Goal: Feedback & Contribution: Submit feedback/report problem

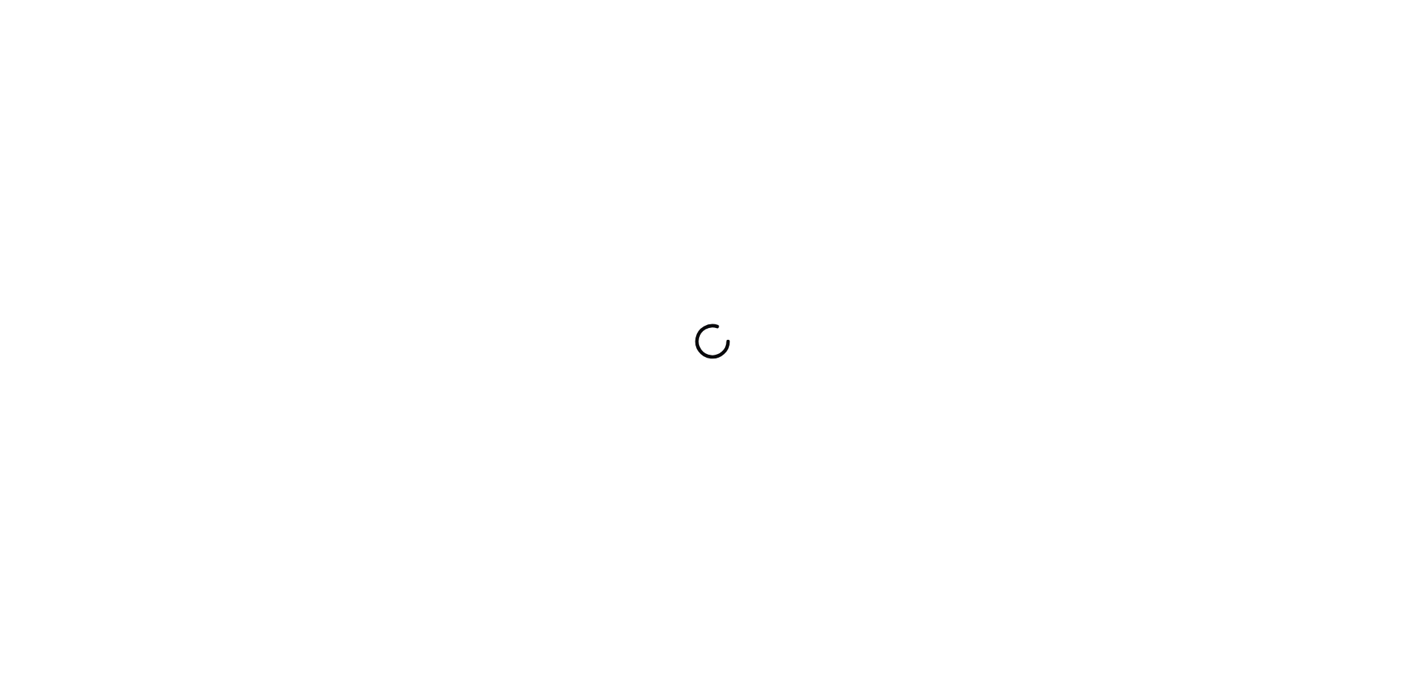
click at [828, 341] on div at bounding box center [712, 341] width 1425 height 682
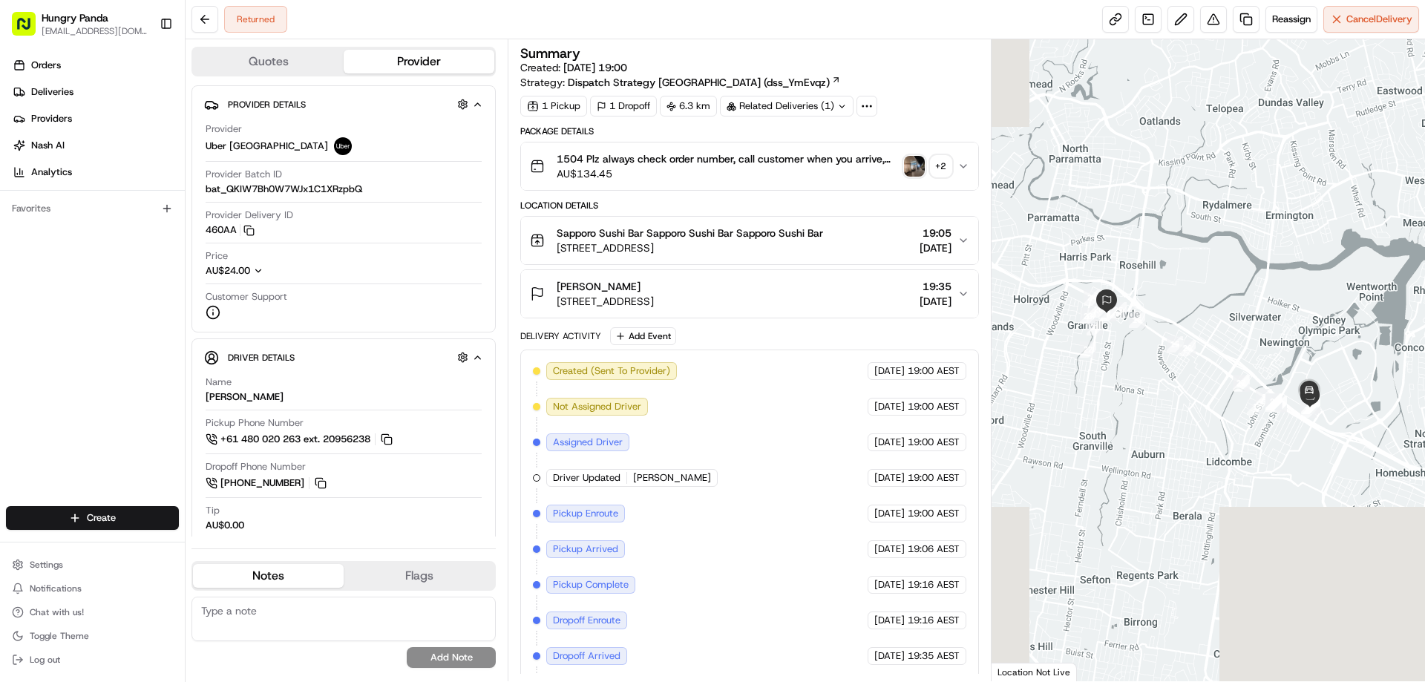
click at [906, 170] on img "button" at bounding box center [914, 166] width 21 height 21
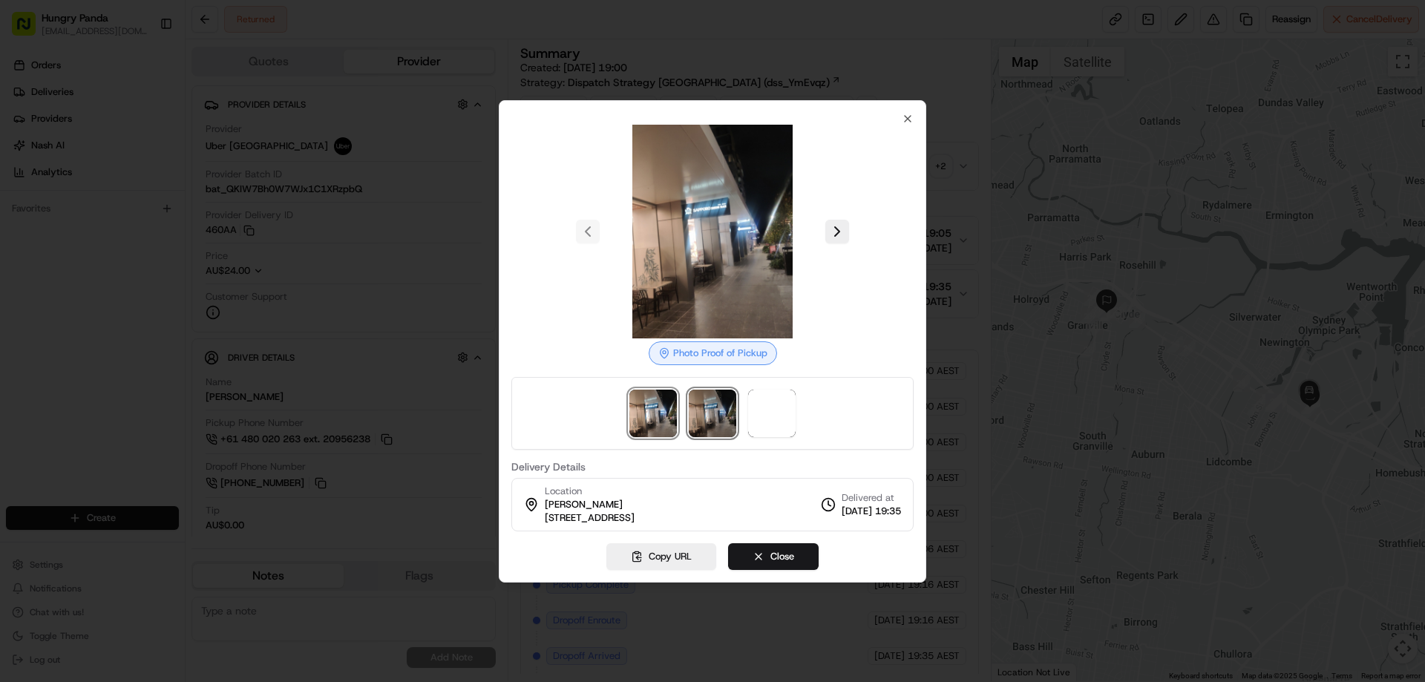
click at [712, 423] on img at bounding box center [712, 413] width 47 height 47
click at [760, 416] on span at bounding box center [771, 413] width 47 height 47
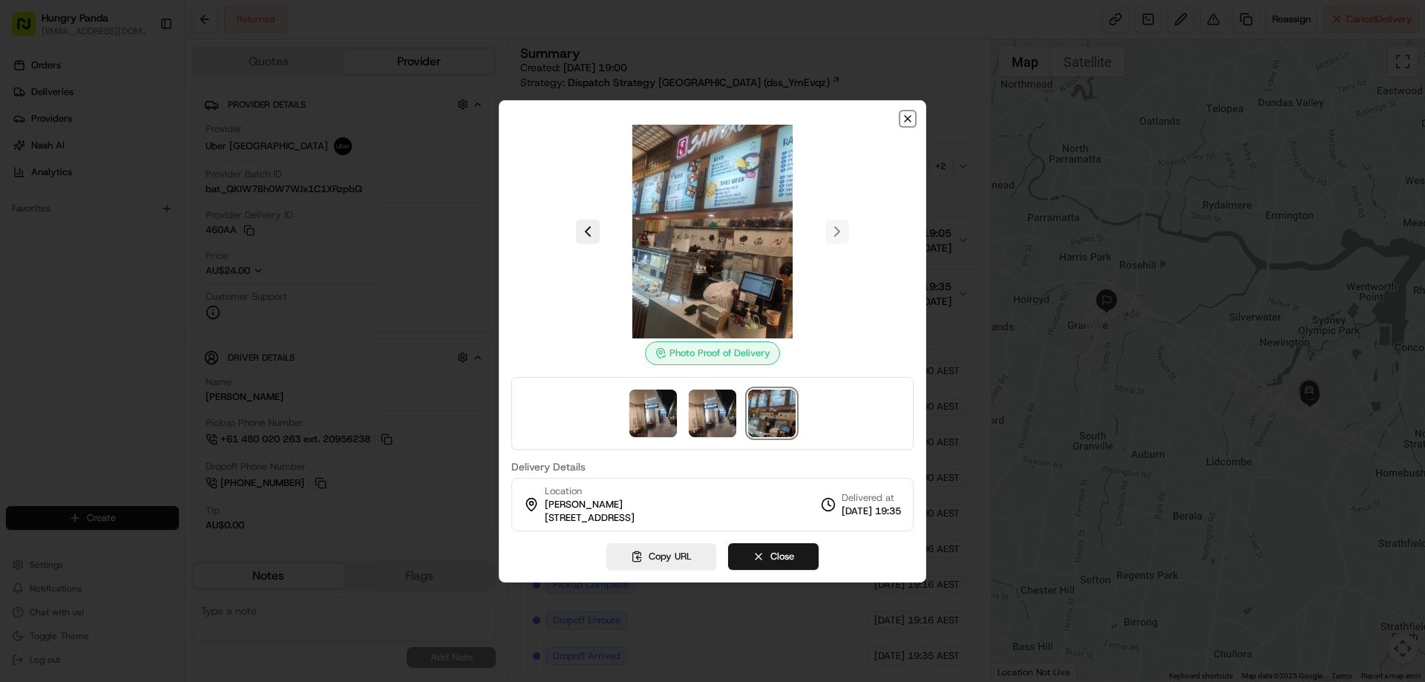
click at [907, 113] on icon "button" at bounding box center [908, 119] width 12 height 12
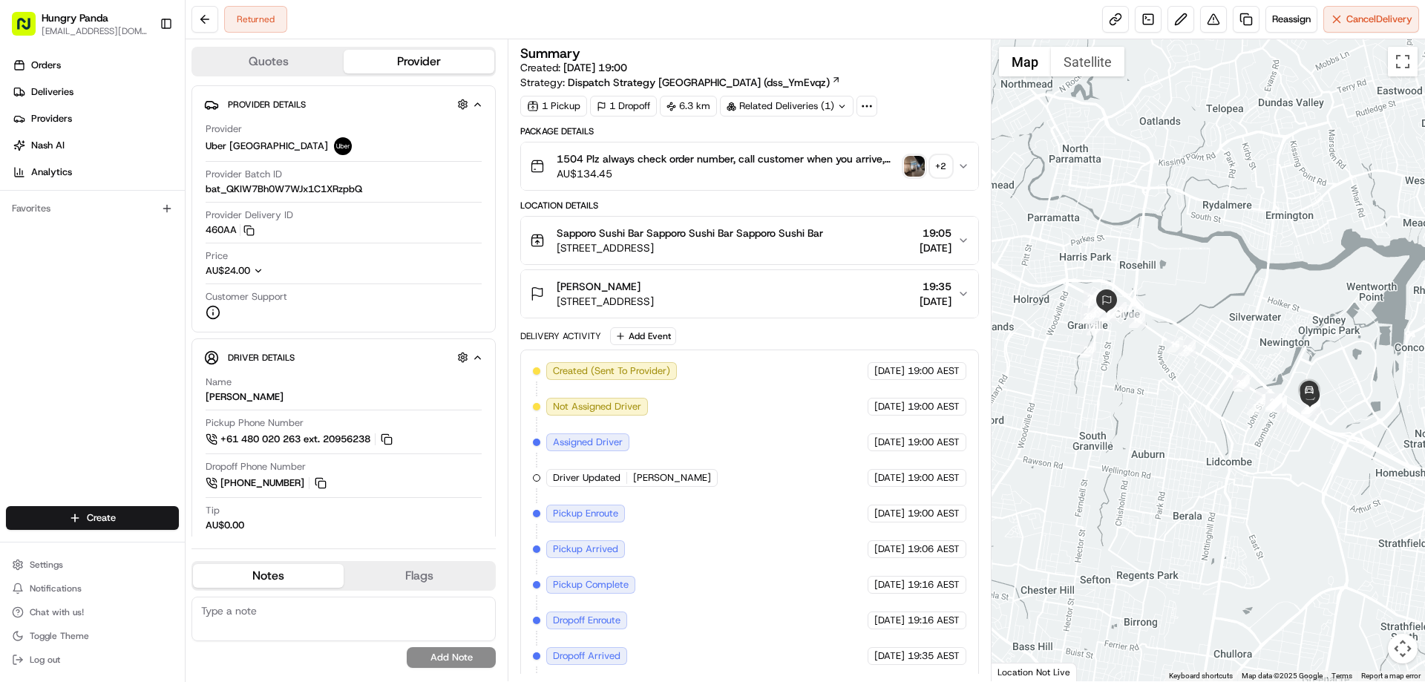
click at [960, 160] on icon "button" at bounding box center [963, 166] width 12 height 12
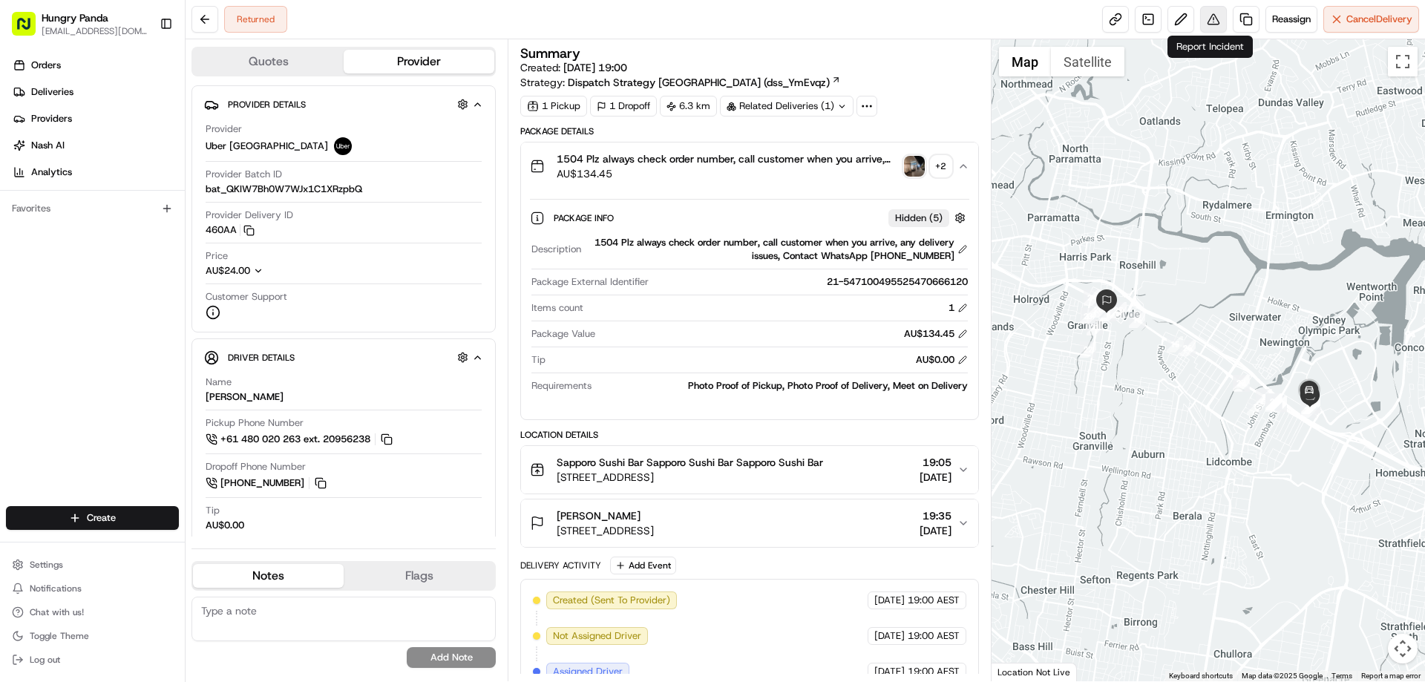
click at [1211, 16] on button at bounding box center [1213, 19] width 27 height 27
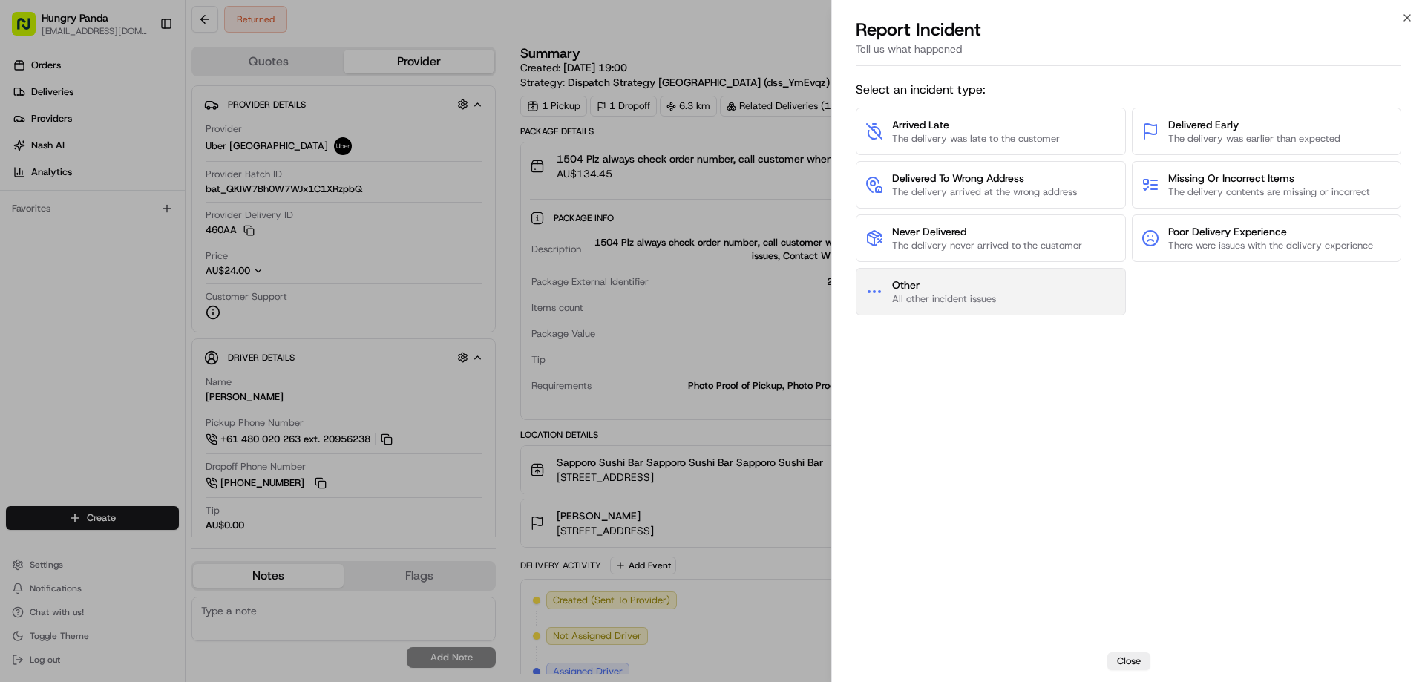
click at [969, 279] on span "Other" at bounding box center [944, 285] width 104 height 15
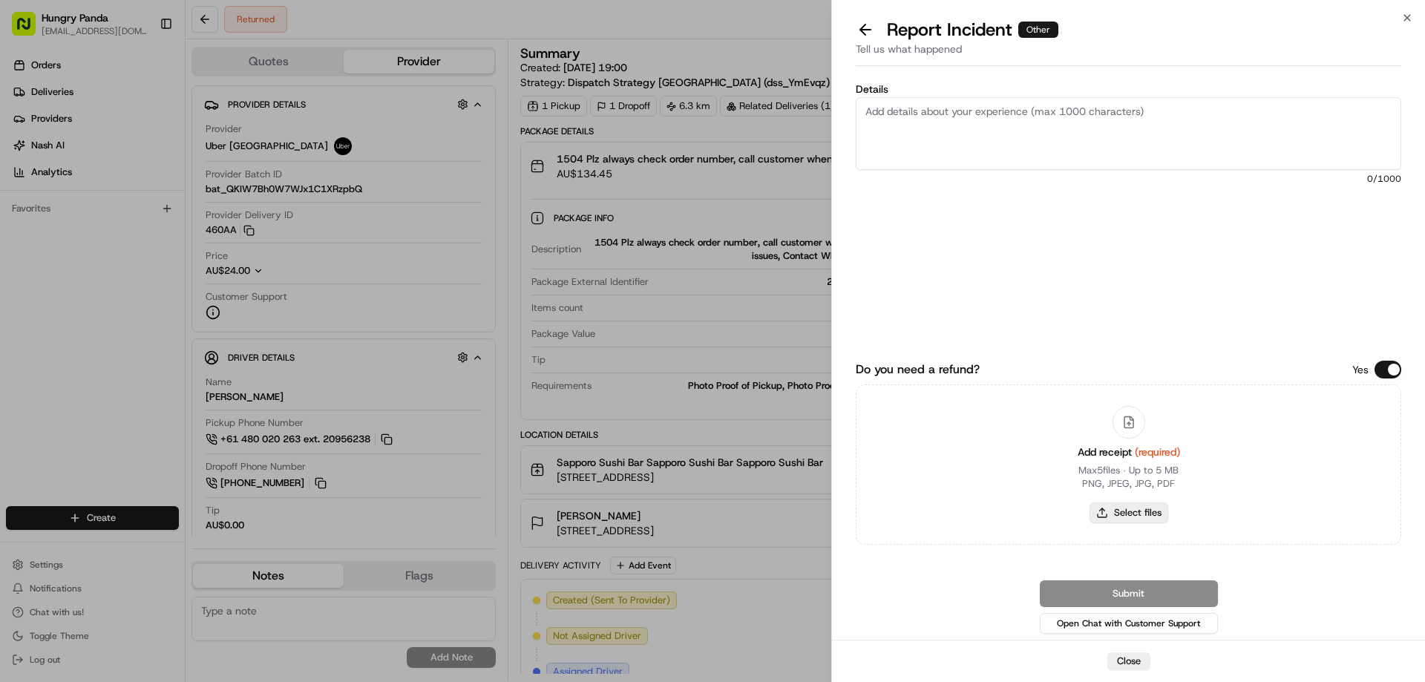
click at [1136, 503] on div "Add receipt (required) Max 5 files ∙ Up to 5 MB PNG, JPEG, JPG, PDF Select files" at bounding box center [1129, 464] width 126 height 135
click at [860, 34] on button at bounding box center [865, 29] width 31 height 21
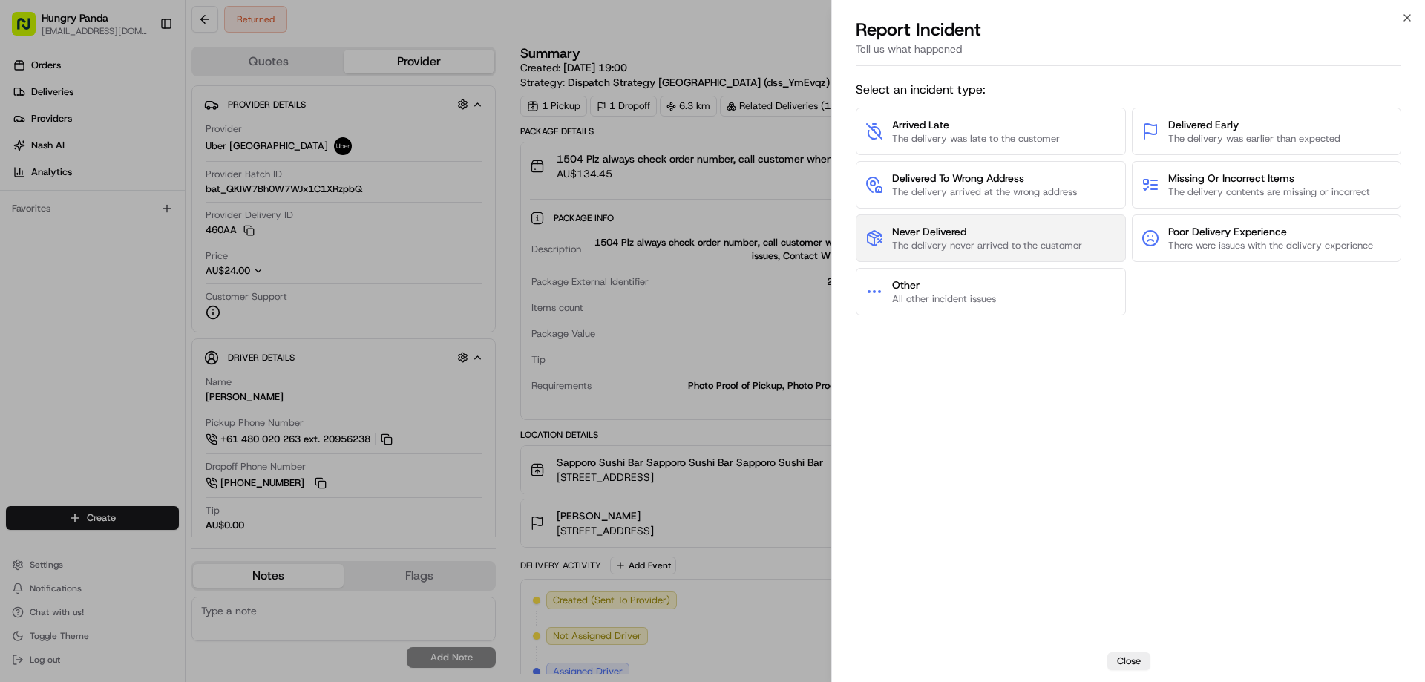
click at [930, 245] on span "The delivery never arrived to the customer" at bounding box center [987, 245] width 190 height 13
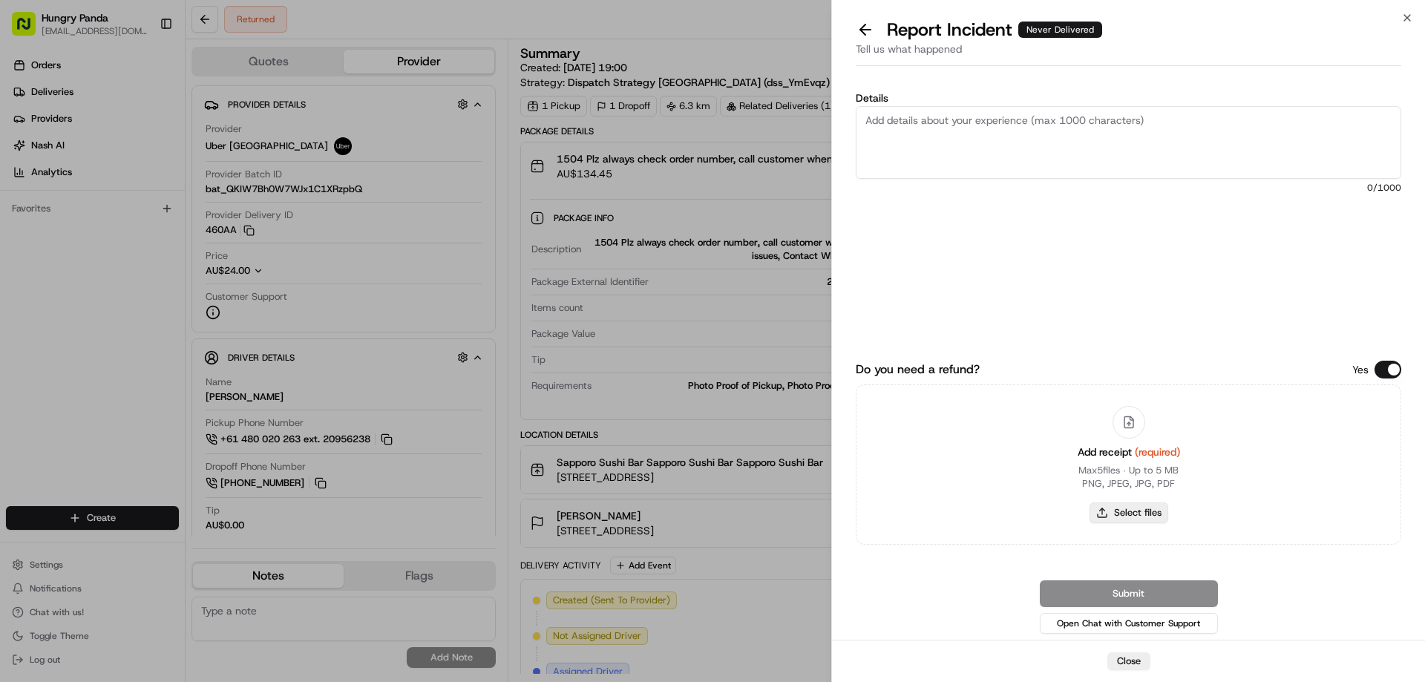
click at [1135, 517] on button "Select files" at bounding box center [1129, 512] width 79 height 21
type input "C:\fakepath\screenshot_2025-08-15_15-05-11.png"
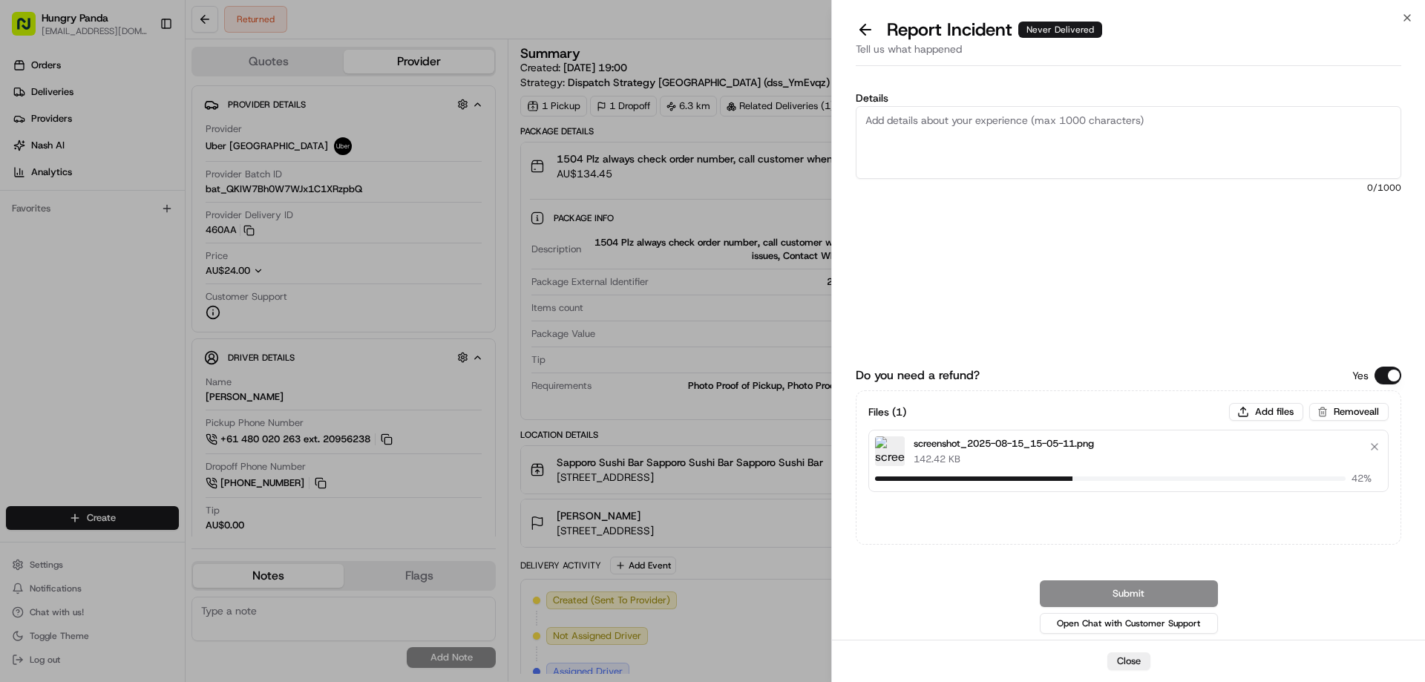
click at [937, 123] on textarea "Details" at bounding box center [1129, 142] width 546 height 73
click at [994, 115] on textarea "Details" at bounding box center [1129, 142] width 546 height 73
paste textarea "The order delivery was seriously overdue. The order log showed that the rider r…"
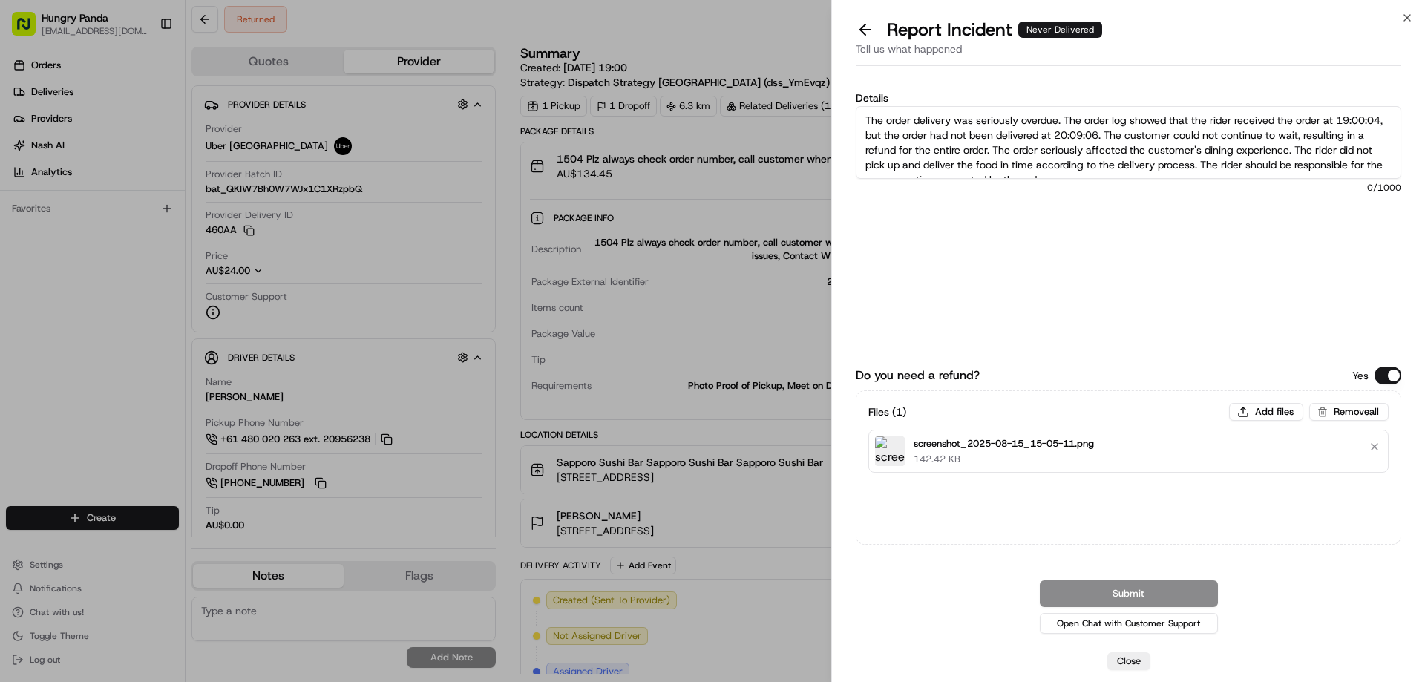
scroll to position [8, 0]
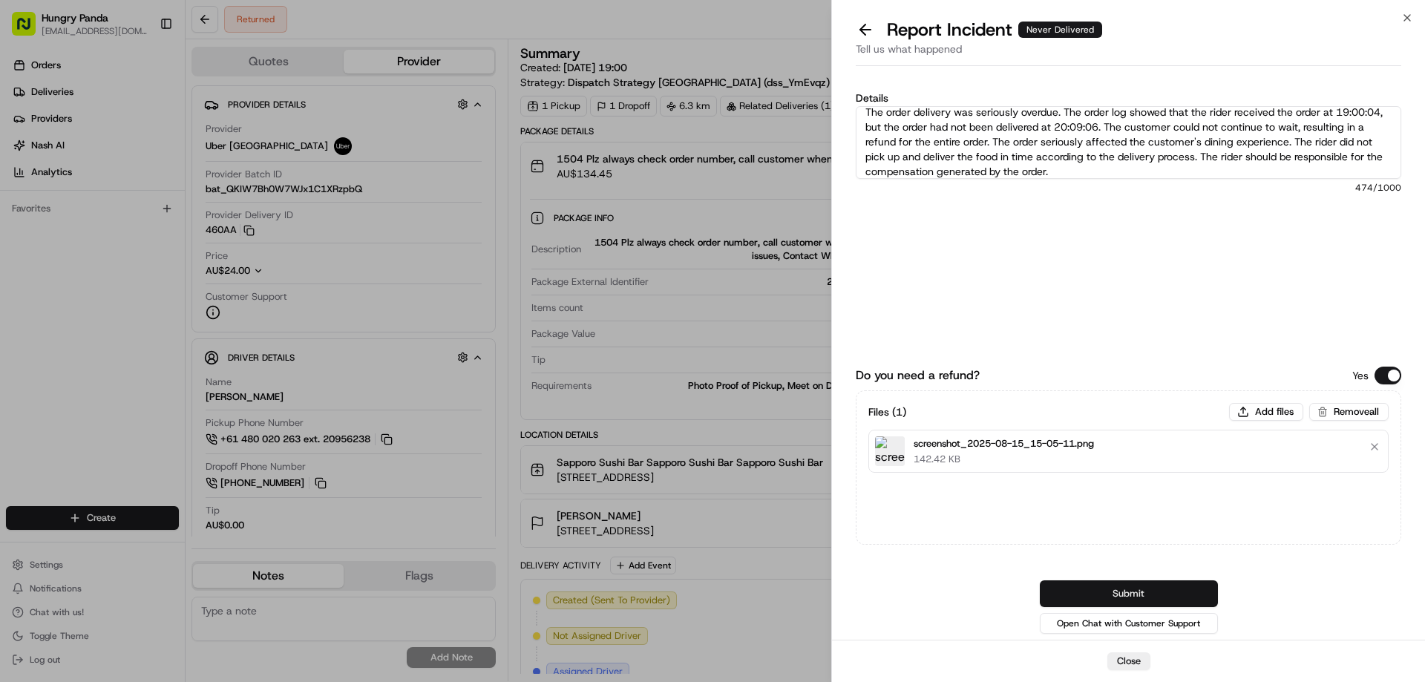
type textarea "The order delivery was seriously overdue. The order log showed that the rider r…"
drag, startPoint x: 1169, startPoint y: 588, endPoint x: 1099, endPoint y: 560, distance: 75.2
click at [1169, 589] on button "Submit" at bounding box center [1129, 593] width 178 height 27
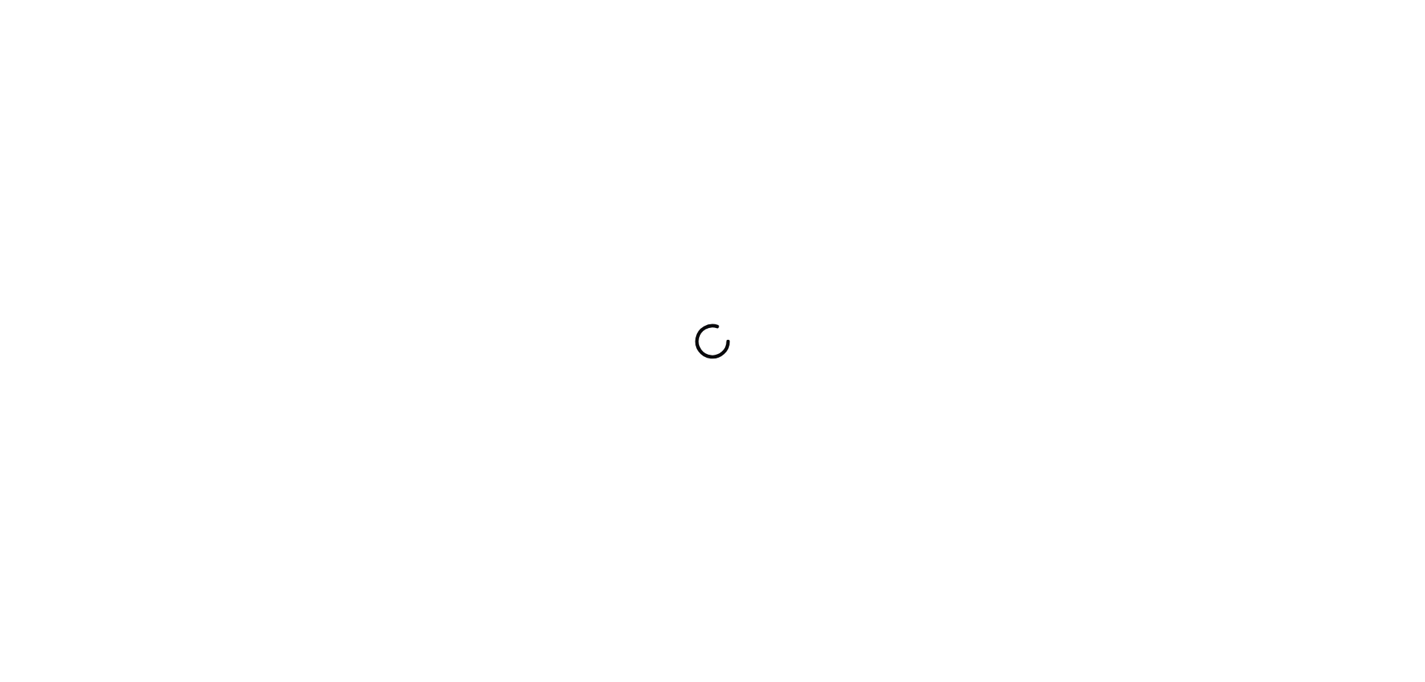
click at [986, 223] on div at bounding box center [712, 341] width 1425 height 682
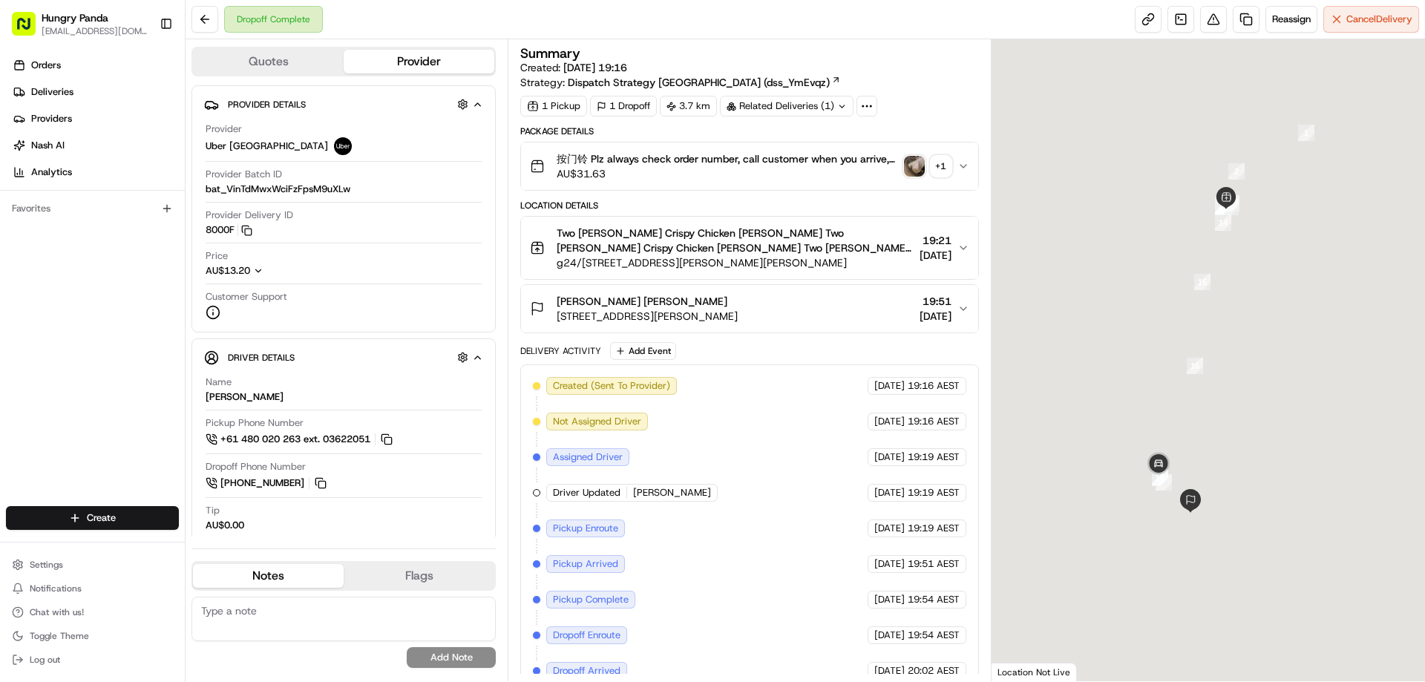
click at [917, 166] on img "button" at bounding box center [914, 166] width 21 height 21
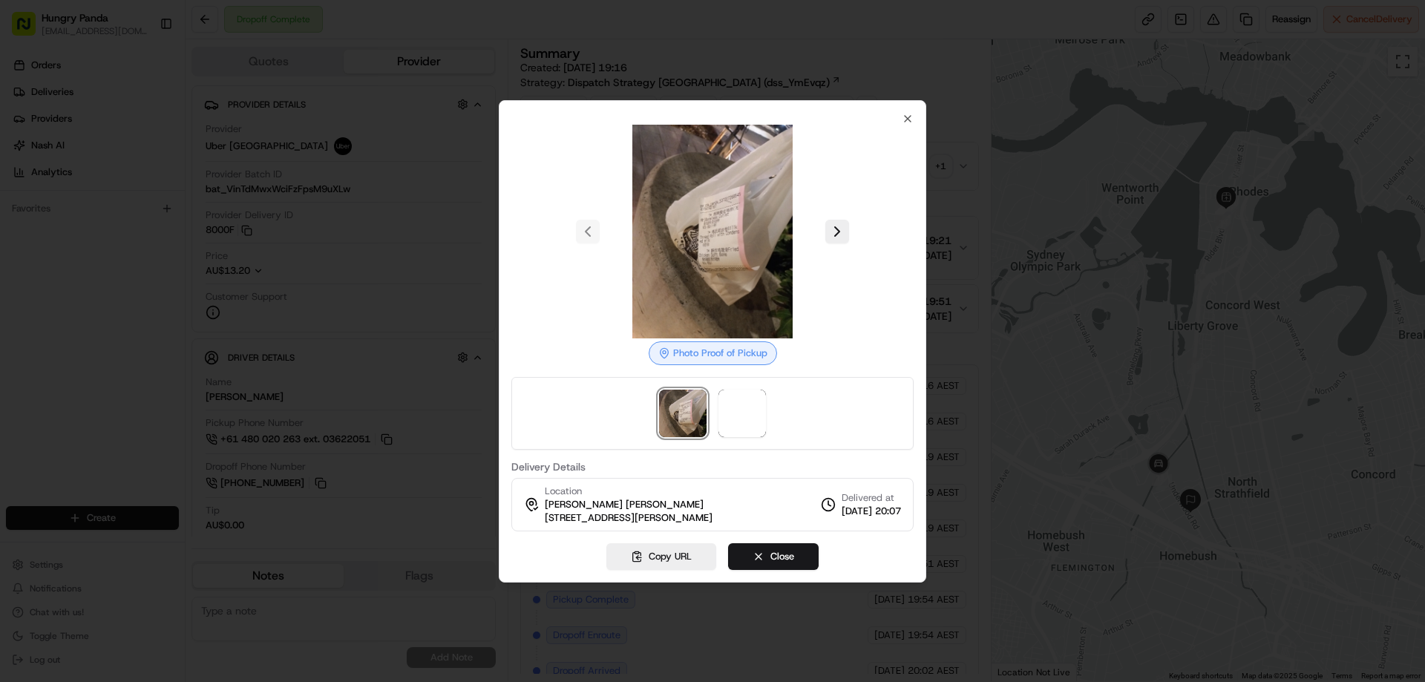
click at [739, 451] on div "Photo Proof of Pickup Delivery Details Location Grace Grace Grace 32 Underwood …" at bounding box center [712, 322] width 402 height 419
click at [742, 424] on span at bounding box center [741, 413] width 47 height 47
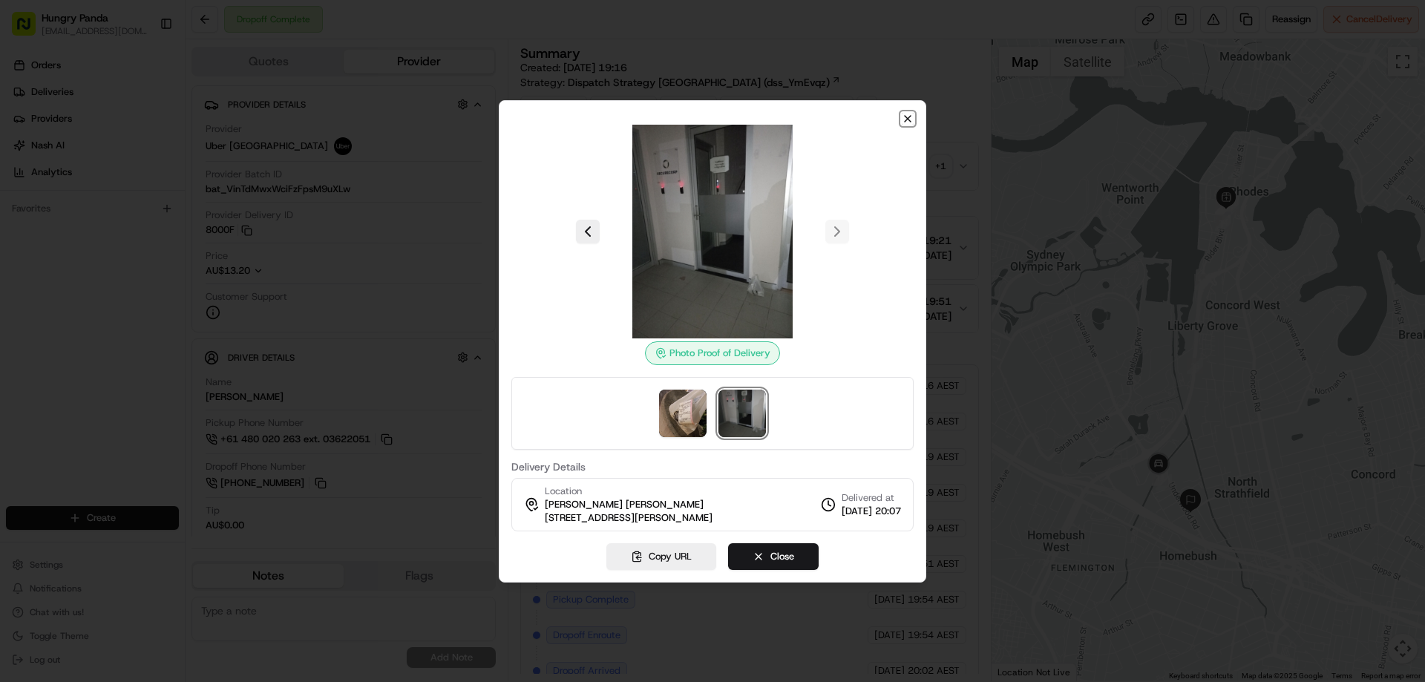
click at [905, 123] on icon "button" at bounding box center [908, 119] width 12 height 12
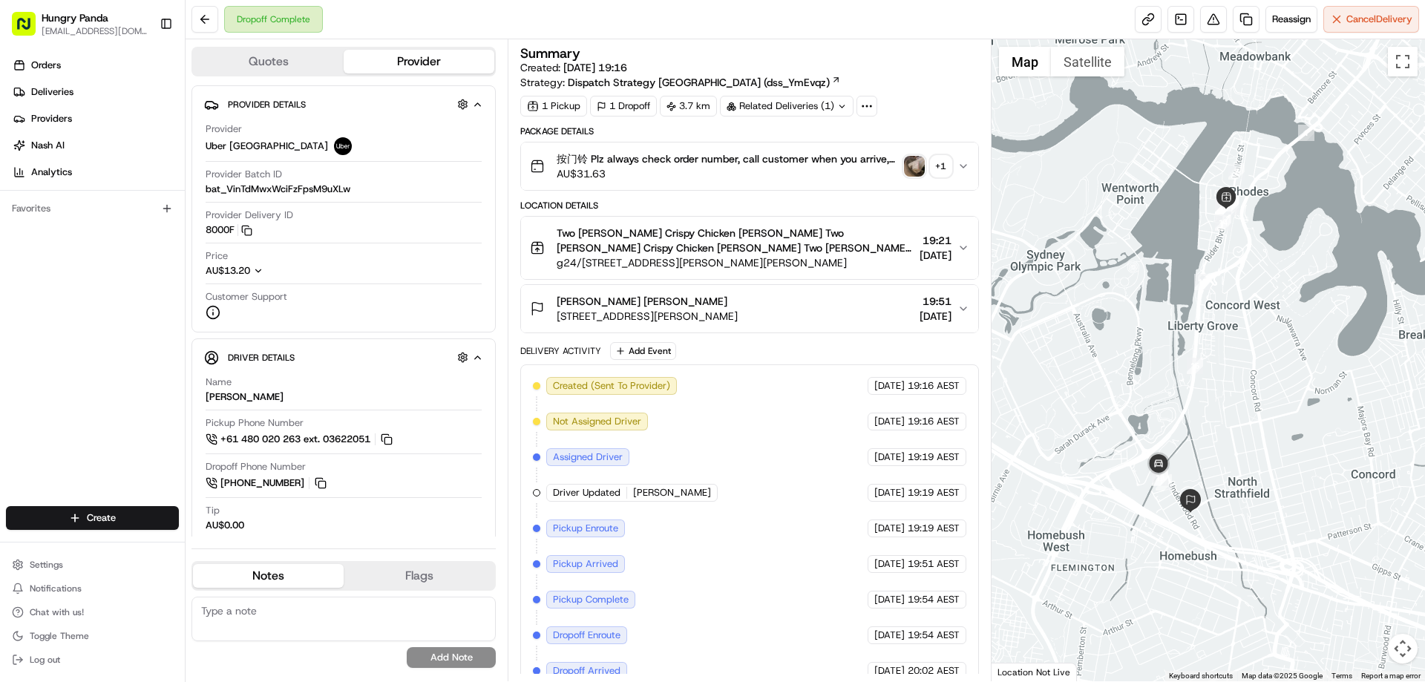
click at [959, 166] on button "按门铃 Plz always check order number, call customer when you arrive, any delivery …" at bounding box center [749, 165] width 456 height 47
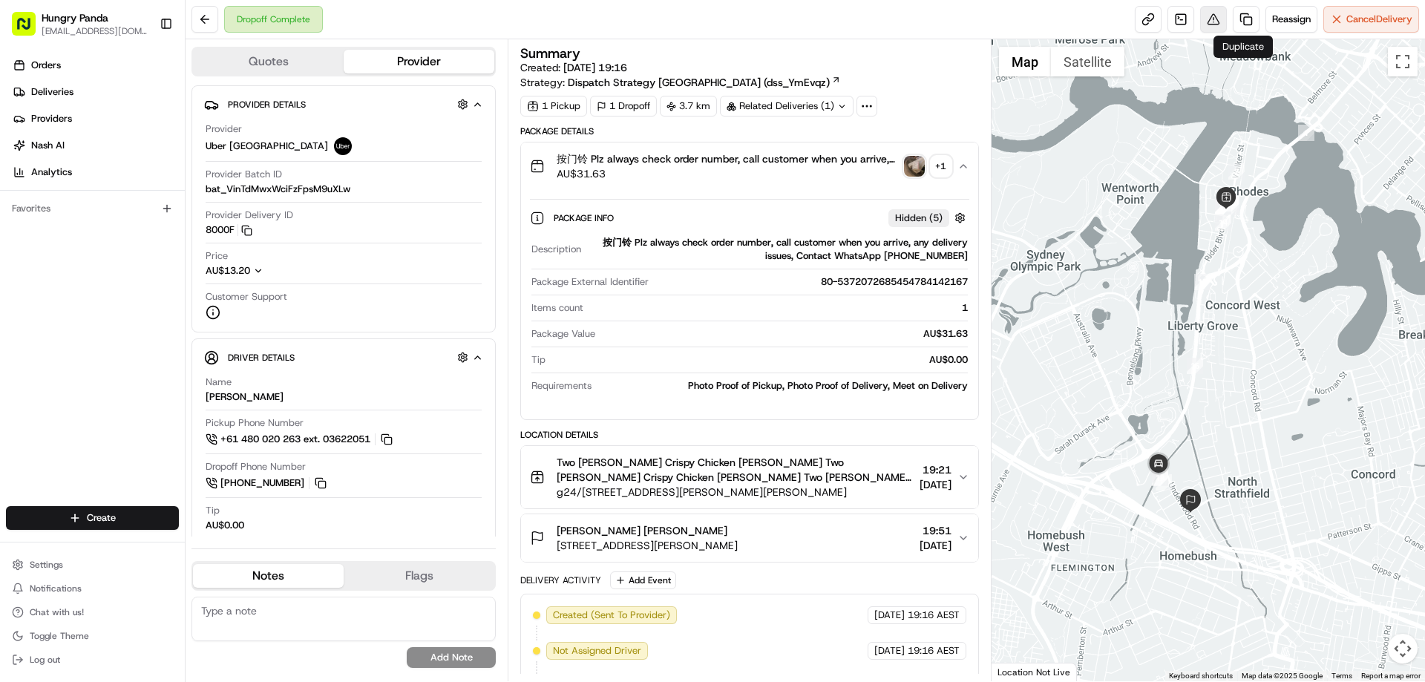
click at [1207, 10] on button at bounding box center [1213, 19] width 27 height 27
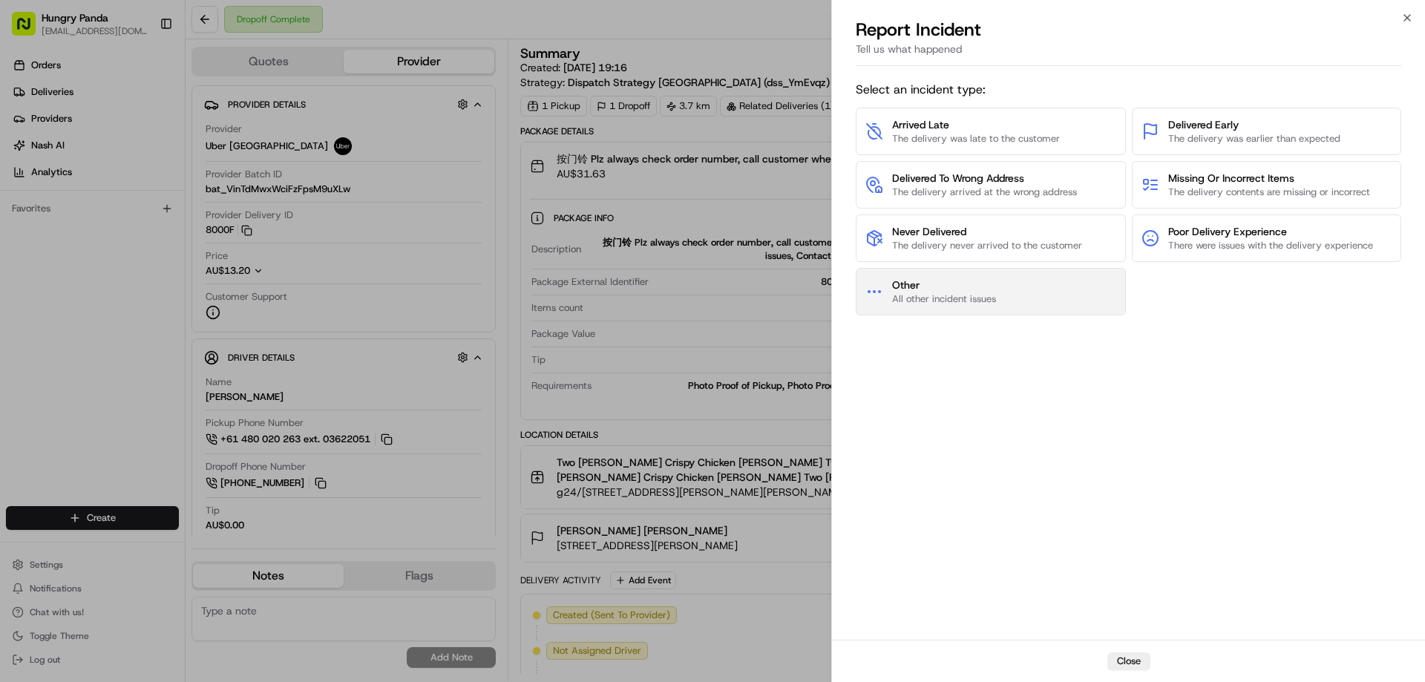
click at [957, 301] on span "All other incident issues" at bounding box center [944, 298] width 104 height 13
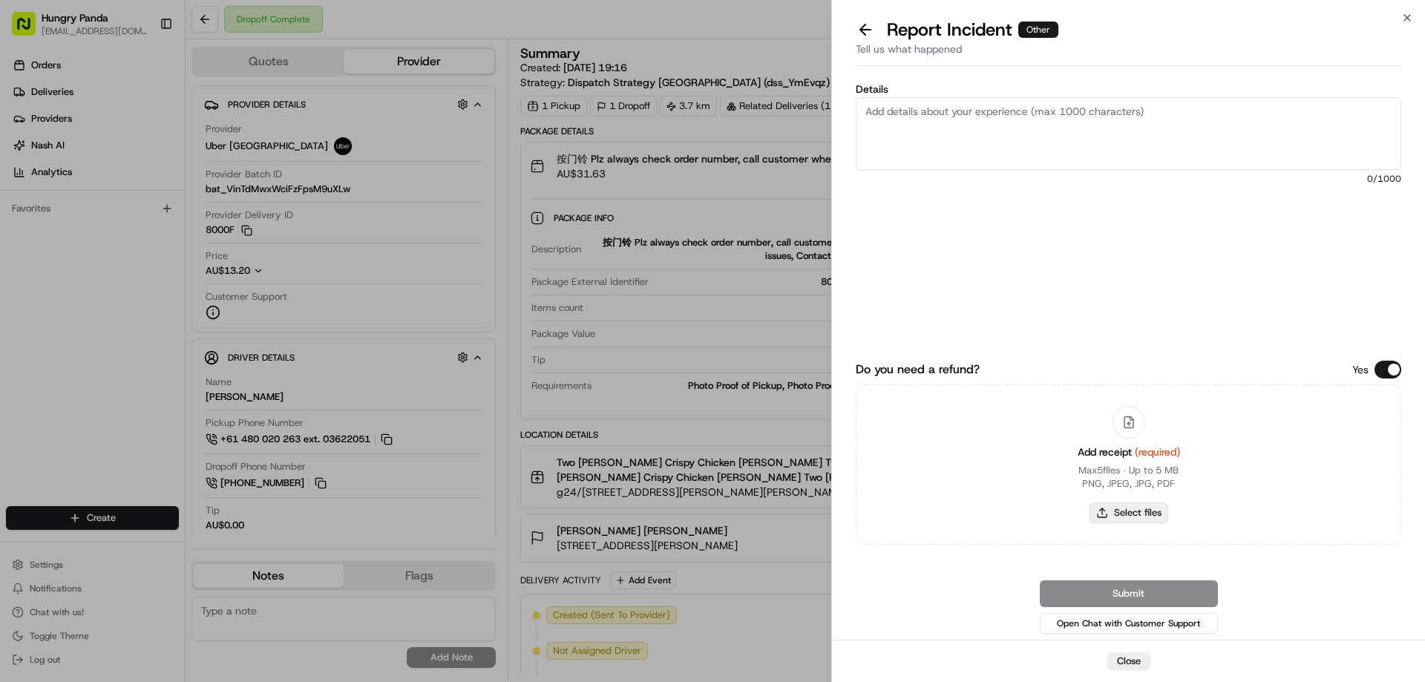
click at [1126, 518] on button "Select files" at bounding box center [1129, 512] width 79 height 21
type input "C:\fakepath\screenshot_2025-08-15_15-07-09.png"
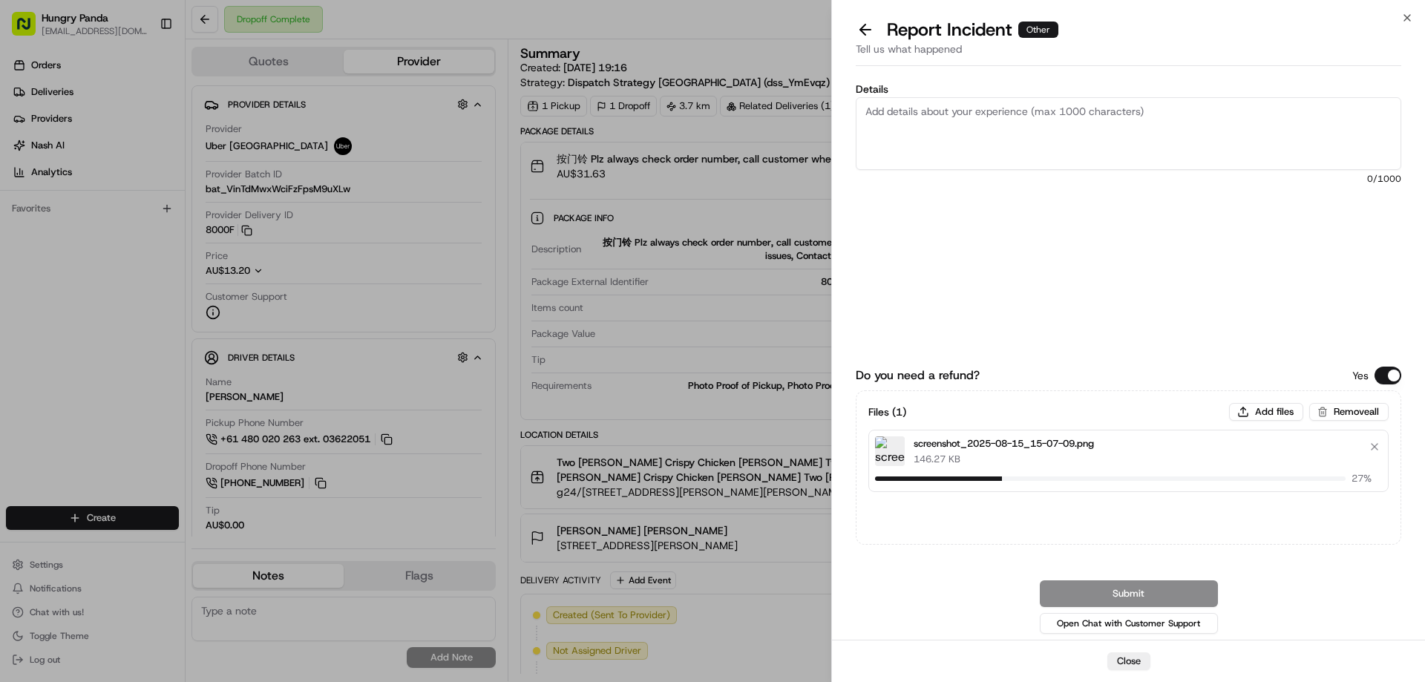
click at [960, 126] on textarea "Details" at bounding box center [1129, 133] width 546 height 73
click at [949, 114] on textarea "Details" at bounding box center [1129, 133] width 546 height 73
paste textarea "The customer reported that he did not receive the meal, the delivery photo take…"
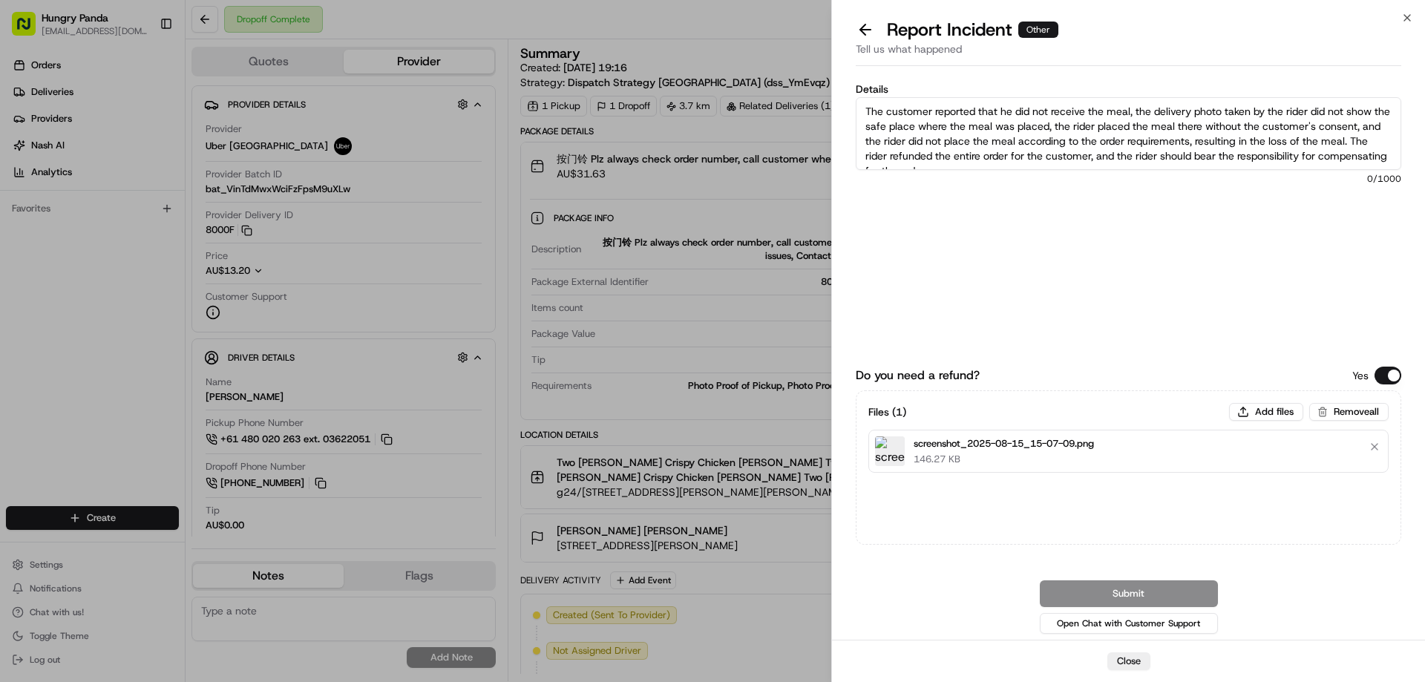
scroll to position [8, 0]
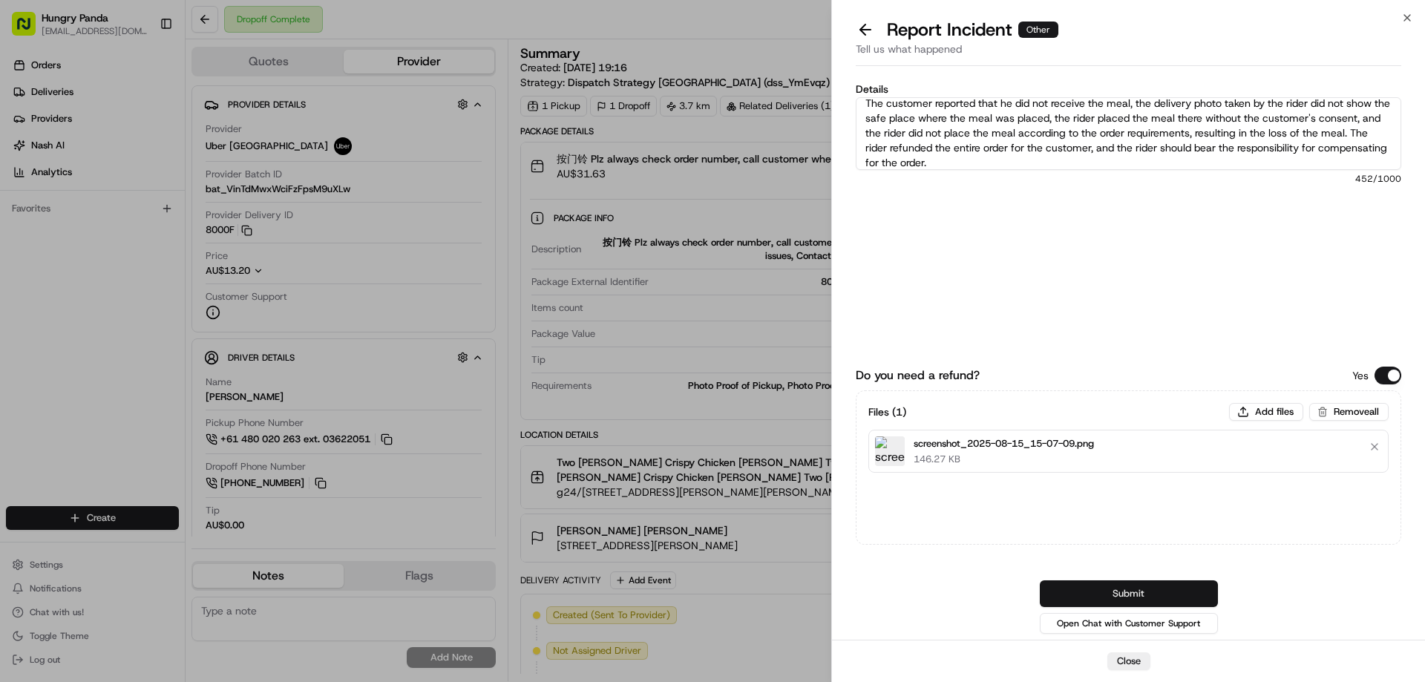
type textarea "The customer reported that he did not receive the meal, the delivery photo take…"
click at [1118, 584] on button "Submit" at bounding box center [1129, 593] width 178 height 27
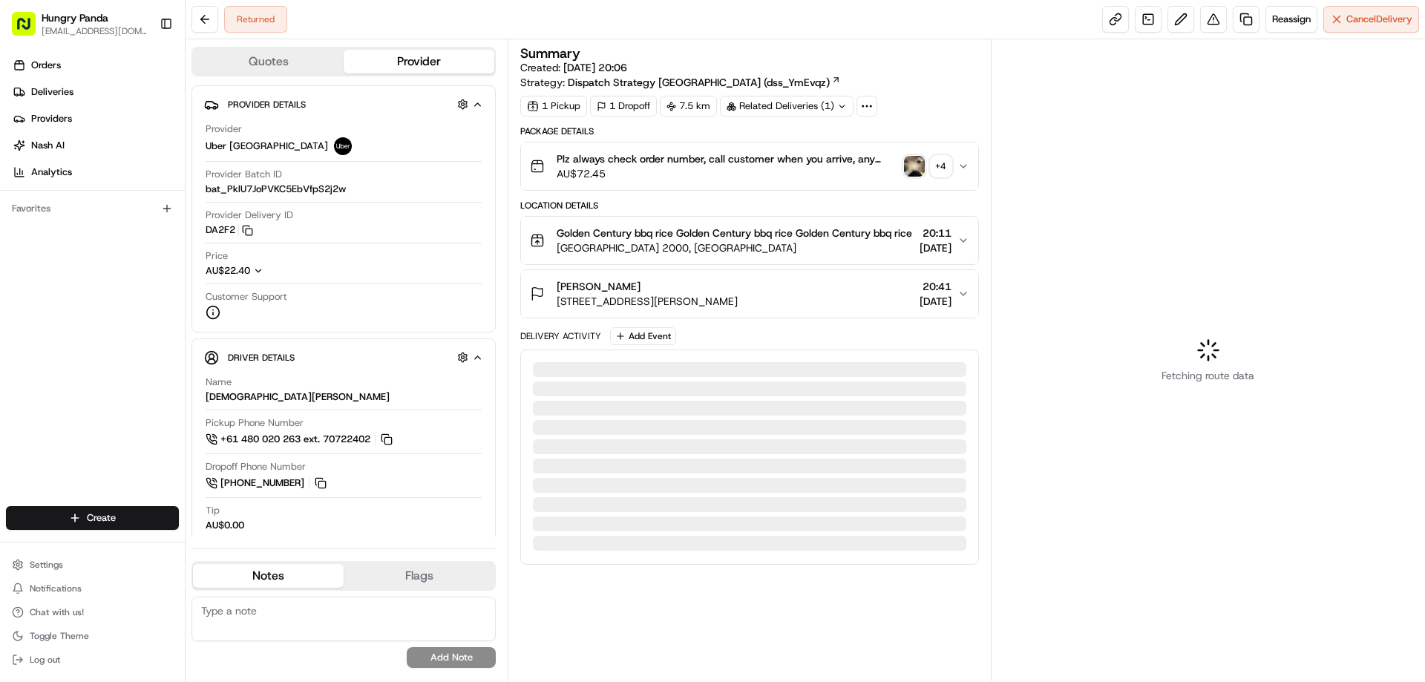
click at [760, 318] on button "赵 赵 赵 10 Letitia St, Zetland NSW 2017, Australia 20:41 13/08/2025" at bounding box center [749, 293] width 456 height 47
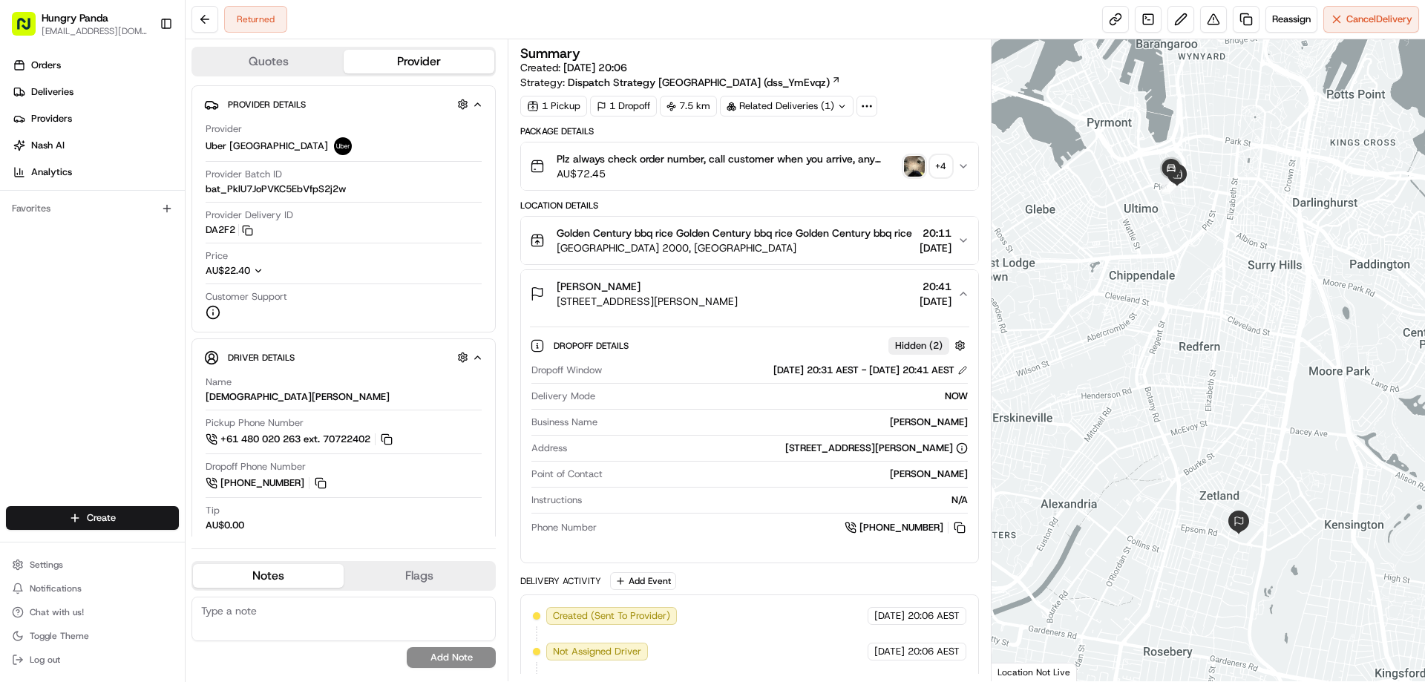
click at [908, 160] on img "button" at bounding box center [914, 166] width 21 height 21
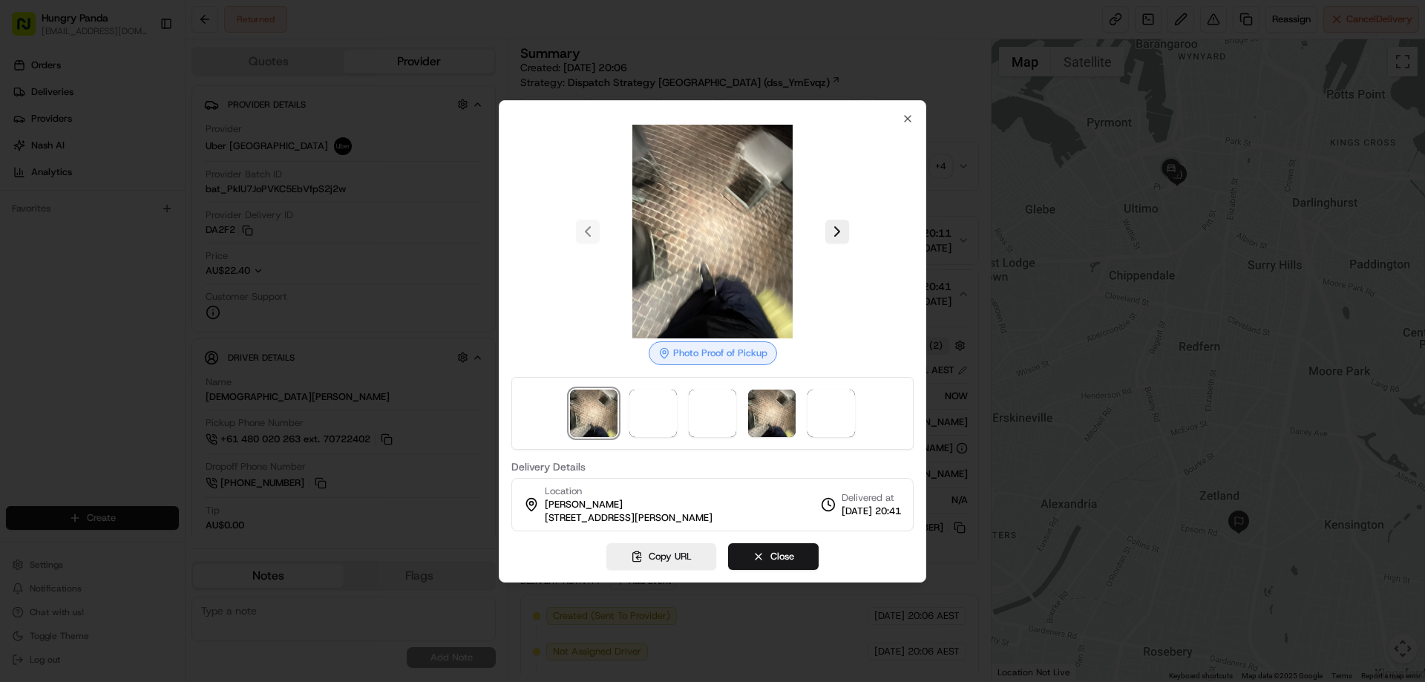
click at [797, 416] on div at bounding box center [712, 413] width 402 height 73
click at [851, 414] on img at bounding box center [830, 413] width 47 height 47
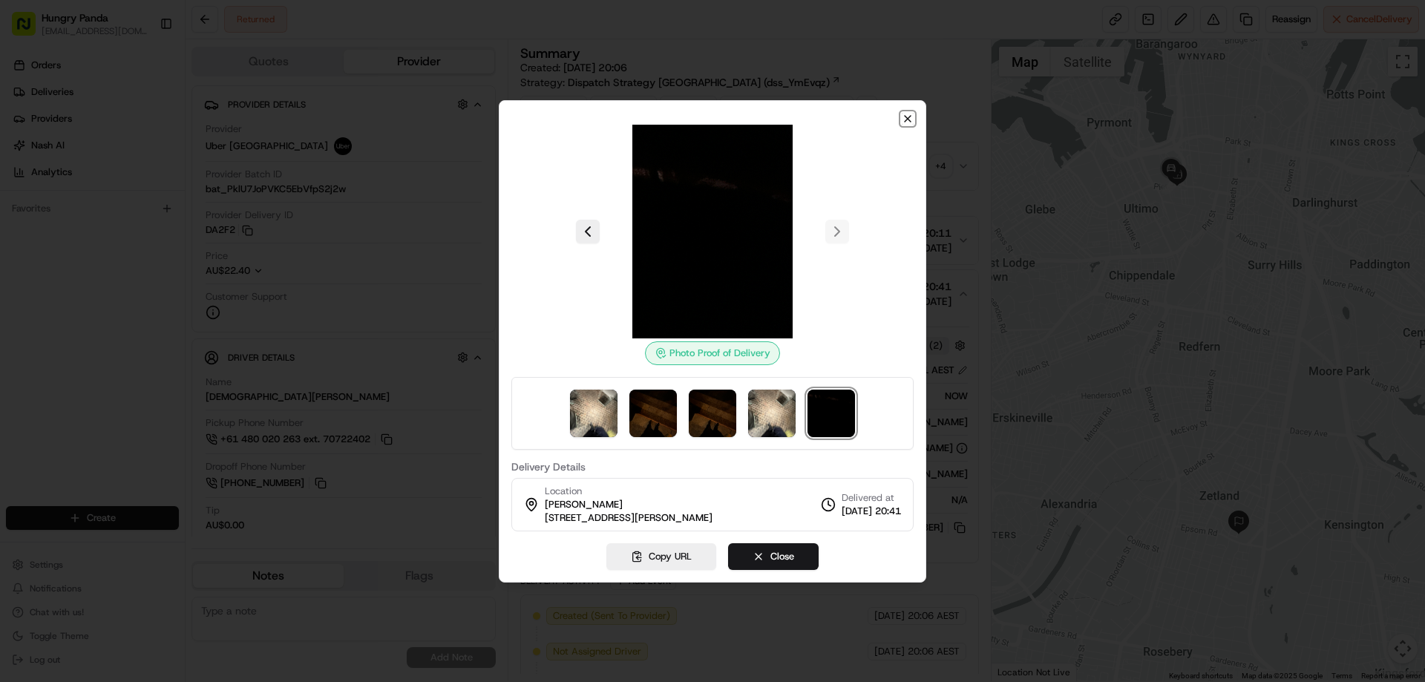
click at [906, 114] on icon "button" at bounding box center [908, 119] width 12 height 12
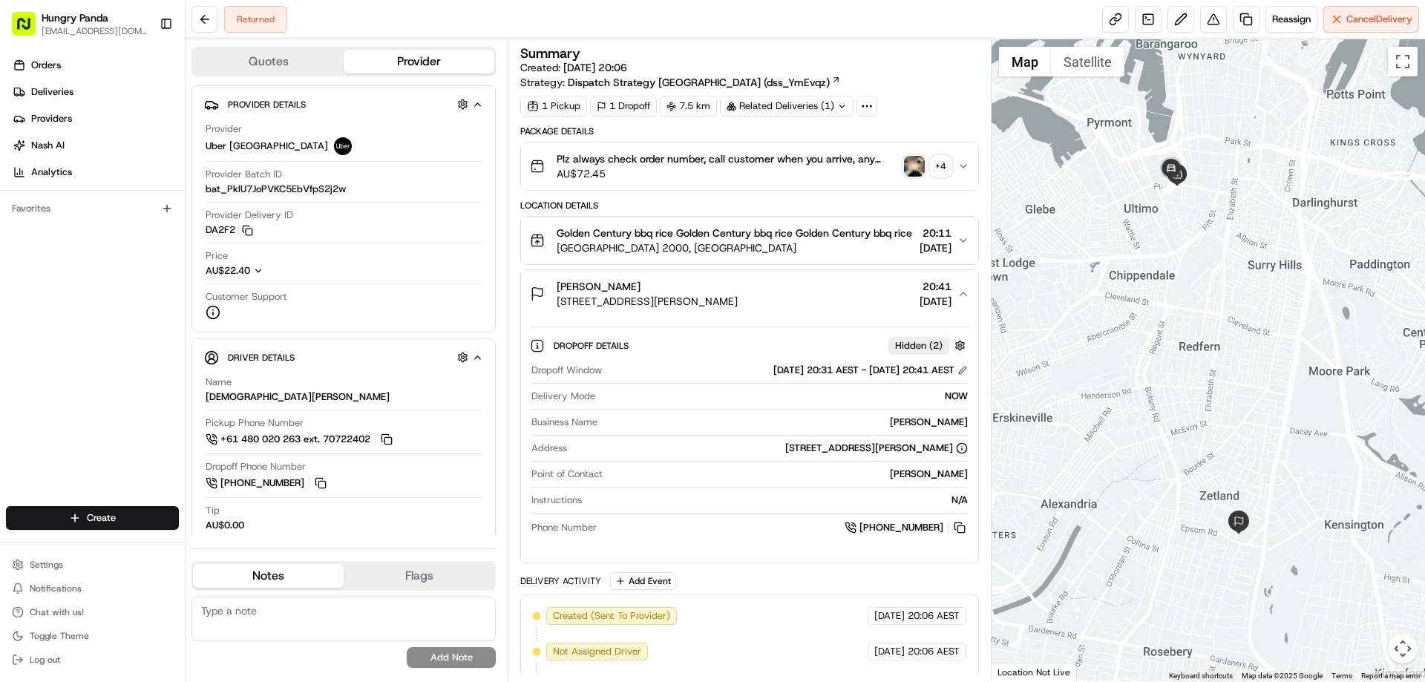
click at [960, 163] on icon "button" at bounding box center [963, 166] width 12 height 12
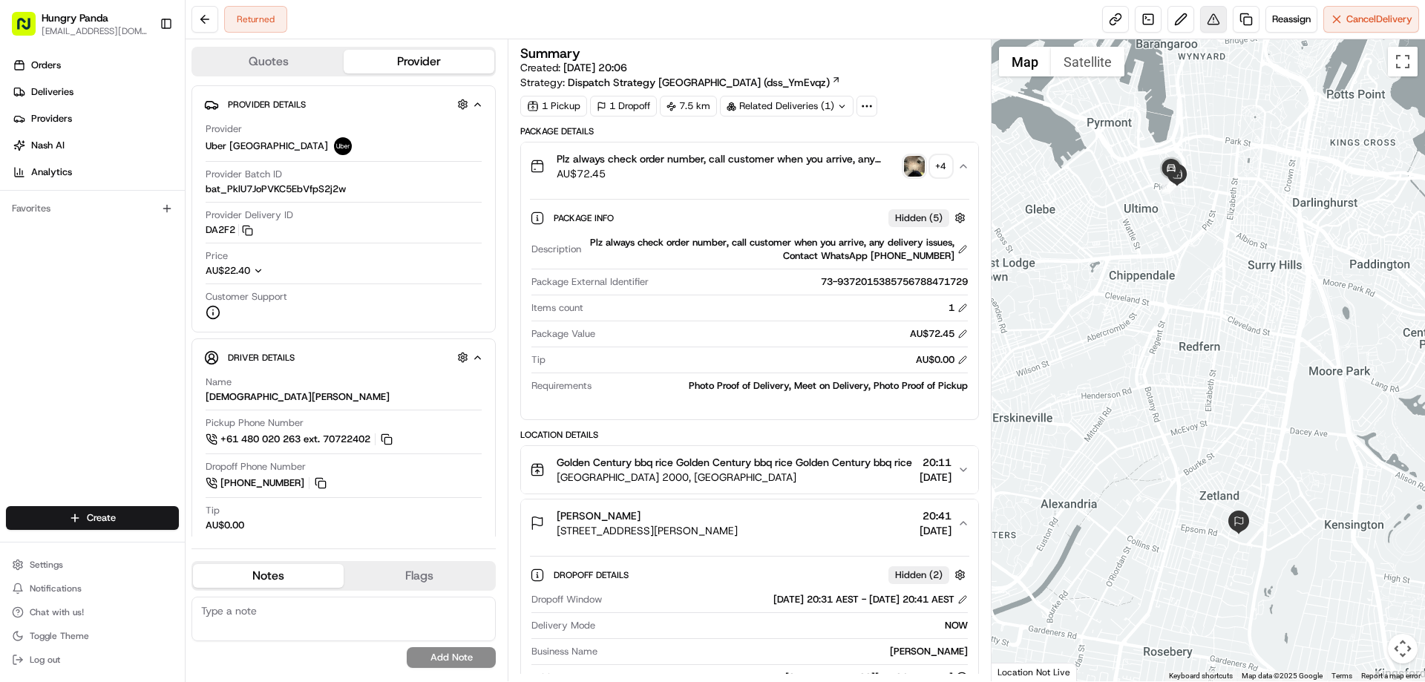
click at [1205, 20] on button at bounding box center [1213, 19] width 27 height 27
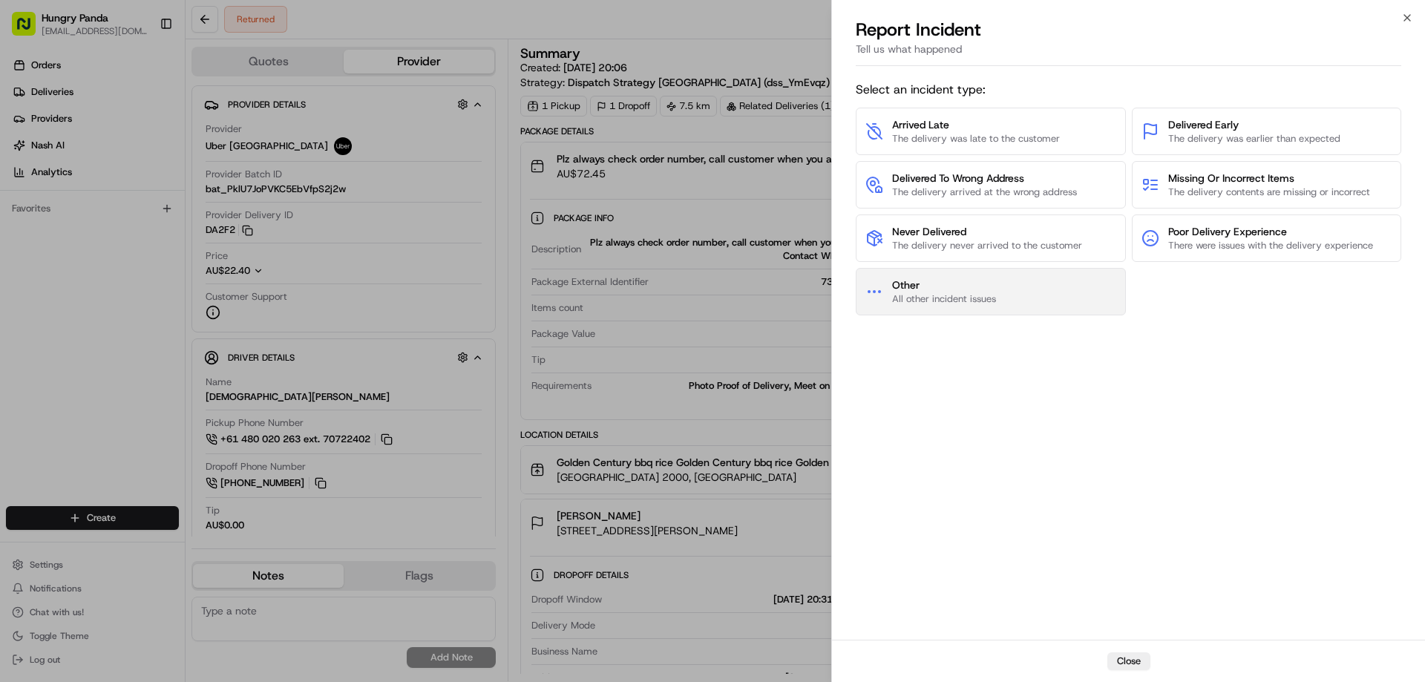
click at [954, 281] on span "Other" at bounding box center [944, 285] width 104 height 15
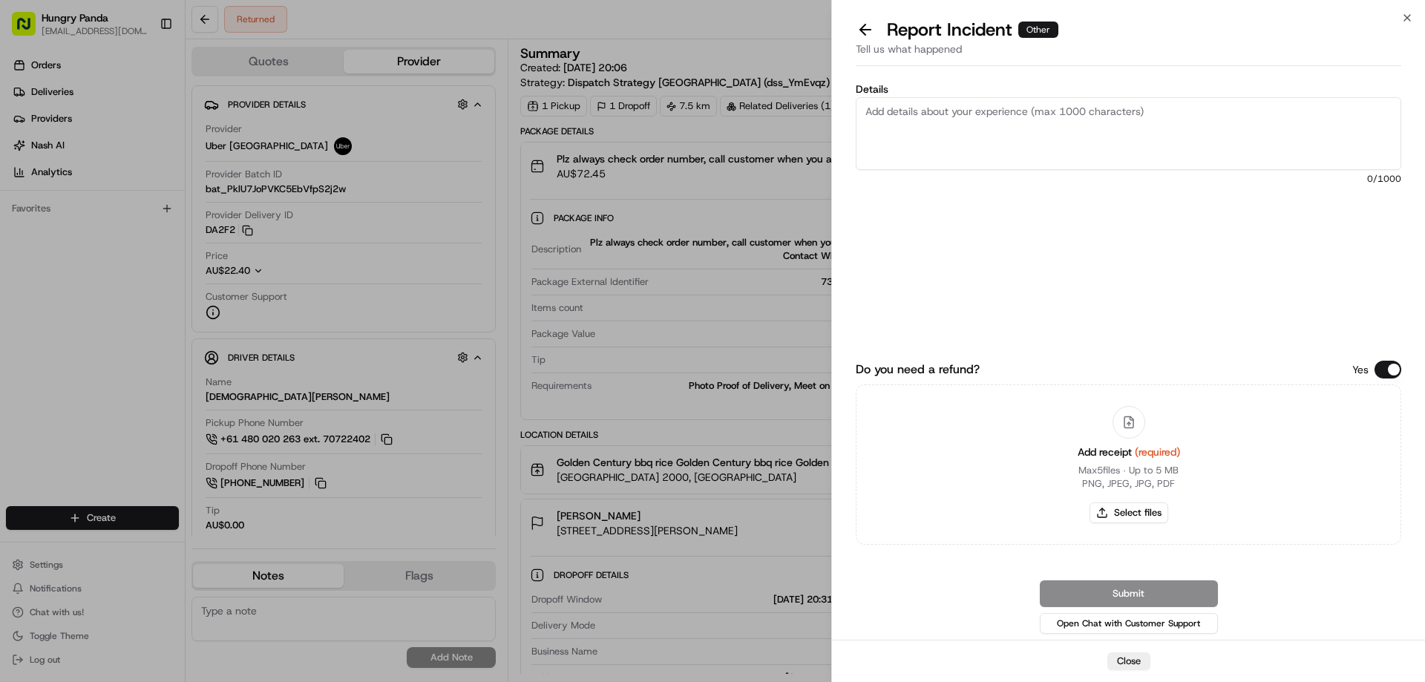
click at [1130, 502] on div "Add receipt (required) Max 5 files ∙ Up to 5 MB PNG, JPEG, JPG, PDF Select files" at bounding box center [1129, 464] width 126 height 135
click at [1123, 511] on button "Select files" at bounding box center [1129, 512] width 79 height 21
type input "C:\fakepath\screenshot_2025-08-15_15-15-46.png"
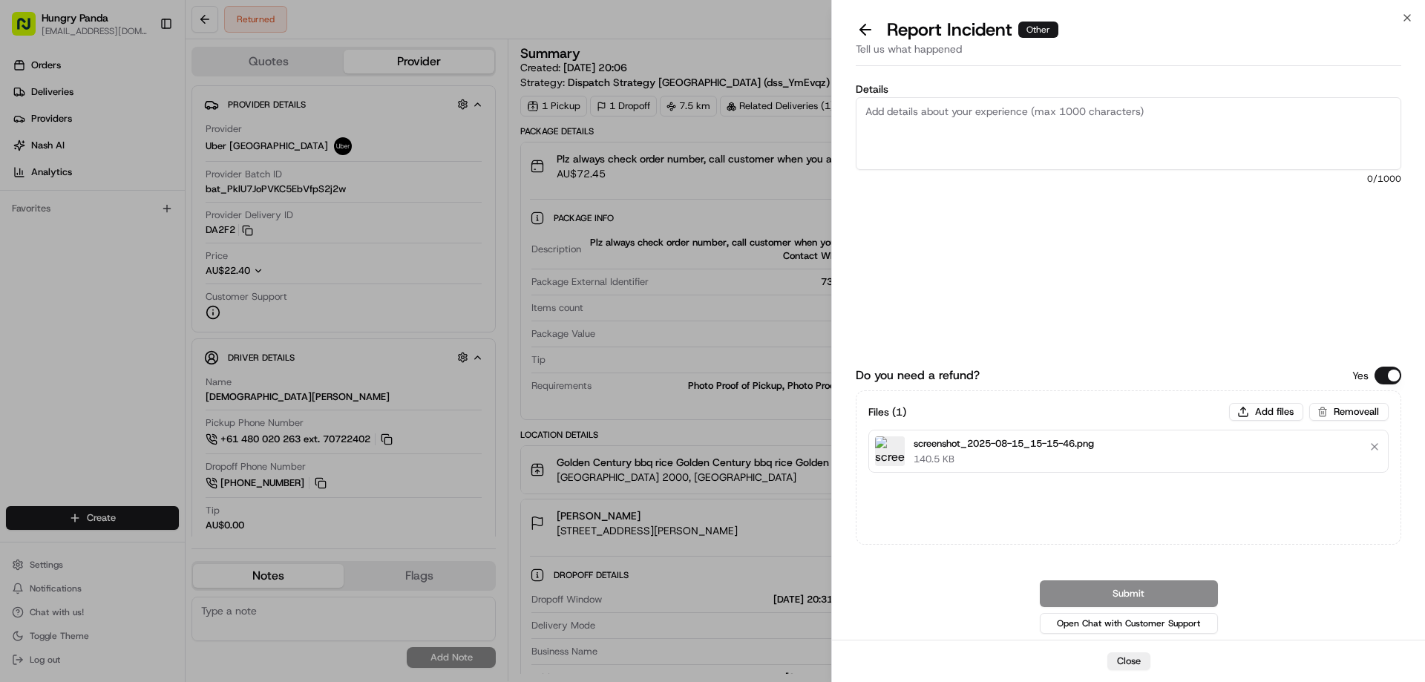
click at [994, 140] on textarea "Details" at bounding box center [1129, 133] width 546 height 73
paste textarea "The customer reported that he did not receive the meal. The order log showed th…"
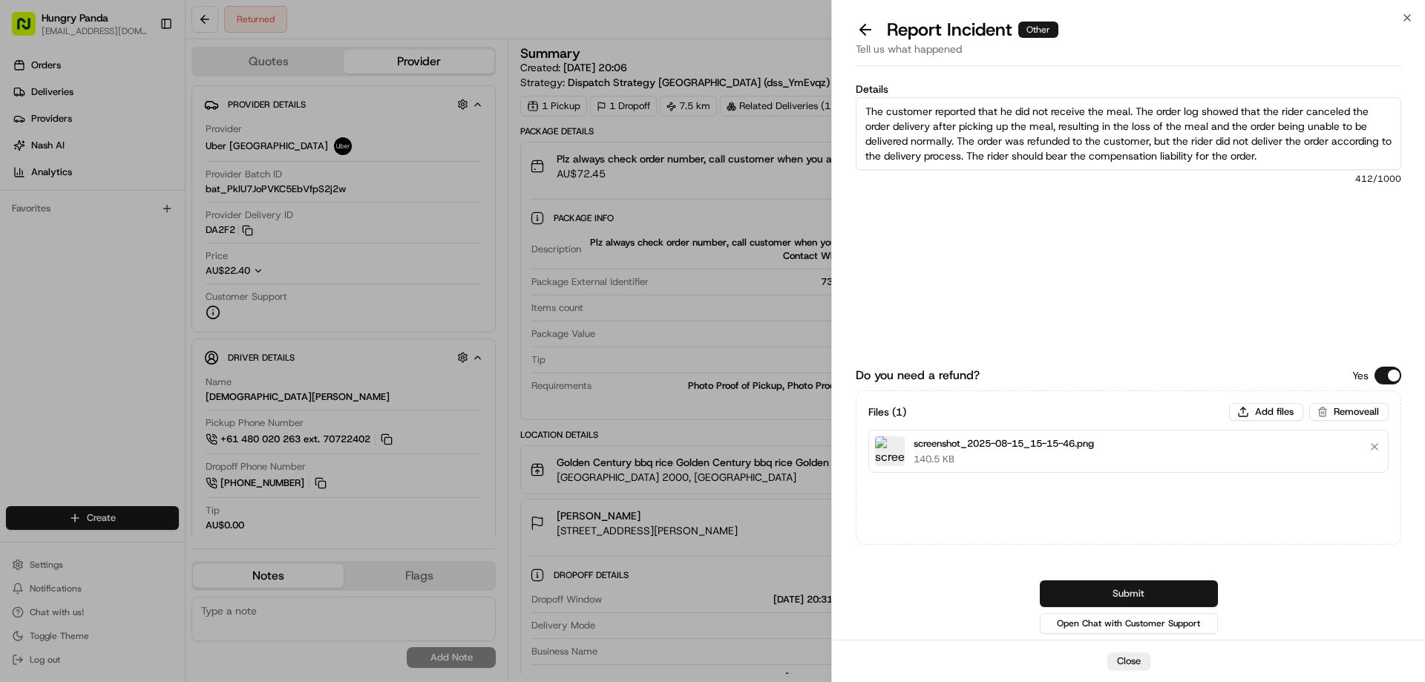
type textarea "The customer reported that he did not receive the meal. The order log showed th…"
click at [1139, 598] on button "Submit" at bounding box center [1129, 593] width 178 height 27
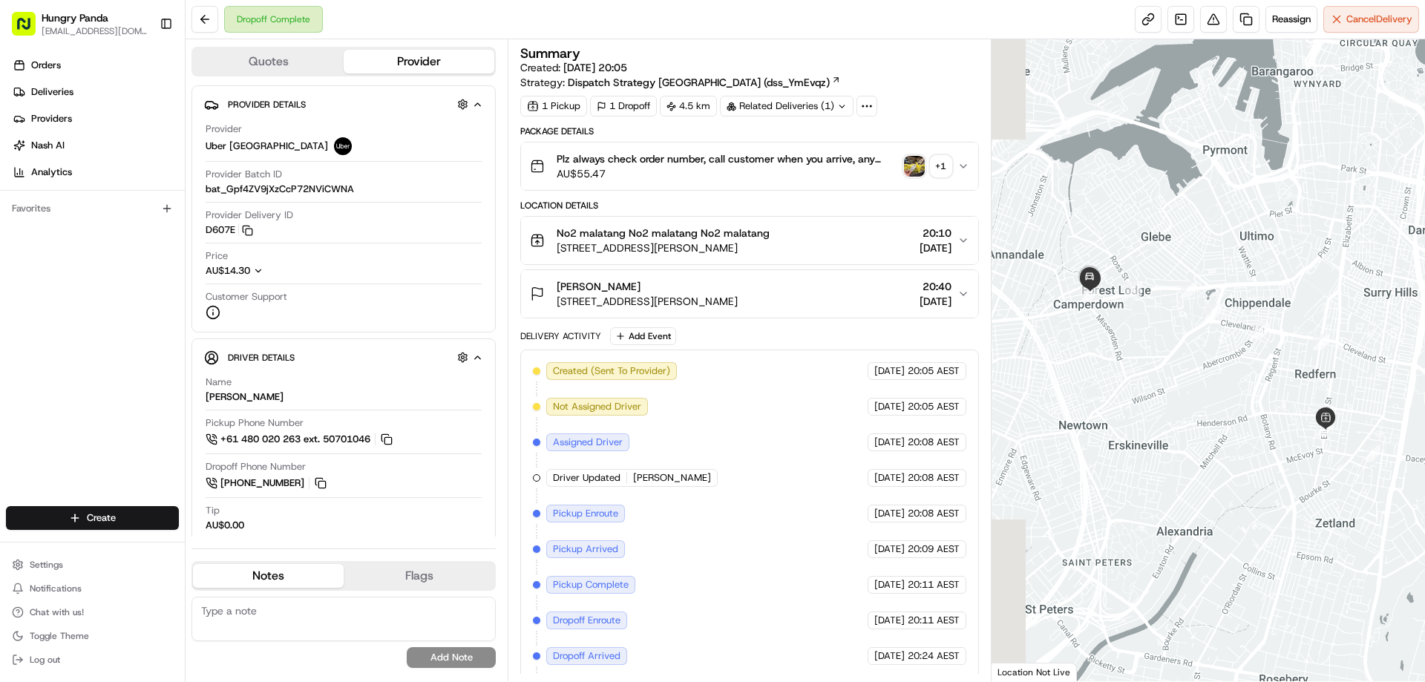
click at [916, 159] on img "button" at bounding box center [914, 166] width 21 height 21
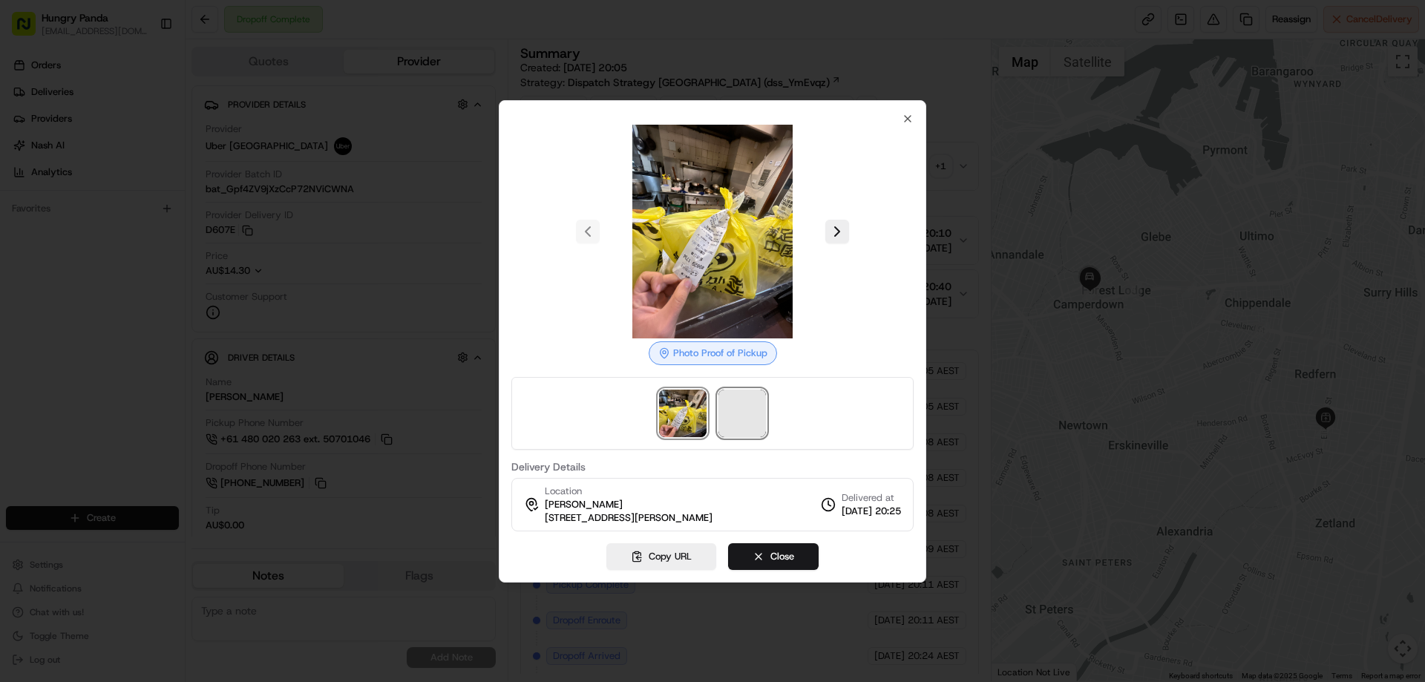
click at [748, 409] on span at bounding box center [741, 413] width 47 height 47
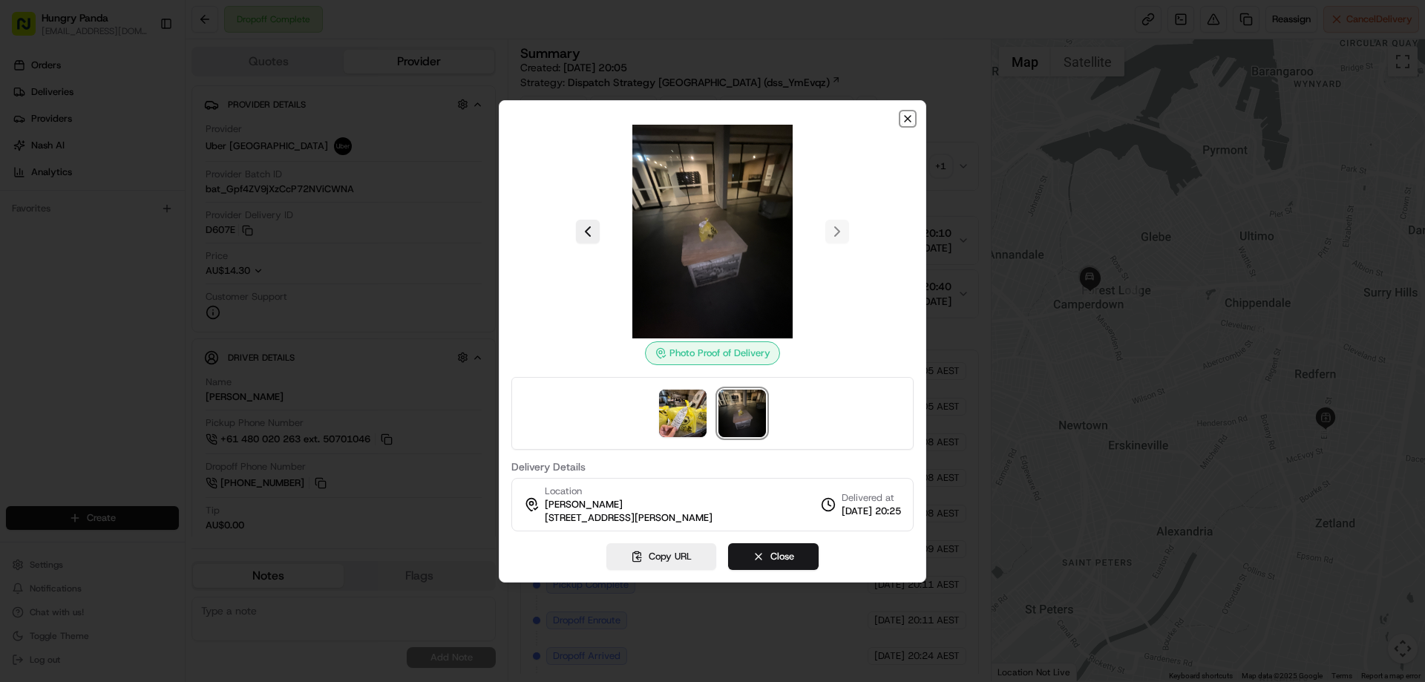
click at [906, 119] on icon "button" at bounding box center [908, 119] width 12 height 12
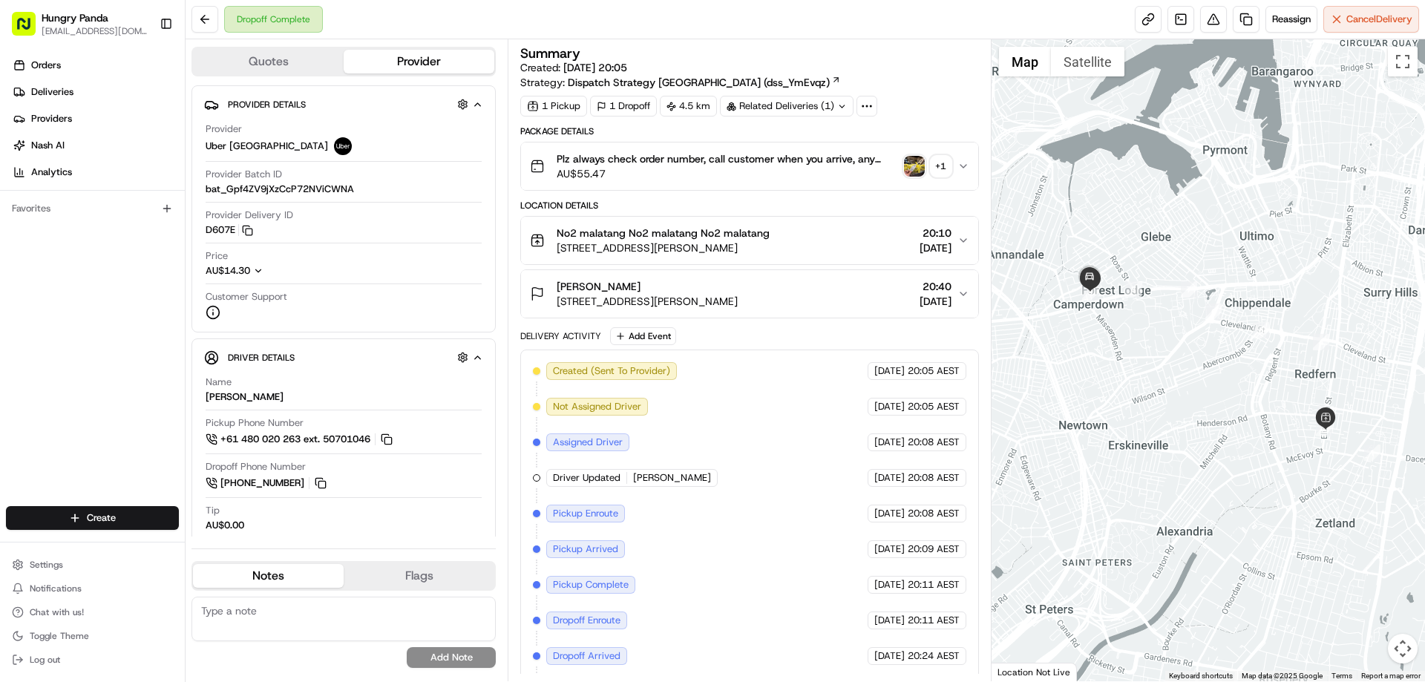
click at [964, 171] on icon "button" at bounding box center [963, 166] width 12 height 12
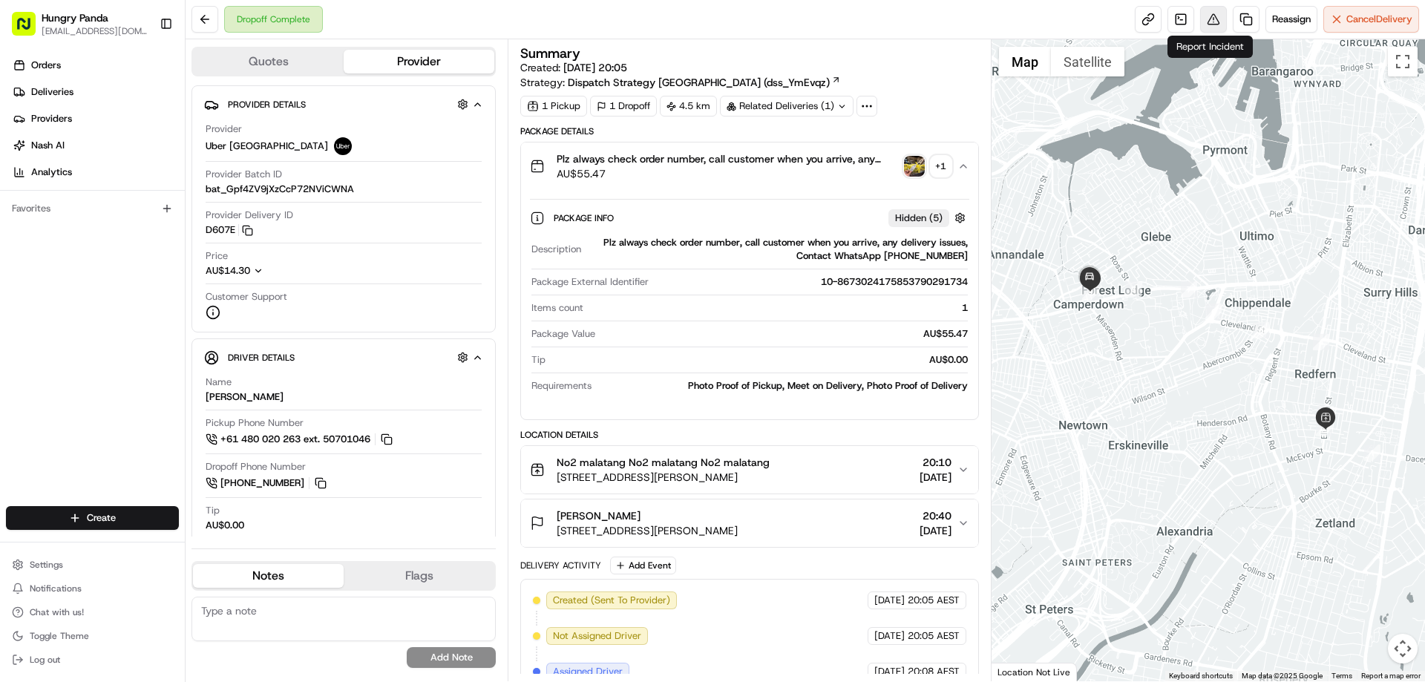
click at [1213, 19] on button at bounding box center [1213, 19] width 27 height 27
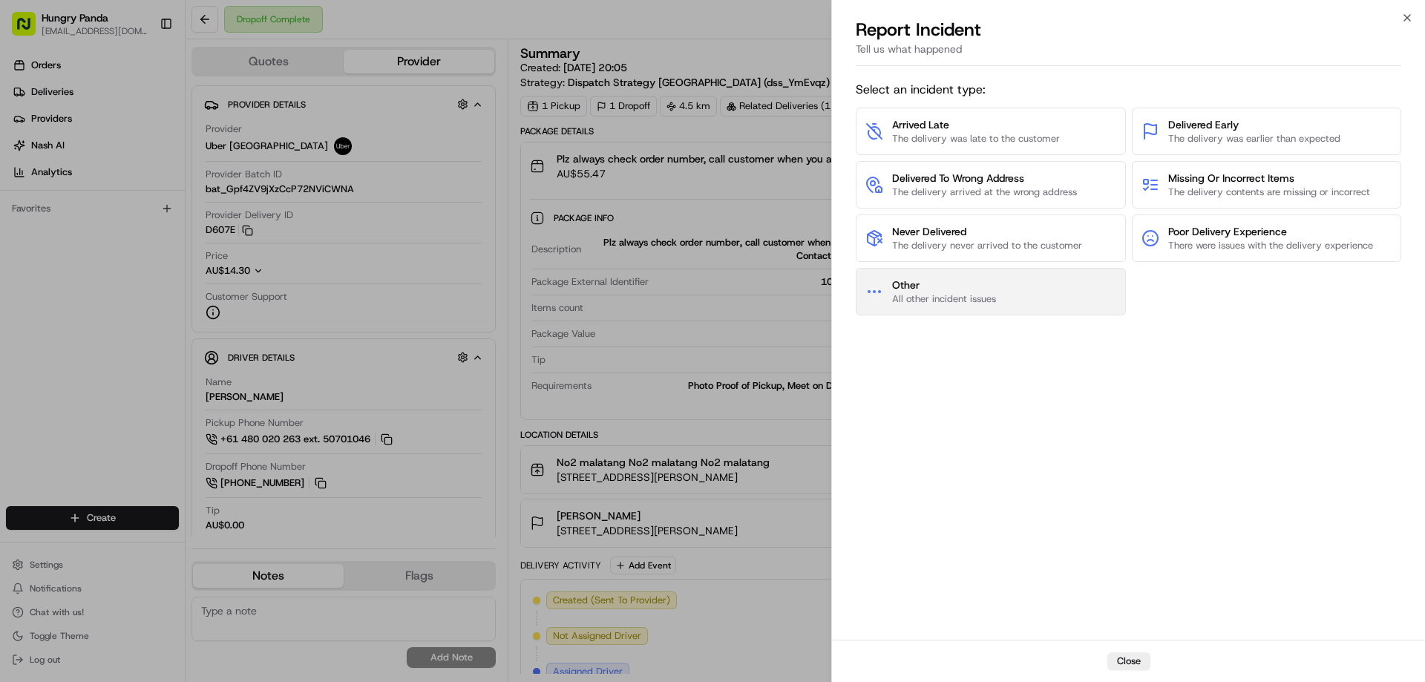
click at [928, 292] on span "All other incident issues" at bounding box center [944, 298] width 104 height 13
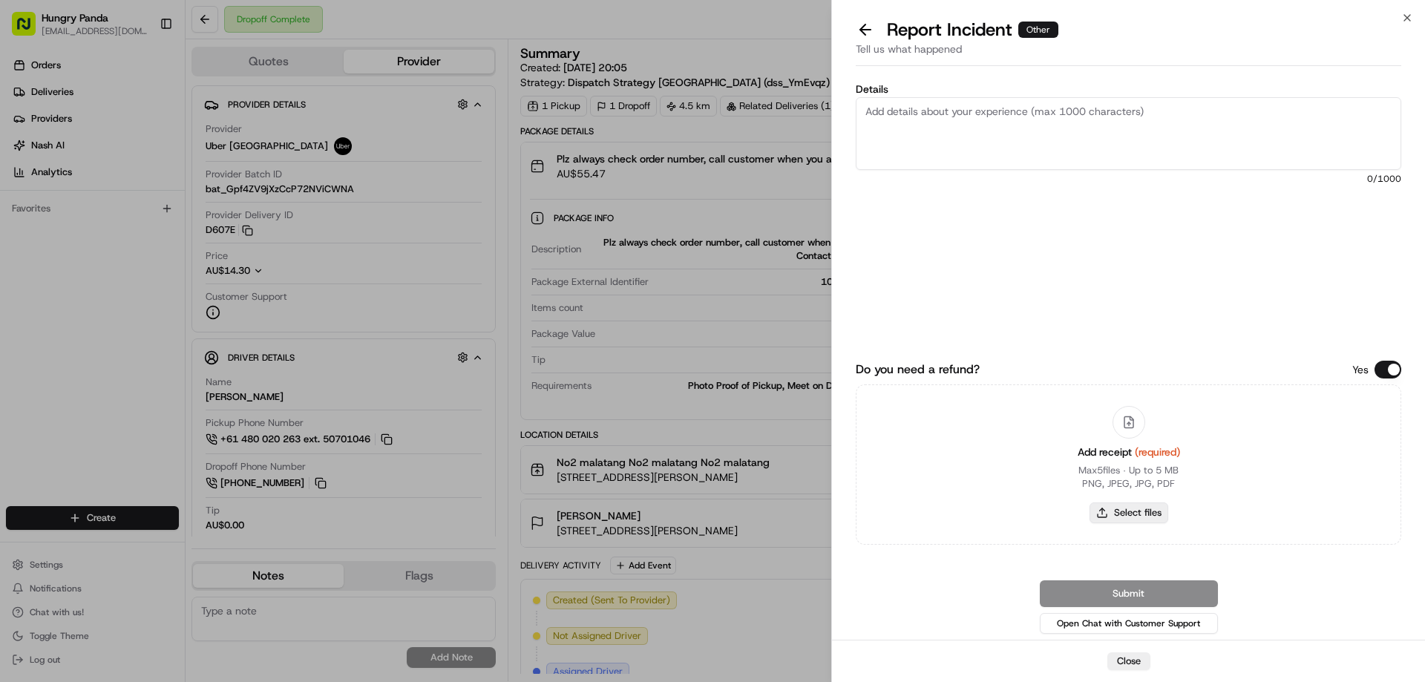
click at [1133, 516] on button "Select files" at bounding box center [1129, 512] width 79 height 21
type input "C:\fakepath\screenshot_2025-08-15_15-17-02.png"
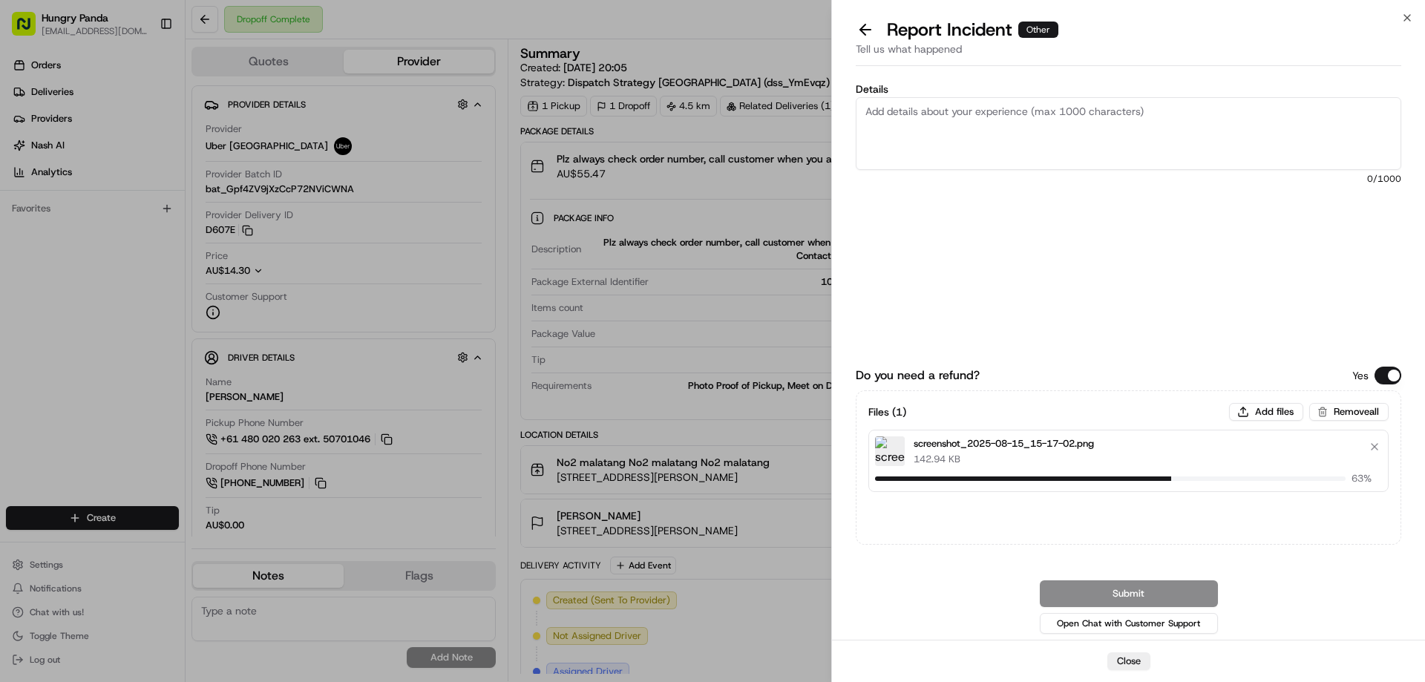
click at [957, 147] on textarea "Details" at bounding box center [1129, 133] width 546 height 73
click at [957, 99] on textarea "Details" at bounding box center [1129, 133] width 546 height 73
paste textarea "The customer reported that he did not receive the meal, the delivery photo take…"
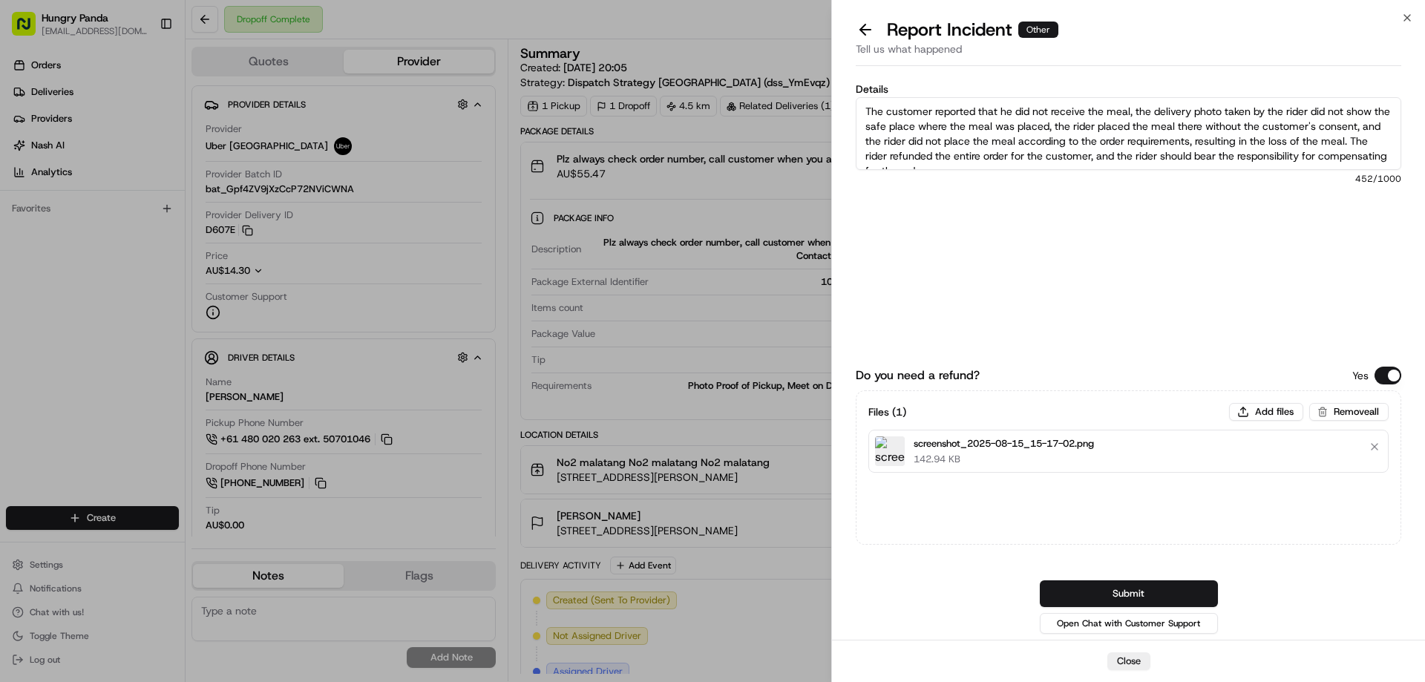
scroll to position [8, 0]
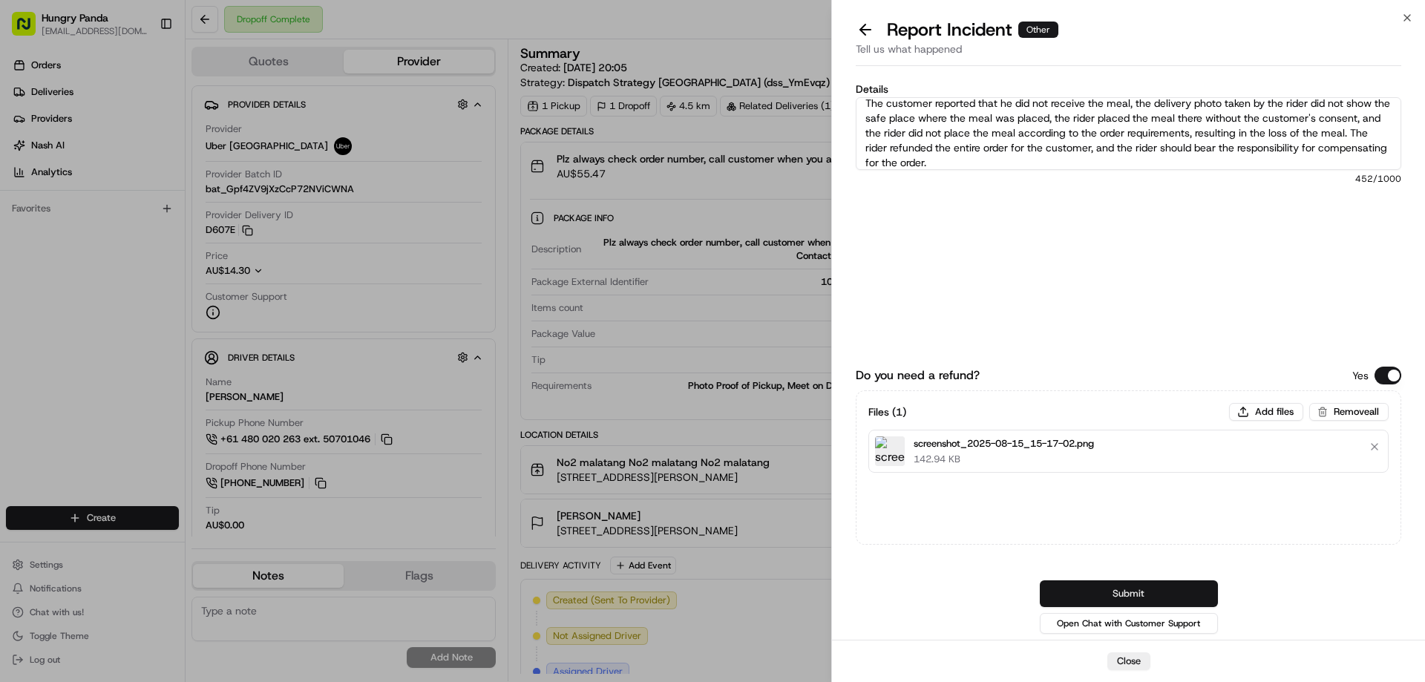
type textarea "The customer reported that he did not receive the meal, the delivery photo take…"
click at [1160, 589] on button "Submit" at bounding box center [1129, 593] width 178 height 27
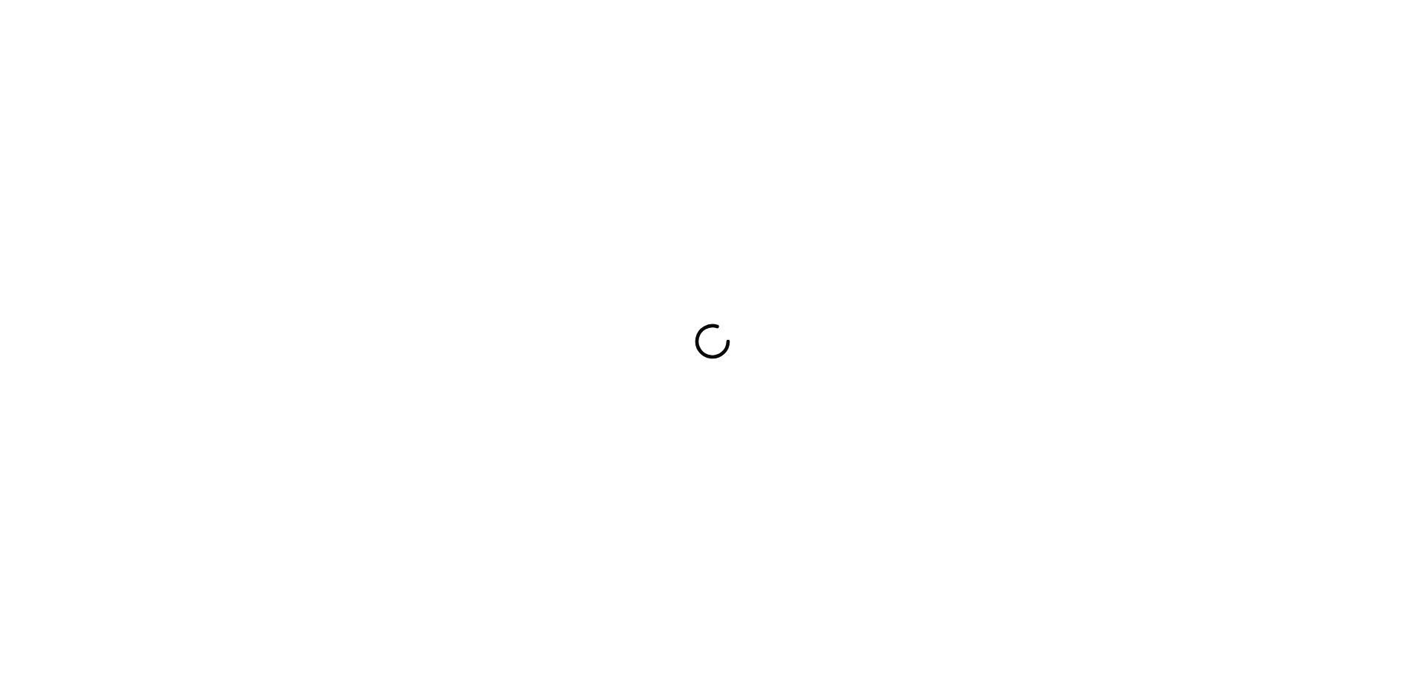
click at [833, 374] on div at bounding box center [712, 341] width 1425 height 682
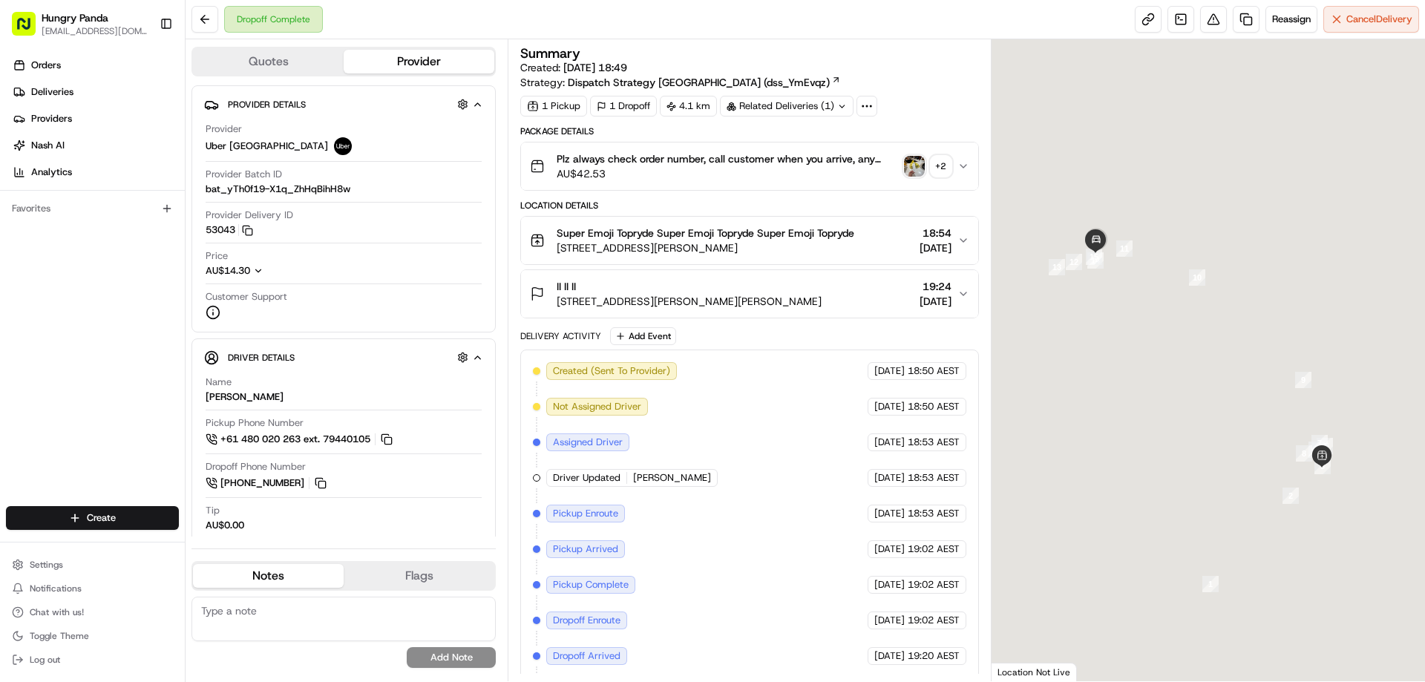
click at [905, 172] on img "button" at bounding box center [914, 166] width 21 height 21
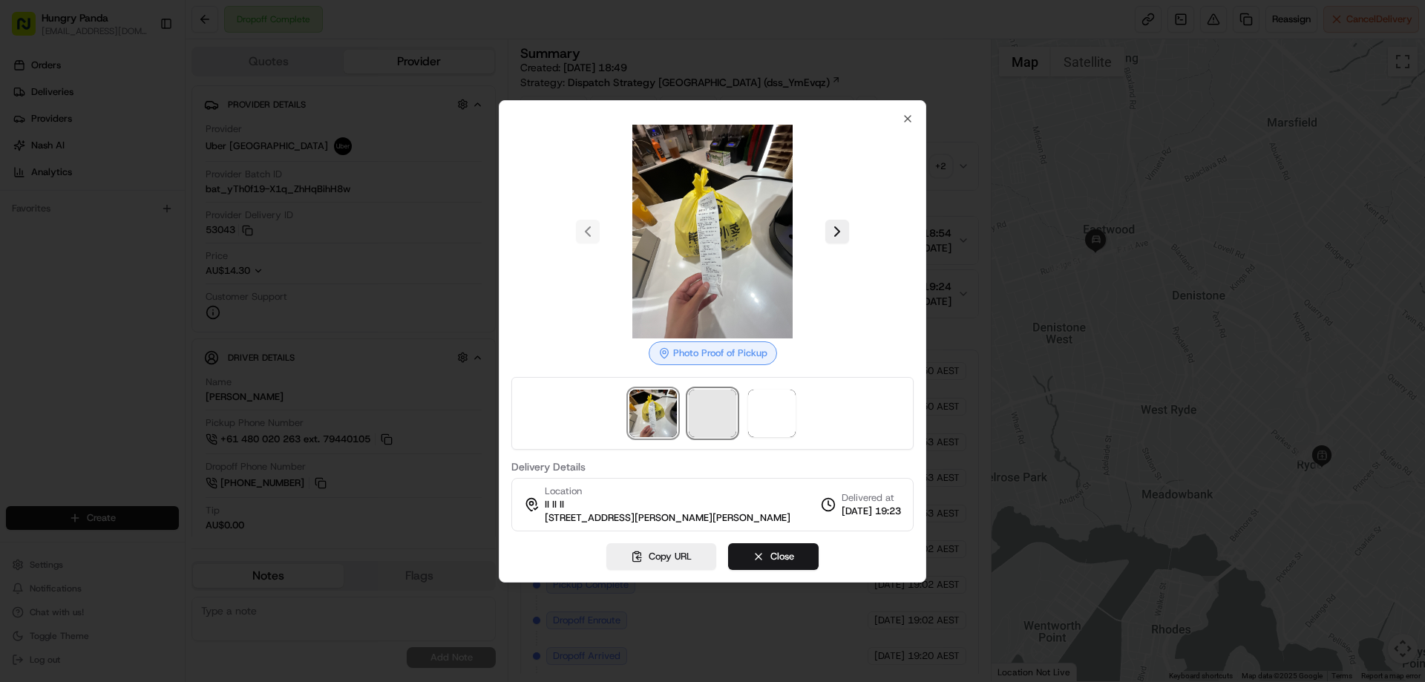
click at [727, 416] on span at bounding box center [712, 413] width 47 height 47
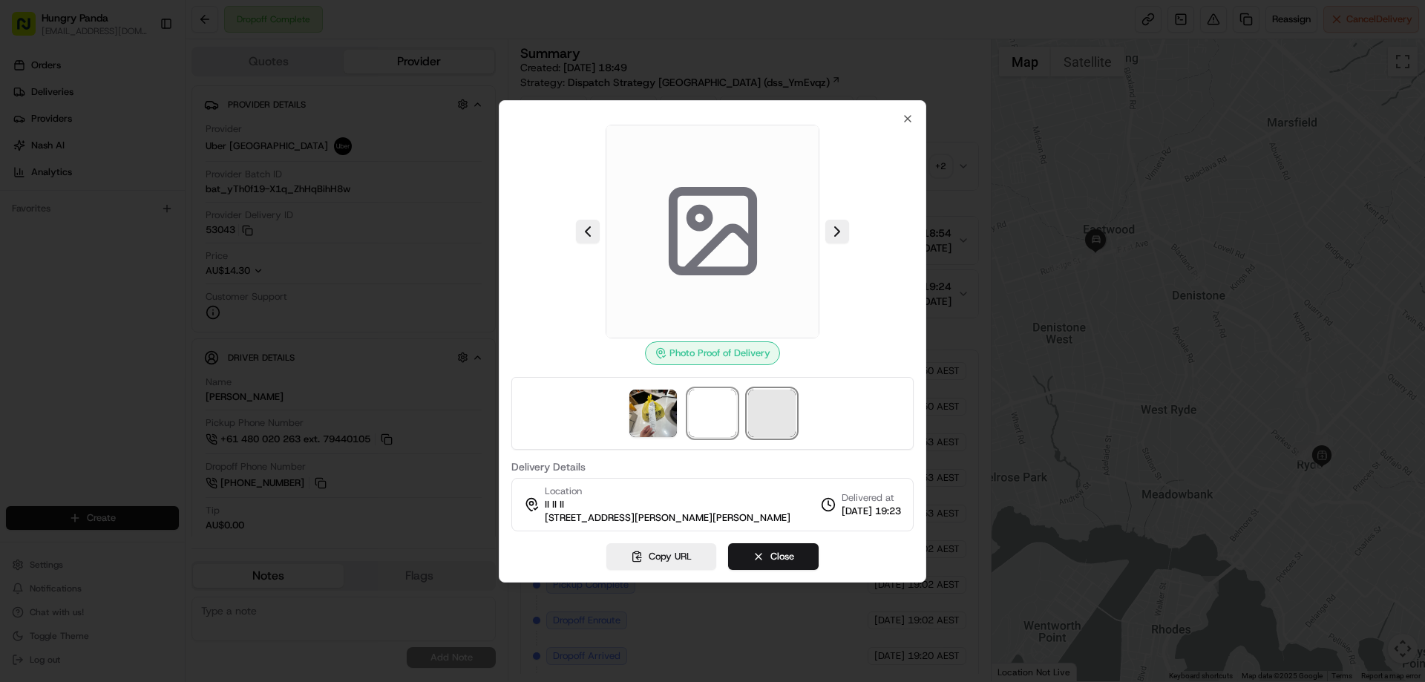
click at [789, 413] on span at bounding box center [771, 413] width 47 height 47
click at [765, 404] on span at bounding box center [771, 413] width 47 height 47
click at [902, 109] on div "Photo Proof of Delivery Delivery Details Location II II II 7 Rutledge St, Eastw…" at bounding box center [712, 341] width 427 height 482
click at [914, 120] on div "Photo Proof of Delivery Delivery Details Location II II II 7 Rutledge St, Eastw…" at bounding box center [712, 341] width 427 height 482
click at [909, 115] on icon "button" at bounding box center [908, 119] width 12 height 12
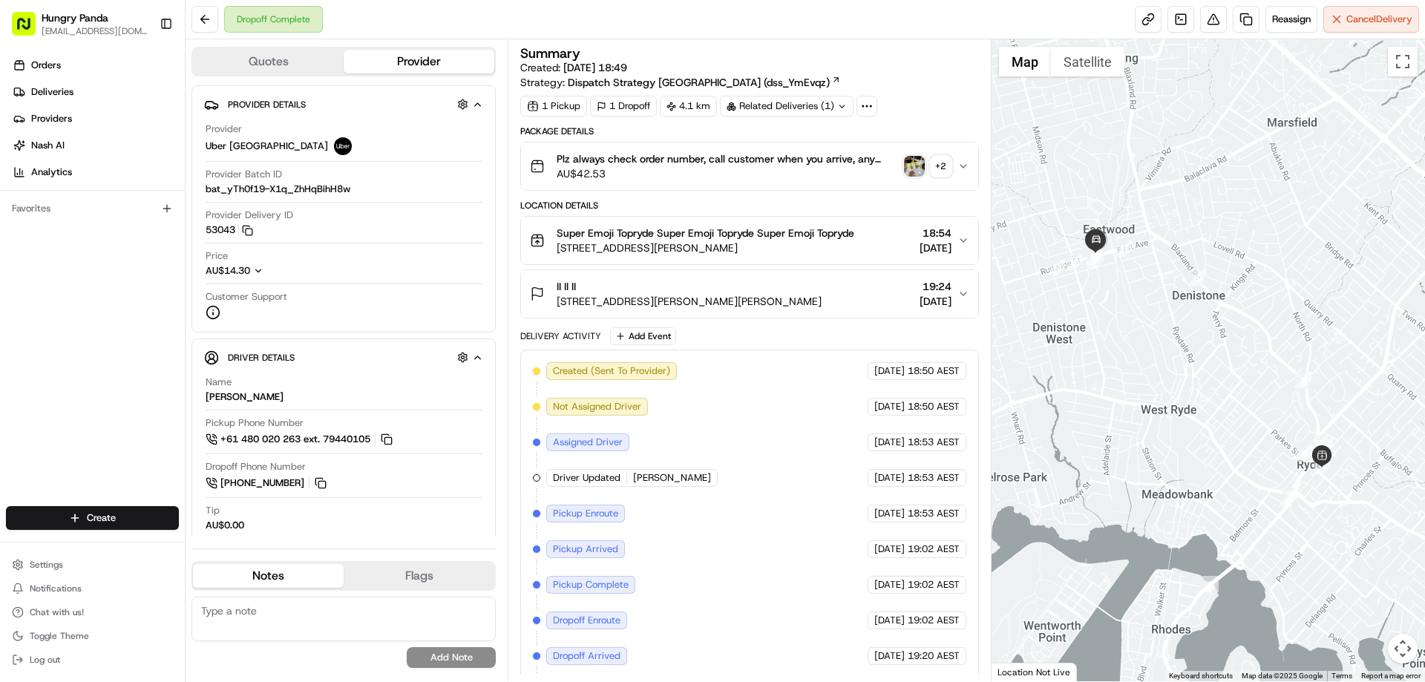
click at [965, 170] on icon "button" at bounding box center [963, 166] width 12 height 12
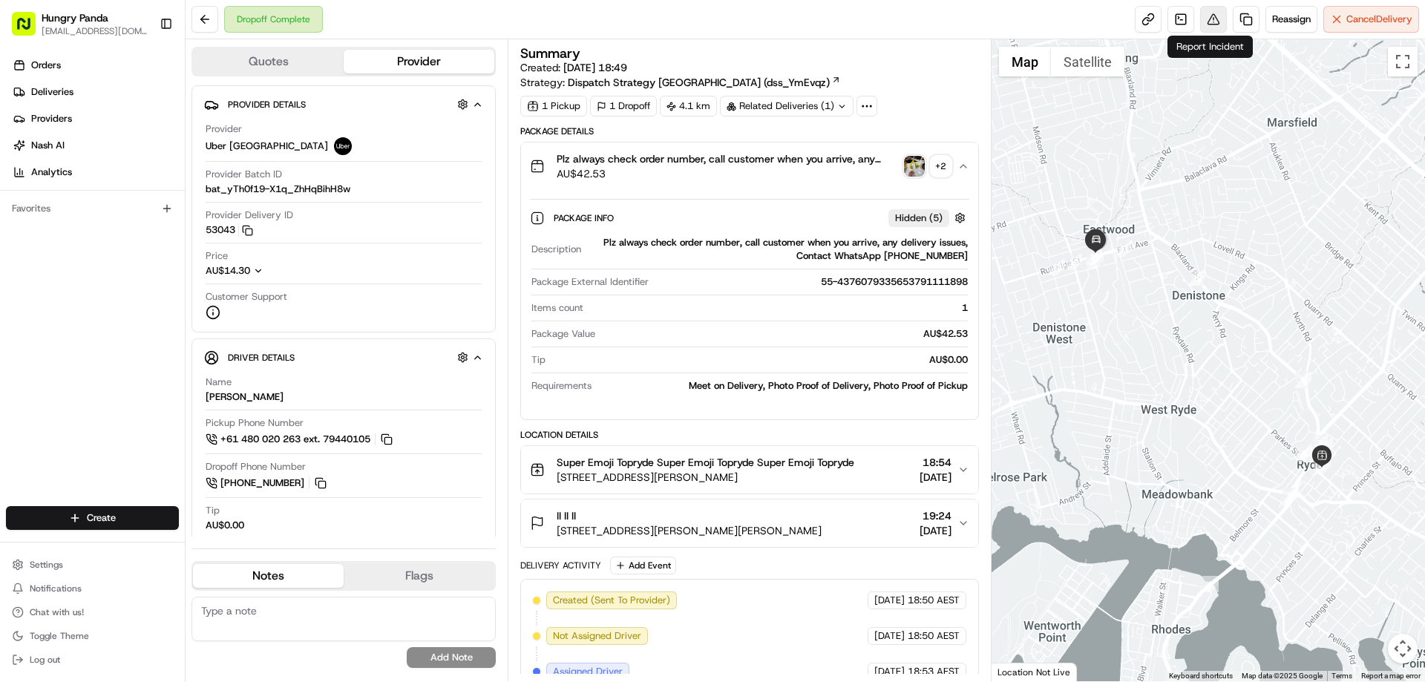
click at [1216, 28] on button at bounding box center [1213, 19] width 27 height 27
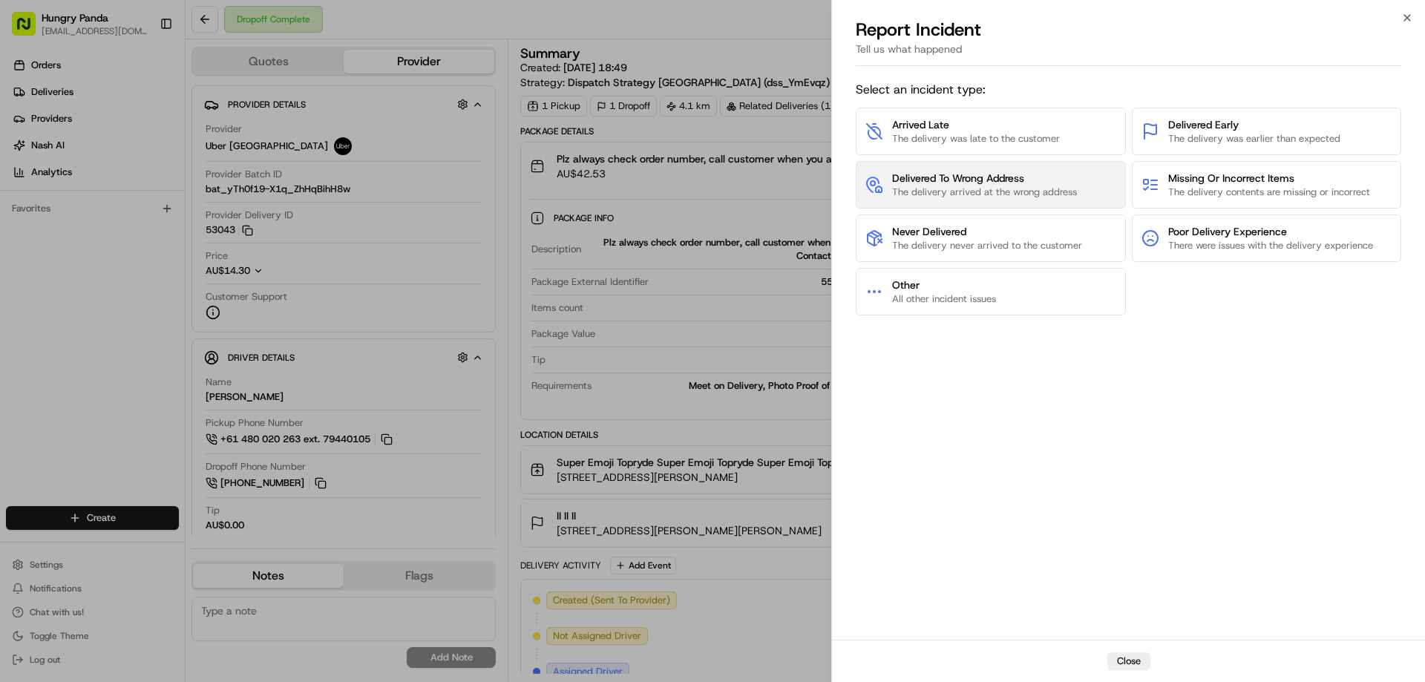
click at [1021, 186] on span "The delivery arrived at the wrong address" at bounding box center [984, 192] width 185 height 13
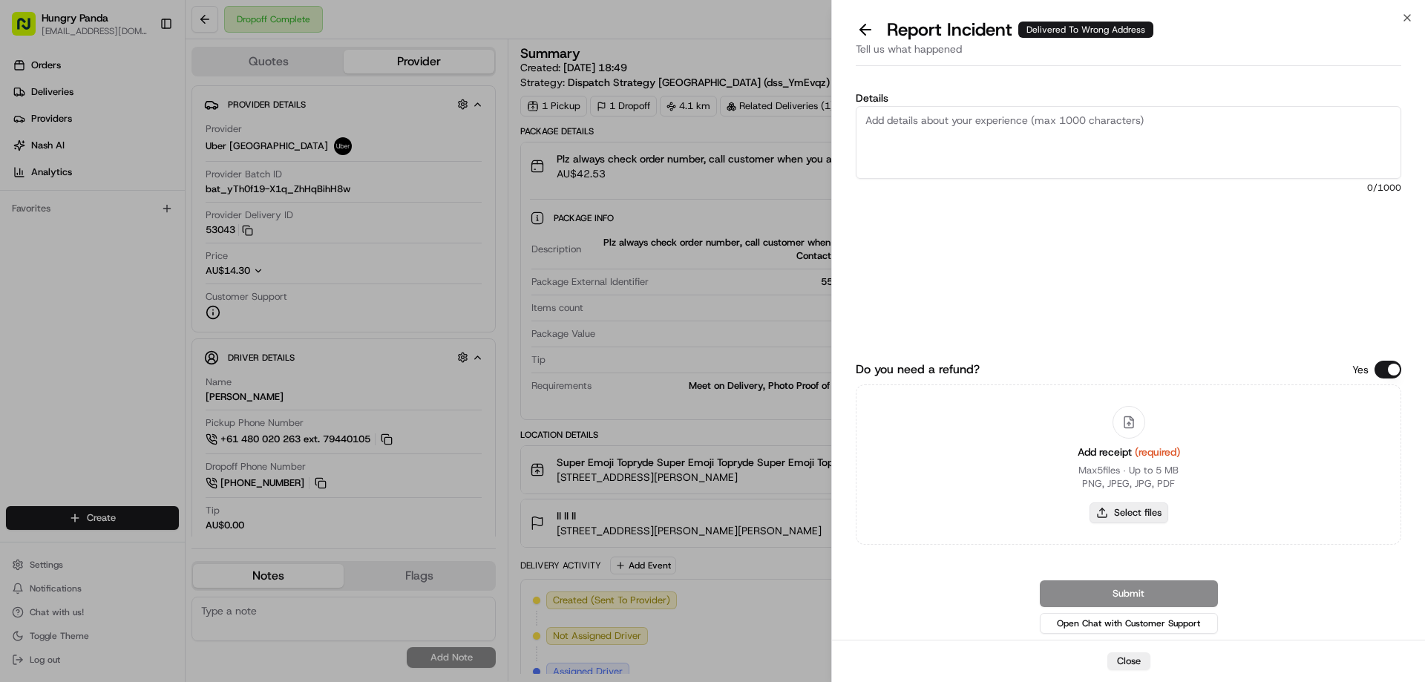
click at [1117, 502] on button "Select files" at bounding box center [1129, 512] width 79 height 21
type input "C:\fakepath\screenshot_2025-08-15_15-18-07.png"
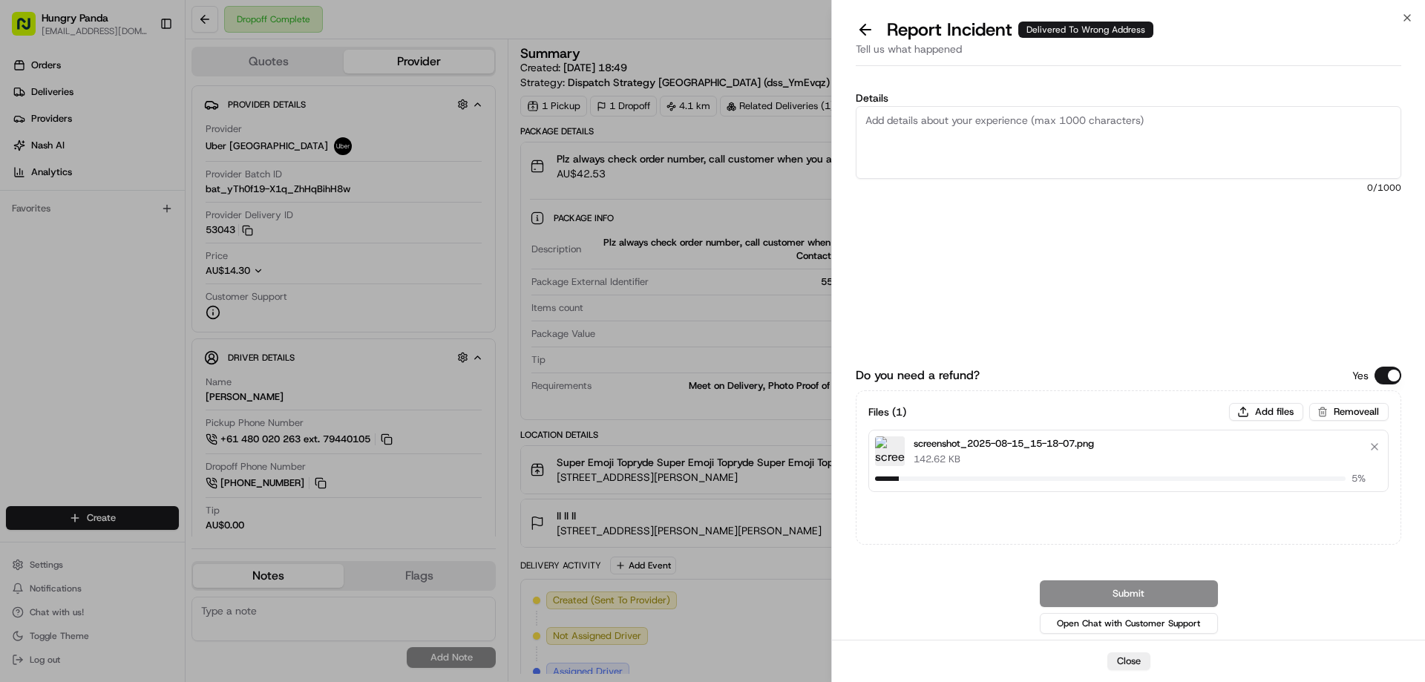
click at [928, 113] on textarea "Details" at bounding box center [1129, 142] width 546 height 73
drag, startPoint x: 992, startPoint y: 127, endPoint x: 1000, endPoint y: 131, distance: 10.0
click at [992, 131] on textarea "Details" at bounding box center [1129, 142] width 546 height 73
paste textarea "The customer reported that he did not receive the food. The photo taken by the …"
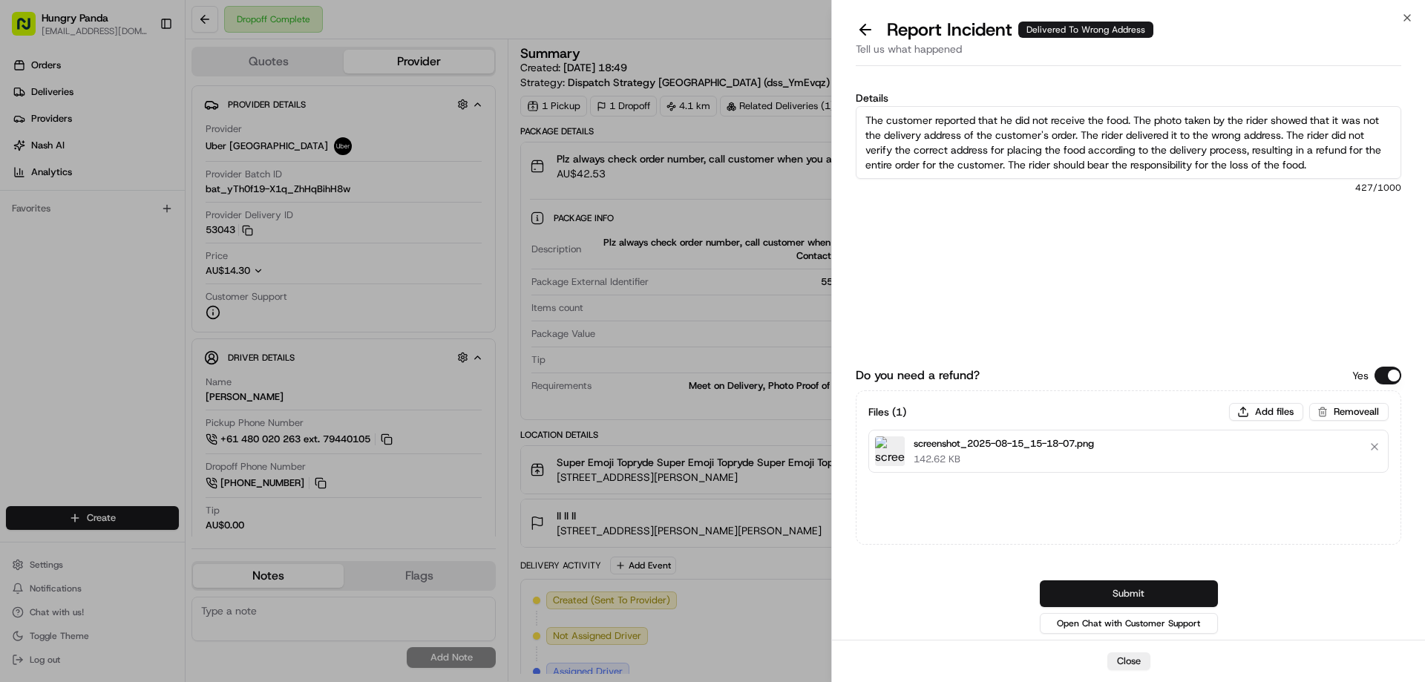
type textarea "The customer reported that he did not receive the food. The photo taken by the …"
click at [1147, 597] on button "Submit" at bounding box center [1129, 593] width 178 height 27
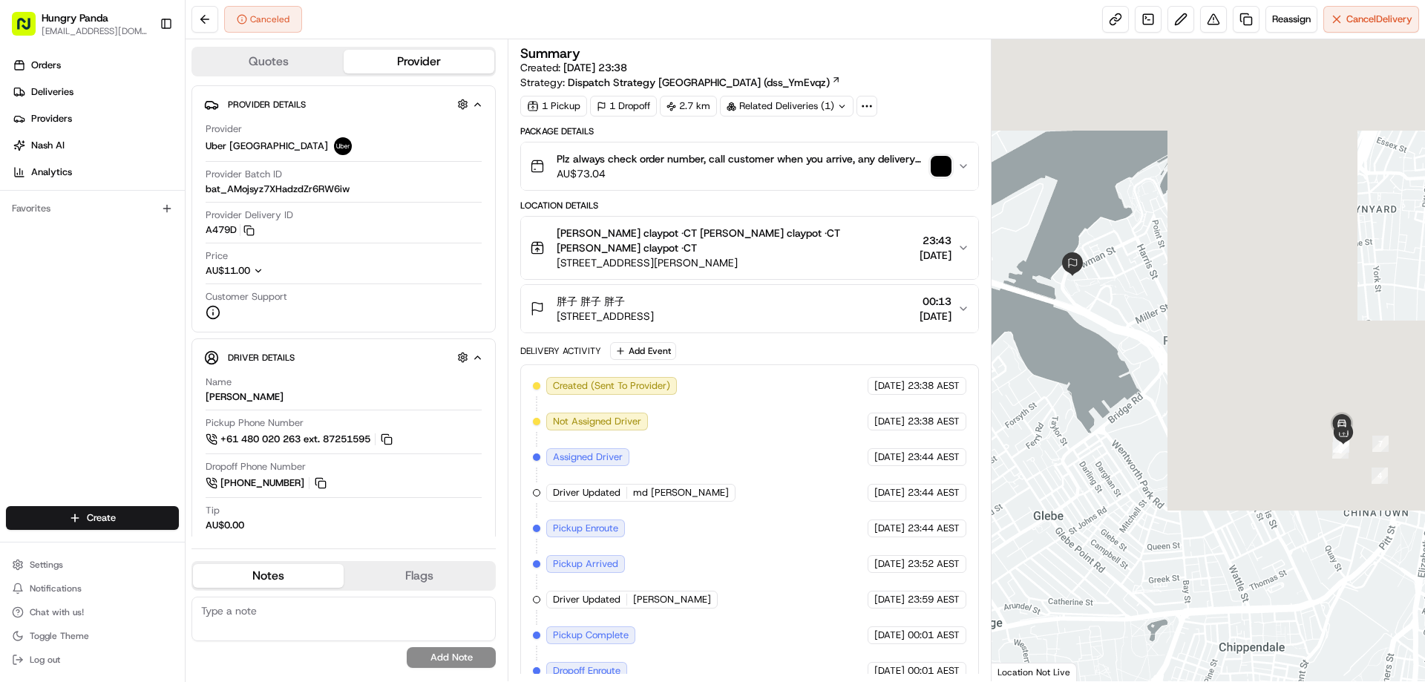
click at [942, 166] on img "button" at bounding box center [941, 166] width 21 height 21
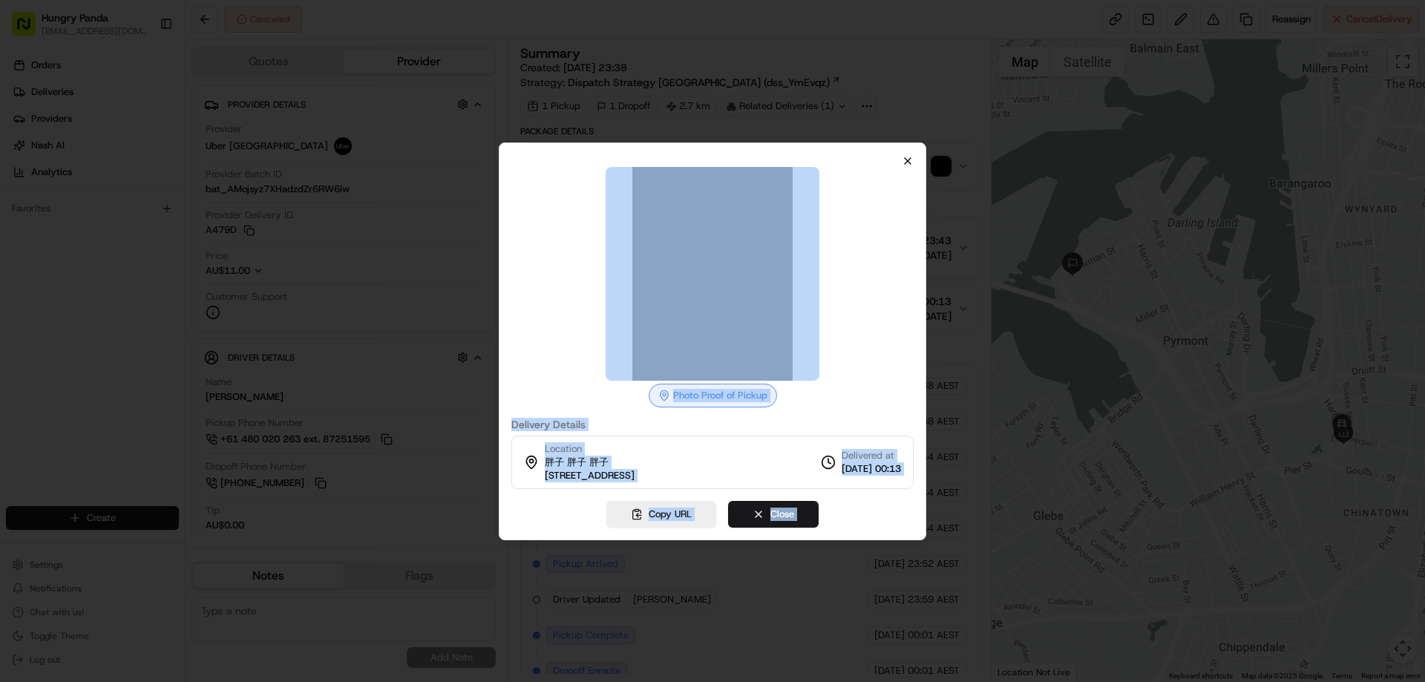
click at [908, 160] on div "Photo Proof of Pickup Delivery Details Location 胖子 胖子 胖子 2 Distillery Dr, Pyrmo…" at bounding box center [712, 341] width 427 height 398
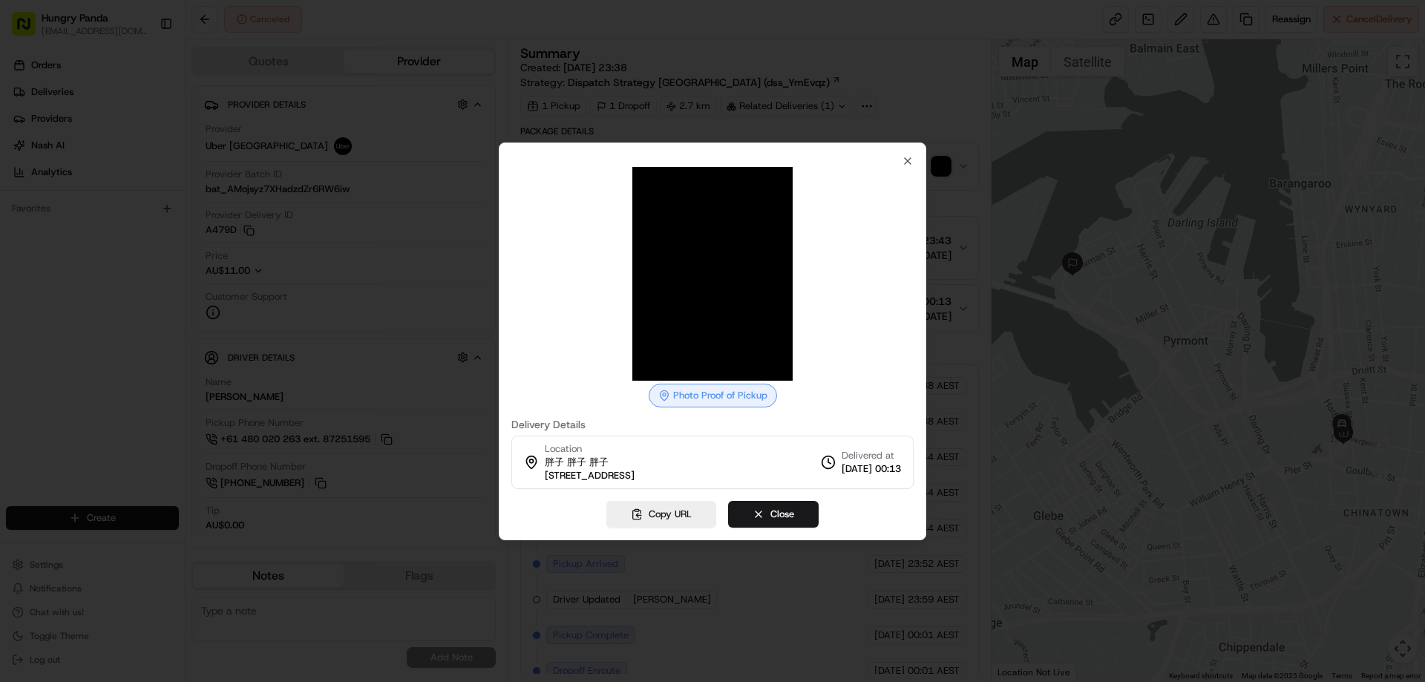
click at [974, 172] on div at bounding box center [712, 341] width 1425 height 682
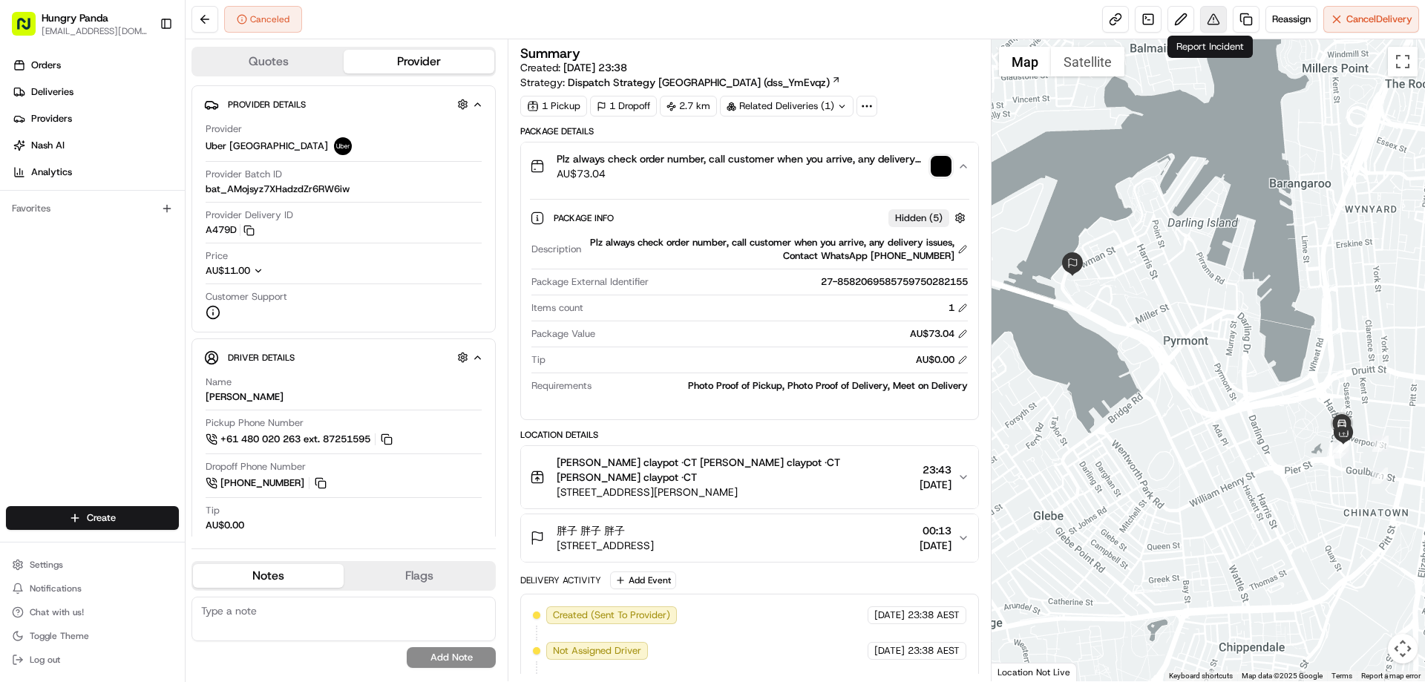
click at [1212, 26] on button at bounding box center [1213, 19] width 27 height 27
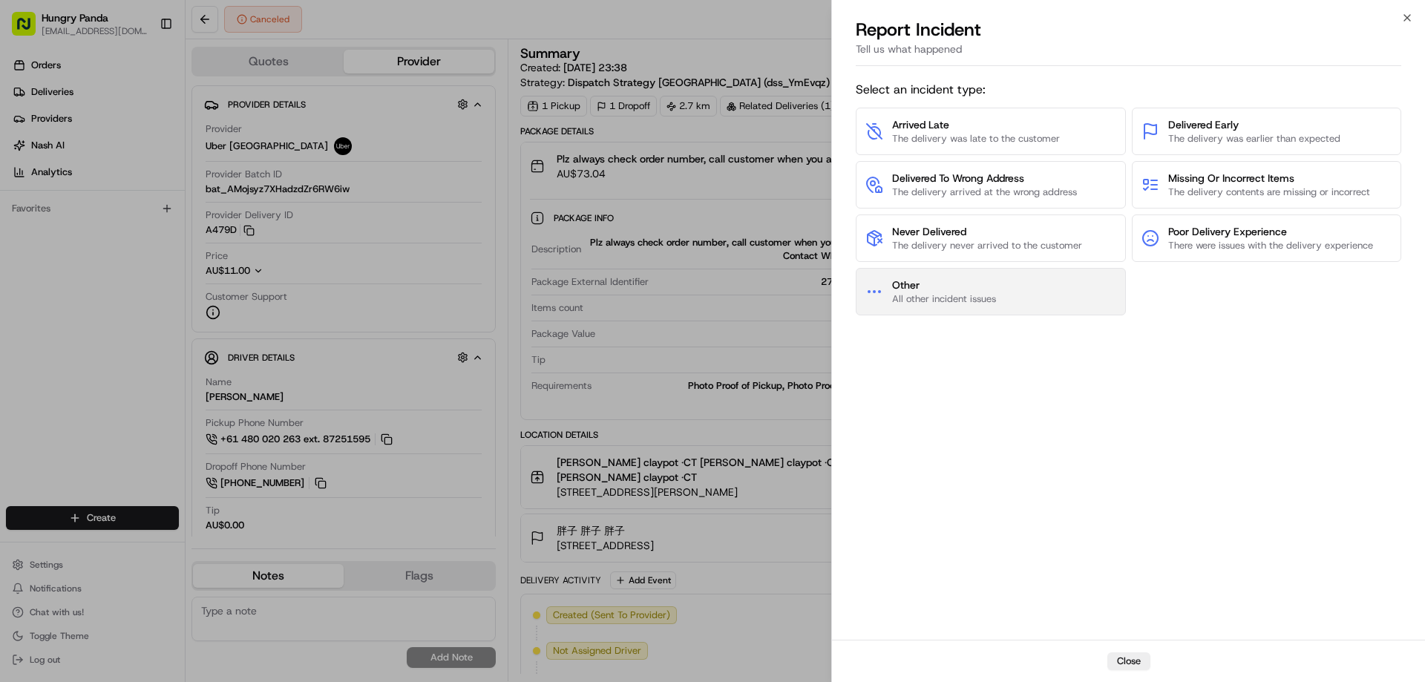
click at [941, 292] on span "All other incident issues" at bounding box center [944, 298] width 104 height 13
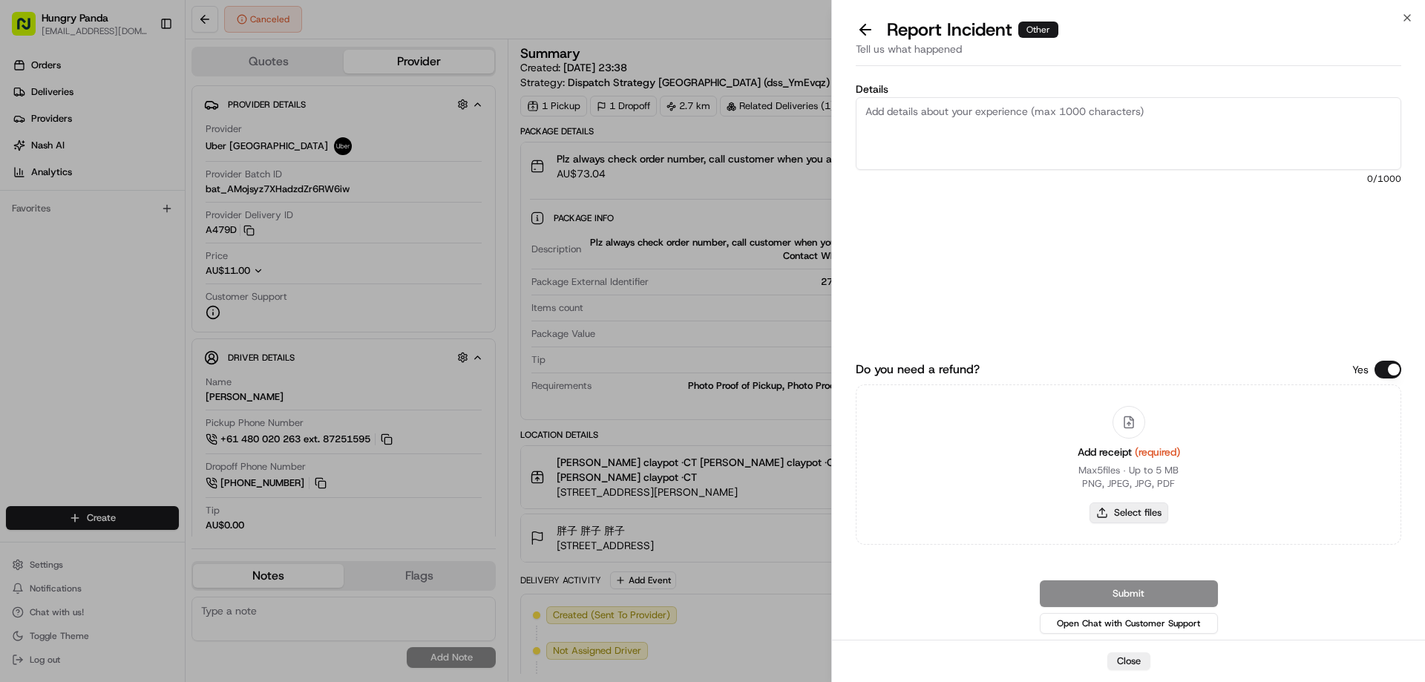
click at [1133, 514] on button "Select files" at bounding box center [1129, 512] width 79 height 21
type input "C:\fakepath\screenshot_2025-08-15_15-19-17.png"
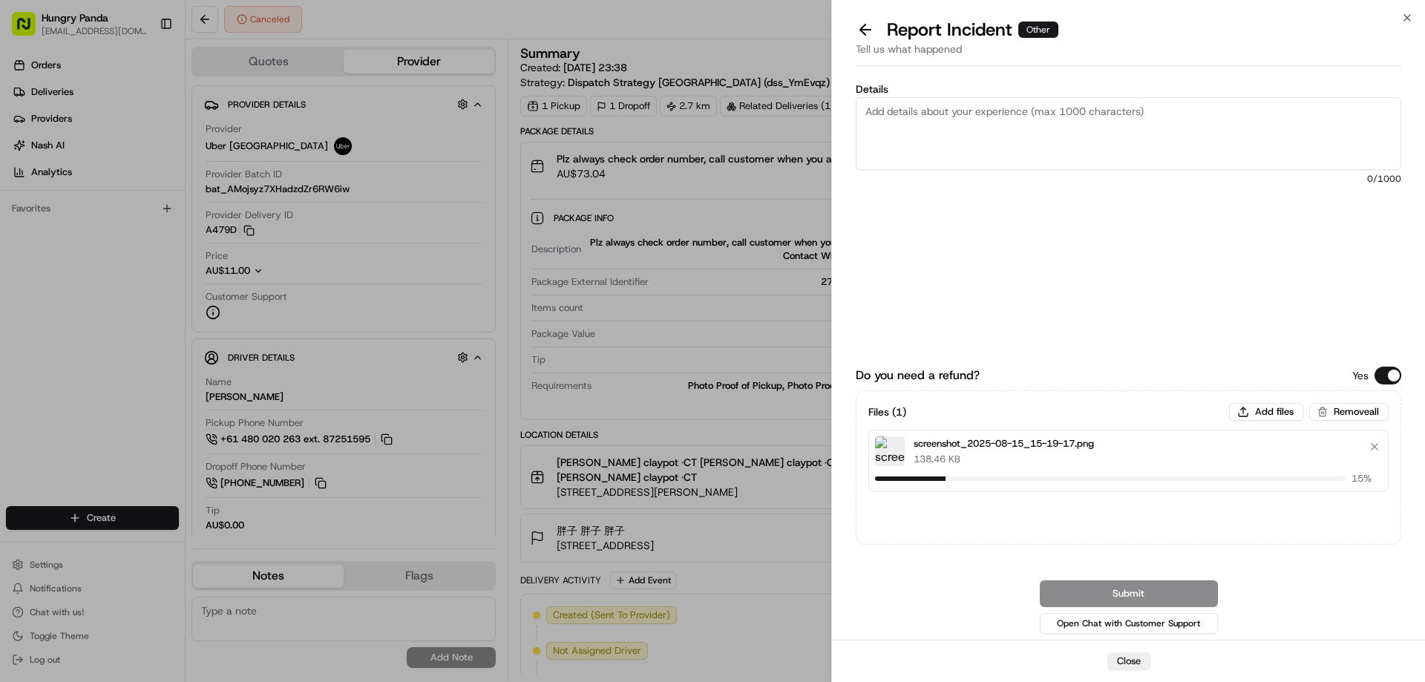
click at [964, 126] on textarea "Details" at bounding box center [1129, 133] width 546 height 73
click at [986, 105] on textarea "Details" at bounding box center [1129, 133] width 546 height 73
paste textarea "The customer reported that they did not receive the food, the photos taken by t…"
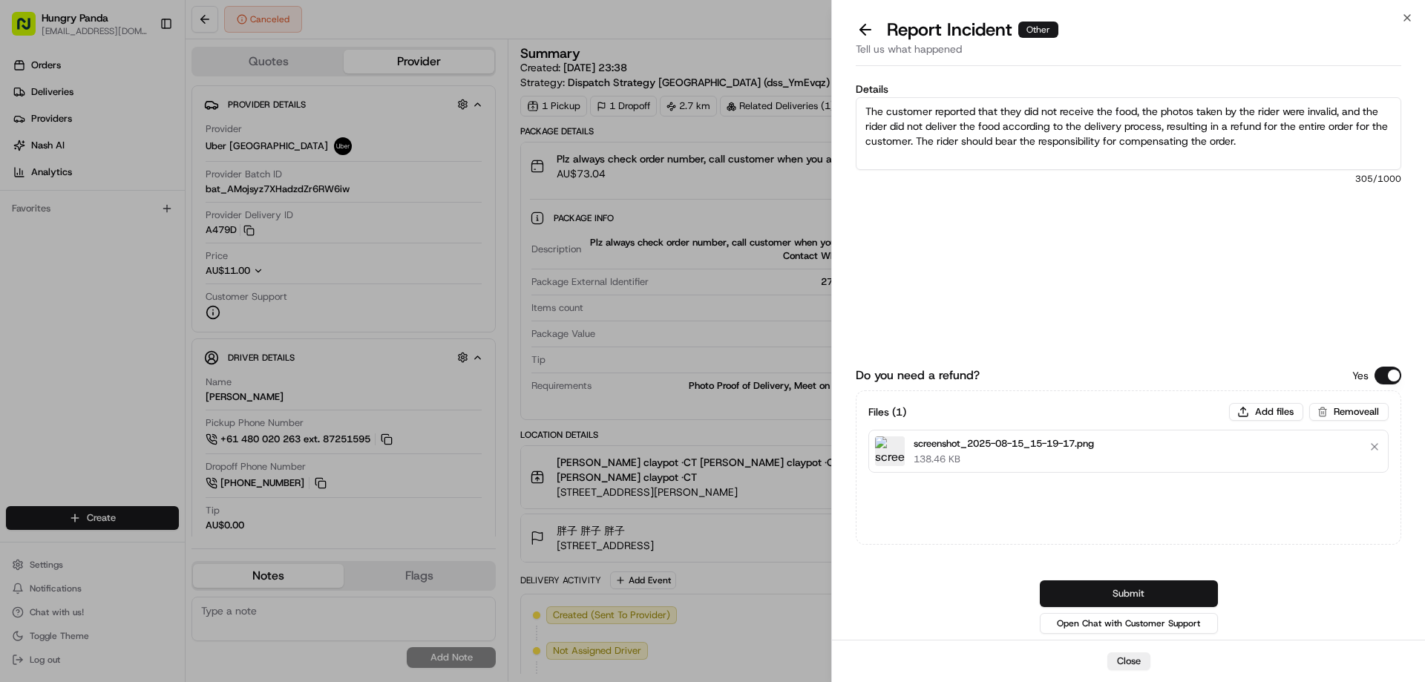
type textarea "The customer reported that they did not receive the food, the photos taken by t…"
click at [1131, 590] on button "Submit" at bounding box center [1129, 593] width 178 height 27
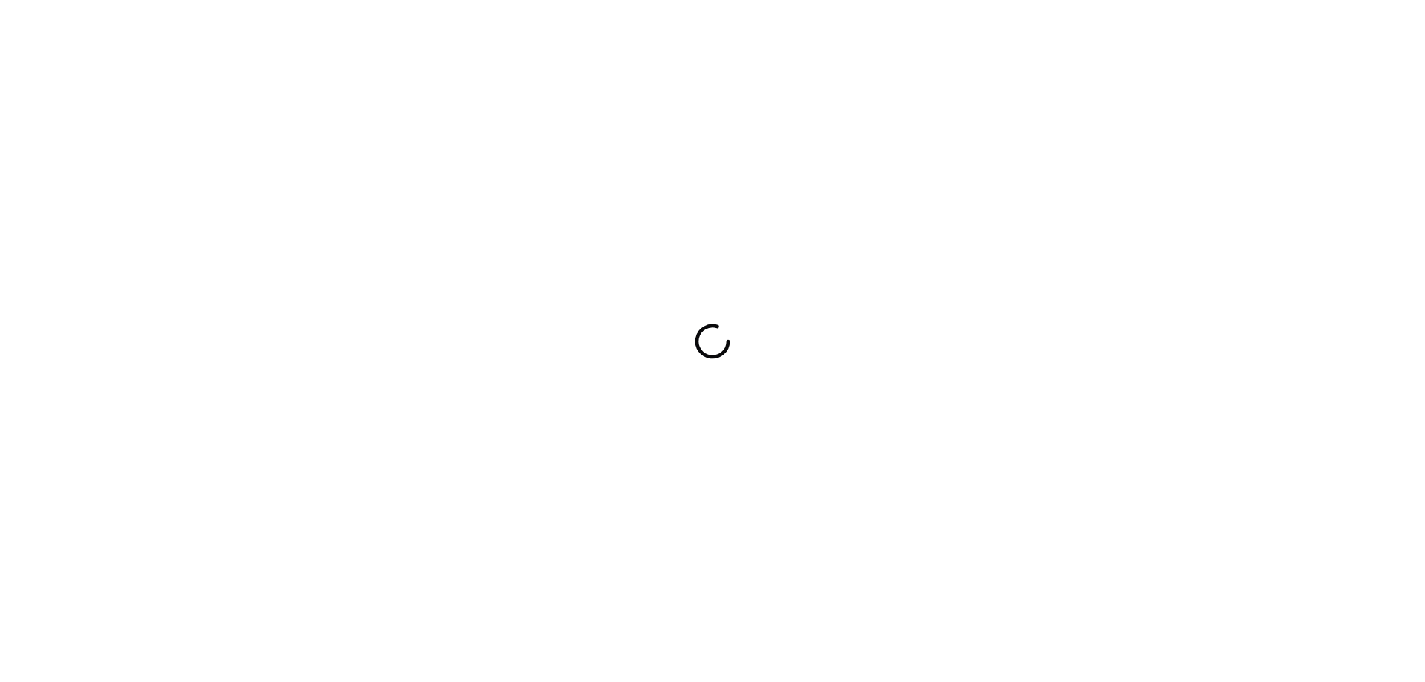
click at [843, 437] on div at bounding box center [712, 341] width 1425 height 682
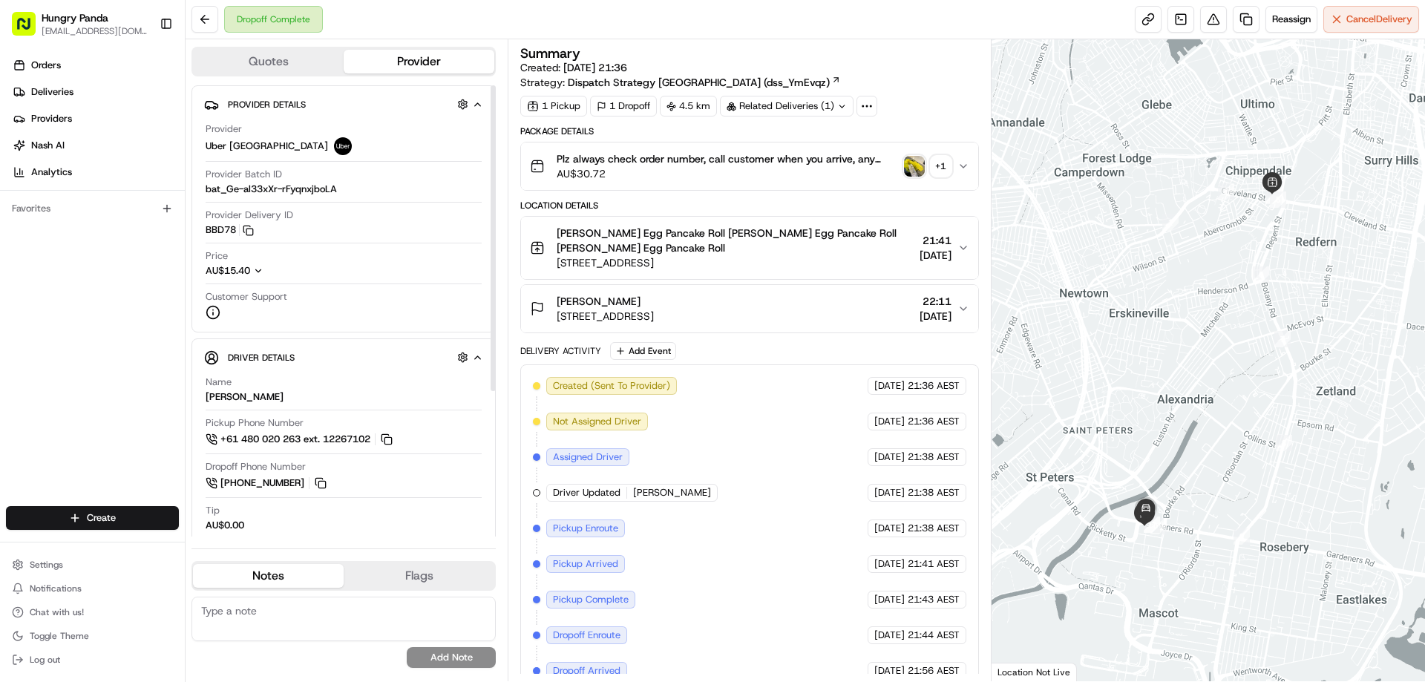
click at [910, 163] on img "button" at bounding box center [914, 166] width 21 height 21
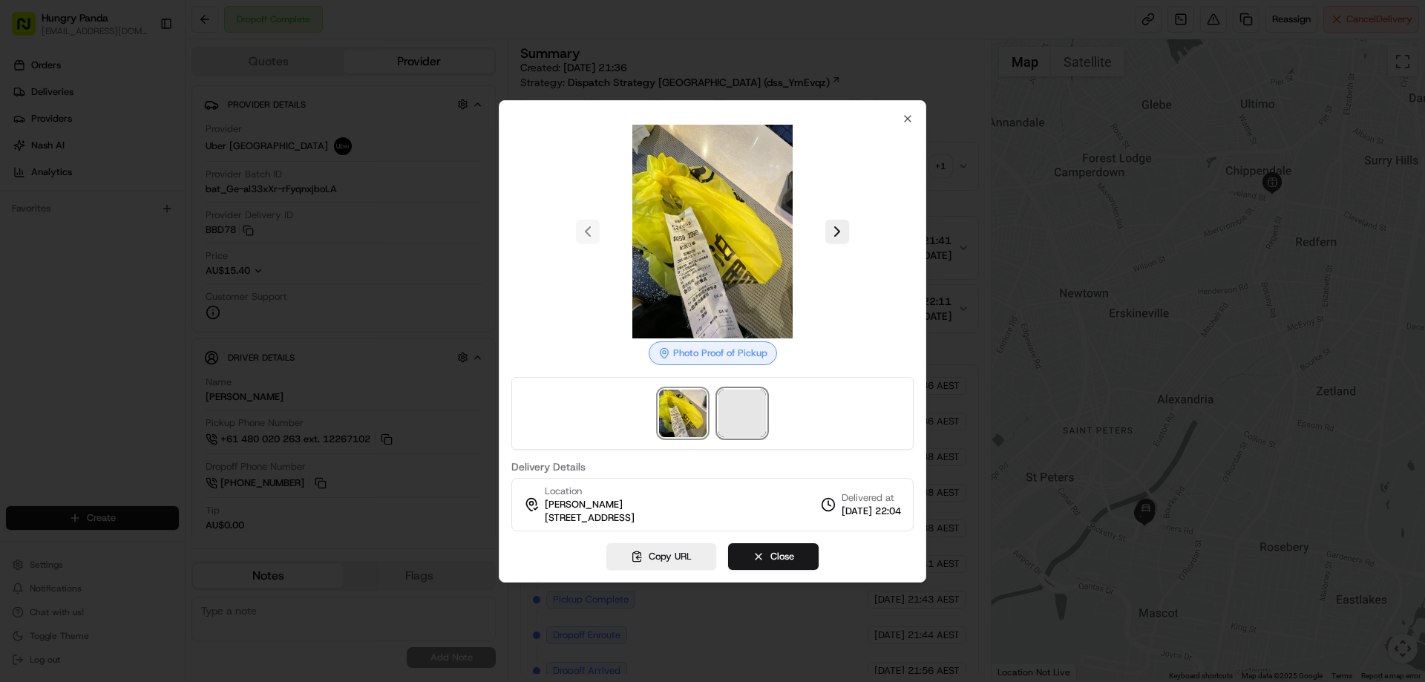
click at [718, 414] on span at bounding box center [741, 413] width 47 height 47
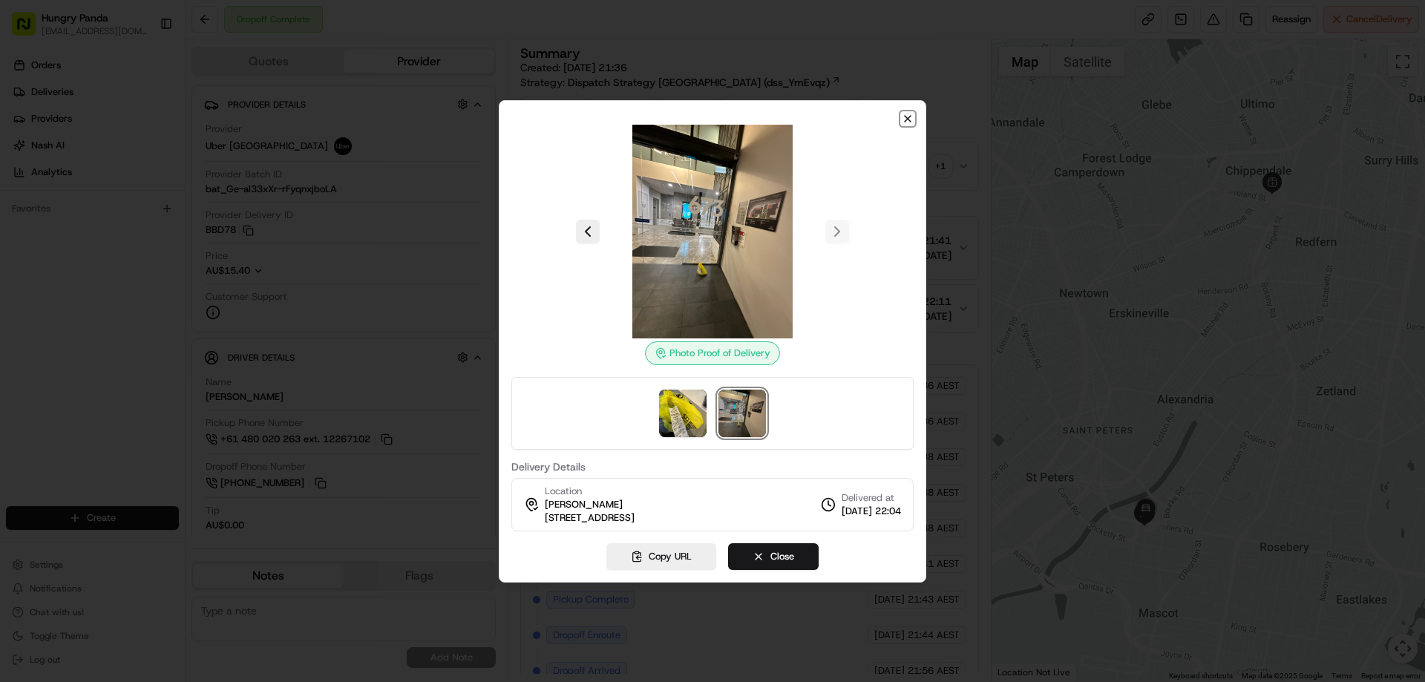
click at [907, 118] on icon "button" at bounding box center [908, 119] width 6 height 6
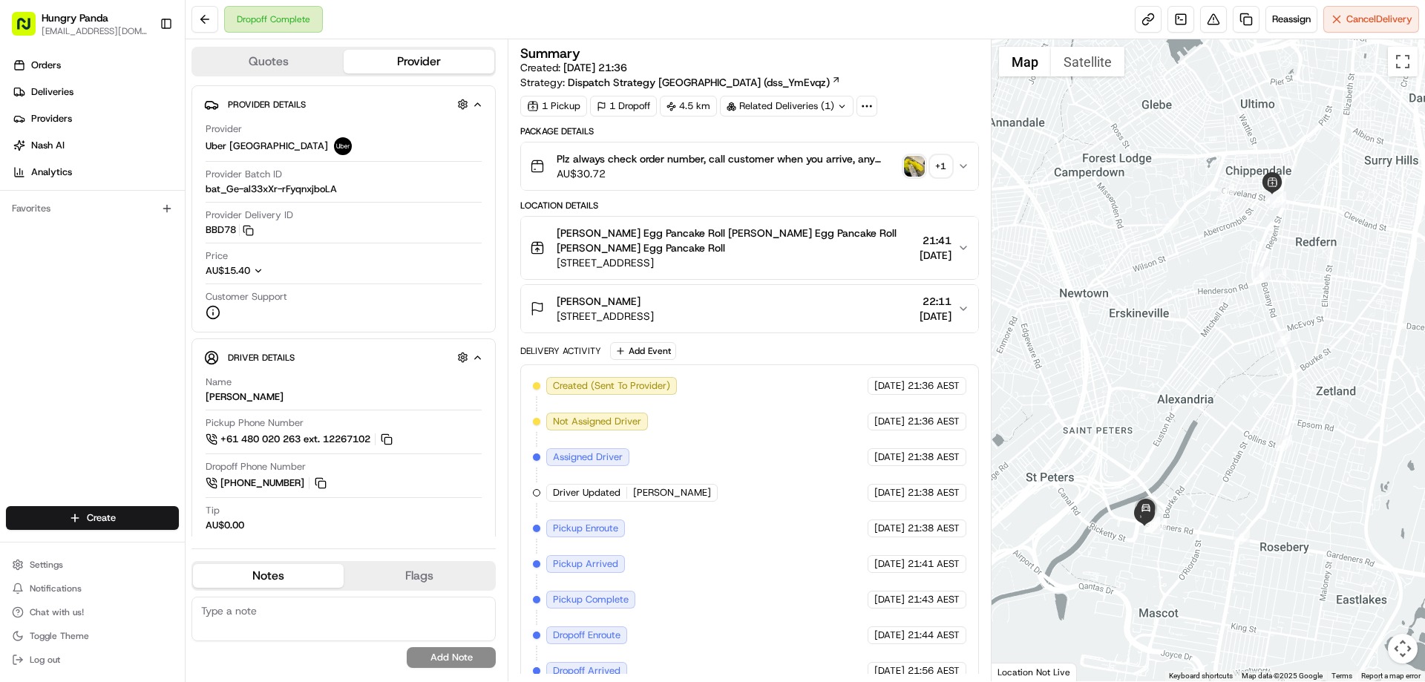
click at [966, 167] on icon "button" at bounding box center [963, 166] width 12 height 12
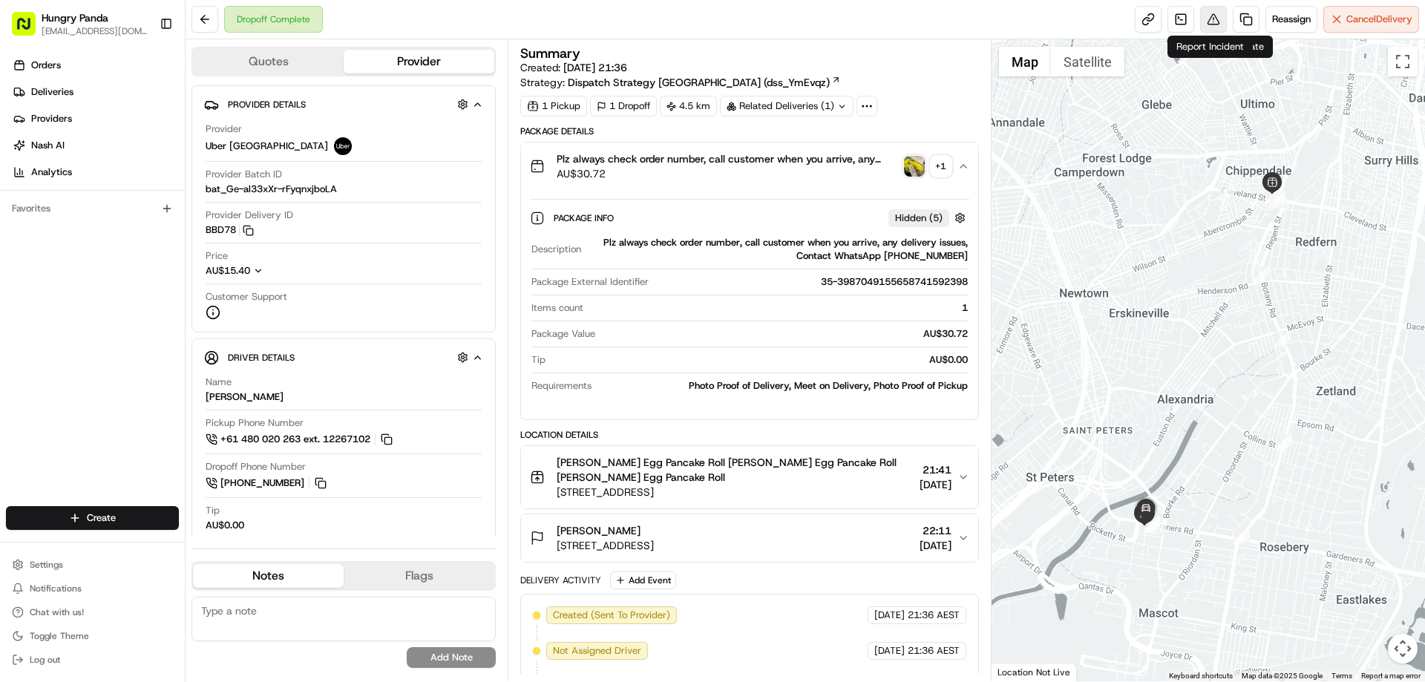
click at [1208, 10] on button at bounding box center [1213, 19] width 27 height 27
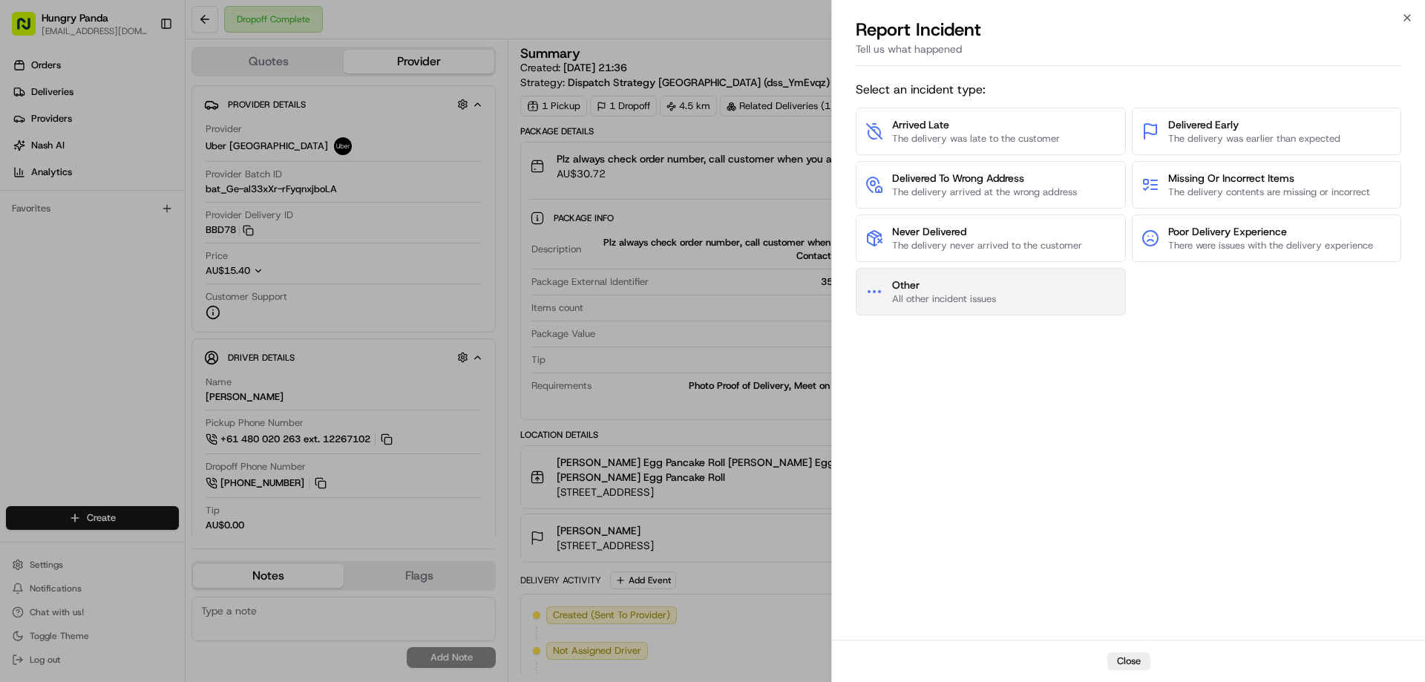
click at [962, 307] on button "Other All other incident issues" at bounding box center [991, 291] width 270 height 47
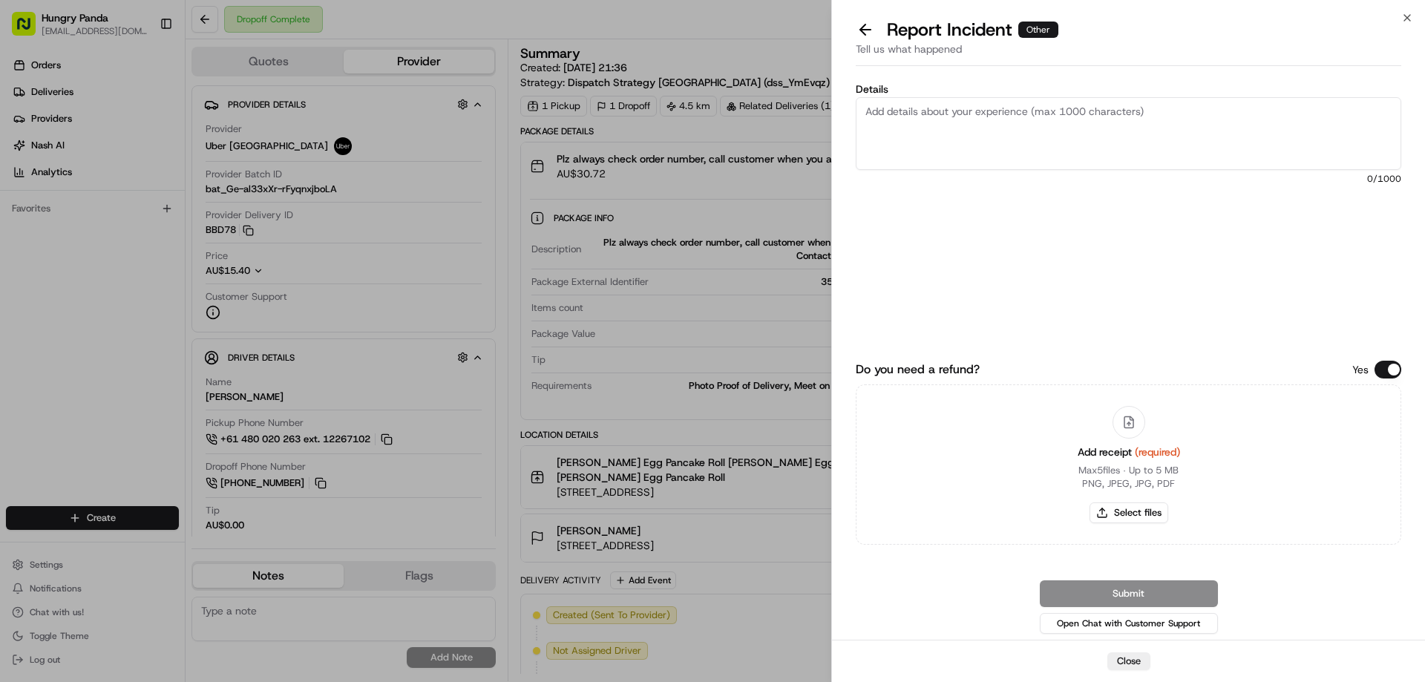
click at [1135, 525] on div "Add receipt (required) Max 5 files ∙ Up to 5 MB PNG, JPEG, JPG, PDF Select files" at bounding box center [1129, 464] width 126 height 135
click at [1133, 521] on button "Select files" at bounding box center [1129, 512] width 79 height 21
type input "C:\fakepath\screenshot_2025-08-15_15-21-09.png"
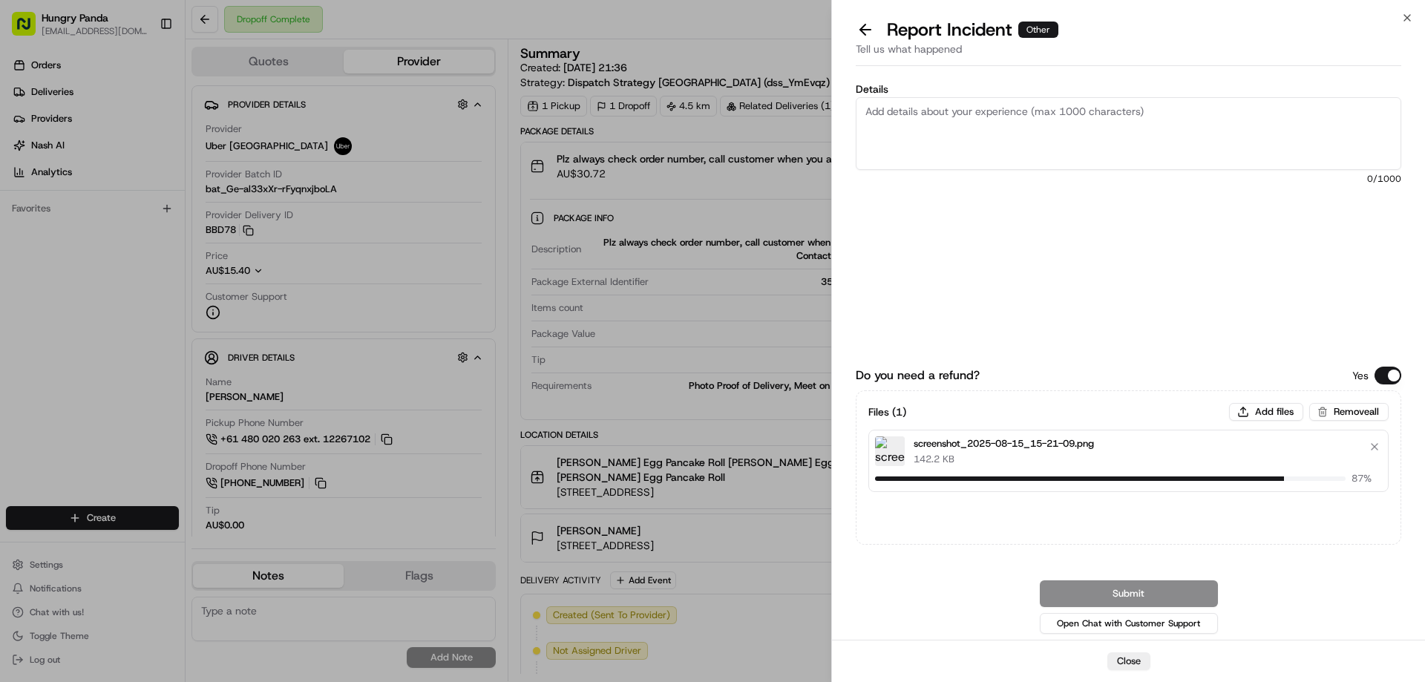
click at [960, 113] on textarea "Details" at bounding box center [1129, 133] width 546 height 73
click at [966, 134] on textarea "Details" at bounding box center [1129, 133] width 546 height 73
paste textarea "The customer reported that he did not receive the meal, the delivery photo take…"
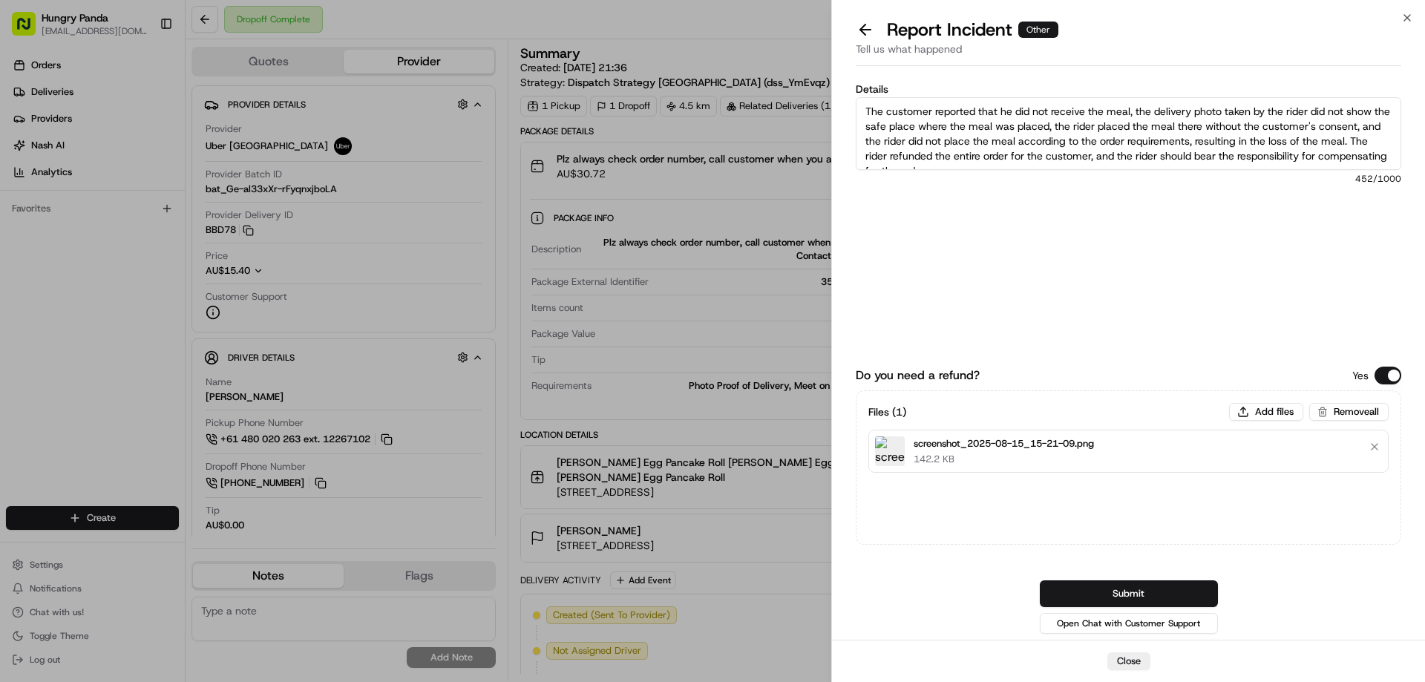
scroll to position [8, 0]
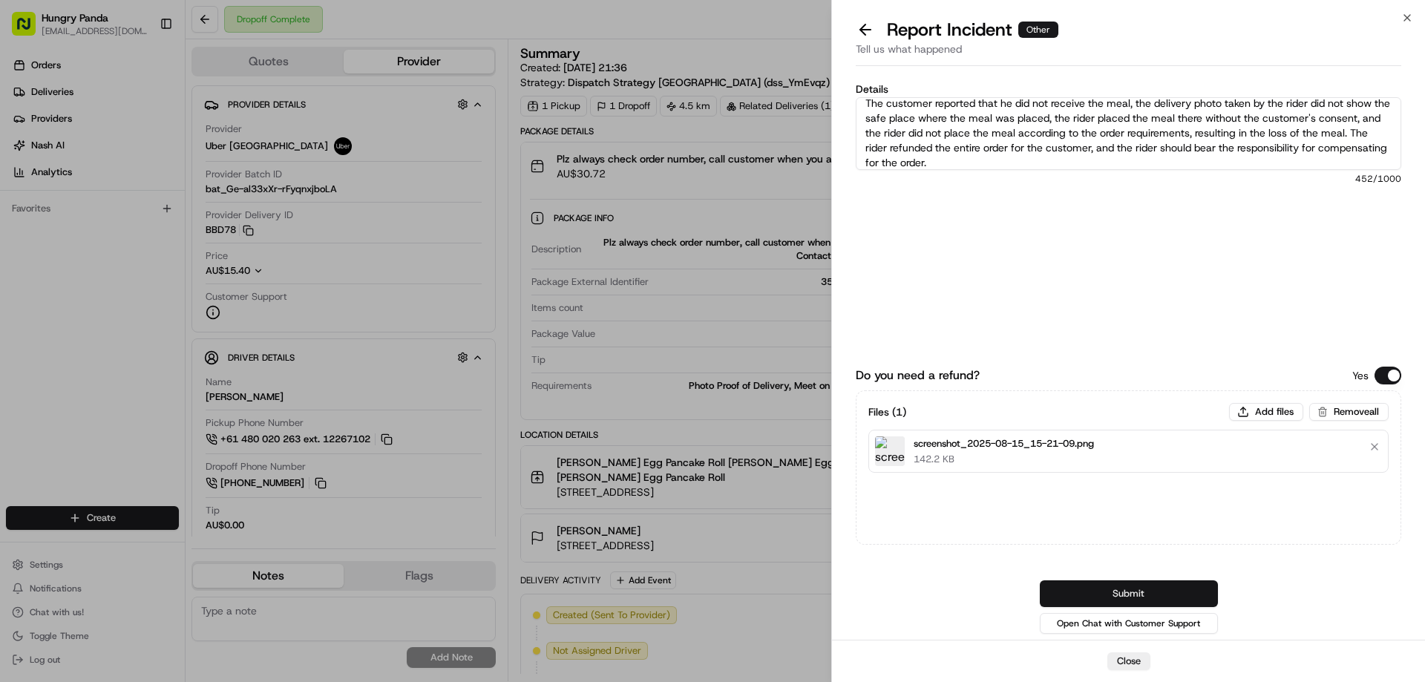
type textarea "The customer reported that he did not receive the meal, the delivery photo take…"
click at [1133, 588] on button "Submit" at bounding box center [1129, 593] width 178 height 27
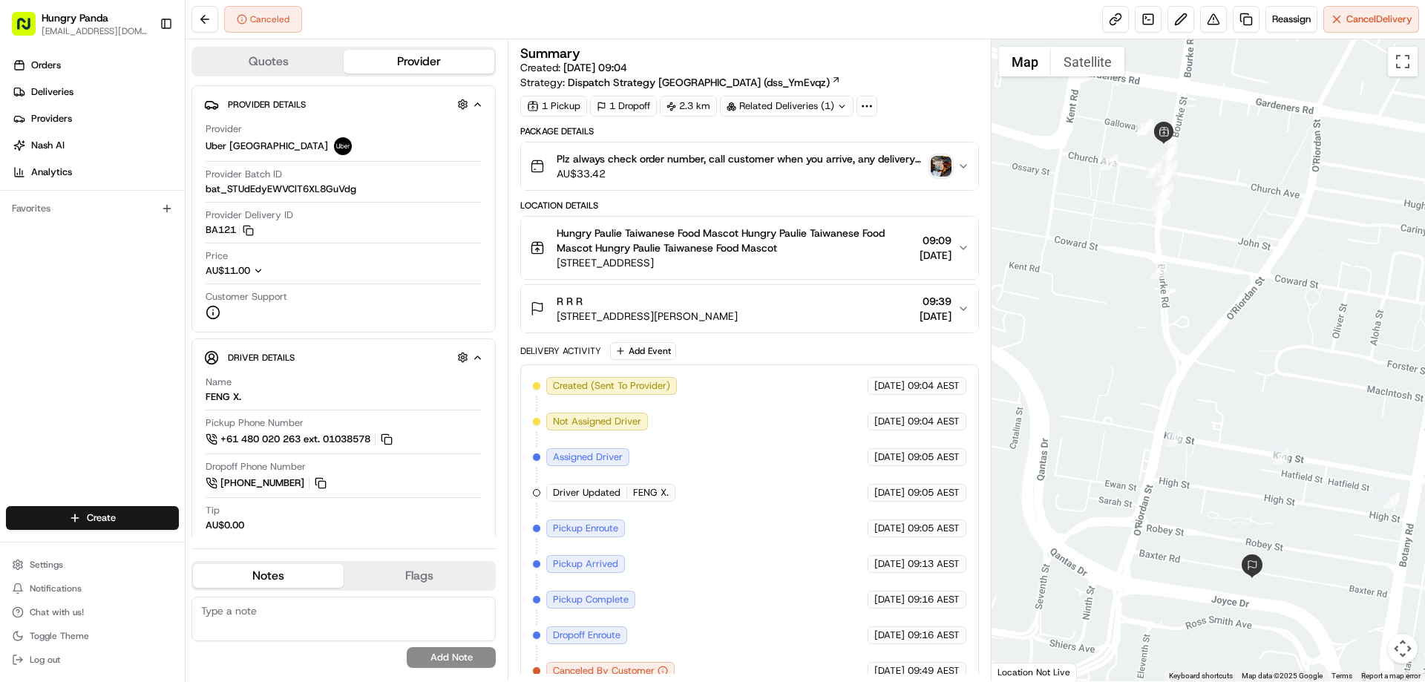
click at [964, 161] on icon "button" at bounding box center [963, 166] width 12 height 12
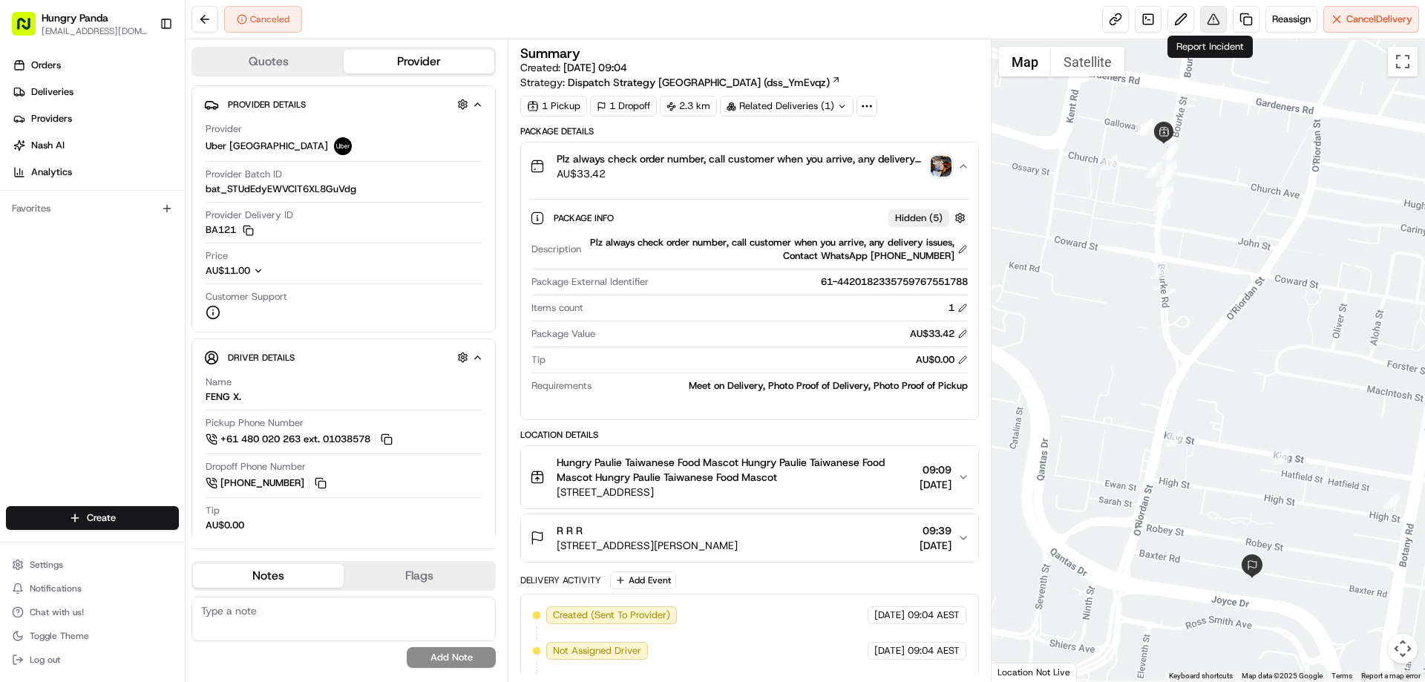
click at [1218, 24] on button at bounding box center [1213, 19] width 27 height 27
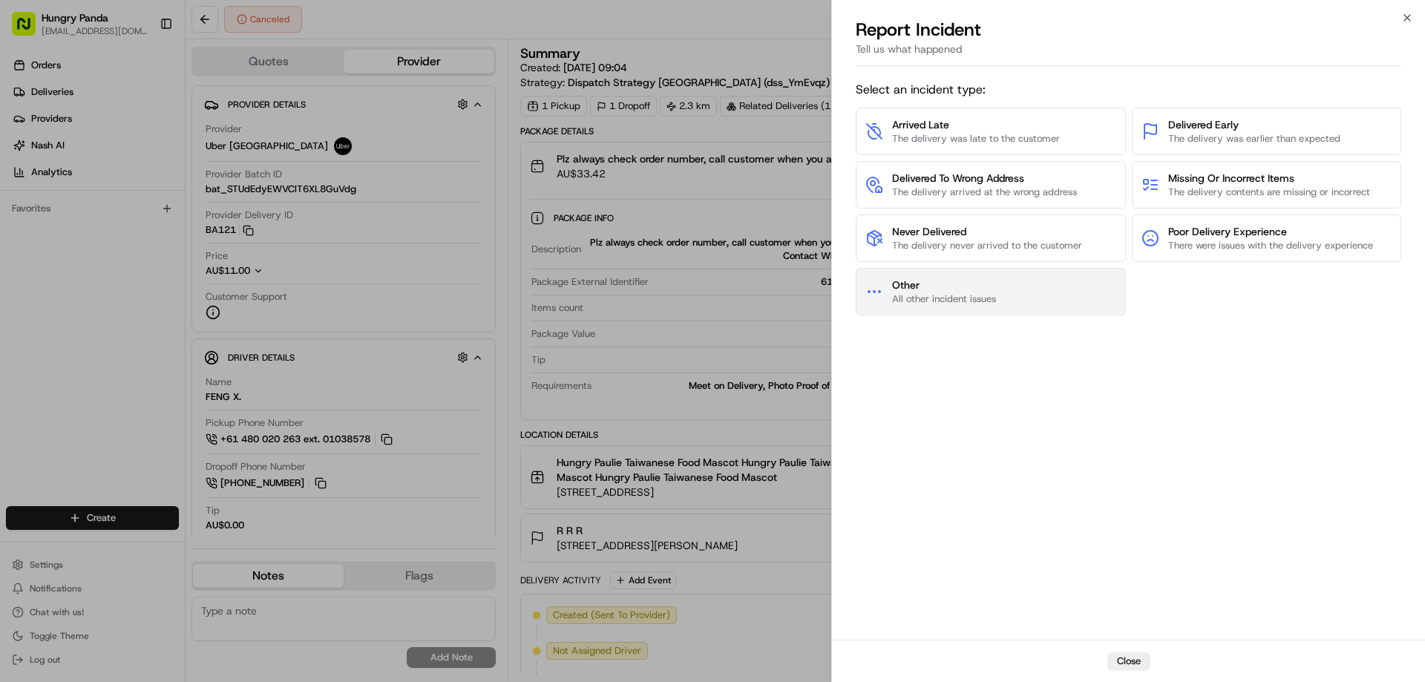
click at [931, 309] on button "Other All other incident issues" at bounding box center [991, 291] width 270 height 47
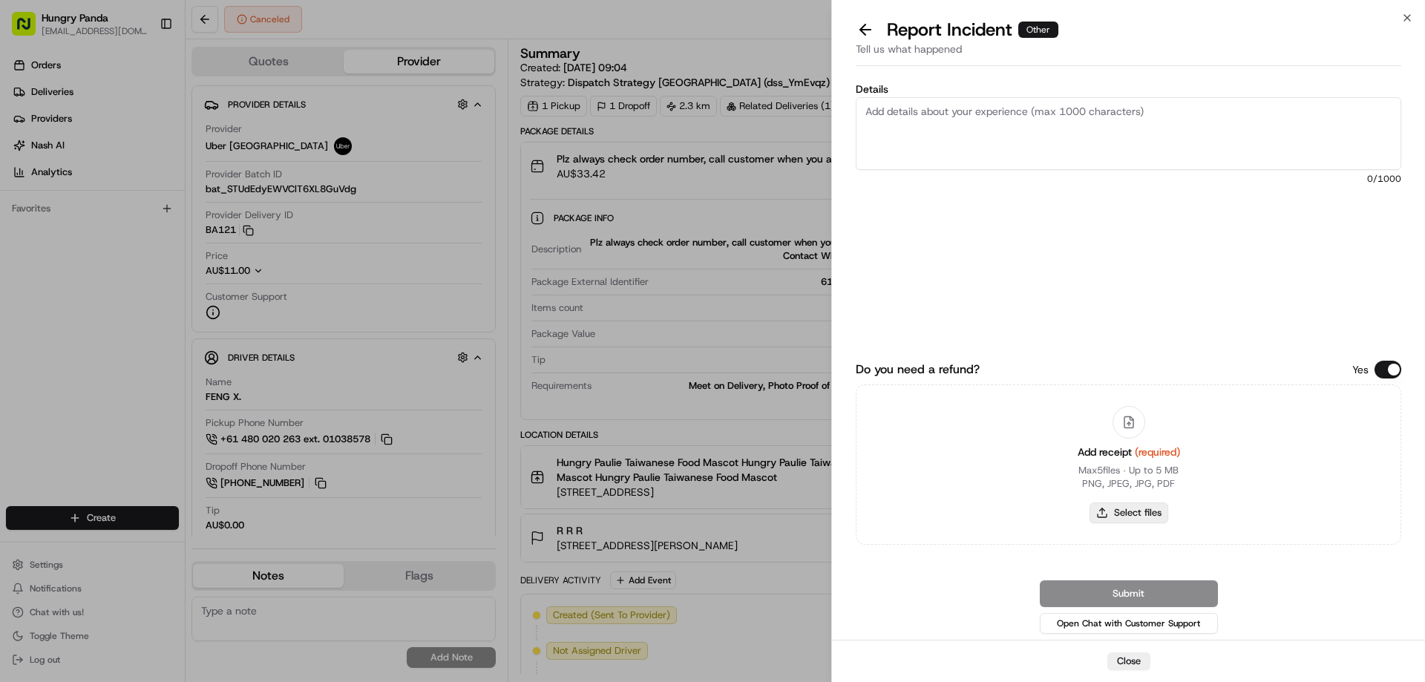
click at [1115, 509] on button "Select files" at bounding box center [1129, 512] width 79 height 21
type input "C:\fakepath\screenshot_2025-08-15_15-22-46.png"
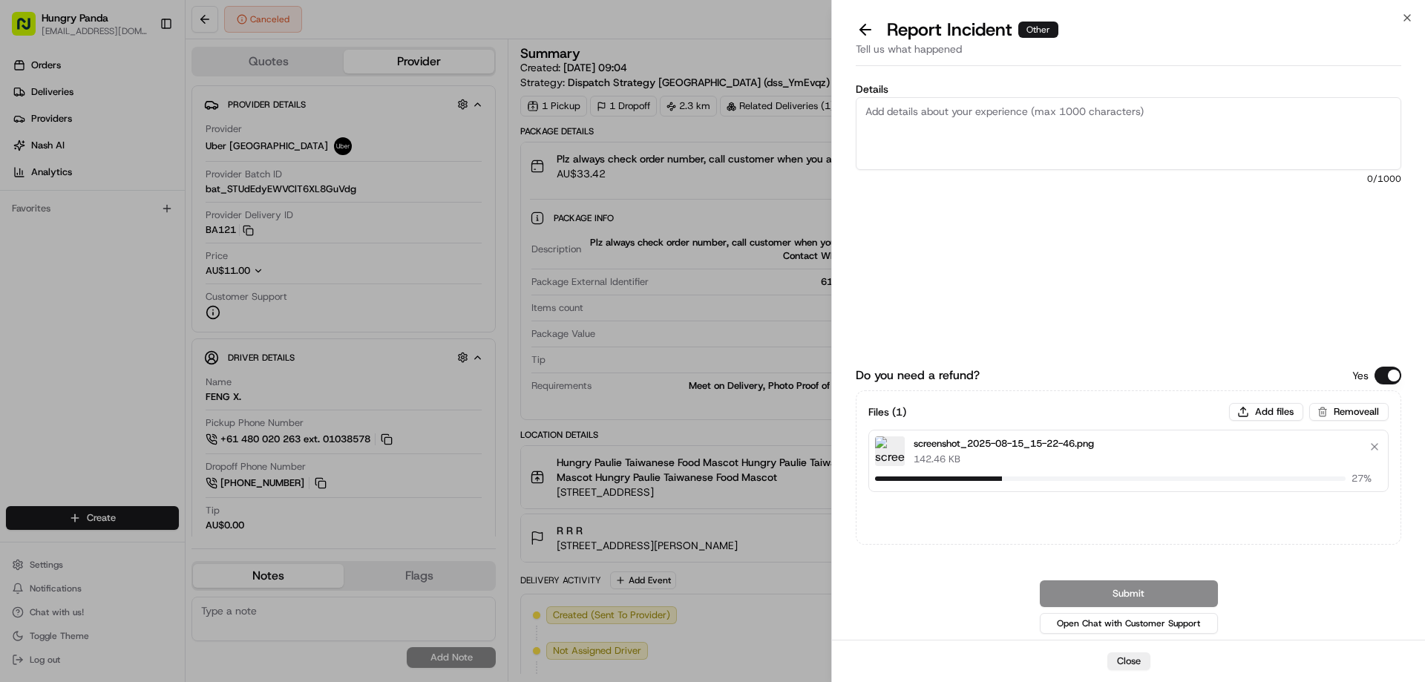
click at [919, 117] on textarea "Details" at bounding box center [1129, 133] width 546 height 73
click at [958, 105] on textarea "Details" at bounding box center [1129, 133] width 546 height 73
paste textarea "The order delivery was seriously overdue and the customer could not continue to…"
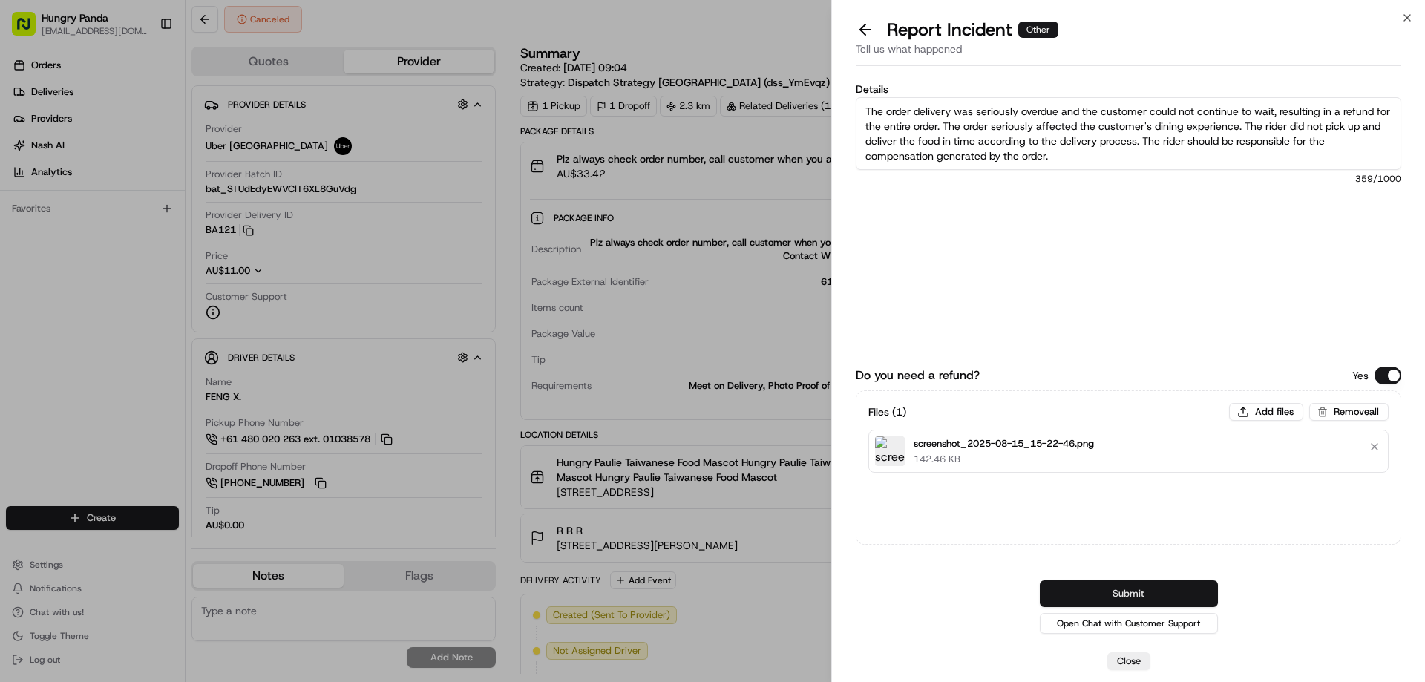
type textarea "The order delivery was seriously overdue and the customer could not continue to…"
click at [1147, 596] on button "Submit" at bounding box center [1129, 593] width 178 height 27
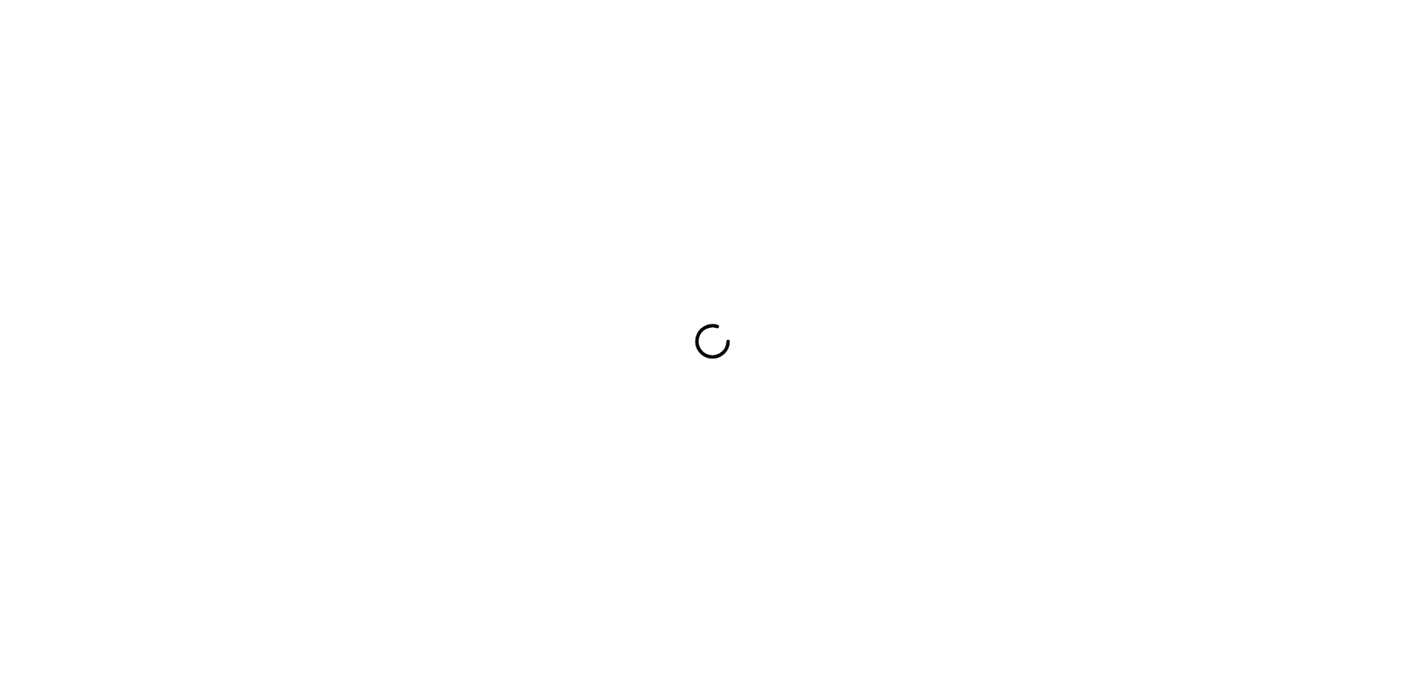
drag, startPoint x: 0, startPoint y: 0, endPoint x: 543, endPoint y: 301, distance: 620.6
click at [543, 301] on div at bounding box center [712, 341] width 1425 height 682
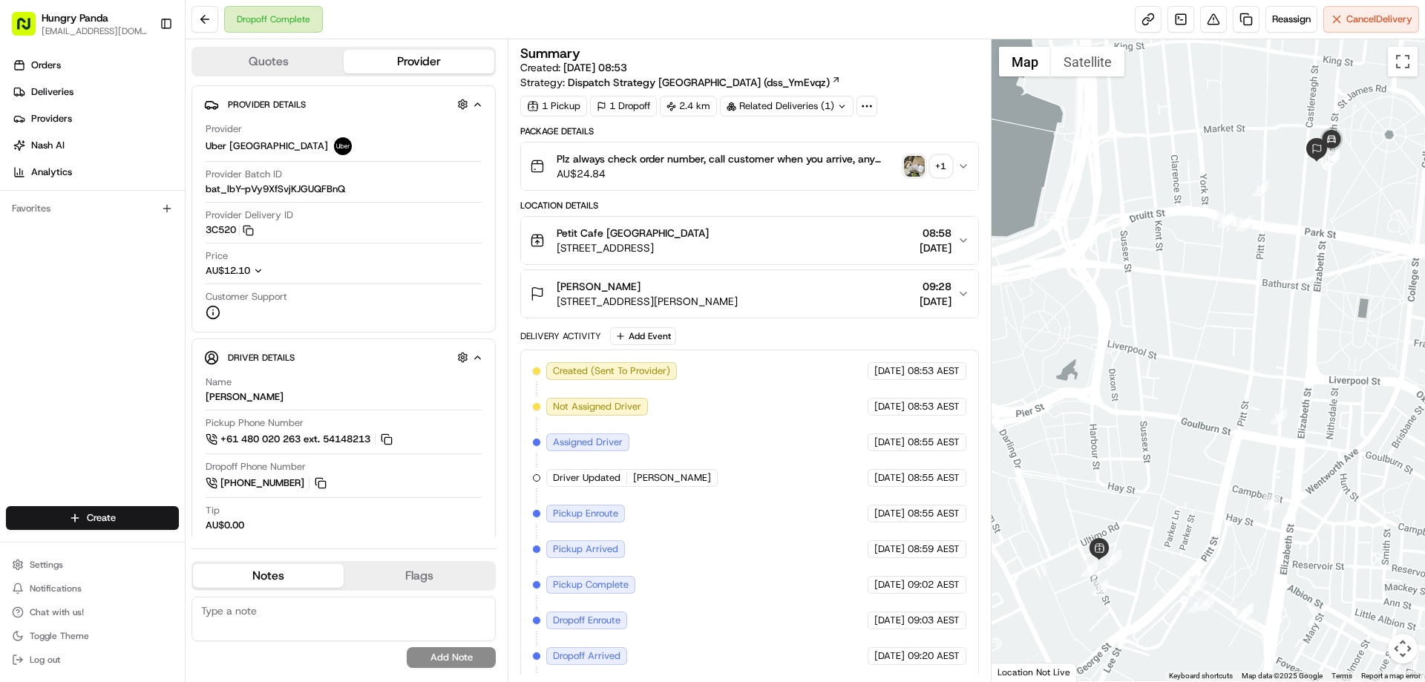
click at [917, 162] on img "button" at bounding box center [914, 166] width 21 height 21
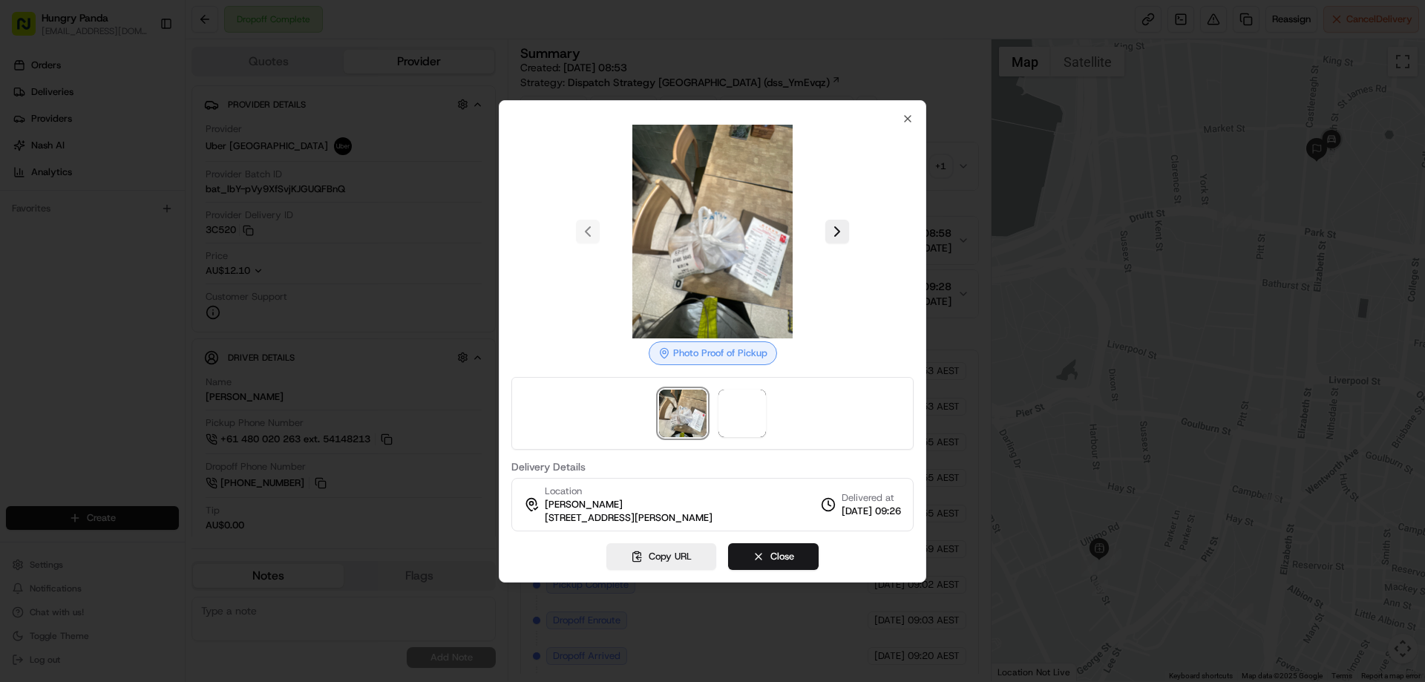
click at [730, 442] on div at bounding box center [712, 413] width 402 height 73
click at [732, 426] on span at bounding box center [741, 413] width 47 height 47
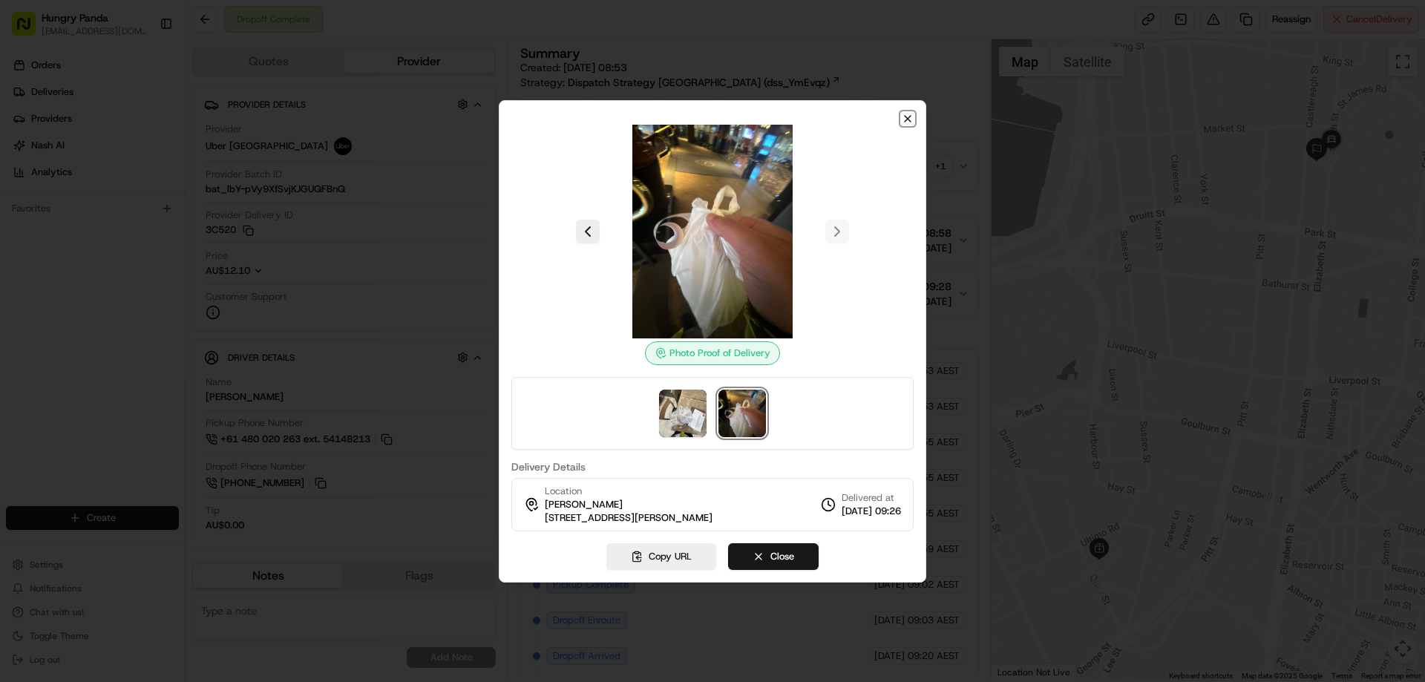
click at [905, 119] on icon "button" at bounding box center [908, 119] width 12 height 12
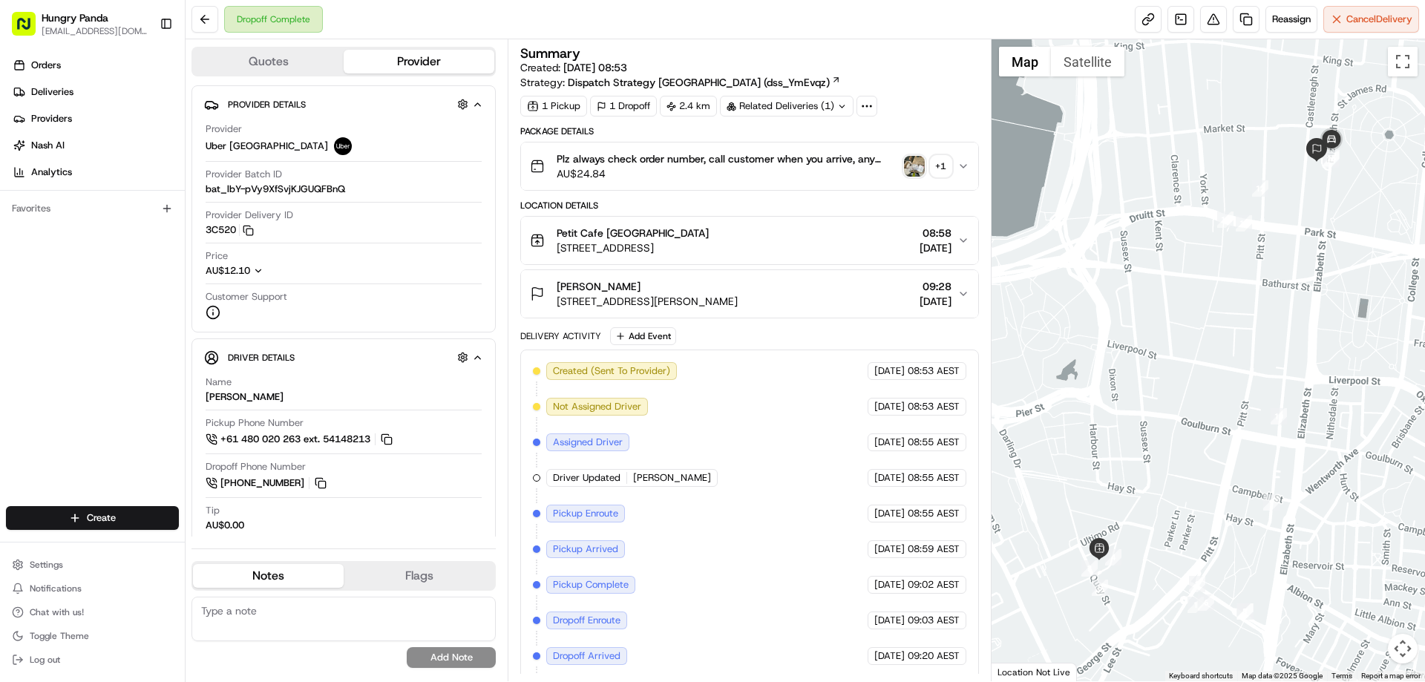
click at [956, 167] on div "Plz always check order number, call customer when you arrive, any delivery issu…" at bounding box center [743, 166] width 427 height 30
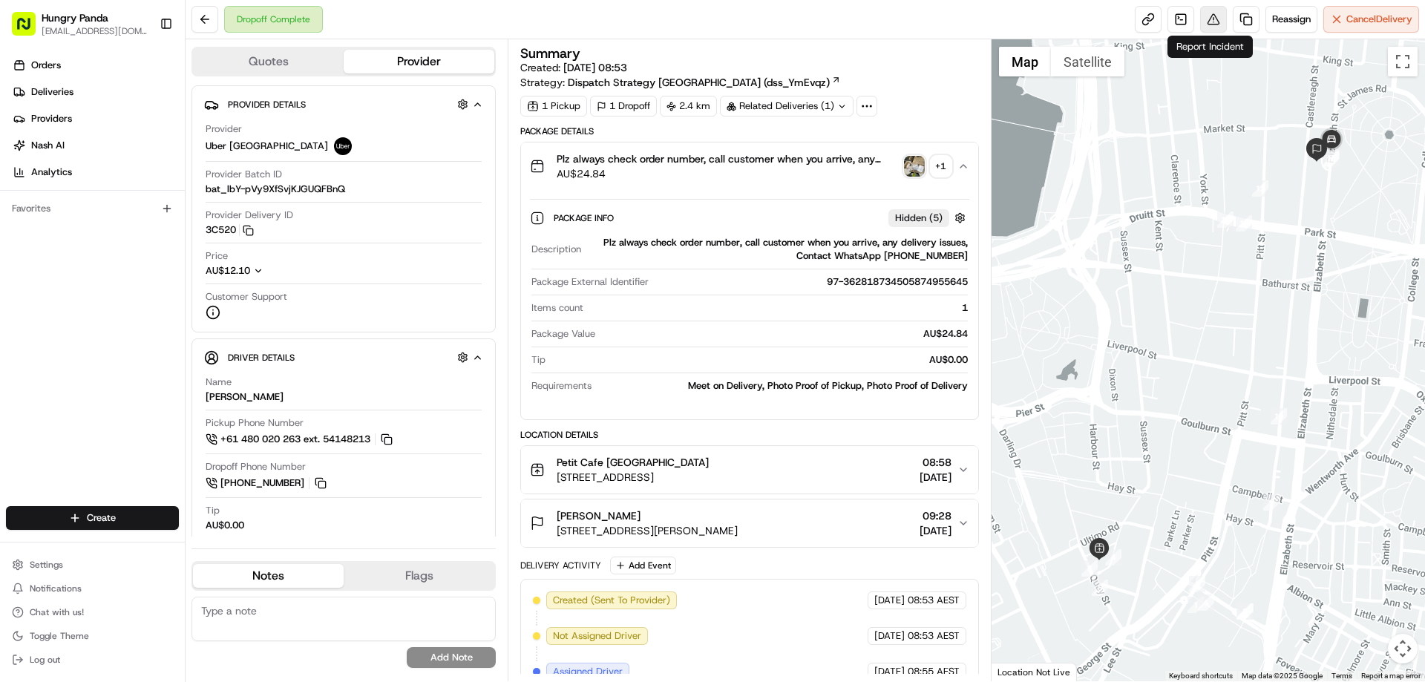
click at [1219, 14] on button at bounding box center [1213, 19] width 27 height 27
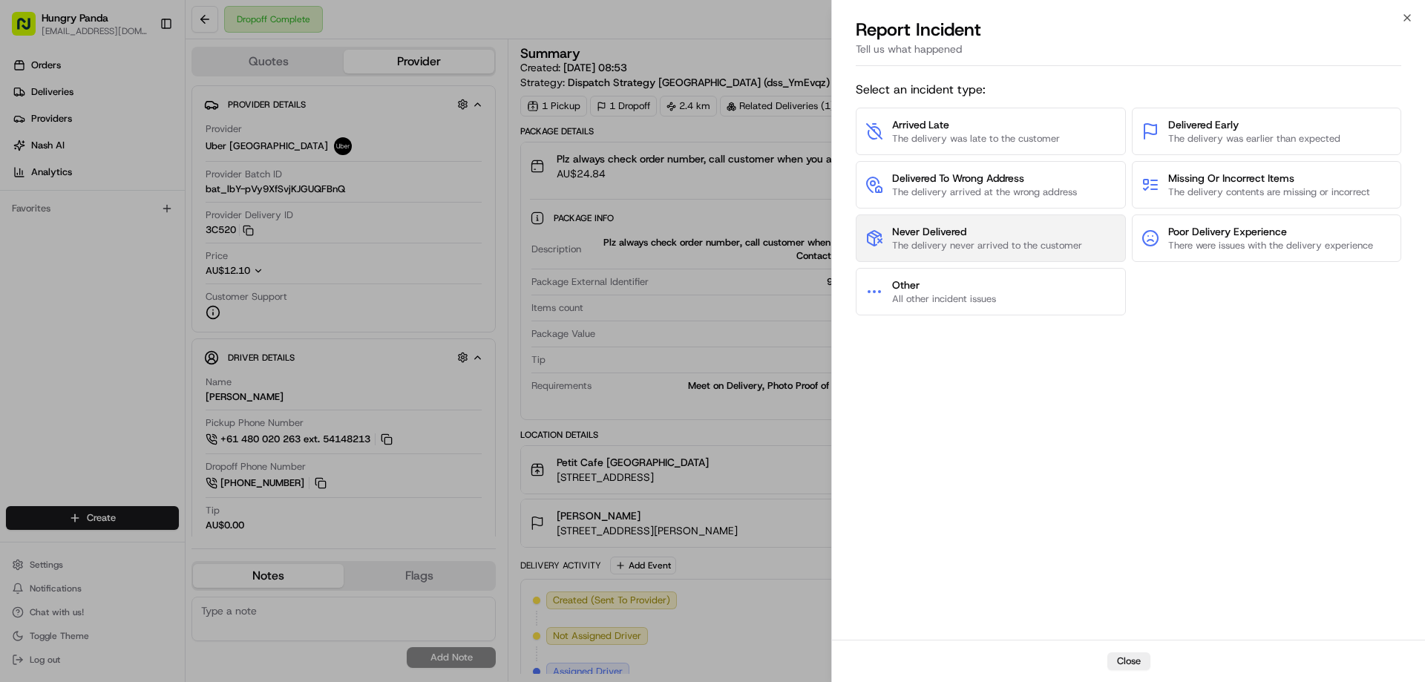
click at [943, 243] on span "The delivery never arrived to the customer" at bounding box center [987, 245] width 190 height 13
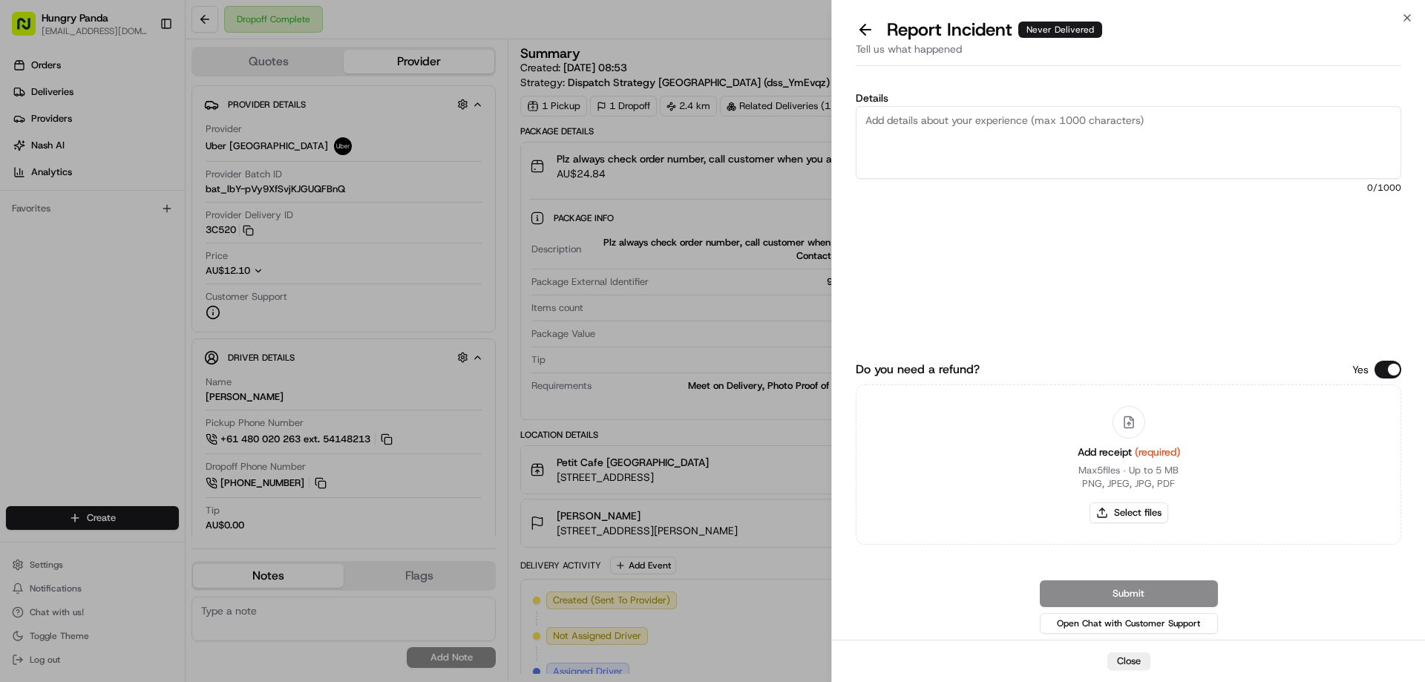
click at [1133, 502] on div "Add receipt (required) Max 5 files ∙ Up to 5 MB PNG, JPEG, JPG, PDF Select files" at bounding box center [1129, 464] width 126 height 135
click at [1104, 514] on button "Select files" at bounding box center [1129, 512] width 79 height 21
type input "C:\fakepath\screenshot_2025-08-15_15-24-02.png"
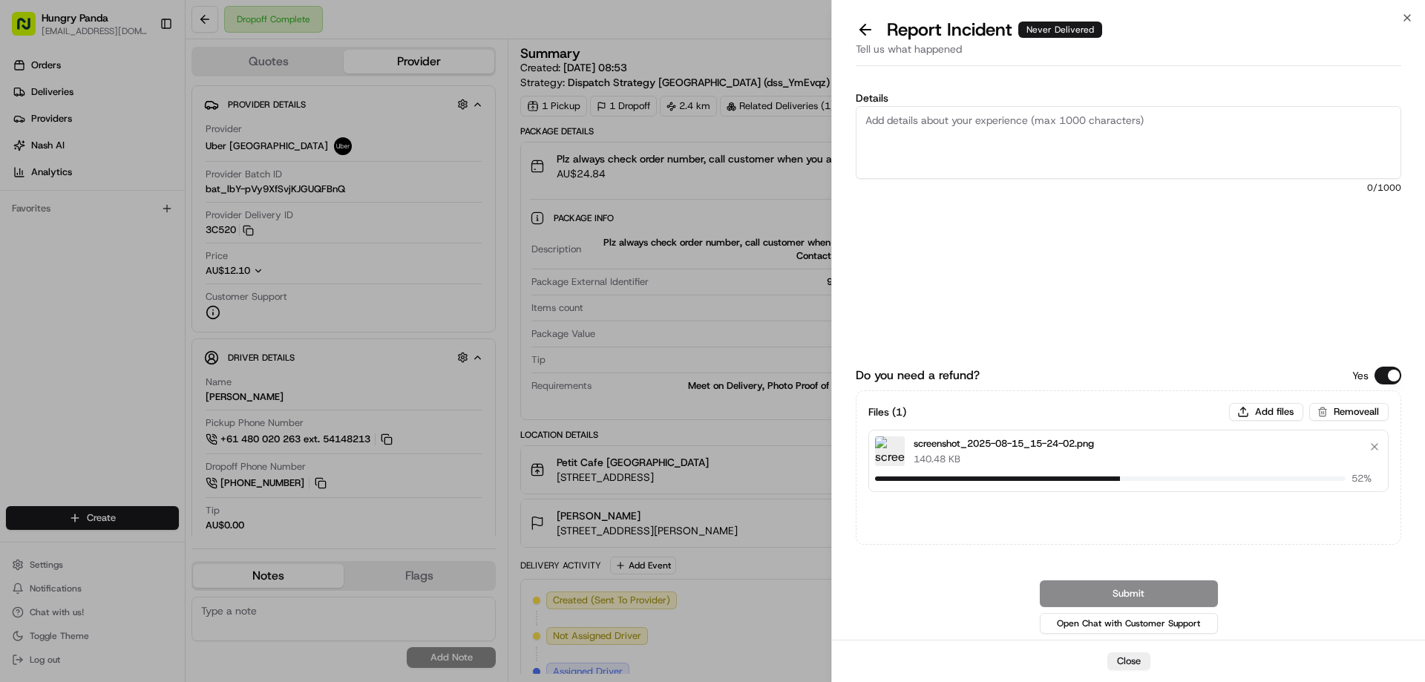
click at [1026, 140] on textarea "Details" at bounding box center [1129, 142] width 546 height 73
click at [1005, 128] on textarea "Details" at bounding box center [1129, 142] width 546 height 73
paste textarea "The customer reported that he did not receive the food, the delivery photos tak…"
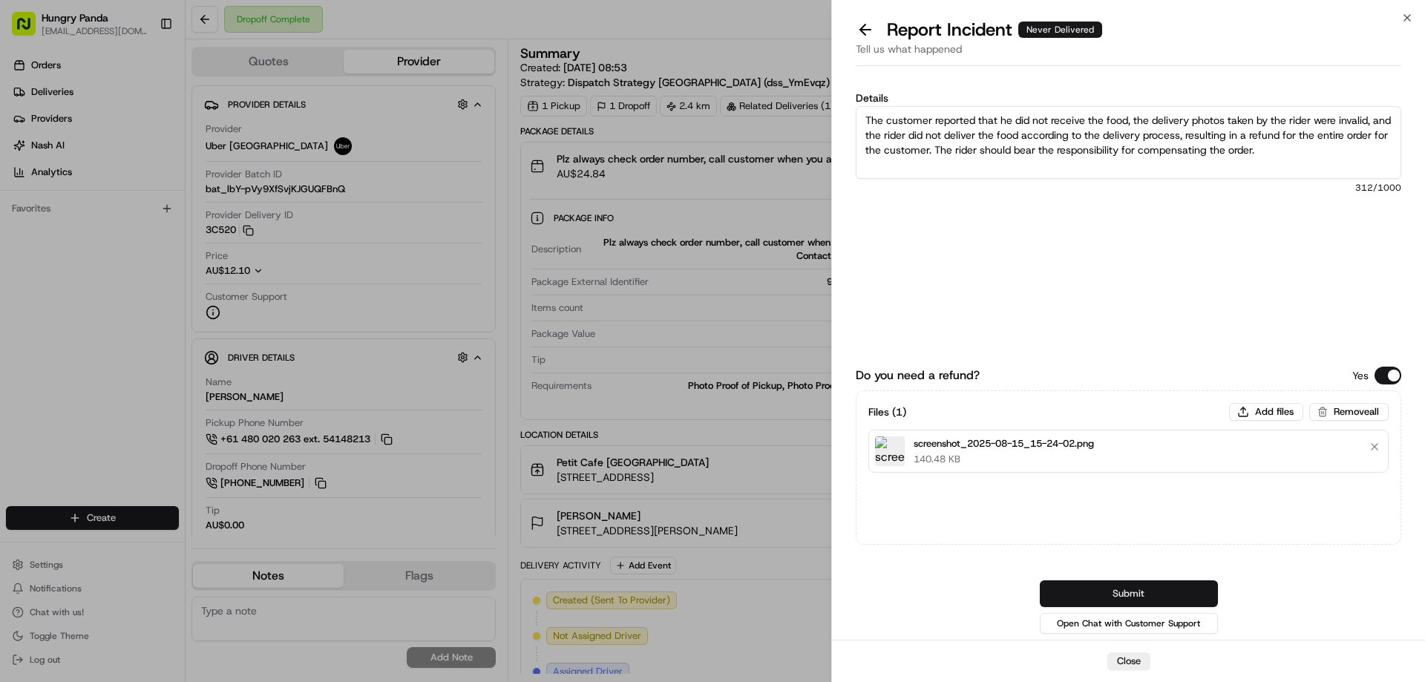
type textarea "The customer reported that he did not receive the food, the delivery photos tak…"
click at [1136, 597] on button "Submit" at bounding box center [1129, 593] width 178 height 27
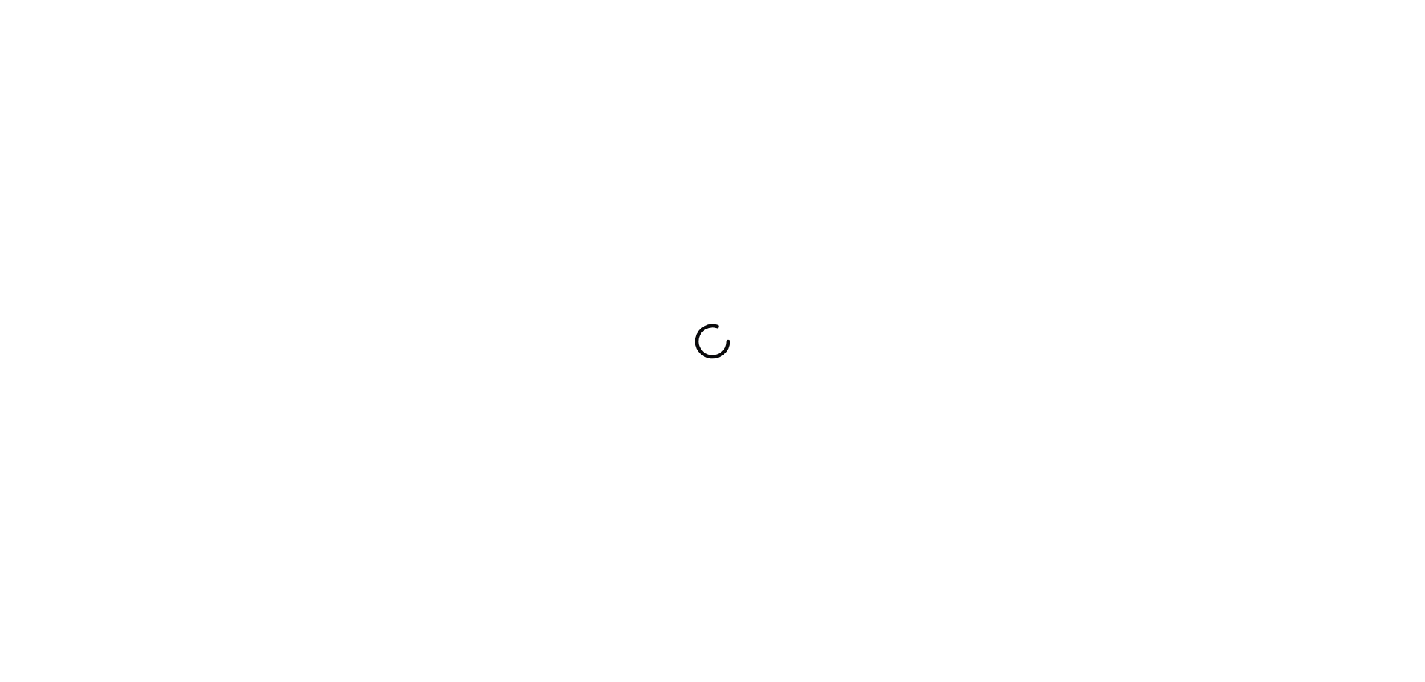
click at [776, 236] on div at bounding box center [712, 341] width 1425 height 682
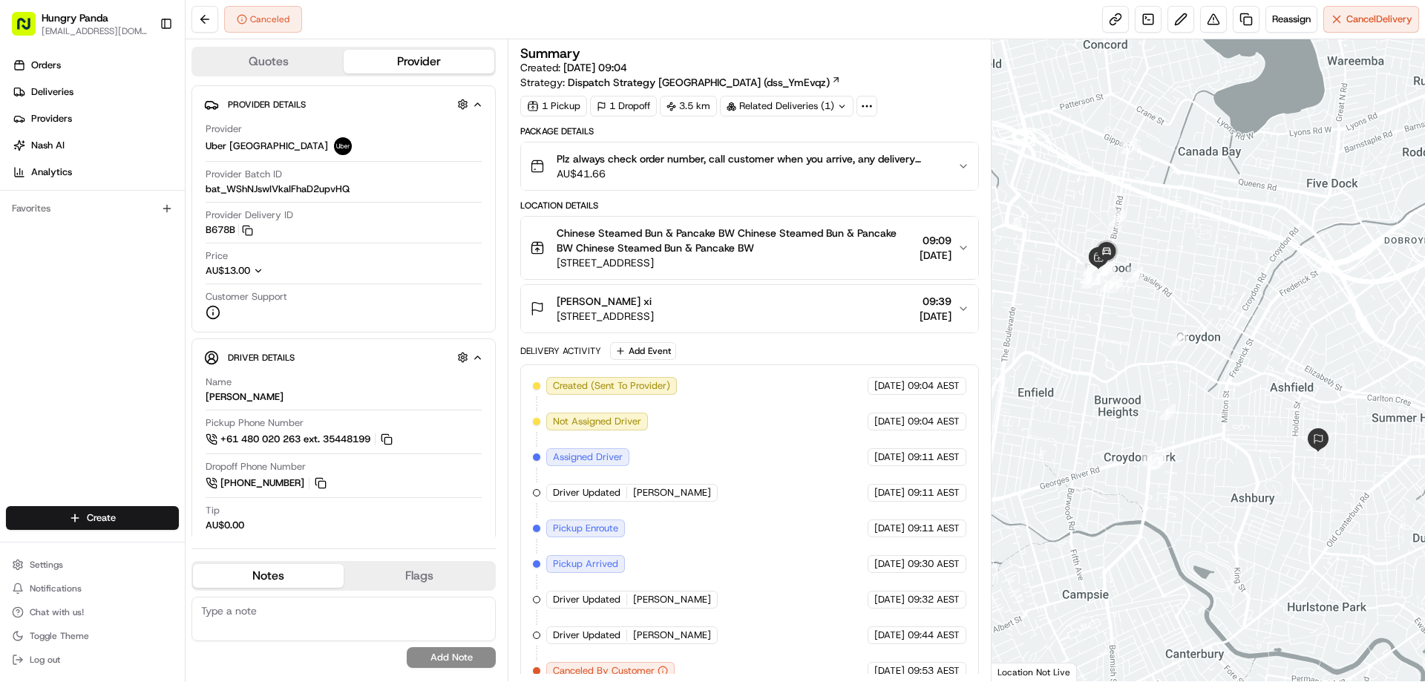
click at [964, 157] on button "Plz always check order number, call customer when you arrive, any delivery issu…" at bounding box center [749, 165] width 456 height 47
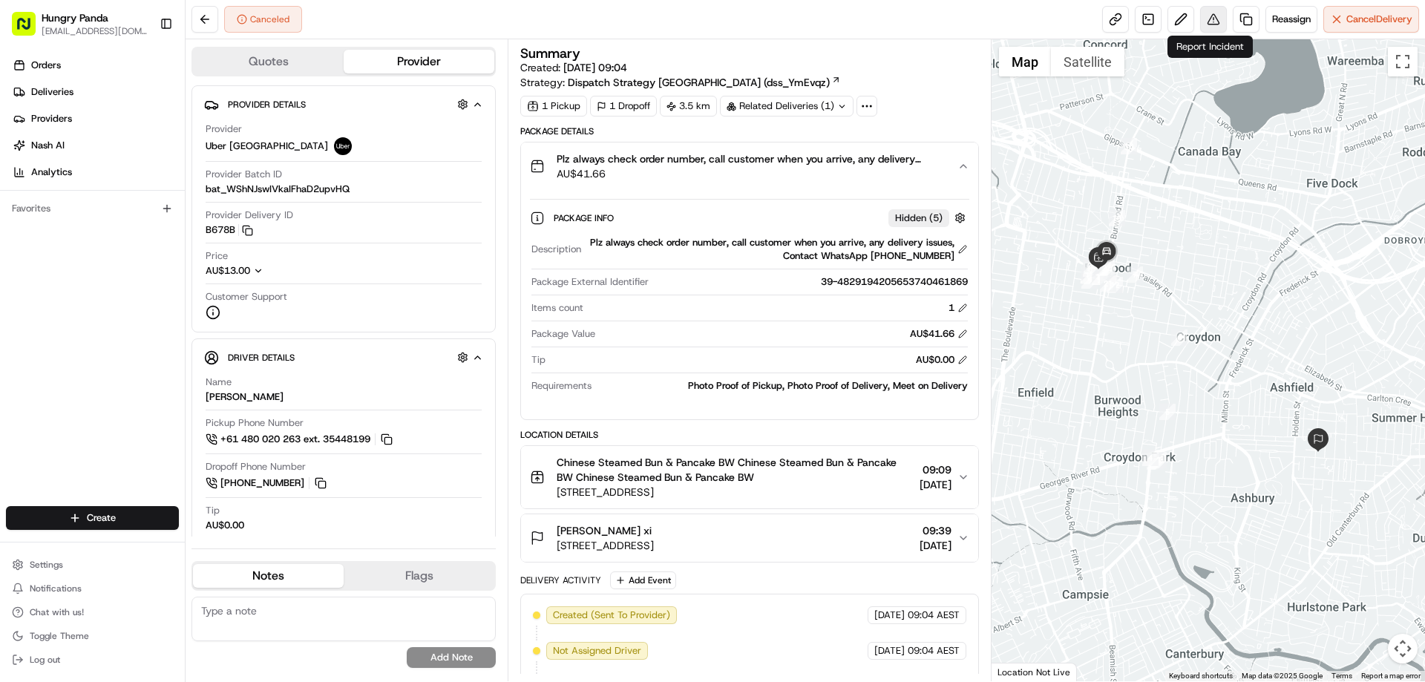
click at [1214, 21] on button at bounding box center [1213, 19] width 27 height 27
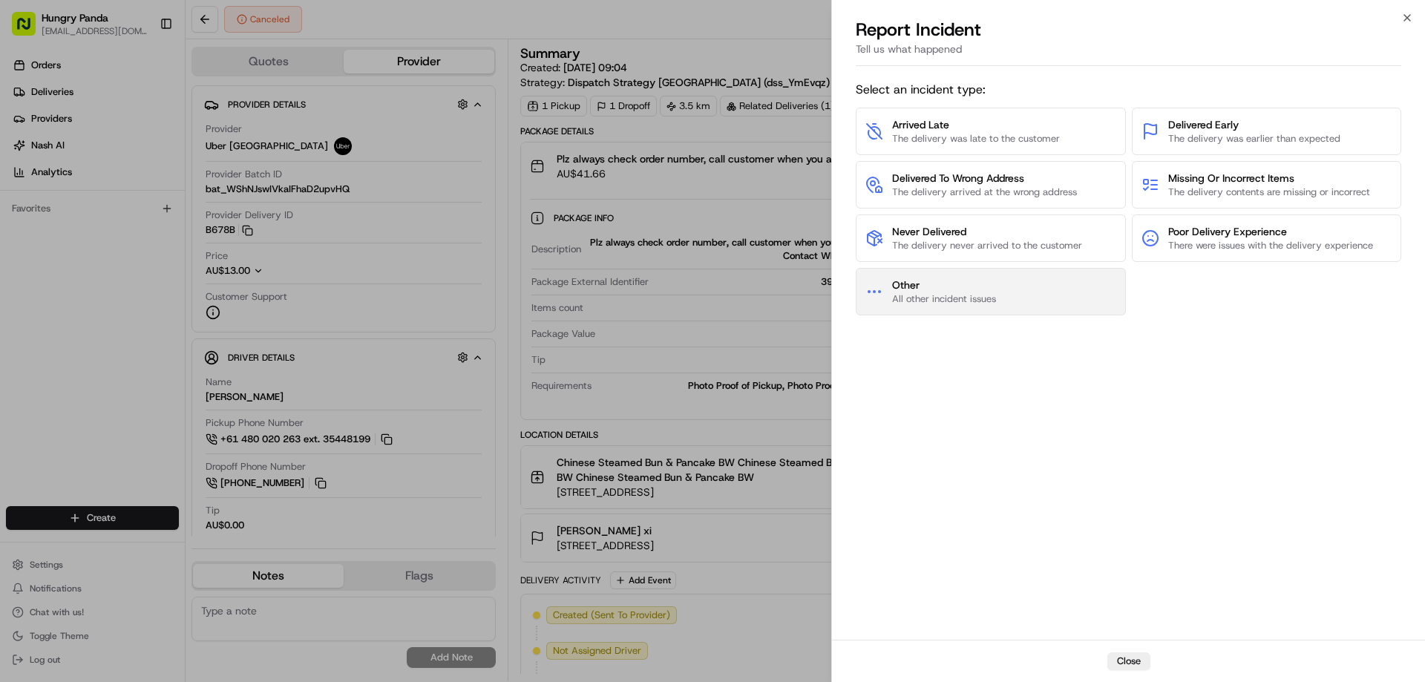
click at [952, 306] on button "Other All other incident issues" at bounding box center [991, 291] width 270 height 47
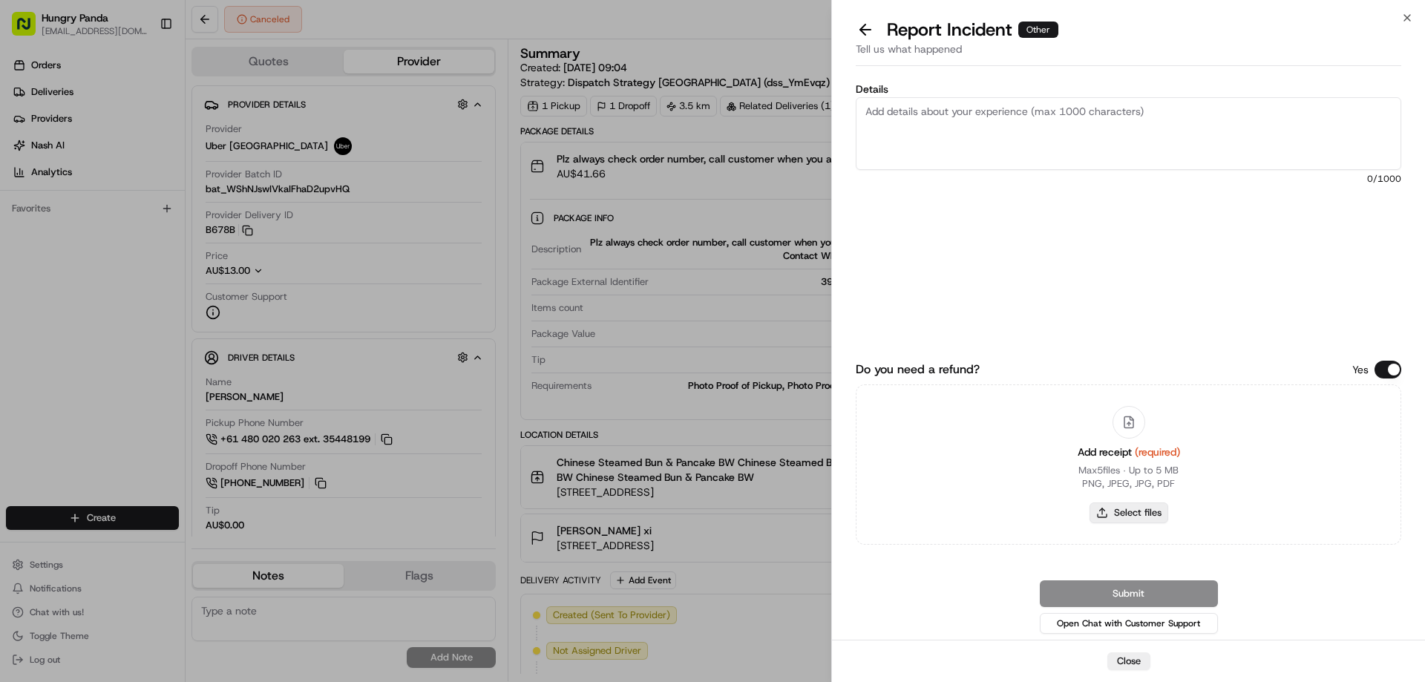
click at [1129, 506] on button "Select files" at bounding box center [1129, 512] width 79 height 21
type input "C:\fakepath\screenshot_2025-08-15_15-25-37.png"
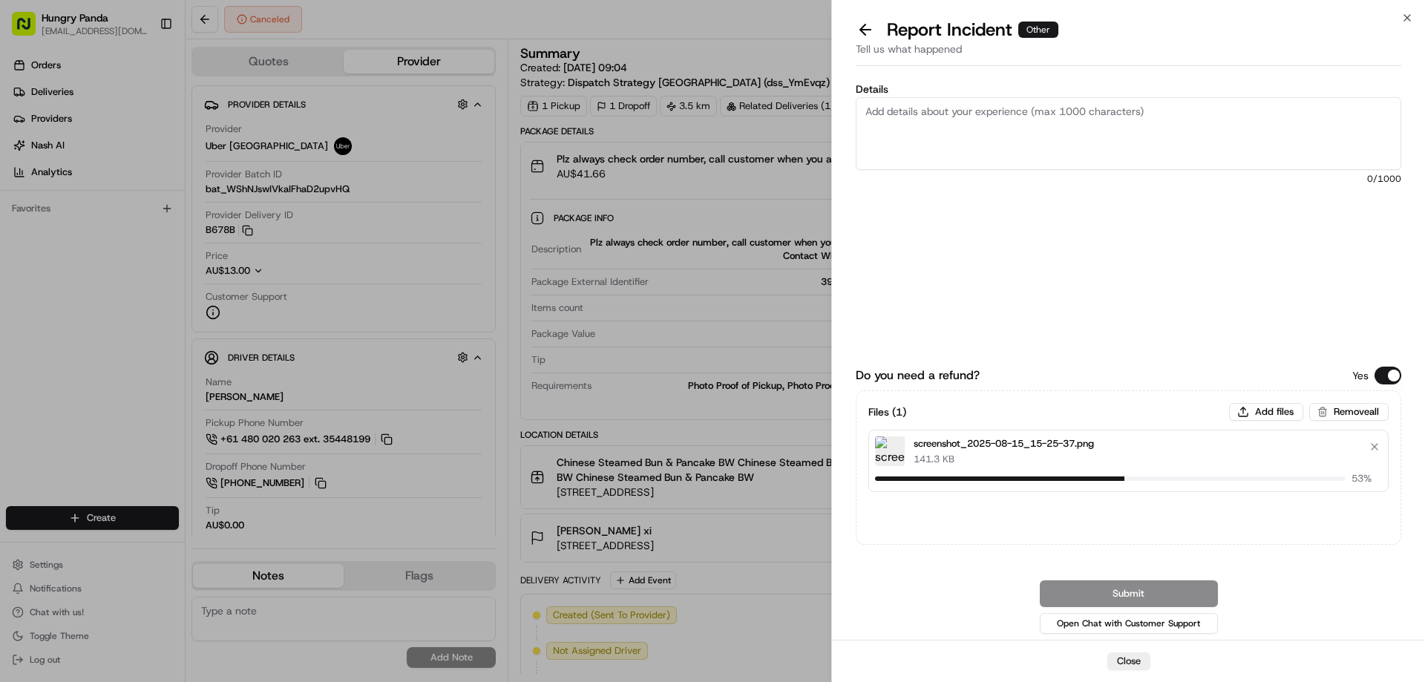
drag, startPoint x: 977, startPoint y: 150, endPoint x: 986, endPoint y: 138, distance: 15.3
click at [977, 150] on textarea "Details" at bounding box center [1129, 133] width 546 height 73
click at [982, 128] on textarea "Details" at bounding box center [1129, 133] width 546 height 73
paste textarea "The order delivery was seriously overdue. The order log showed that the rider r…"
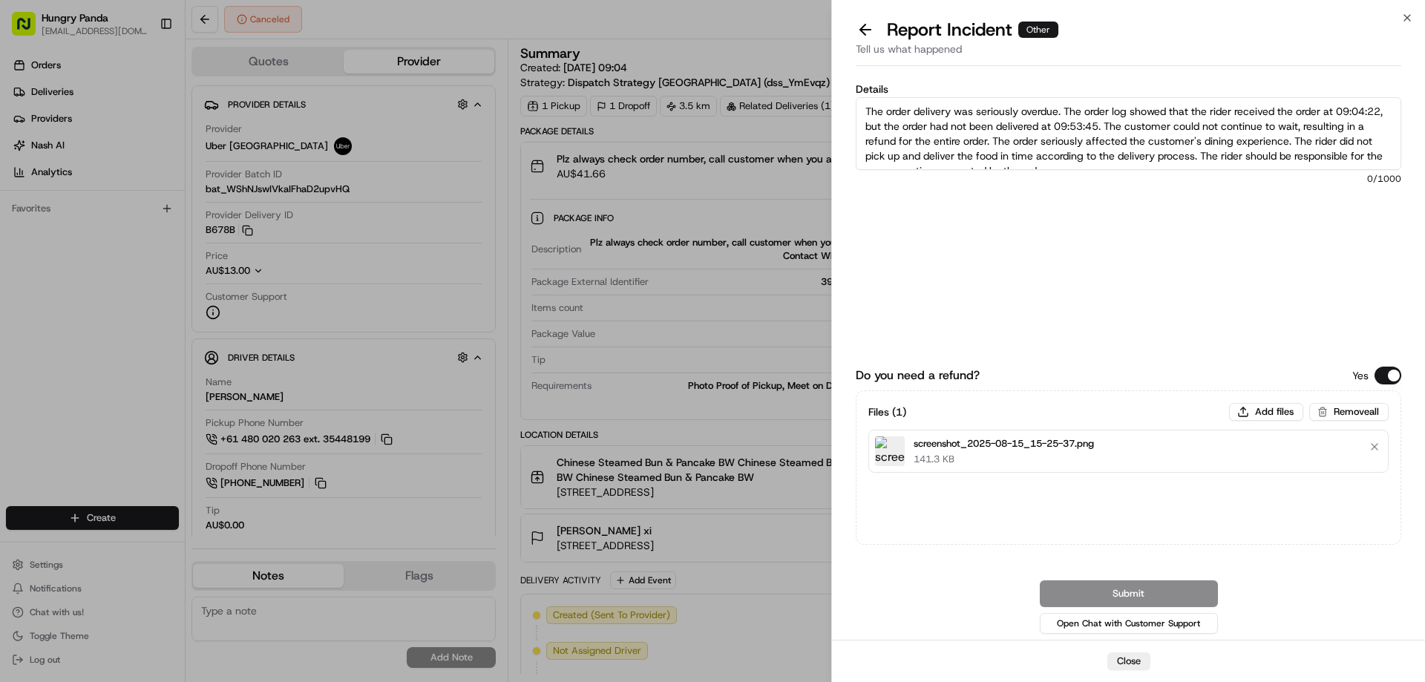
scroll to position [8, 0]
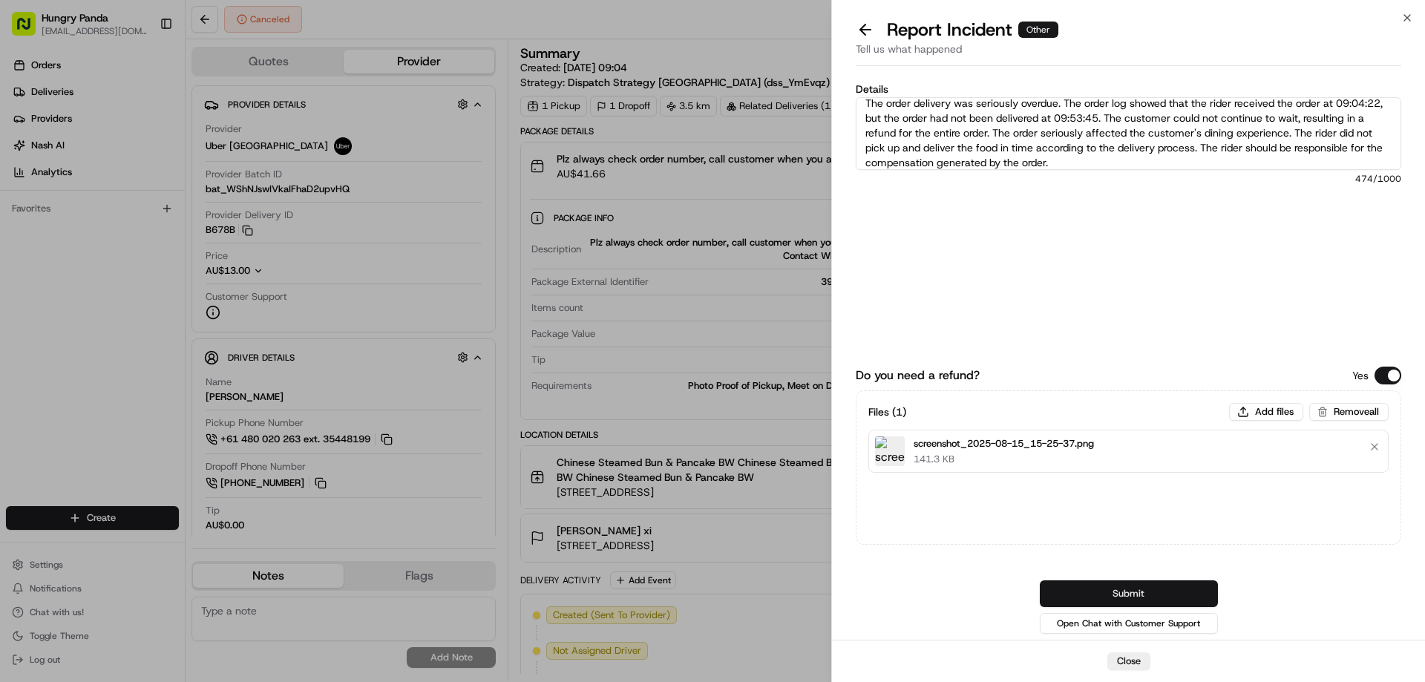
type textarea "The order delivery was seriously overdue. The order log showed that the rider r…"
click at [1117, 583] on button "Submit" at bounding box center [1129, 593] width 178 height 27
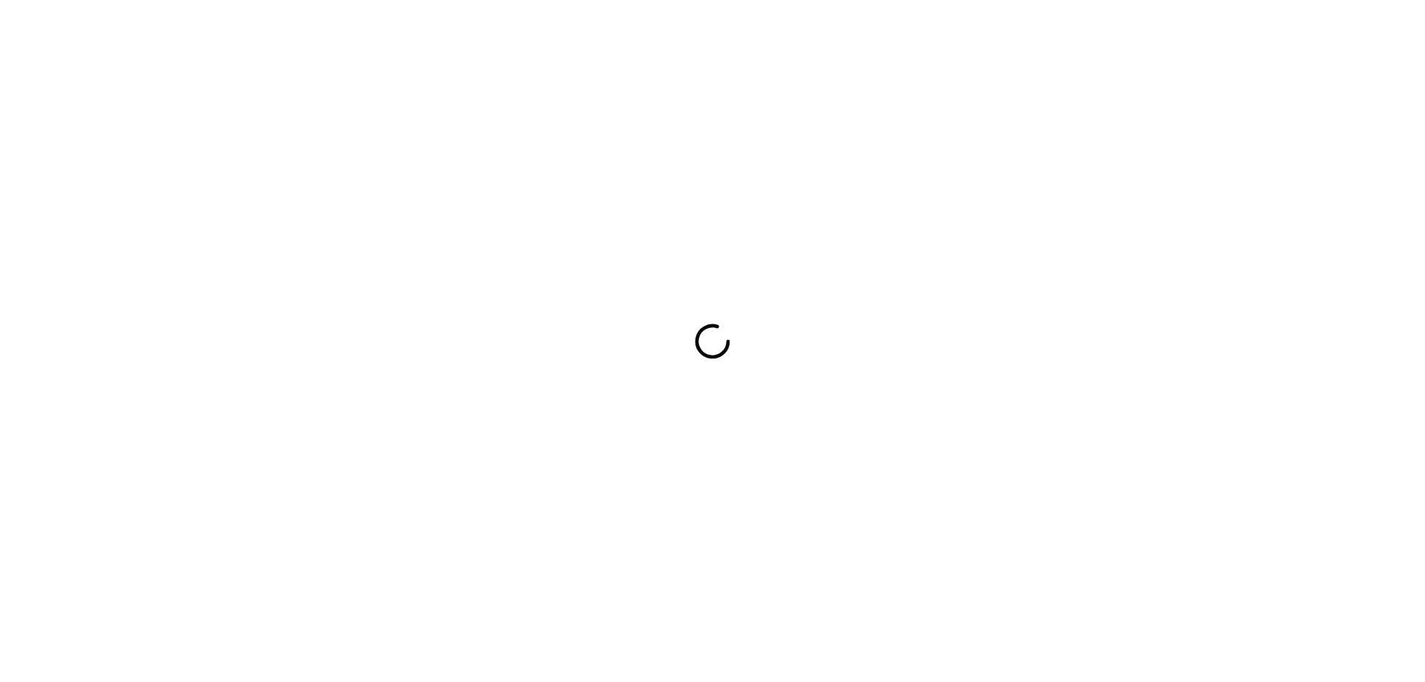
click at [883, 322] on div at bounding box center [712, 341] width 1425 height 682
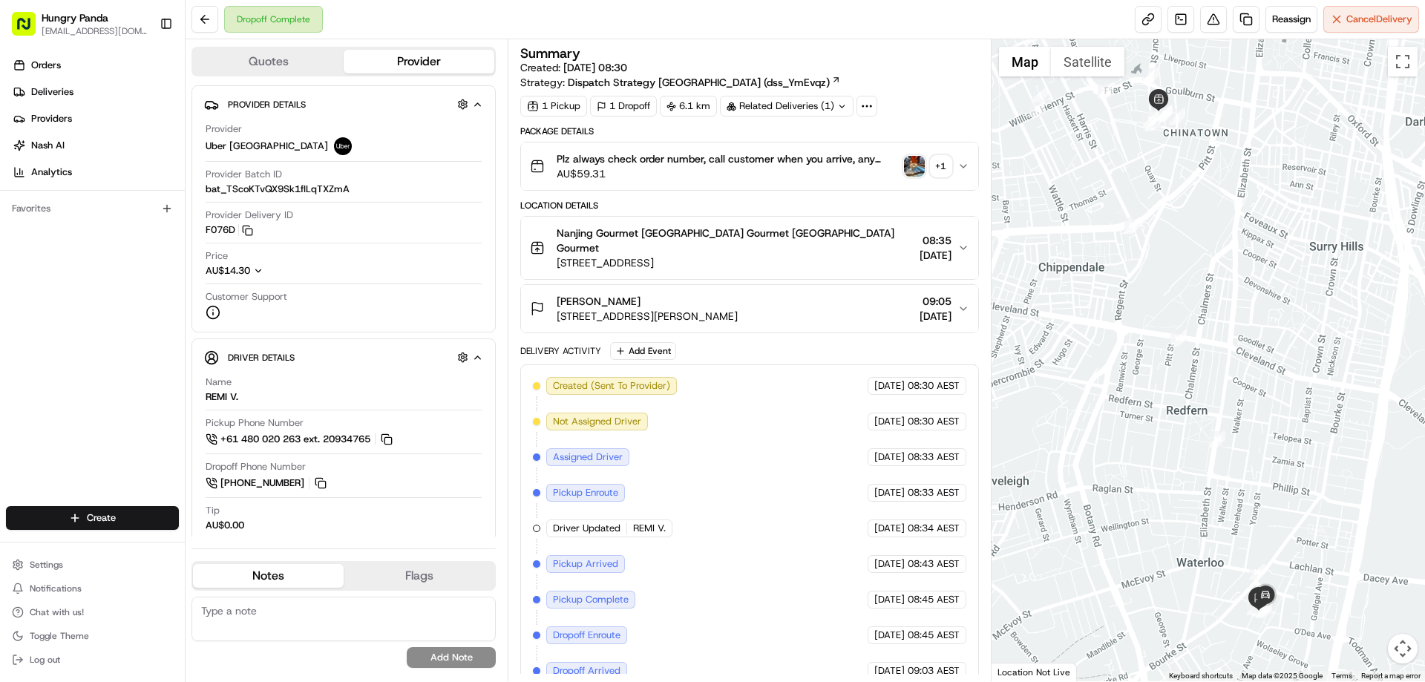
click at [914, 162] on img "button" at bounding box center [914, 166] width 21 height 21
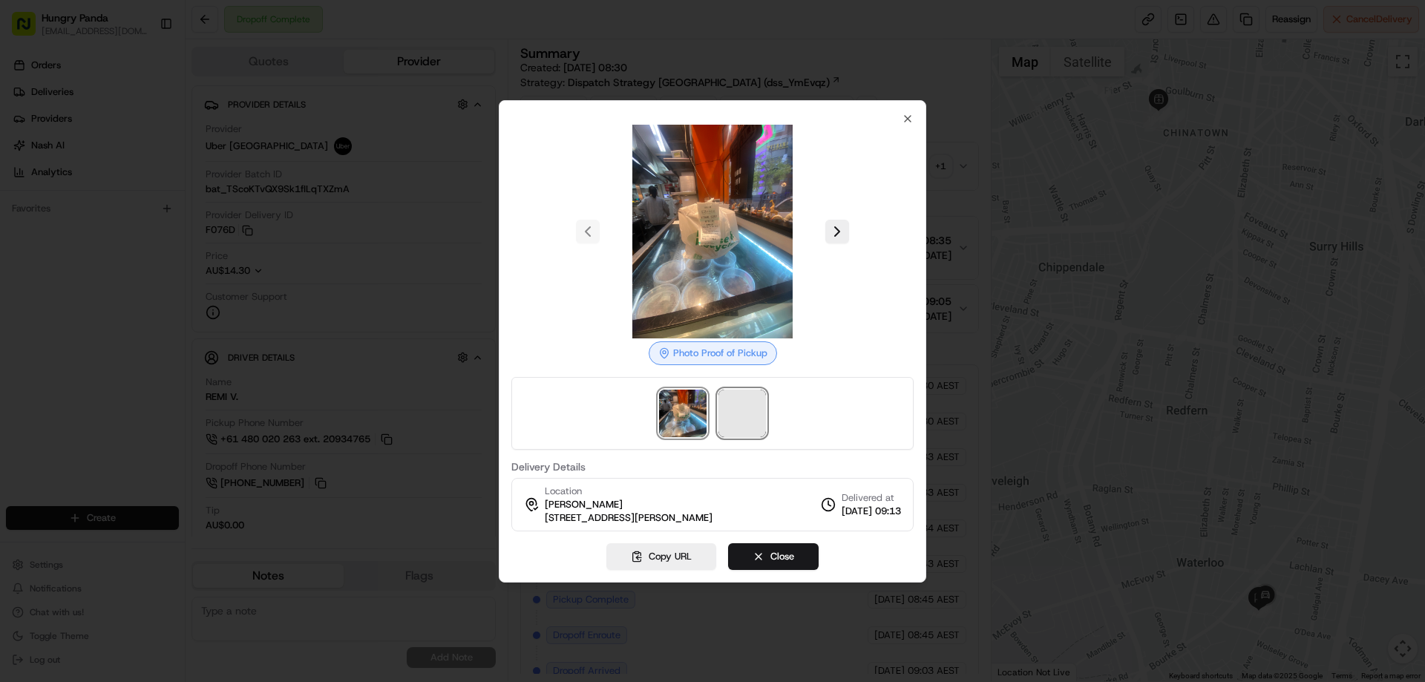
click at [737, 419] on span at bounding box center [741, 413] width 47 height 47
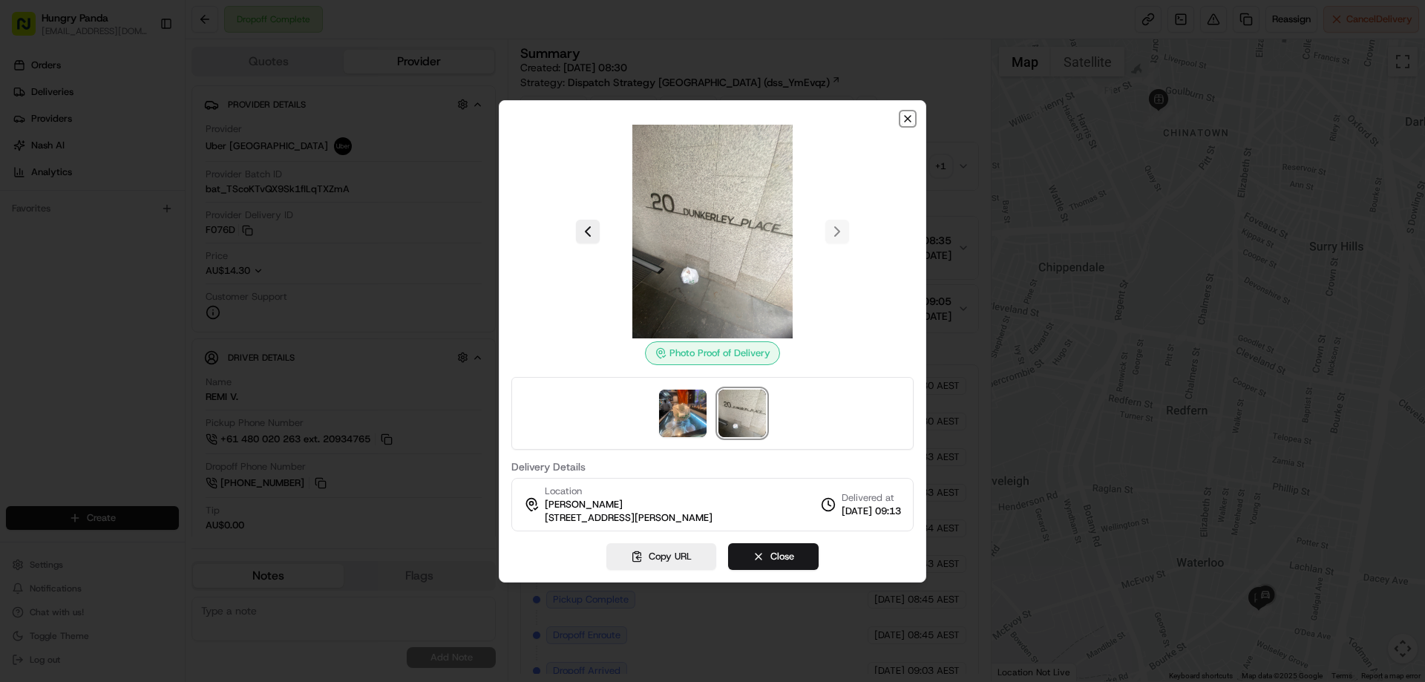
click at [911, 120] on icon "button" at bounding box center [908, 119] width 12 height 12
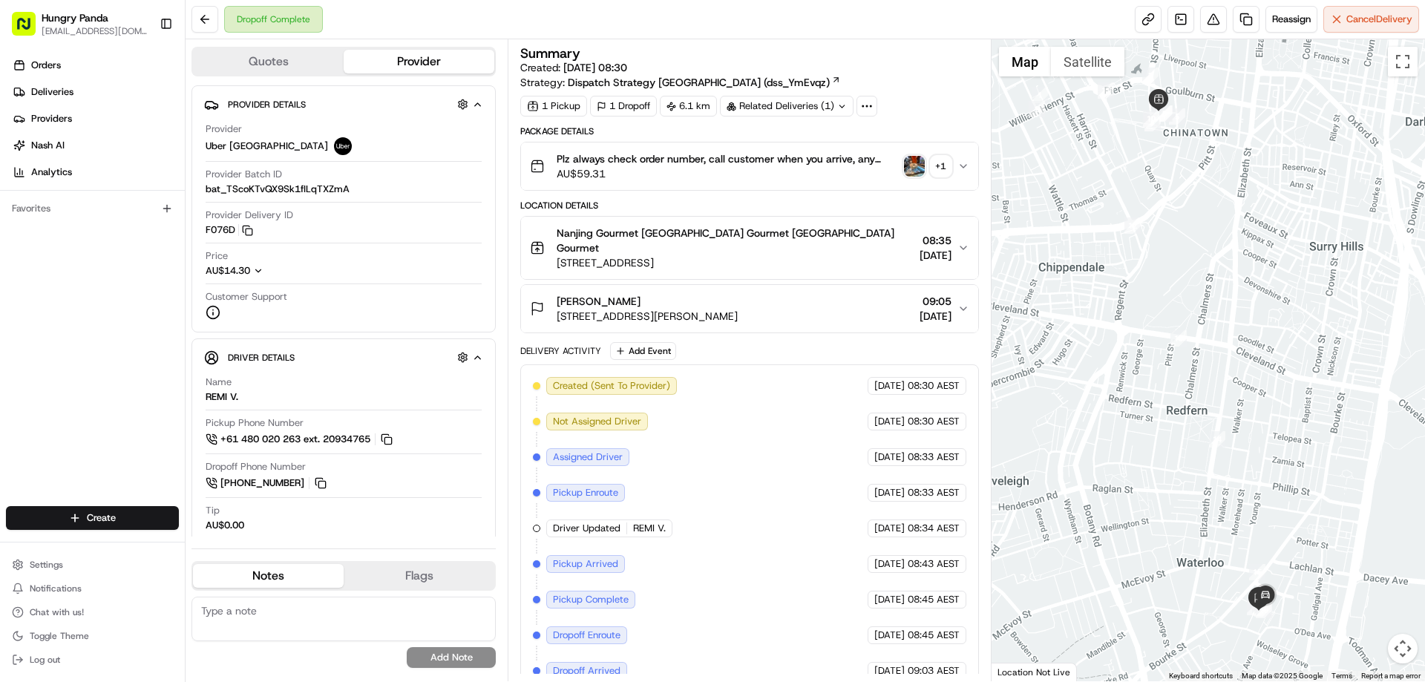
click at [963, 162] on icon "button" at bounding box center [963, 166] width 12 height 12
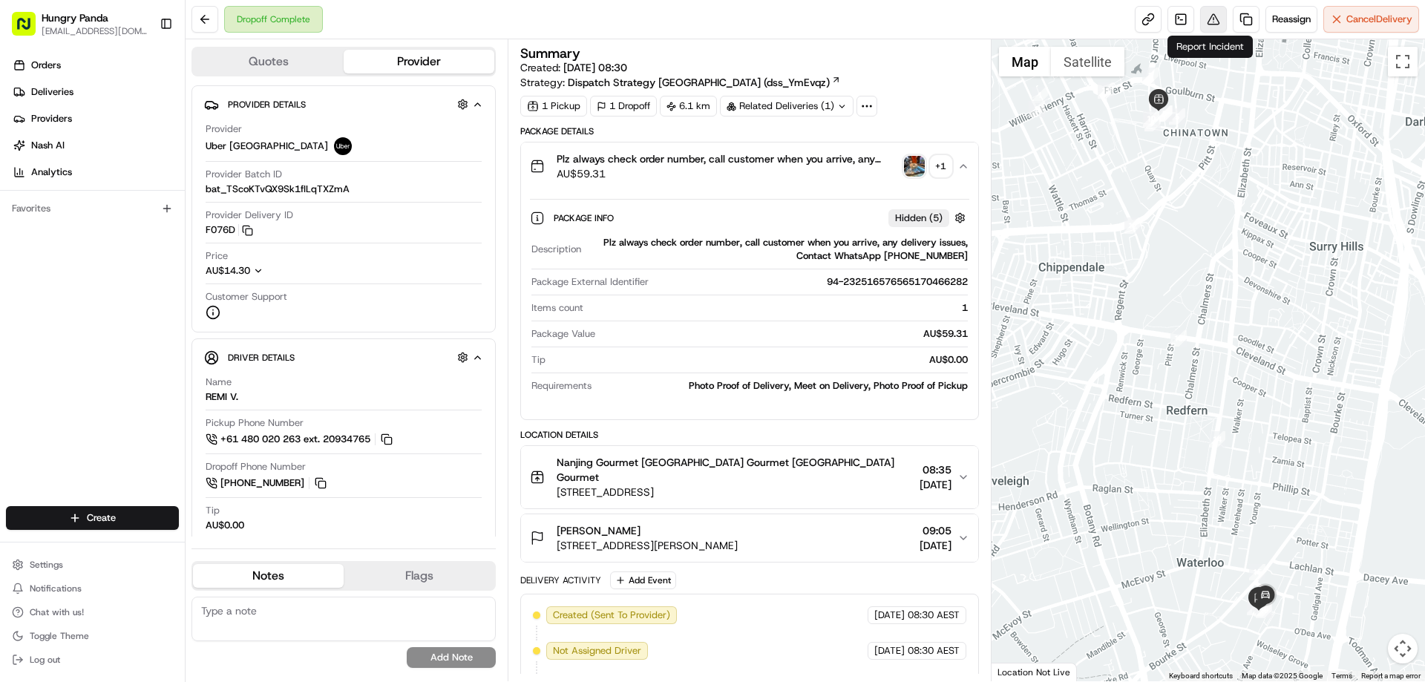
click at [1210, 24] on button at bounding box center [1213, 19] width 27 height 27
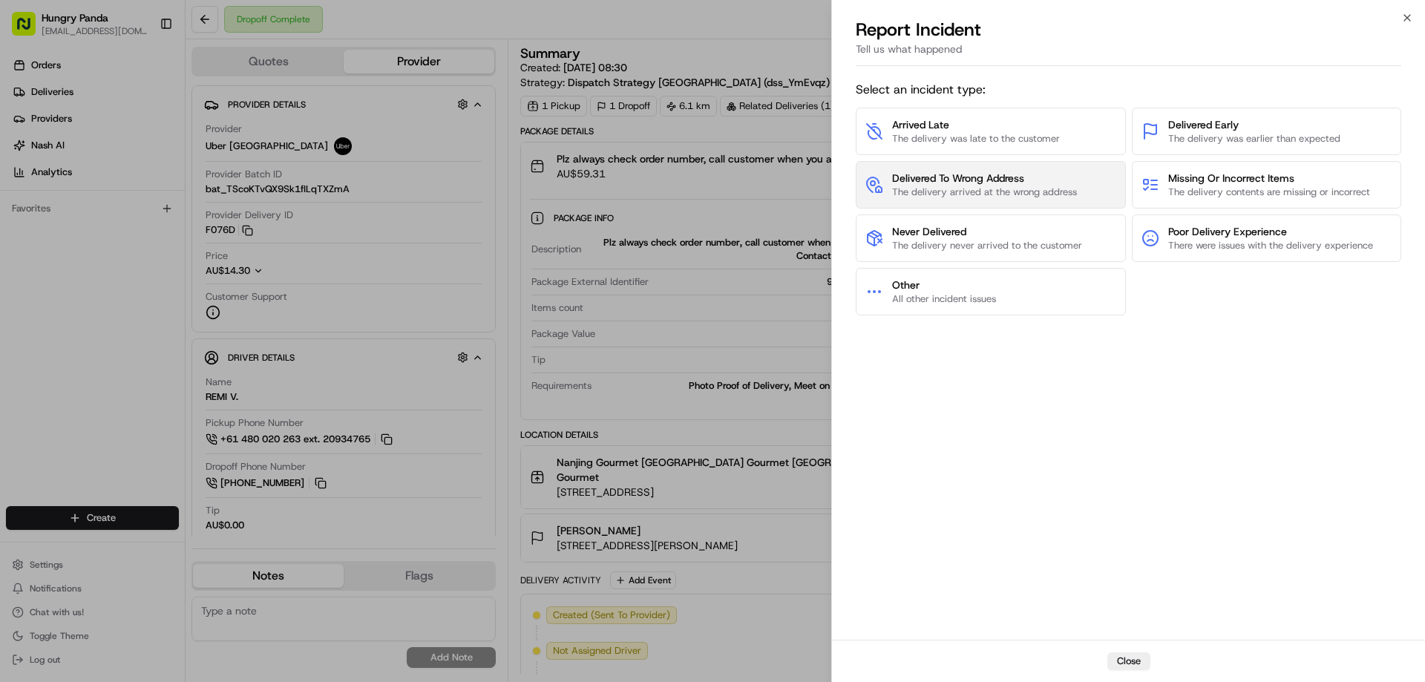
click at [945, 172] on span "Delivered To Wrong Address" at bounding box center [984, 178] width 185 height 15
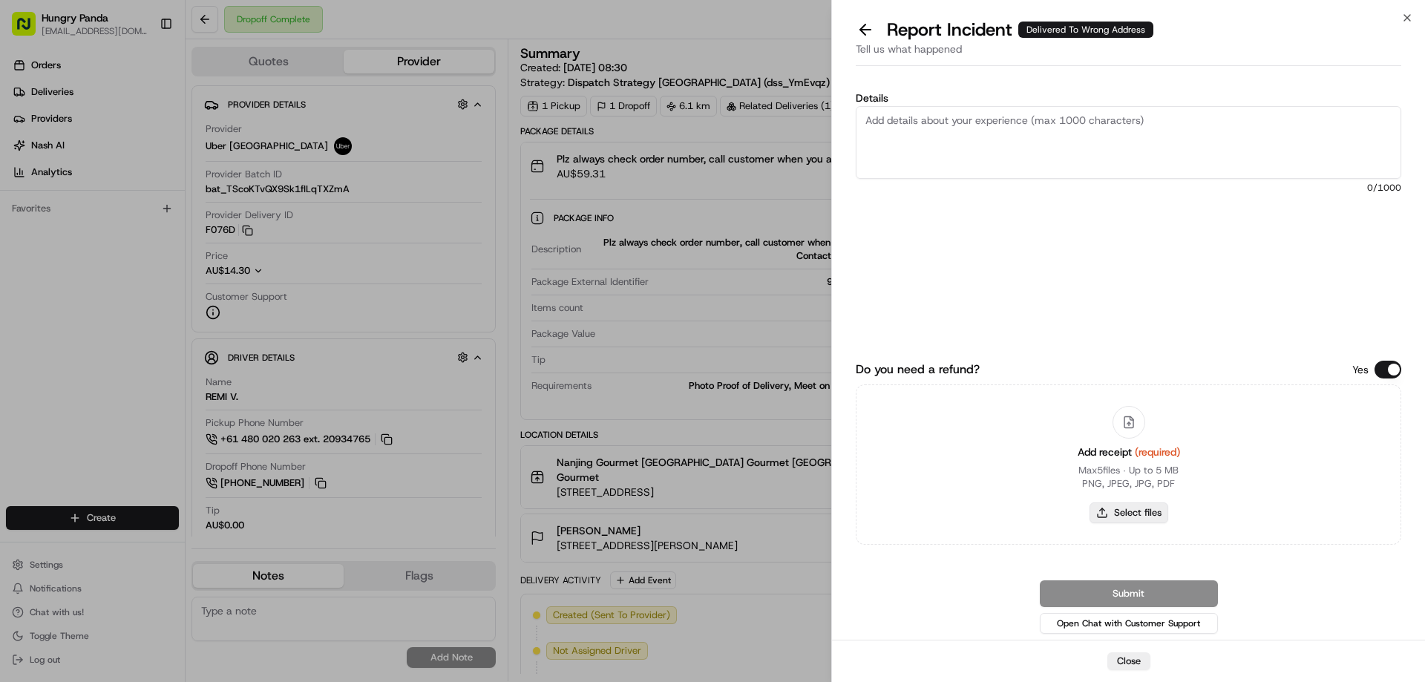
click at [1140, 506] on button "Select files" at bounding box center [1129, 512] width 79 height 21
type input "C:\fakepath\screenshot_2025-08-15_15-27-20.png"
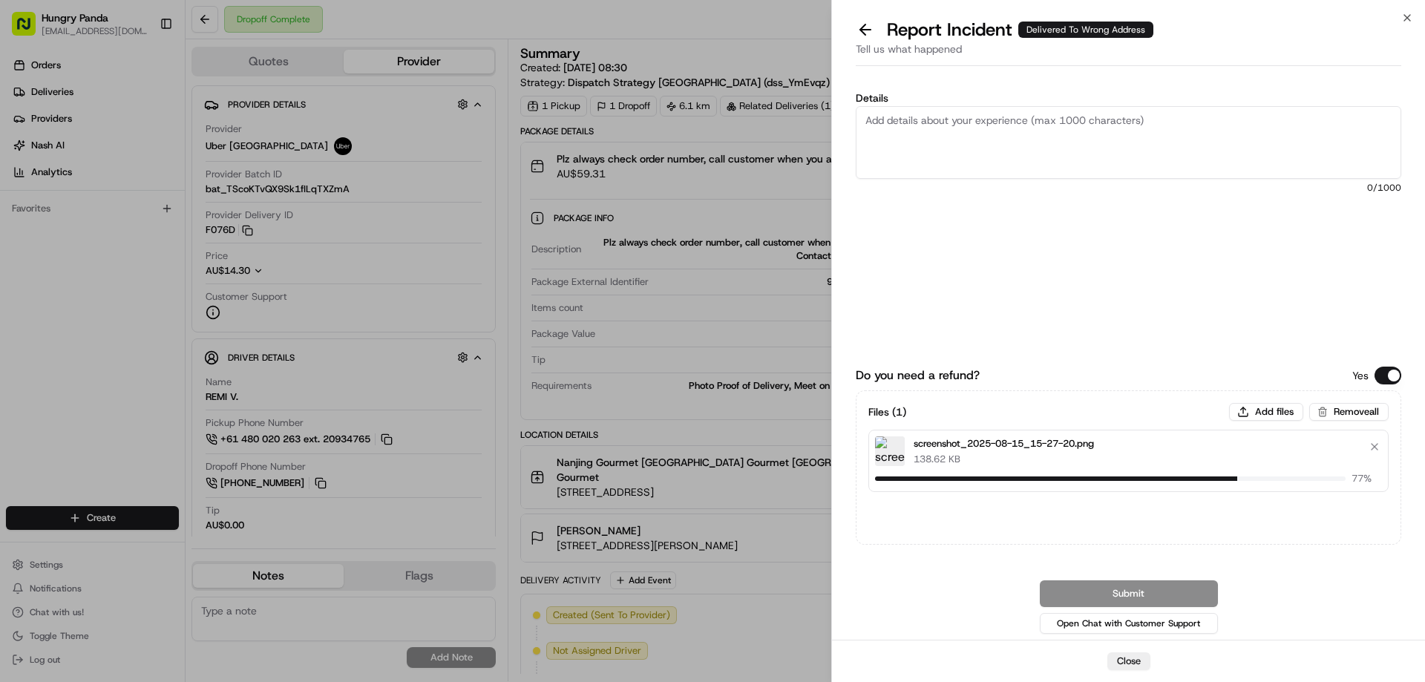
click at [963, 139] on textarea "Details" at bounding box center [1129, 142] width 546 height 73
click at [963, 140] on textarea "Details" at bounding box center [1129, 142] width 546 height 73
paste textarea "The customer reported that he did not receive the food. The photo taken by the …"
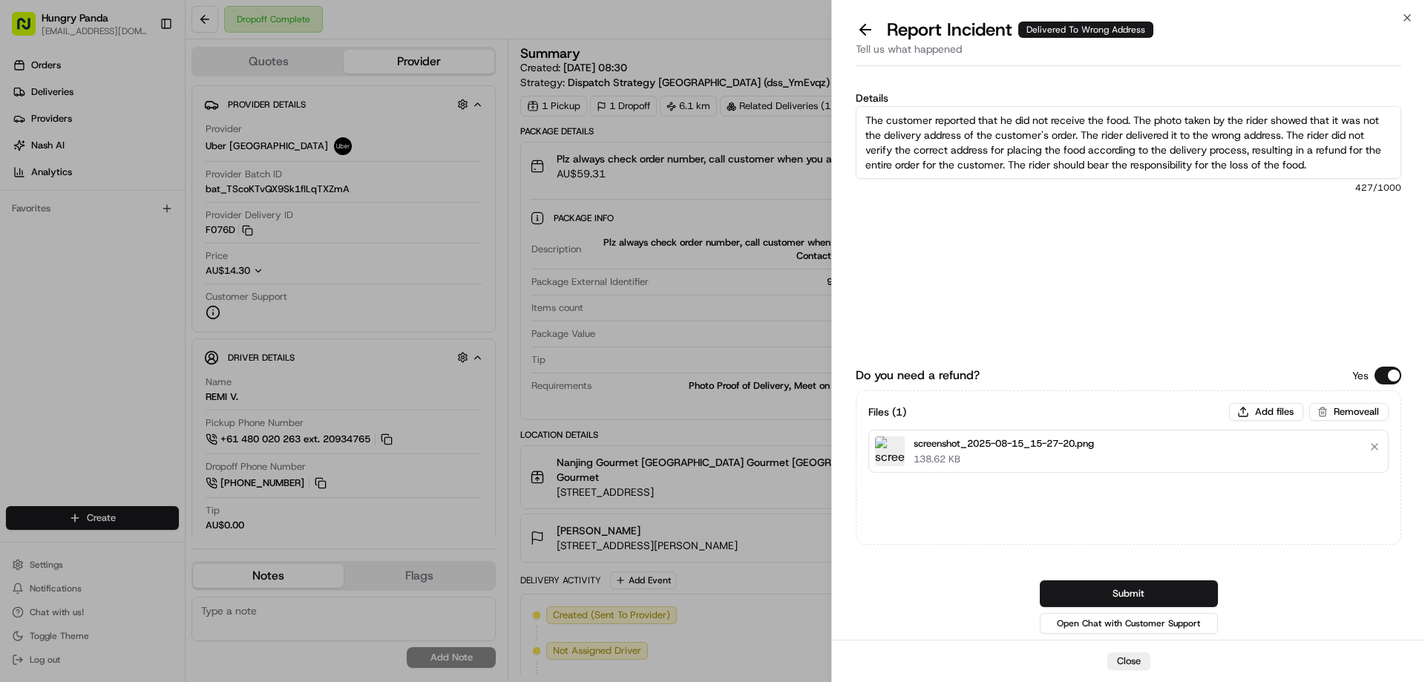
type textarea "The customer reported that he did not receive the food. The photo taken by the …"
click at [1130, 587] on button "Submit" at bounding box center [1129, 593] width 178 height 27
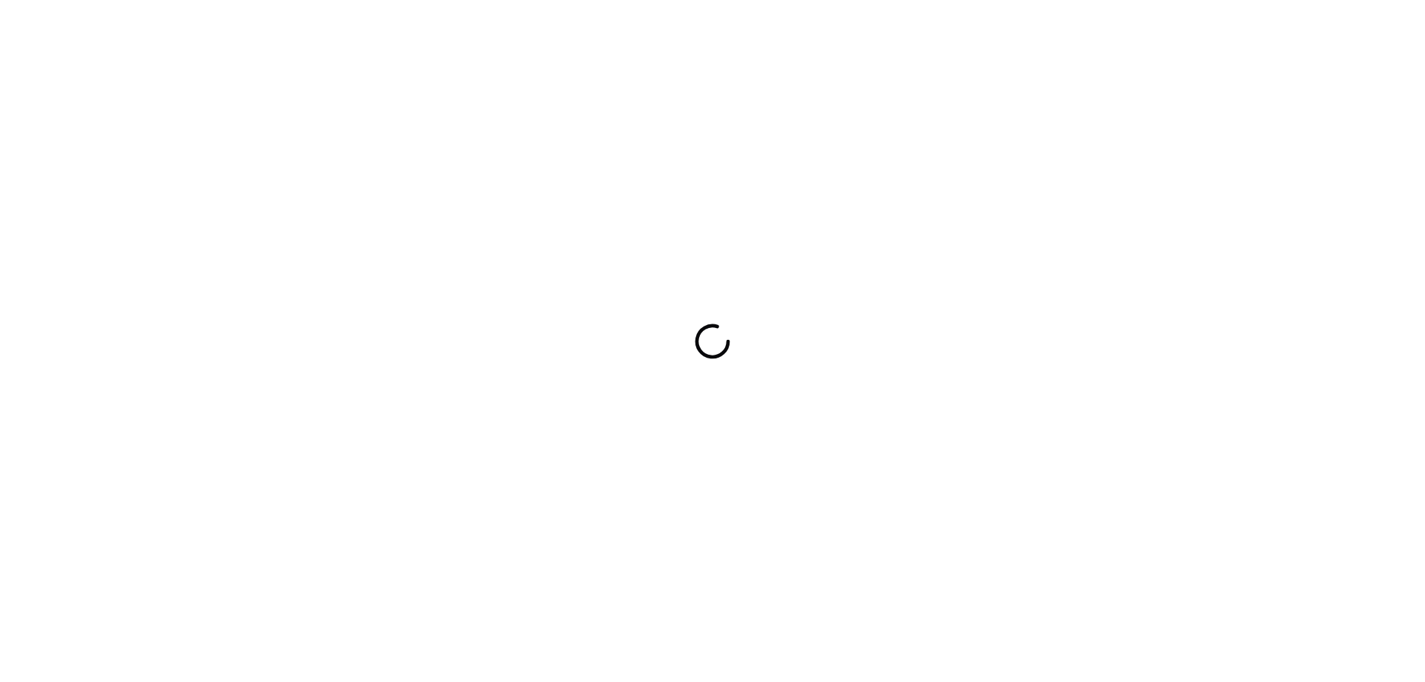
click at [950, 243] on div at bounding box center [712, 341] width 1425 height 682
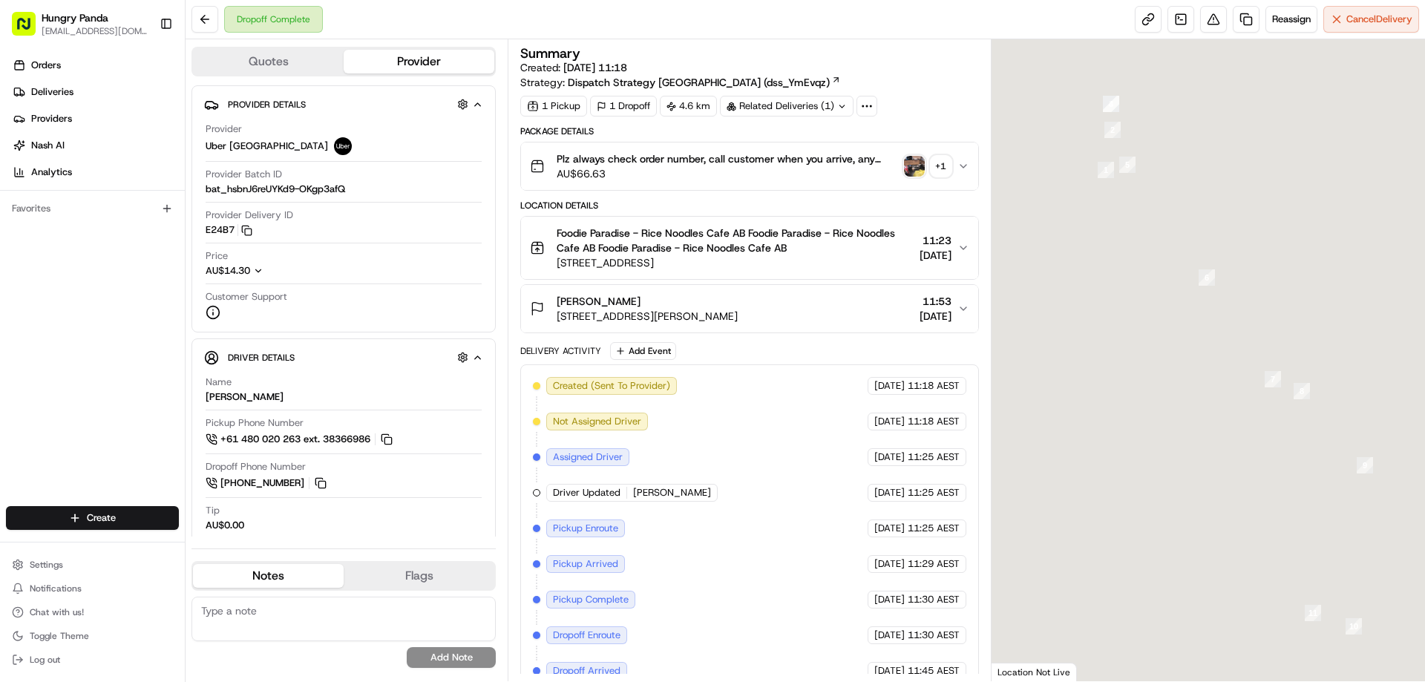
click at [916, 169] on img "button" at bounding box center [914, 166] width 21 height 21
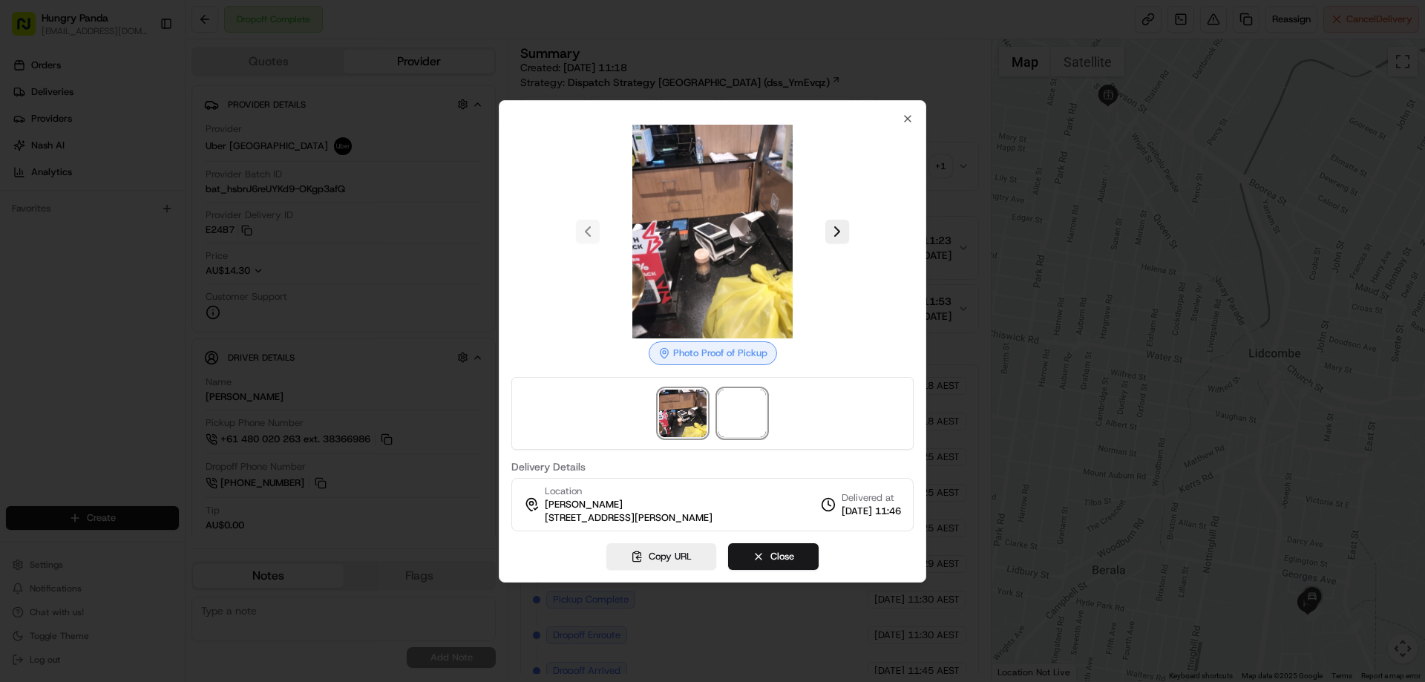
drag, startPoint x: 739, startPoint y: 405, endPoint x: 868, endPoint y: 257, distance: 196.7
click at [739, 407] on span at bounding box center [741, 413] width 47 height 47
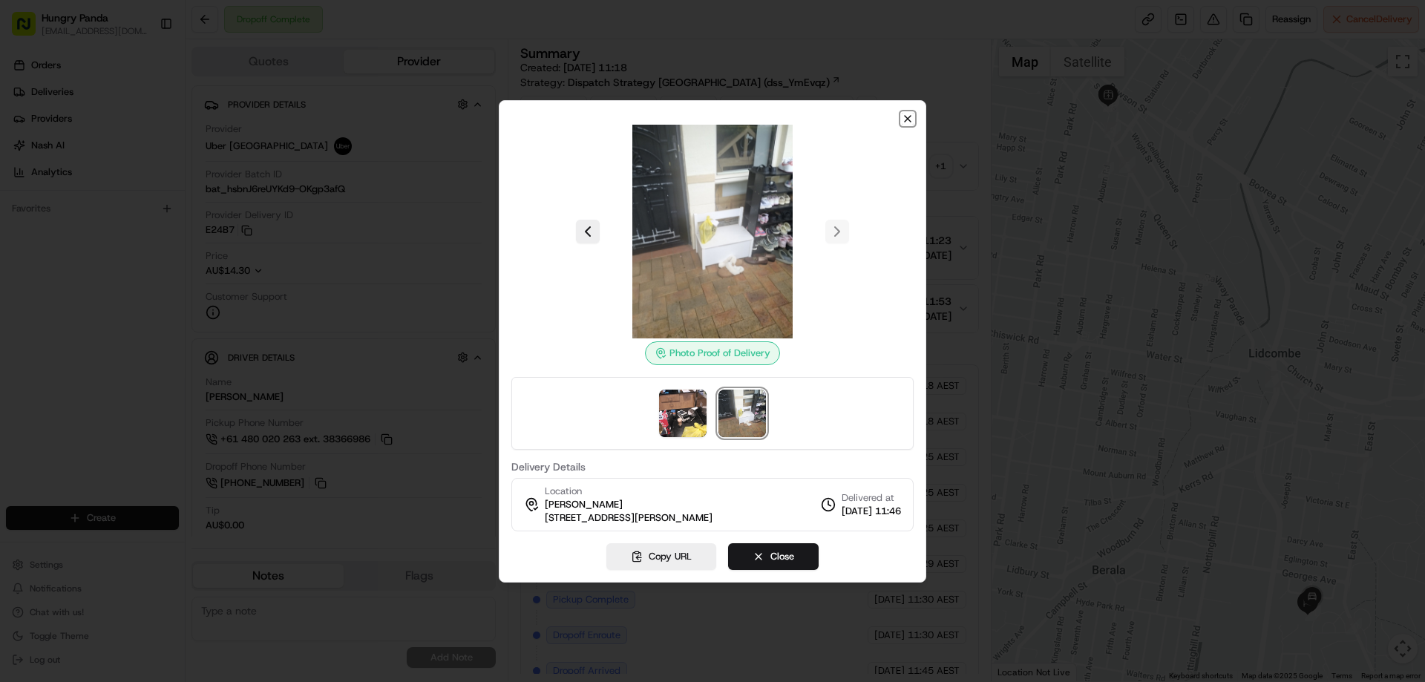
click at [908, 116] on icon "button" at bounding box center [908, 119] width 12 height 12
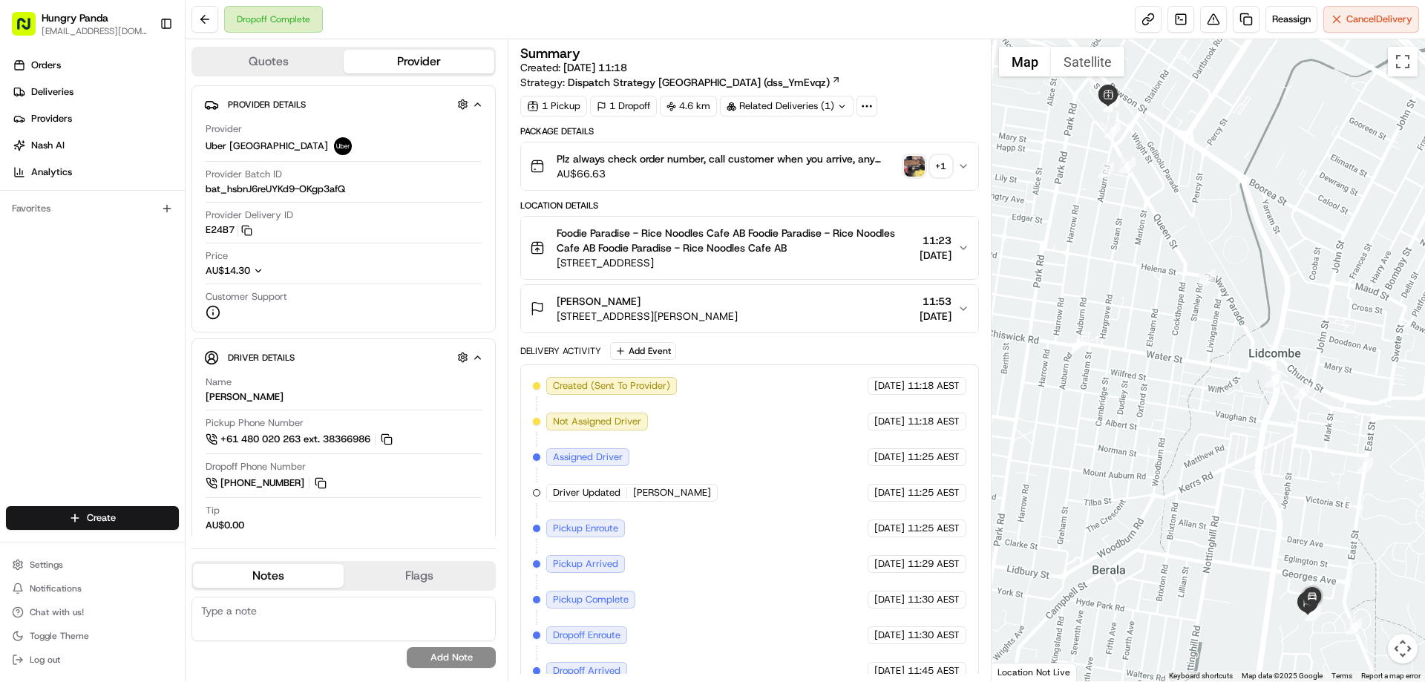
click at [965, 165] on icon "button" at bounding box center [963, 166] width 12 height 12
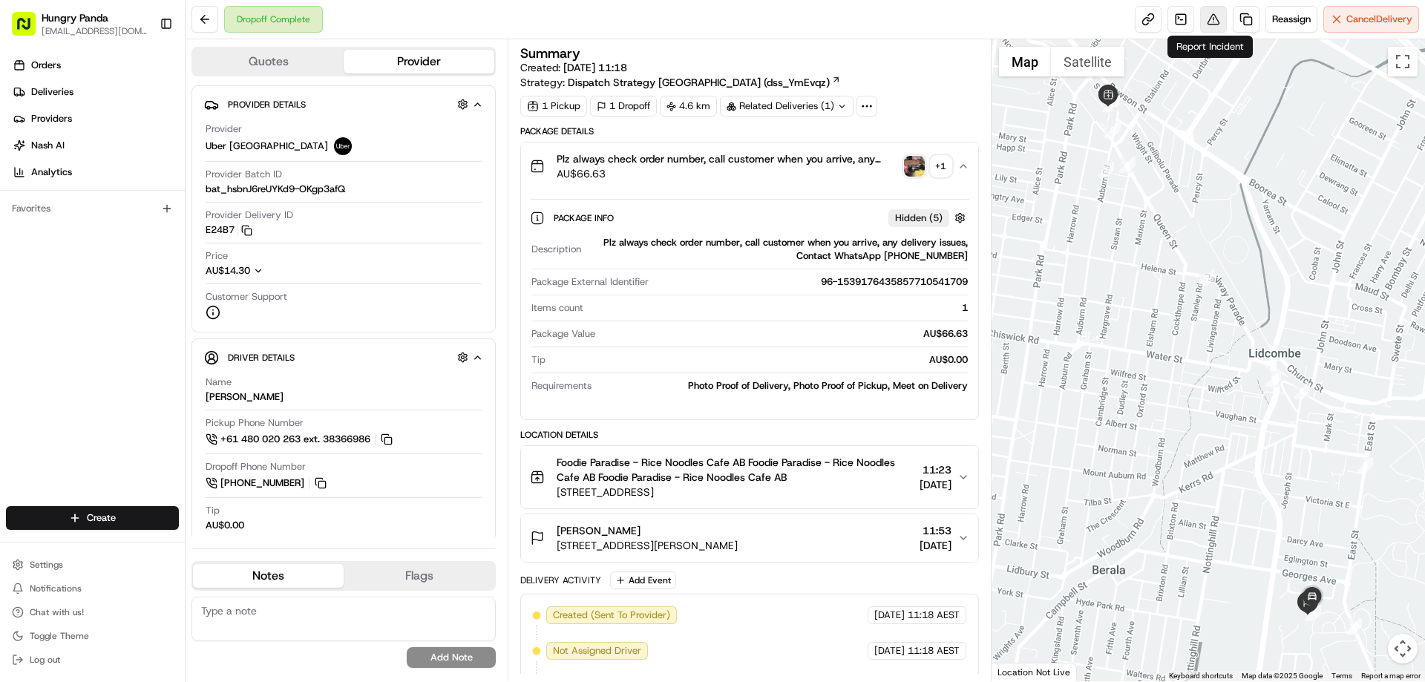
click at [1220, 15] on button at bounding box center [1213, 19] width 27 height 27
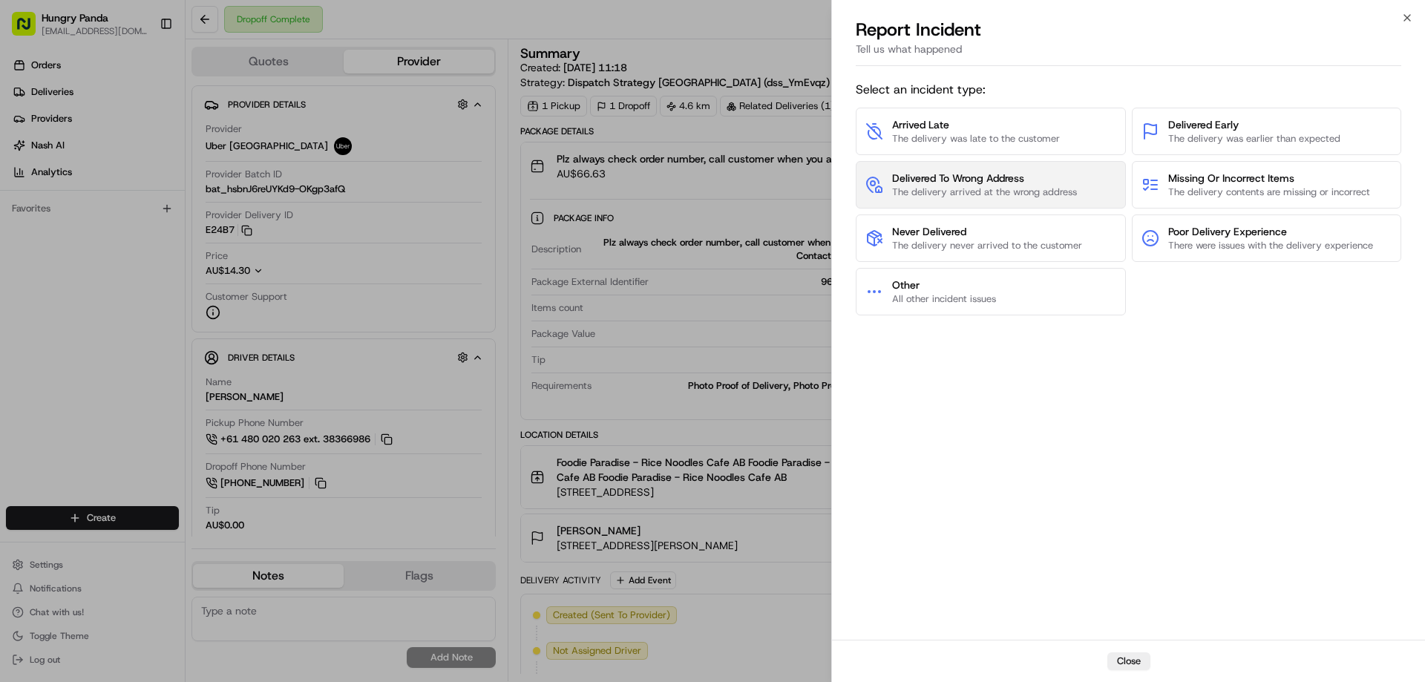
click at [974, 174] on span "Delivered To Wrong Address" at bounding box center [984, 178] width 185 height 15
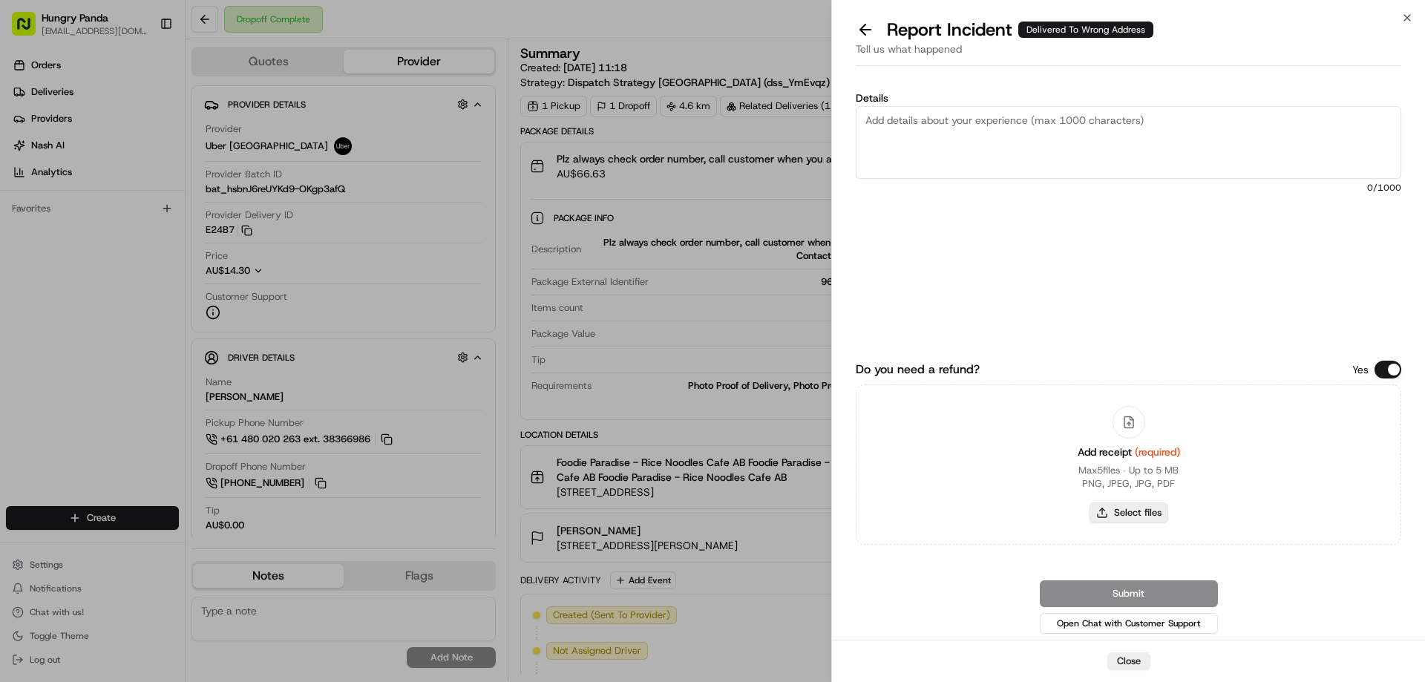
click at [1118, 507] on button "Select files" at bounding box center [1129, 512] width 79 height 21
type input "C:\fakepath\screenshot_2025-08-15_15-28-26.png"
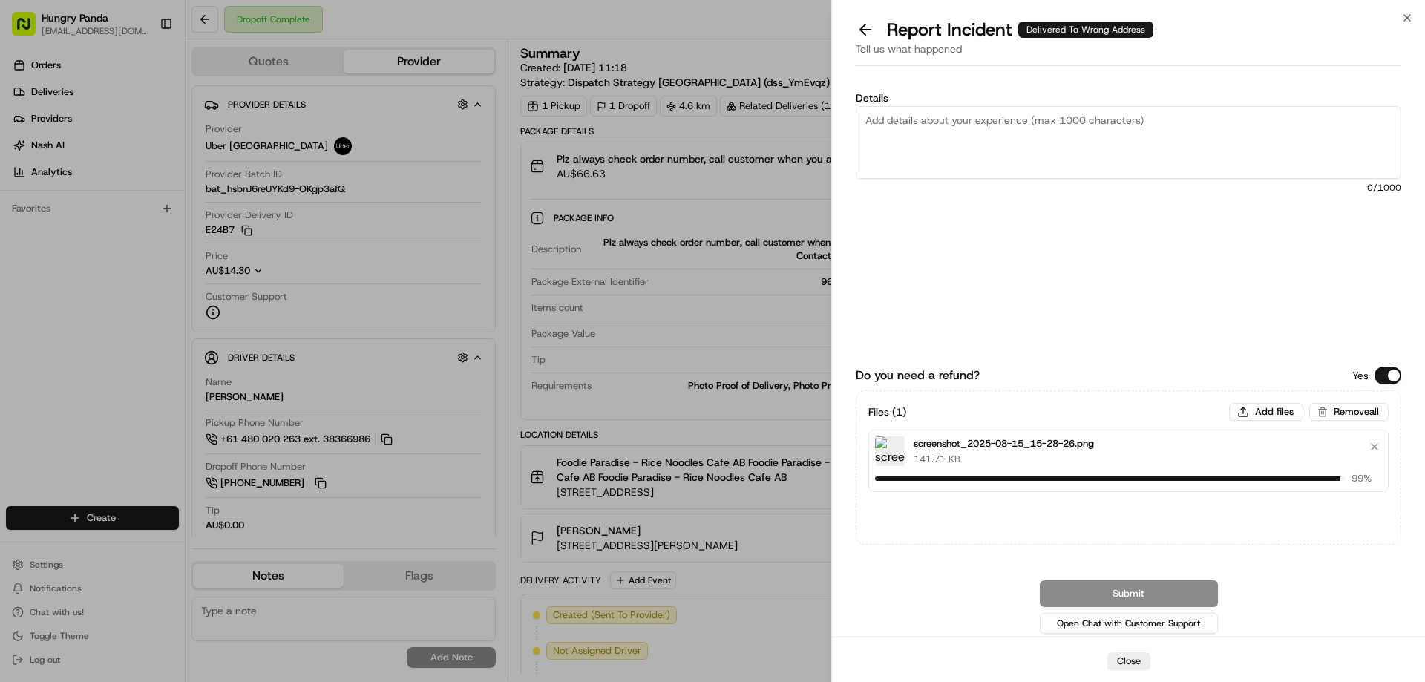
click at [964, 153] on textarea "Details" at bounding box center [1129, 142] width 546 height 73
click at [925, 151] on textarea "Details" at bounding box center [1129, 142] width 546 height 73
paste textarea "The customer reported that he did not receive the food. The photo taken by the …"
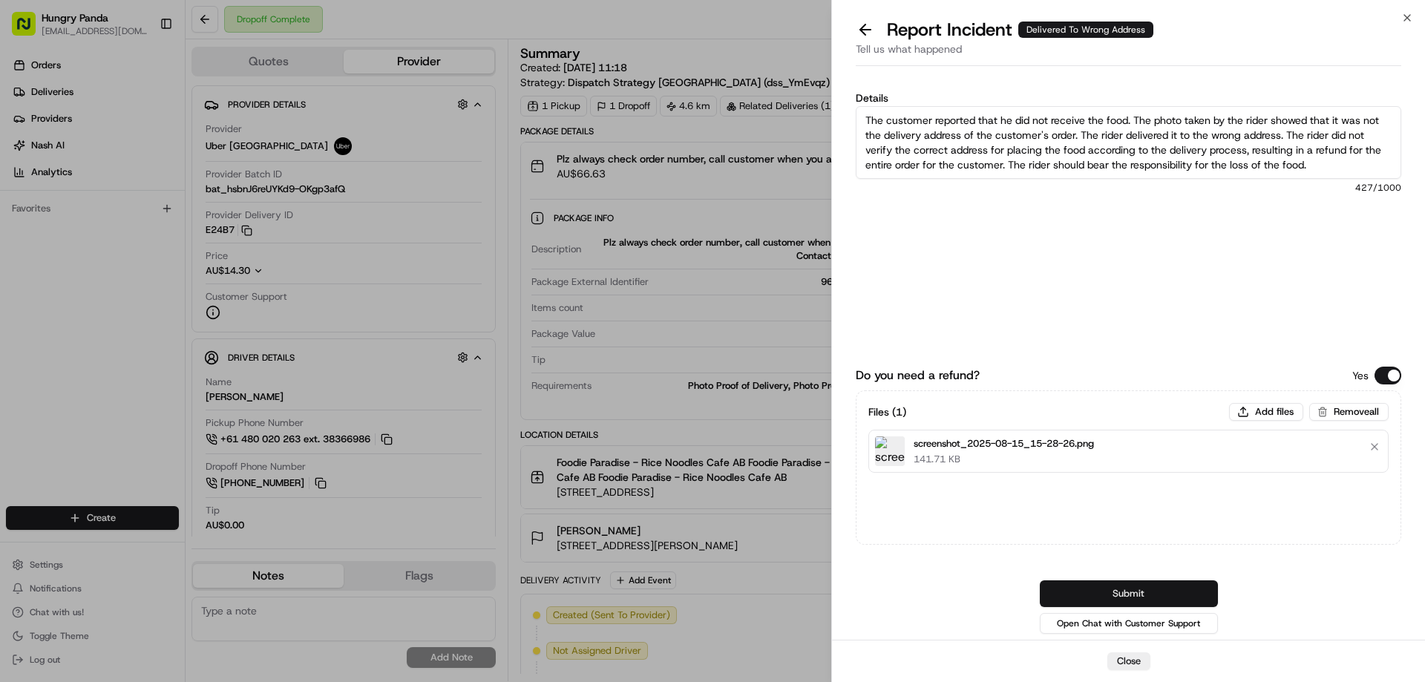
type textarea "The customer reported that he did not receive the food. The photo taken by the …"
click at [1125, 592] on button "Submit" at bounding box center [1129, 593] width 178 height 27
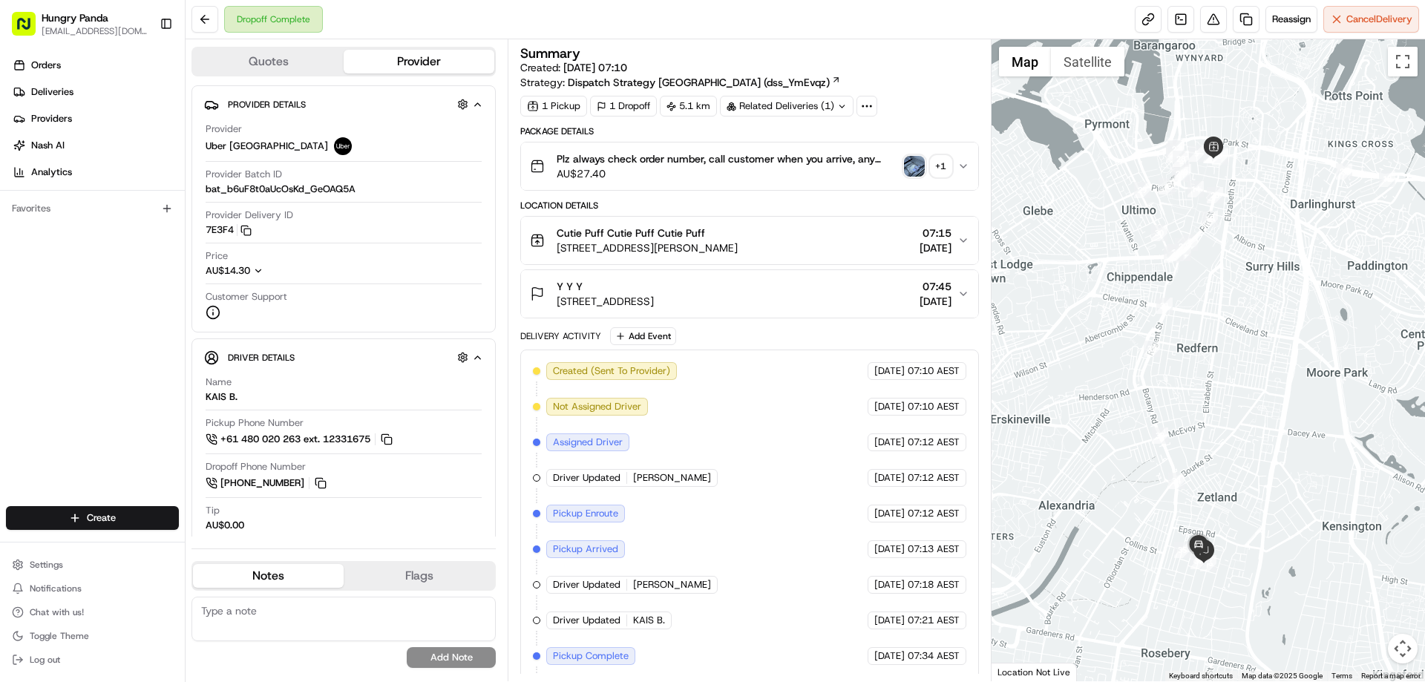
click at [915, 164] on img "button" at bounding box center [914, 166] width 21 height 21
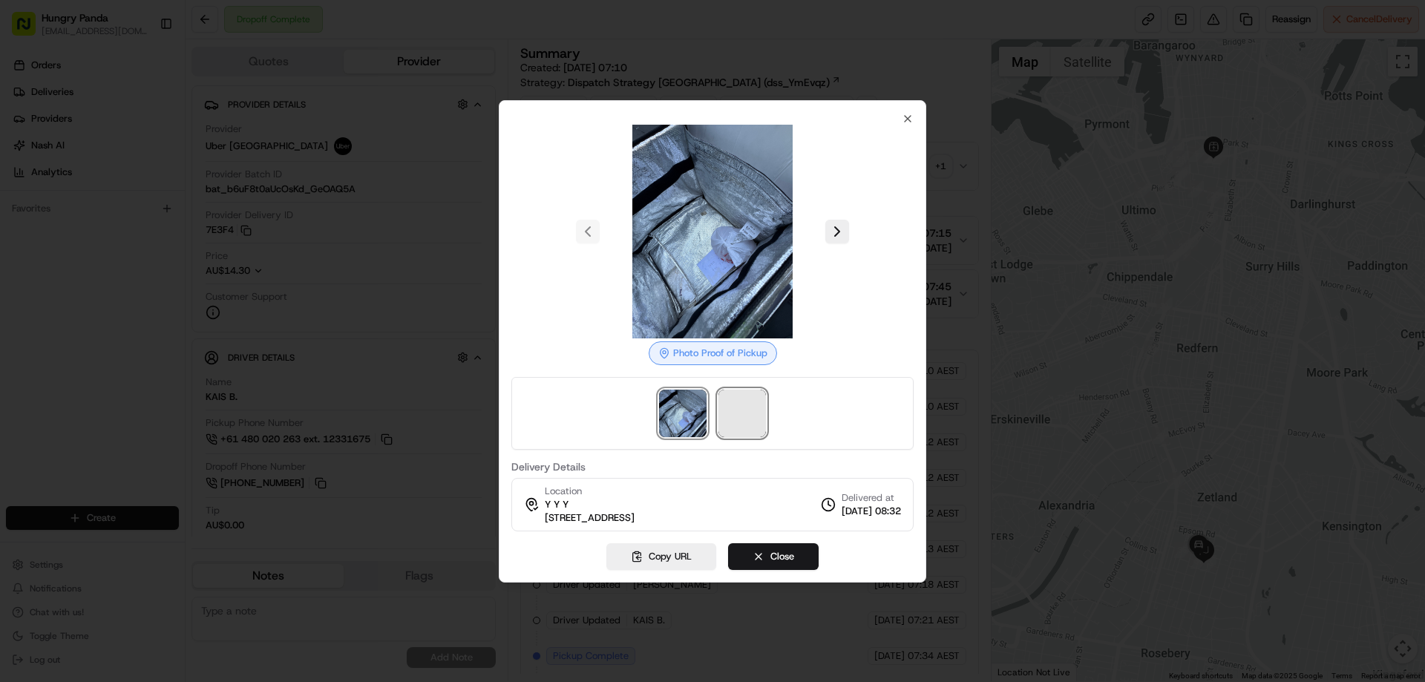
click at [728, 416] on span at bounding box center [741, 413] width 47 height 47
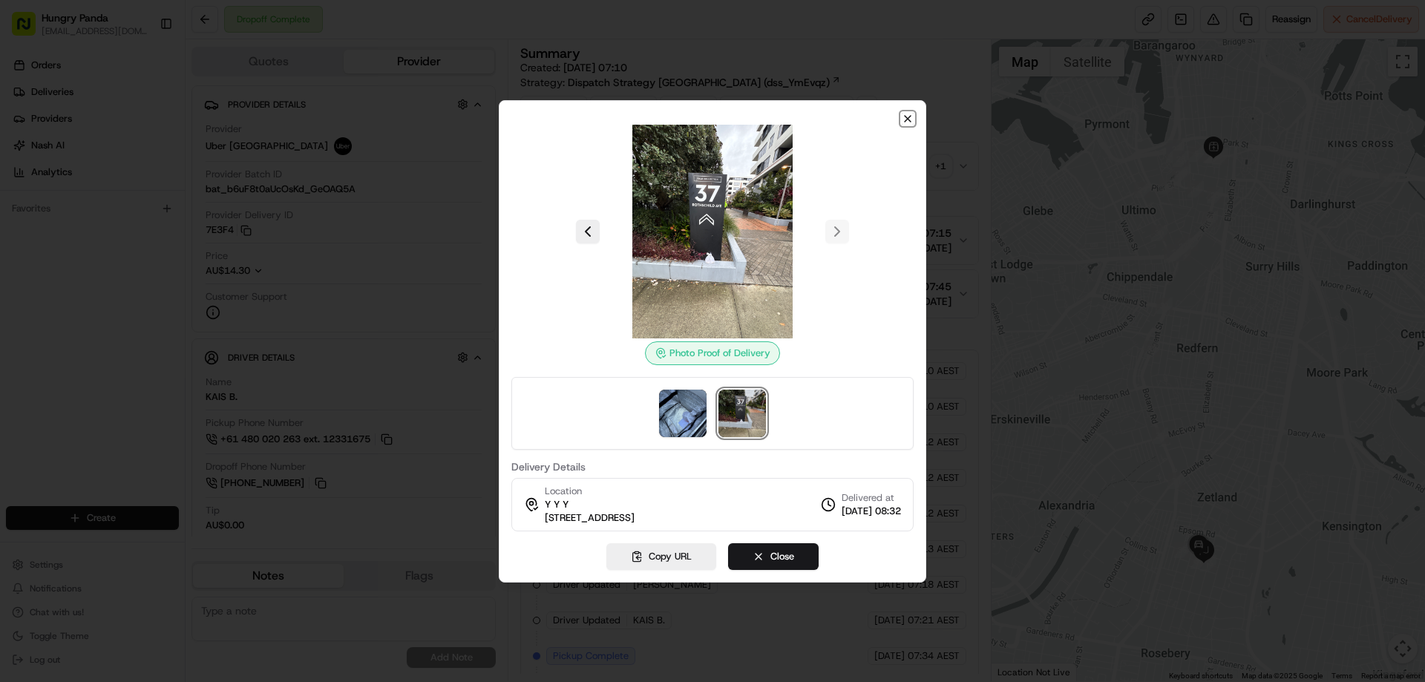
click at [905, 117] on icon "button" at bounding box center [908, 119] width 6 height 6
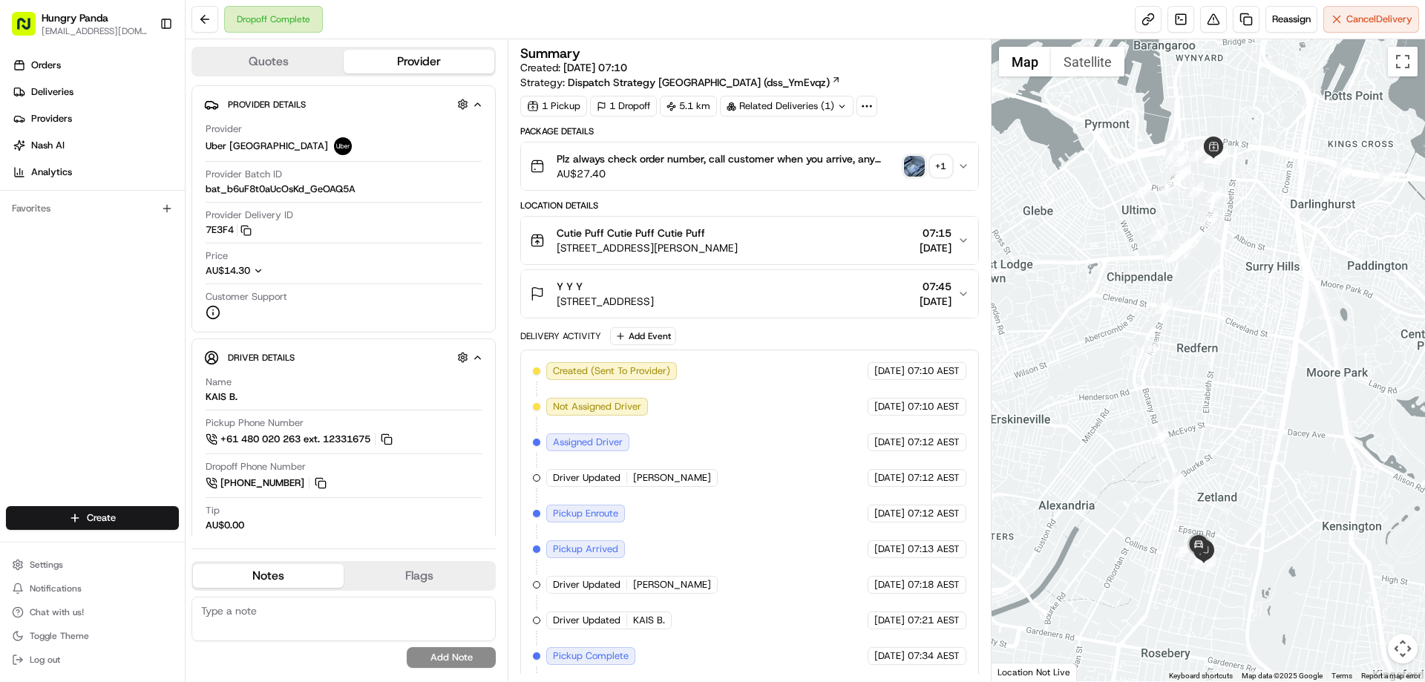
click at [972, 162] on button "Plz always check order number, call customer when you arrive, any delivery issu…" at bounding box center [749, 165] width 456 height 47
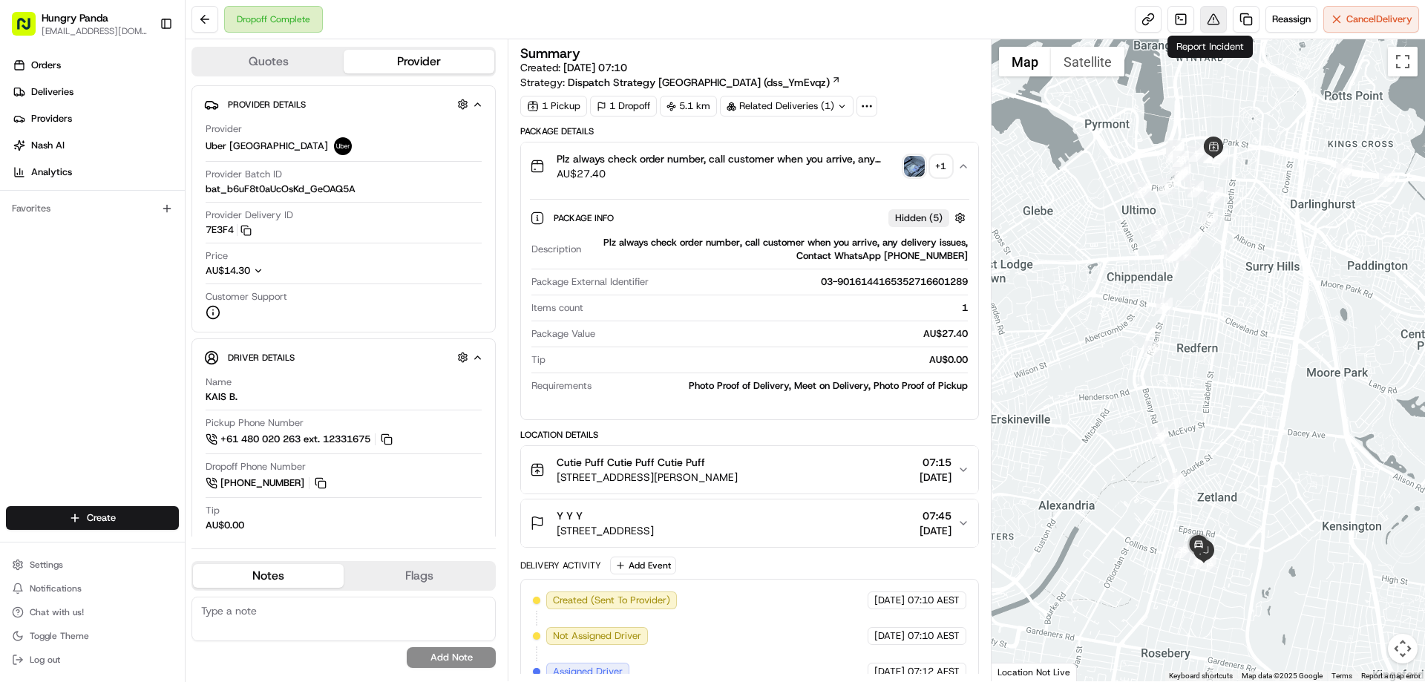
click at [1211, 19] on button at bounding box center [1213, 19] width 27 height 27
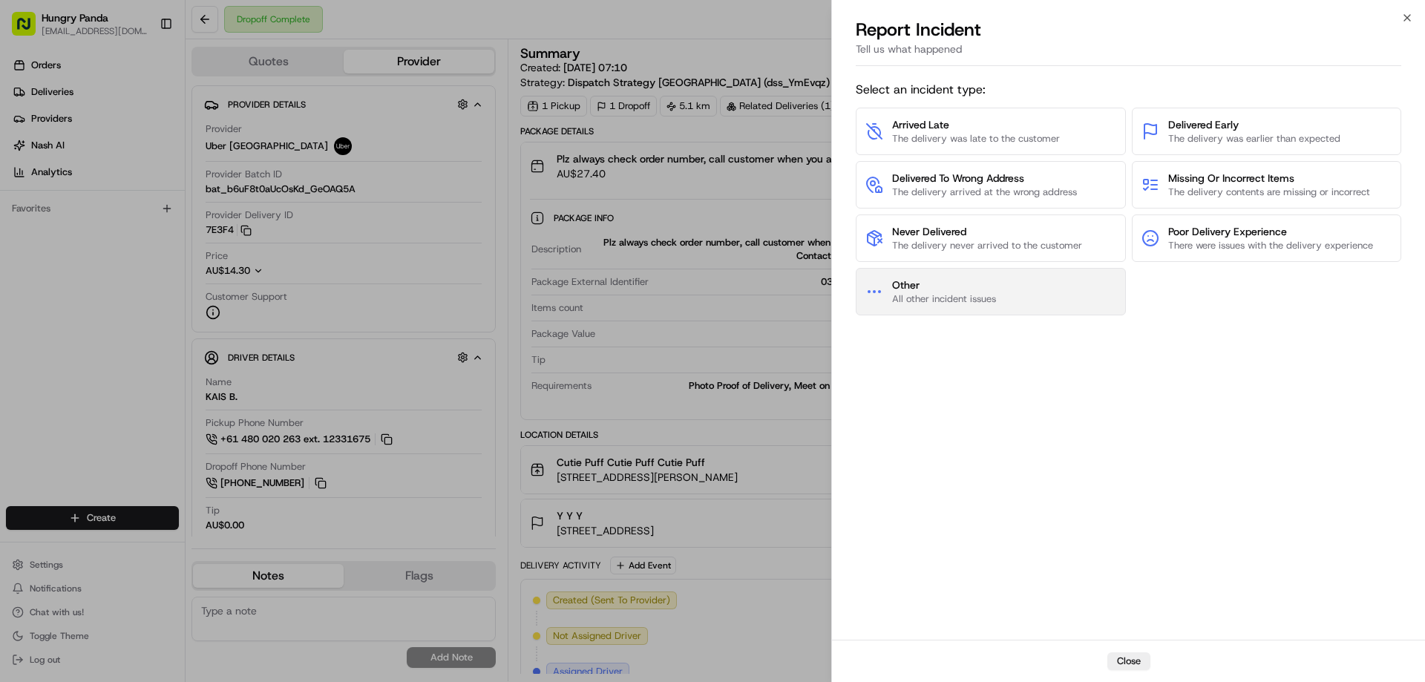
click at [958, 292] on span "Other" at bounding box center [944, 285] width 104 height 15
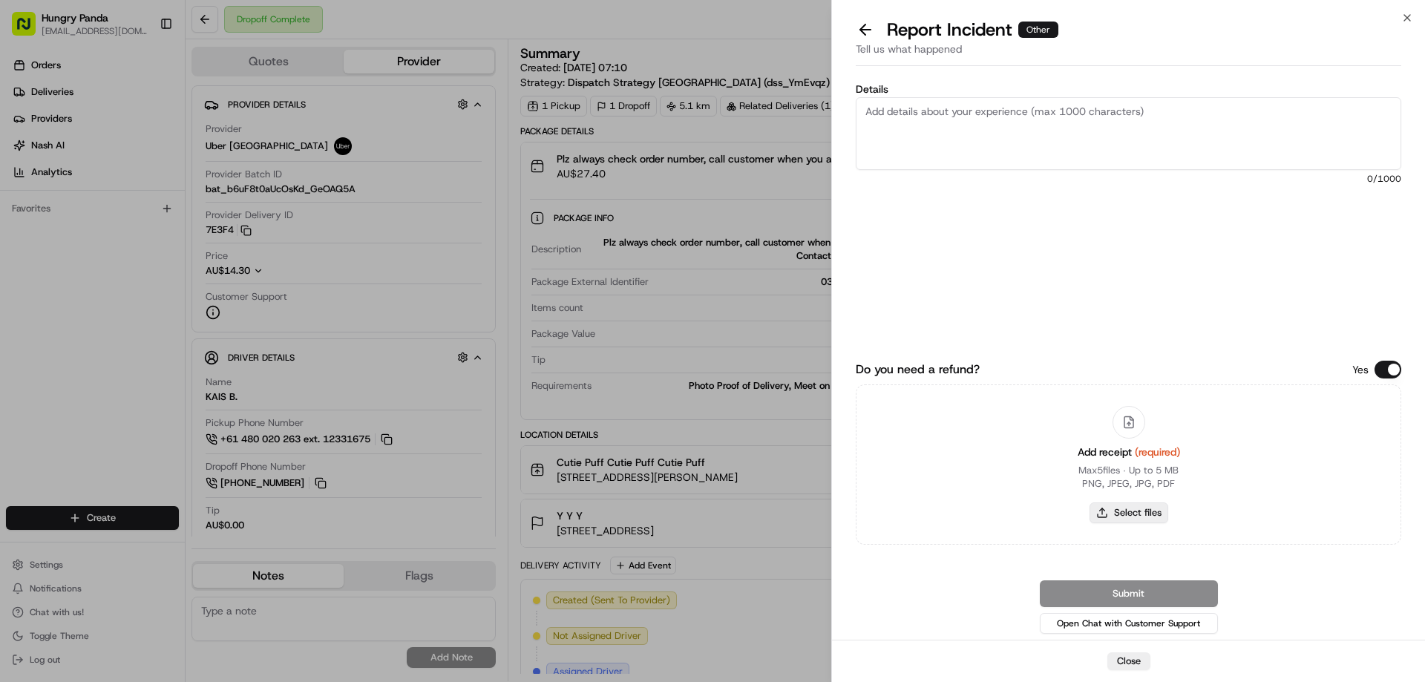
click at [1115, 514] on button "Select files" at bounding box center [1129, 512] width 79 height 21
type input "C:\fakepath\screenshot_2025-08-15_15-33-41.png"
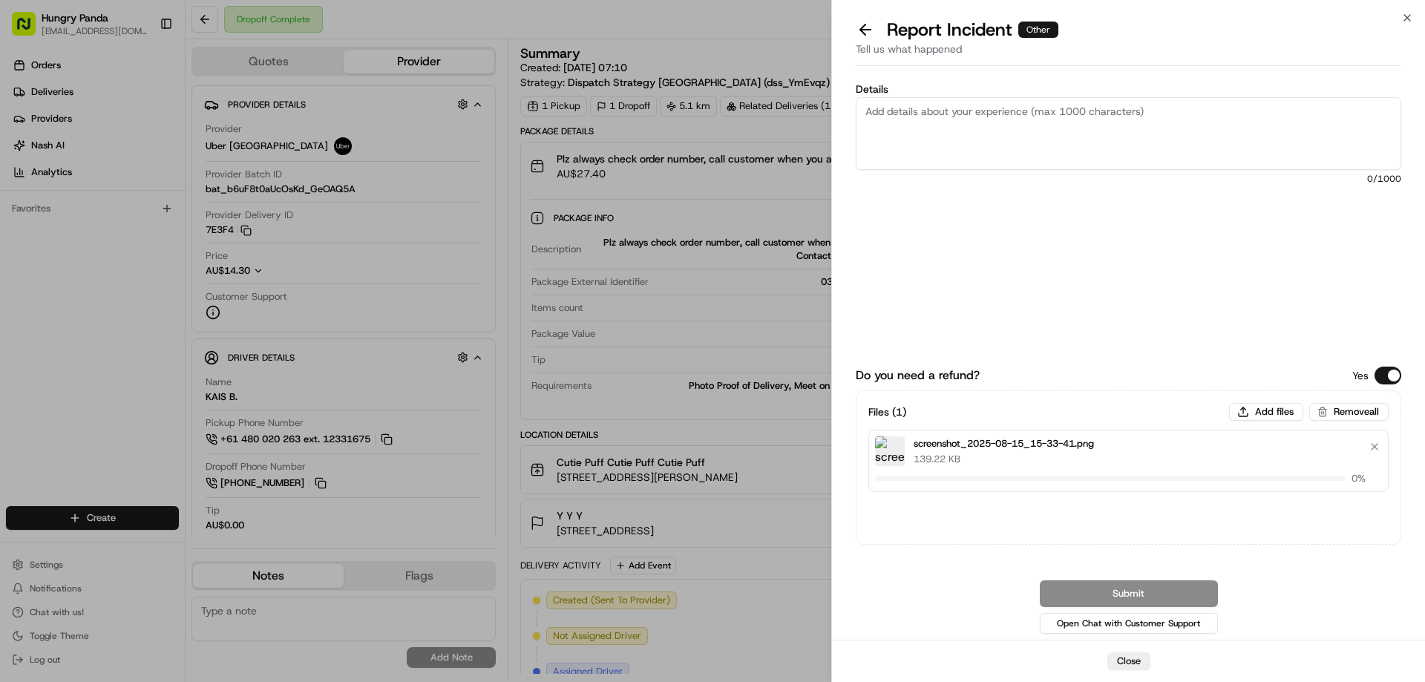
click at [1046, 166] on textarea "Details" at bounding box center [1129, 133] width 546 height 73
click at [940, 163] on textarea "Details" at bounding box center [1129, 133] width 546 height 73
paste textarea "The customer reported that he did not receive the meal, the delivery photo take…"
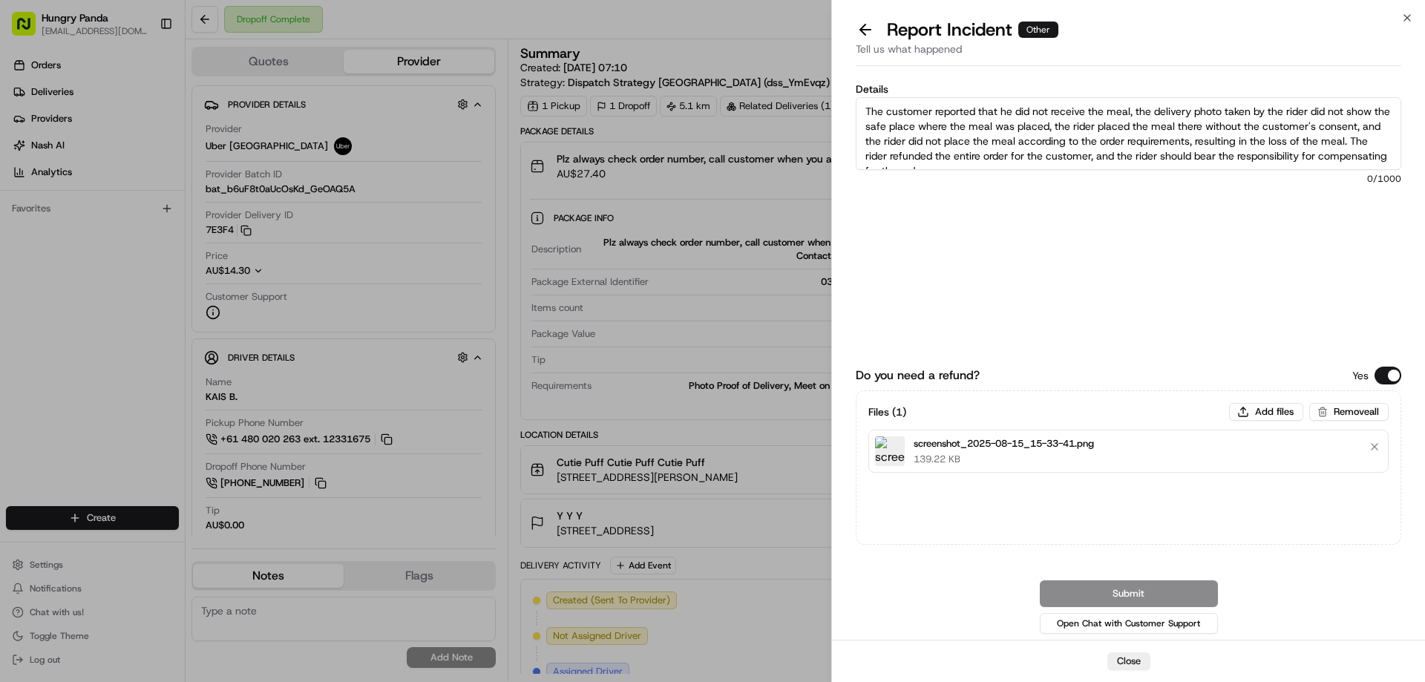
scroll to position [8, 0]
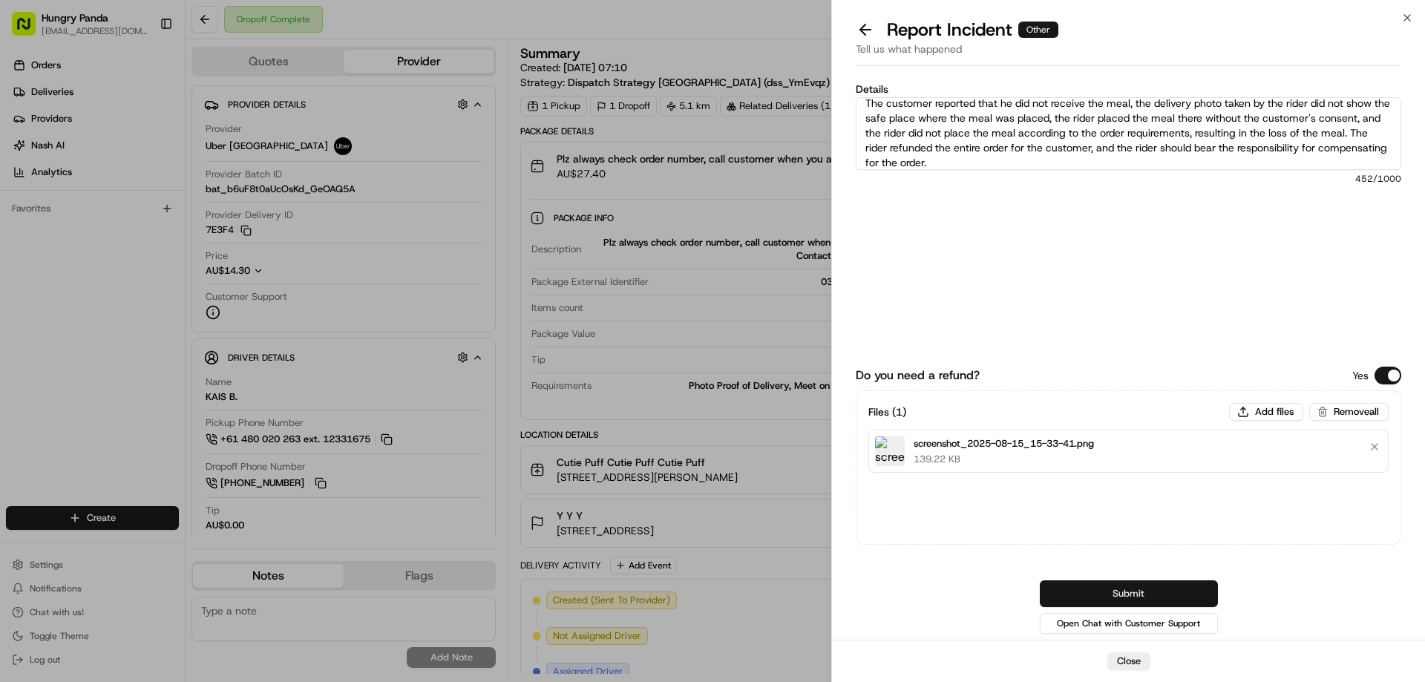
type textarea "The customer reported that he did not receive the meal, the delivery photo take…"
click at [1150, 590] on button "Submit" at bounding box center [1129, 593] width 178 height 27
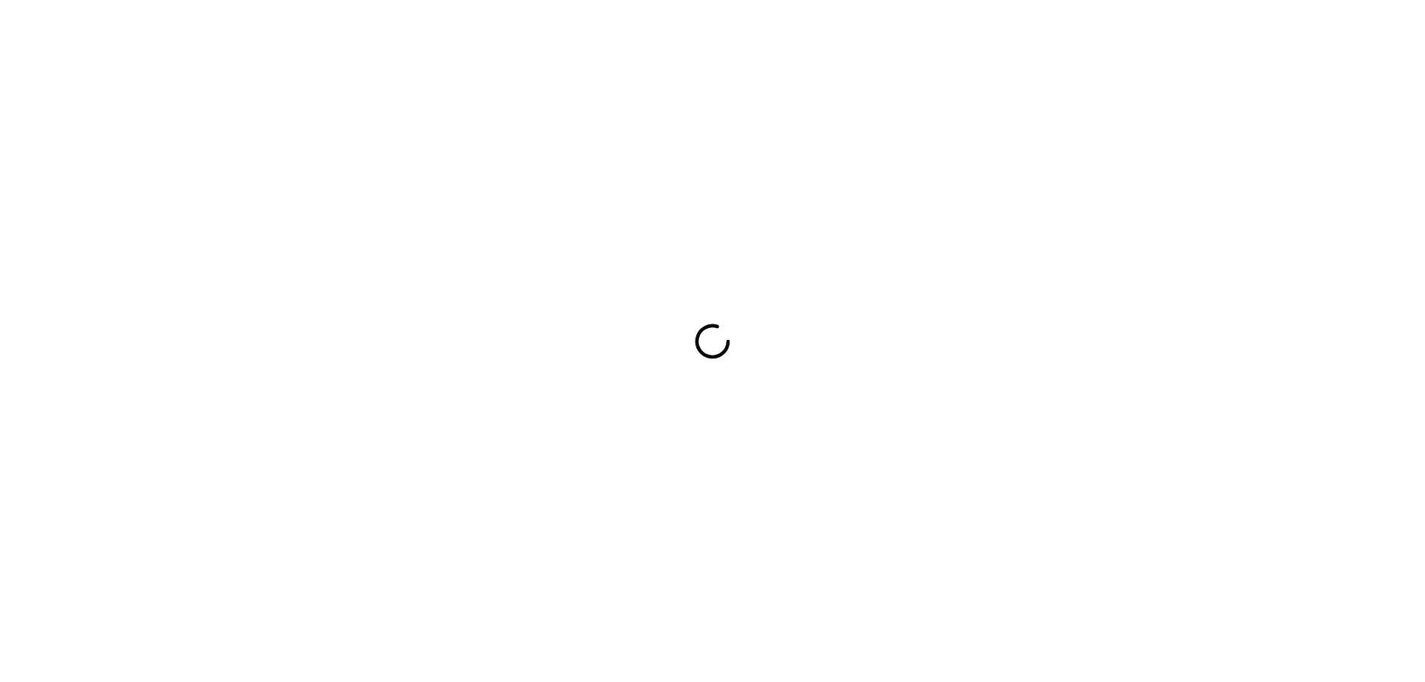
click at [888, 342] on div at bounding box center [712, 341] width 1425 height 682
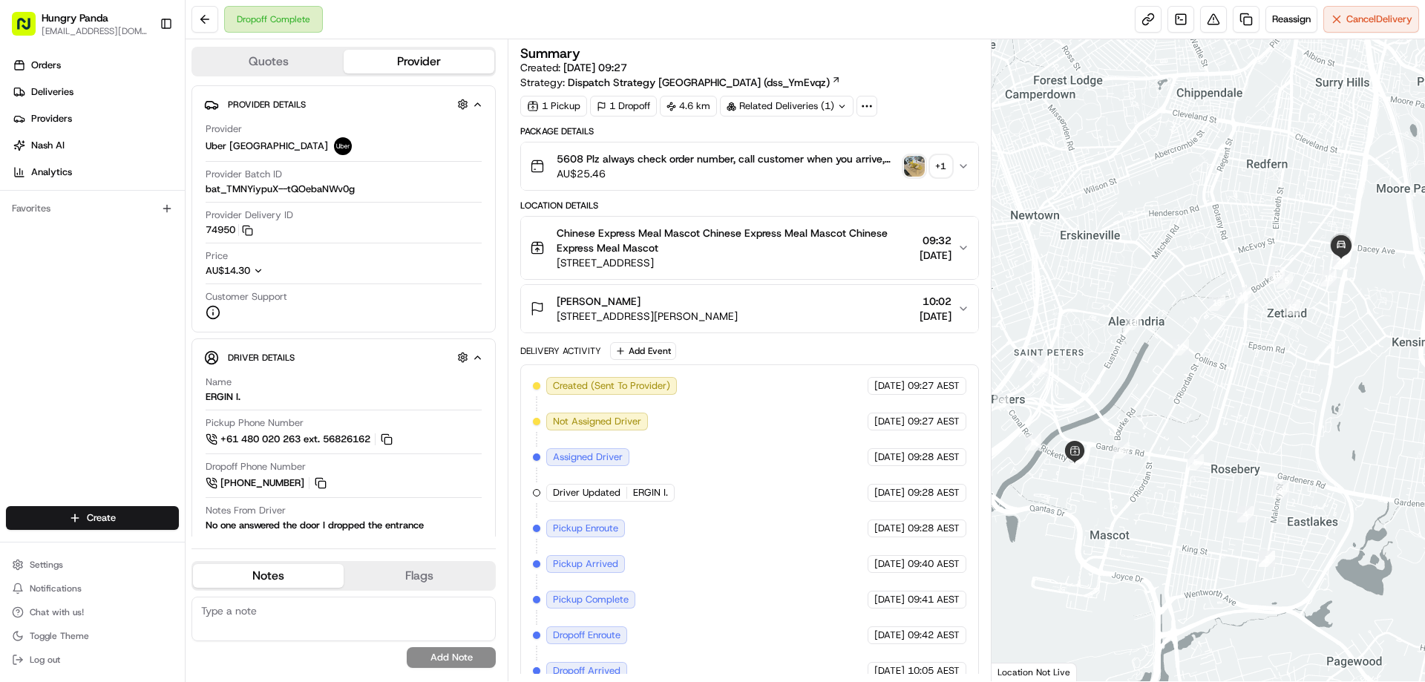
click at [914, 165] on img "button" at bounding box center [914, 166] width 21 height 21
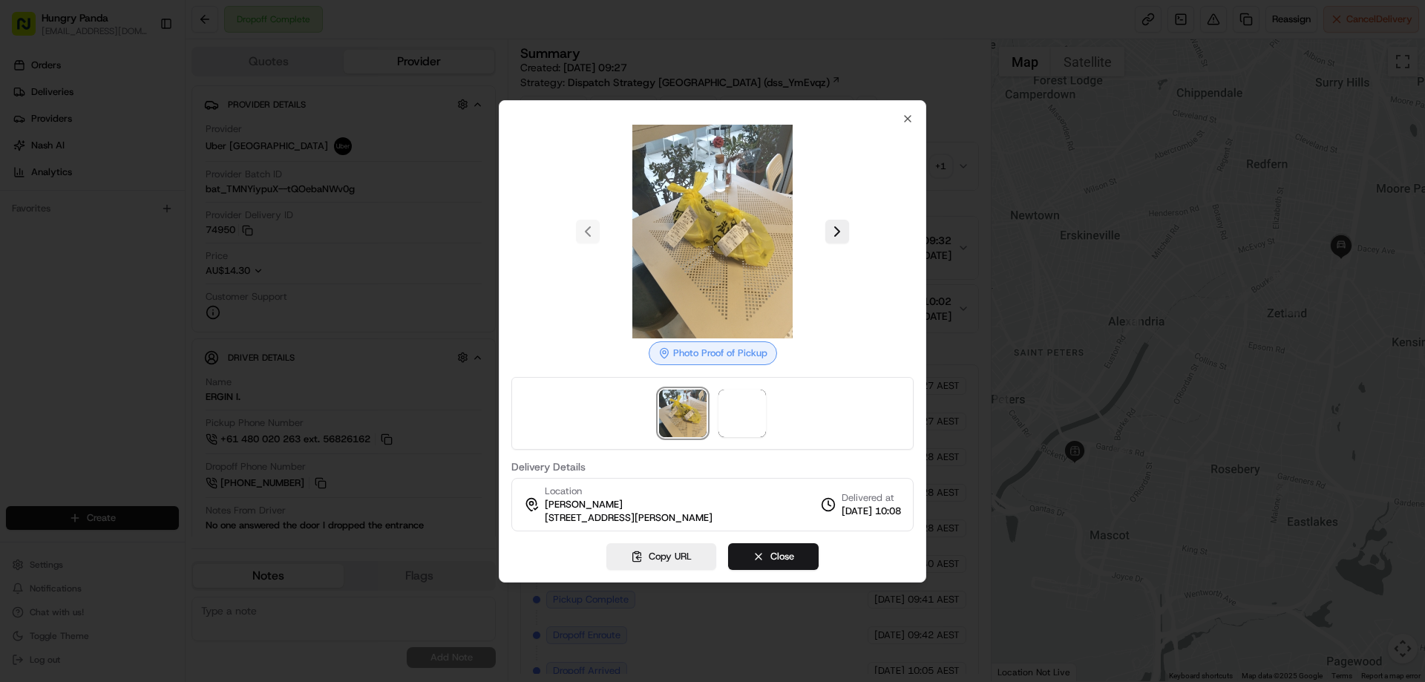
click at [744, 443] on div at bounding box center [712, 413] width 402 height 73
drag, startPoint x: 742, startPoint y: 422, endPoint x: 796, endPoint y: 353, distance: 87.3
click at [742, 423] on img at bounding box center [741, 413] width 47 height 47
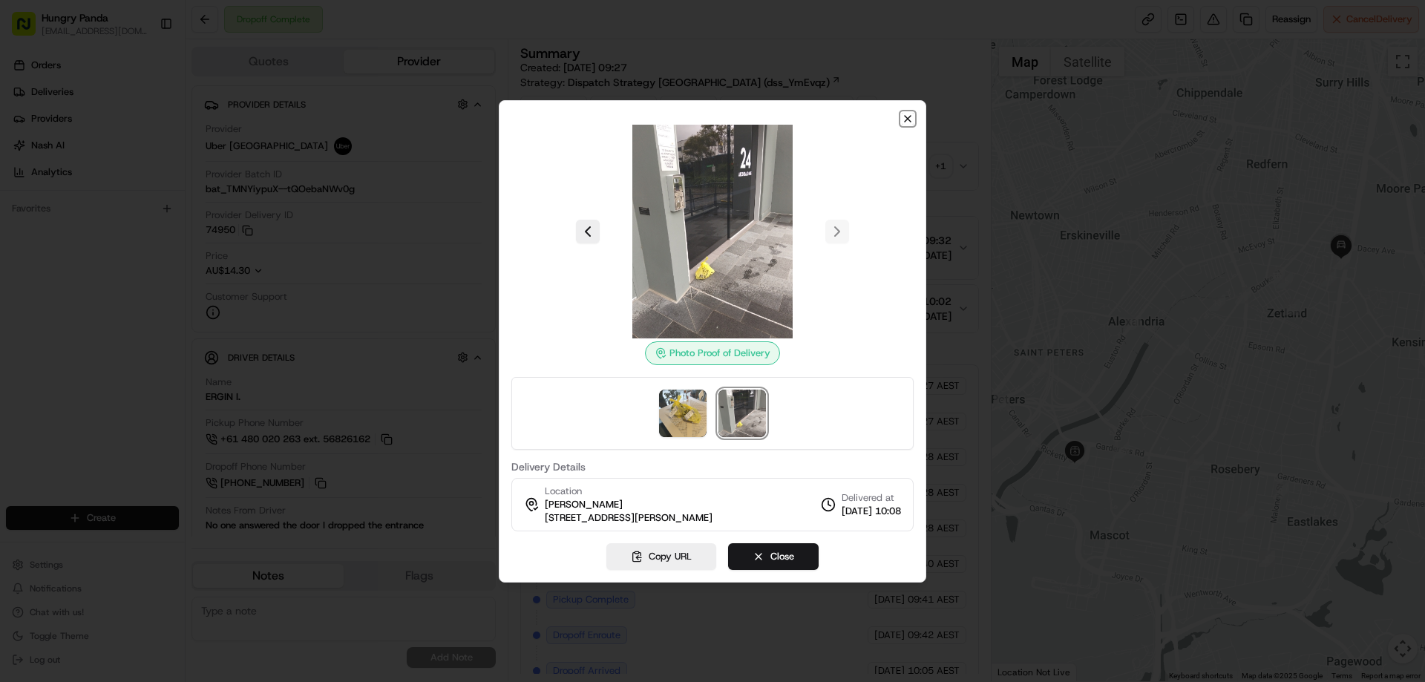
click at [911, 117] on icon "button" at bounding box center [908, 119] width 12 height 12
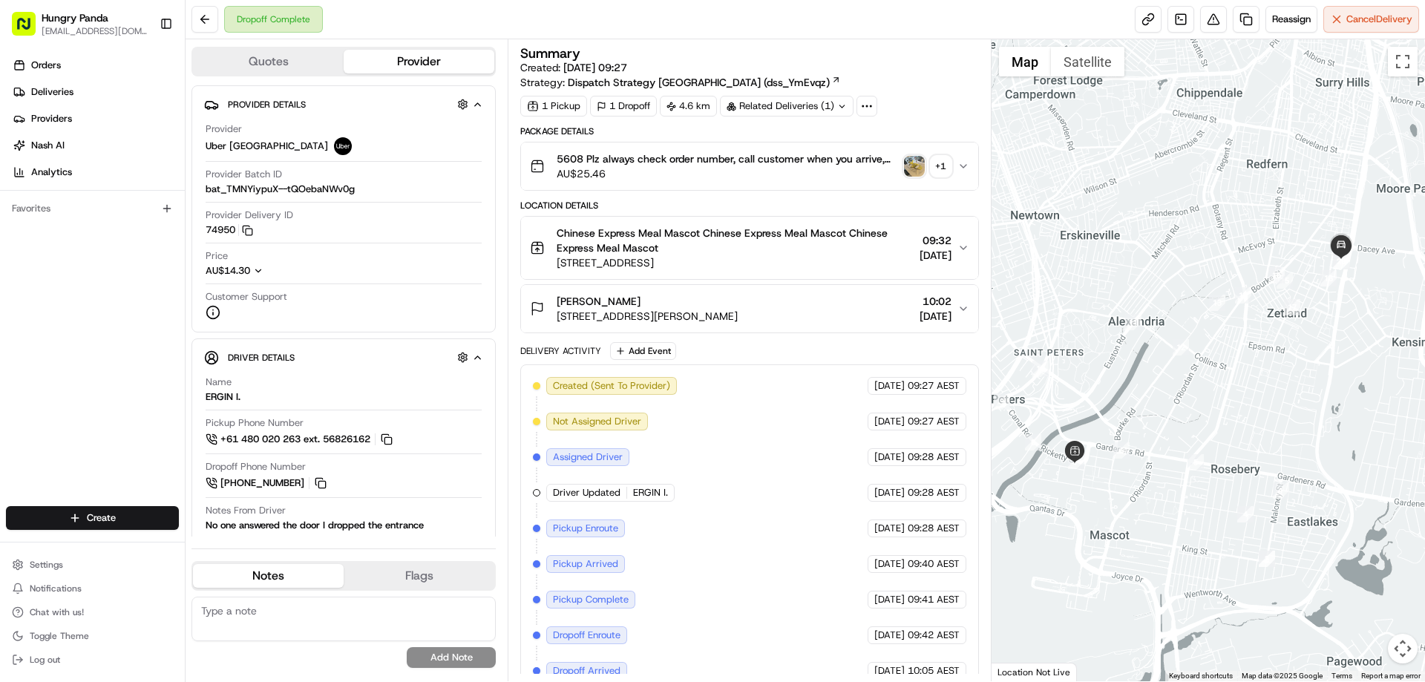
click at [966, 166] on icon "button" at bounding box center [963, 166] width 12 height 12
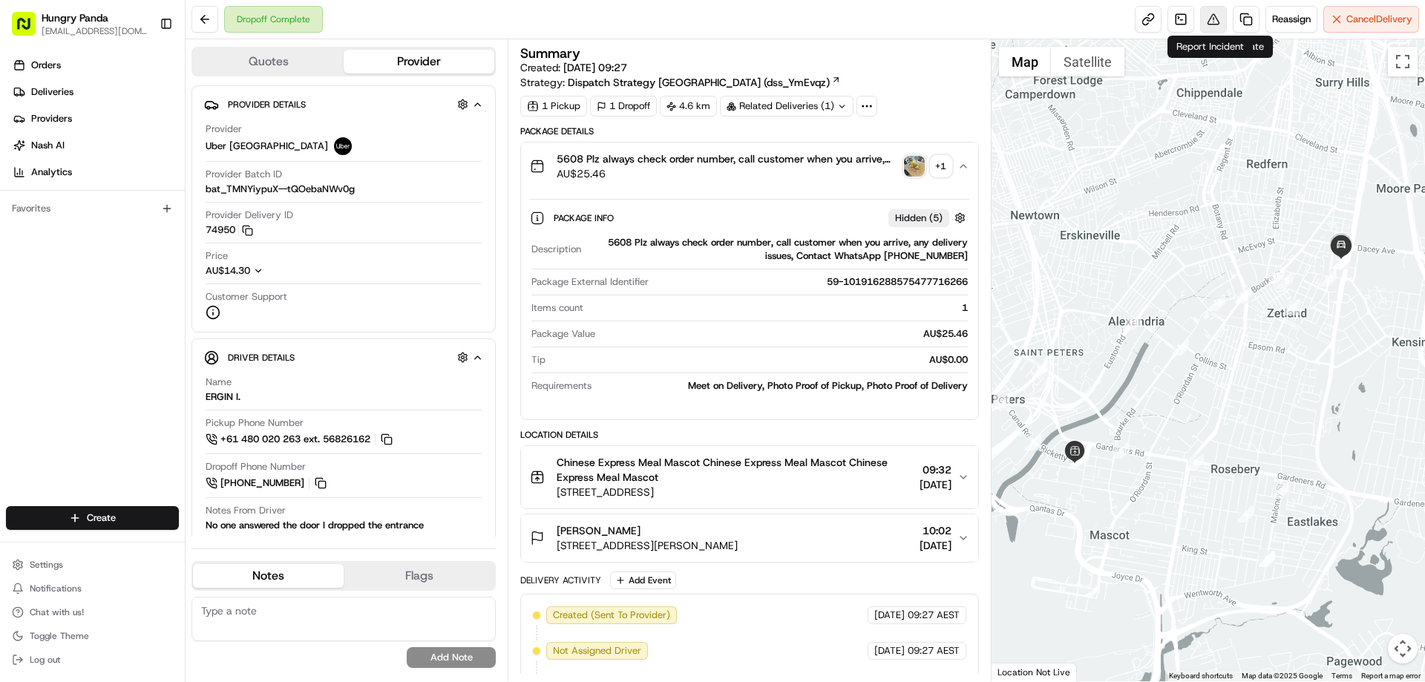
click at [1203, 15] on button at bounding box center [1213, 19] width 27 height 27
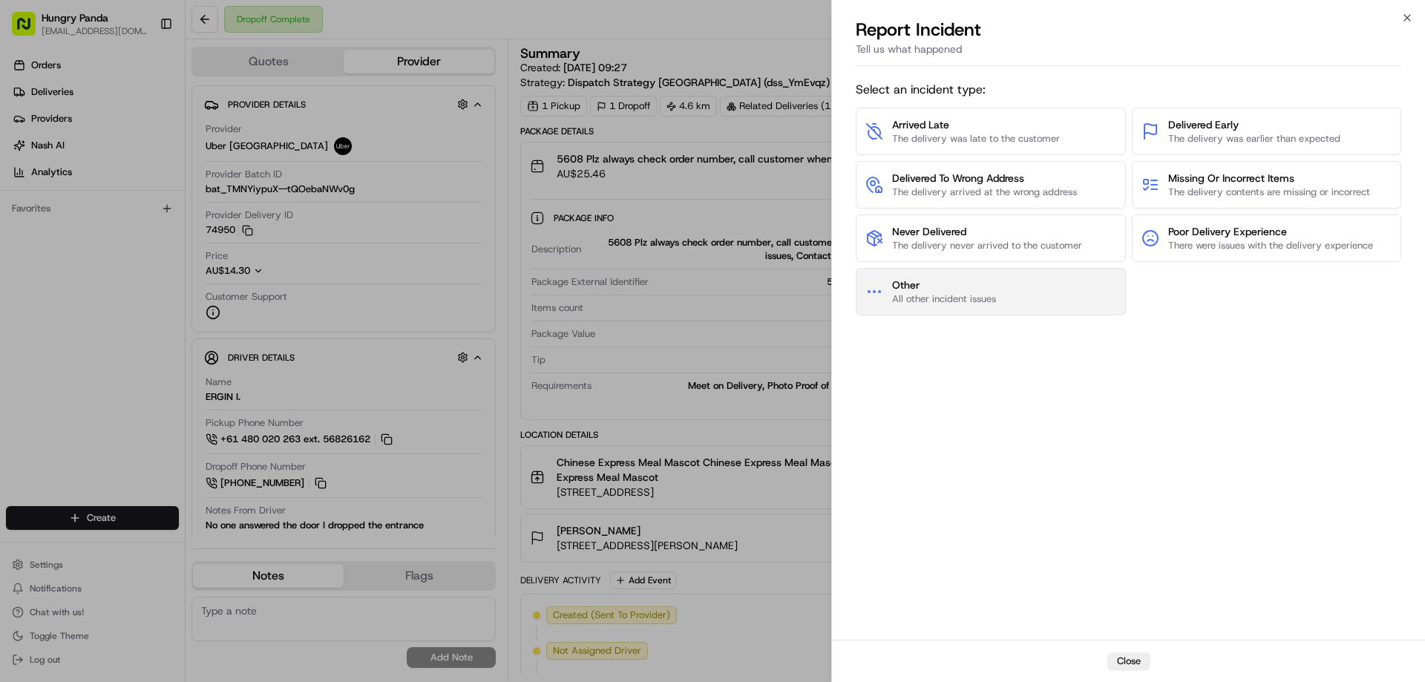
click at [977, 292] on span "Other All other incident issues" at bounding box center [944, 292] width 104 height 28
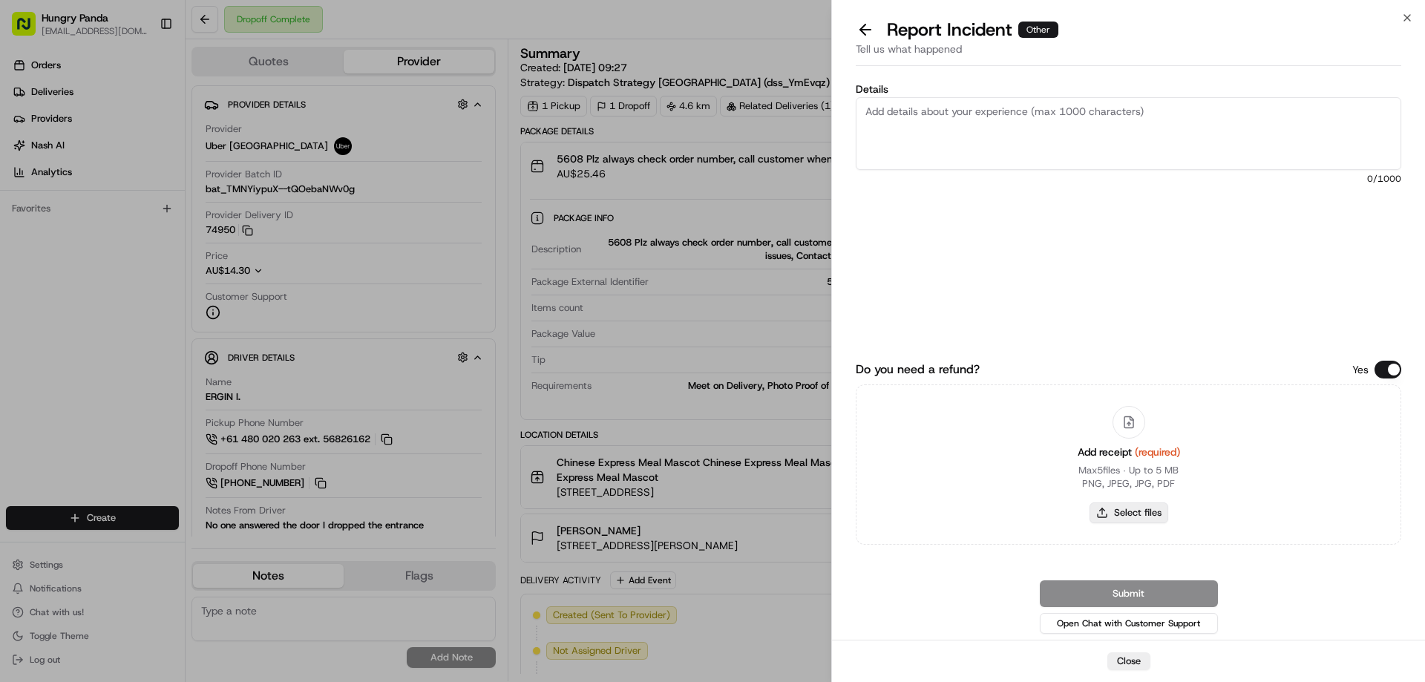
click at [1130, 522] on button "Select files" at bounding box center [1129, 512] width 79 height 21
type input "C:\fakepath\screenshot_2025-08-15_15-34-49.png"
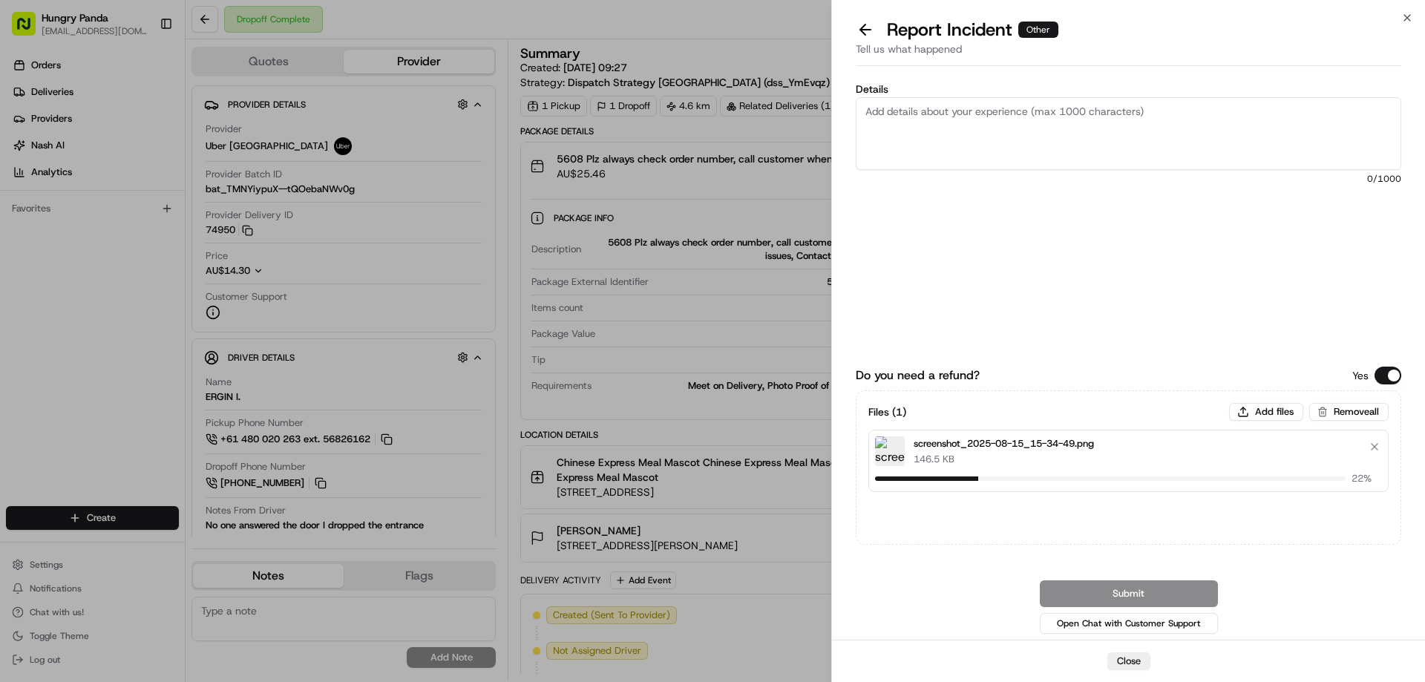
drag, startPoint x: 943, startPoint y: 125, endPoint x: 1037, endPoint y: 57, distance: 115.8
click at [943, 125] on textarea "Details" at bounding box center [1129, 133] width 546 height 73
click at [1003, 150] on textarea "Details" at bounding box center [1129, 133] width 546 height 73
paste textarea "The customer reported that he did not receive the meal, the delivery photo take…"
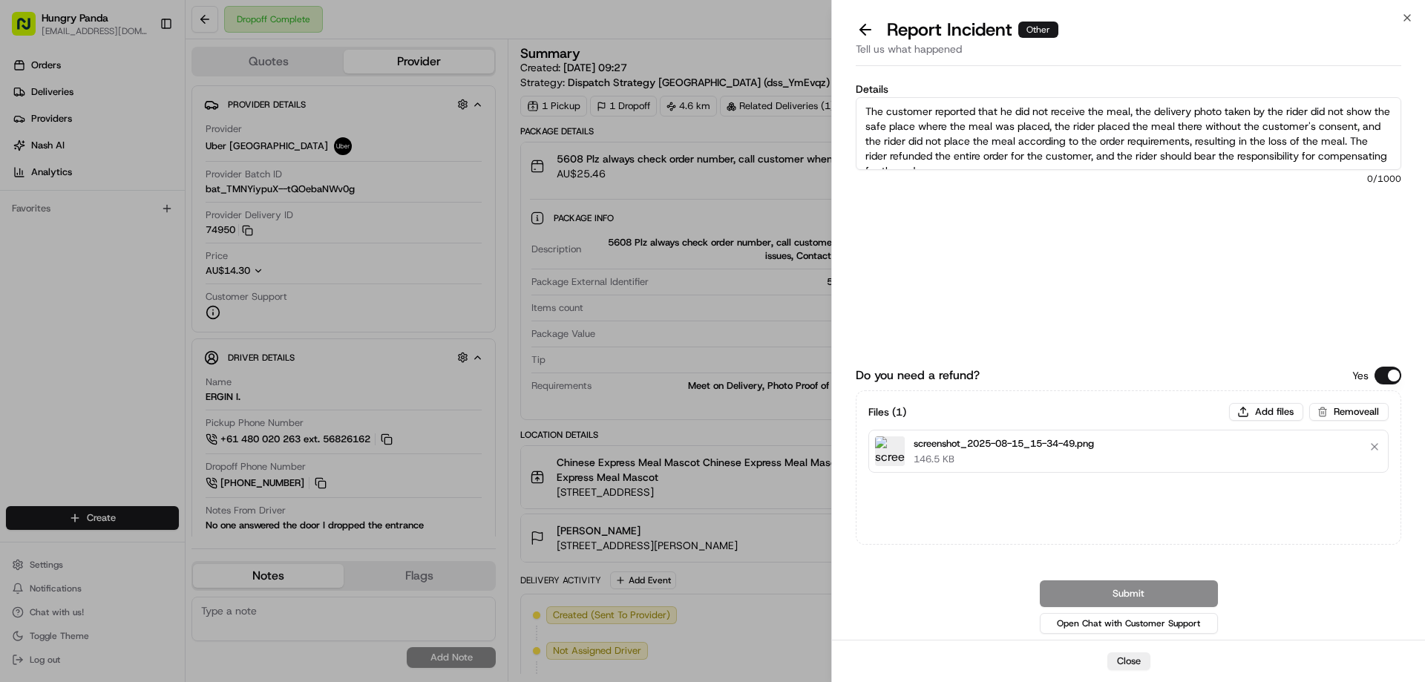
scroll to position [8, 0]
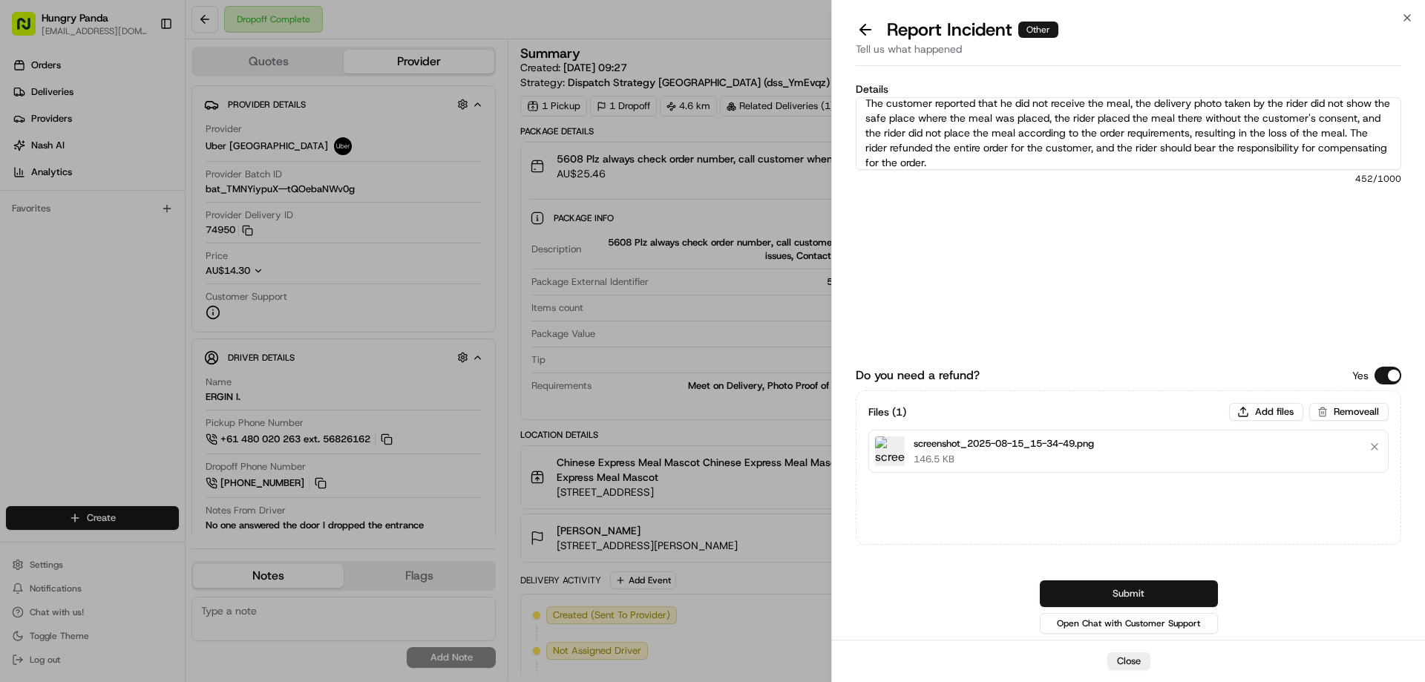
type textarea "The customer reported that he did not receive the meal, the delivery photo take…"
drag, startPoint x: 1159, startPoint y: 597, endPoint x: 1121, endPoint y: 543, distance: 66.1
click at [1159, 597] on button "Submit" at bounding box center [1129, 593] width 178 height 27
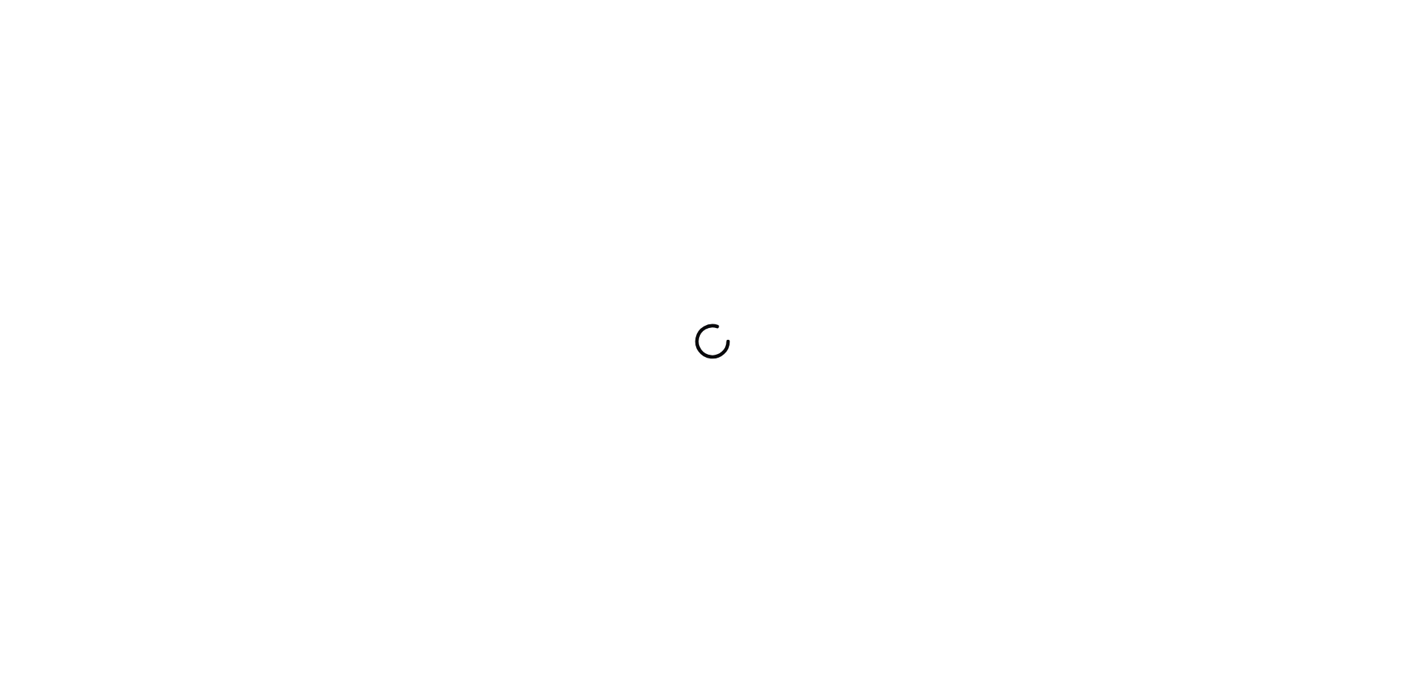
click at [937, 268] on div at bounding box center [712, 341] width 1425 height 682
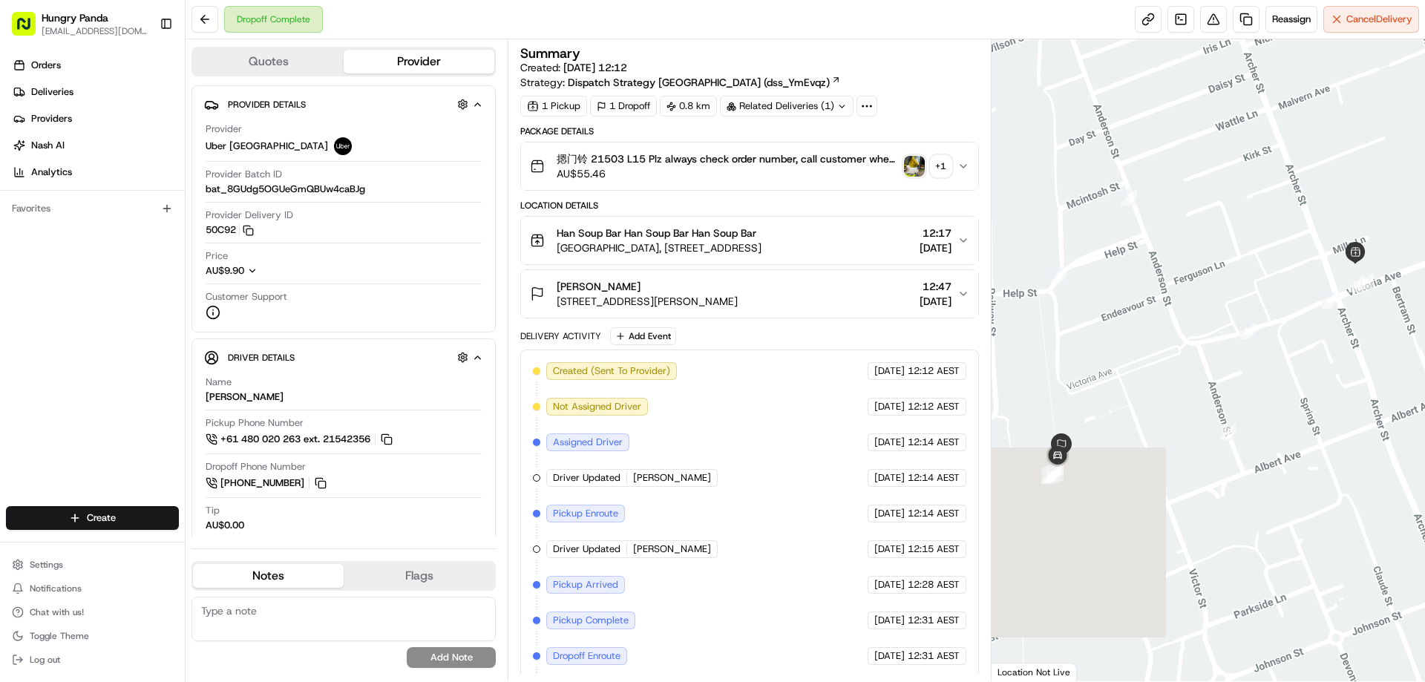
click at [908, 175] on img "button" at bounding box center [914, 166] width 21 height 21
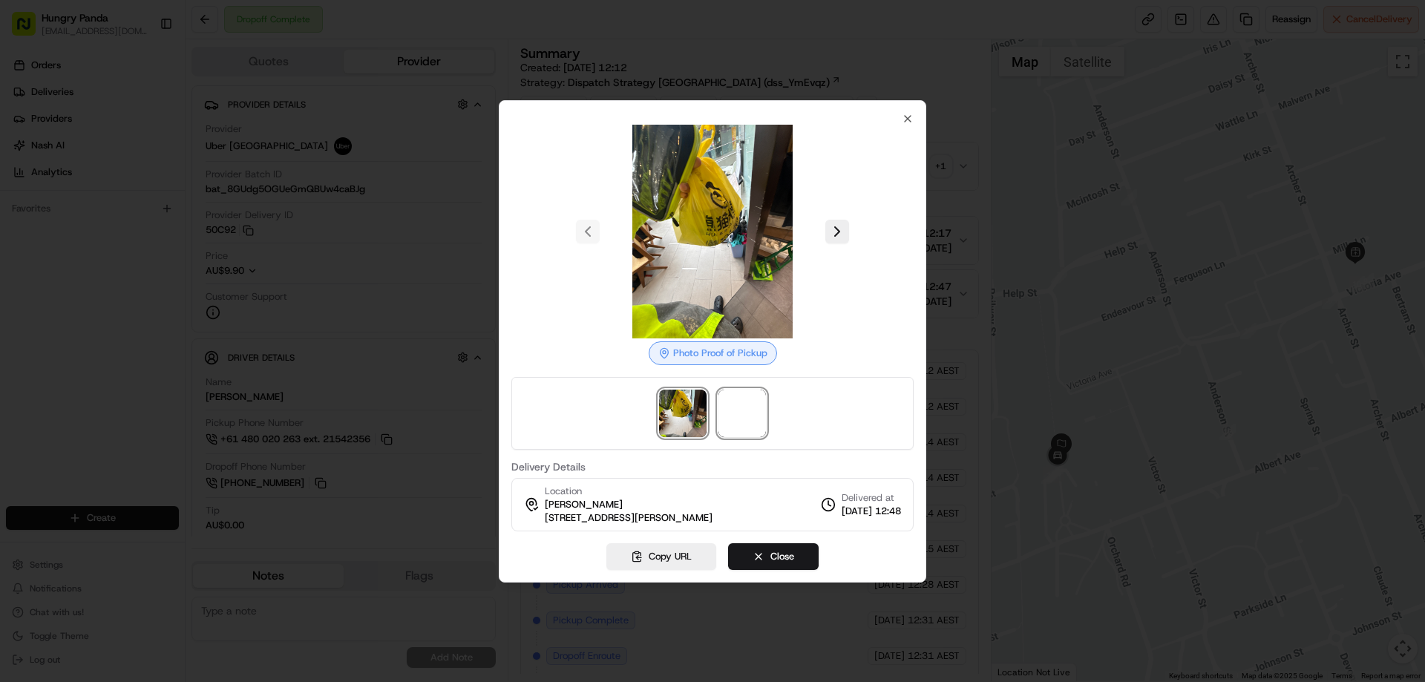
click at [747, 422] on span at bounding box center [741, 413] width 47 height 47
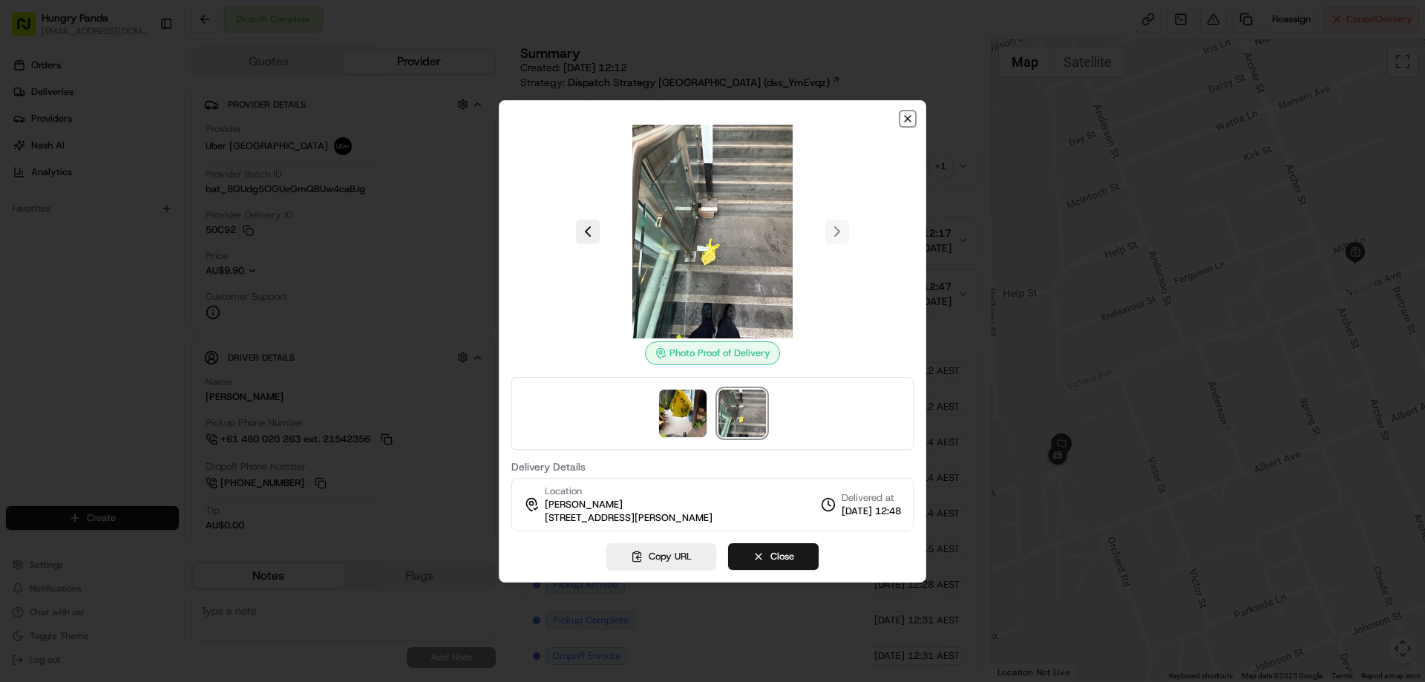
click at [909, 118] on icon "button" at bounding box center [908, 119] width 12 height 12
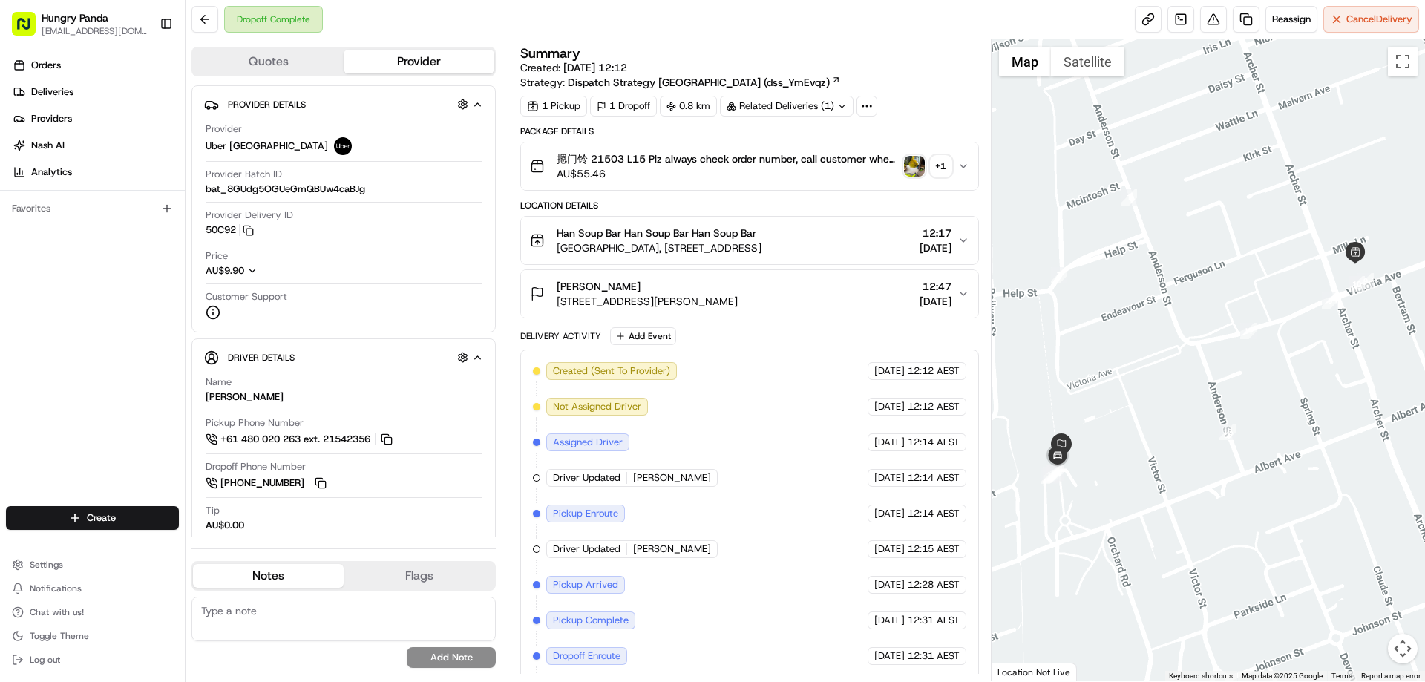
click at [963, 154] on button "摁门铃 21503 L15 Plz always check order number, call customer when you arrive, any…" at bounding box center [749, 165] width 456 height 47
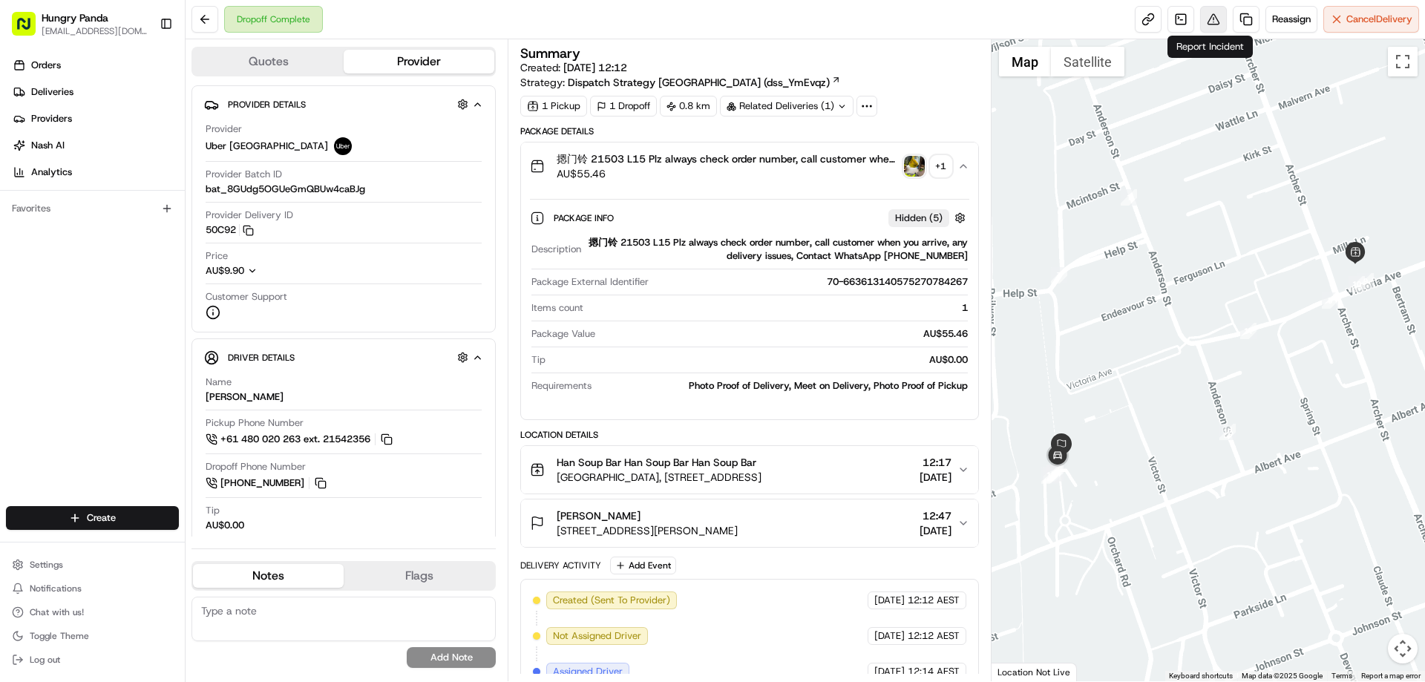
click at [1205, 13] on button at bounding box center [1213, 19] width 27 height 27
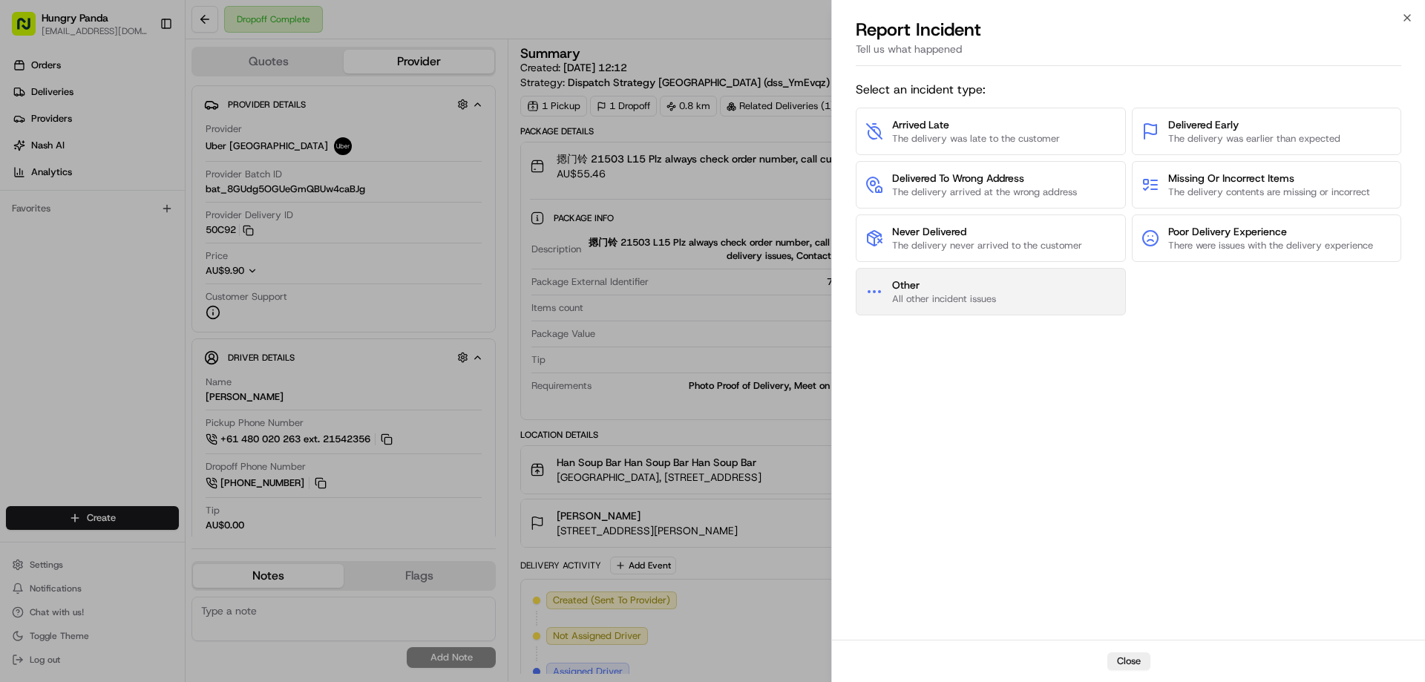
click at [926, 287] on span "Other" at bounding box center [944, 285] width 104 height 15
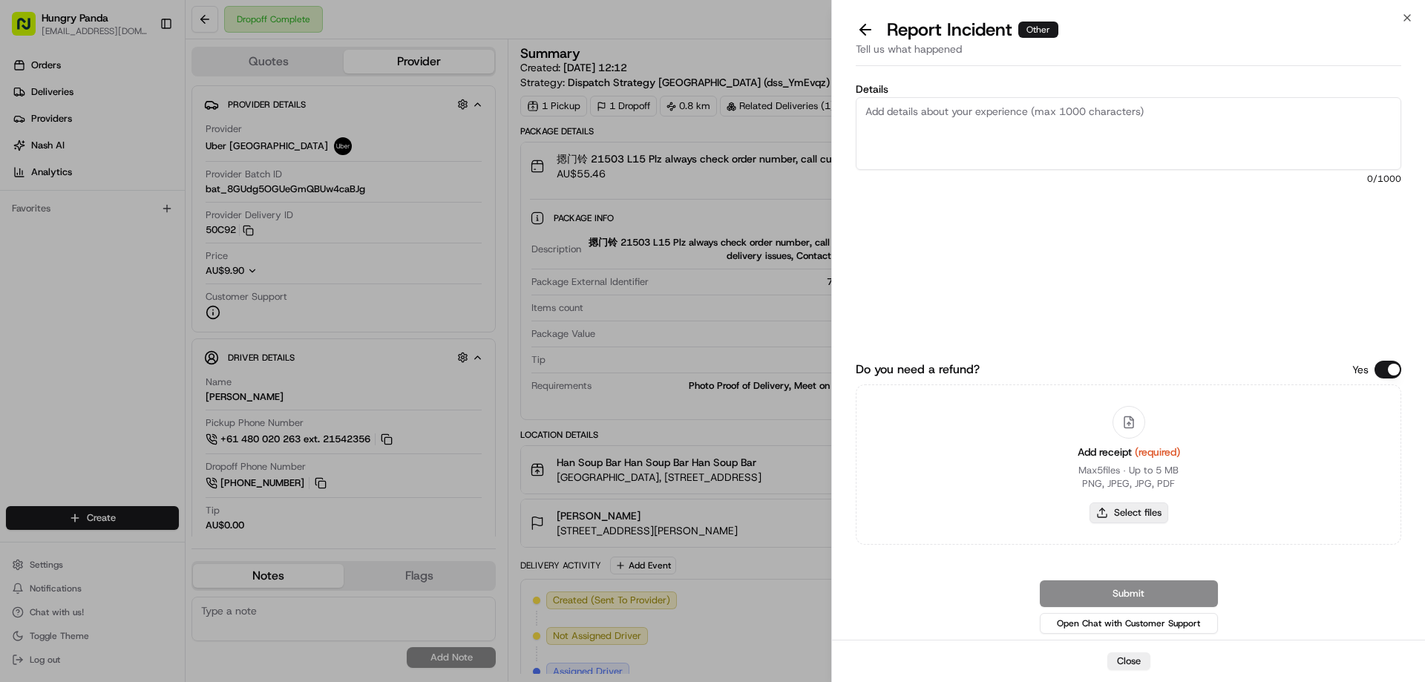
click at [1123, 503] on button "Select files" at bounding box center [1129, 512] width 79 height 21
type input "C:\fakepath\screenshot_2025-08-15_15-35-56.png"
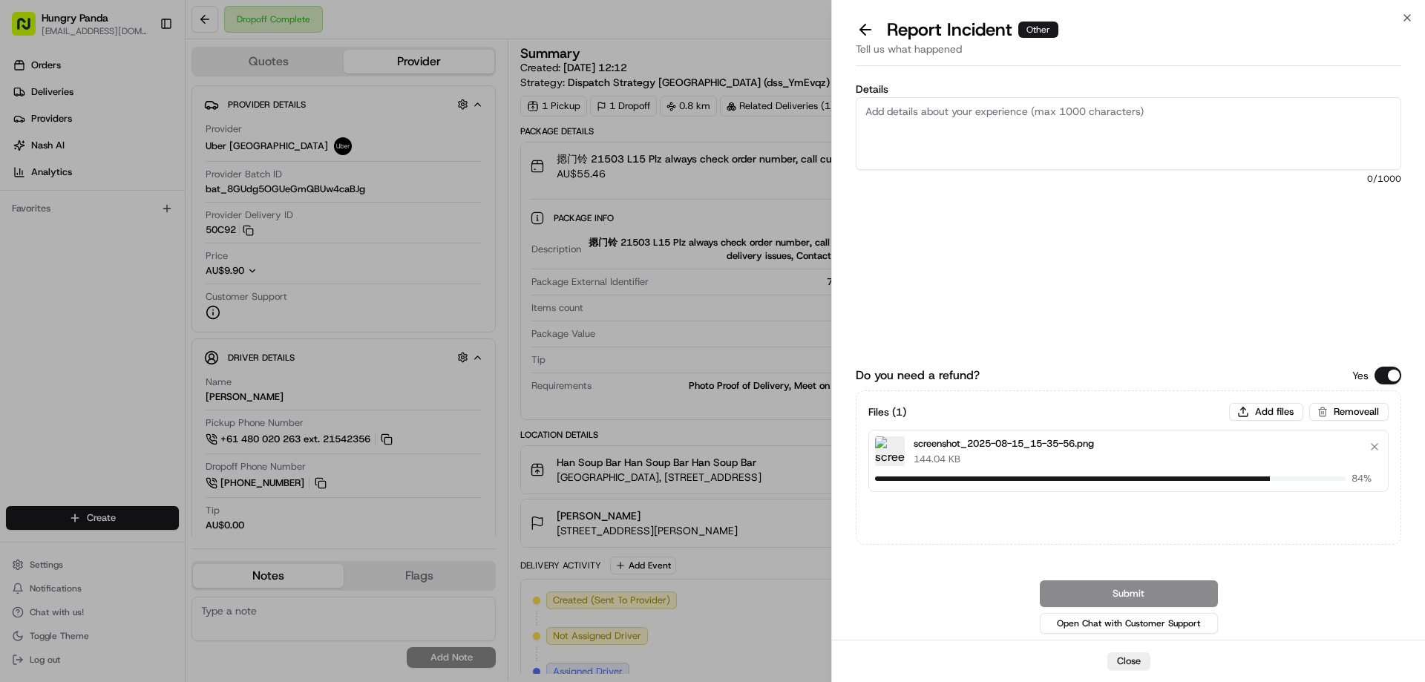
click at [948, 132] on textarea "Details" at bounding box center [1129, 133] width 546 height 73
click at [986, 140] on textarea "Details" at bounding box center [1129, 133] width 546 height 73
paste textarea "The customer reported that he did not receive the meal, the delivery photo take…"
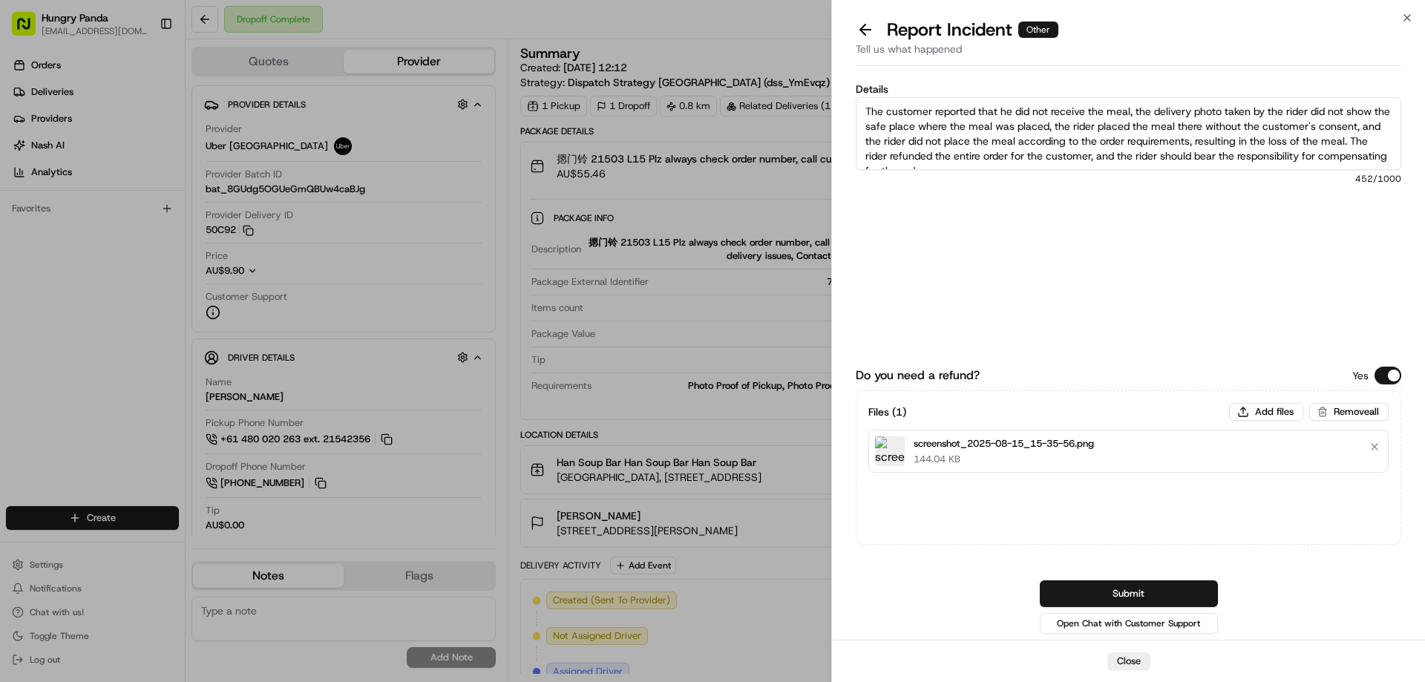
scroll to position [8, 0]
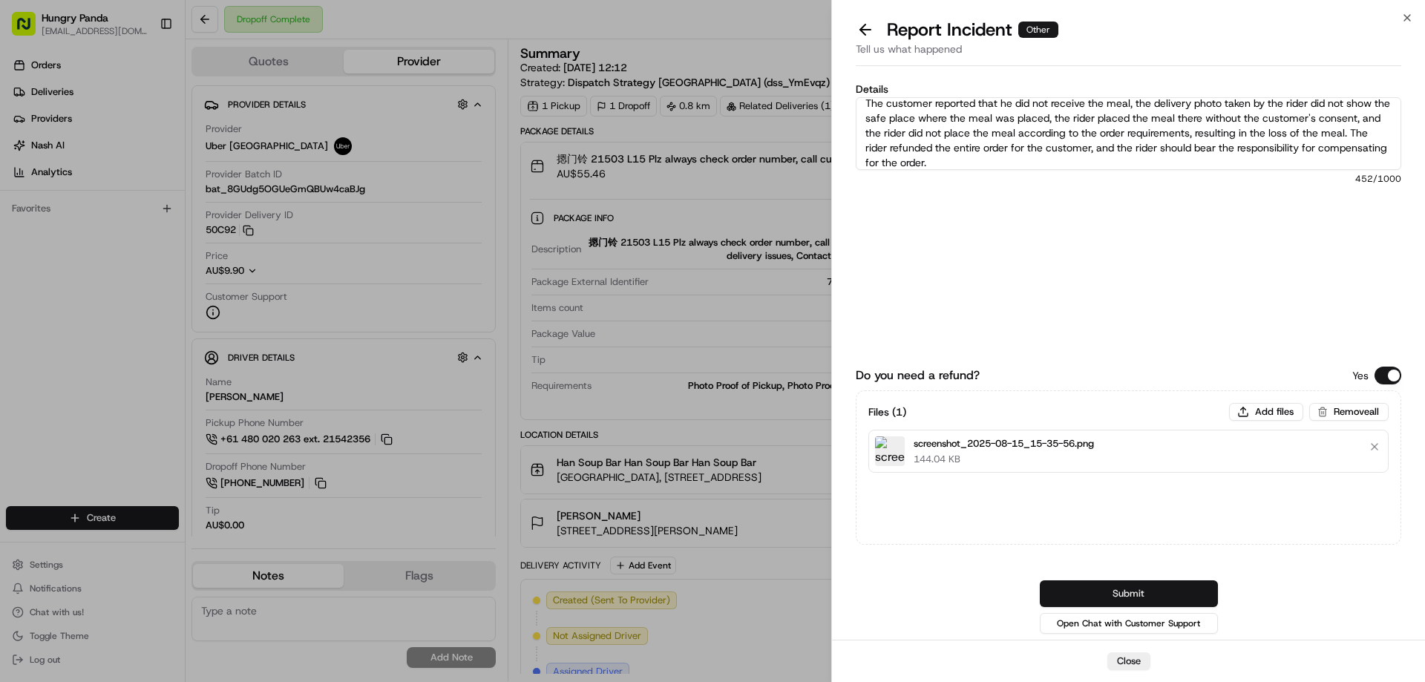
type textarea "The customer reported that he did not receive the meal, the delivery photo take…"
drag, startPoint x: 1147, startPoint y: 589, endPoint x: 1131, endPoint y: 556, distance: 37.2
click at [1147, 591] on button "Submit" at bounding box center [1129, 593] width 178 height 27
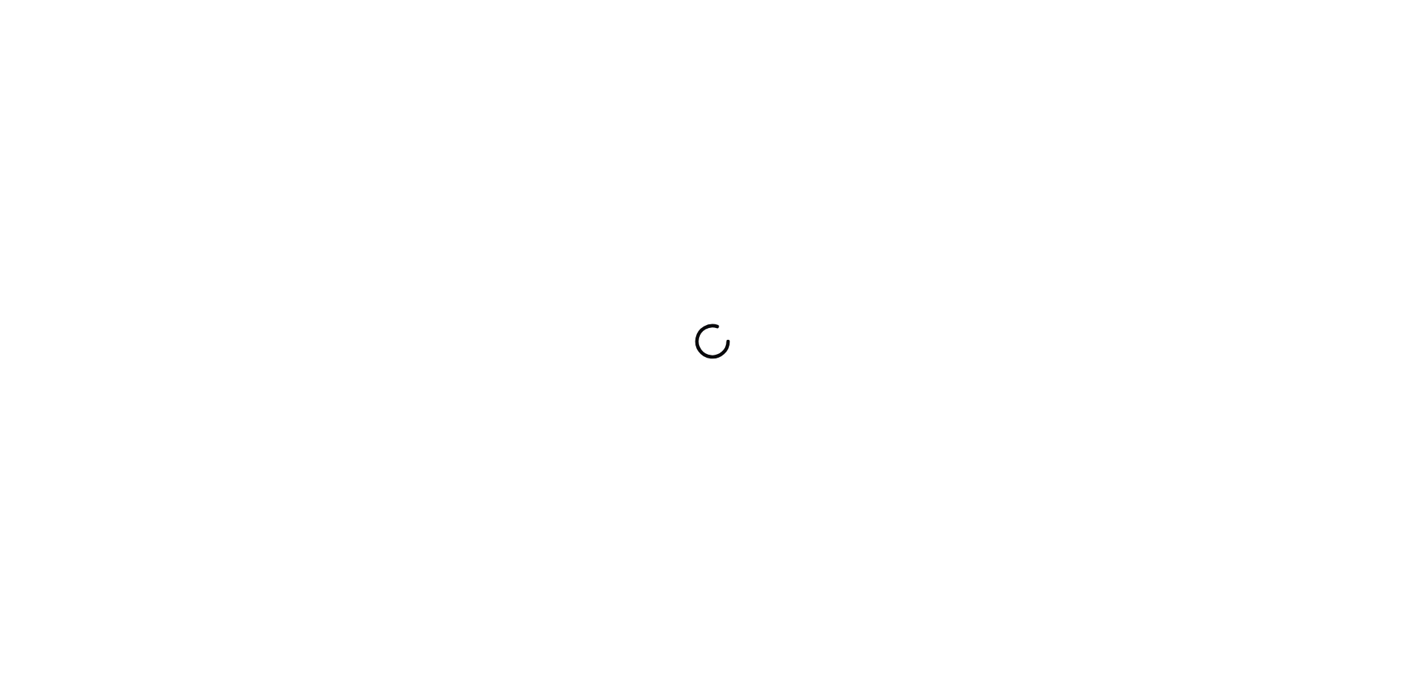
click at [859, 278] on div at bounding box center [712, 341] width 1425 height 682
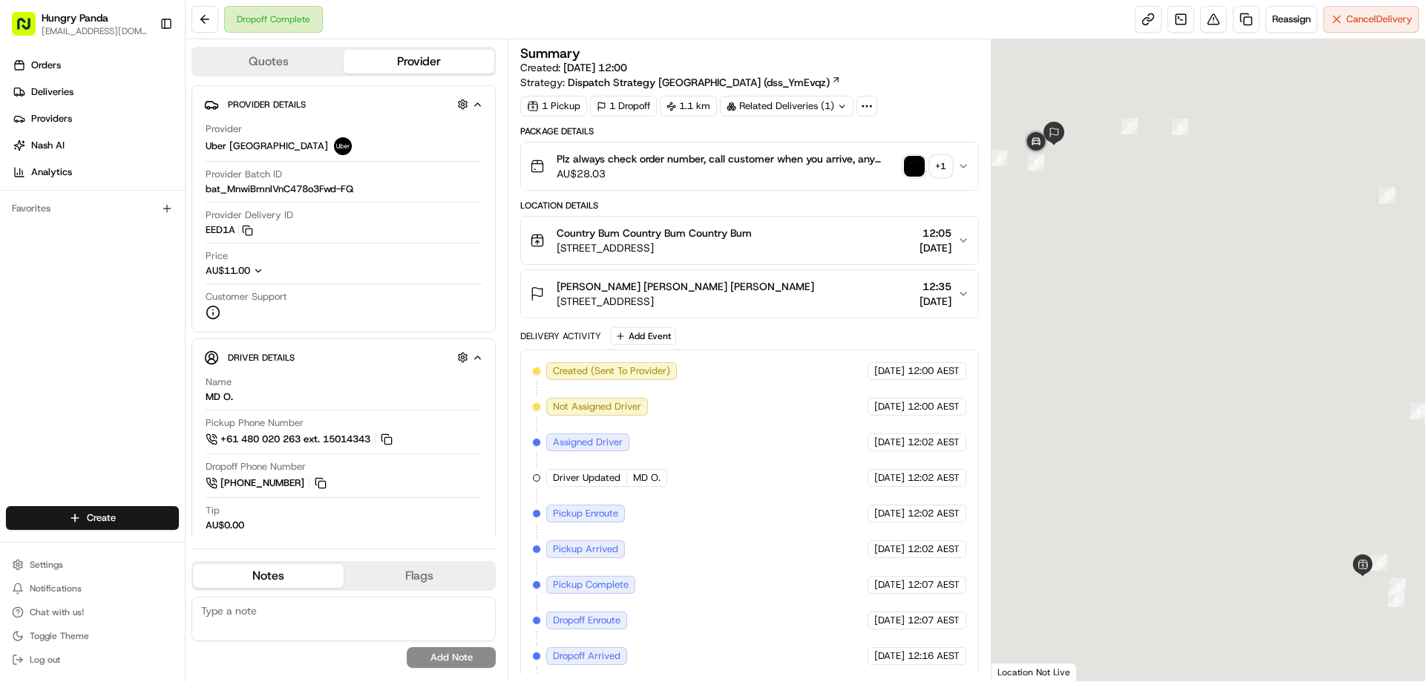
click at [918, 171] on img "button" at bounding box center [914, 166] width 21 height 21
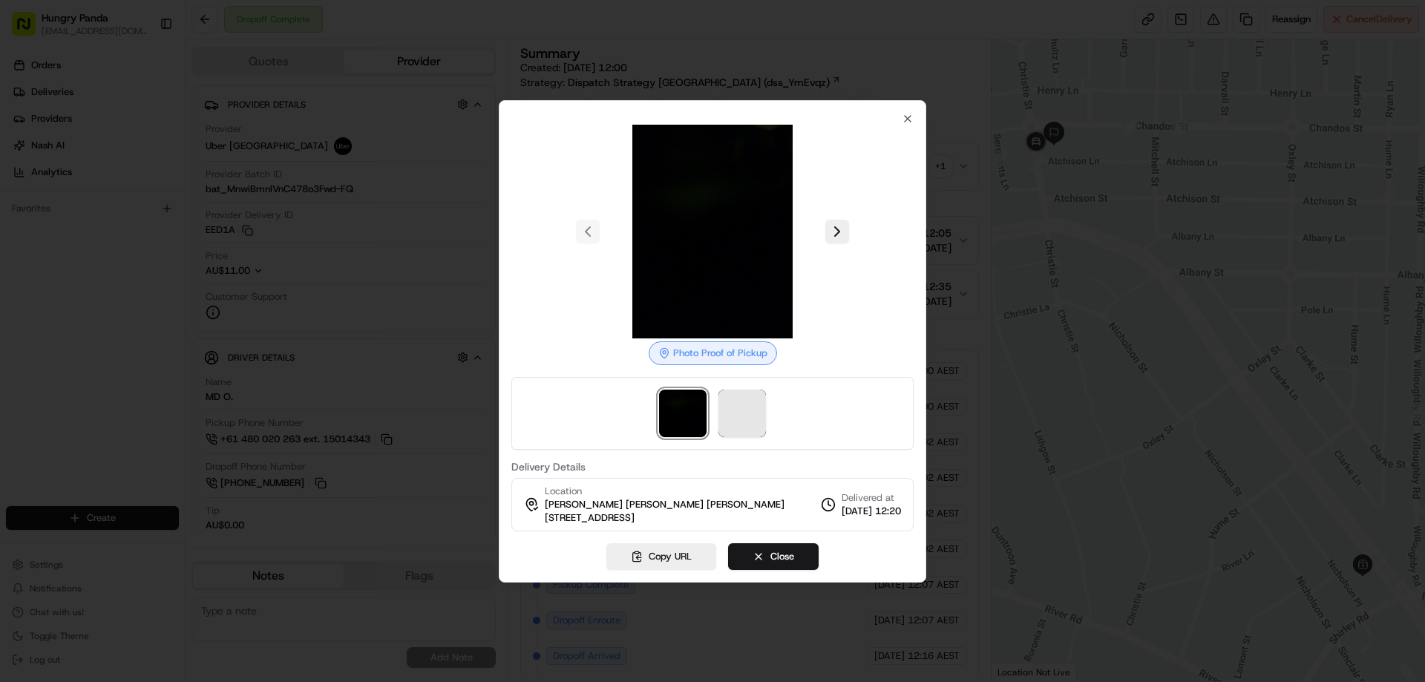
click at [755, 424] on span at bounding box center [741, 413] width 47 height 47
click at [911, 119] on icon "button" at bounding box center [908, 119] width 12 height 12
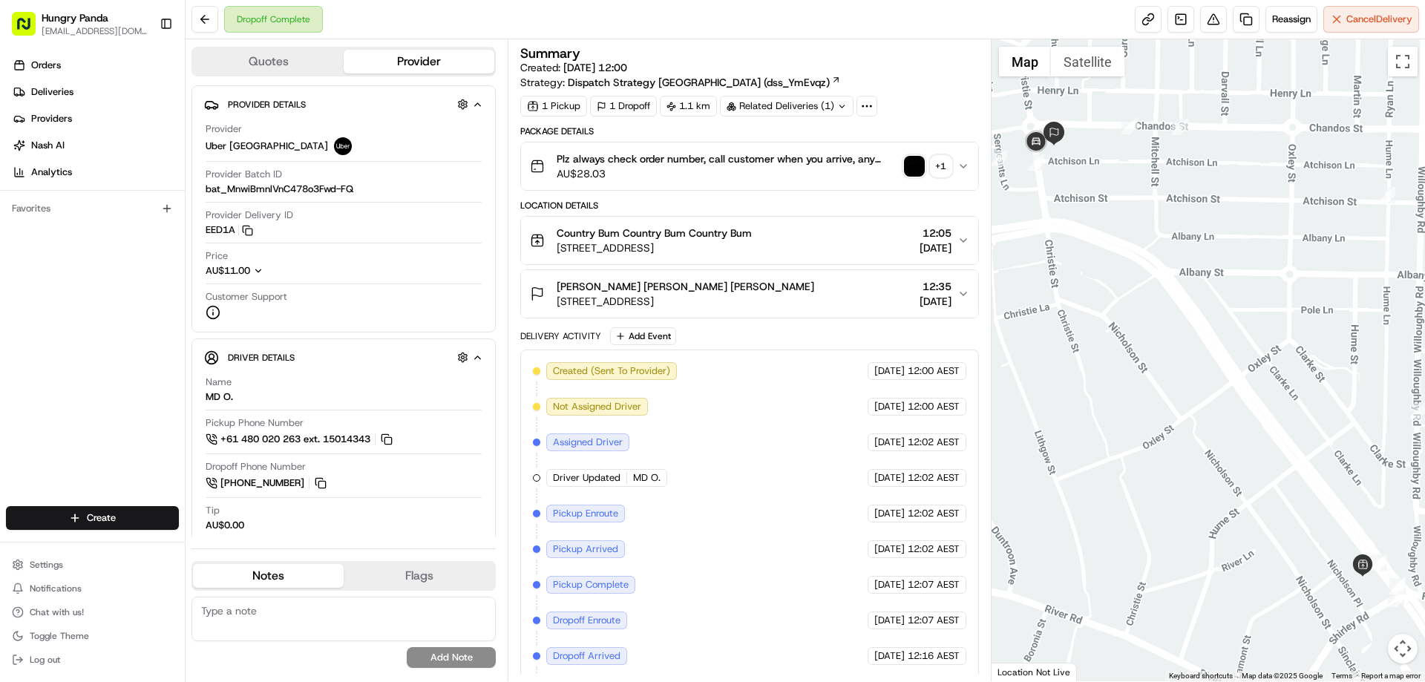
click at [967, 176] on button "Plz always check order number, call customer when you arrive, any delivery issu…" at bounding box center [749, 165] width 456 height 47
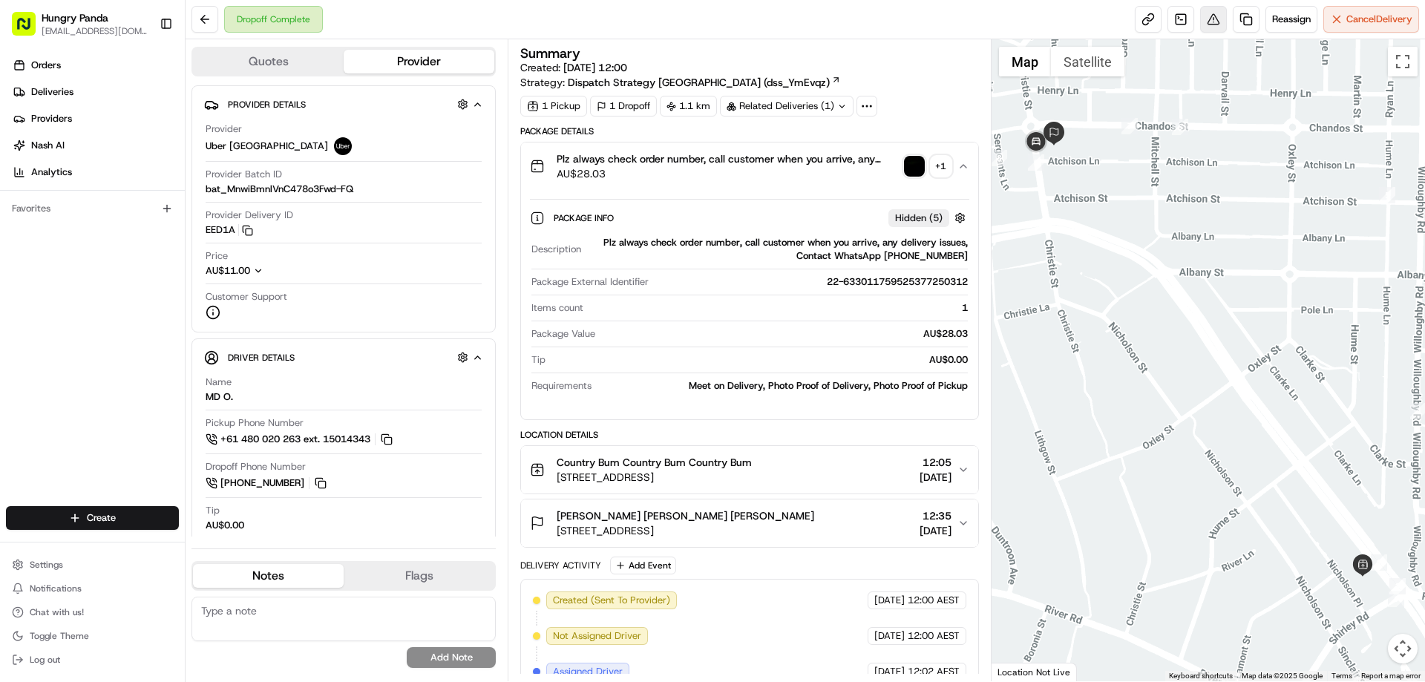
click at [1219, 16] on button at bounding box center [1213, 19] width 27 height 27
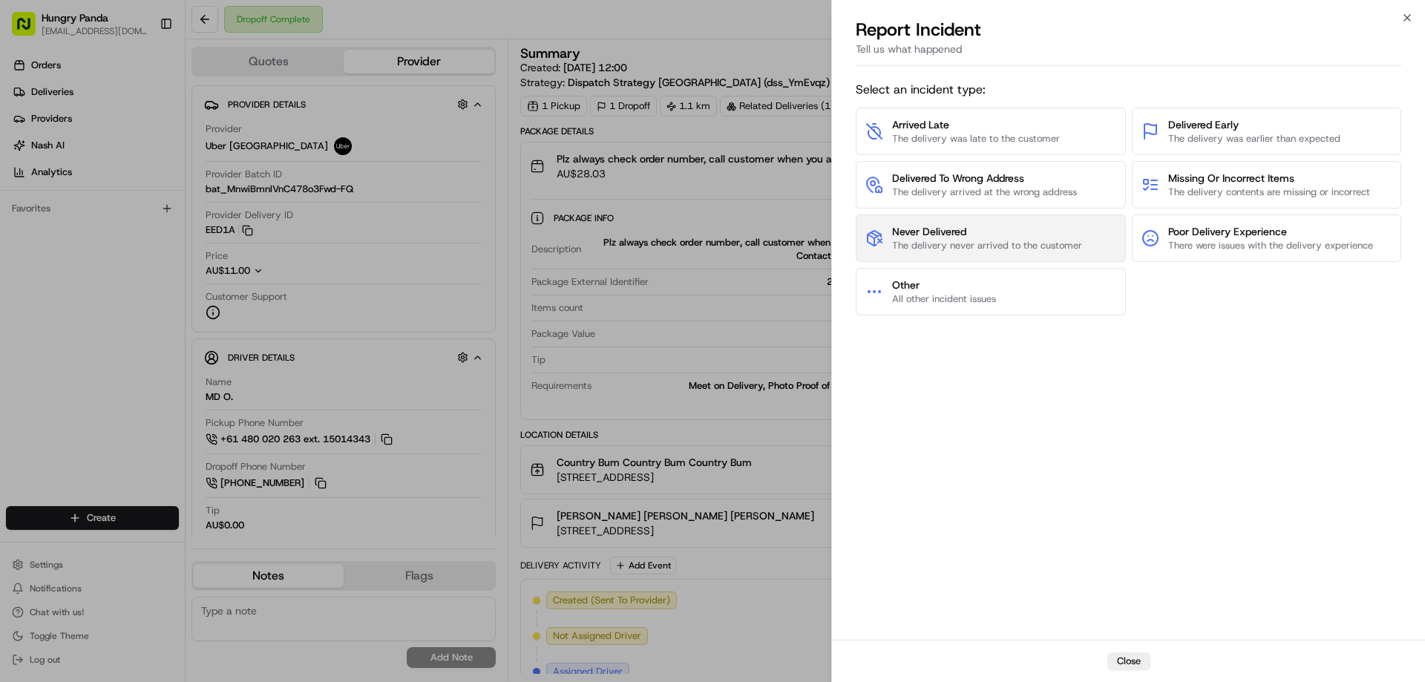
click at [927, 248] on span "The delivery never arrived to the customer" at bounding box center [987, 245] width 190 height 13
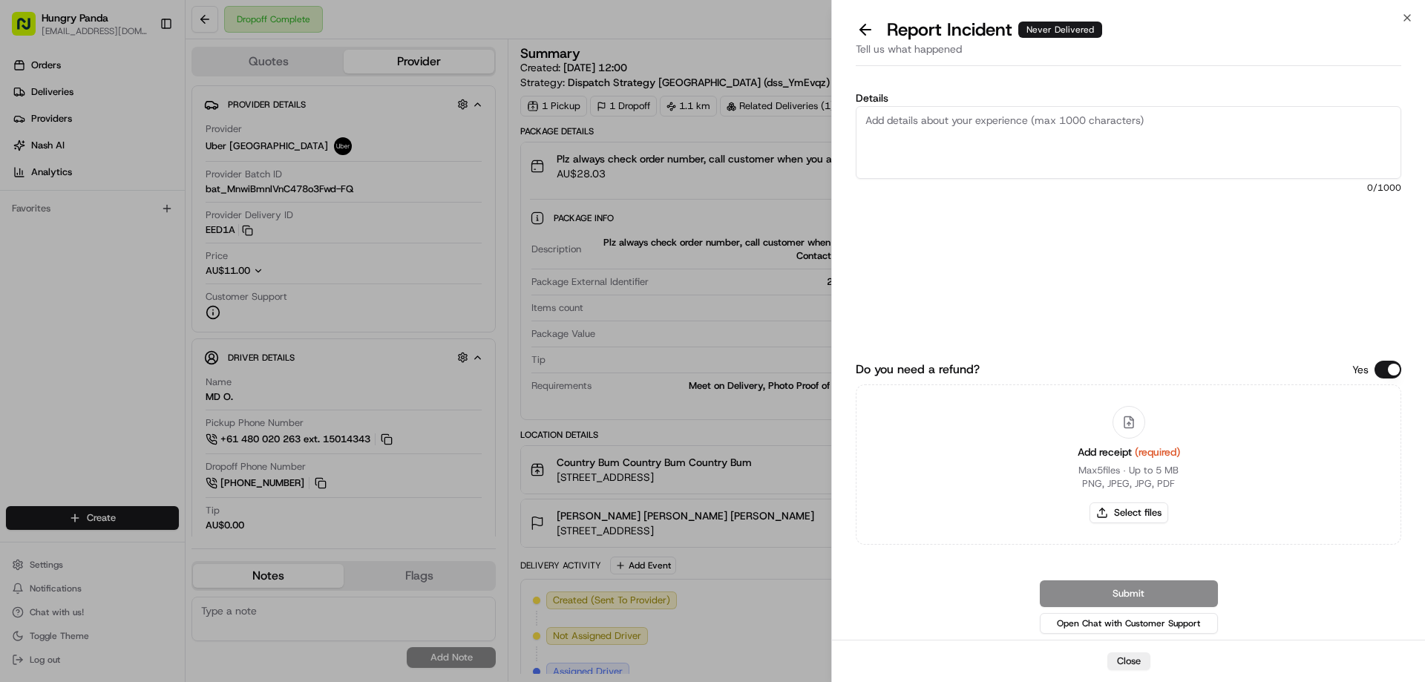
click at [1102, 500] on div "Add receipt (required) Max 5 files ∙ Up to 5 MB PNG, JPEG, JPG, PDF Select files" at bounding box center [1129, 464] width 126 height 135
click at [1107, 507] on button "Select files" at bounding box center [1129, 512] width 79 height 21
type input "C:\fakepath\screenshot_2025-08-15_15-37-30.png"
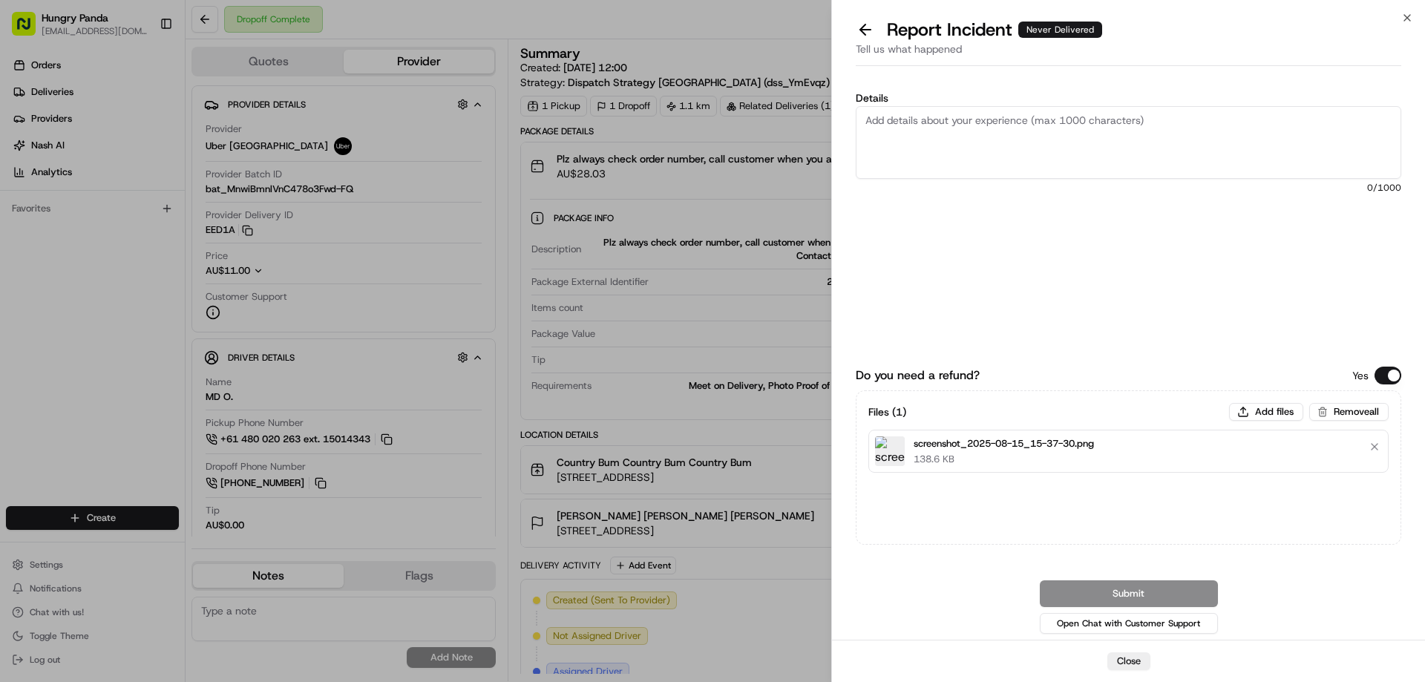
click at [995, 122] on textarea "Details" at bounding box center [1129, 142] width 546 height 73
paste textarea "If the customer reports that they did not receive the food, the photos taken by…"
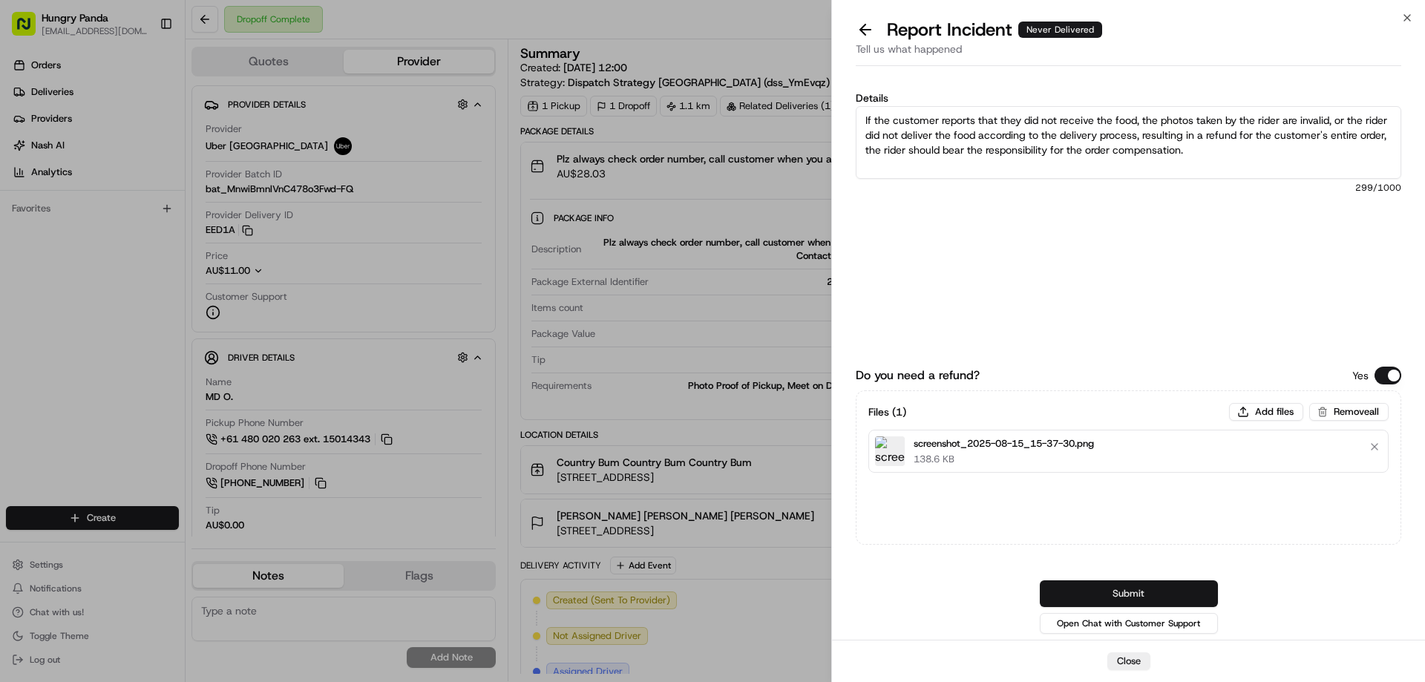
type textarea "If the customer reports that they did not receive the food, the photos taken by…"
click at [1121, 597] on button "Submit" at bounding box center [1129, 593] width 178 height 27
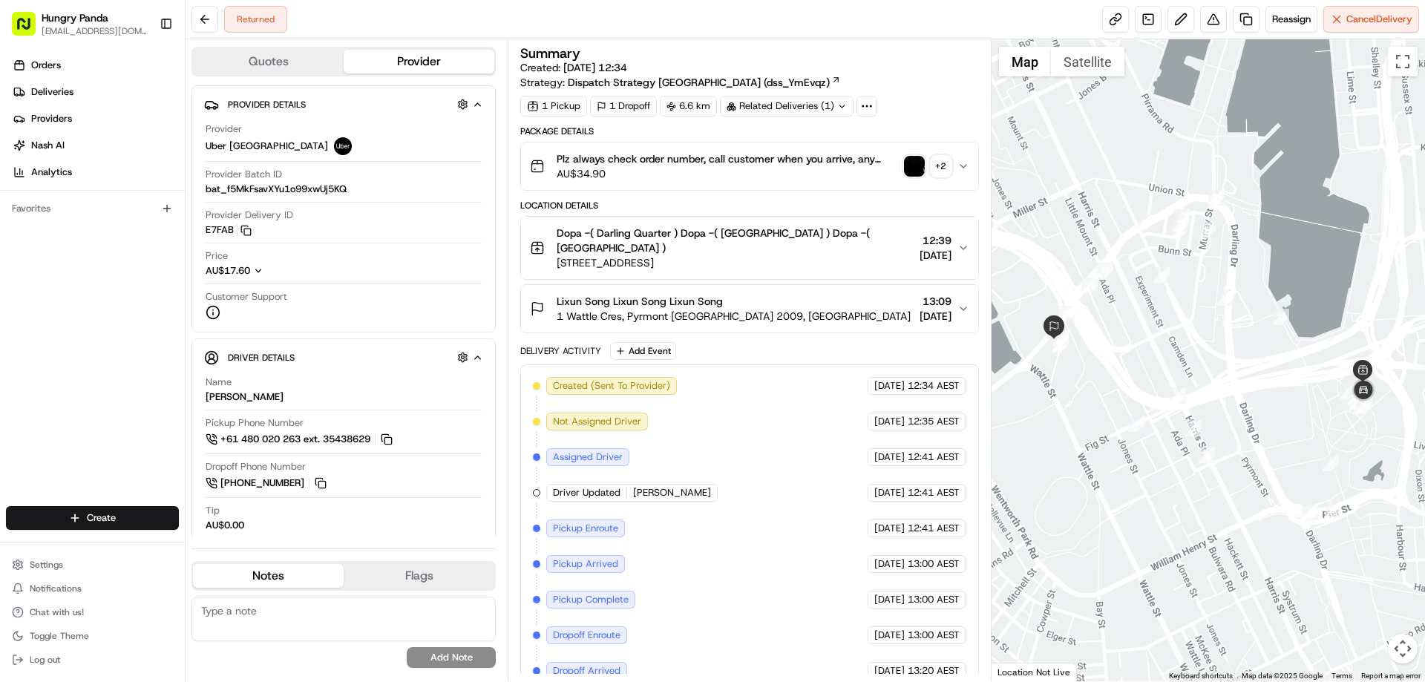
click at [965, 164] on icon "button" at bounding box center [963, 166] width 12 height 12
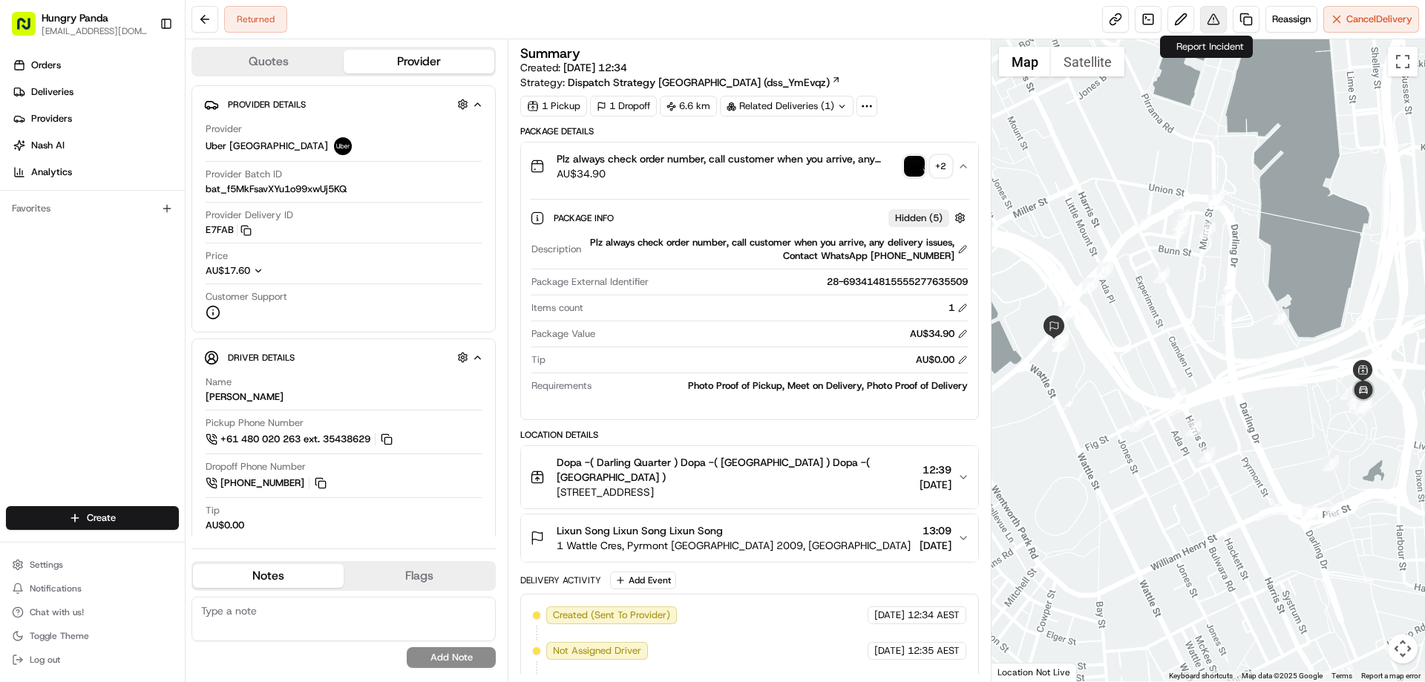
click at [1200, 21] on button at bounding box center [1213, 19] width 27 height 27
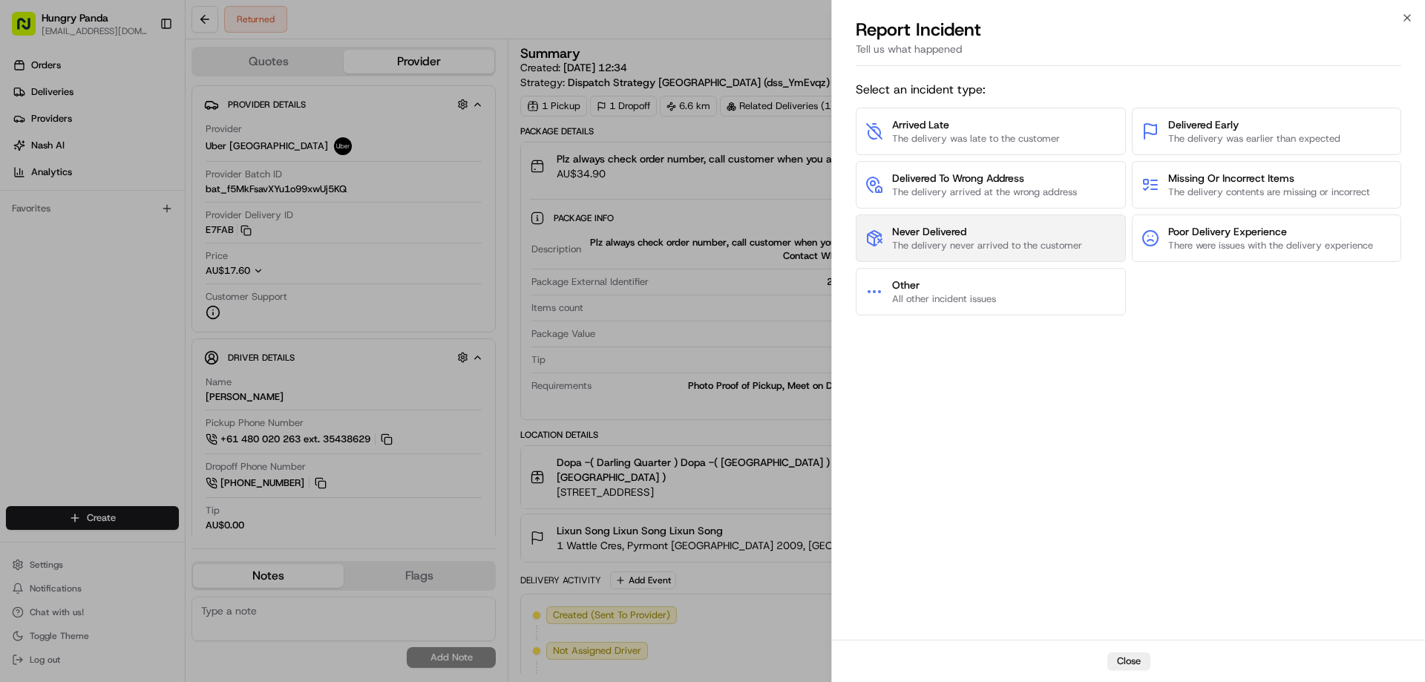
click at [960, 243] on span "The delivery never arrived to the customer" at bounding box center [987, 245] width 190 height 13
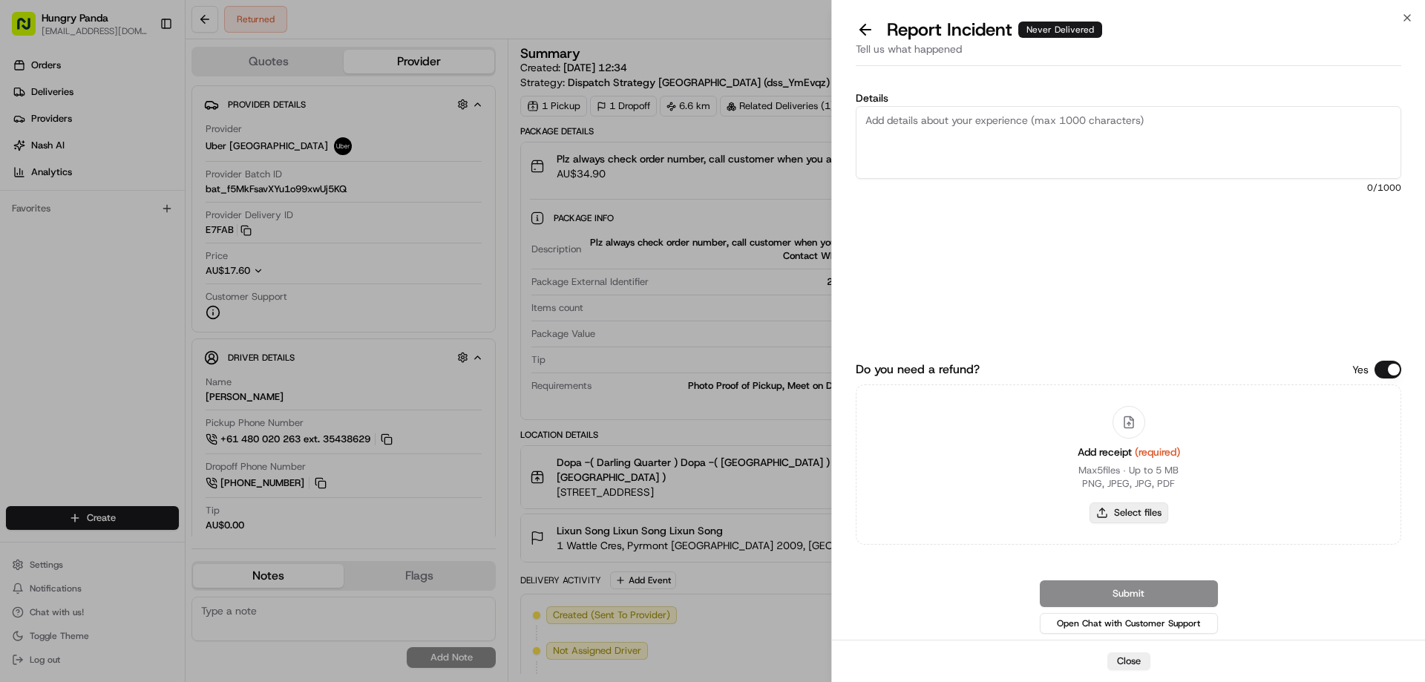
click at [1118, 508] on button "Select files" at bounding box center [1129, 512] width 79 height 21
type input "C:\fakepath\screenshot_2025-08-15_15-38-58.png"
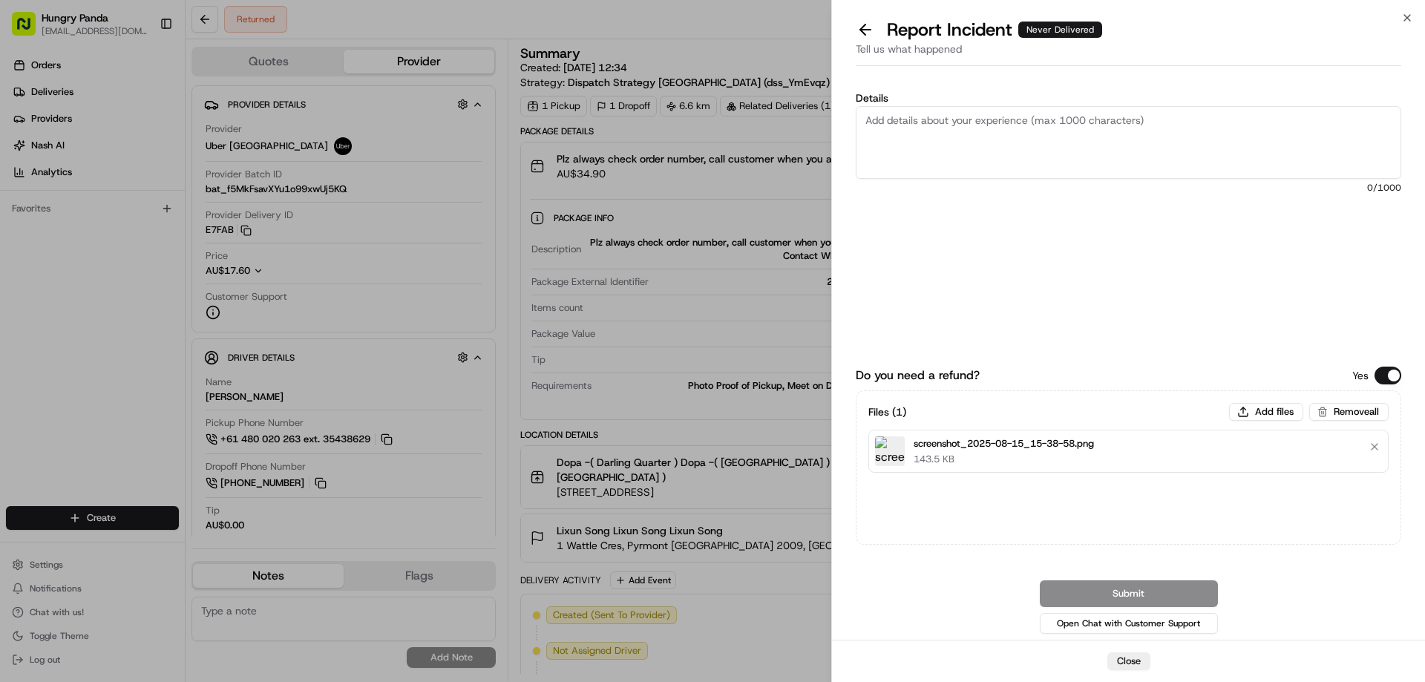
click at [972, 121] on textarea "Details" at bounding box center [1129, 142] width 546 height 73
paste textarea "The order delivery was seriously overdue, and the customer reported to the ride…"
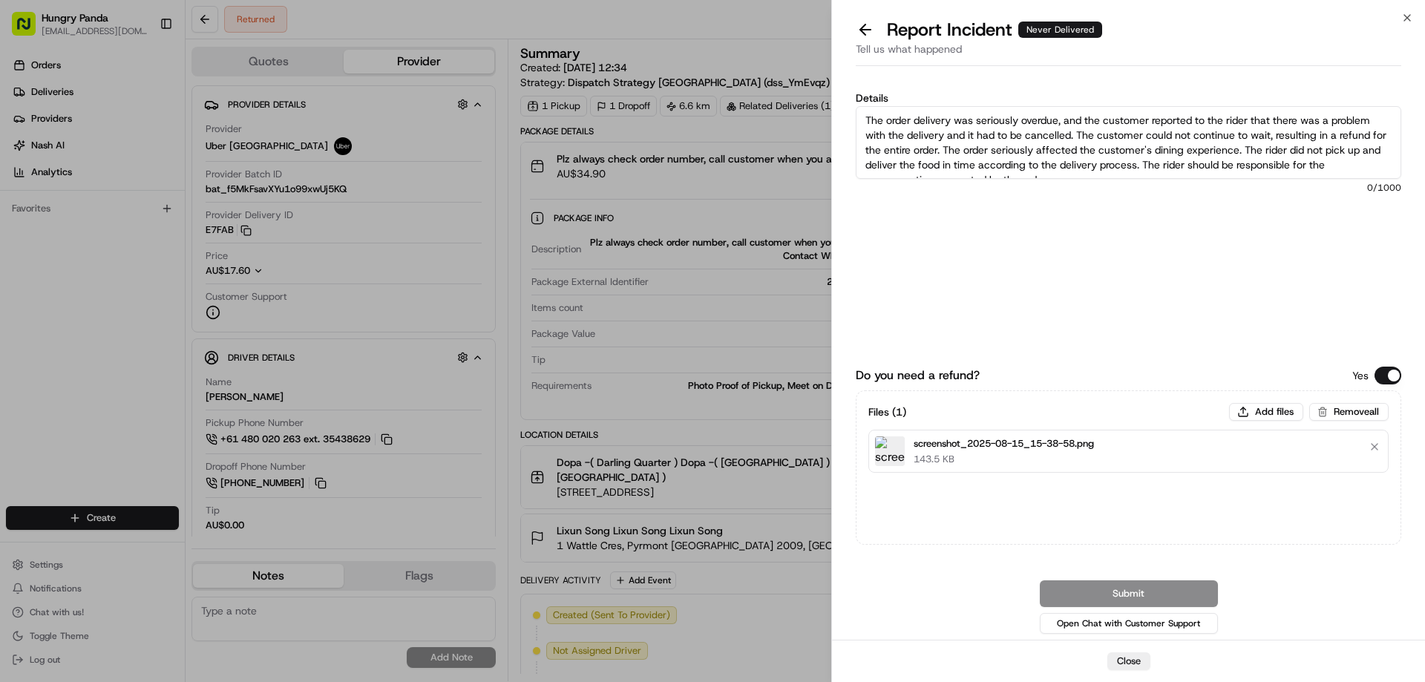
scroll to position [8, 0]
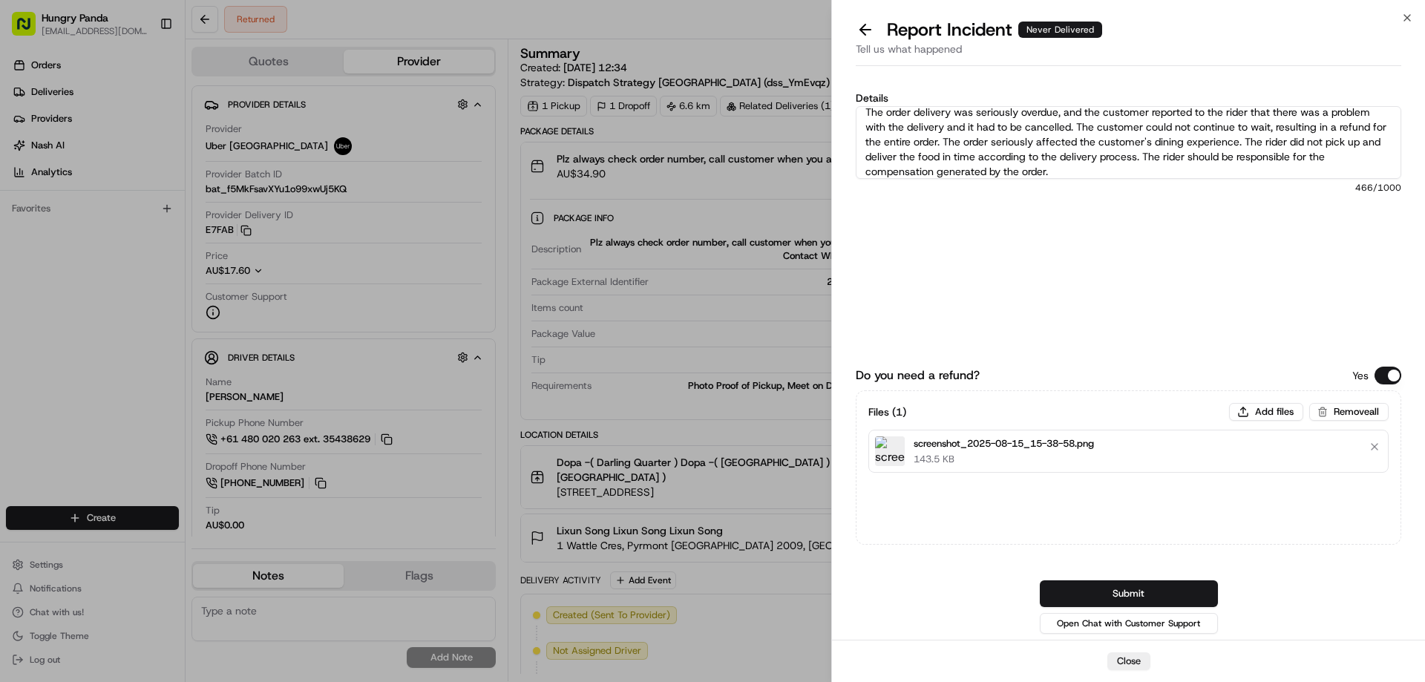
type textarea "The order delivery was seriously overdue, and the customer reported to the ride…"
click at [1094, 585] on button "Submit" at bounding box center [1129, 593] width 178 height 27
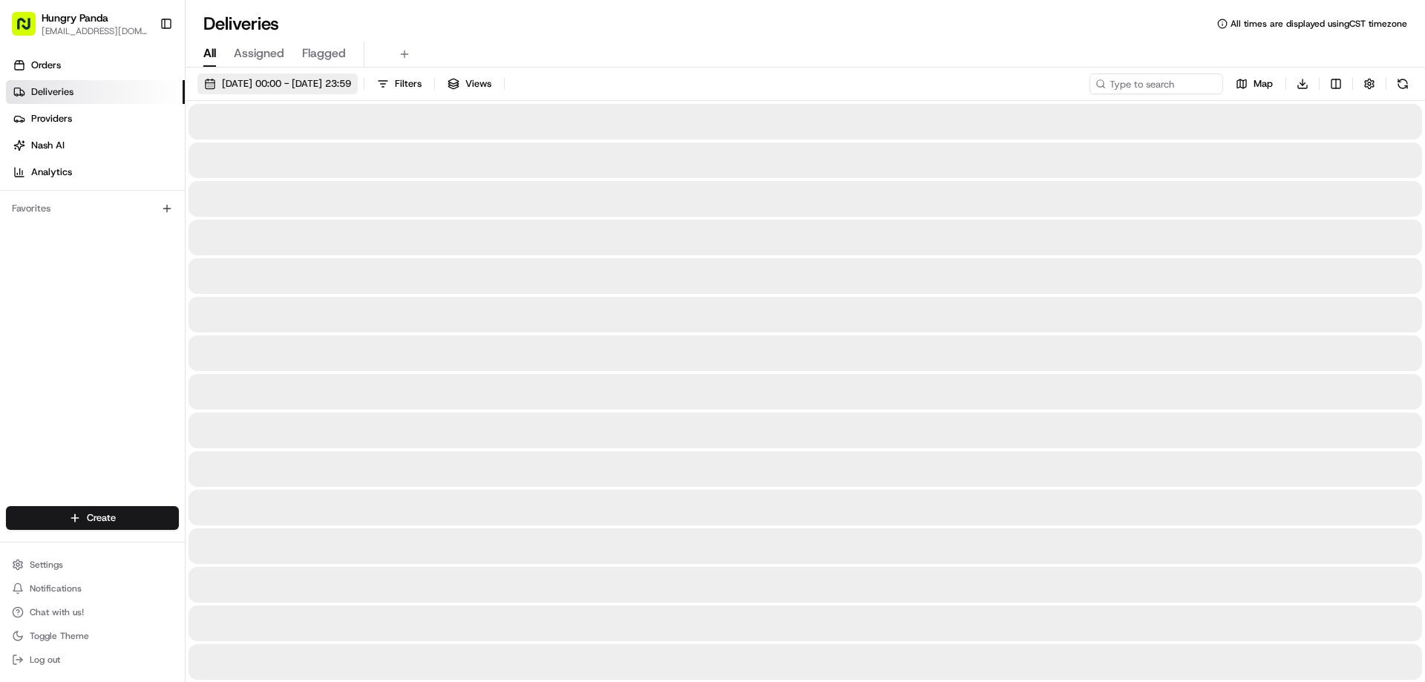
click at [251, 78] on span "[DATE] 00:00 - [DATE] 23:59" at bounding box center [286, 83] width 129 height 13
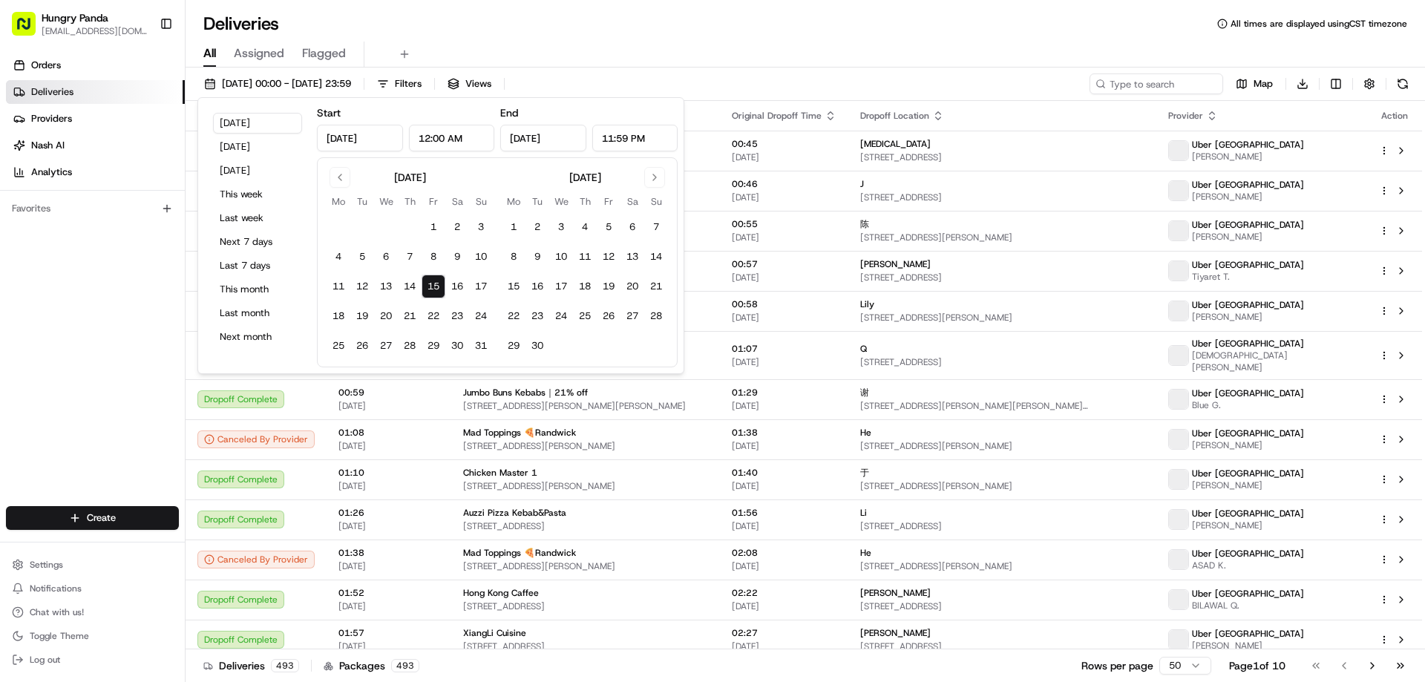
type input "[DATE]"
type input "12:00 AM"
type input "[DATE]"
type input "11:59 PM"
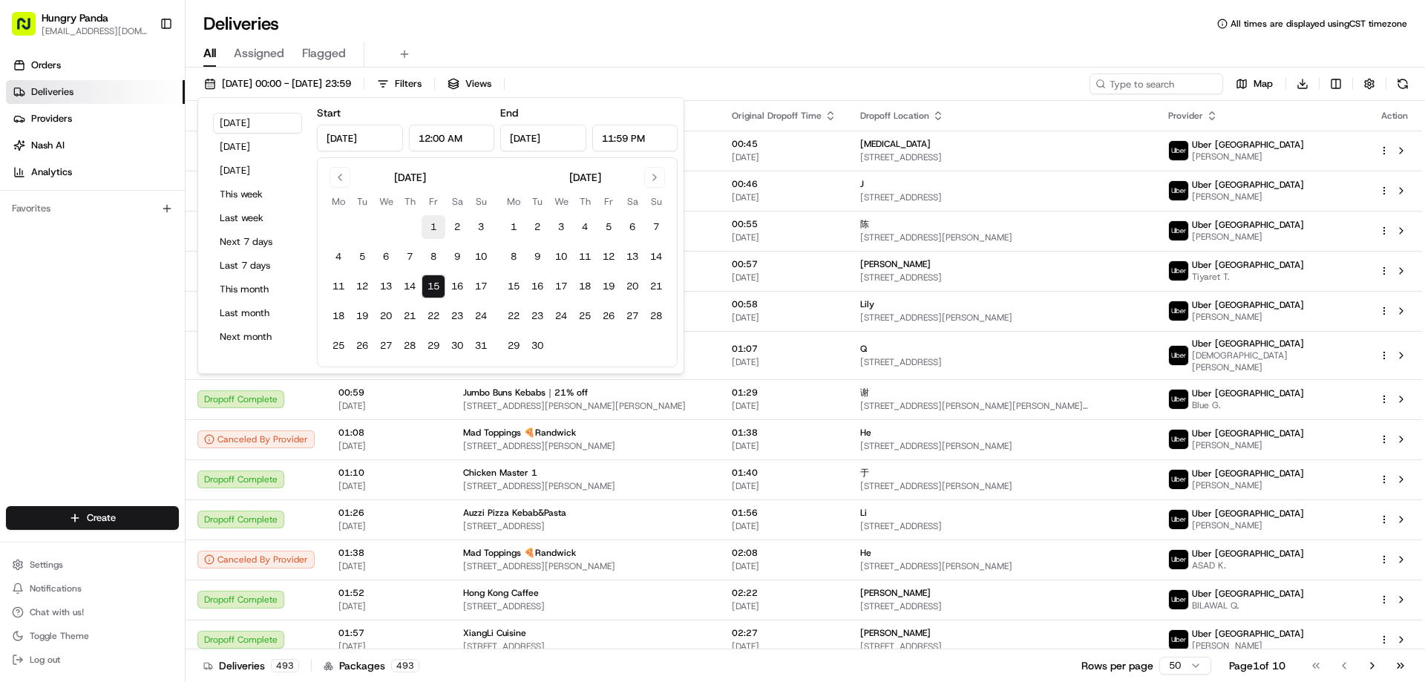
click at [436, 215] on button "1" at bounding box center [434, 227] width 24 height 24
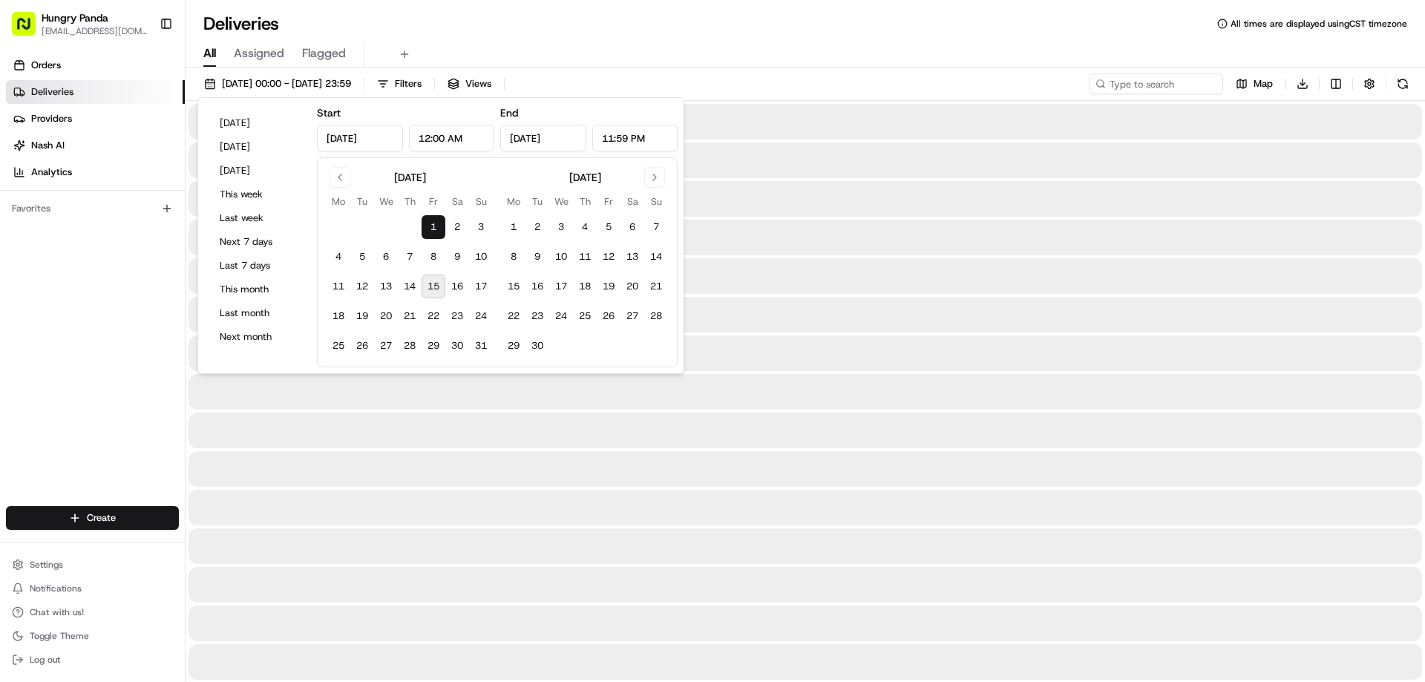
type input "[DATE]"
click at [435, 270] on tbody "1 2 3 4 5 6 7 8 9 10 11 12 13 14 15 16 17 18 19 20 21 22 23 24 25 26 27 28 29 3…" at bounding box center [410, 283] width 166 height 148
click at [437, 285] on button "15" at bounding box center [434, 287] width 24 height 24
type input "Aug 15, 2025"
click at [939, 16] on div "Deliveries All times are displayed using CST timezone" at bounding box center [805, 24] width 1239 height 24
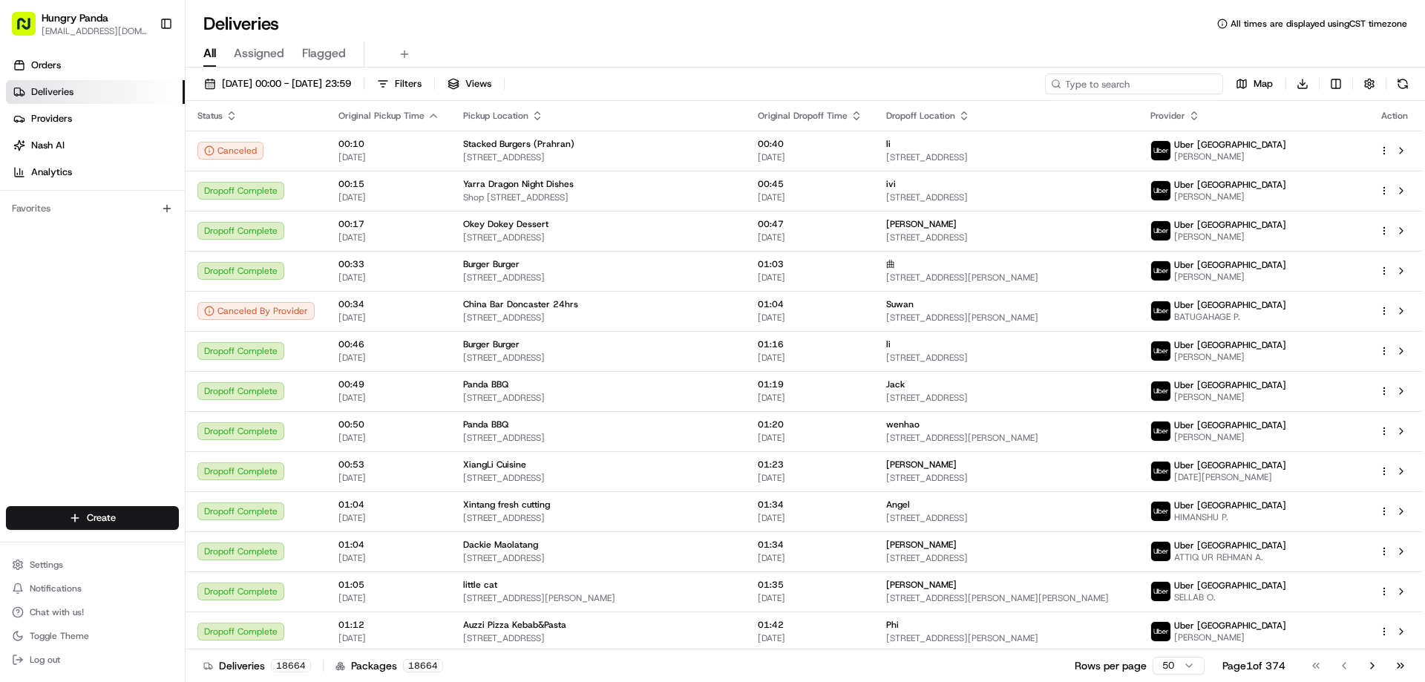
click at [1173, 82] on input at bounding box center [1134, 83] width 178 height 21
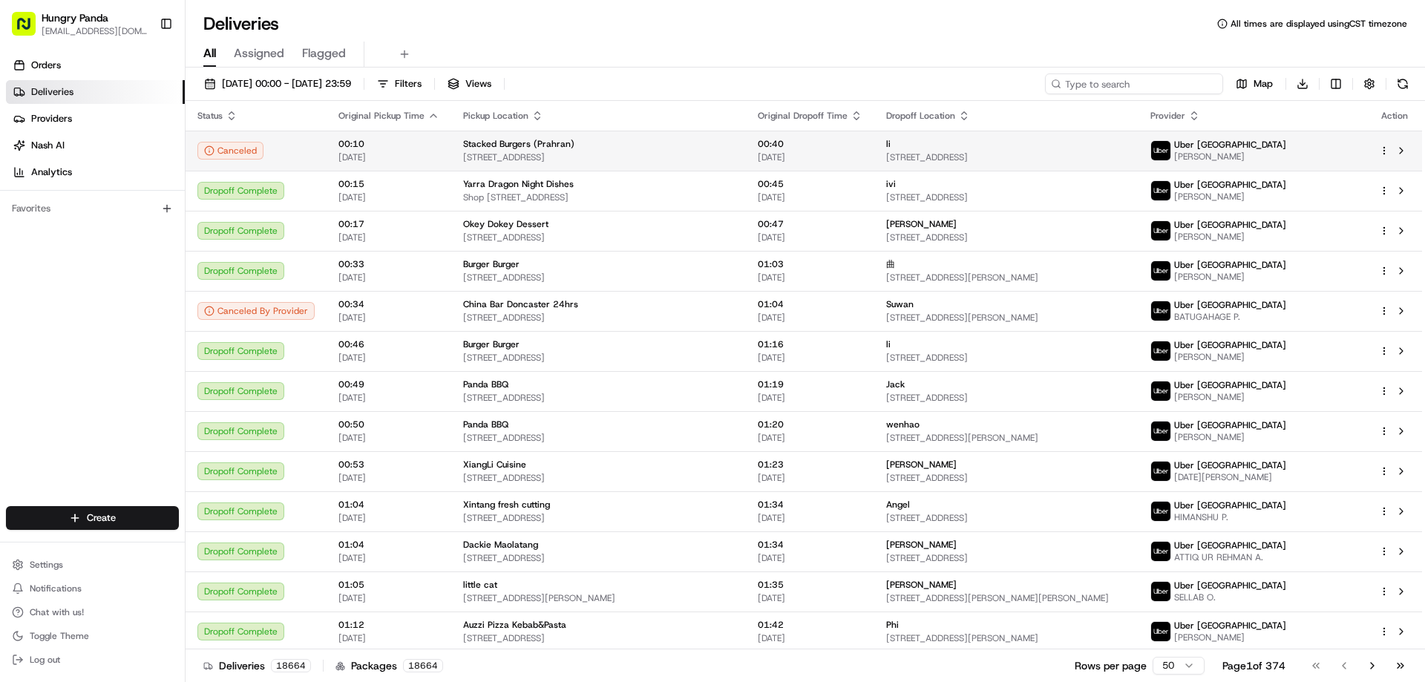
paste input "5239156155854743191506"
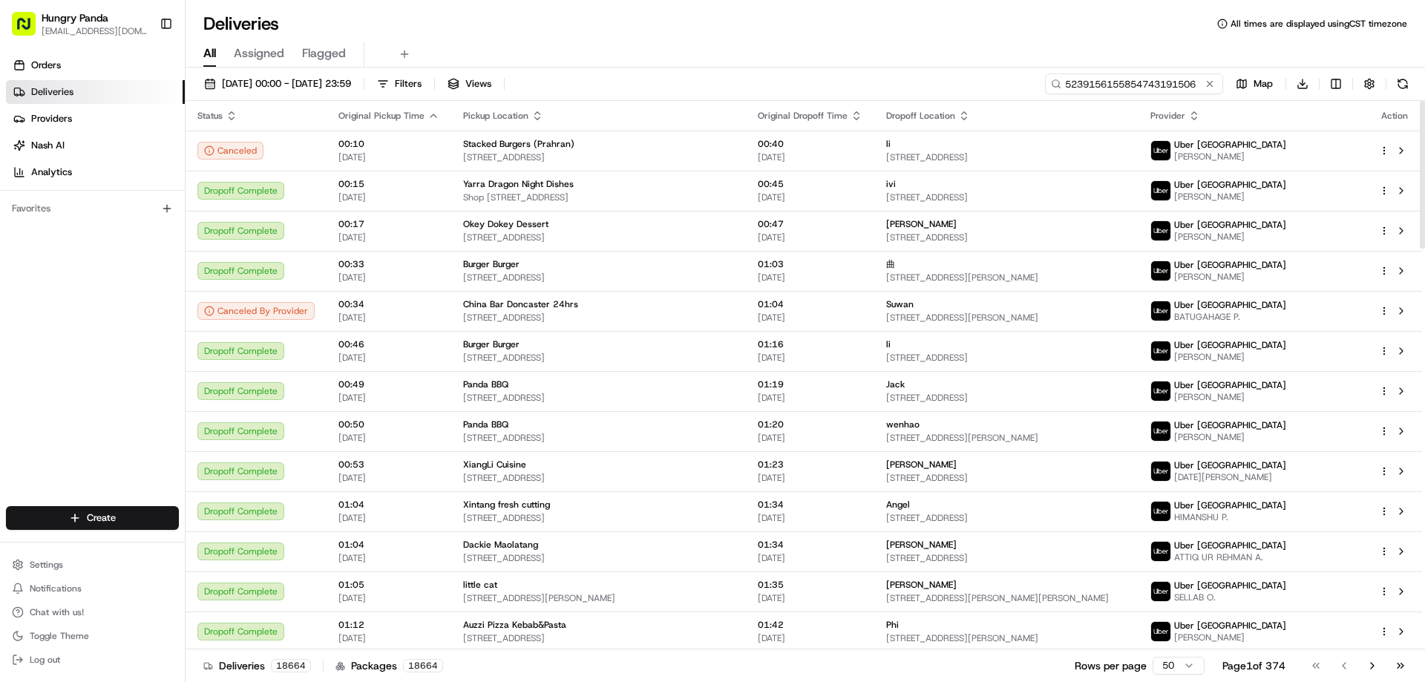
type input "5239156155854743191506"
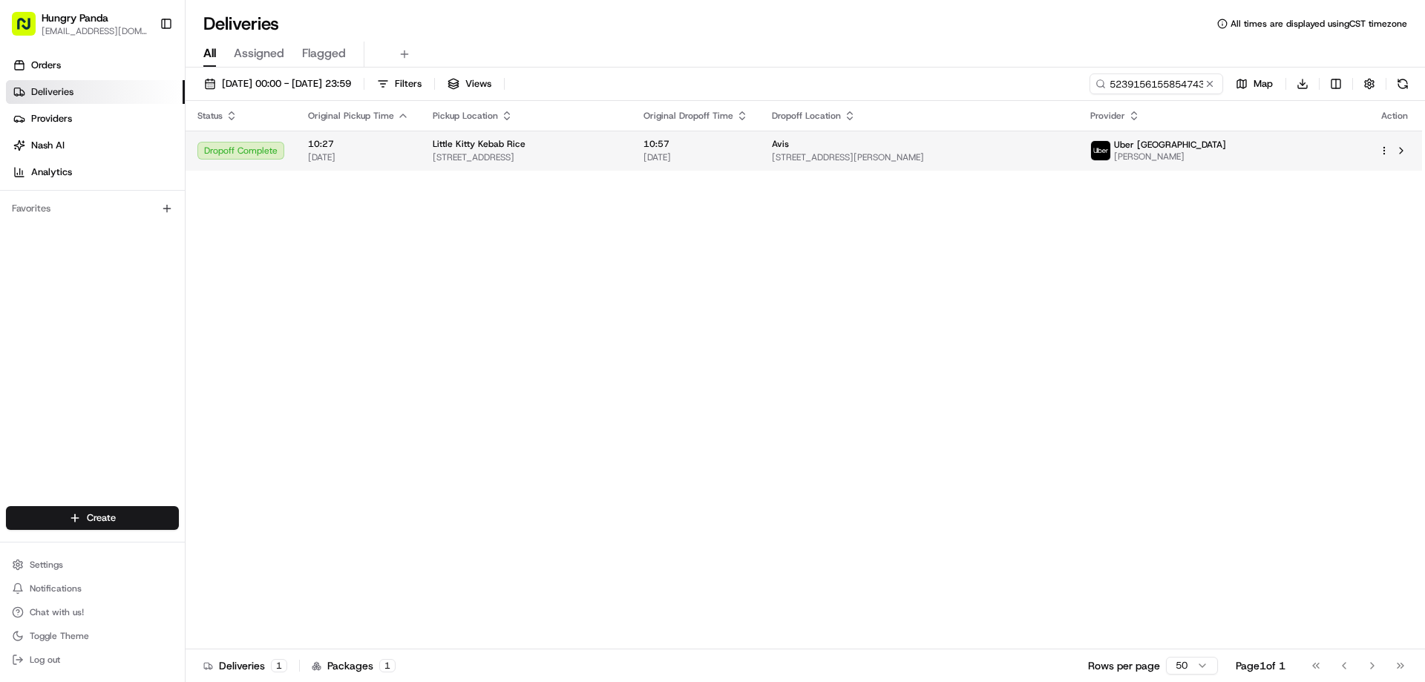
click at [748, 144] on span "10:57" at bounding box center [695, 144] width 105 height 12
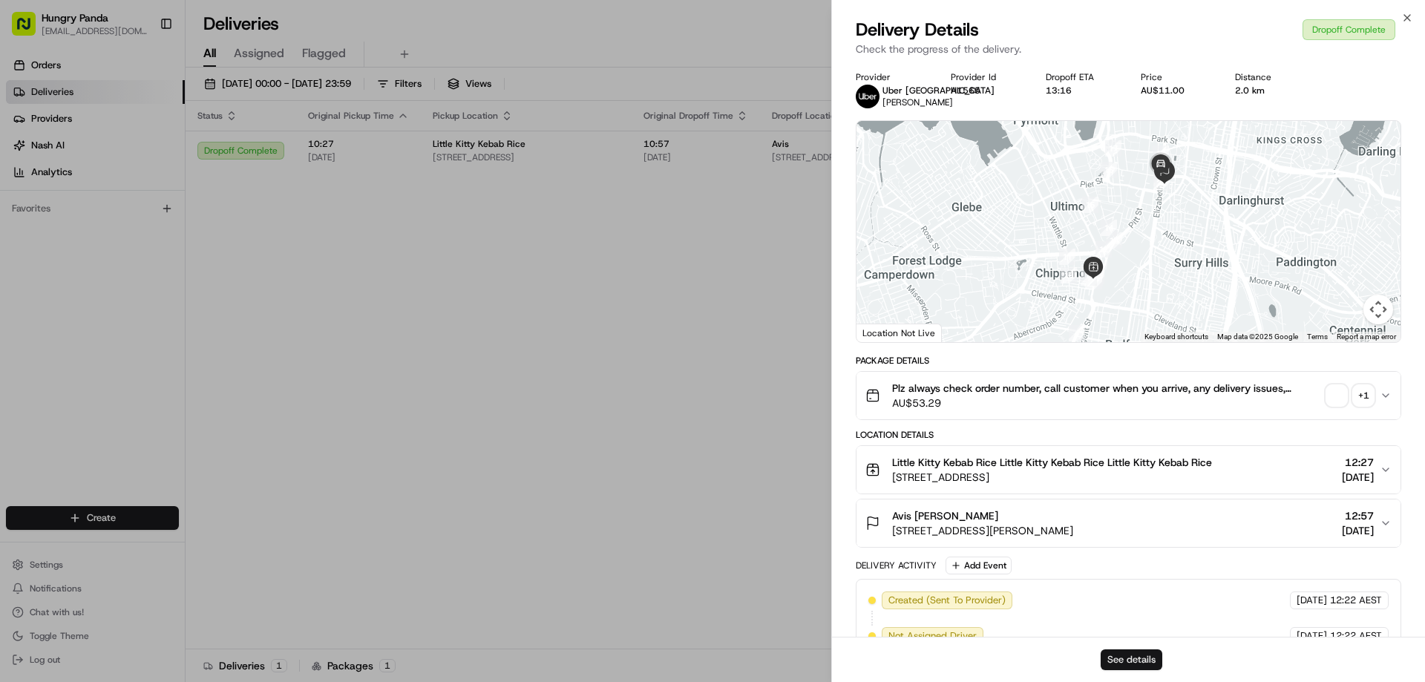
click at [1137, 654] on button "See details" at bounding box center [1132, 659] width 62 height 21
click at [845, 316] on div "Provider Uber Australia ZAKARIA B. Provider Id A1565 Dropoff ETA 13:16 Price AU…" at bounding box center [1128, 506] width 593 height 889
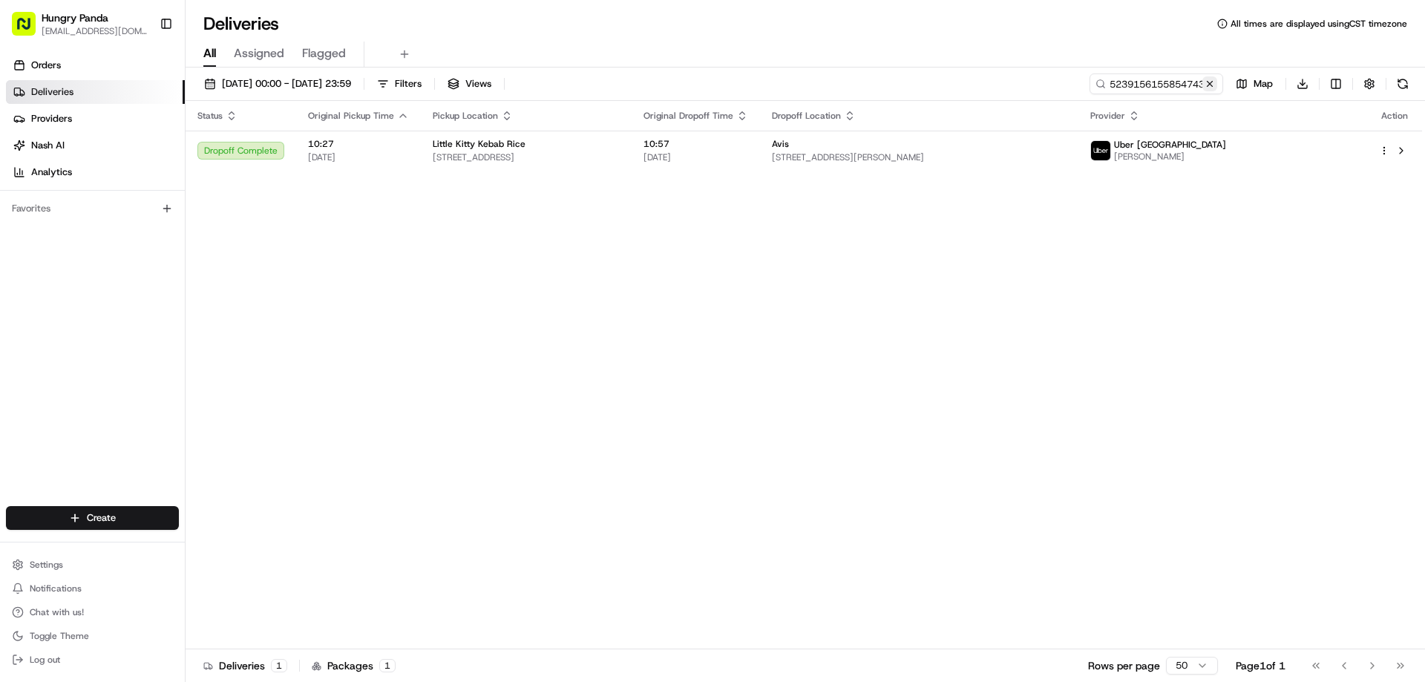
click at [1213, 85] on button at bounding box center [1209, 83] width 15 height 15
click at [1213, 85] on input at bounding box center [1134, 83] width 178 height 21
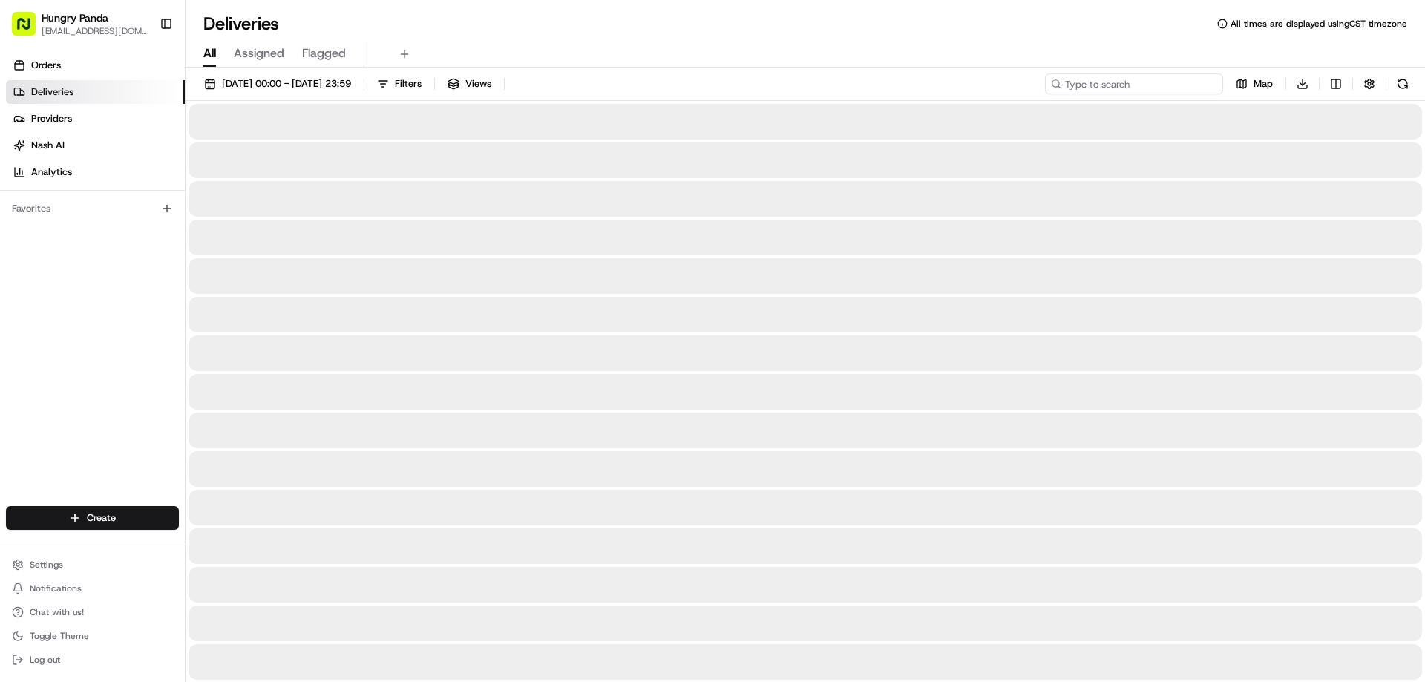
paste input "8132194075058720062007"
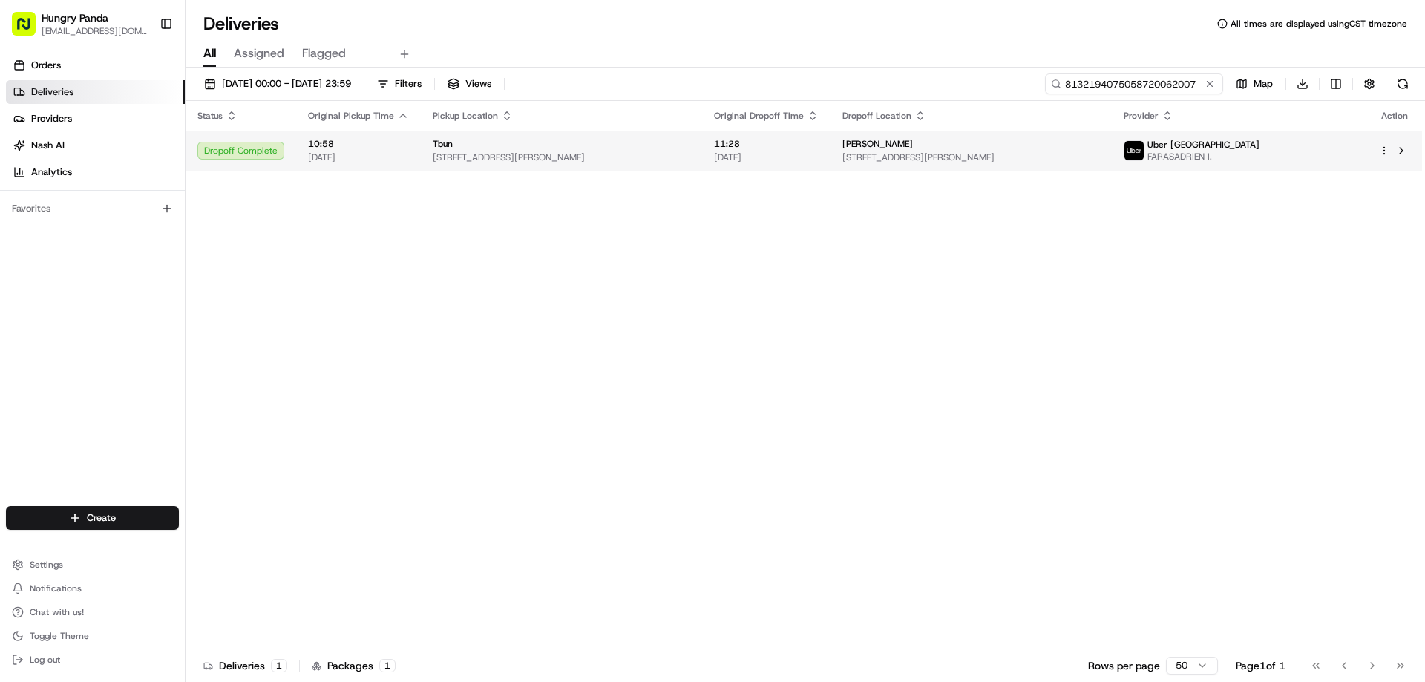
type input "8132194075058720062007"
click at [664, 147] on div "Tbun" at bounding box center [562, 144] width 258 height 12
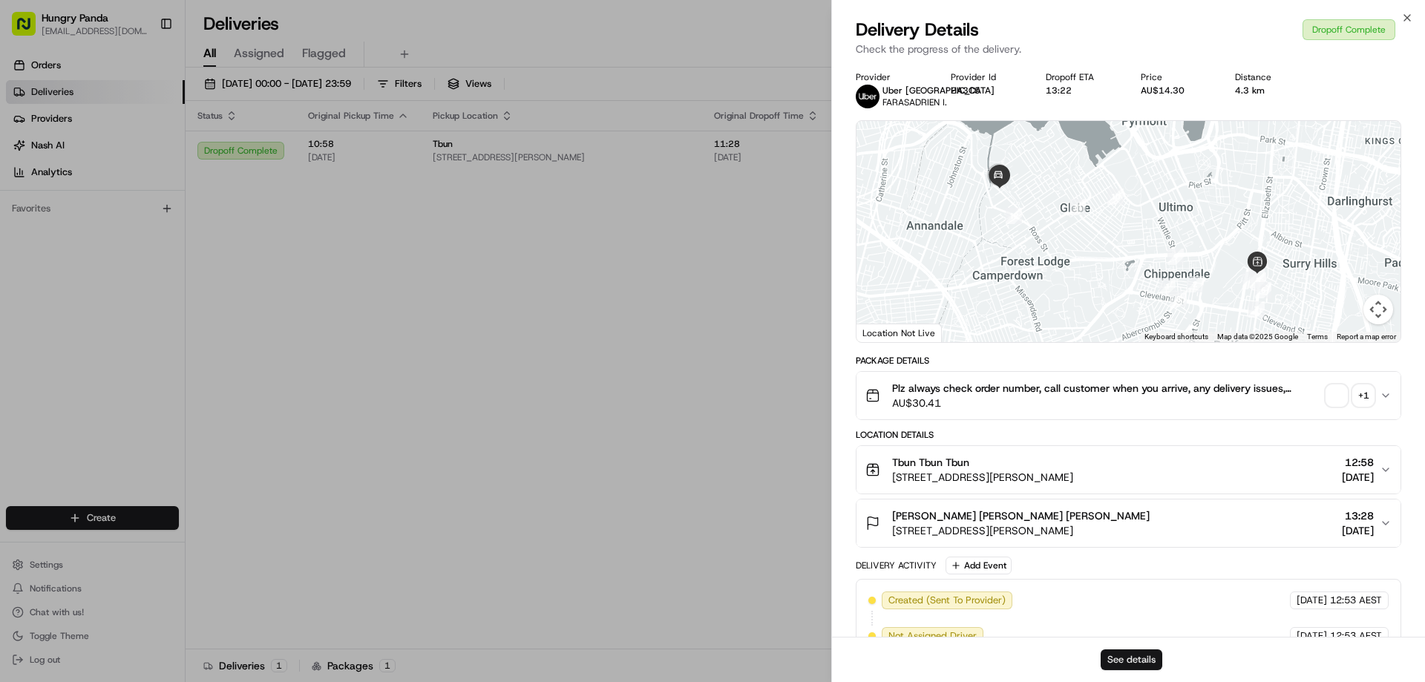
click at [1126, 650] on button "See details" at bounding box center [1132, 659] width 62 height 21
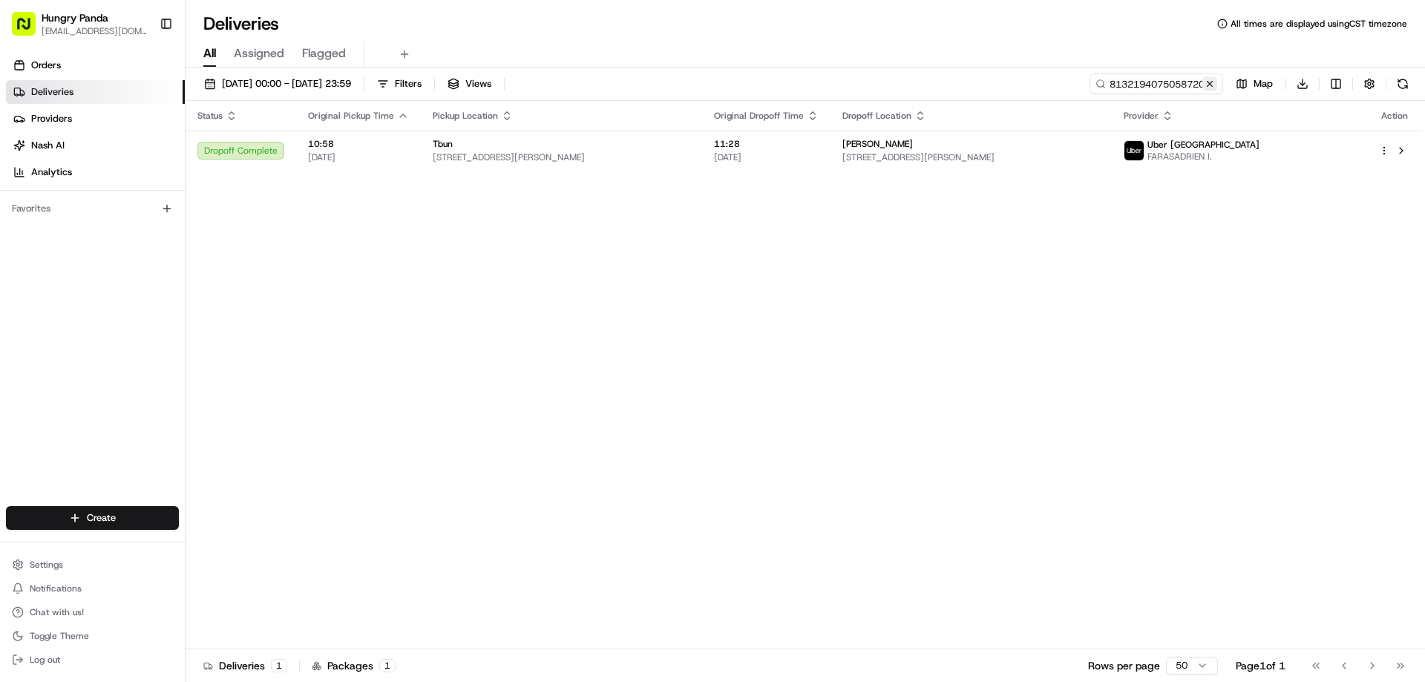
click at [1209, 85] on button at bounding box center [1209, 83] width 15 height 15
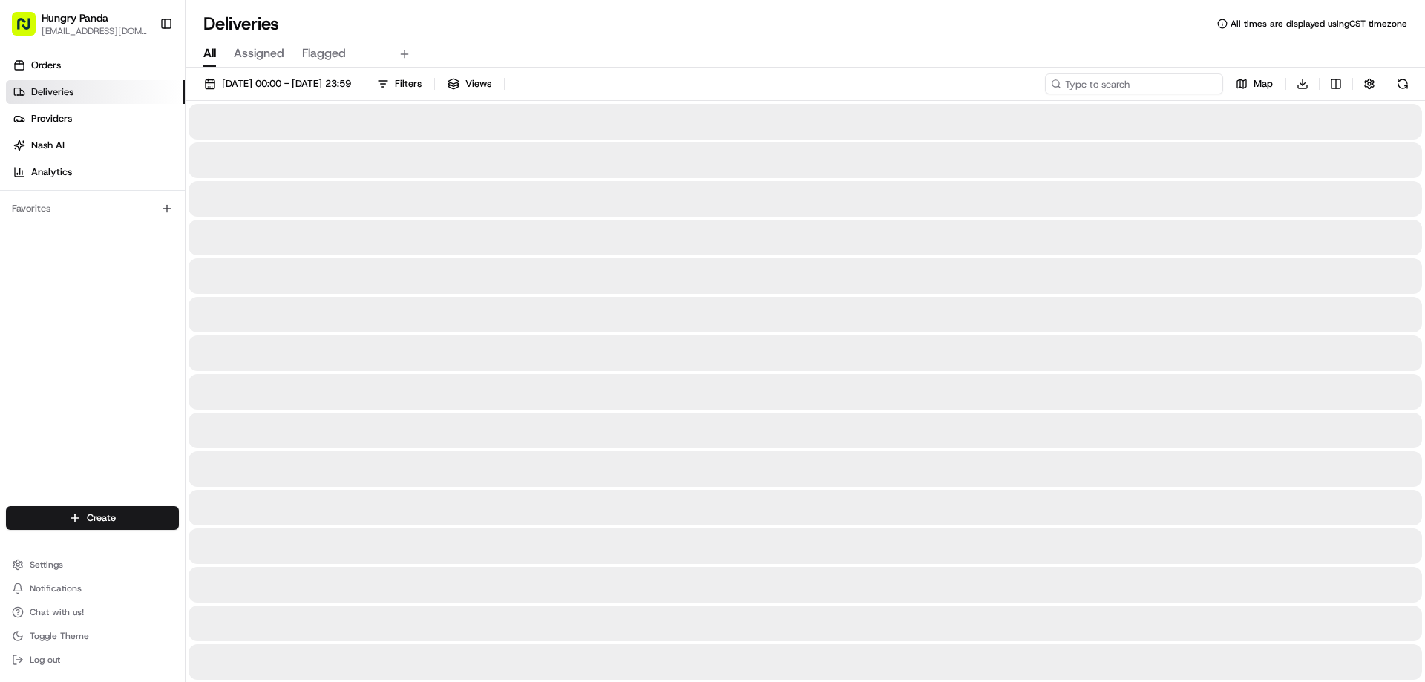
drag, startPoint x: 1209, startPoint y: 85, endPoint x: 1146, endPoint y: 105, distance: 66.0
click at [1209, 85] on input at bounding box center [1134, 83] width 178 height 21
paste input "7739163495652710331782"
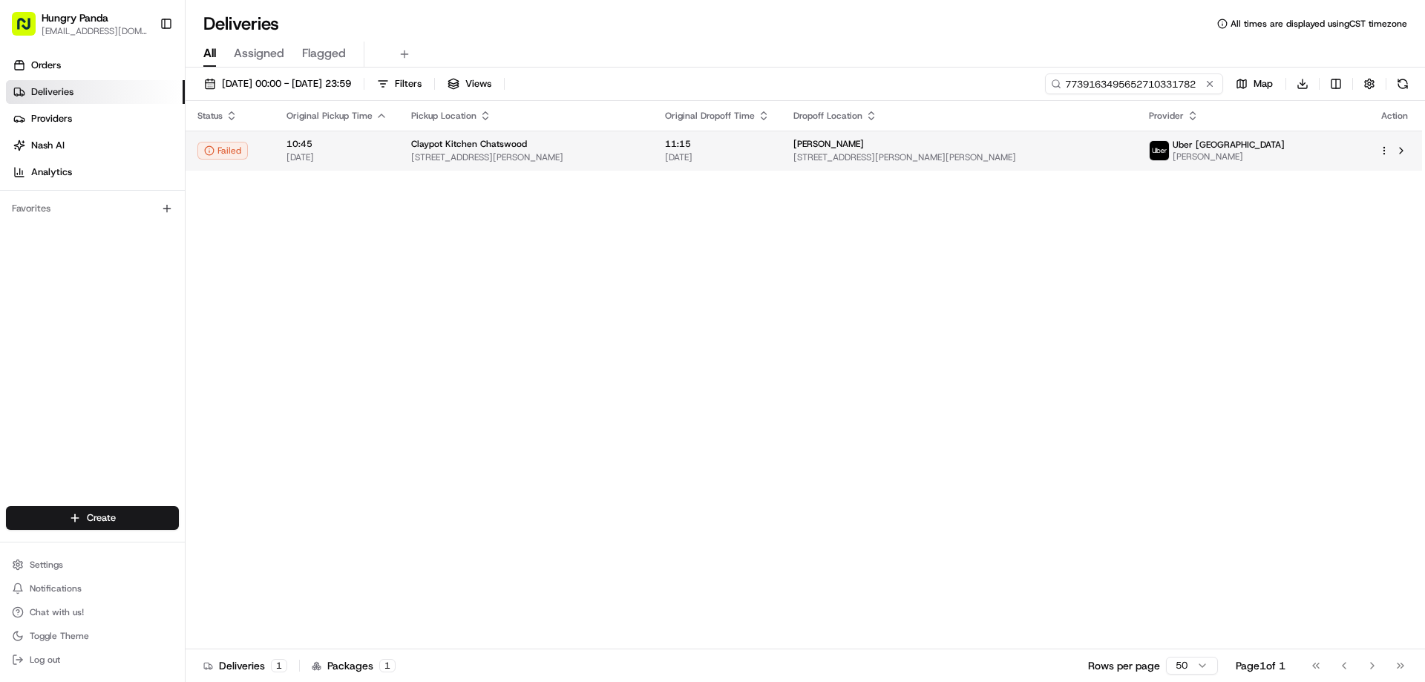
type input "7739163495652710331782"
click at [770, 142] on span "11:15" at bounding box center [717, 144] width 105 height 12
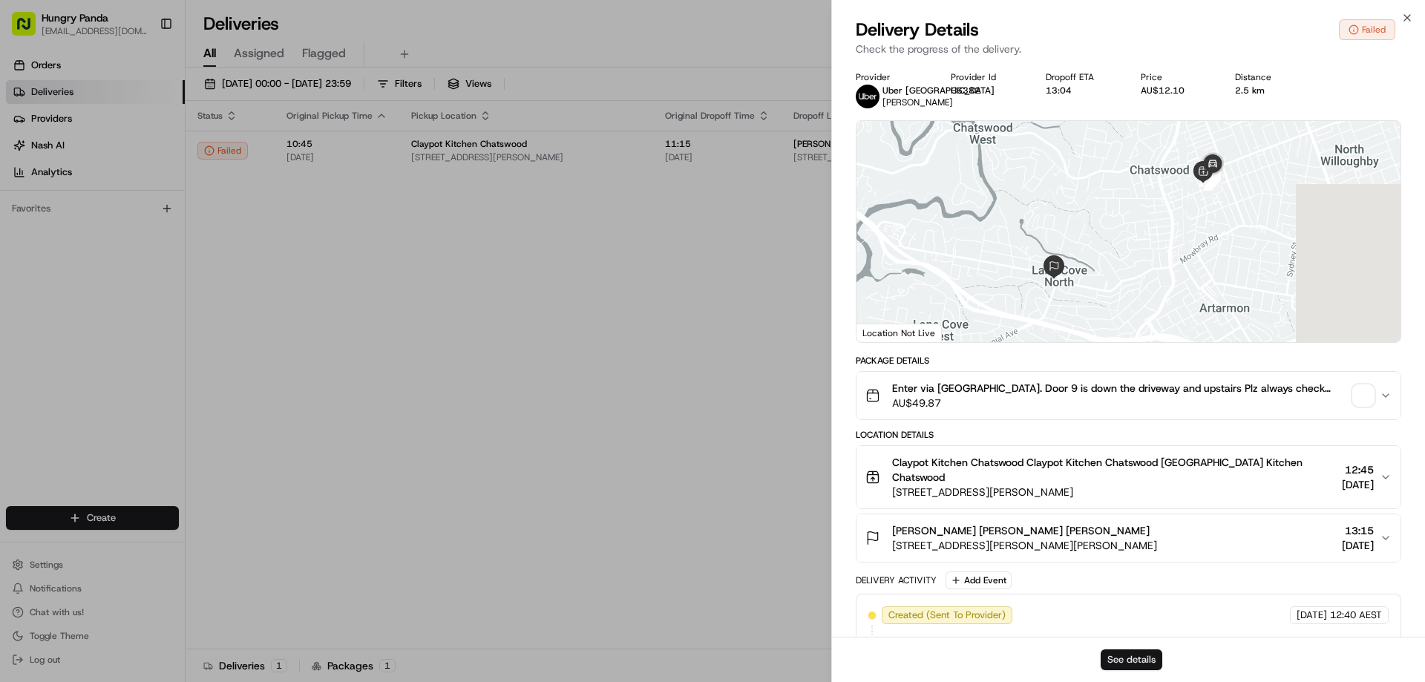
click at [1130, 666] on button "See details" at bounding box center [1132, 659] width 62 height 21
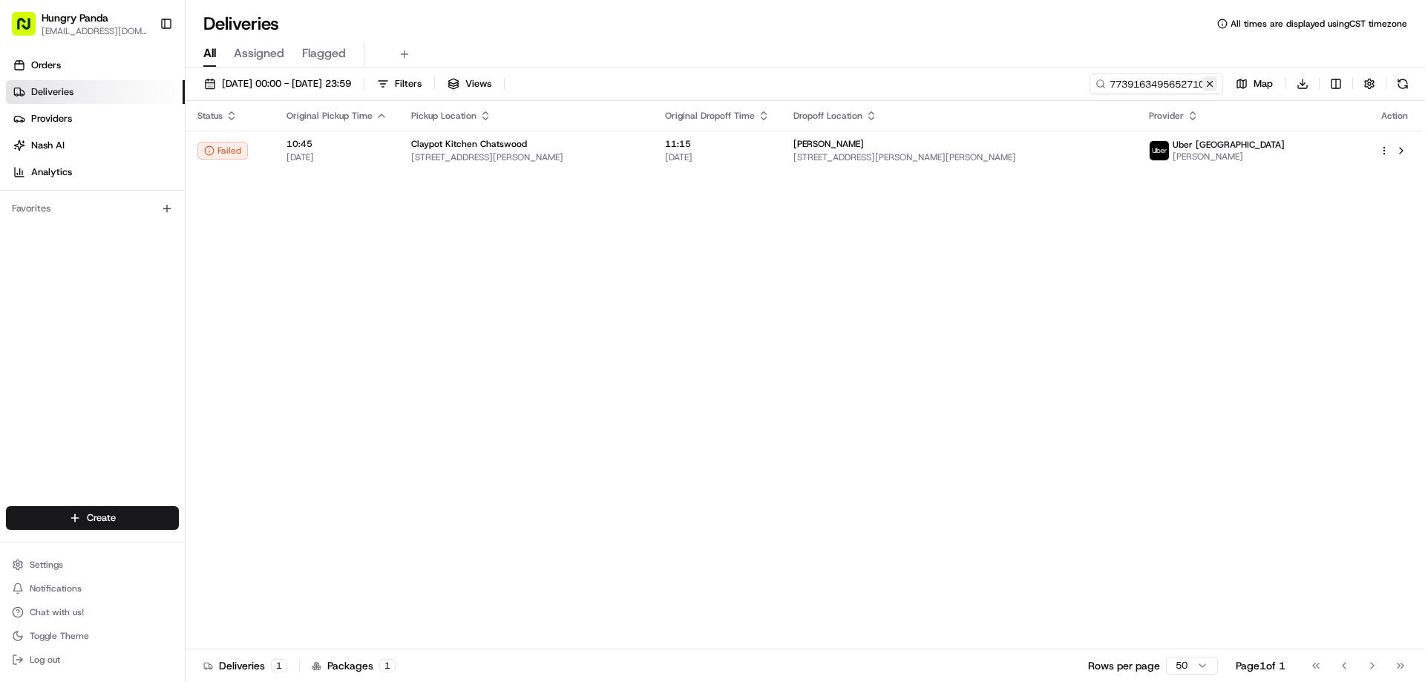
click at [1214, 87] on button at bounding box center [1209, 83] width 15 height 15
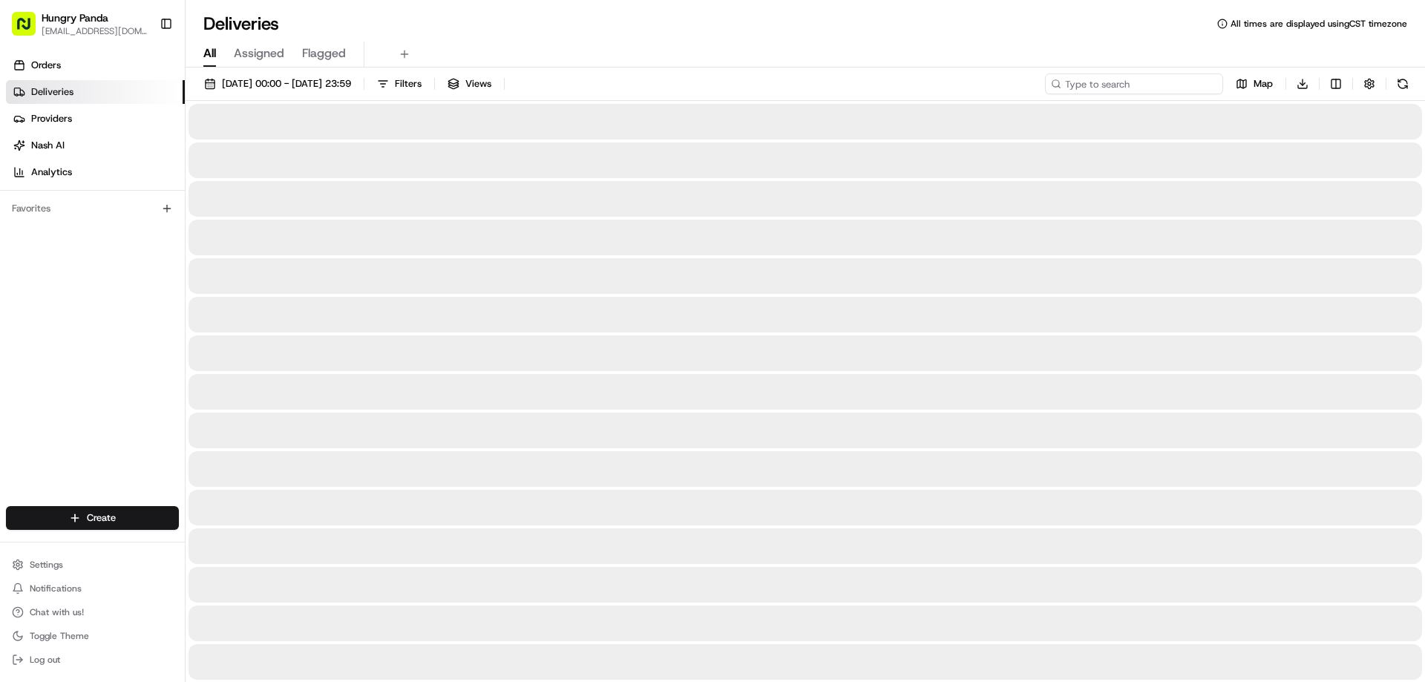
click at [1213, 85] on input at bounding box center [1134, 83] width 178 height 21
paste input "923718706505970535727"
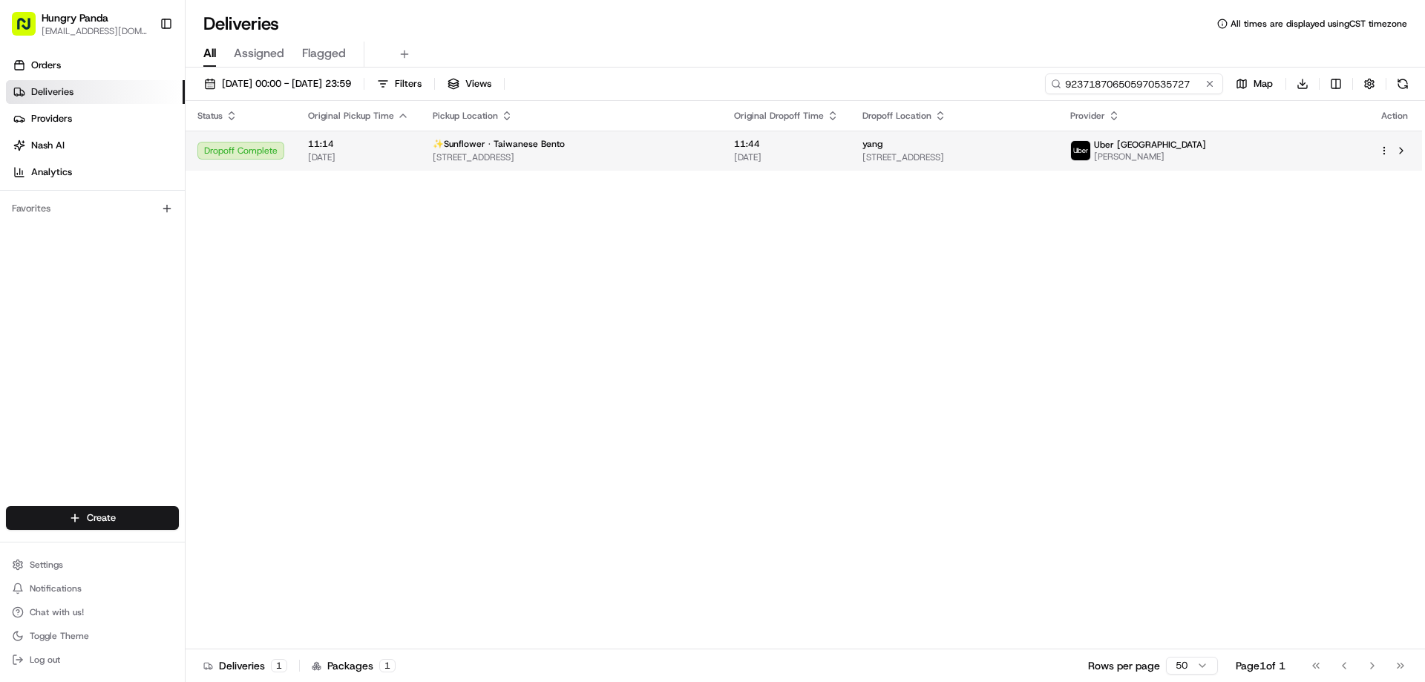
type input "923718706505970535727"
click at [839, 157] on span "[DATE]" at bounding box center [786, 157] width 105 height 12
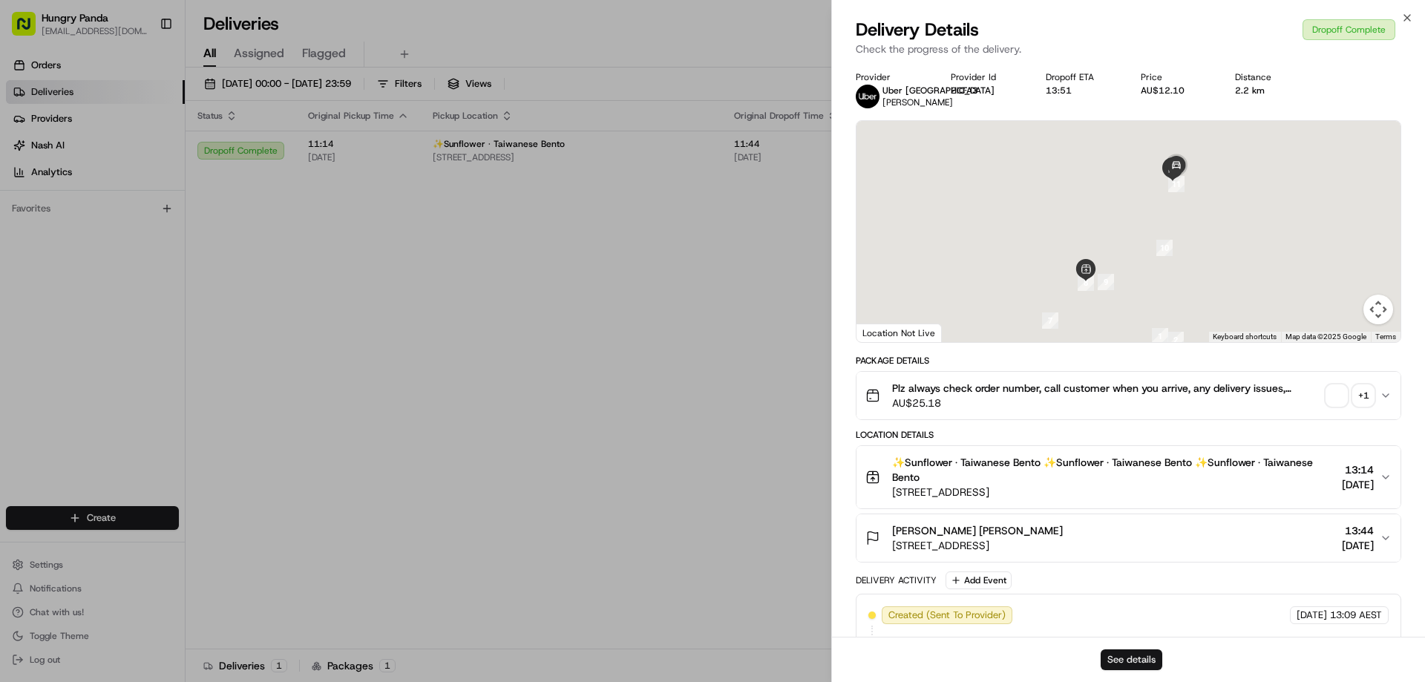
click at [1124, 668] on button "See details" at bounding box center [1132, 659] width 62 height 21
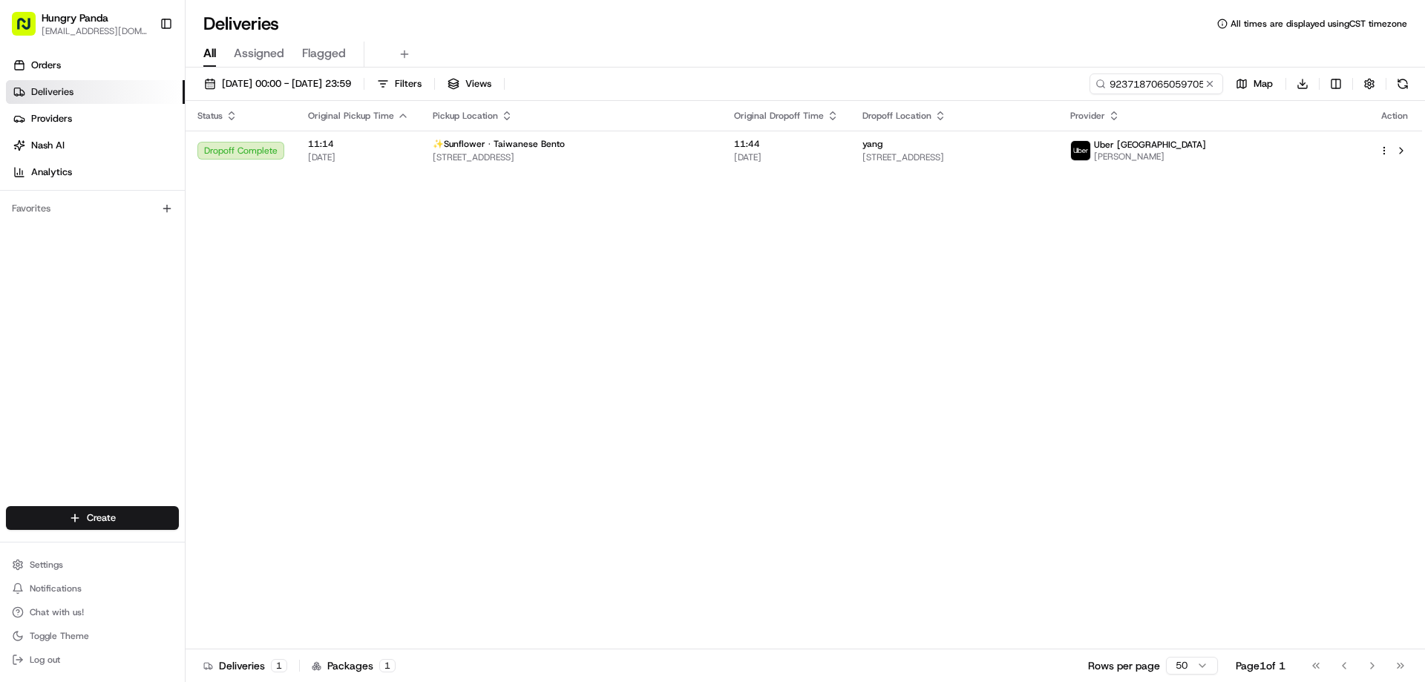
click at [1213, 87] on button at bounding box center [1209, 83] width 15 height 15
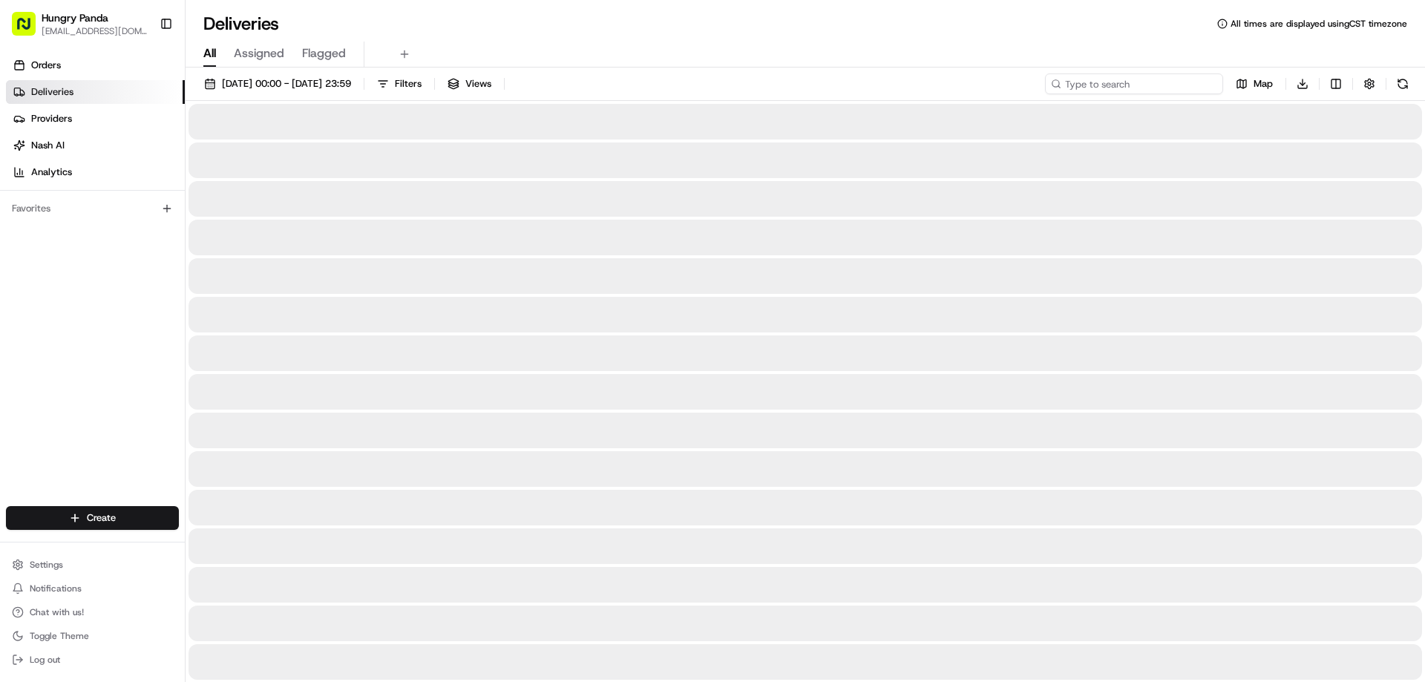
click at [1213, 87] on input at bounding box center [1134, 83] width 178 height 21
paste input "423216202545077432517"
type input "423216202545077432517"
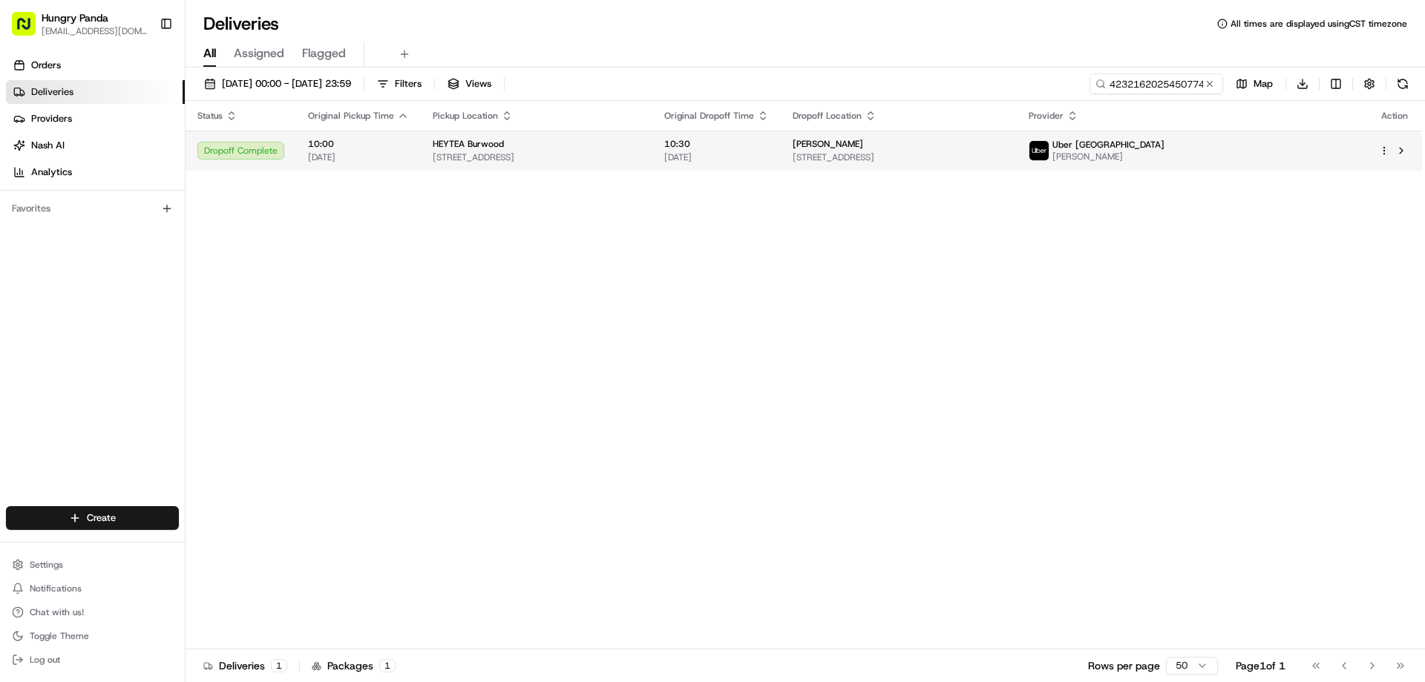
click at [977, 166] on td "Jenny 124 Burwood Rd, Concord NSW 2137, Australia" at bounding box center [899, 151] width 236 height 40
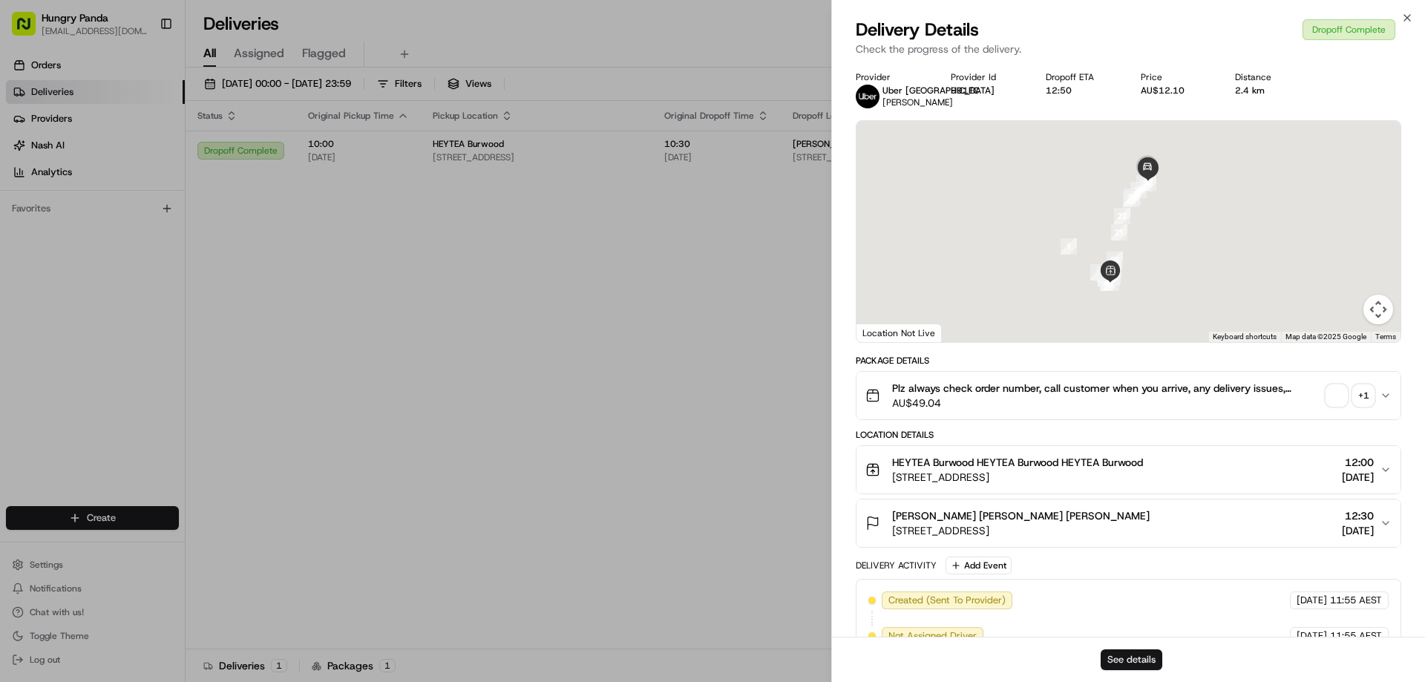
click at [1142, 658] on button "See details" at bounding box center [1132, 659] width 62 height 21
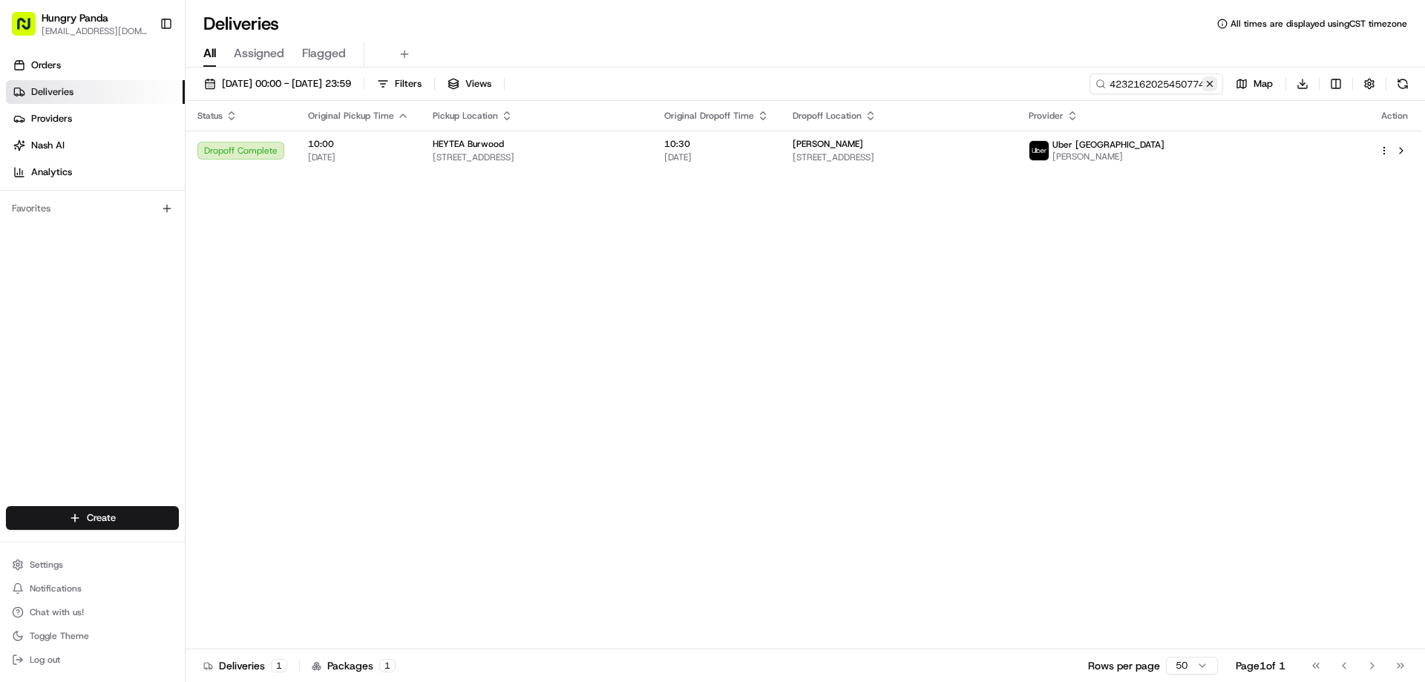
click at [1210, 82] on button at bounding box center [1209, 83] width 15 height 15
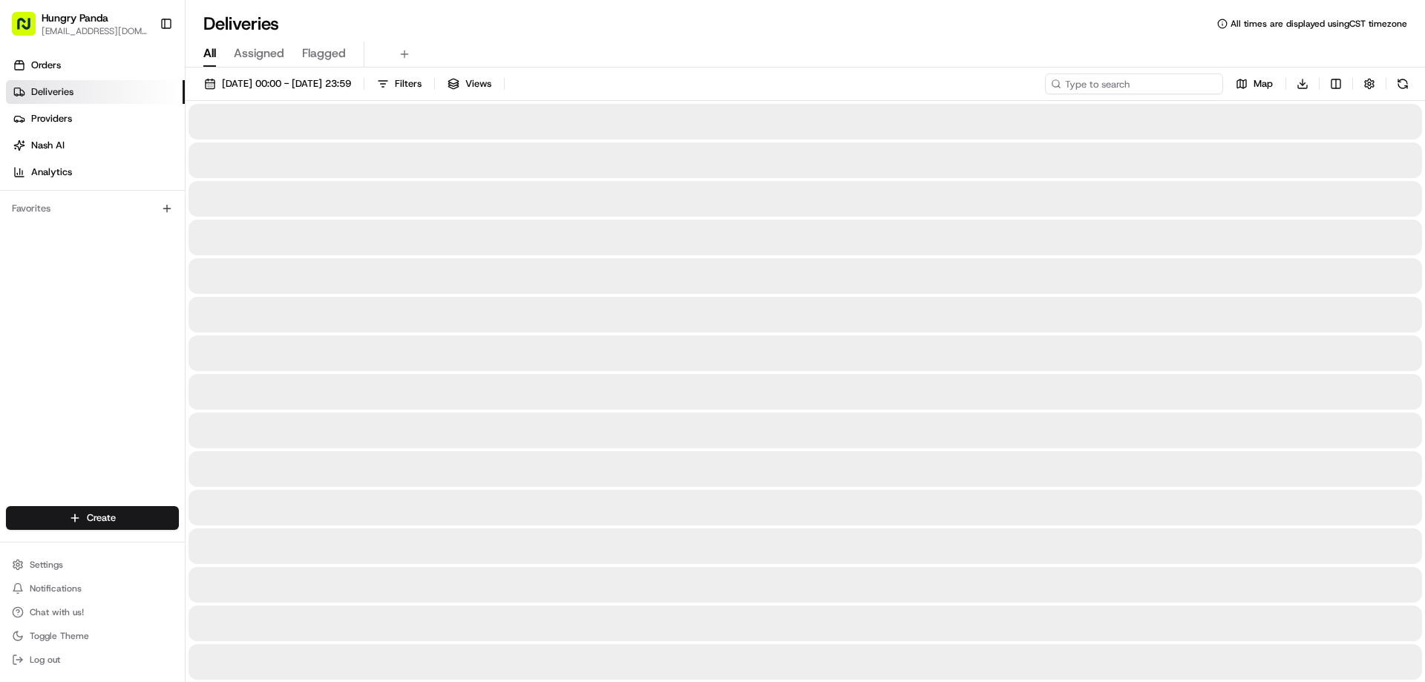
click at [1210, 82] on input at bounding box center [1134, 83] width 178 height 21
paste input "6129127435851703691854"
type input "6129127435851703691854"
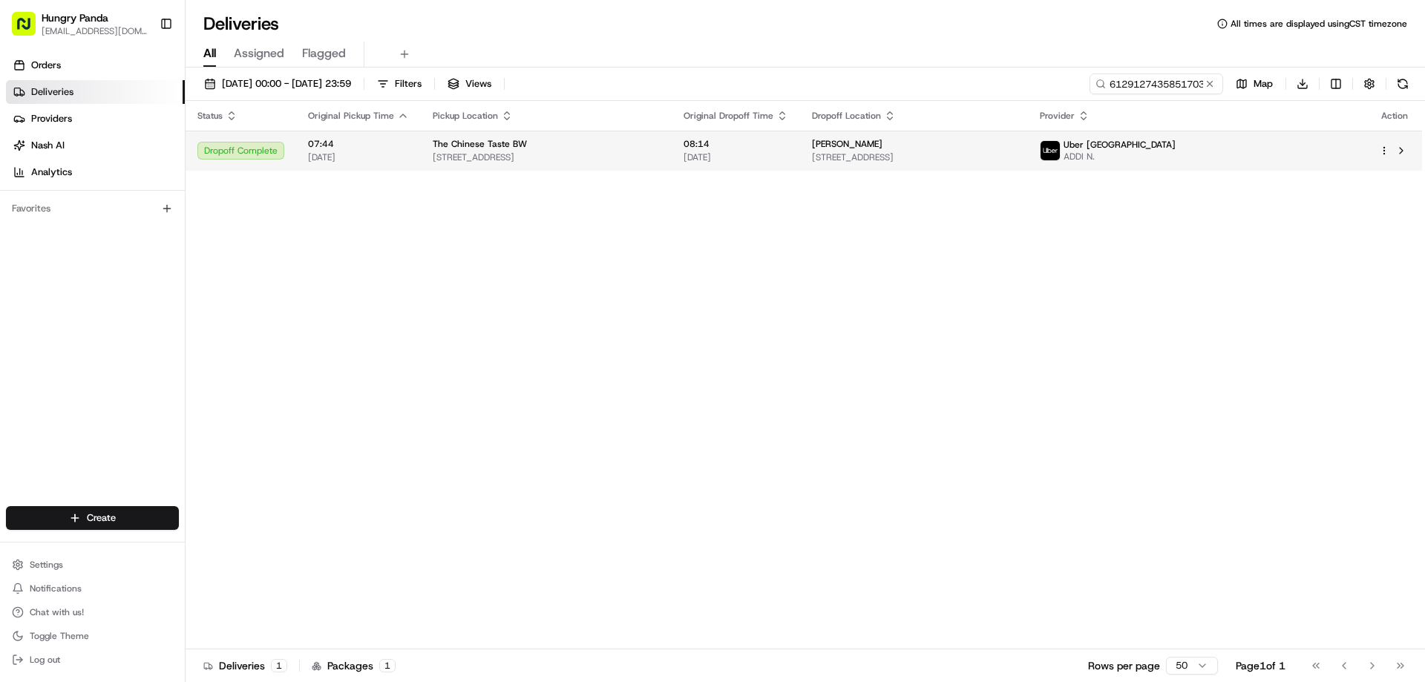
click at [672, 165] on td "The Chinese Taste BW 127 Burwood Rd, Burwood NSW 2134, Australia" at bounding box center [546, 151] width 251 height 40
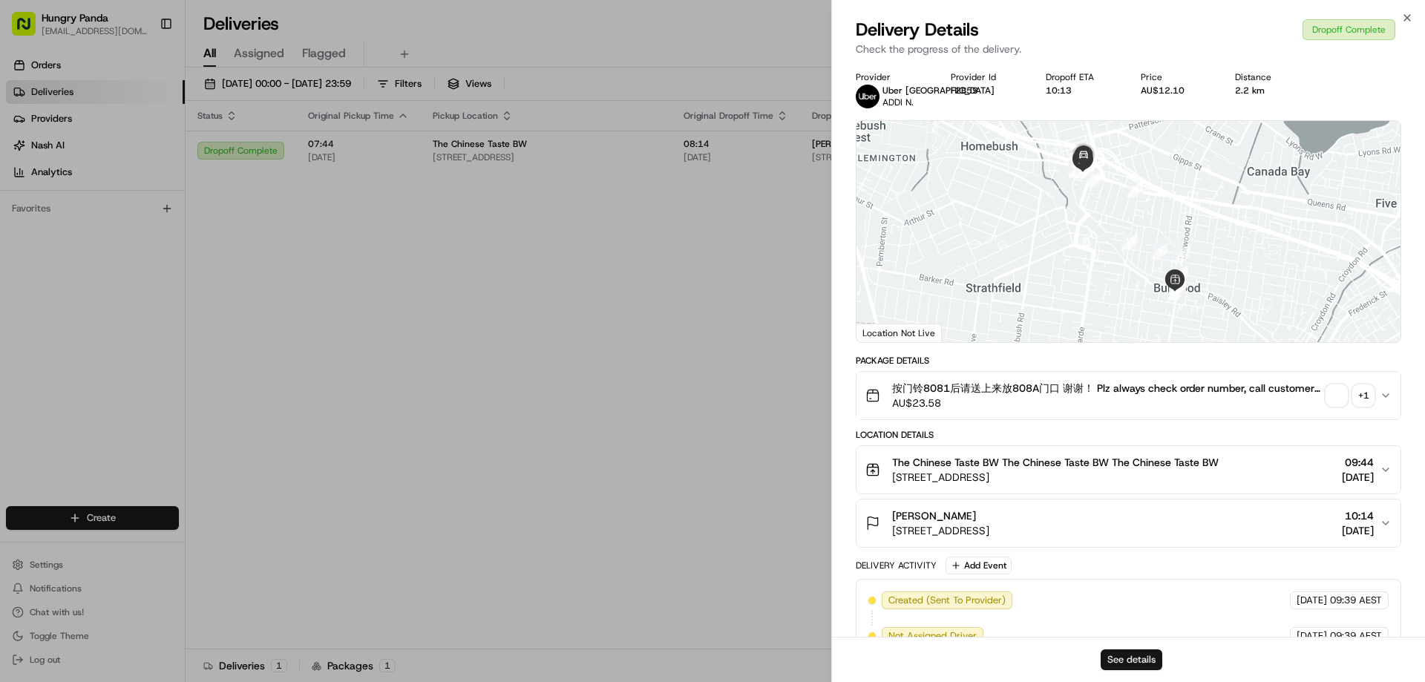
click at [1148, 664] on button "See details" at bounding box center [1132, 659] width 62 height 21
click at [839, 256] on div "Provider Uber Australia ADDI N. Provider Id F2B59 Dropoff ETA 10:13 Price AU$12…" at bounding box center [1128, 506] width 593 height 889
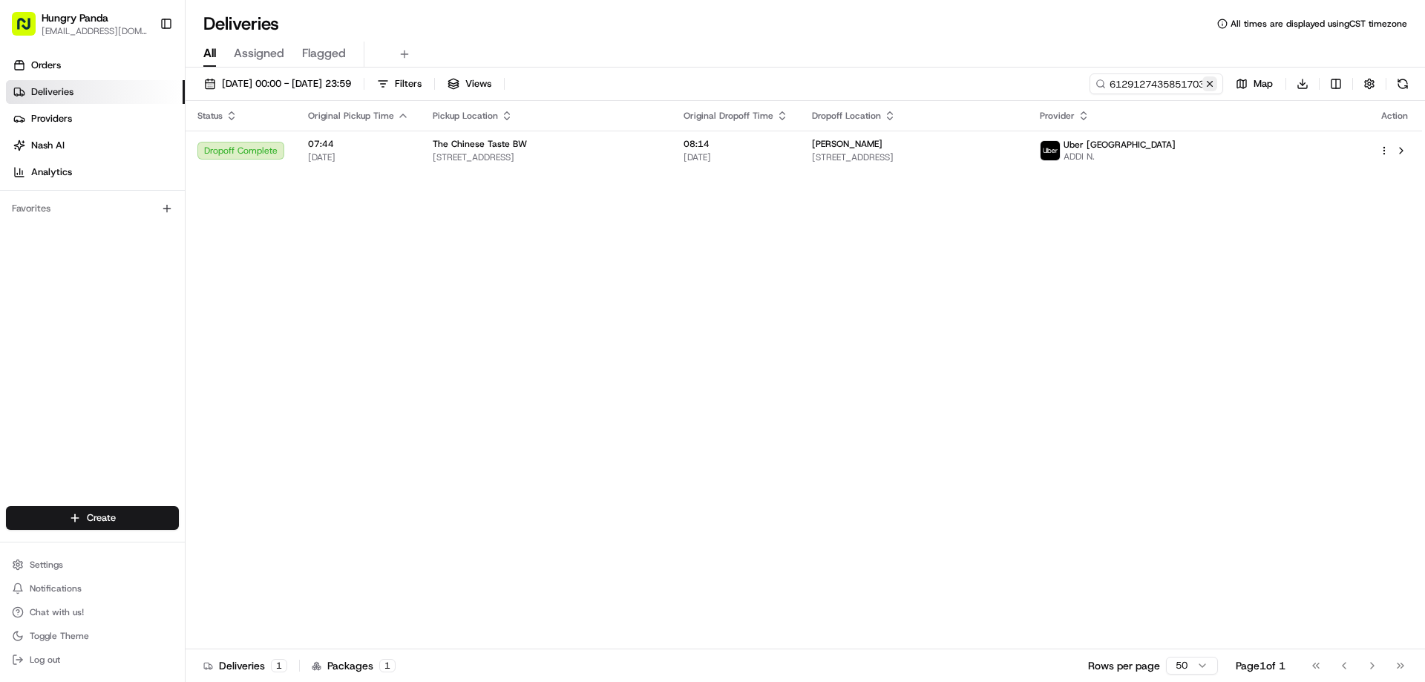
click at [1207, 81] on button at bounding box center [1209, 83] width 15 height 15
click at [1207, 81] on input at bounding box center [1134, 83] width 178 height 21
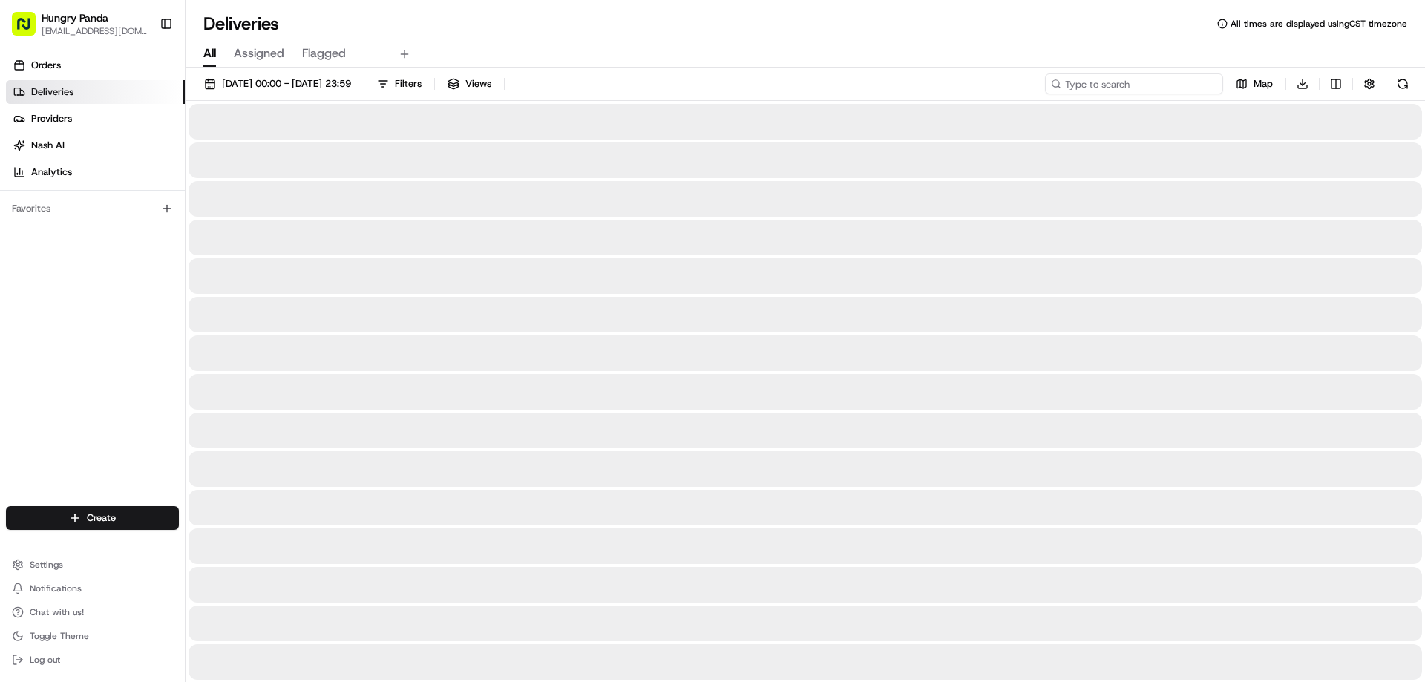
paste input "4631116085353735451113"
type input "4631116085353735451113"
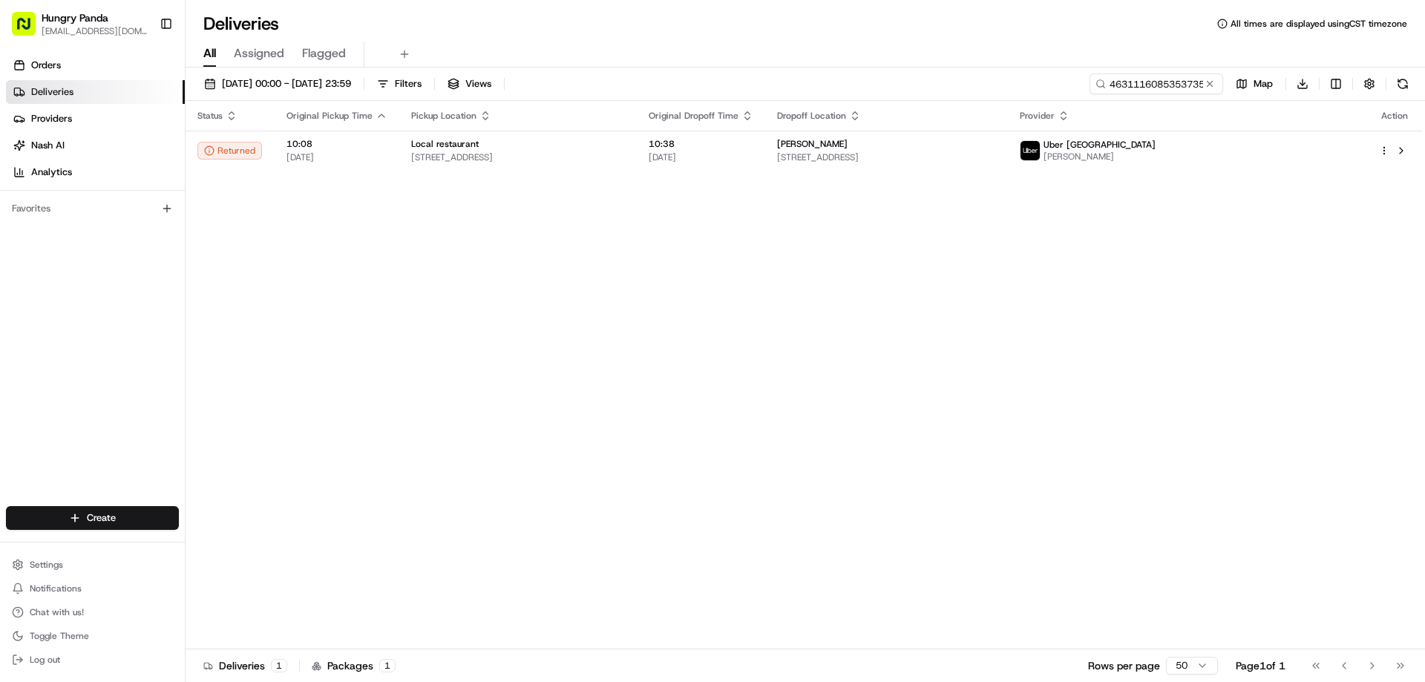
click at [637, 128] on th "Pickup Location" at bounding box center [517, 116] width 237 height 30
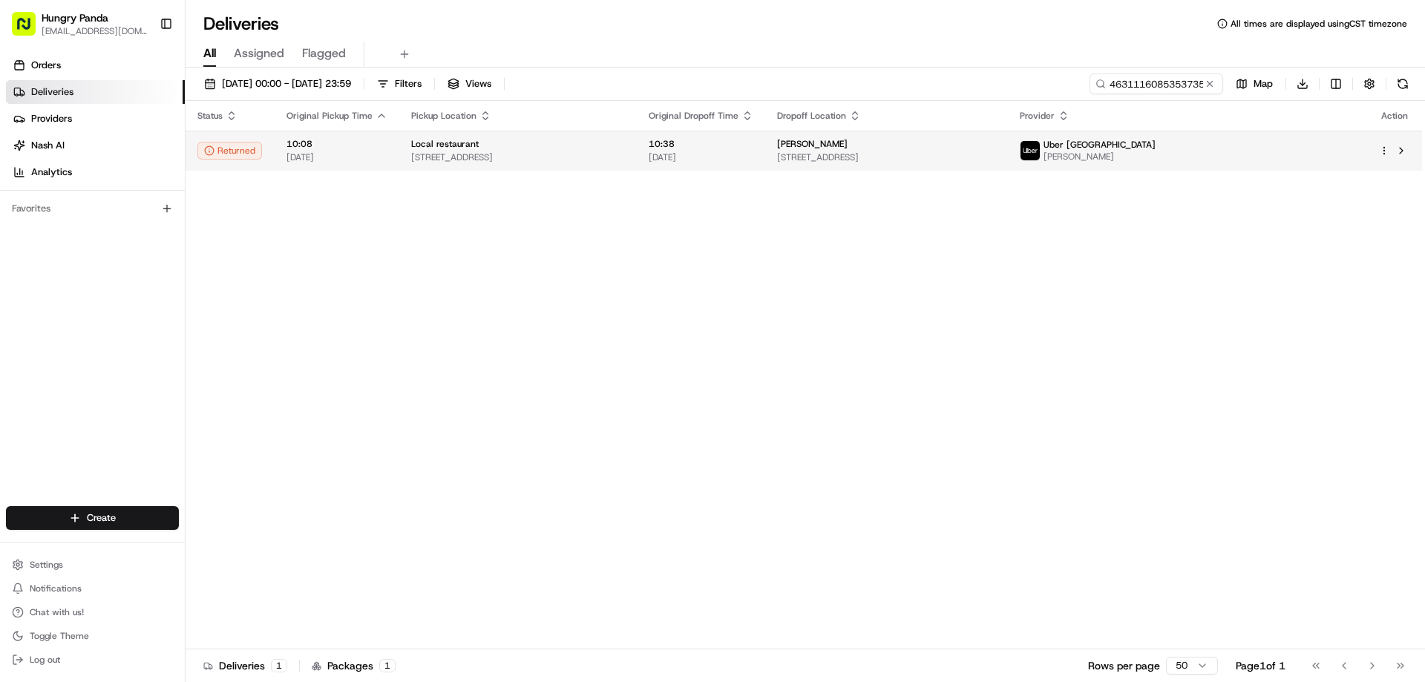
click at [753, 138] on span "10:38" at bounding box center [701, 144] width 105 height 12
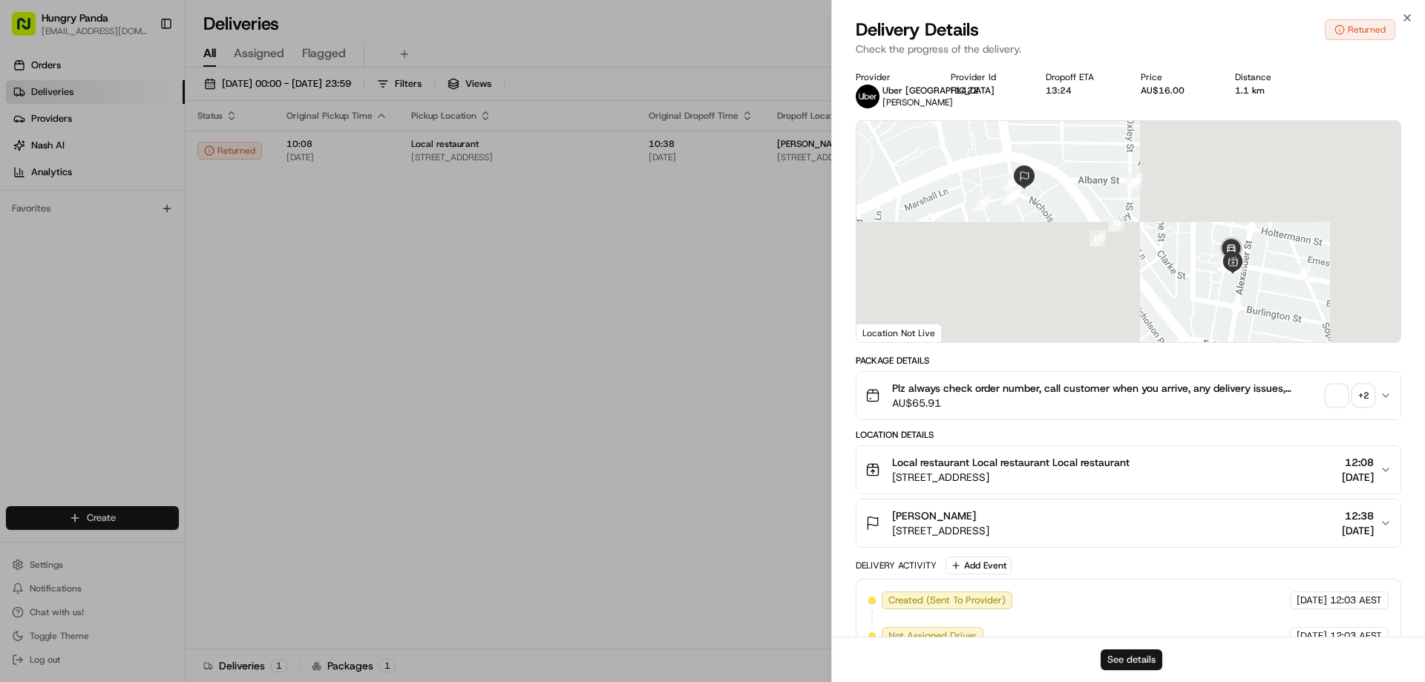
click at [1117, 665] on button "See details" at bounding box center [1132, 659] width 62 height 21
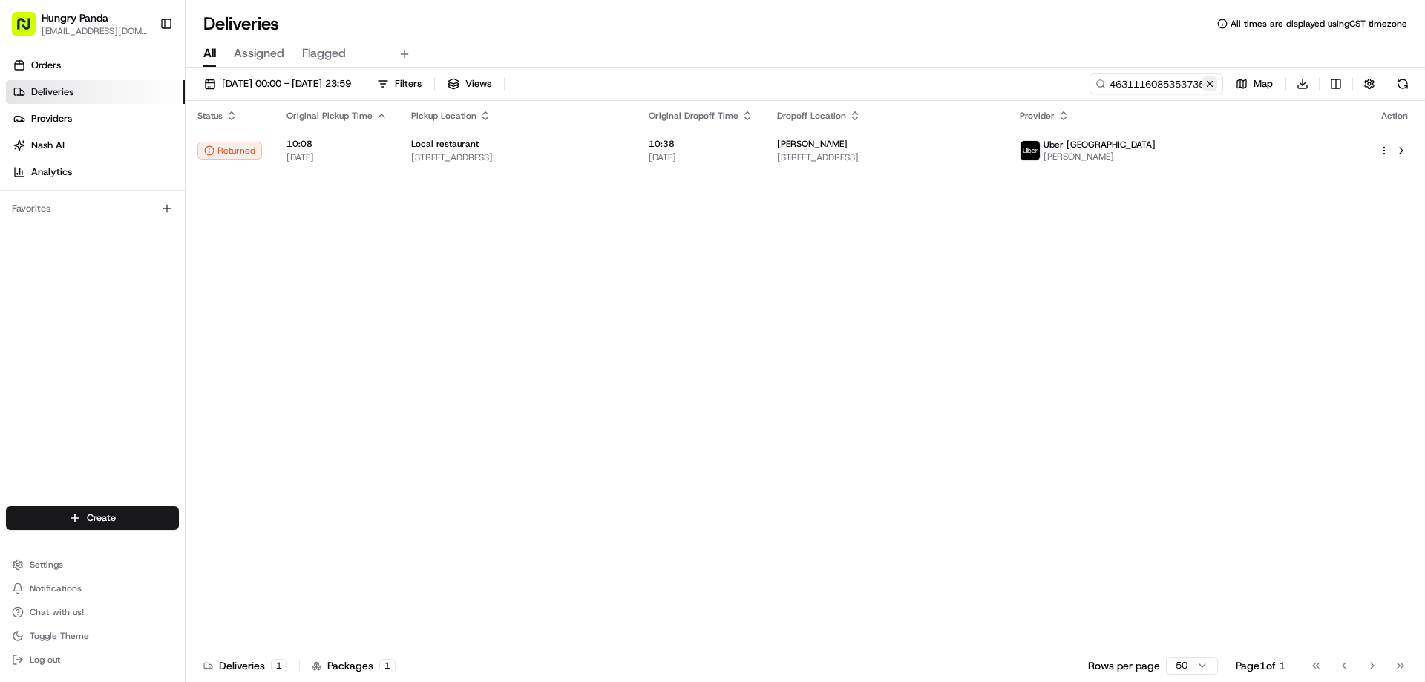
click at [1211, 82] on button at bounding box center [1209, 83] width 15 height 15
click at [1211, 82] on input at bounding box center [1134, 83] width 178 height 21
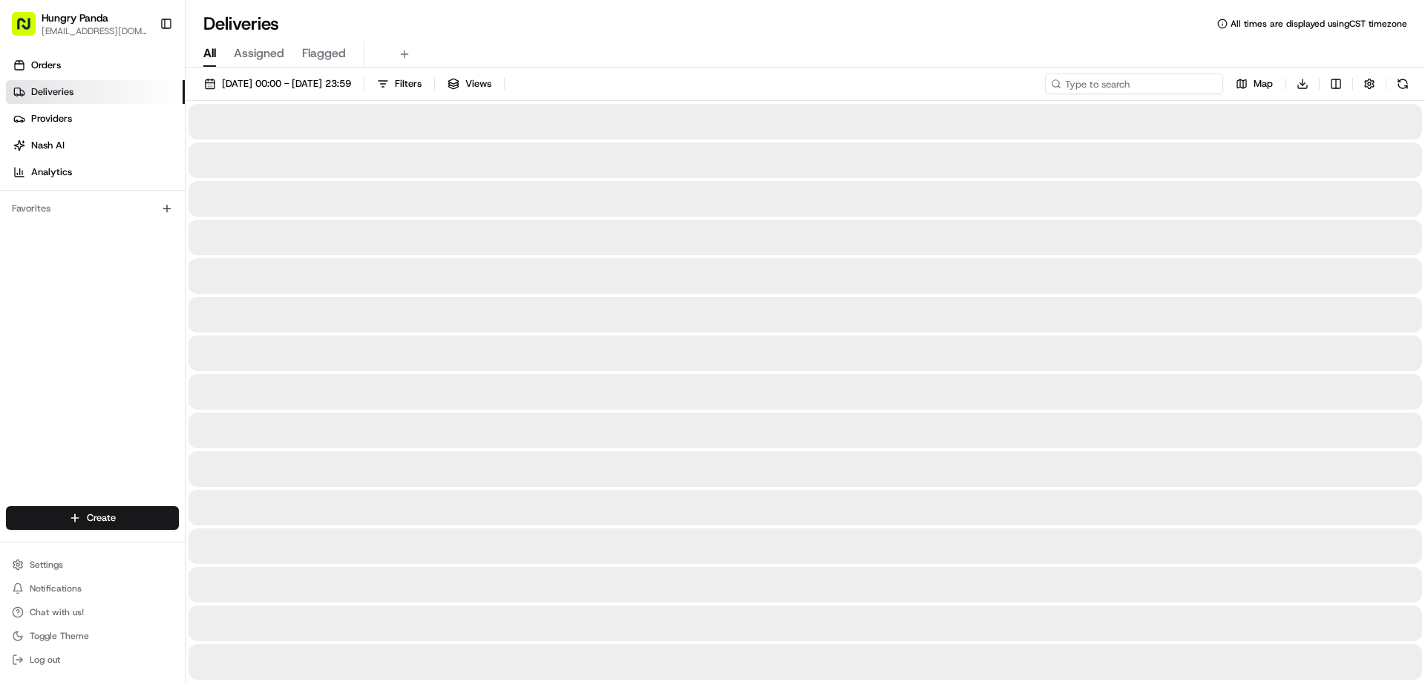
paste input "9339106375052737901288"
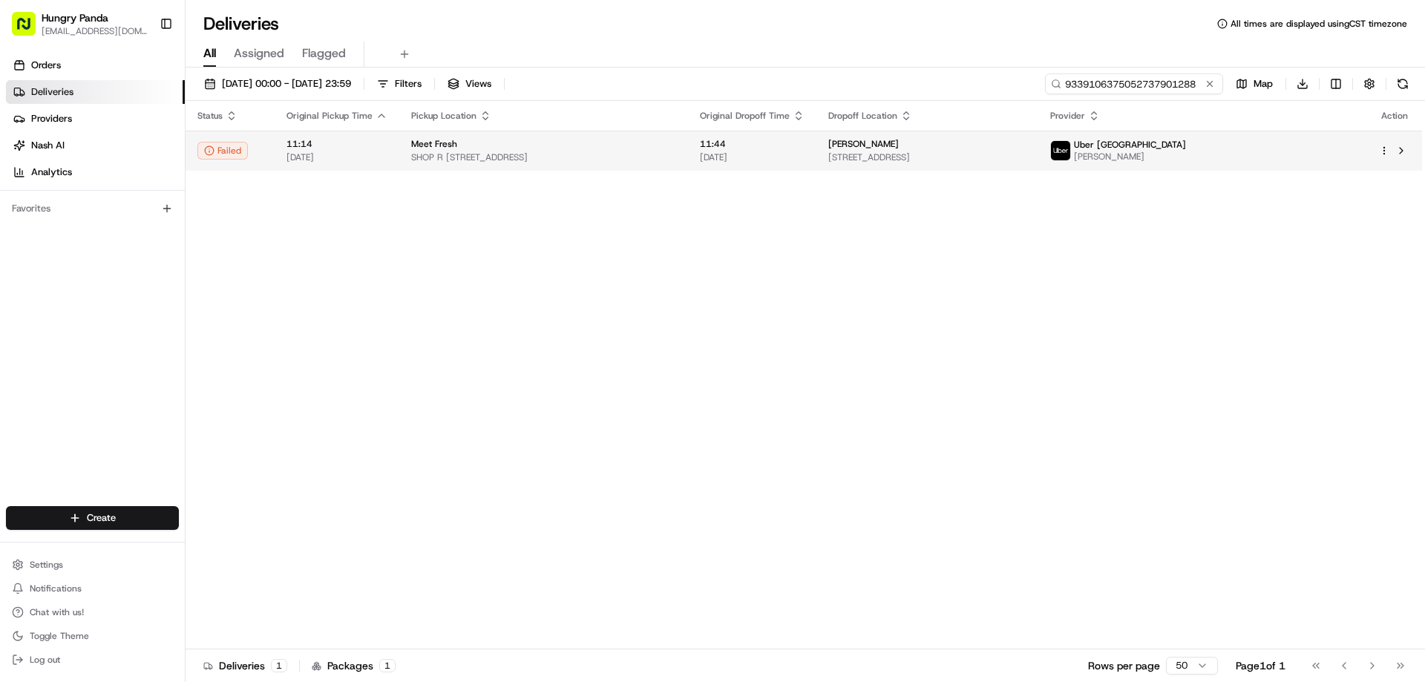
type input "9339106375052737901288"
click at [805, 155] on span "[DATE]" at bounding box center [752, 157] width 105 height 12
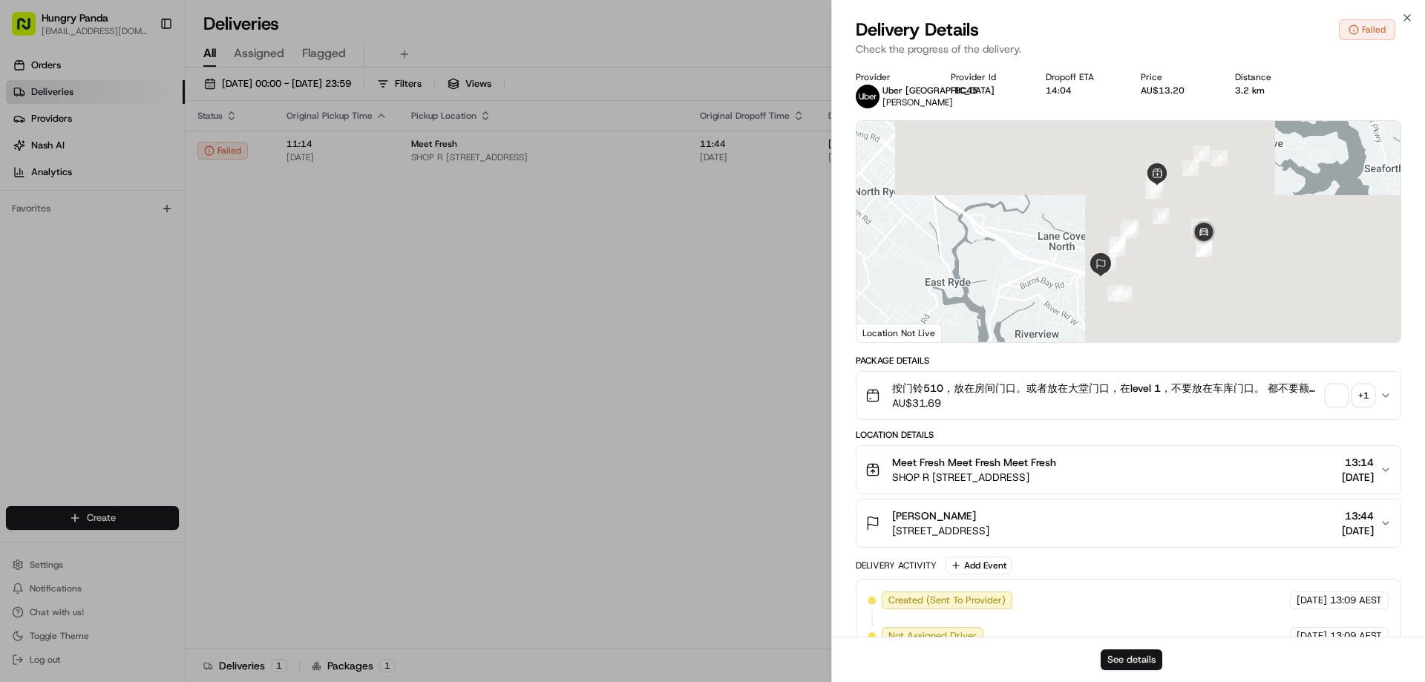
click at [1113, 657] on button "See details" at bounding box center [1132, 659] width 62 height 21
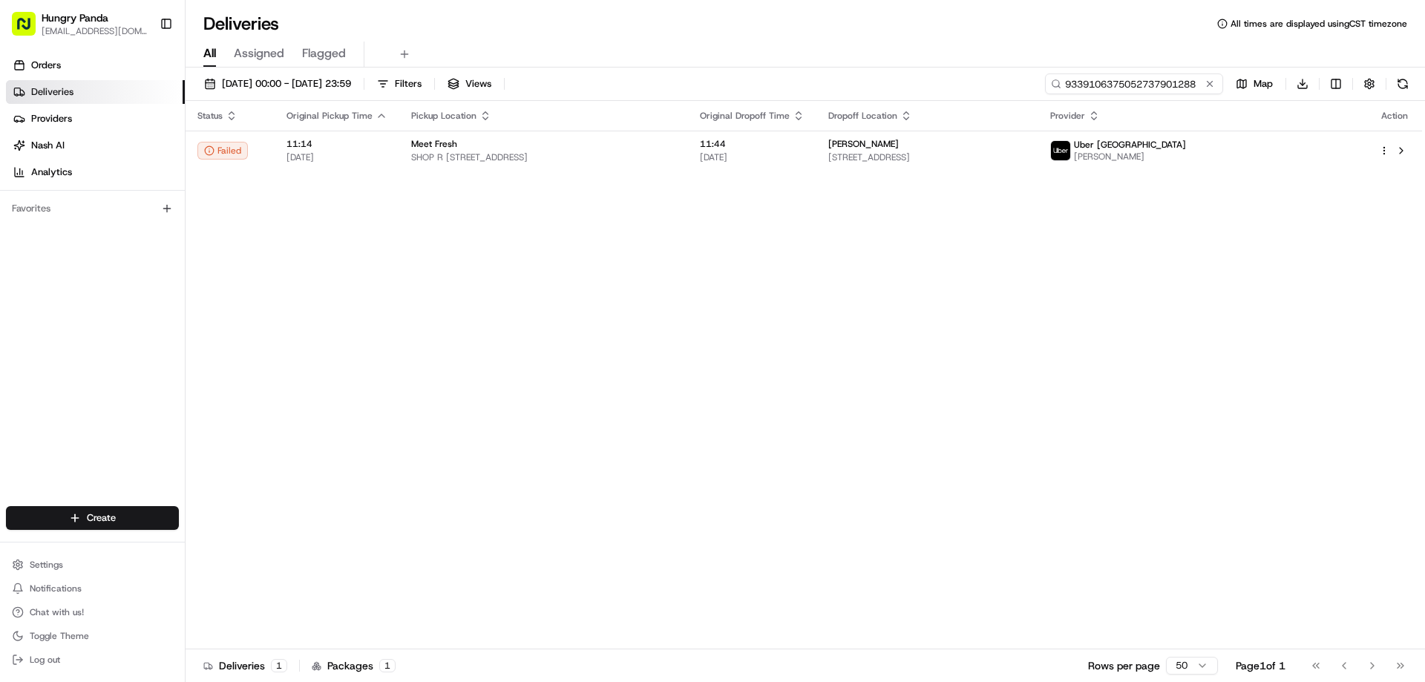
click at [1199, 81] on input "9339106375052737901288" at bounding box center [1134, 83] width 178 height 21
click at [1207, 80] on button at bounding box center [1209, 83] width 15 height 15
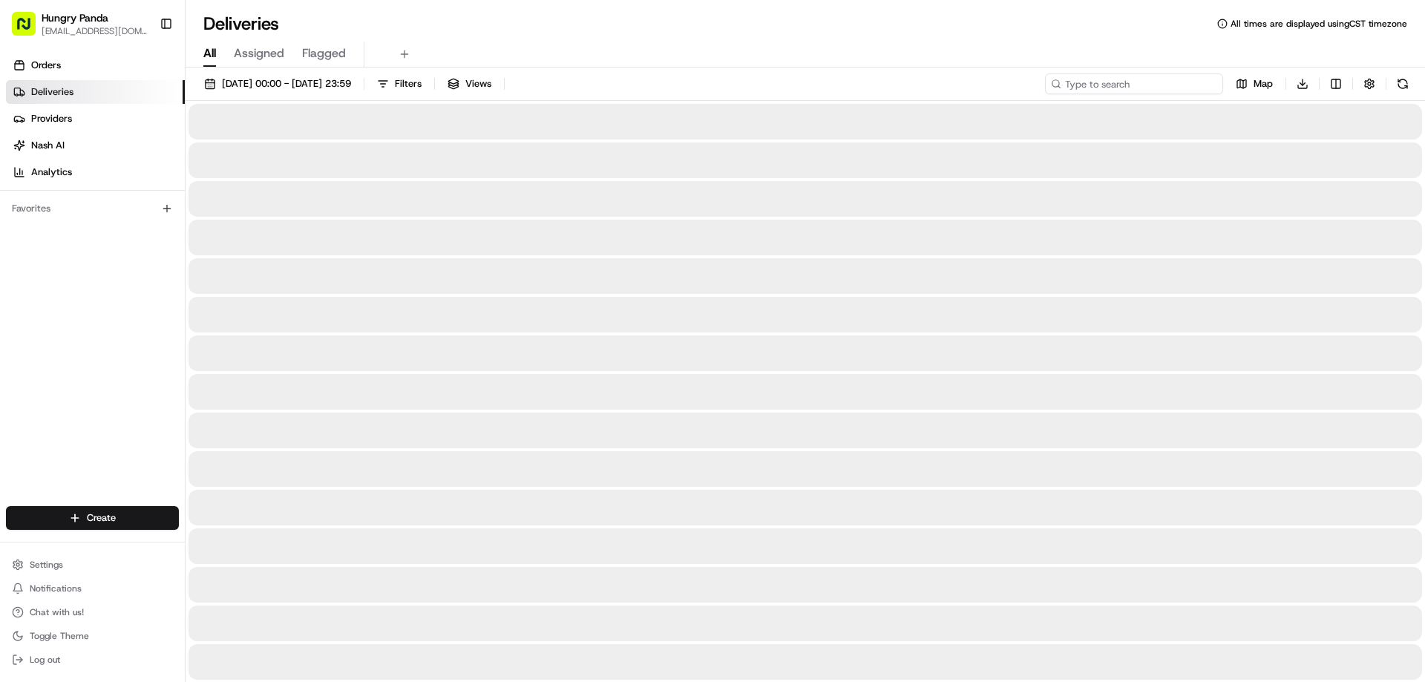
click at [1207, 80] on input at bounding box center [1134, 83] width 178 height 21
paste input "044712595515270114422"
type input "044712595515270114422"
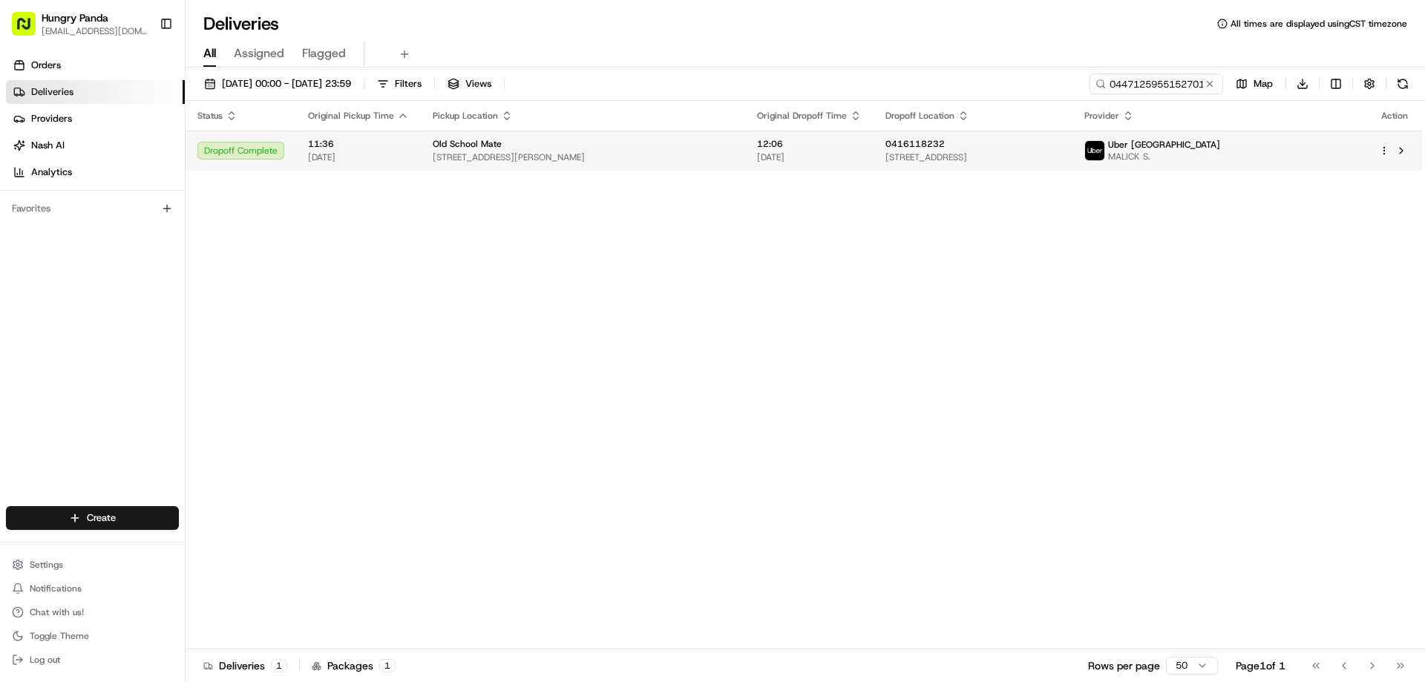
click at [787, 162] on span "[DATE]" at bounding box center [809, 157] width 105 height 12
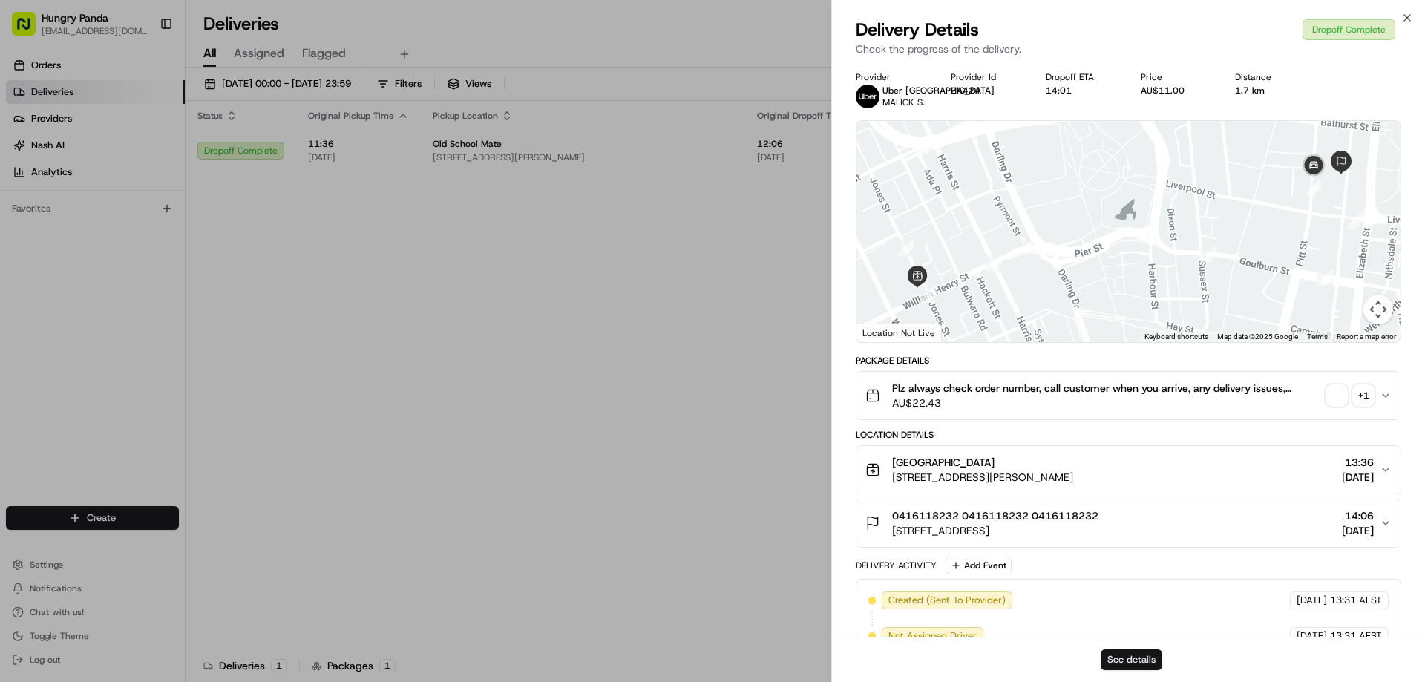
click at [1137, 655] on button "See details" at bounding box center [1132, 659] width 62 height 21
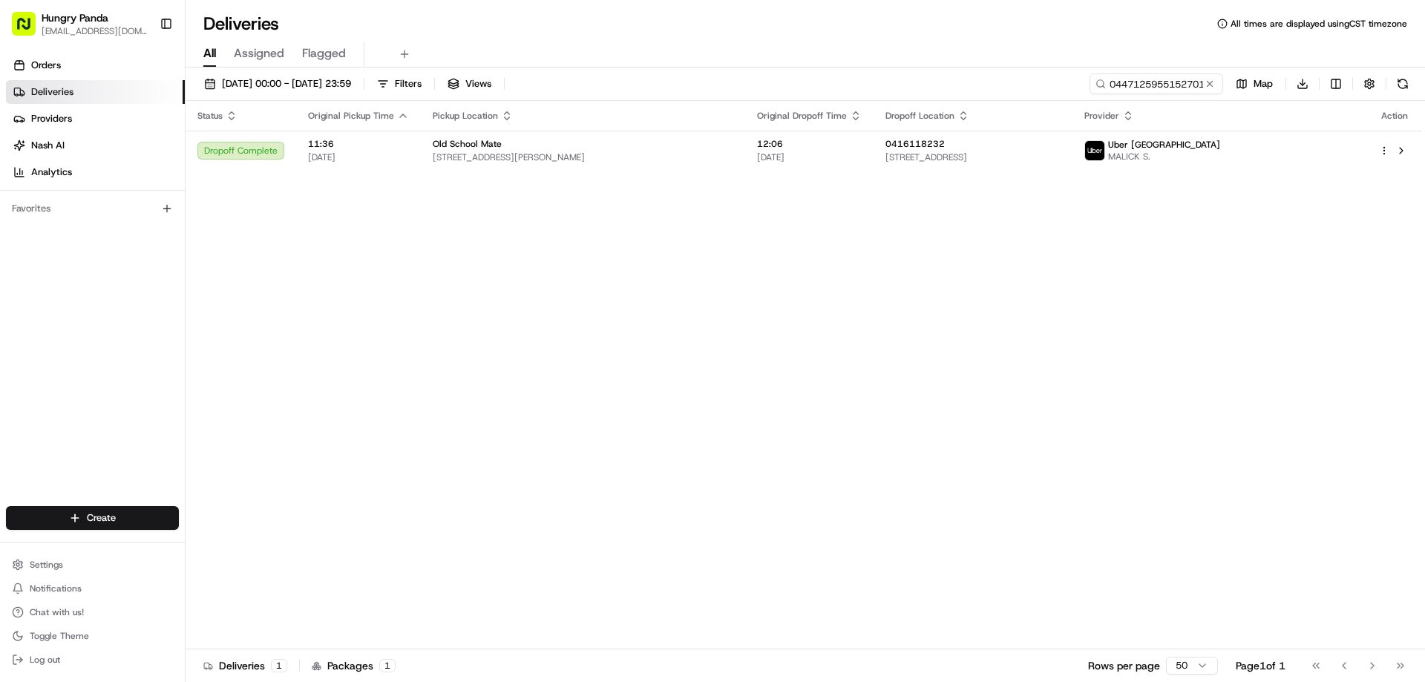
click at [1208, 82] on button at bounding box center [1209, 83] width 15 height 15
click at [1208, 81] on input at bounding box center [1134, 83] width 178 height 21
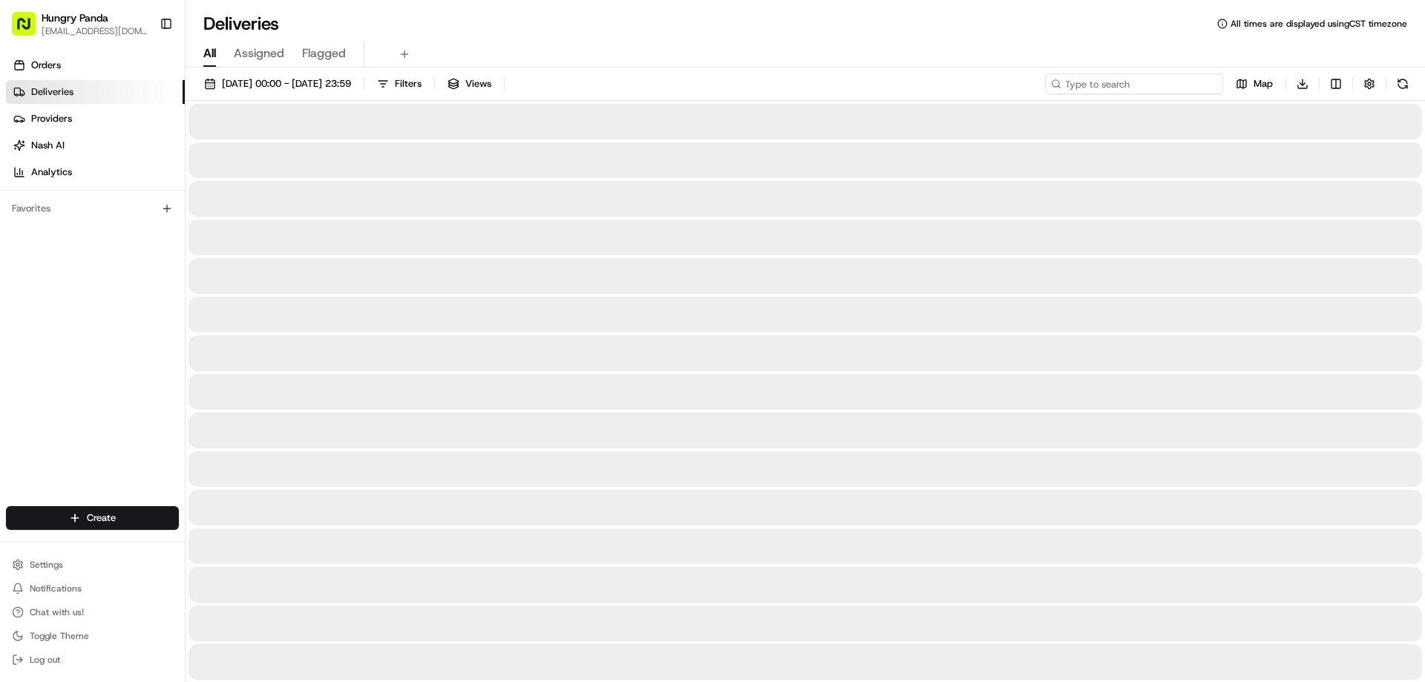
paste input "3846131845558712301776"
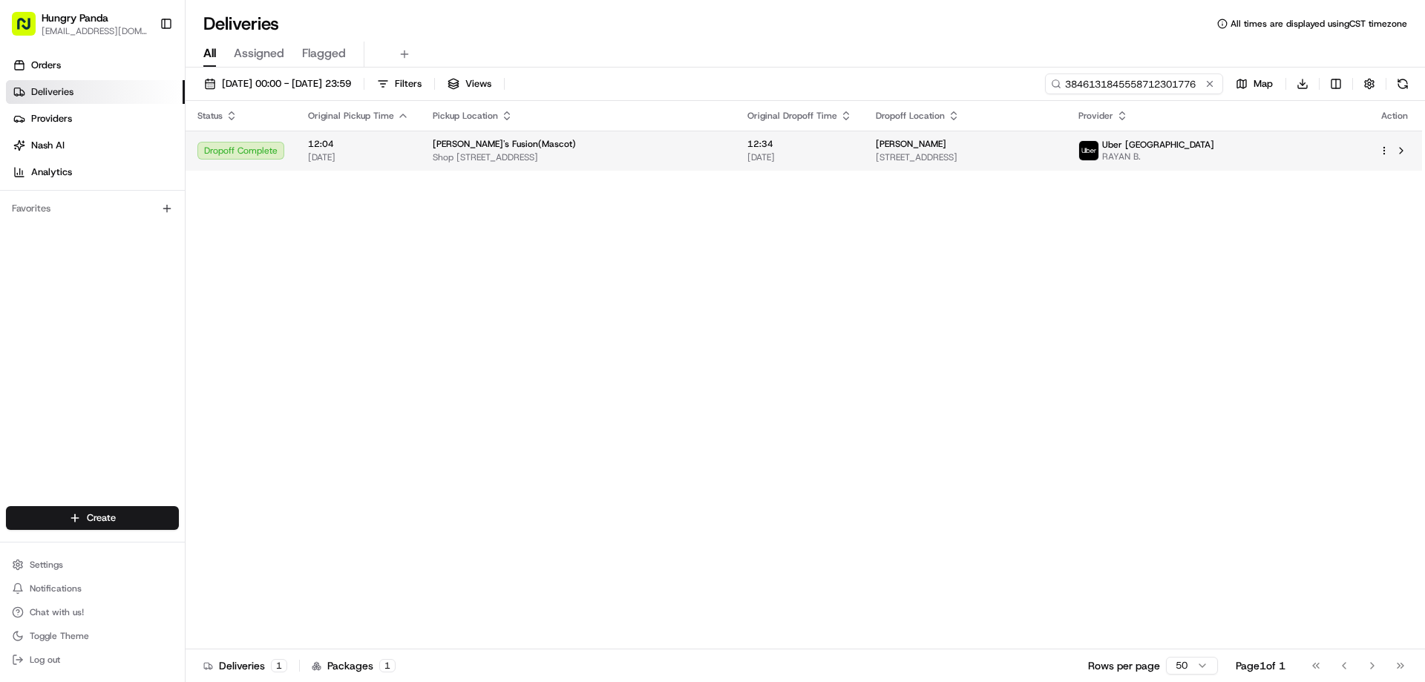
type input "3846131845558712301776"
click at [816, 154] on span "[DATE]" at bounding box center [799, 157] width 105 height 12
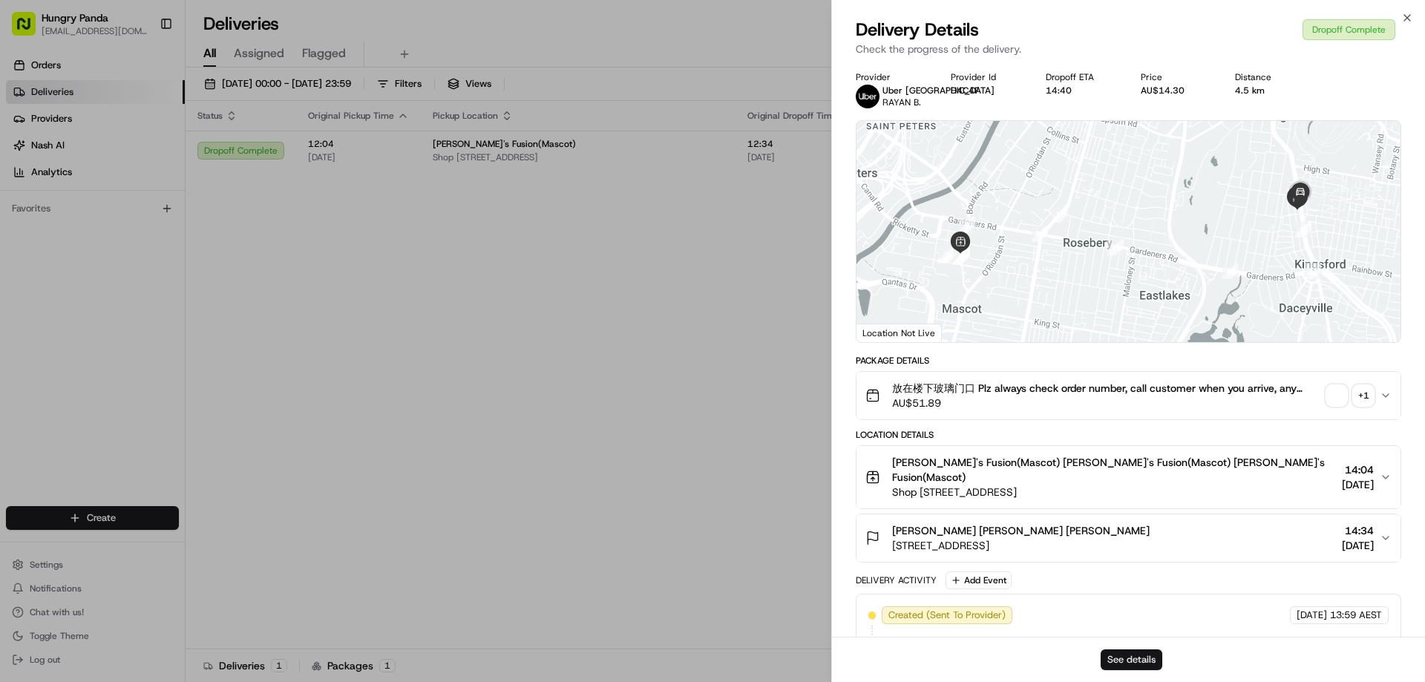
click at [1133, 652] on button "See details" at bounding box center [1132, 659] width 62 height 21
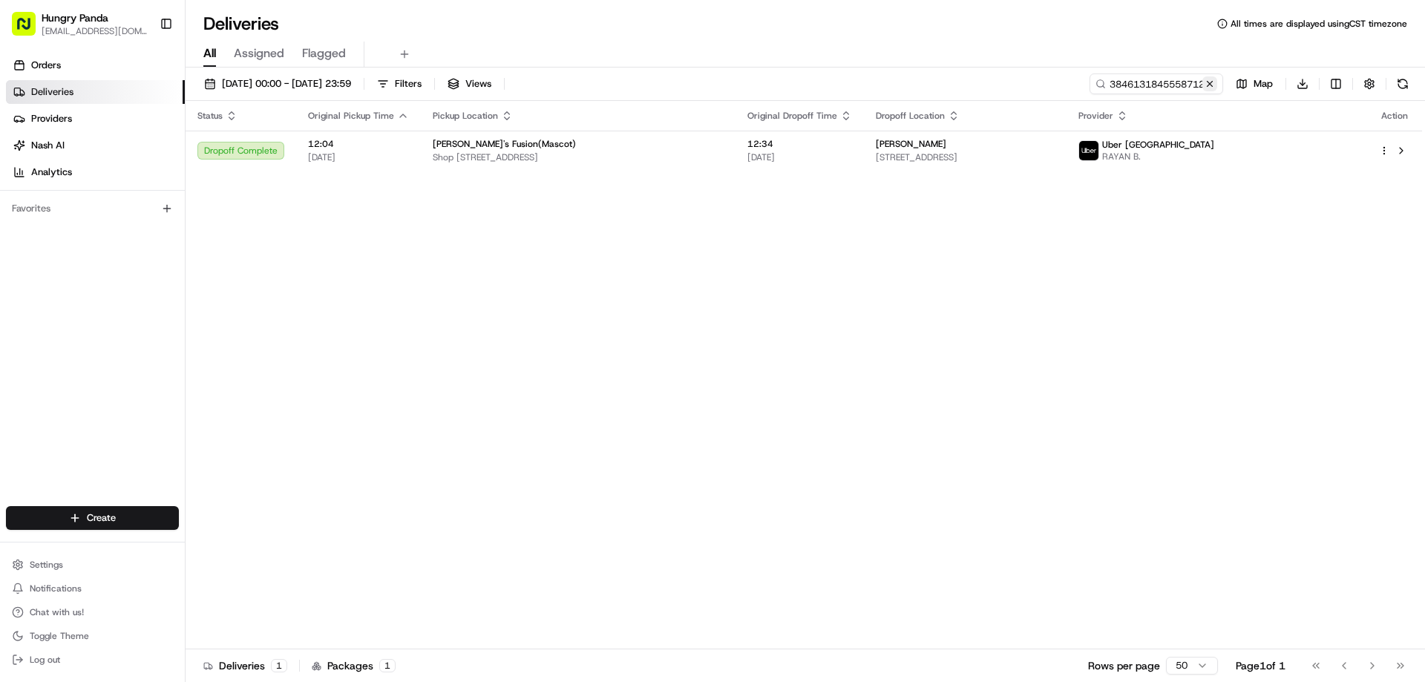
click at [1207, 83] on button at bounding box center [1209, 83] width 15 height 15
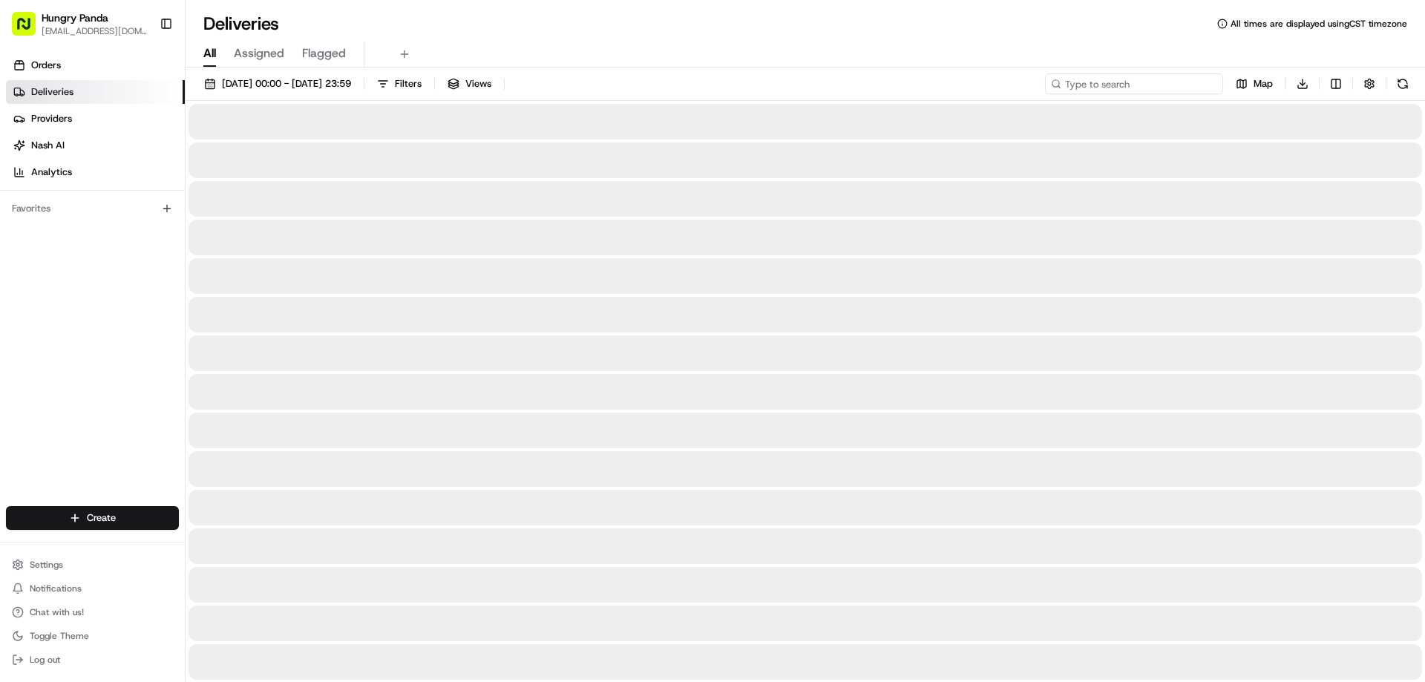
click at [1207, 83] on input at bounding box center [1134, 83] width 178 height 21
paste input "584113763535775633508"
type input "584113763535775633508"
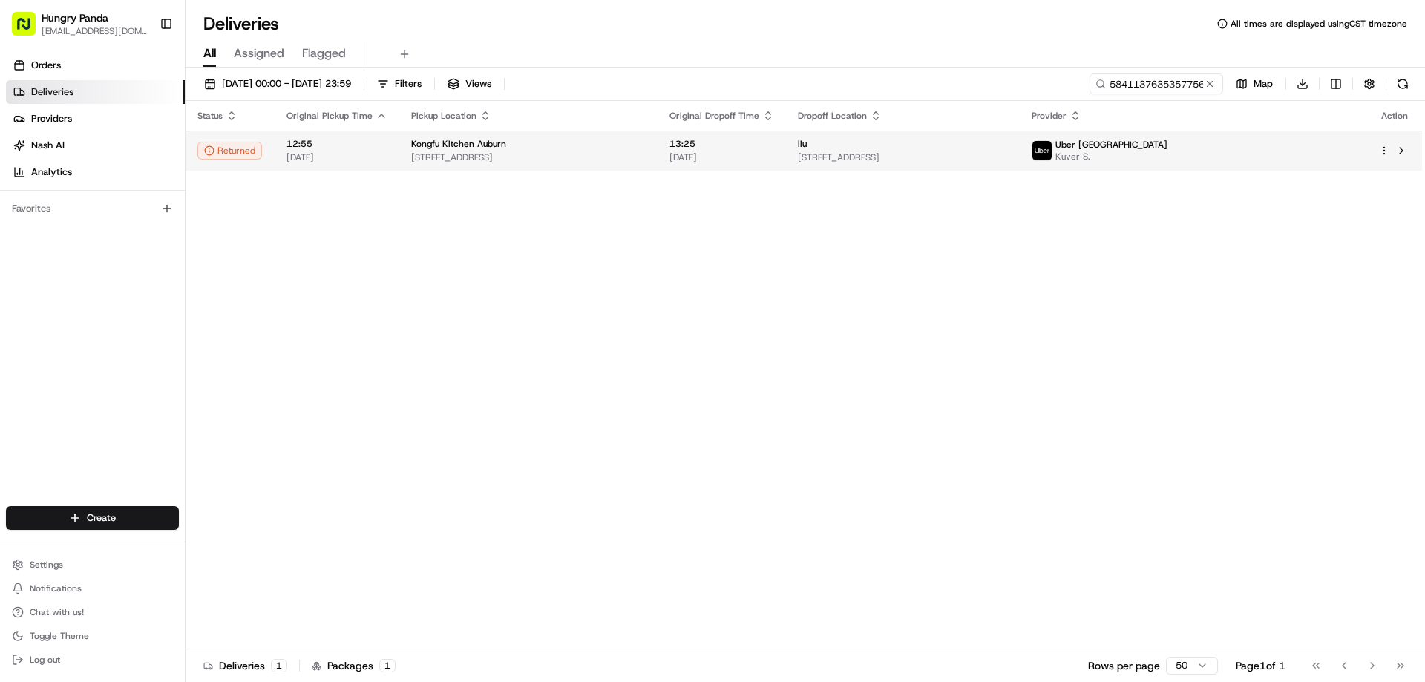
click at [894, 155] on span "u27/8-10 Northumberland Rd, Auburn NSW 2144, Australia" at bounding box center [903, 157] width 210 height 12
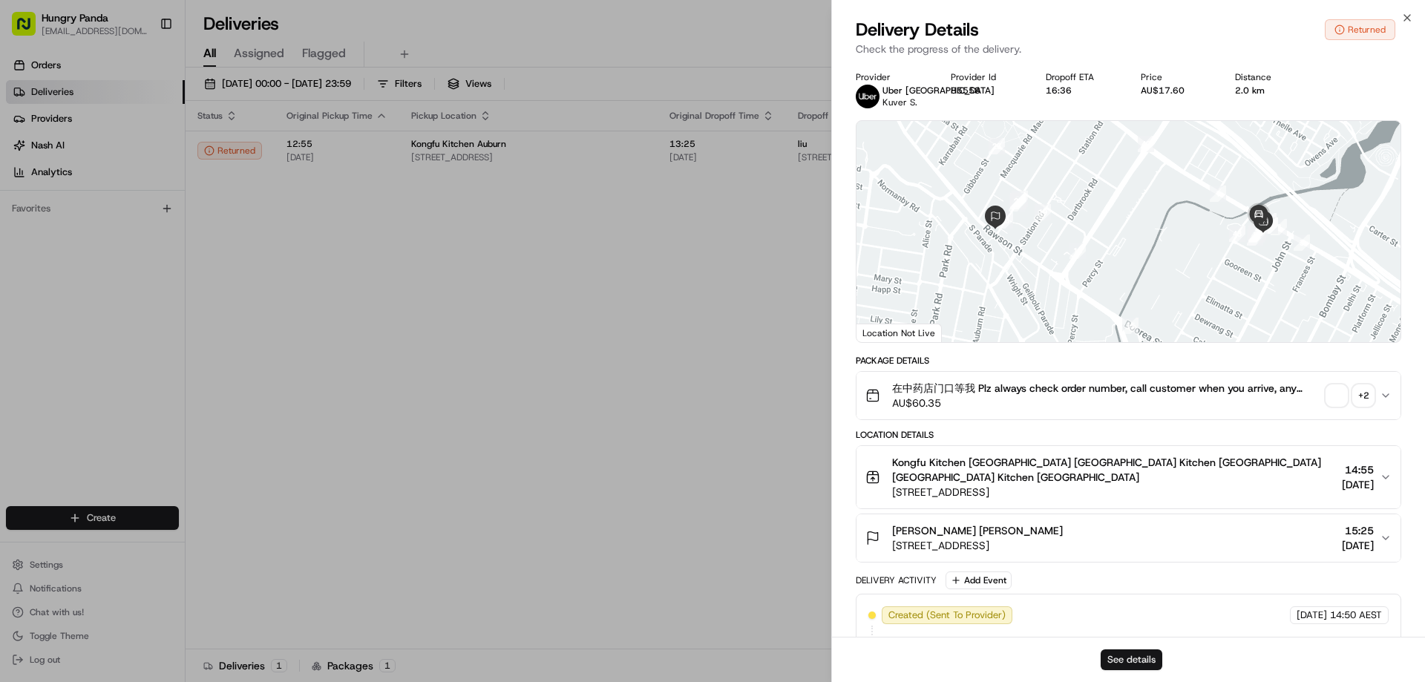
click at [1144, 656] on button "See details" at bounding box center [1132, 659] width 62 height 21
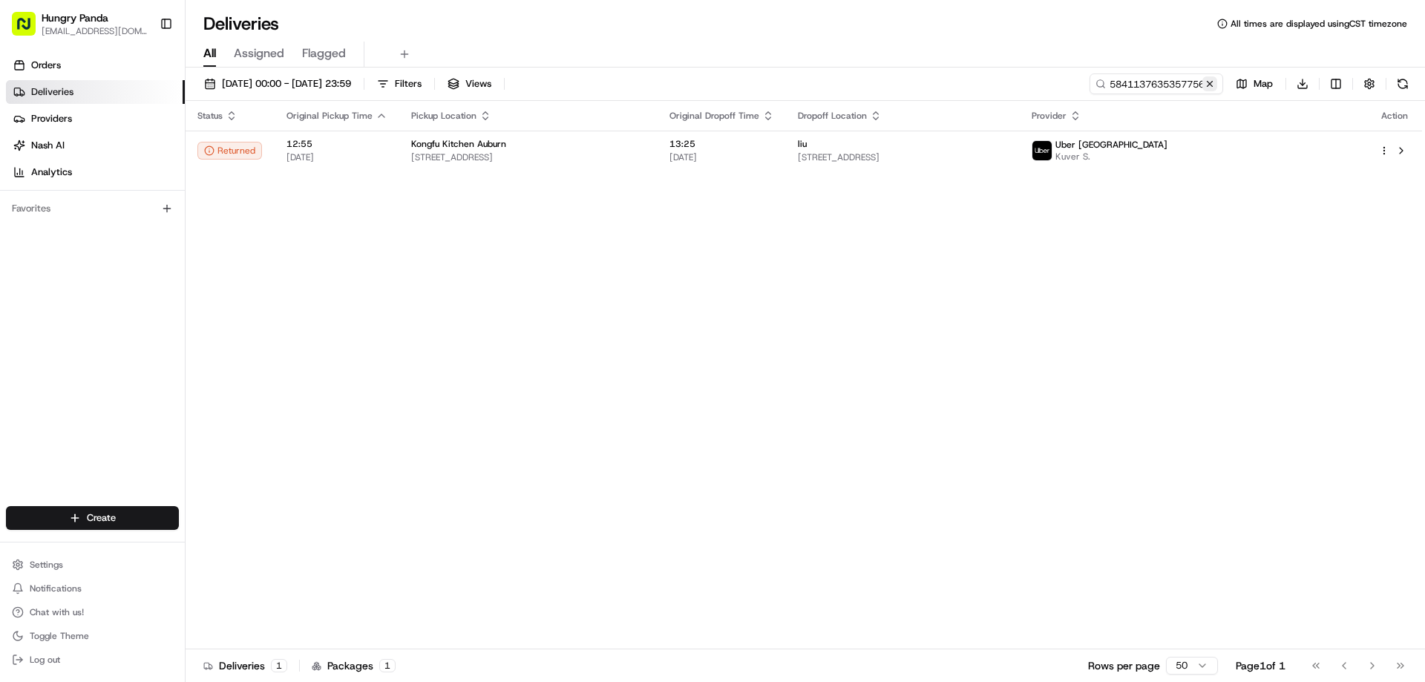
click at [1205, 89] on button at bounding box center [1209, 83] width 15 height 15
click at [1205, 89] on input at bounding box center [1134, 83] width 178 height 21
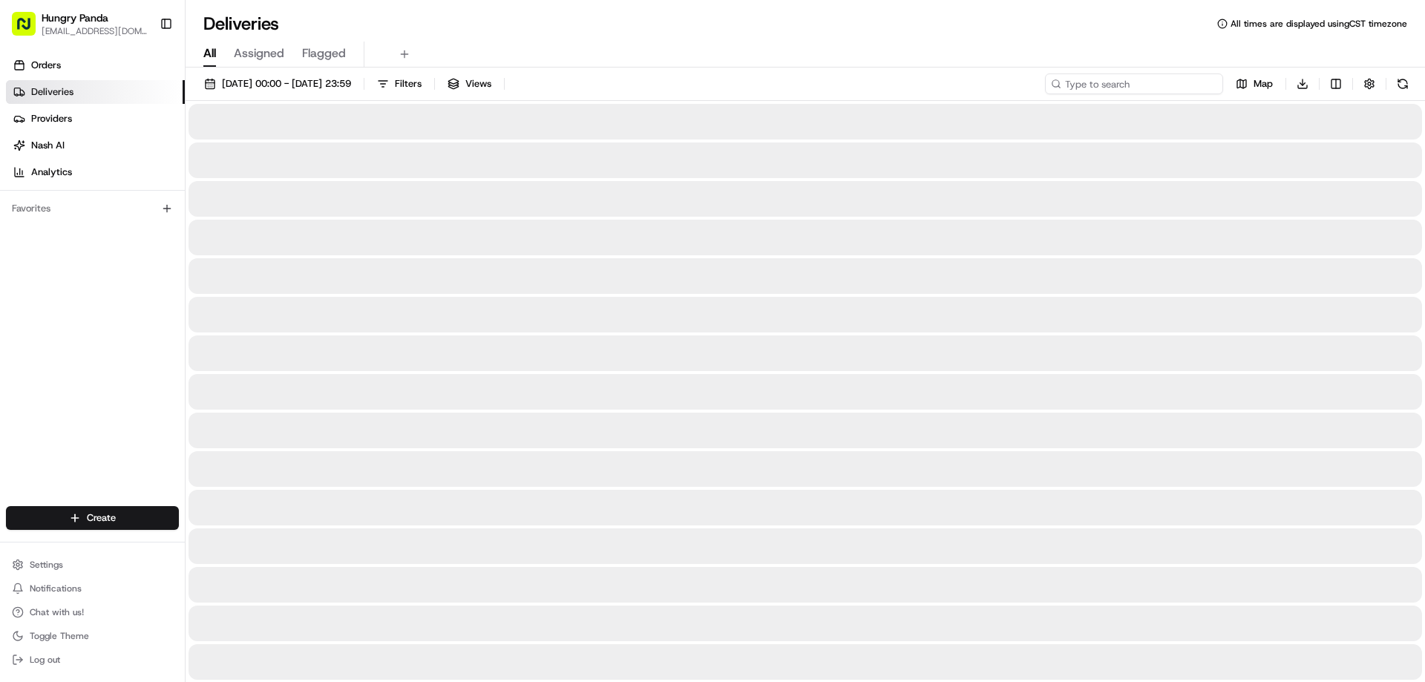
paste input "684914238575976487591"
type input "684914238575976487591"
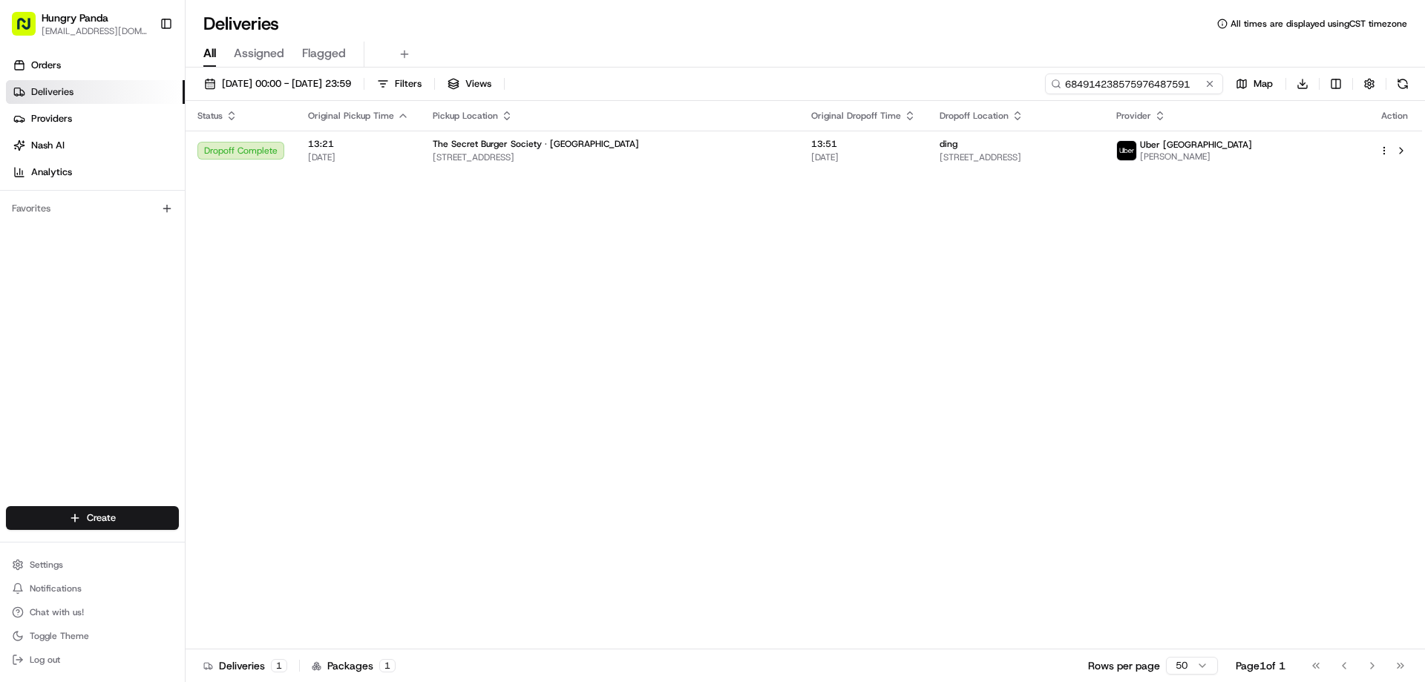
click at [1156, 79] on input "684914238575976487591" at bounding box center [1134, 83] width 178 height 21
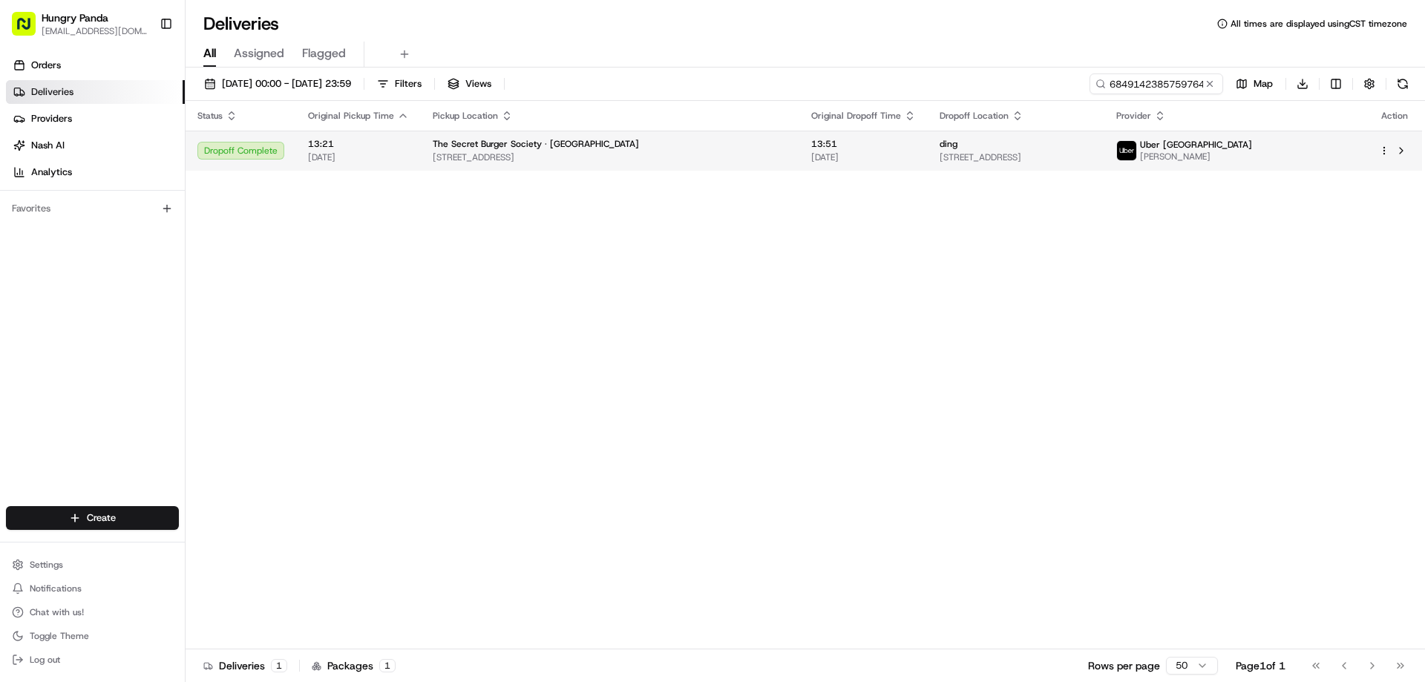
click at [940, 138] on div "ding" at bounding box center [1016, 144] width 153 height 12
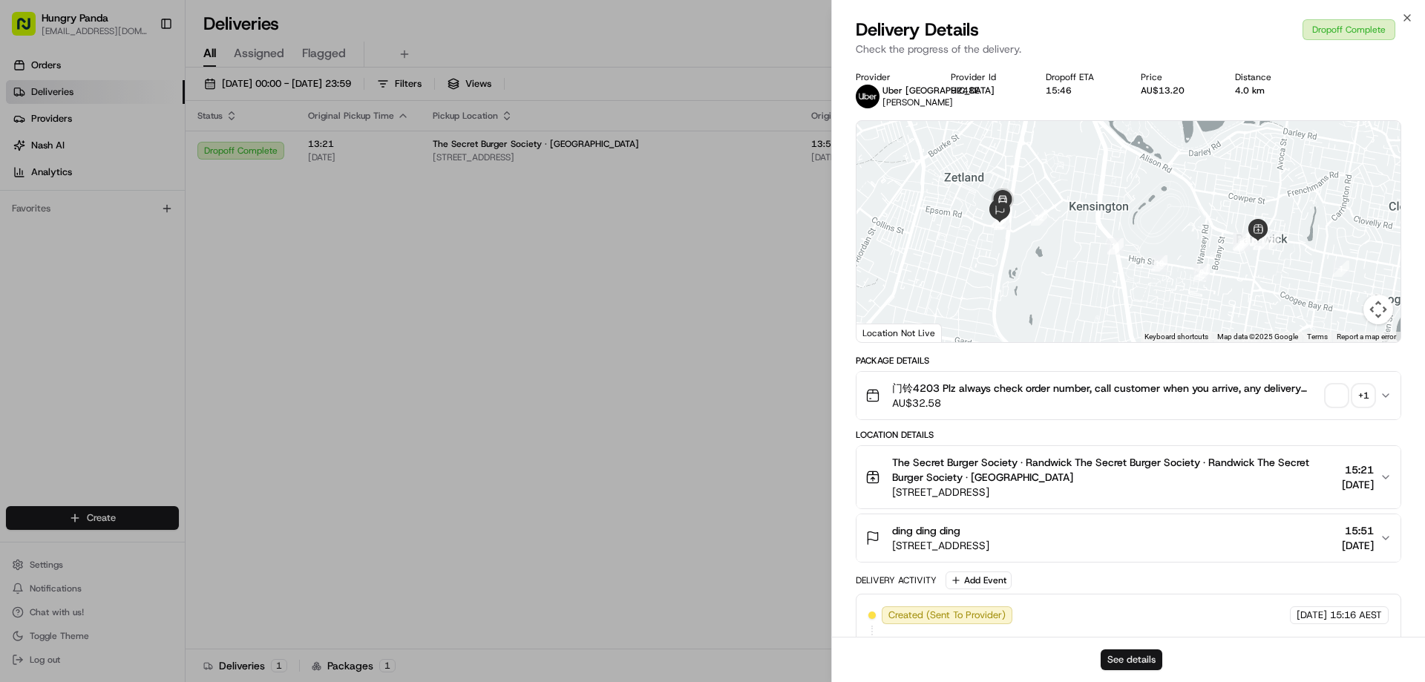
click at [1129, 659] on button "See details" at bounding box center [1132, 659] width 62 height 21
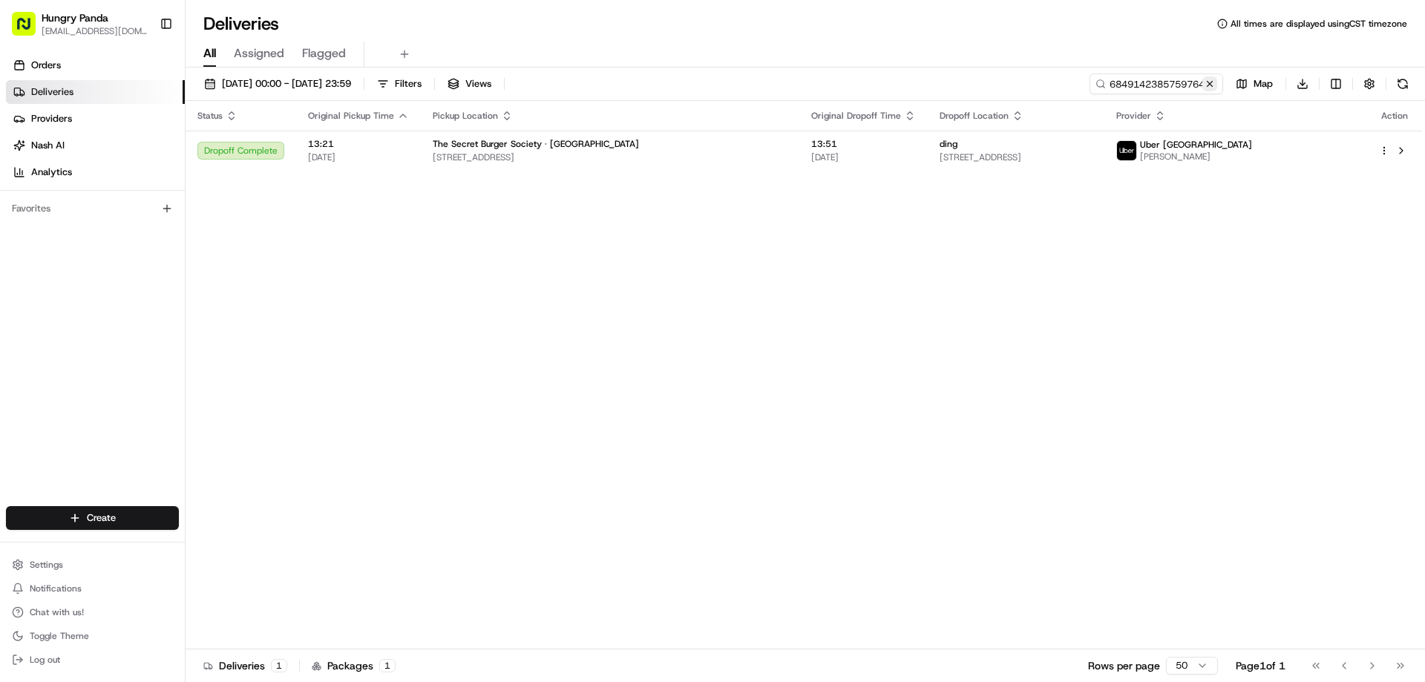
click at [1214, 85] on button at bounding box center [1209, 83] width 15 height 15
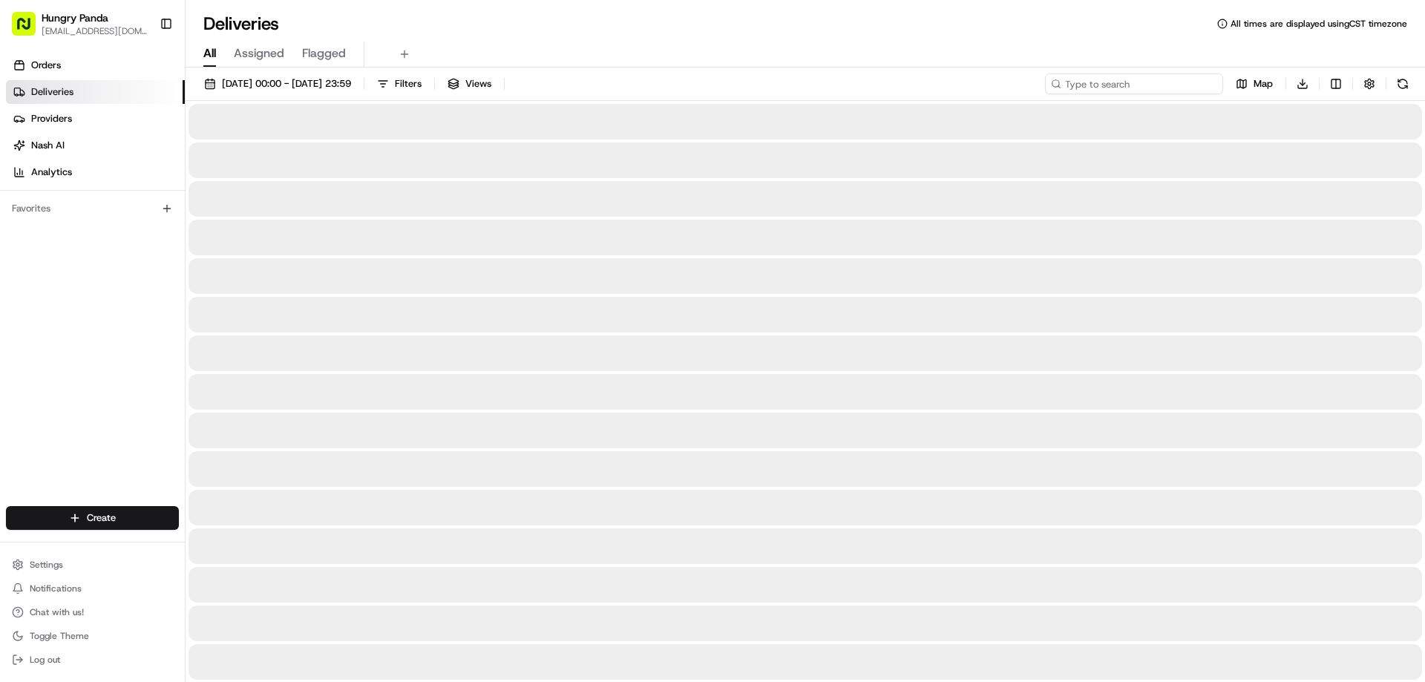
click at [1214, 85] on input at bounding box center [1134, 83] width 178 height 21
paste input "2742128525856776681522"
type input "2742128525856776681522"
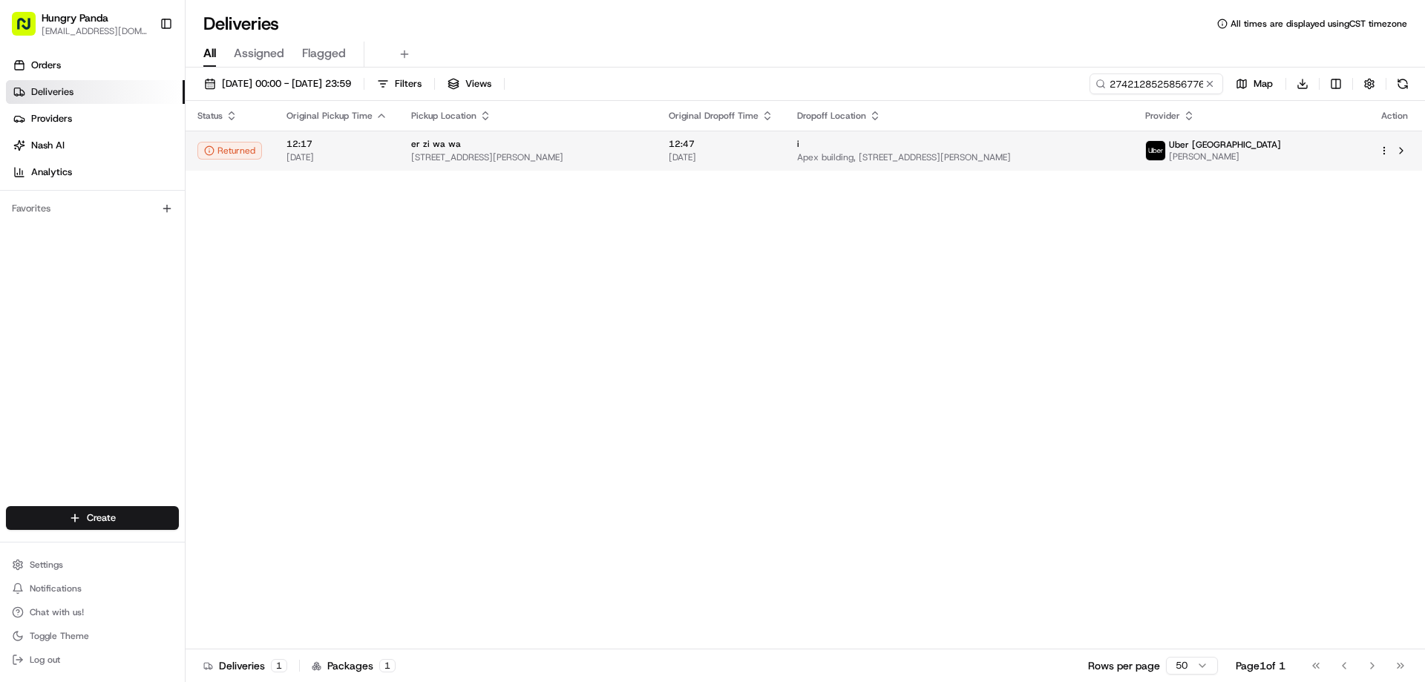
click at [785, 131] on td "12:47 14/08/2025" at bounding box center [721, 151] width 128 height 40
click at [870, 147] on div "i" at bounding box center [959, 144] width 324 height 12
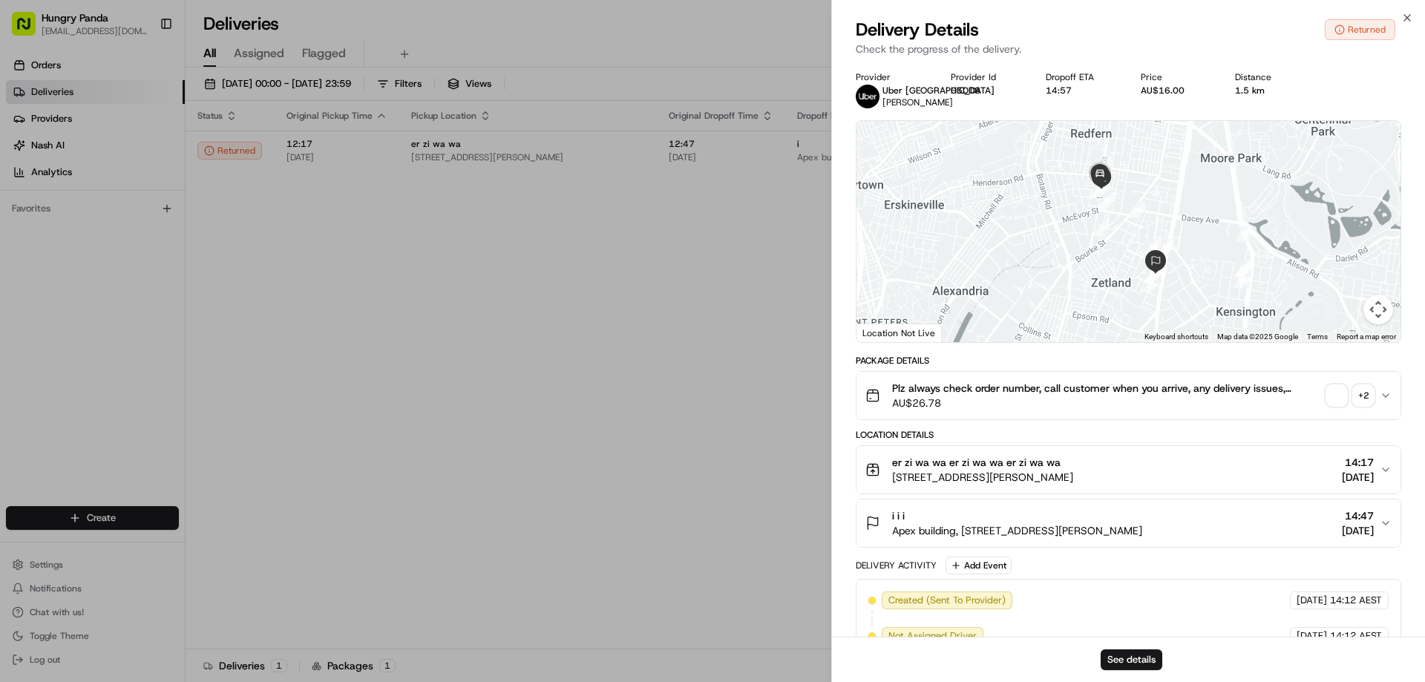
click at [1146, 672] on div "See details" at bounding box center [1128, 659] width 593 height 45
click at [1125, 656] on button "See details" at bounding box center [1132, 659] width 62 height 21
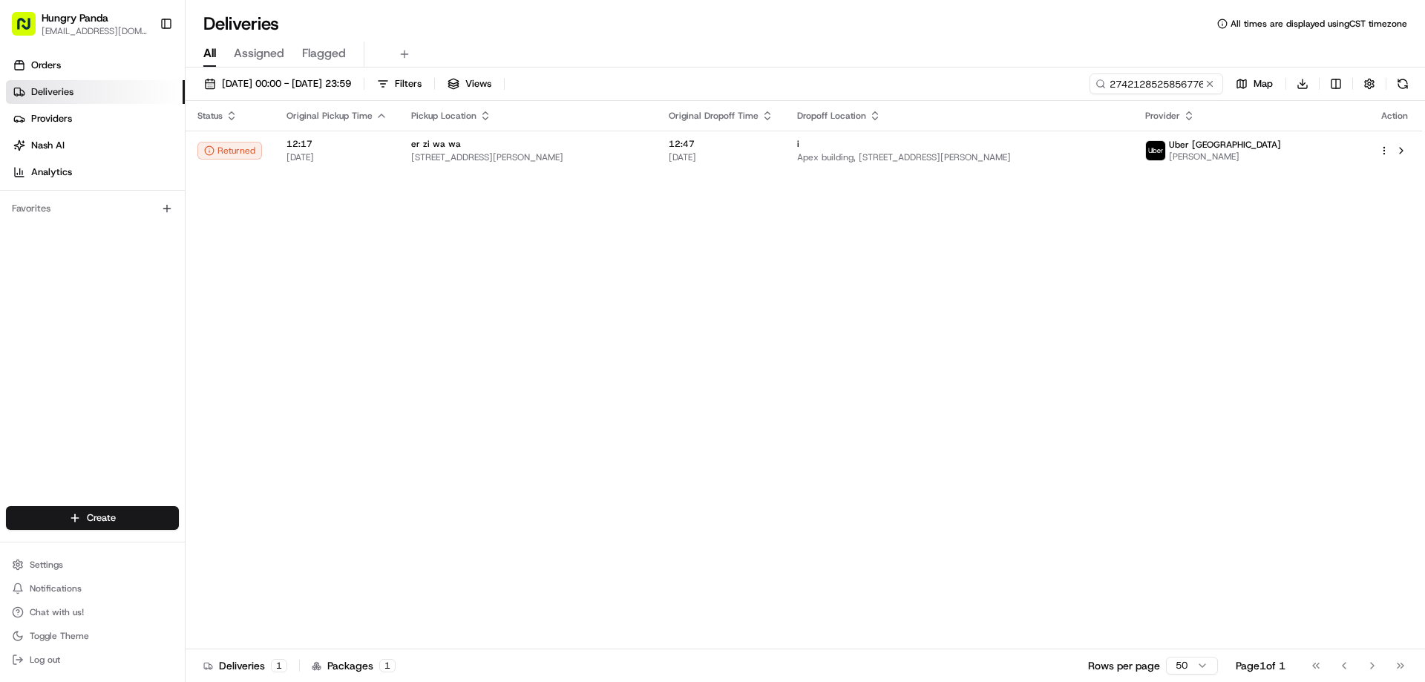
click at [1207, 85] on button at bounding box center [1209, 83] width 15 height 15
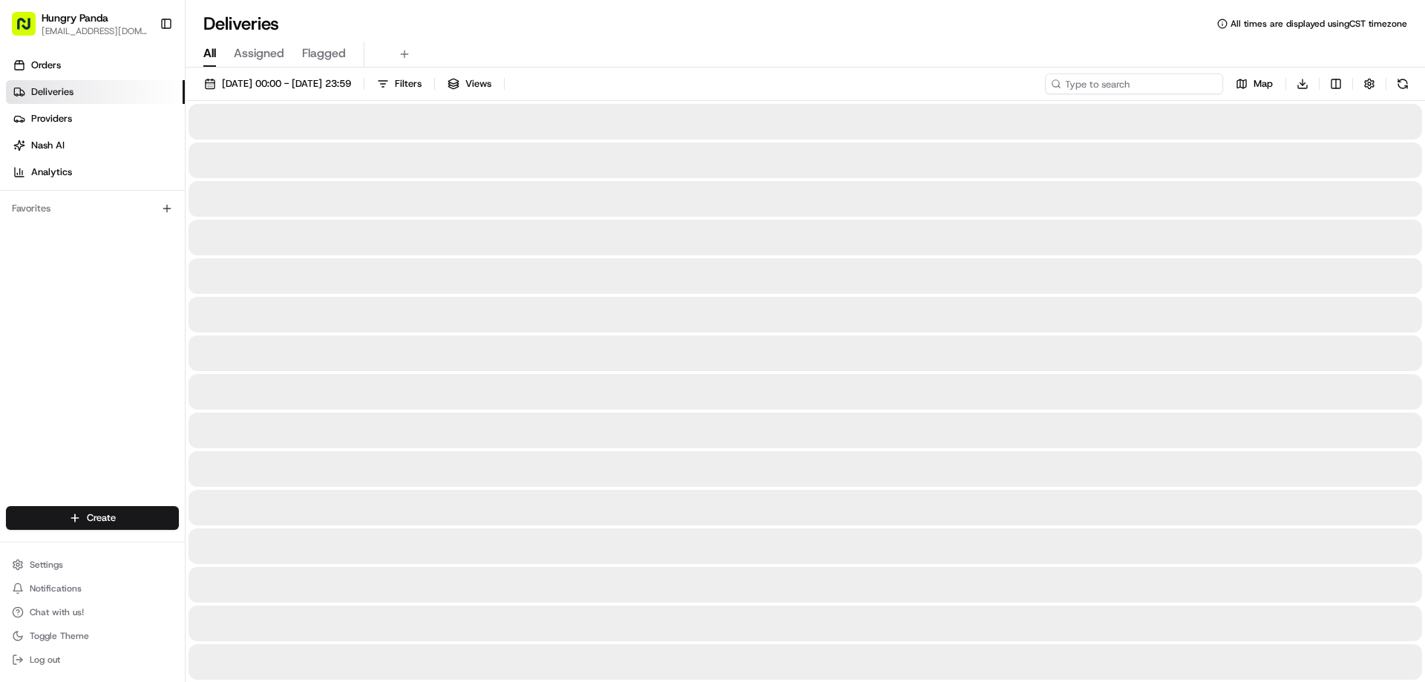
click at [1207, 85] on input at bounding box center [1134, 83] width 178 height 21
paste input "6439104775654702101458"
type input "6439104775654702101458"
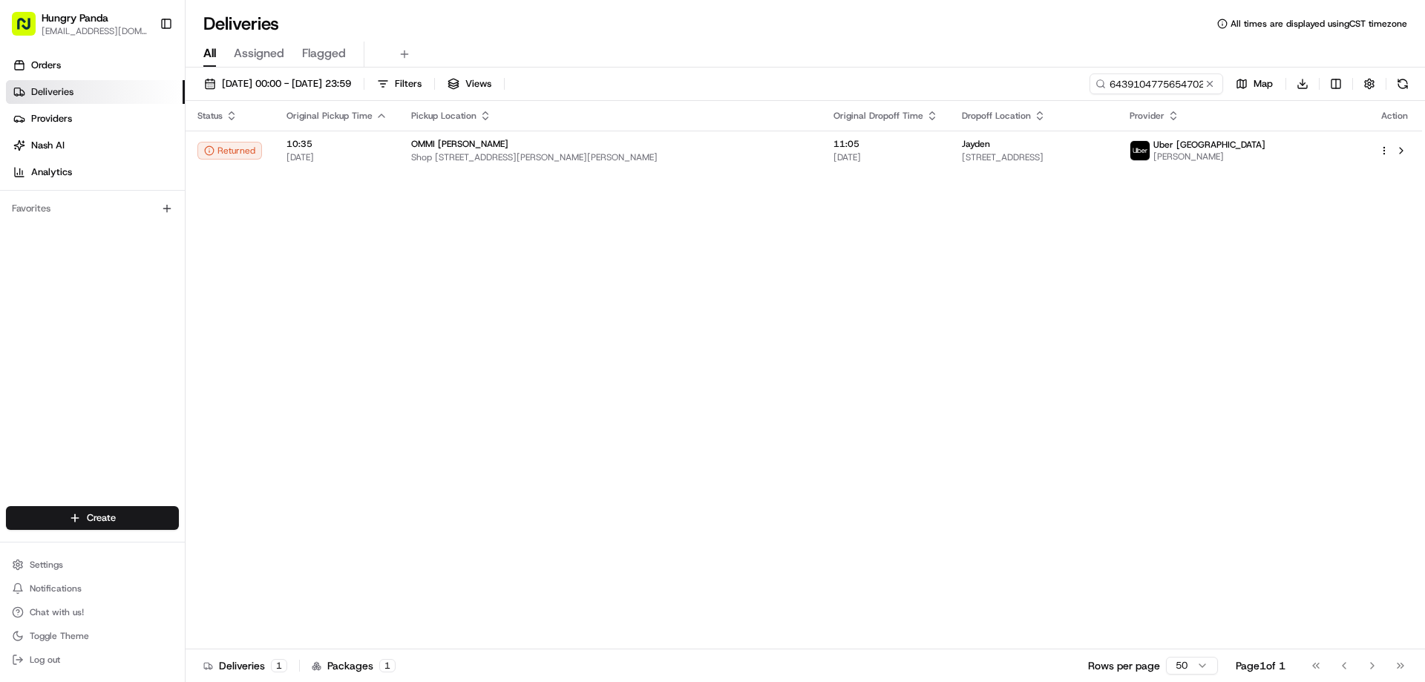
click at [706, 177] on div "Status Original Pickup Time Pickup Location Original Dropoff Time Dropoff Locat…" at bounding box center [804, 375] width 1236 height 548
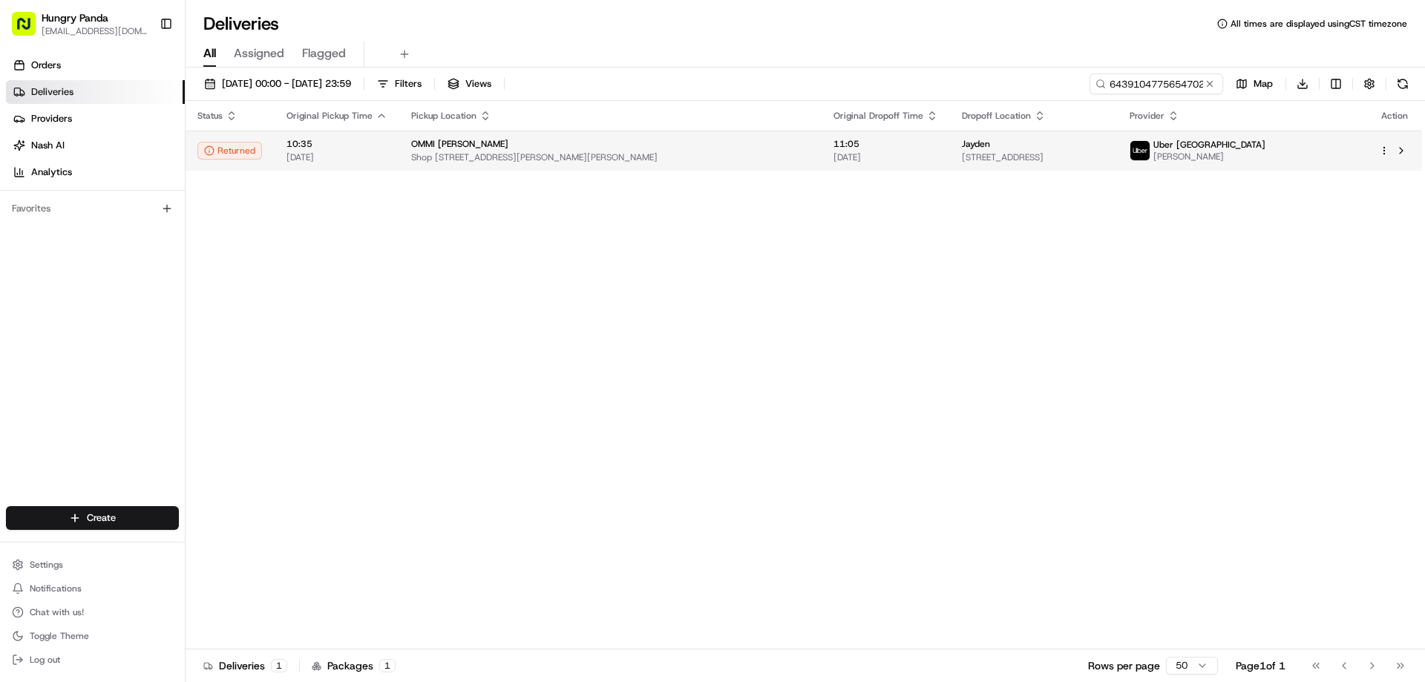
click at [746, 161] on span "Shop 1/7-9 Gibbons St, Redfern NSW 2016, Australia" at bounding box center [610, 157] width 399 height 12
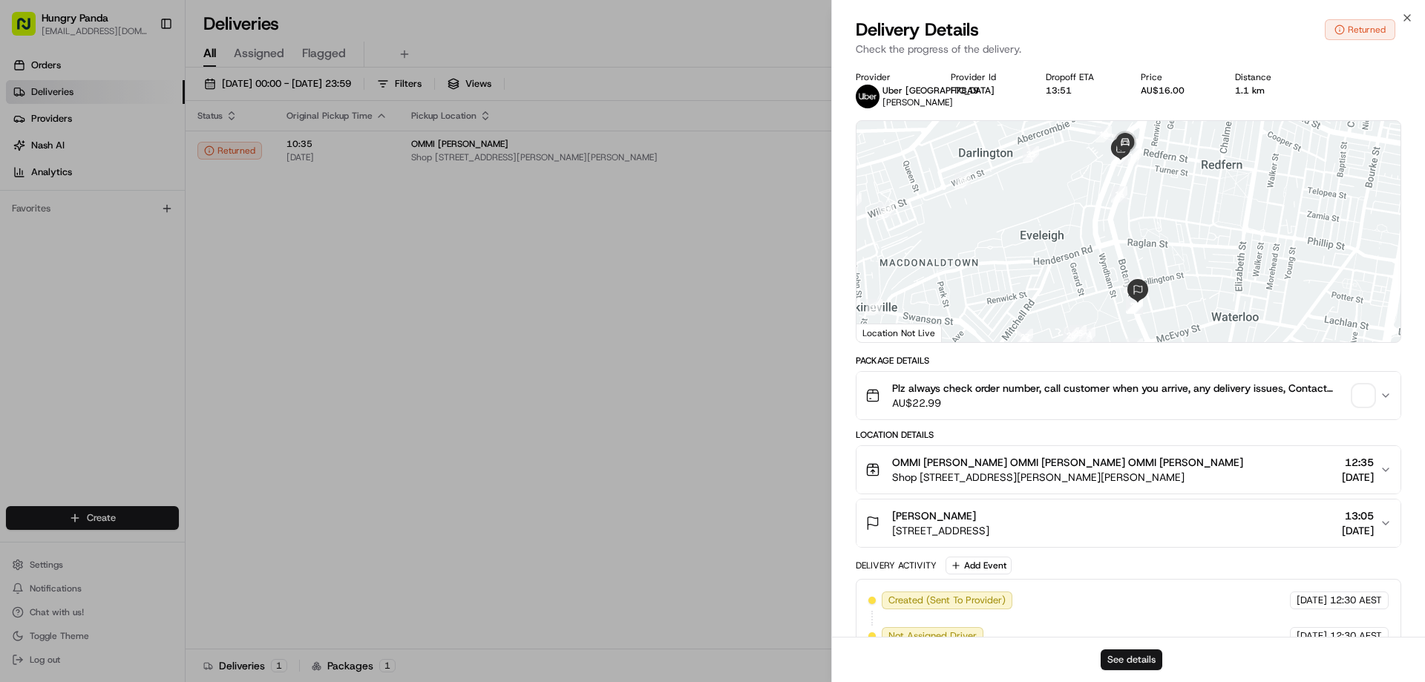
click at [1118, 664] on button "See details" at bounding box center [1132, 659] width 62 height 21
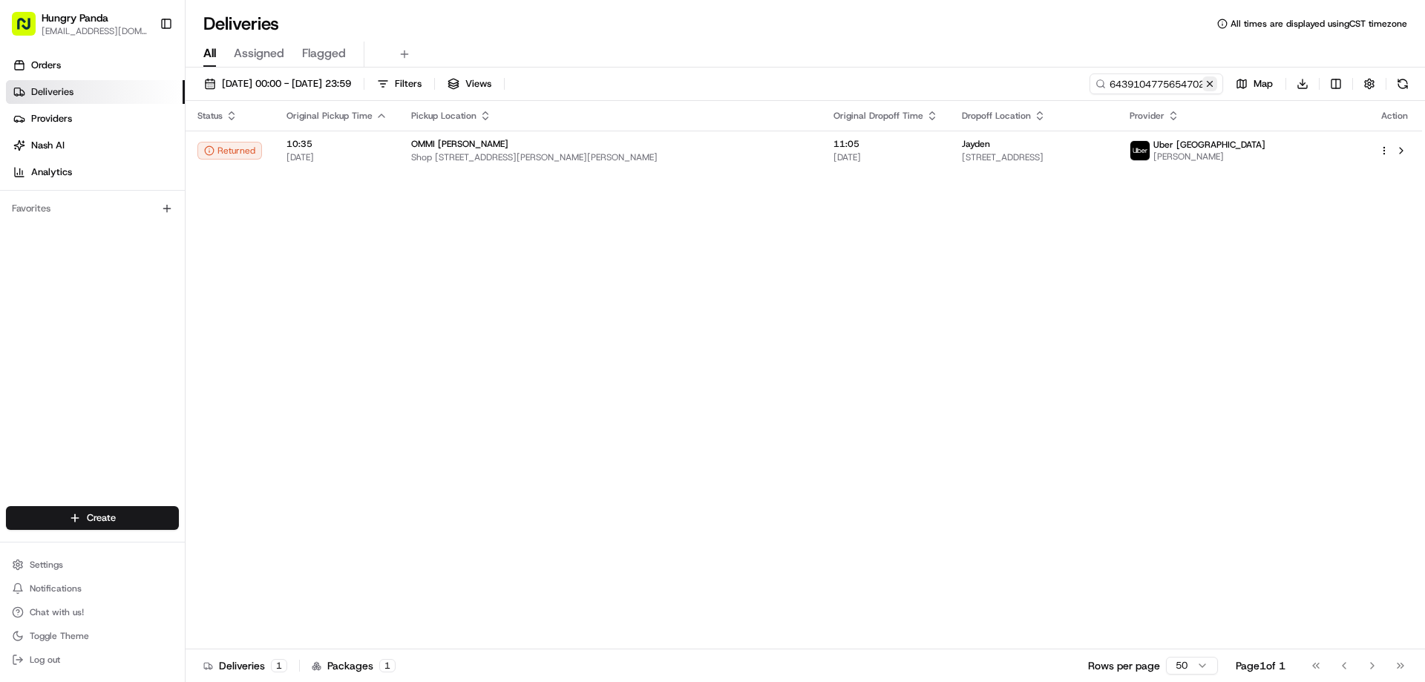
click at [1214, 82] on button at bounding box center [1209, 83] width 15 height 15
drag, startPoint x: 1214, startPoint y: 82, endPoint x: 1166, endPoint y: 100, distance: 51.7
click at [1214, 82] on input at bounding box center [1134, 83] width 178 height 21
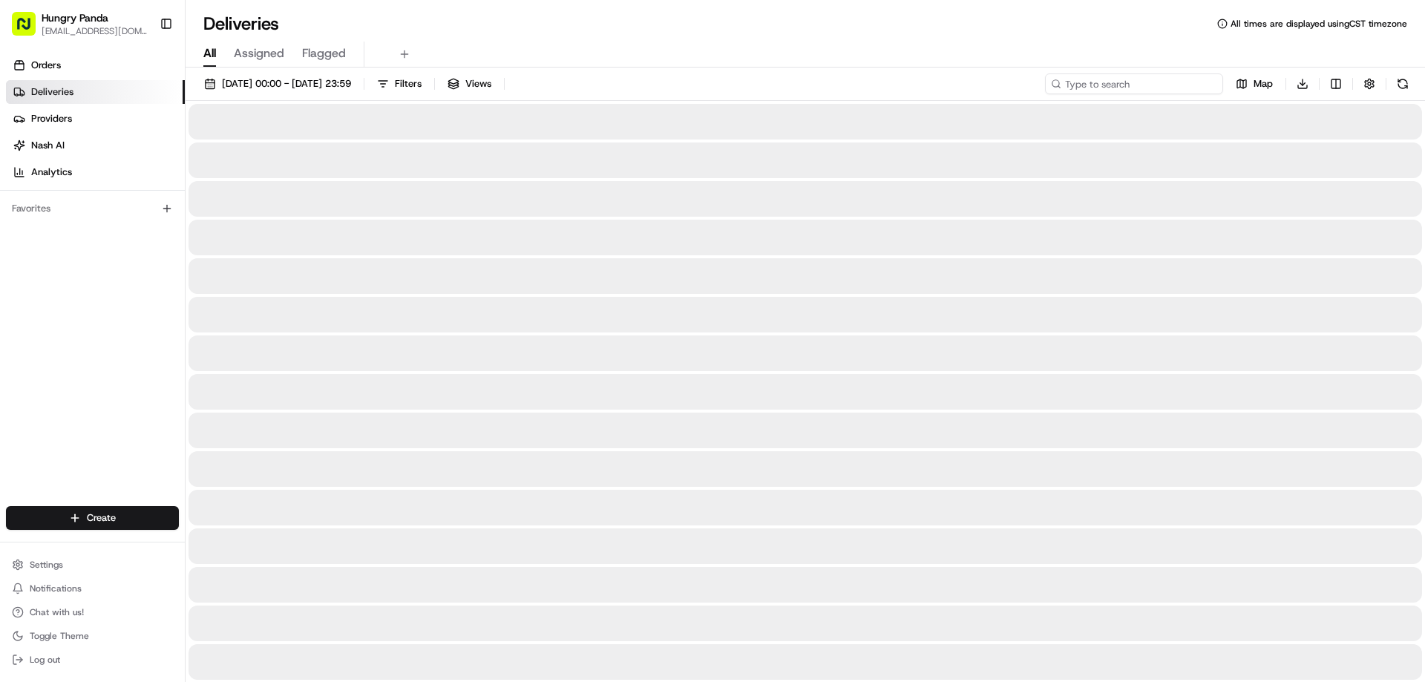
paste input "754017363545771426534"
type input "754017363545771426534"
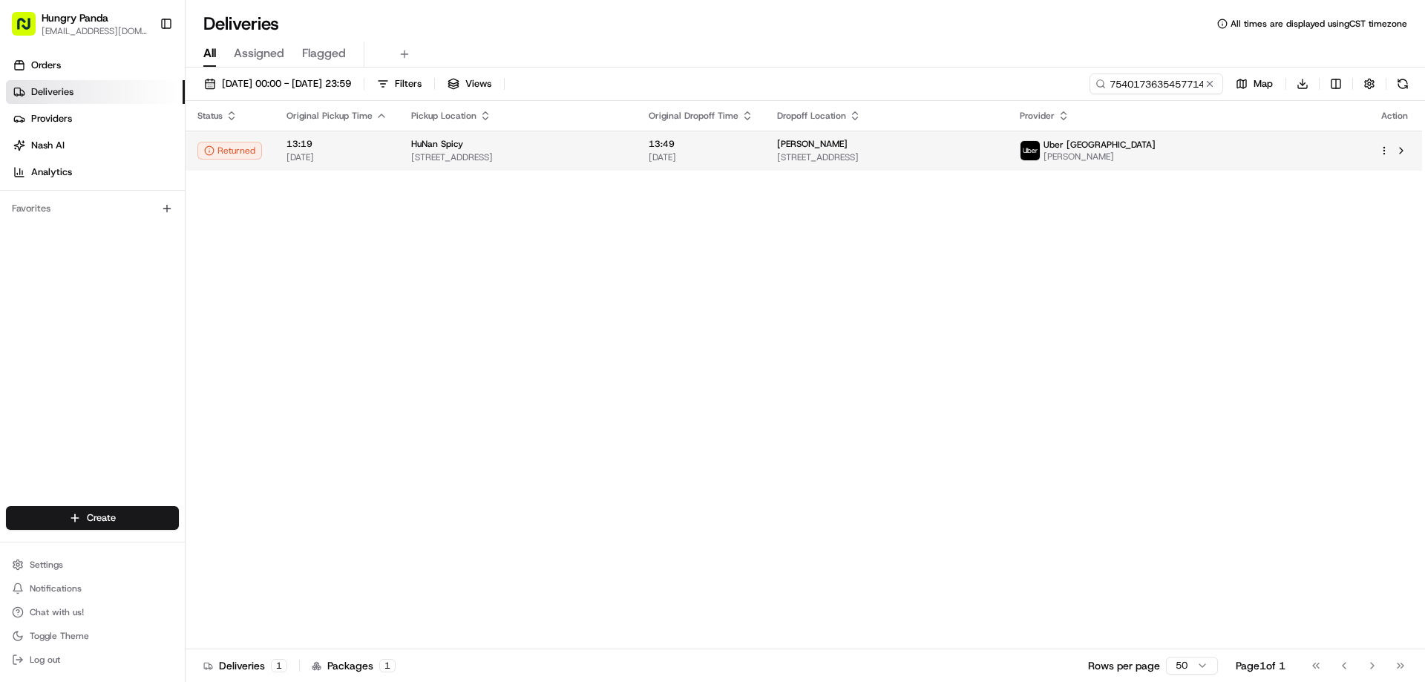
click at [753, 149] on span "13:49" at bounding box center [701, 144] width 105 height 12
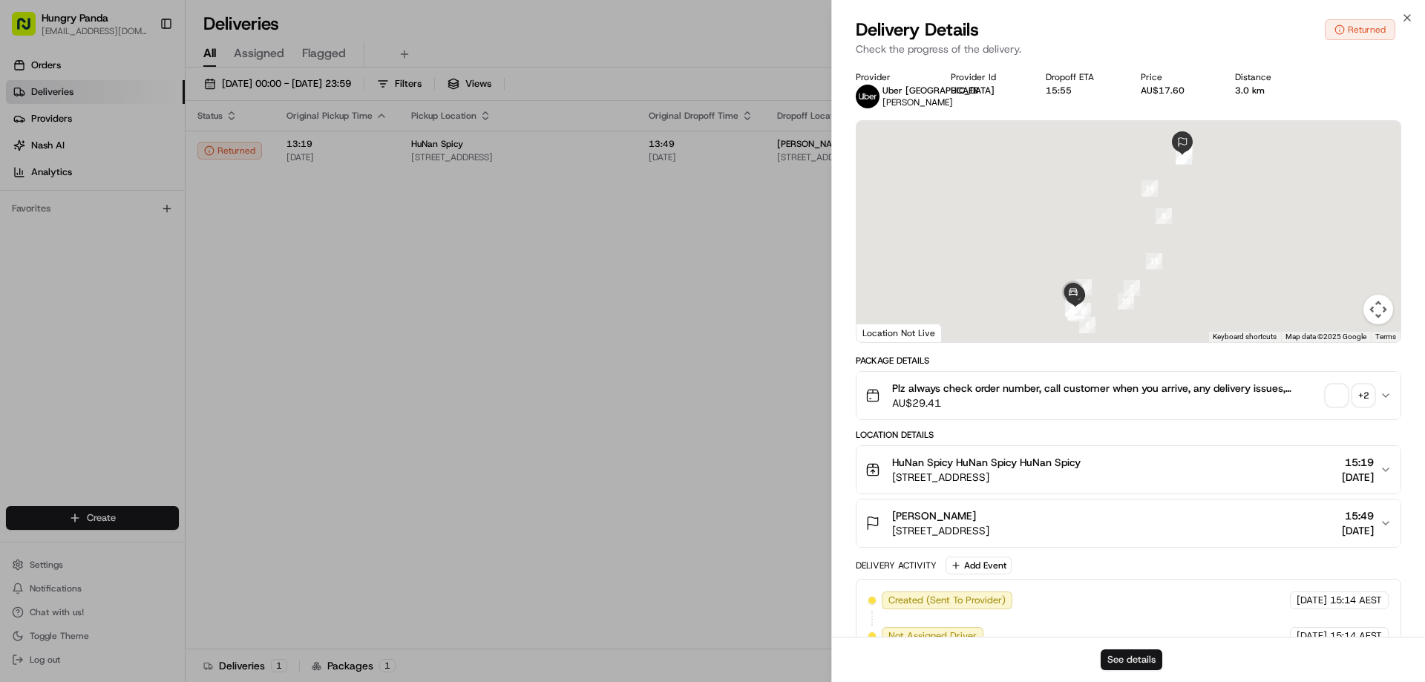
click at [1130, 658] on button "See details" at bounding box center [1132, 659] width 62 height 21
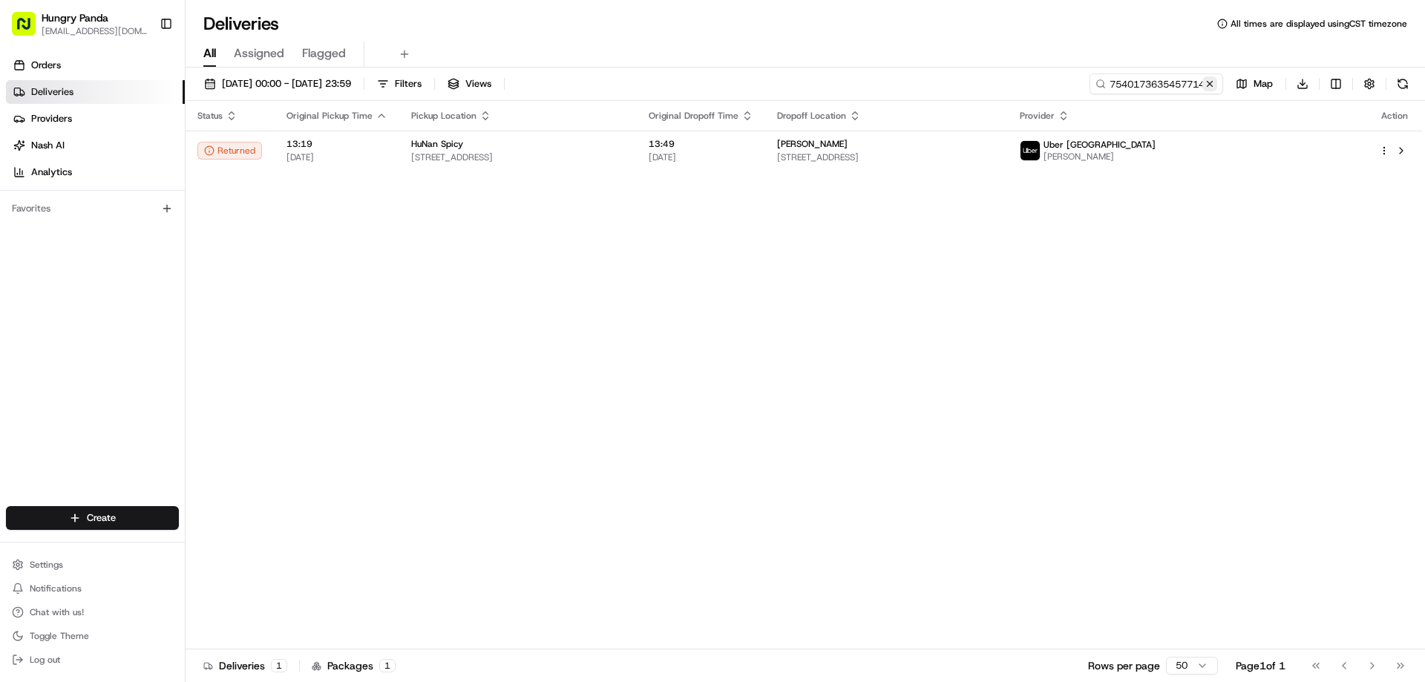
click at [1213, 82] on button at bounding box center [1209, 83] width 15 height 15
click at [1213, 82] on input at bounding box center [1134, 83] width 178 height 21
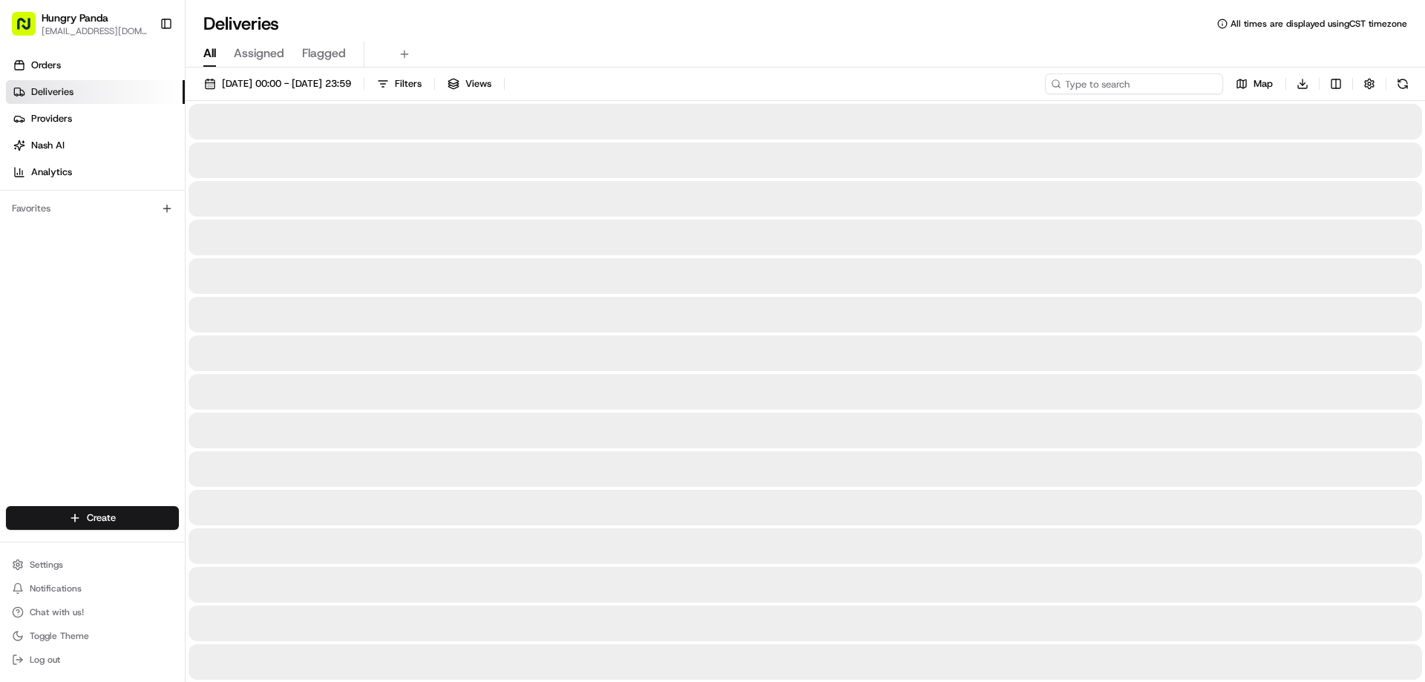
paste input "844412819565375428718"
type input "844412819565375428718"
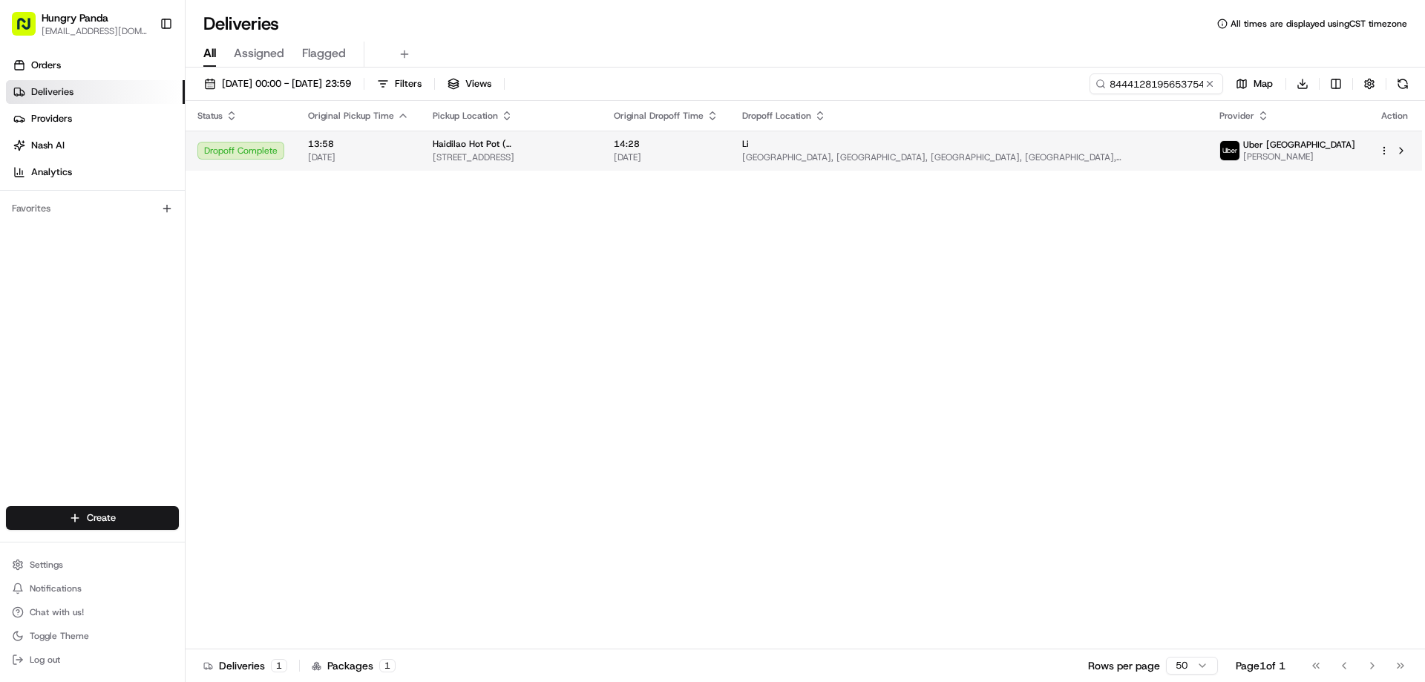
click at [718, 158] on span "[DATE]" at bounding box center [666, 157] width 105 height 12
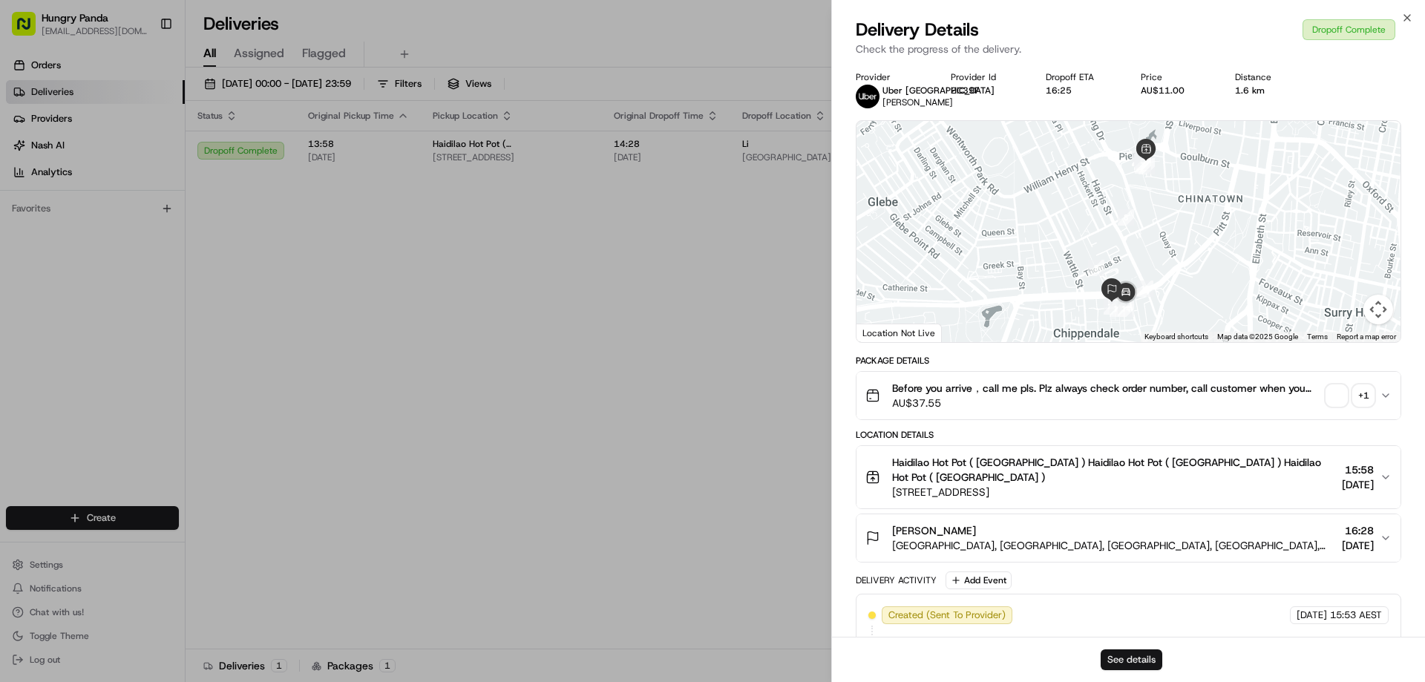
click at [1128, 656] on button "See details" at bounding box center [1132, 659] width 62 height 21
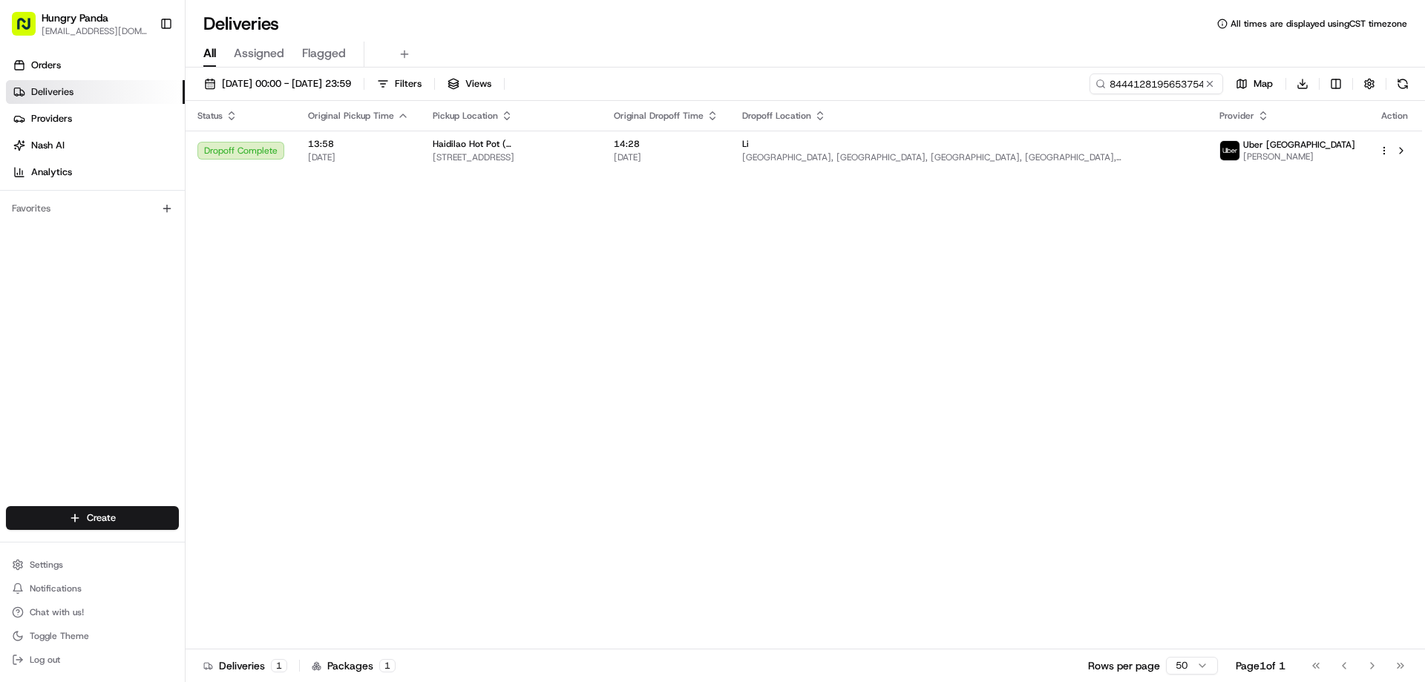
click at [1205, 87] on button at bounding box center [1209, 83] width 15 height 15
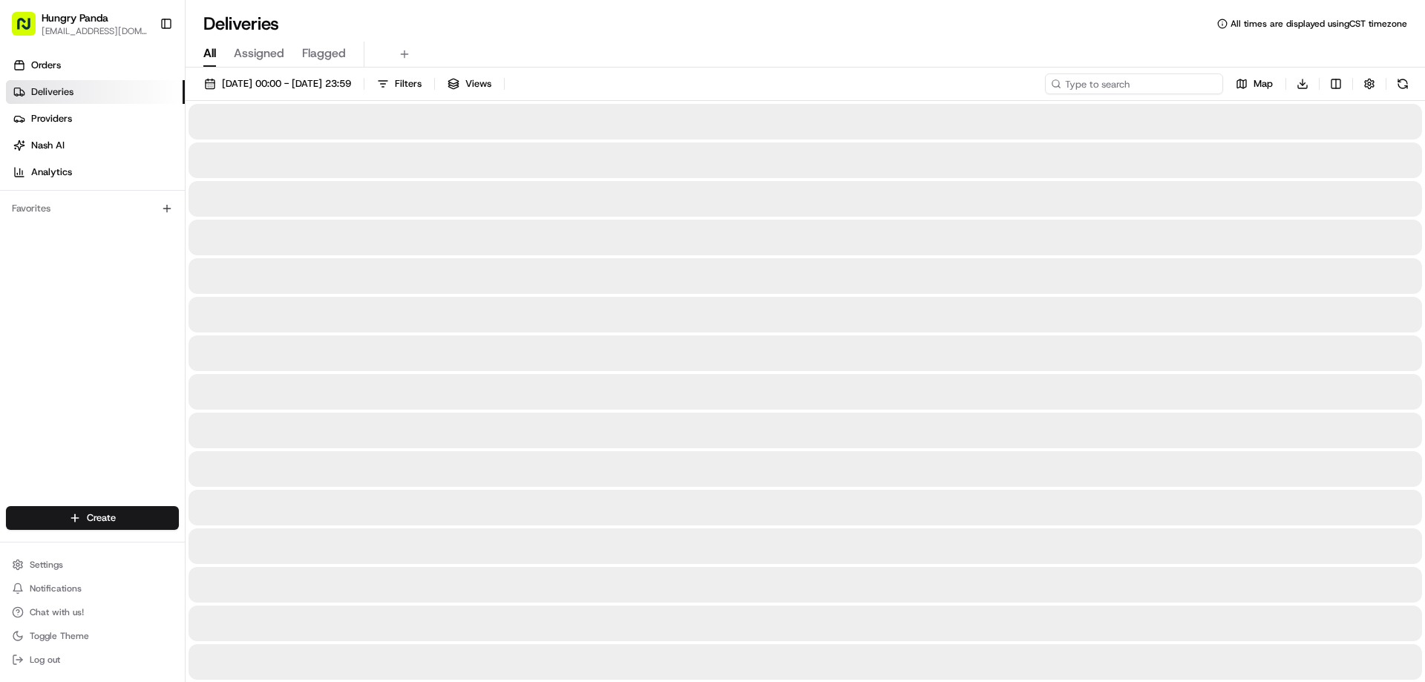
click at [1205, 87] on input at bounding box center [1134, 83] width 178 height 21
paste input ""2651190935055757071927 ""
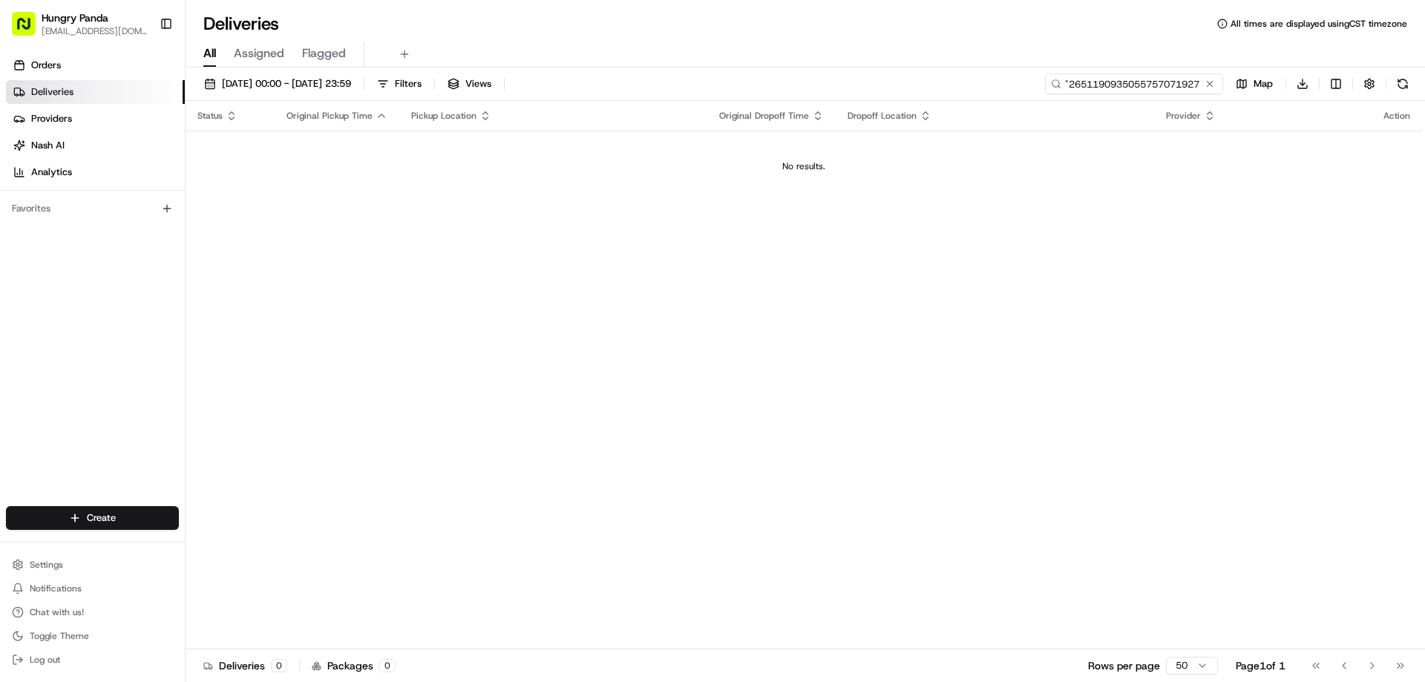
click at [1070, 81] on input ""2651190935055757071927 "" at bounding box center [1134, 83] width 178 height 21
type input "2651190935055757071927 ""
click at [826, 132] on td "No results." at bounding box center [804, 166] width 1236 height 71
click at [1158, 79] on input "2651190935055757071927 "" at bounding box center [1134, 83] width 178 height 21
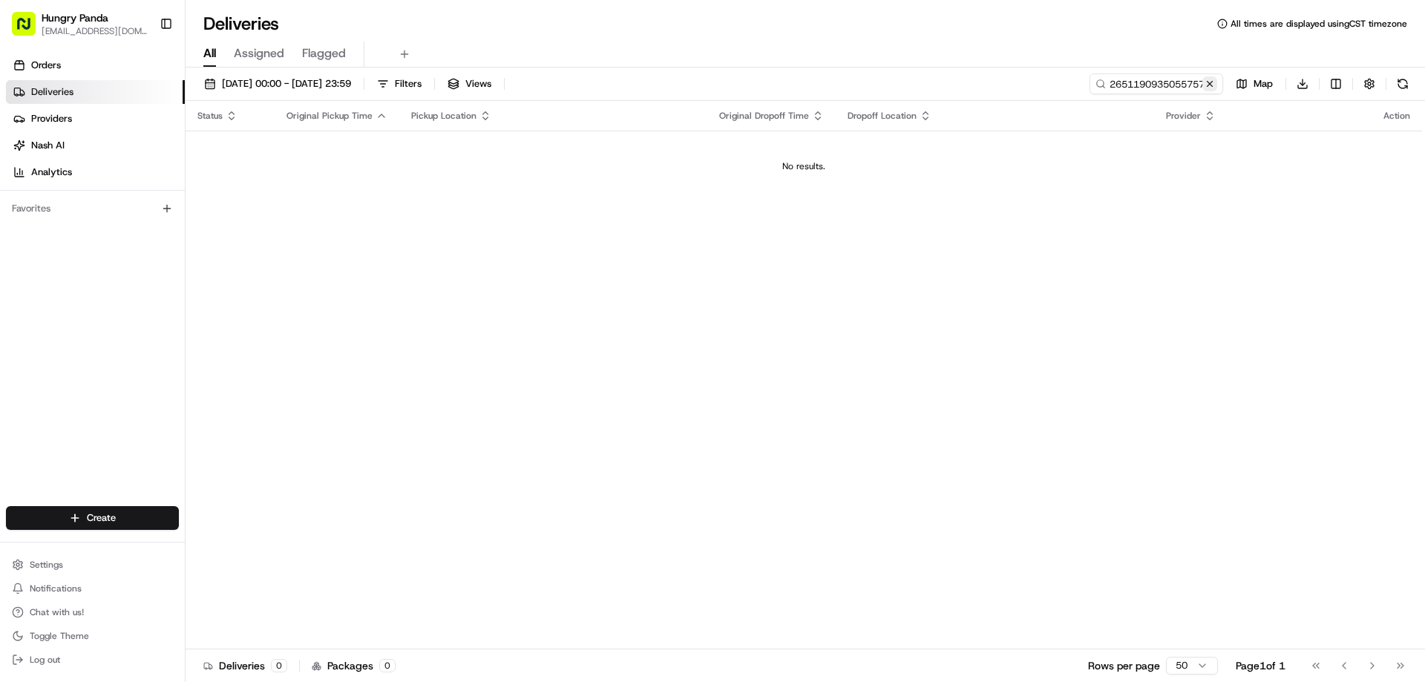
click at [1208, 83] on button at bounding box center [1209, 83] width 15 height 15
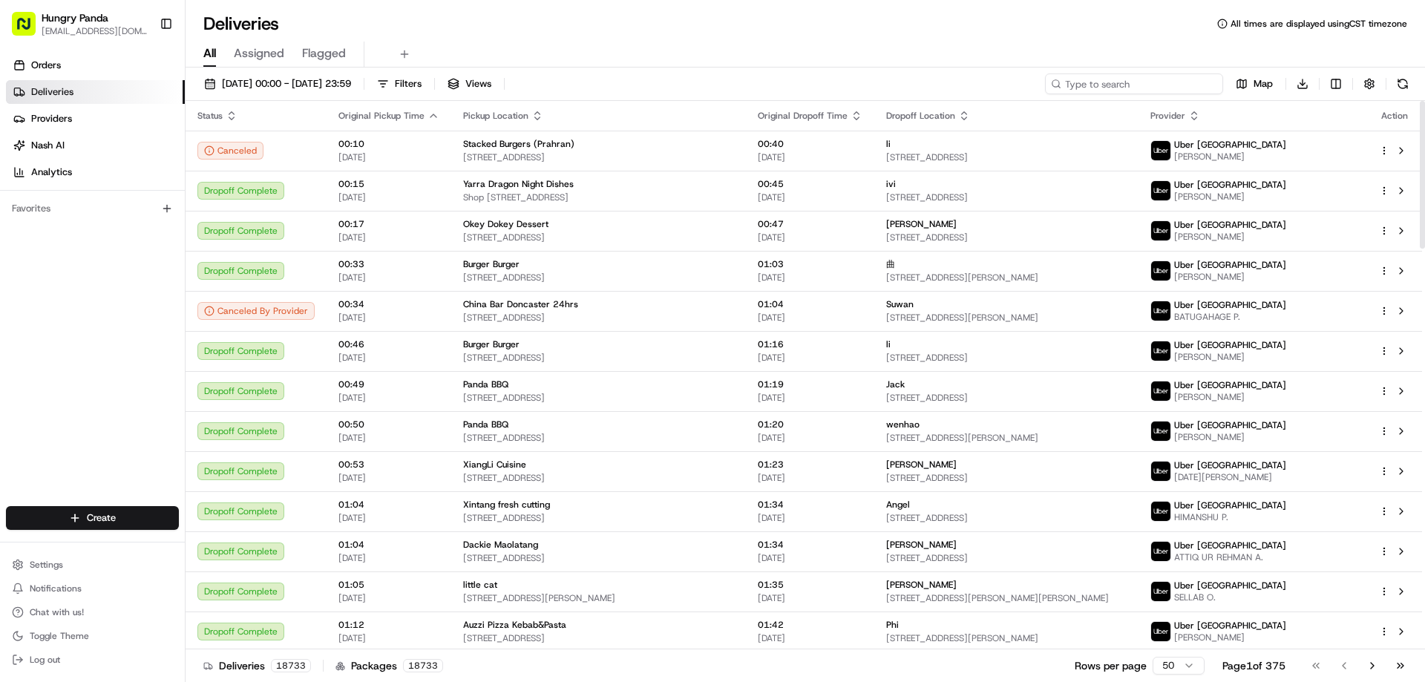
click at [1156, 82] on input at bounding box center [1134, 83] width 178 height 21
paste input ""2651190935055757071927 ""
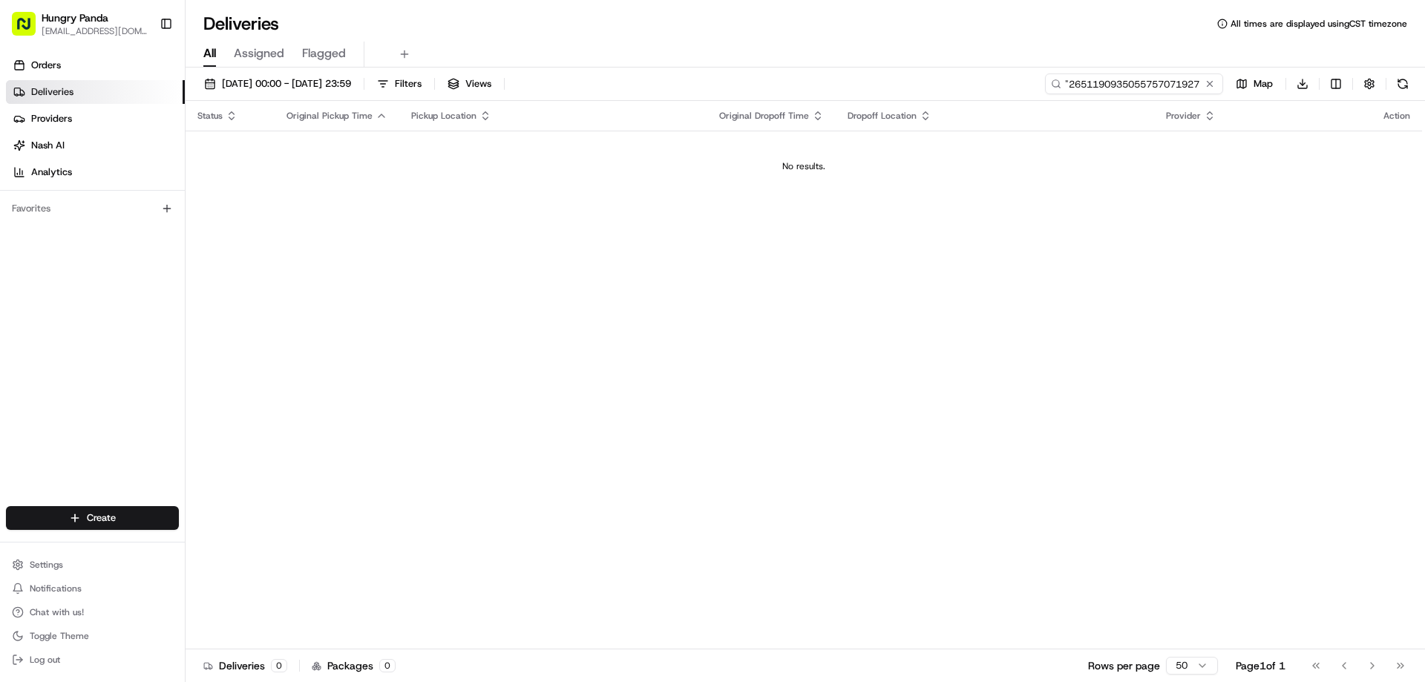
scroll to position [0, 3]
click at [1067, 76] on input ""2651190935055757071927" at bounding box center [1134, 83] width 178 height 21
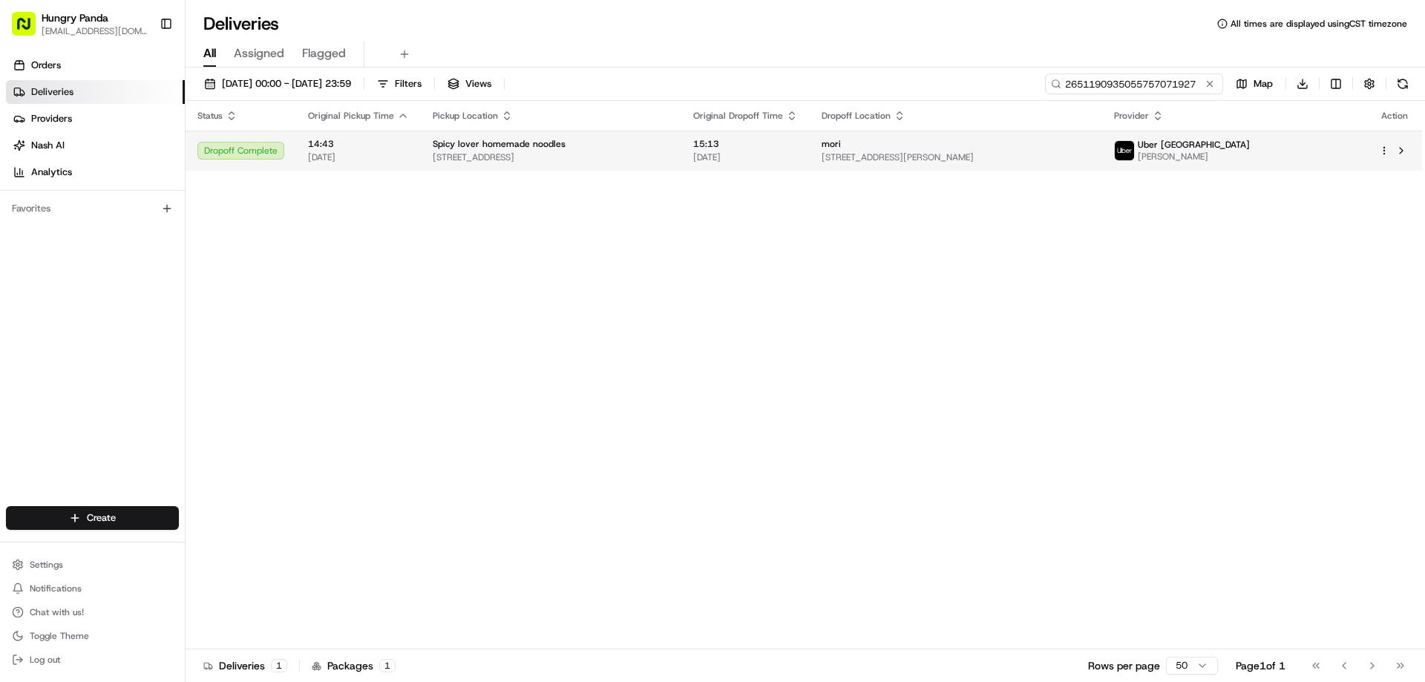
type input "2651190935055757071927"
drag, startPoint x: 704, startPoint y: 150, endPoint x: 773, endPoint y: 148, distance: 68.3
click at [669, 152] on div "Spicy lover homemade noodles 169 Broadway, Ultimo NSW 2007, Australia" at bounding box center [551, 150] width 237 height 25
click at [865, 158] on td "mori 50 Murray St, Bondi Beach NSW 2000, Australia" at bounding box center [956, 151] width 292 height 40
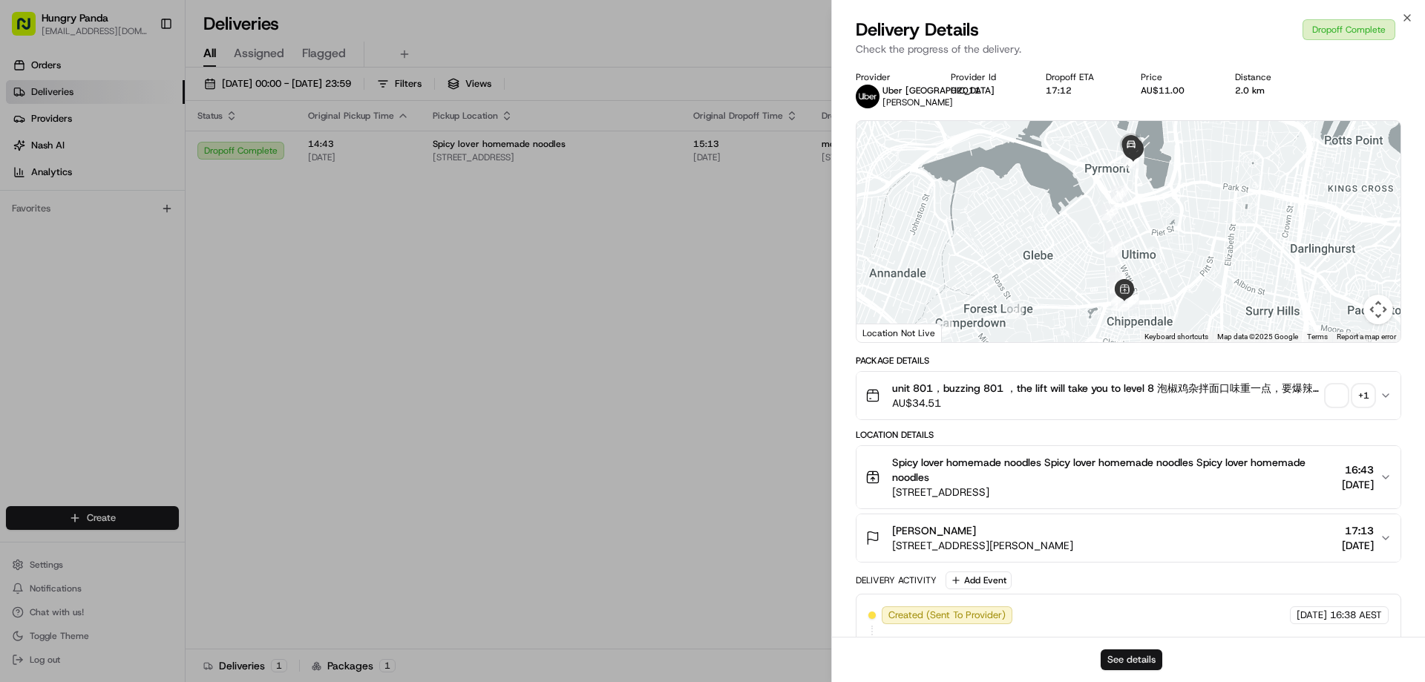
click at [1127, 658] on button "See details" at bounding box center [1132, 659] width 62 height 21
click at [861, 284] on div at bounding box center [1128, 231] width 544 height 221
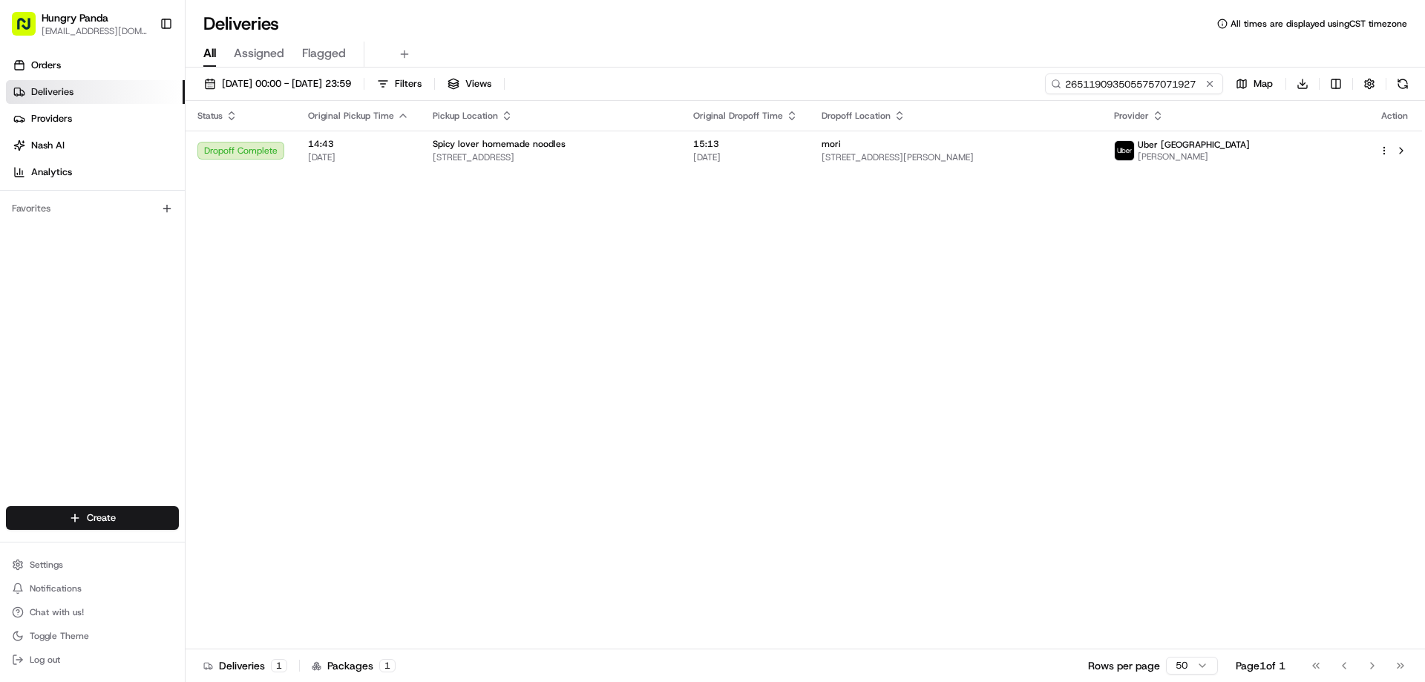
click at [1198, 88] on input "2651190935055757071927" at bounding box center [1134, 83] width 178 height 21
click at [1216, 81] on button at bounding box center [1209, 83] width 15 height 15
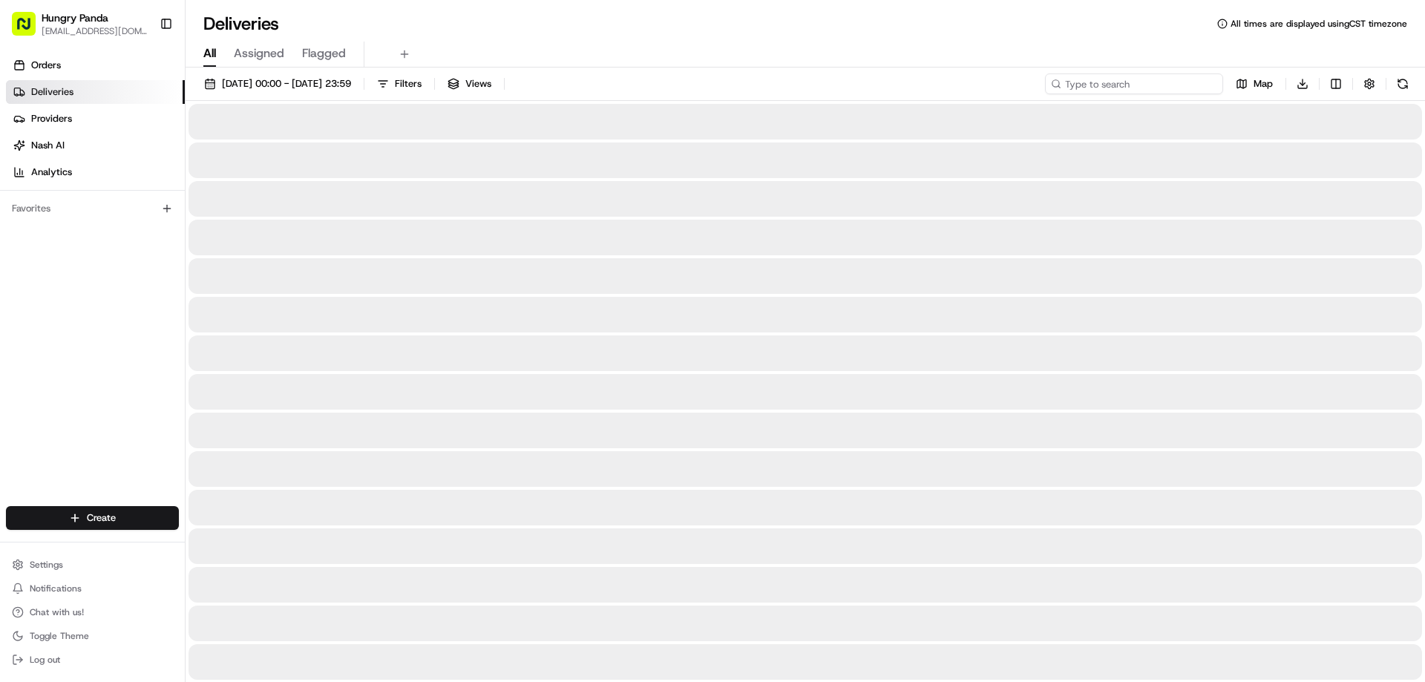
click at [1216, 81] on input at bounding box center [1134, 83] width 178 height 21
paste input "443913914525373226700"
type input "443913914525373226700"
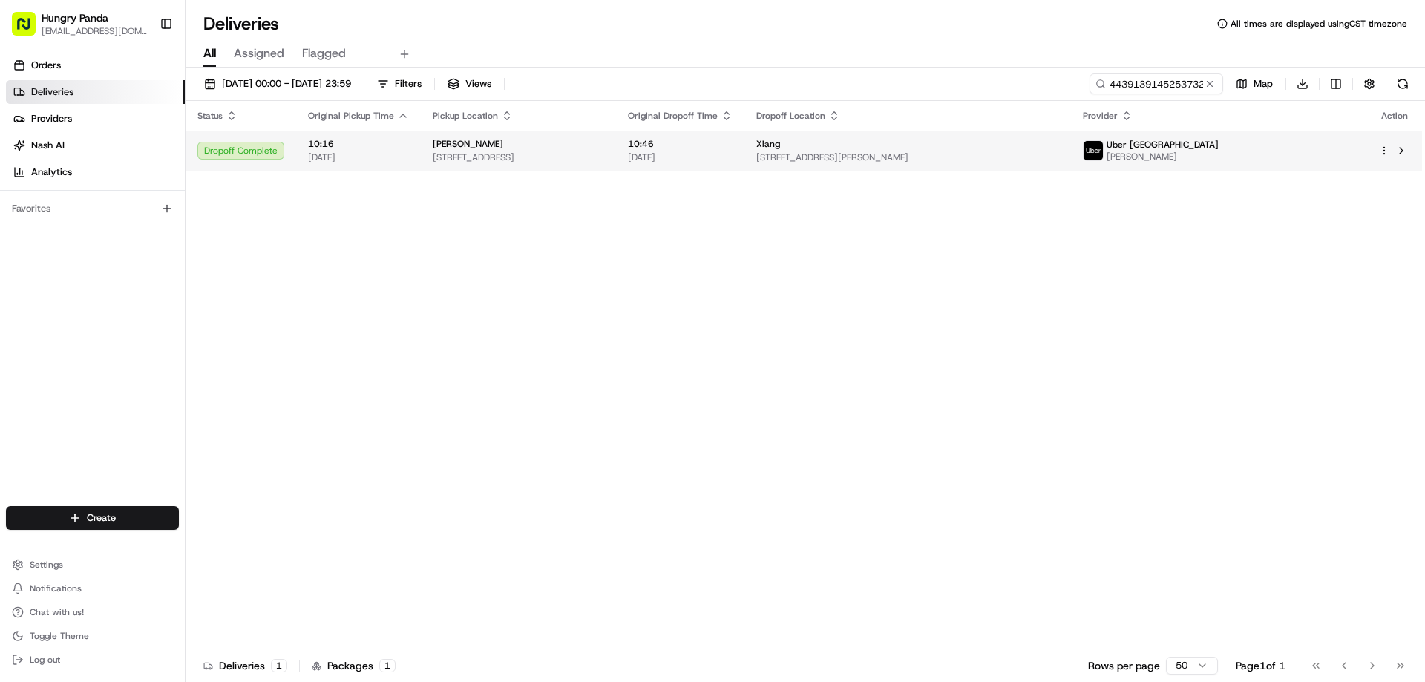
click at [950, 144] on div "Xiang" at bounding box center [907, 144] width 303 height 12
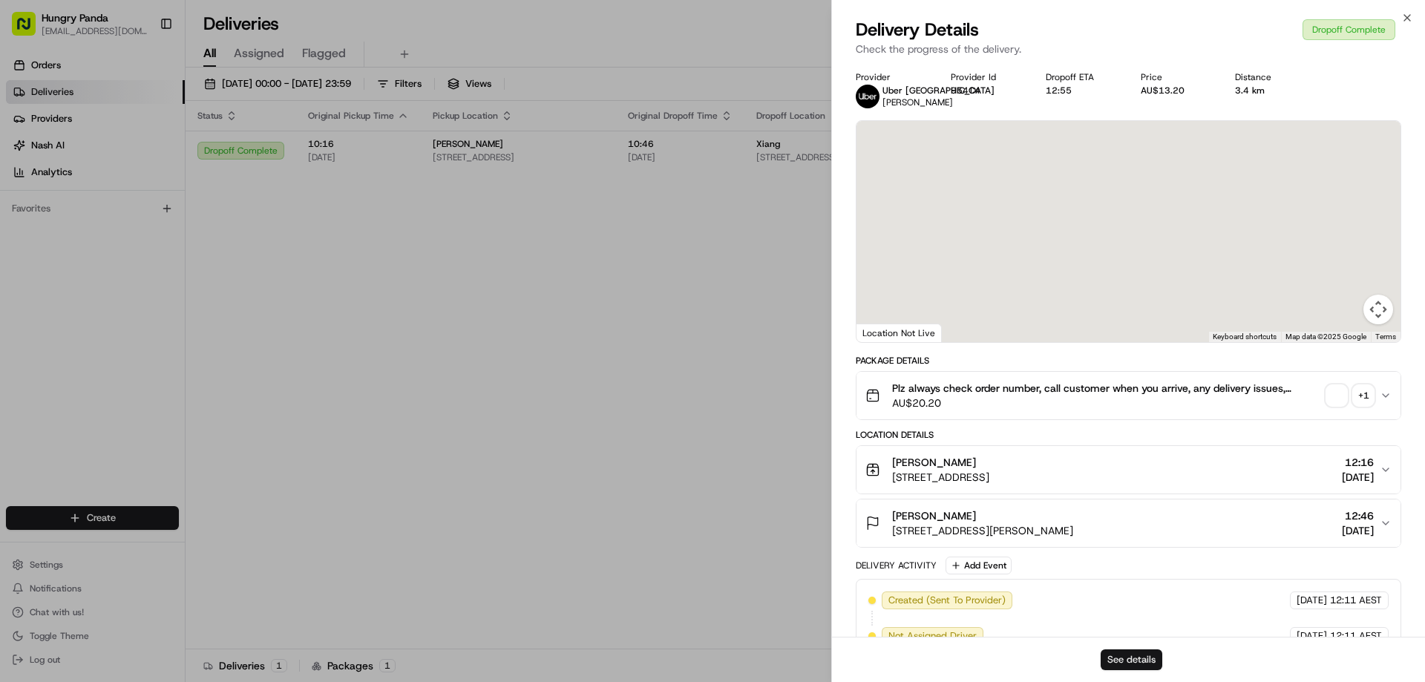
click at [1140, 660] on button "See details" at bounding box center [1132, 659] width 62 height 21
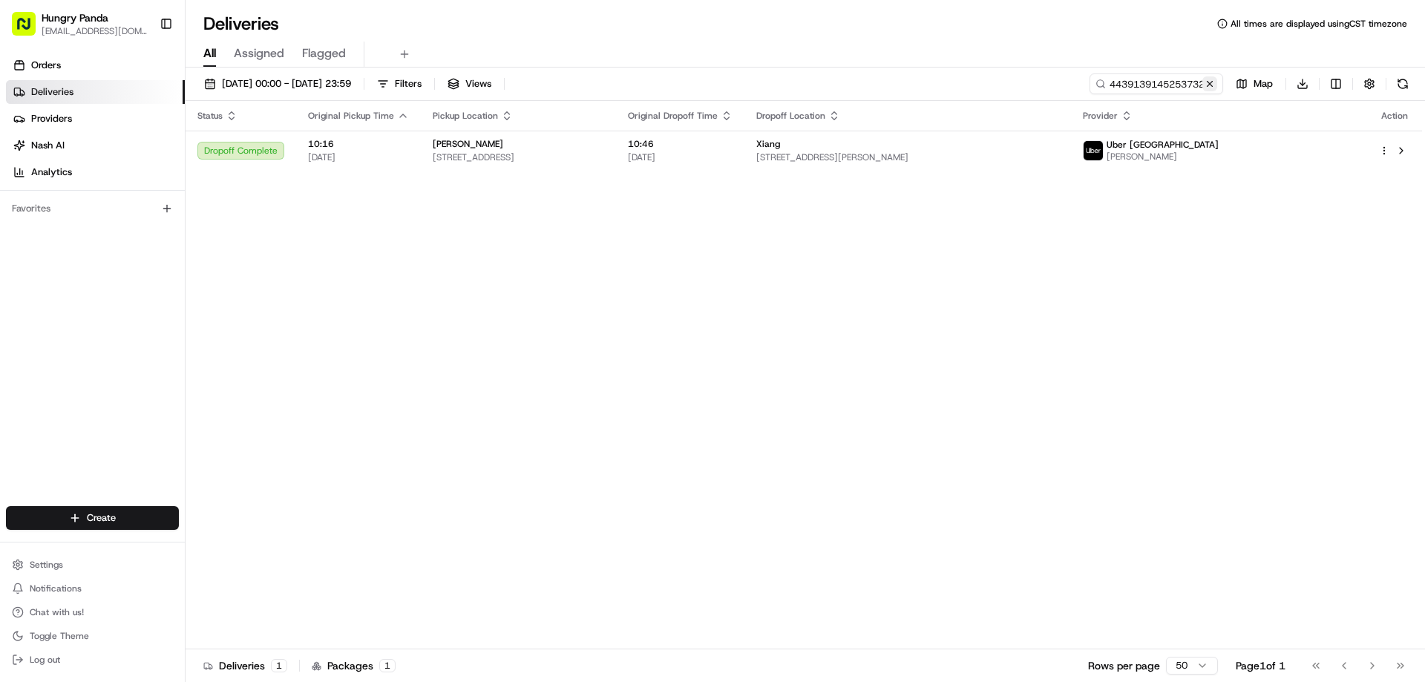
click at [1205, 81] on button at bounding box center [1209, 83] width 15 height 15
drag, startPoint x: 1205, startPoint y: 81, endPoint x: 1192, endPoint y: 82, distance: 13.4
click at [1205, 81] on input at bounding box center [1134, 83] width 178 height 21
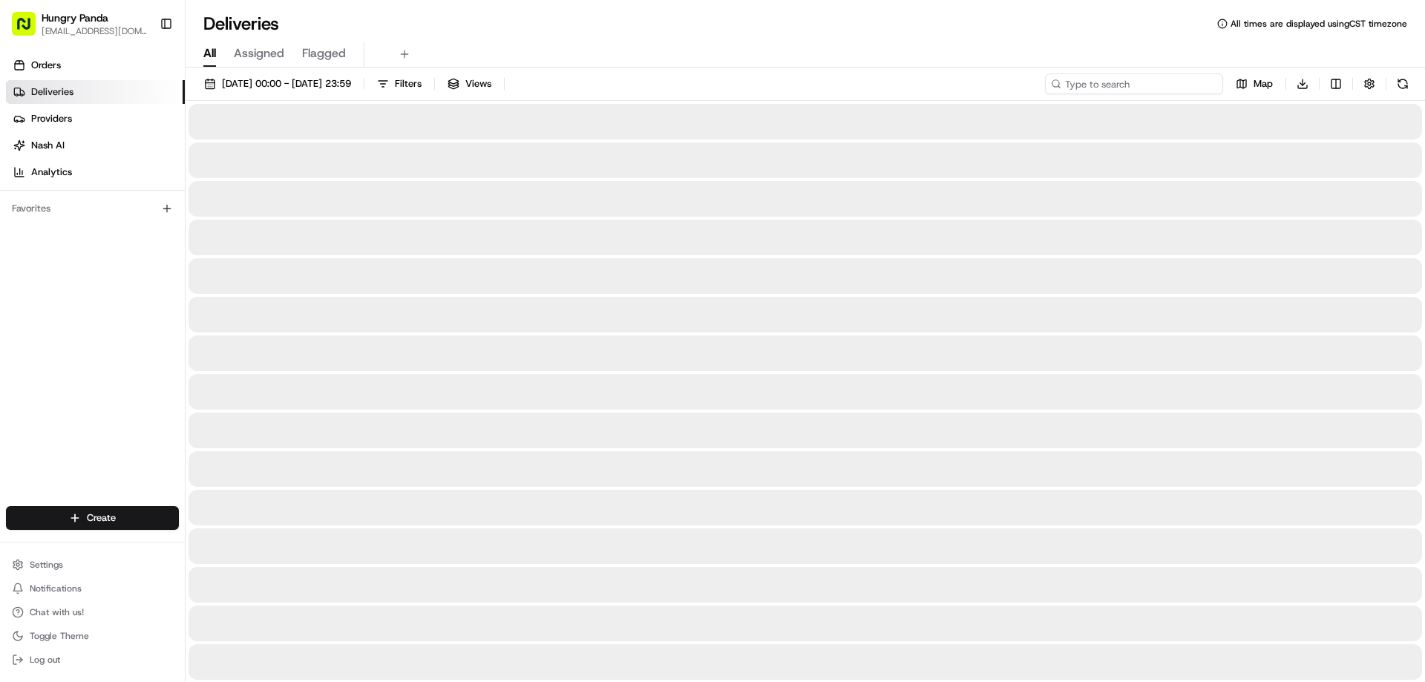
paste input "8734161335652798071000"
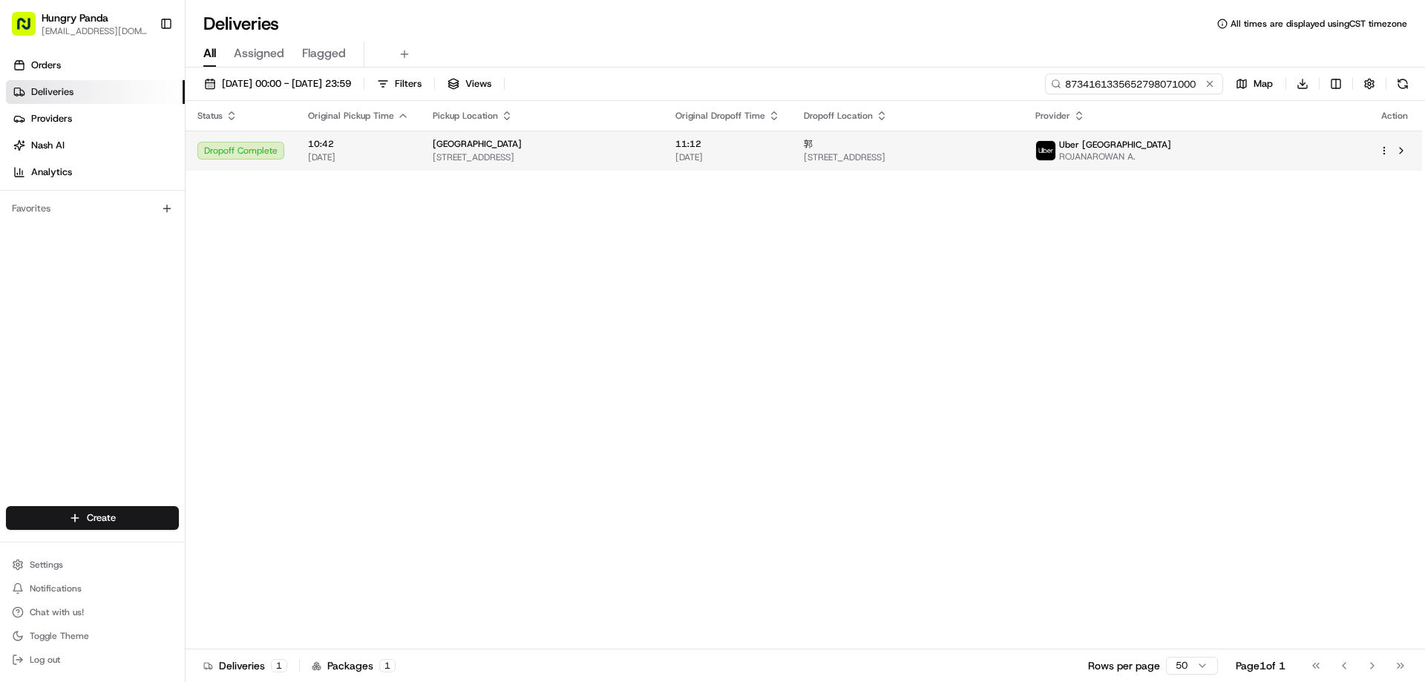
type input "8734161335652798071000"
click at [813, 145] on span "郭" at bounding box center [808, 144] width 9 height 12
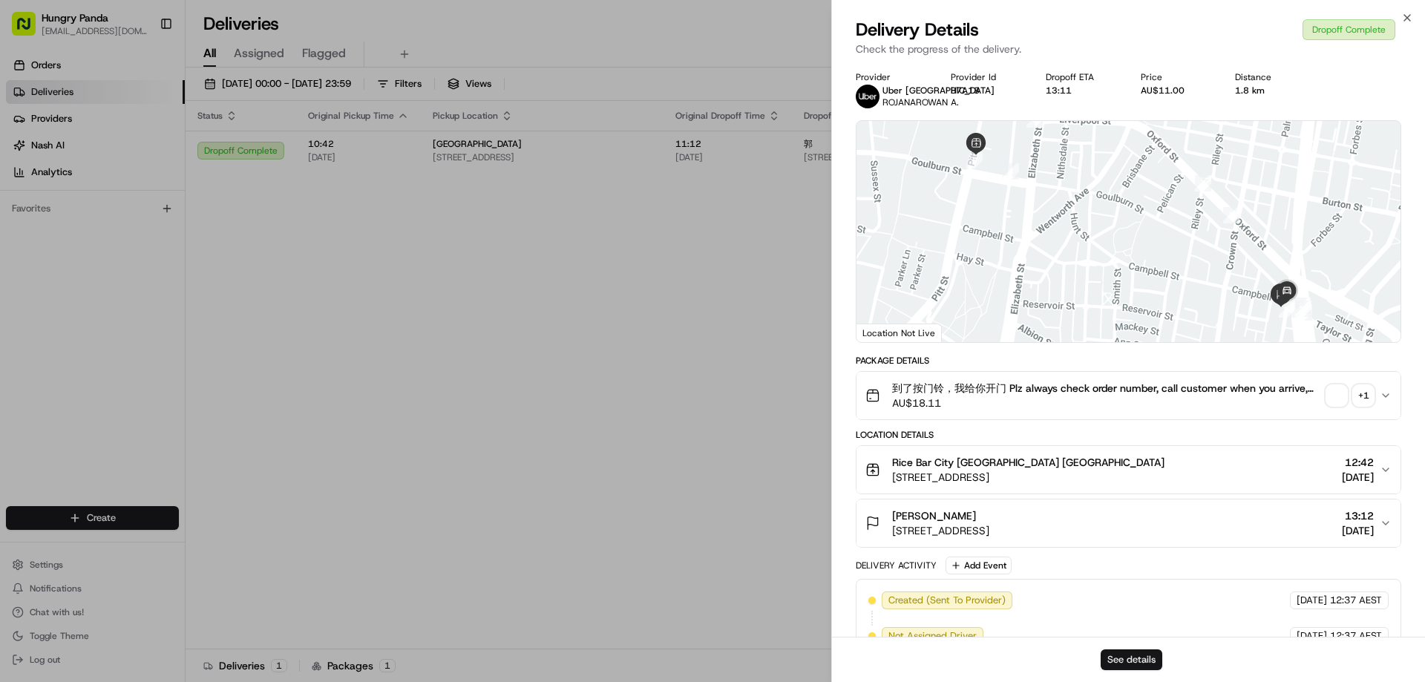
click at [1145, 657] on button "See details" at bounding box center [1132, 659] width 62 height 21
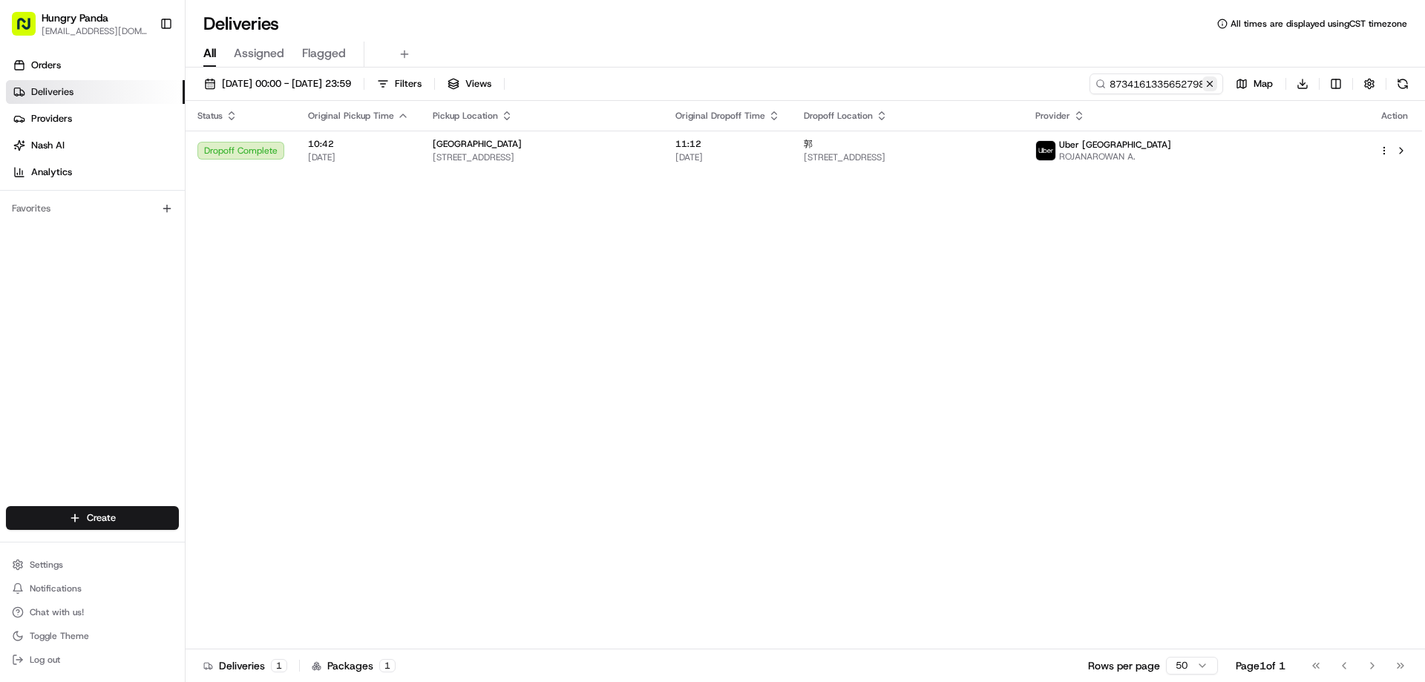
click at [1212, 85] on button at bounding box center [1209, 83] width 15 height 15
click at [1211, 85] on input at bounding box center [1134, 83] width 178 height 21
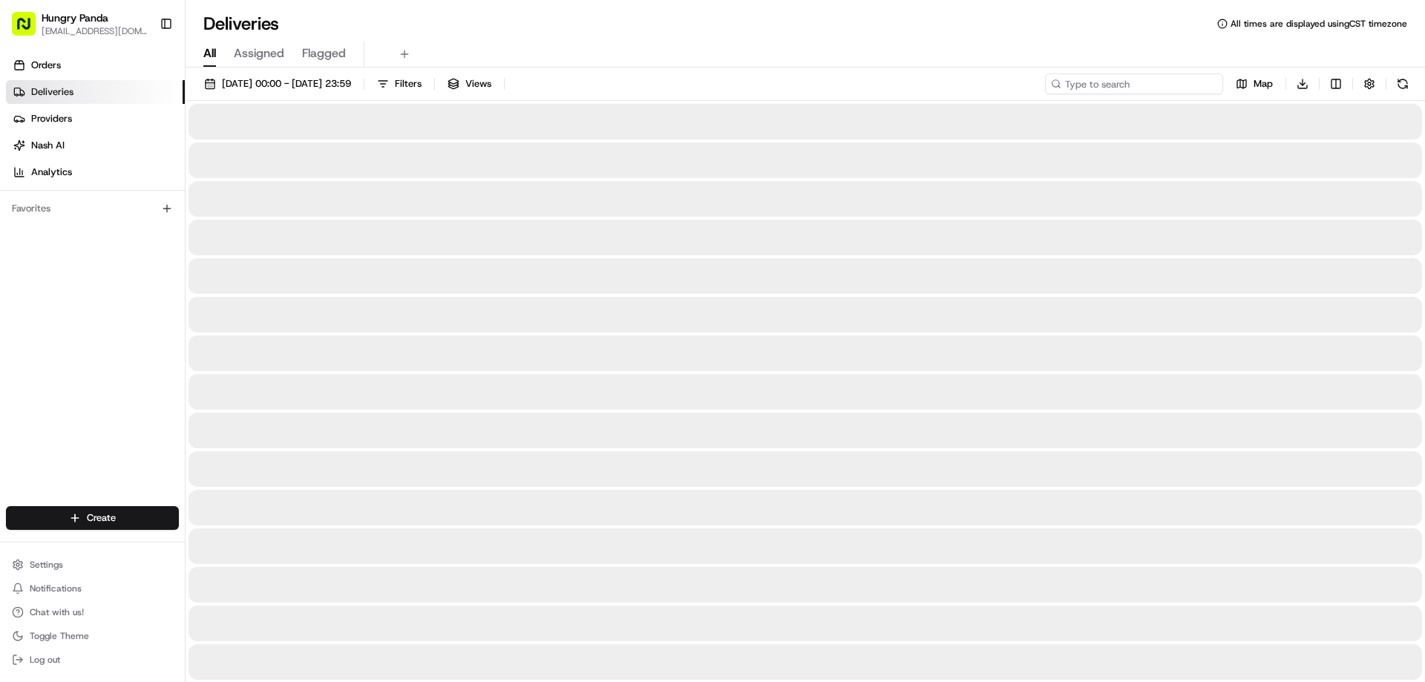
paste input "554013200535979192196"
type input "554013200535979192196"
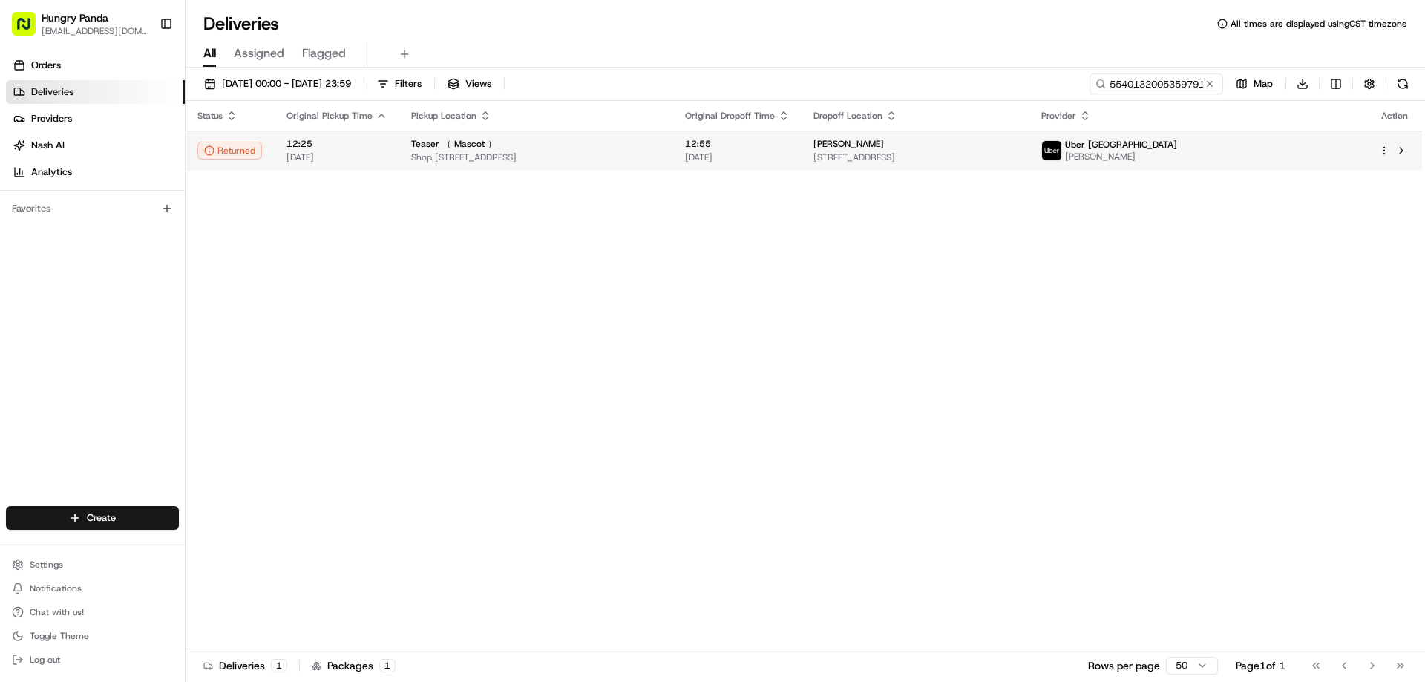
click at [790, 159] on span "[DATE]" at bounding box center [737, 157] width 105 height 12
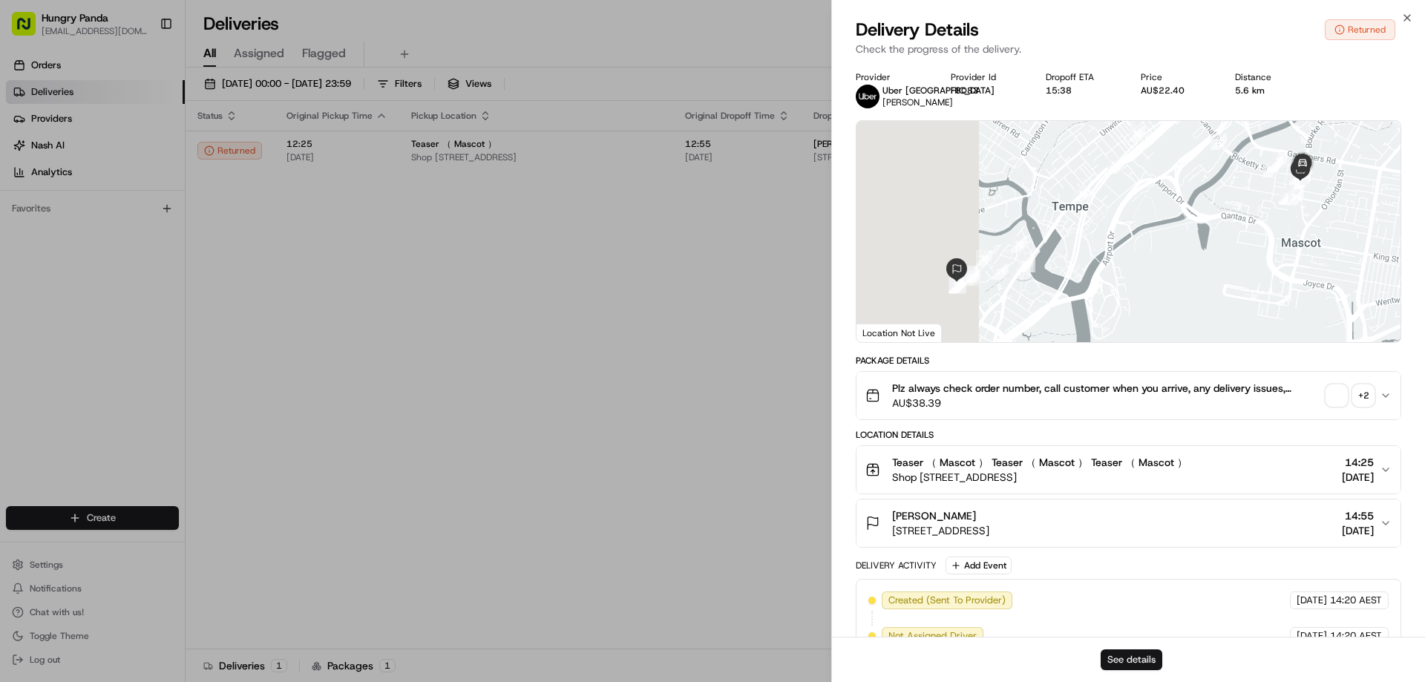
click at [1139, 650] on button "See details" at bounding box center [1132, 659] width 62 height 21
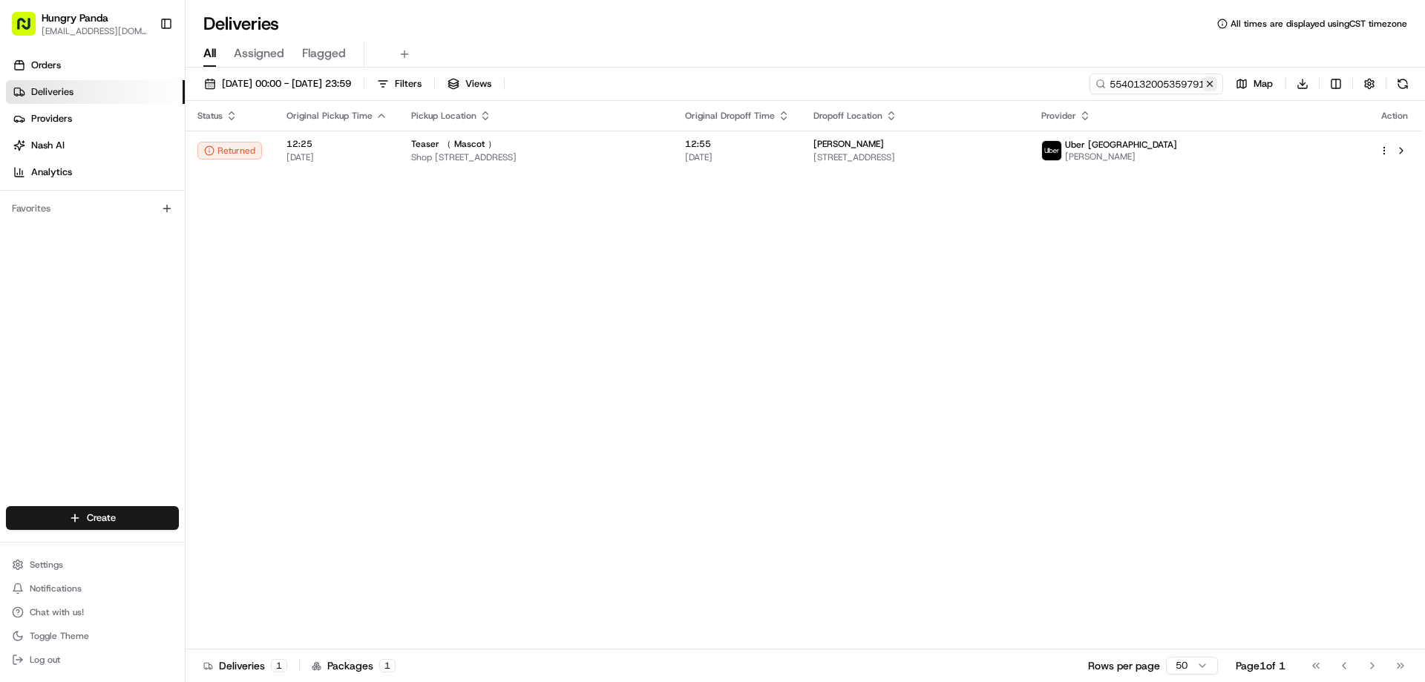
click at [1209, 82] on button at bounding box center [1209, 83] width 15 height 15
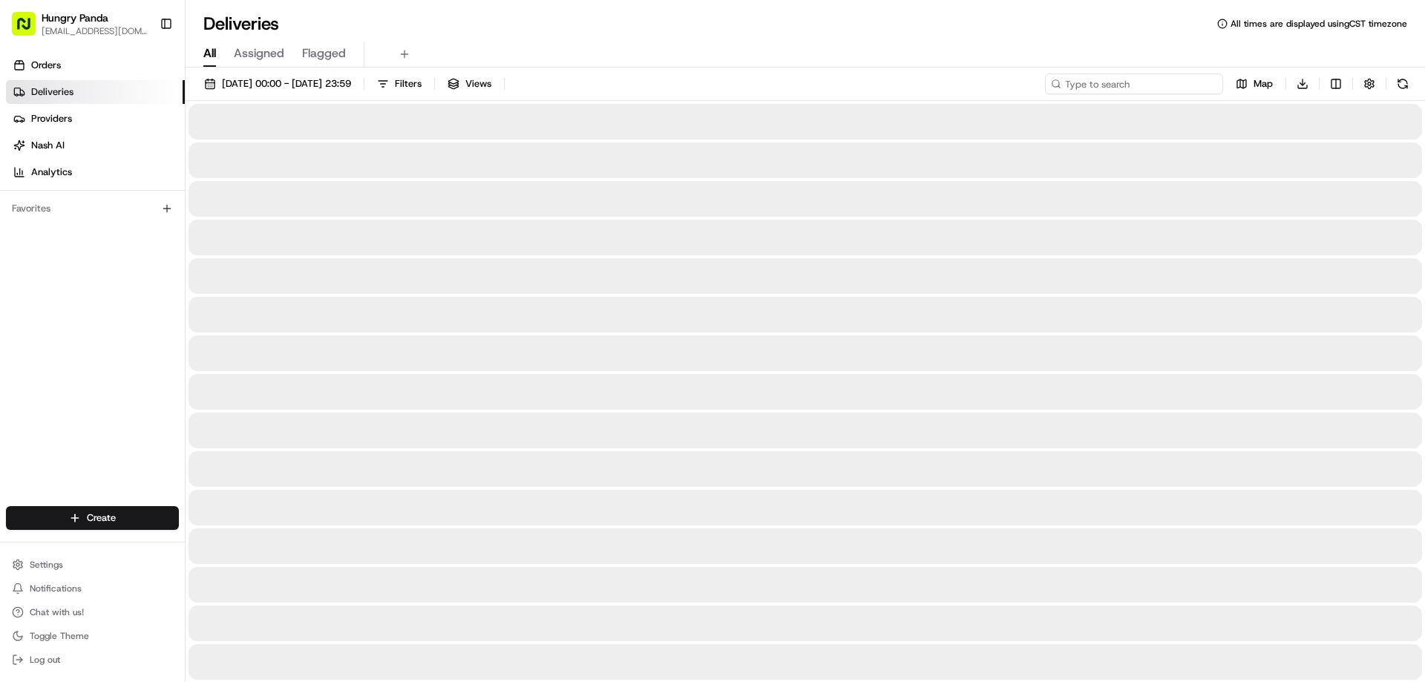
click at [1209, 82] on input at bounding box center [1134, 83] width 178 height 21
paste input "3555180615154740701846"
type input "3555180615154740701846"
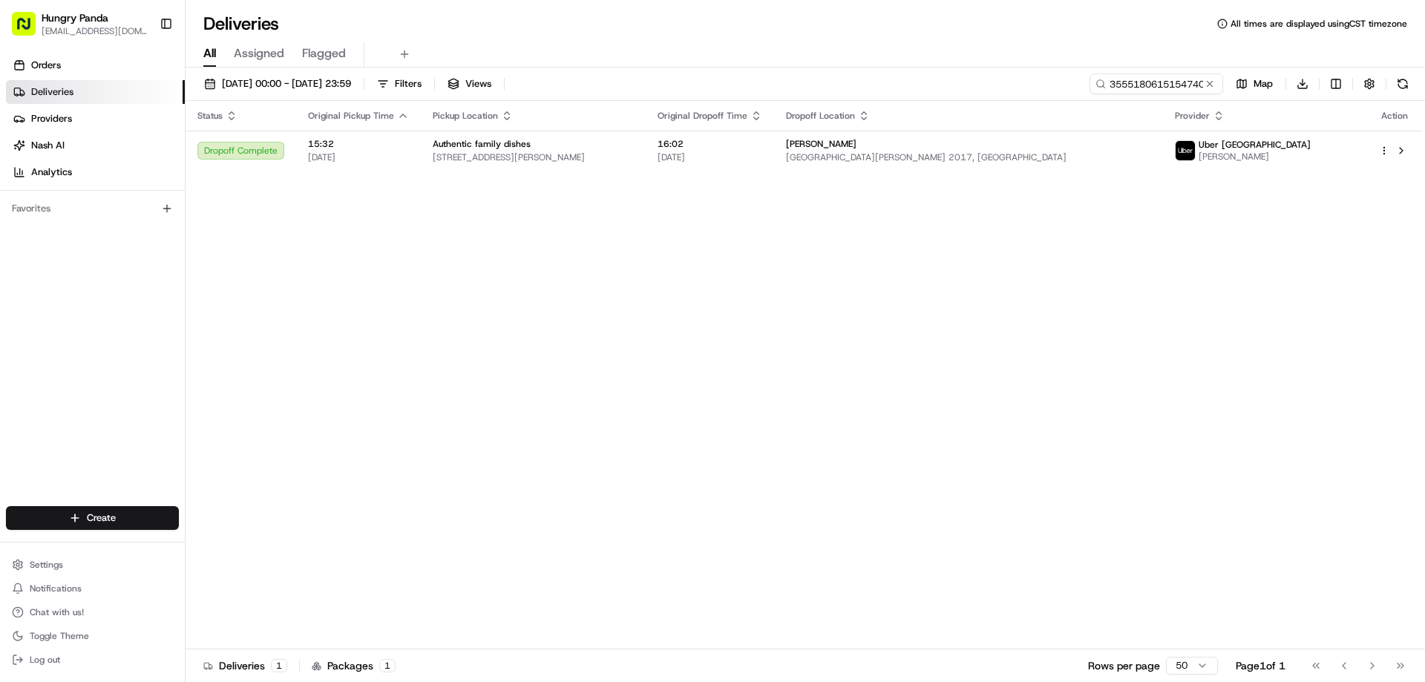
click at [774, 128] on th "Original Dropoff Time" at bounding box center [710, 116] width 128 height 30
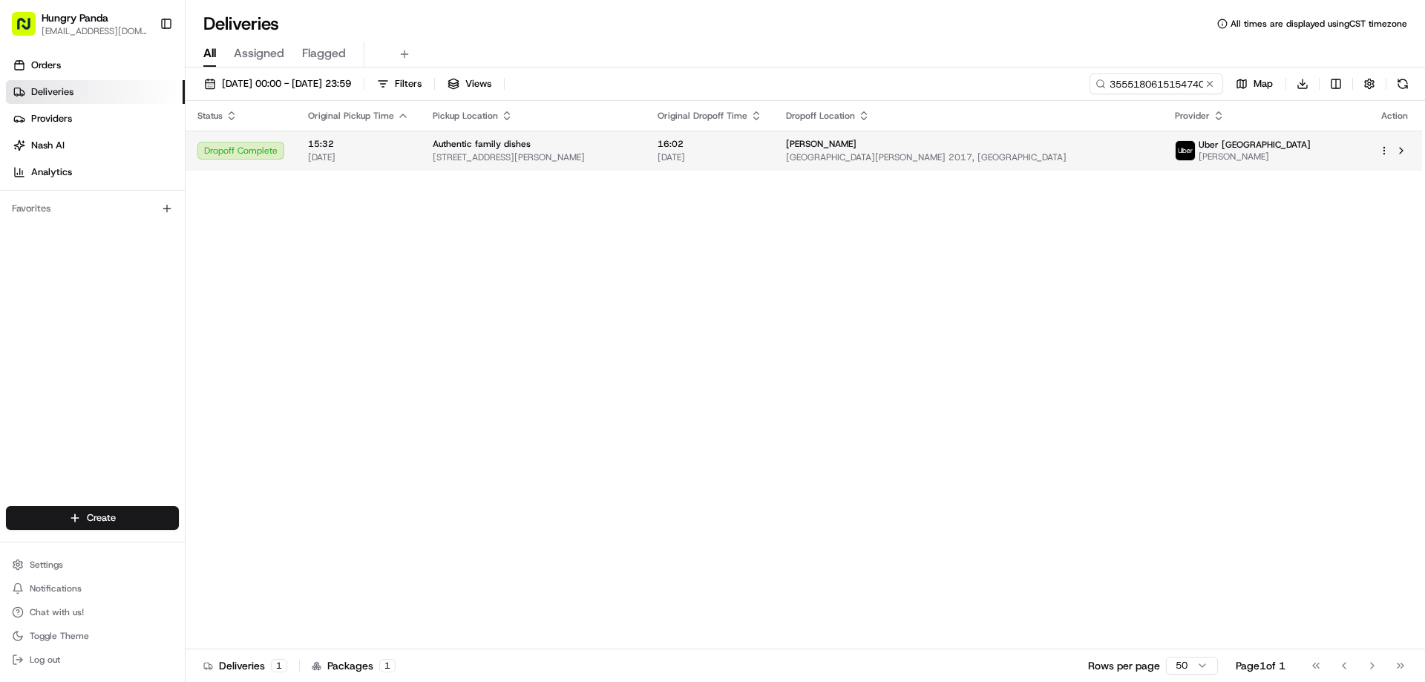
click at [762, 147] on span "16:02" at bounding box center [710, 144] width 105 height 12
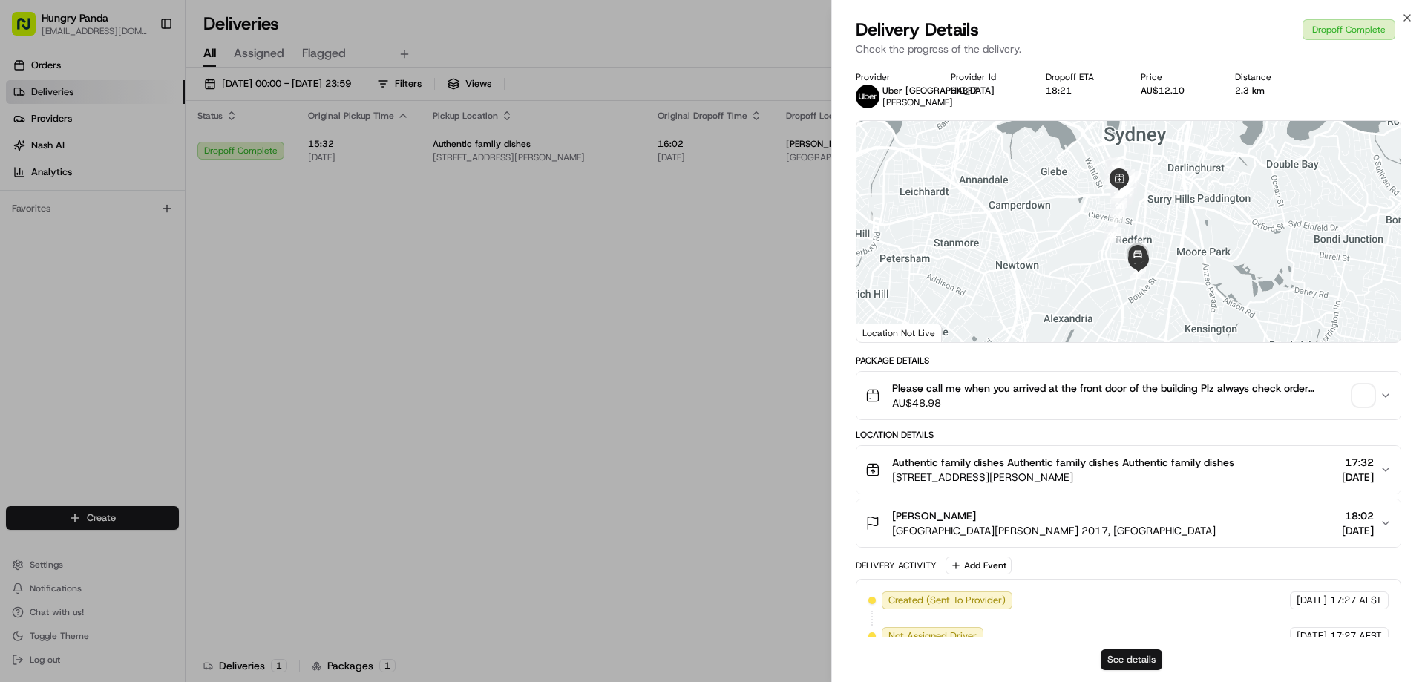
click at [1147, 666] on button "See details" at bounding box center [1132, 659] width 62 height 21
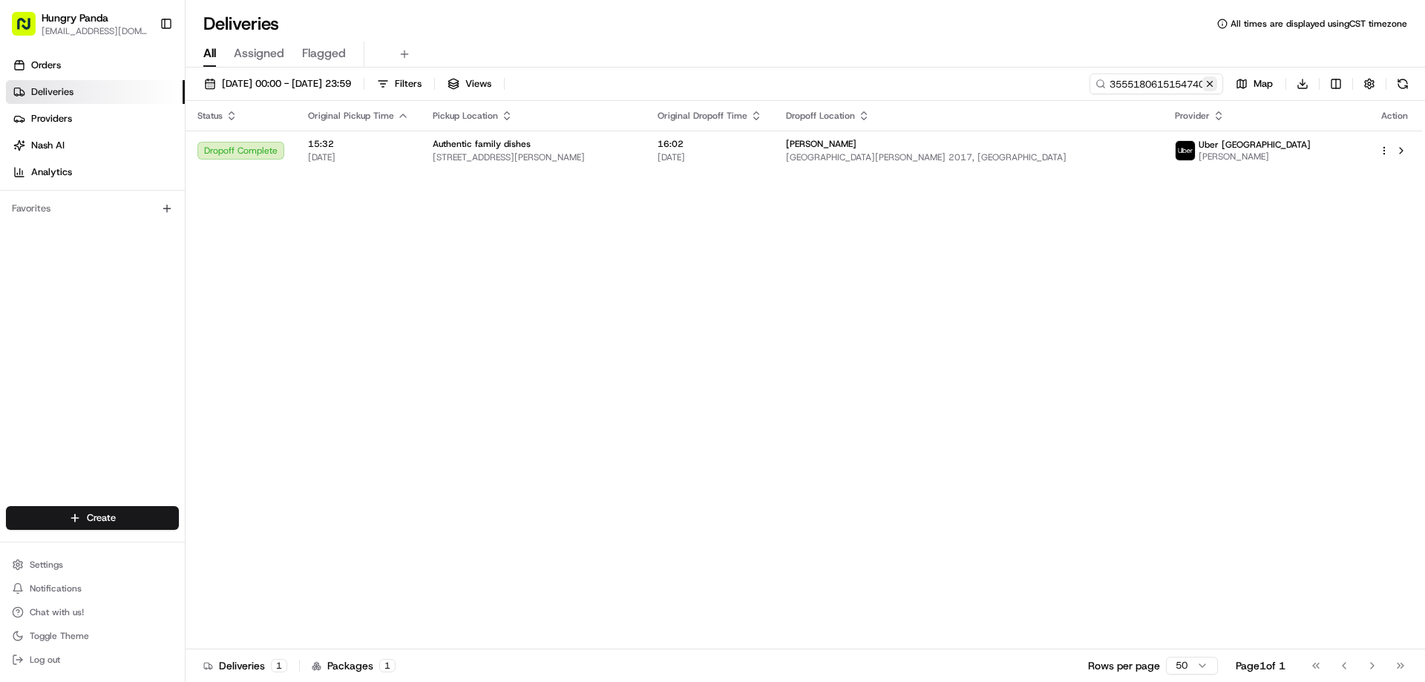
click at [1209, 82] on button at bounding box center [1209, 83] width 15 height 15
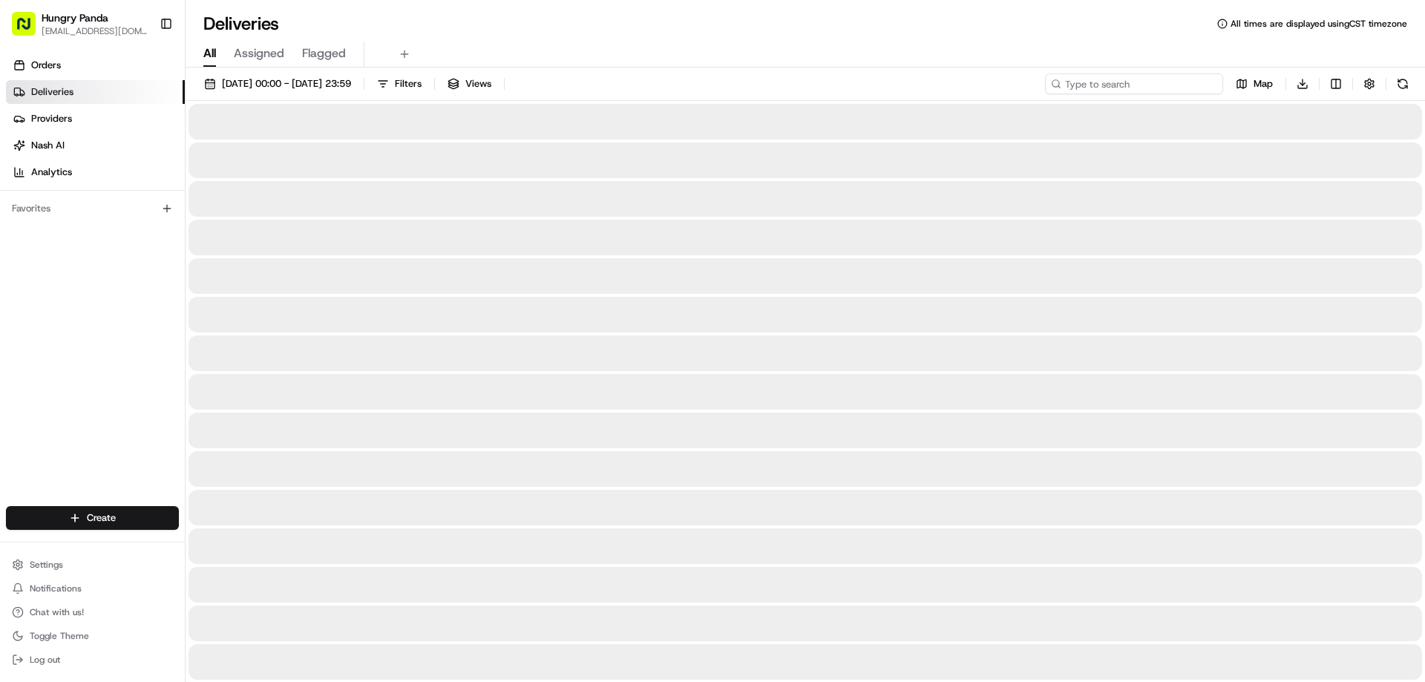
click at [1209, 82] on input at bounding box center [1134, 83] width 178 height 21
paste input "8357179065159757821095"
type input "8357179065159757821095"
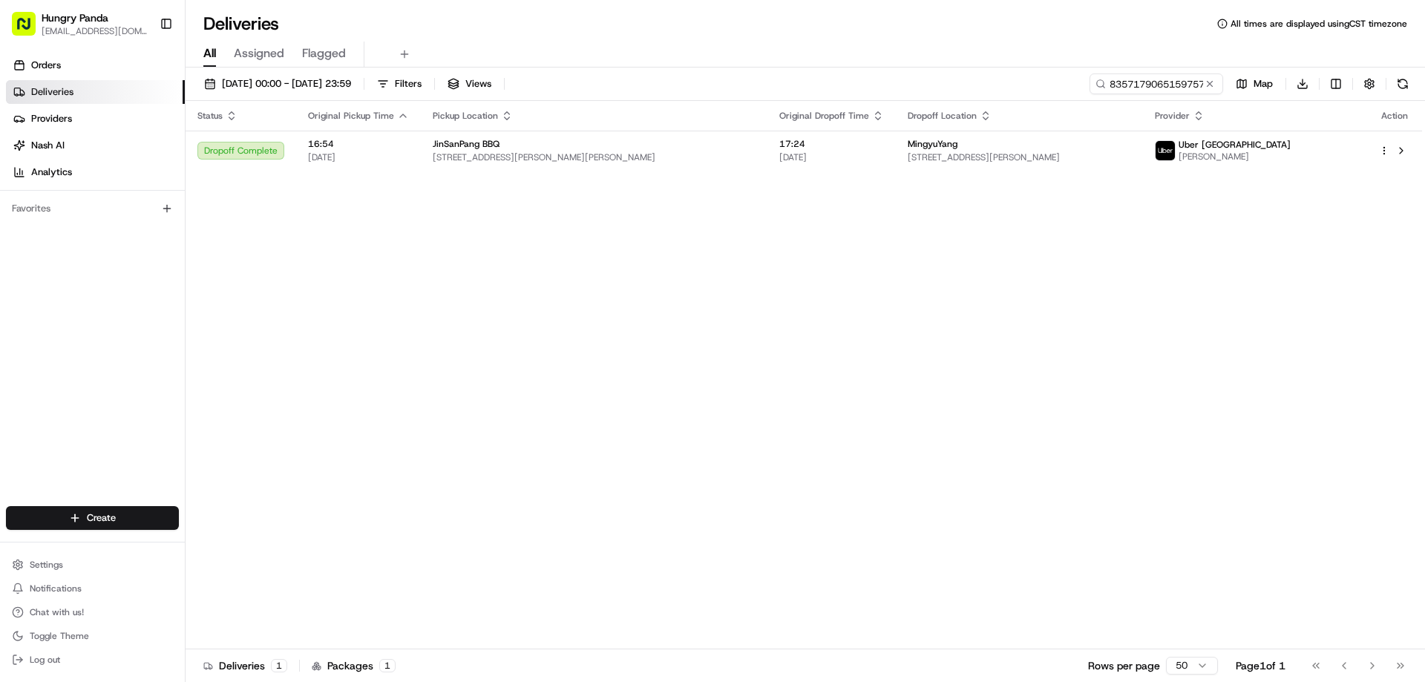
click at [784, 171] on div "Status Original Pickup Time Pickup Location Original Dropoff Time Dropoff Locat…" at bounding box center [804, 375] width 1236 height 548
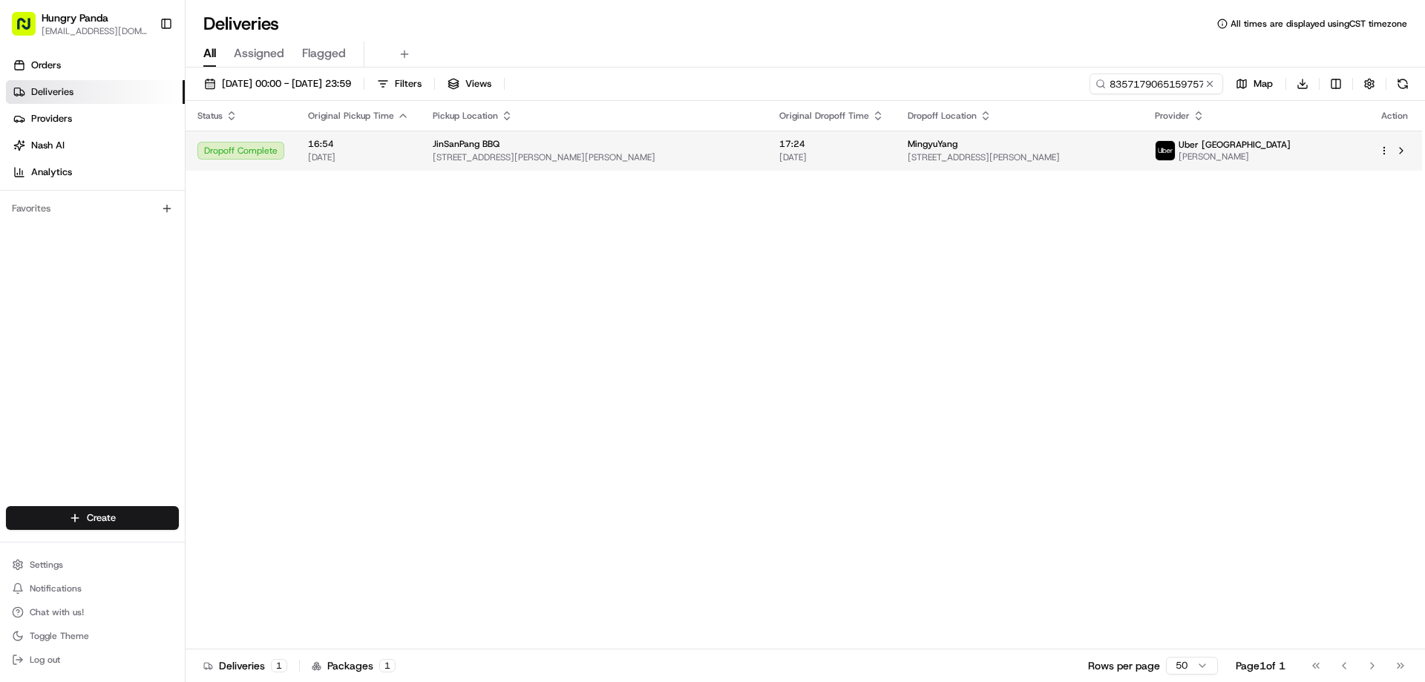
click at [908, 152] on span "887 S Dowling St, Waterloo NSW 2017, Australia" at bounding box center [1019, 157] width 223 height 12
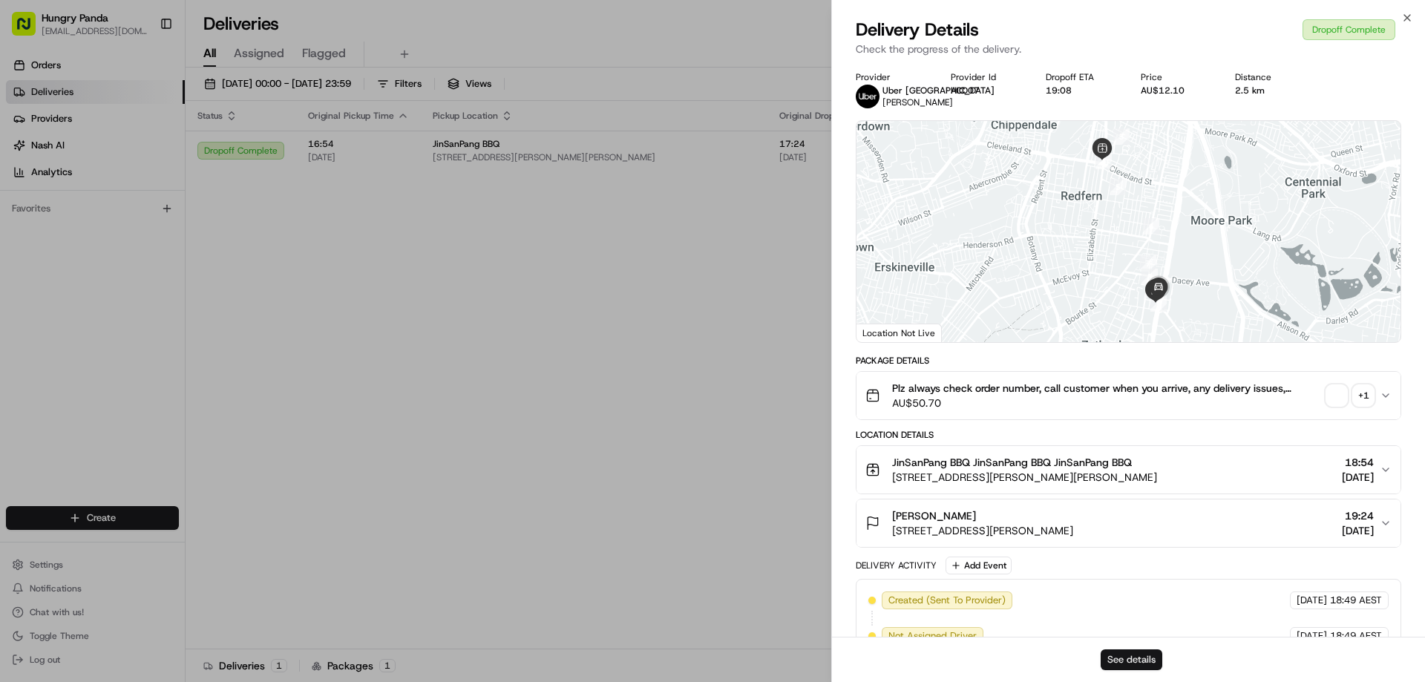
click at [1134, 666] on button "See details" at bounding box center [1132, 659] width 62 height 21
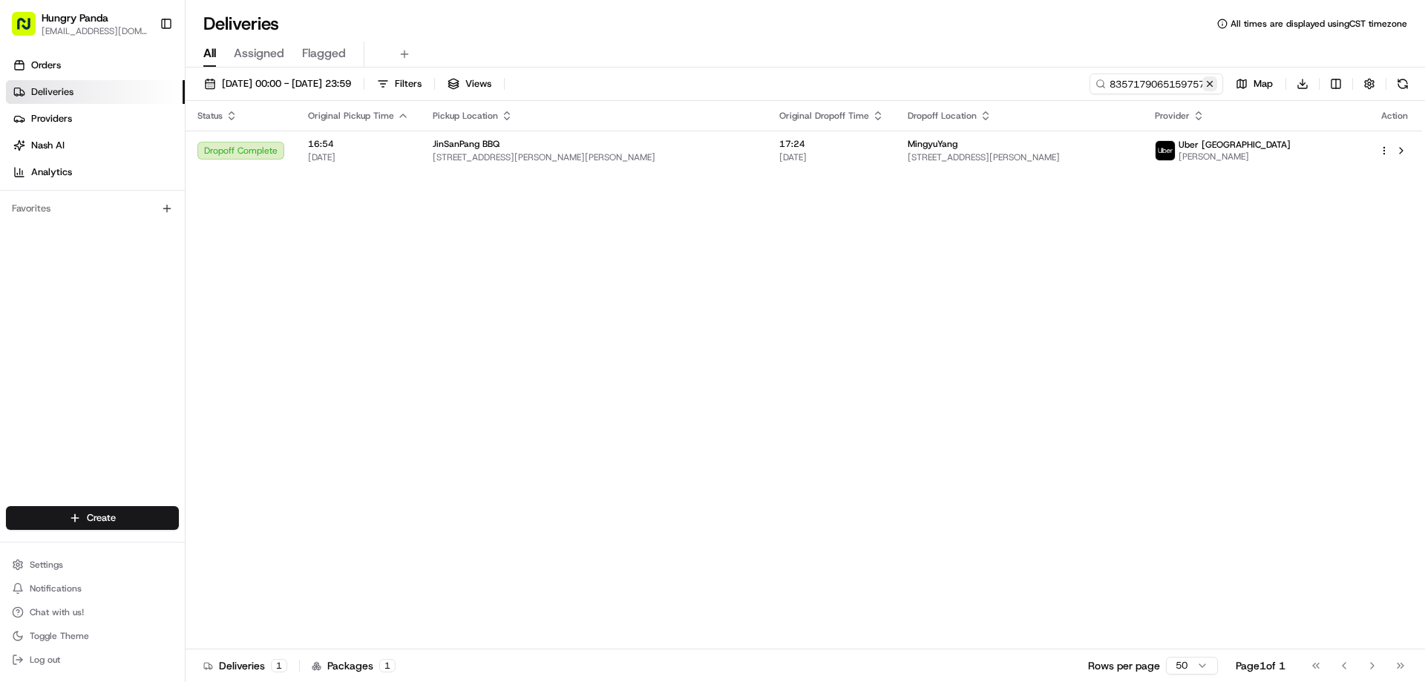
click at [1213, 82] on button at bounding box center [1209, 83] width 15 height 15
drag, startPoint x: 1213, startPoint y: 82, endPoint x: 1198, endPoint y: 94, distance: 18.6
click at [1213, 82] on input at bounding box center [1134, 83] width 178 height 21
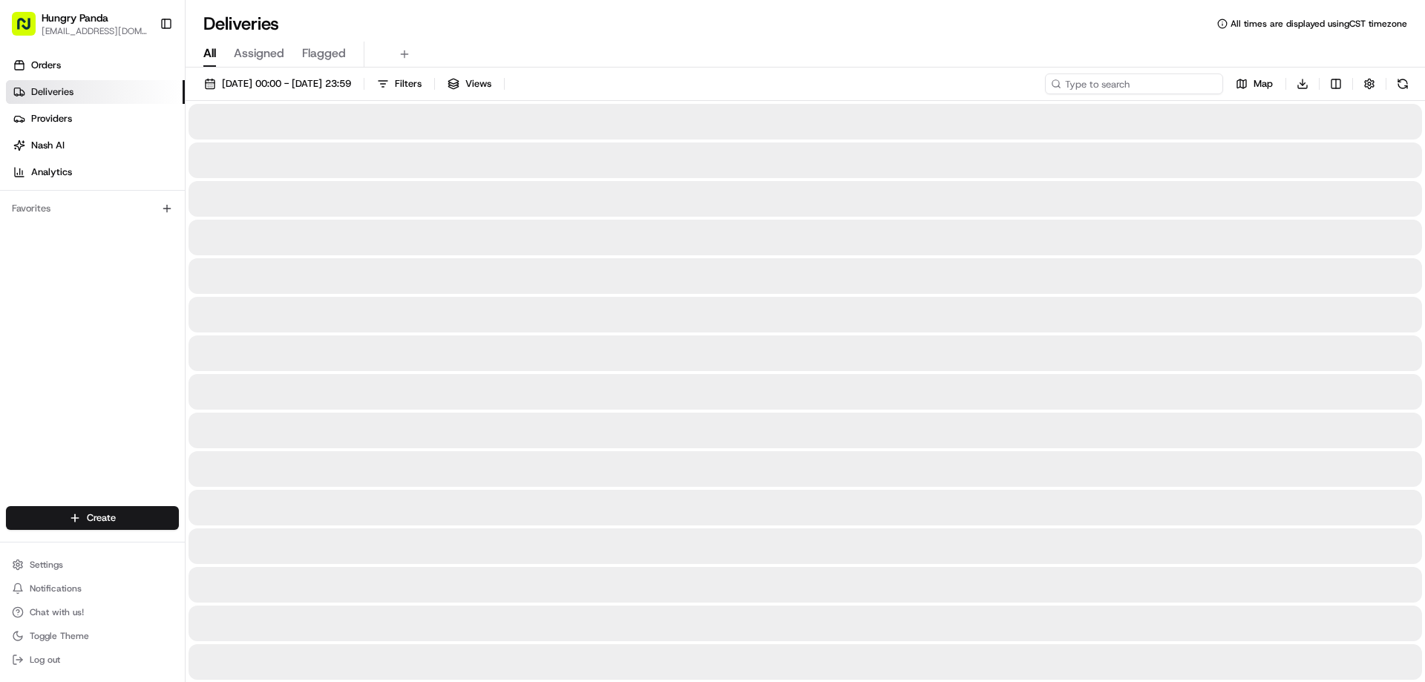
paste input "164215901505472855443"
type input "164215901505472855443"
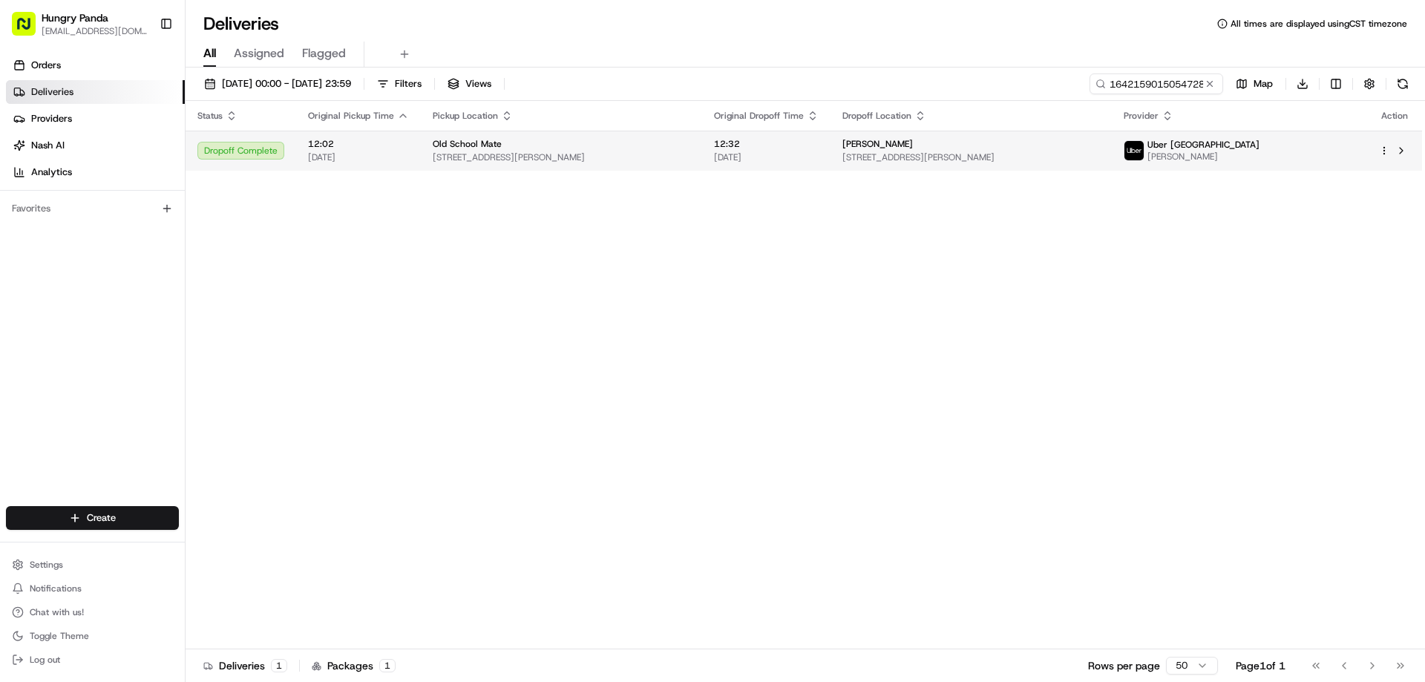
click at [690, 145] on div "Old School Mate" at bounding box center [562, 144] width 258 height 12
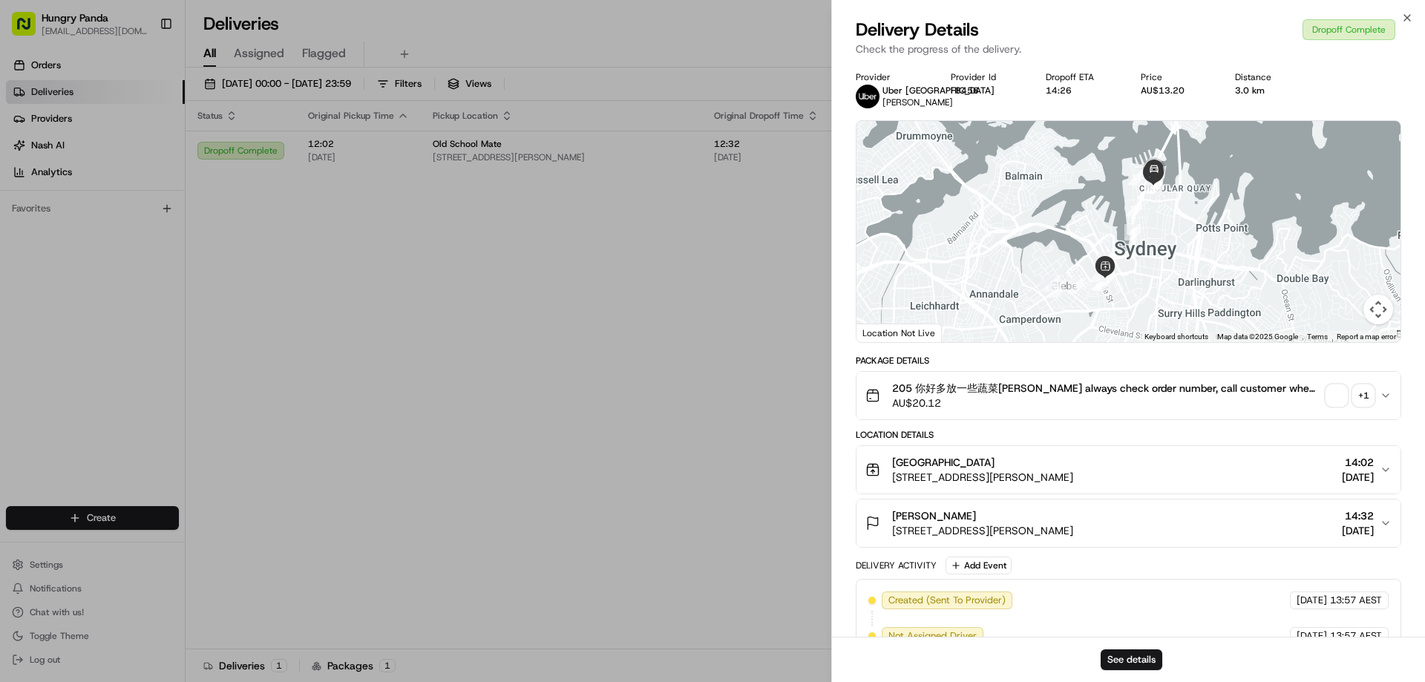
click at [1121, 649] on div "See details" at bounding box center [1128, 659] width 593 height 45
click at [1134, 661] on button "See details" at bounding box center [1132, 659] width 62 height 21
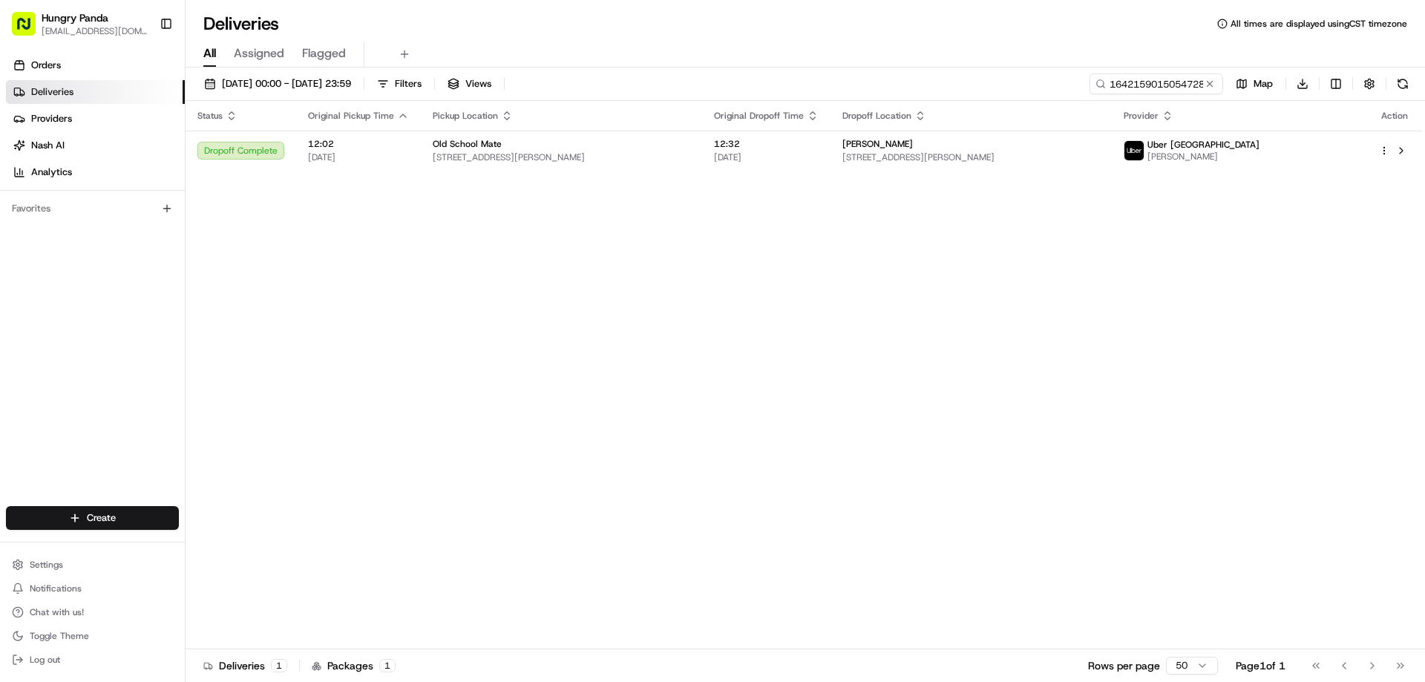
click at [1209, 81] on button at bounding box center [1209, 83] width 15 height 15
click at [1209, 81] on input at bounding box center [1134, 83] width 178 height 21
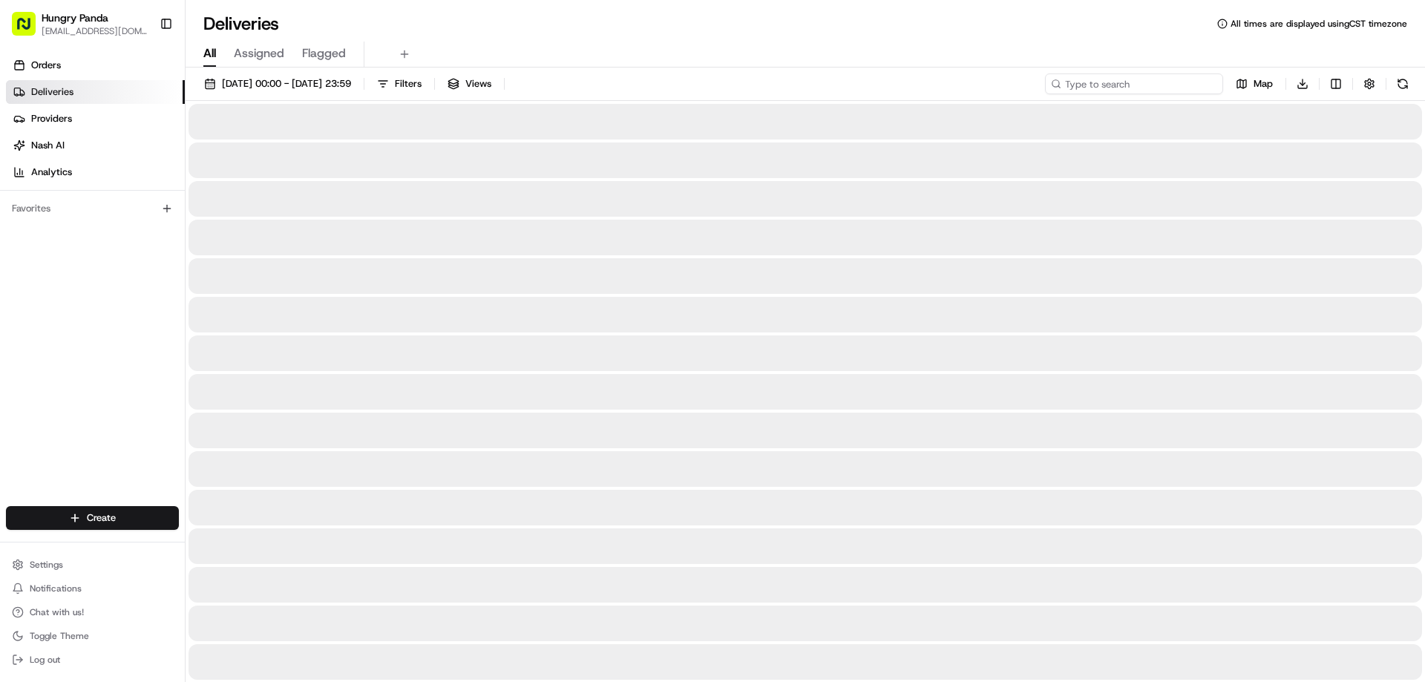
paste input "266818128555674561725"
type input "266818128555674561725"
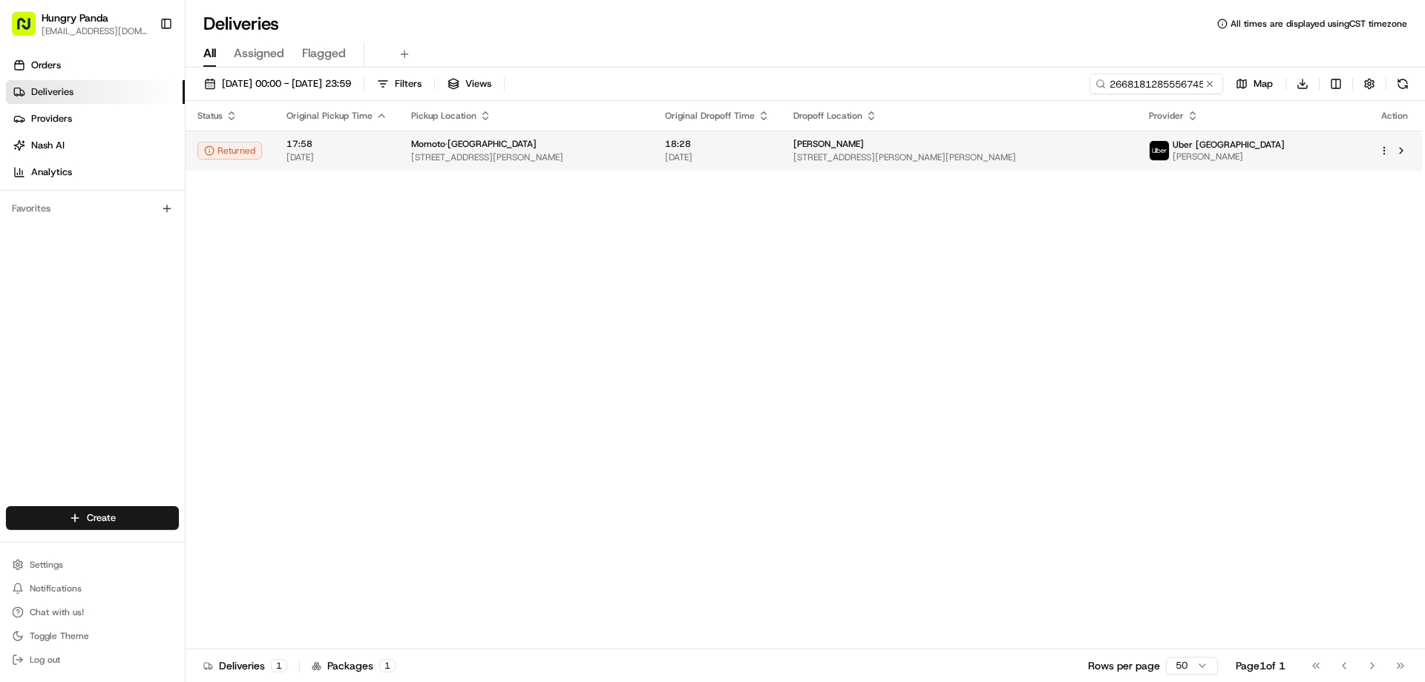
click at [752, 151] on div "18:28 14/08/2025" at bounding box center [717, 150] width 105 height 25
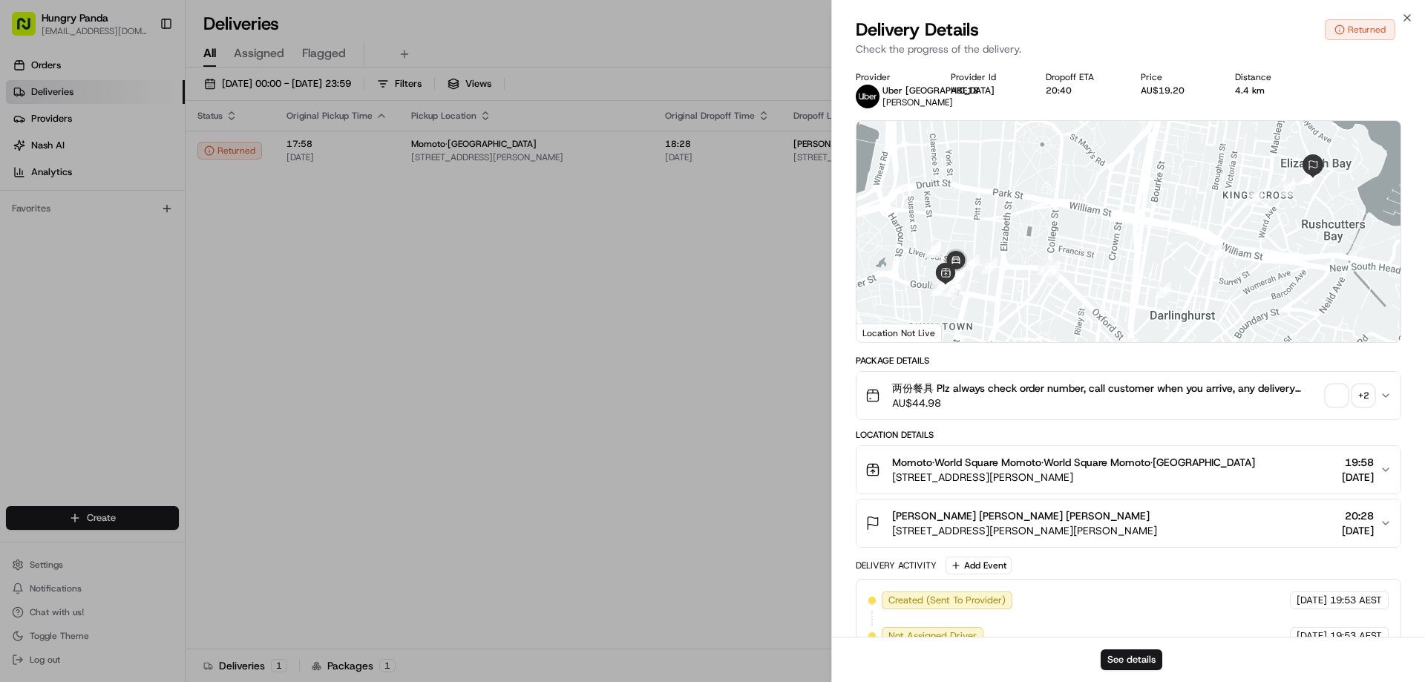
click at [1125, 648] on div "See details" at bounding box center [1128, 659] width 593 height 45
click at [1129, 659] on button "See details" at bounding box center [1132, 659] width 62 height 21
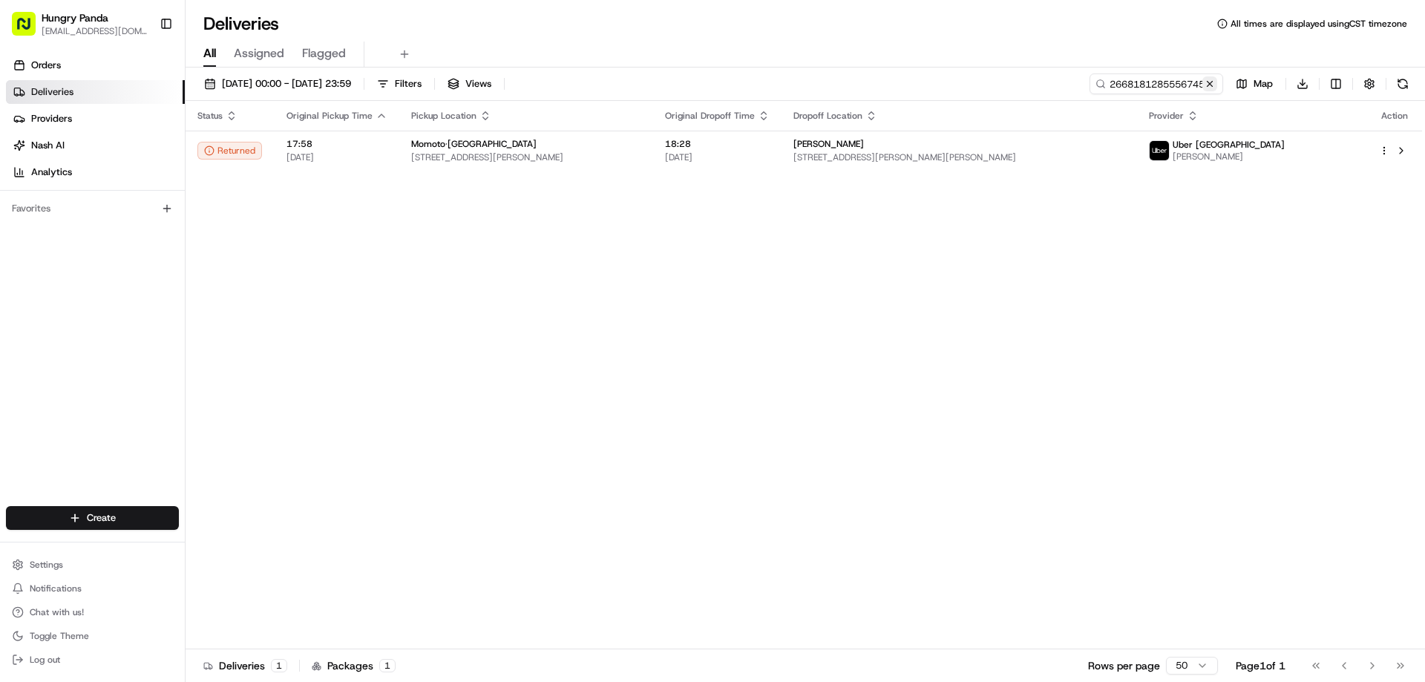
click at [1210, 82] on button at bounding box center [1209, 83] width 15 height 15
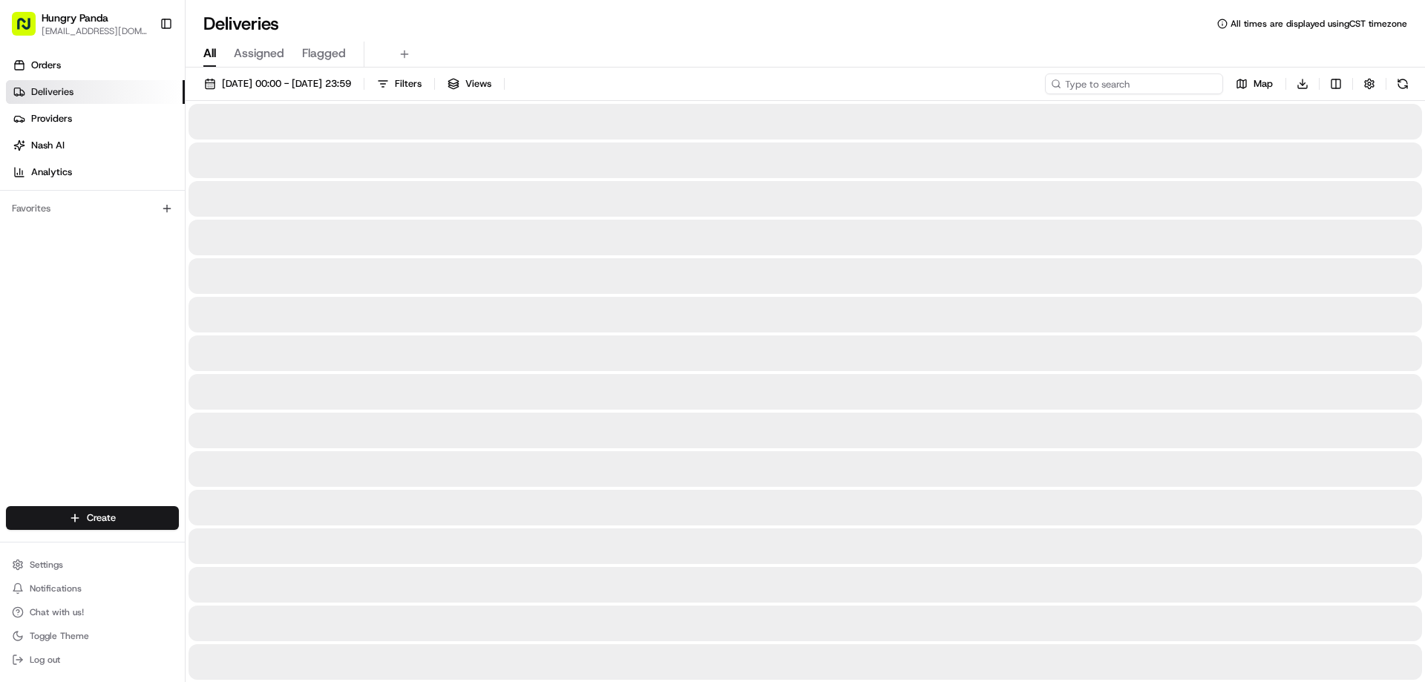
click at [1210, 82] on input at bounding box center [1134, 83] width 178 height 21
paste input "9648175435155728311160"
type input "9648175435155728311160"
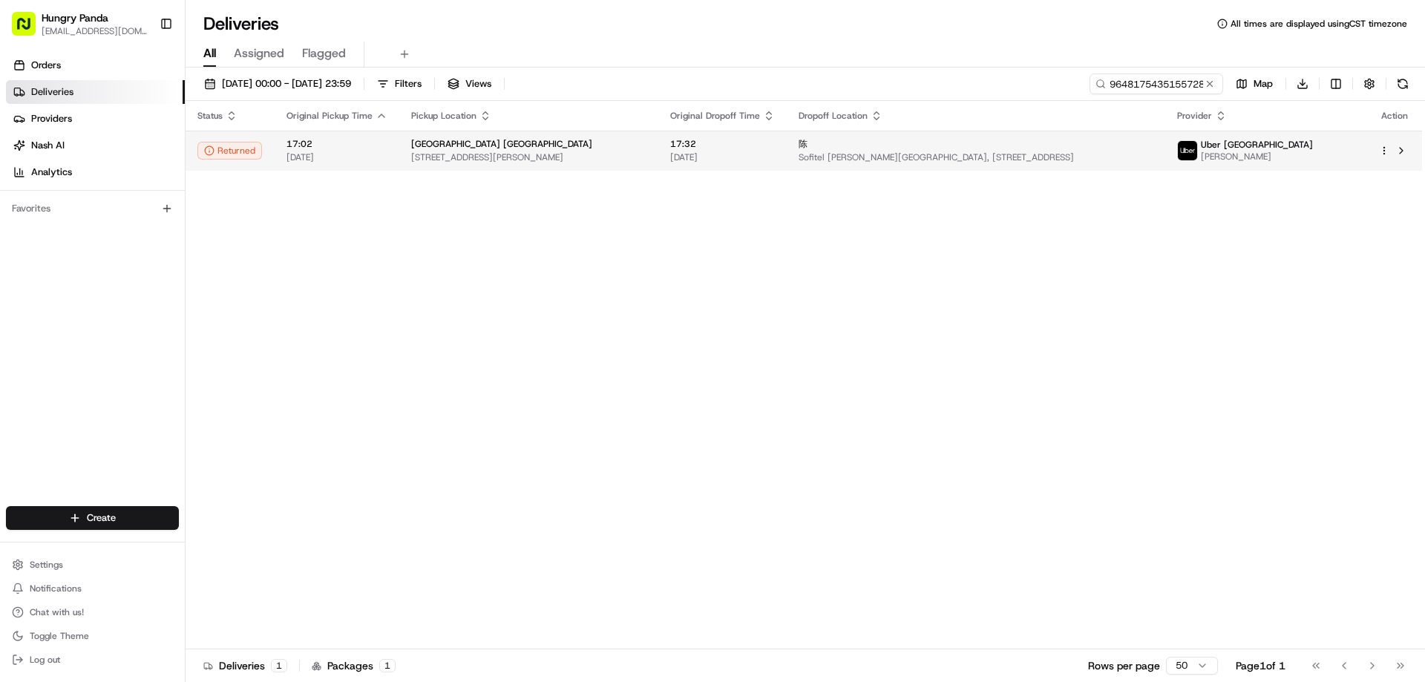
click at [775, 160] on span "[DATE]" at bounding box center [722, 157] width 105 height 12
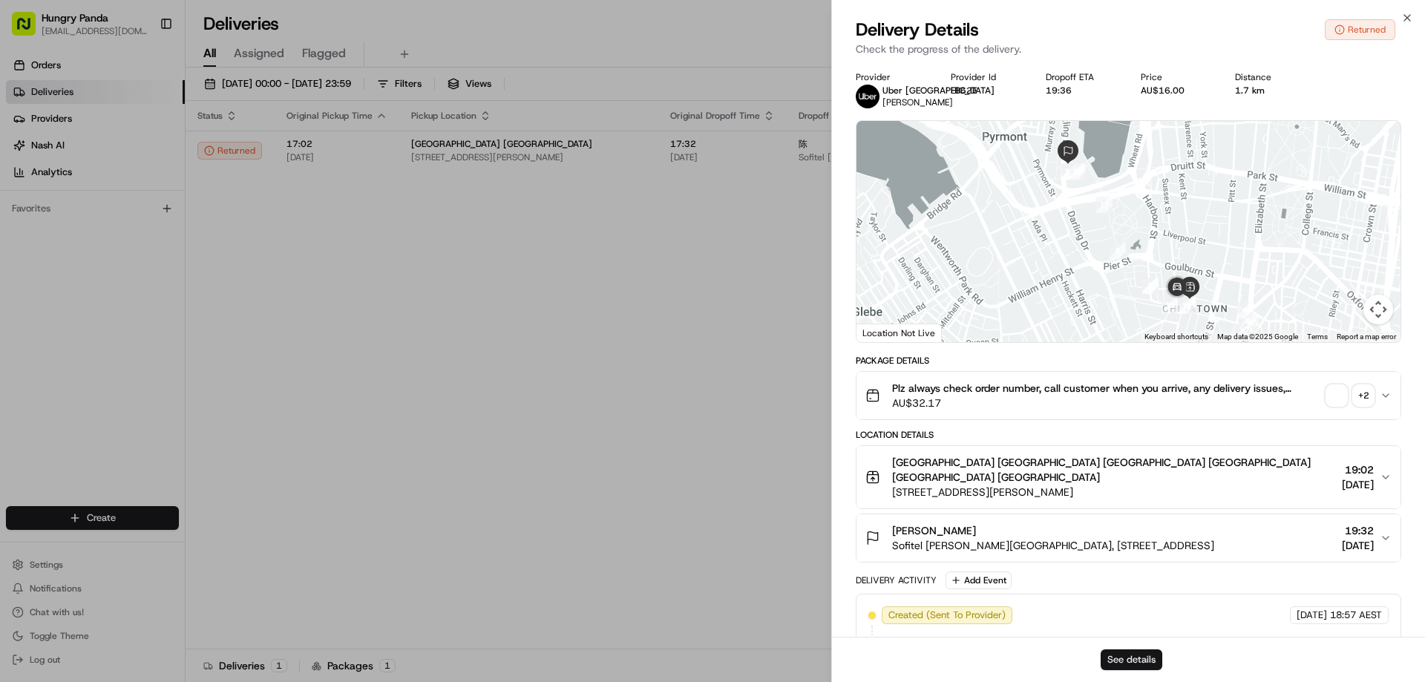
click at [1121, 659] on button "See details" at bounding box center [1132, 659] width 62 height 21
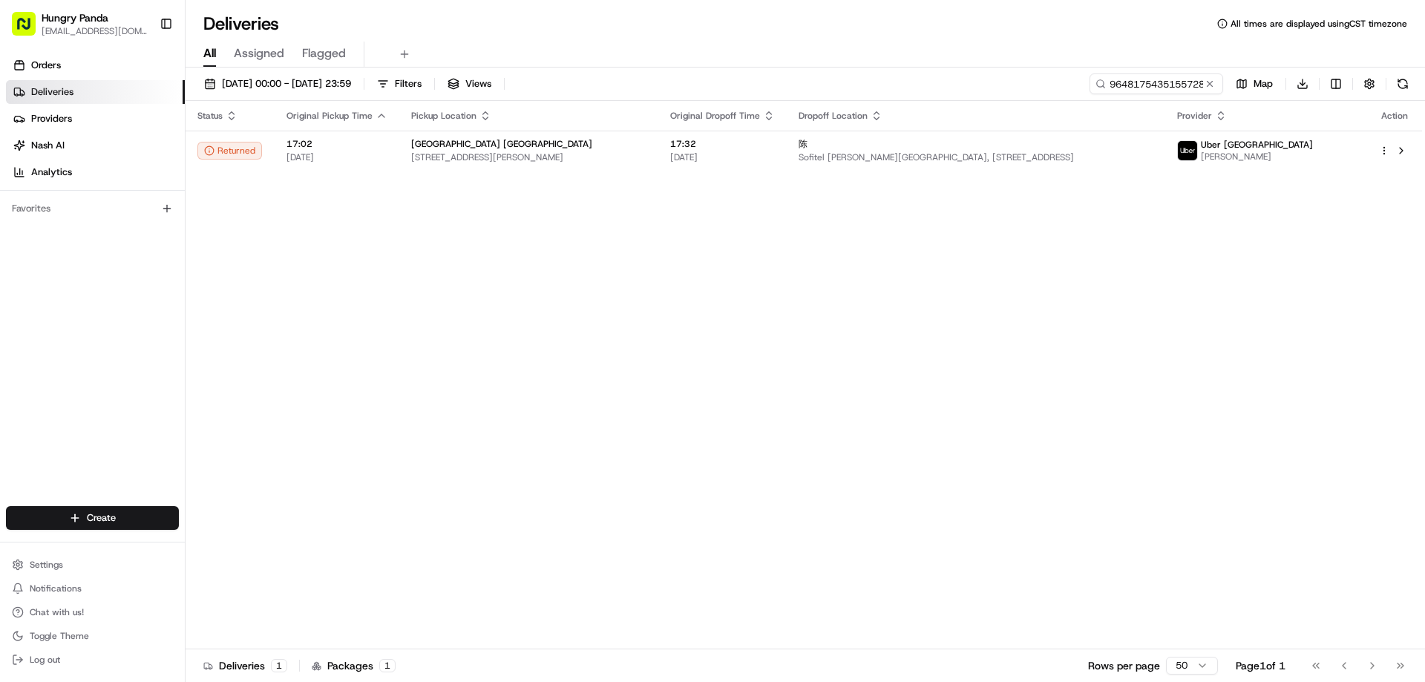
click at [1205, 88] on button at bounding box center [1209, 83] width 15 height 15
click at [1205, 88] on input at bounding box center [1134, 83] width 178 height 21
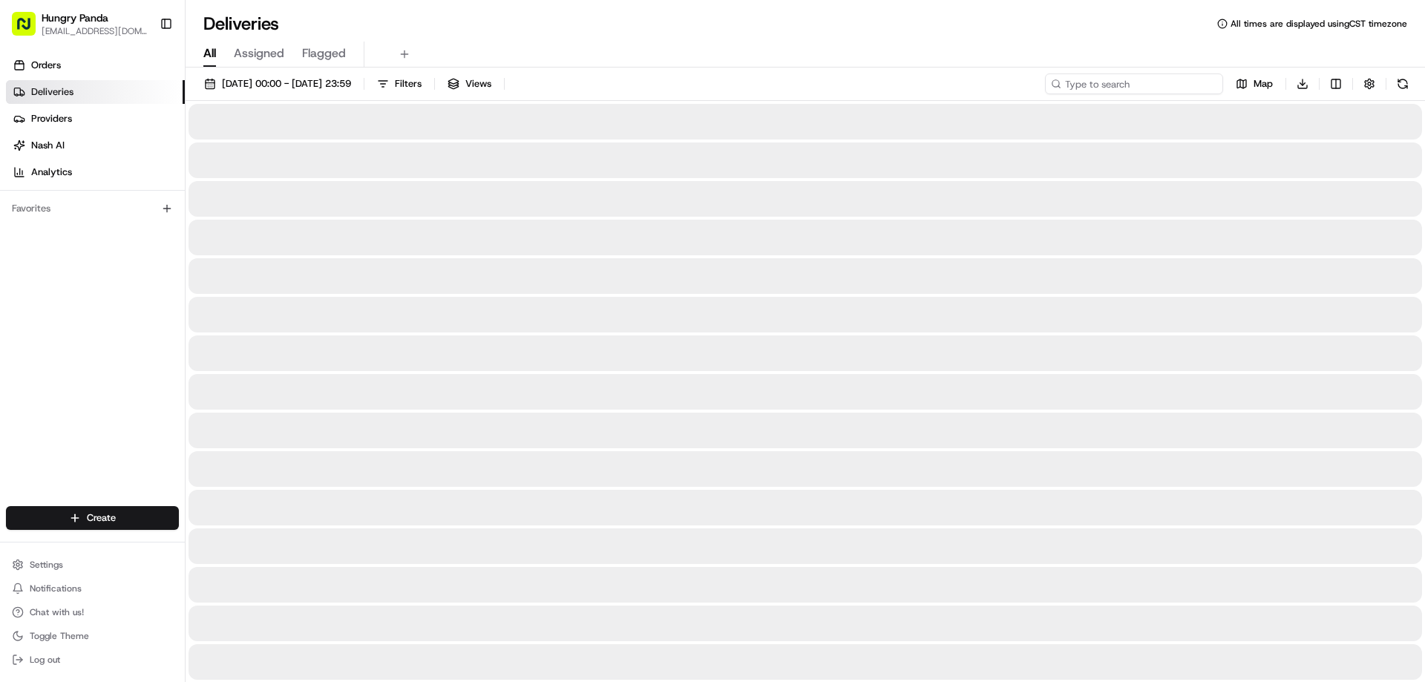
drag, startPoint x: 1205, startPoint y: 88, endPoint x: 1195, endPoint y: 90, distance: 9.9
click at [1204, 88] on input at bounding box center [1134, 83] width 178 height 21
paste input "445216237565673420952"
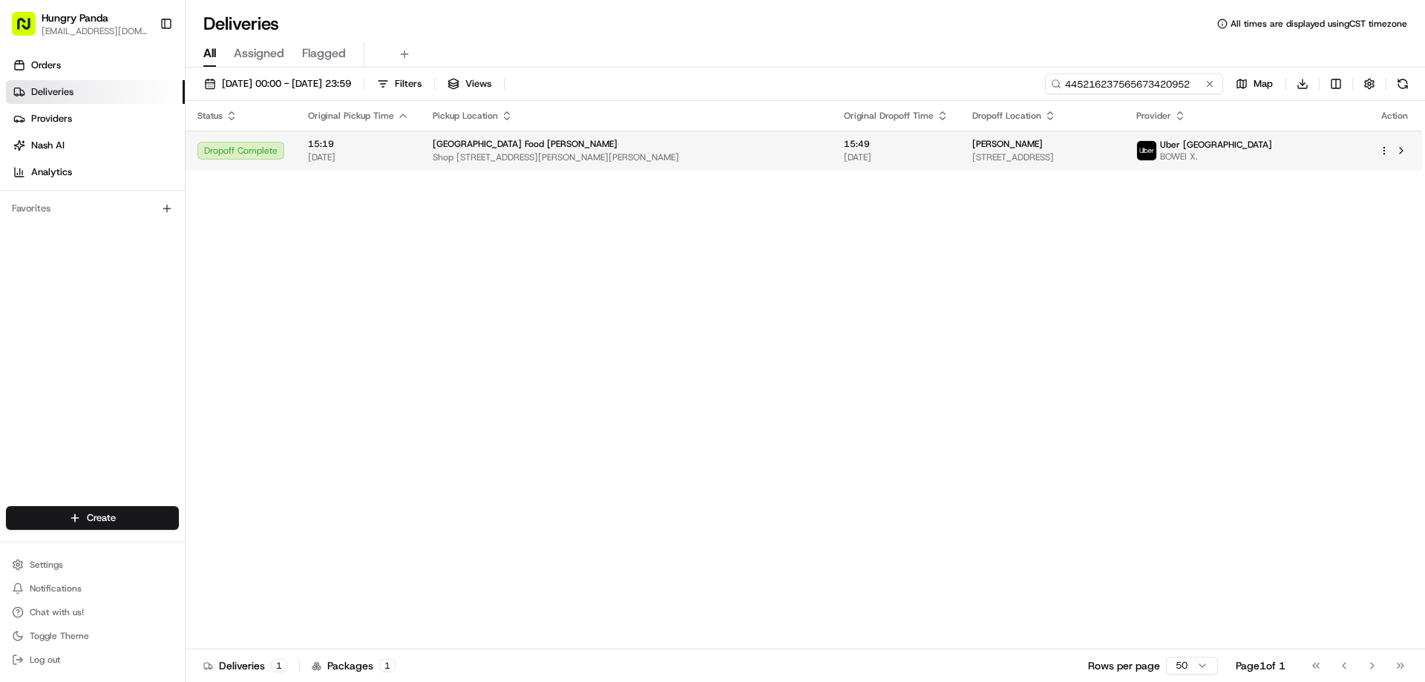
type input "445216237565673420952"
click at [855, 157] on span "[DATE]" at bounding box center [896, 157] width 105 height 12
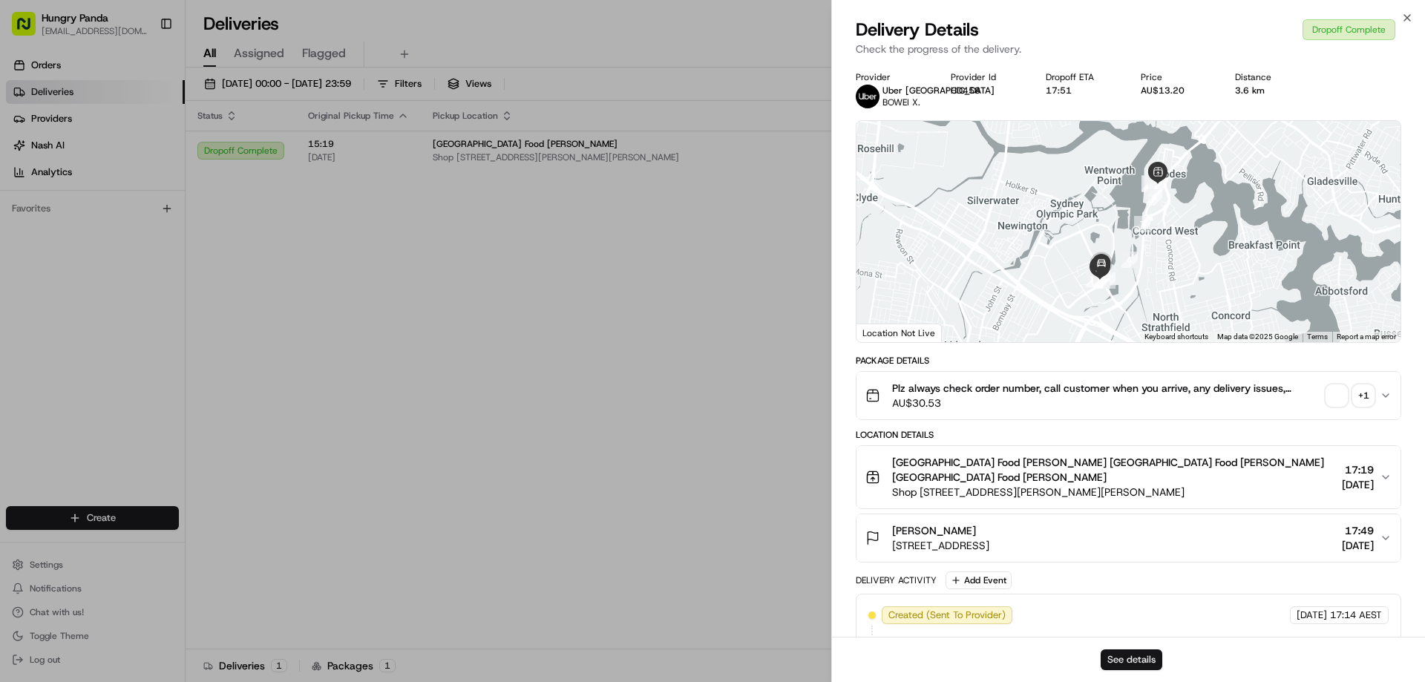
click at [1137, 662] on button "See details" at bounding box center [1132, 659] width 62 height 21
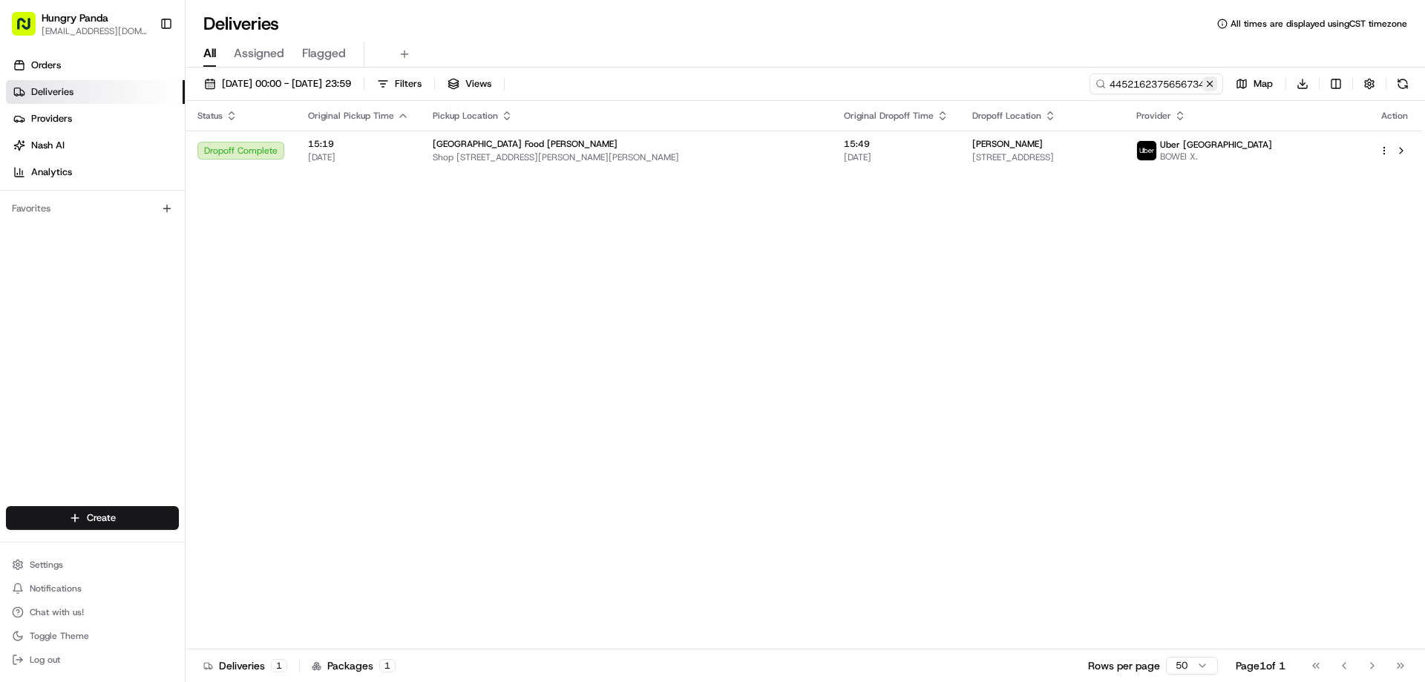
click at [1210, 87] on button at bounding box center [1209, 83] width 15 height 15
click at [1210, 87] on input at bounding box center [1134, 83] width 178 height 21
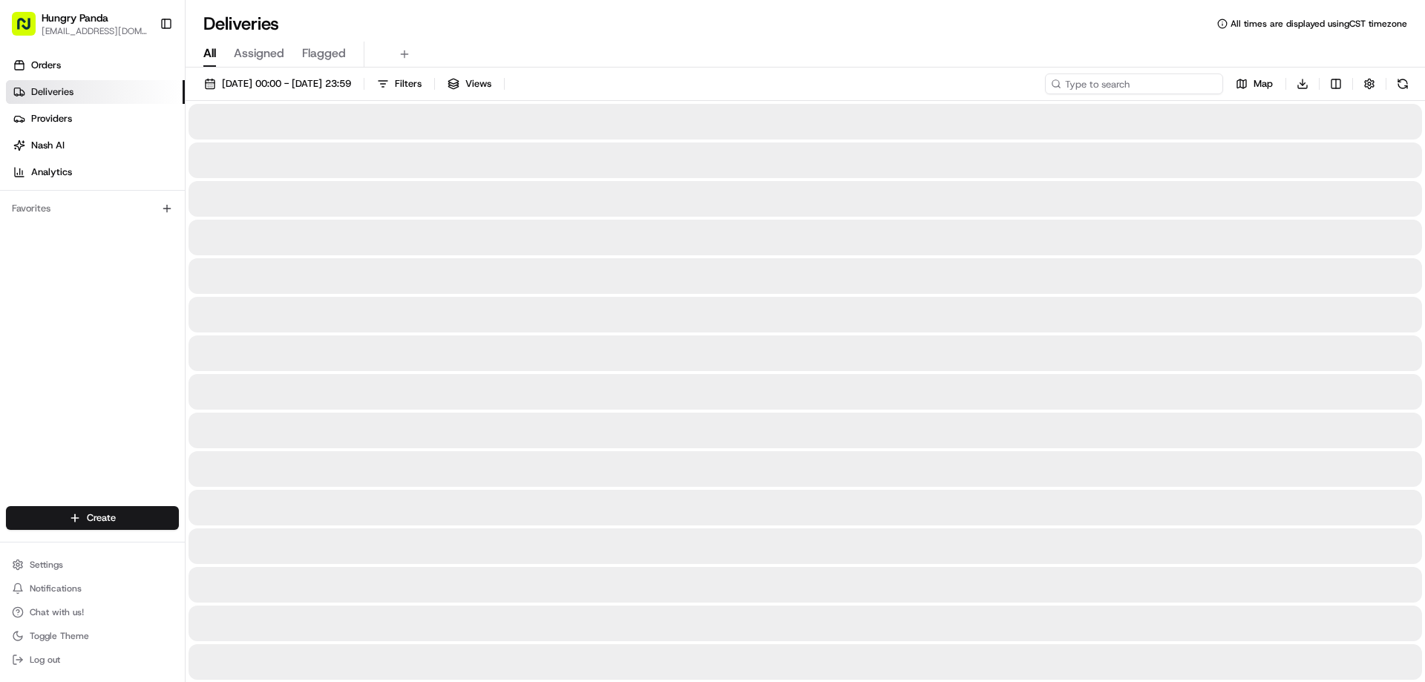
paste input "535717730555179734445"
type input "535717730555179734445"
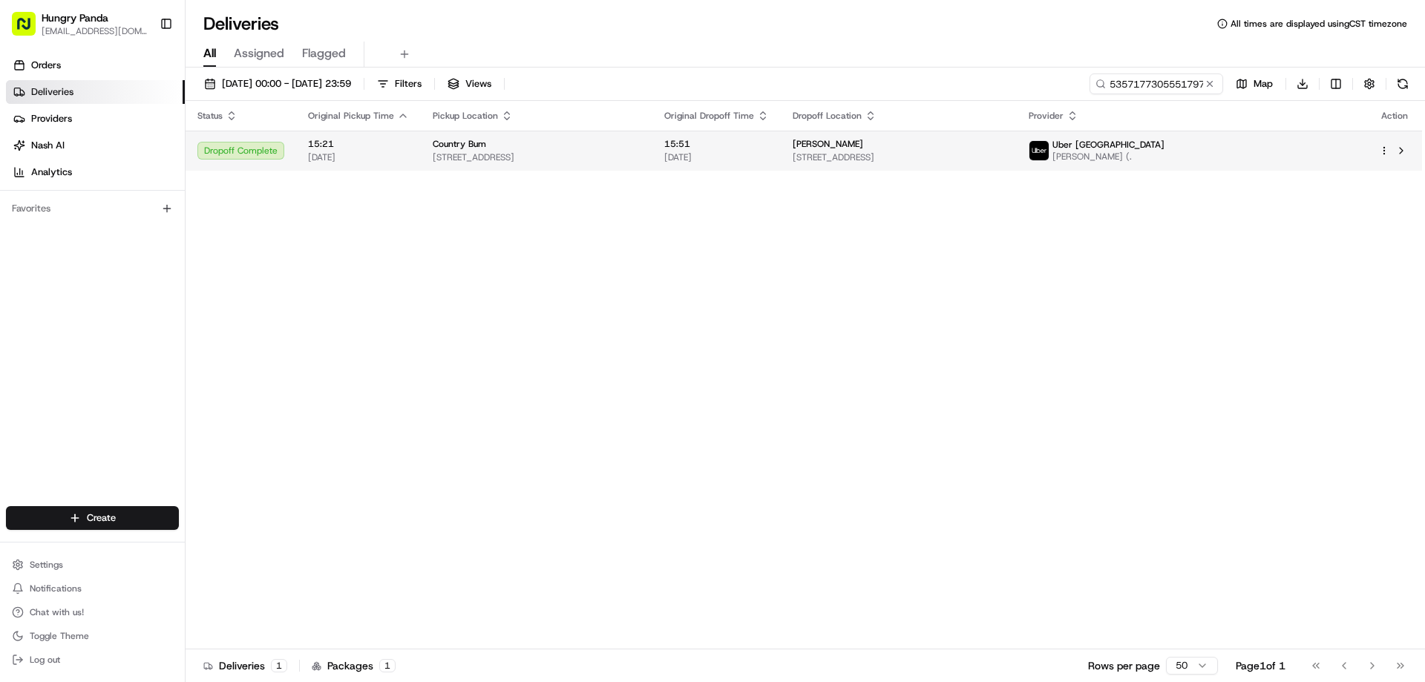
click at [769, 147] on span "15:51" at bounding box center [716, 144] width 105 height 12
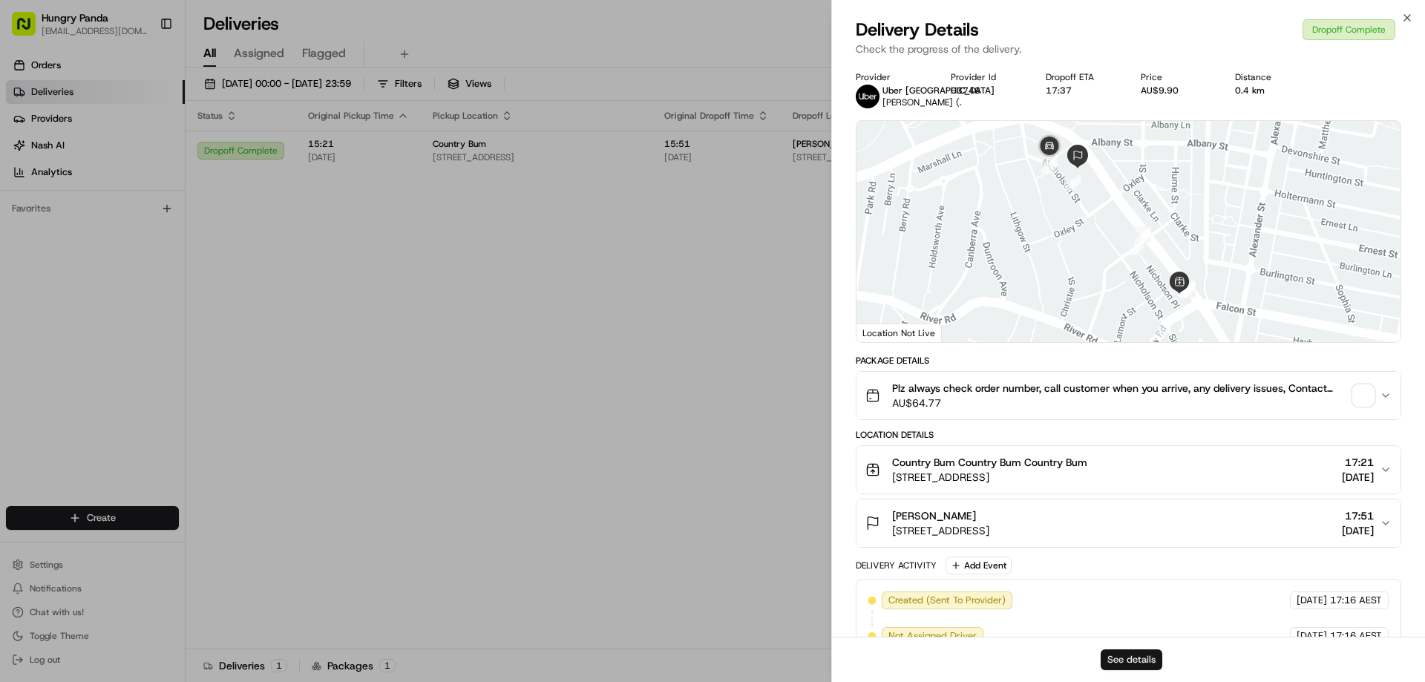
click at [1121, 652] on button "See details" at bounding box center [1132, 659] width 62 height 21
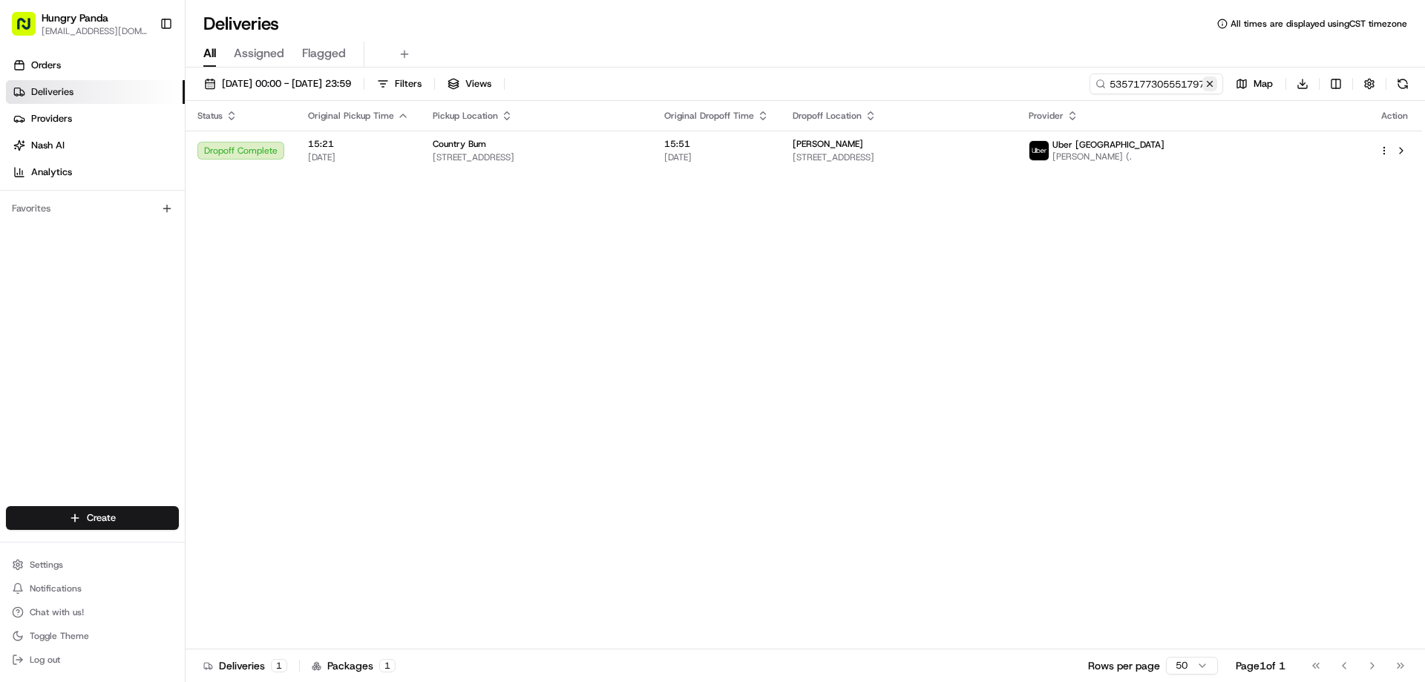
click at [1206, 86] on button at bounding box center [1209, 83] width 15 height 15
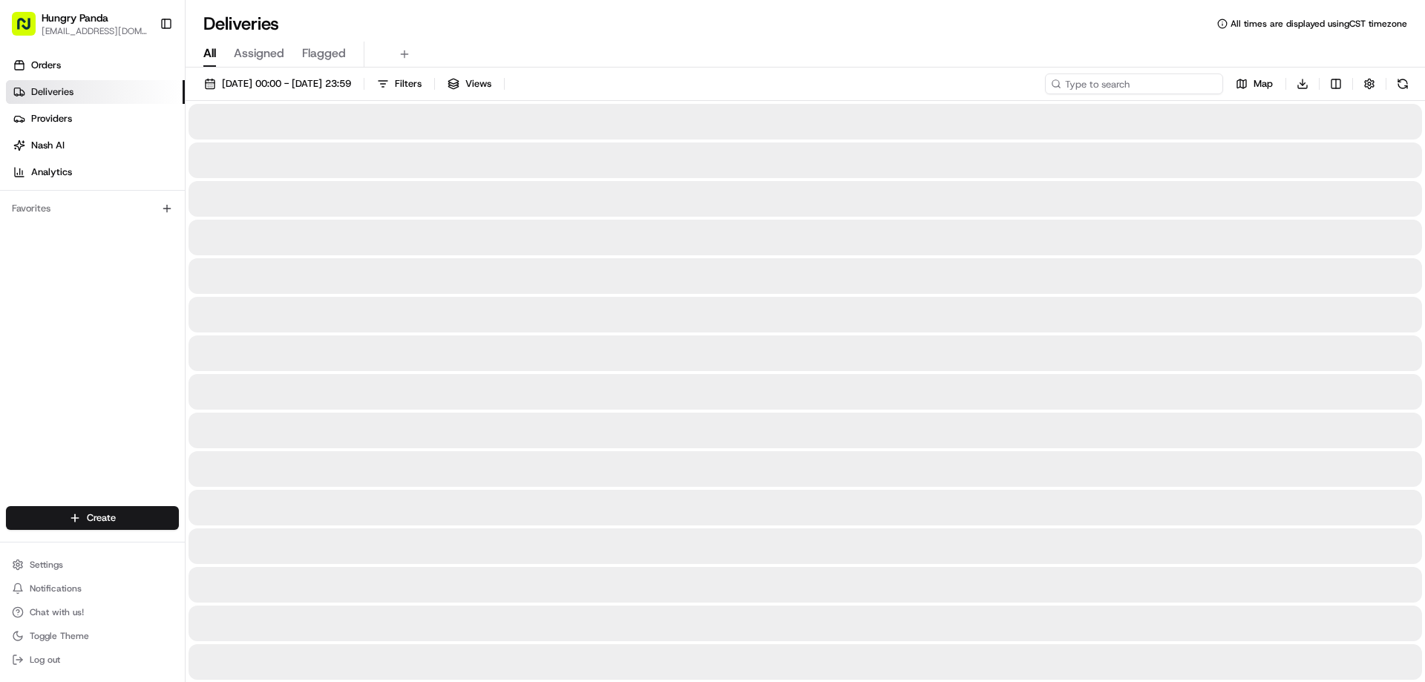
click at [1205, 86] on input at bounding box center [1134, 83] width 178 height 21
paste input "1670178285650797231515"
type input "1670178285650797231515"
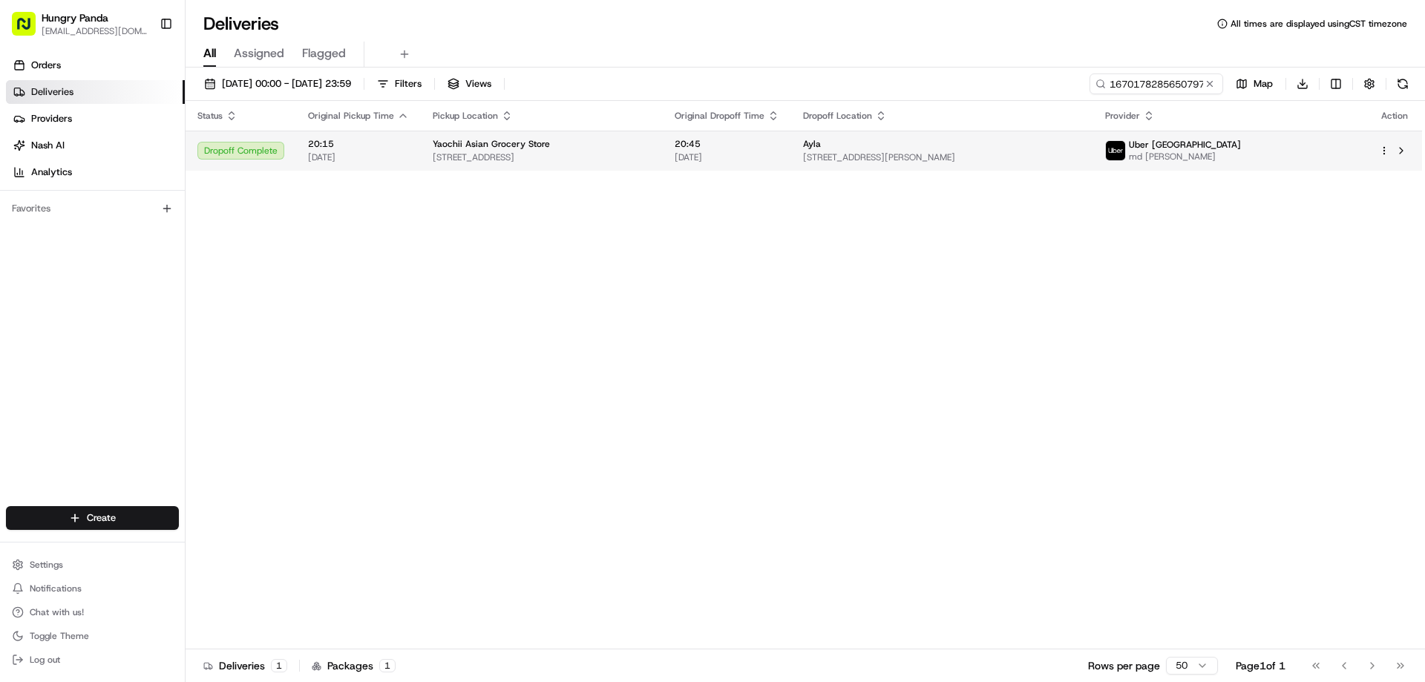
click at [651, 146] on div "Yaochii Asian Grocery Store" at bounding box center [542, 144] width 218 height 12
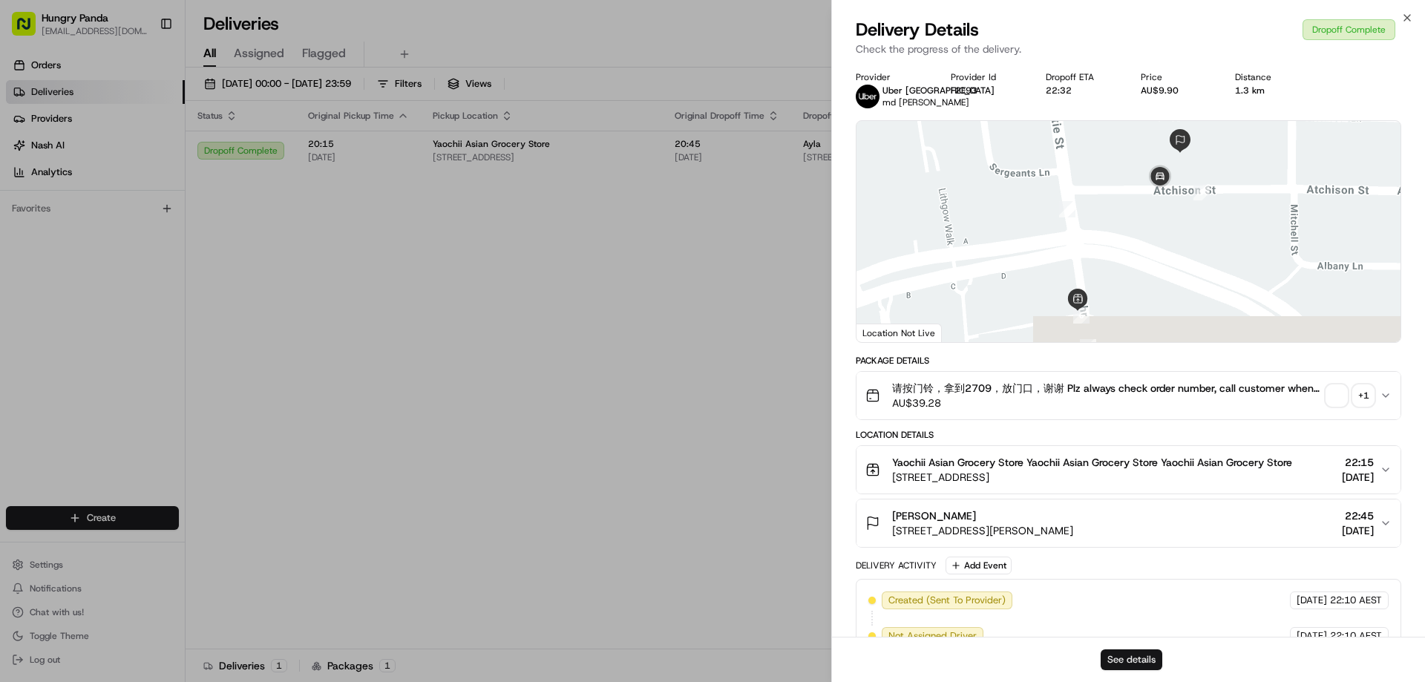
click at [1125, 664] on button "See details" at bounding box center [1132, 659] width 62 height 21
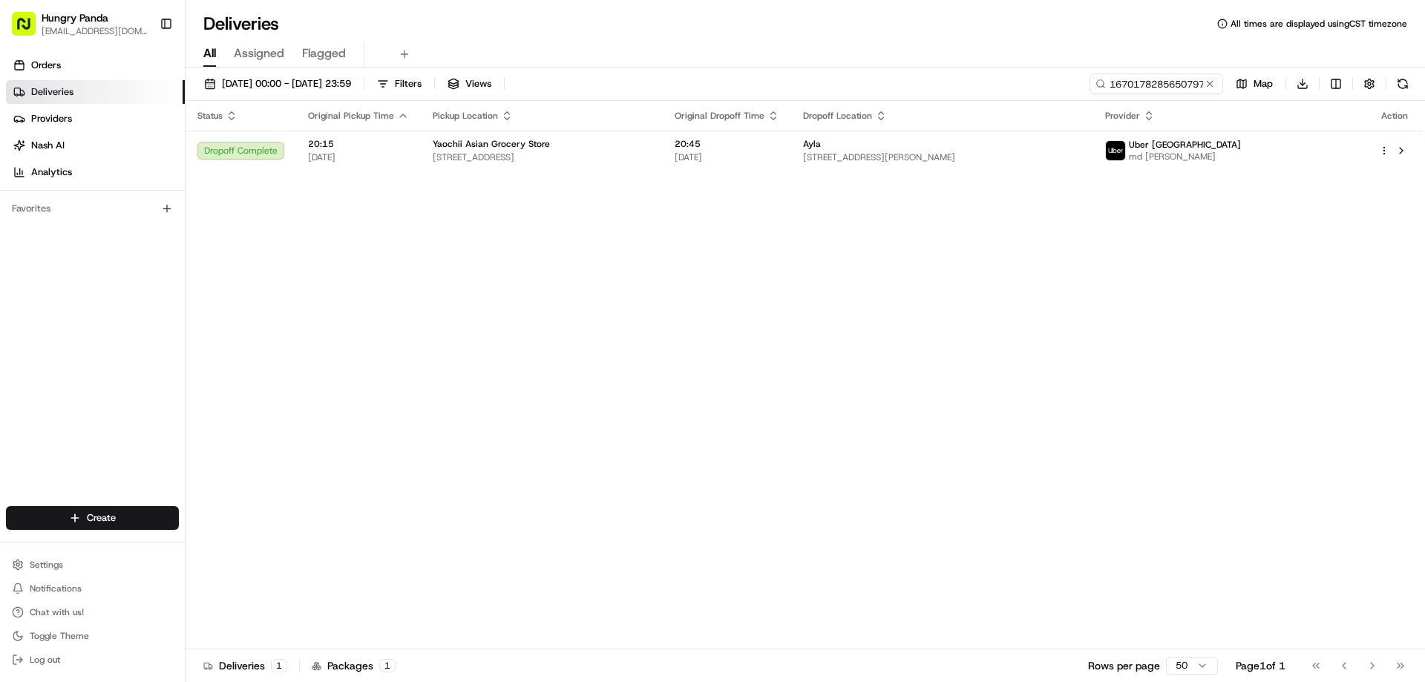
click at [1210, 79] on button at bounding box center [1209, 83] width 15 height 15
click at [1210, 79] on input at bounding box center [1134, 83] width 178 height 21
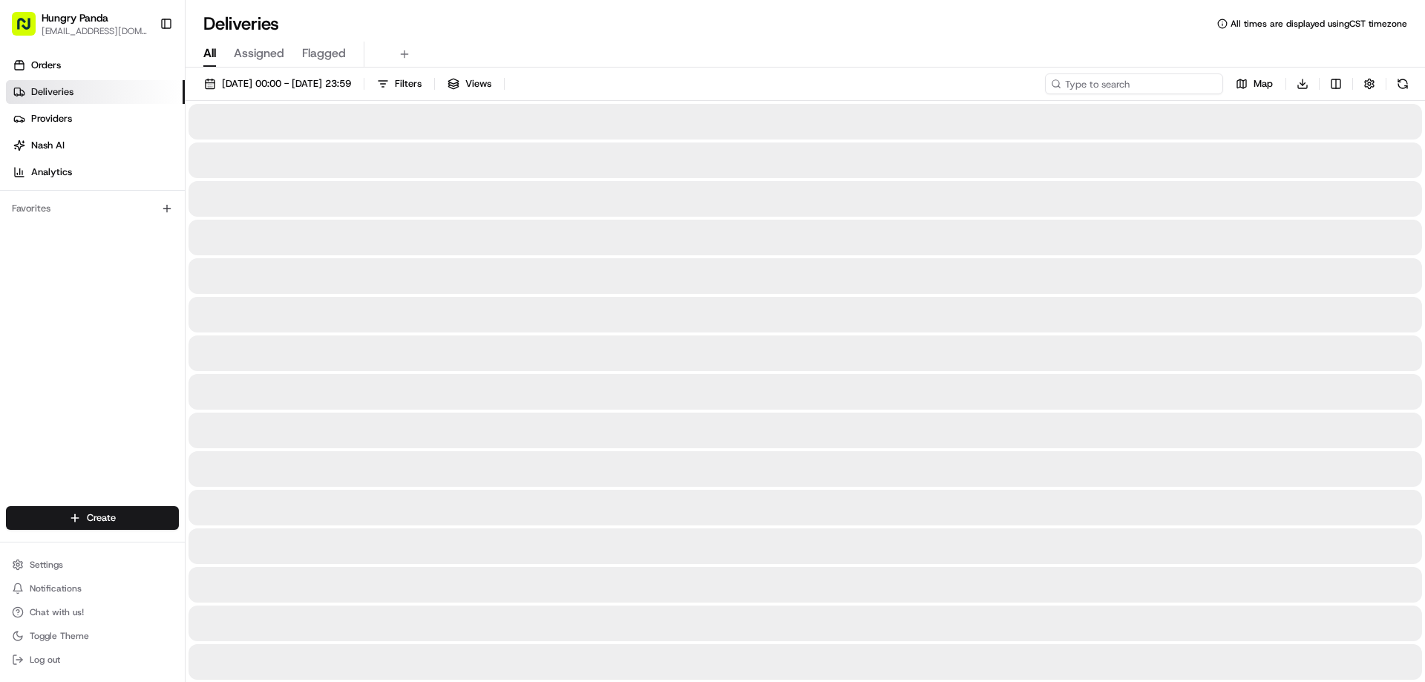
paste input "240529432565075023522"
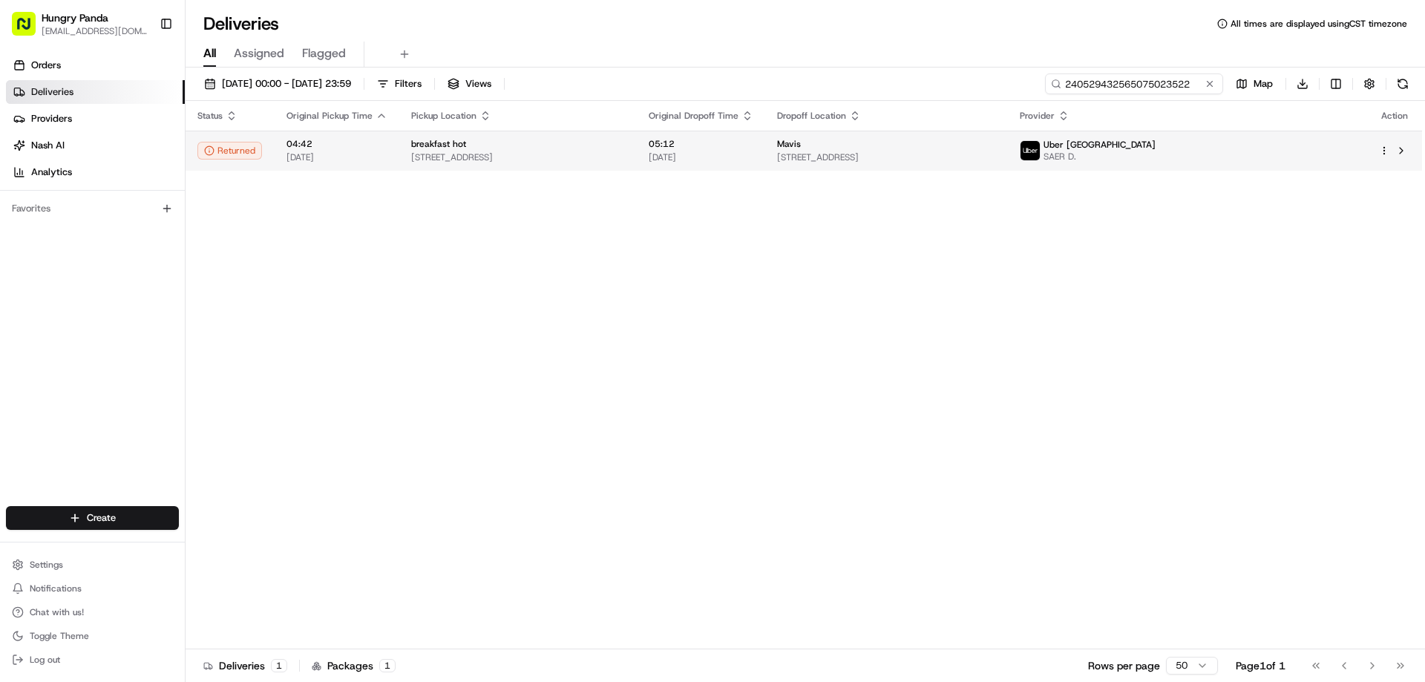
type input "240529432565075023522"
click at [753, 152] on span "15/08/2025" at bounding box center [701, 157] width 105 height 12
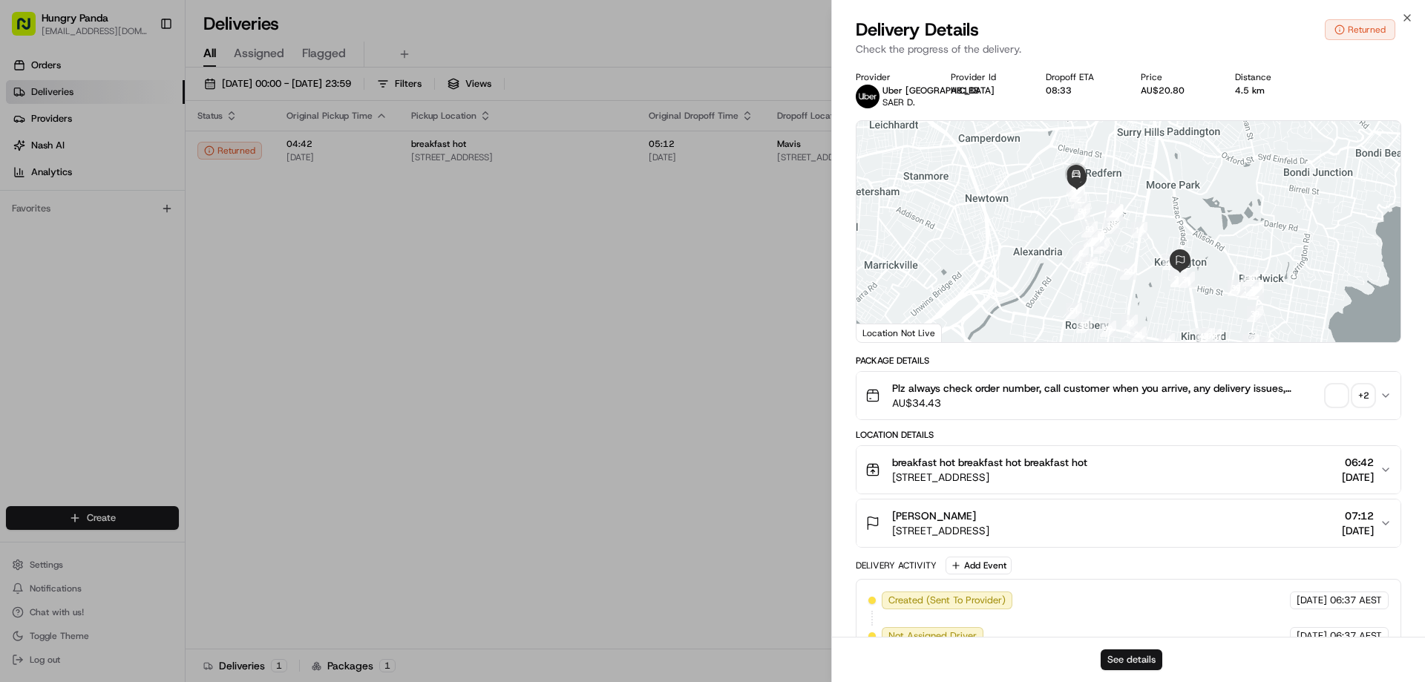
click at [1144, 661] on button "See details" at bounding box center [1132, 659] width 62 height 21
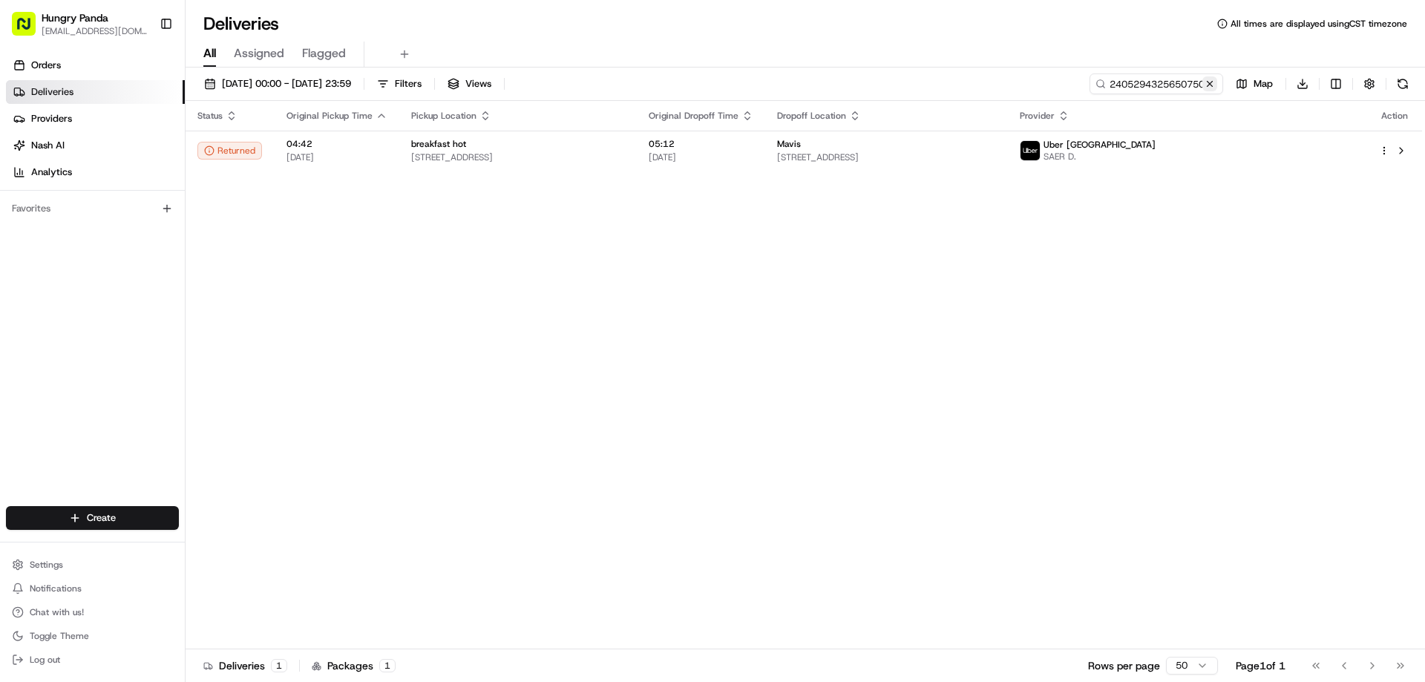
click at [1213, 88] on button at bounding box center [1209, 83] width 15 height 15
click at [1213, 88] on input at bounding box center [1134, 83] width 178 height 21
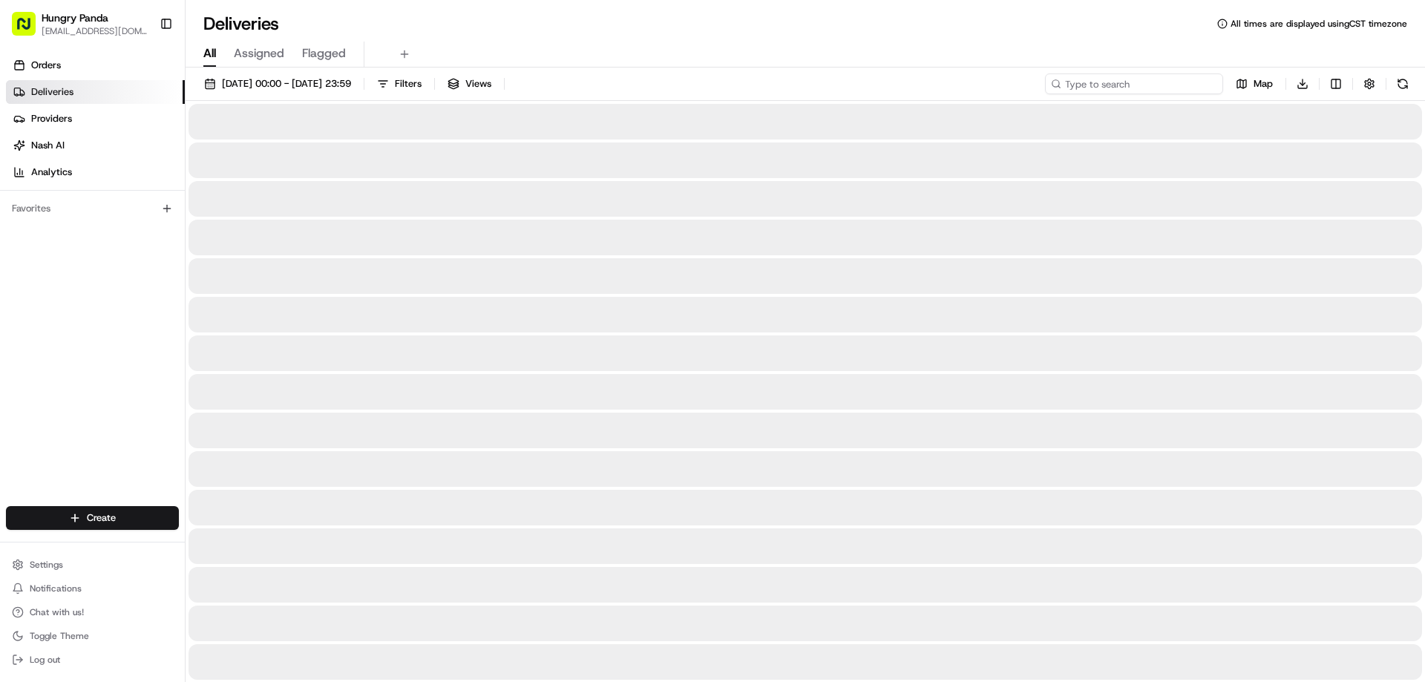
paste input "9638189705256756791893"
type input "9638189705256756791893"
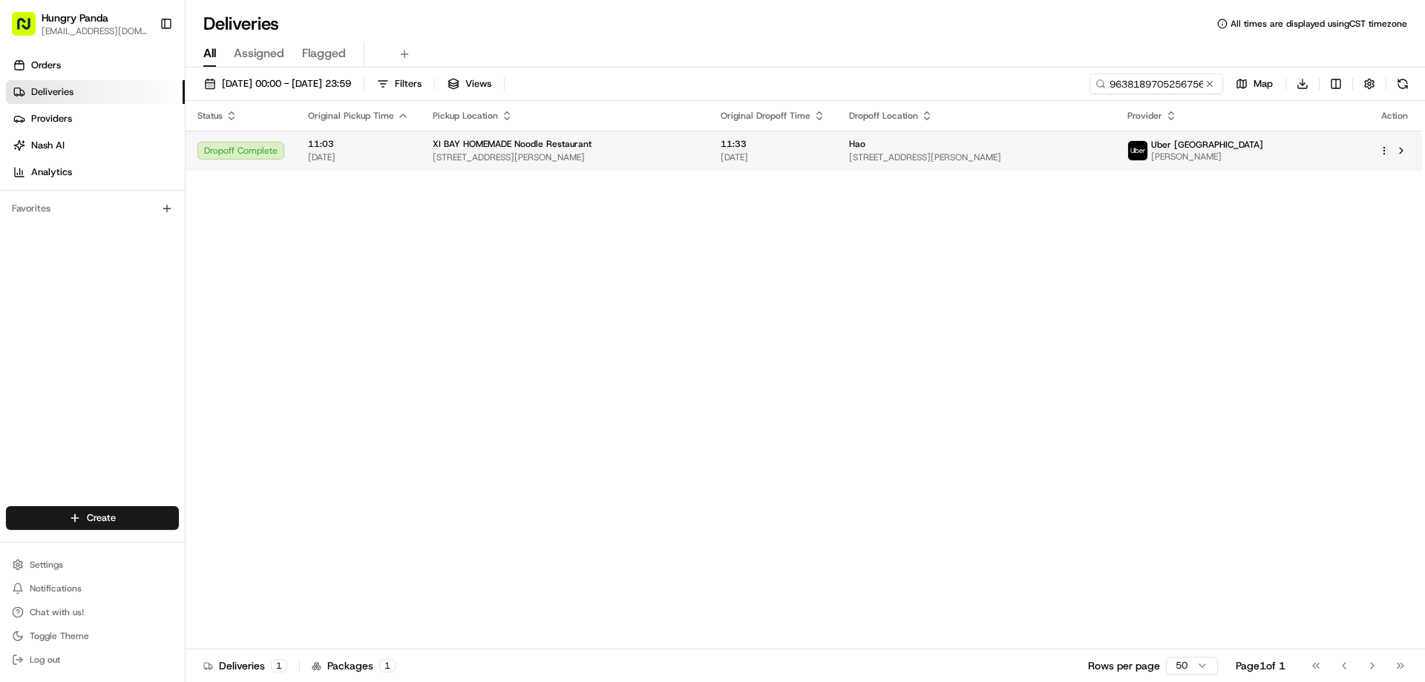
click at [1086, 129] on th "Dropoff Location" at bounding box center [976, 116] width 278 height 30
click at [1074, 138] on div "Hao" at bounding box center [976, 144] width 254 height 12
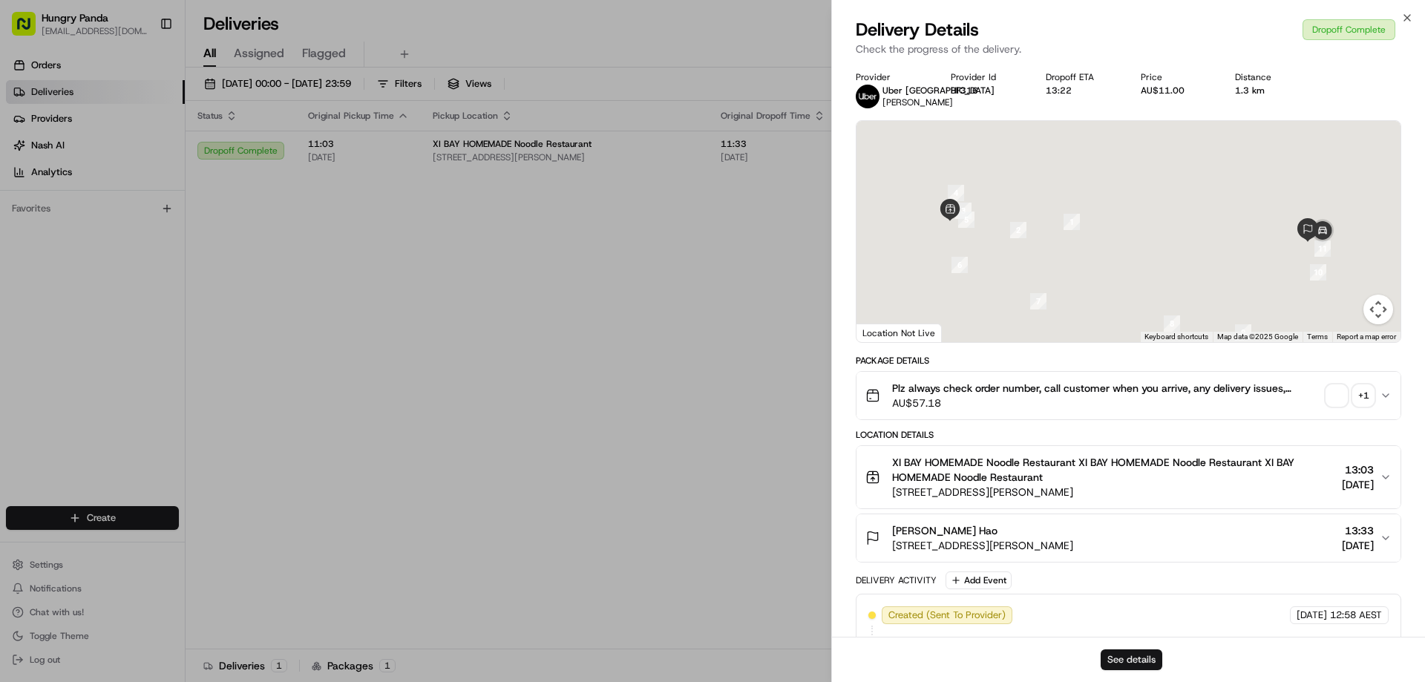
click at [1135, 657] on button "See details" at bounding box center [1132, 659] width 62 height 21
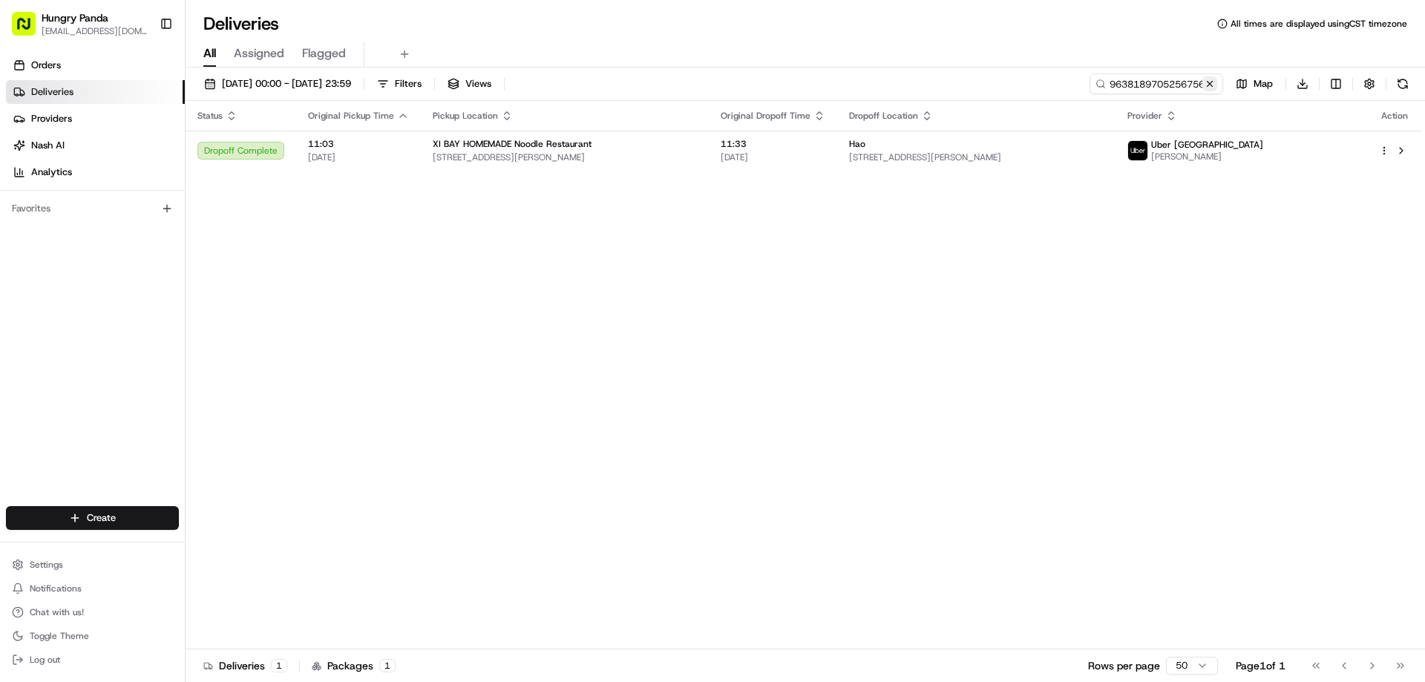
click at [1209, 88] on button at bounding box center [1209, 83] width 15 height 15
click at [1209, 88] on input at bounding box center [1134, 83] width 178 height 21
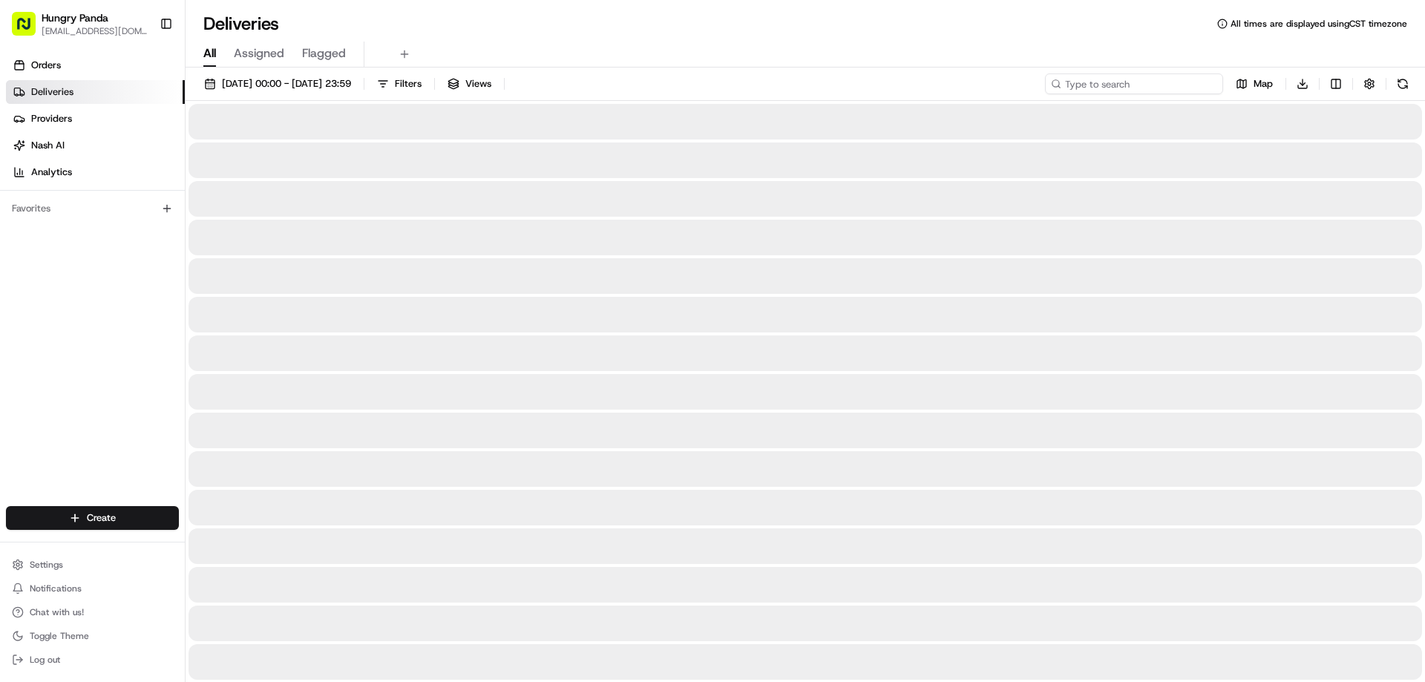
paste input "9409244965757713051544"
type input "9409244965757713051544"
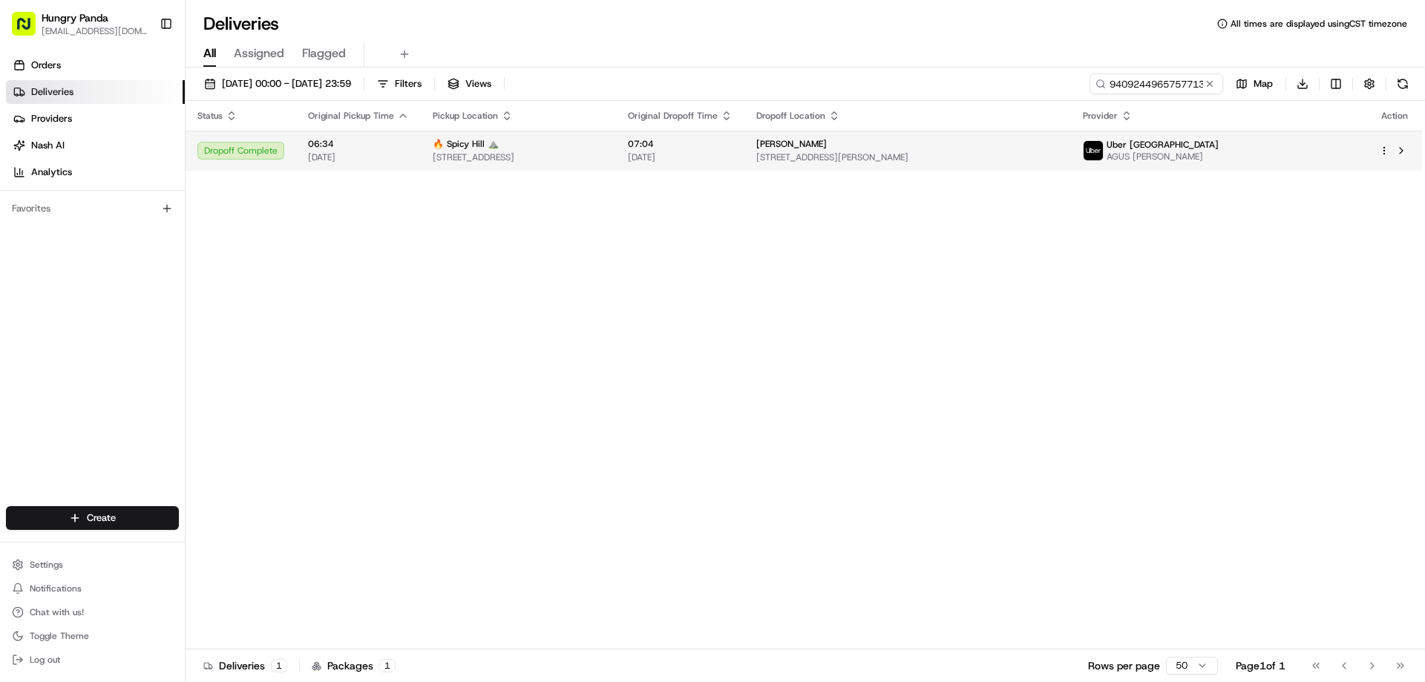
click at [733, 159] on span "15/08/2025" at bounding box center [680, 157] width 105 height 12
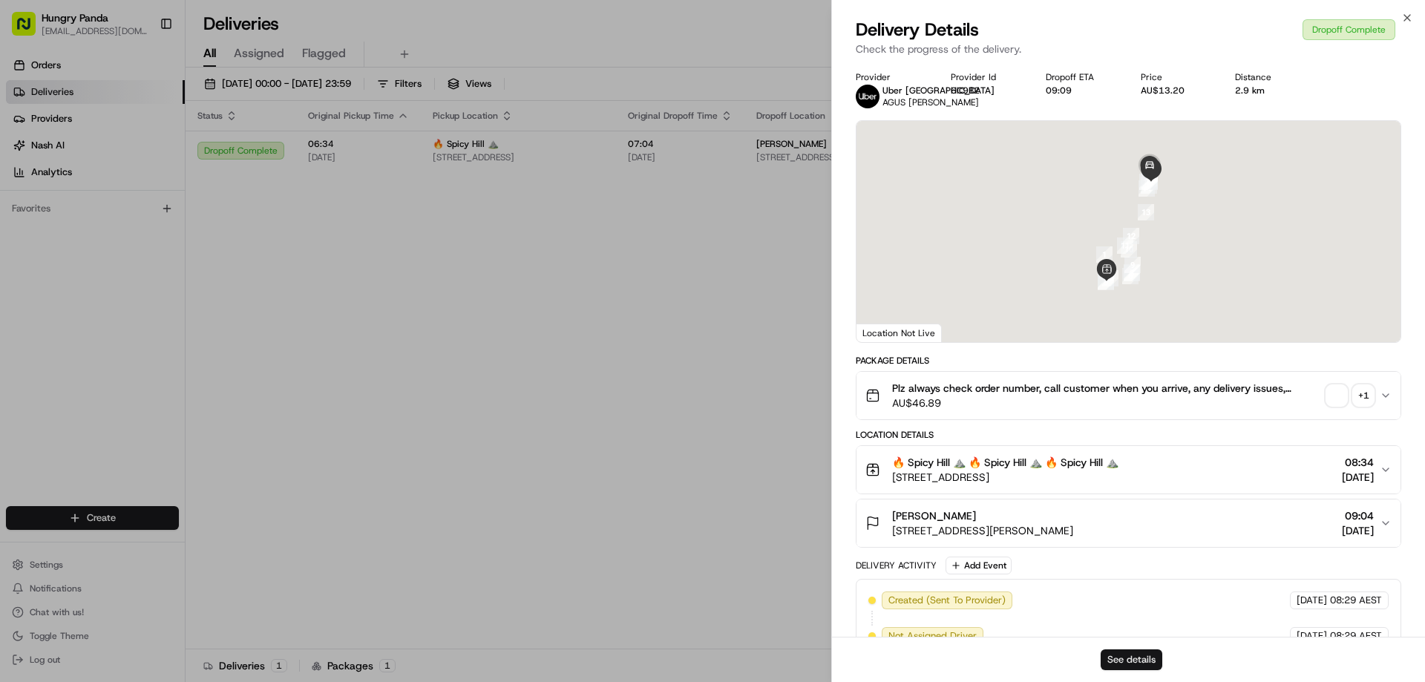
click at [1137, 655] on button "See details" at bounding box center [1132, 659] width 62 height 21
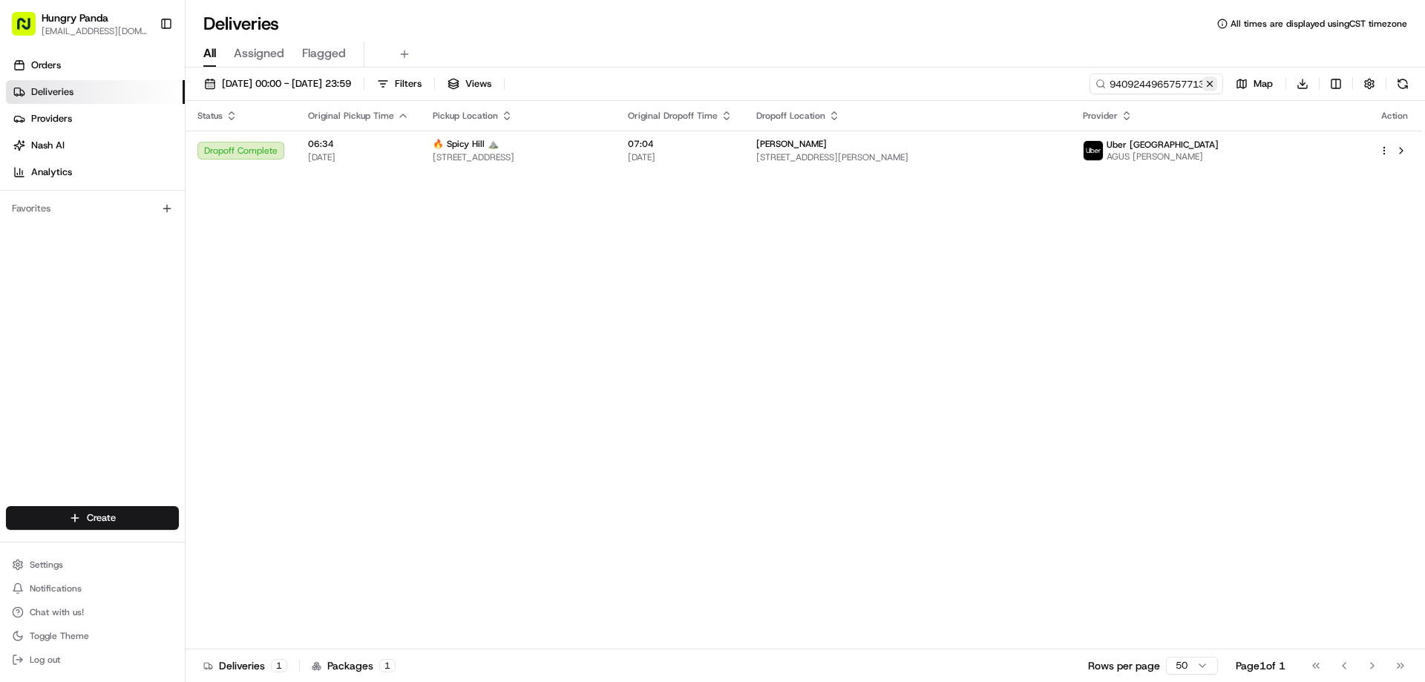
click at [1208, 88] on button at bounding box center [1209, 83] width 15 height 15
click at [1208, 88] on input at bounding box center [1134, 83] width 178 height 21
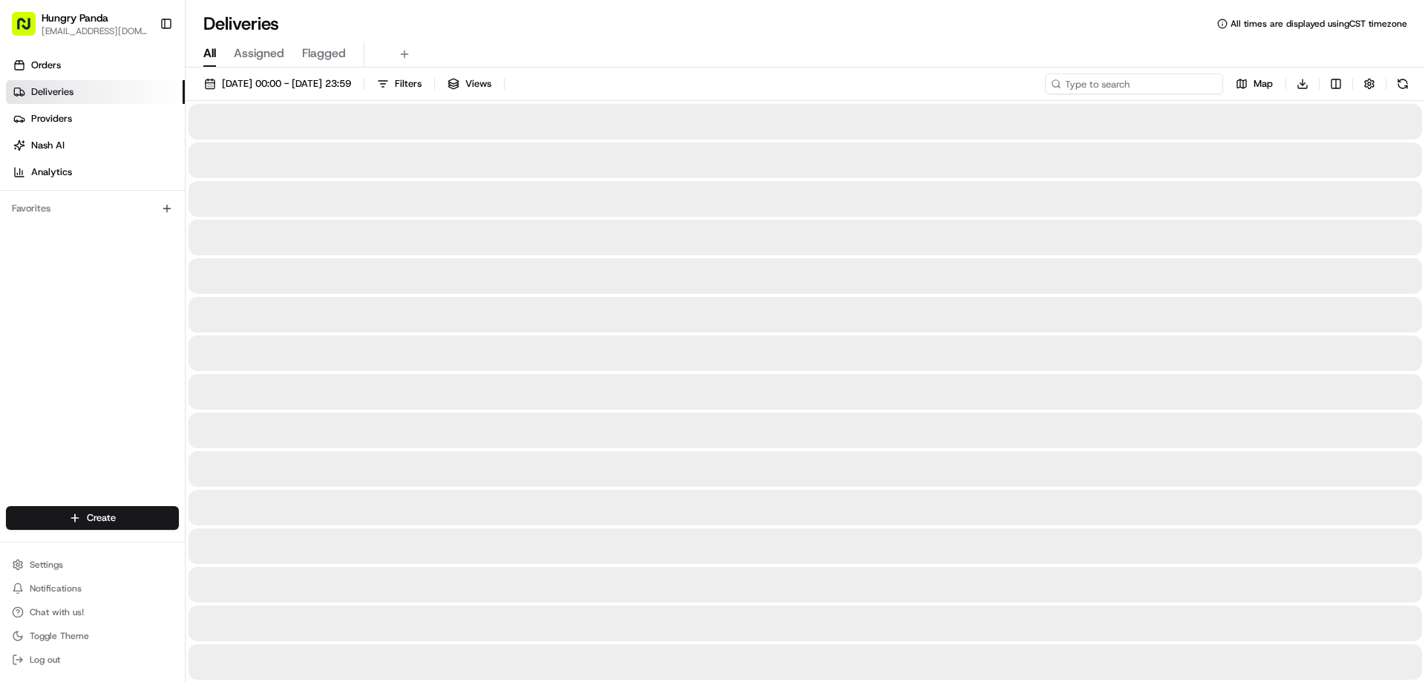
paste input "800624675535271137433"
type input "800624675535271137433"
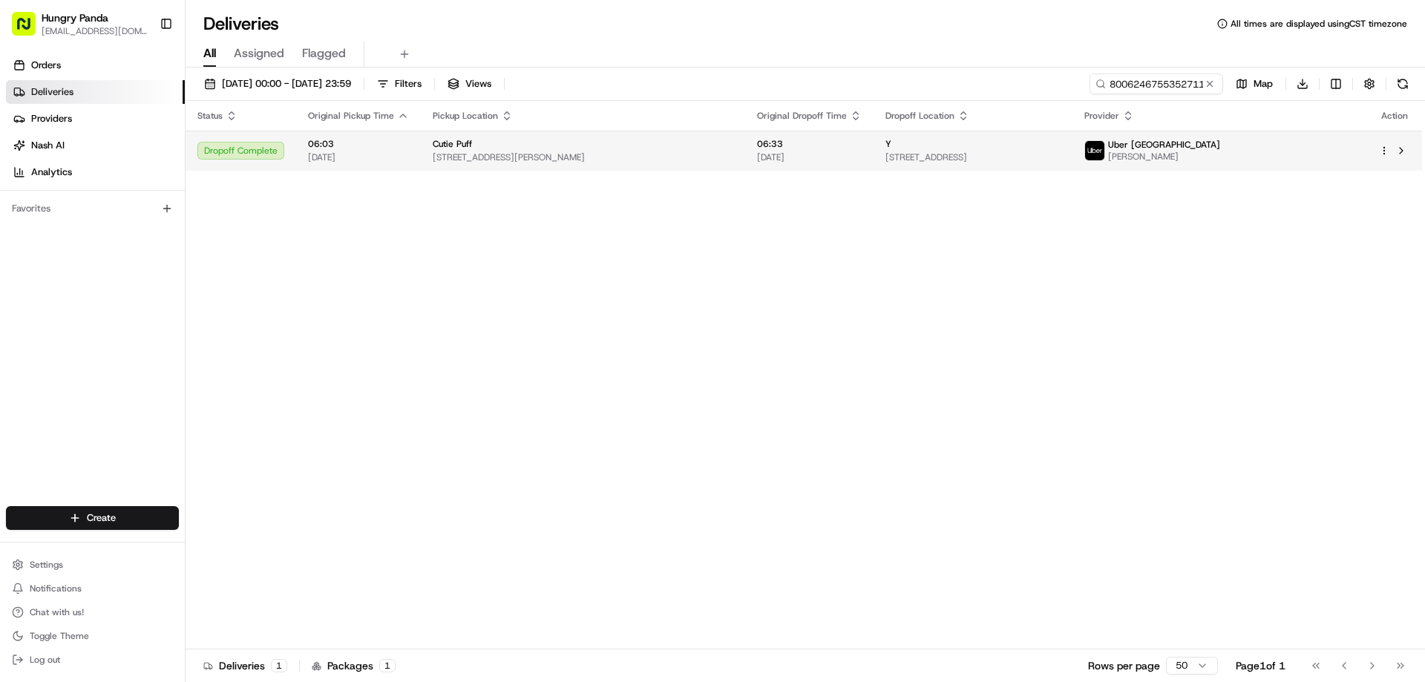
click at [854, 137] on td "06:33 15/08/2025" at bounding box center [809, 151] width 128 height 40
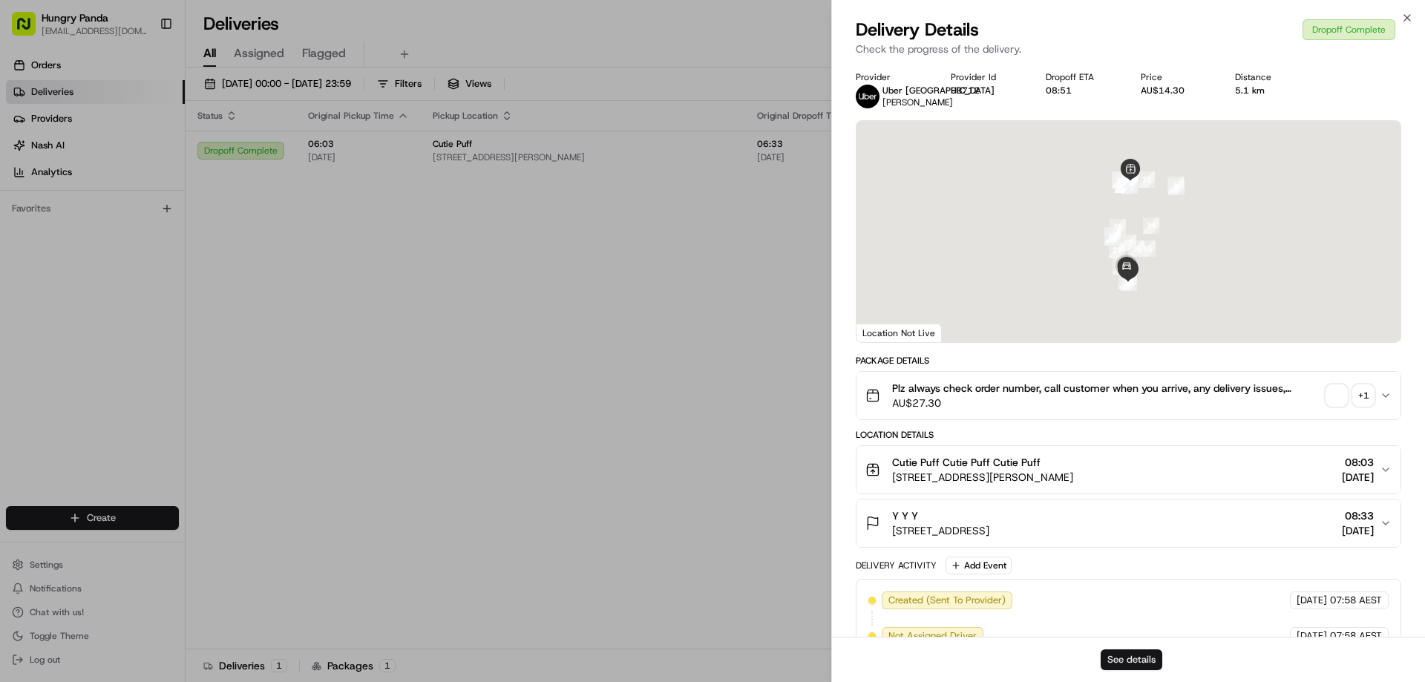
click at [1144, 660] on button "See details" at bounding box center [1132, 659] width 62 height 21
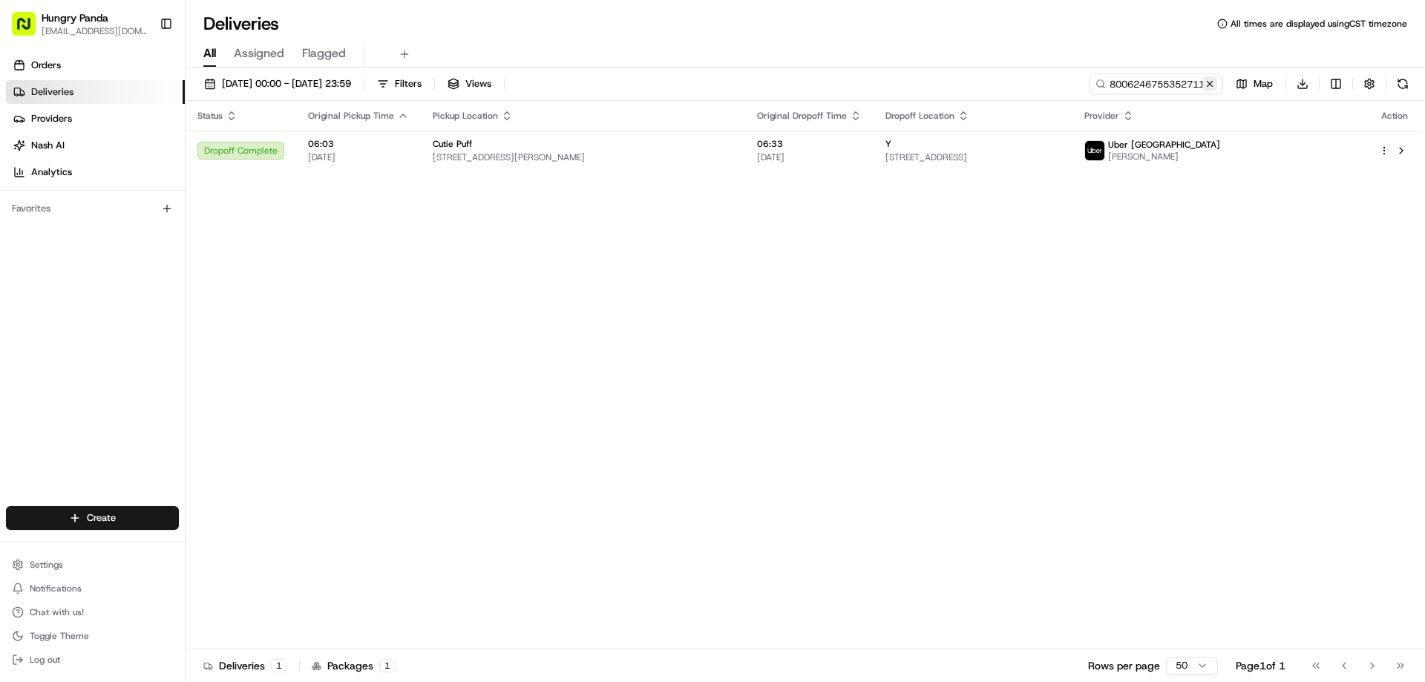
click at [1208, 85] on button at bounding box center [1209, 83] width 15 height 15
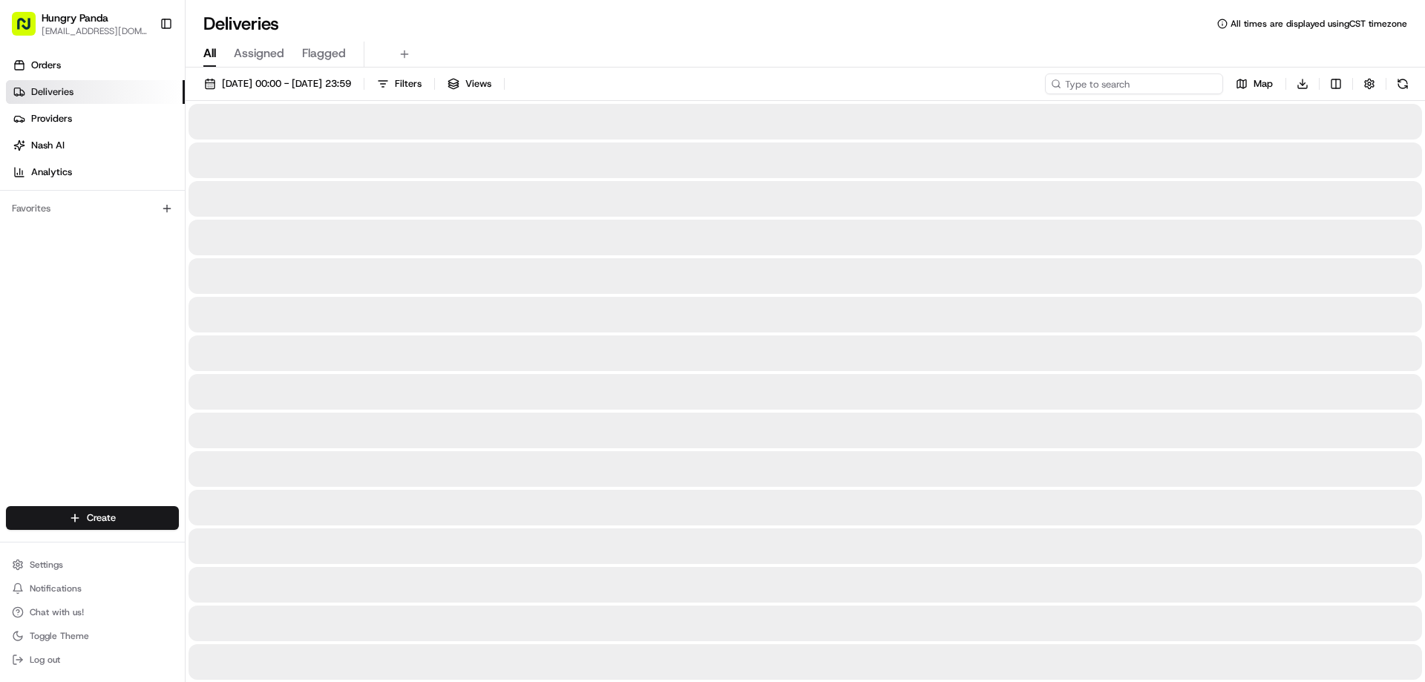
click at [1208, 85] on input at bounding box center [1134, 83] width 178 height 21
paste input "541529938555173083581"
type input "541529938555173083581"
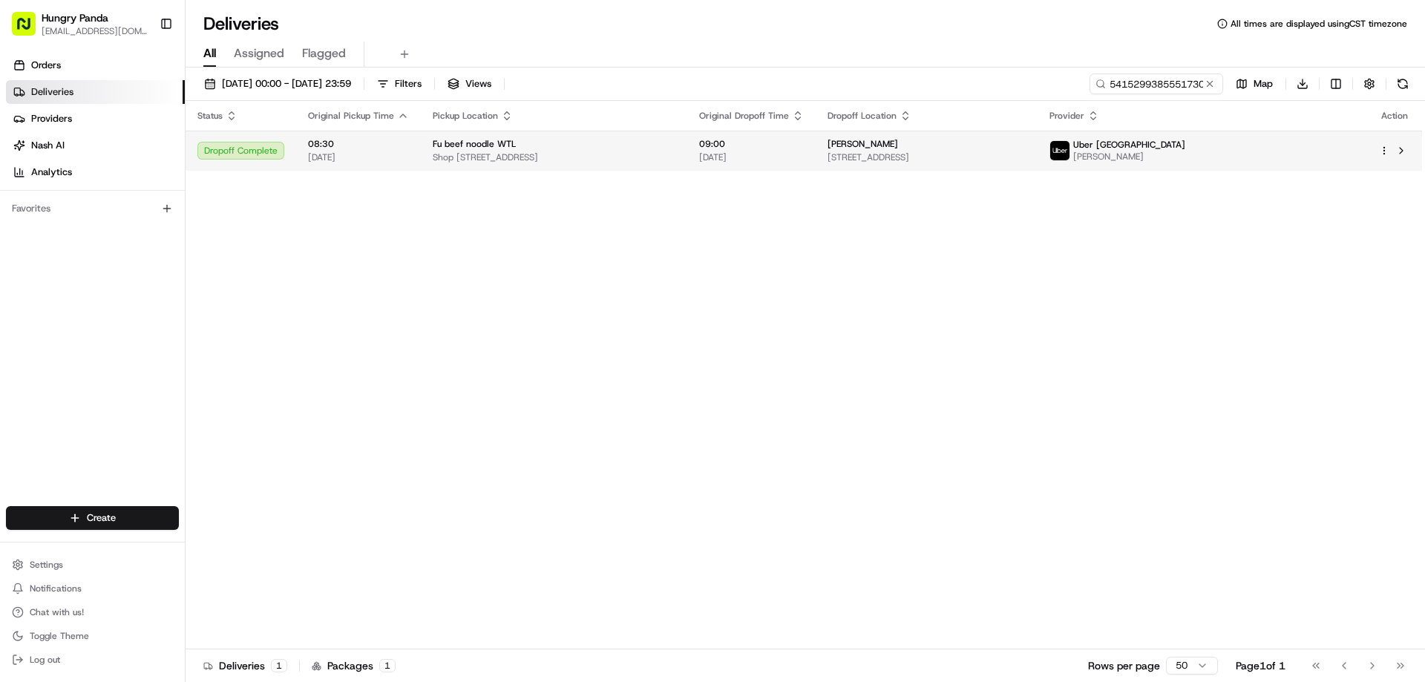
click at [799, 163] on span "15/08/2025" at bounding box center [751, 157] width 105 height 12
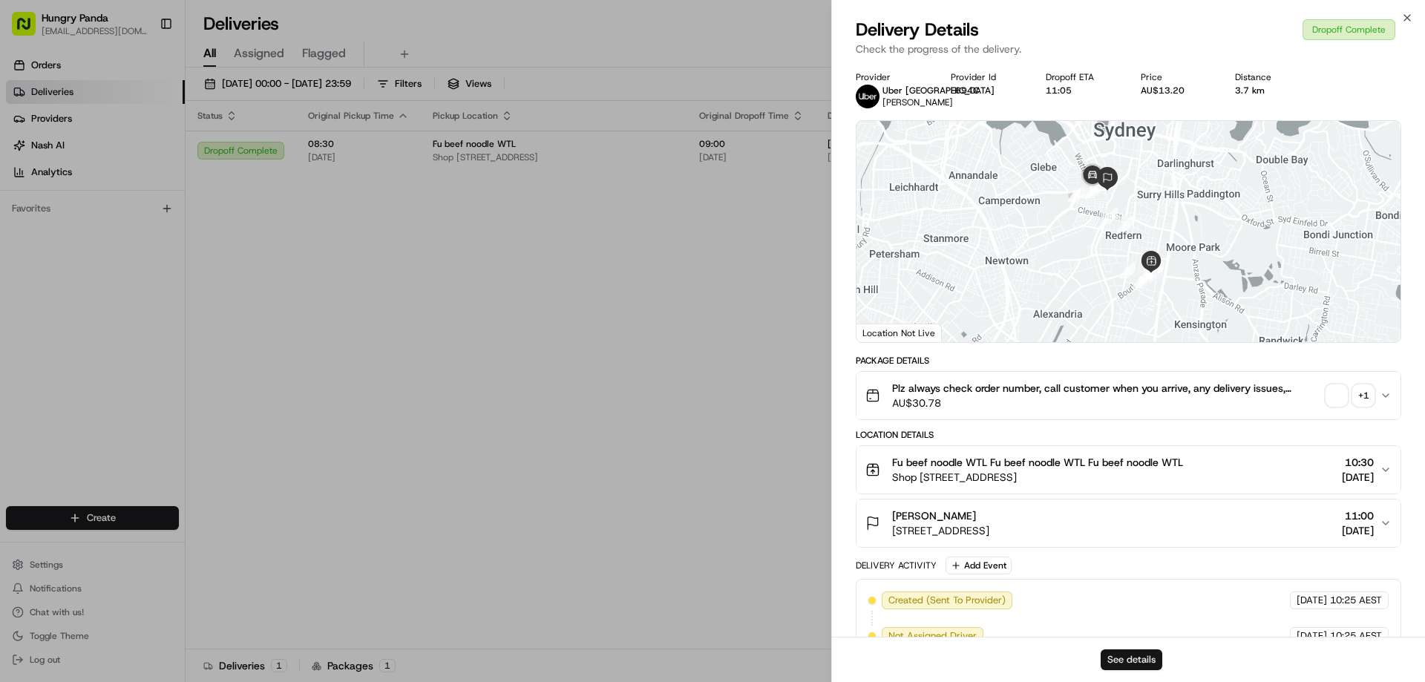
click at [1116, 660] on button "See details" at bounding box center [1132, 659] width 62 height 21
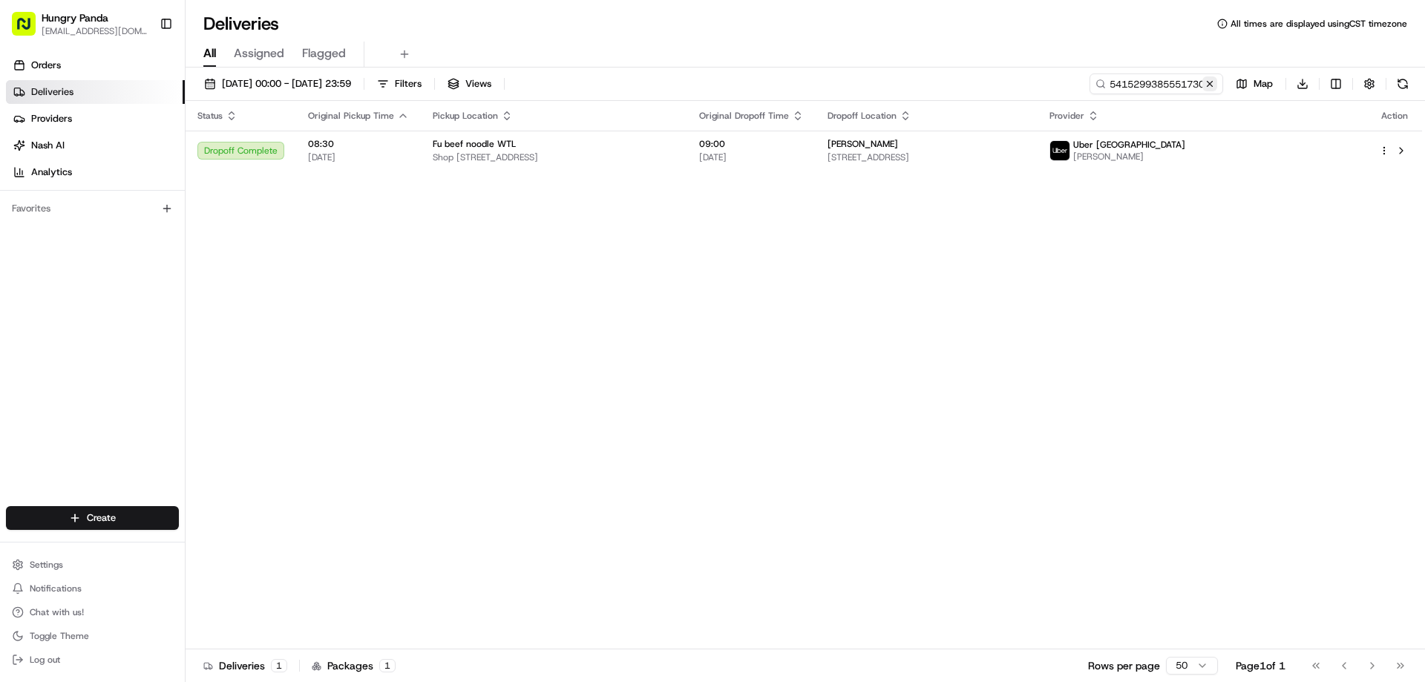
click at [1215, 90] on button at bounding box center [1209, 83] width 15 height 15
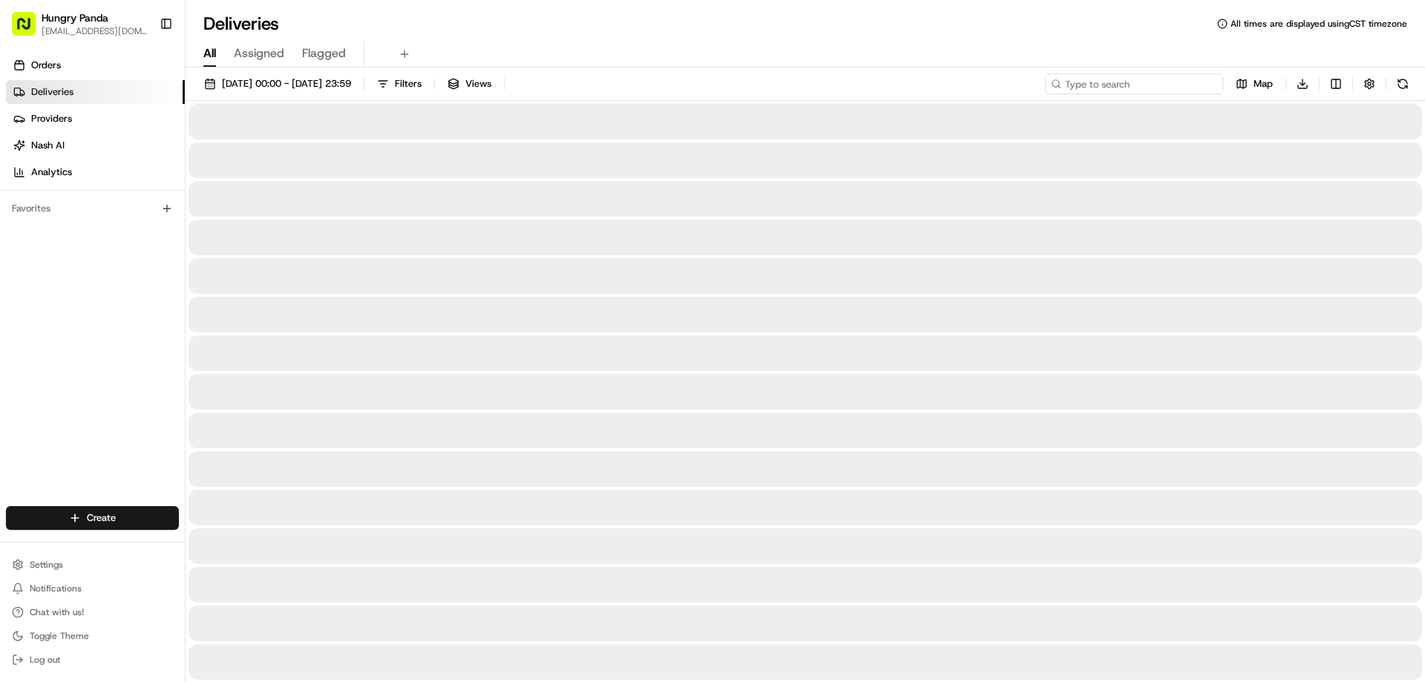
drag, startPoint x: 1215, startPoint y: 90, endPoint x: 1181, endPoint y: 94, distance: 34.4
click at [1215, 90] on input at bounding box center [1134, 83] width 178 height 21
paste input "6438138105953777351112"
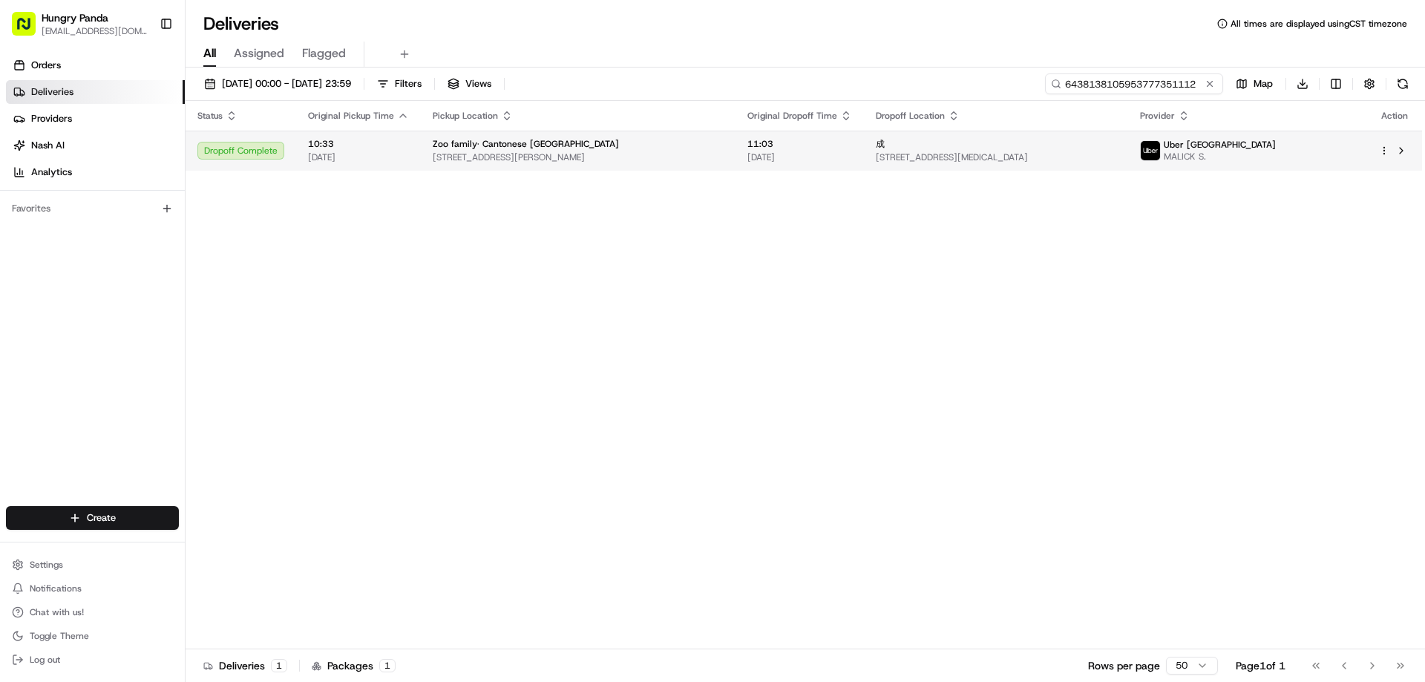
type input "6438138105953777351112"
click at [887, 154] on span "Unit C 501/2-6 Mandible St, Alexandria NSW 2015, Australia" at bounding box center [996, 157] width 240 height 12
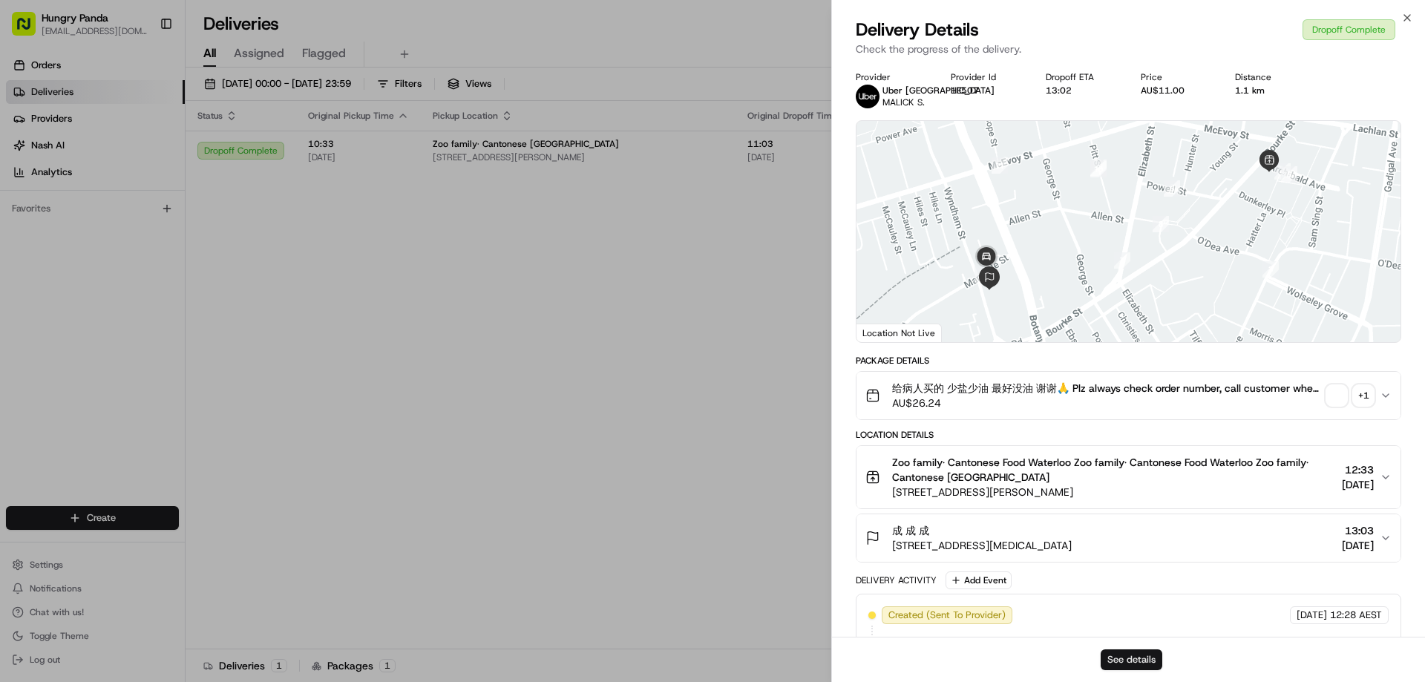
click at [1144, 654] on button "See details" at bounding box center [1132, 659] width 62 height 21
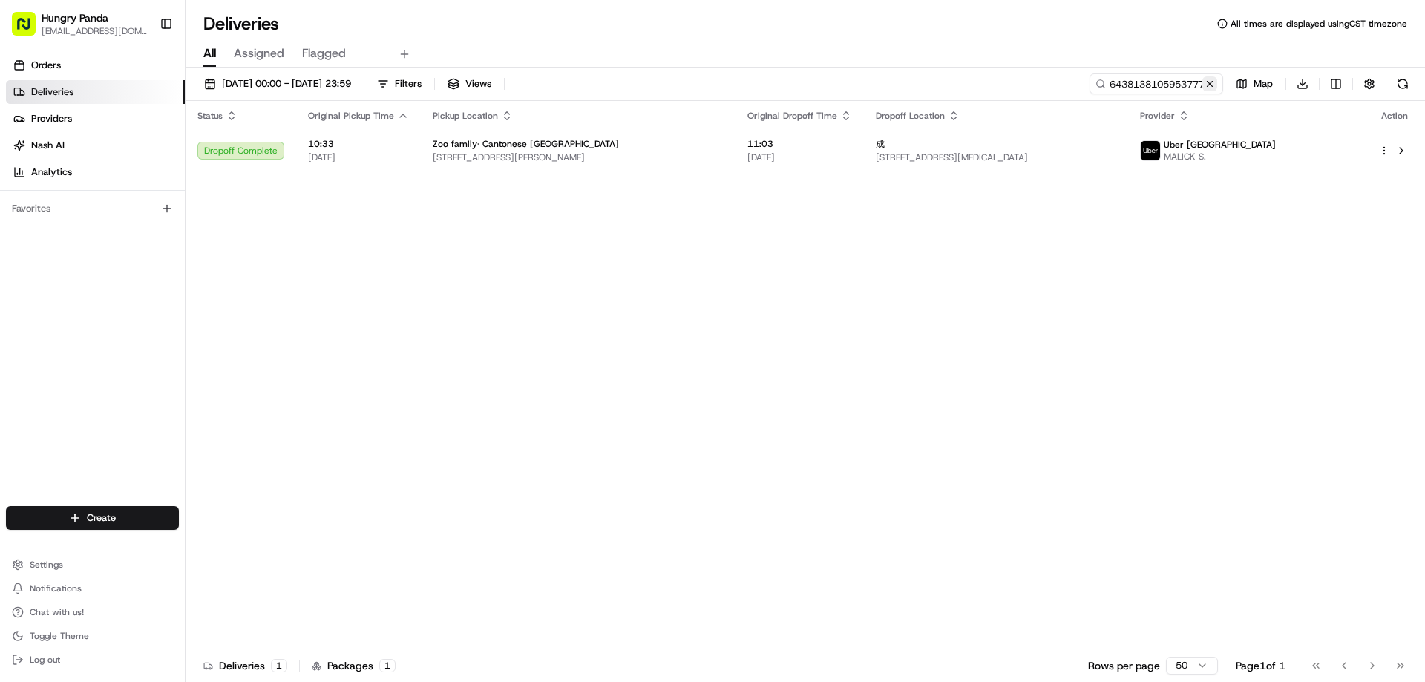
click at [1213, 87] on button at bounding box center [1209, 83] width 15 height 15
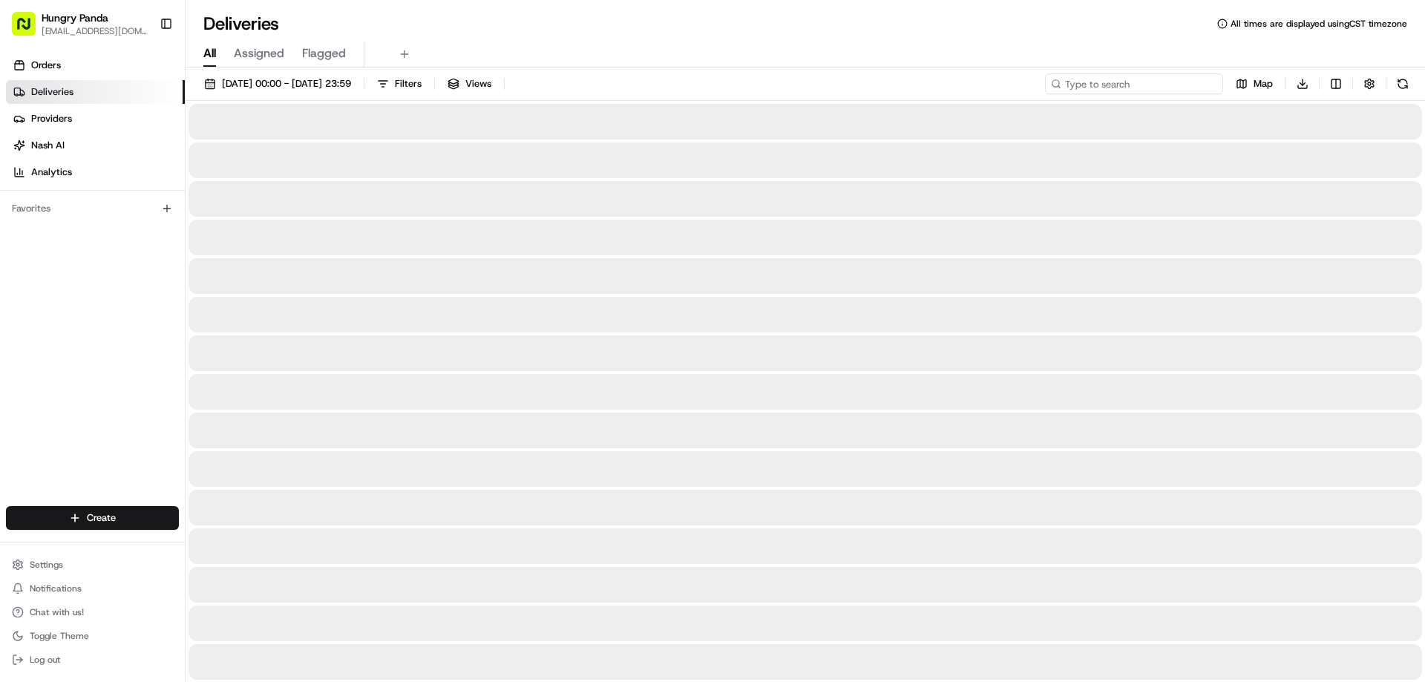
click at [1213, 87] on input at bounding box center [1134, 83] width 178 height 21
paste input "4416252355654797311068"
type input "4416252355654797311068"
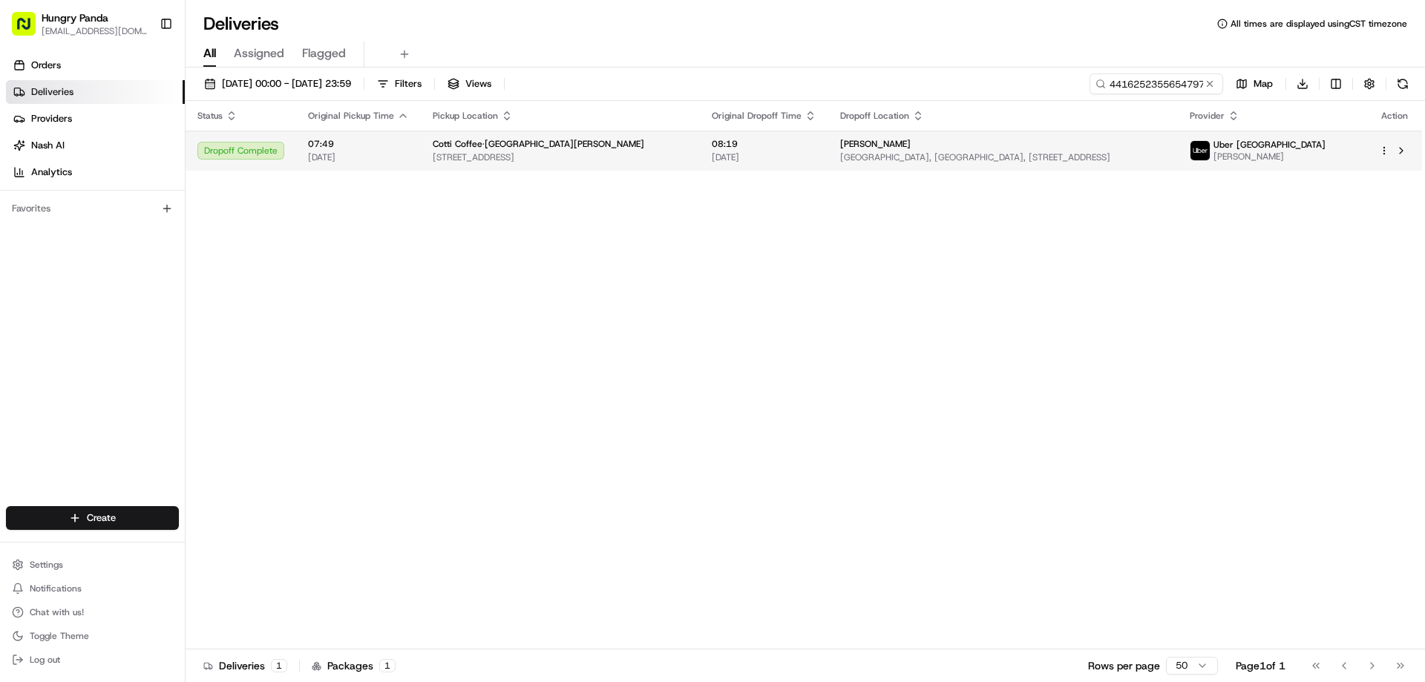
click at [851, 142] on div "Amanda" at bounding box center [1002, 144] width 325 height 12
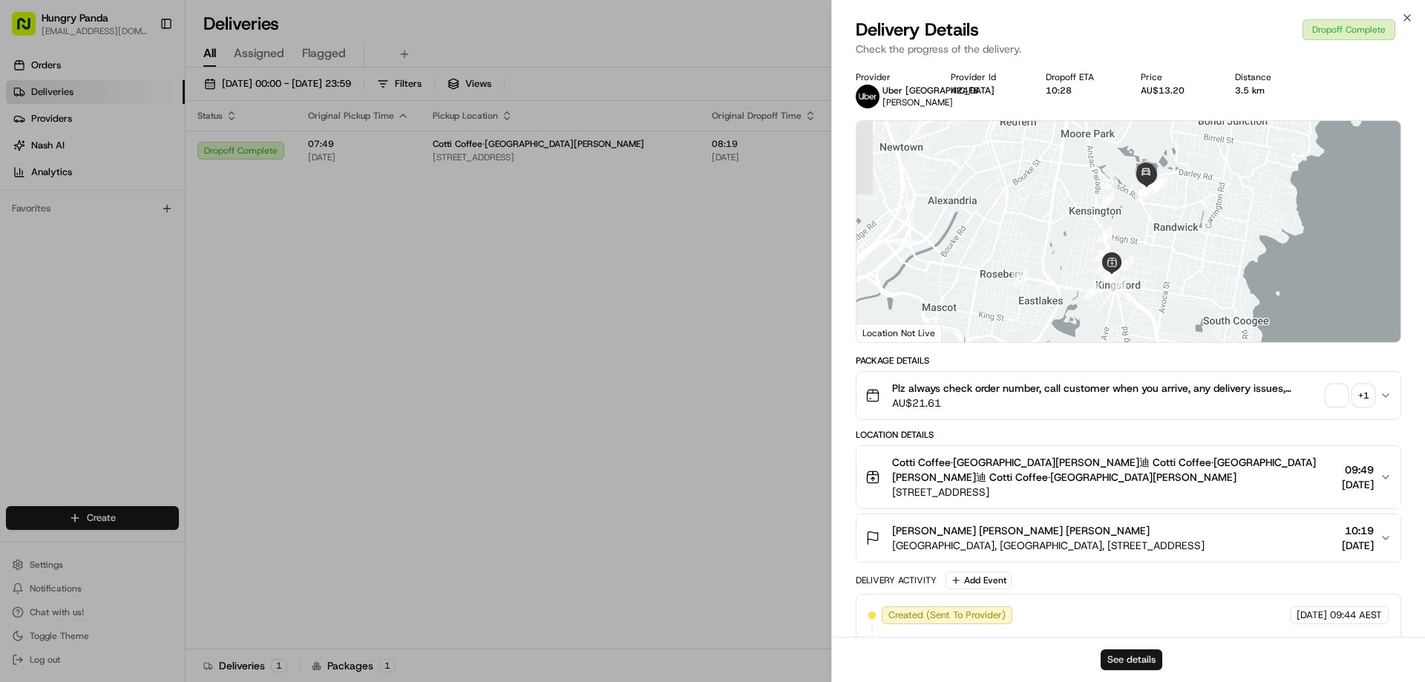
click at [1136, 659] on button "See details" at bounding box center [1132, 659] width 62 height 21
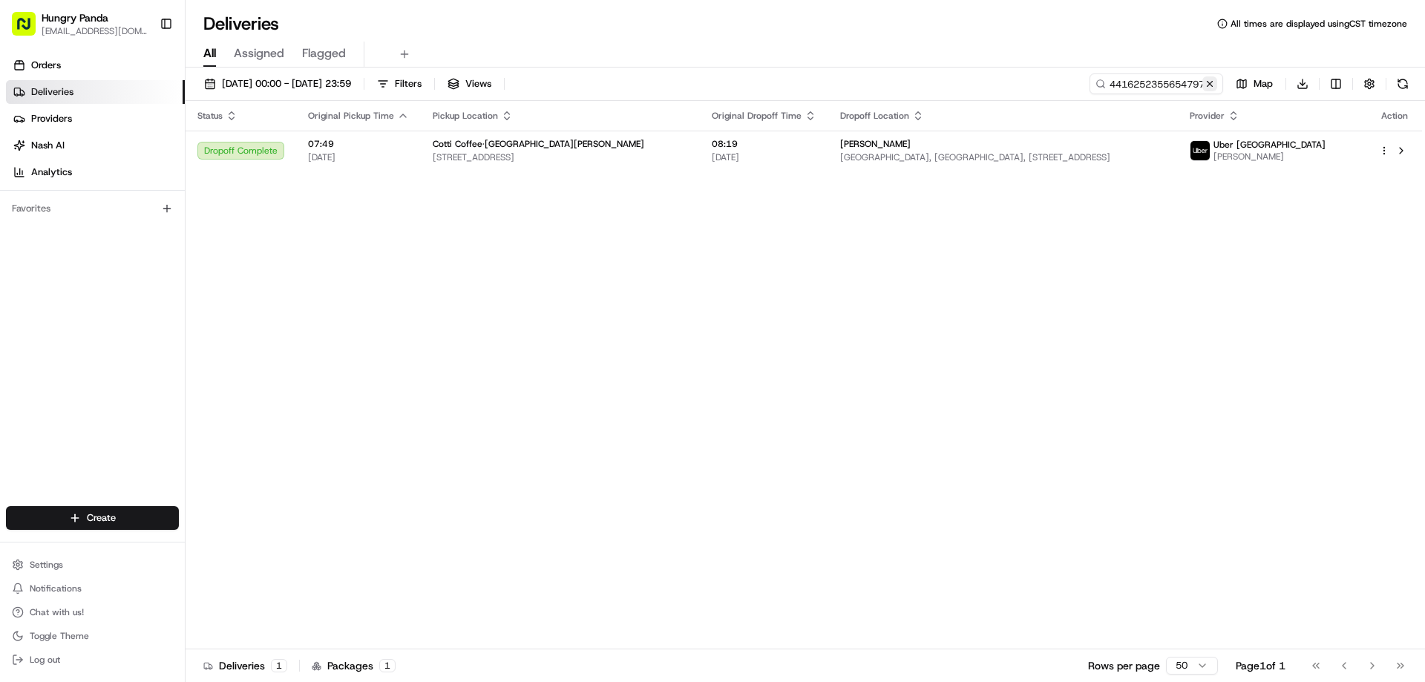
click at [1210, 76] on button at bounding box center [1209, 83] width 15 height 15
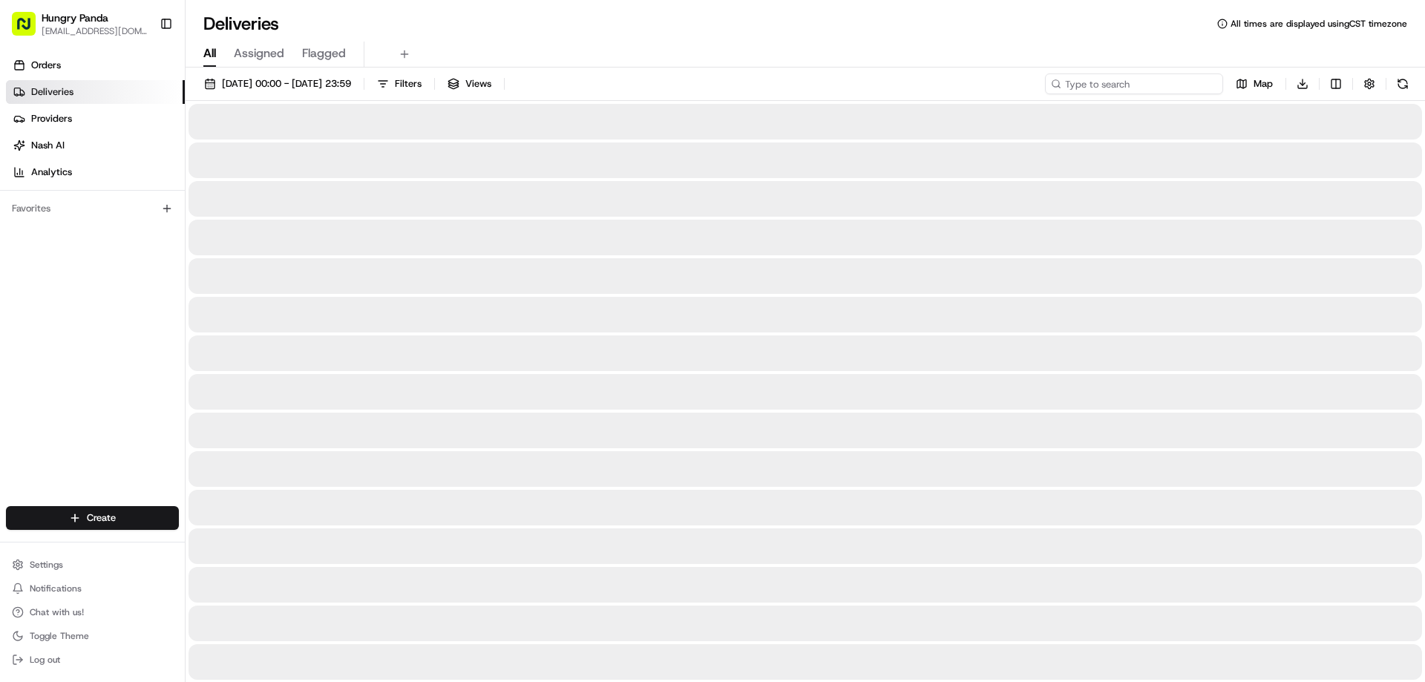
click at [1210, 76] on input at bounding box center [1134, 83] width 178 height 21
paste input "8955195905157749601773"
type input "8955195905157749601773"
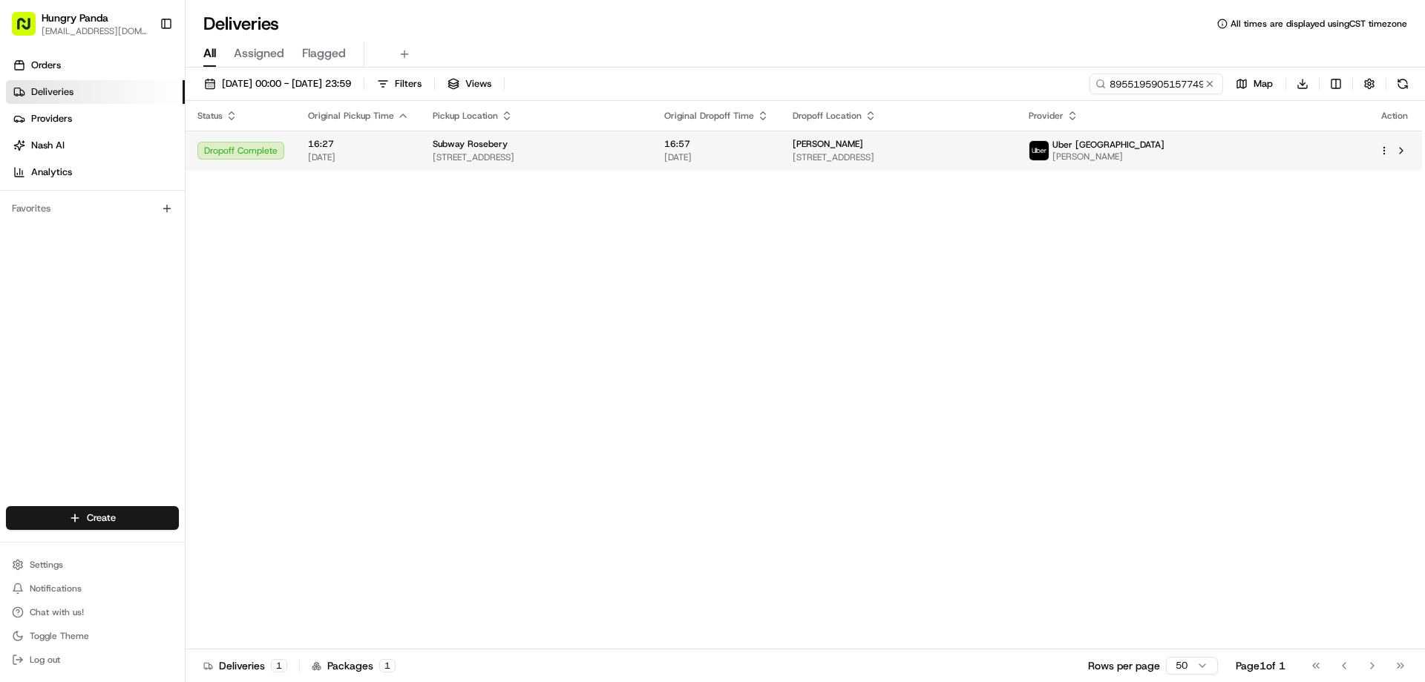
click at [781, 164] on td "16:57 14/08/2025" at bounding box center [716, 151] width 128 height 40
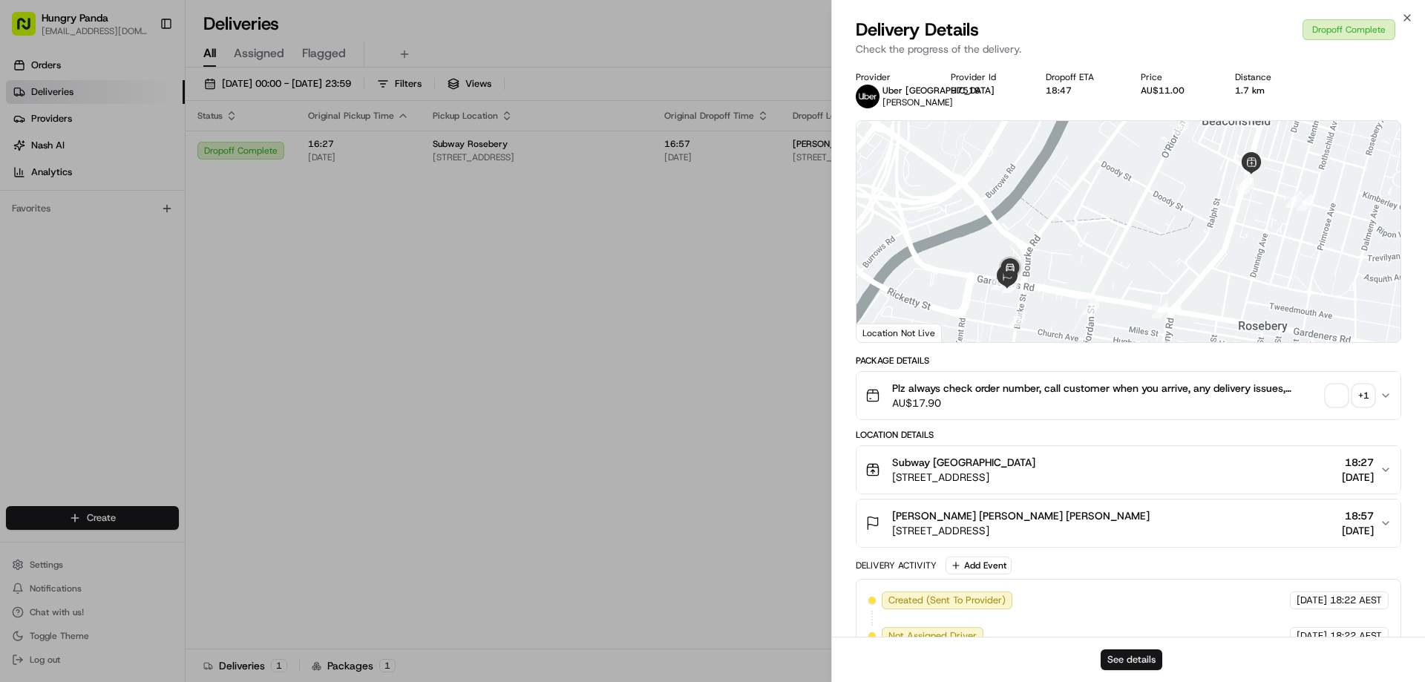
click at [1132, 666] on button "See details" at bounding box center [1132, 659] width 62 height 21
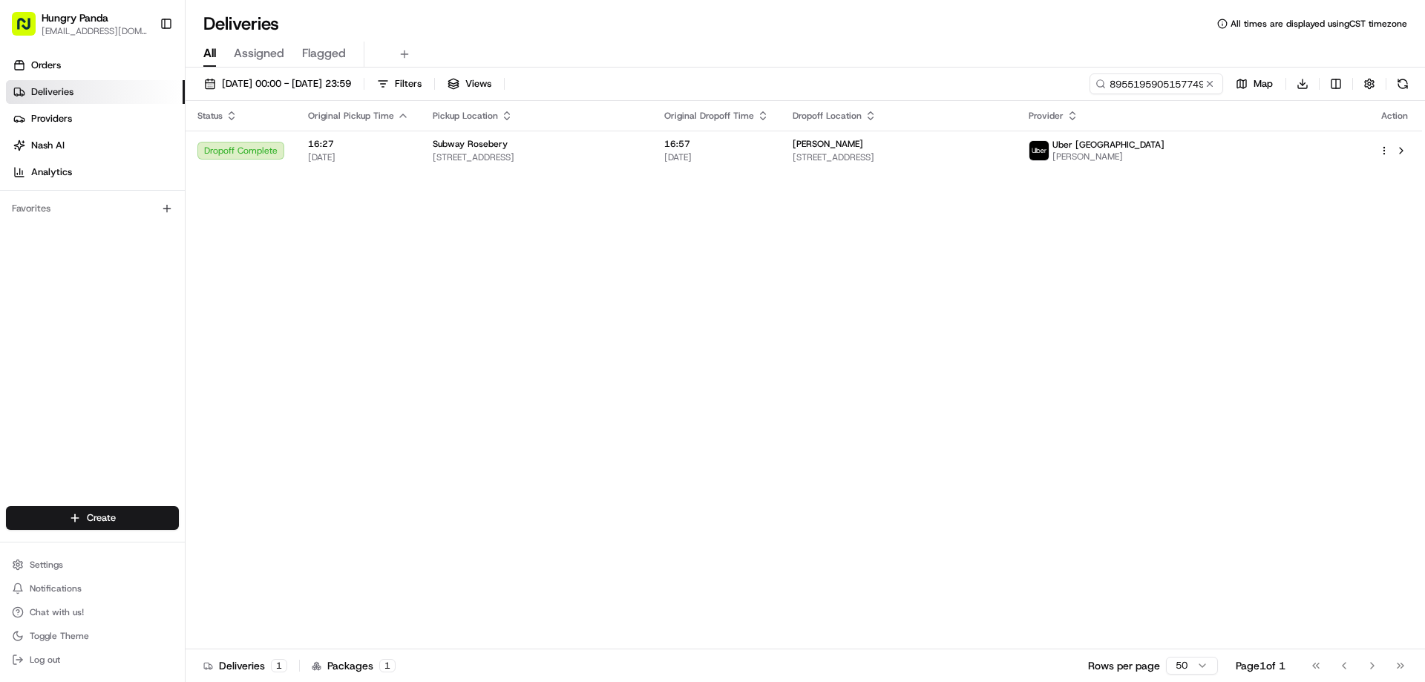
click at [1210, 85] on button at bounding box center [1209, 83] width 15 height 15
click at [1210, 85] on input at bounding box center [1134, 83] width 178 height 21
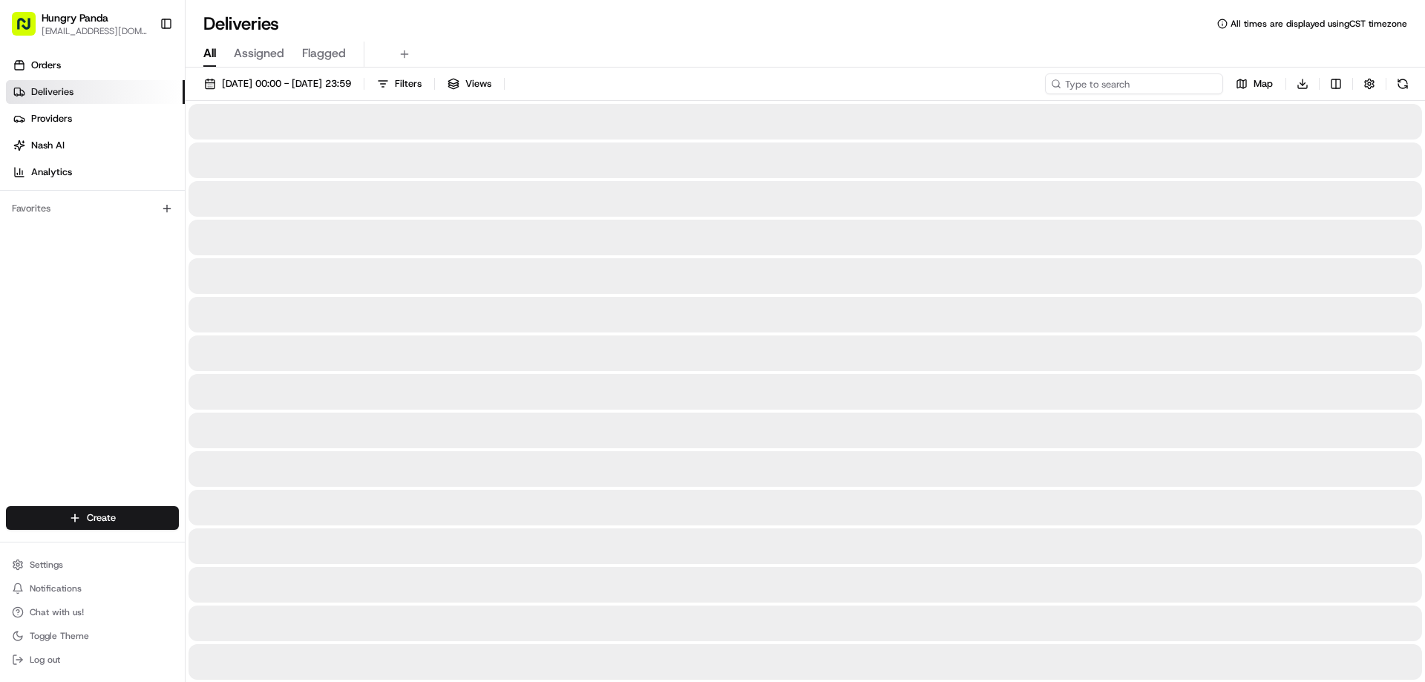
paste input "9557121855253700481888"
type input "9557121855253700481888"
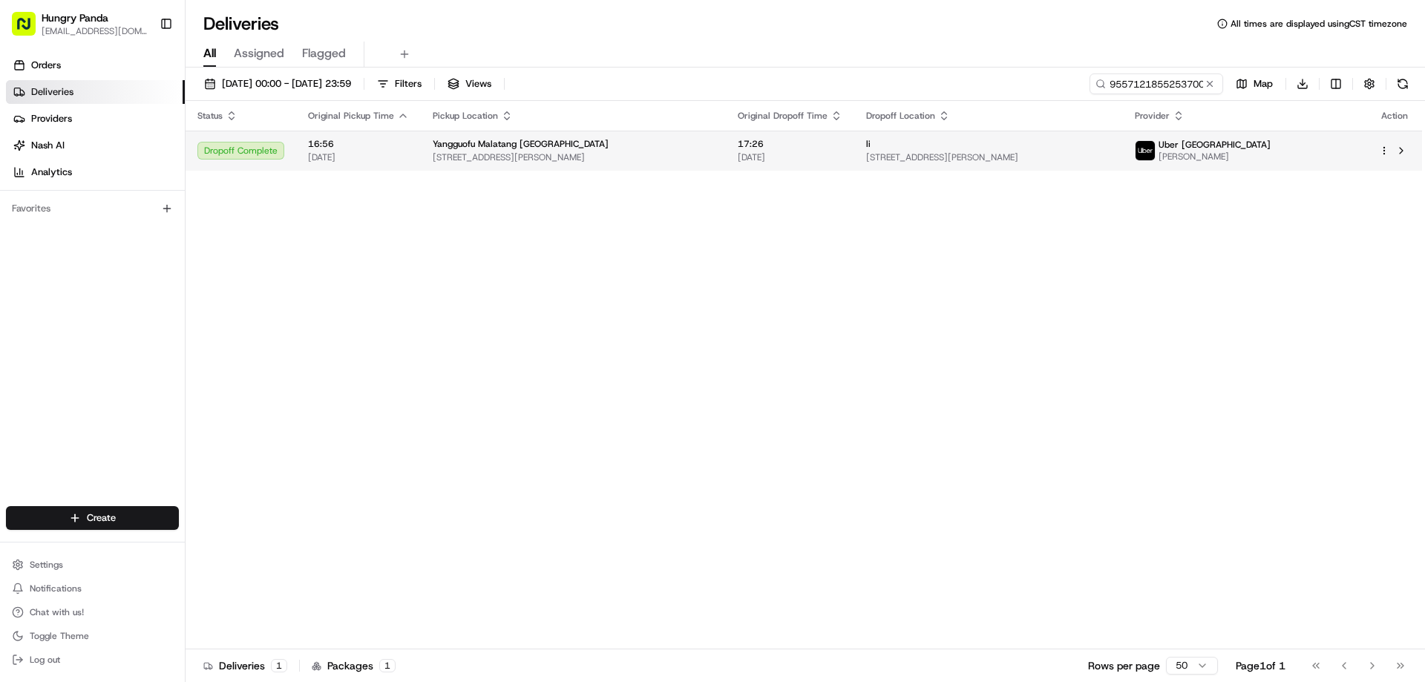
click at [787, 145] on span "17:26" at bounding box center [790, 144] width 105 height 12
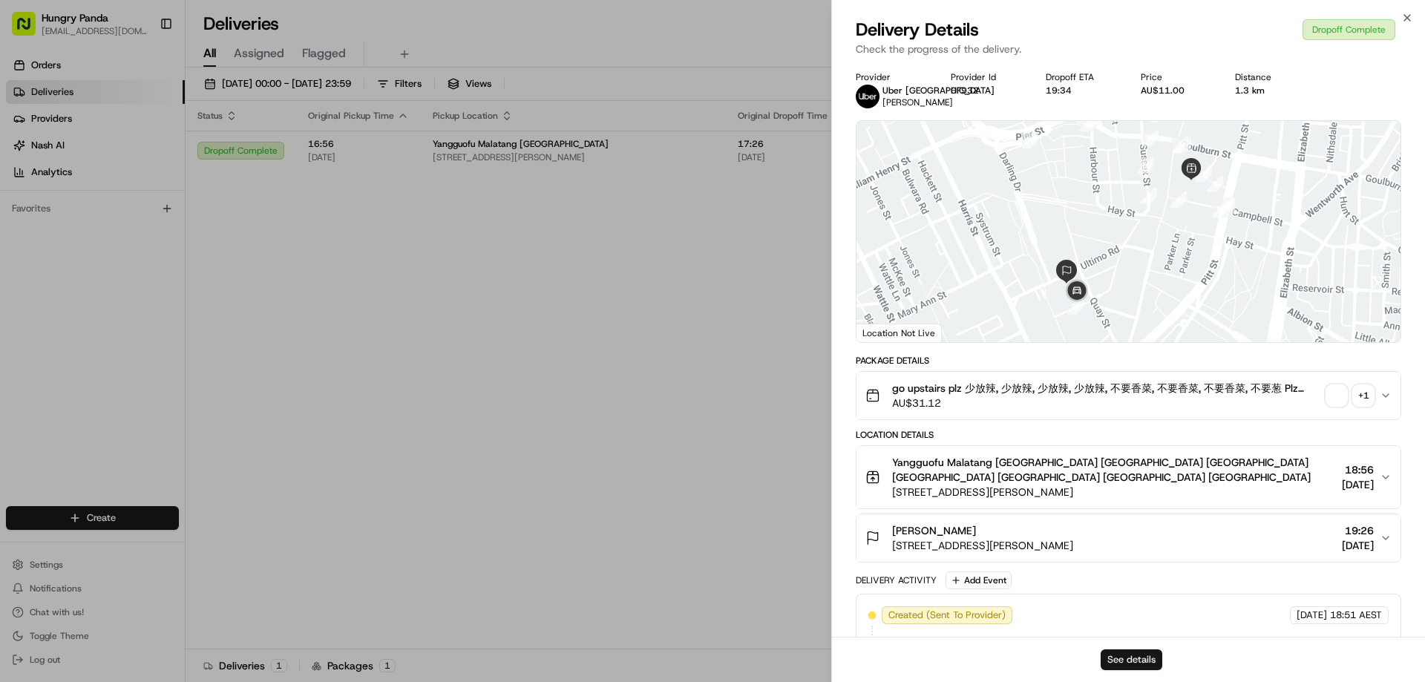
click at [1101, 658] on div "See details" at bounding box center [1128, 659] width 593 height 45
click at [1118, 667] on button "See details" at bounding box center [1132, 659] width 62 height 21
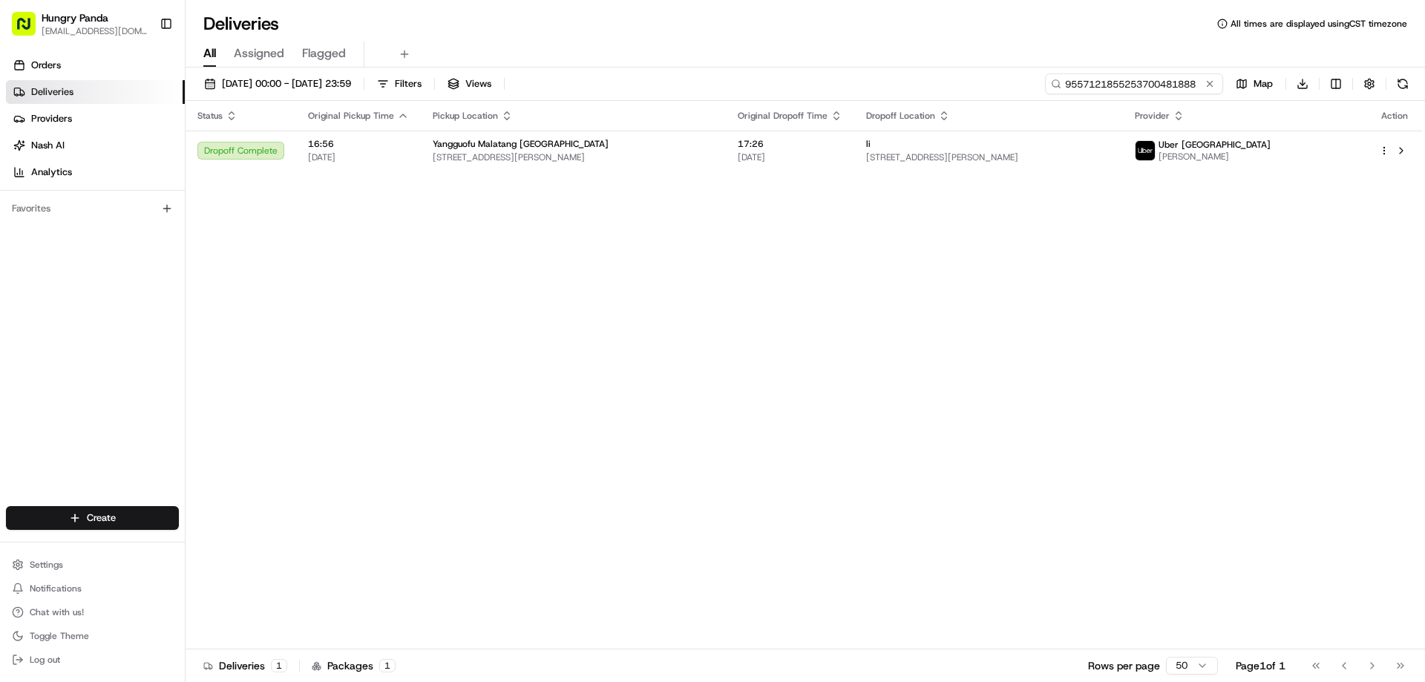
click at [1216, 91] on input "9557121855253700481888" at bounding box center [1134, 83] width 178 height 21
click at [1215, 91] on input "9557121855253700481888" at bounding box center [1134, 83] width 178 height 21
click at [1213, 87] on button at bounding box center [1209, 83] width 15 height 15
click at [1213, 87] on input at bounding box center [1134, 83] width 178 height 21
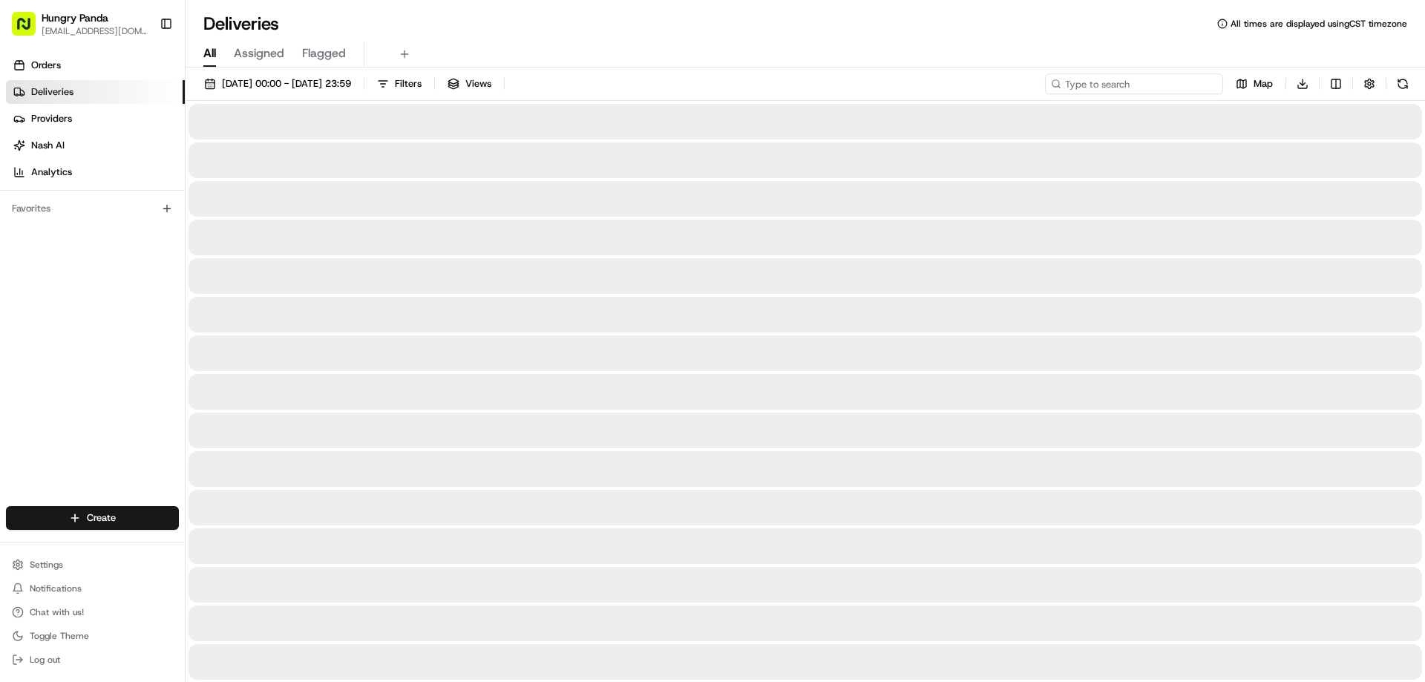
paste input "8073128685250758451459"
type input "8073128685250758451459"
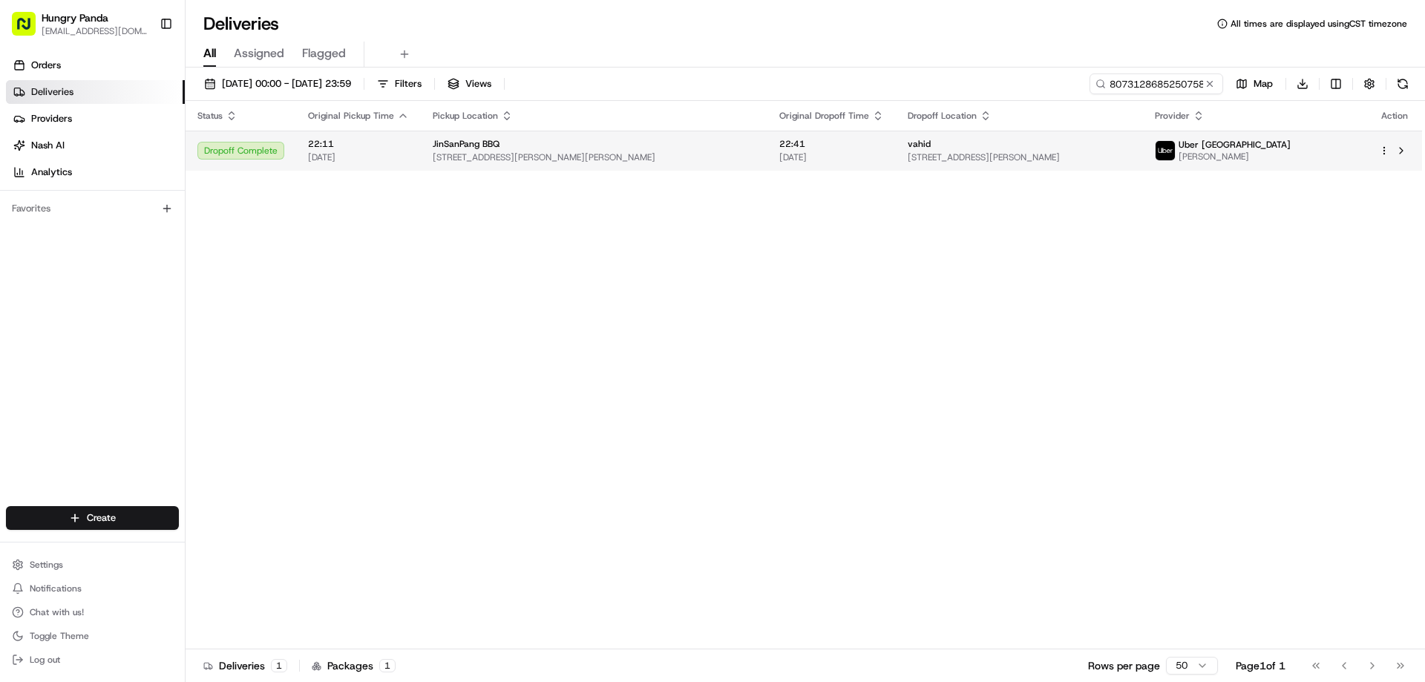
click at [741, 136] on td "JinSanPang BBQ 557 Elizabeth St, Redfern NSW 2016, Australia" at bounding box center [594, 151] width 347 height 40
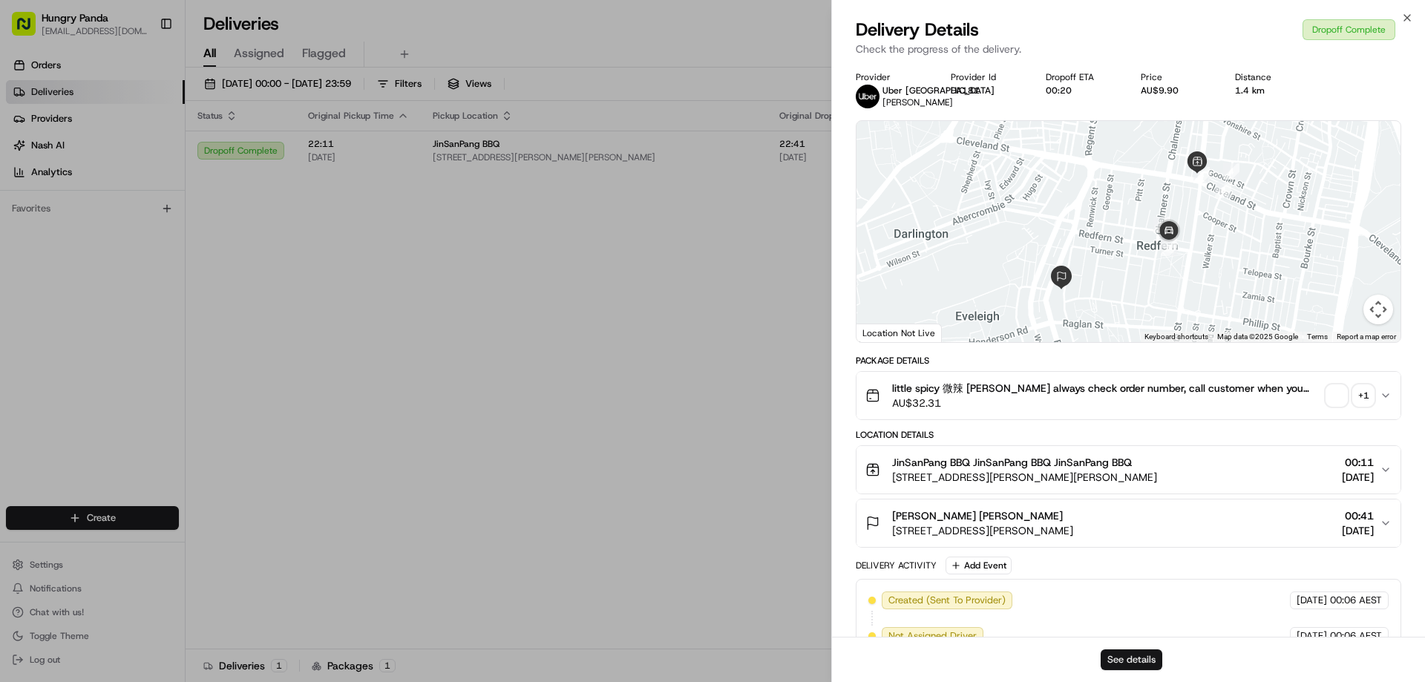
click at [1123, 658] on button "See details" at bounding box center [1132, 659] width 62 height 21
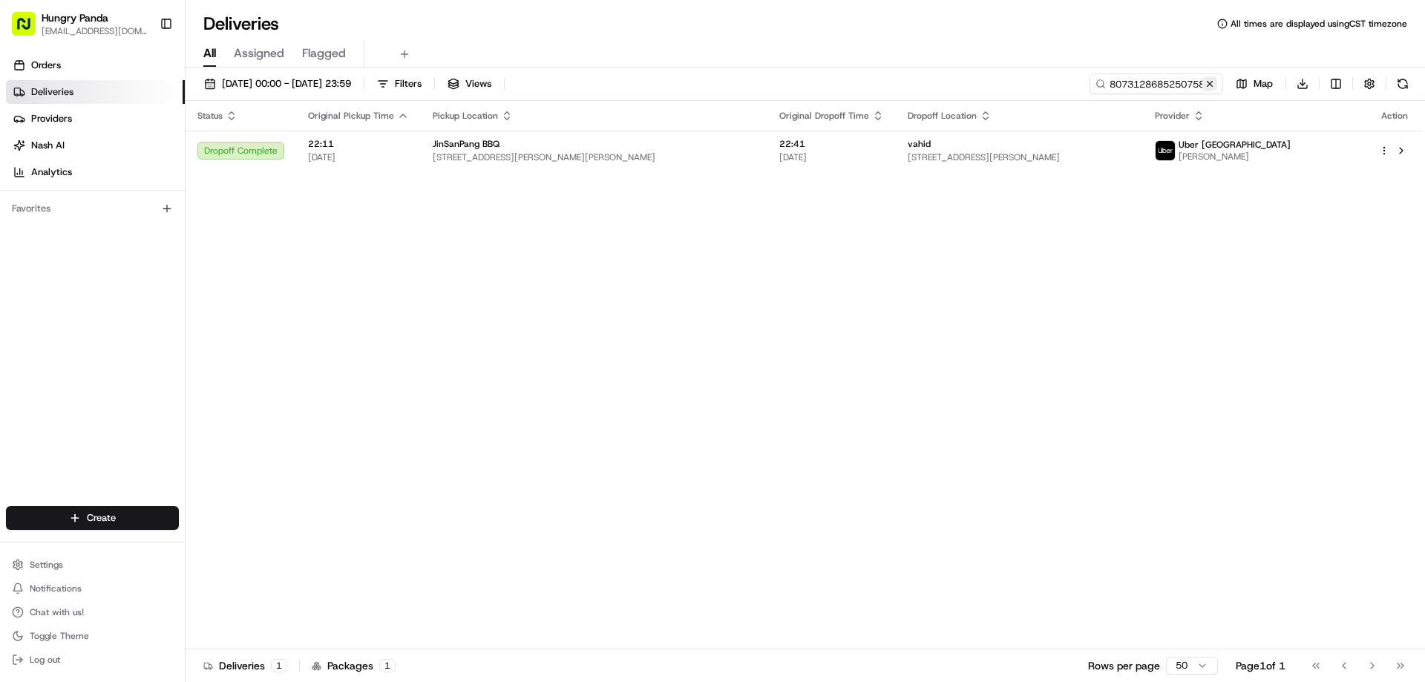
click at [1216, 83] on button at bounding box center [1209, 83] width 15 height 15
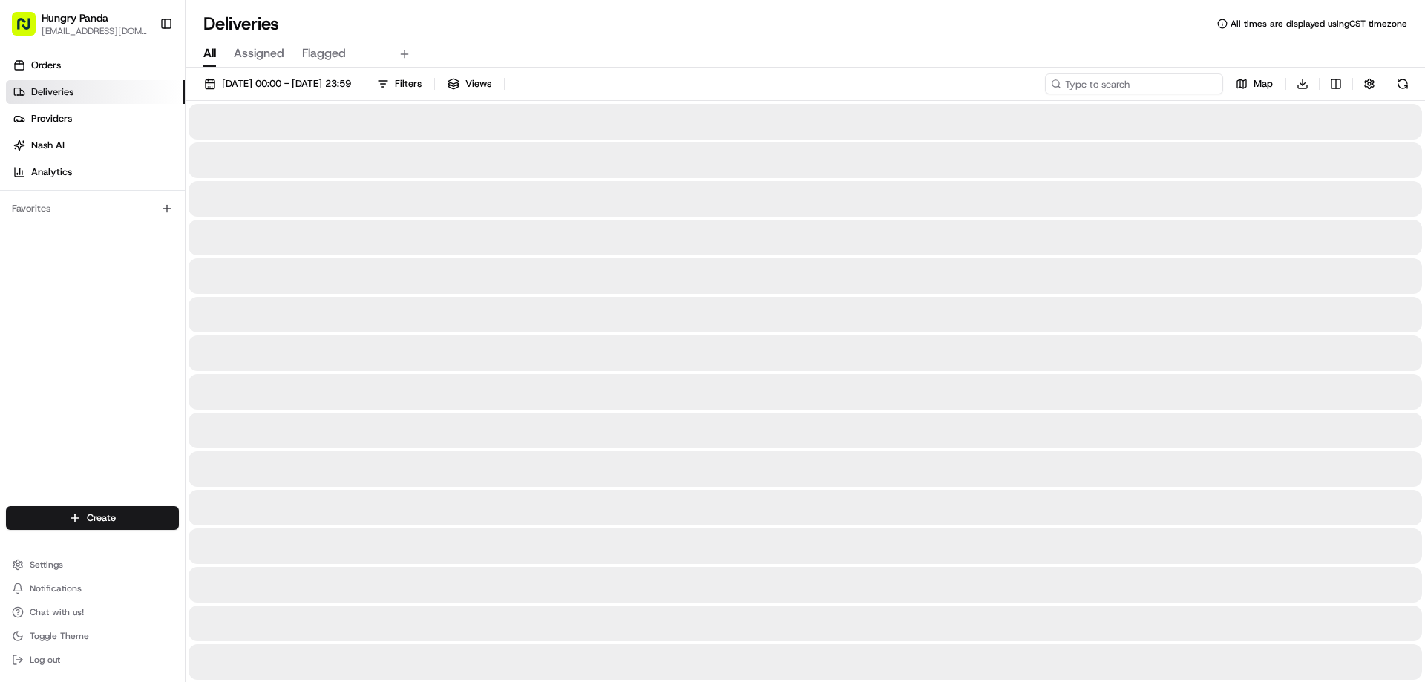
click at [1216, 83] on input at bounding box center [1134, 83] width 178 height 21
paste input "8553136525050787351073"
type input "8553136525050787351073"
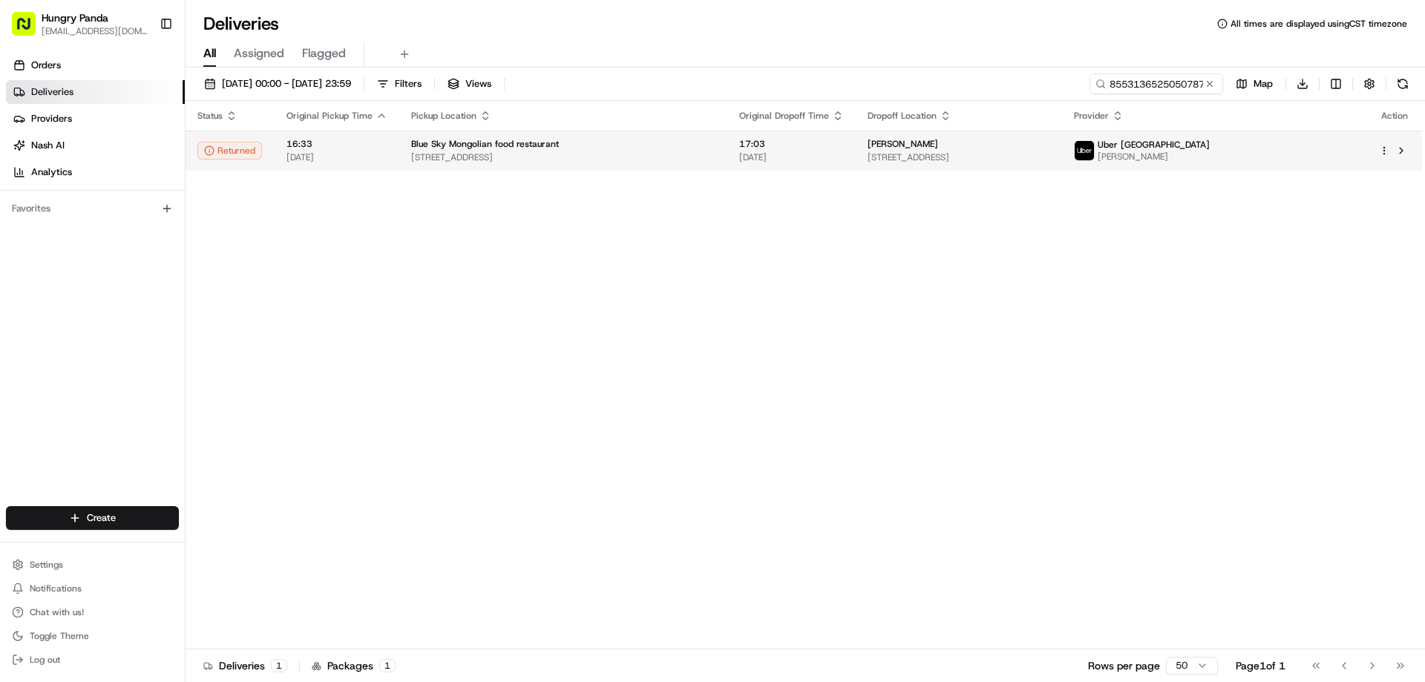
click at [785, 141] on span "17:03" at bounding box center [791, 144] width 105 height 12
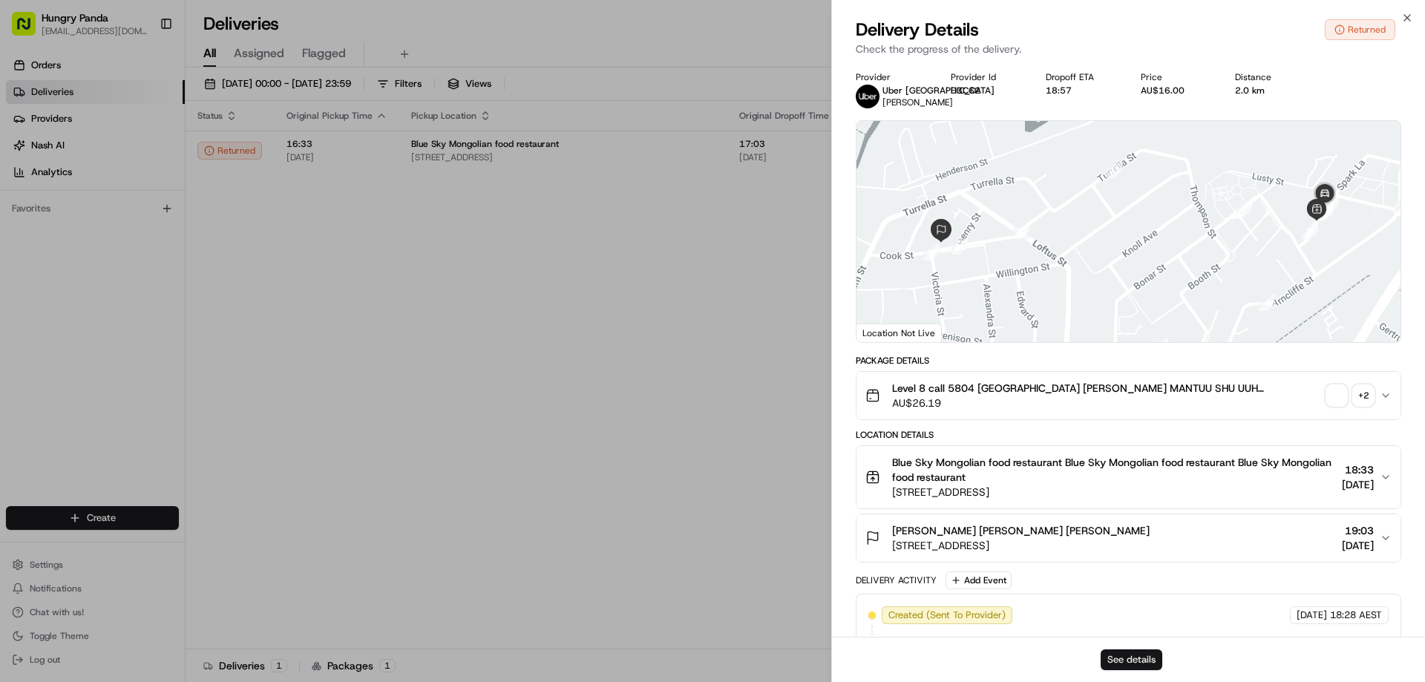
click at [1145, 669] on button "See details" at bounding box center [1132, 659] width 62 height 21
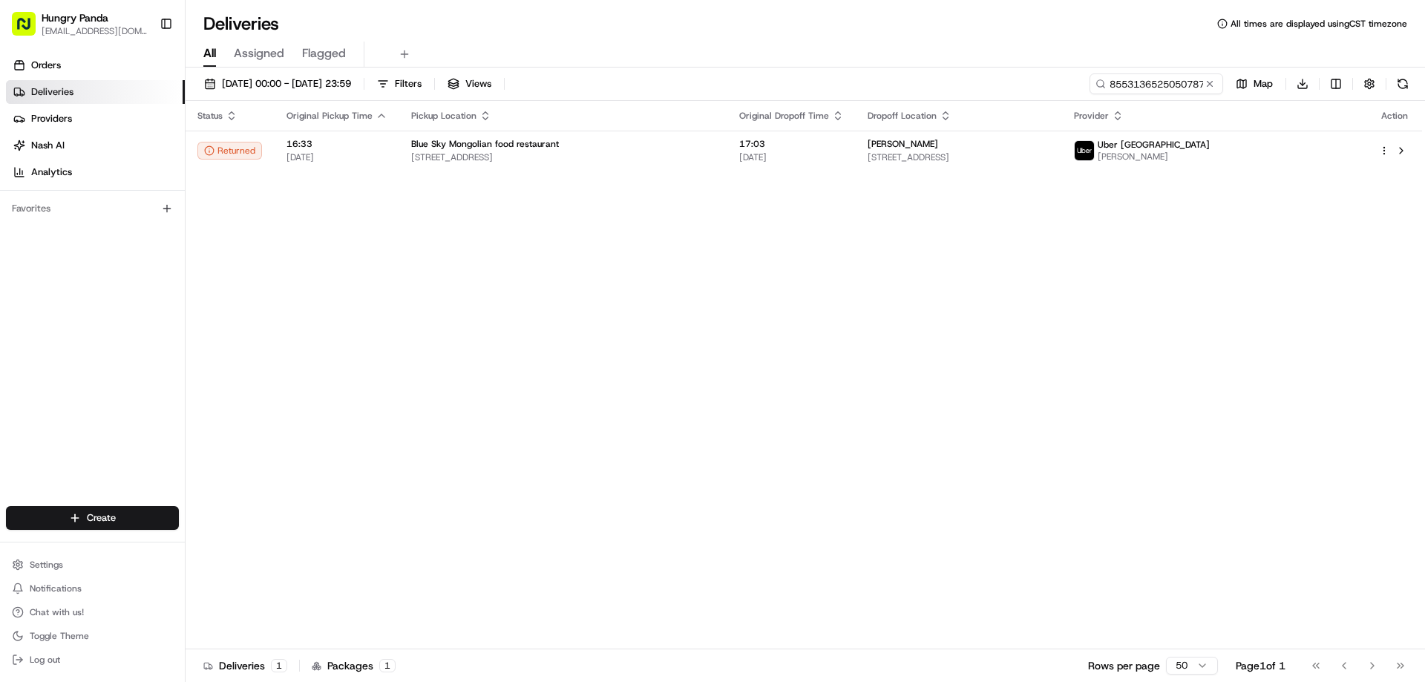
drag, startPoint x: 710, startPoint y: 272, endPoint x: 763, endPoint y: 1, distance: 275.2
click at [1216, 84] on button at bounding box center [1209, 83] width 15 height 15
click at [1216, 84] on input at bounding box center [1134, 83] width 178 height 21
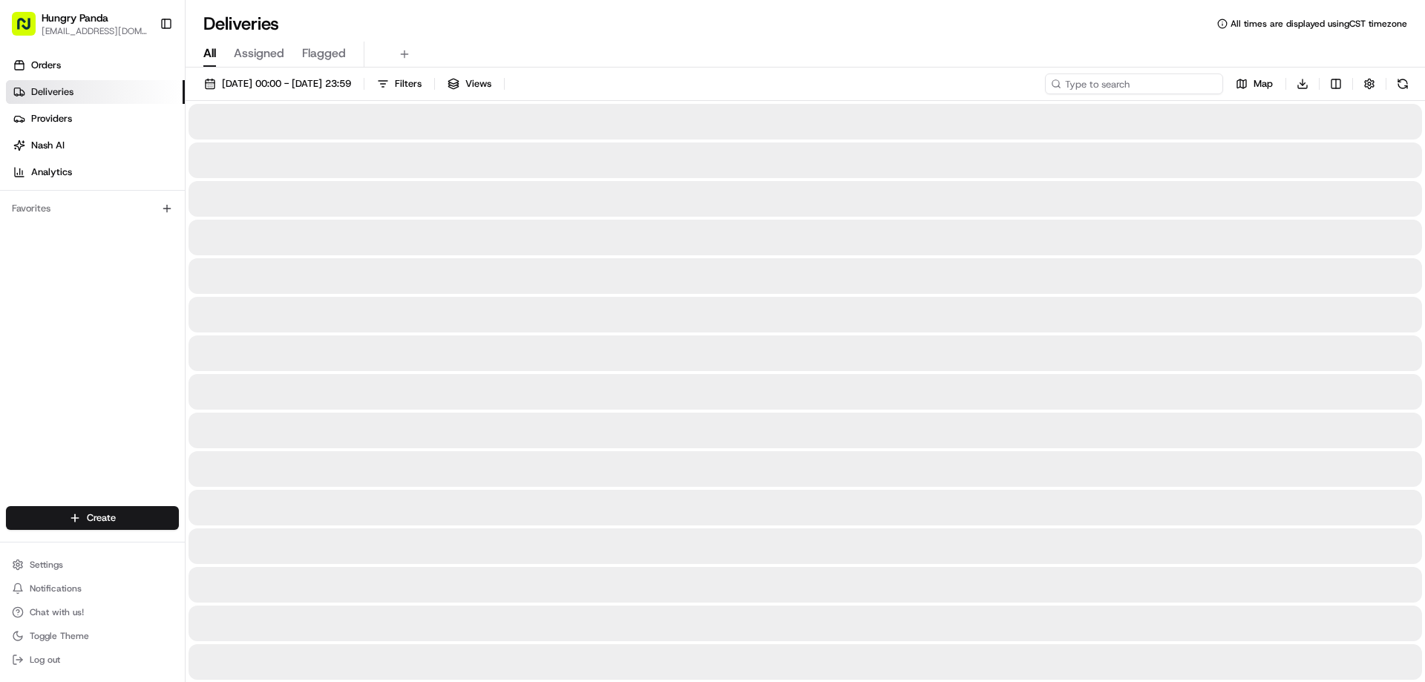
paste input "1527293225454798371142"
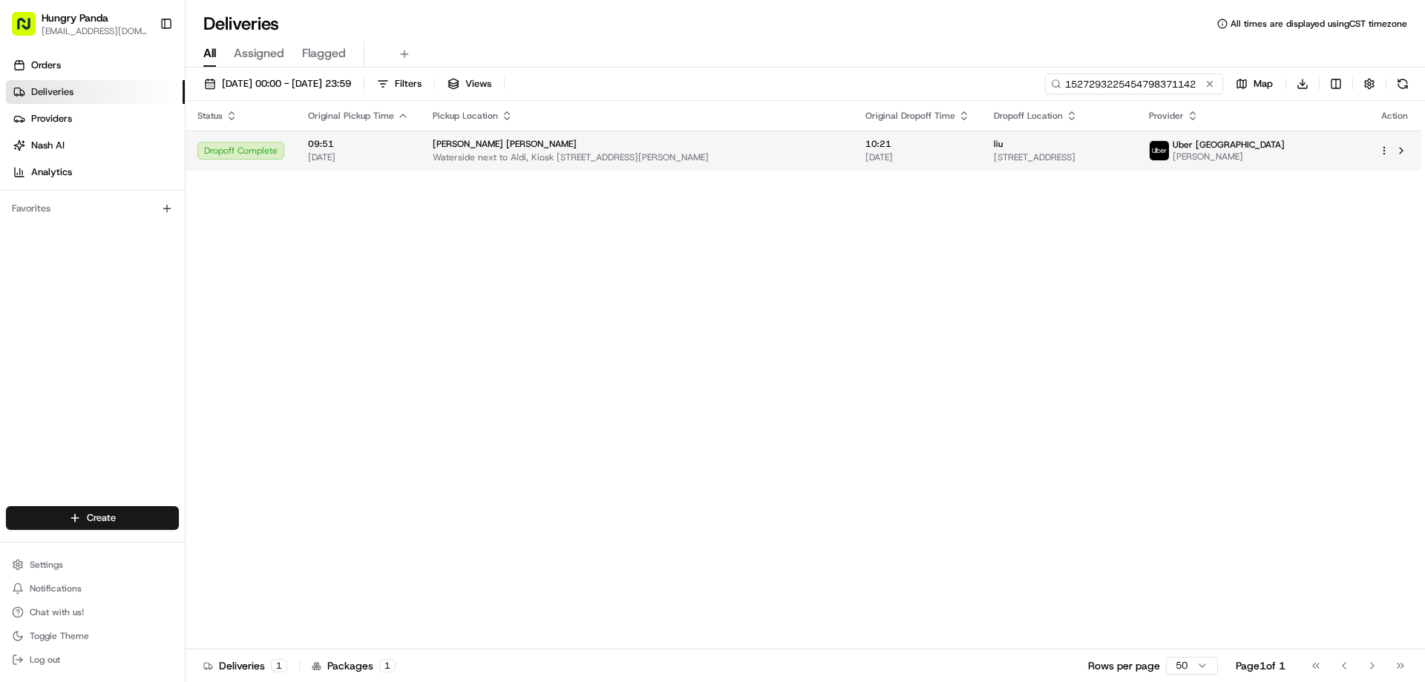
type input "1527293225454798371142"
click at [865, 157] on span "15/08/2025" at bounding box center [917, 157] width 105 height 12
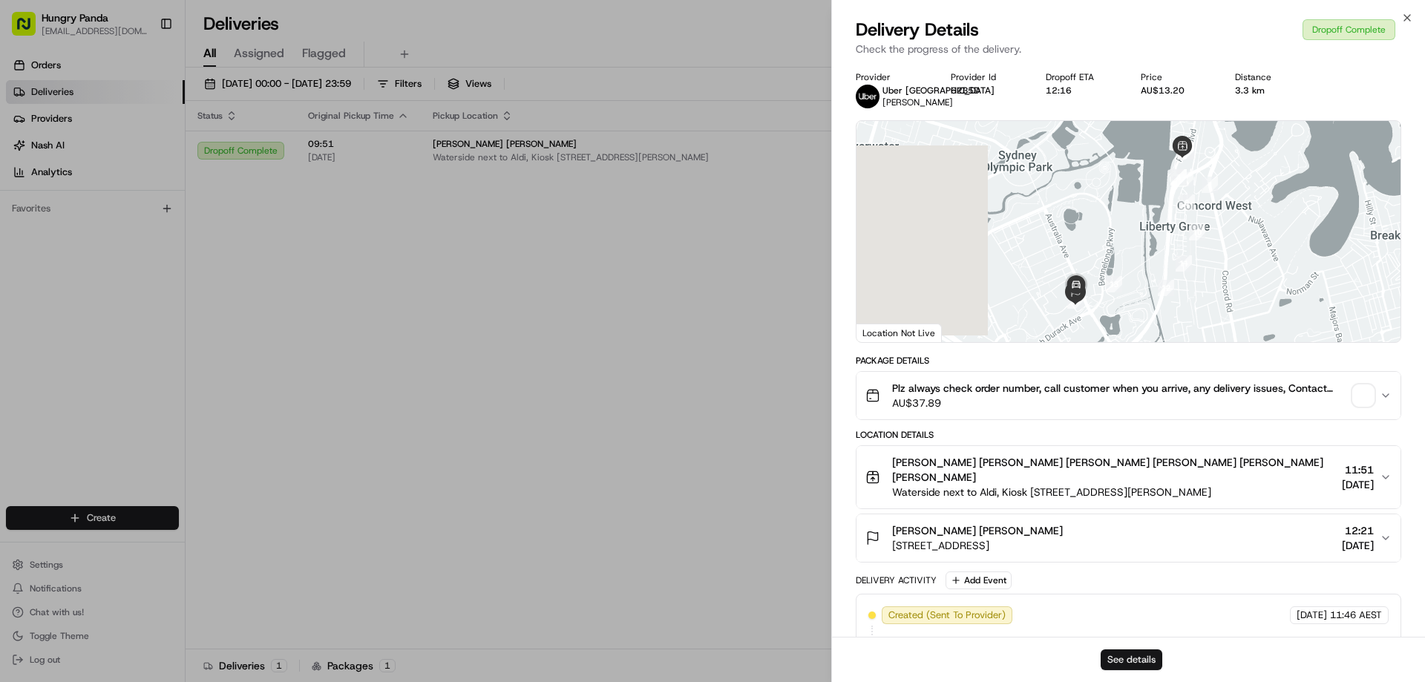
click at [1151, 662] on button "See details" at bounding box center [1132, 659] width 62 height 21
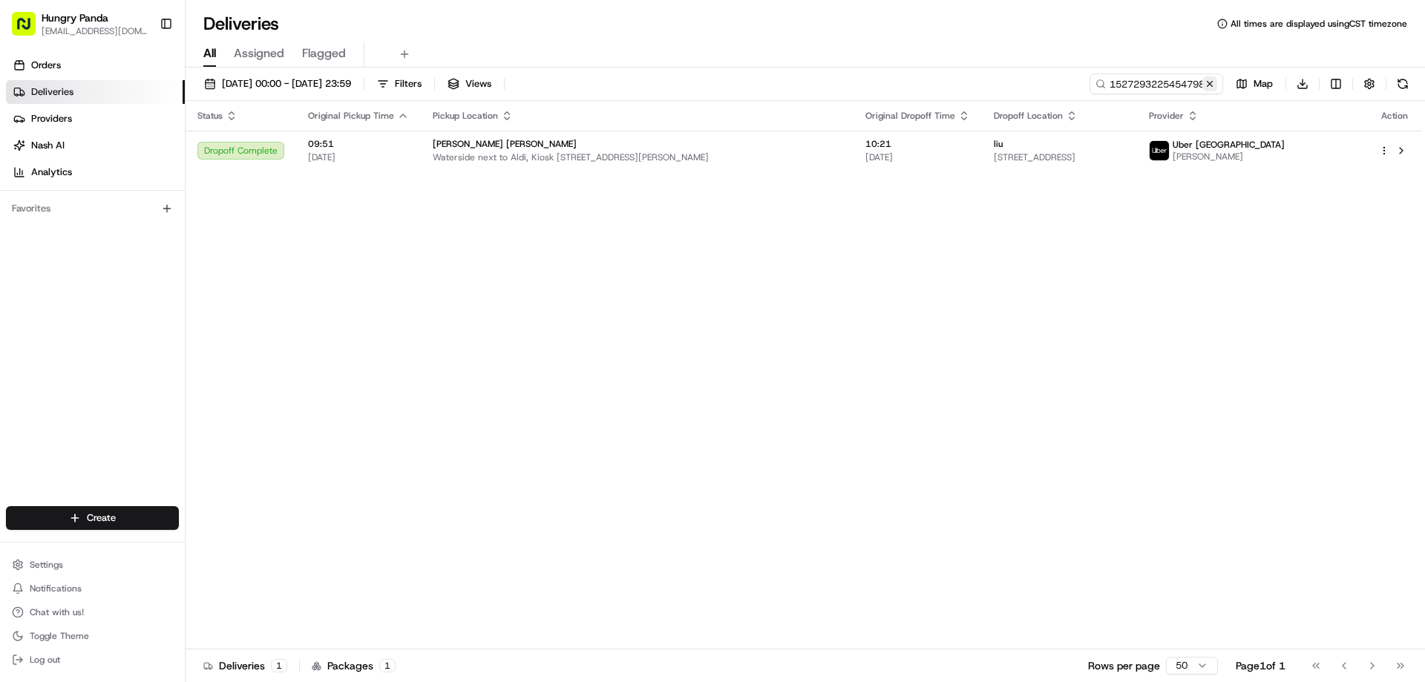
click at [1208, 79] on button at bounding box center [1209, 83] width 15 height 15
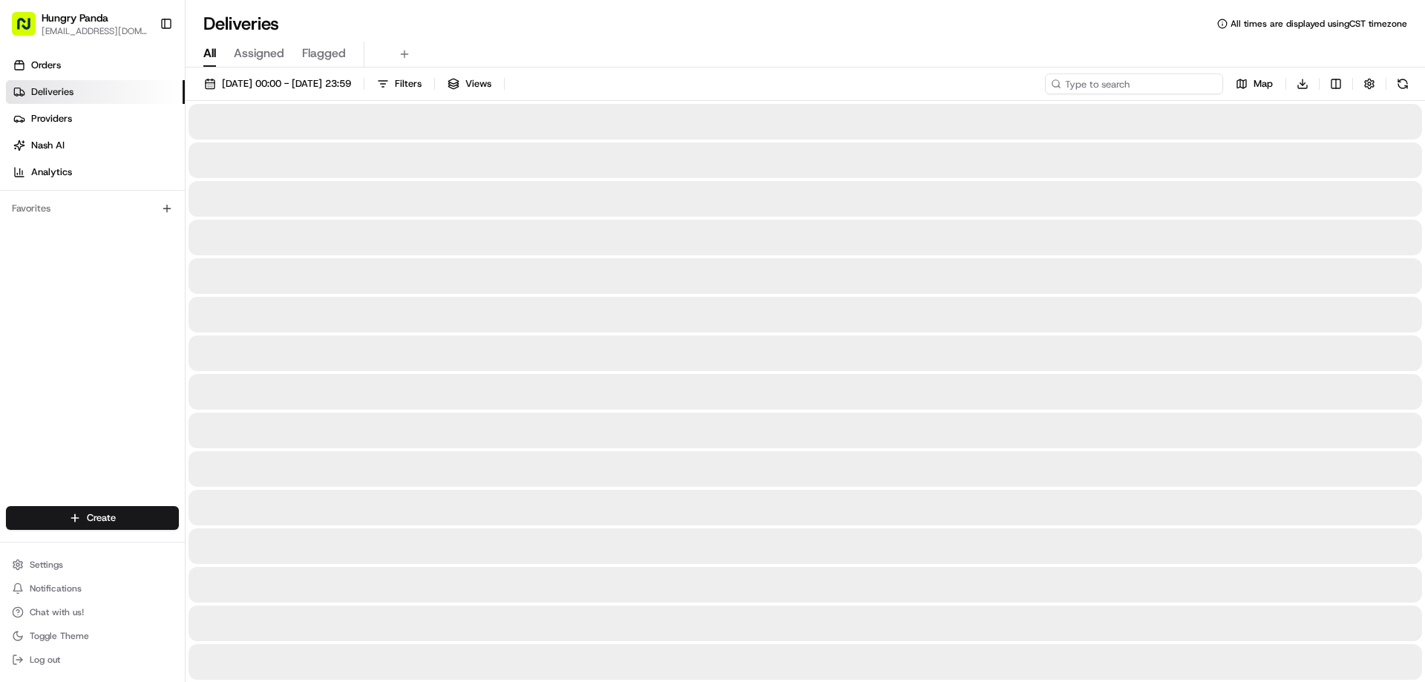
click at [1208, 79] on input at bounding box center [1134, 83] width 178 height 21
paste input "975817558555473605714"
type input "975817558555473605714"
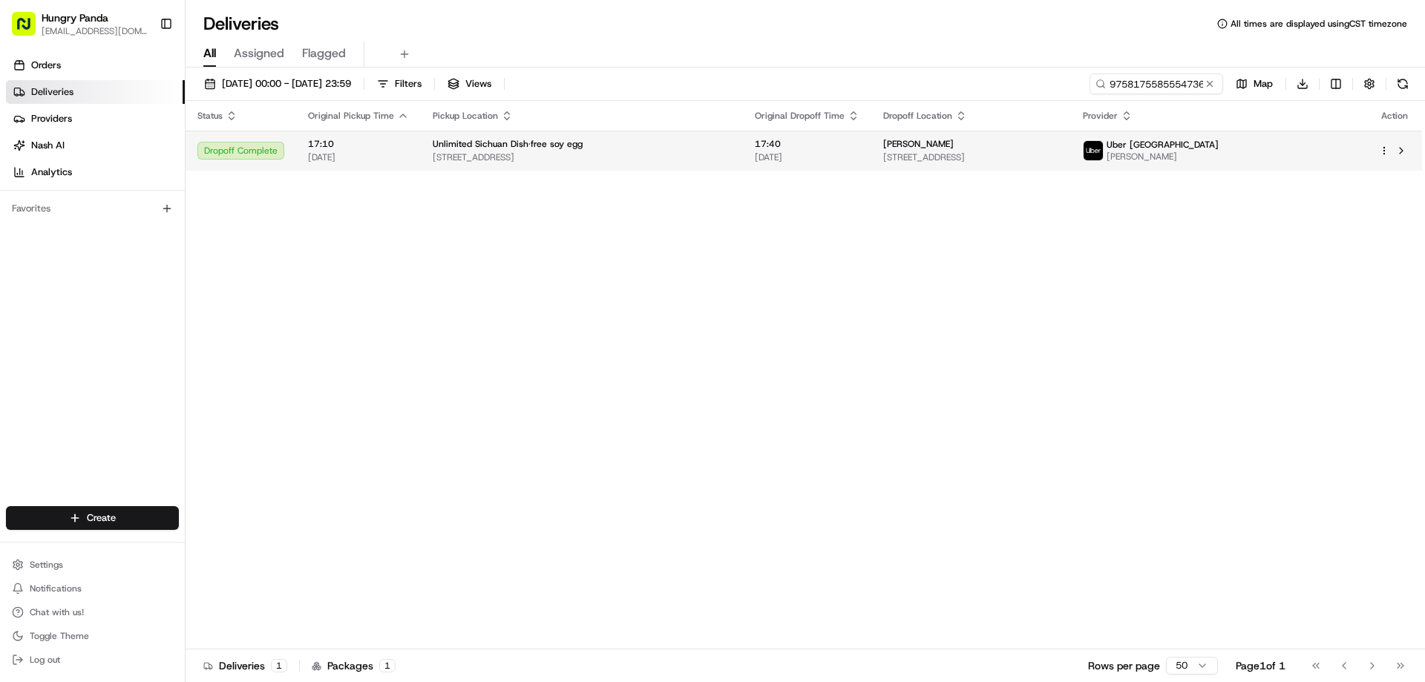
click at [1041, 147] on div "Linda Wu" at bounding box center [971, 144] width 176 height 12
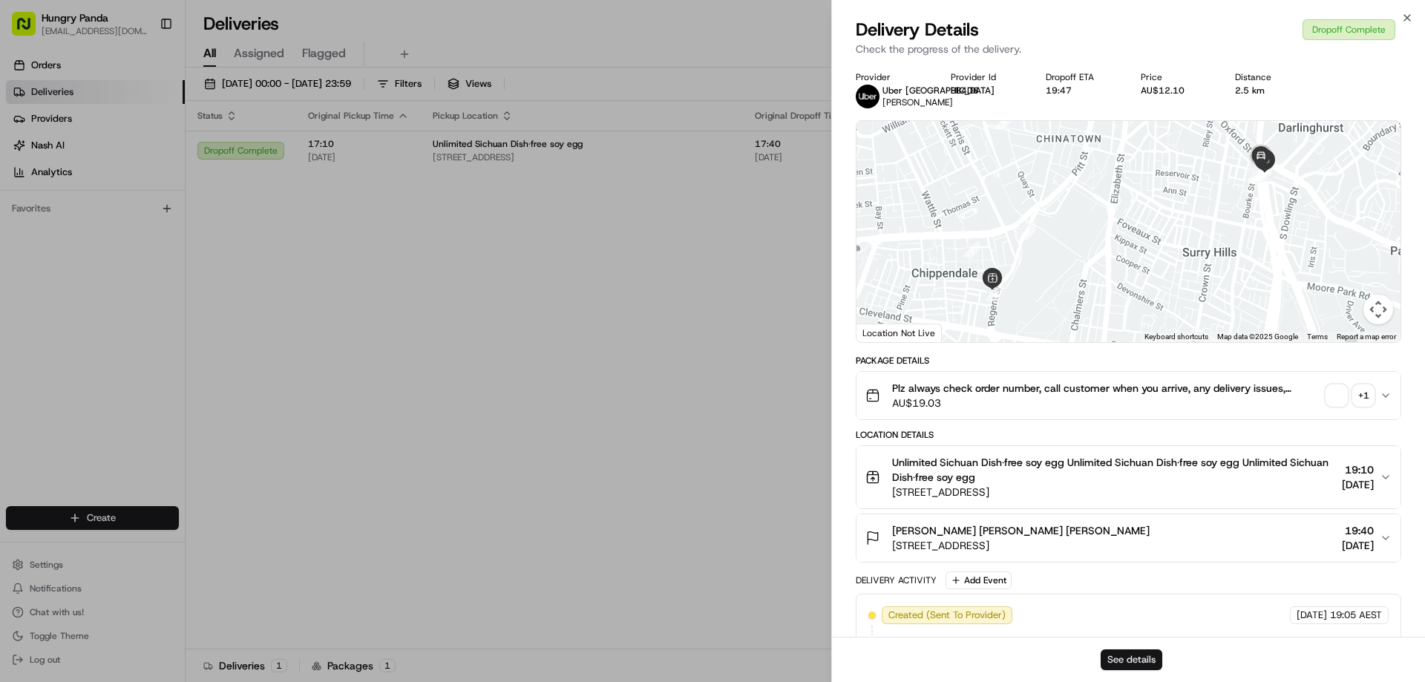
click at [1144, 663] on button "See details" at bounding box center [1132, 659] width 62 height 21
click at [854, 280] on div "Provider Uber Australia LAURA R. Provider Id BB4D6 Dropoff ETA 19:47 Price AU$1…" at bounding box center [1128, 514] width 593 height 904
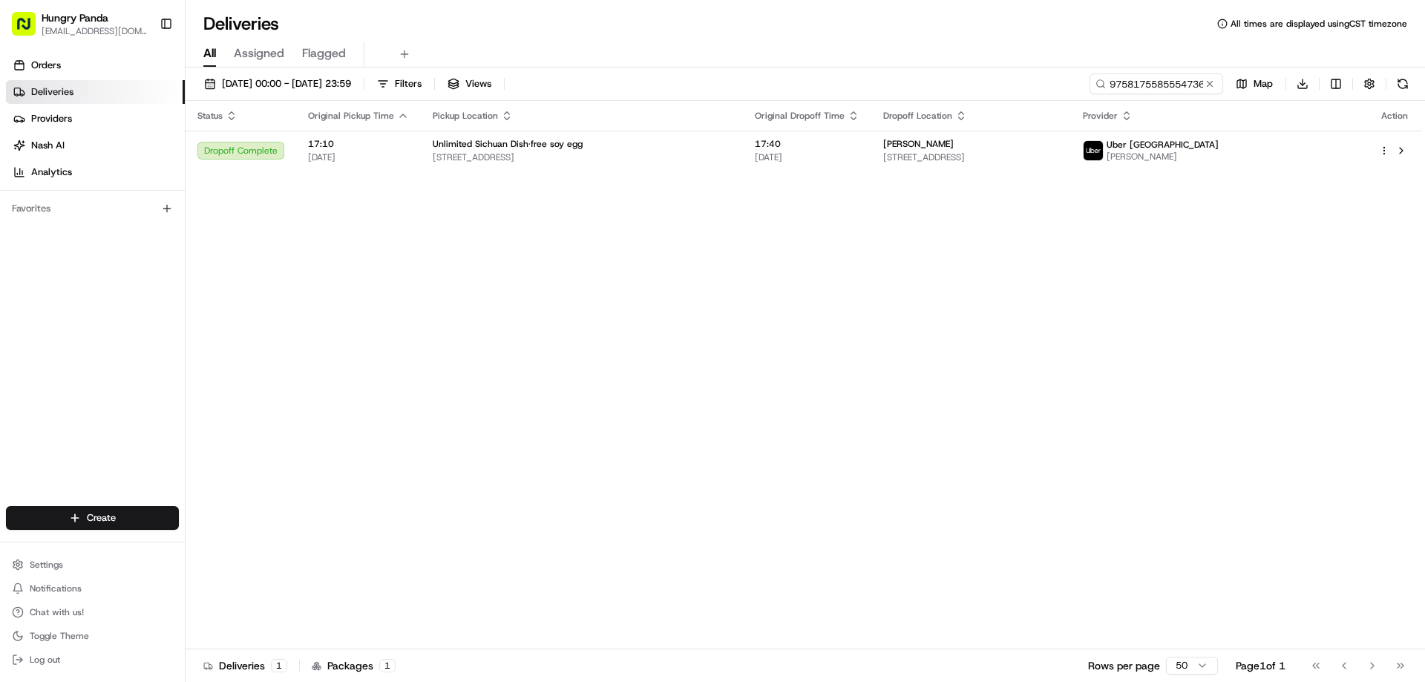
click at [1215, 82] on button at bounding box center [1209, 83] width 15 height 15
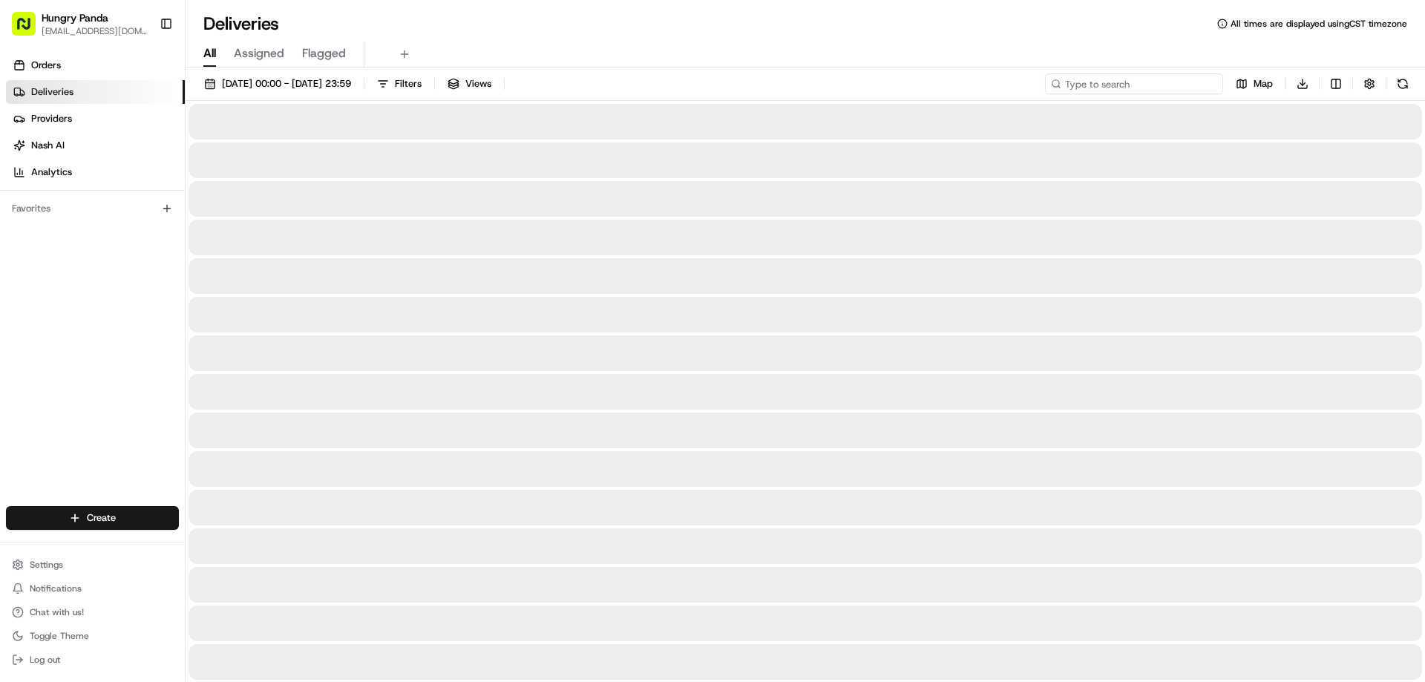
drag, startPoint x: 1215, startPoint y: 82, endPoint x: 1208, endPoint y: 85, distance: 8.0
click at [1215, 82] on input at bounding box center [1134, 83] width 178 height 21
paste input "602518140525976090633"
type input "602518140525976090633"
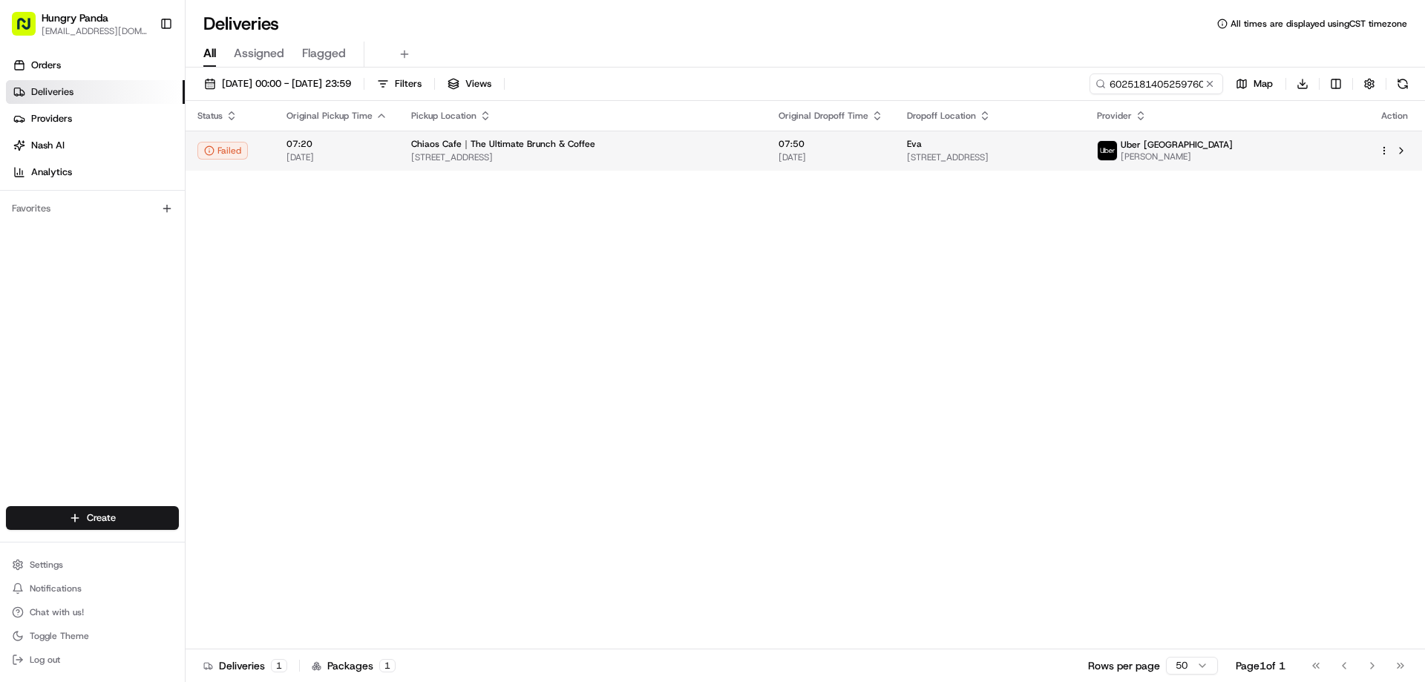
click at [952, 139] on div "Eva" at bounding box center [990, 144] width 166 height 12
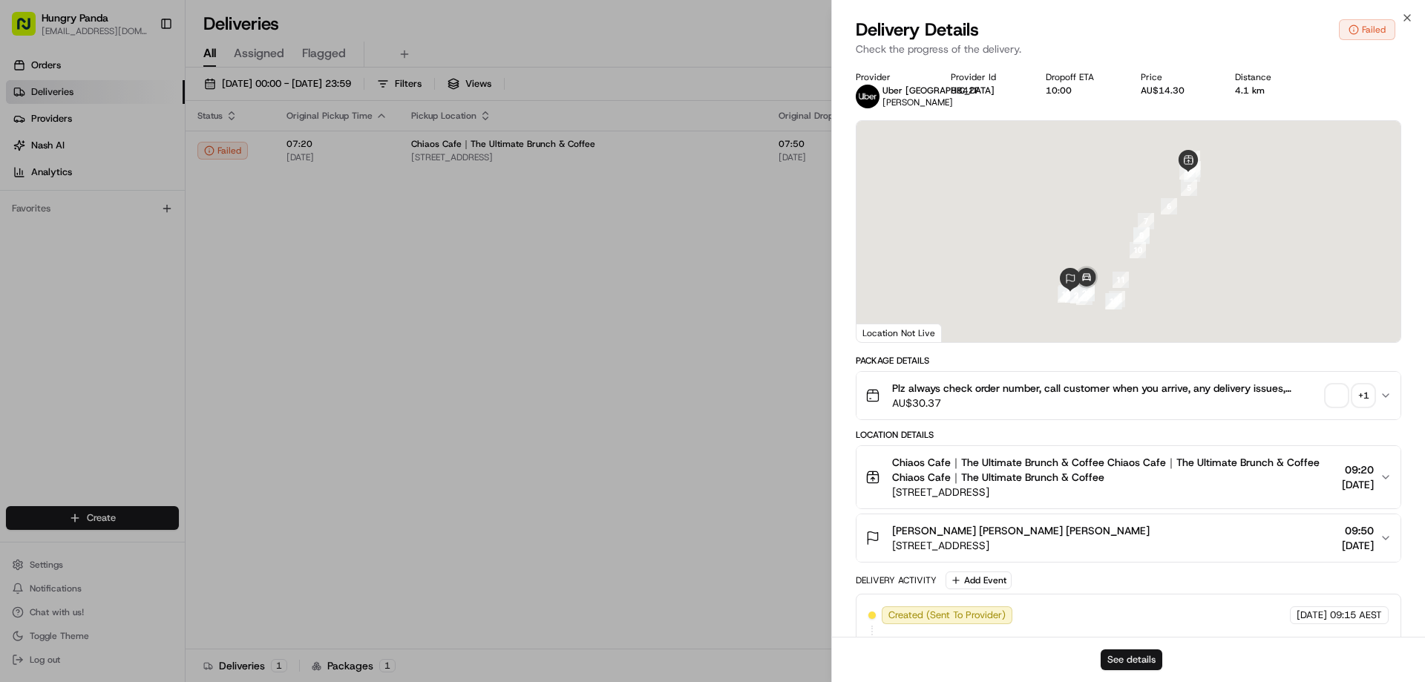
click at [1133, 667] on button "See details" at bounding box center [1132, 659] width 62 height 21
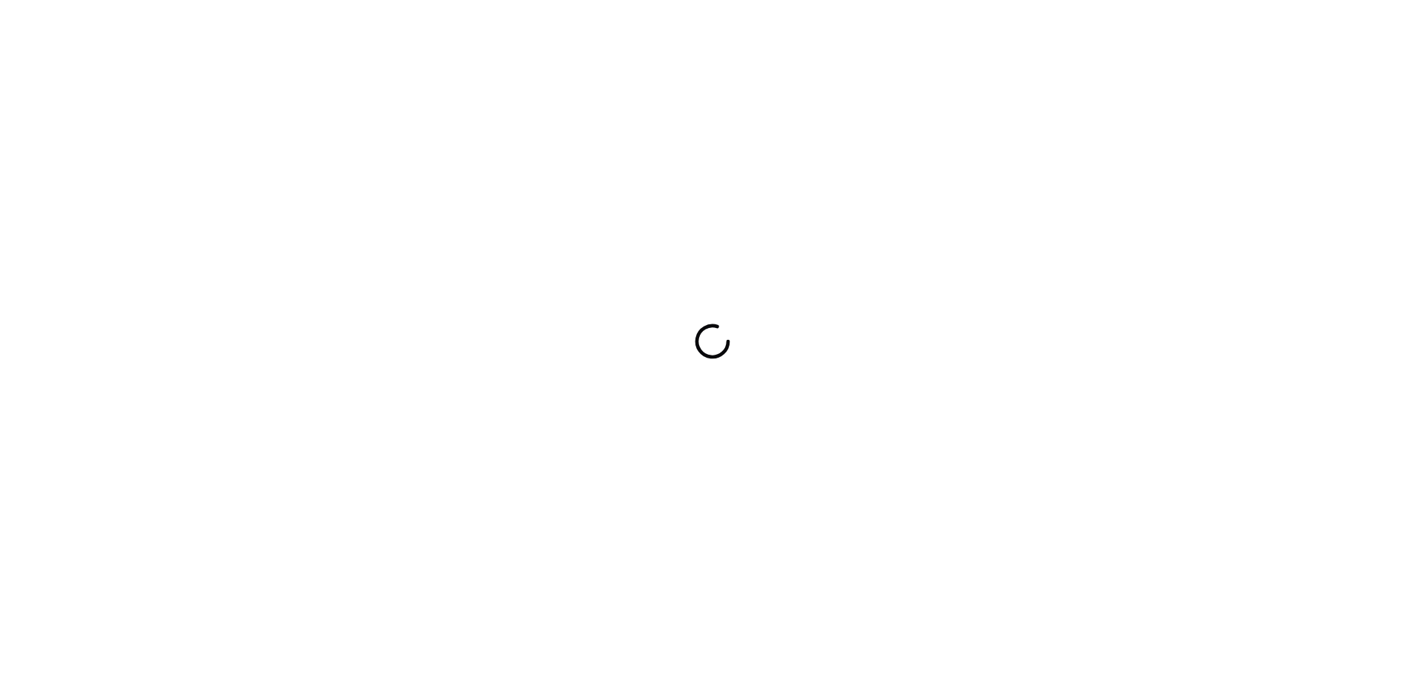
click at [951, 387] on div at bounding box center [712, 341] width 1425 height 682
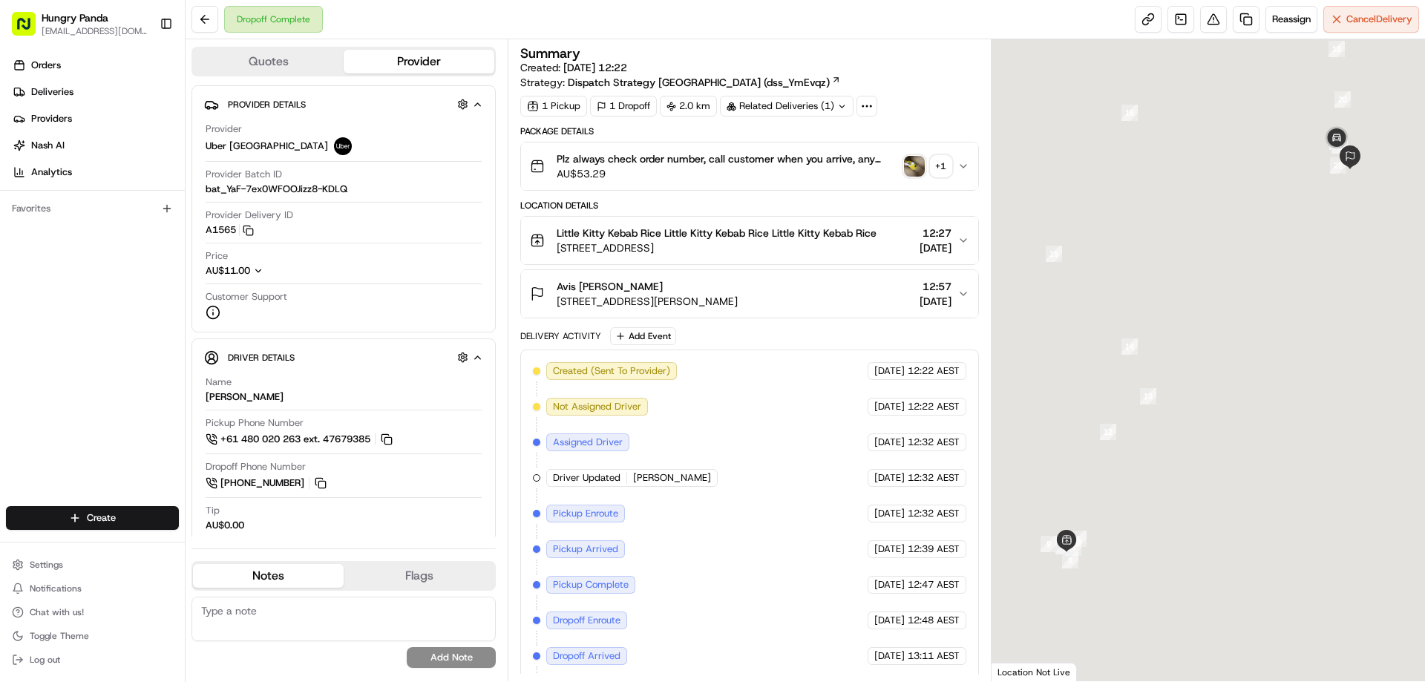
click at [912, 168] on img "button" at bounding box center [914, 166] width 21 height 21
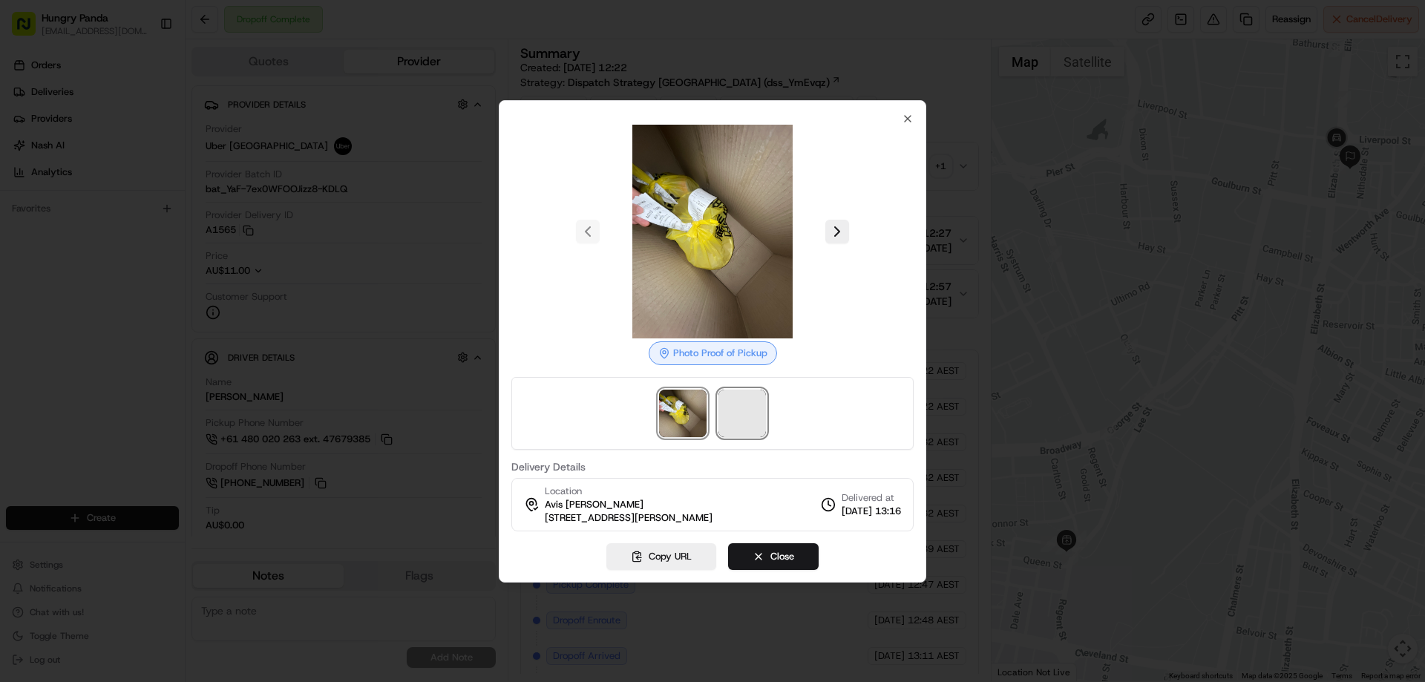
click at [744, 402] on span at bounding box center [741, 413] width 47 height 47
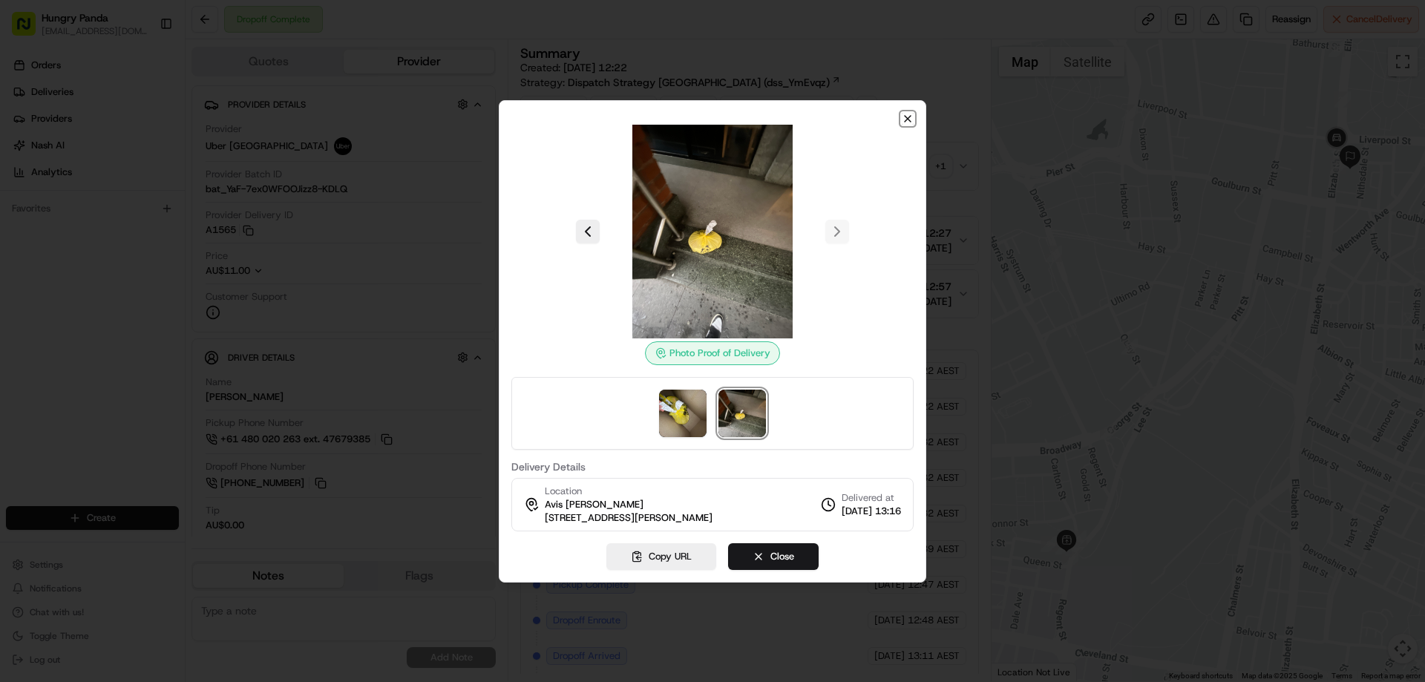
click at [907, 121] on icon "button" at bounding box center [908, 119] width 12 height 12
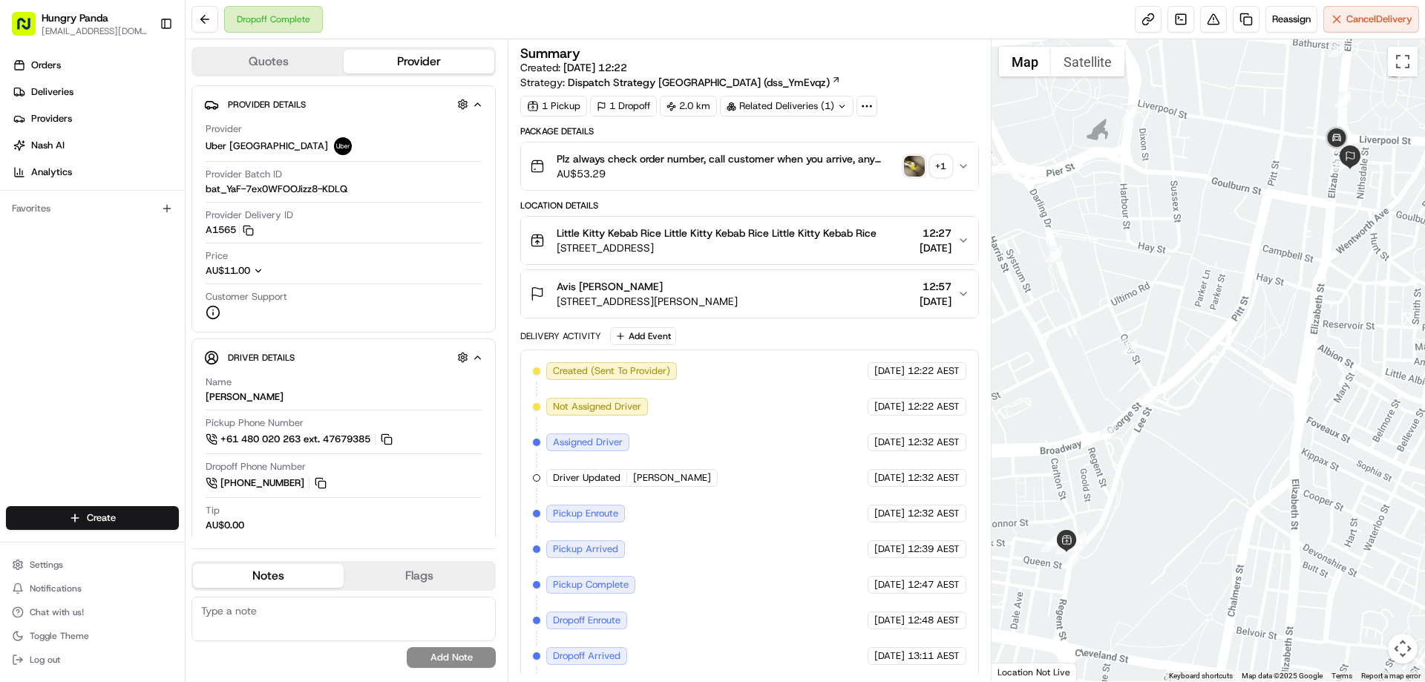
click at [957, 157] on button "Plz always check order number, call customer when you arrive, any delivery issu…" at bounding box center [749, 165] width 456 height 47
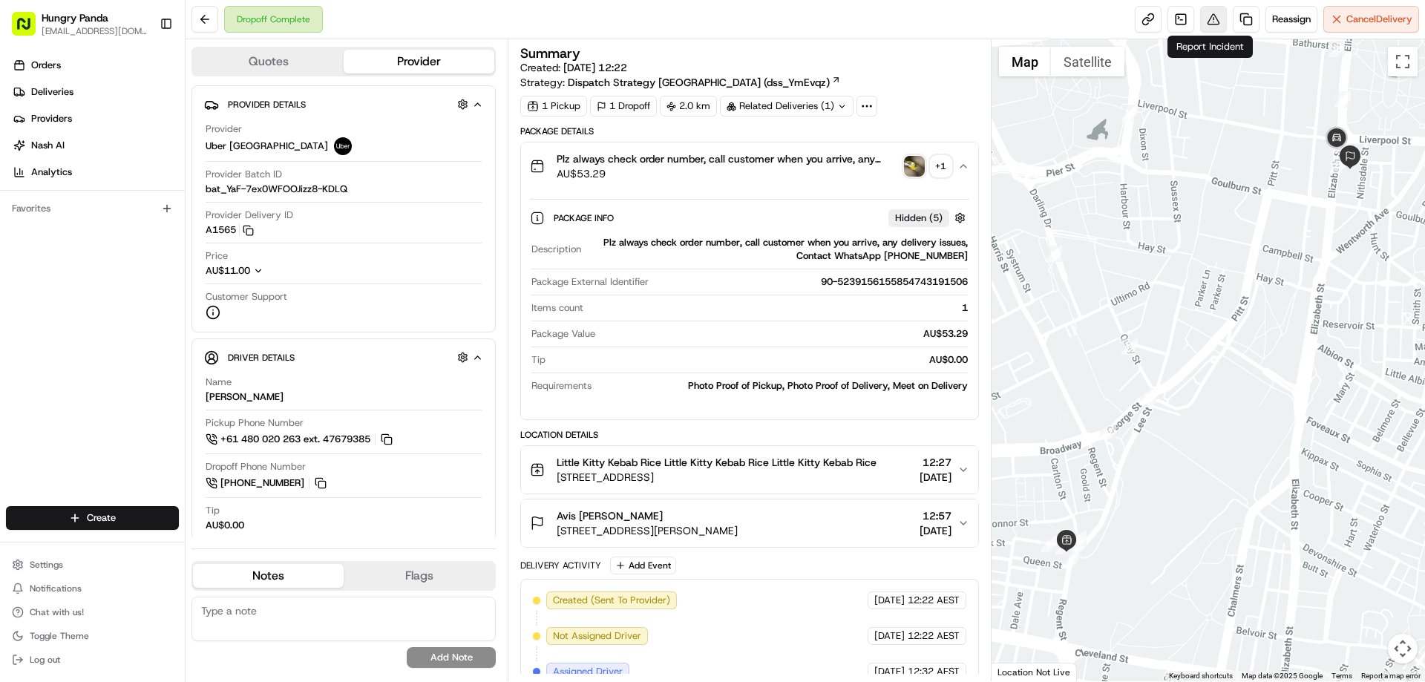
click at [1219, 16] on button at bounding box center [1213, 19] width 27 height 27
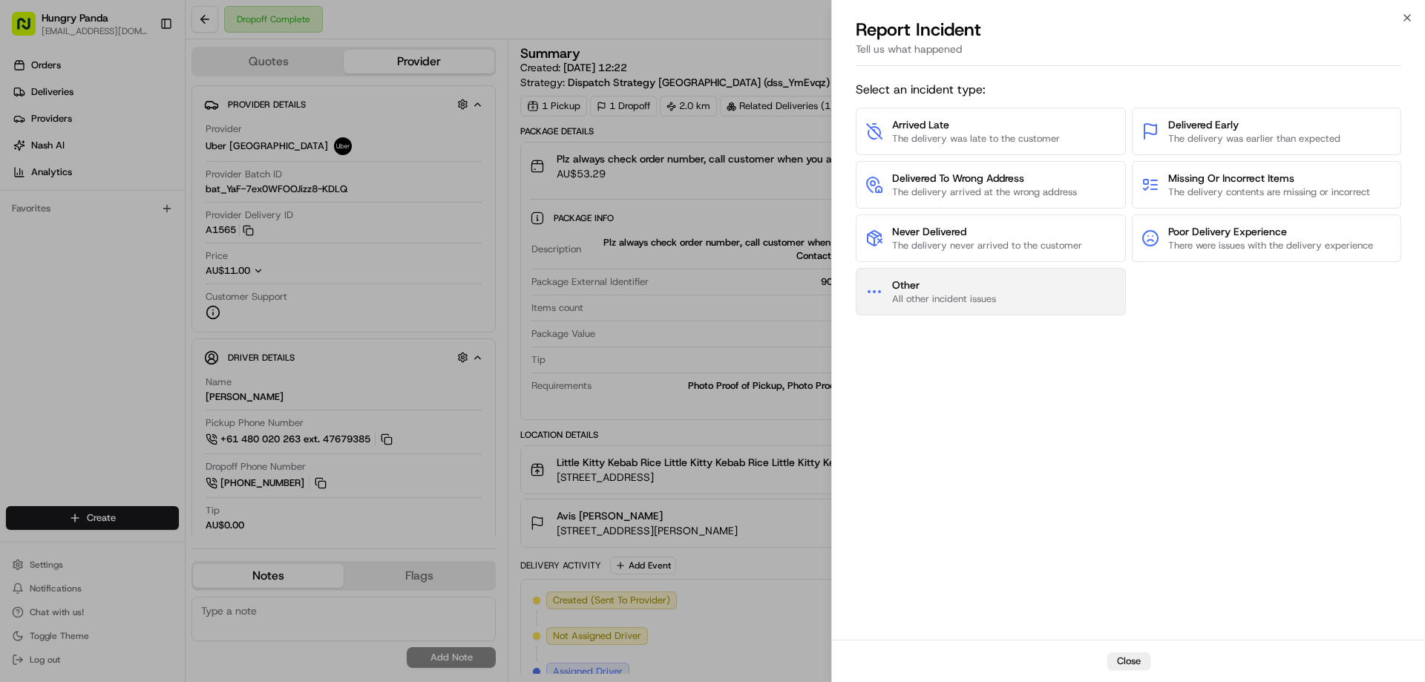
click at [992, 278] on button "Other All other incident issues" at bounding box center [991, 291] width 270 height 47
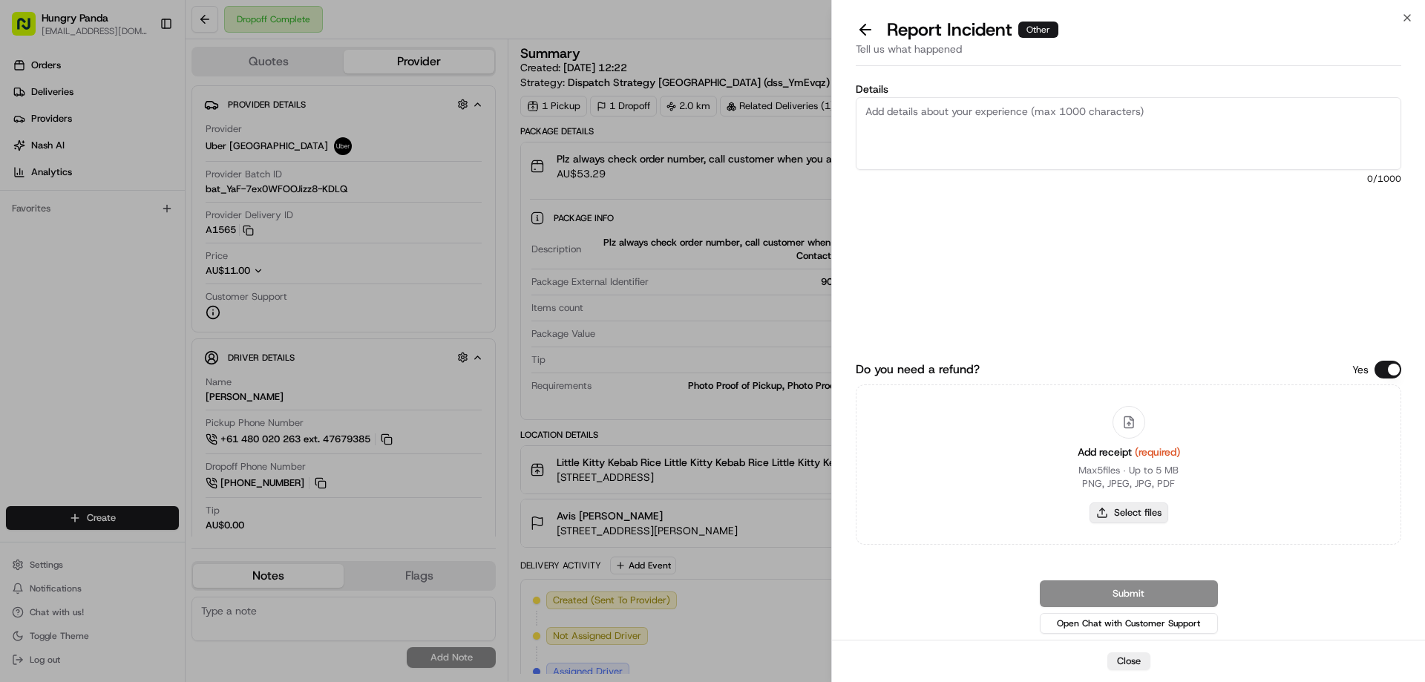
click at [1120, 517] on button "Select files" at bounding box center [1129, 512] width 79 height 21
type input "C:\fakepath\screenshot_2025-08-15_15-41-16.png"
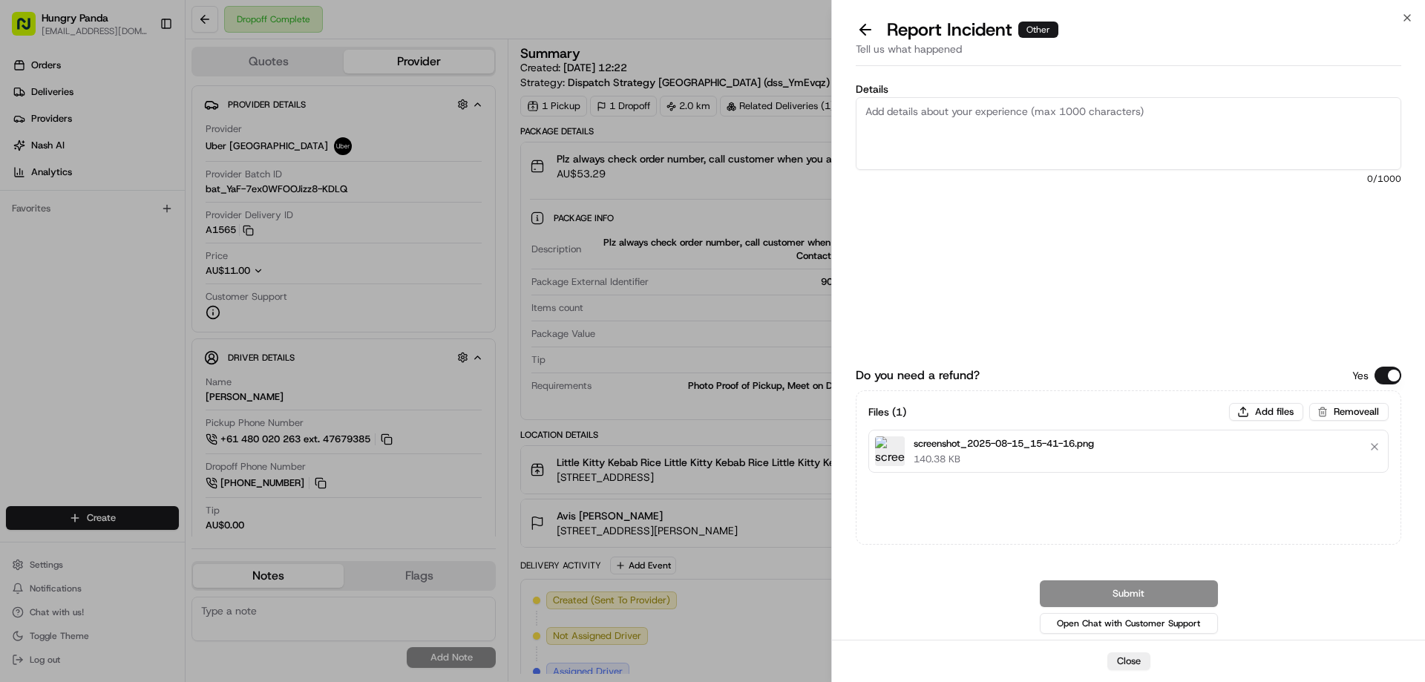
click at [969, 133] on textarea "Details" at bounding box center [1129, 133] width 546 height 73
paste textarea "The customer reported that their meal was completely cold when they received it…"
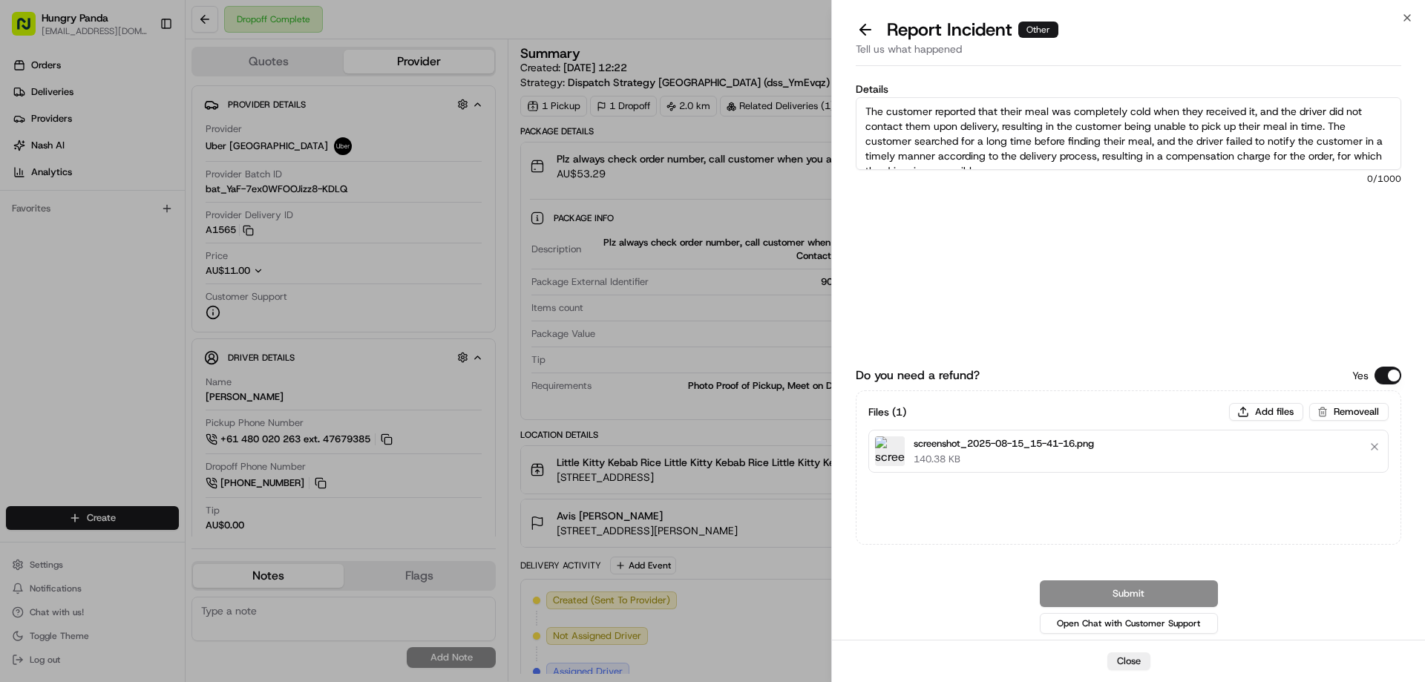
scroll to position [8, 0]
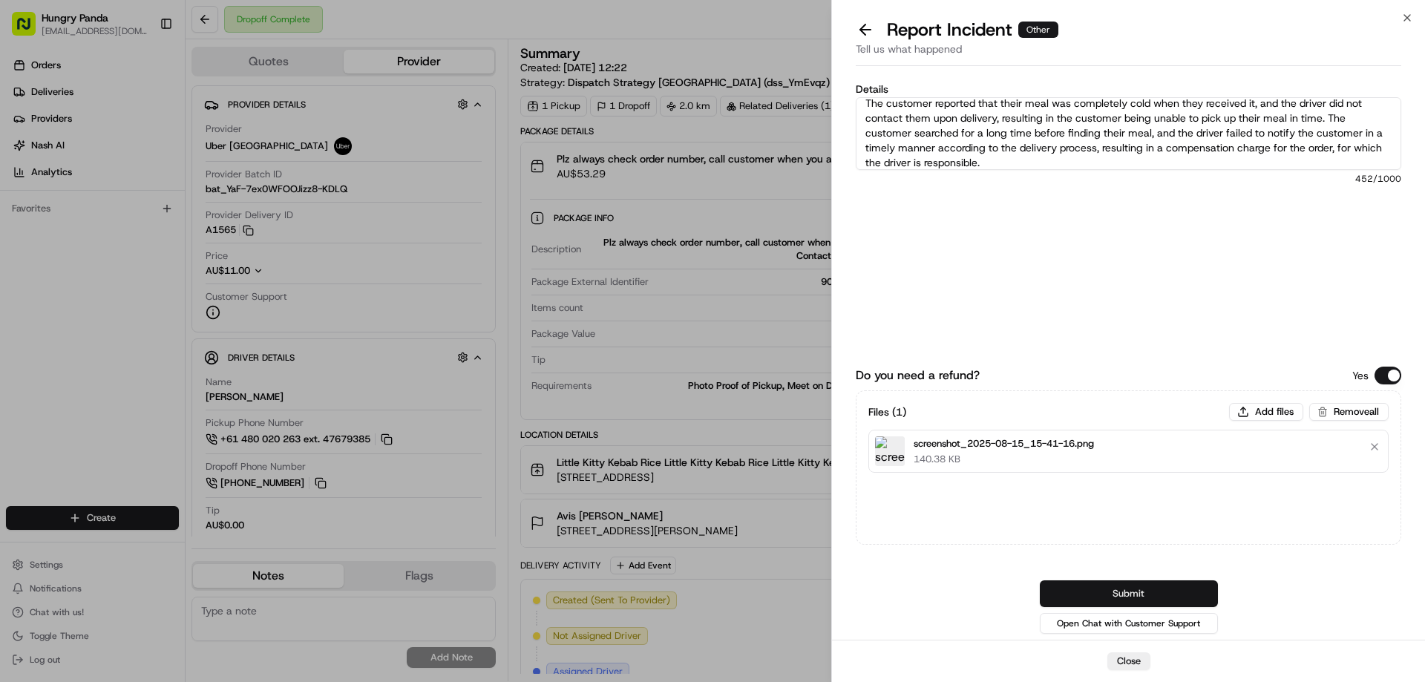
type textarea "The customer reported that their meal was completely cold when they received it…"
drag, startPoint x: 1126, startPoint y: 597, endPoint x: 1113, endPoint y: 507, distance: 91.4
click at [1126, 598] on button "Submit" at bounding box center [1129, 593] width 178 height 27
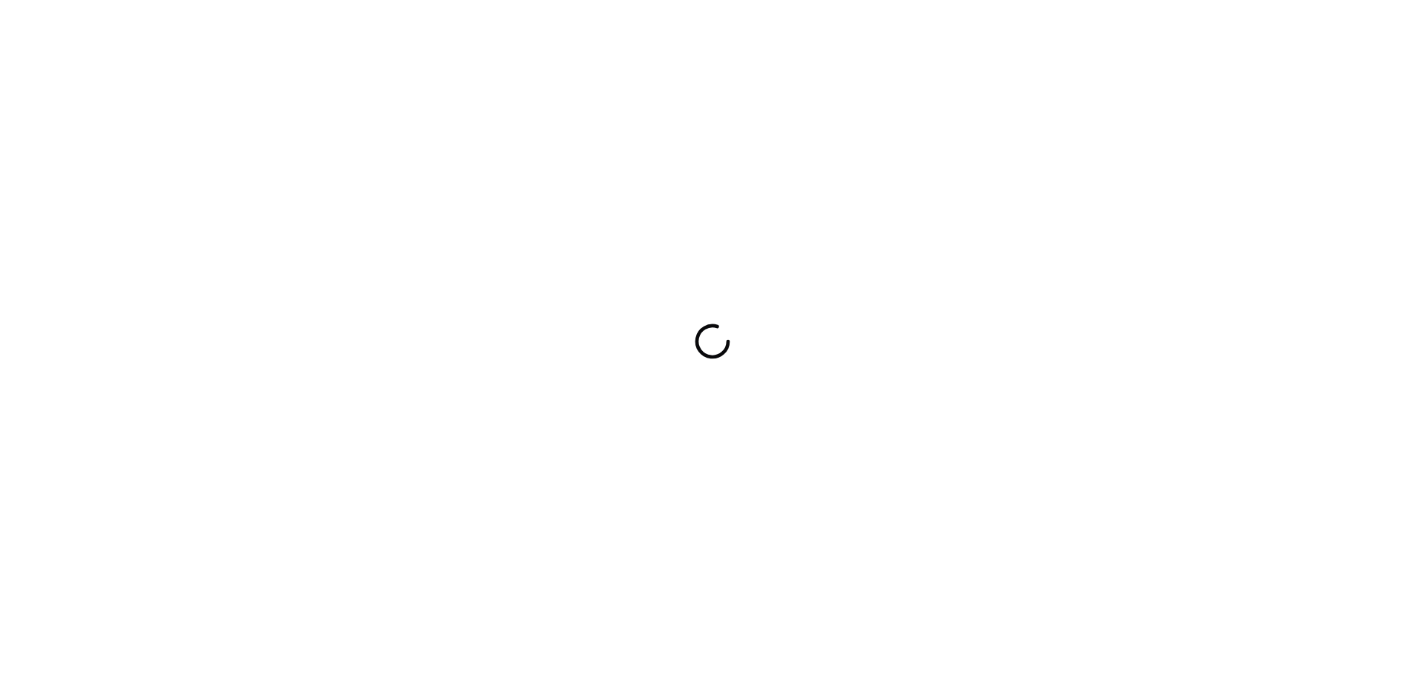
click at [860, 268] on div at bounding box center [712, 341] width 1425 height 682
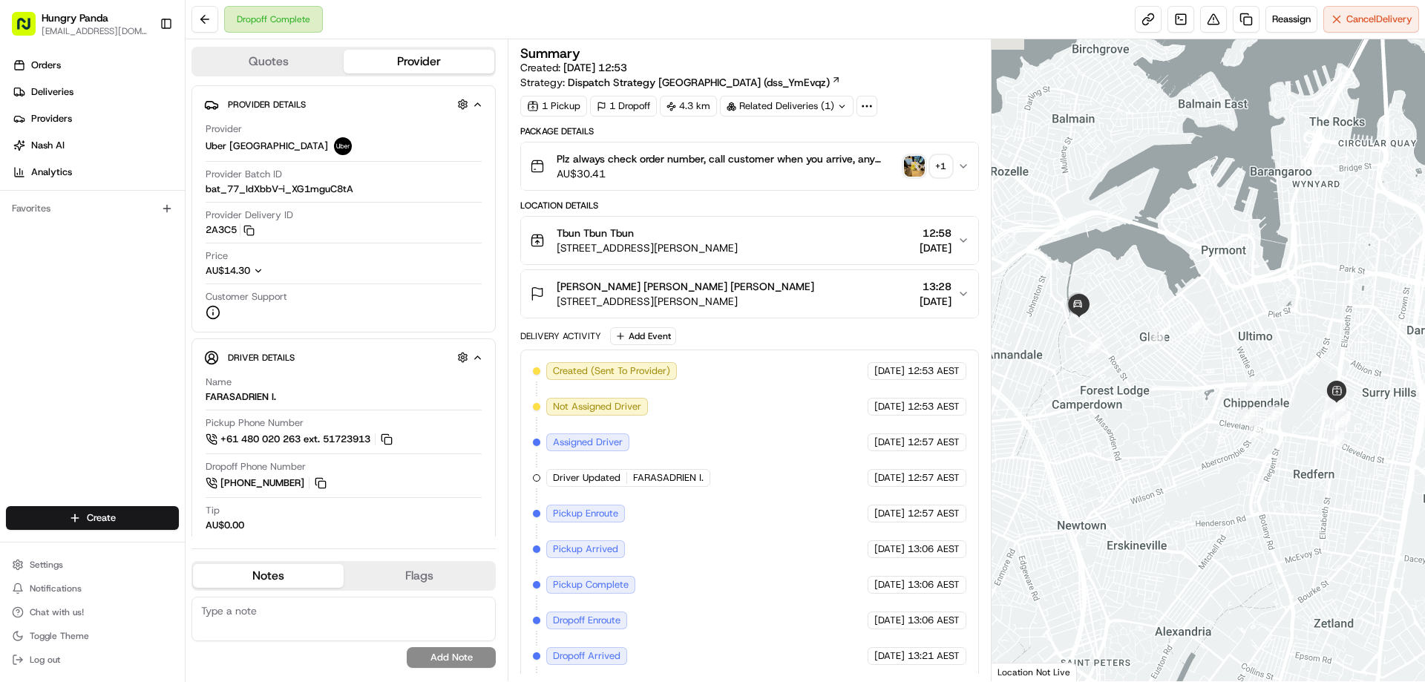
click at [922, 168] on img "button" at bounding box center [914, 166] width 21 height 21
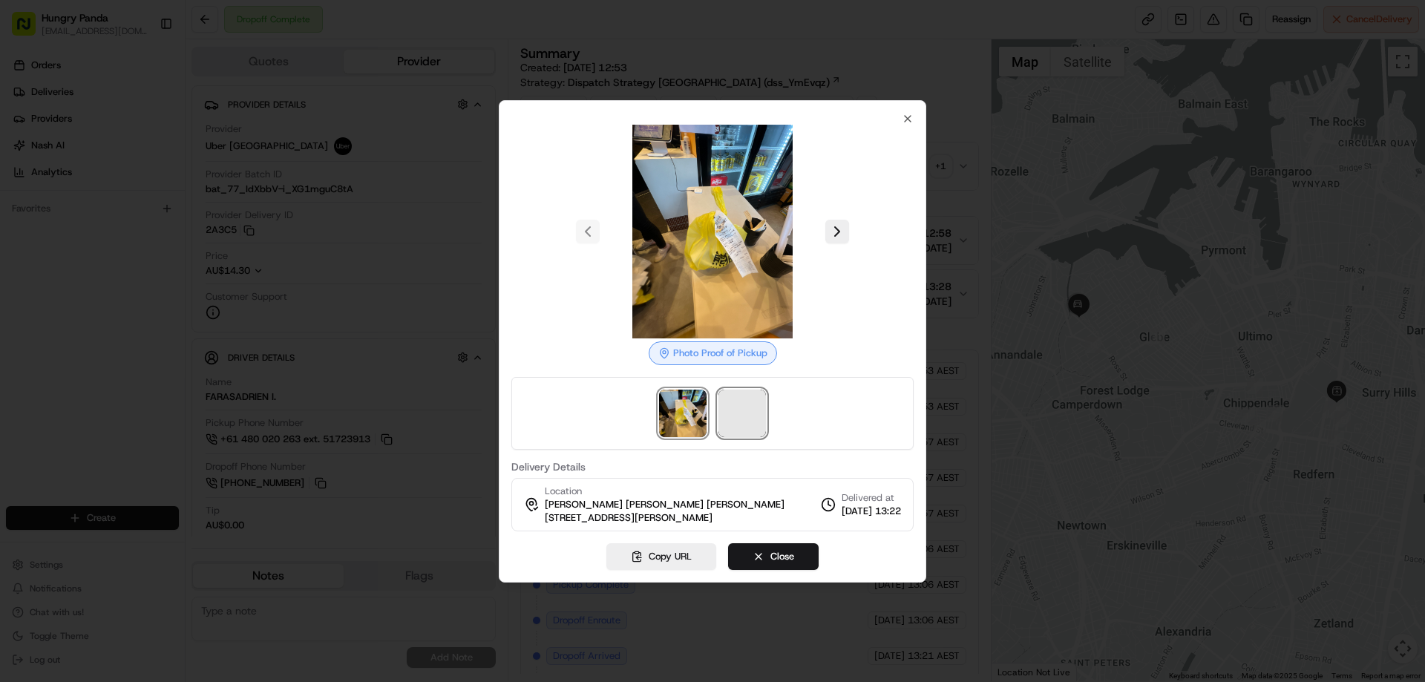
click at [749, 415] on span at bounding box center [741, 413] width 47 height 47
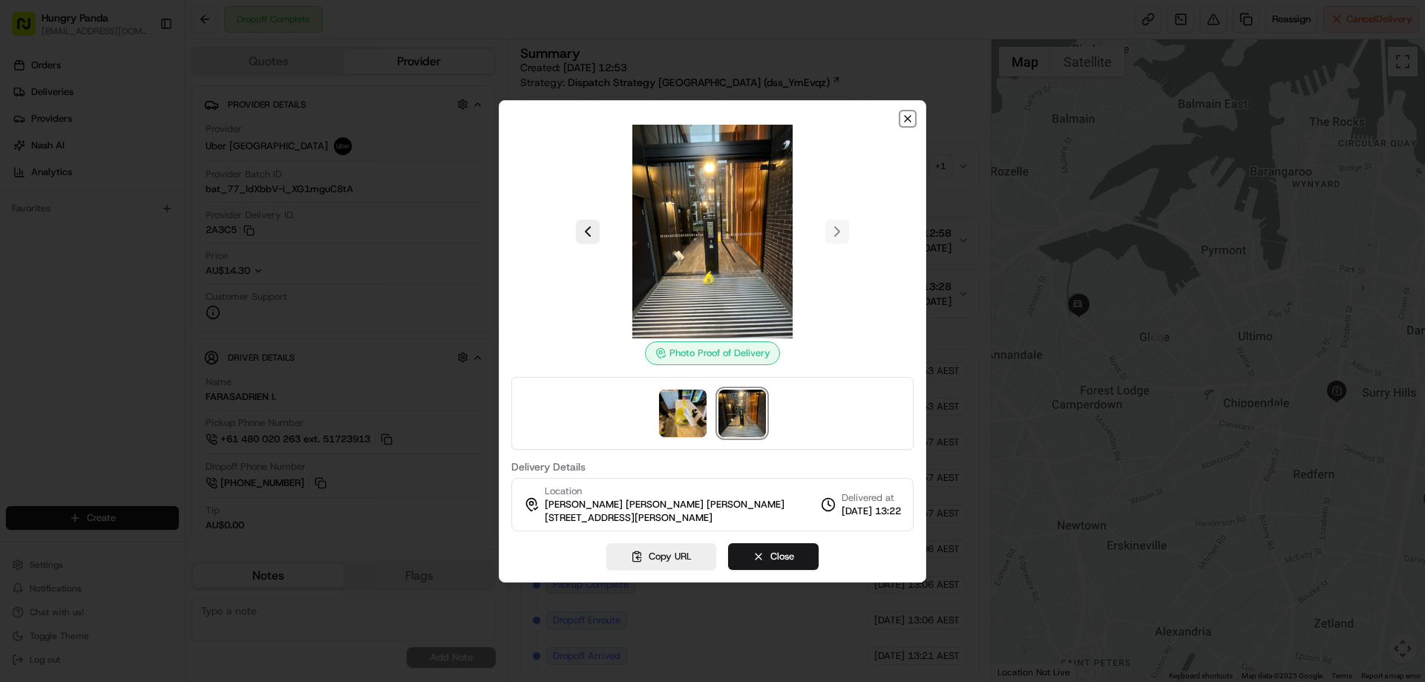
click at [905, 119] on icon "button" at bounding box center [908, 119] width 12 height 12
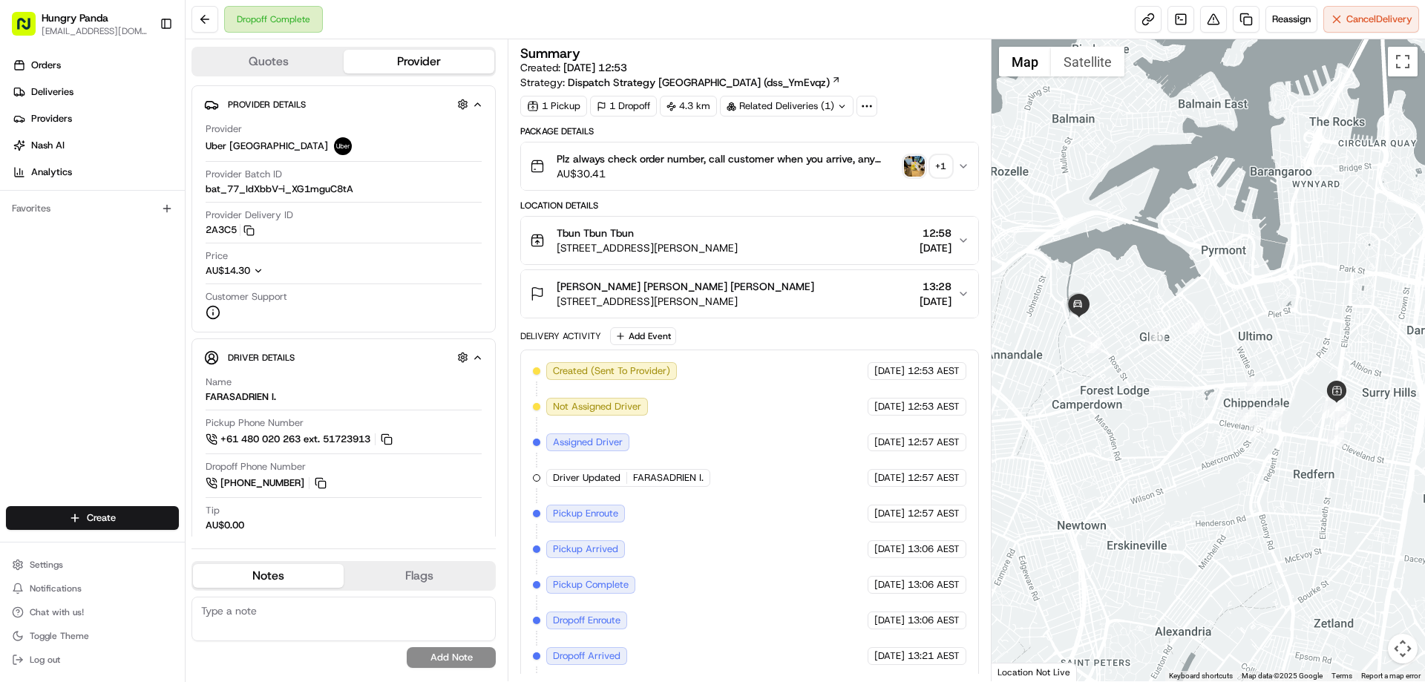
click at [958, 163] on icon "button" at bounding box center [963, 166] width 12 height 12
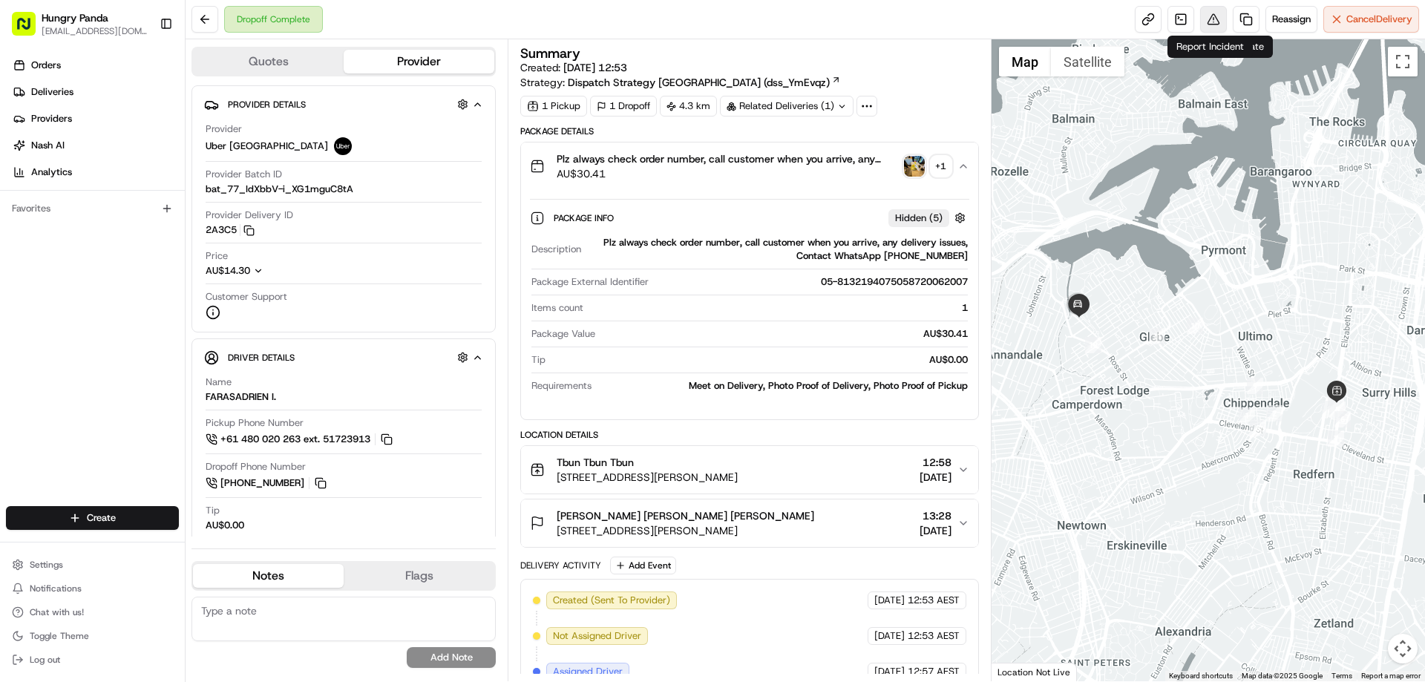
click at [1216, 15] on button at bounding box center [1213, 19] width 27 height 27
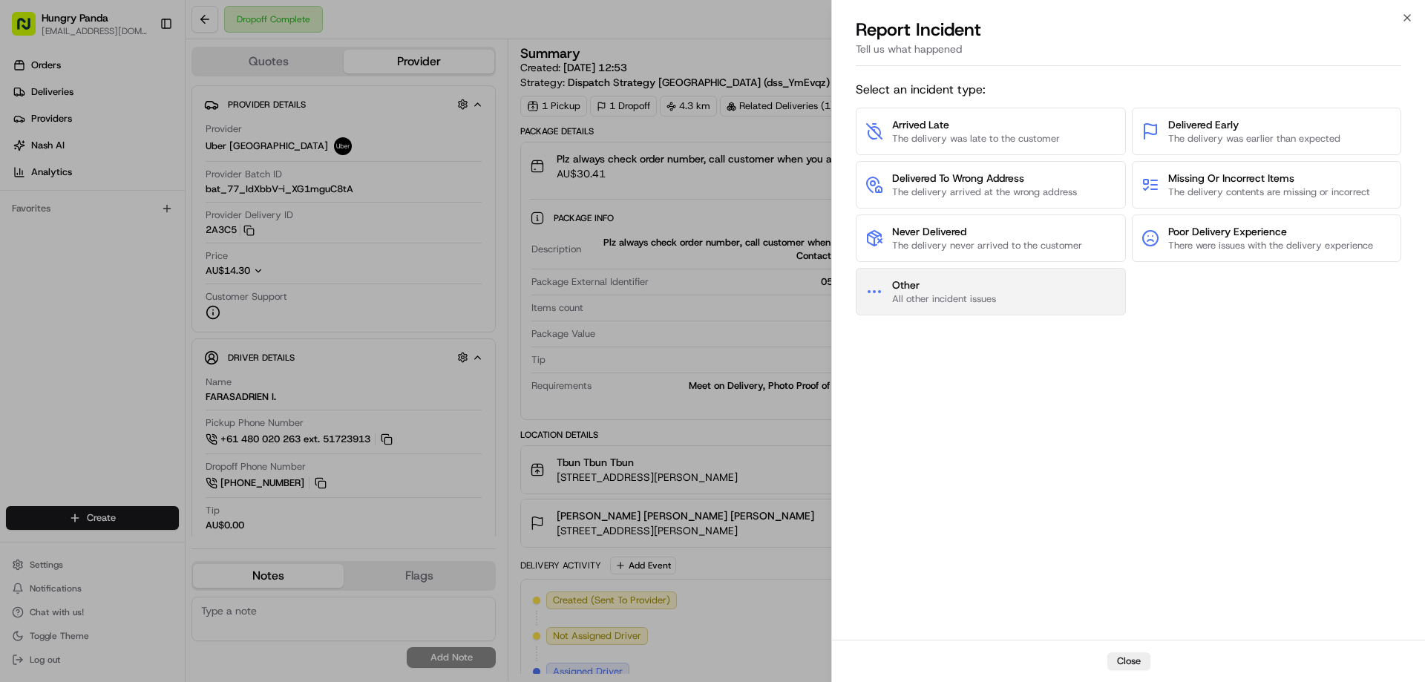
click at [948, 301] on span "All other incident issues" at bounding box center [944, 298] width 104 height 13
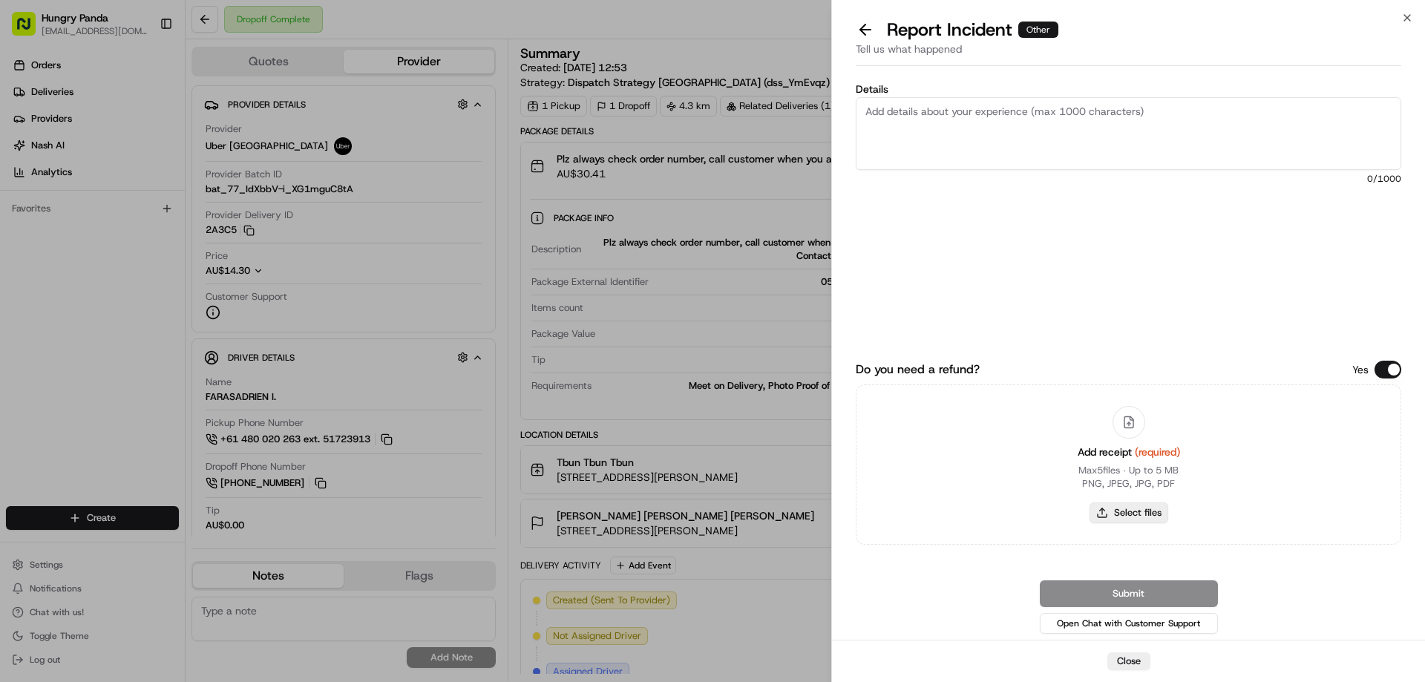
click at [1121, 520] on button "Select files" at bounding box center [1129, 512] width 79 height 21
type input "C:\fakepath\screenshot_2025-08-15_15-43-47.png"
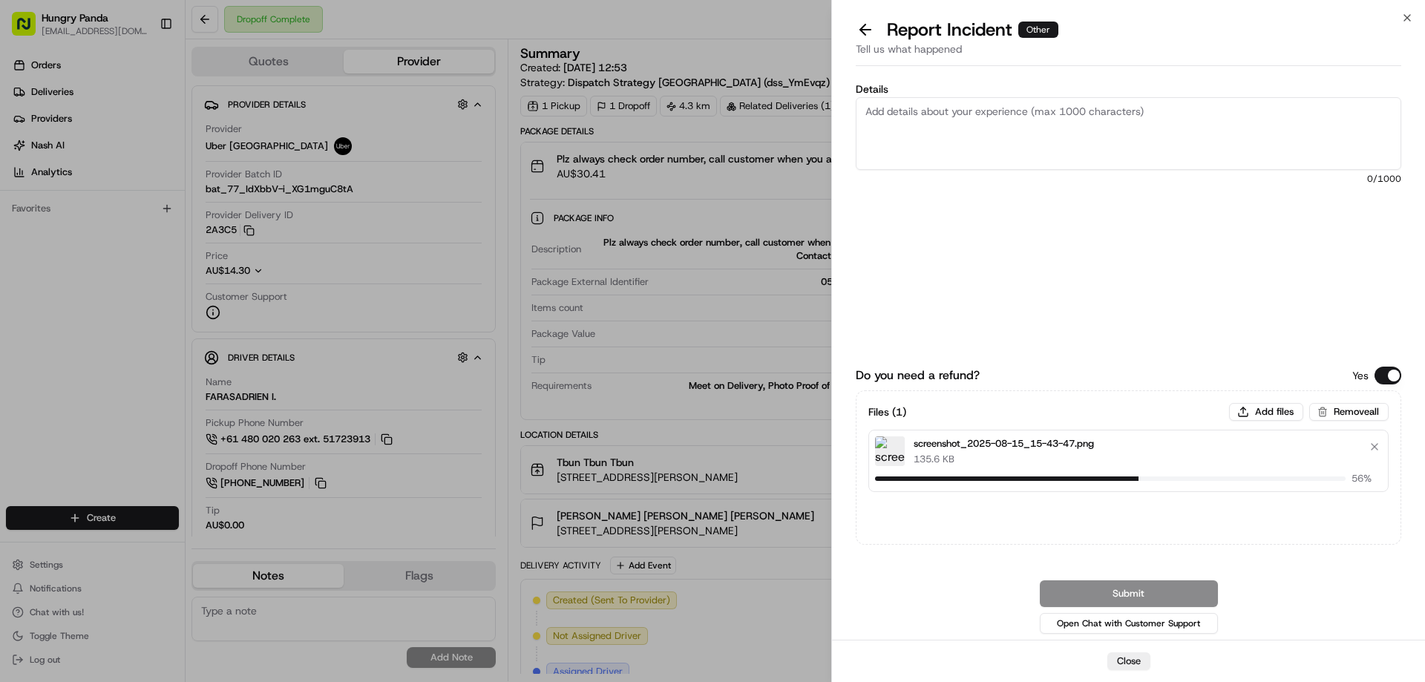
click at [907, 123] on textarea "Details" at bounding box center [1129, 133] width 546 height 73
click at [989, 138] on textarea "Details" at bounding box center [1129, 133] width 546 height 73
paste textarea "The customer reported that he did not receive the meal, the delivery photo take…"
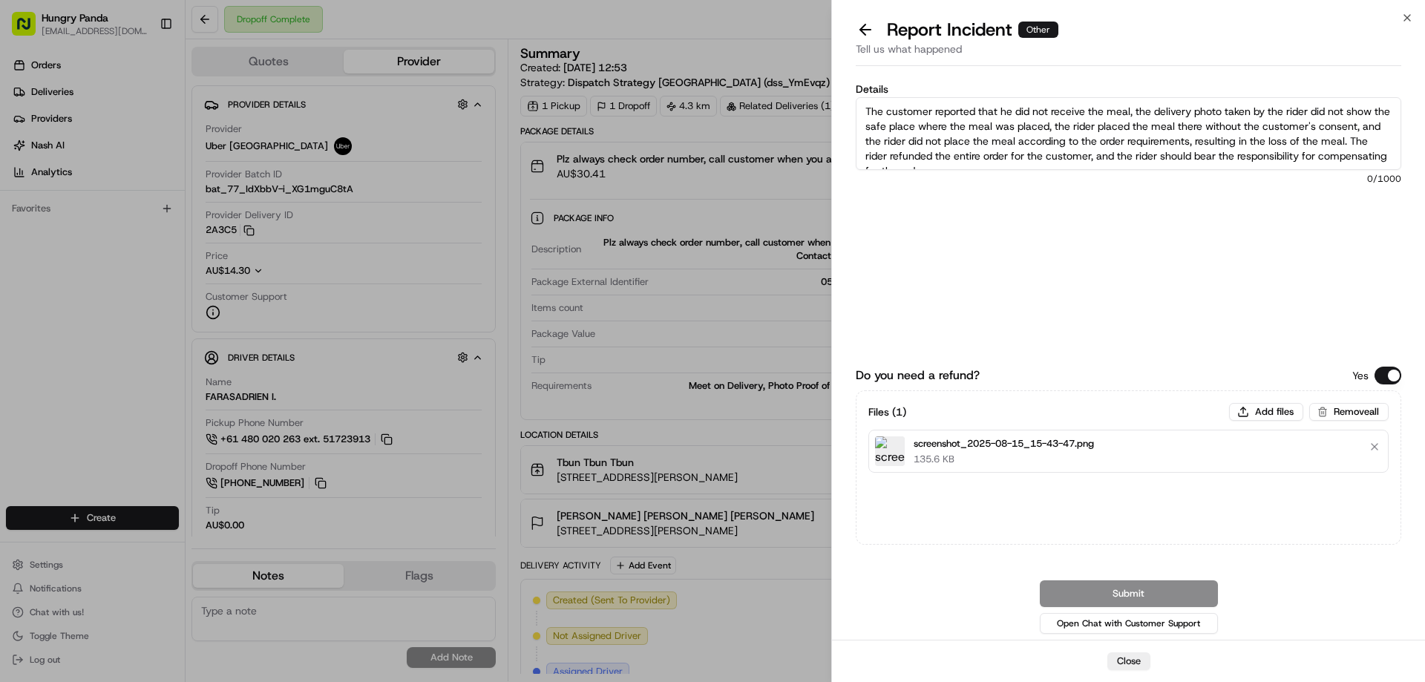
scroll to position [8, 0]
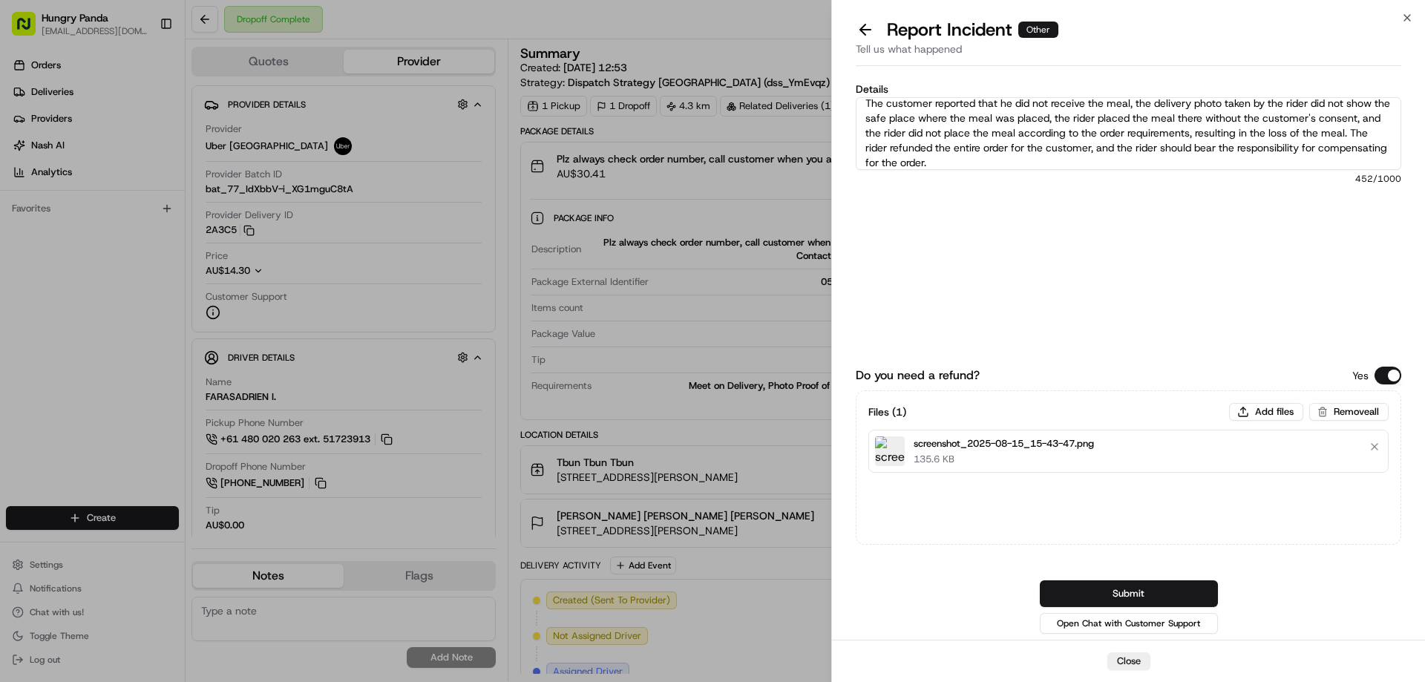
type textarea "The customer reported that he did not receive the meal, the delivery photo take…"
click at [1135, 594] on button "Submit" at bounding box center [1129, 593] width 178 height 27
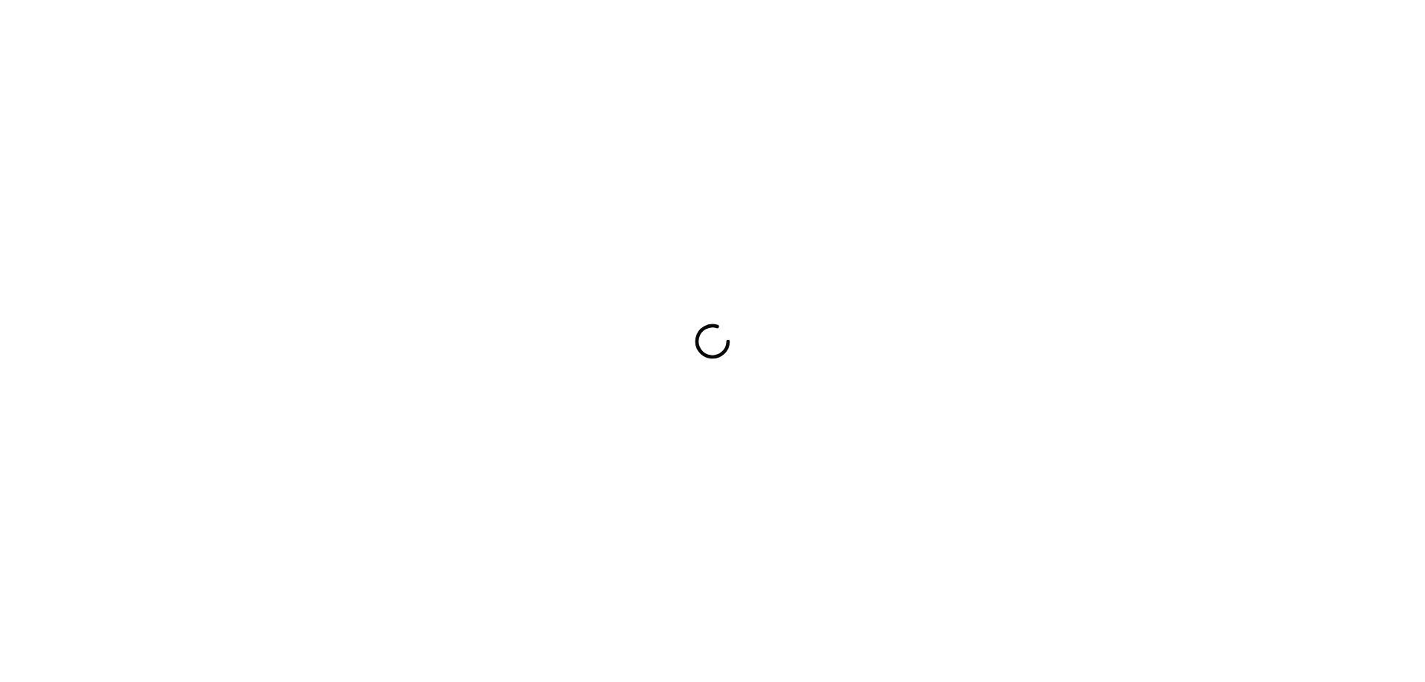
click at [717, 366] on div at bounding box center [712, 341] width 1425 height 682
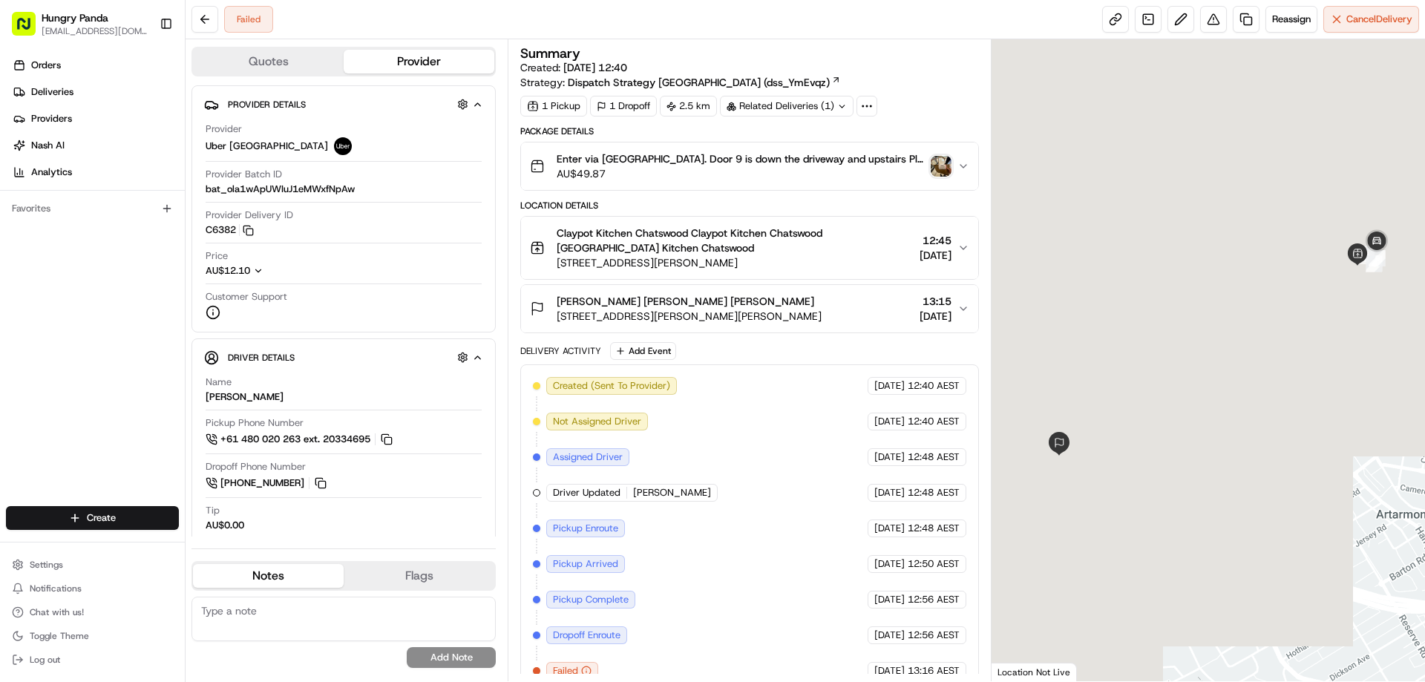
click at [940, 176] on div "Enter via [GEOGRAPHIC_DATA]. Door 9 is down the driveway and upstairs Plz alway…" at bounding box center [743, 166] width 427 height 30
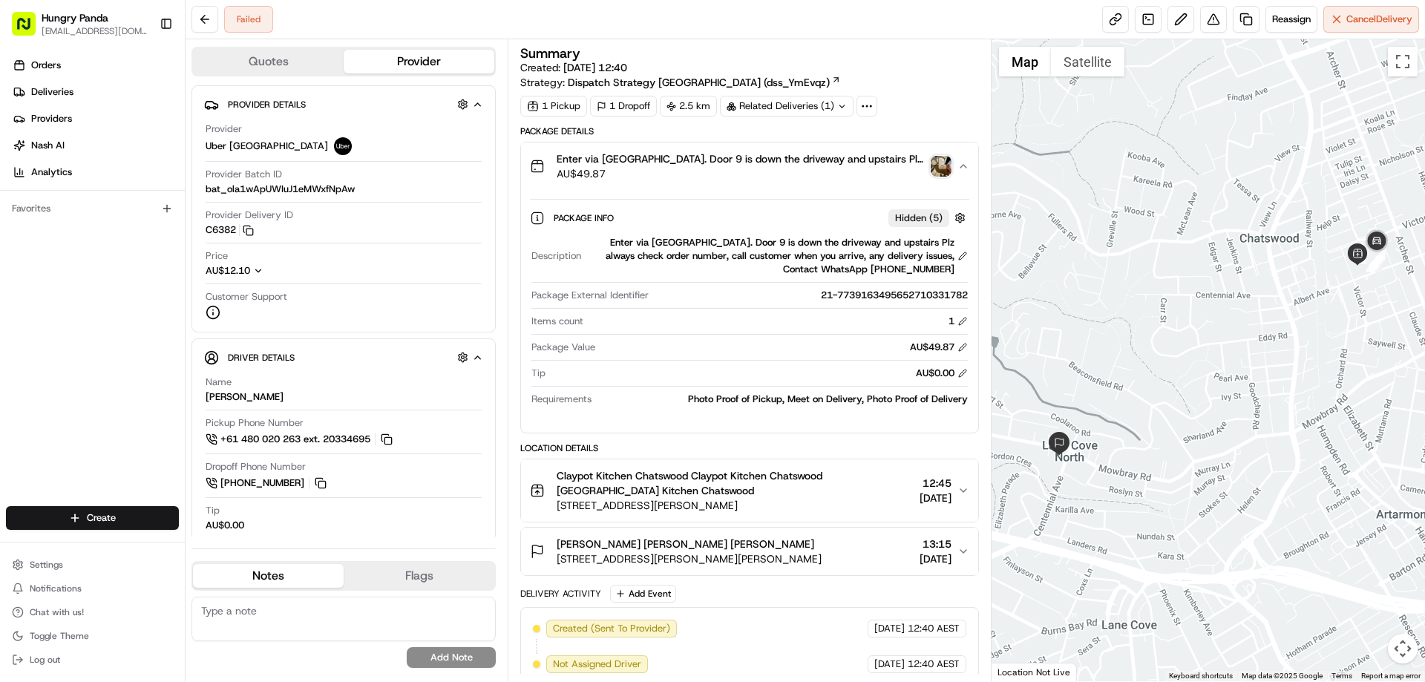
click at [949, 168] on img "button" at bounding box center [941, 166] width 21 height 21
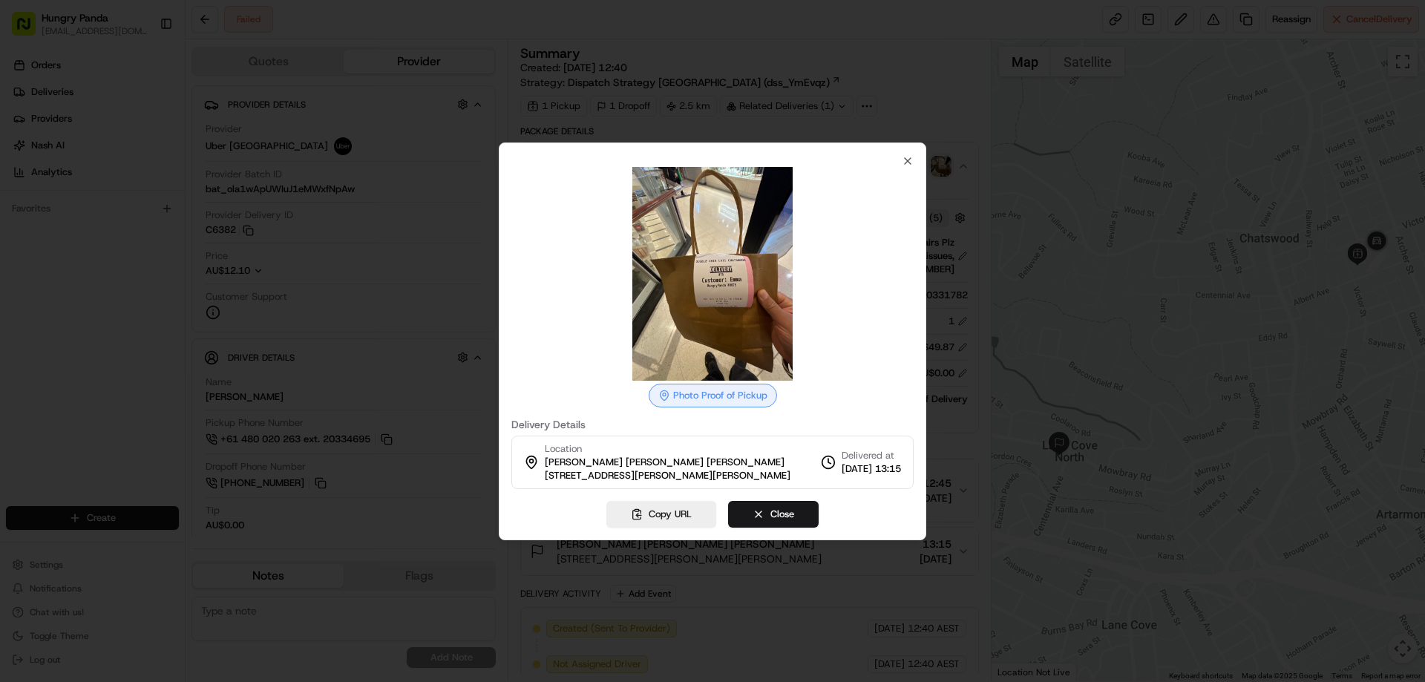
click at [962, 167] on div at bounding box center [712, 341] width 1425 height 682
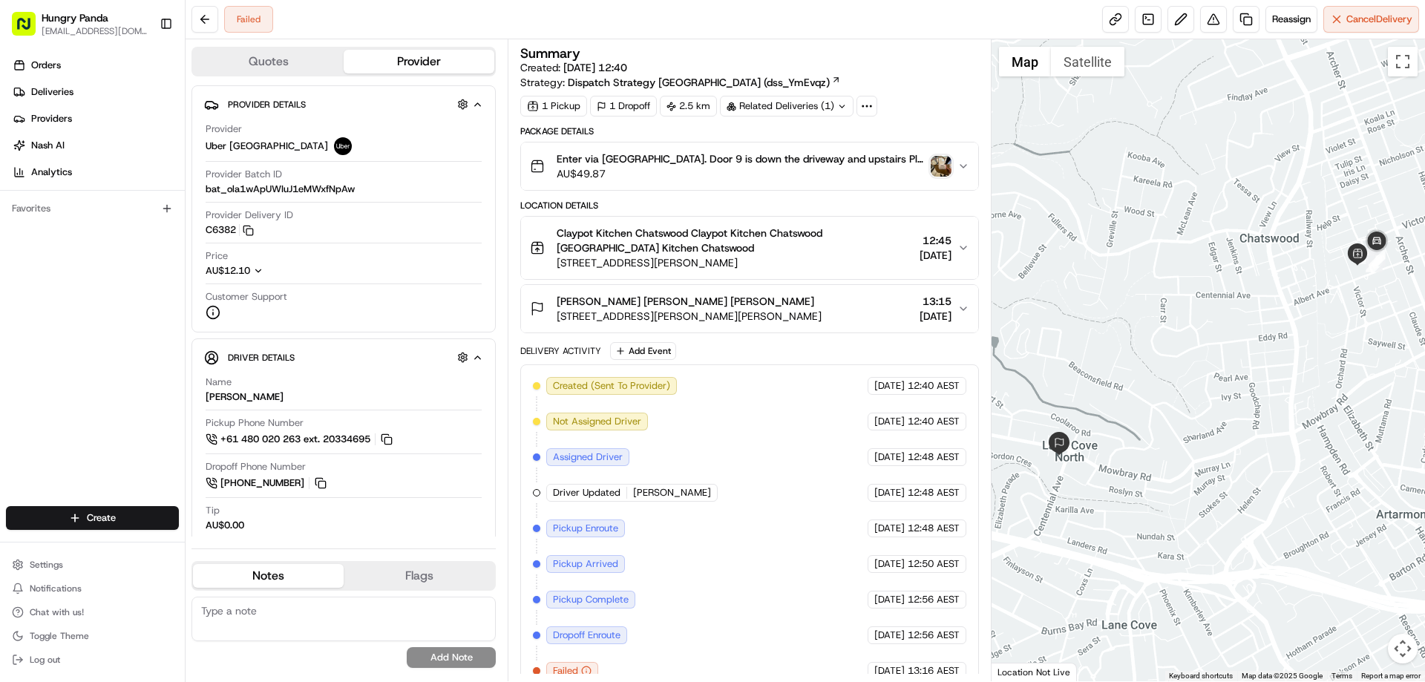
click at [963, 167] on icon "button" at bounding box center [963, 166] width 6 height 3
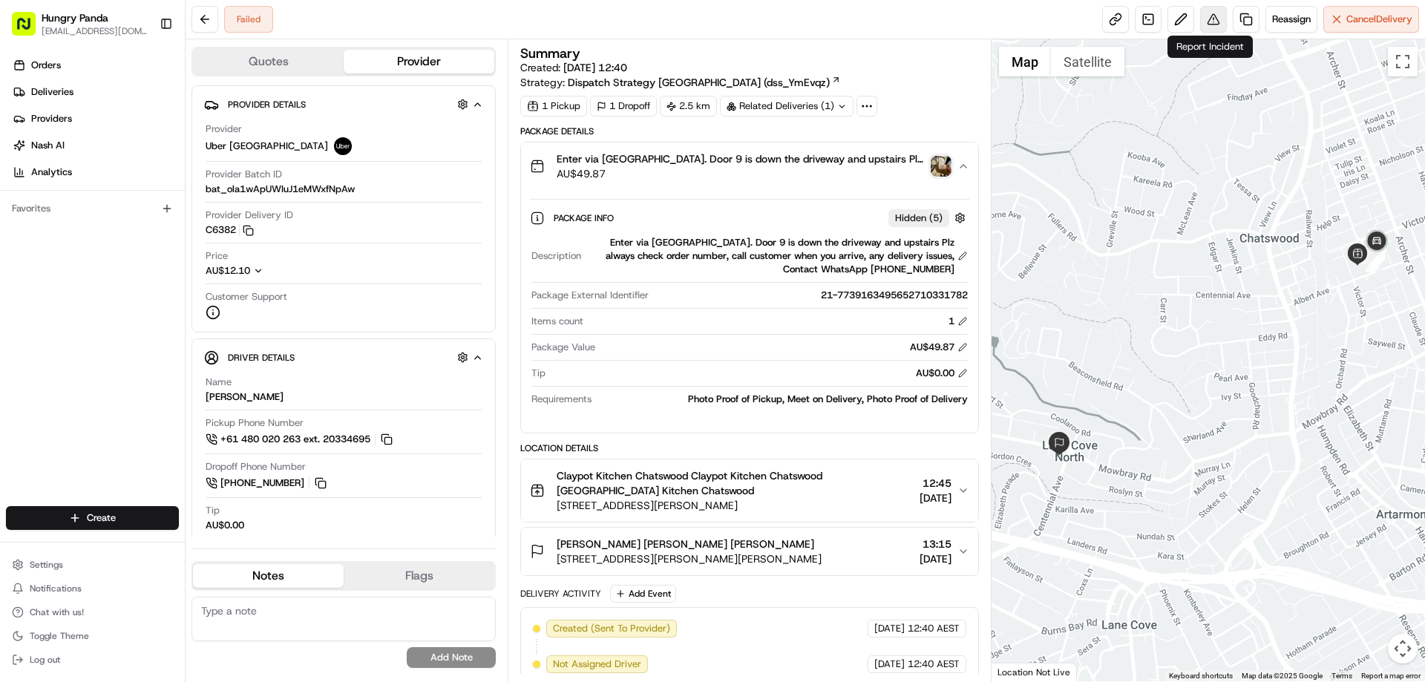
click at [1203, 24] on button at bounding box center [1213, 19] width 27 height 27
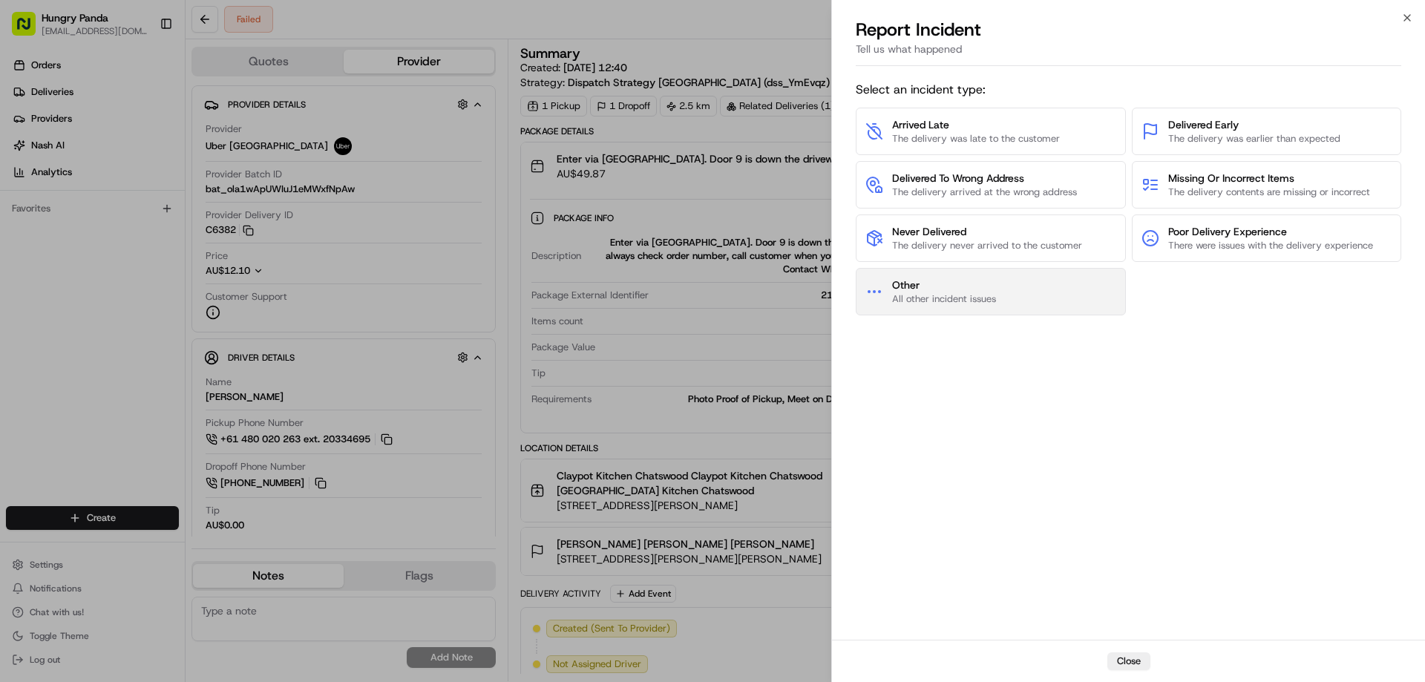
click at [961, 284] on span "Other" at bounding box center [944, 285] width 104 height 15
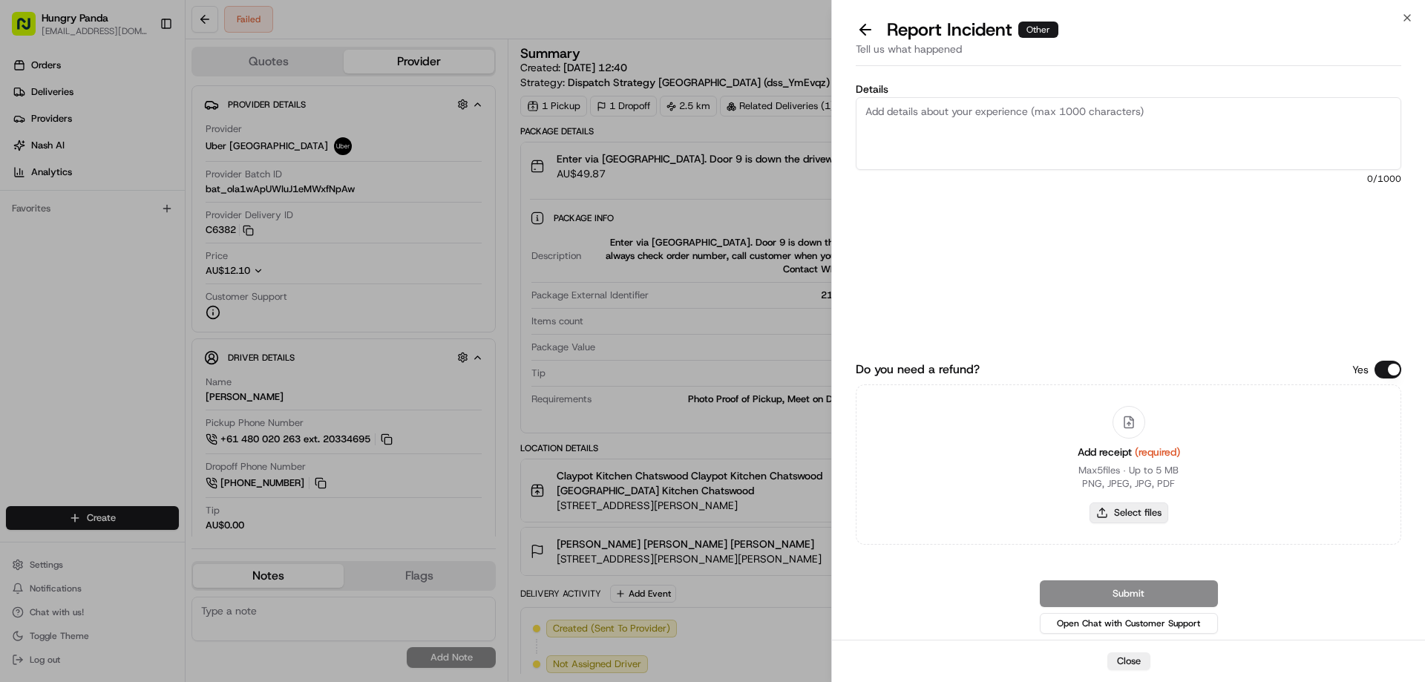
click at [1119, 516] on button "Select files" at bounding box center [1129, 512] width 79 height 21
type input "C:\fakepath\screenshot_2025-08-15_15-45-00.png"
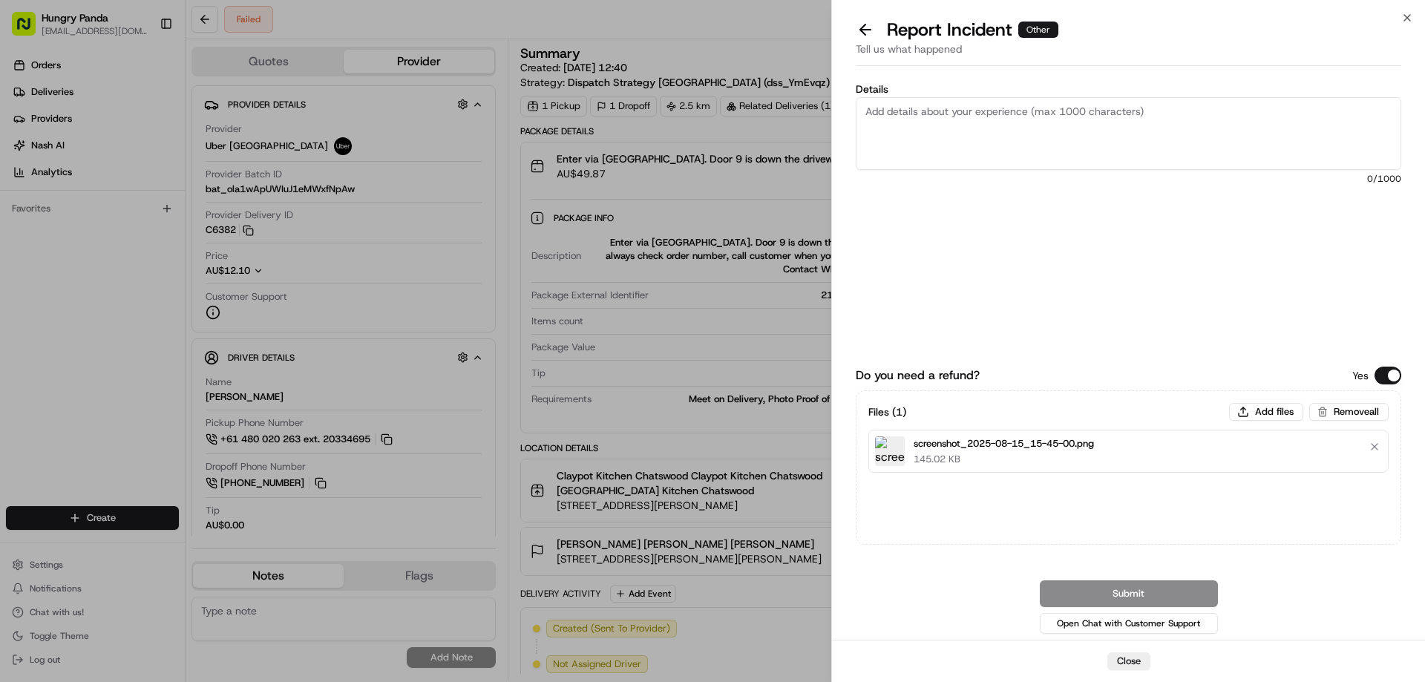
click at [968, 150] on textarea "Details" at bounding box center [1129, 133] width 546 height 73
paste textarea "The order delivery was seriously overdue, and the customer could not continue t…"
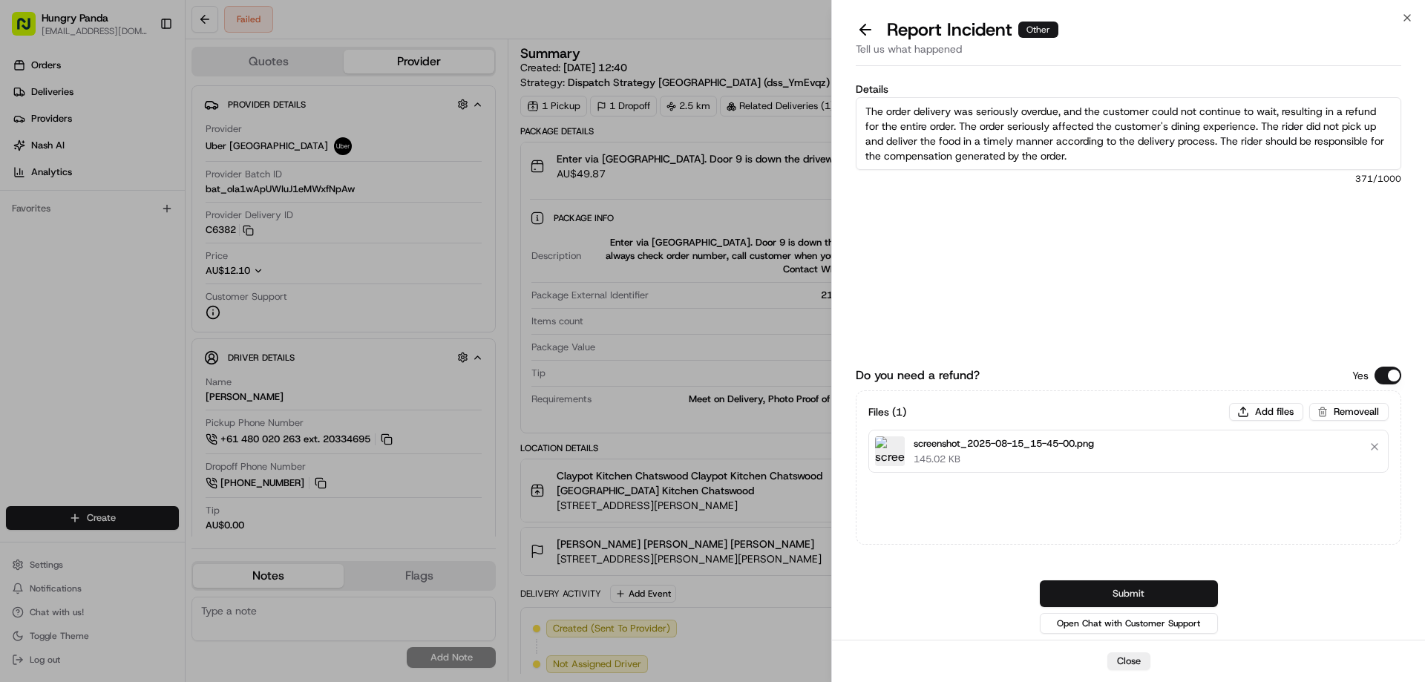
type textarea "The order delivery was seriously overdue, and the customer could not continue t…"
click at [1113, 589] on button "Submit" at bounding box center [1129, 593] width 178 height 27
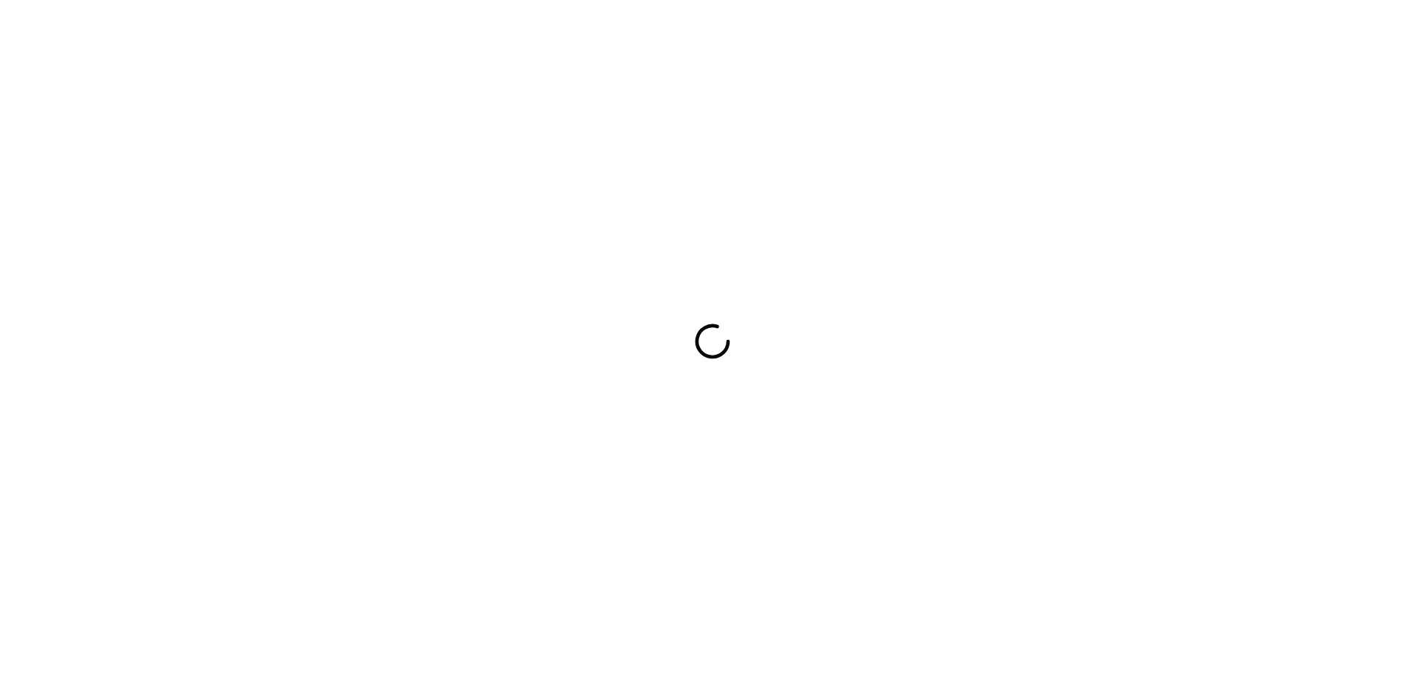
click at [980, 316] on div at bounding box center [712, 341] width 1425 height 682
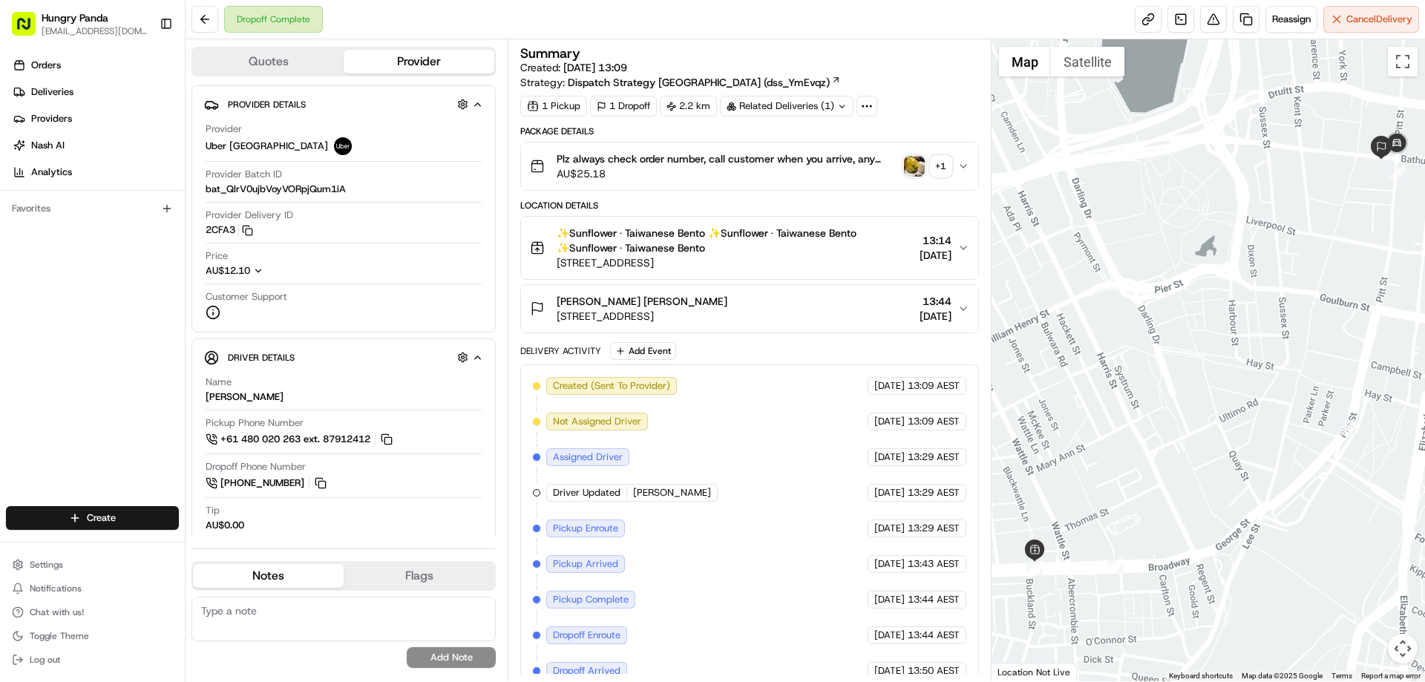
click at [914, 174] on img "button" at bounding box center [914, 166] width 21 height 21
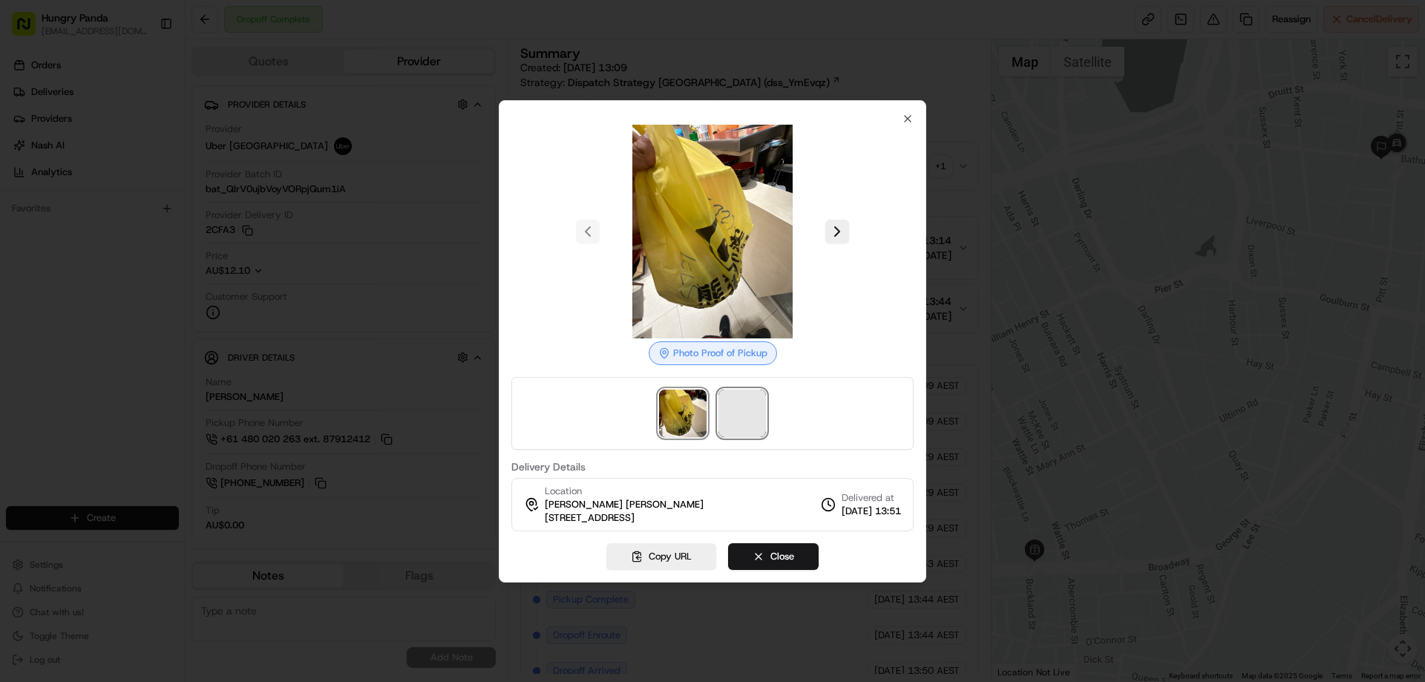
click at [720, 418] on span at bounding box center [741, 413] width 47 height 47
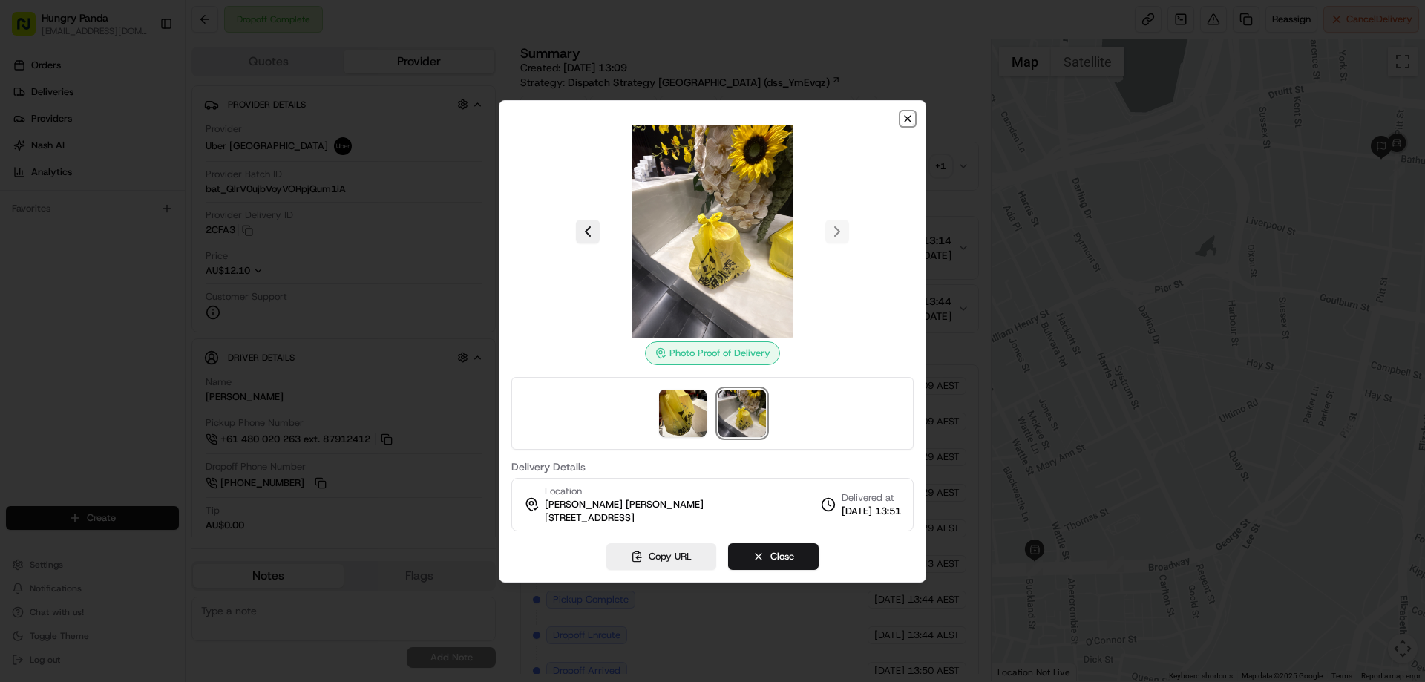
click at [908, 122] on icon "button" at bounding box center [908, 119] width 12 height 12
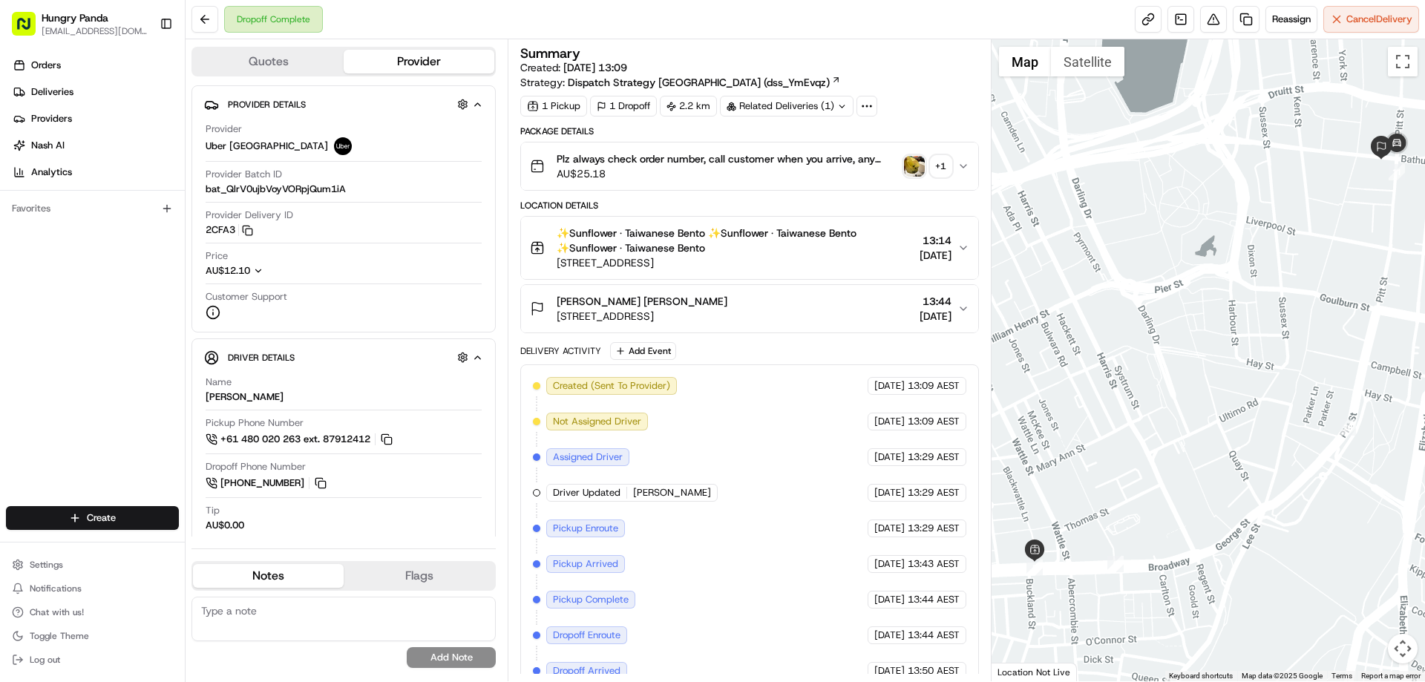
click at [966, 166] on icon "button" at bounding box center [963, 166] width 12 height 12
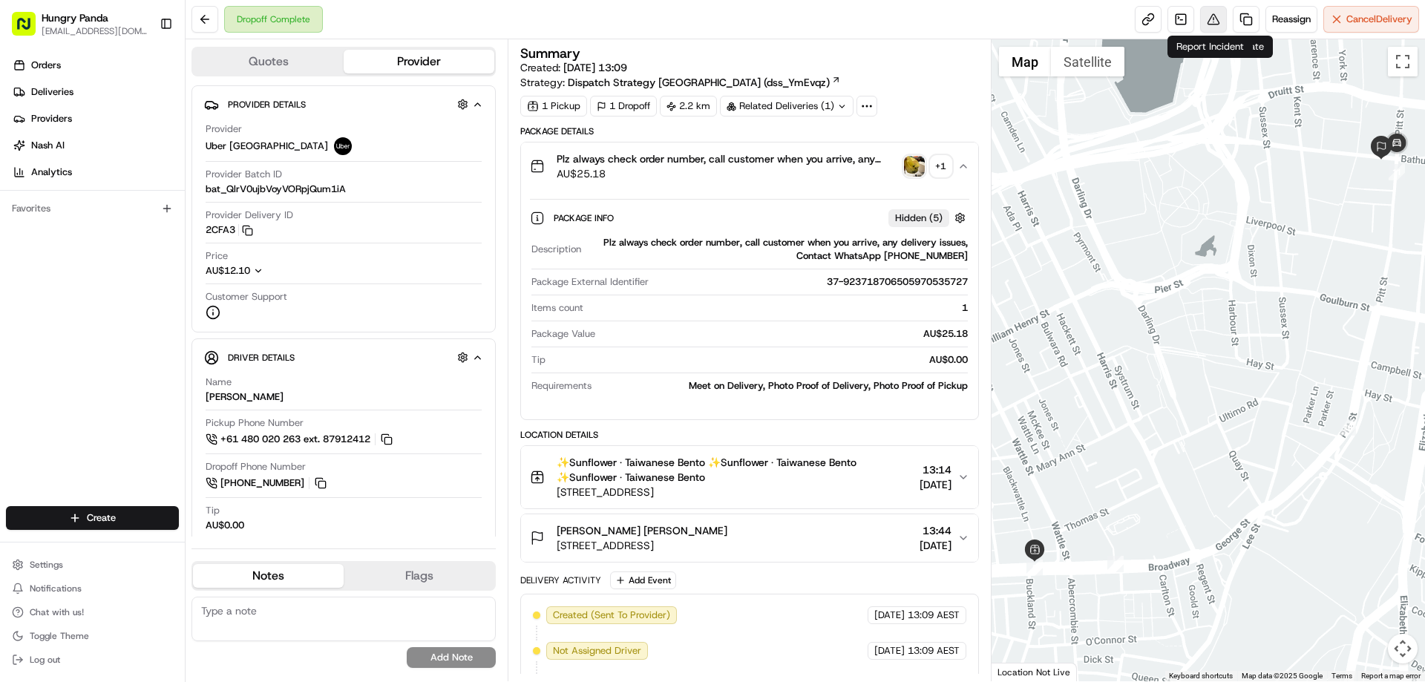
click at [1215, 16] on button at bounding box center [1213, 19] width 27 height 27
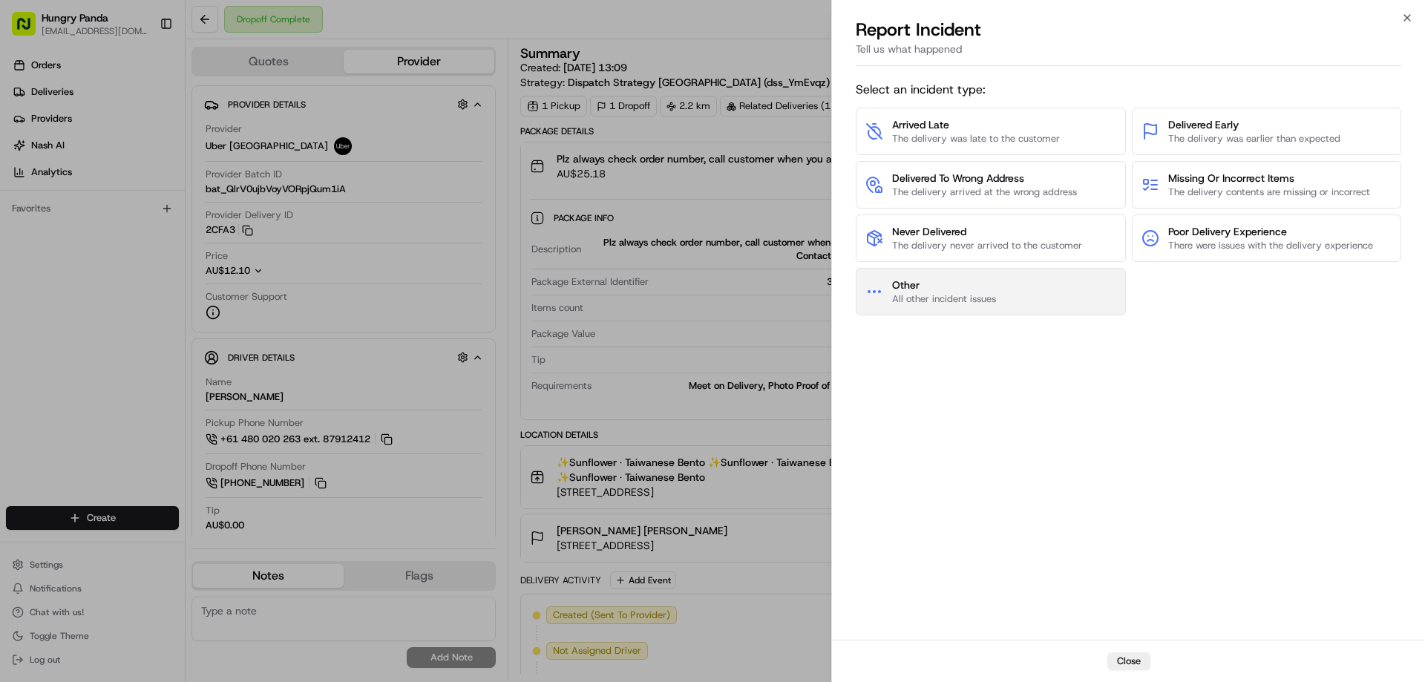
click at [913, 286] on span "Other" at bounding box center [944, 285] width 104 height 15
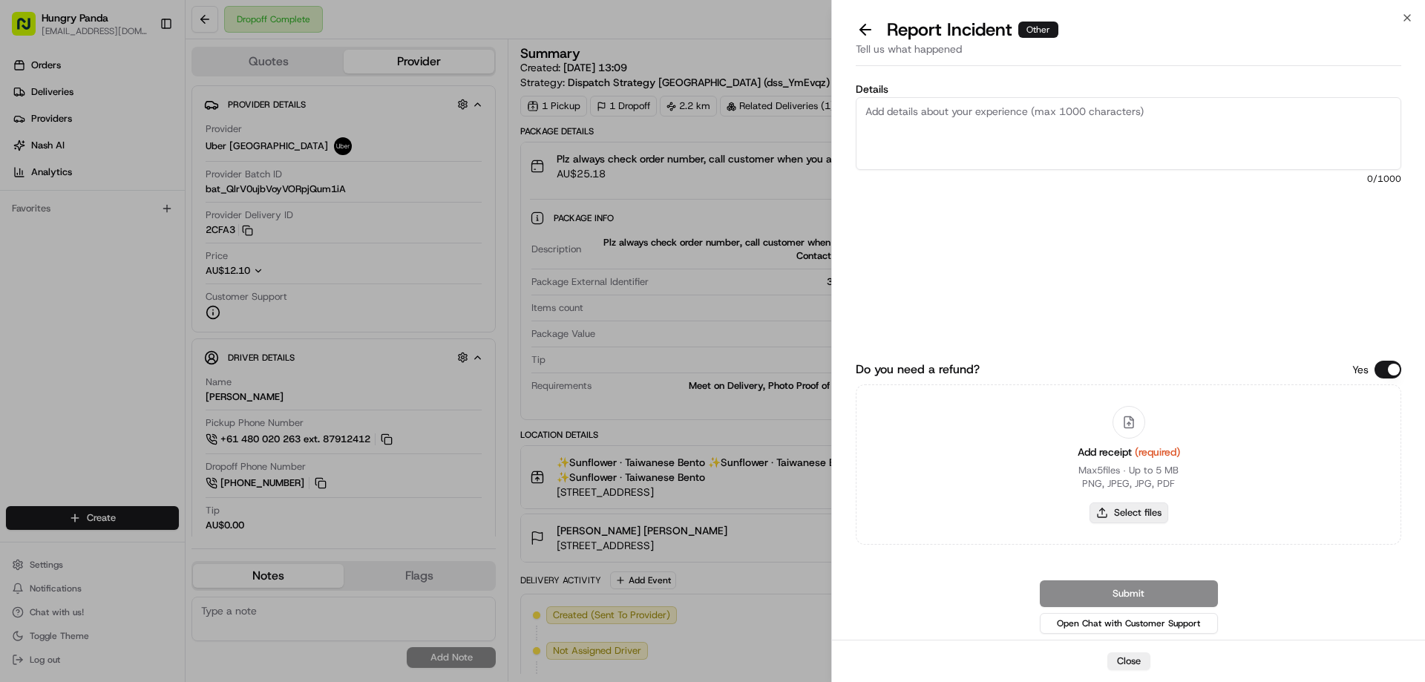
click at [1111, 512] on button "Select files" at bounding box center [1129, 512] width 79 height 21
type input "C:\fakepath\screenshot_2025-08-15_15-48-31.png"
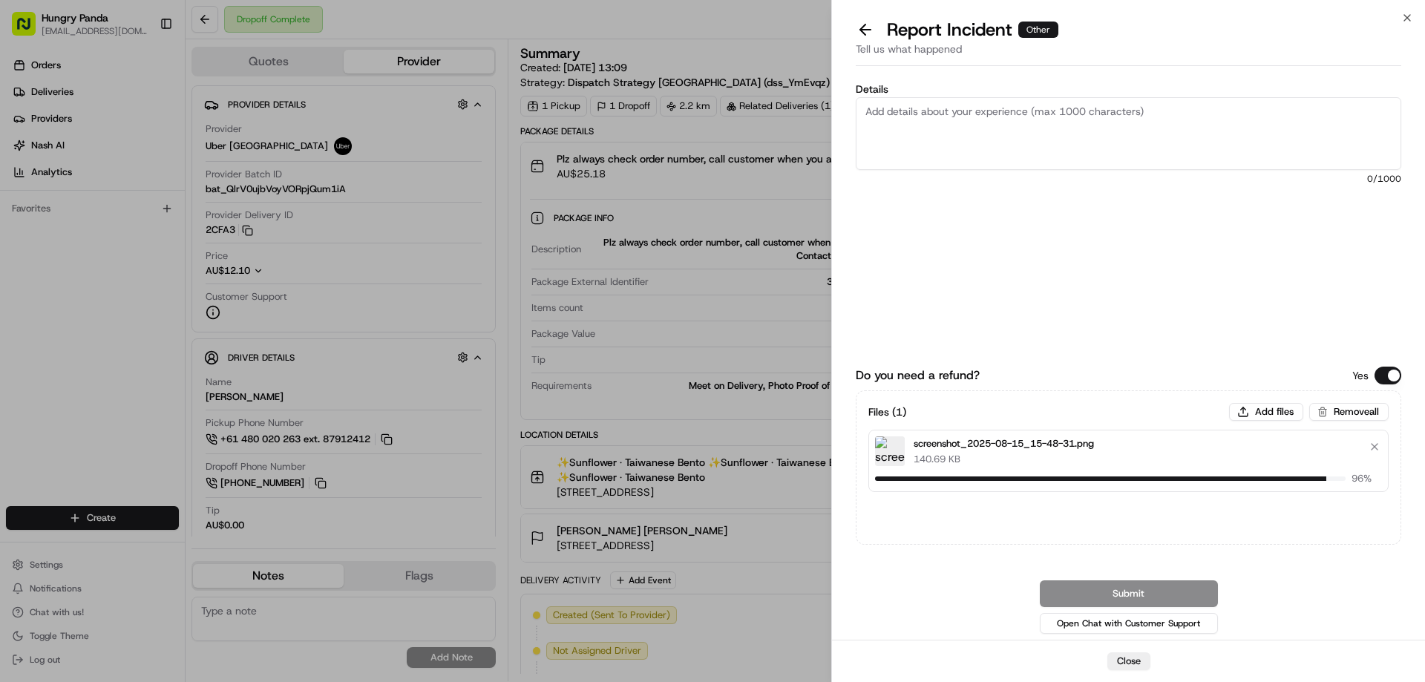
drag, startPoint x: 960, startPoint y: 122, endPoint x: 1005, endPoint y: 90, distance: 54.8
click at [961, 122] on textarea "Details" at bounding box center [1129, 133] width 546 height 73
click at [978, 114] on textarea "Details" at bounding box center [1129, 133] width 546 height 73
paste textarea "The customer reported that he did not receive the meal, and the delivery photo …"
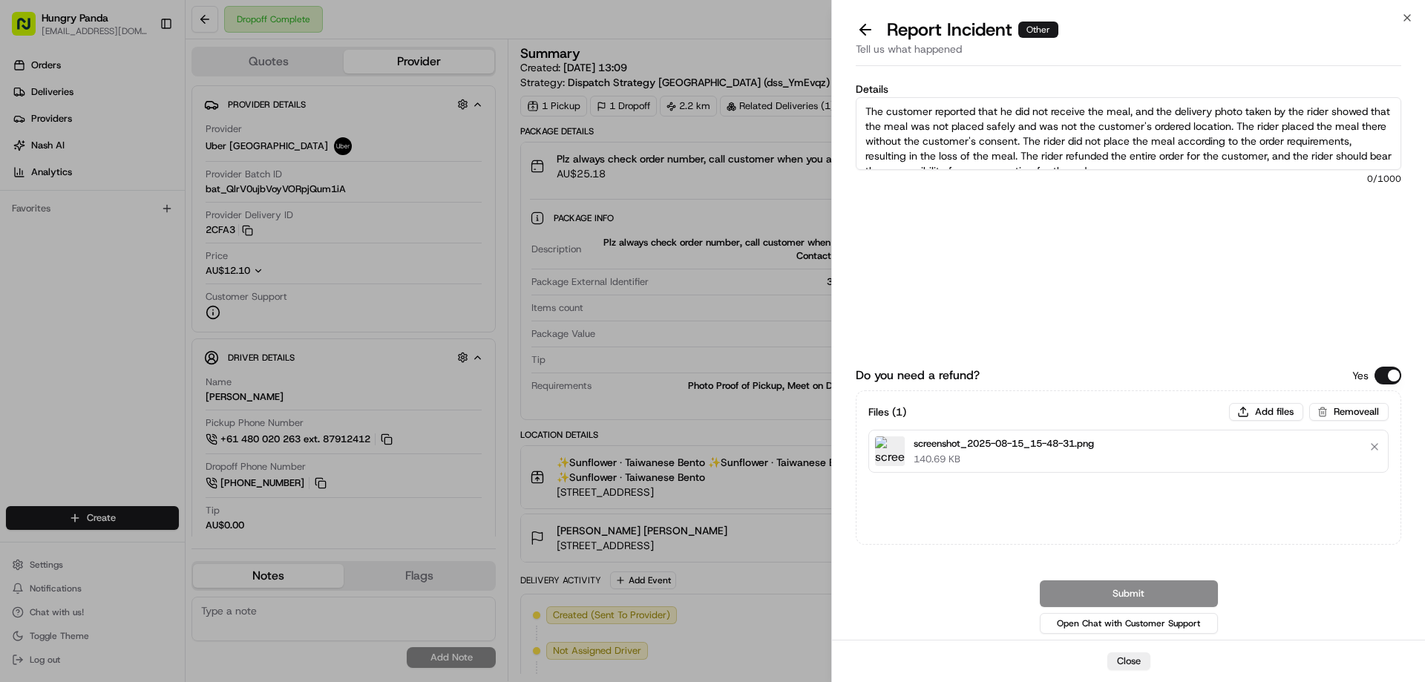
scroll to position [8, 0]
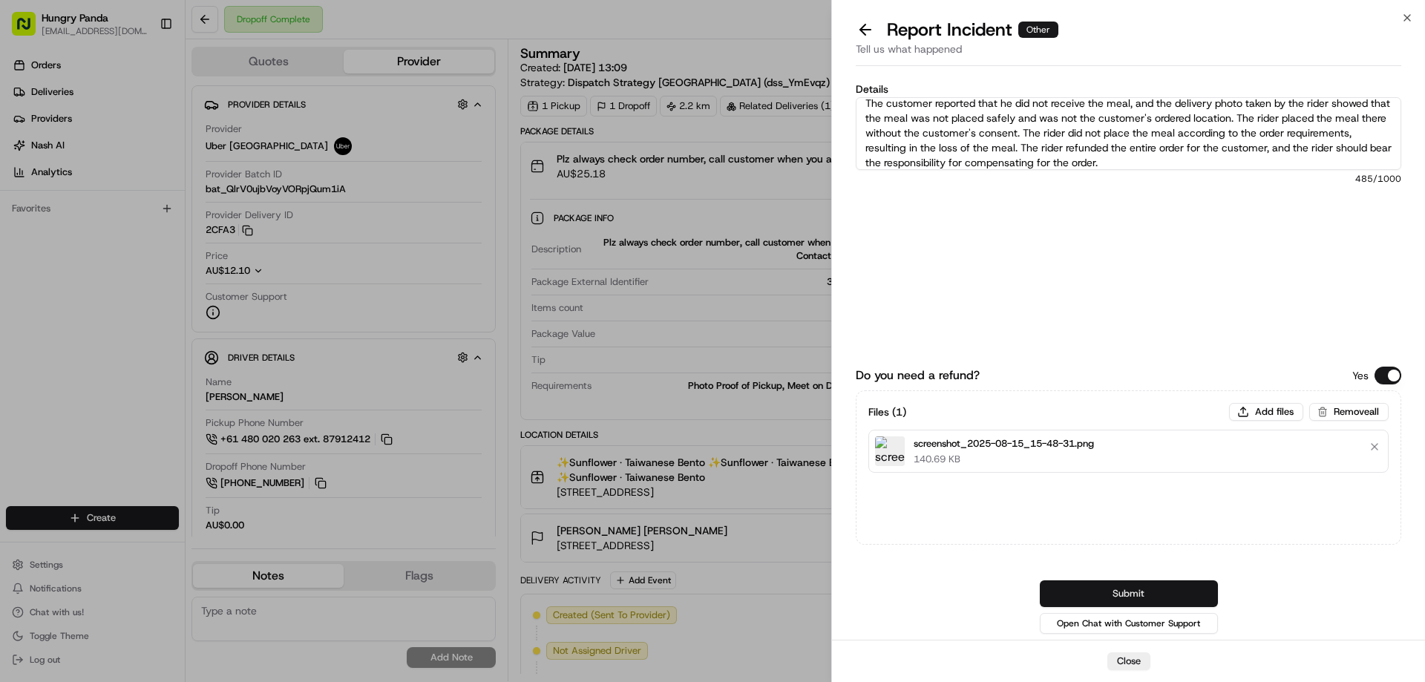
type textarea "The customer reported that he did not receive the meal, and the delivery photo …"
click at [1125, 589] on button "Submit" at bounding box center [1129, 593] width 178 height 27
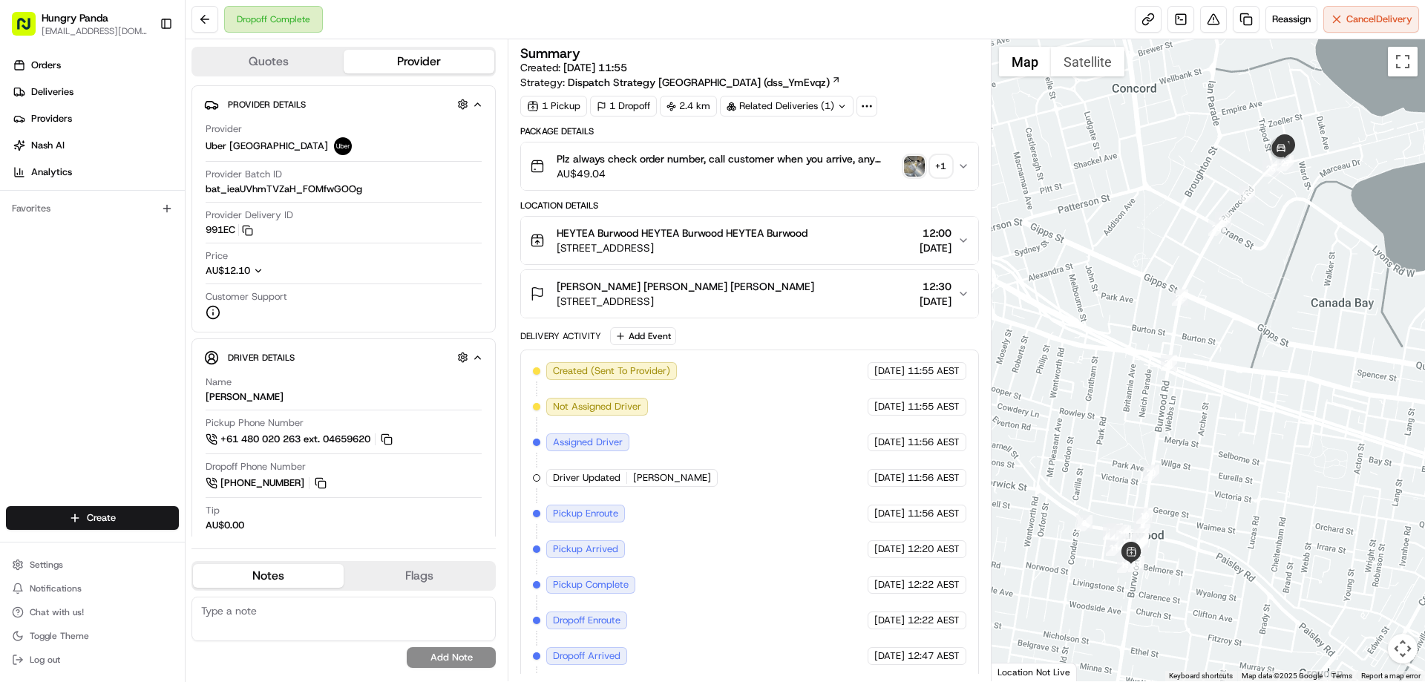
click at [961, 163] on icon "button" at bounding box center [963, 166] width 12 height 12
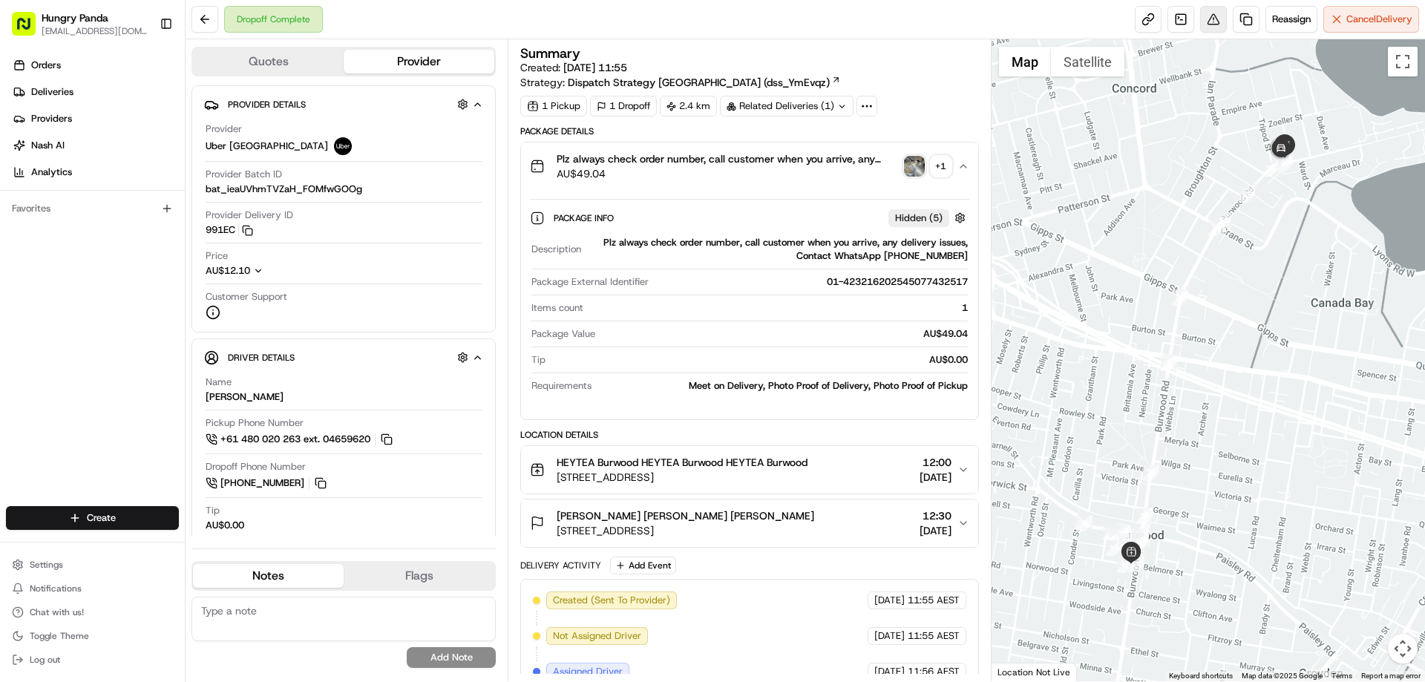
click at [1210, 26] on button at bounding box center [1213, 19] width 27 height 27
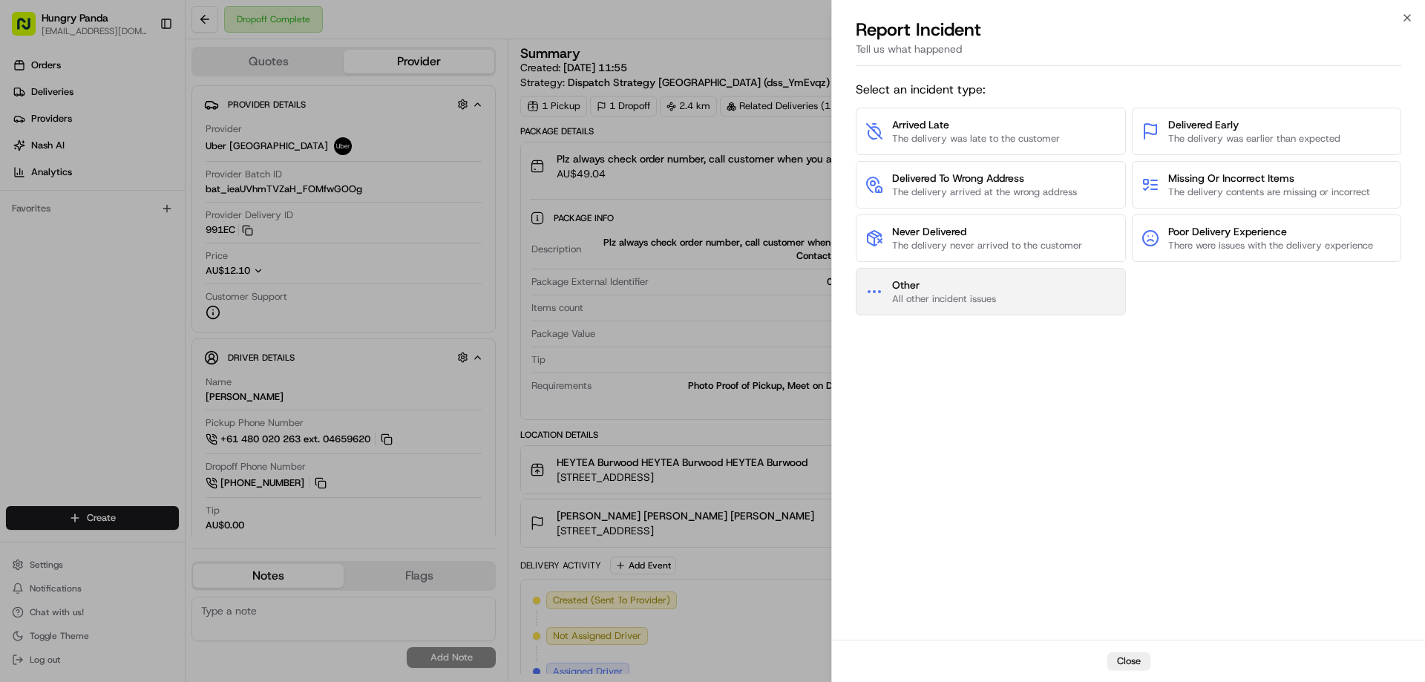
click at [983, 288] on span "Other" at bounding box center [944, 285] width 104 height 15
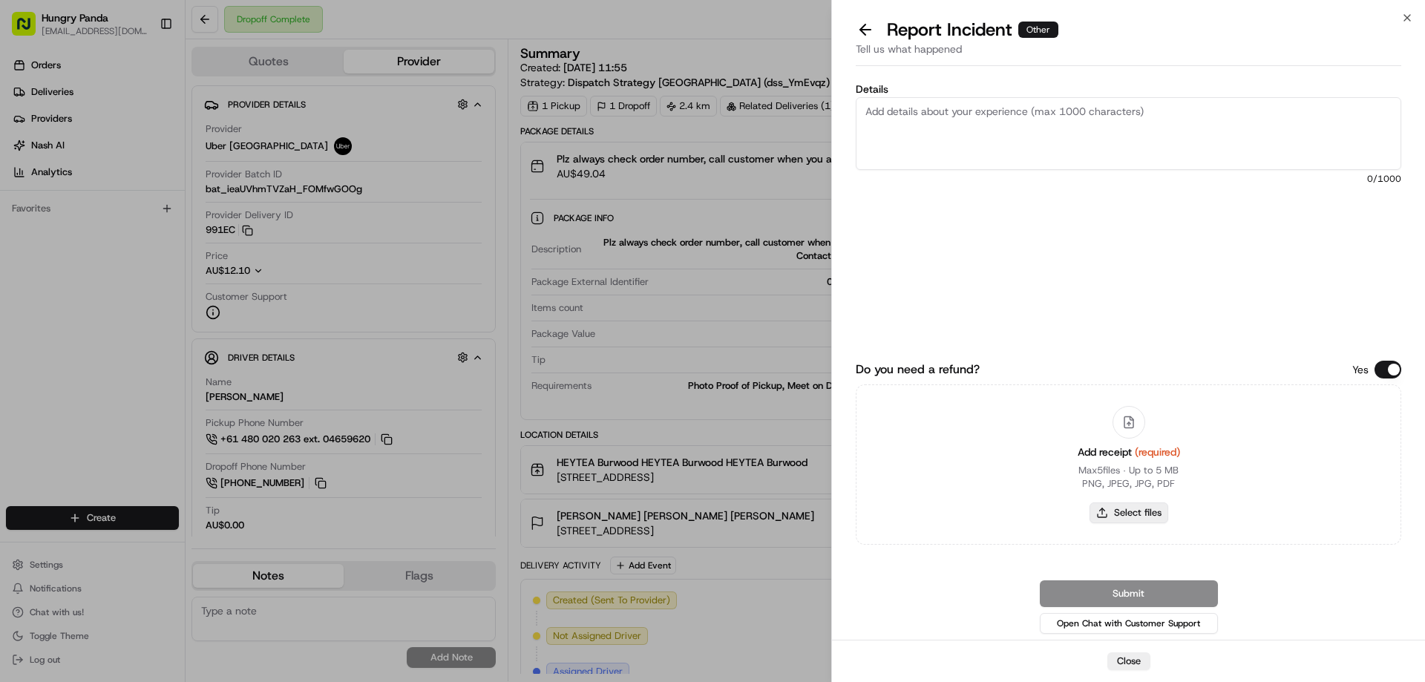
click at [1115, 517] on button "Select files" at bounding box center [1129, 512] width 79 height 21
type input "C:\fakepath\screenshot_2025-08-15_15-51-07.png"
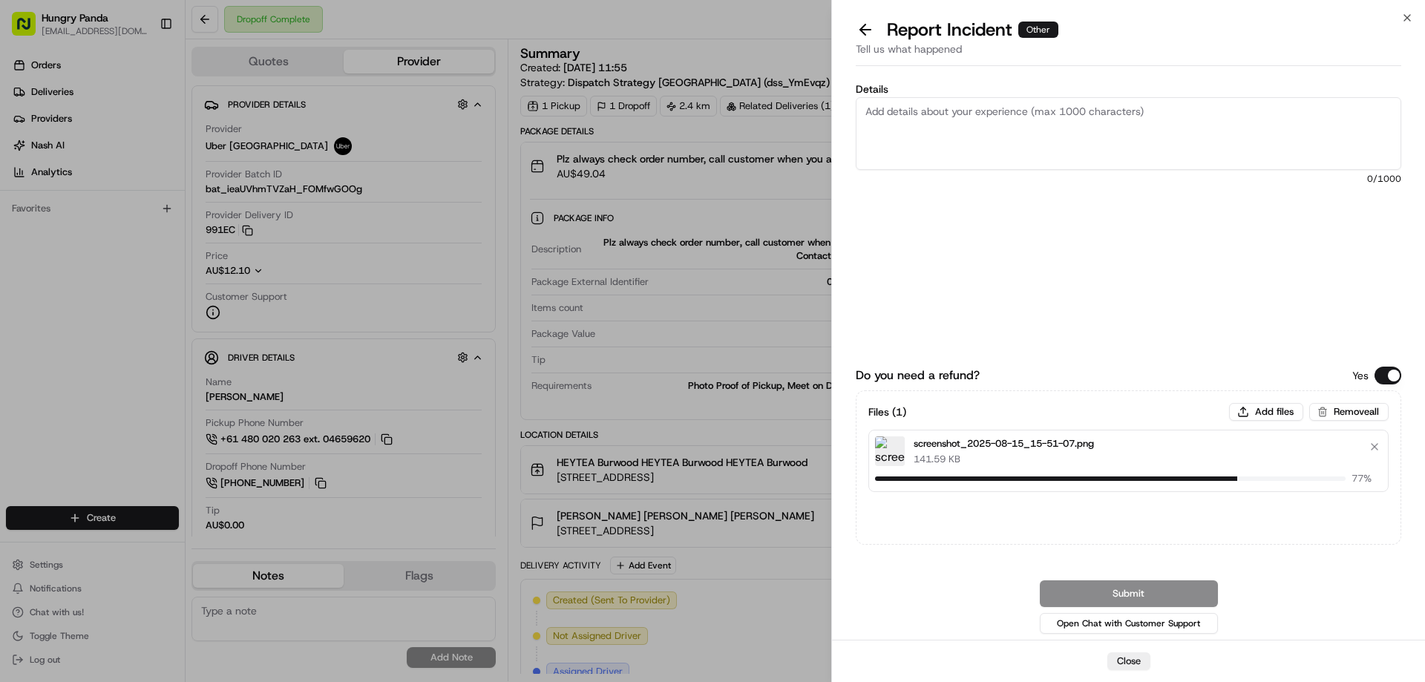
click at [898, 122] on textarea "Details" at bounding box center [1129, 133] width 546 height 73
click at [980, 114] on textarea "Details" at bounding box center [1129, 133] width 546 height 73
paste textarea "The order delivery was seriously overdue, resulting in a refund for the entire …"
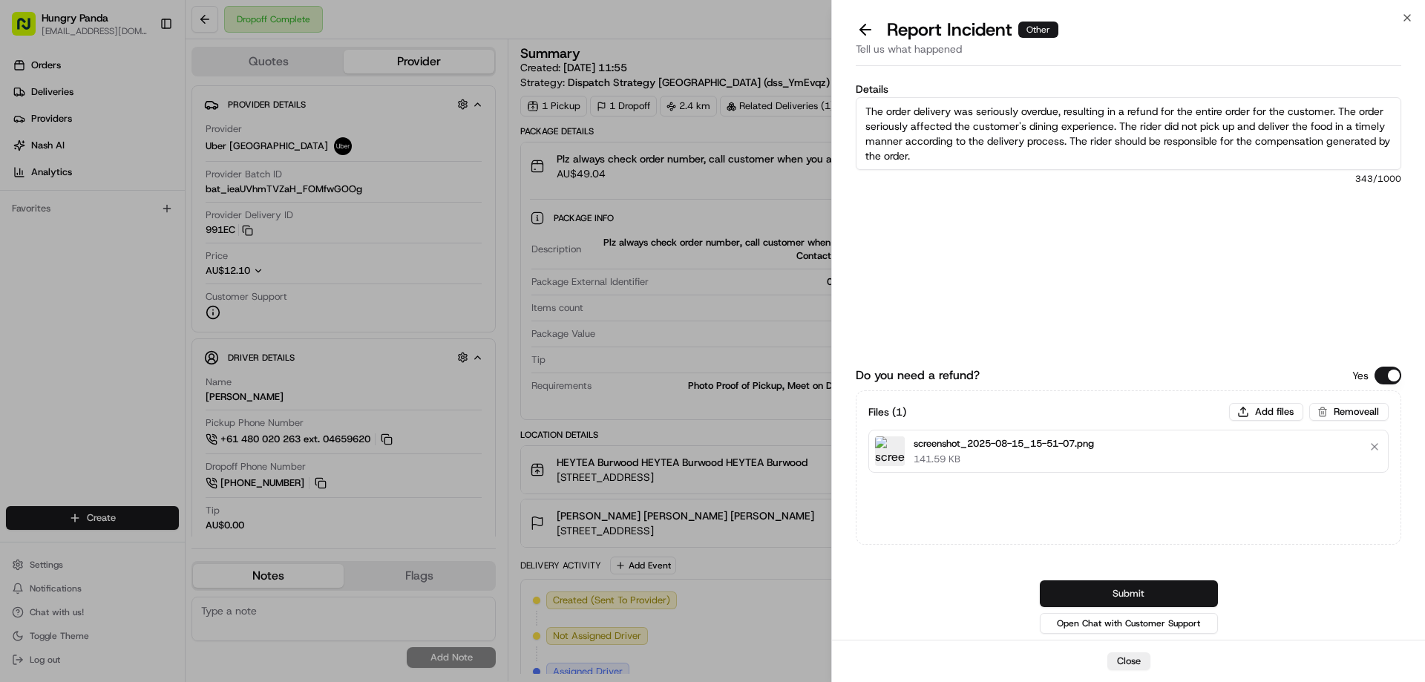
type textarea "The order delivery was seriously overdue, resulting in a refund for the entire …"
click at [1144, 585] on button "Submit" at bounding box center [1129, 593] width 178 height 27
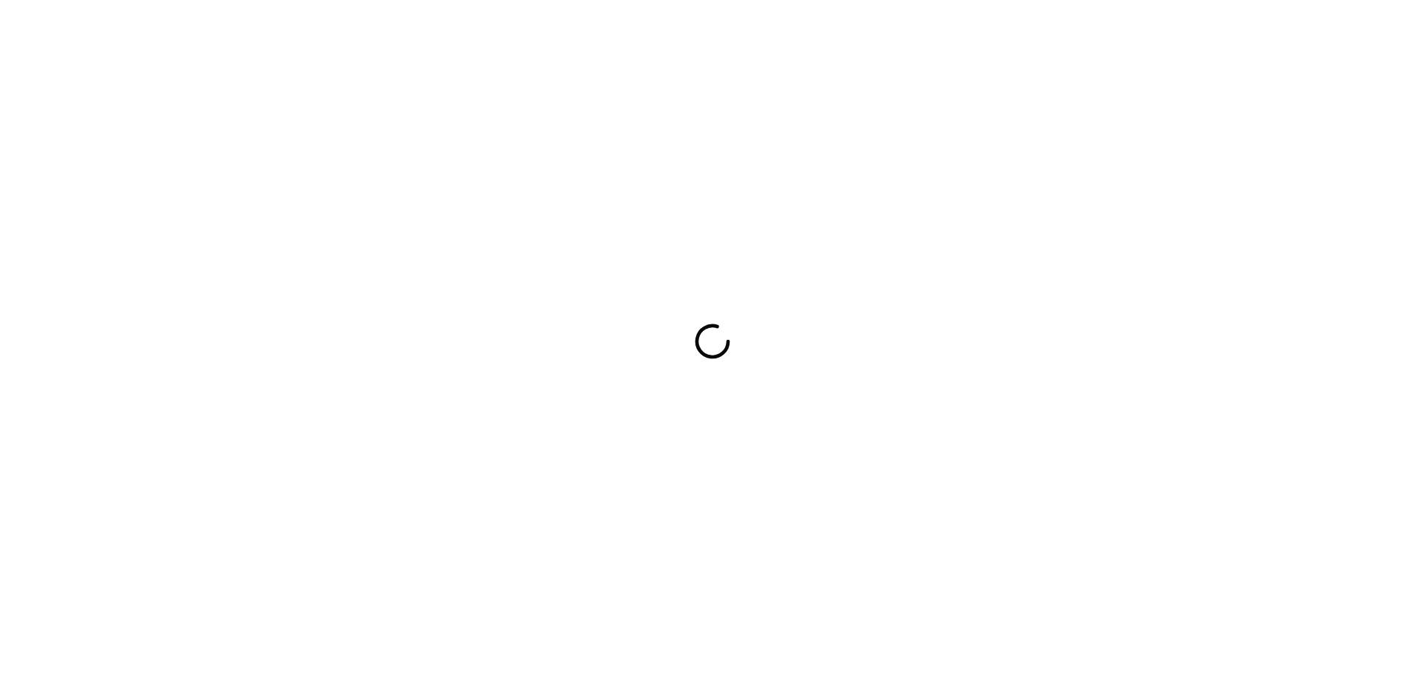
click at [854, 408] on div at bounding box center [712, 341] width 1425 height 682
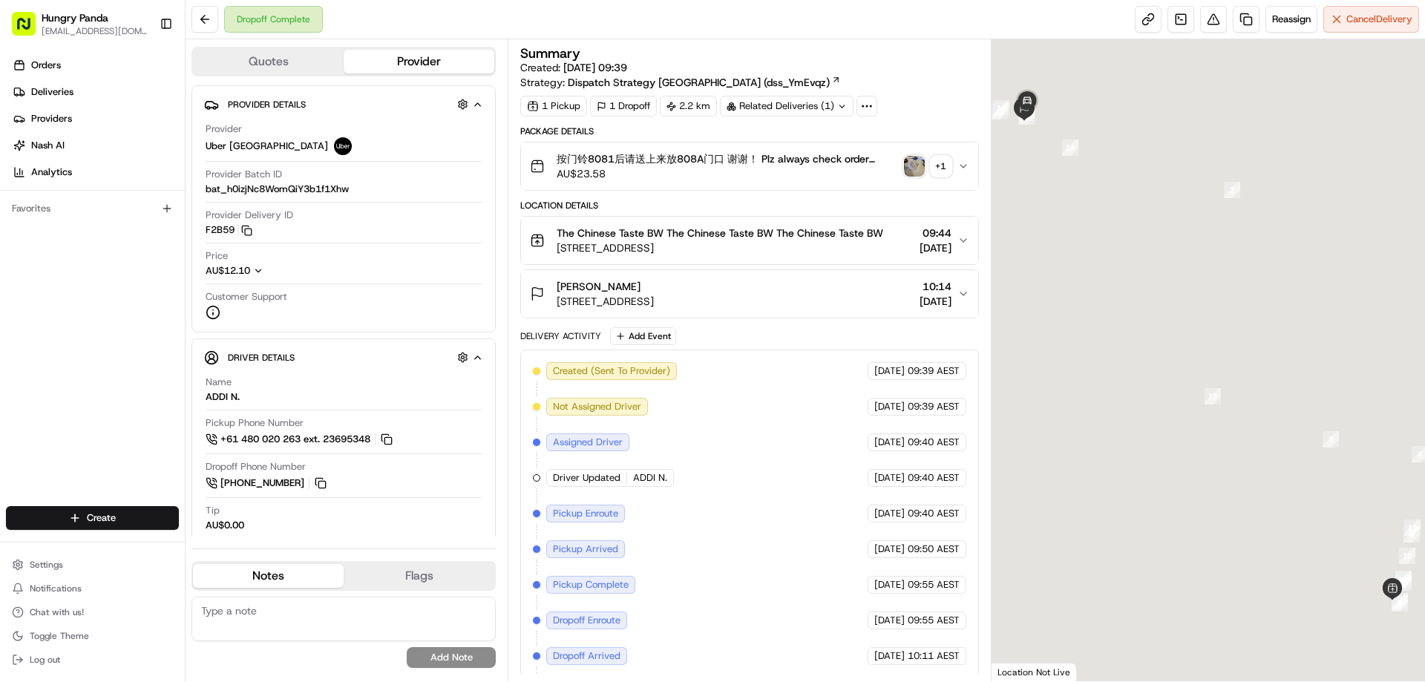
click at [922, 173] on img "button" at bounding box center [914, 166] width 21 height 21
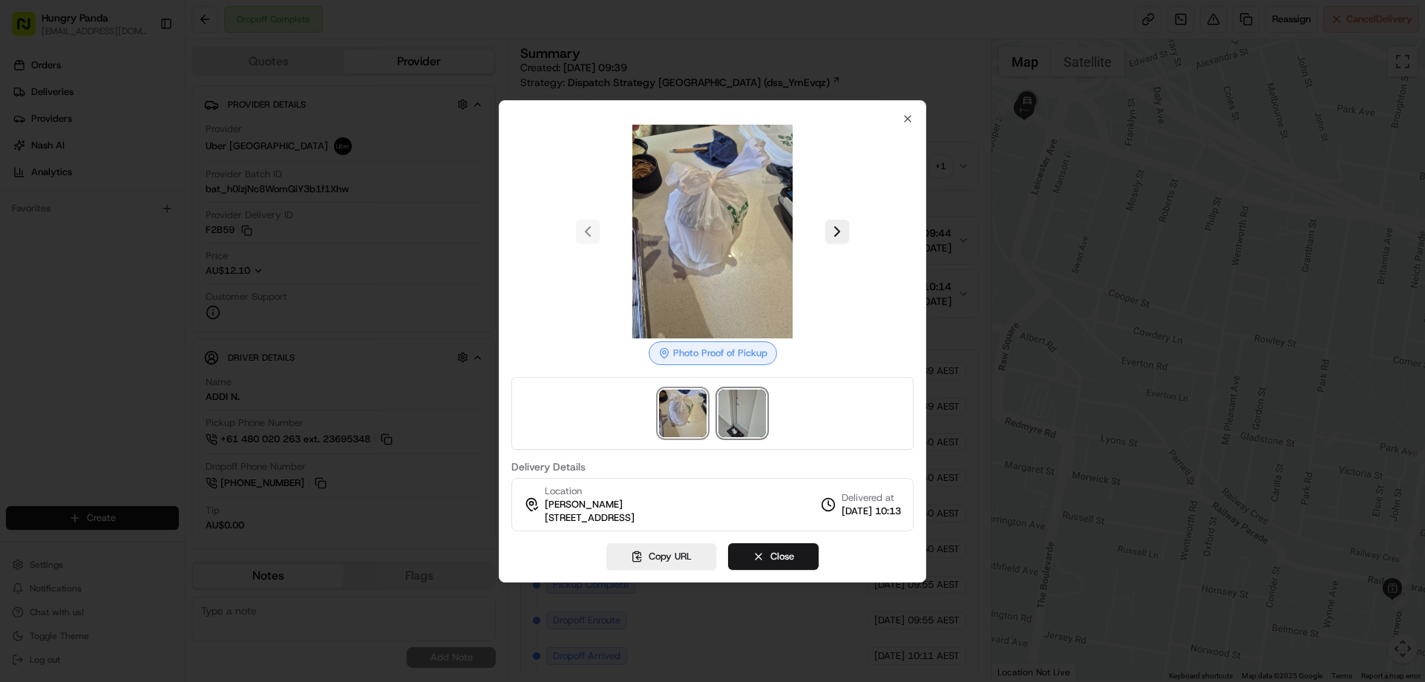
drag, startPoint x: 744, startPoint y: 420, endPoint x: 803, endPoint y: 342, distance: 98.0
click at [744, 421] on img at bounding box center [741, 413] width 47 height 47
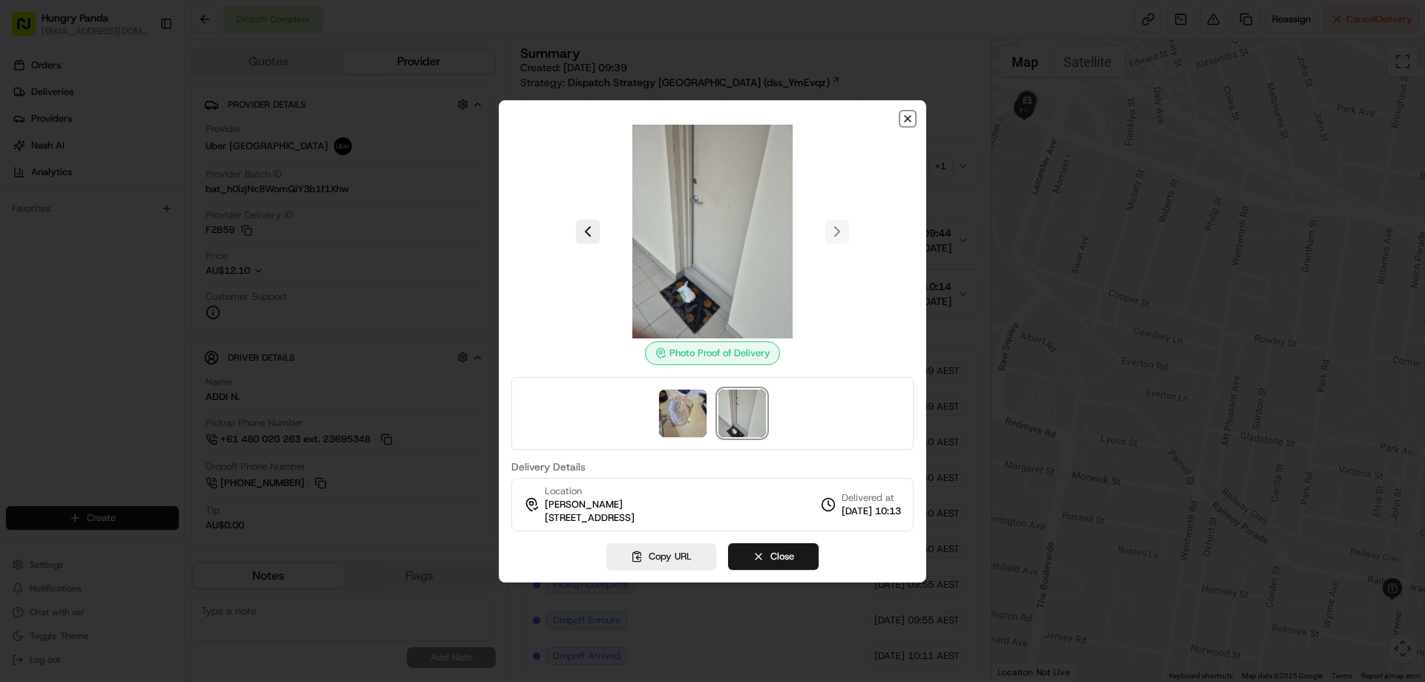
click at [908, 117] on icon "button" at bounding box center [908, 119] width 12 height 12
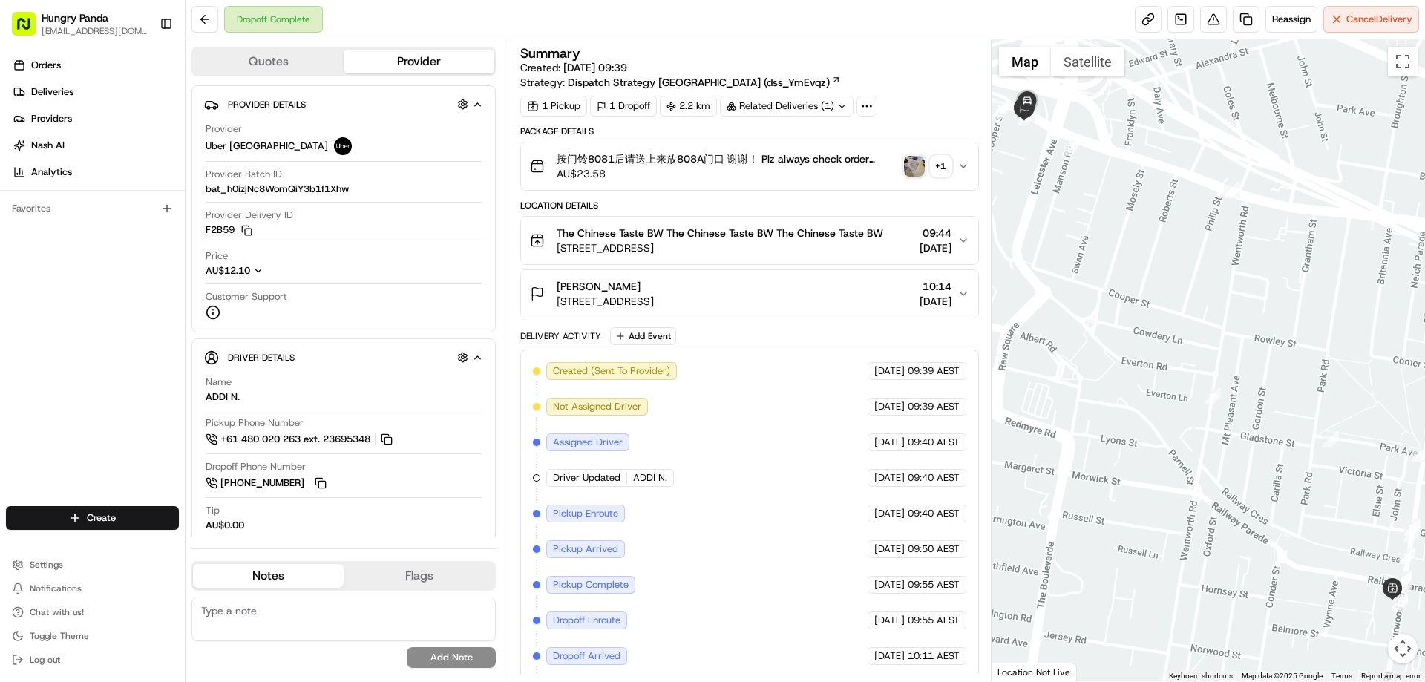
click at [964, 163] on icon "button" at bounding box center [963, 166] width 12 height 12
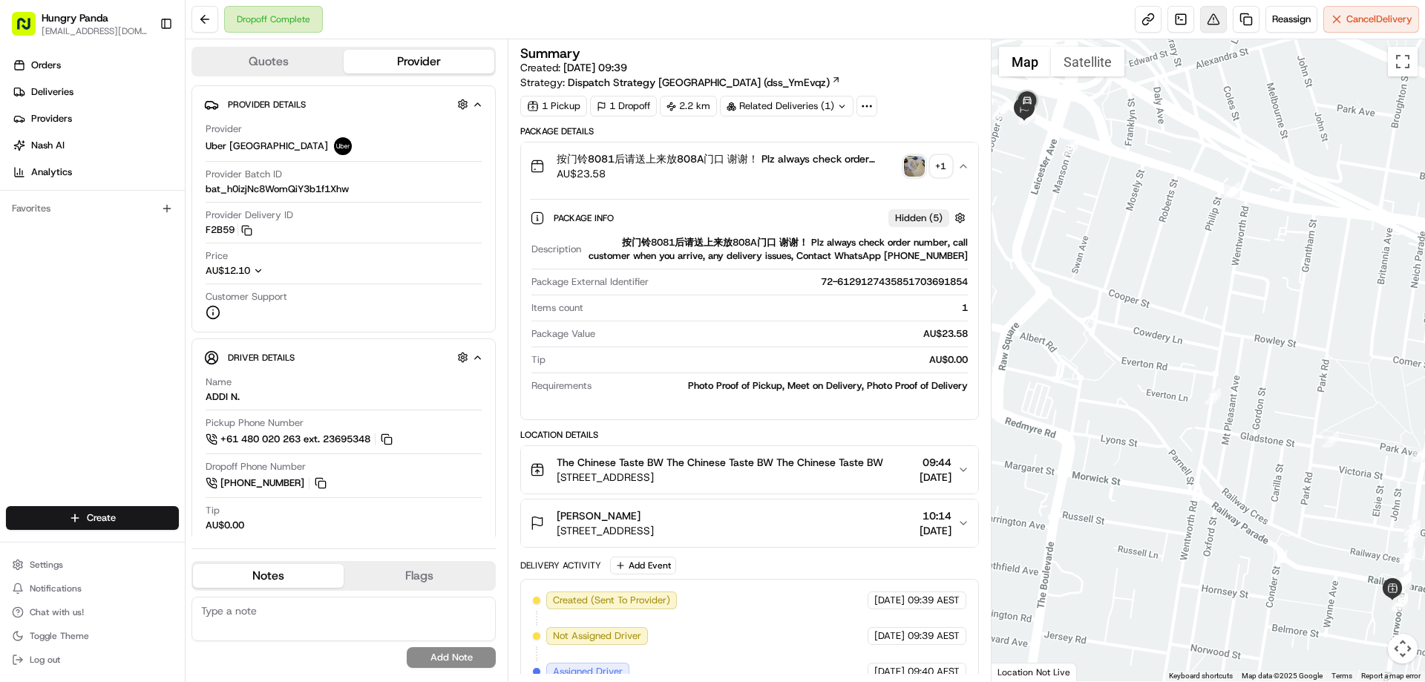
click at [1217, 20] on button at bounding box center [1213, 19] width 27 height 27
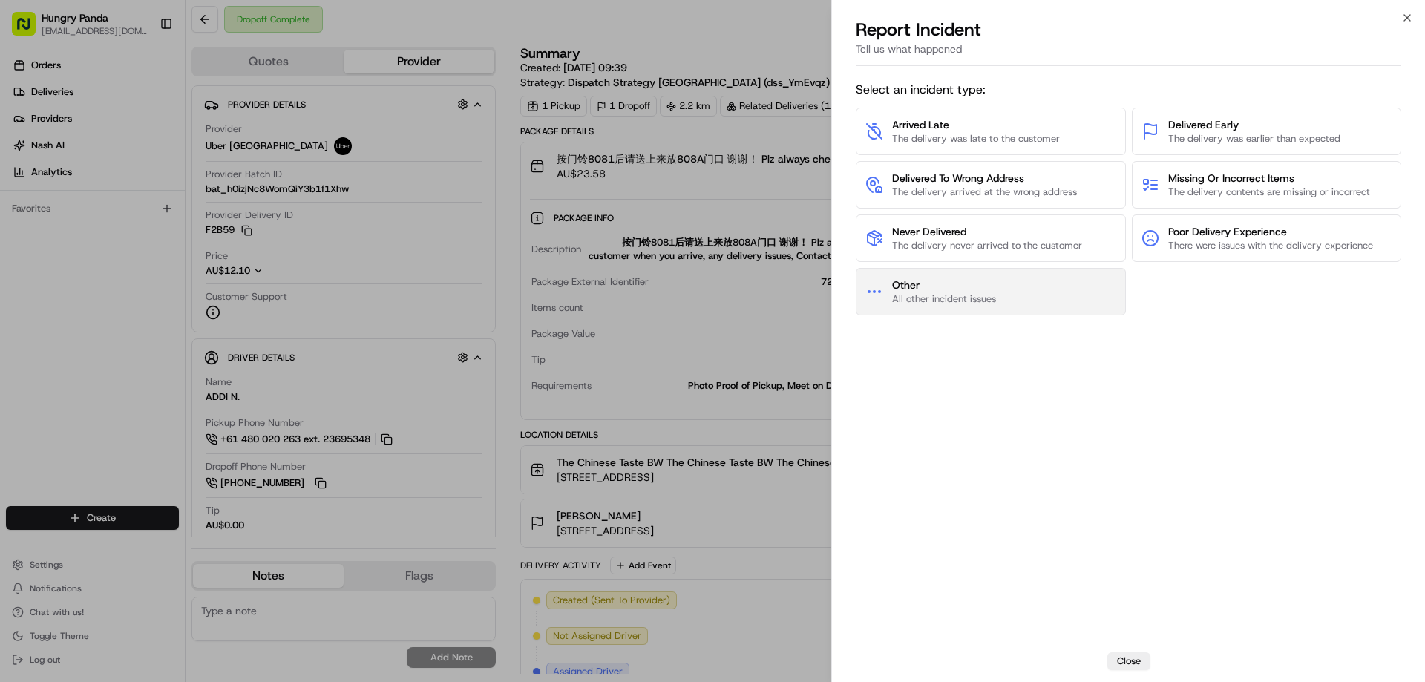
click at [1000, 279] on button "Other All other incident issues" at bounding box center [991, 291] width 270 height 47
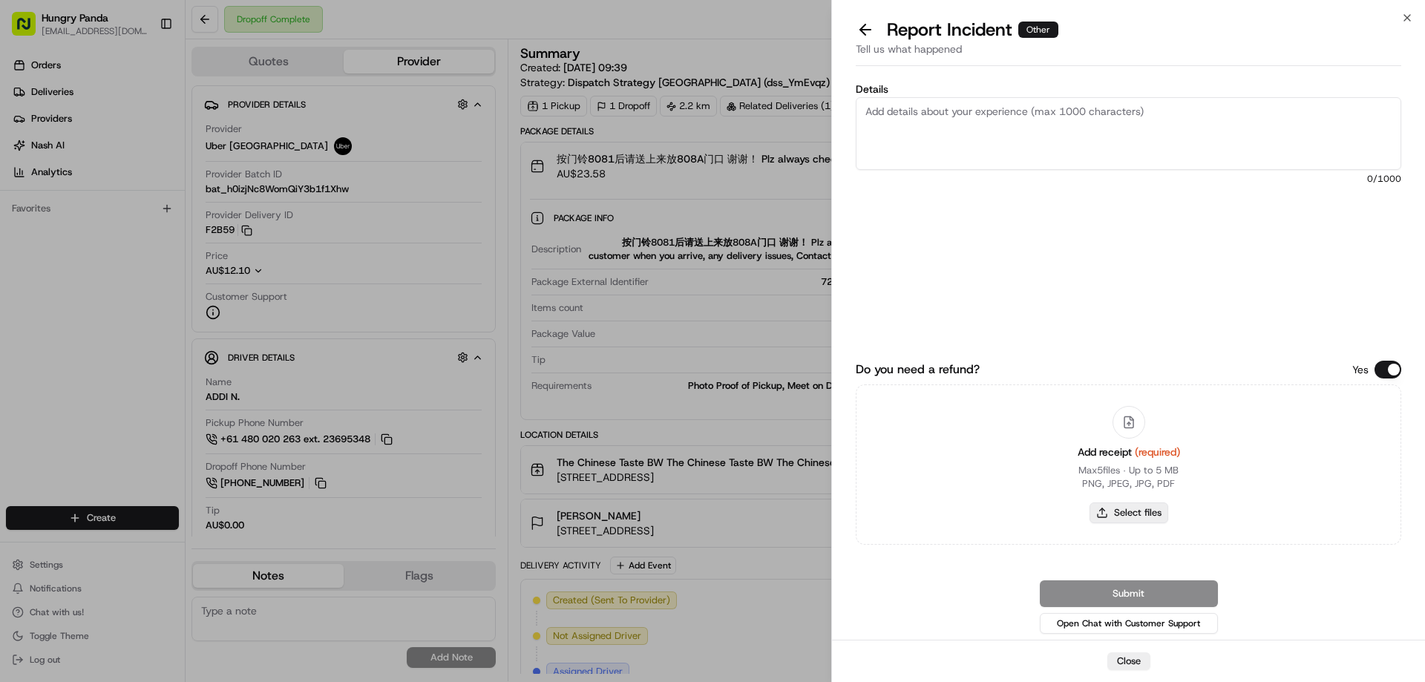
click at [1141, 522] on button "Select files" at bounding box center [1129, 512] width 79 height 21
type input "C:\fakepath\screenshot_2025-08-15_15-52-42.png"
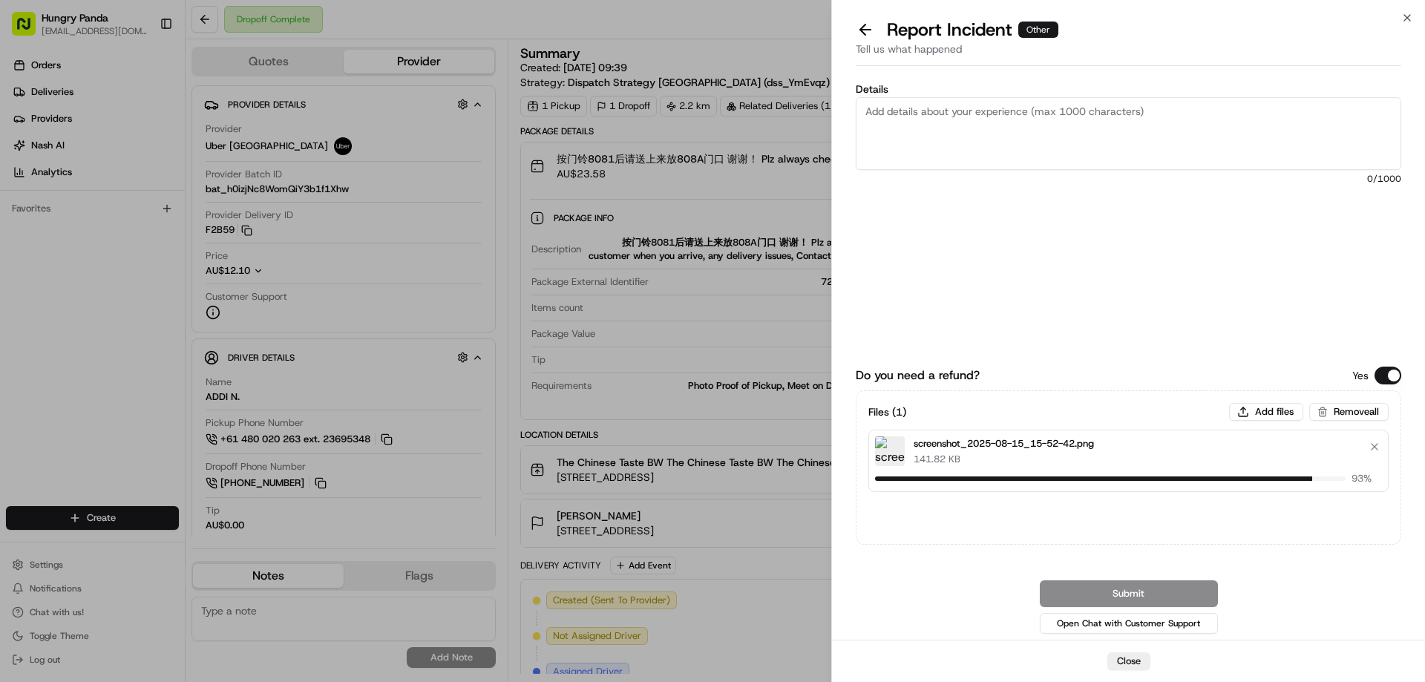
click at [997, 128] on textarea "Details" at bounding box center [1129, 133] width 546 height 73
click at [981, 125] on textarea "Details" at bounding box center [1129, 133] width 546 height 73
paste textarea "The order delivery timed out, resulting in a refund for the customer. The order…"
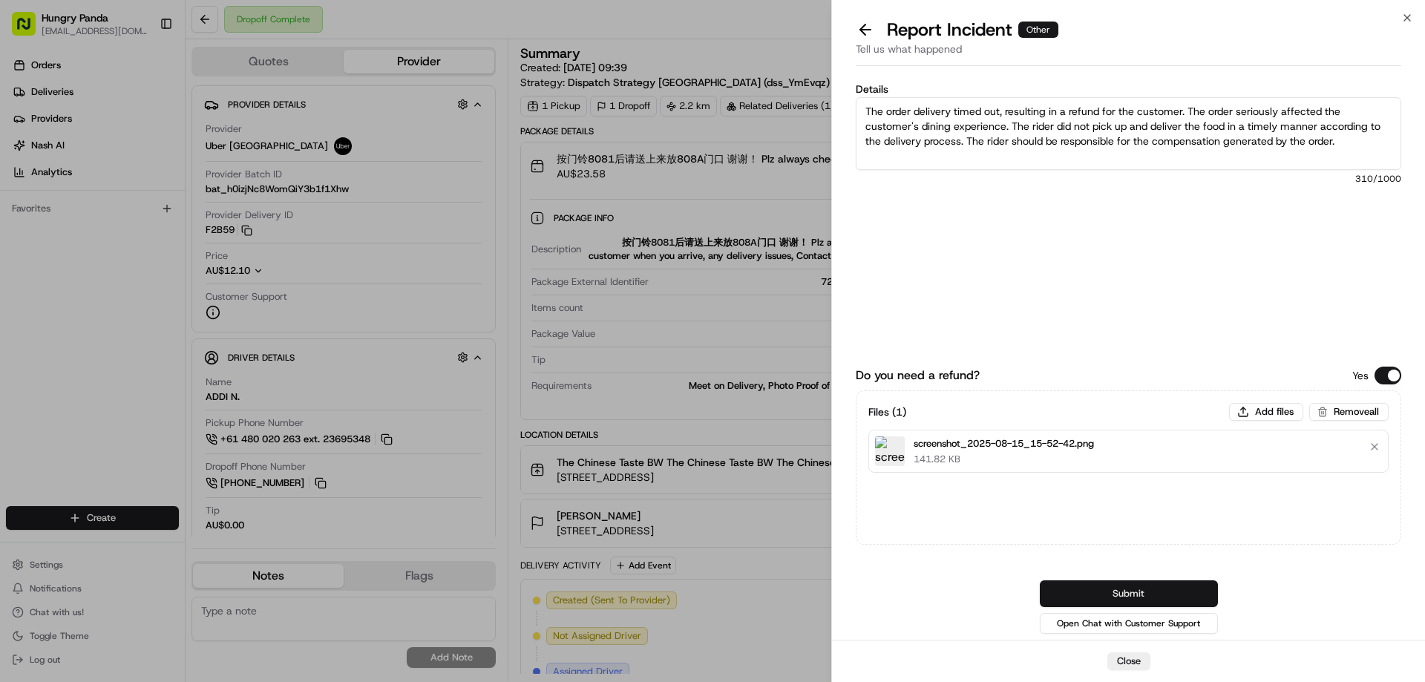
type textarea "The order delivery timed out, resulting in a refund for the customer. The order…"
drag, startPoint x: 1164, startPoint y: 599, endPoint x: 1150, endPoint y: 534, distance: 66.1
click at [1164, 599] on button "Submit" at bounding box center [1129, 593] width 178 height 27
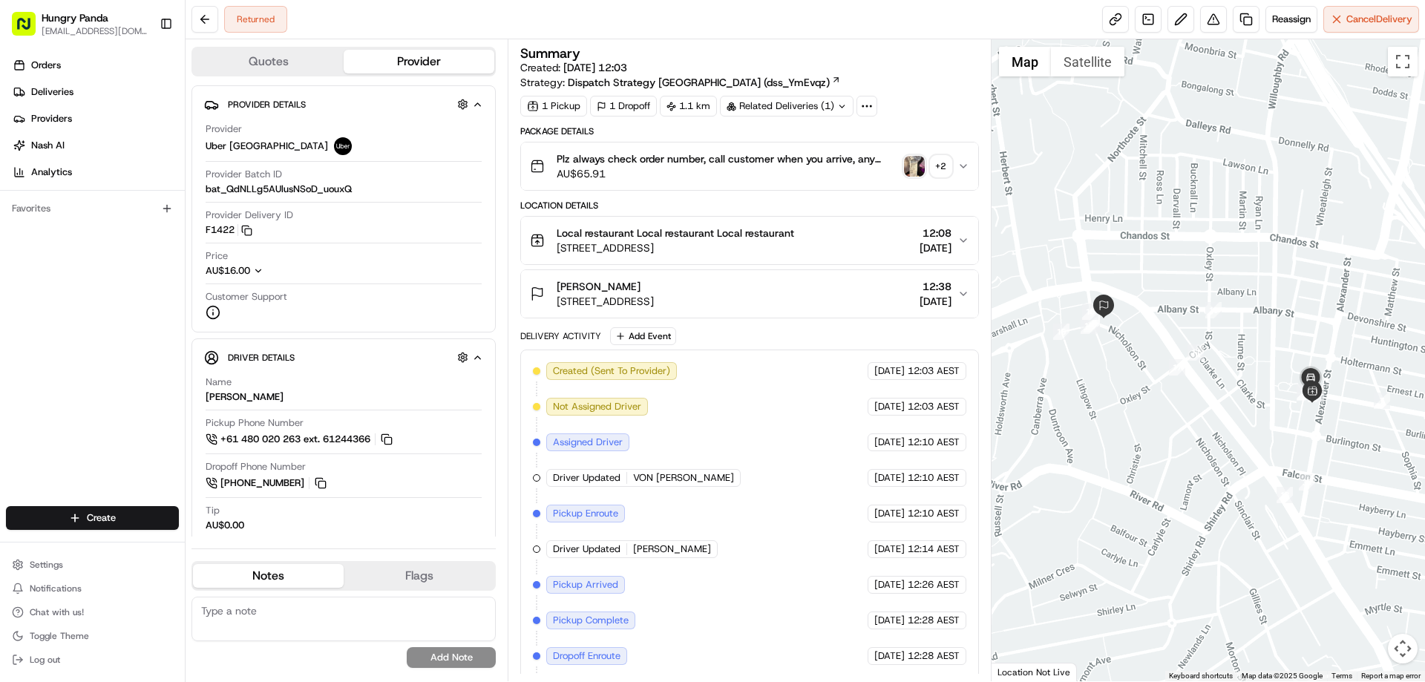
click at [960, 168] on icon "button" at bounding box center [963, 166] width 12 height 12
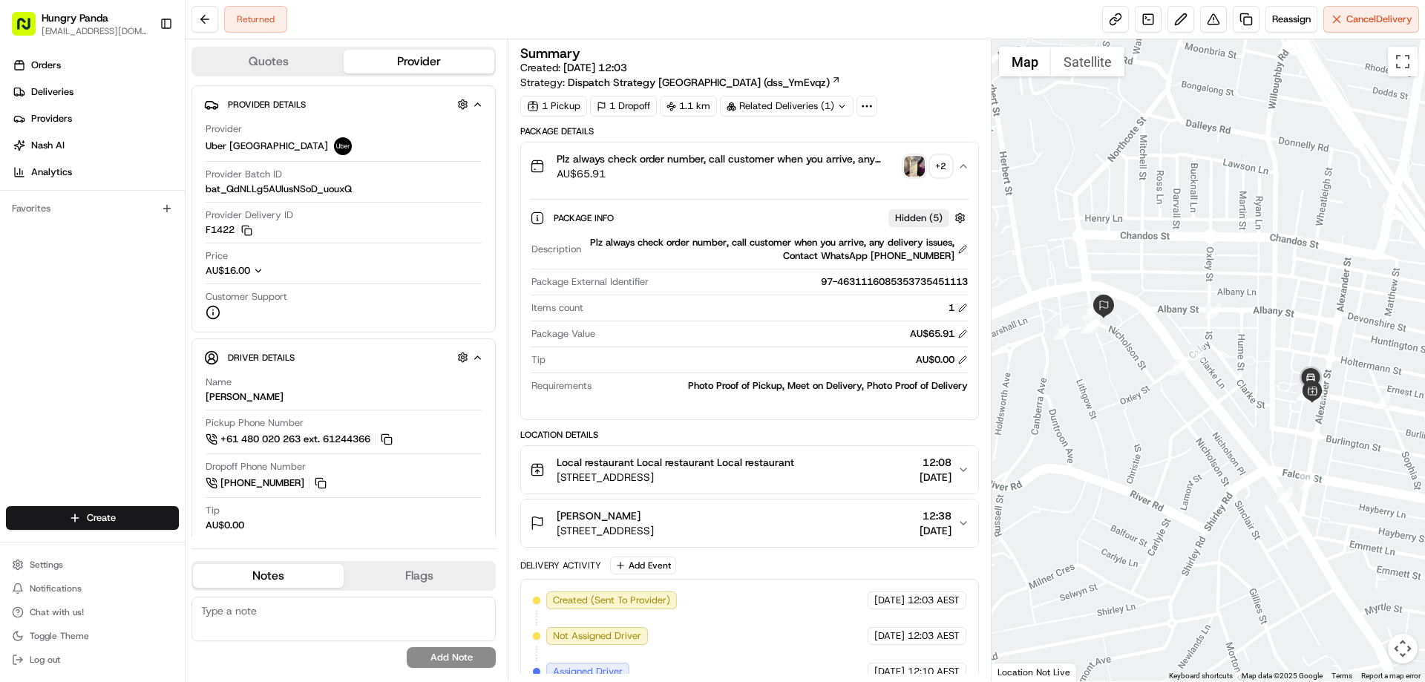
click at [912, 167] on img "button" at bounding box center [914, 166] width 21 height 21
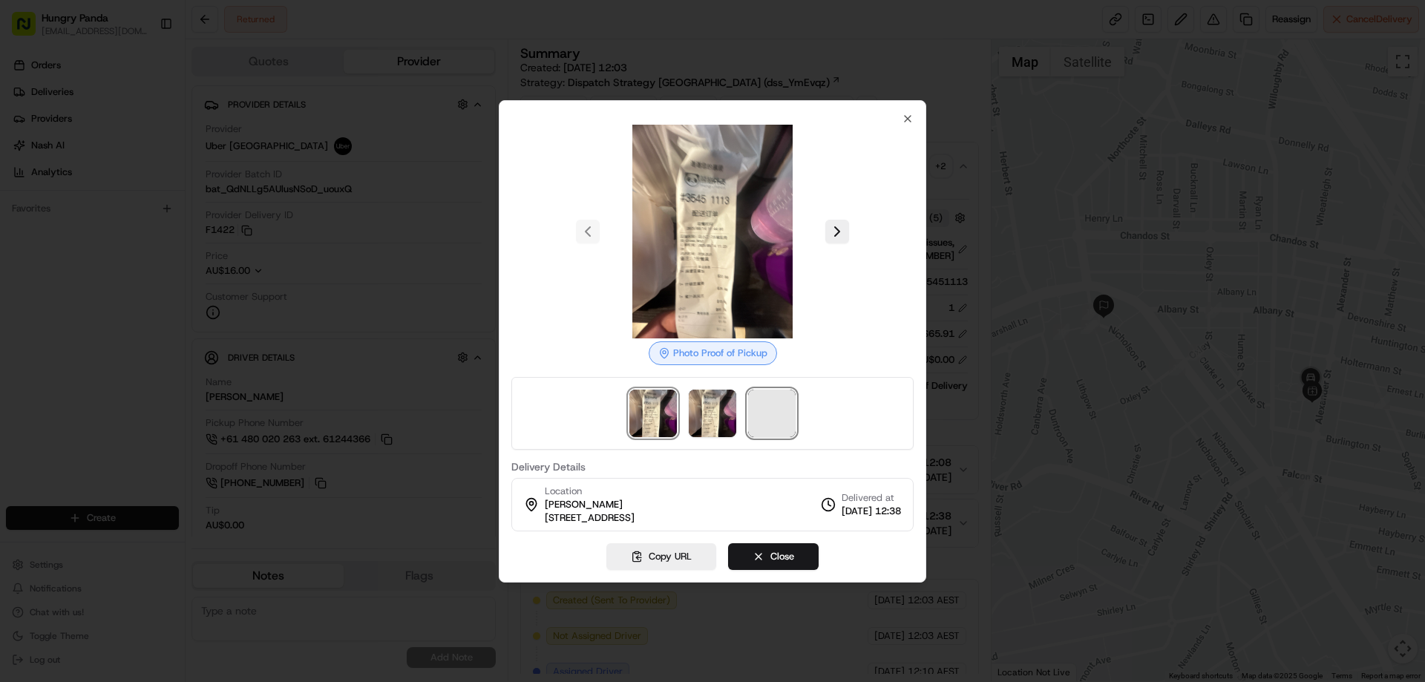
drag, startPoint x: 756, startPoint y: 421, endPoint x: 767, endPoint y: 422, distance: 11.2
click at [756, 422] on span at bounding box center [771, 413] width 47 height 47
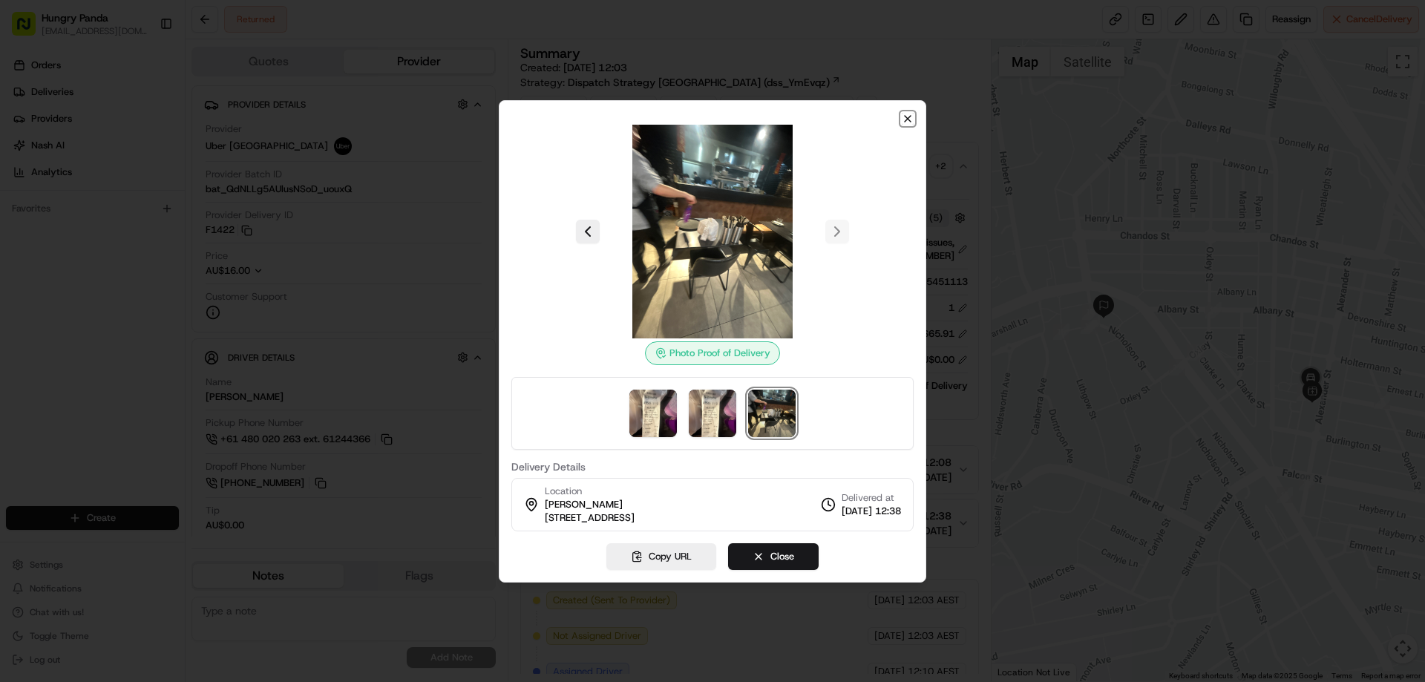
click at [908, 122] on icon "button" at bounding box center [908, 119] width 12 height 12
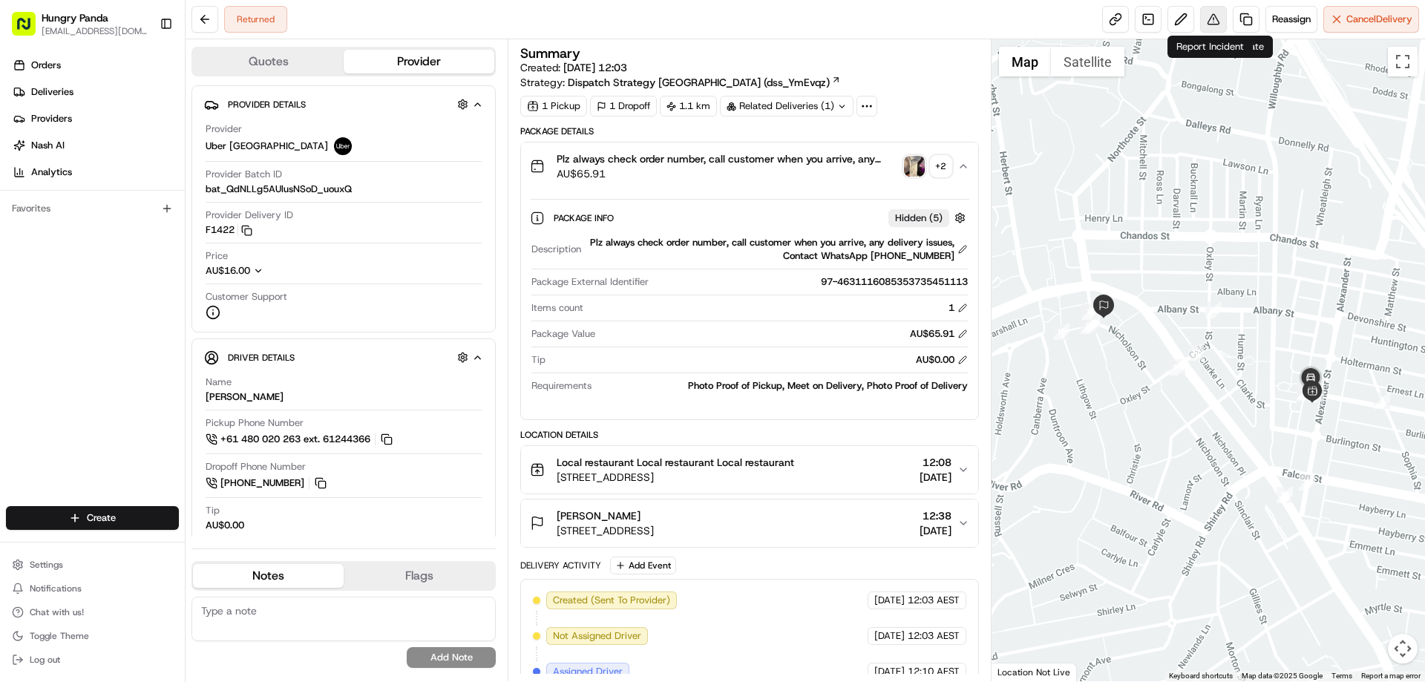
click at [1210, 18] on button at bounding box center [1213, 19] width 27 height 27
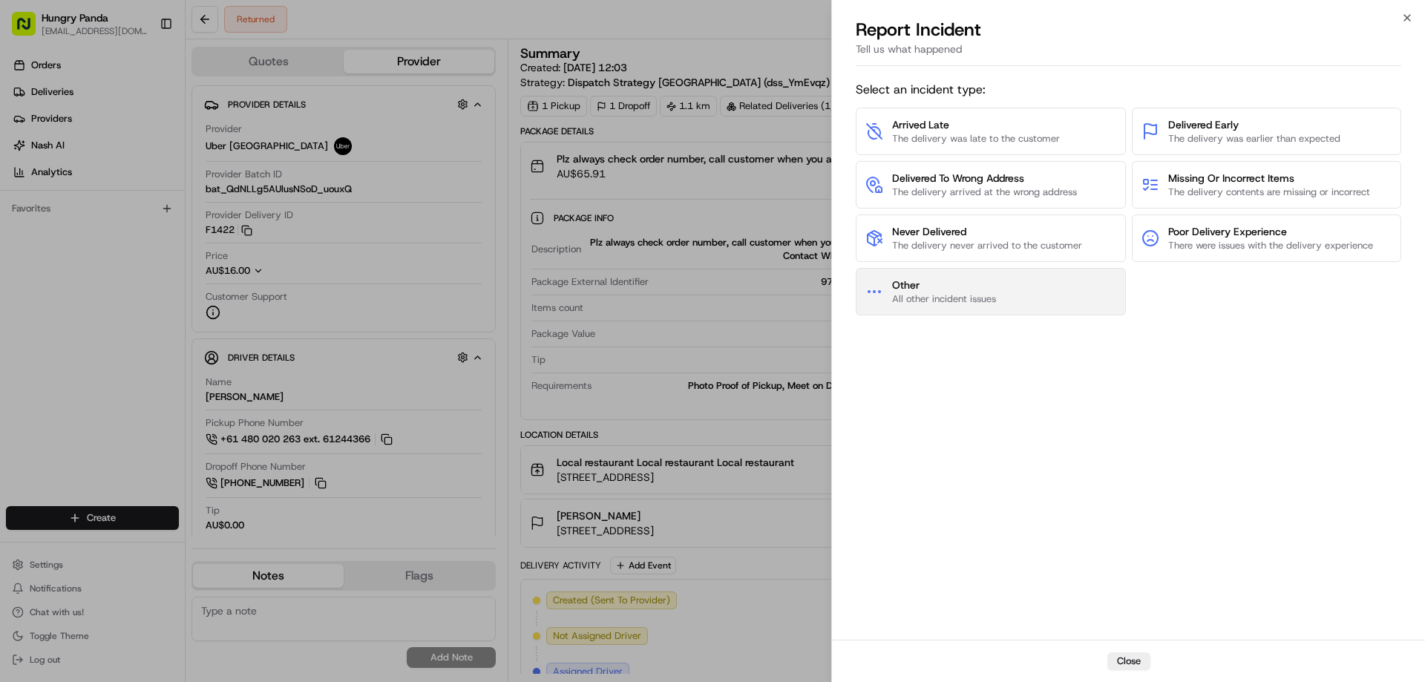
click at [965, 286] on span "Other" at bounding box center [944, 285] width 104 height 15
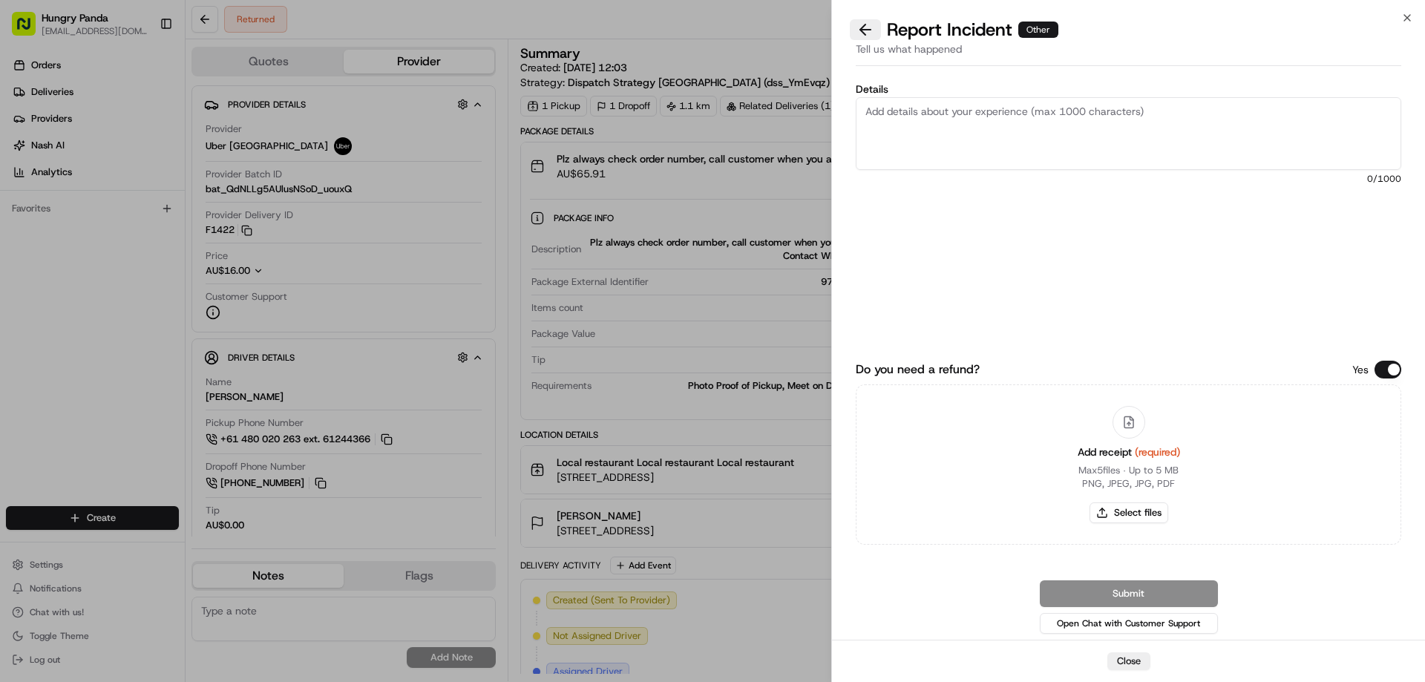
click at [863, 22] on button at bounding box center [865, 29] width 31 height 21
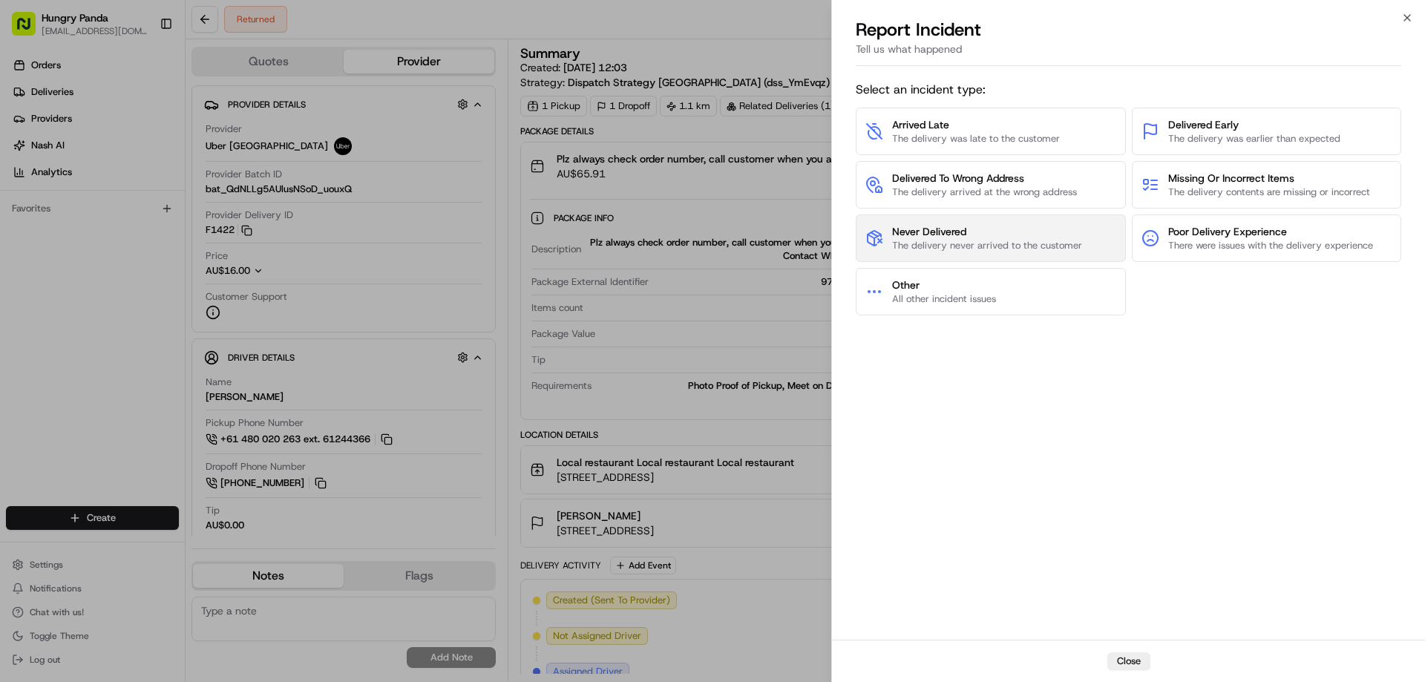
click at [939, 229] on span "Never Delivered" at bounding box center [987, 231] width 190 height 15
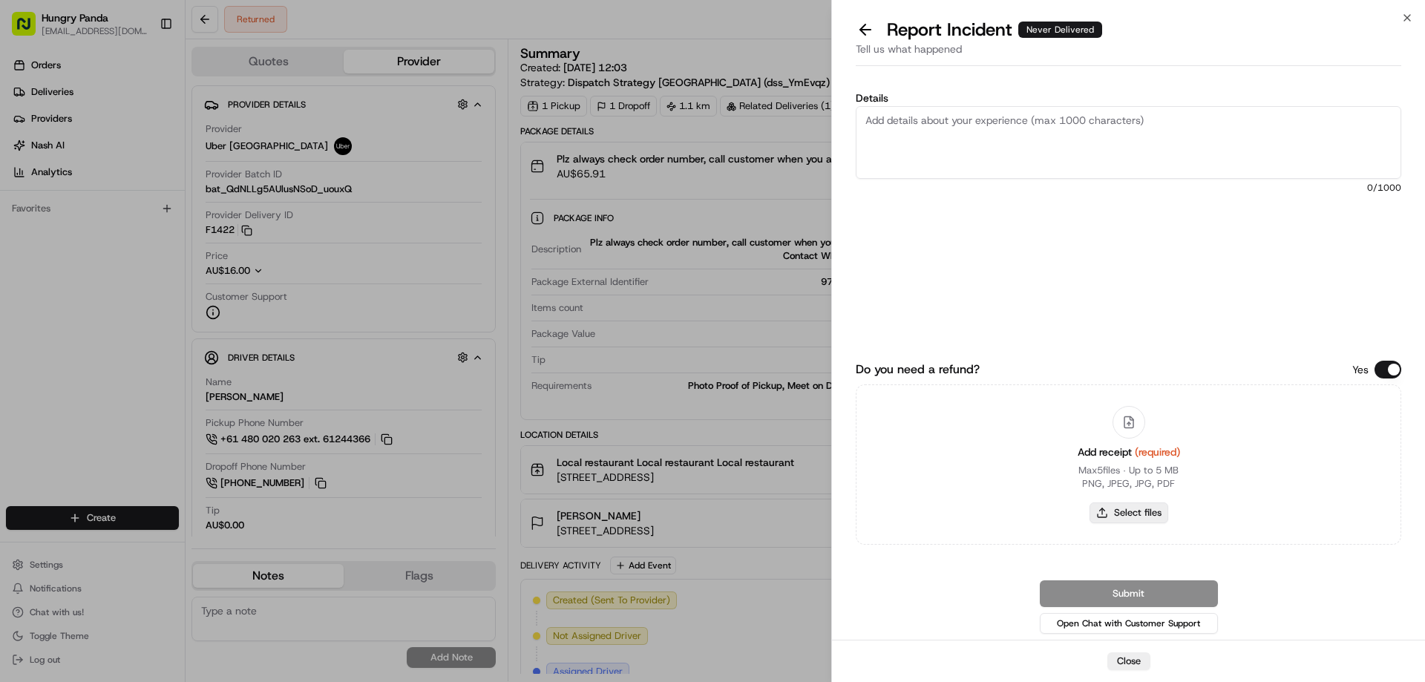
click at [1128, 517] on button "Select files" at bounding box center [1129, 512] width 79 height 21
type input "C:\fakepath\screenshot_2025-08-15_15-56-02.png"
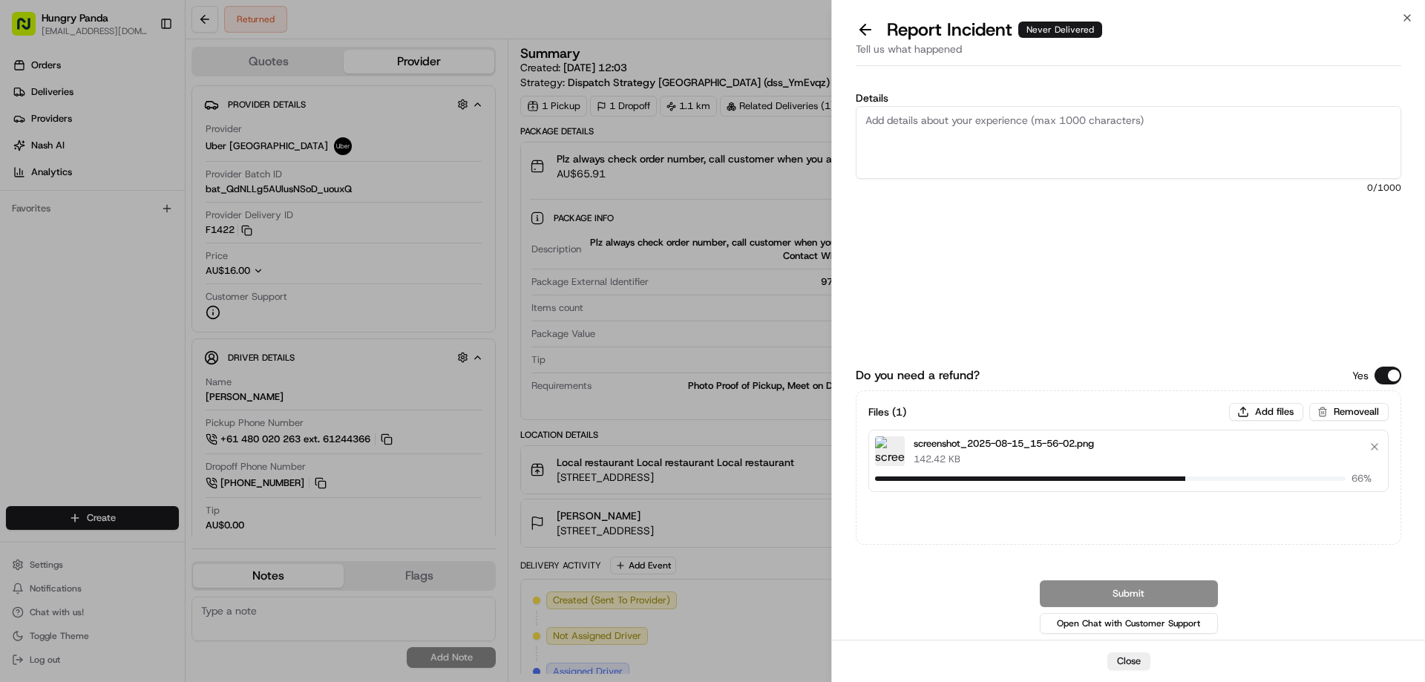
click at [1038, 154] on textarea "Details" at bounding box center [1129, 142] width 546 height 73
click at [956, 163] on textarea "Details" at bounding box center [1129, 142] width 546 height 73
paste textarea "The order delivery was seriously overdue. The order log showed that the rider r…"
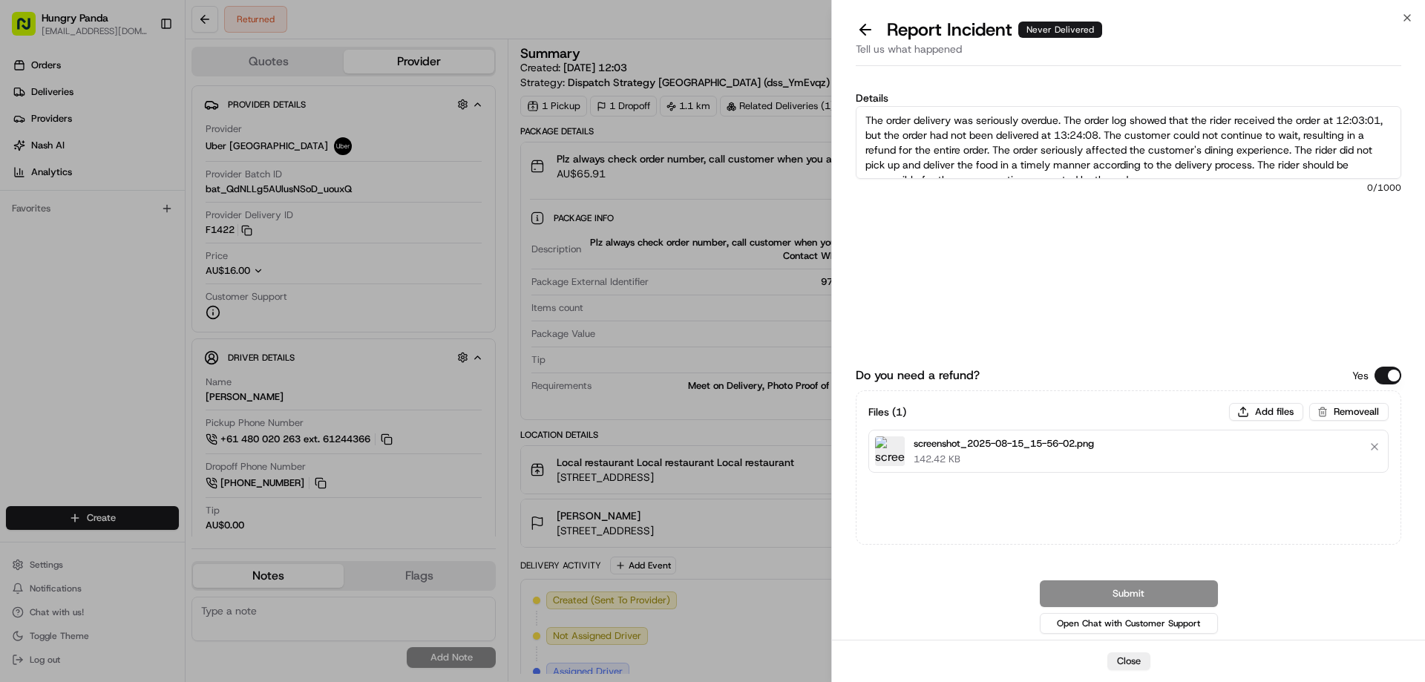
scroll to position [8, 0]
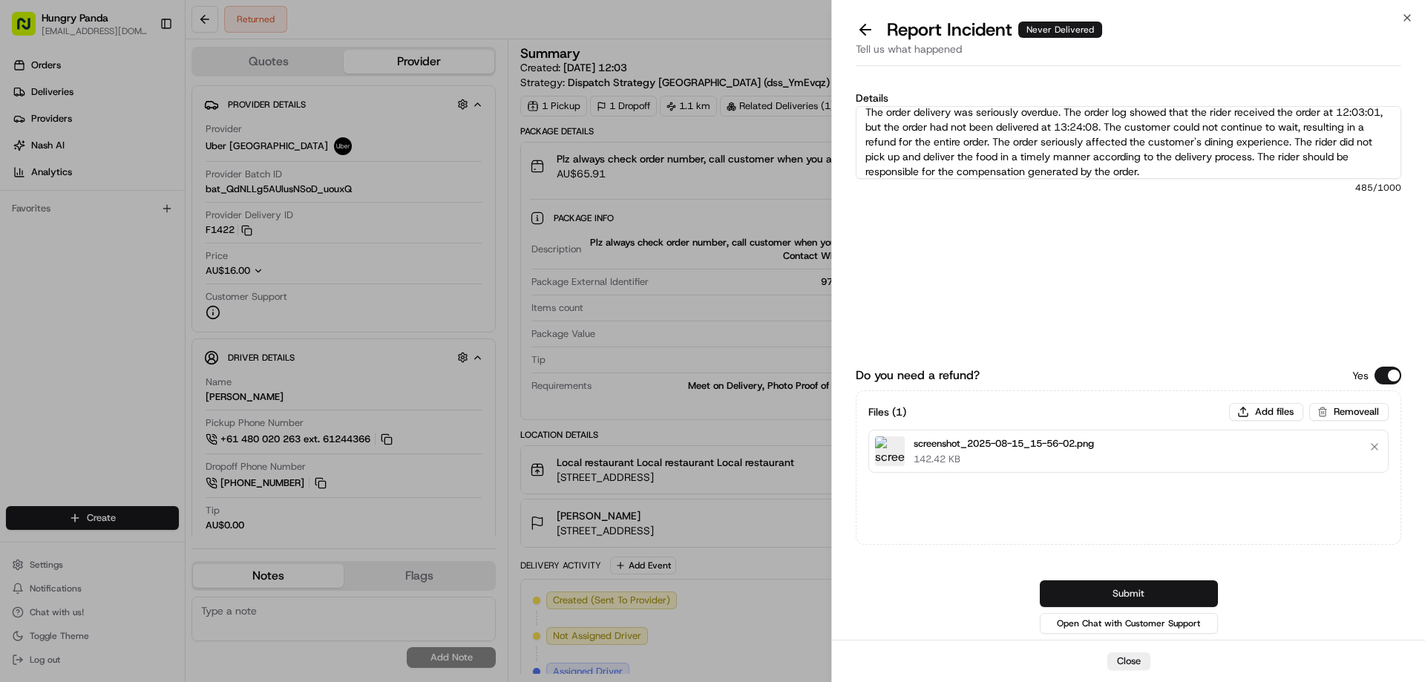
type textarea "The order delivery was seriously overdue. The order log showed that the rider r…"
drag, startPoint x: 1155, startPoint y: 597, endPoint x: 1148, endPoint y: 589, distance: 10.0
click at [1154, 597] on button "Submit" at bounding box center [1129, 593] width 178 height 27
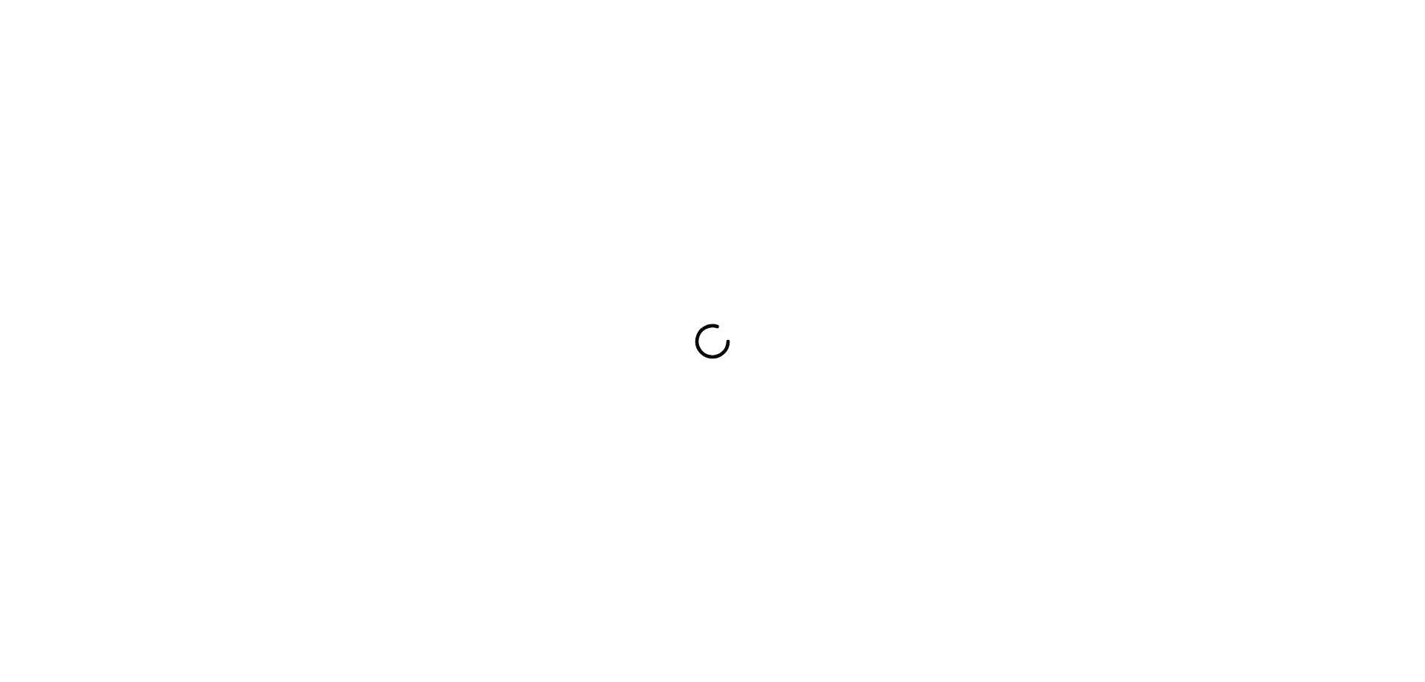
click at [831, 246] on div at bounding box center [712, 341] width 1425 height 682
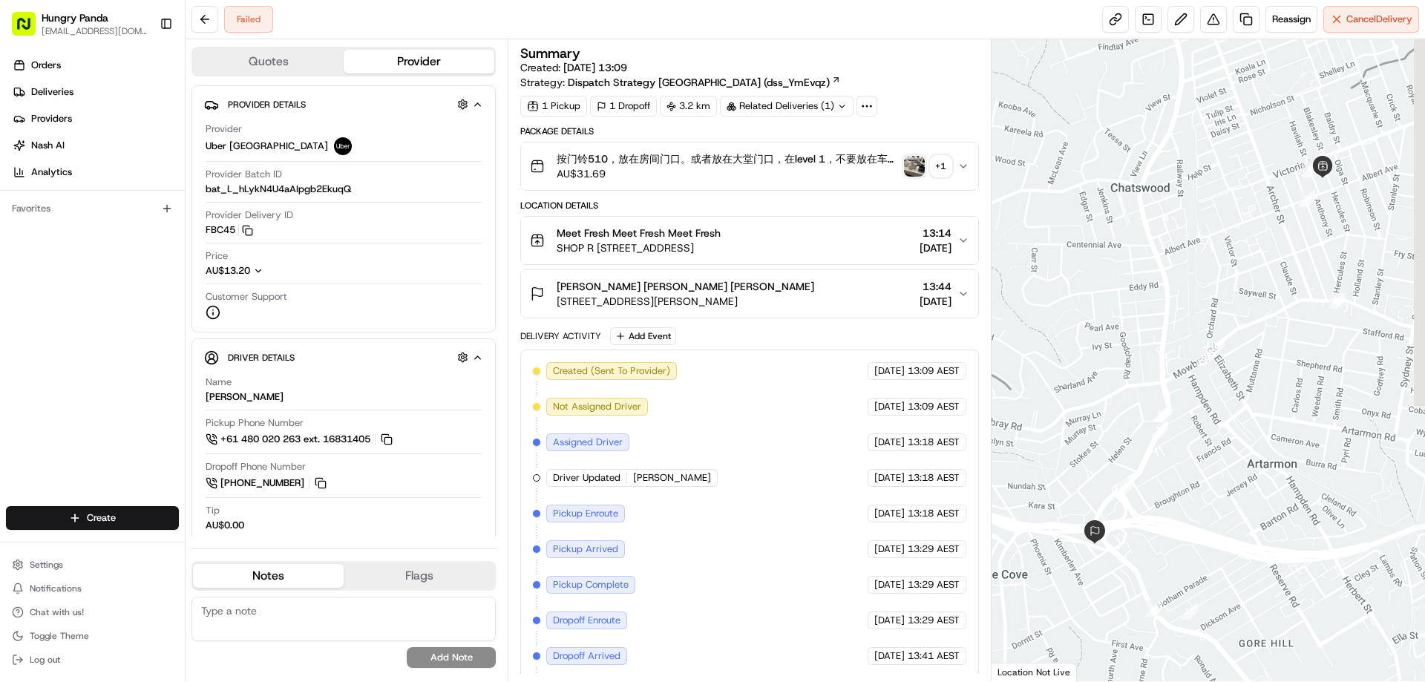
click at [959, 162] on icon "button" at bounding box center [963, 166] width 12 height 12
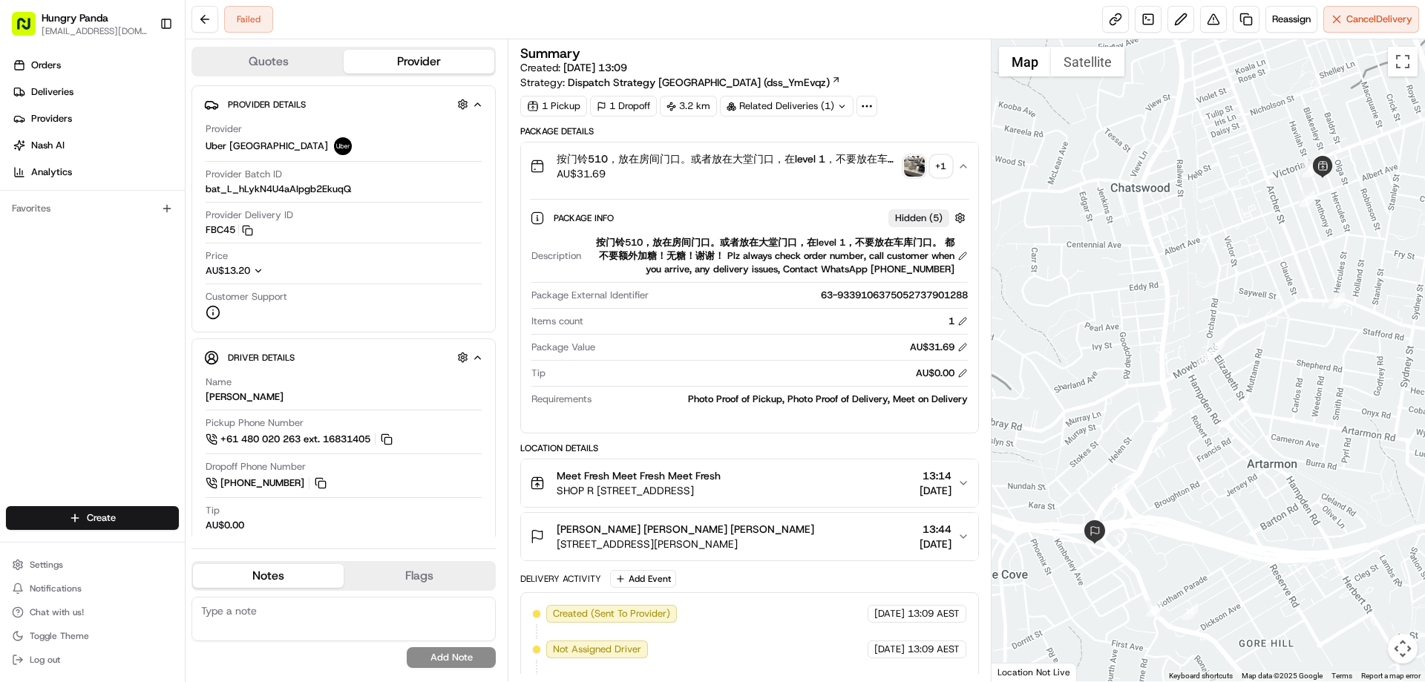
click at [921, 171] on img "button" at bounding box center [914, 166] width 21 height 21
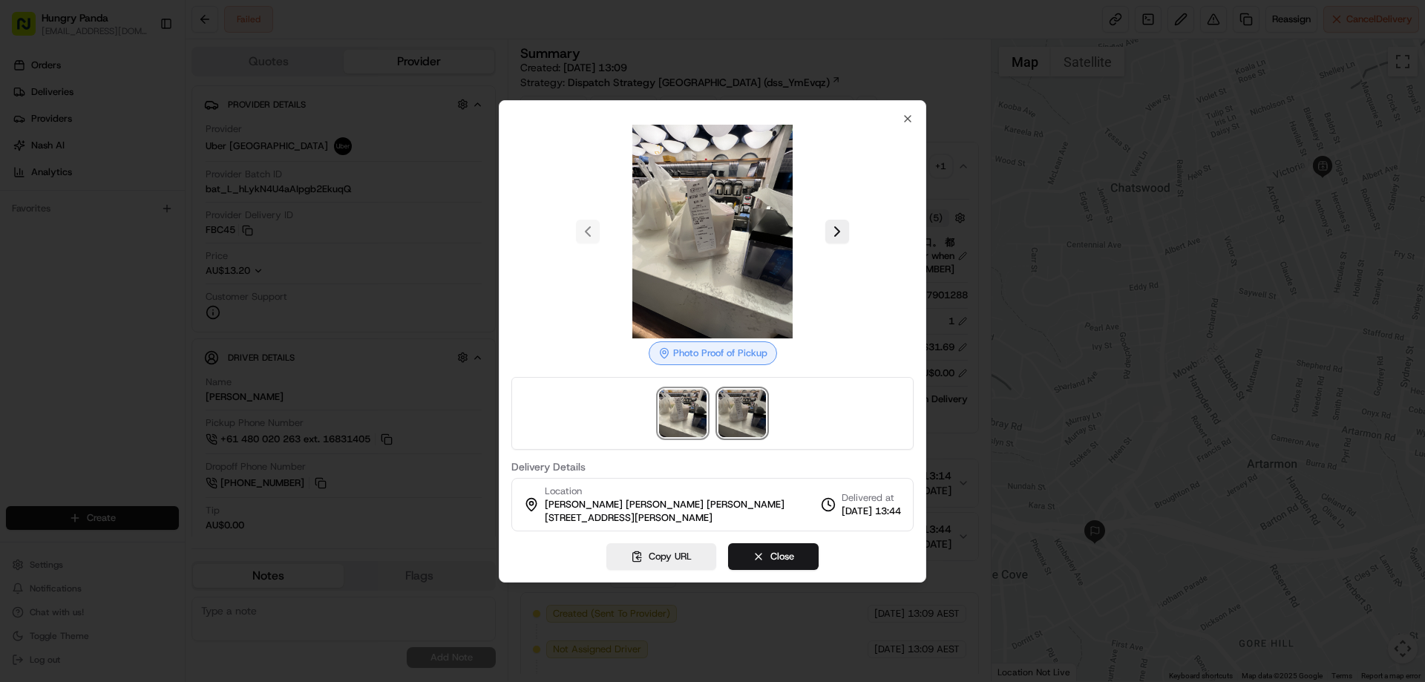
click at [751, 422] on img at bounding box center [741, 413] width 47 height 47
drag, startPoint x: 915, startPoint y: 108, endPoint x: 911, endPoint y: 119, distance: 11.3
click at [913, 110] on div "Photo Proof of Delivery Delivery Details Location [PERSON_NAME] [PERSON_NAME] […" at bounding box center [712, 341] width 427 height 482
click at [911, 119] on icon "button" at bounding box center [908, 119] width 12 height 12
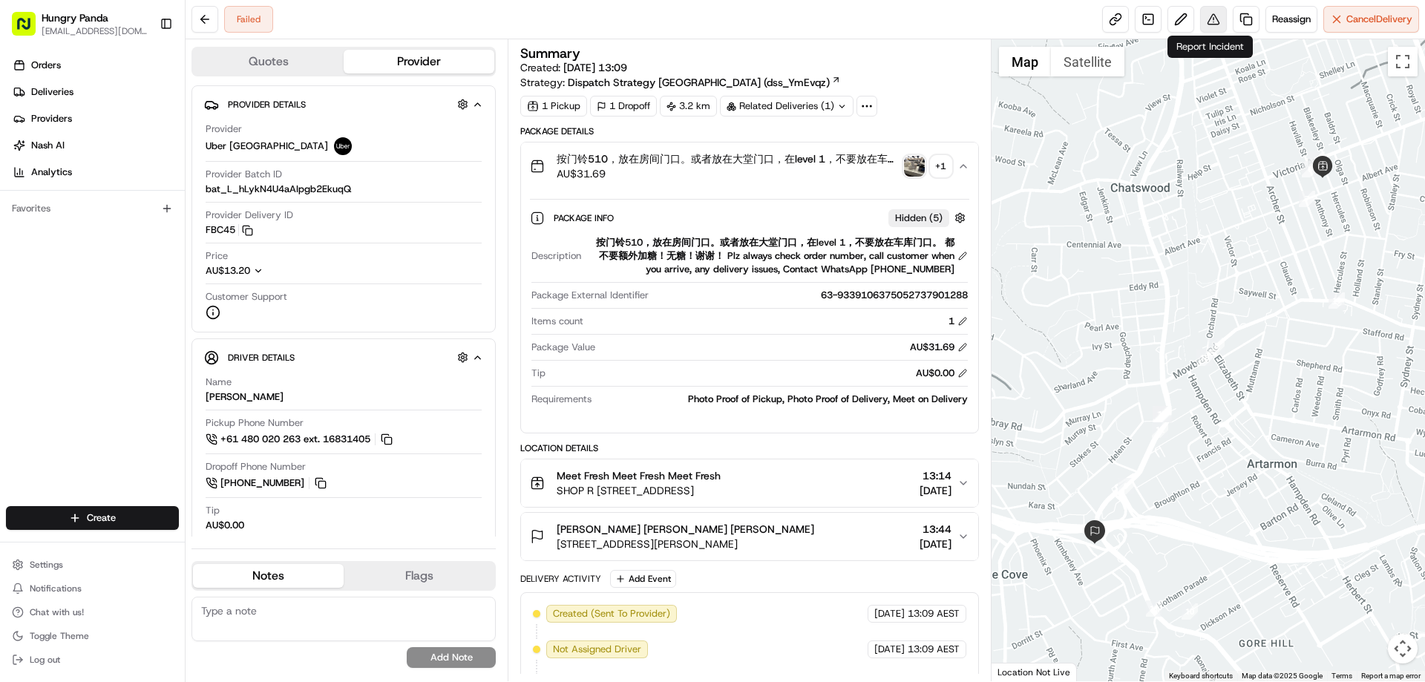
click at [1202, 16] on button at bounding box center [1213, 19] width 27 height 27
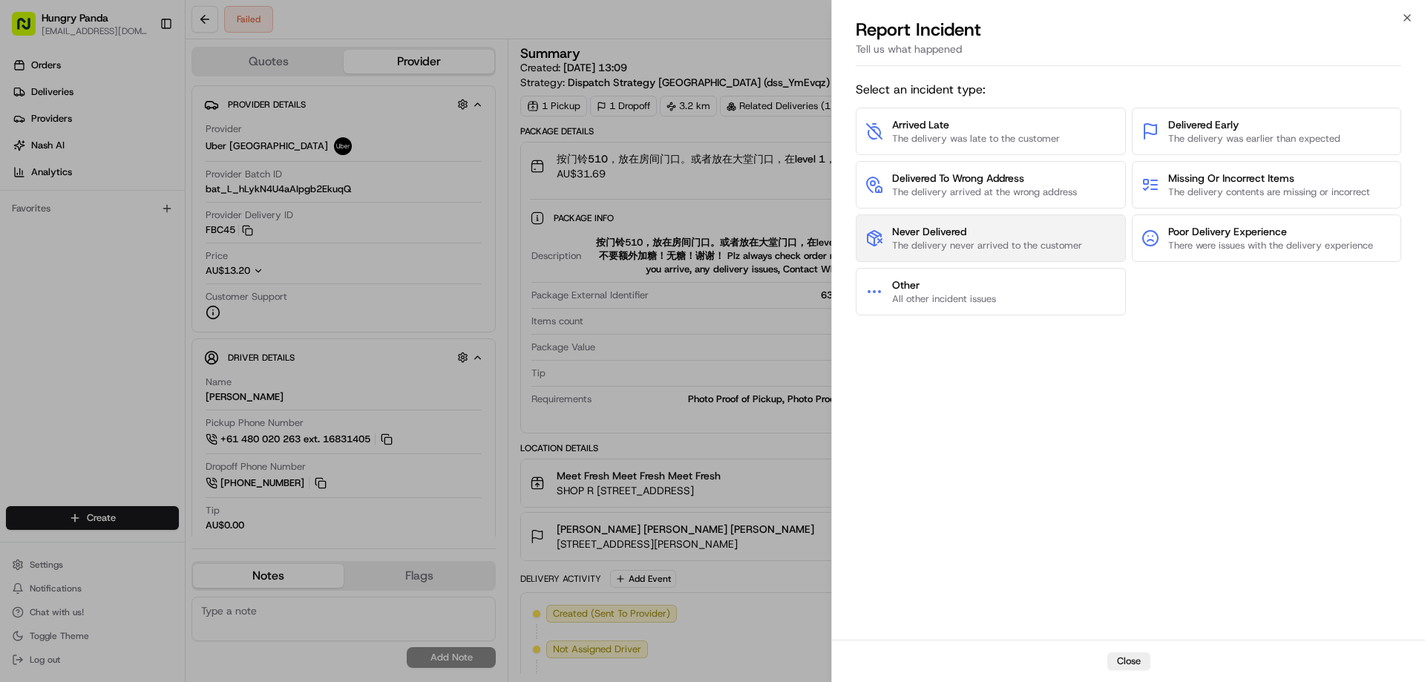
click at [905, 243] on span "The delivery never arrived to the customer" at bounding box center [987, 245] width 190 height 13
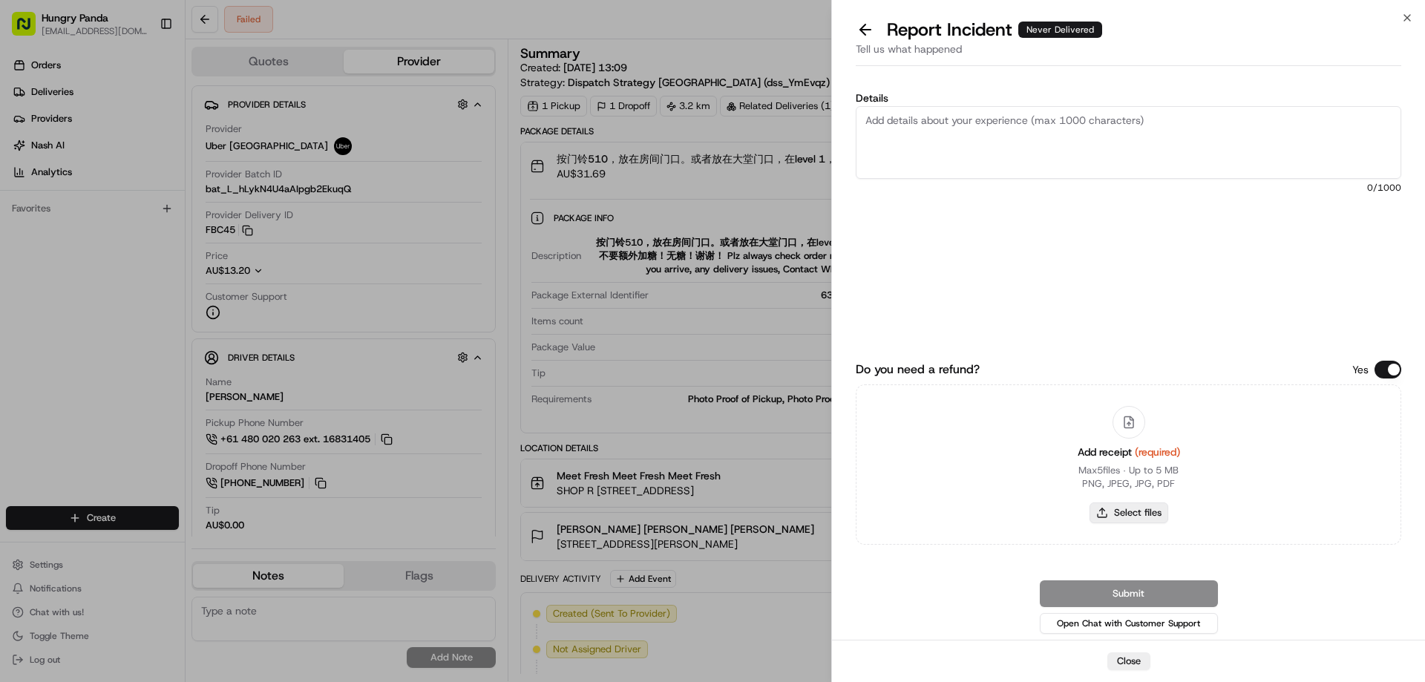
click at [1118, 516] on button "Select files" at bounding box center [1129, 512] width 79 height 21
type input "C:\fakepath\screenshot_2025-08-15_15-57-32.png"
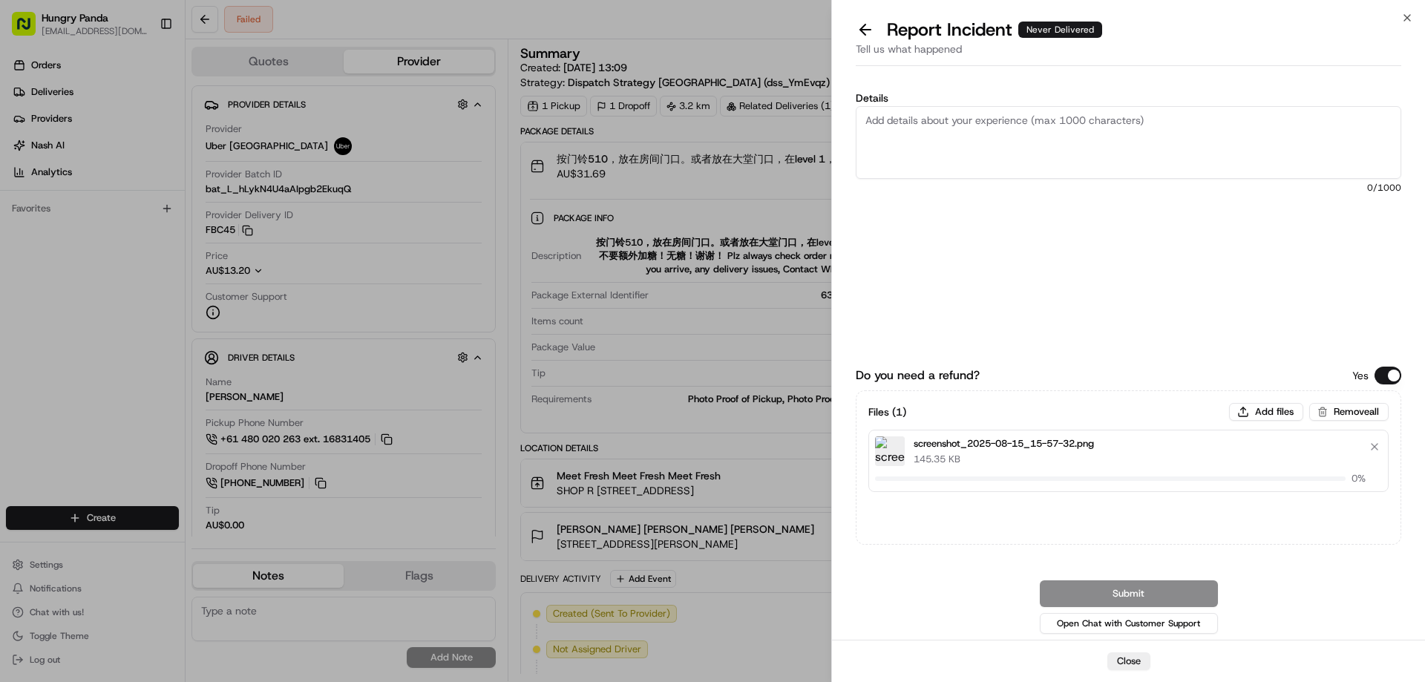
click at [970, 155] on textarea "Details" at bounding box center [1129, 142] width 546 height 73
drag, startPoint x: 993, startPoint y: 88, endPoint x: 990, endPoint y: 108, distance: 20.3
click at [992, 90] on div "Details 0 /1000 Do you need a refund? Yes Files ( 1 ) Add files Remove all scre…" at bounding box center [1129, 360] width 546 height 553
click at [972, 126] on textarea "Details" at bounding box center [1129, 142] width 546 height 73
paste textarea "The customer reported that he did not receive the meal. The order log showed th…"
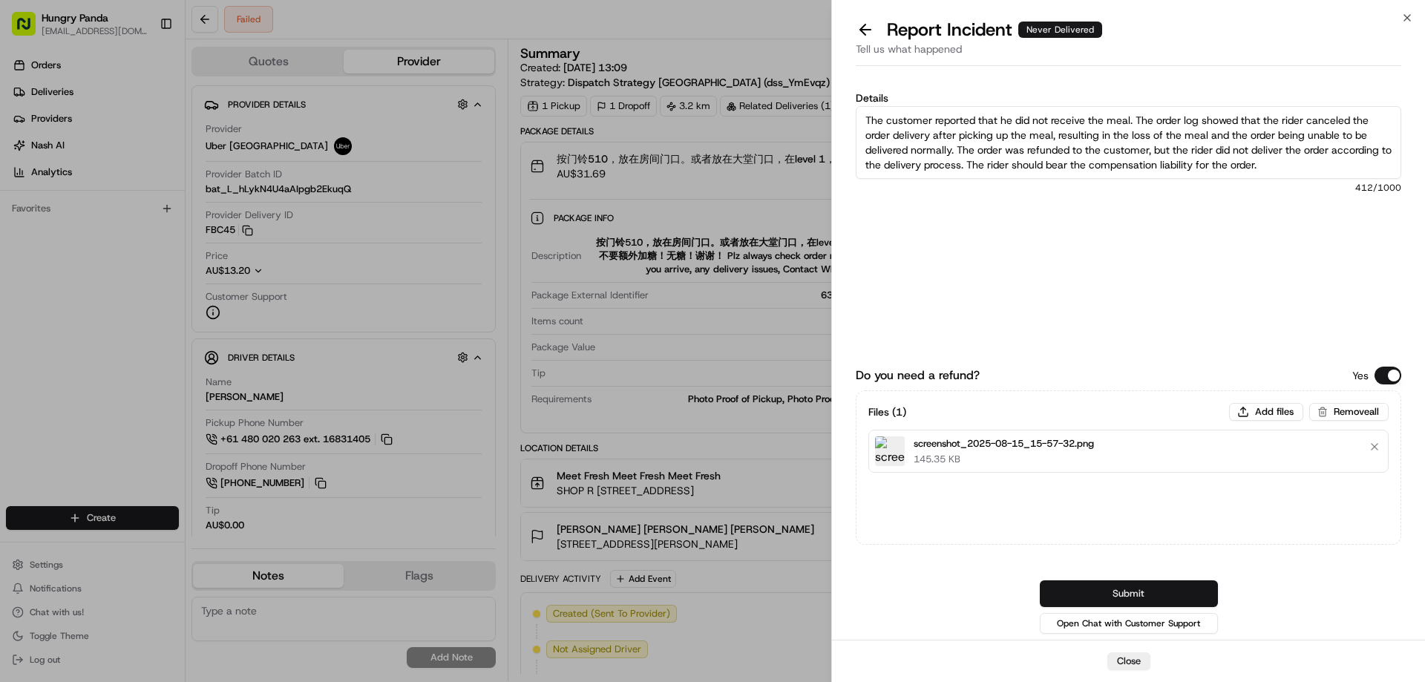
type textarea "The customer reported that he did not receive the meal. The order log showed th…"
drag, startPoint x: 1124, startPoint y: 606, endPoint x: 1133, endPoint y: 606, distance: 8.2
click at [1124, 606] on button "Submit" at bounding box center [1129, 593] width 178 height 27
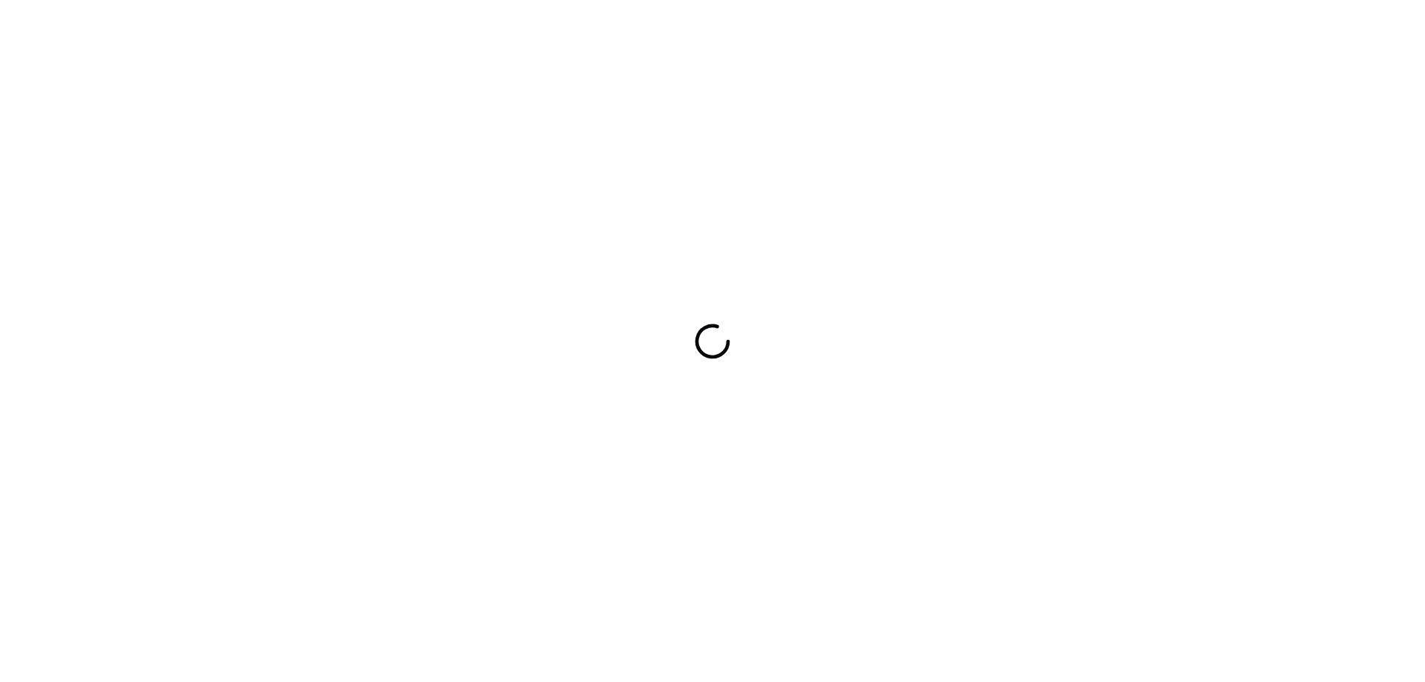
click at [935, 340] on div at bounding box center [712, 341] width 1425 height 682
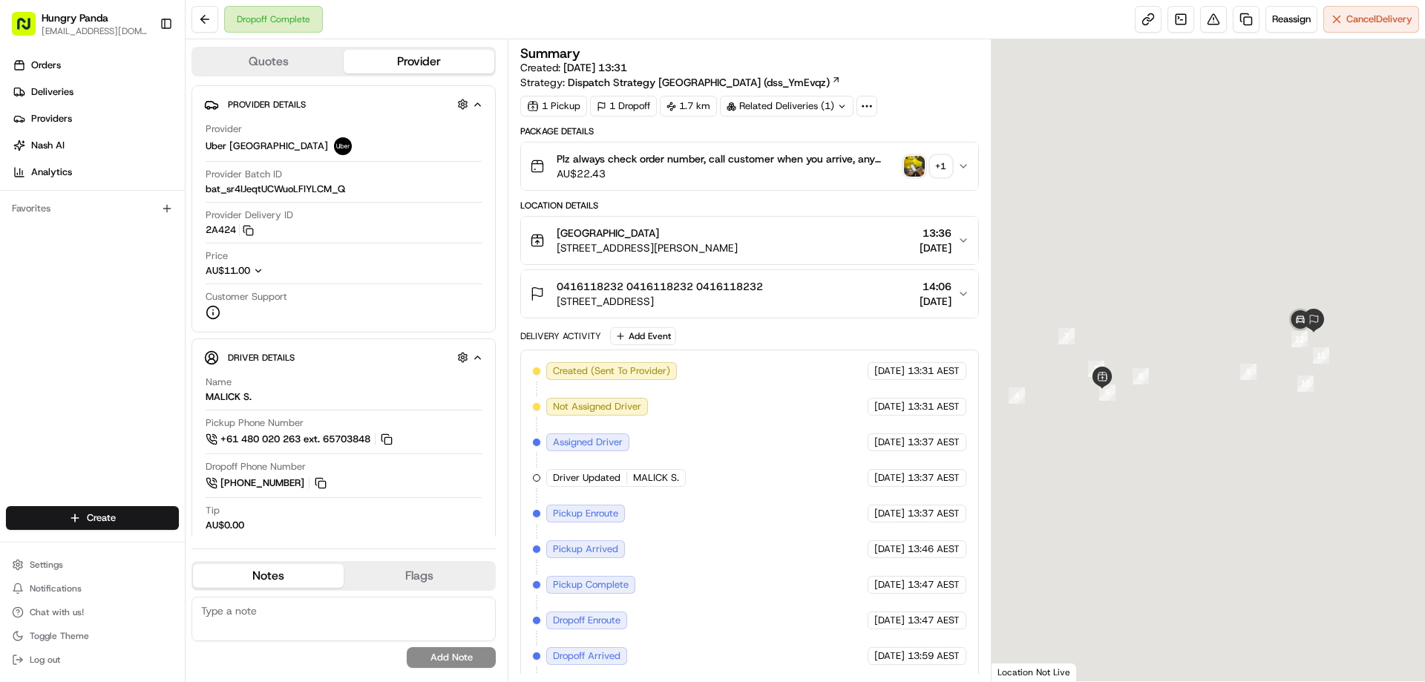
click at [904, 161] on img "button" at bounding box center [914, 166] width 21 height 21
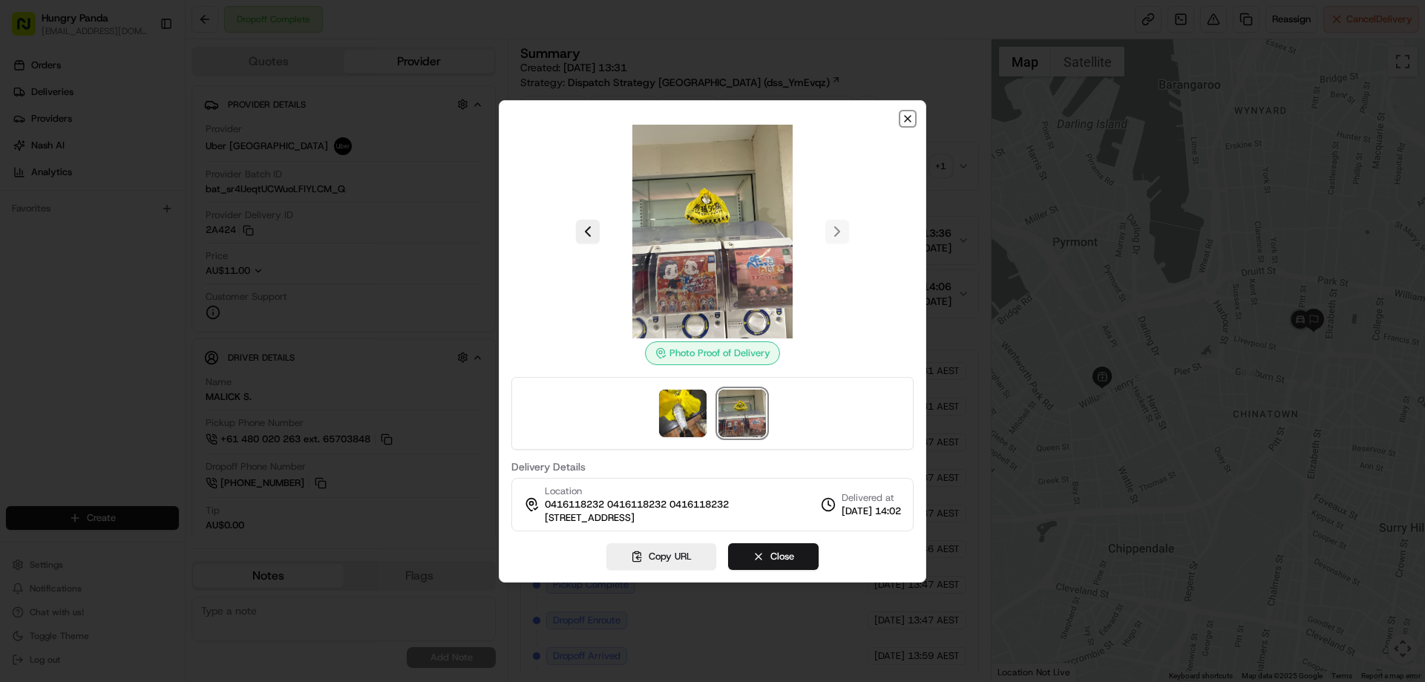
click at [906, 120] on icon "button" at bounding box center [908, 119] width 6 height 6
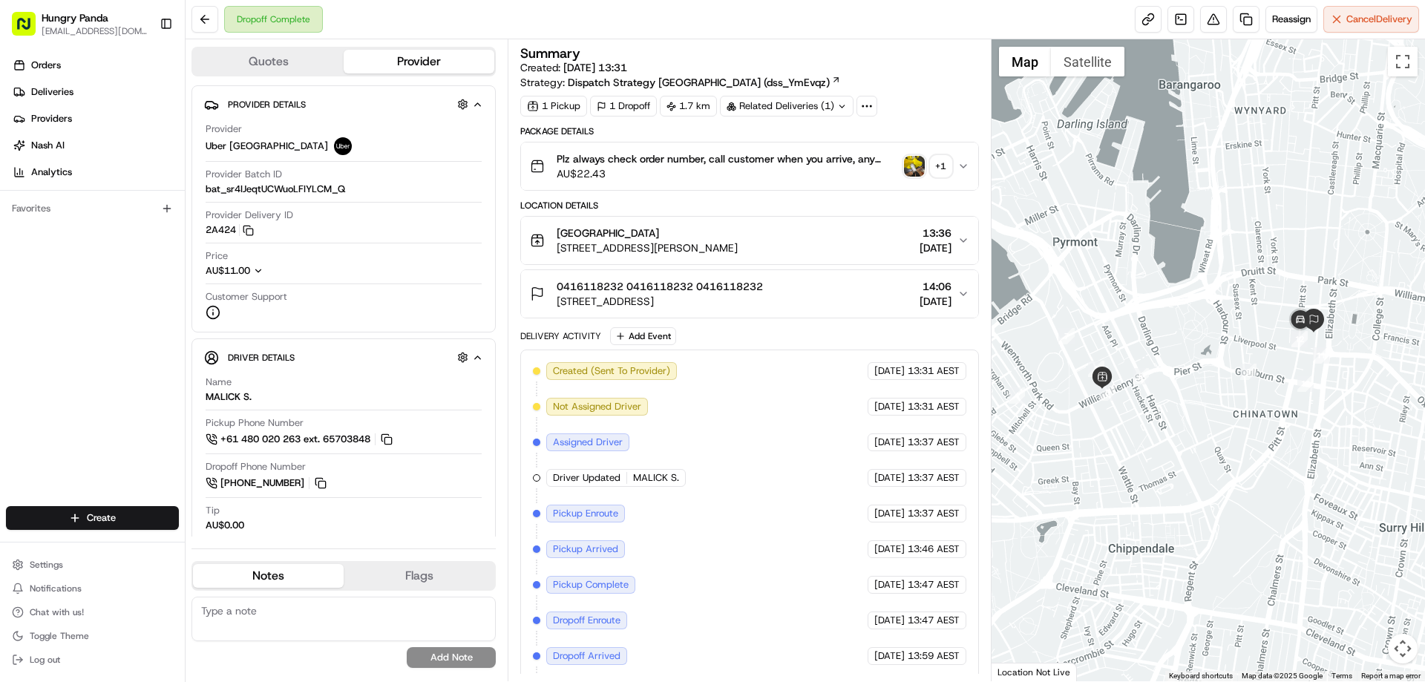
click at [968, 162] on icon "button" at bounding box center [963, 166] width 12 height 12
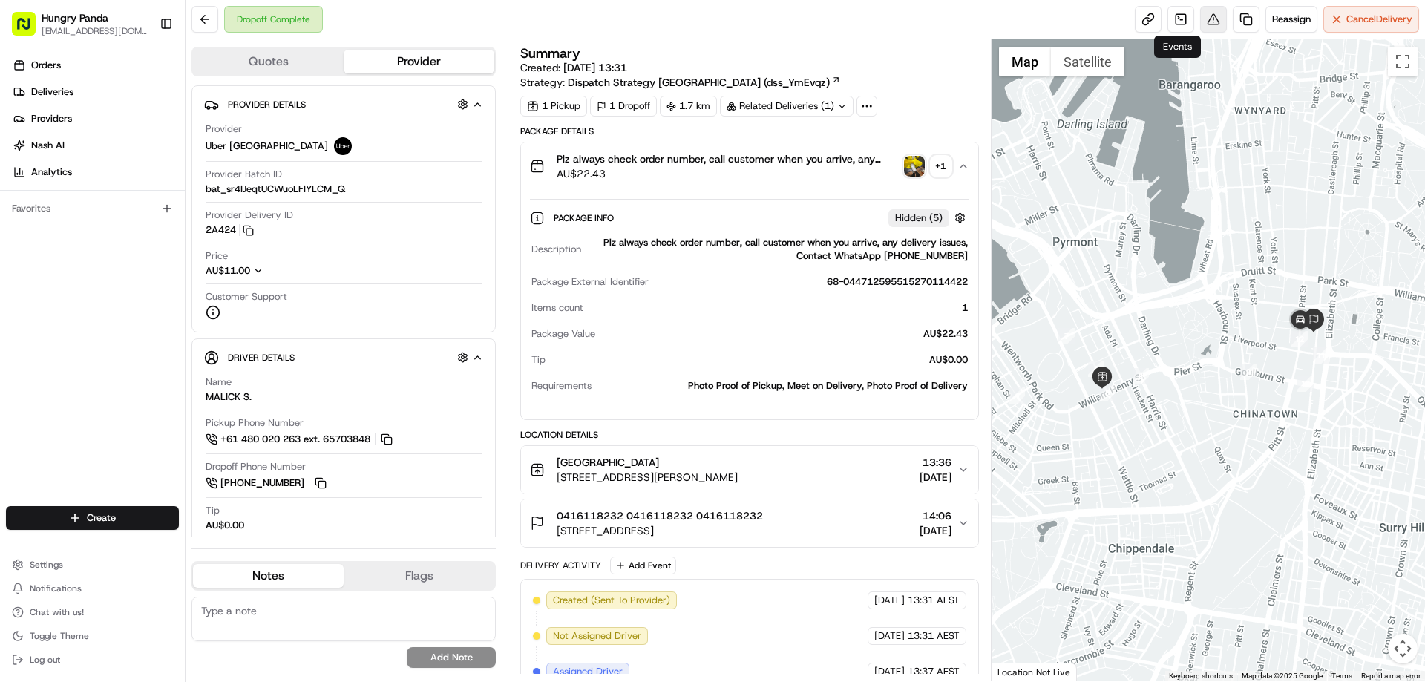
click at [1218, 16] on button at bounding box center [1213, 19] width 27 height 27
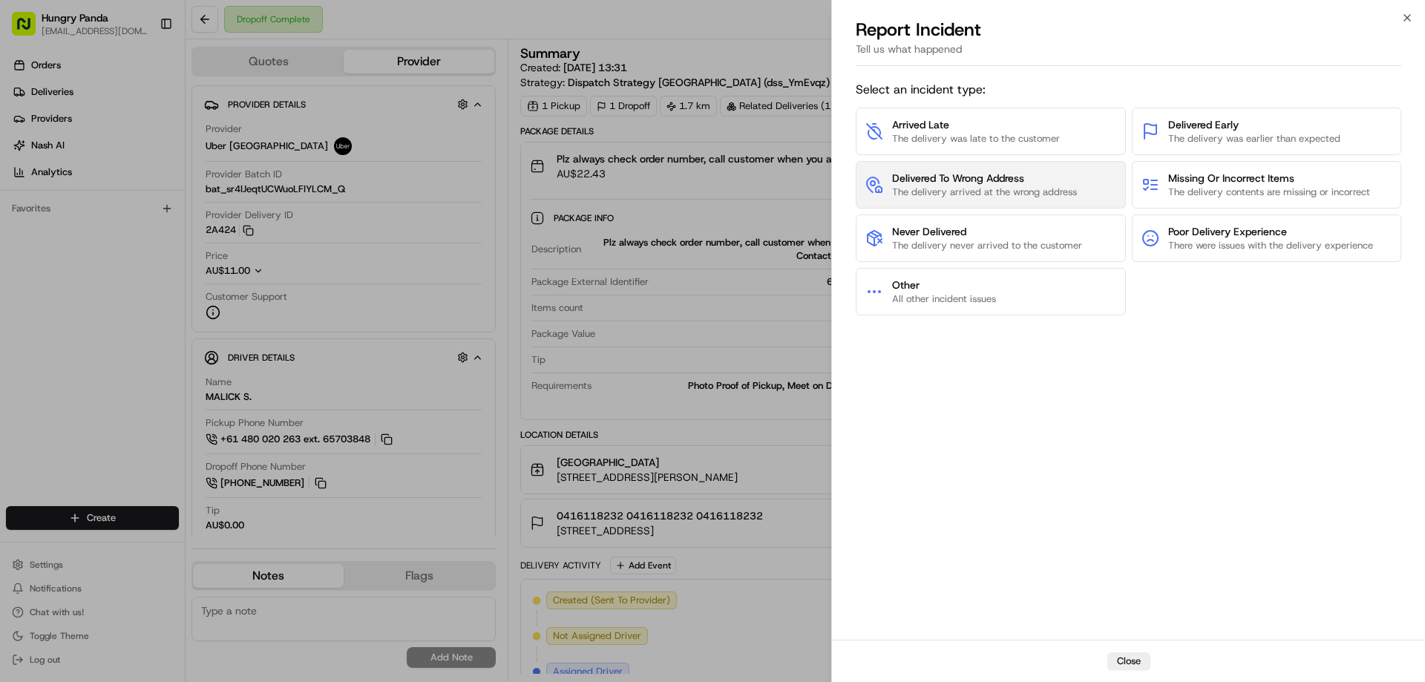
click at [981, 181] on span "Delivered To Wrong Address" at bounding box center [984, 178] width 185 height 15
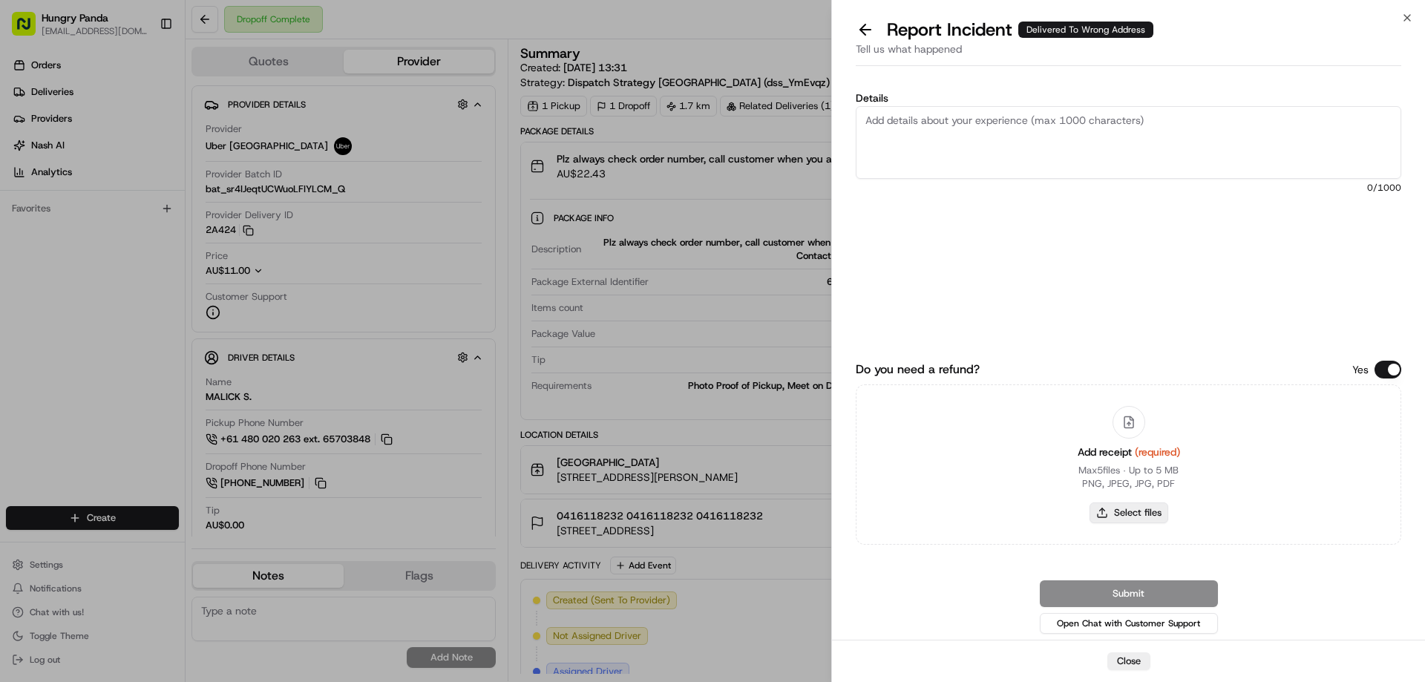
click at [1129, 512] on button "Select files" at bounding box center [1129, 512] width 79 height 21
type input "C:\fakepath\screenshot_2025-08-15_16-01-55.png"
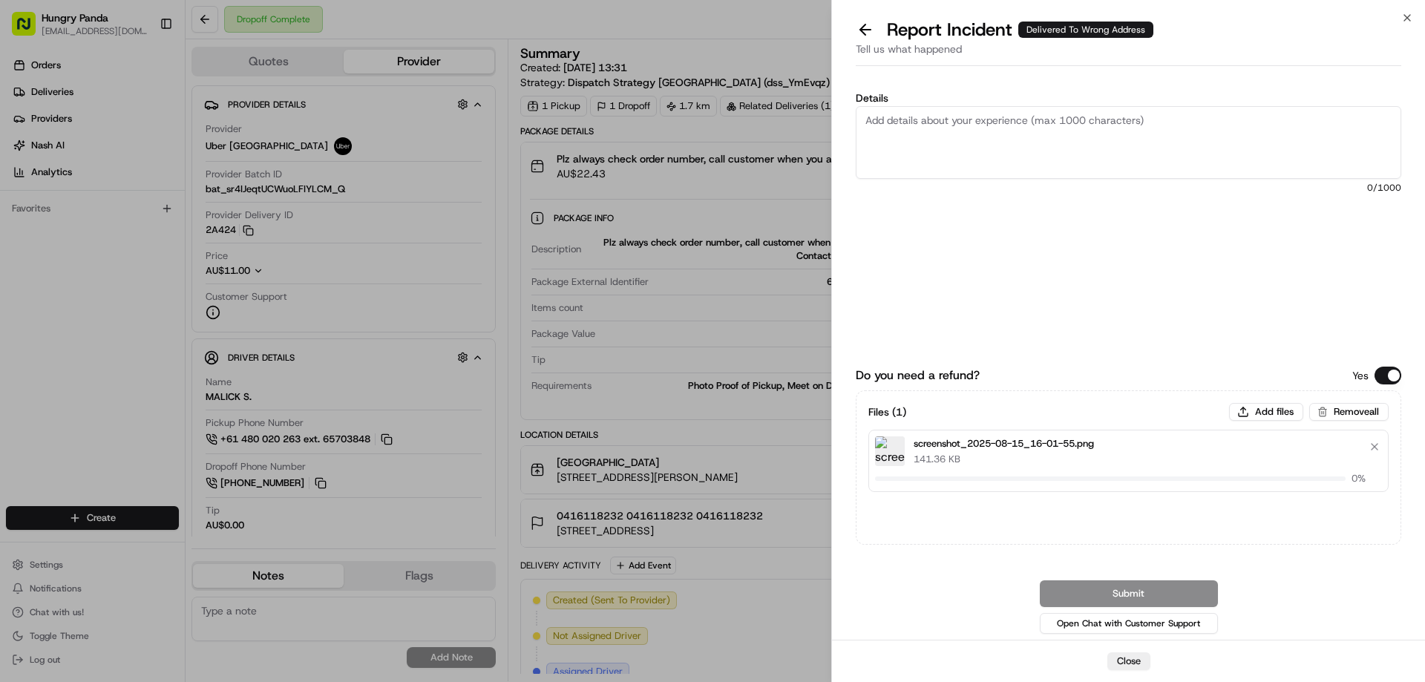
click at [918, 168] on textarea "Details" at bounding box center [1129, 142] width 546 height 73
click at [983, 111] on textarea "Details" at bounding box center [1129, 142] width 546 height 73
paste textarea "The customer reported that he did not receive the food. The photo taken by the …"
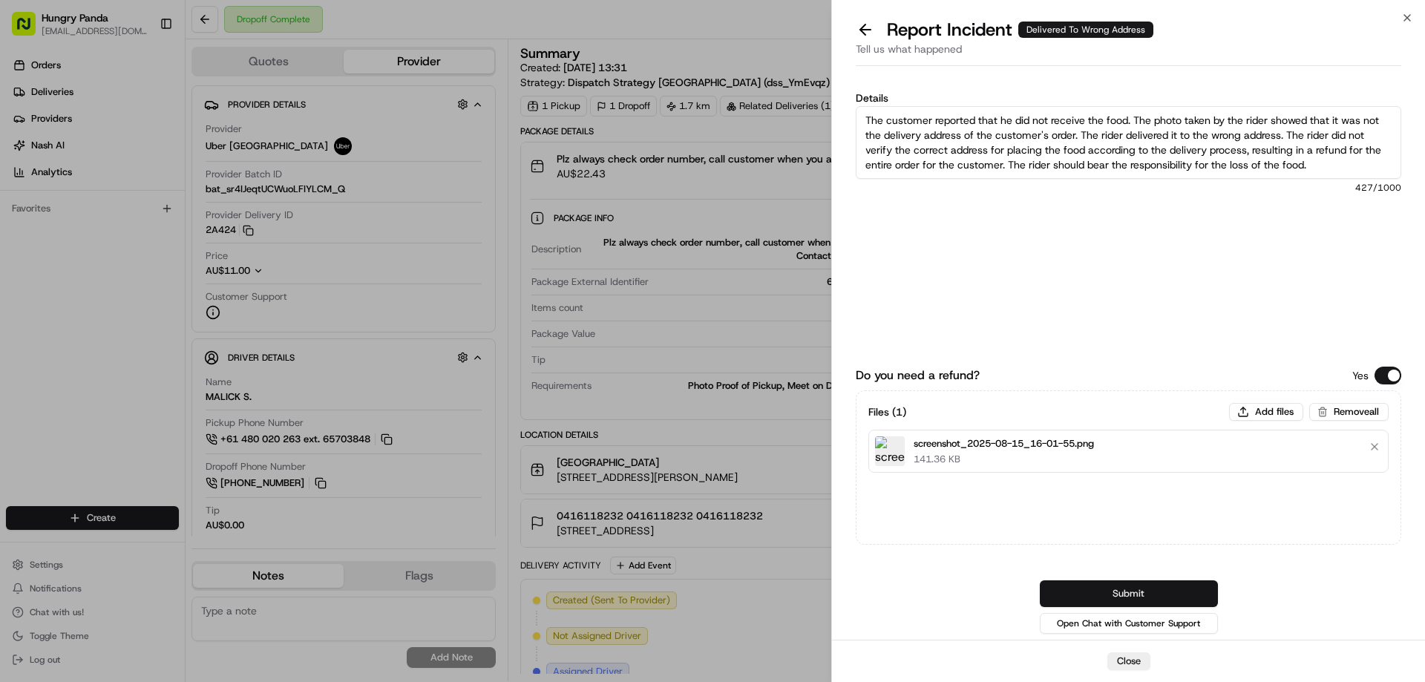
type textarea "The customer reported that he did not receive the food. The photo taken by the …"
click at [1140, 592] on button "Submit" at bounding box center [1129, 593] width 178 height 27
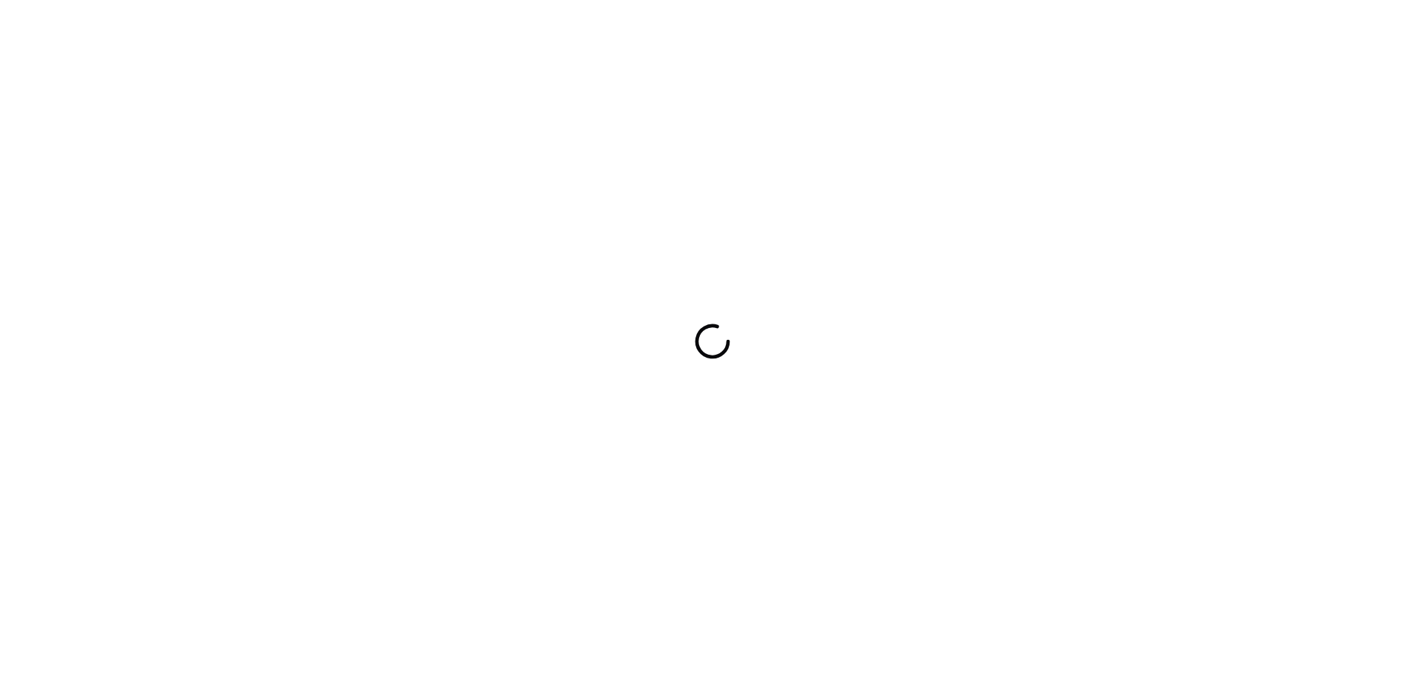
click at [758, 320] on div at bounding box center [712, 341] width 1425 height 682
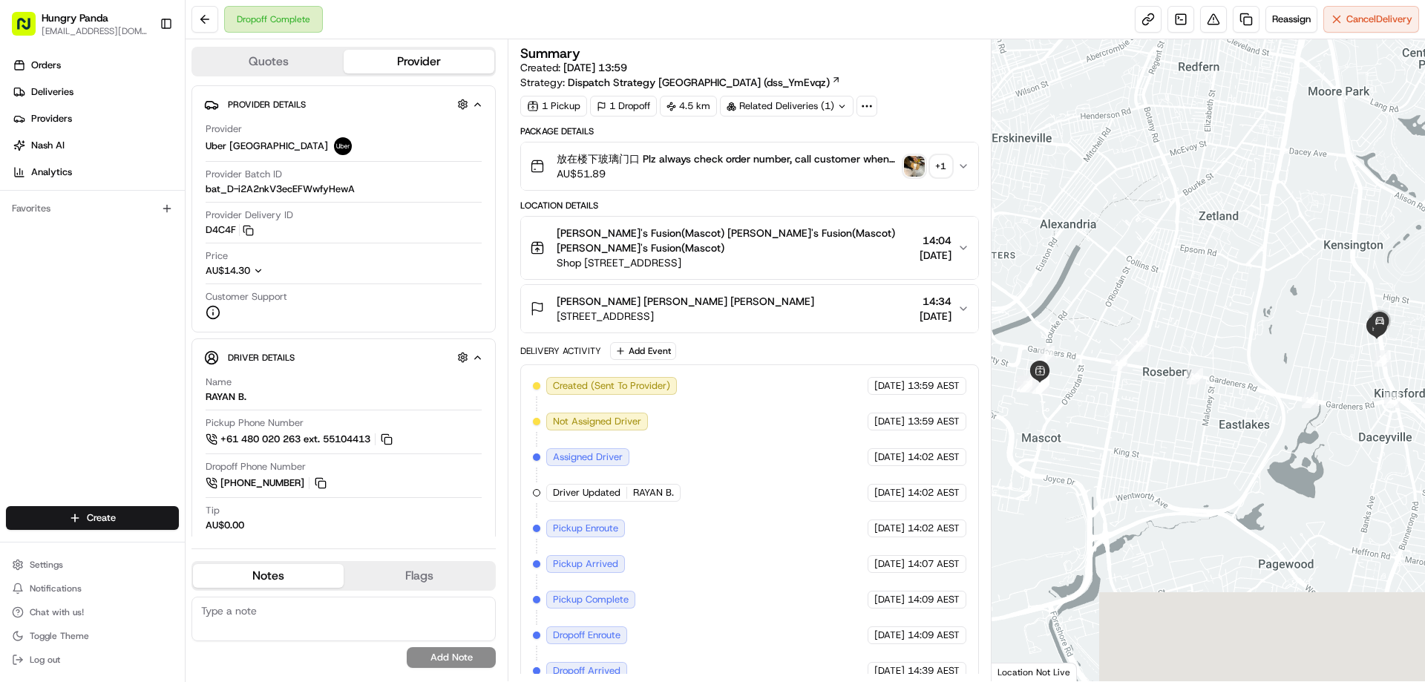
click at [917, 166] on img "button" at bounding box center [914, 166] width 21 height 21
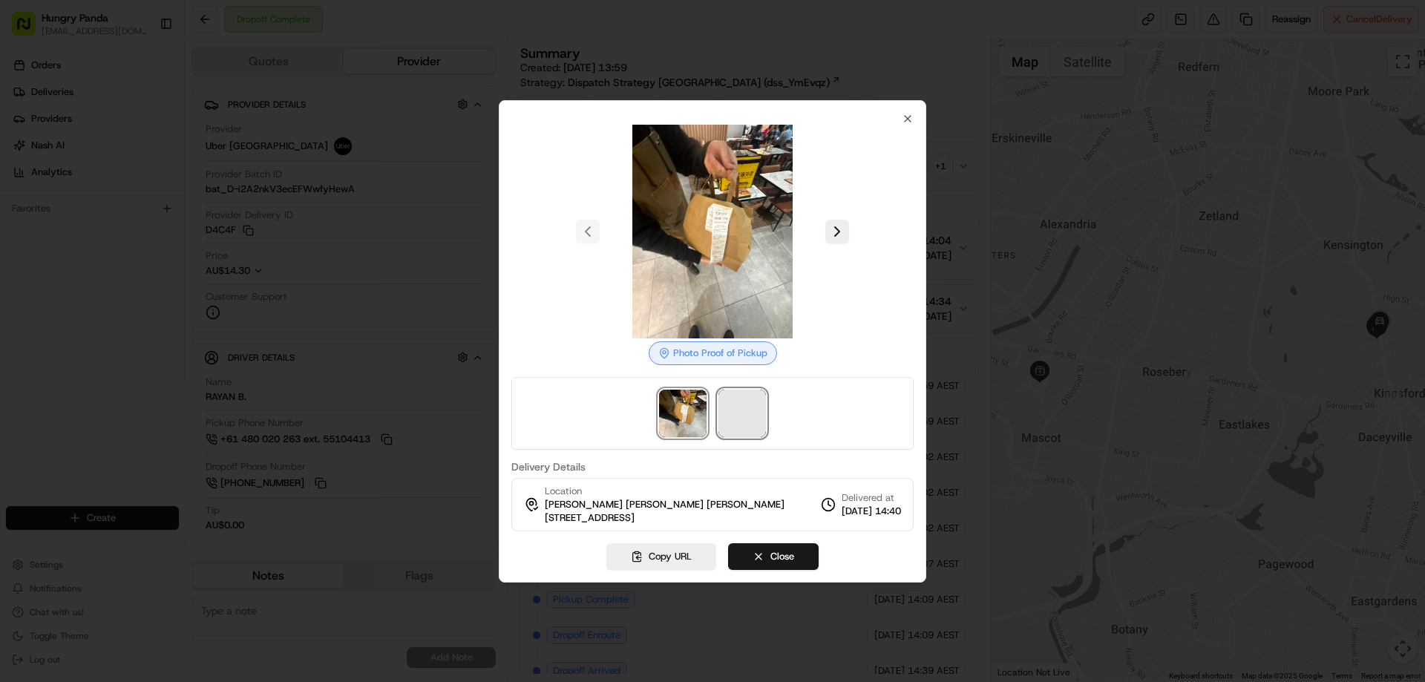
click at [759, 409] on span at bounding box center [741, 413] width 47 height 47
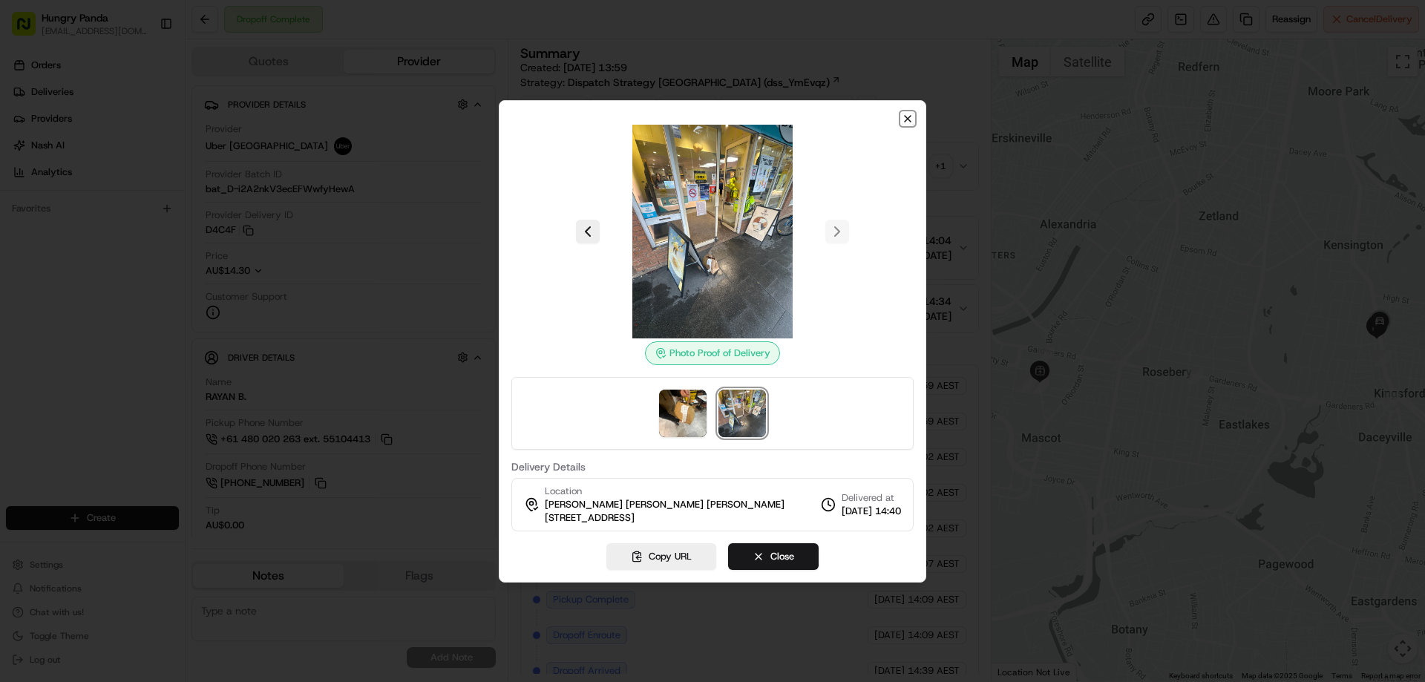
click at [912, 119] on icon "button" at bounding box center [908, 119] width 12 height 12
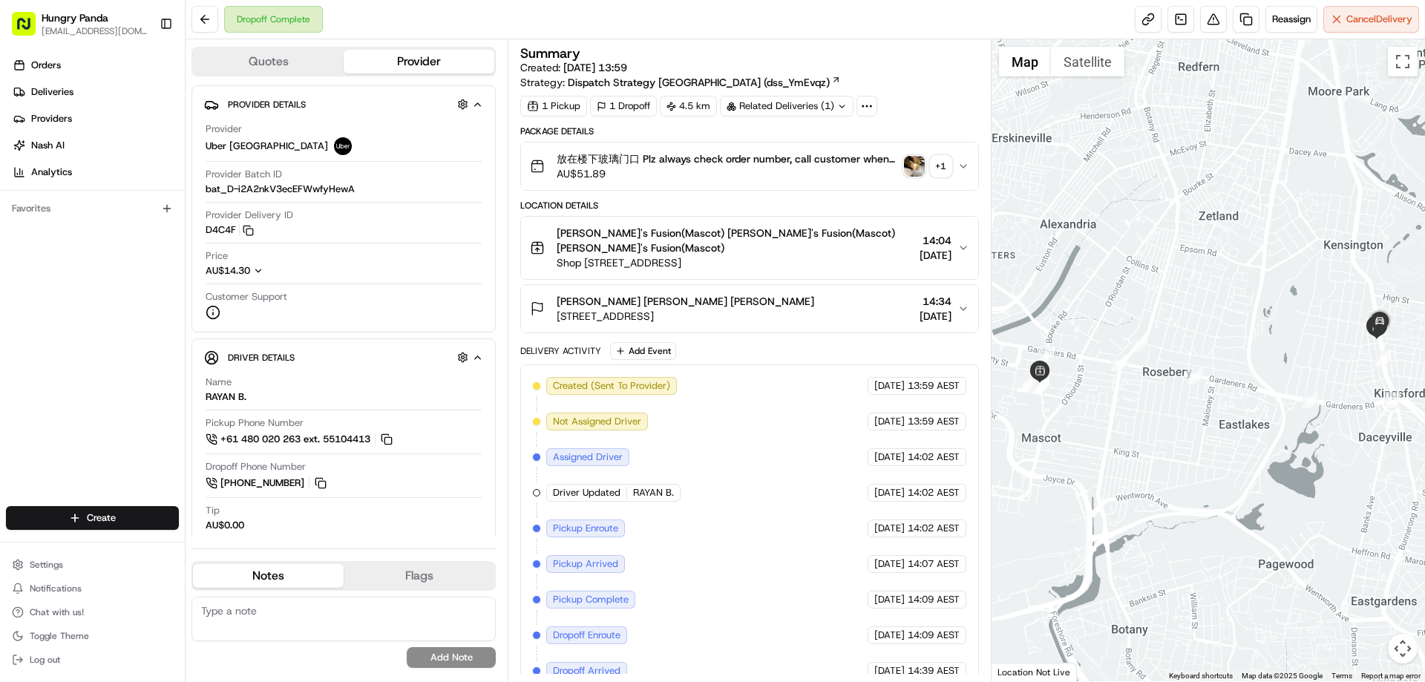
click at [953, 154] on div "放在楼下玻璃门口 Plz always check order number, call customer when you arrive, any deli…" at bounding box center [743, 166] width 427 height 30
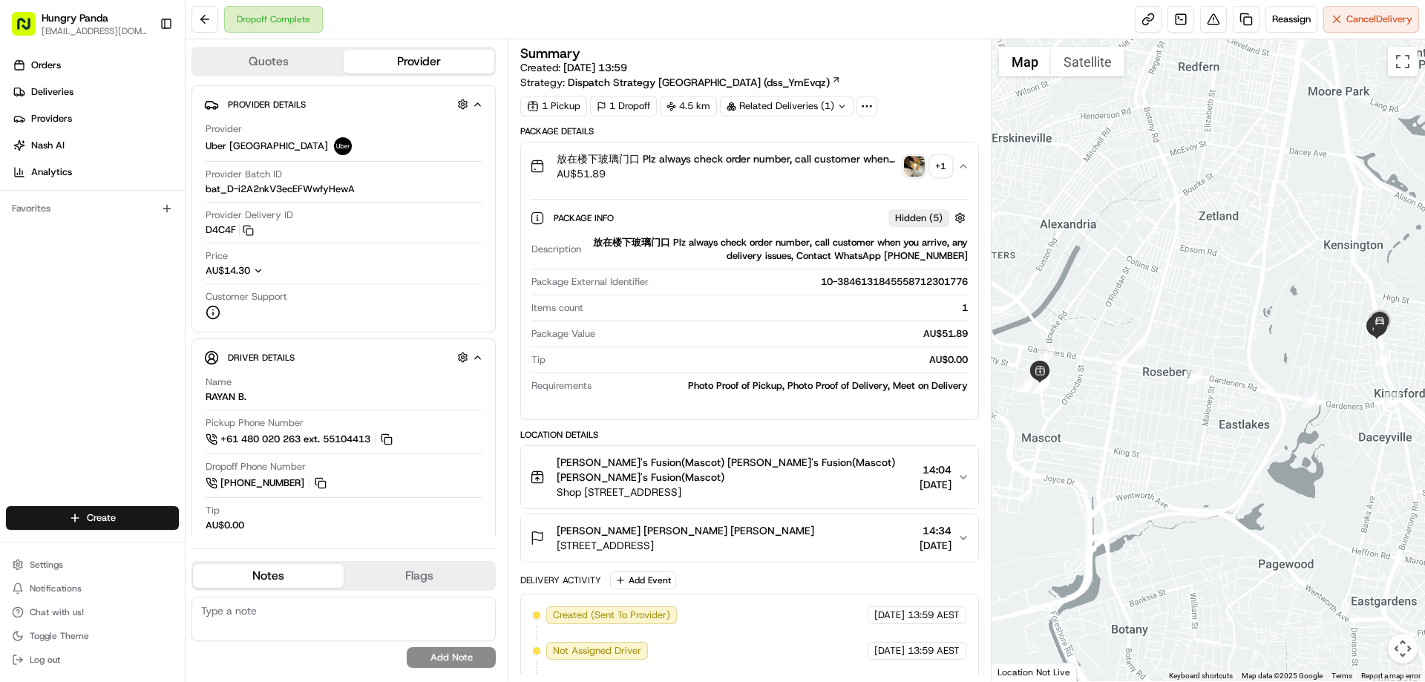
click at [910, 147] on button "放在楼下玻璃门口 Plz always check order number, call customer when you arrive, any deli…" at bounding box center [749, 165] width 456 height 47
click at [913, 156] on img "button" at bounding box center [914, 166] width 21 height 21
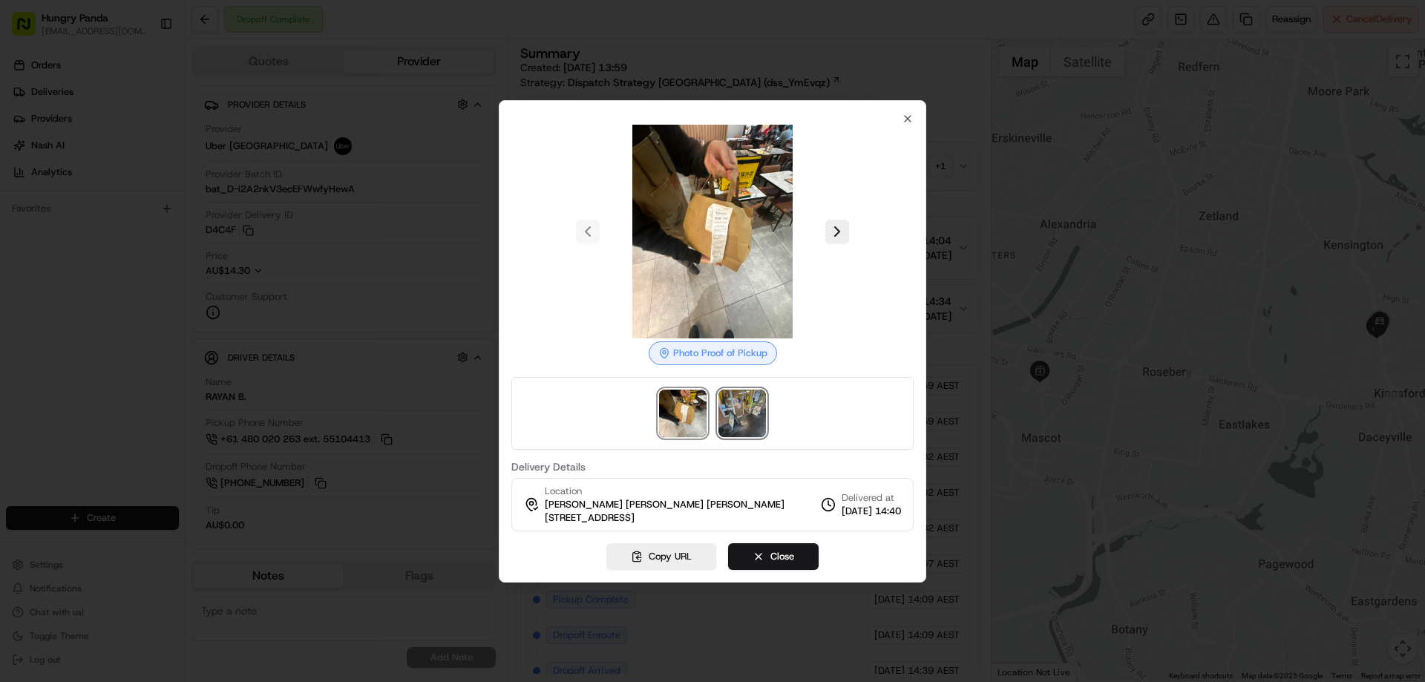
click at [749, 416] on img at bounding box center [741, 413] width 47 height 47
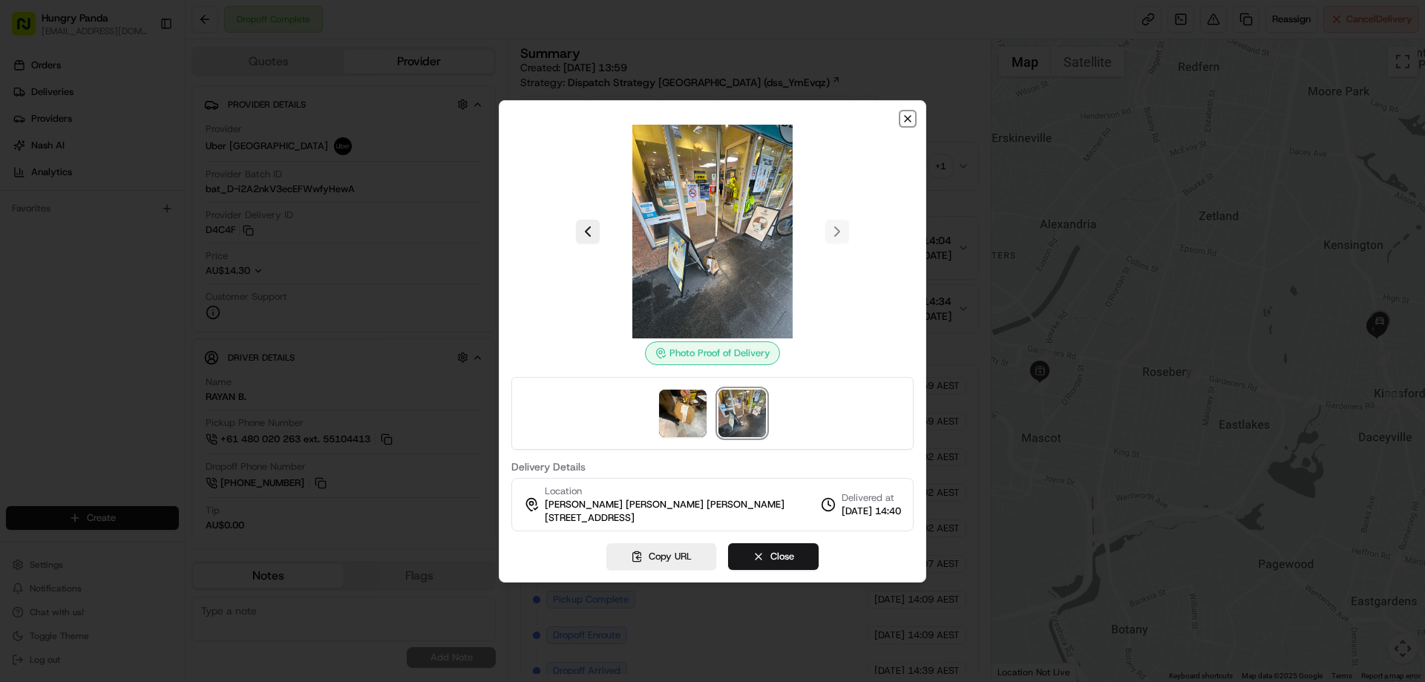
click at [908, 119] on icon "button" at bounding box center [908, 119] width 12 height 12
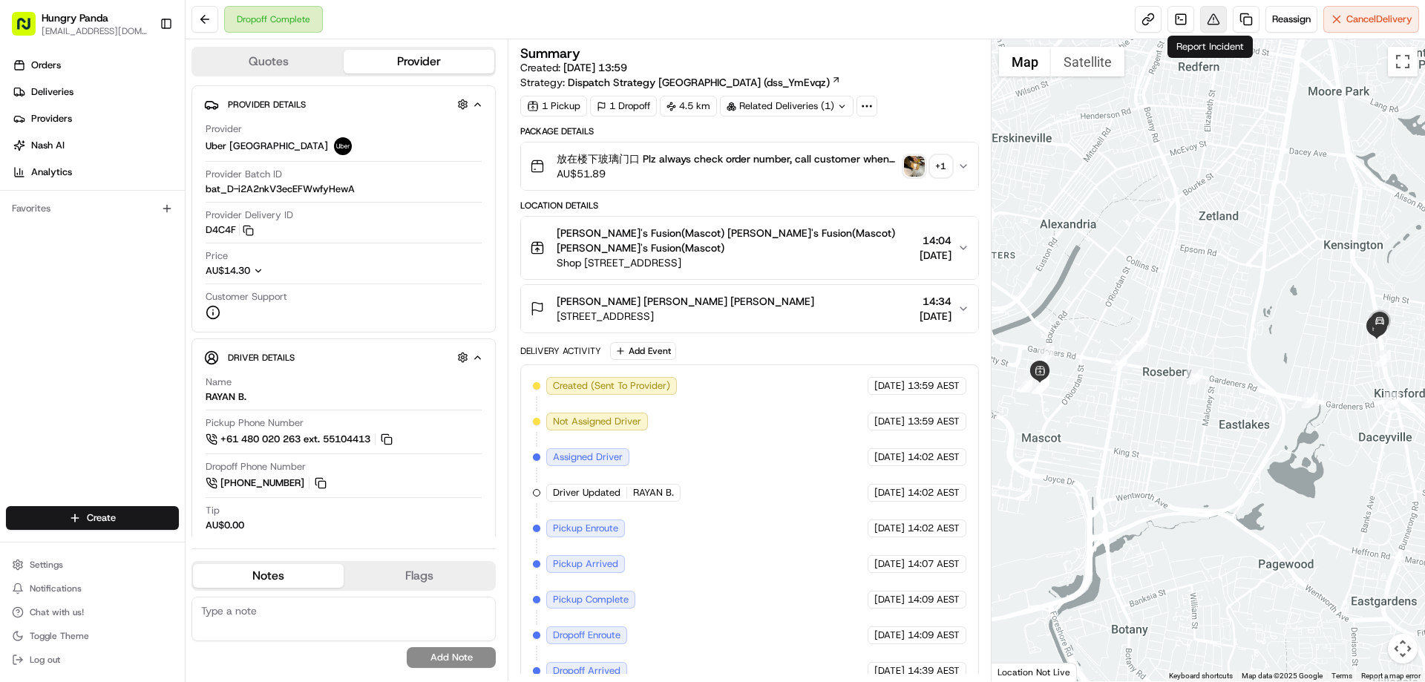
click at [1205, 28] on button at bounding box center [1213, 19] width 27 height 27
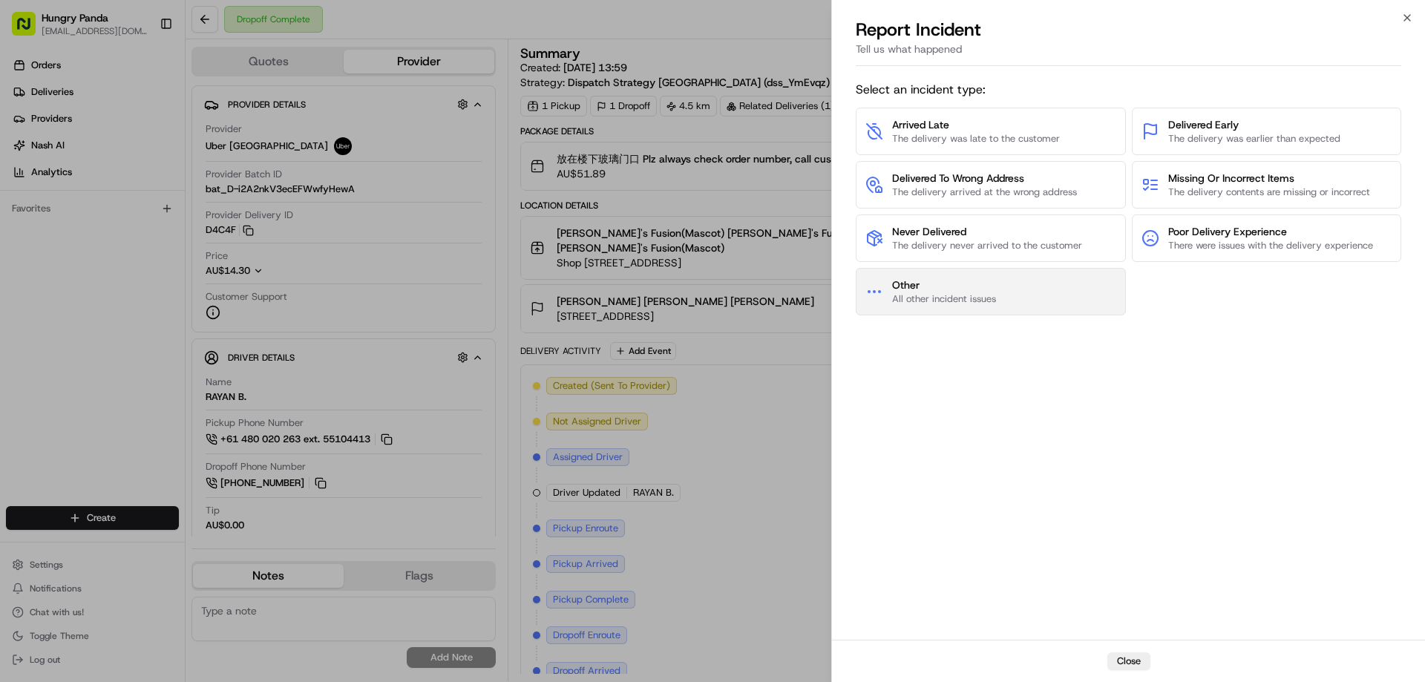
click at [948, 315] on button "Other All other incident issues" at bounding box center [991, 291] width 270 height 47
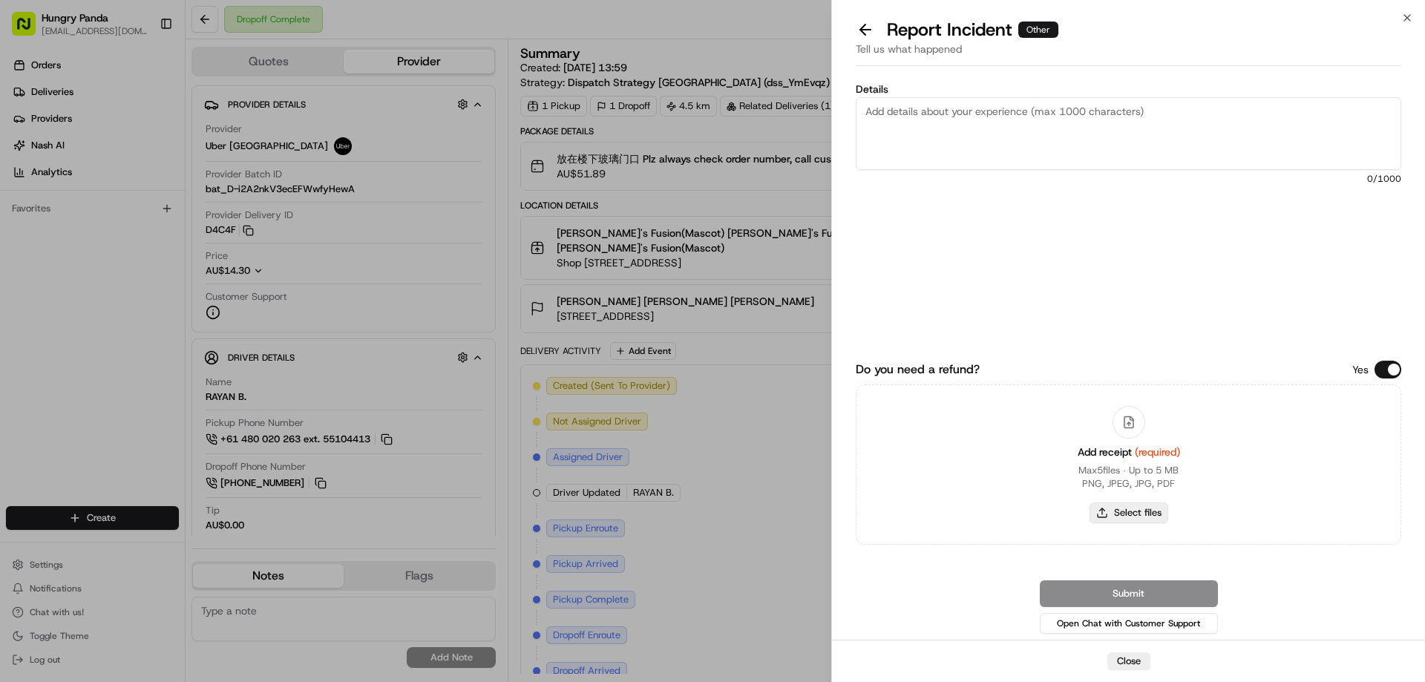
click at [1096, 508] on button "Select files" at bounding box center [1129, 512] width 79 height 21
type input "C:\fakepath\screenshot_2025-08-15_16-03-14.png"
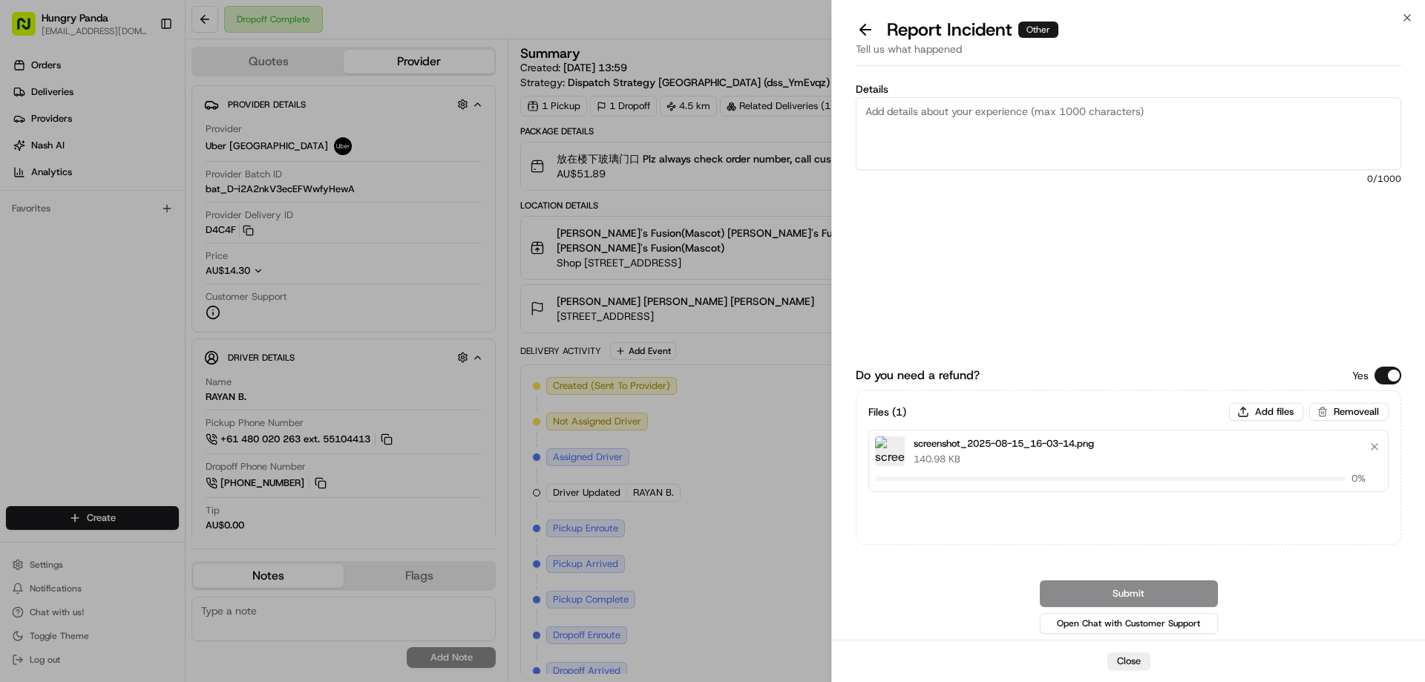
drag, startPoint x: 947, startPoint y: 132, endPoint x: 1052, endPoint y: 33, distance: 144.9
click at [947, 132] on textarea "Details" at bounding box center [1129, 133] width 546 height 73
click at [963, 150] on textarea "Details" at bounding box center [1129, 133] width 546 height 73
paste textarea "The customer reported that he did not receive the meal, the delivery photo take…"
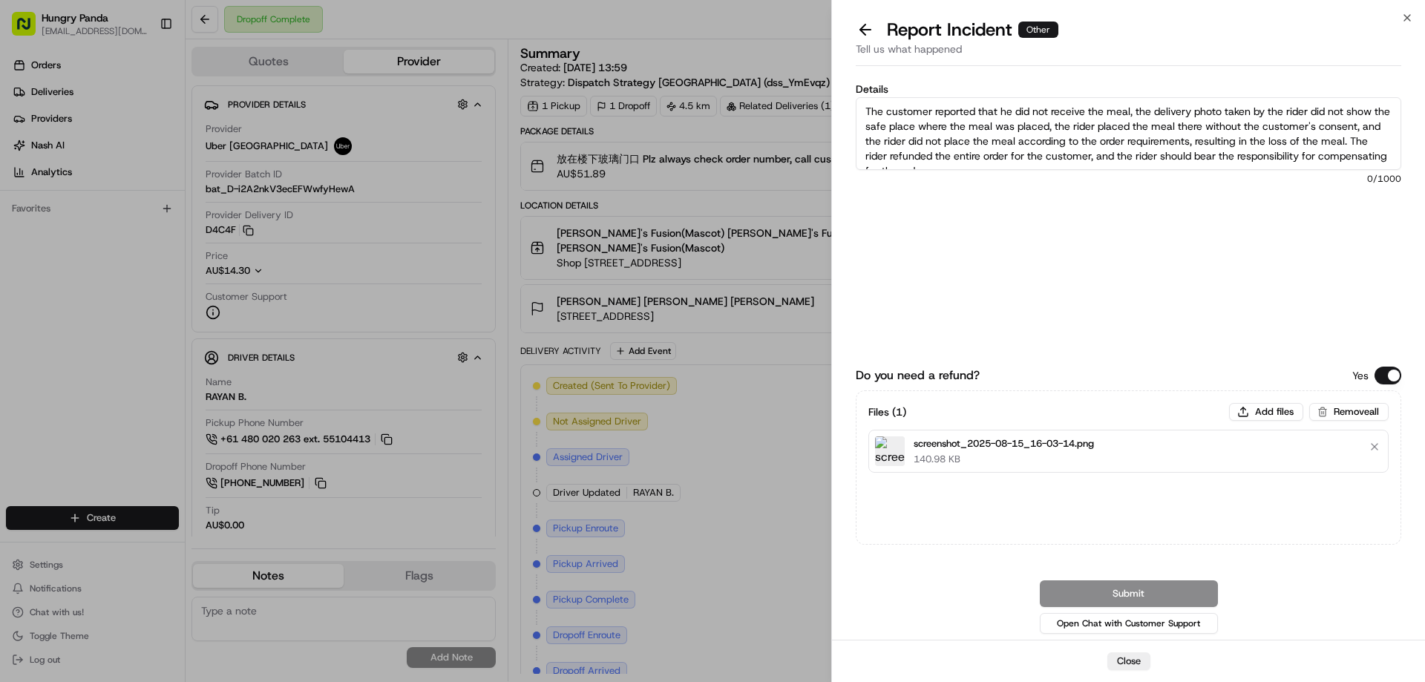
scroll to position [8, 0]
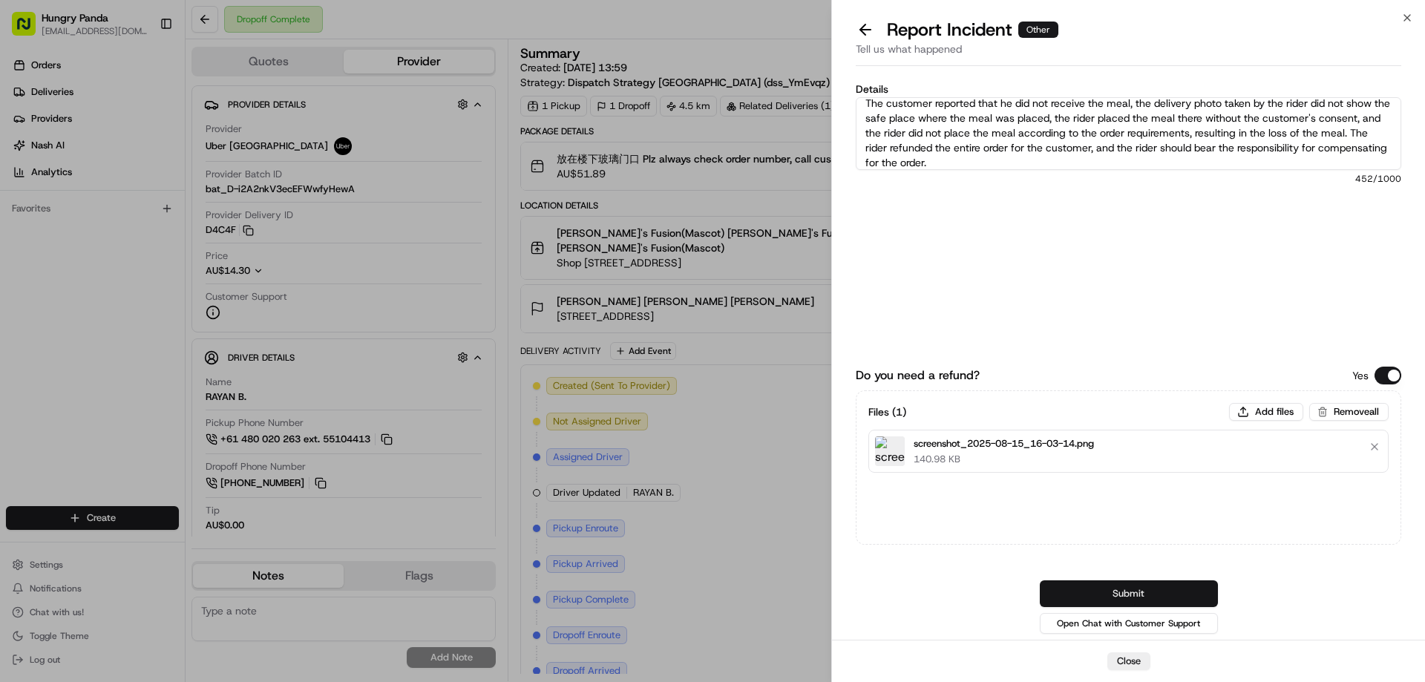
type textarea "The customer reported that he did not receive the meal, the delivery photo take…"
click at [1109, 592] on button "Submit" at bounding box center [1129, 593] width 178 height 27
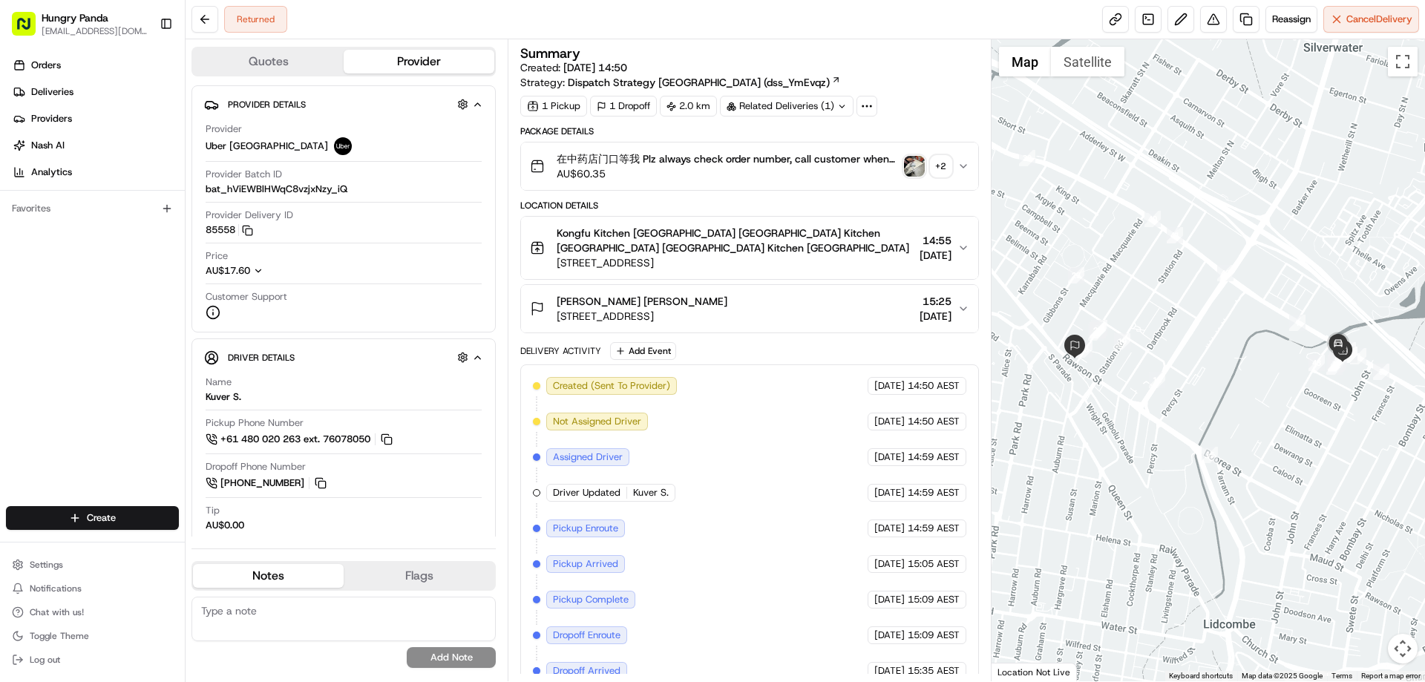
click at [916, 158] on img "button" at bounding box center [914, 166] width 21 height 21
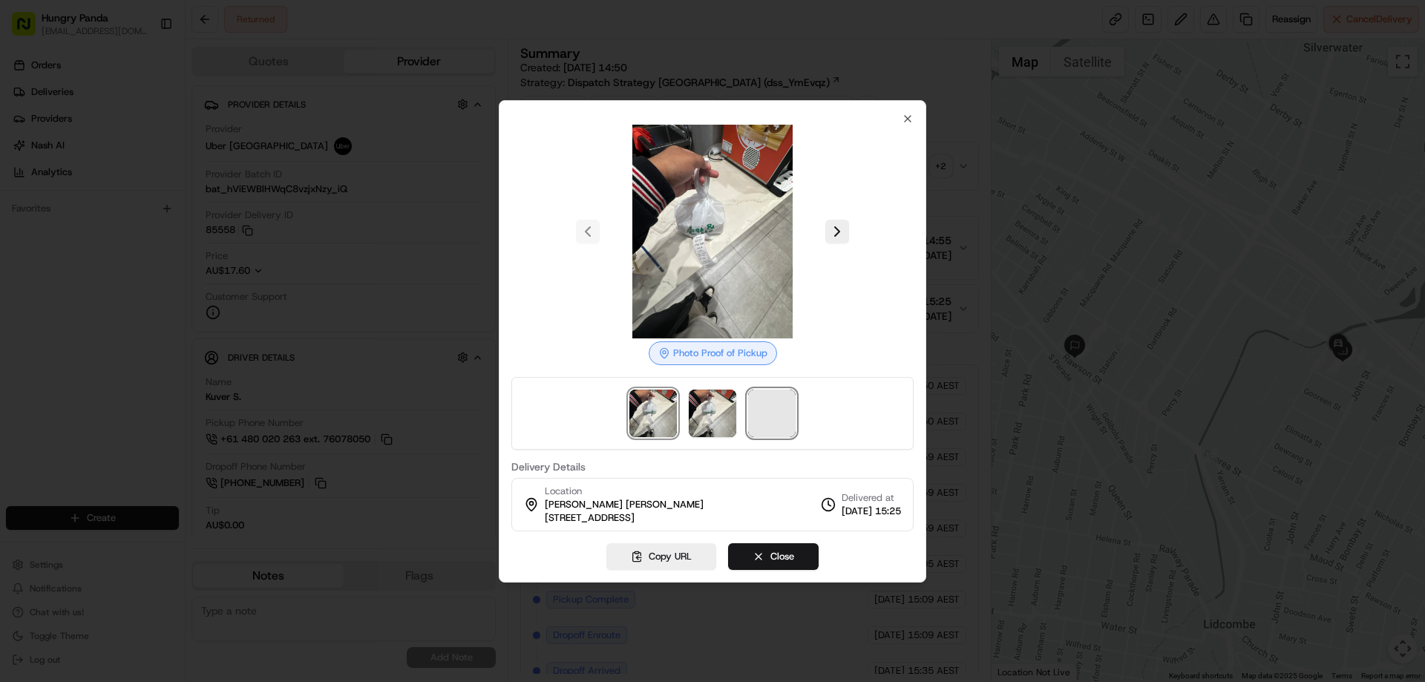
click at [771, 412] on span at bounding box center [771, 413] width 47 height 47
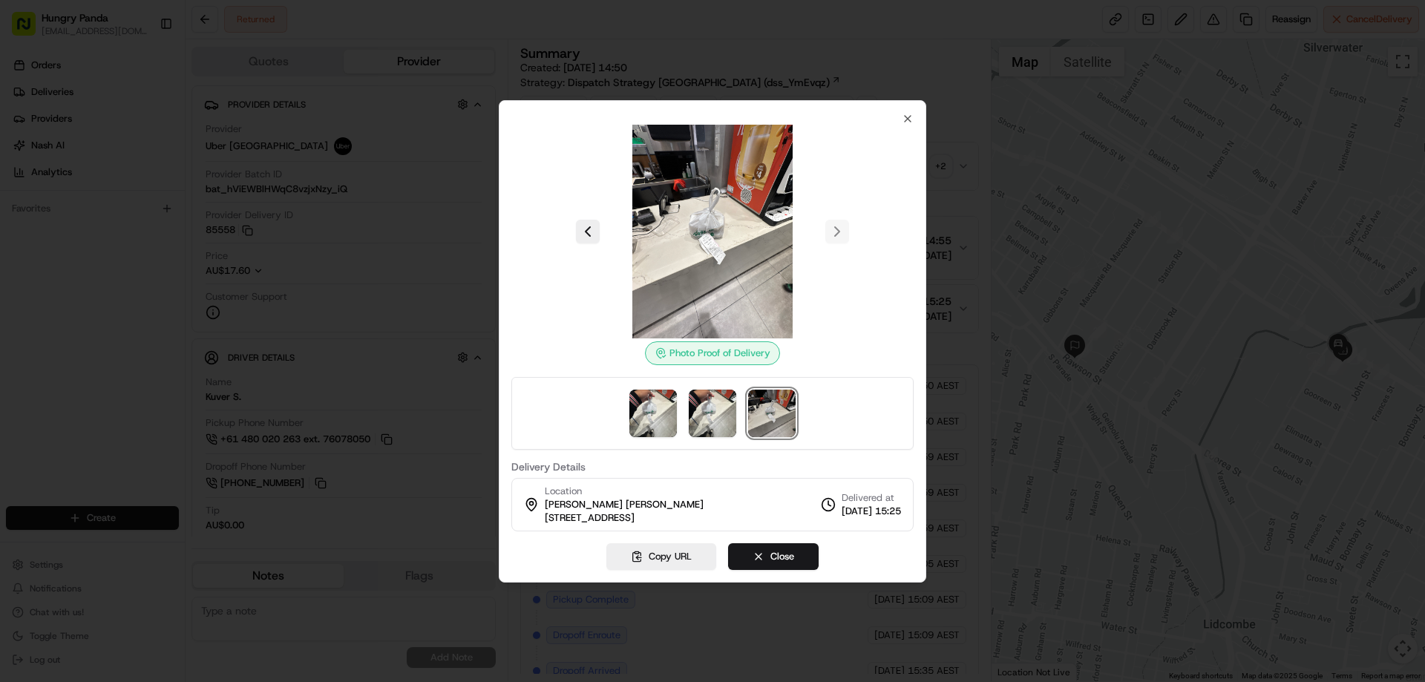
click at [909, 125] on div at bounding box center [712, 232] width 402 height 214
drag, startPoint x: 905, startPoint y: 110, endPoint x: 906, endPoint y: 118, distance: 8.3
click at [906, 113] on icon "button" at bounding box center [908, 119] width 12 height 12
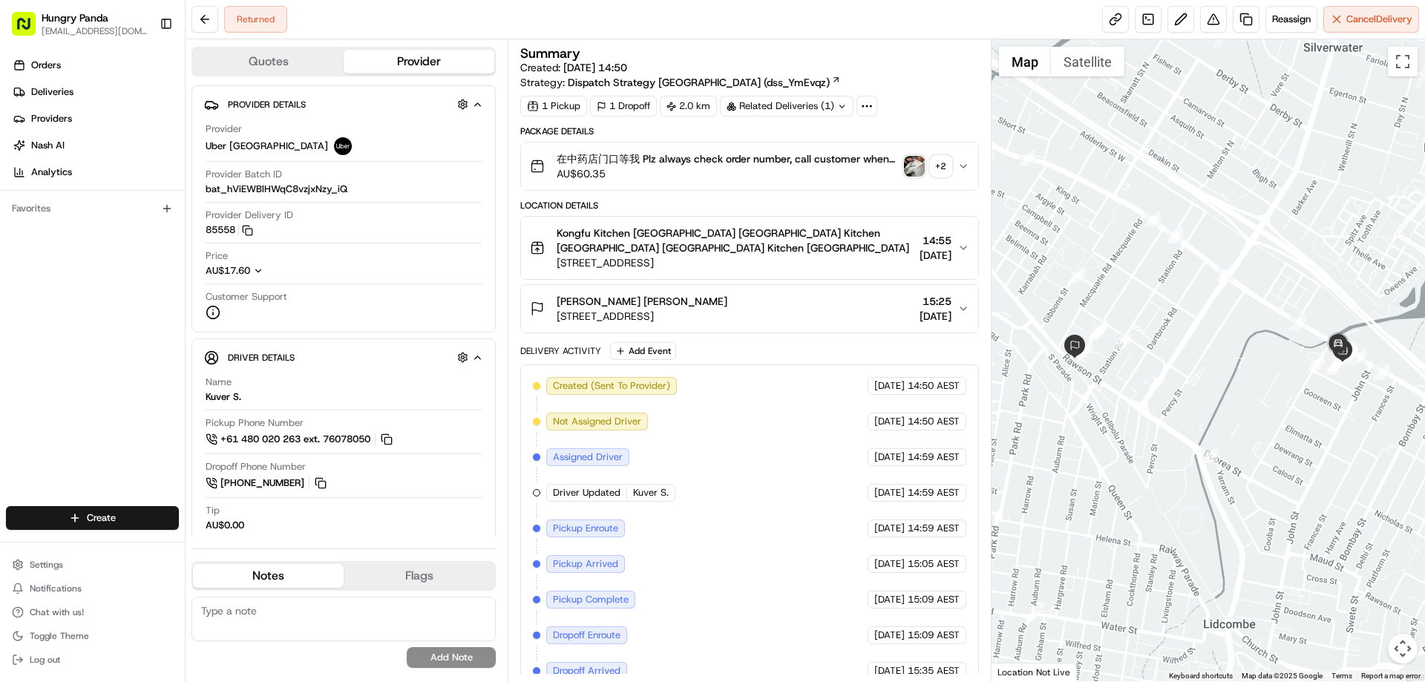
click at [959, 162] on icon "button" at bounding box center [963, 166] width 12 height 12
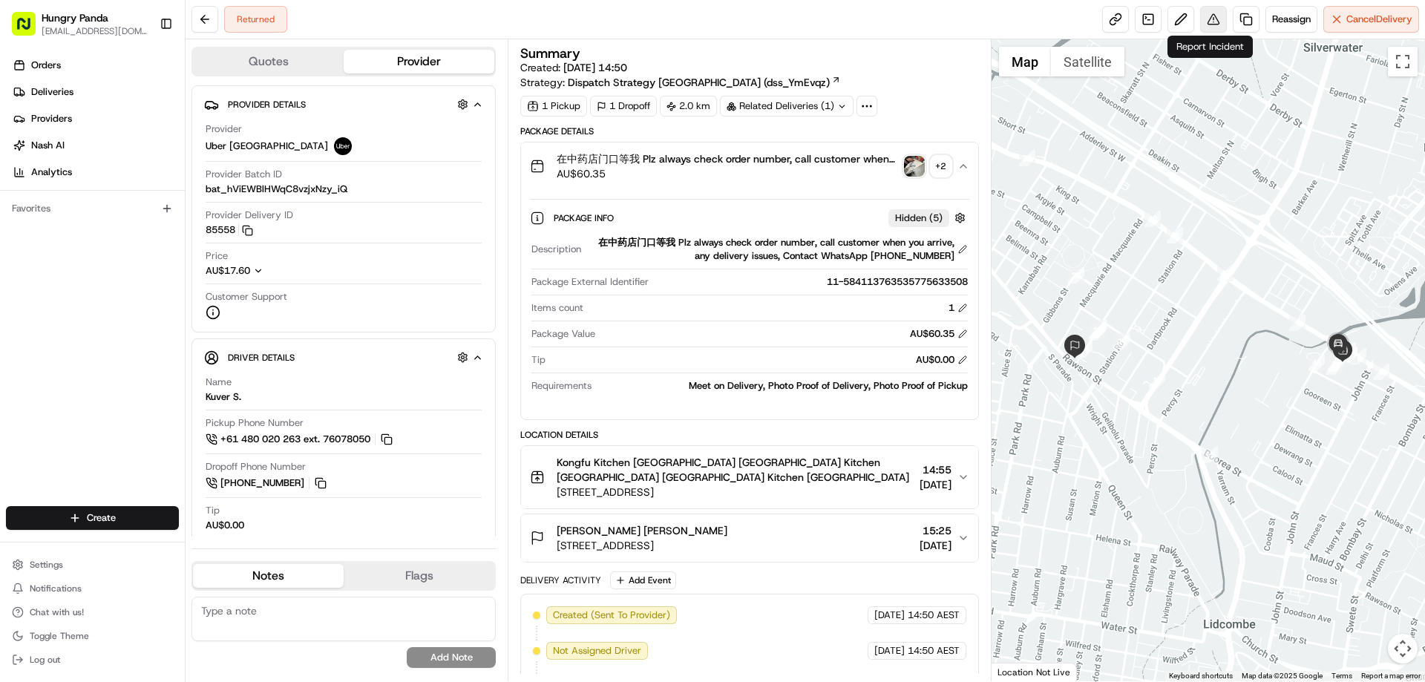
click at [1213, 8] on button at bounding box center [1213, 19] width 27 height 27
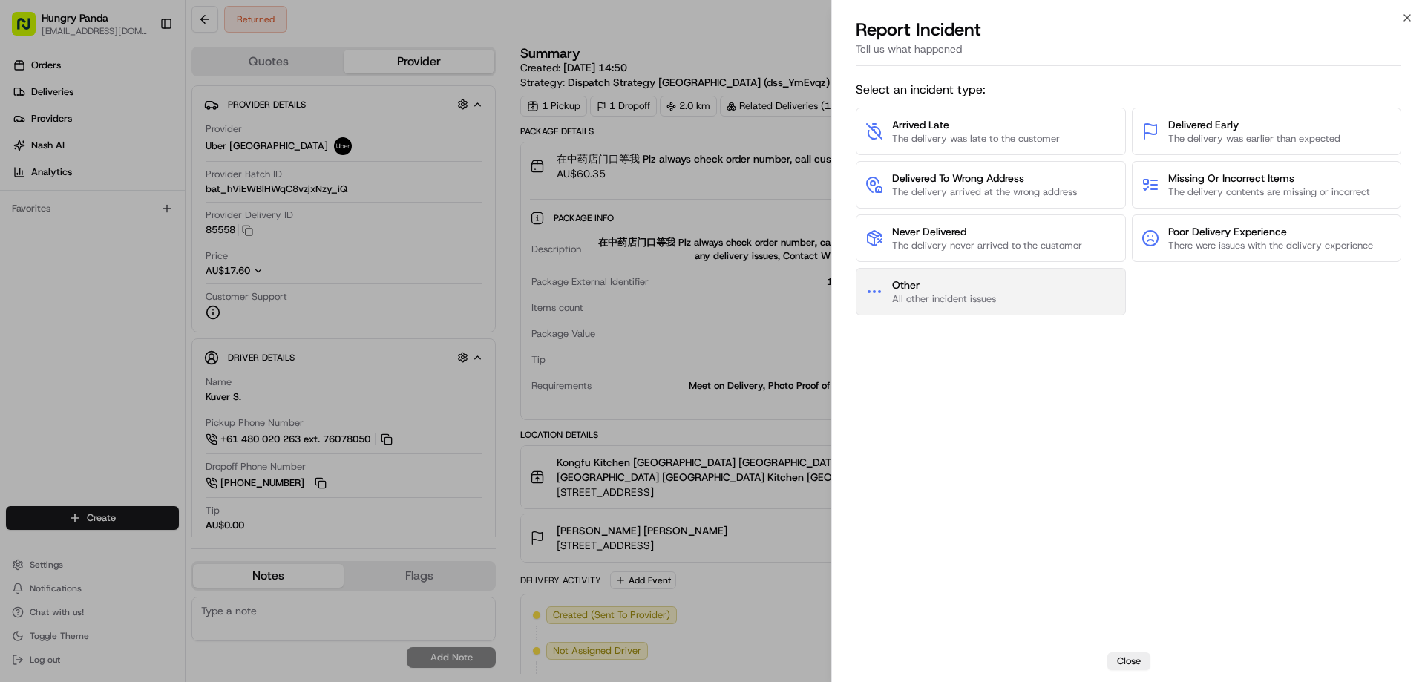
click at [984, 303] on span "All other incident issues" at bounding box center [944, 298] width 104 height 13
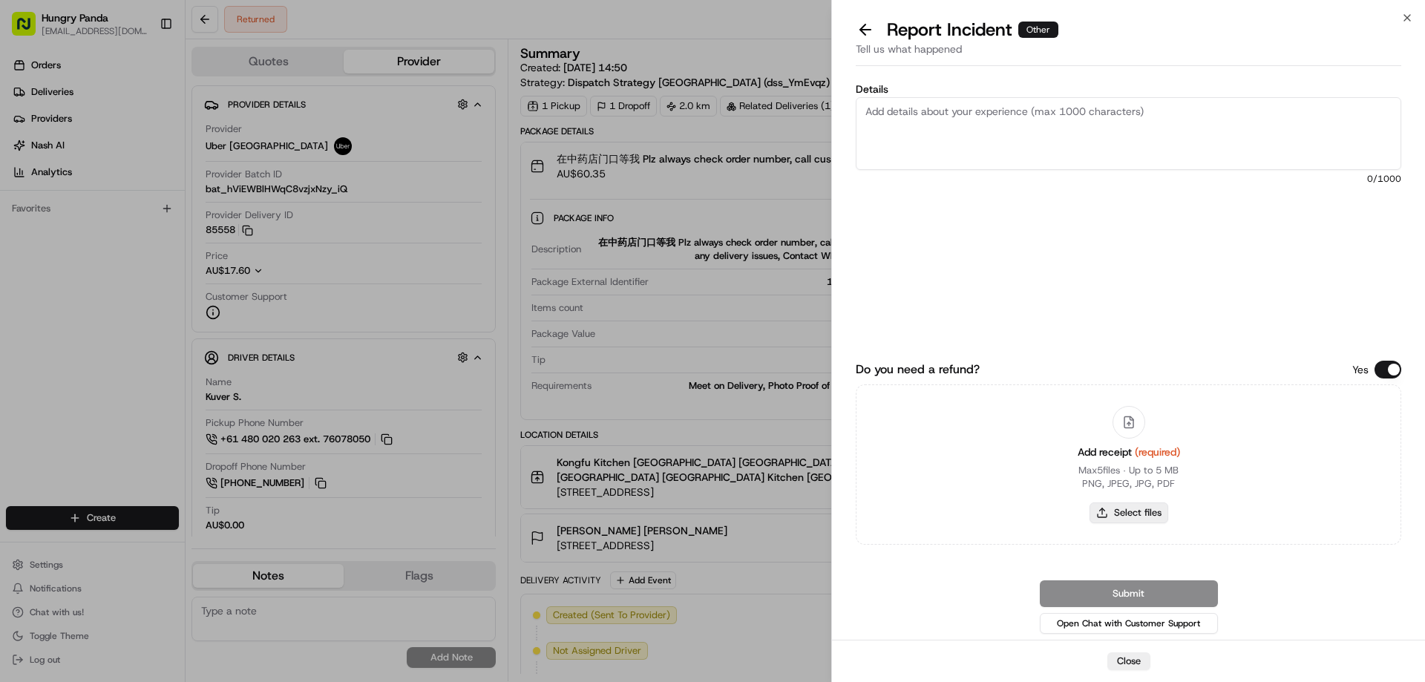
click at [1117, 502] on button "Select files" at bounding box center [1129, 512] width 79 height 21
type input "C:\fakepath\screenshot_2025-08-15_16-05-23.png"
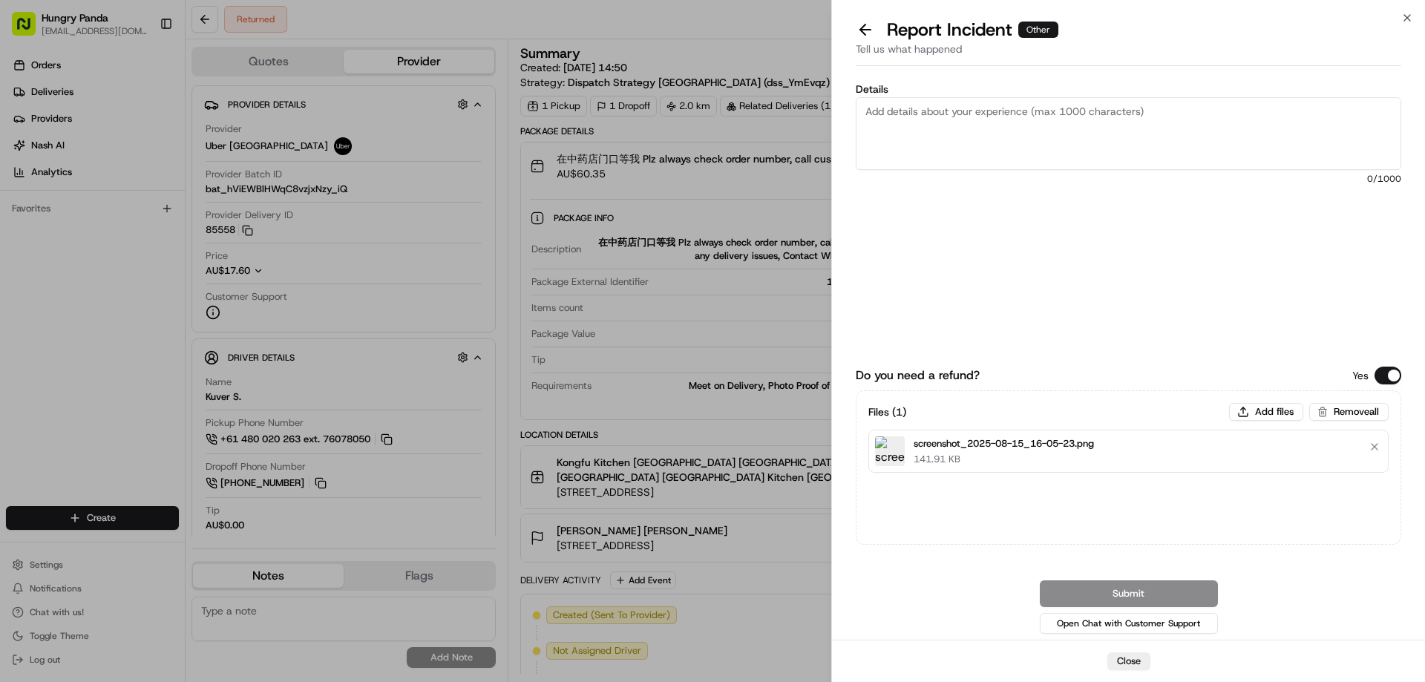
click at [1007, 151] on textarea "Details" at bounding box center [1129, 133] width 546 height 73
paste textarea "The order delivery was seriously overdue. The order log showed that the rider r…"
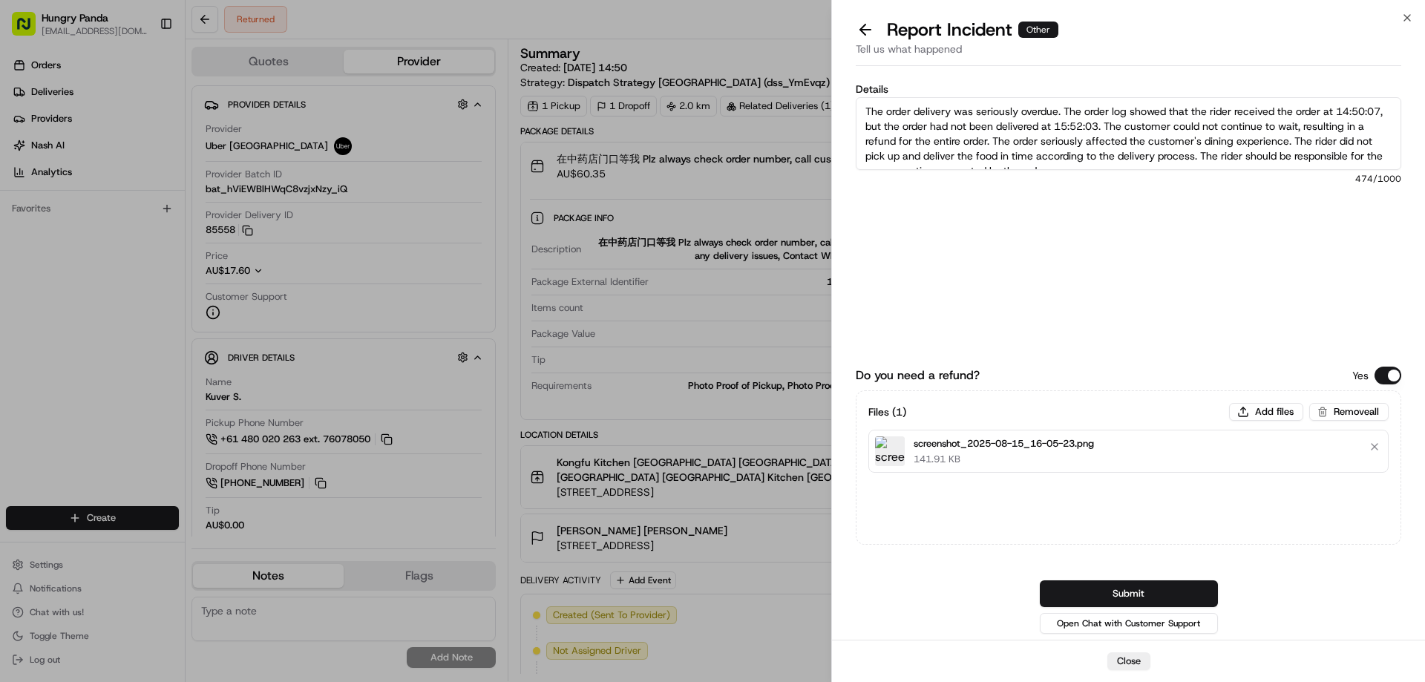
scroll to position [8, 0]
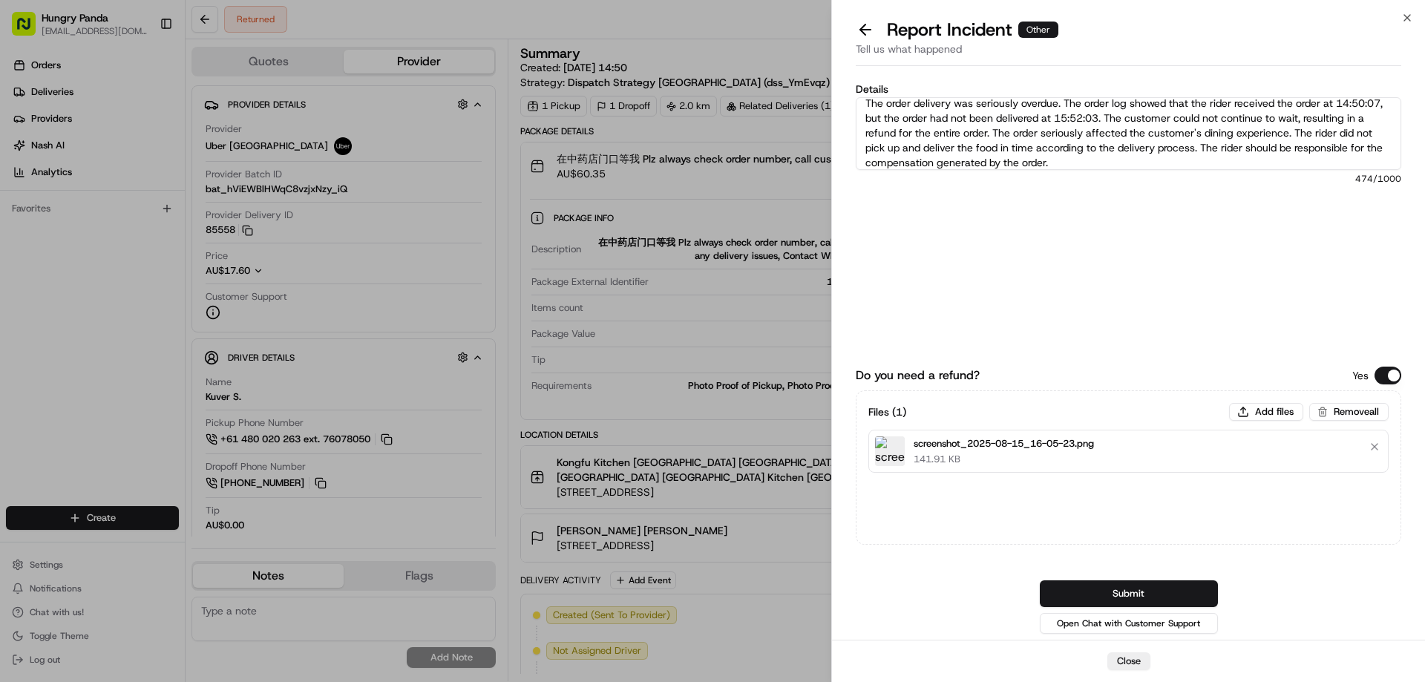
type textarea "The order delivery was seriously overdue. The order log showed that the rider r…"
click at [1124, 591] on button "Submit" at bounding box center [1129, 593] width 178 height 27
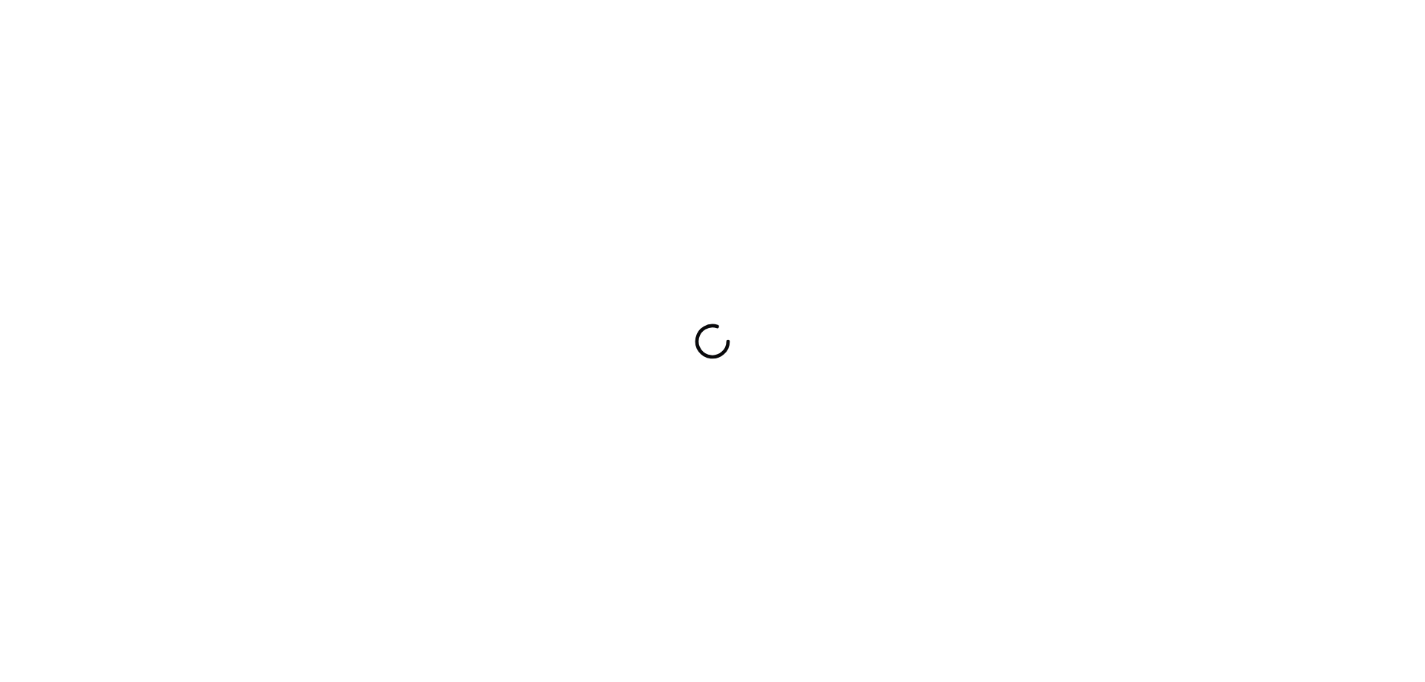
click at [842, 194] on div at bounding box center [712, 341] width 1425 height 682
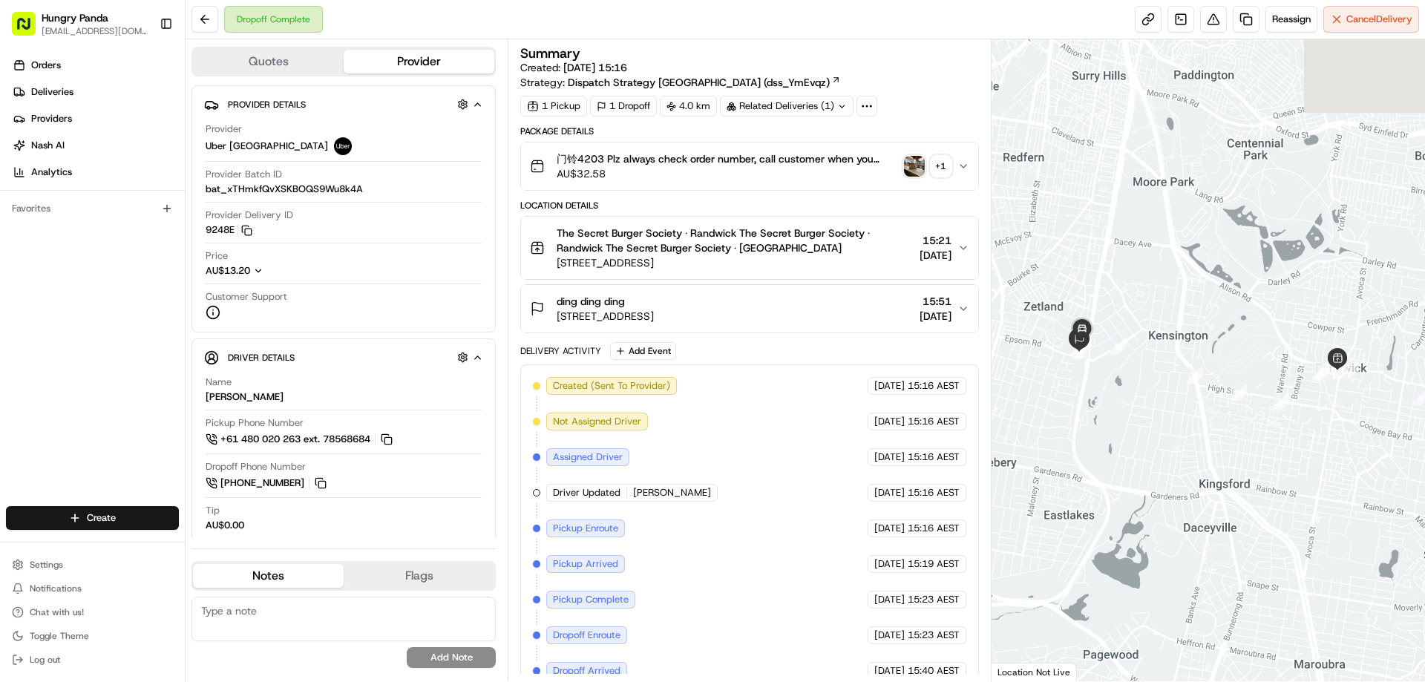
click at [919, 168] on img "button" at bounding box center [914, 166] width 21 height 21
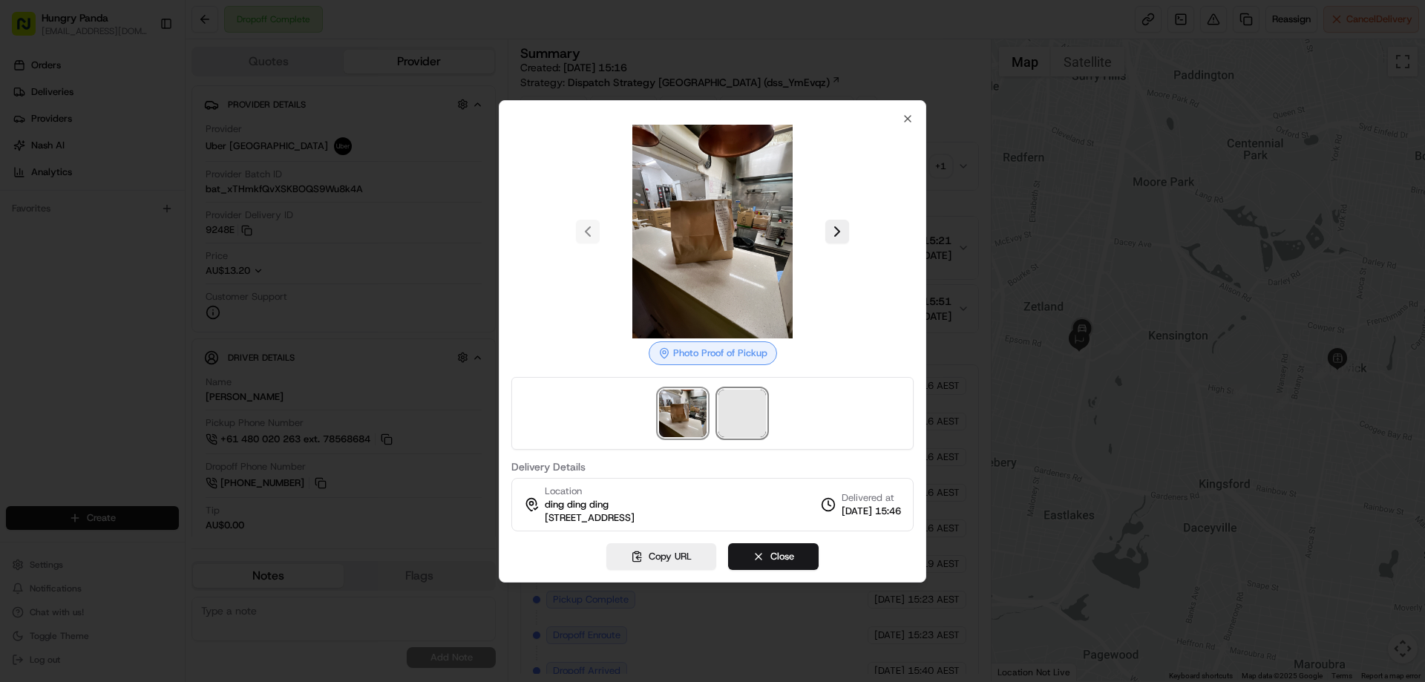
click at [730, 407] on span at bounding box center [741, 413] width 47 height 47
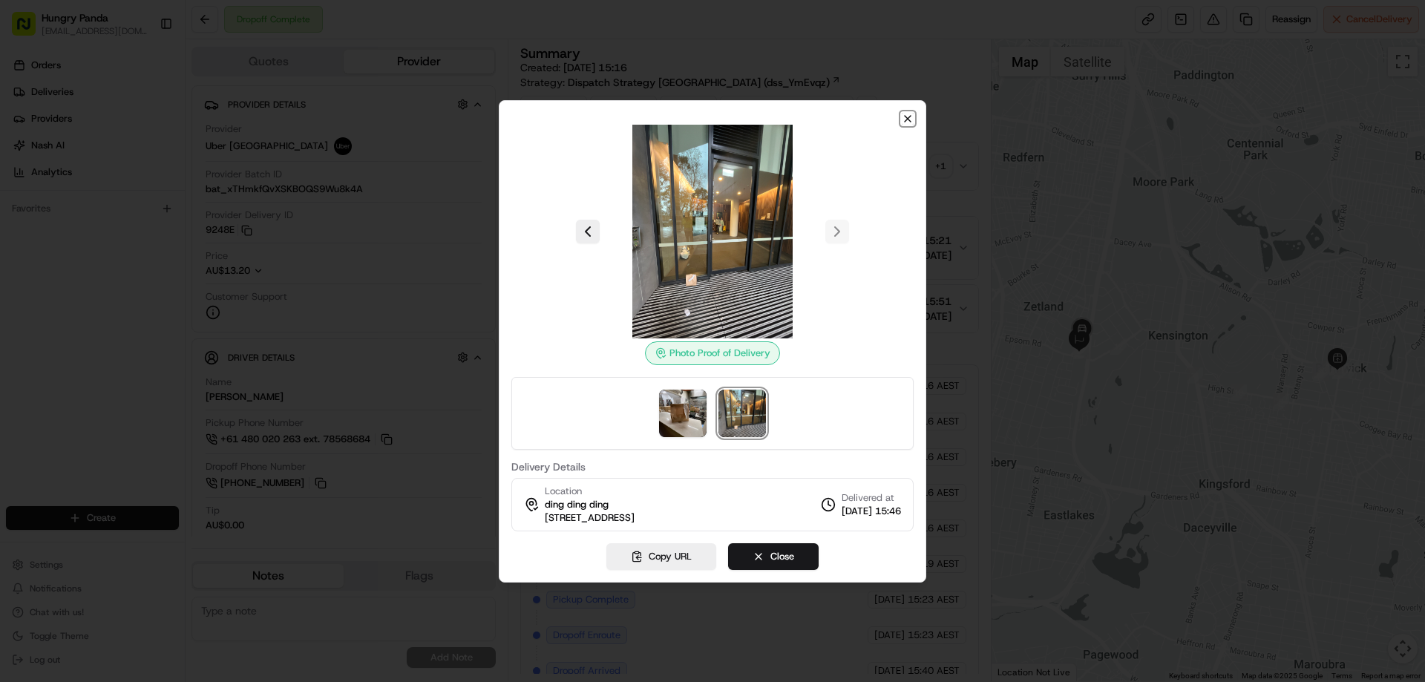
click at [905, 121] on icon "button" at bounding box center [908, 119] width 6 height 6
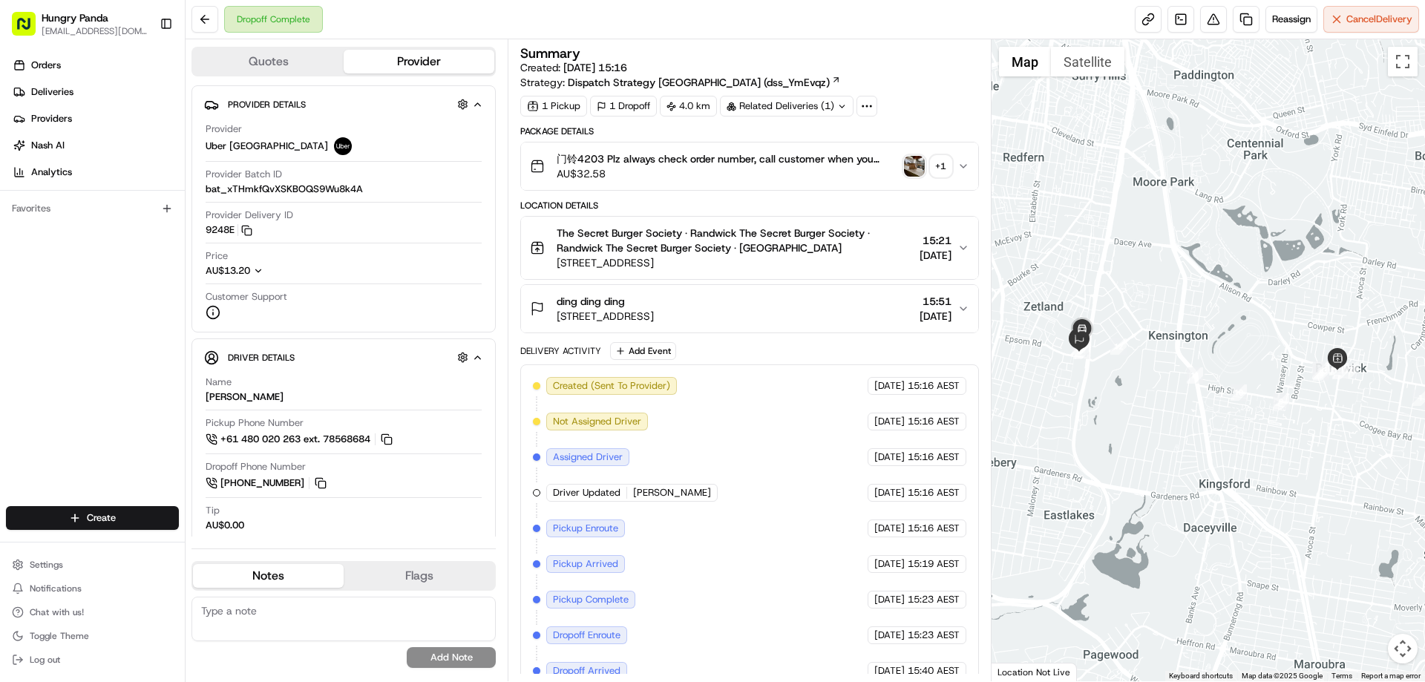
click at [957, 167] on icon "button" at bounding box center [963, 166] width 12 height 12
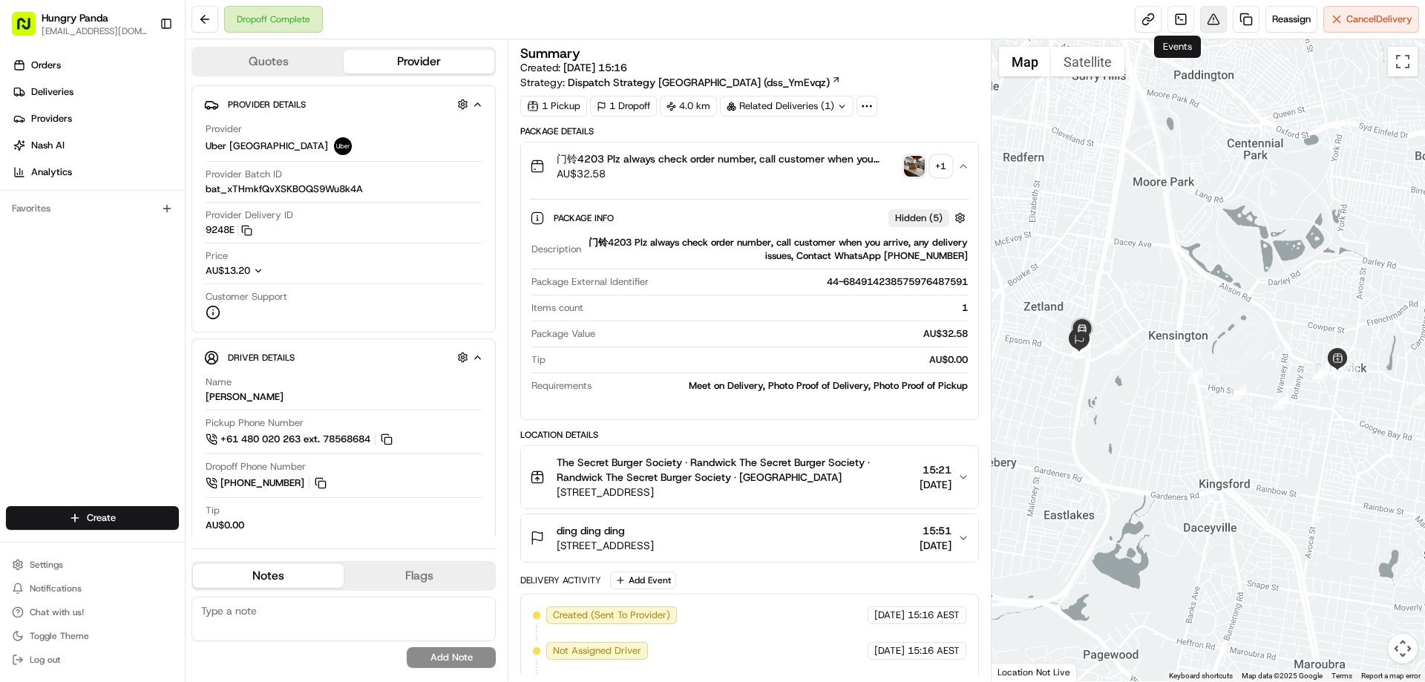
click at [1208, 12] on button at bounding box center [1213, 19] width 27 height 27
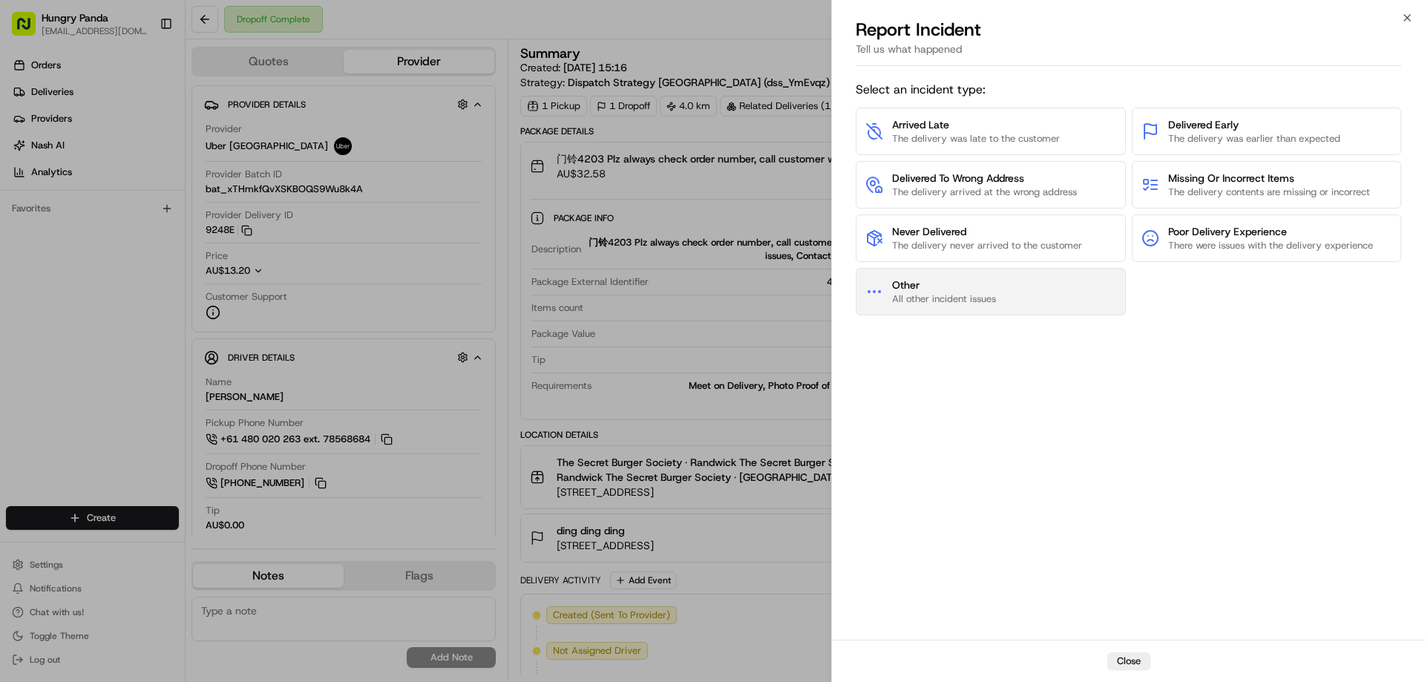
click at [944, 295] on span "All other incident issues" at bounding box center [944, 298] width 104 height 13
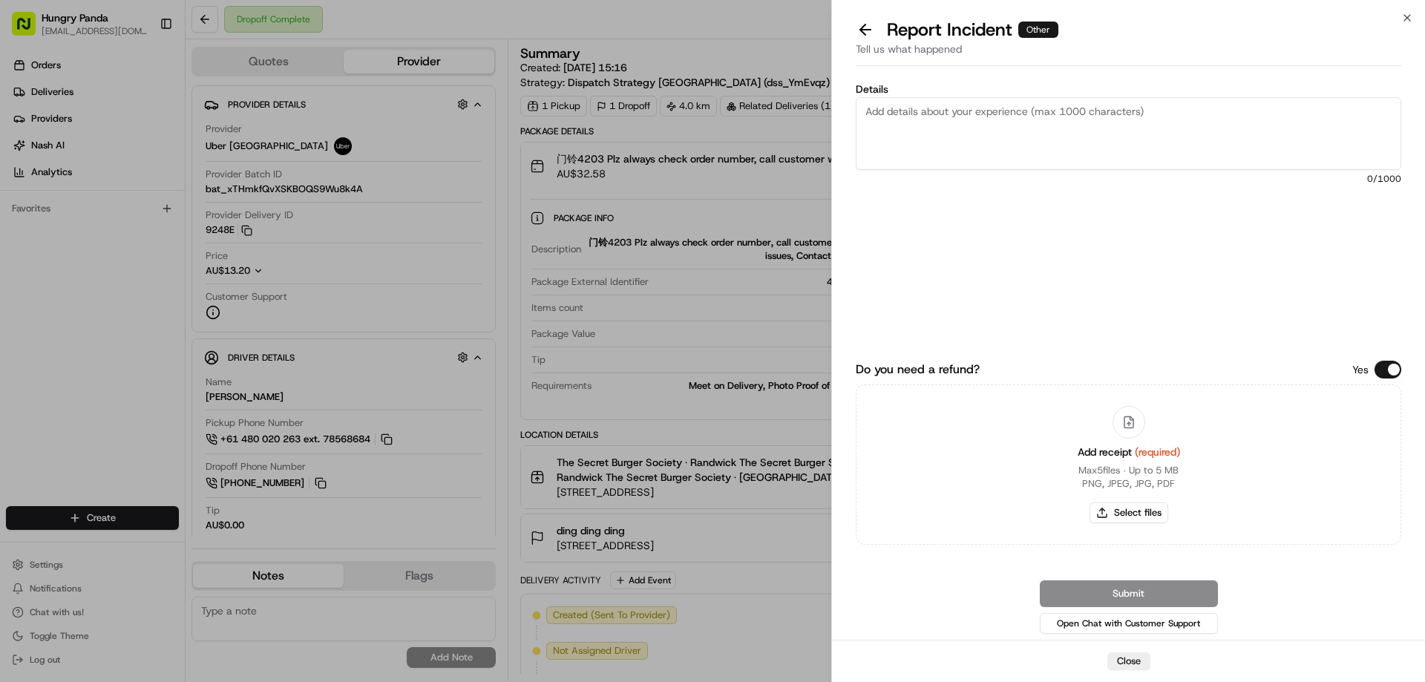
click at [1101, 502] on div "Add receipt (required) Max 5 files ∙ Up to 5 MB PNG, JPEG, JPG, PDF Select files" at bounding box center [1129, 464] width 126 height 135
click at [1101, 503] on button "Select files" at bounding box center [1129, 512] width 79 height 21
type input "C:\fakepath\screenshot_2025-08-15_16-10-10.png"
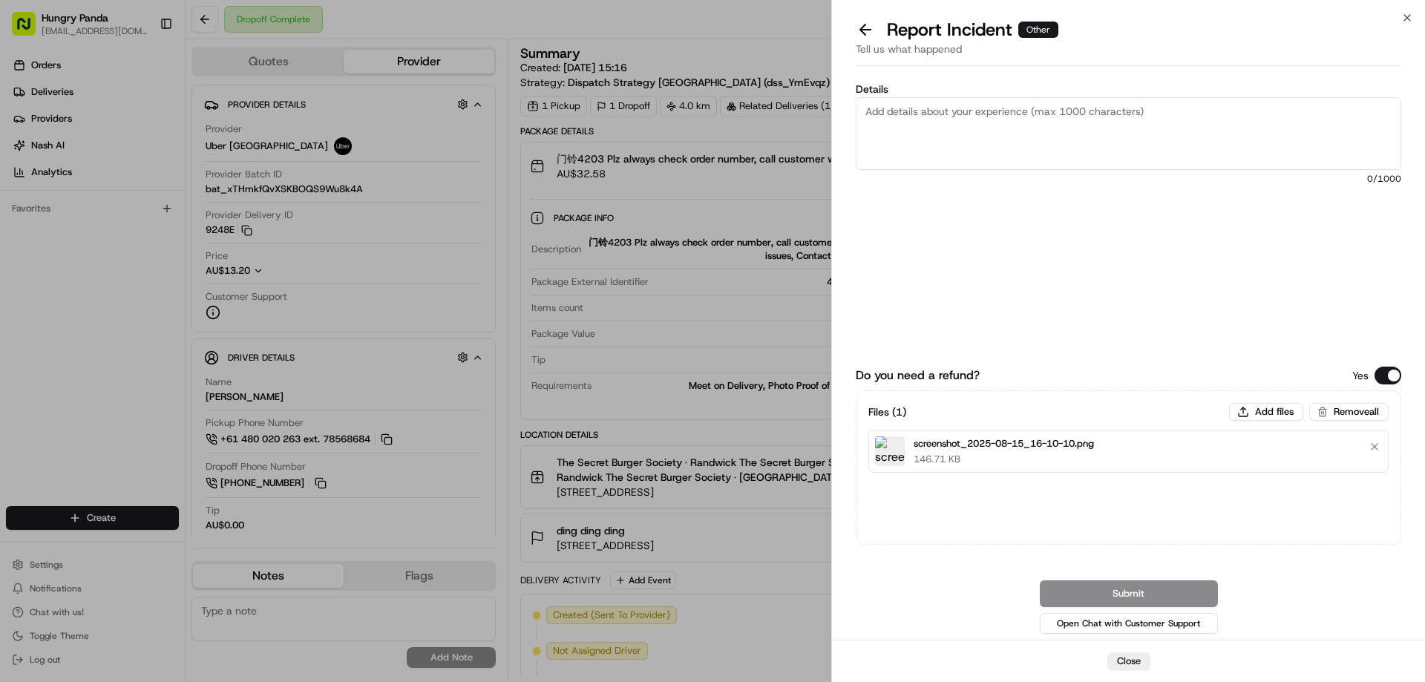
click at [995, 143] on textarea "Details" at bounding box center [1129, 133] width 546 height 73
paste textarea "The customer reported that he did not receive the meal, the delivery photo take…"
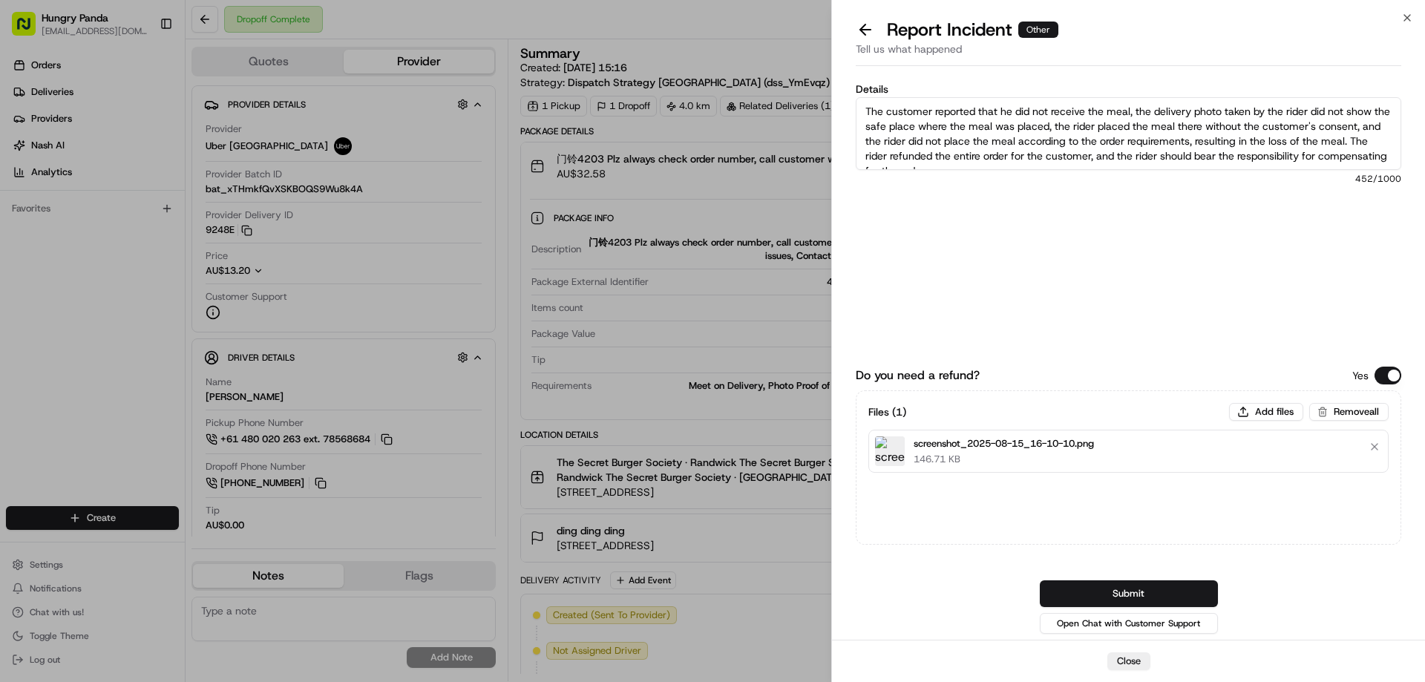
scroll to position [8, 0]
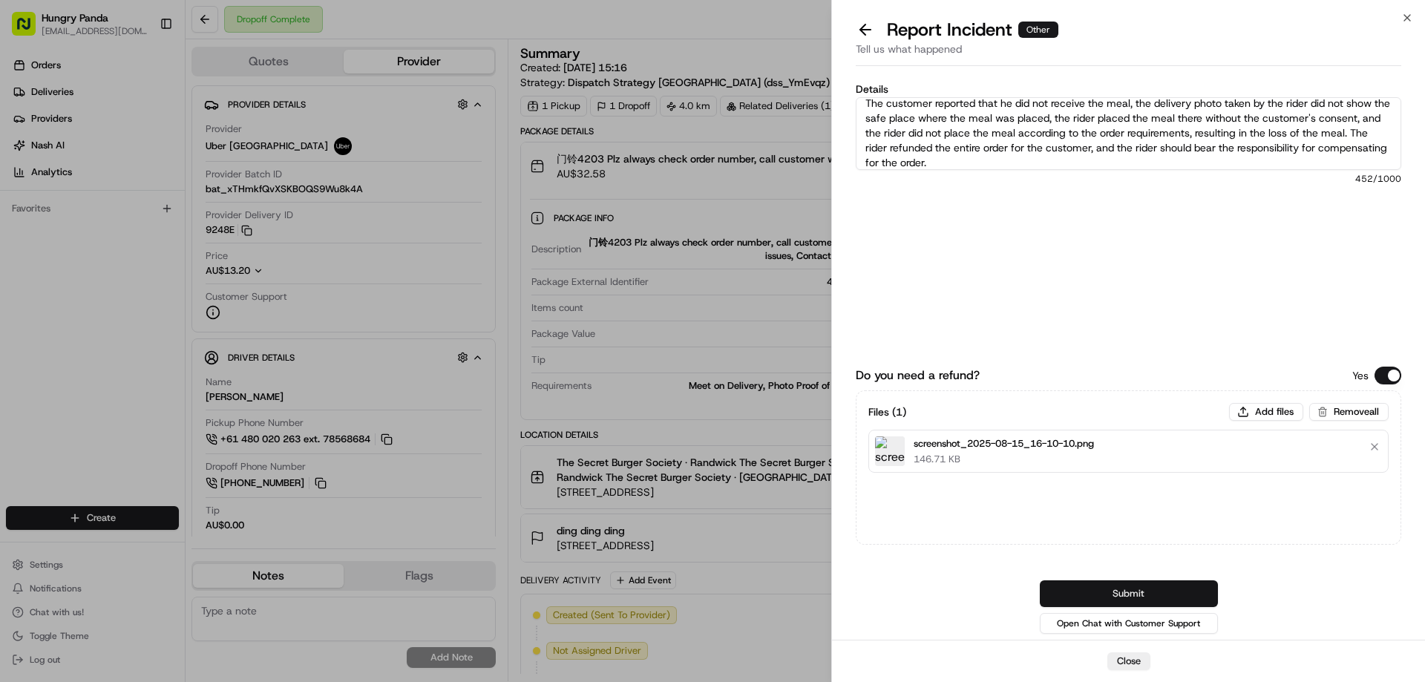
type textarea "The customer reported that he did not receive the meal, the delivery photo take…"
click at [1105, 592] on button "Submit" at bounding box center [1129, 593] width 178 height 27
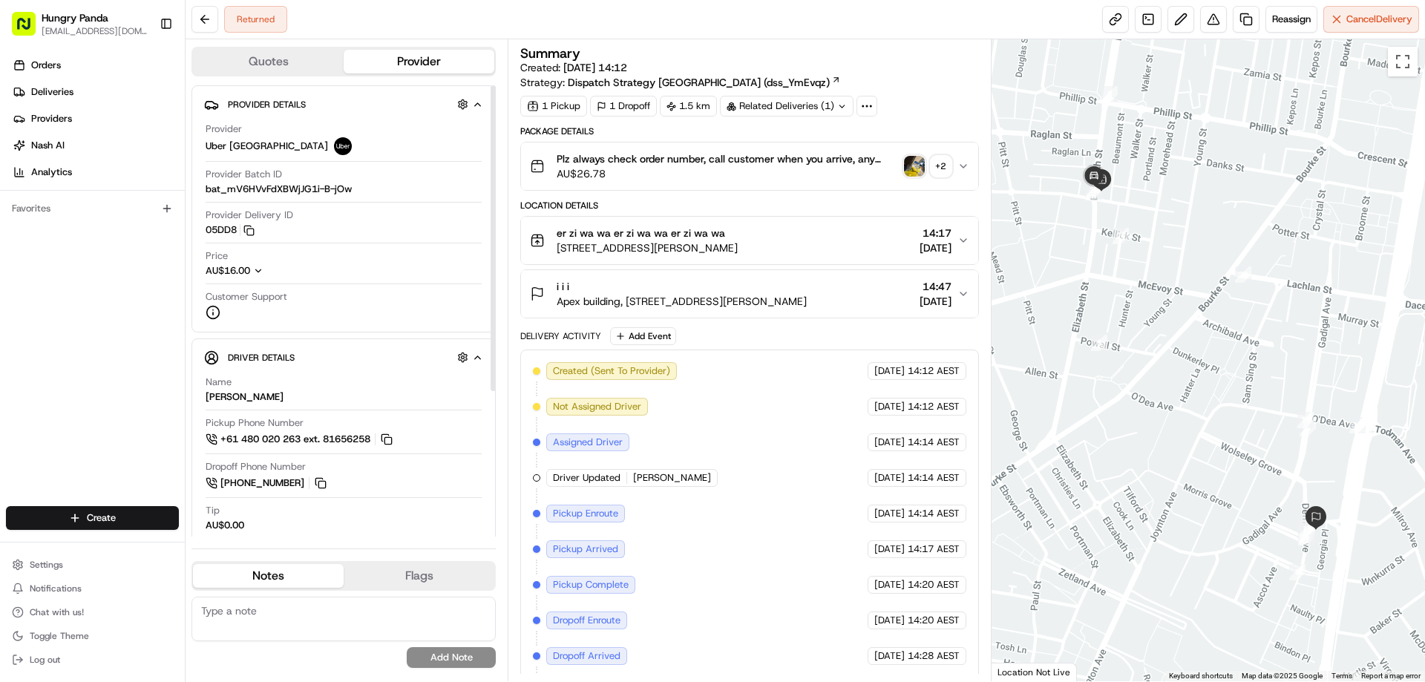
click at [914, 157] on img "button" at bounding box center [914, 166] width 21 height 21
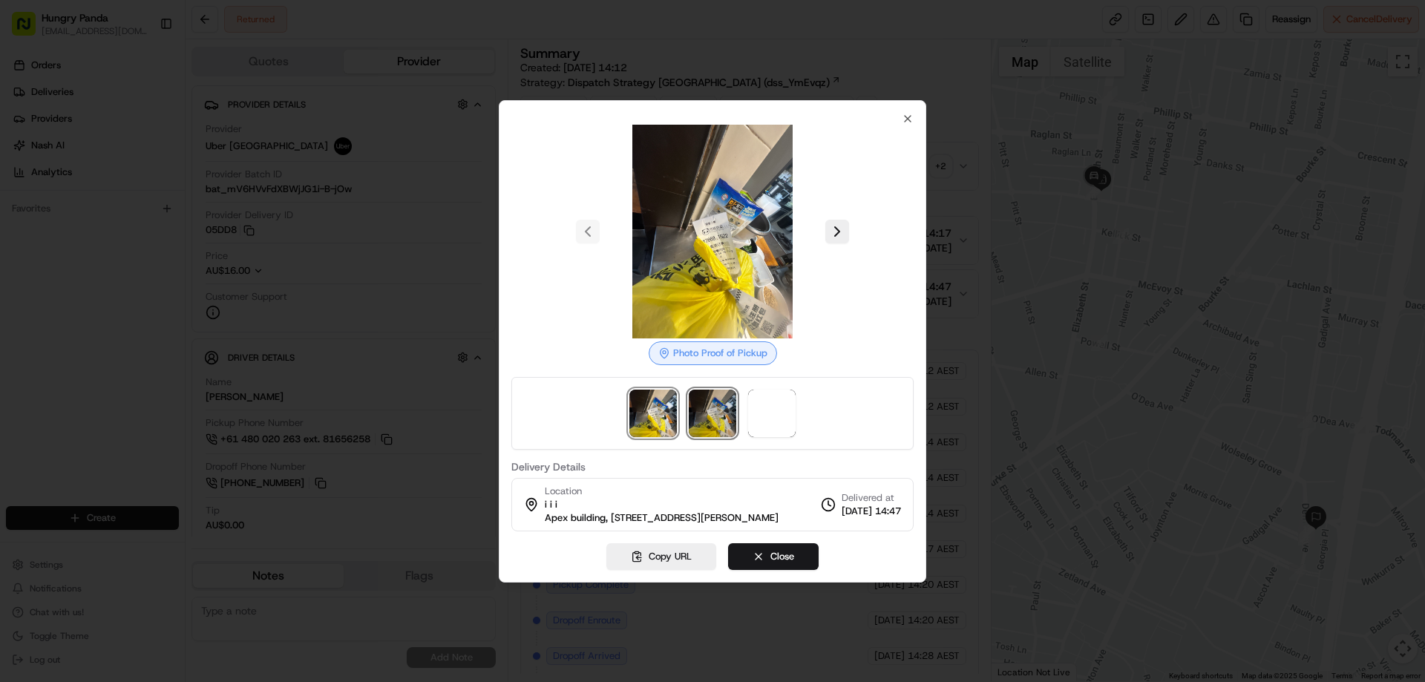
click at [716, 407] on img at bounding box center [712, 413] width 47 height 47
click at [784, 406] on span at bounding box center [771, 413] width 47 height 47
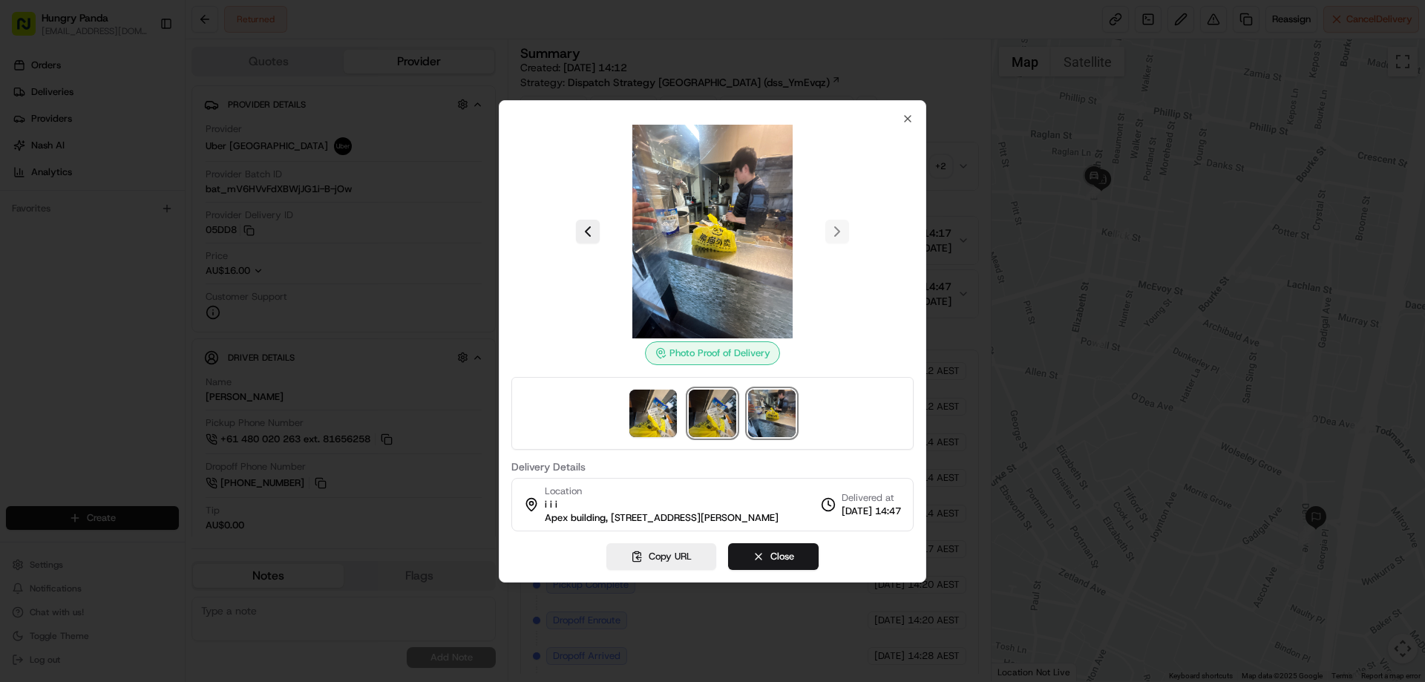
click at [710, 428] on img at bounding box center [712, 413] width 47 height 47
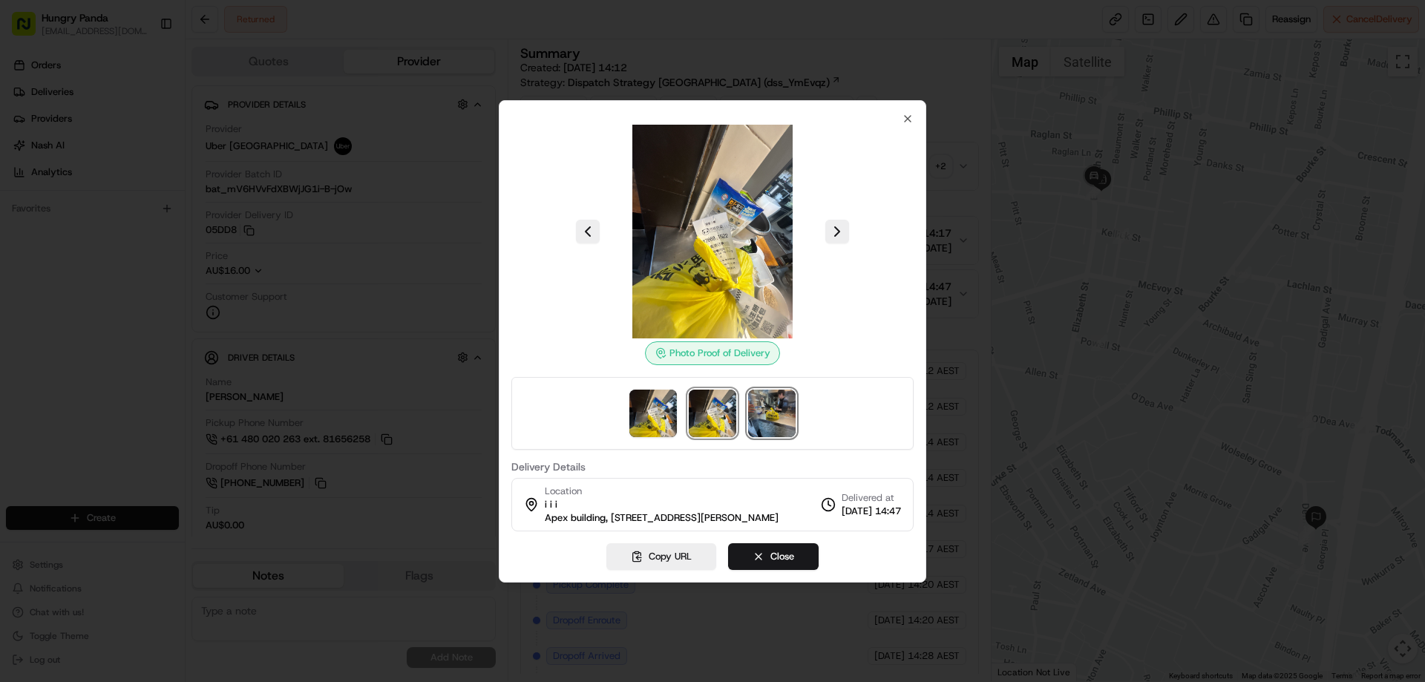
click at [767, 416] on img at bounding box center [771, 413] width 47 height 47
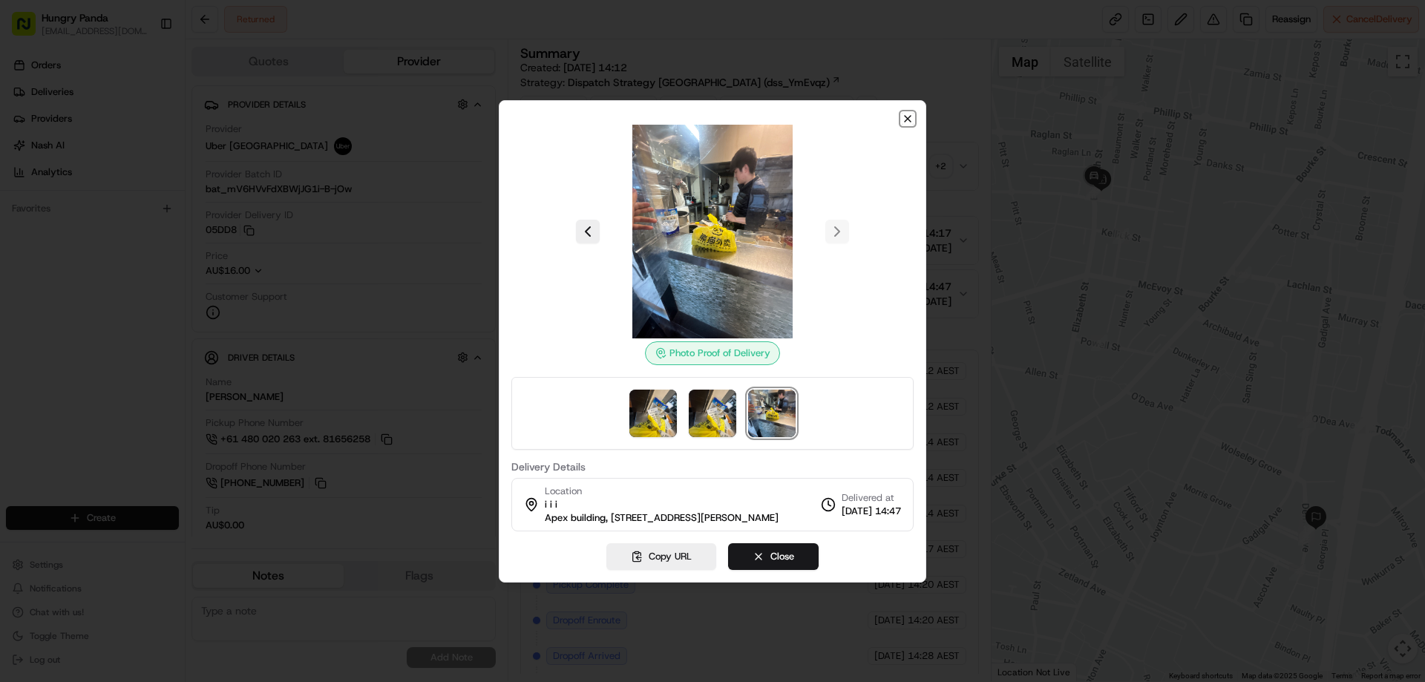
click at [902, 113] on icon "button" at bounding box center [908, 119] width 12 height 12
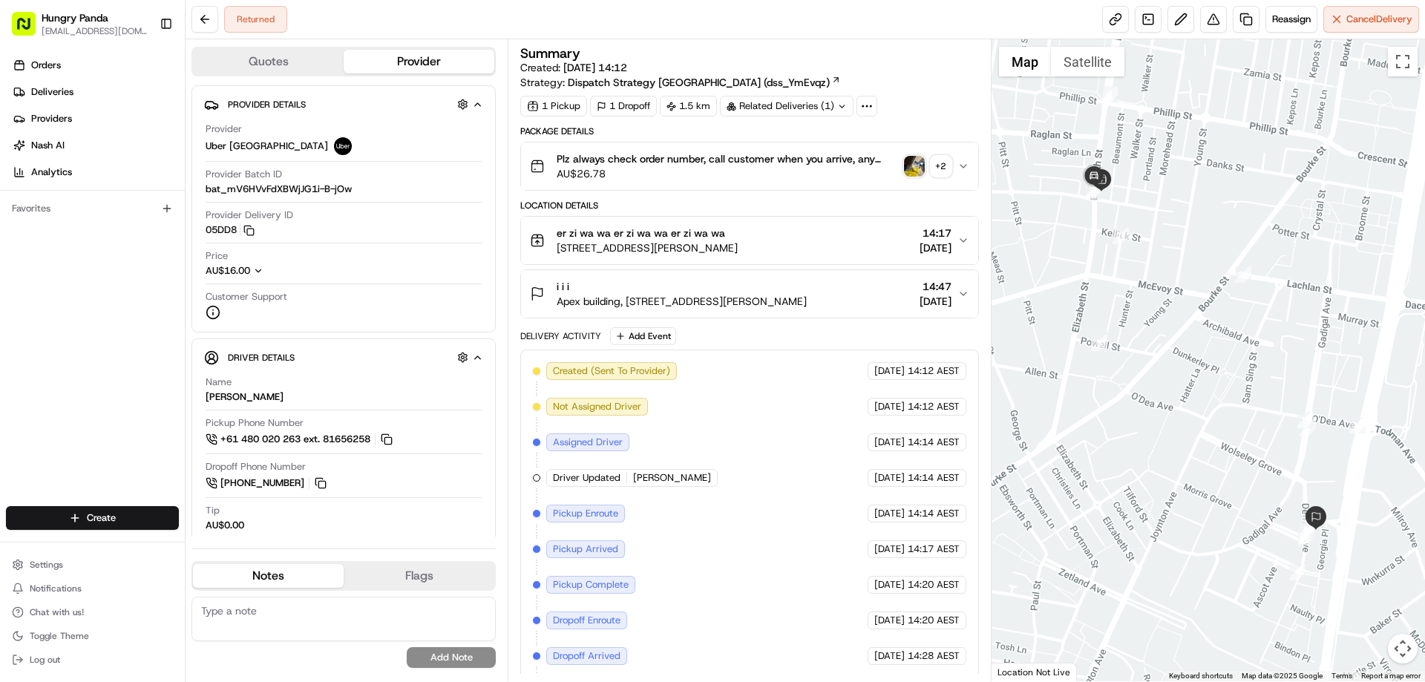
click at [975, 163] on button "Plz always check order number, call customer when you arrive, any delivery issu…" at bounding box center [749, 165] width 456 height 47
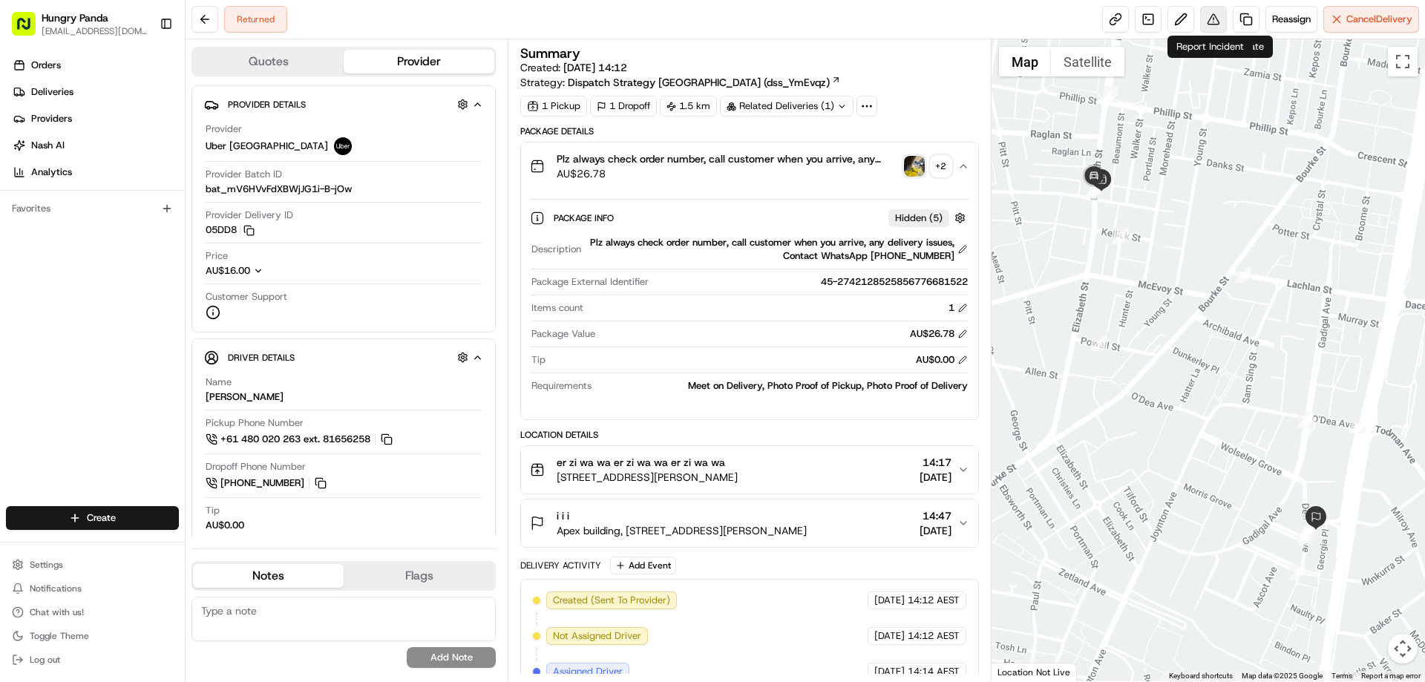
click at [1210, 16] on button at bounding box center [1213, 19] width 27 height 27
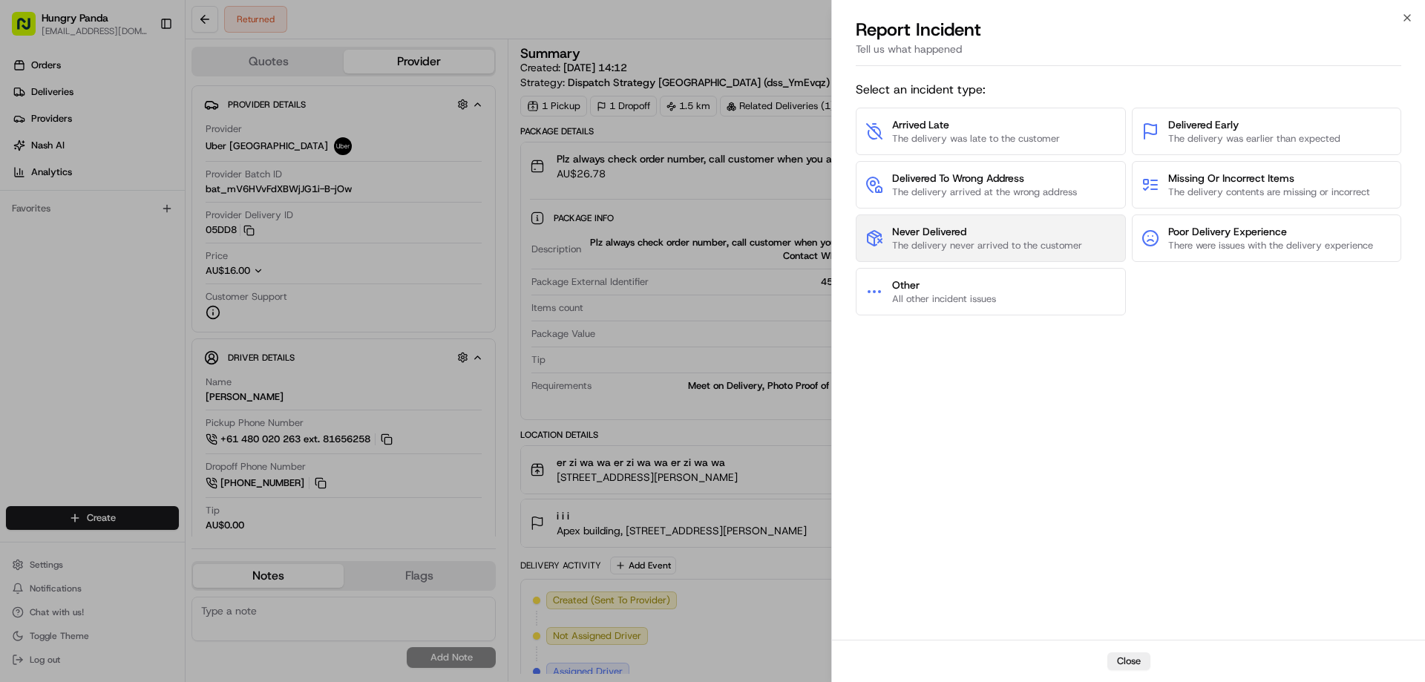
click at [960, 252] on span "The delivery never arrived to the customer" at bounding box center [987, 245] width 190 height 13
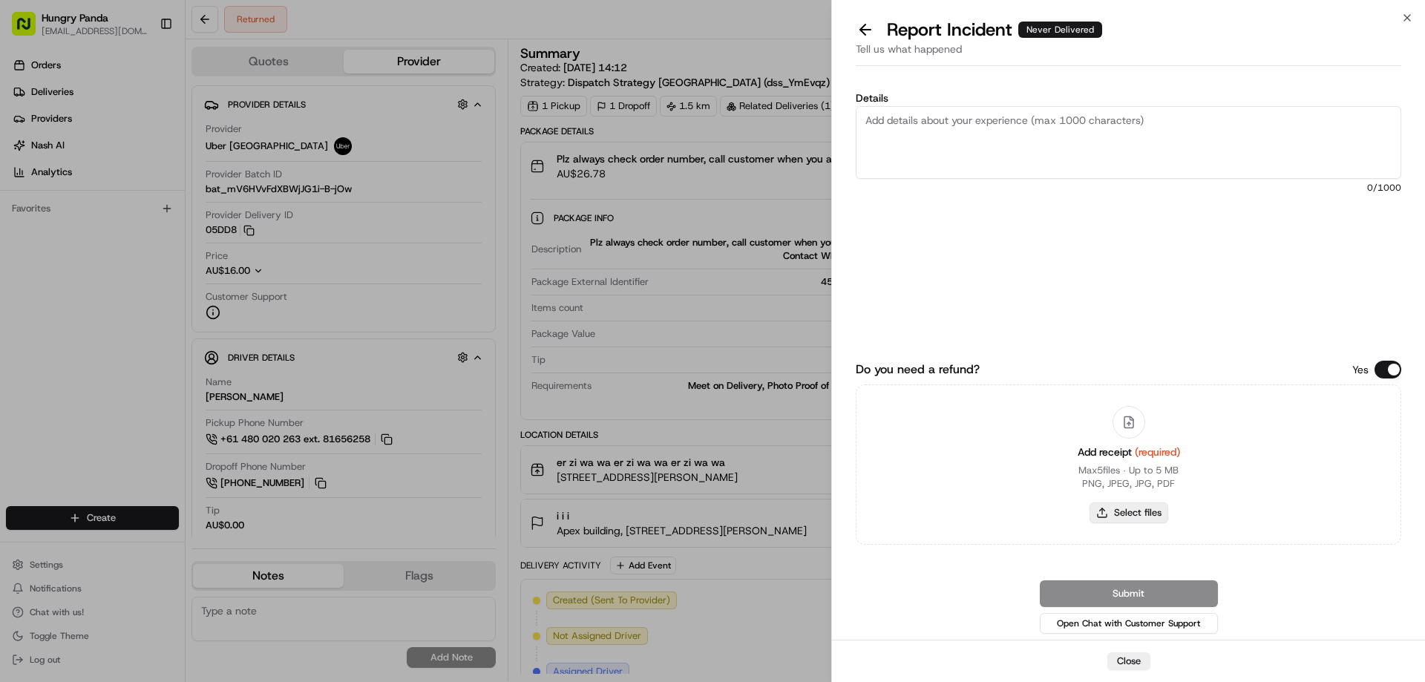
click at [1143, 517] on button "Select files" at bounding box center [1129, 512] width 79 height 21
type input "C:\fakepath\screenshot_2025-08-15_16-11-24.png"
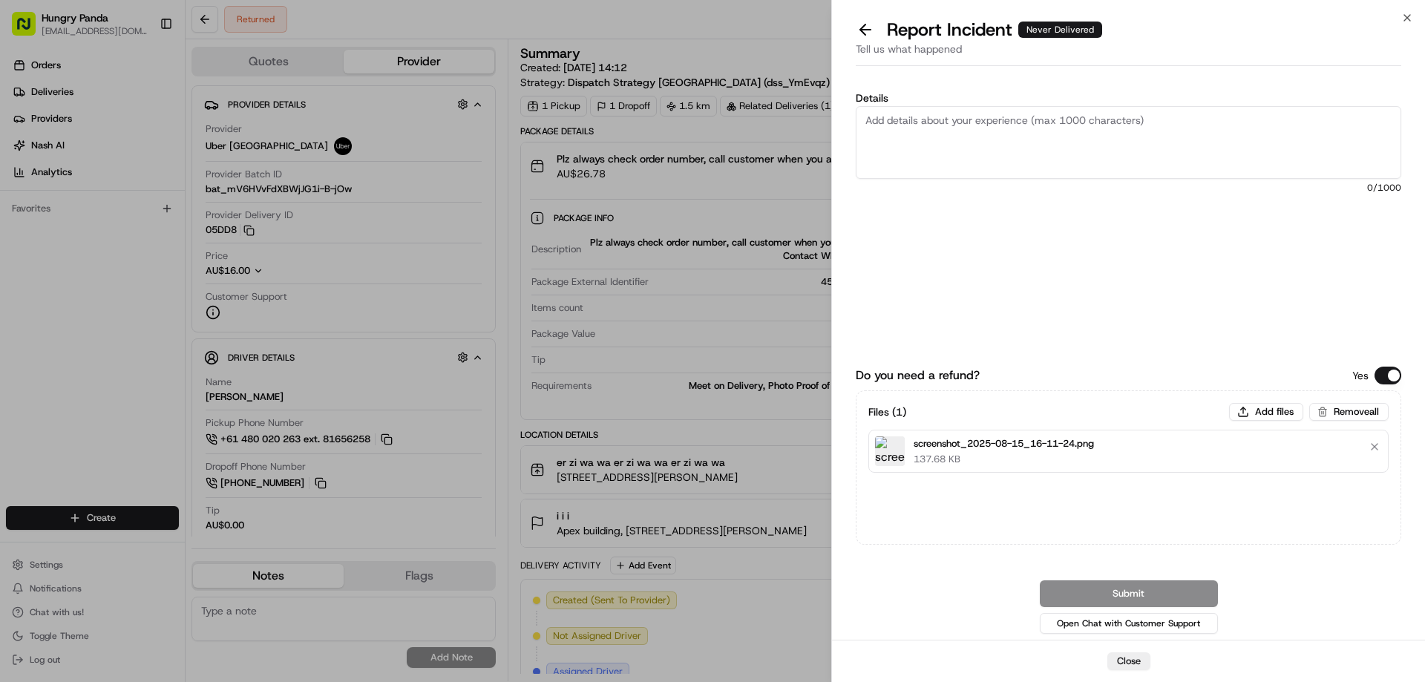
click at [974, 160] on textarea "Details" at bounding box center [1129, 142] width 546 height 73
paste textarea "The customer reported that he did not receive the meal. The order log showed th…"
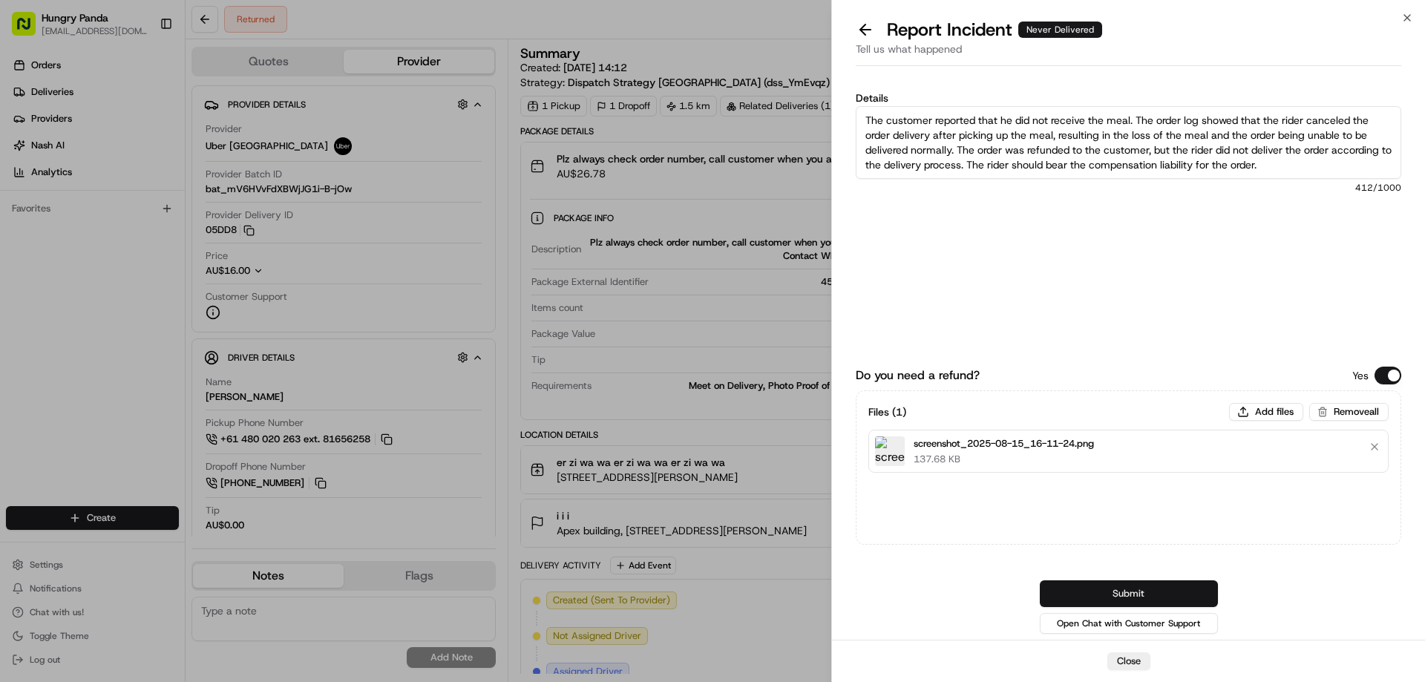
type textarea "The customer reported that he did not receive the meal. The order log showed th…"
click at [1104, 597] on button "Submit" at bounding box center [1129, 593] width 178 height 27
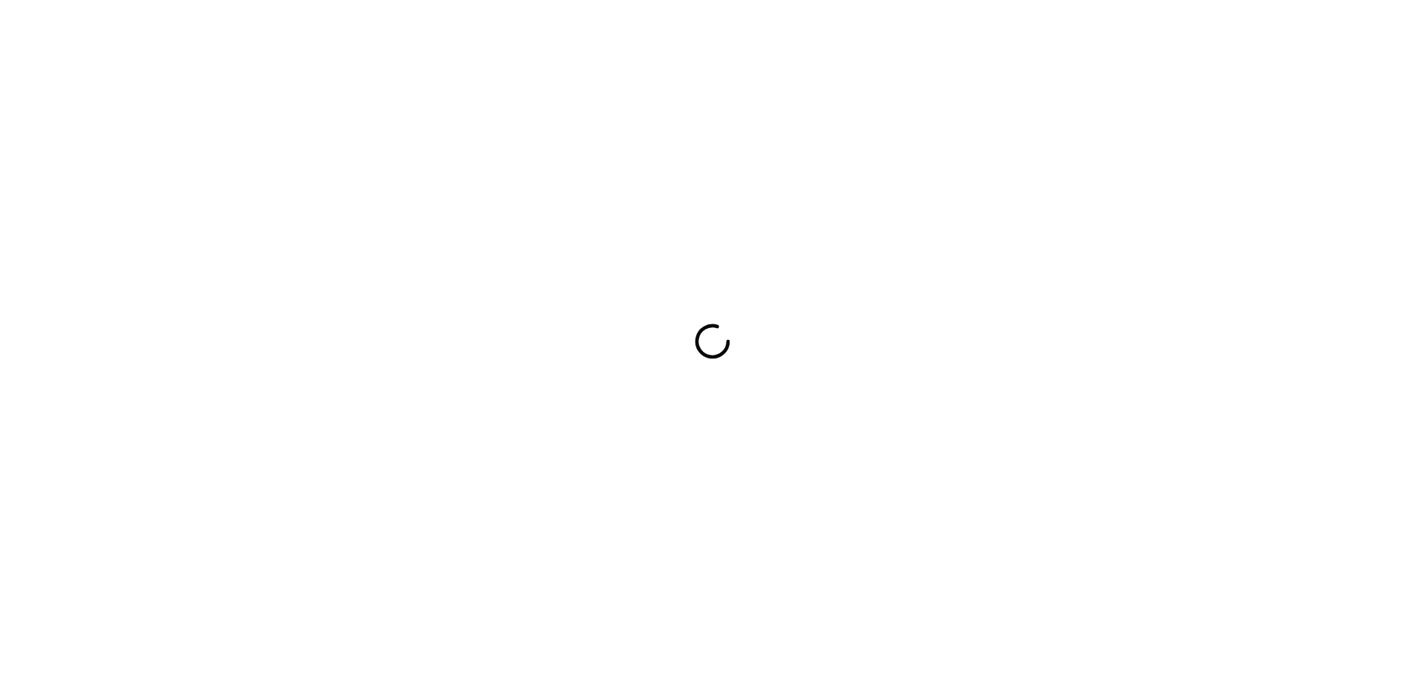
click at [600, 268] on div at bounding box center [712, 341] width 1425 height 682
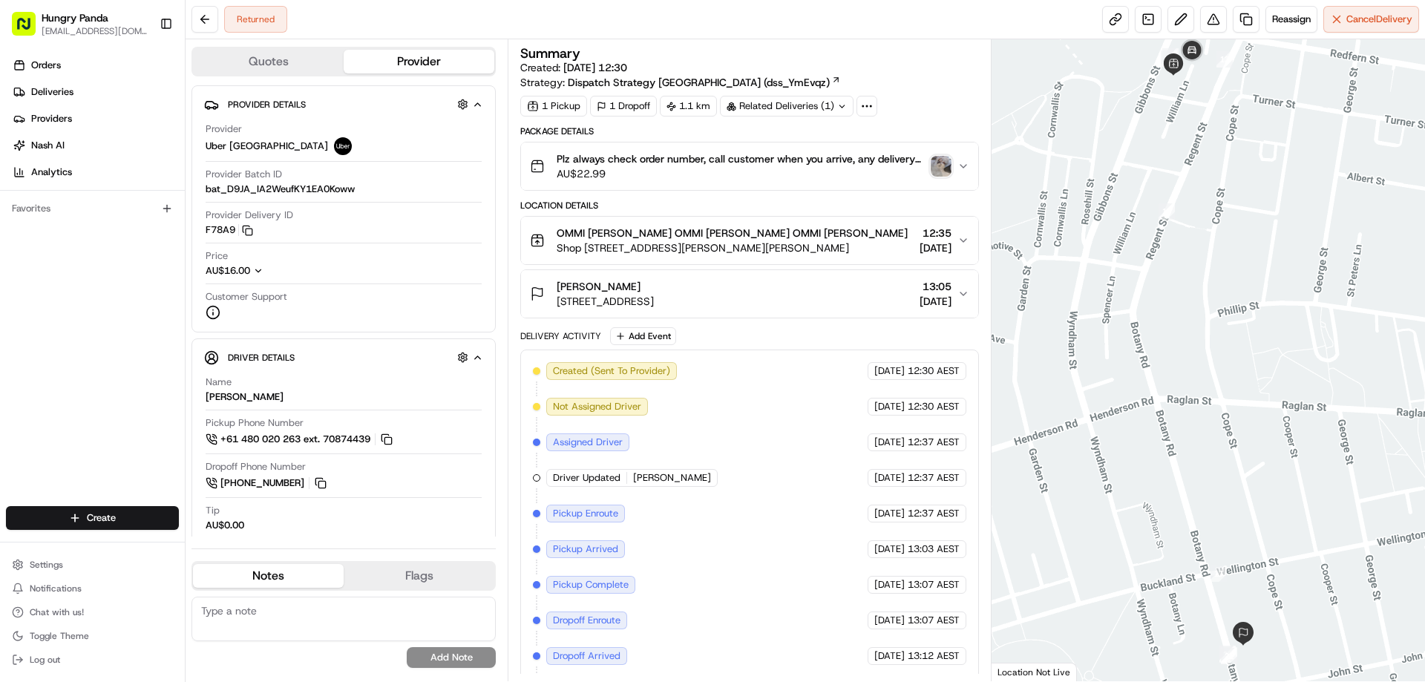
click at [940, 165] on img "button" at bounding box center [941, 166] width 21 height 21
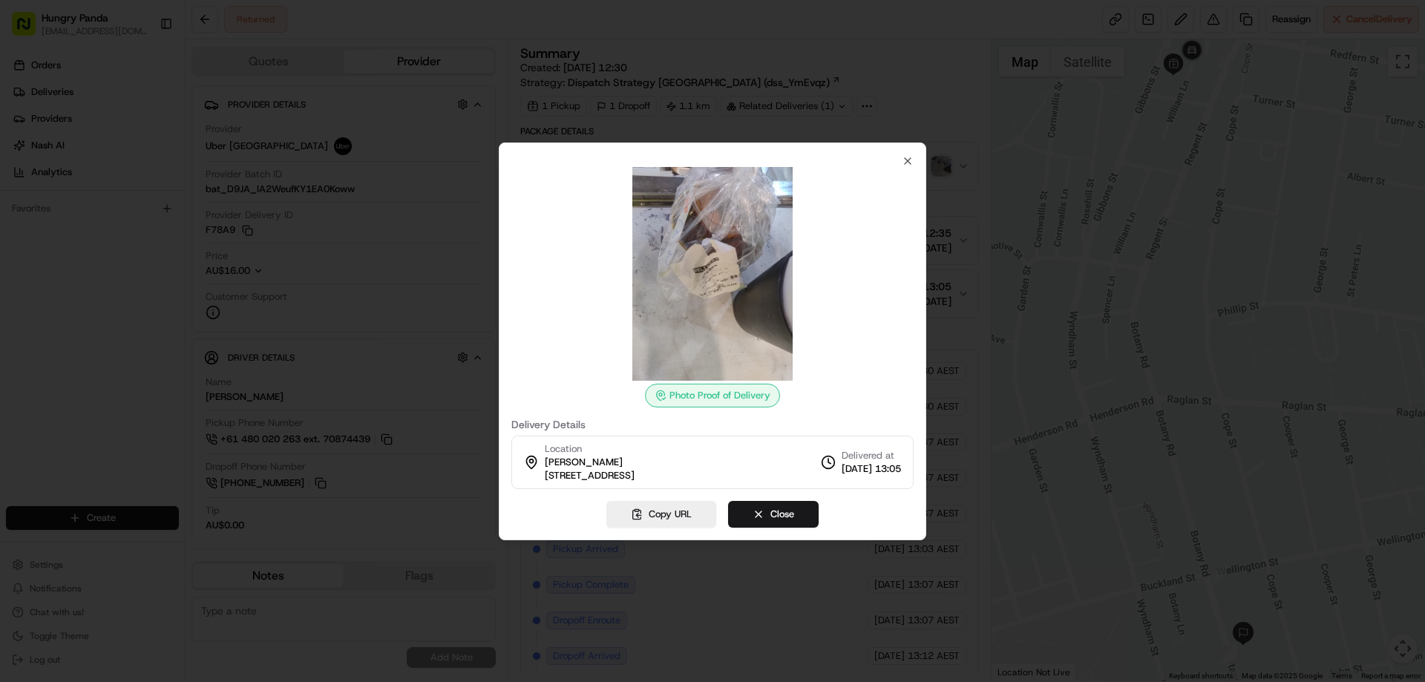
click at [949, 214] on div at bounding box center [712, 341] width 1425 height 682
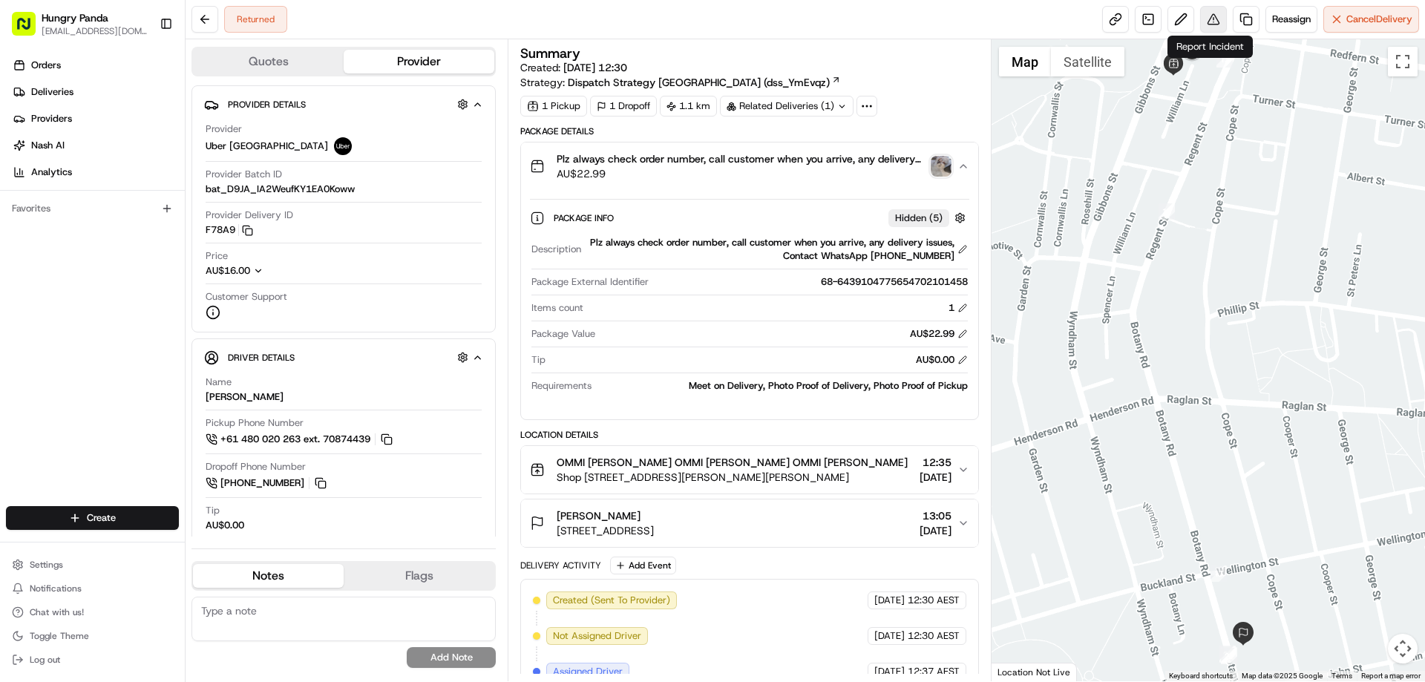
click at [1213, 20] on button at bounding box center [1213, 19] width 27 height 27
click at [953, 153] on div "Plz always check order number, call customer when you arrive, any delivery issu…" at bounding box center [743, 166] width 427 height 30
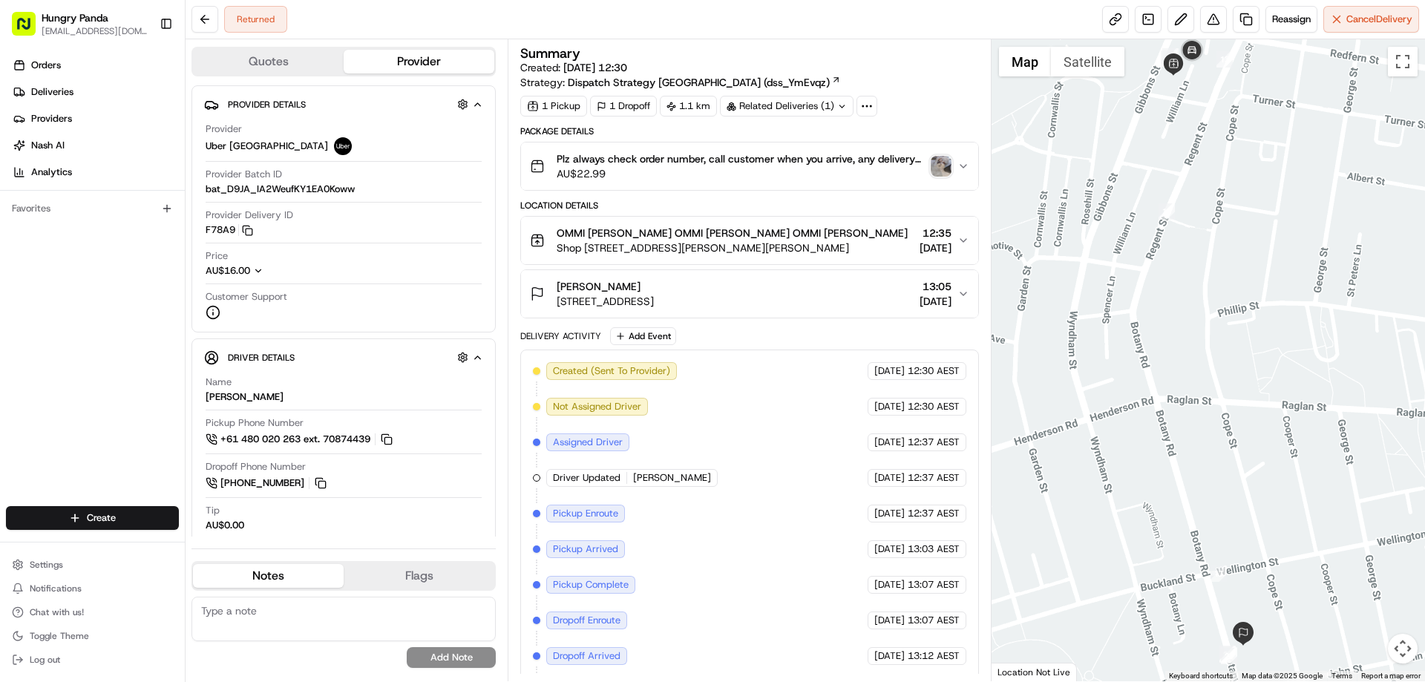
click at [946, 168] on img "button" at bounding box center [941, 166] width 21 height 21
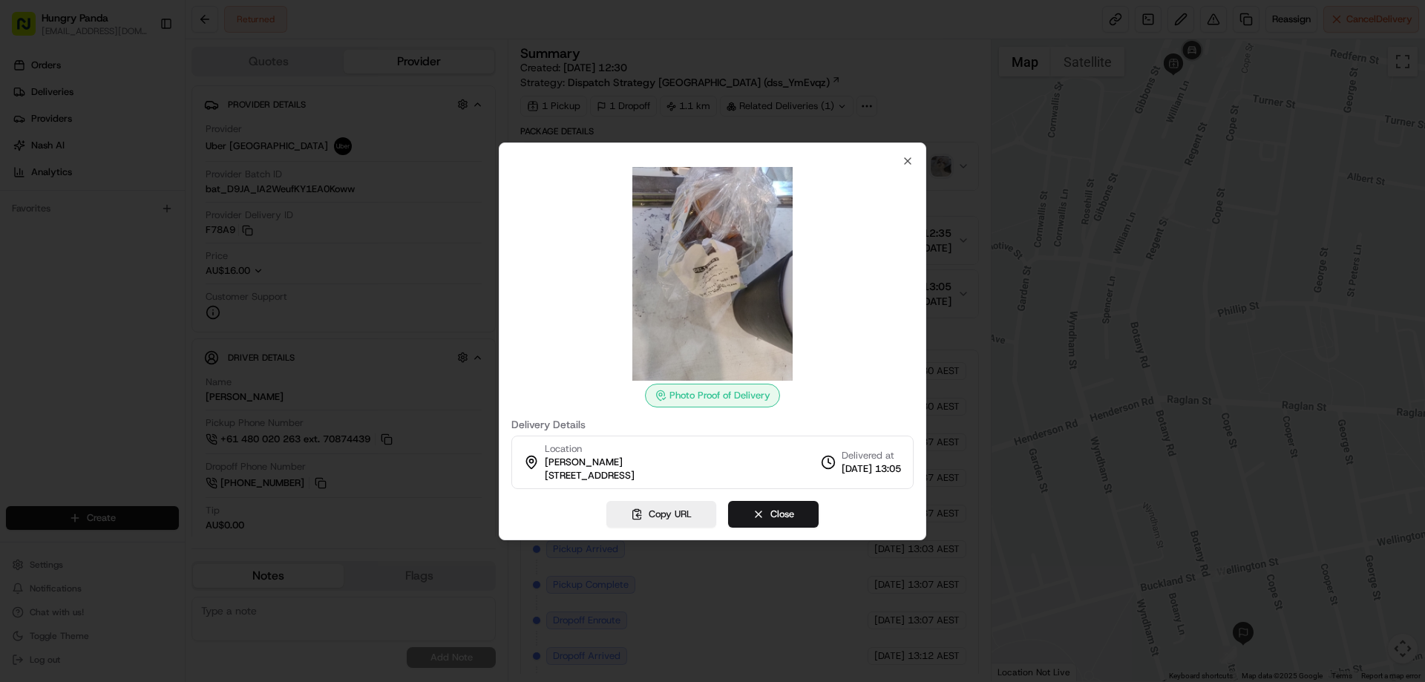
click at [1022, 179] on div at bounding box center [712, 341] width 1425 height 682
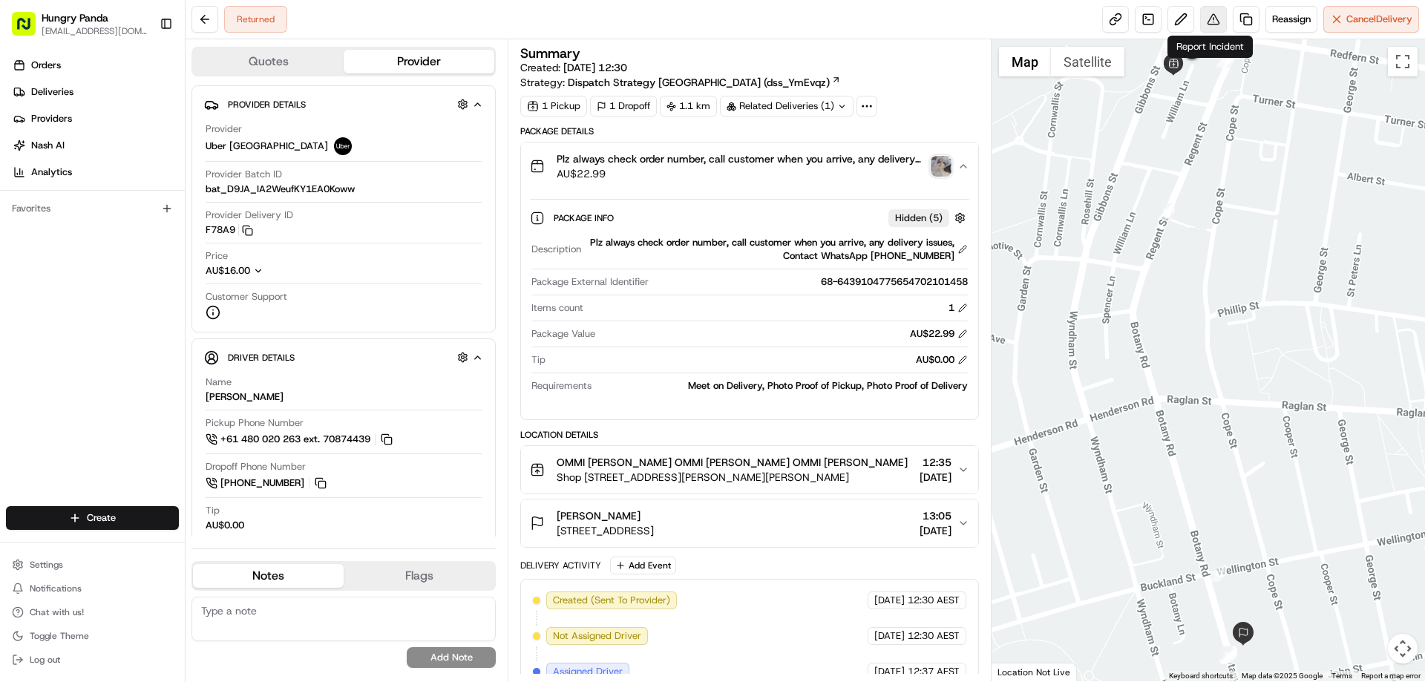
click at [1218, 22] on button at bounding box center [1213, 19] width 27 height 27
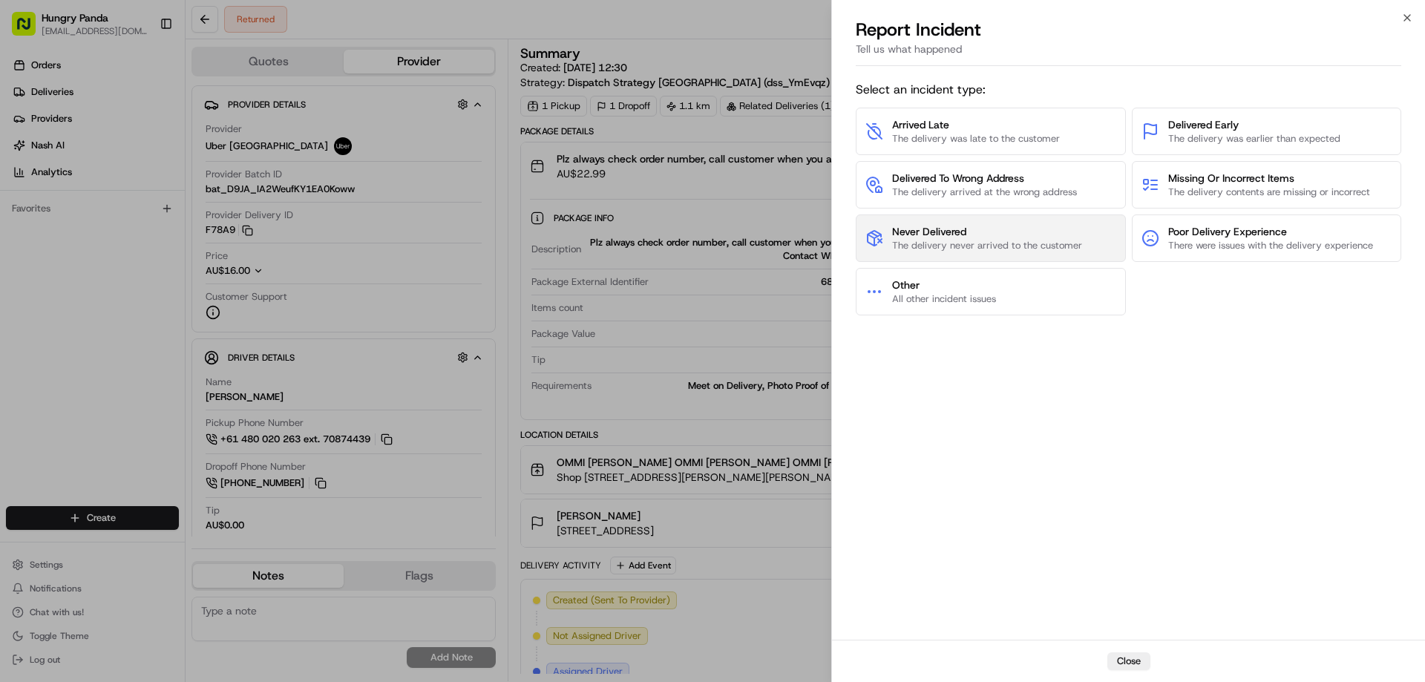
click at [974, 238] on span "Never Delivered" at bounding box center [987, 231] width 190 height 15
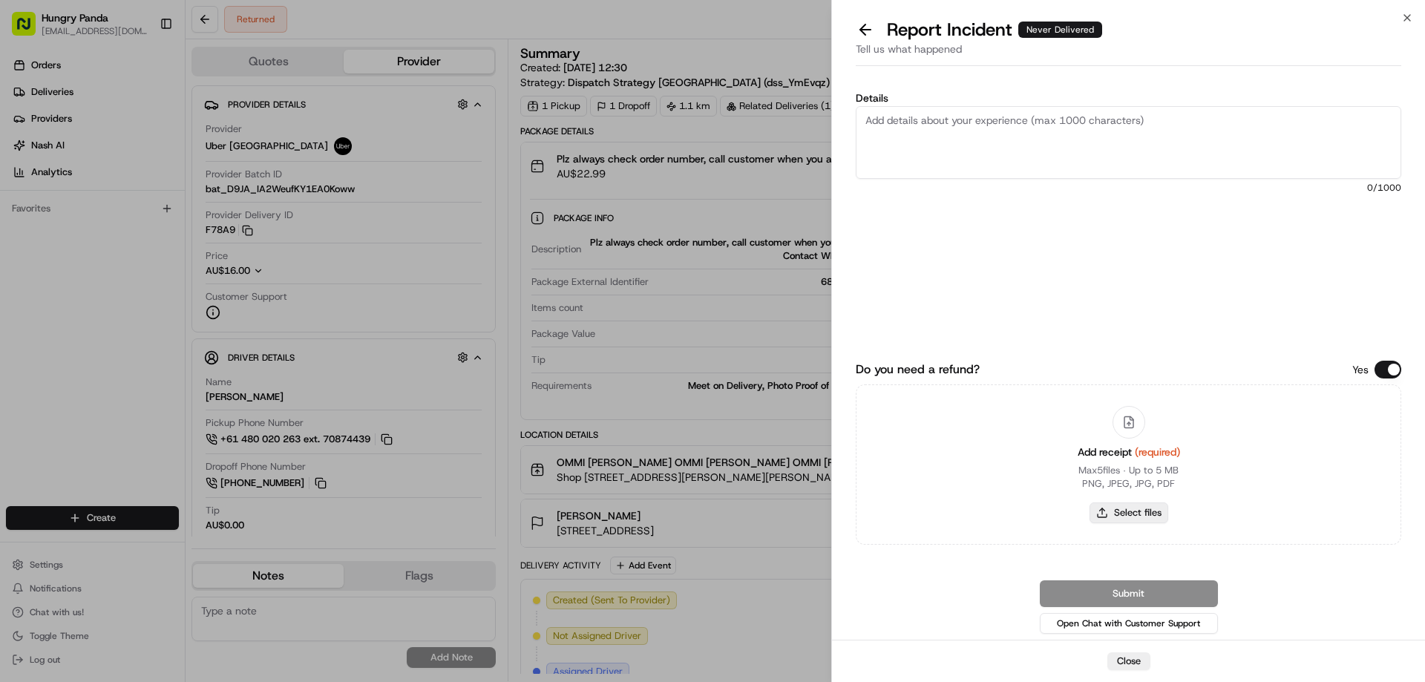
click at [1107, 511] on button "Select files" at bounding box center [1129, 512] width 79 height 21
type input "C:\fakepath\screenshot_2025-08-15_16-12-38.png"
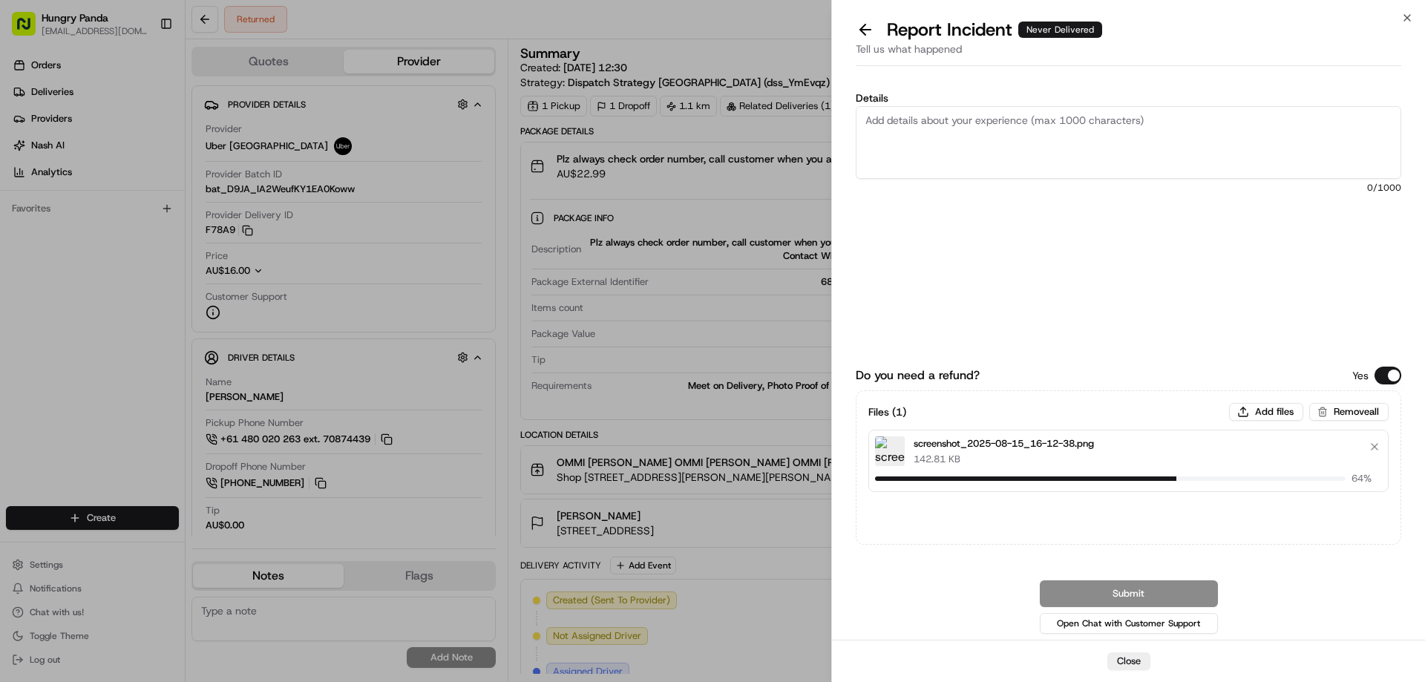
click at [1018, 142] on textarea "Details" at bounding box center [1129, 142] width 546 height 73
click at [950, 155] on textarea "Details" at bounding box center [1129, 142] width 546 height 73
paste textarea "The customer reported that he did not receive the meal. The order log showed th…"
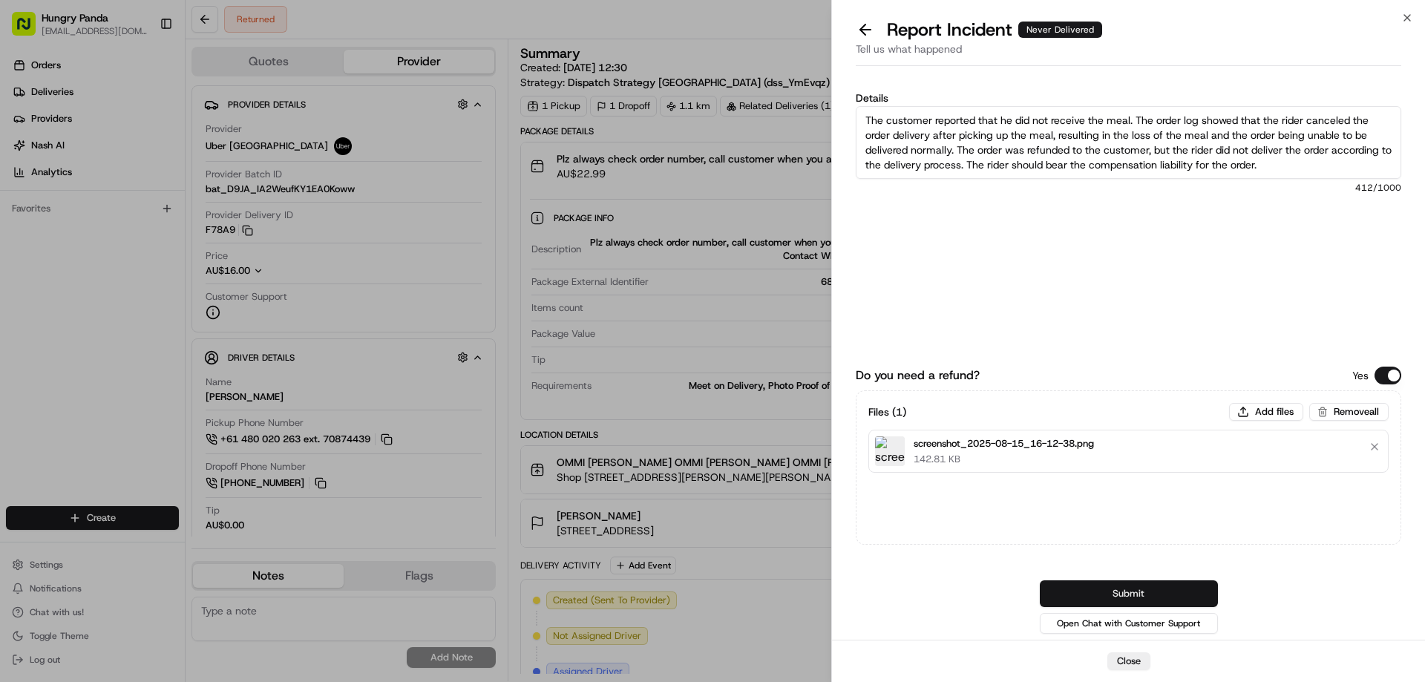
type textarea "The customer reported that he did not receive the meal. The order log showed th…"
click at [1157, 600] on button "Submit" at bounding box center [1129, 593] width 178 height 27
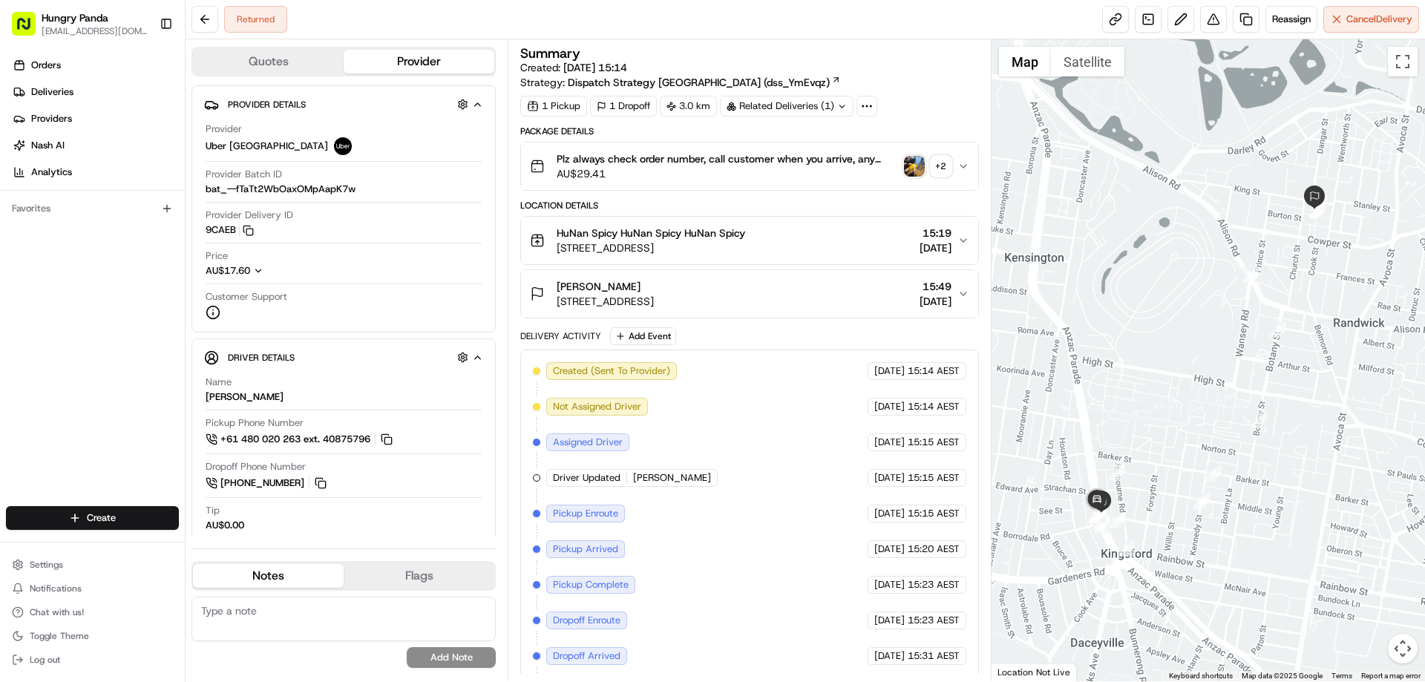
click at [973, 157] on button "Plz always check order number, call customer when you arrive, any delivery issu…" at bounding box center [749, 165] width 456 height 47
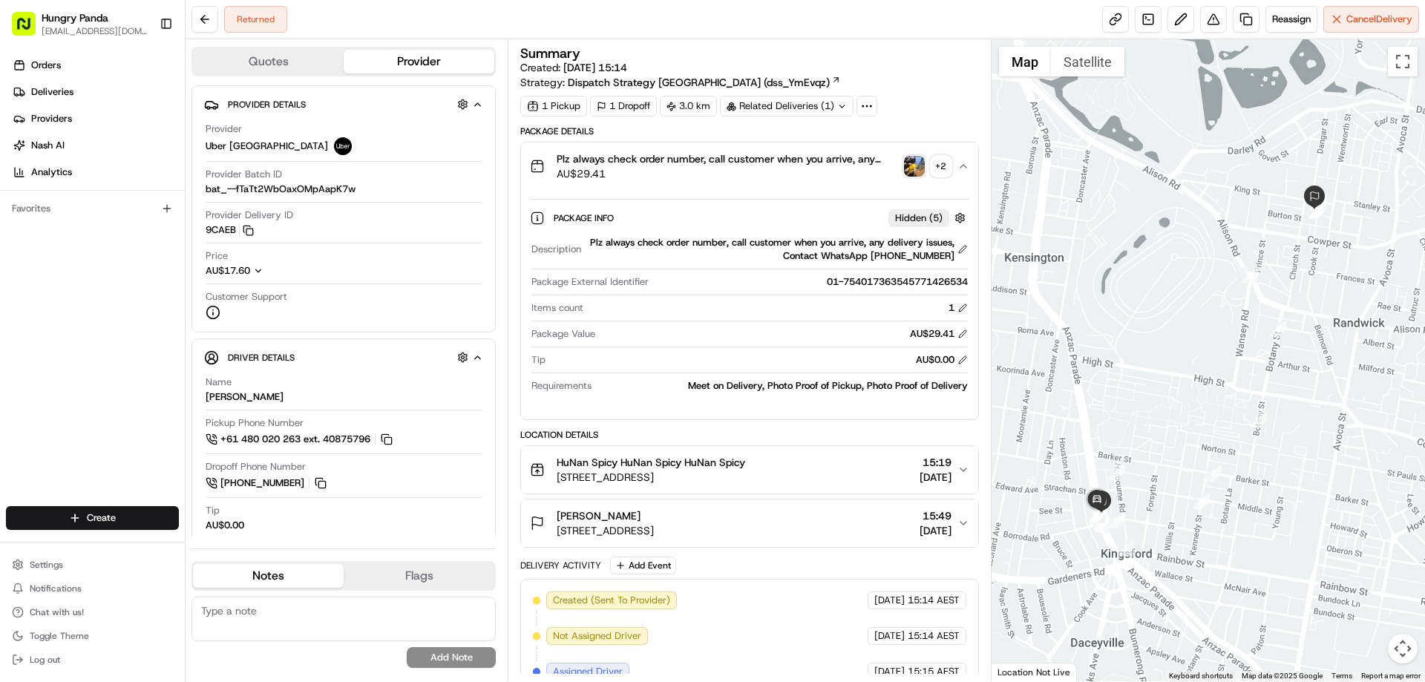
click at [919, 164] on img "button" at bounding box center [914, 166] width 21 height 21
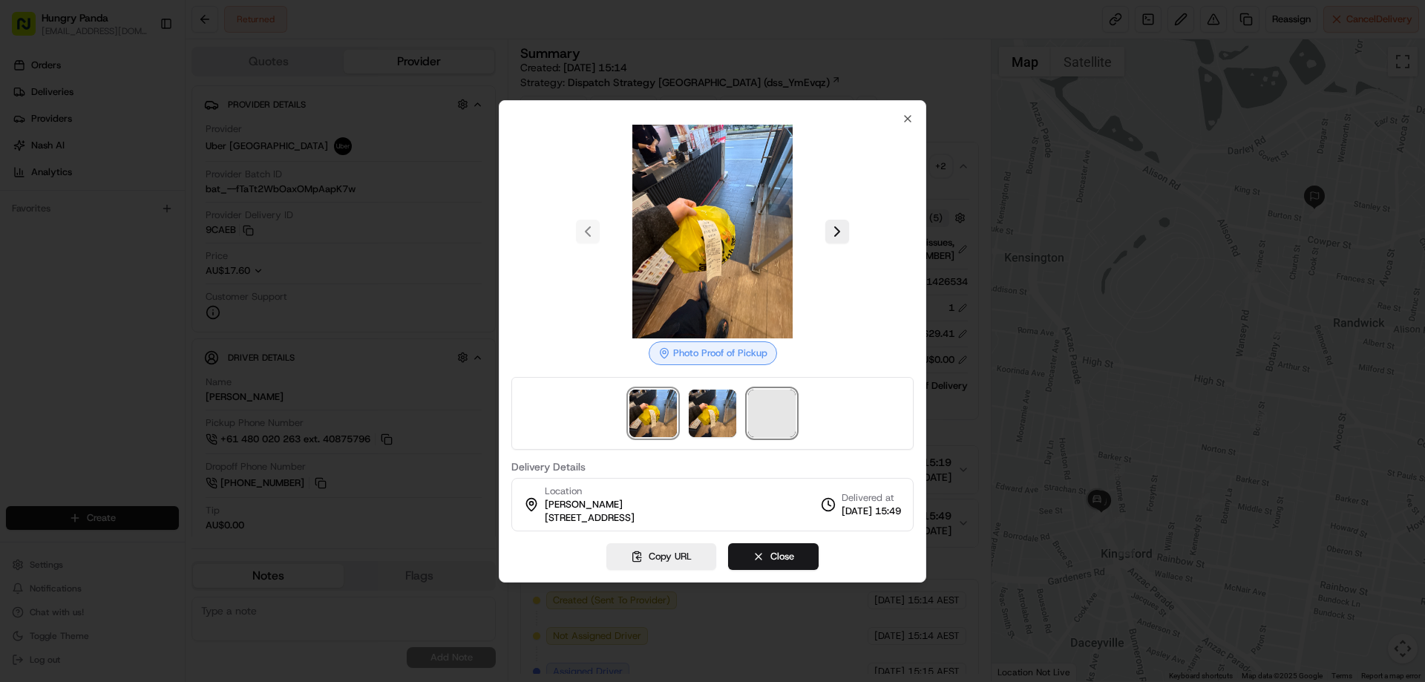
click at [756, 419] on span at bounding box center [771, 413] width 47 height 47
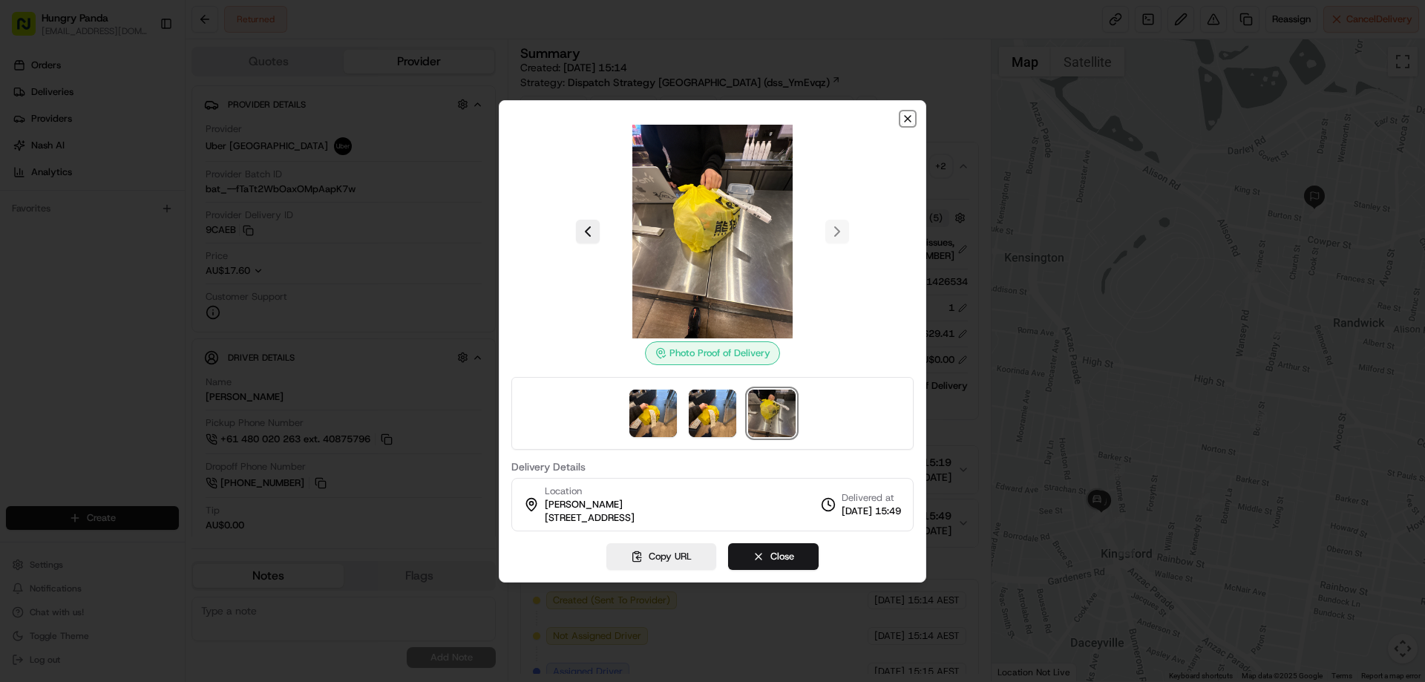
click at [909, 122] on icon "button" at bounding box center [908, 119] width 12 height 12
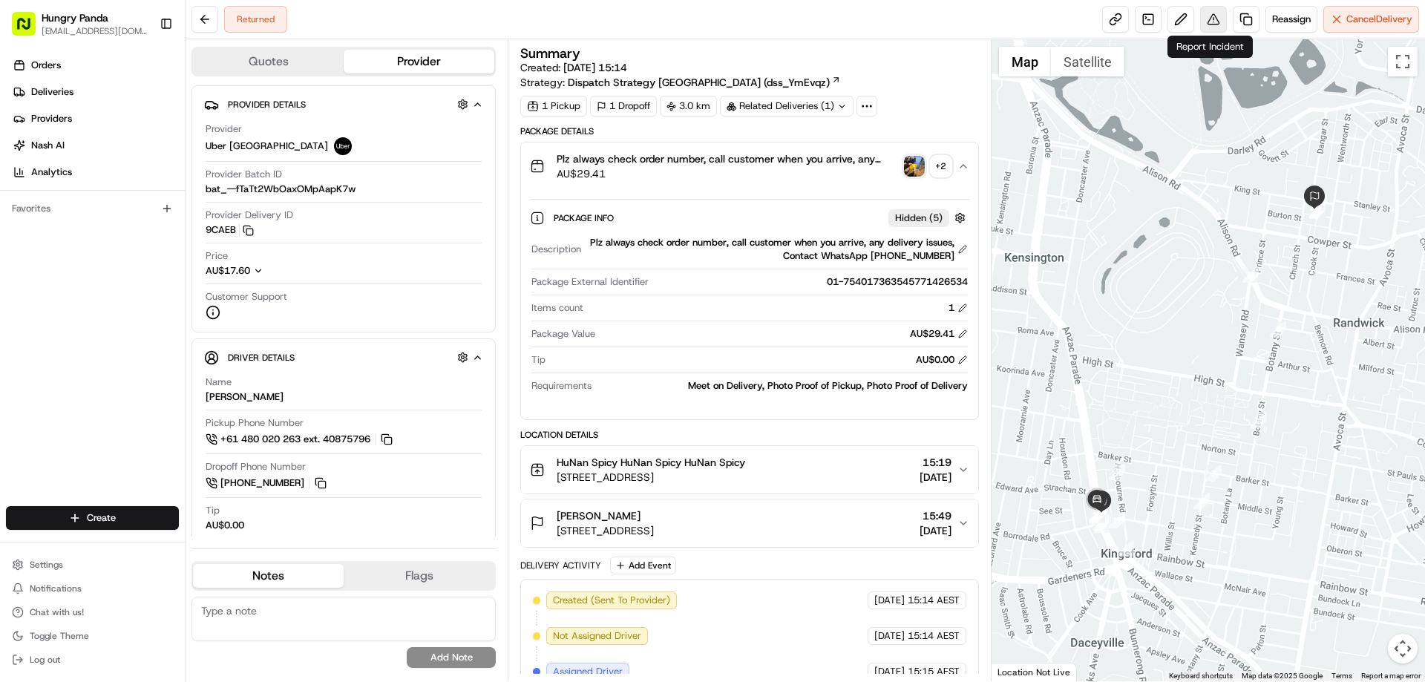
click at [1205, 14] on button at bounding box center [1213, 19] width 27 height 27
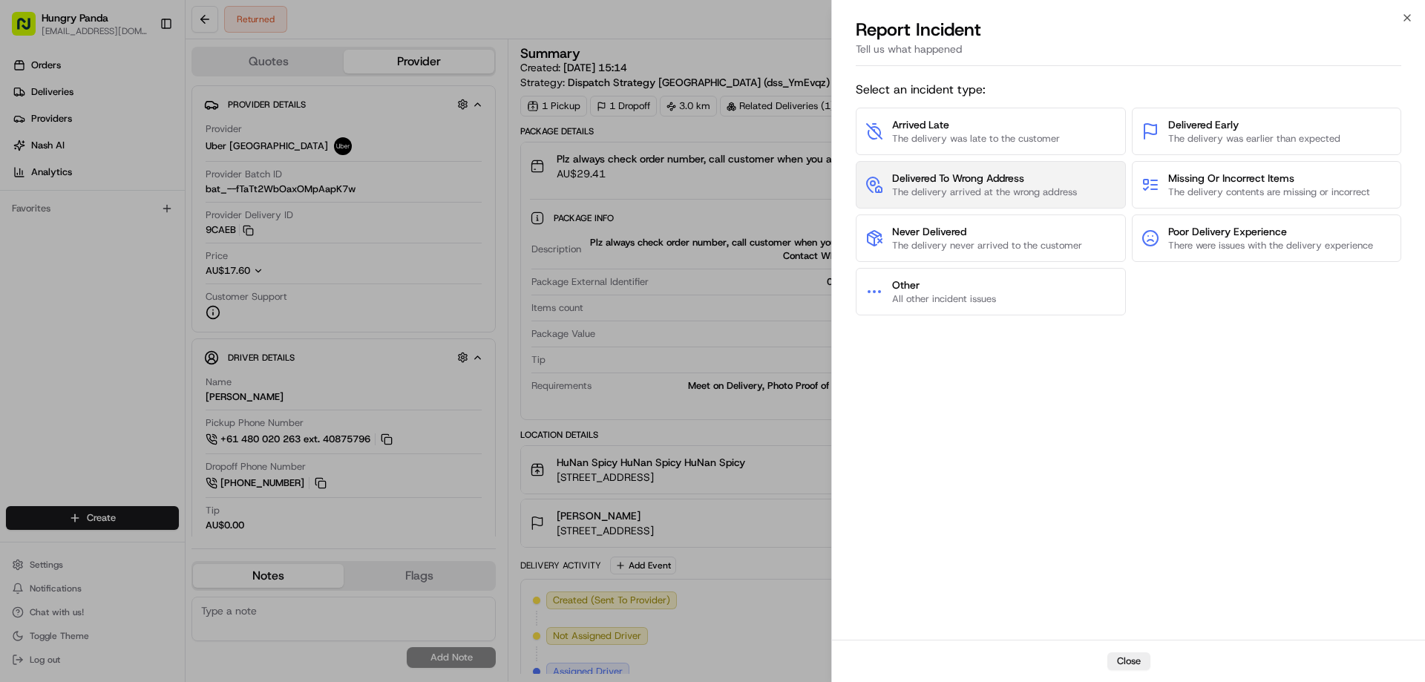
click at [986, 187] on span "The delivery arrived at the wrong address" at bounding box center [984, 192] width 185 height 13
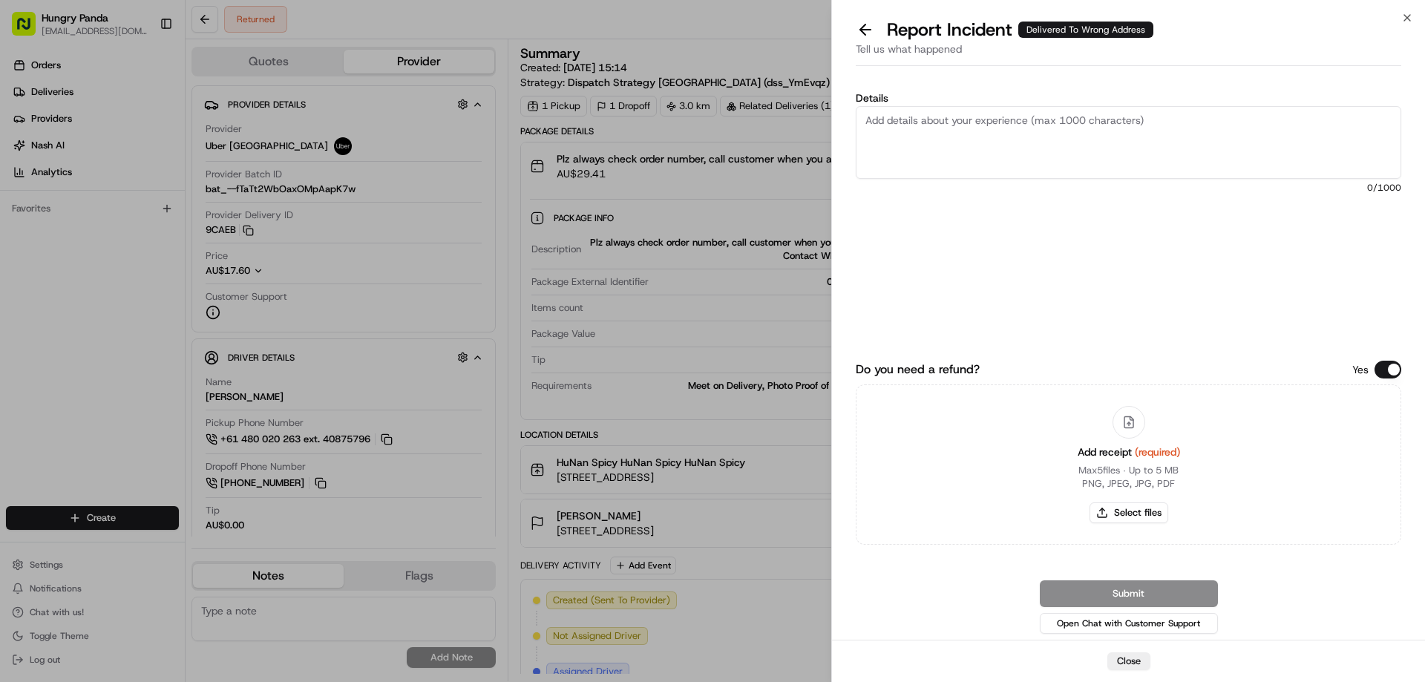
click at [1127, 531] on div "Add receipt (required) Max 5 files ∙ Up to 5 MB PNG, JPEG, JPG, PDF Select files" at bounding box center [1129, 464] width 126 height 135
click at [1121, 520] on button "Select files" at bounding box center [1129, 512] width 79 height 21
type input "C:\fakepath\screenshot_2025-08-15_16-14-46.png"
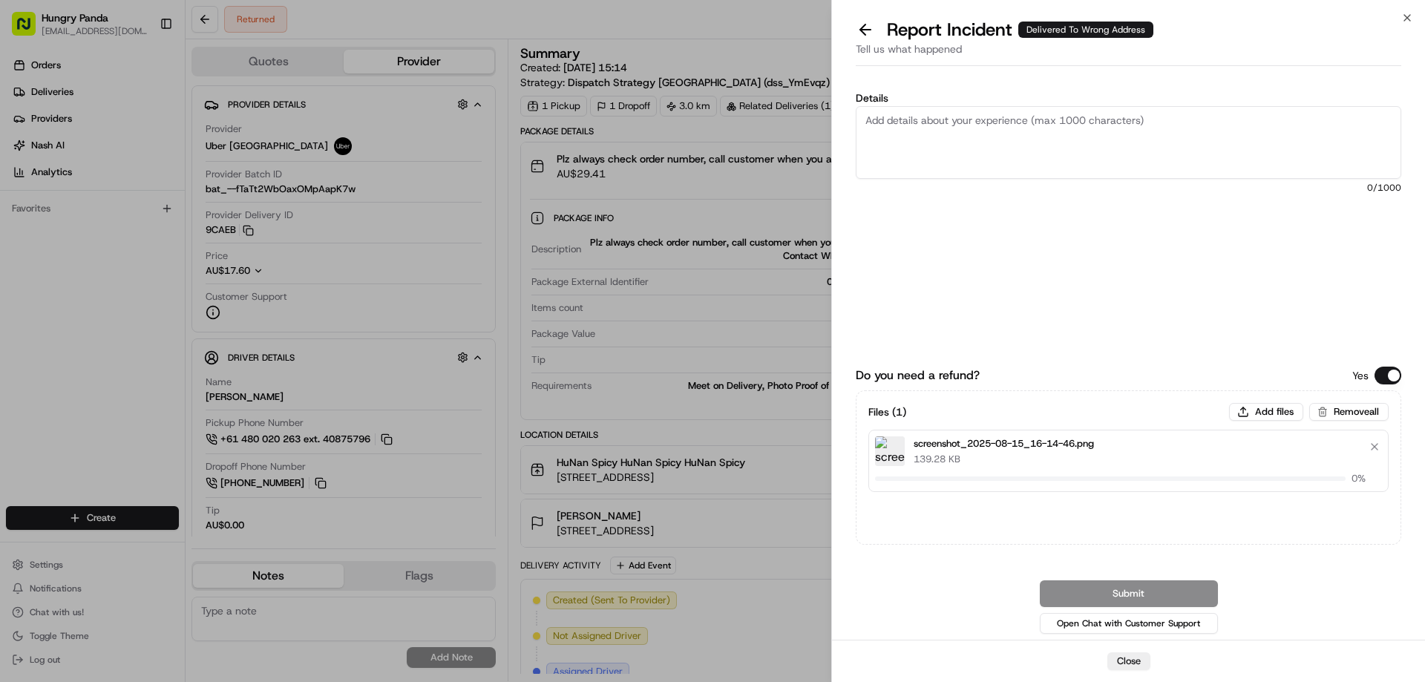
click at [933, 144] on textarea "Details" at bounding box center [1129, 142] width 546 height 73
click at [986, 140] on textarea "Details" at bounding box center [1129, 142] width 546 height 73
paste textarea "The customer reported that he did not receive the food and the rider delivered …"
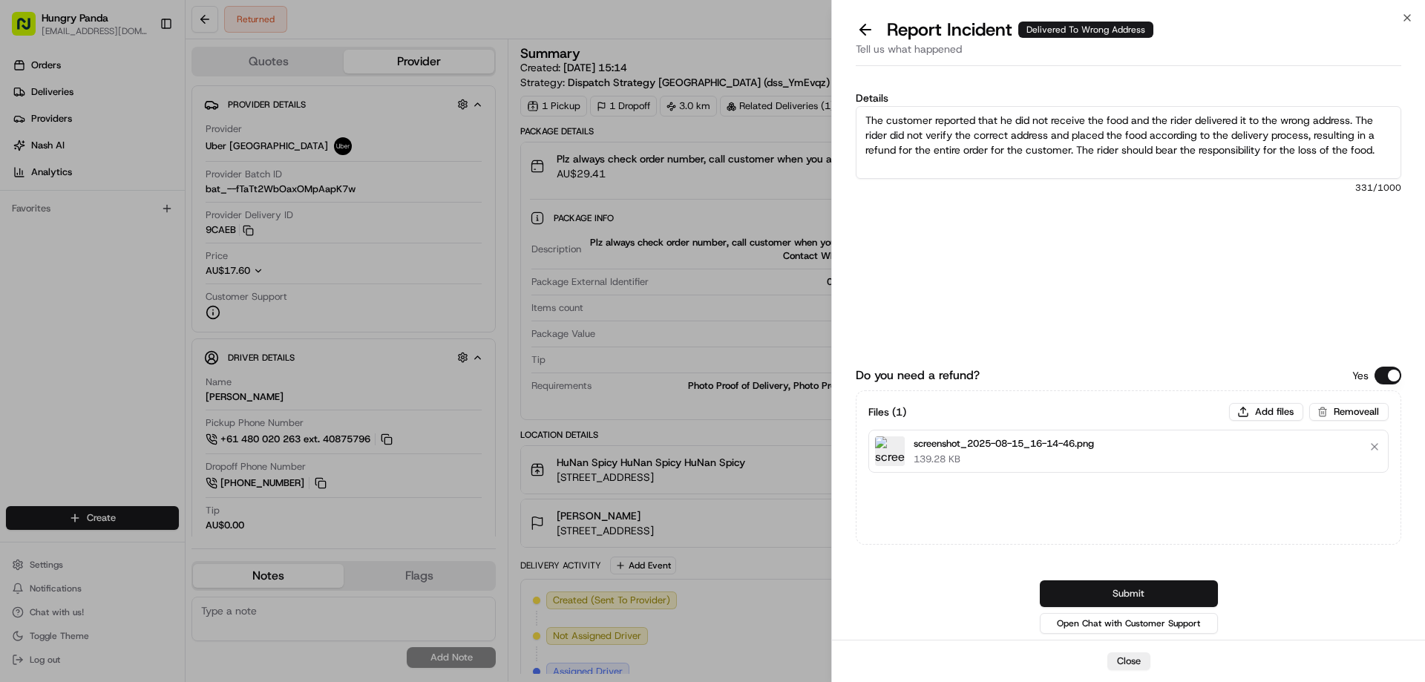
type textarea "The customer reported that he did not receive the food and the rider delivered …"
drag, startPoint x: 1134, startPoint y: 589, endPoint x: 1136, endPoint y: 574, distance: 14.9
click at [1134, 590] on button "Submit" at bounding box center [1129, 593] width 178 height 27
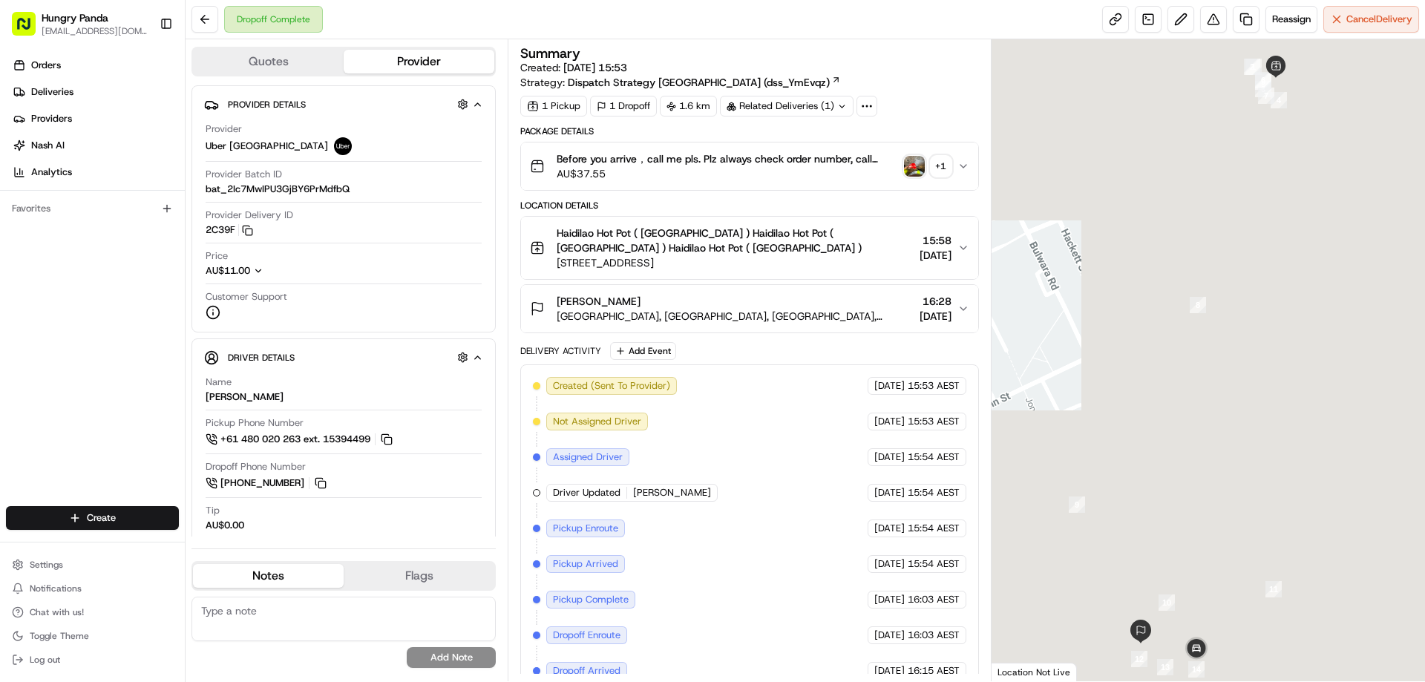
click at [922, 162] on img "button" at bounding box center [914, 166] width 21 height 21
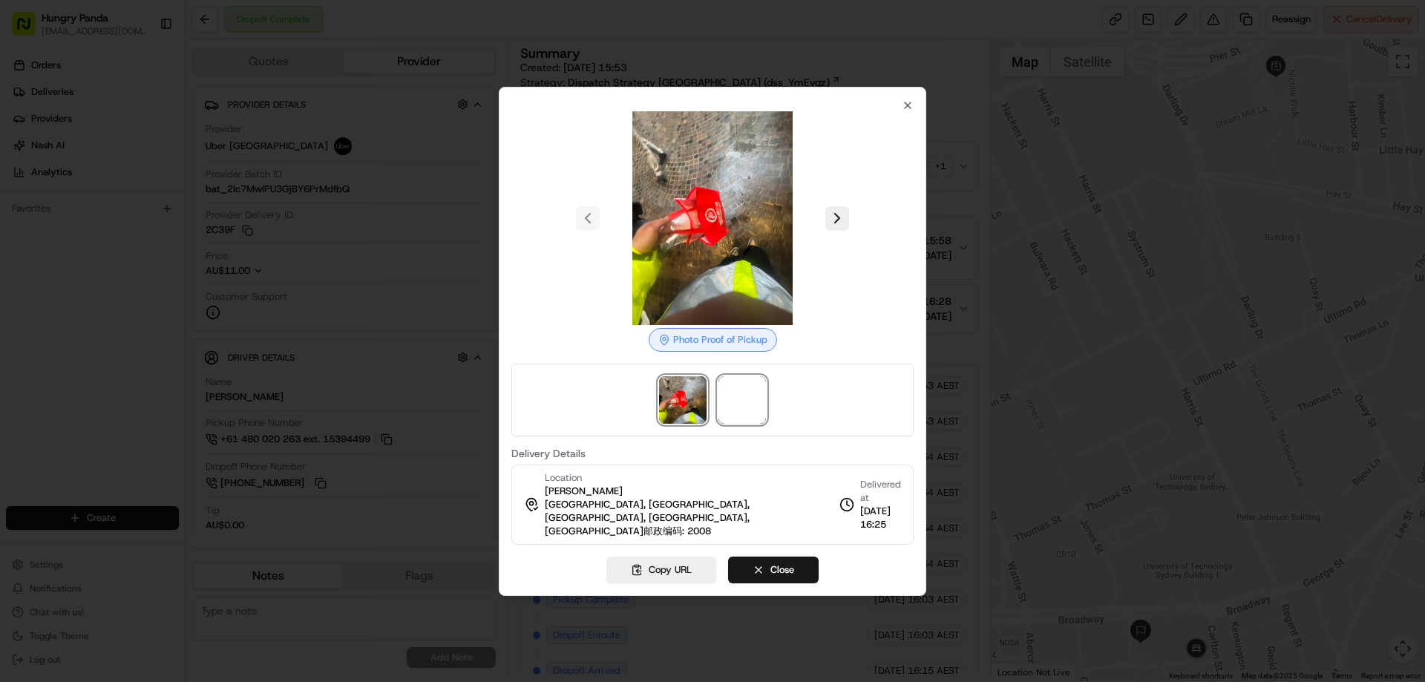
click at [753, 419] on span at bounding box center [741, 399] width 47 height 47
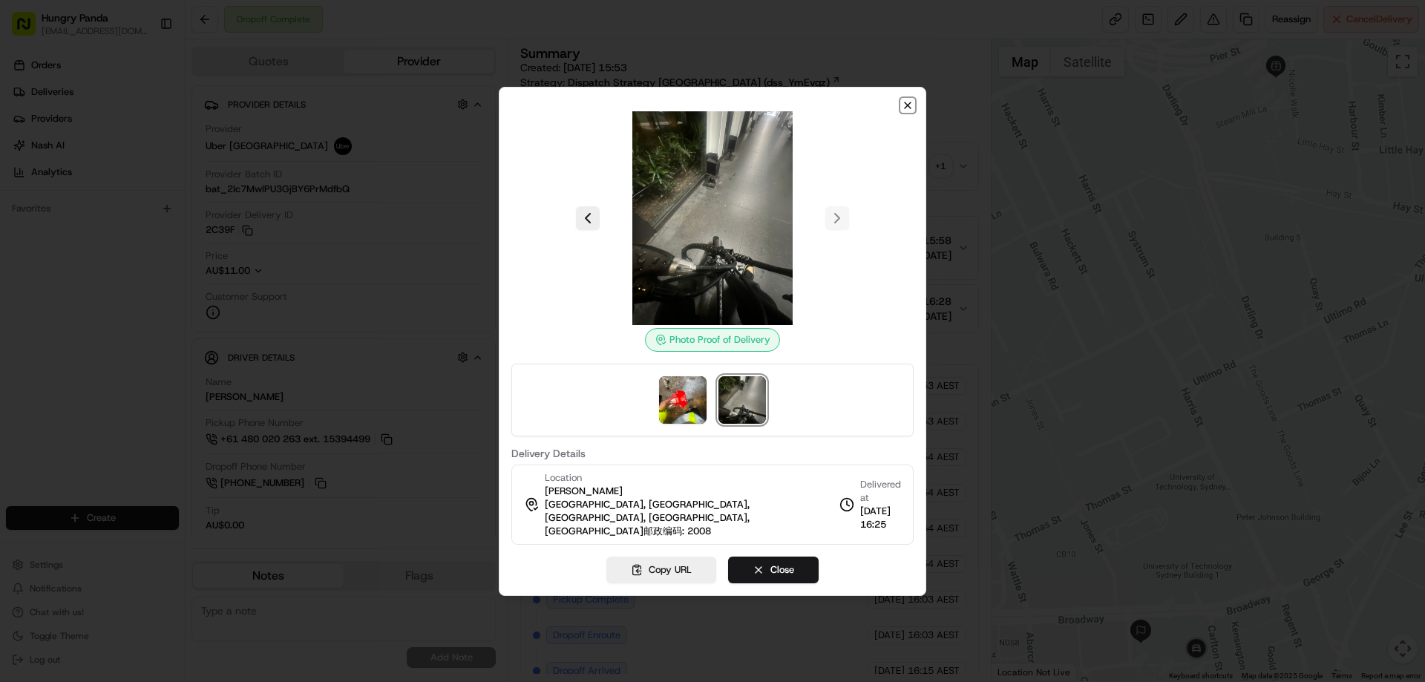
click at [908, 111] on icon "button" at bounding box center [908, 105] width 12 height 12
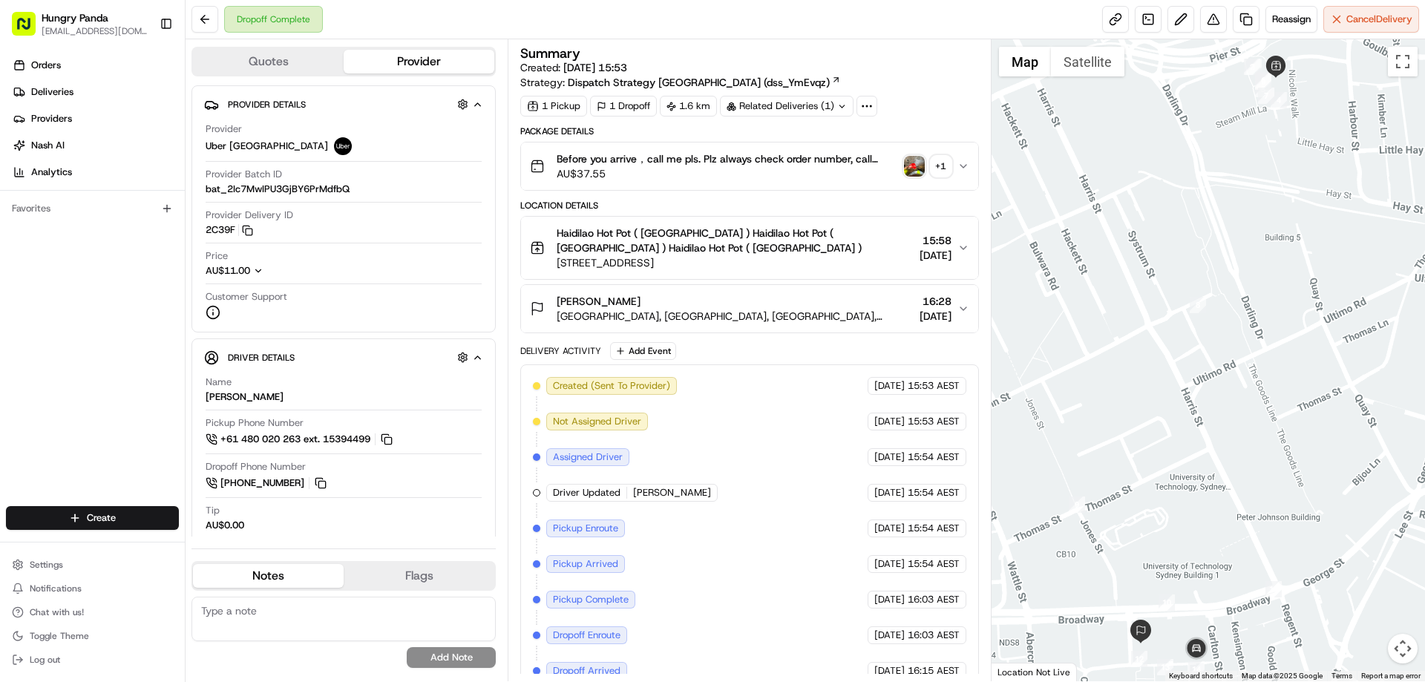
click at [959, 152] on button "Before you arrive，call me pls. Plz always check order number, call customer whe…" at bounding box center [749, 165] width 456 height 47
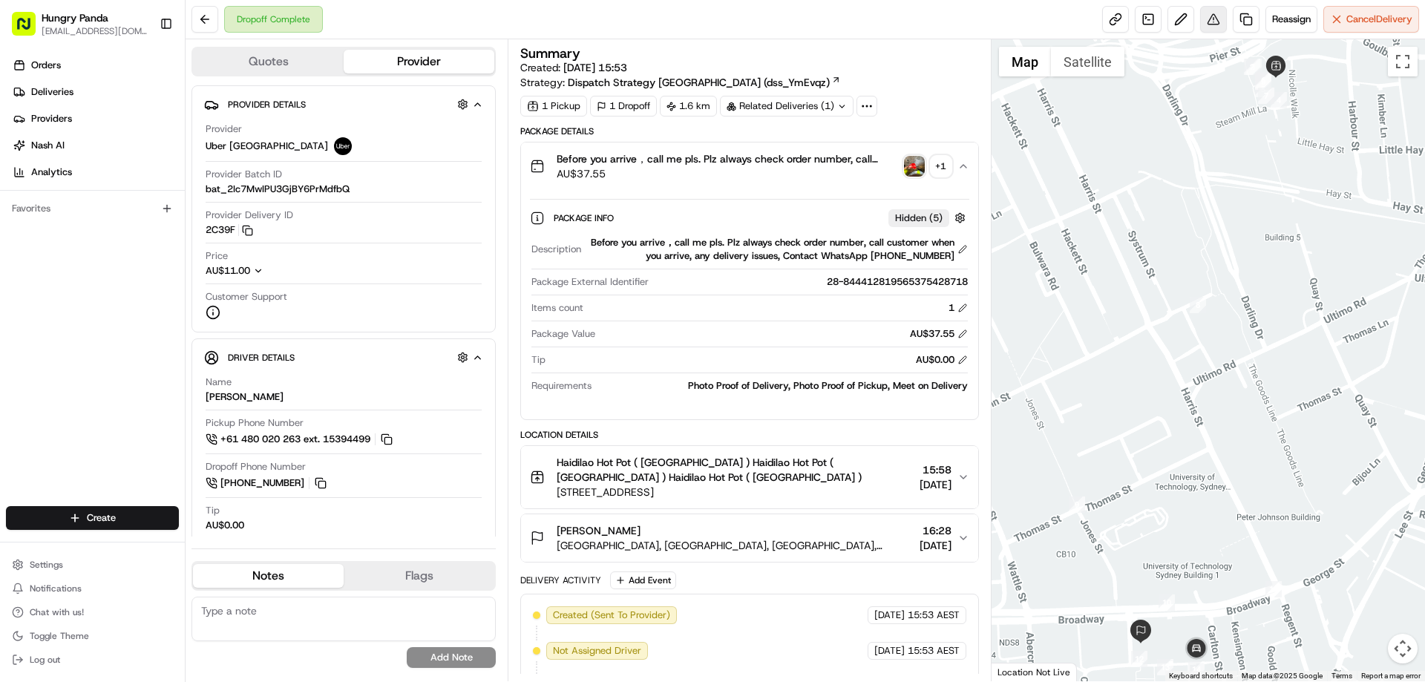
click at [1219, 17] on button at bounding box center [1213, 19] width 27 height 27
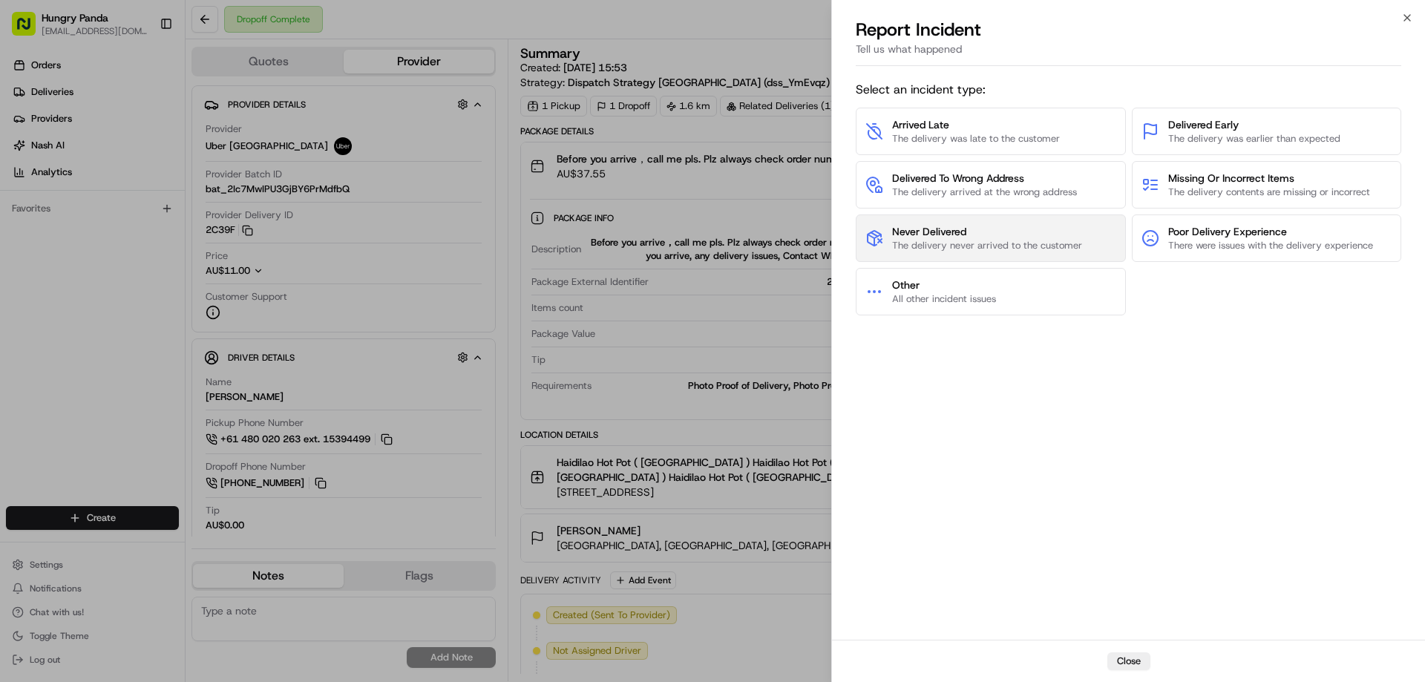
click at [966, 246] on span "The delivery never arrived to the customer" at bounding box center [987, 245] width 190 height 13
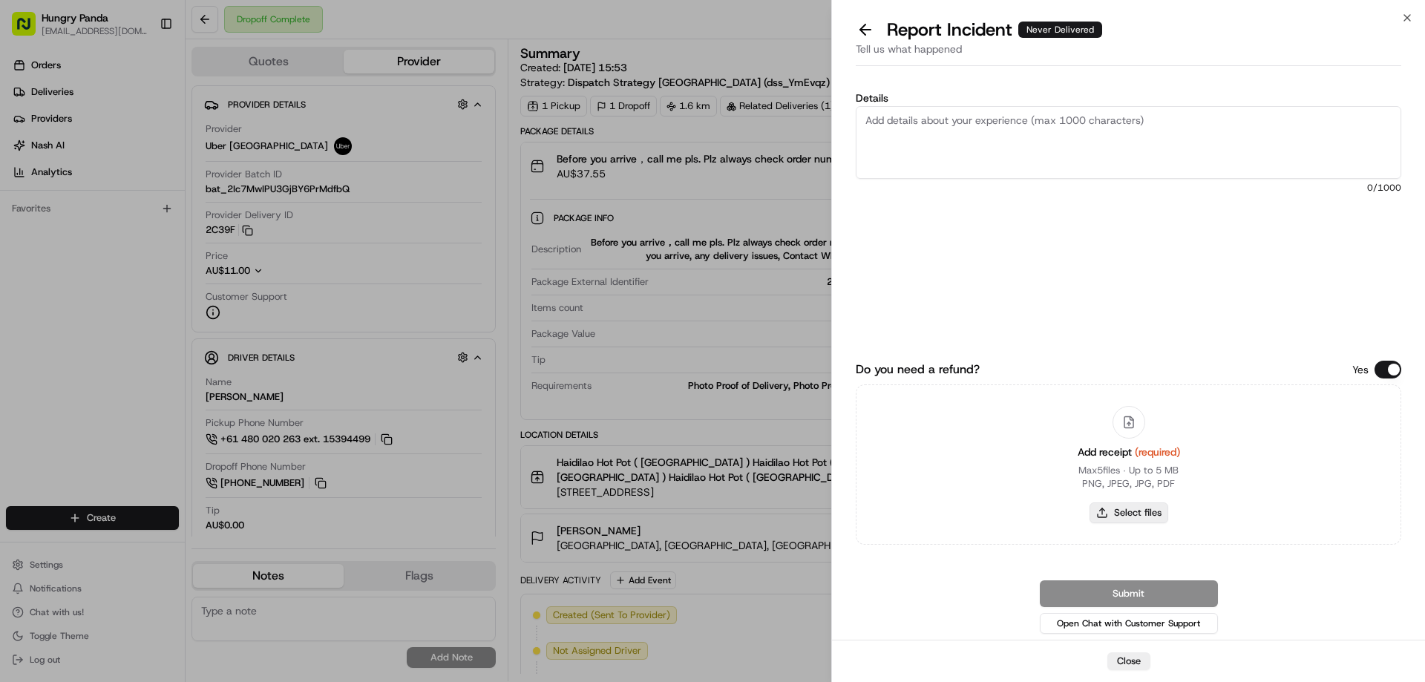
click at [1141, 515] on button "Select files" at bounding box center [1129, 512] width 79 height 21
type input "C:\fakepath\screenshot_2025-08-15_16-16-06.png"
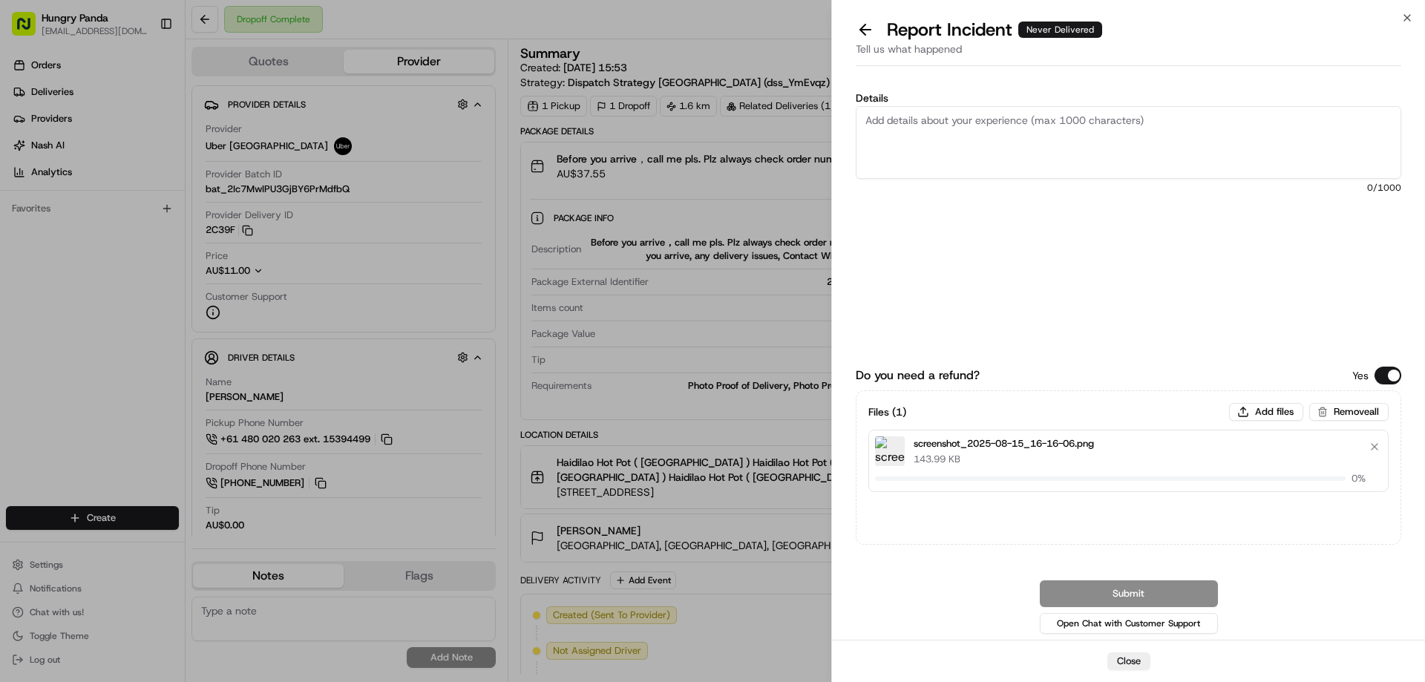
click at [977, 122] on textarea "Details" at bounding box center [1129, 142] width 546 height 73
click at [1019, 145] on textarea "Details" at bounding box center [1129, 142] width 546 height 73
paste textarea "The customer reported that he did not receive the food. The photo taken by the …"
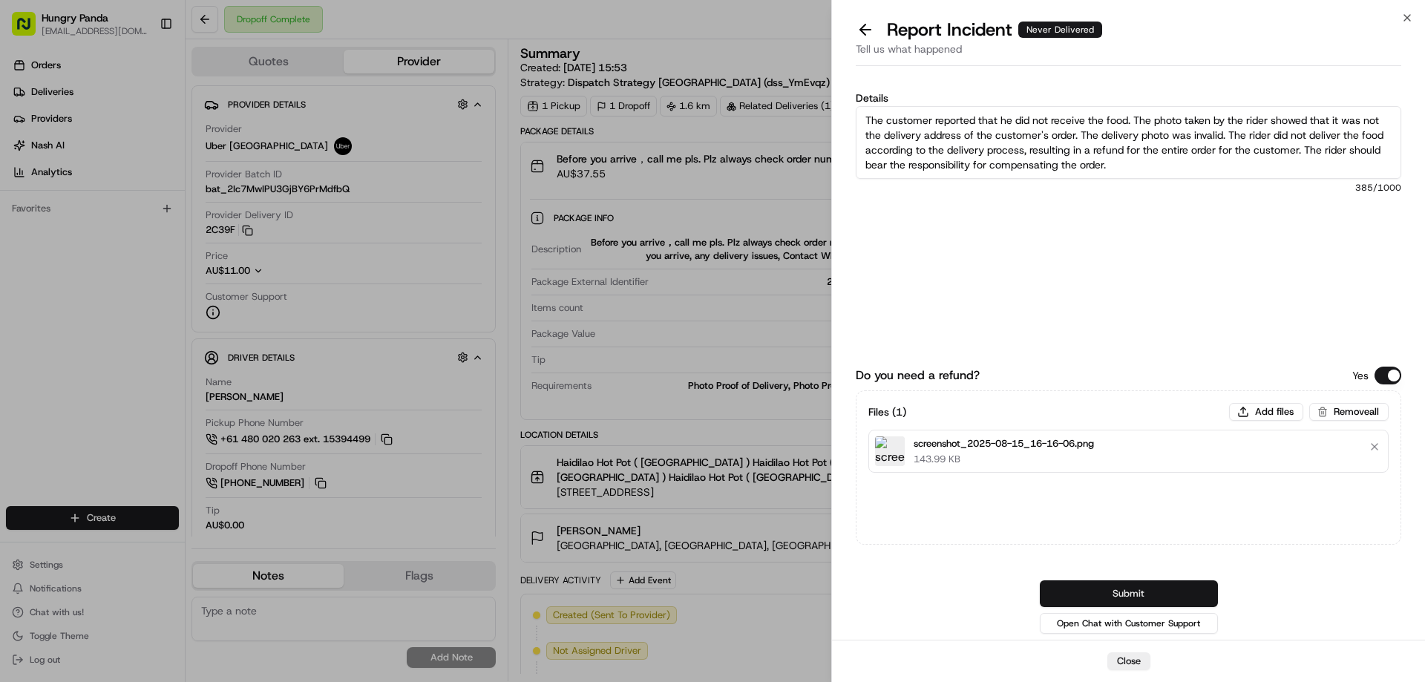
type textarea "The customer reported that he did not receive the food. The photo taken by the …"
click at [1153, 589] on button "Submit" at bounding box center [1129, 593] width 178 height 27
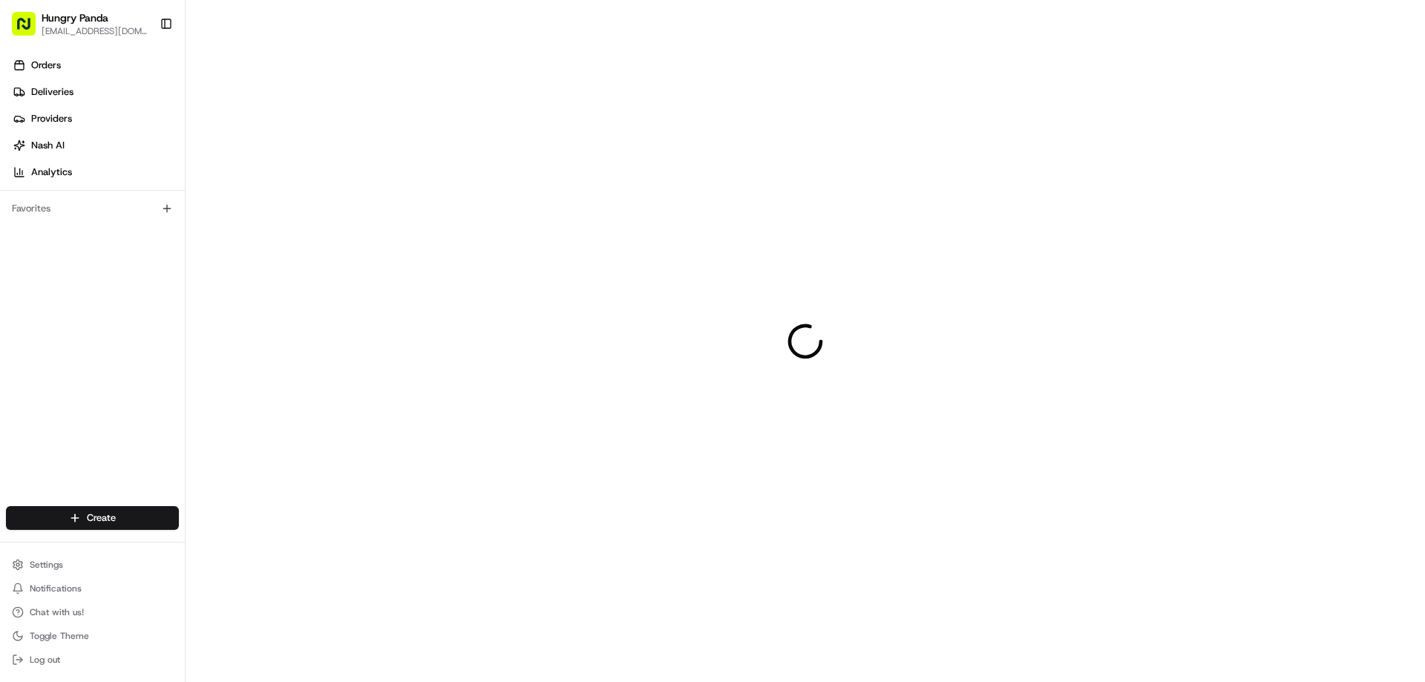
click at [1064, 269] on div at bounding box center [805, 341] width 1239 height 682
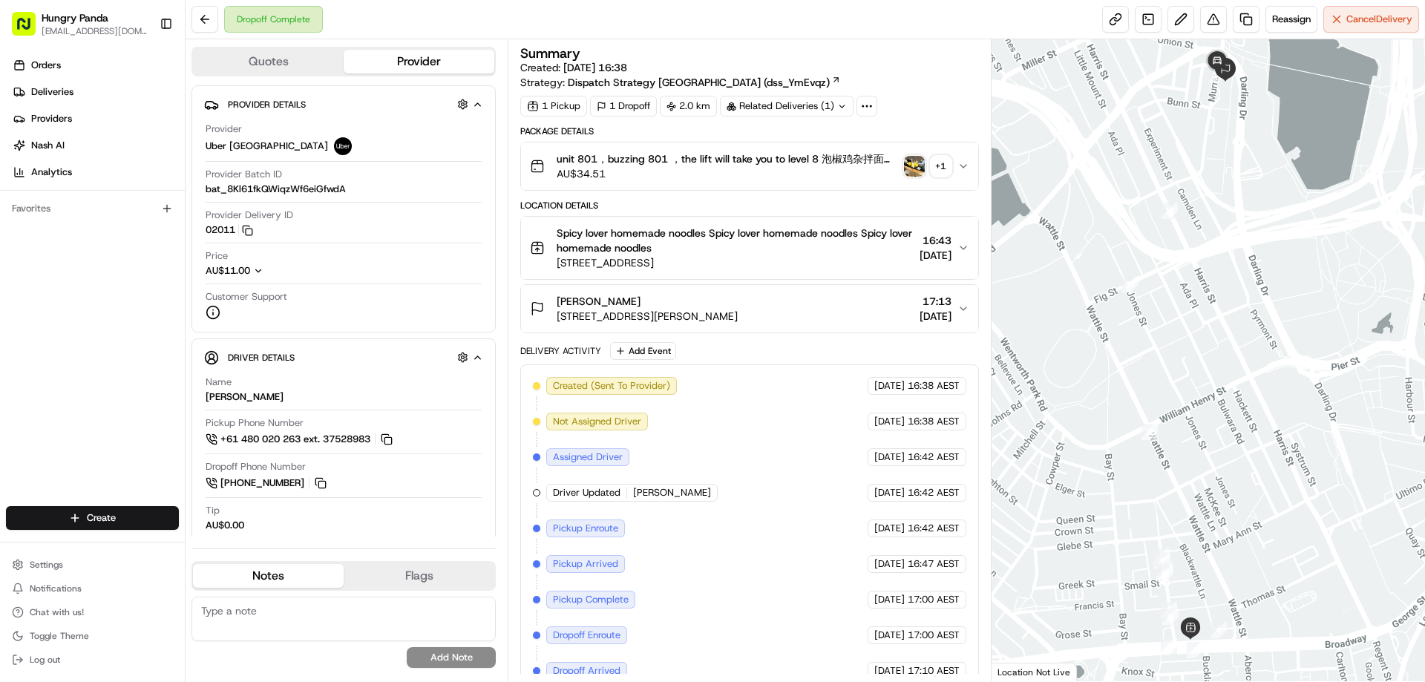
click at [917, 163] on img "button" at bounding box center [914, 166] width 21 height 21
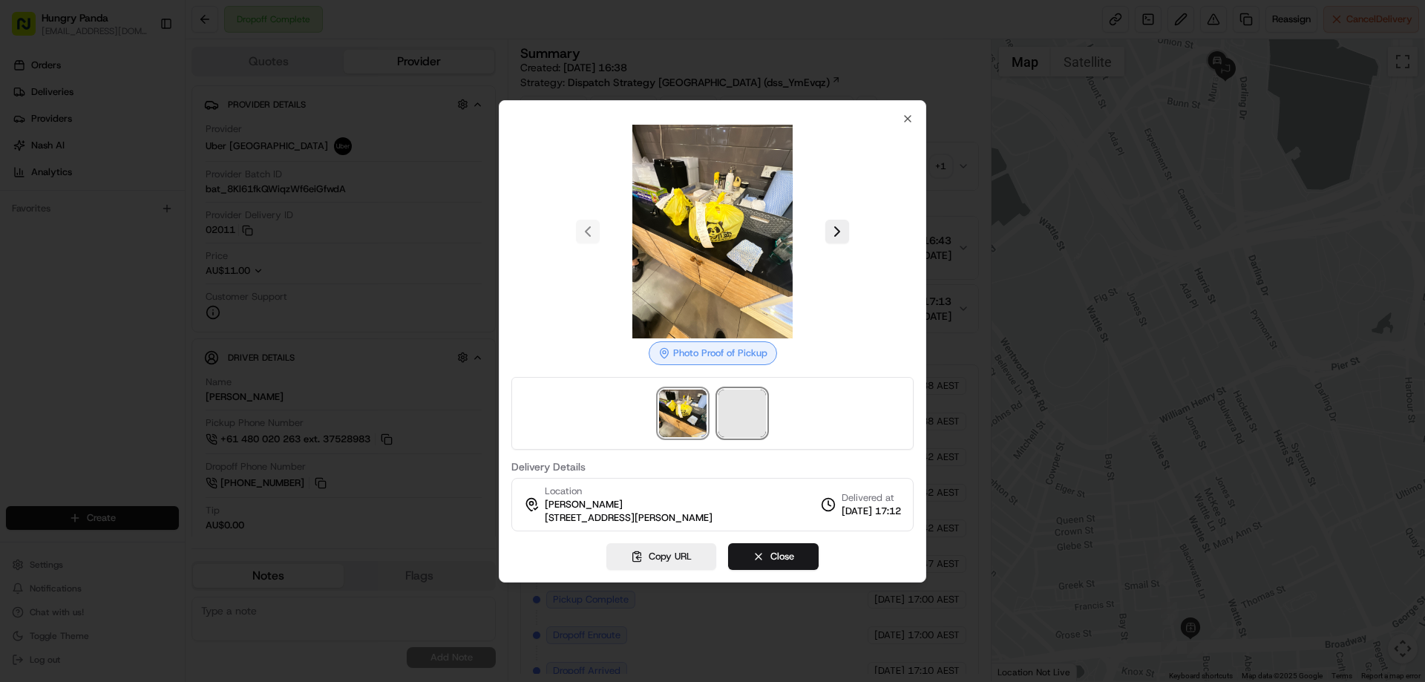
click at [741, 402] on span at bounding box center [741, 413] width 47 height 47
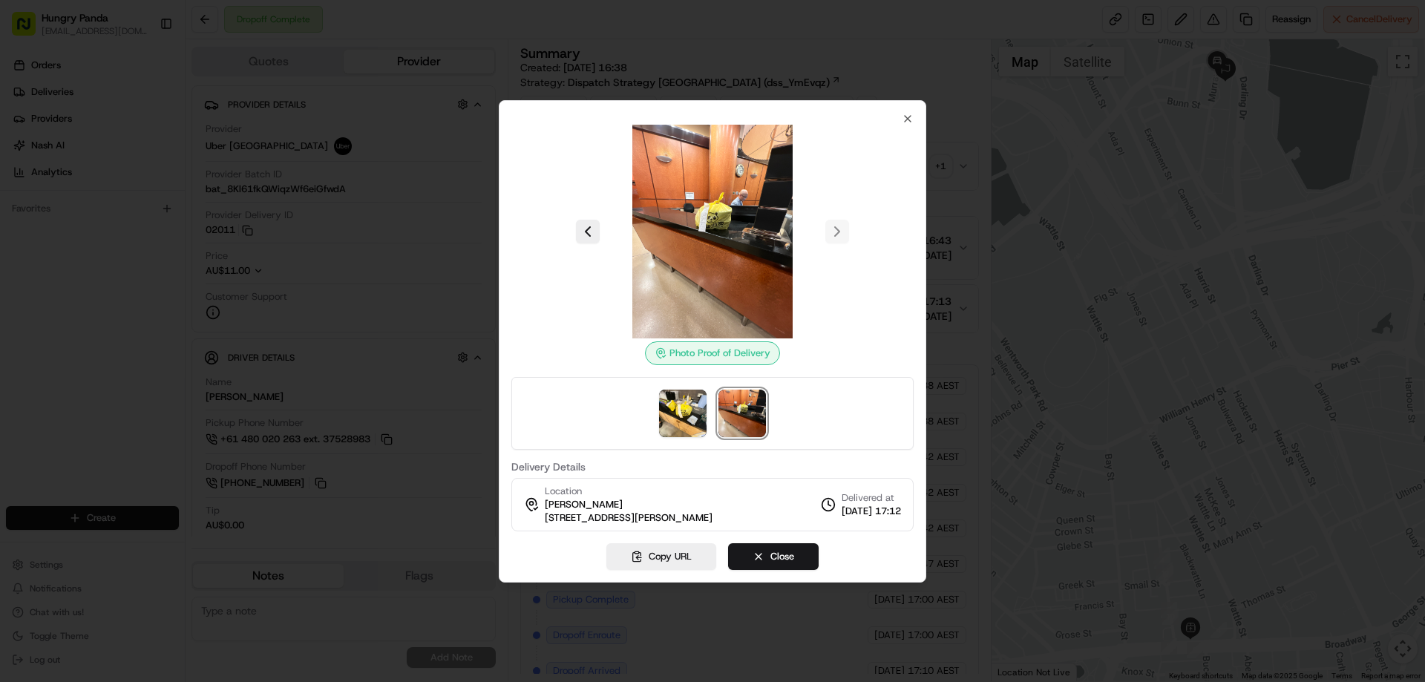
click at [906, 126] on div at bounding box center [712, 232] width 402 height 214
click at [904, 117] on icon "button" at bounding box center [908, 119] width 12 height 12
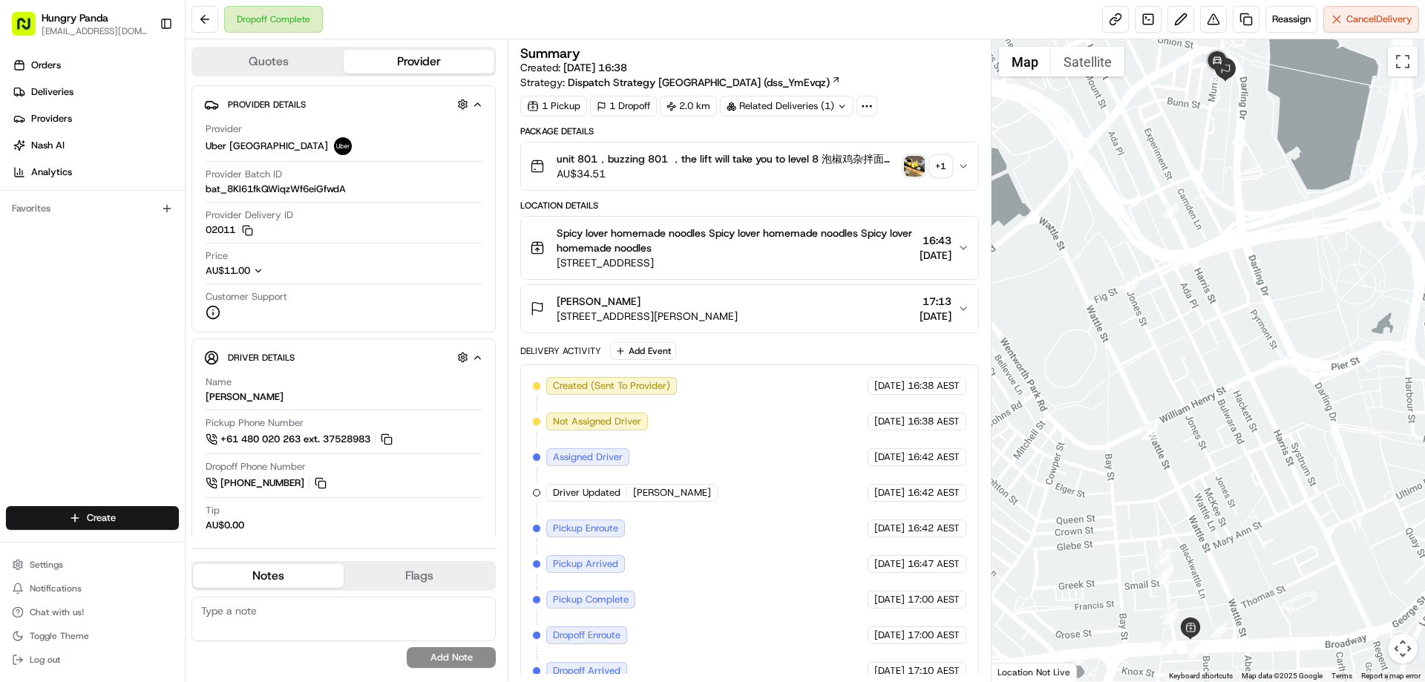
click at [963, 164] on icon "button" at bounding box center [963, 166] width 12 height 12
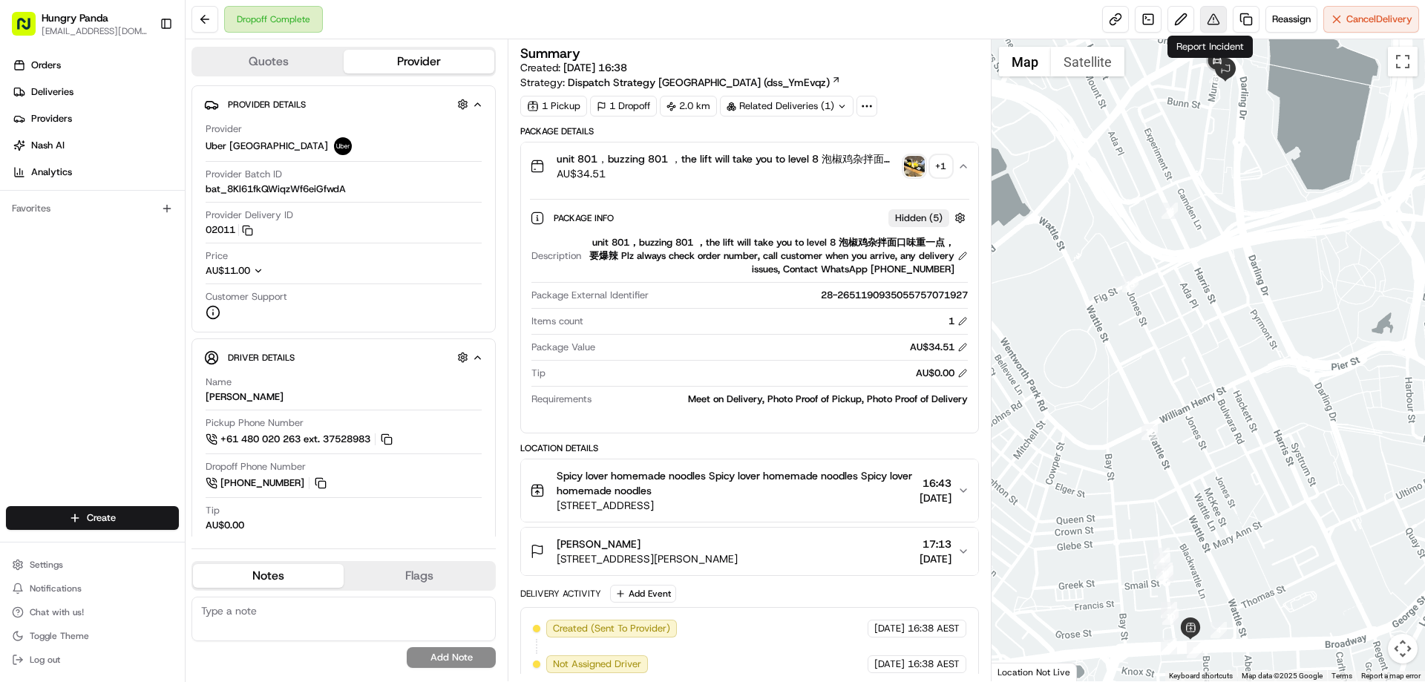
click at [1211, 16] on button at bounding box center [1213, 19] width 27 height 27
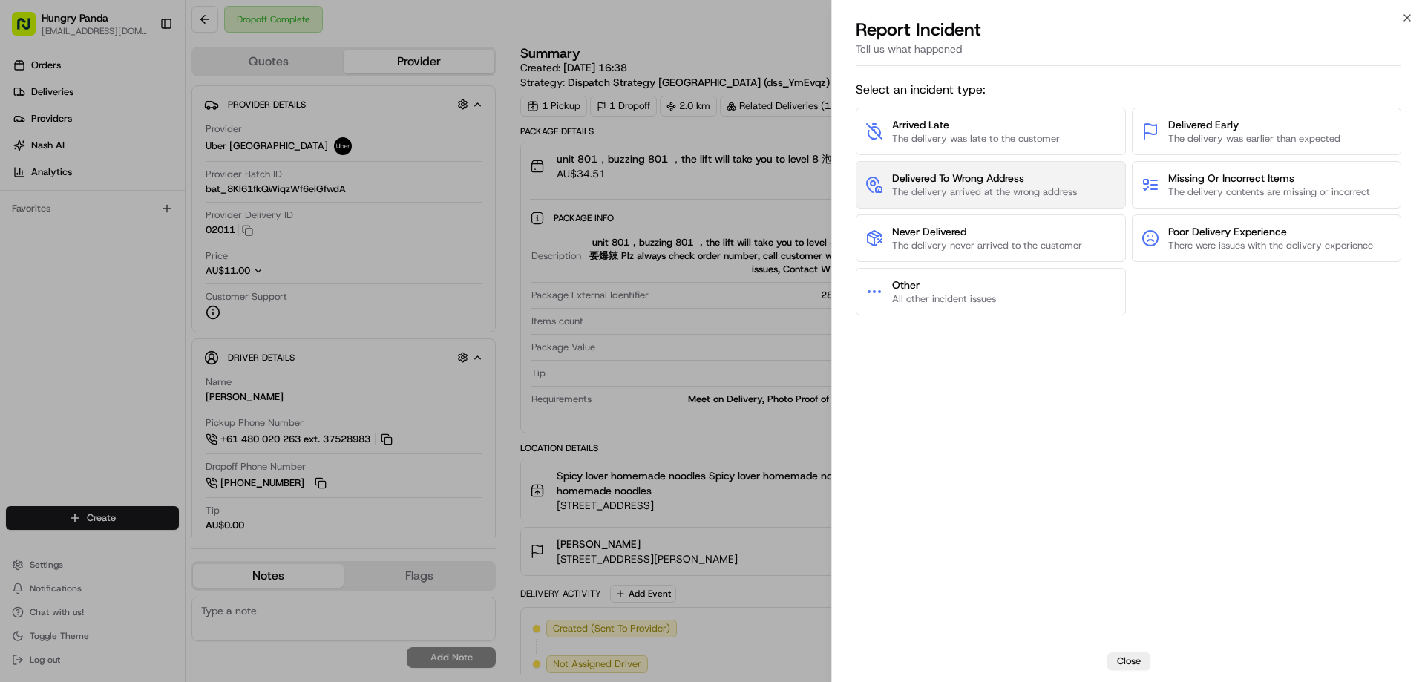
click at [960, 197] on span "The delivery arrived at the wrong address" at bounding box center [984, 192] width 185 height 13
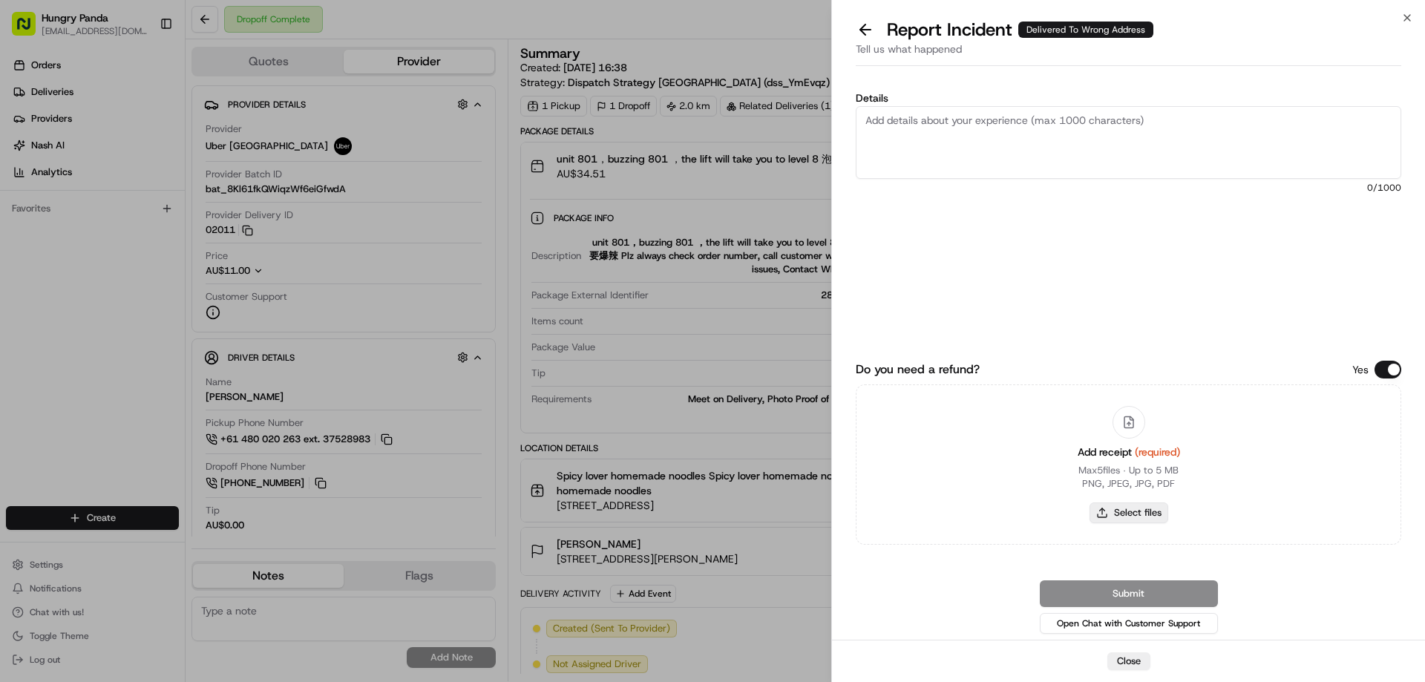
click at [1131, 512] on button "Select files" at bounding box center [1129, 512] width 79 height 21
type input "C:\fakepath\screenshot_2025-08-15_16-17-46.png"
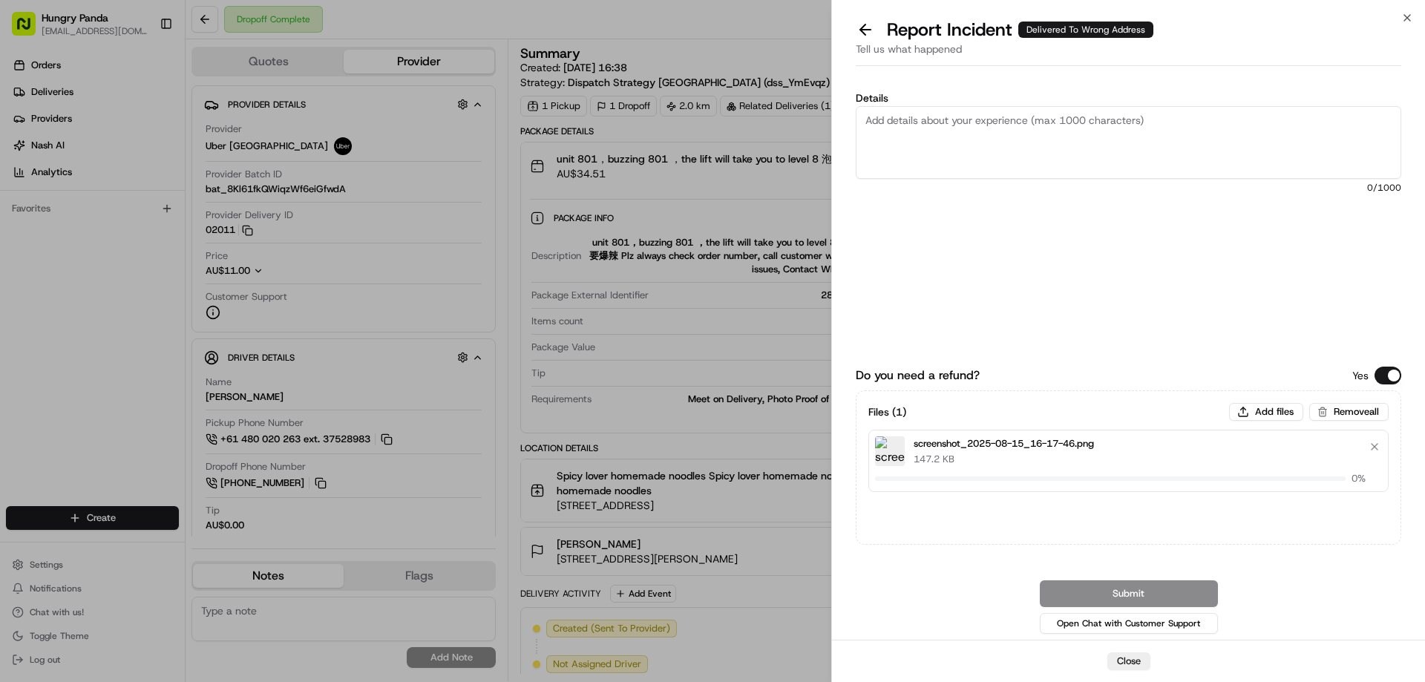
click at [1012, 152] on textarea "Details" at bounding box center [1129, 142] width 546 height 73
click at [990, 130] on textarea "Details" at bounding box center [1129, 142] width 546 height 73
paste textarea "The customer reported that he did not receive the food. The photo taken by the …"
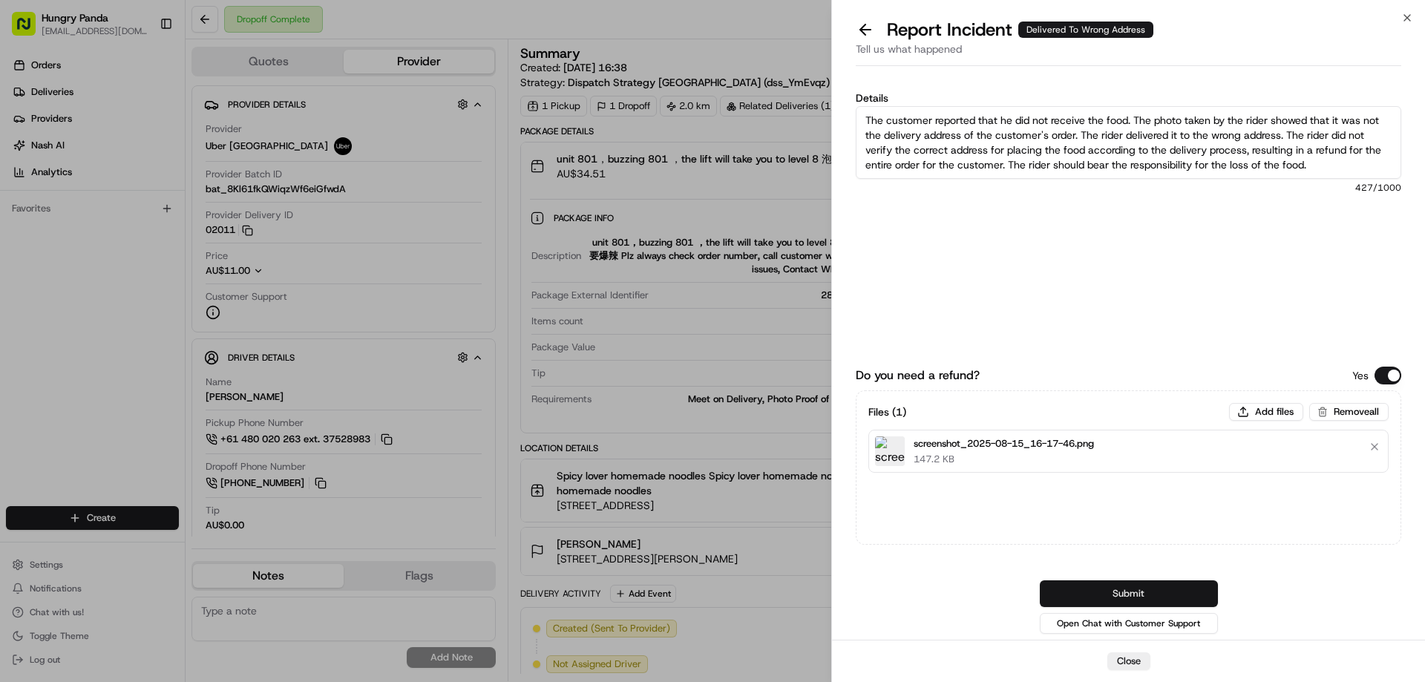
type textarea "The customer reported that he did not receive the food. The photo taken by the …"
drag, startPoint x: 1145, startPoint y: 586, endPoint x: 1153, endPoint y: 536, distance: 50.4
click at [1145, 586] on button "Submit" at bounding box center [1129, 593] width 178 height 27
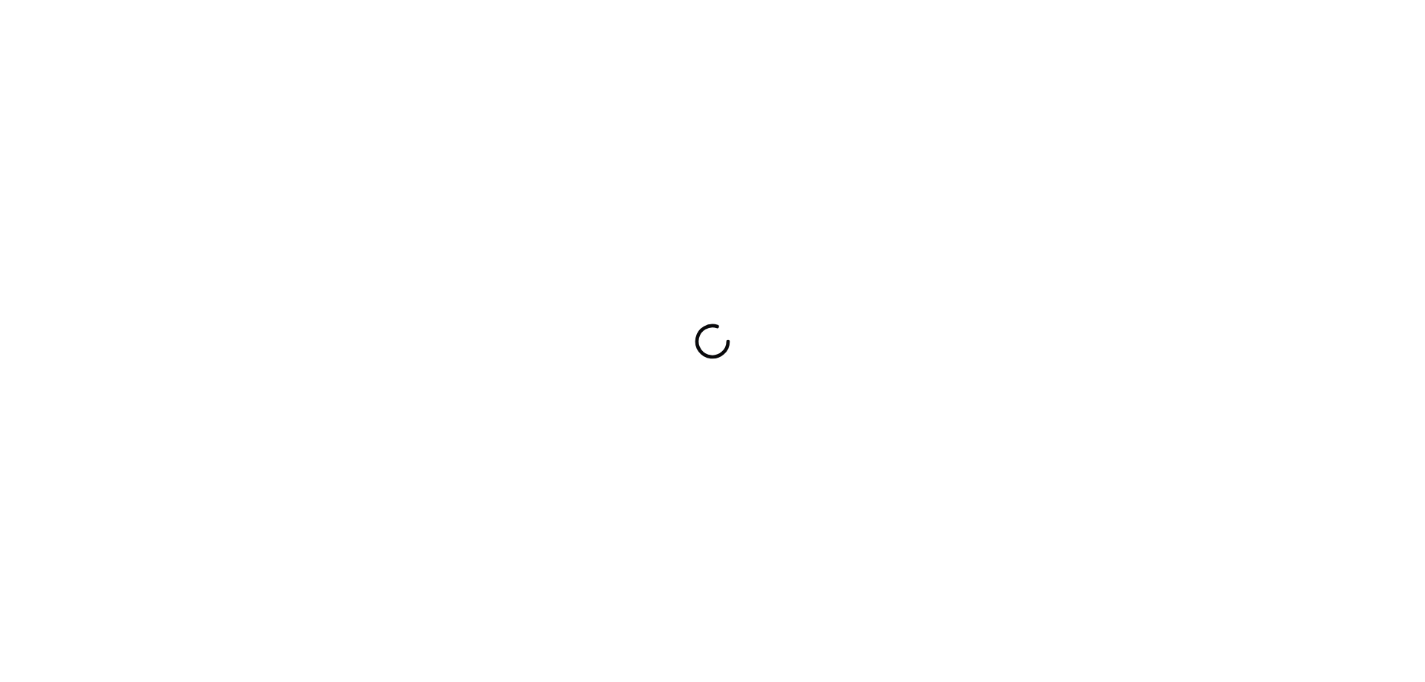
click at [1041, 79] on div at bounding box center [712, 341] width 1425 height 682
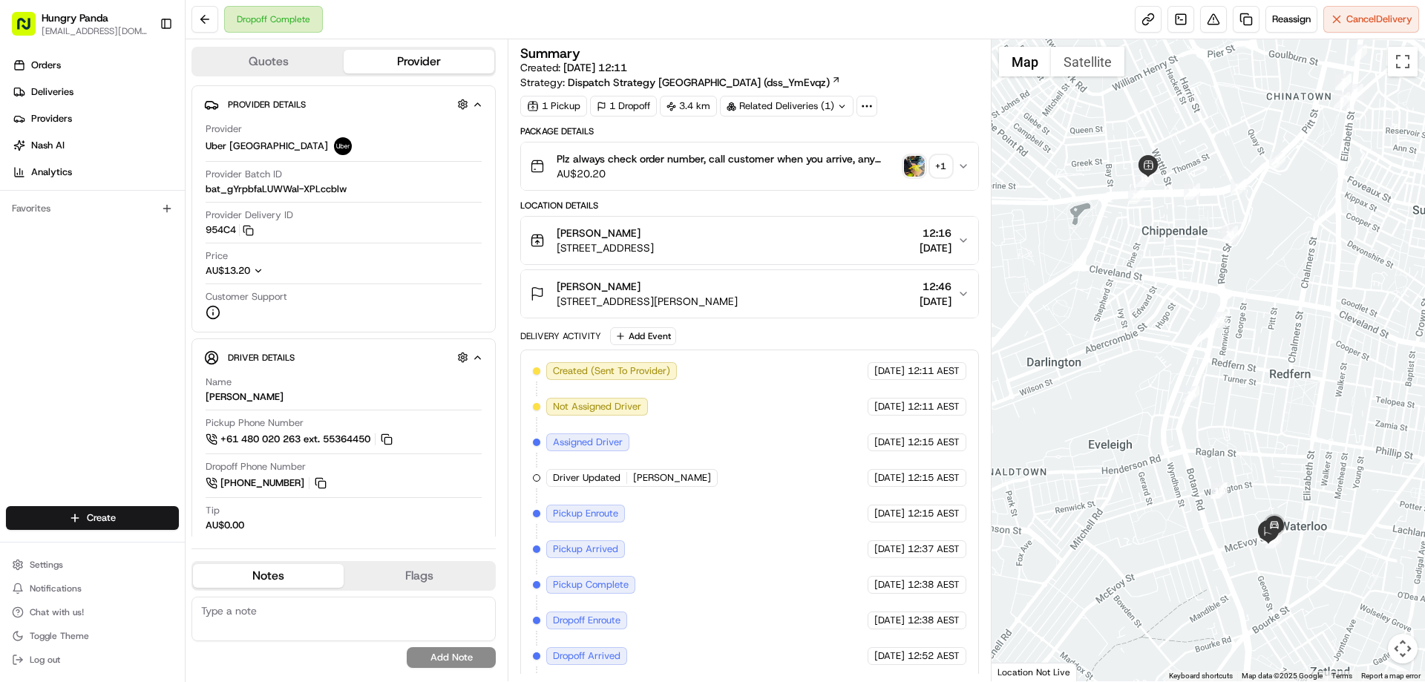
click at [913, 164] on img "button" at bounding box center [914, 166] width 21 height 21
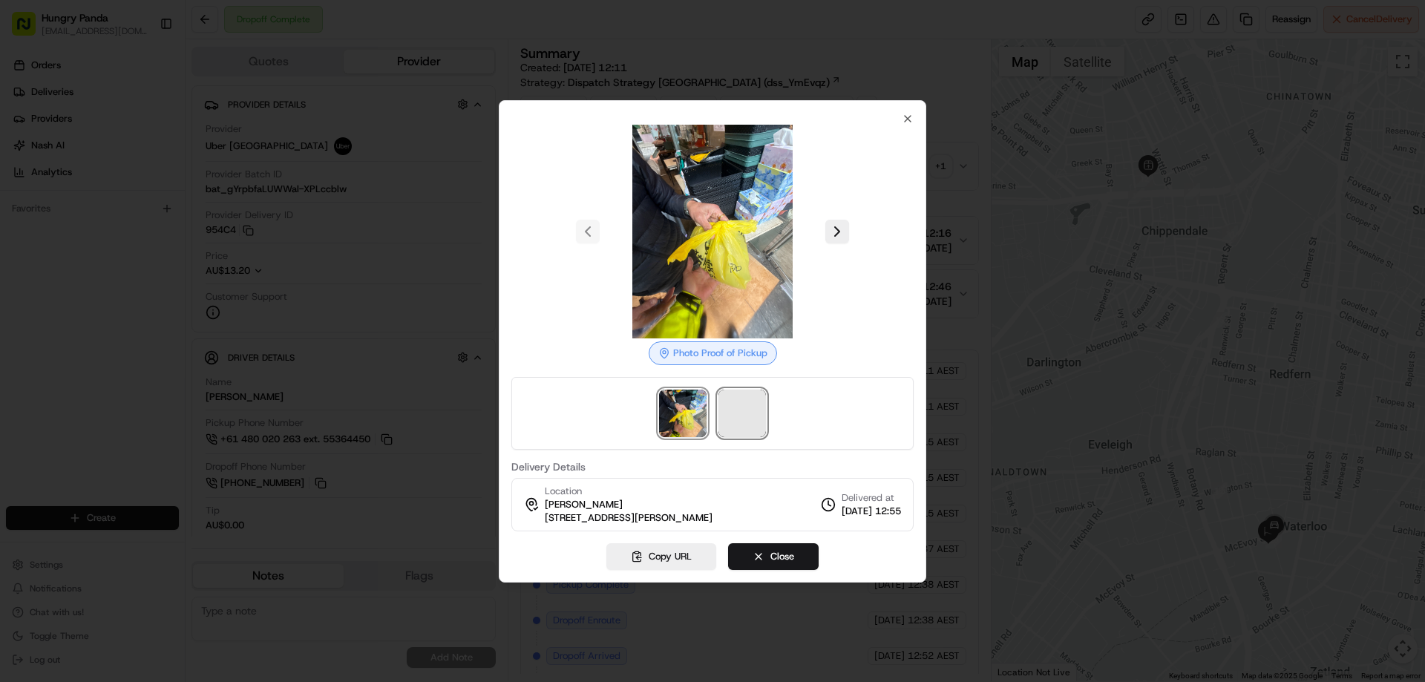
click at [746, 405] on span at bounding box center [741, 413] width 47 height 47
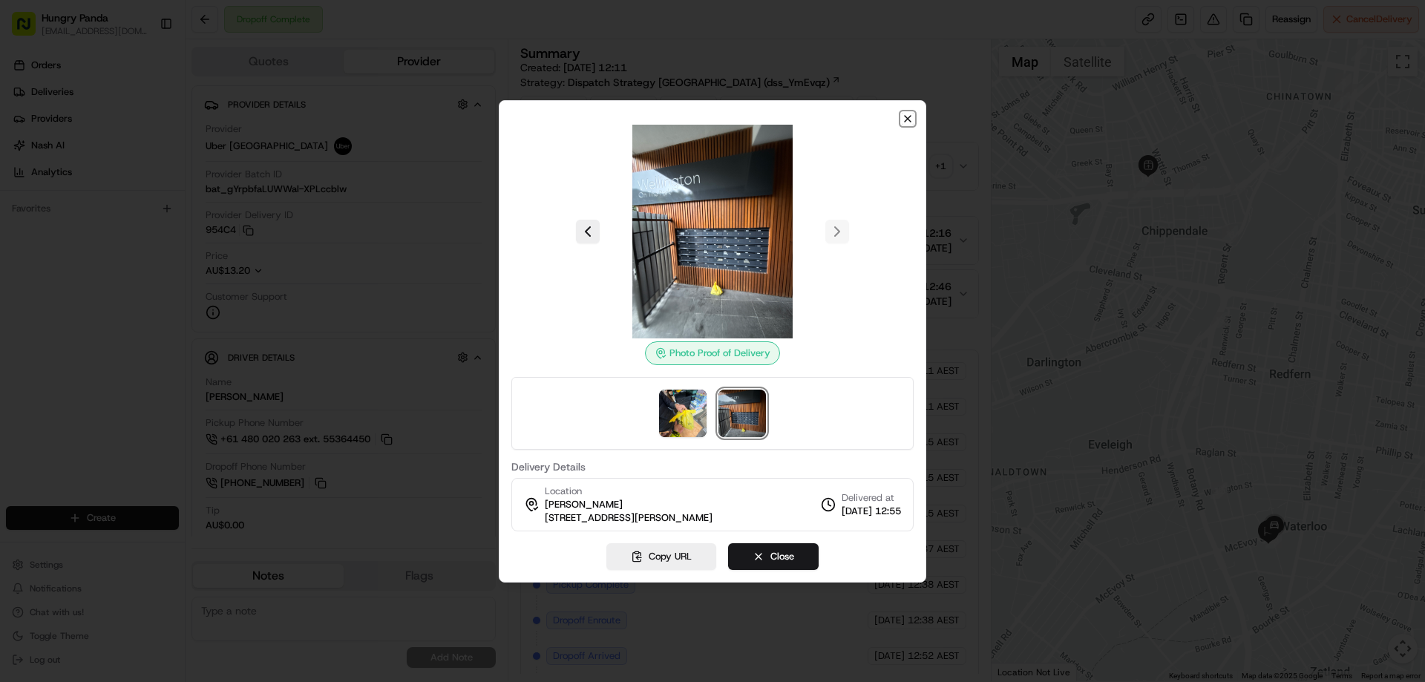
click at [908, 117] on icon "button" at bounding box center [908, 119] width 12 height 12
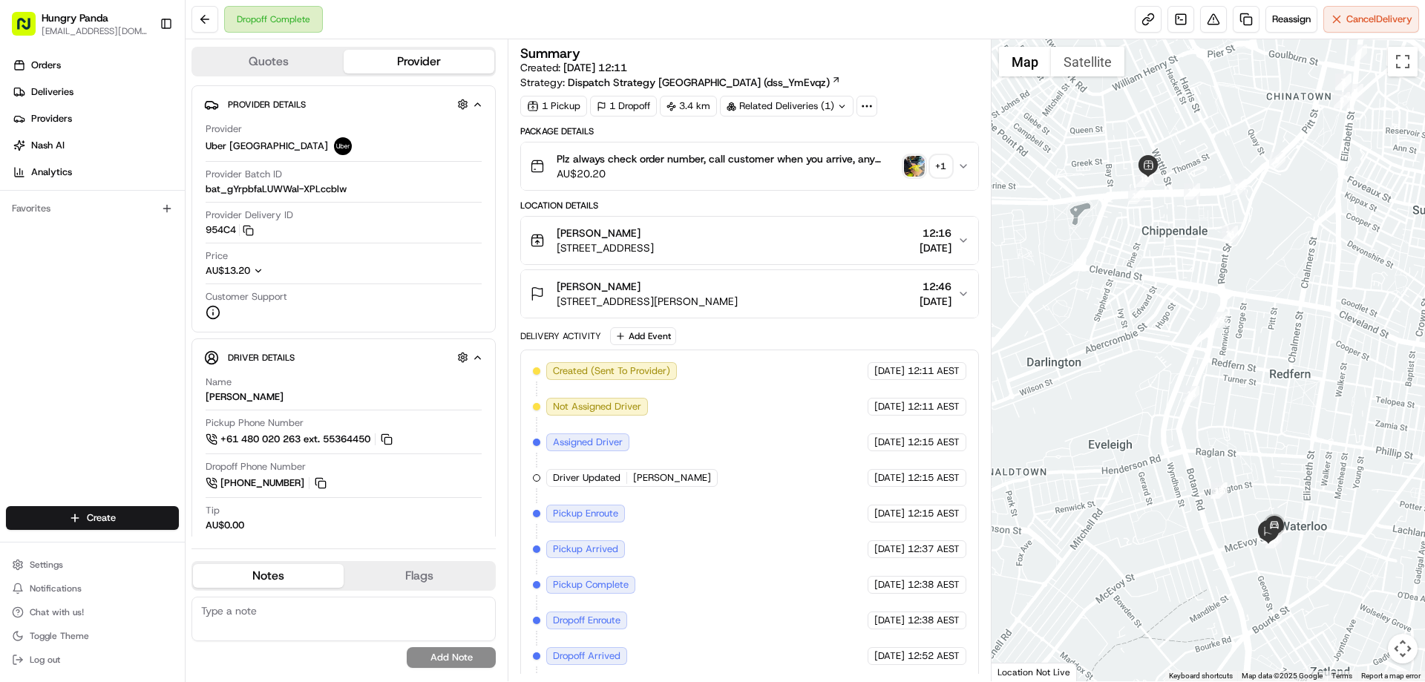
click at [962, 167] on icon "button" at bounding box center [963, 166] width 6 height 3
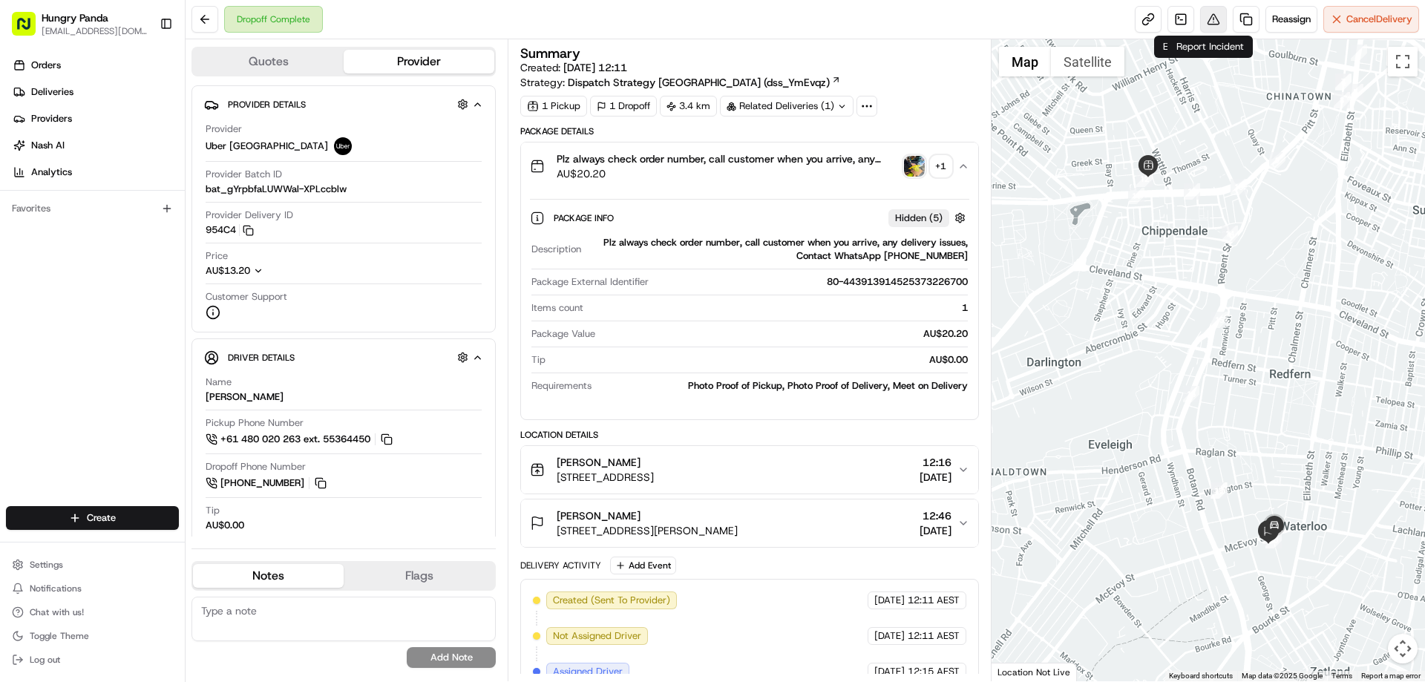
click at [1214, 19] on button at bounding box center [1213, 19] width 27 height 27
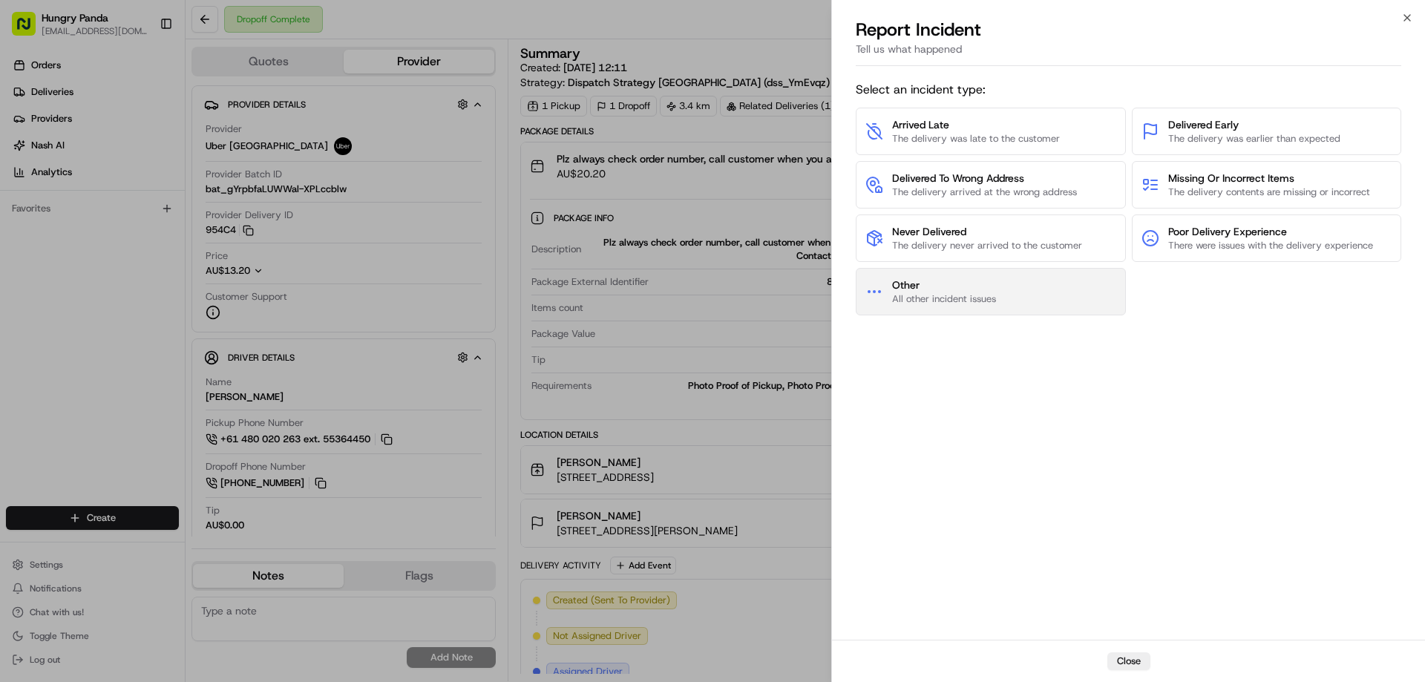
click at [974, 293] on span "All other incident issues" at bounding box center [944, 298] width 104 height 13
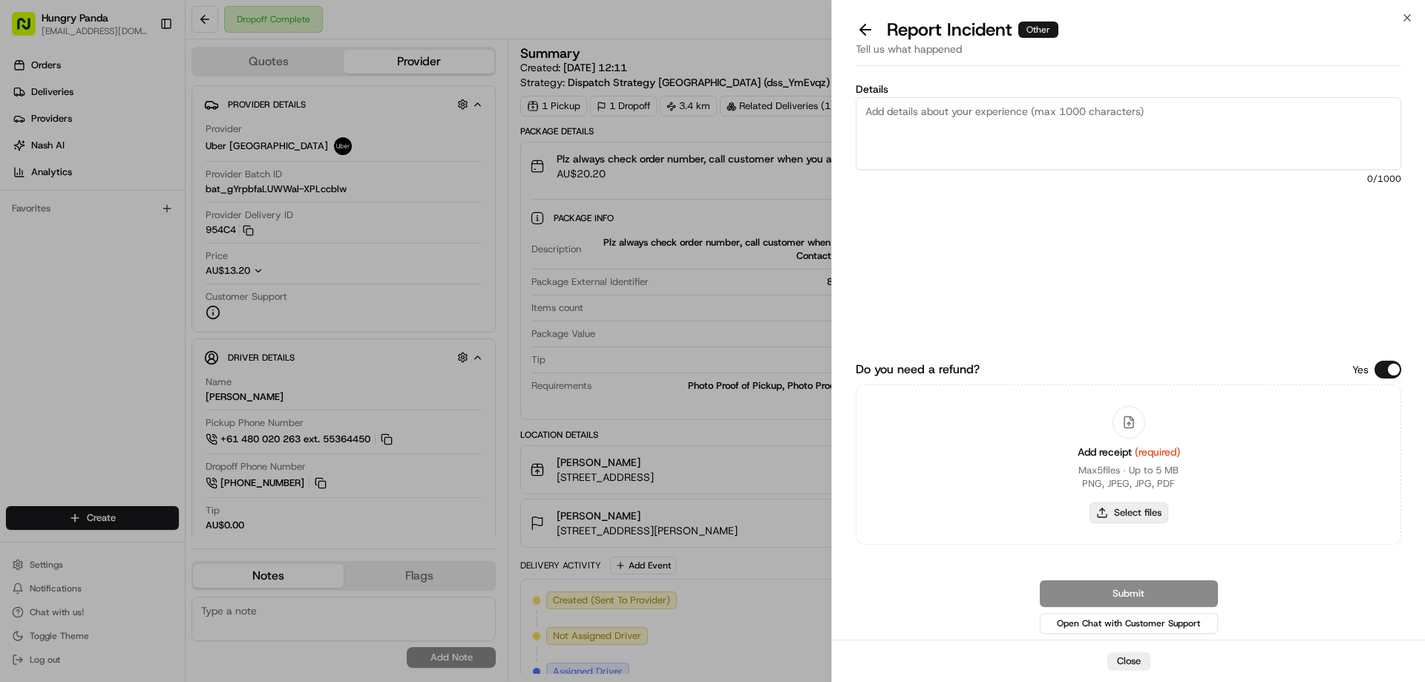
click at [1104, 505] on button "Select files" at bounding box center [1129, 512] width 79 height 21
type input "C:\fakepath\screenshot_2025-08-15_16-19-27.png"
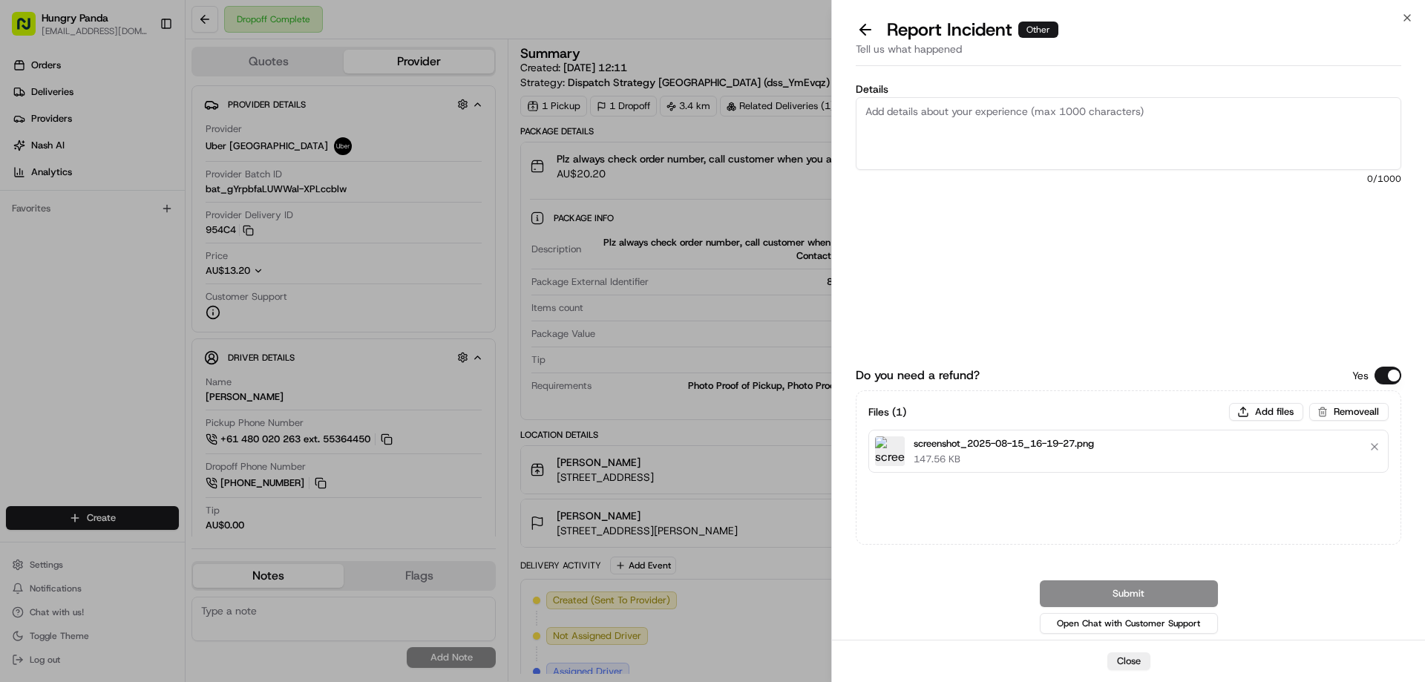
click at [988, 131] on textarea "Details" at bounding box center [1129, 133] width 546 height 73
paste textarea "The customer reported that he did not receive the meal, the delivery photo take…"
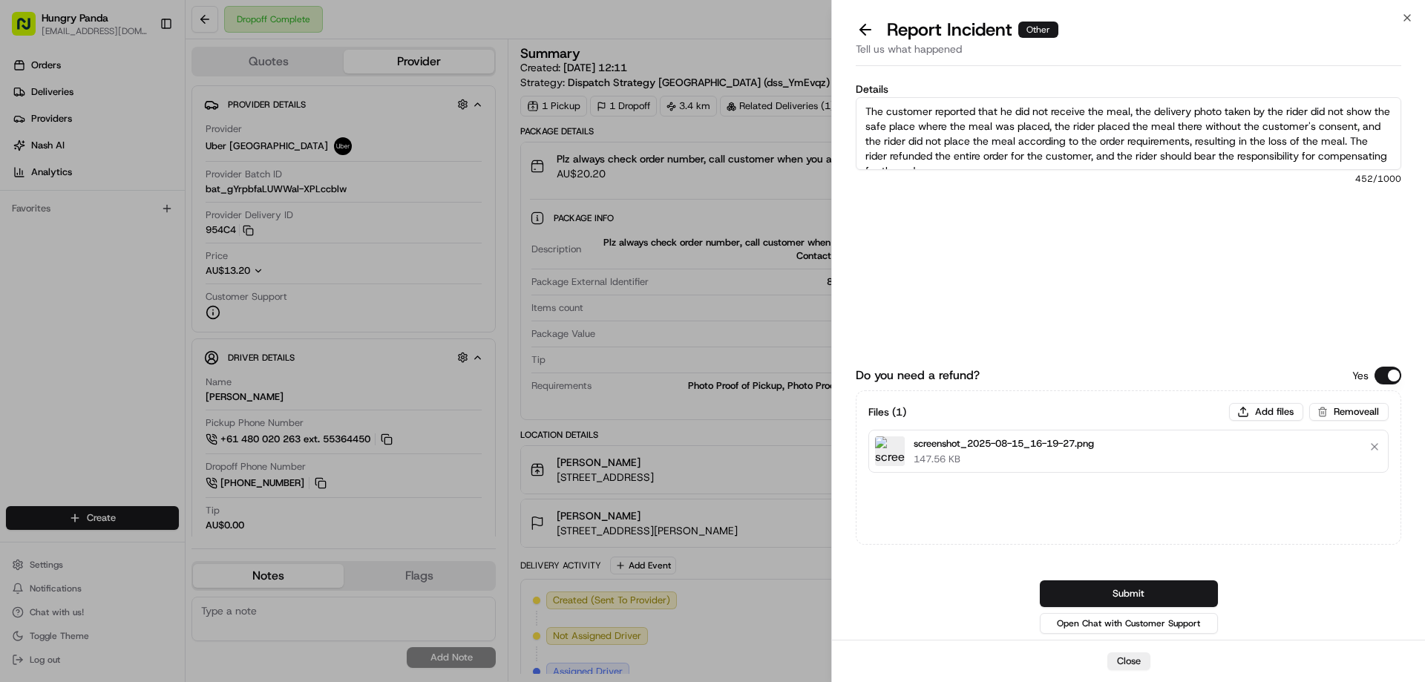
scroll to position [8, 0]
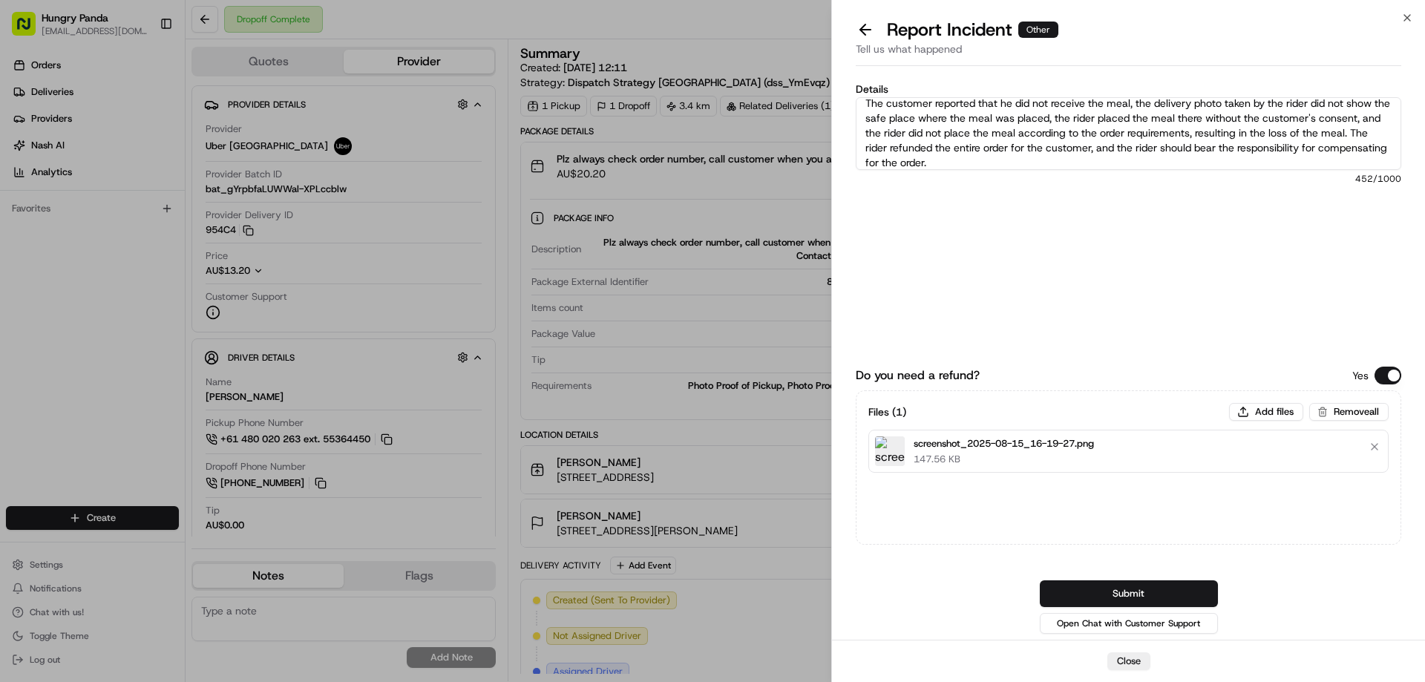
type textarea "The customer reported that he did not receive the meal, the delivery photo take…"
click at [1131, 591] on button "Submit" at bounding box center [1129, 593] width 178 height 27
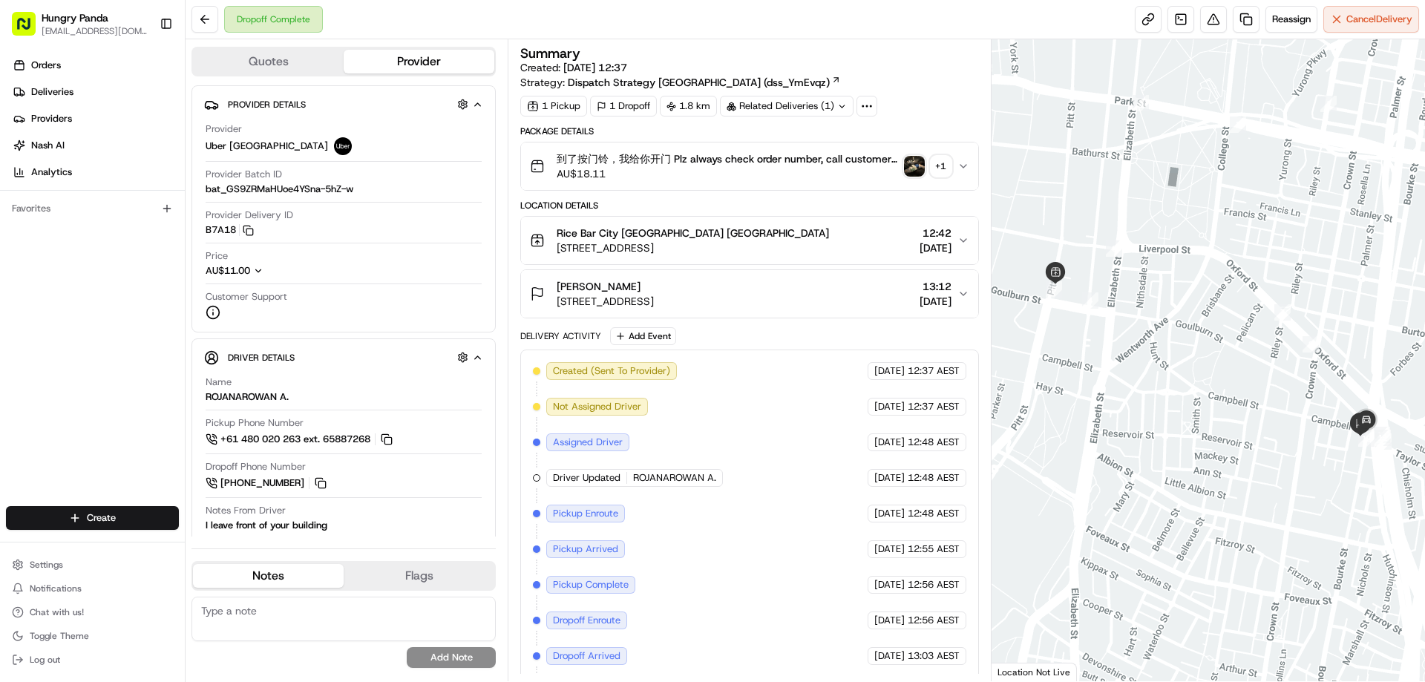
click at [911, 157] on img "button" at bounding box center [914, 166] width 21 height 21
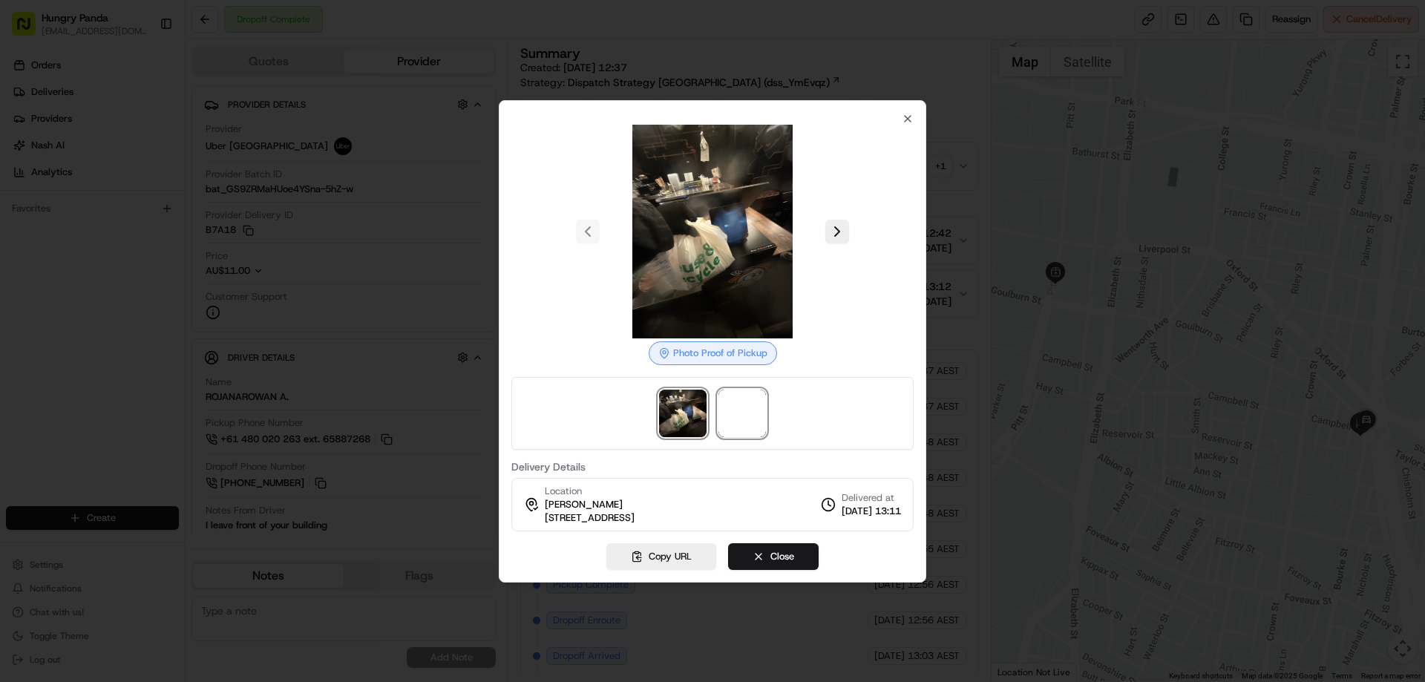
drag, startPoint x: 747, startPoint y: 402, endPoint x: 760, endPoint y: 388, distance: 18.4
click at [747, 404] on span at bounding box center [741, 413] width 47 height 47
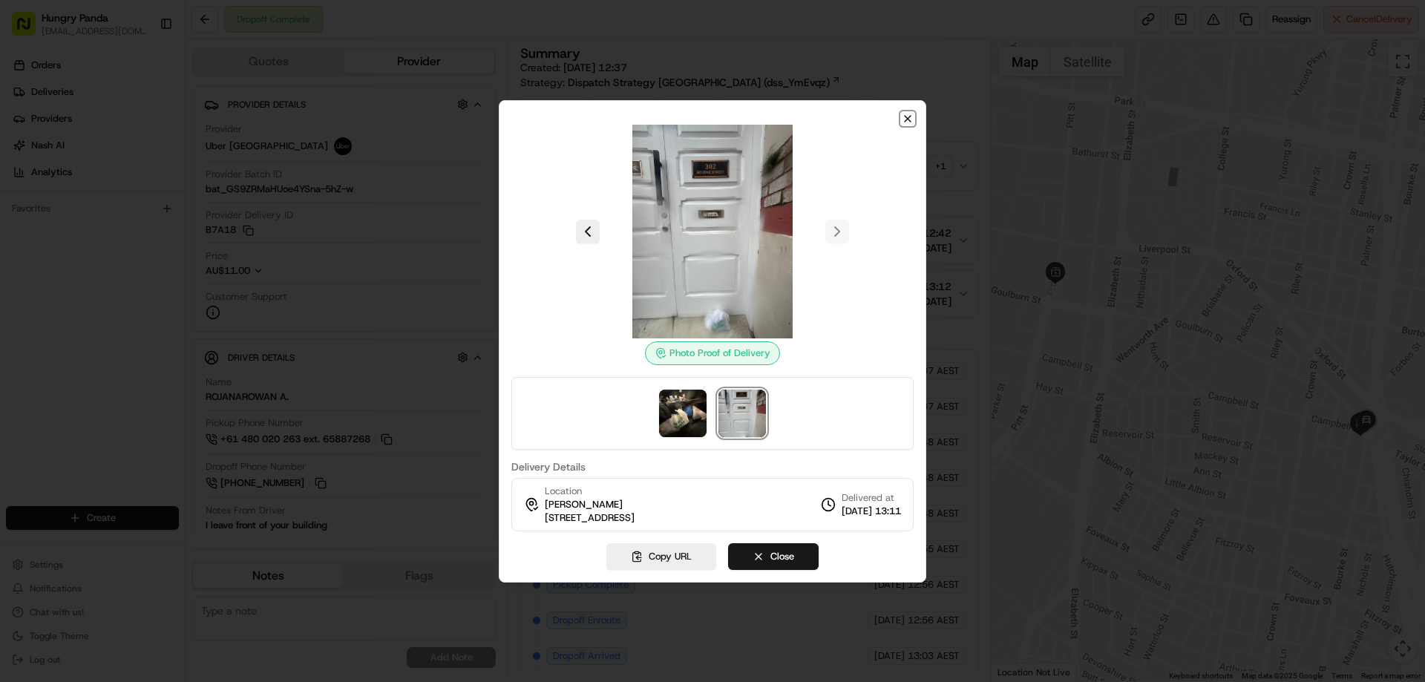
click at [907, 121] on icon "button" at bounding box center [908, 119] width 12 height 12
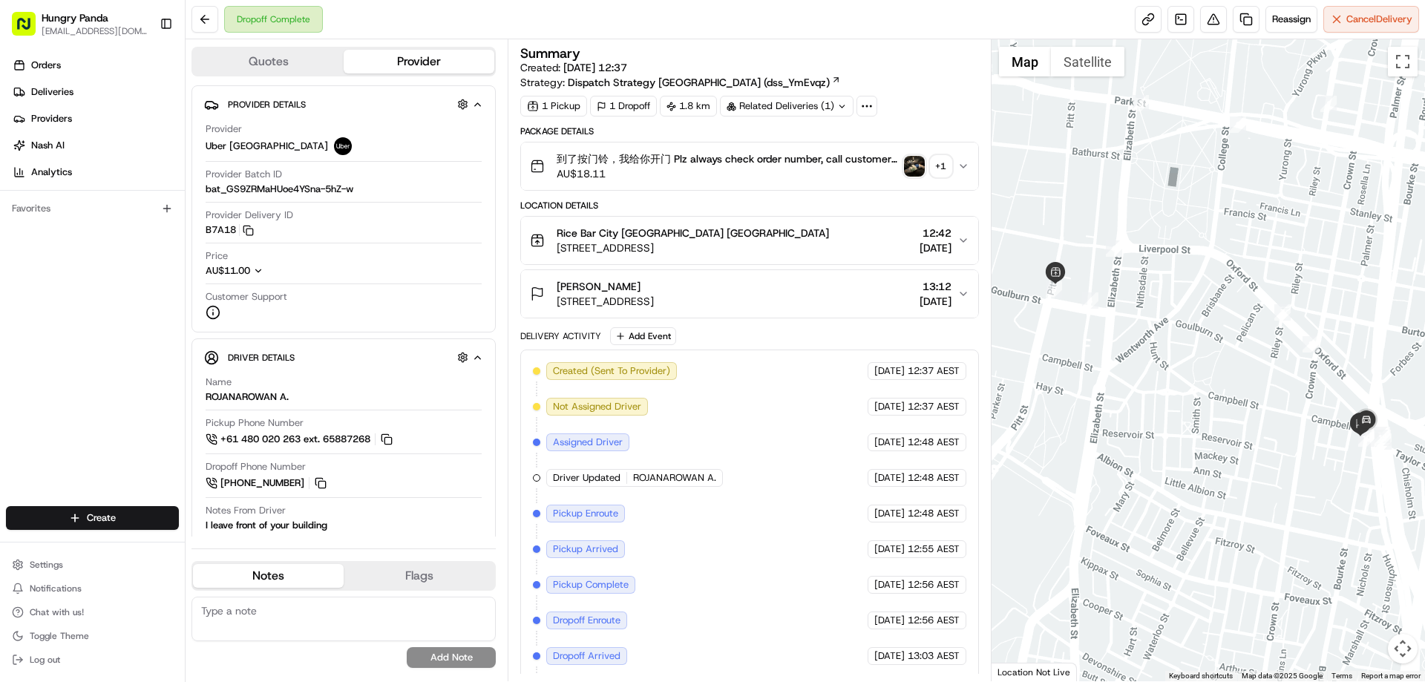
click at [974, 163] on button "到了按门铃，我给你开门 Plz always check order number, call customer when you arrive, any d…" at bounding box center [749, 165] width 456 height 47
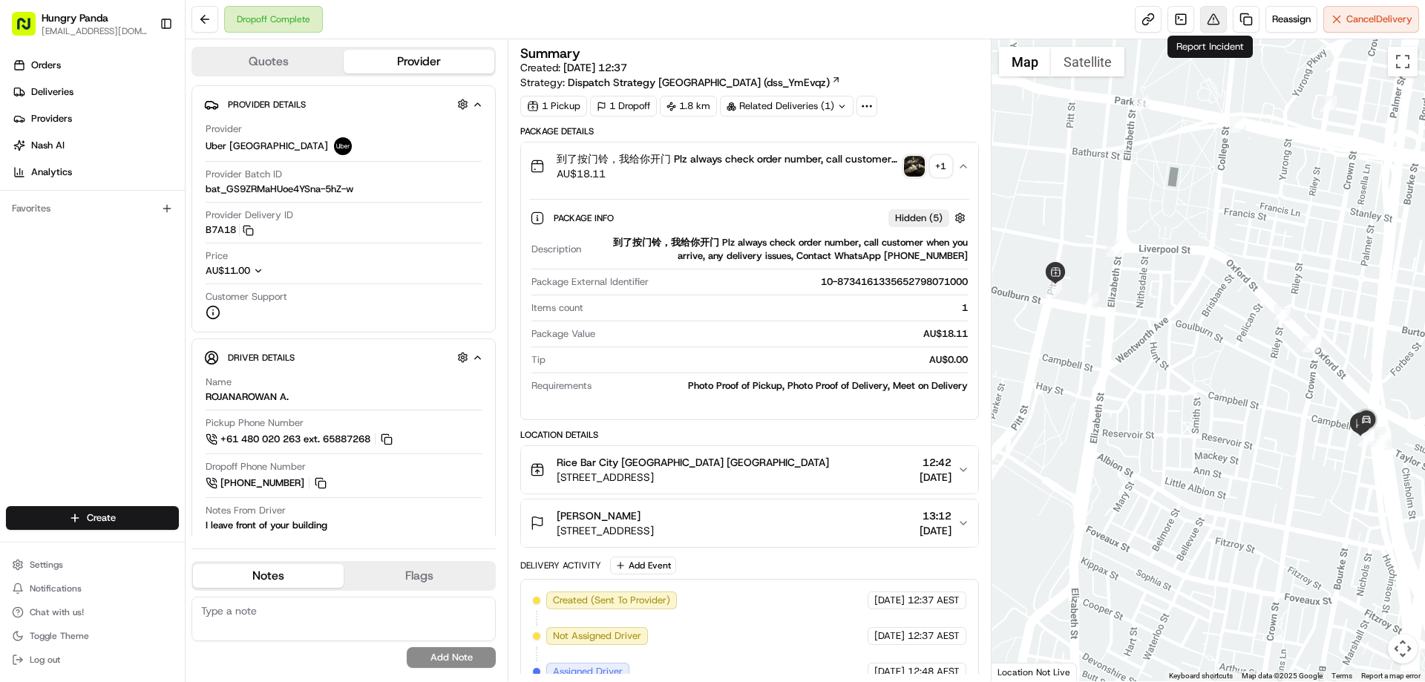
click at [1219, 23] on button at bounding box center [1213, 19] width 27 height 27
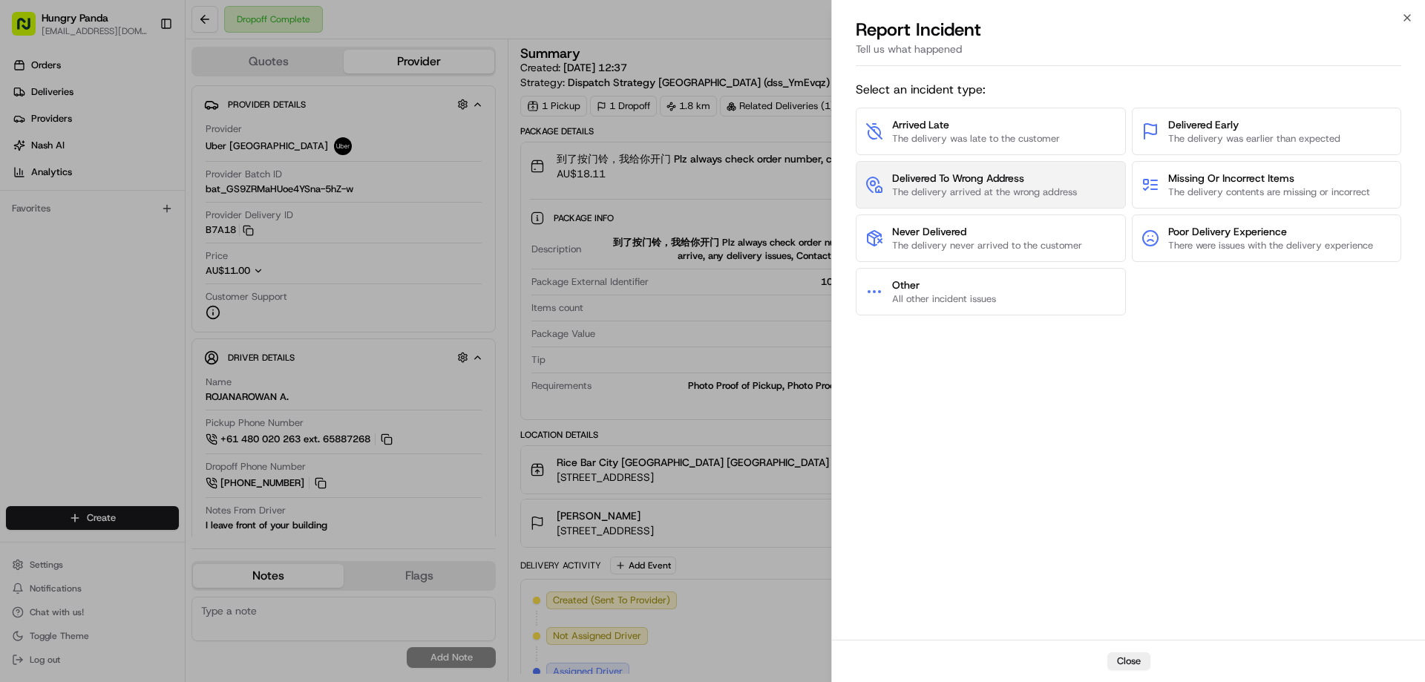
click at [960, 170] on button "Delivered To Wrong Address The delivery arrived at the wrong address" at bounding box center [991, 184] width 270 height 47
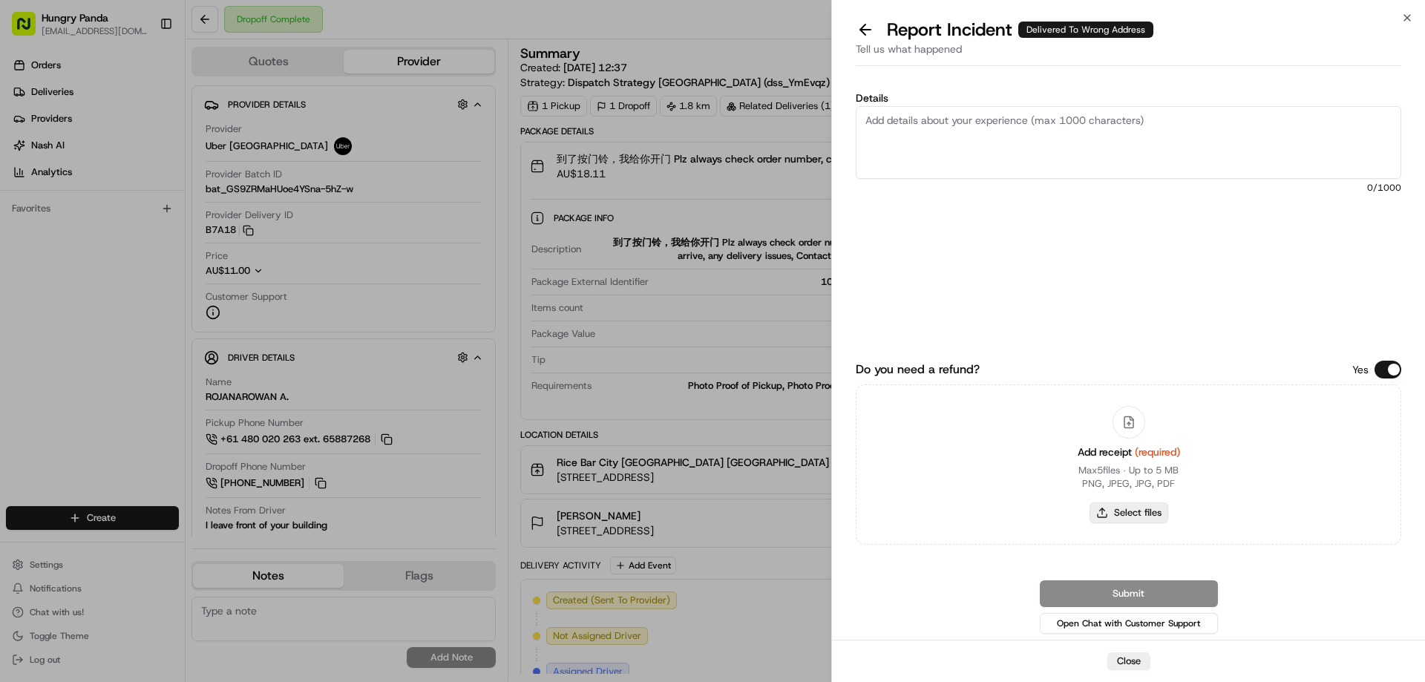
click at [1113, 508] on button "Select files" at bounding box center [1129, 512] width 79 height 21
type input "C:\fakepath\screenshot_2025-08-15_16-20-38.png"
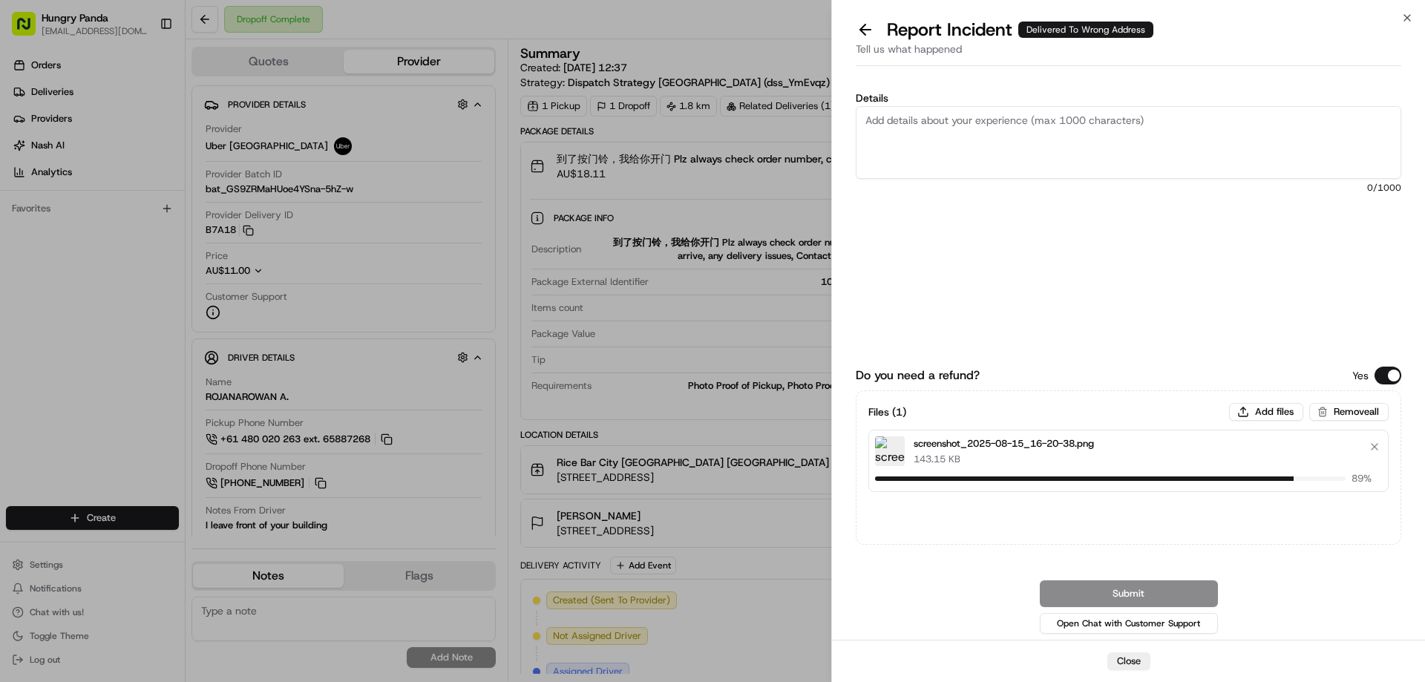
click at [882, 114] on textarea "Details" at bounding box center [1129, 142] width 546 height 73
click at [996, 147] on textarea "Details" at bounding box center [1129, 142] width 546 height 73
paste textarea "The customer reported that he did not receive the food. The photo taken by the …"
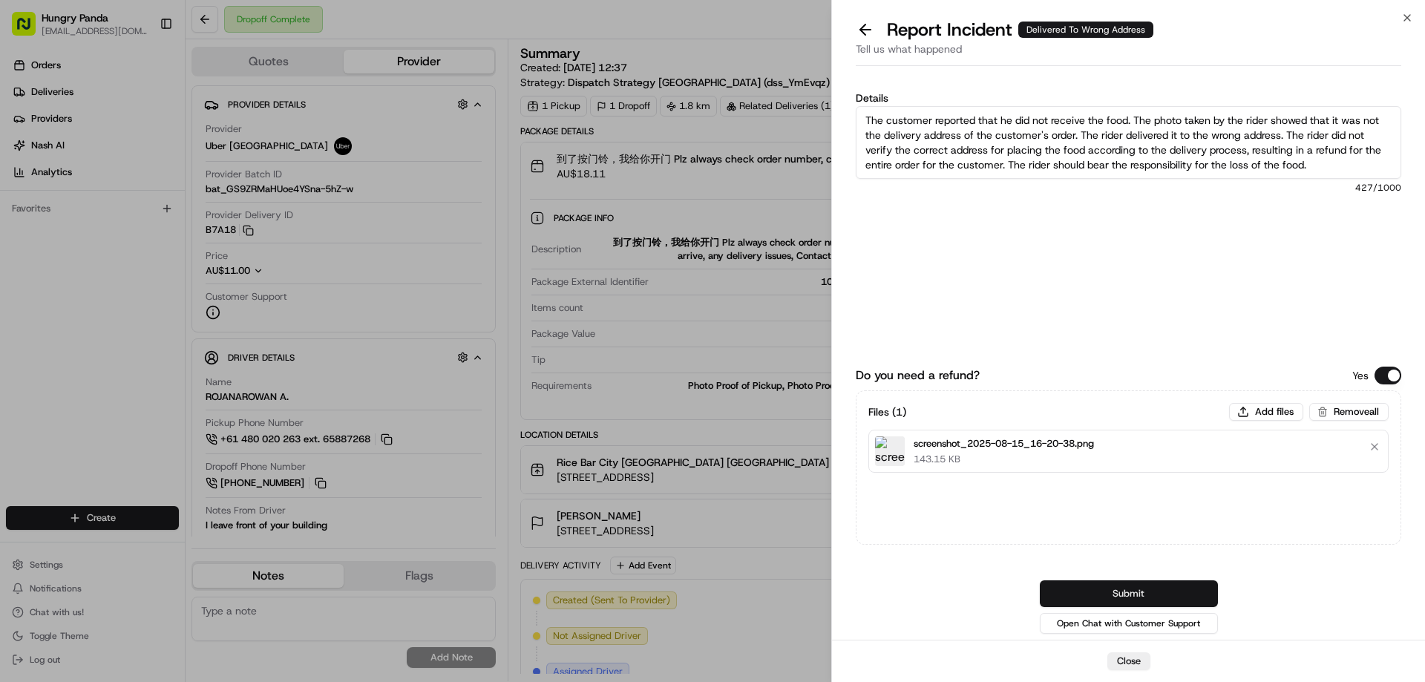
type textarea "The customer reported that he did not receive the food. The photo taken by the …"
drag, startPoint x: 1160, startPoint y: 598, endPoint x: 1157, endPoint y: 569, distance: 29.1
click at [1160, 600] on button "Submit" at bounding box center [1129, 593] width 178 height 27
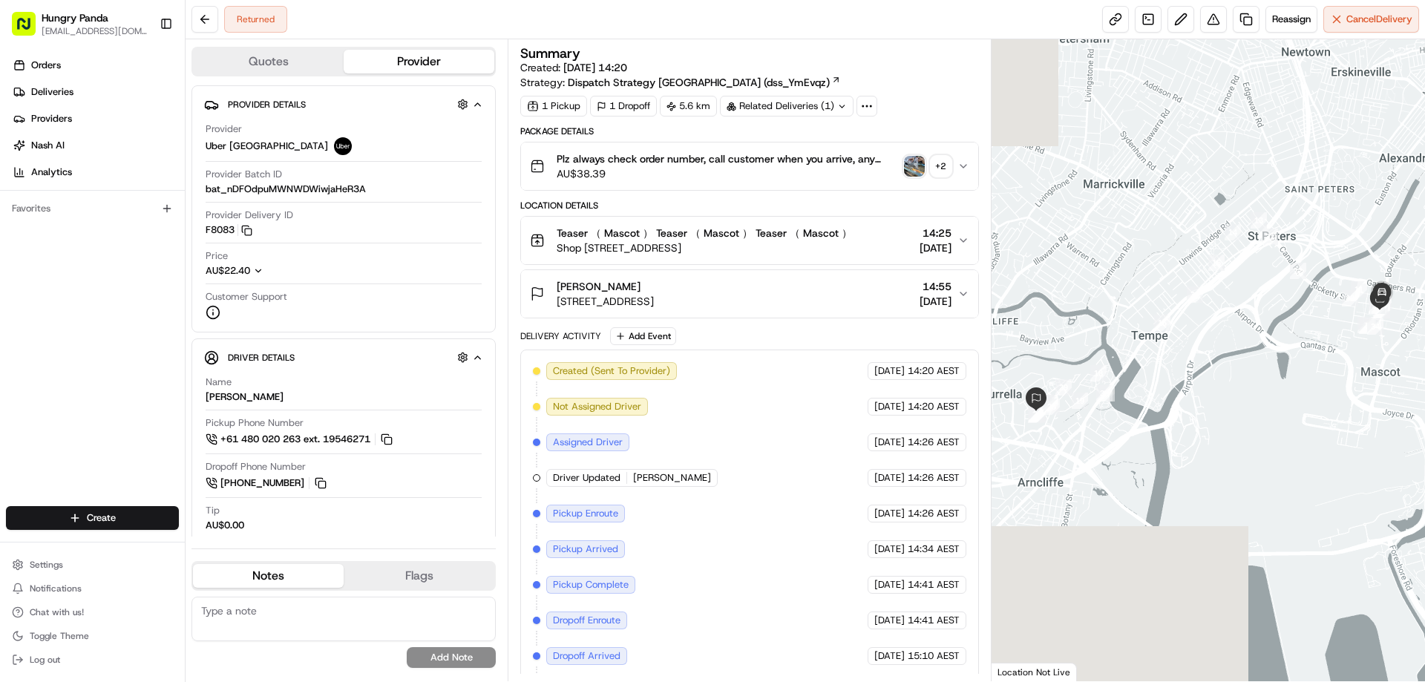
click at [920, 167] on img "button" at bounding box center [914, 166] width 21 height 21
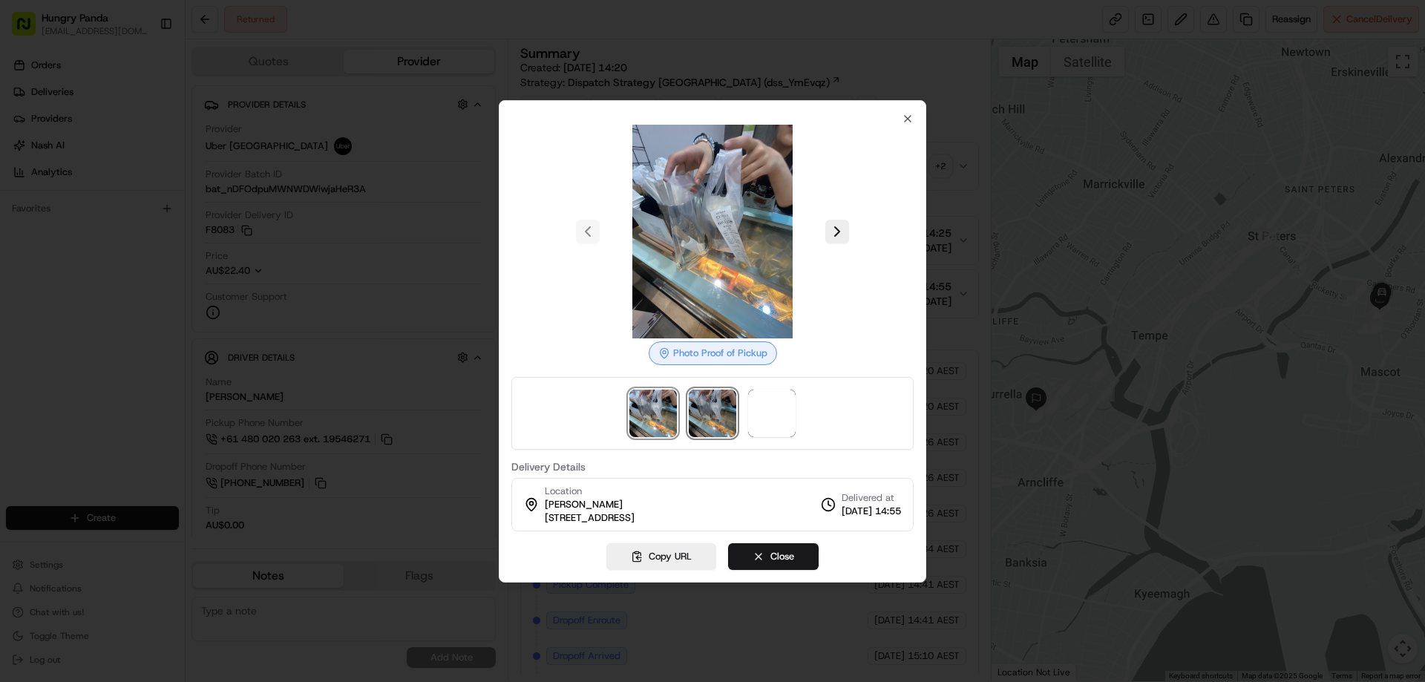
click at [709, 413] on img at bounding box center [712, 413] width 47 height 47
click at [767, 410] on span at bounding box center [771, 413] width 47 height 47
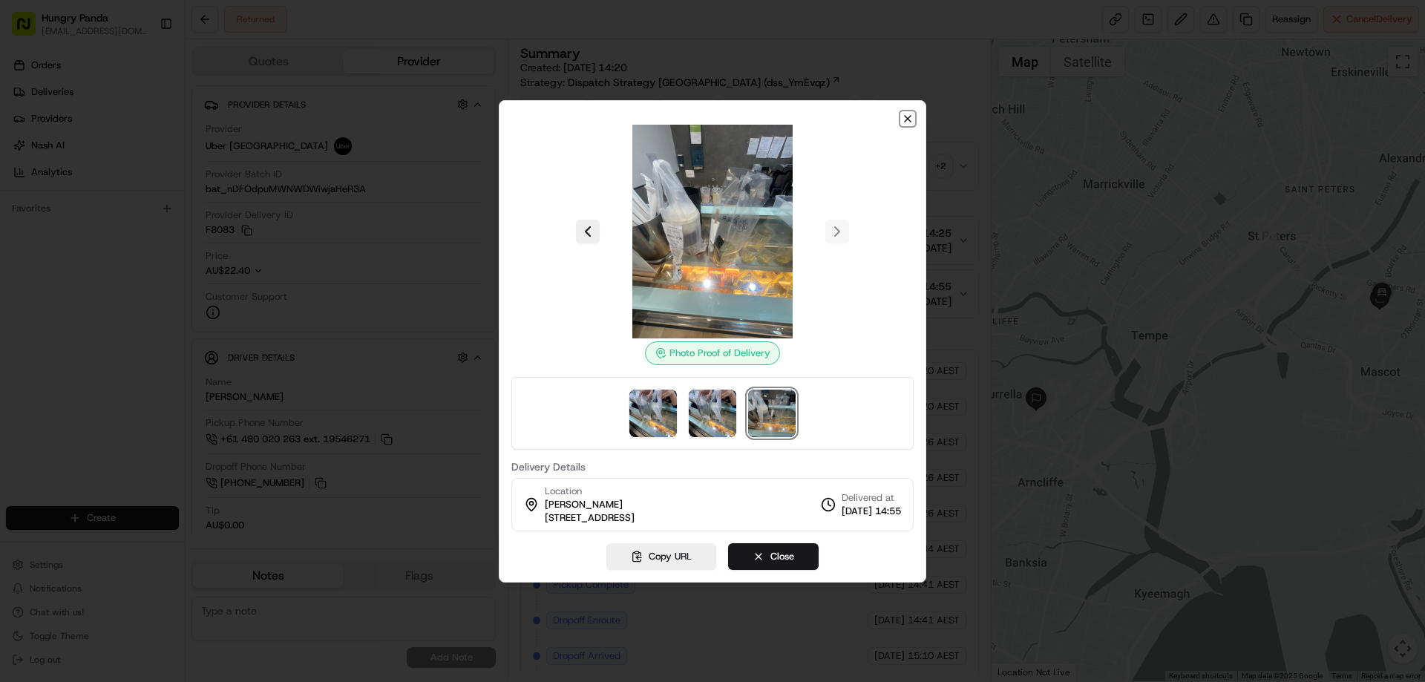
click at [911, 116] on icon "button" at bounding box center [908, 119] width 6 height 6
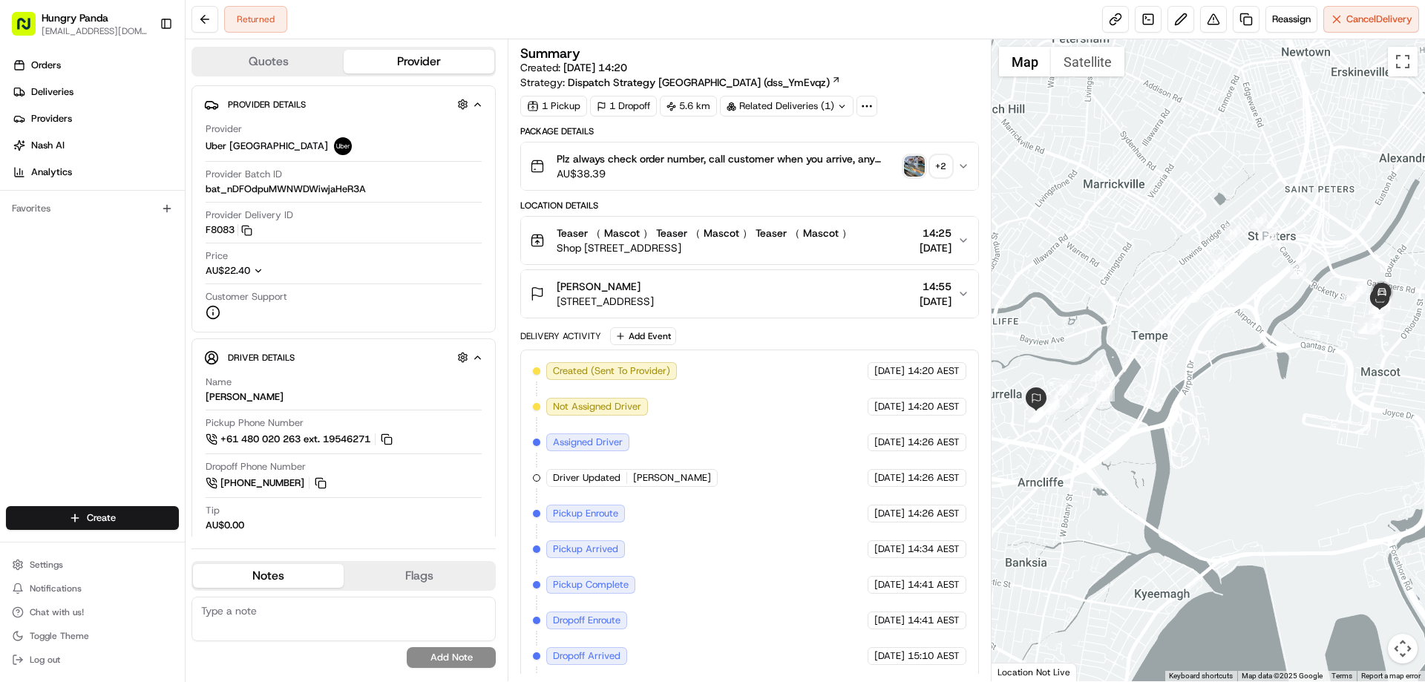
click at [953, 159] on div "Plz always check order number, call customer when you arrive, any delivery issu…" at bounding box center [743, 166] width 427 height 30
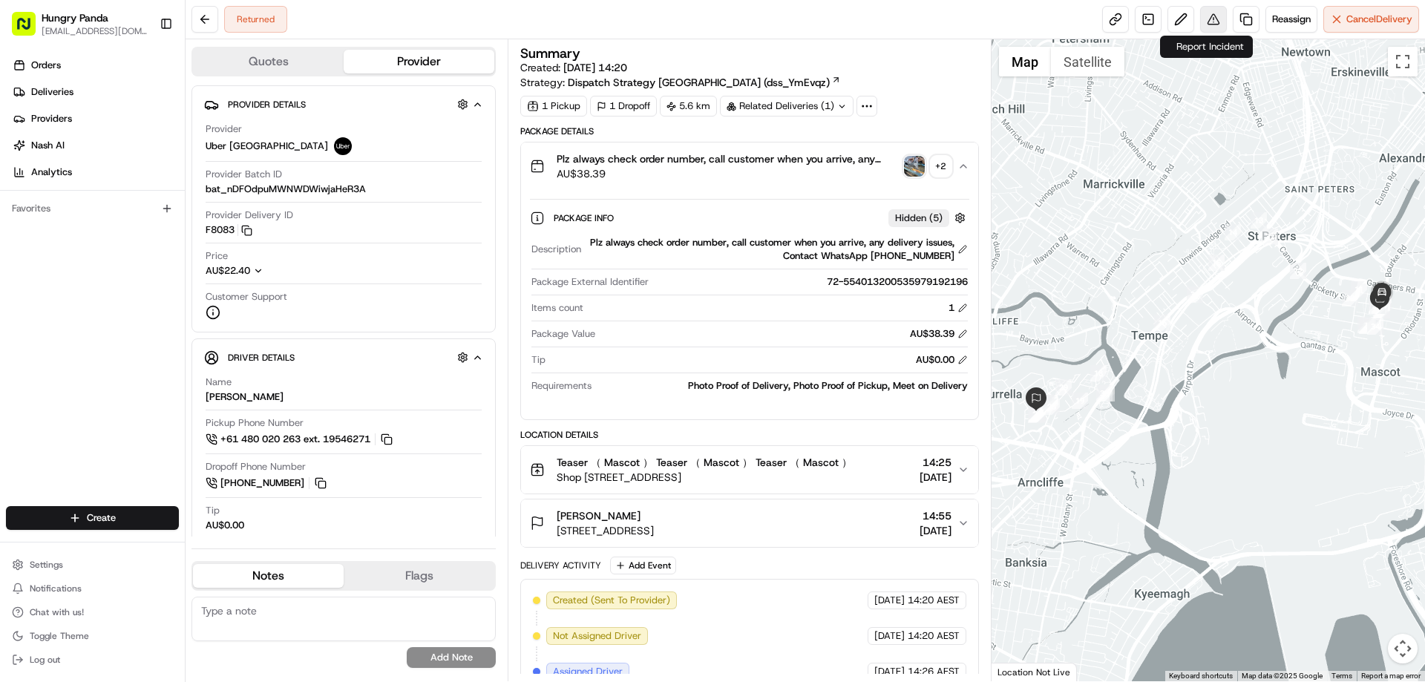
click at [1213, 20] on button at bounding box center [1213, 19] width 27 height 27
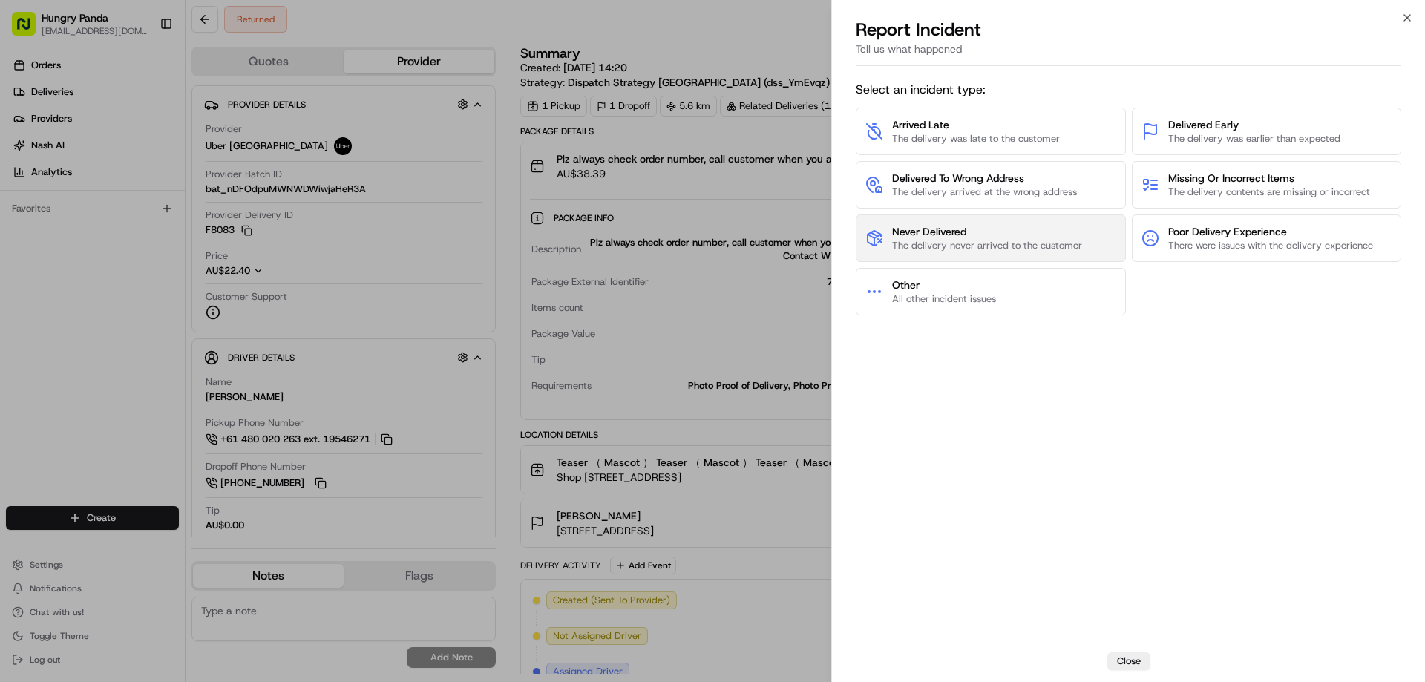
click at [986, 250] on span "The delivery never arrived to the customer" at bounding box center [987, 245] width 190 height 13
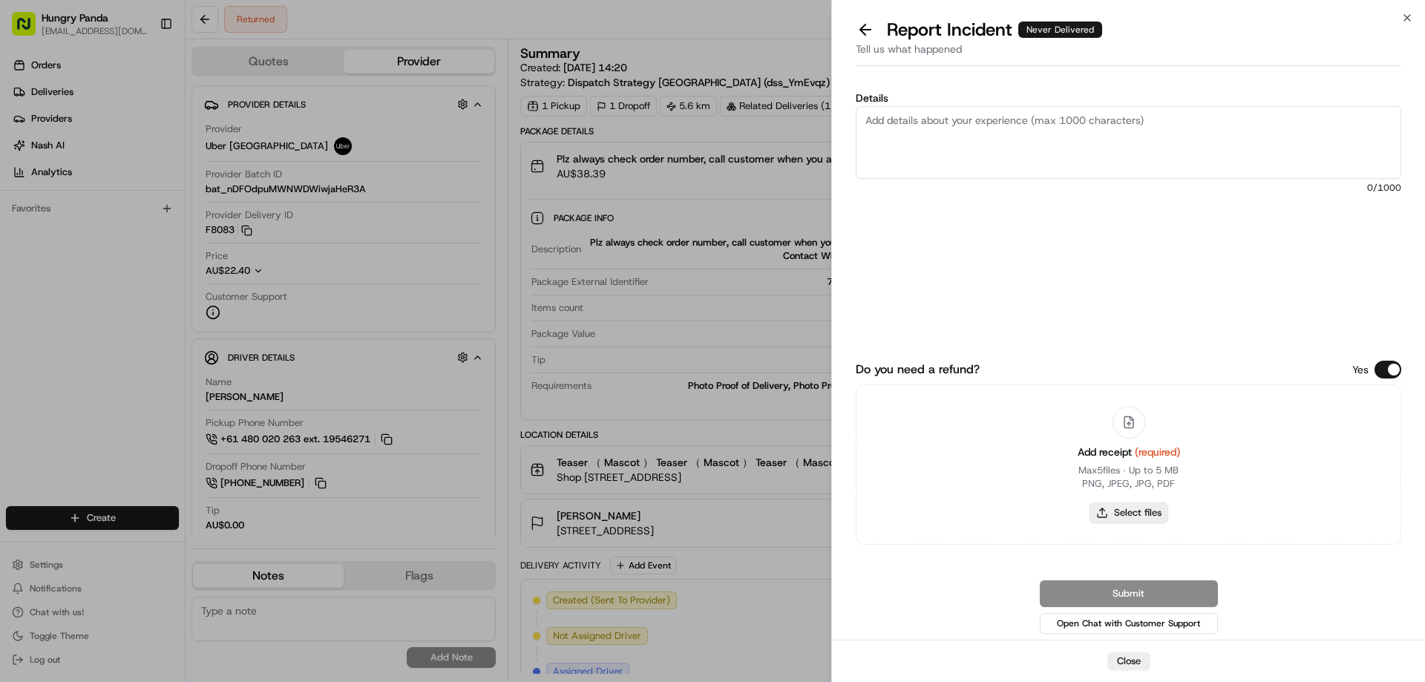
click at [1112, 502] on button "Select files" at bounding box center [1129, 512] width 79 height 21
type input "C:\fakepath\screenshot_2025-08-15_16-21-49.png"
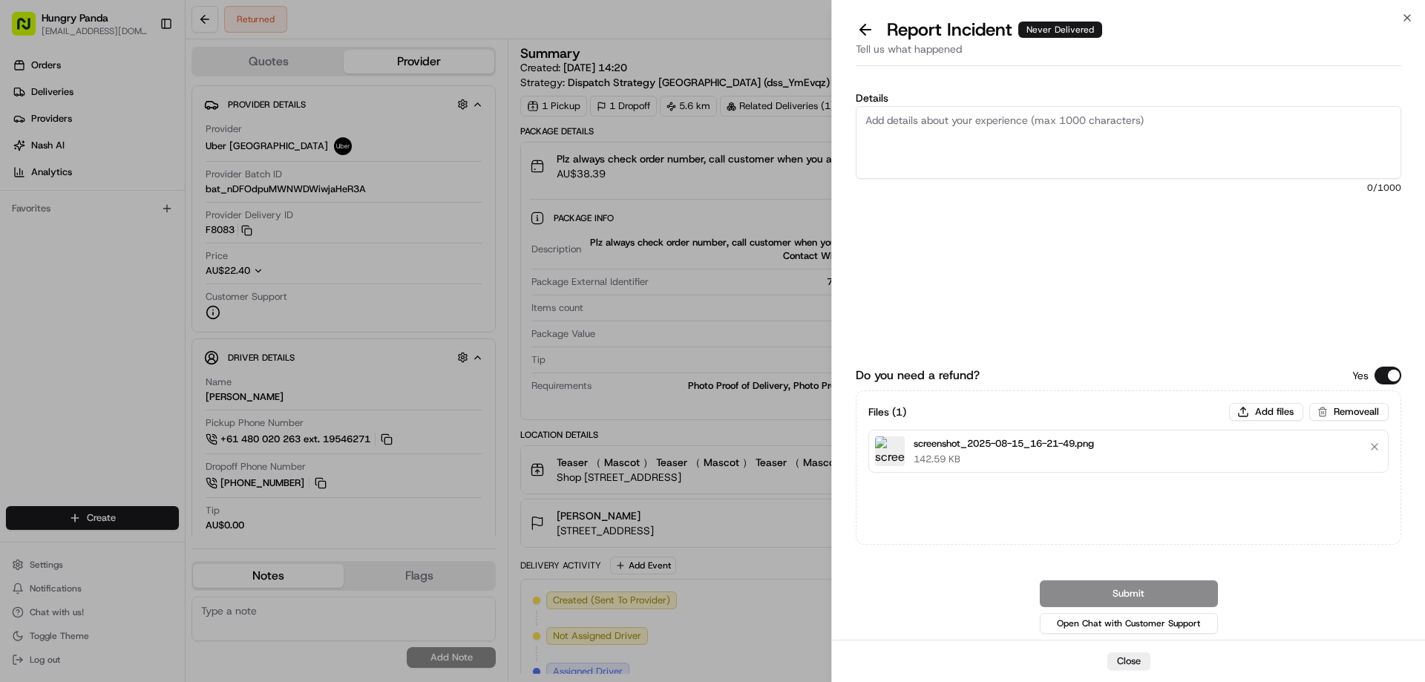
click at [1001, 131] on textarea "Details" at bounding box center [1129, 142] width 546 height 73
paste textarea "The customer reported that he did not receive the meal. The order log showed th…"
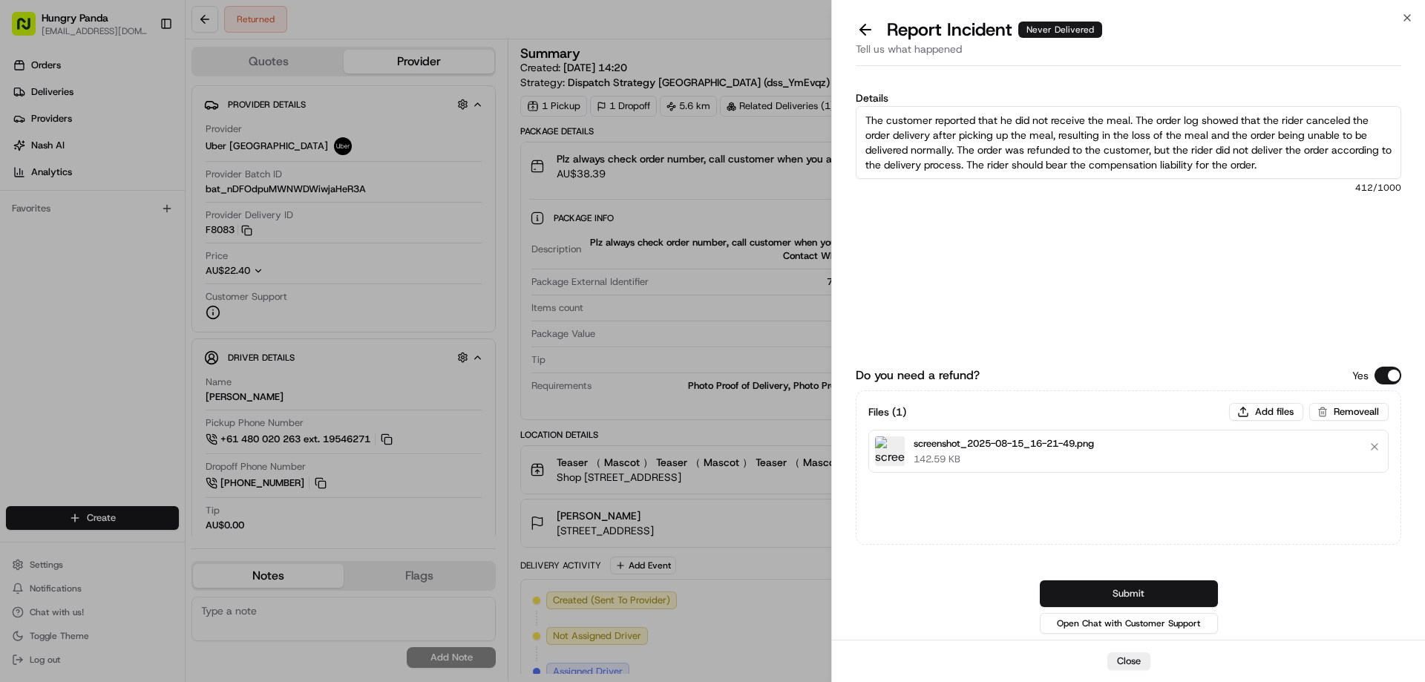
type textarea "The customer reported that he did not receive the meal. The order log showed th…"
drag, startPoint x: 1127, startPoint y: 585, endPoint x: 1126, endPoint y: 514, distance: 71.3
click at [1127, 586] on button "Submit" at bounding box center [1129, 593] width 178 height 27
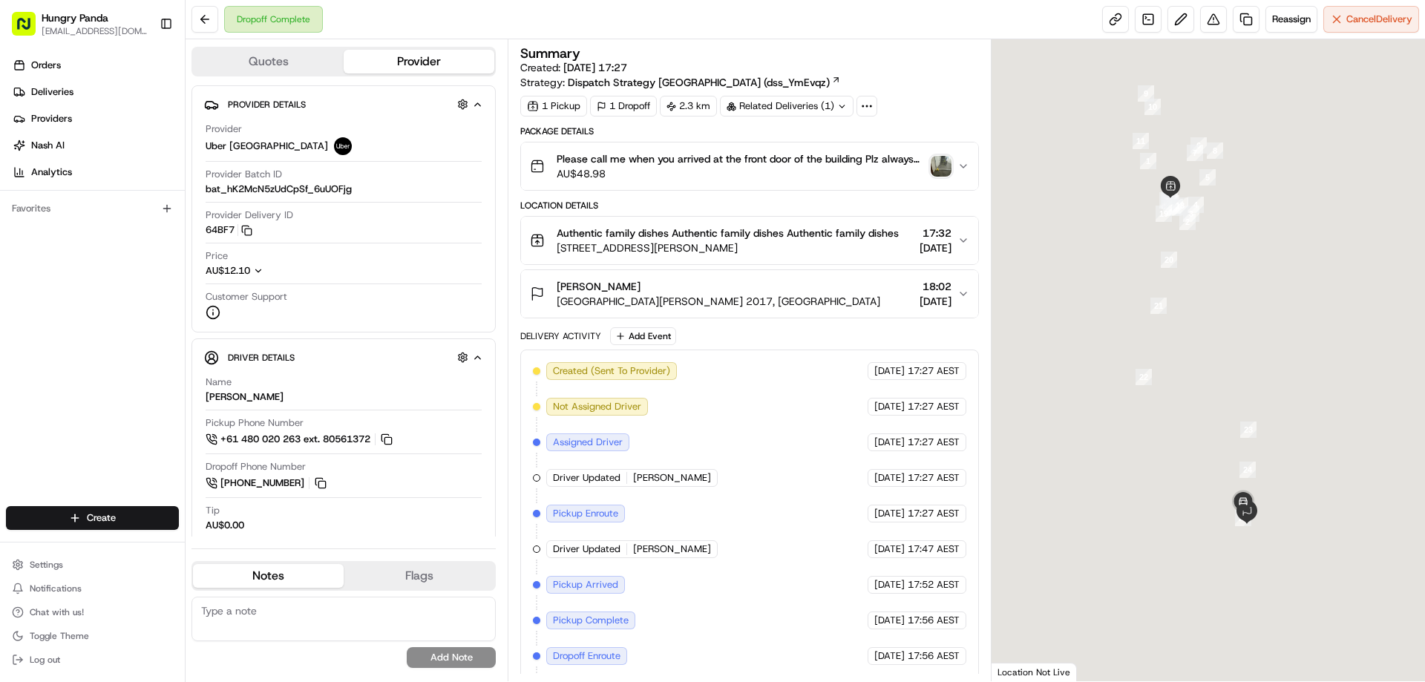
click at [935, 163] on img "button" at bounding box center [941, 166] width 21 height 21
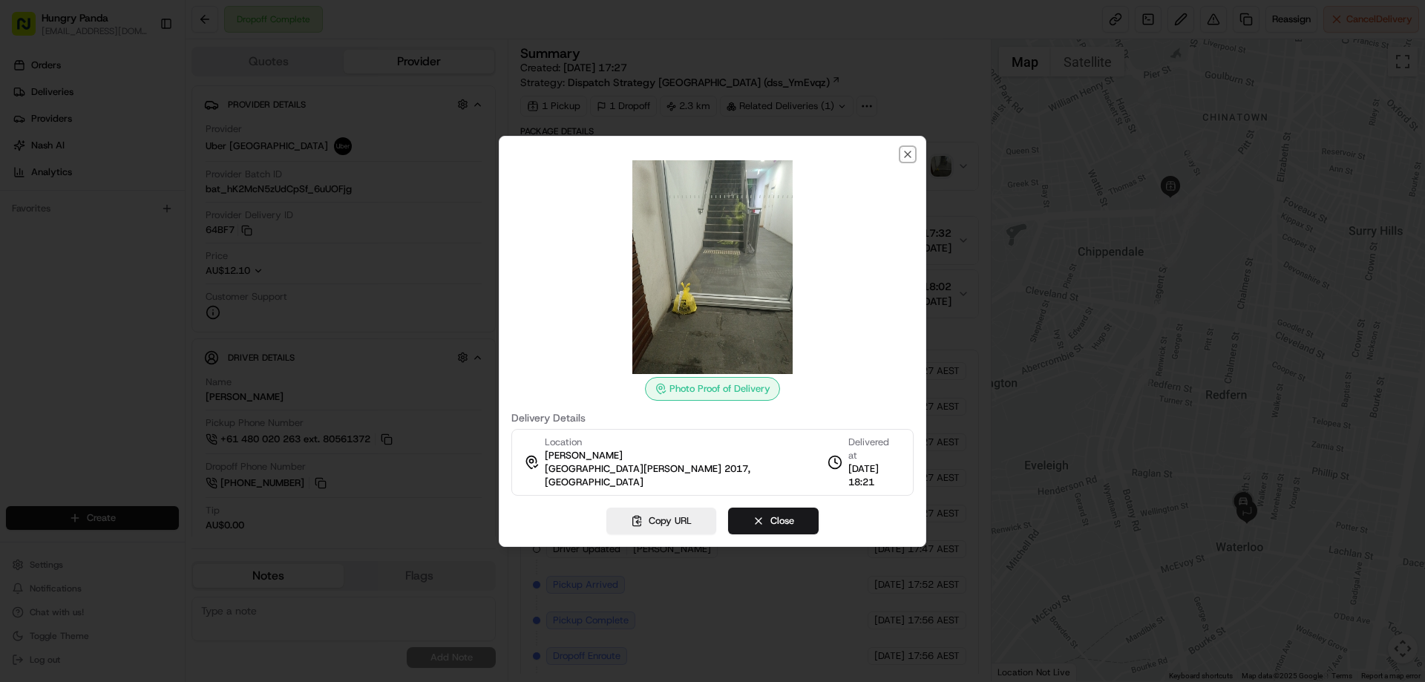
drag, startPoint x: 911, startPoint y: 160, endPoint x: 927, endPoint y: 170, distance: 19.4
click at [910, 160] on icon "button" at bounding box center [908, 154] width 12 height 12
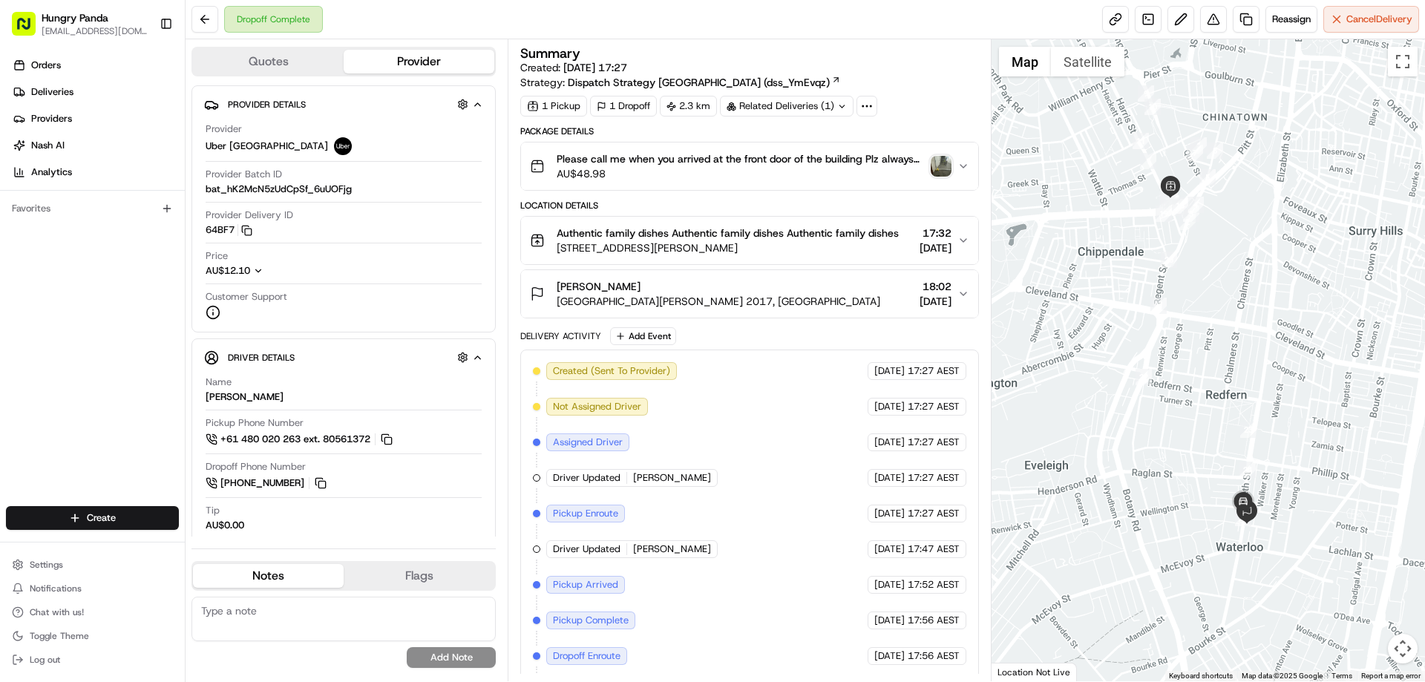
click at [960, 175] on button "Please call me when you arrived at the front door of the building Plz always ch…" at bounding box center [749, 165] width 456 height 47
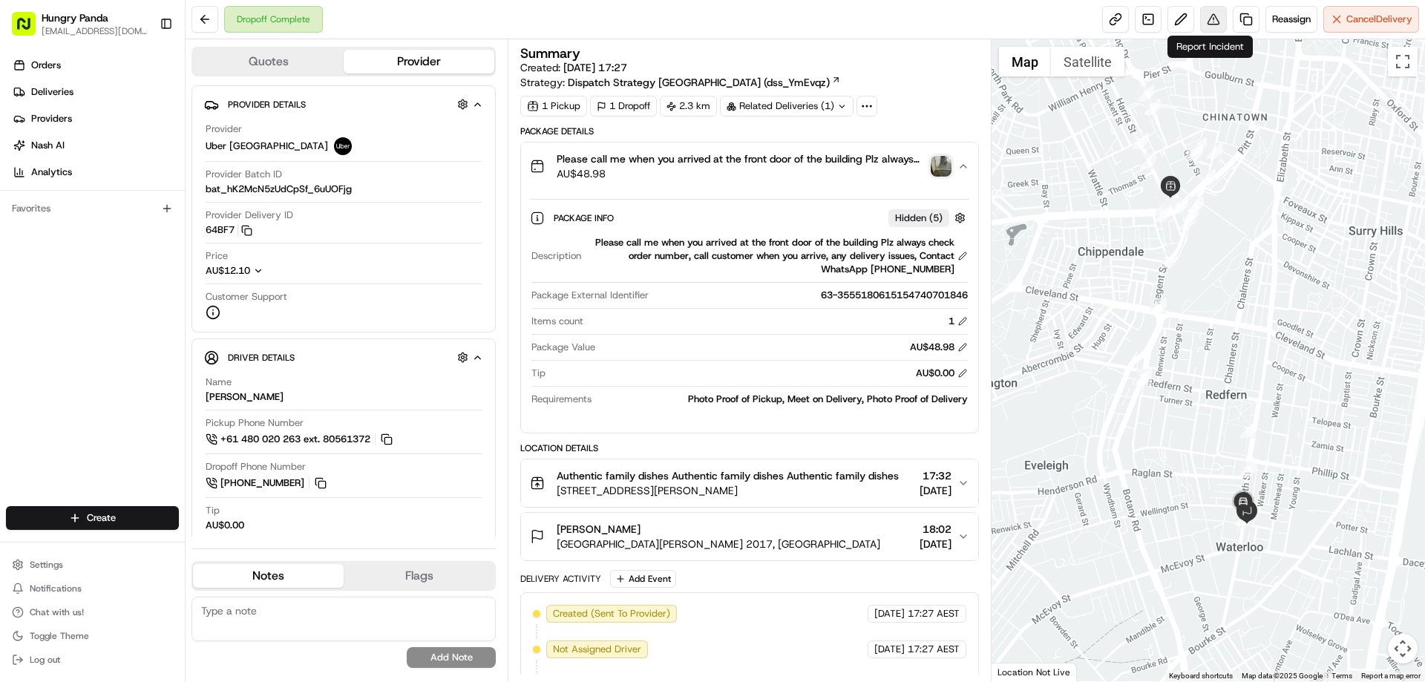
click at [1213, 9] on button at bounding box center [1213, 19] width 27 height 27
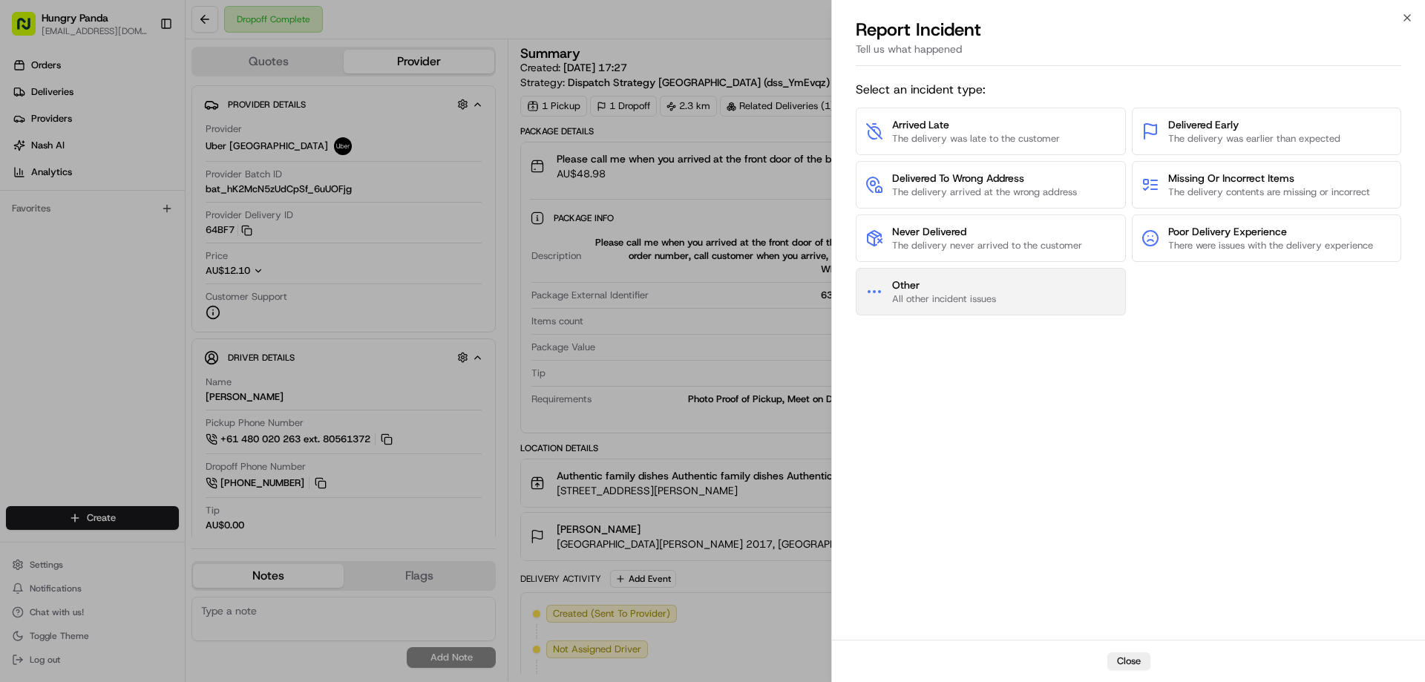
click at [1000, 293] on button "Other All other incident issues" at bounding box center [991, 291] width 270 height 47
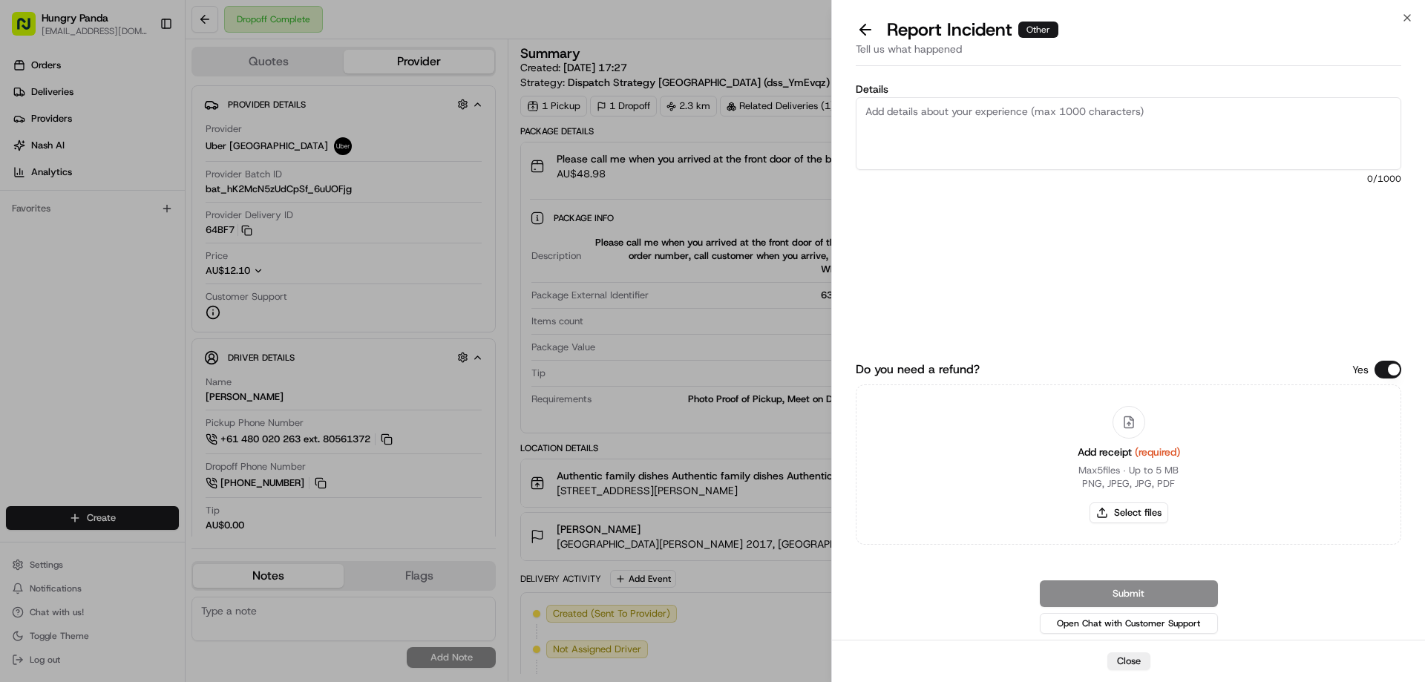
click at [1115, 525] on div "Add receipt (required) Max 5 files ∙ Up to 5 MB PNG, JPEG, JPG, PDF Select files" at bounding box center [1129, 464] width 126 height 135
click at [1118, 507] on button "Select files" at bounding box center [1129, 512] width 79 height 21
type input "C:\fakepath\screenshot_2025-08-15_16-23-18.png"
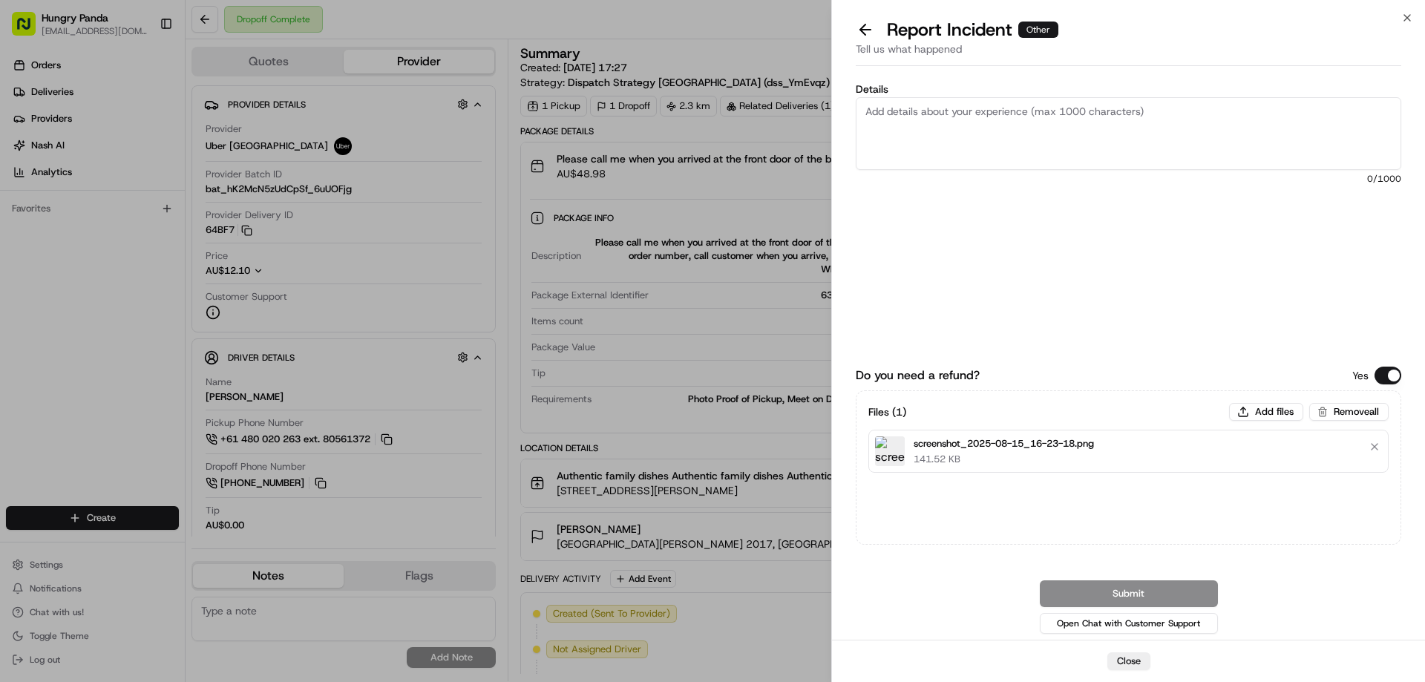
click at [973, 152] on textarea "Details" at bounding box center [1129, 133] width 546 height 73
paste textarea "The customer reported that he did not receive the meal, the delivery photo take…"
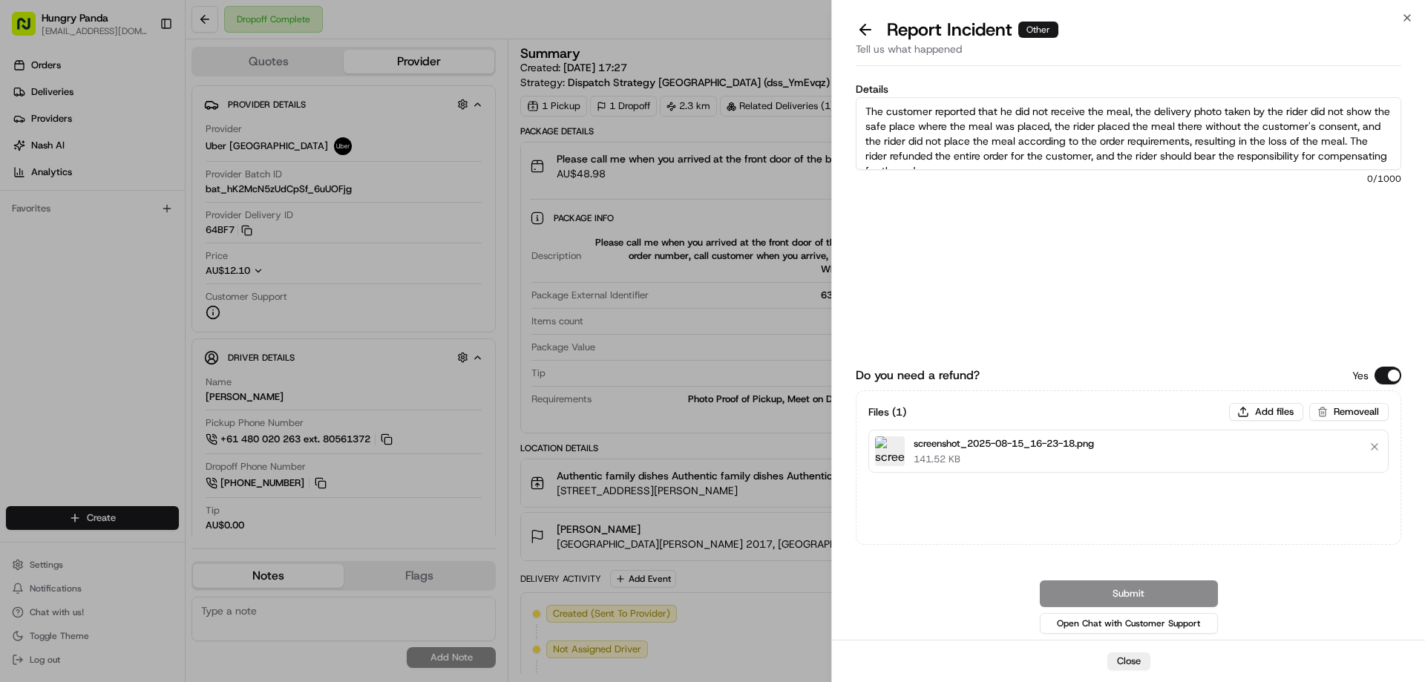
scroll to position [8, 0]
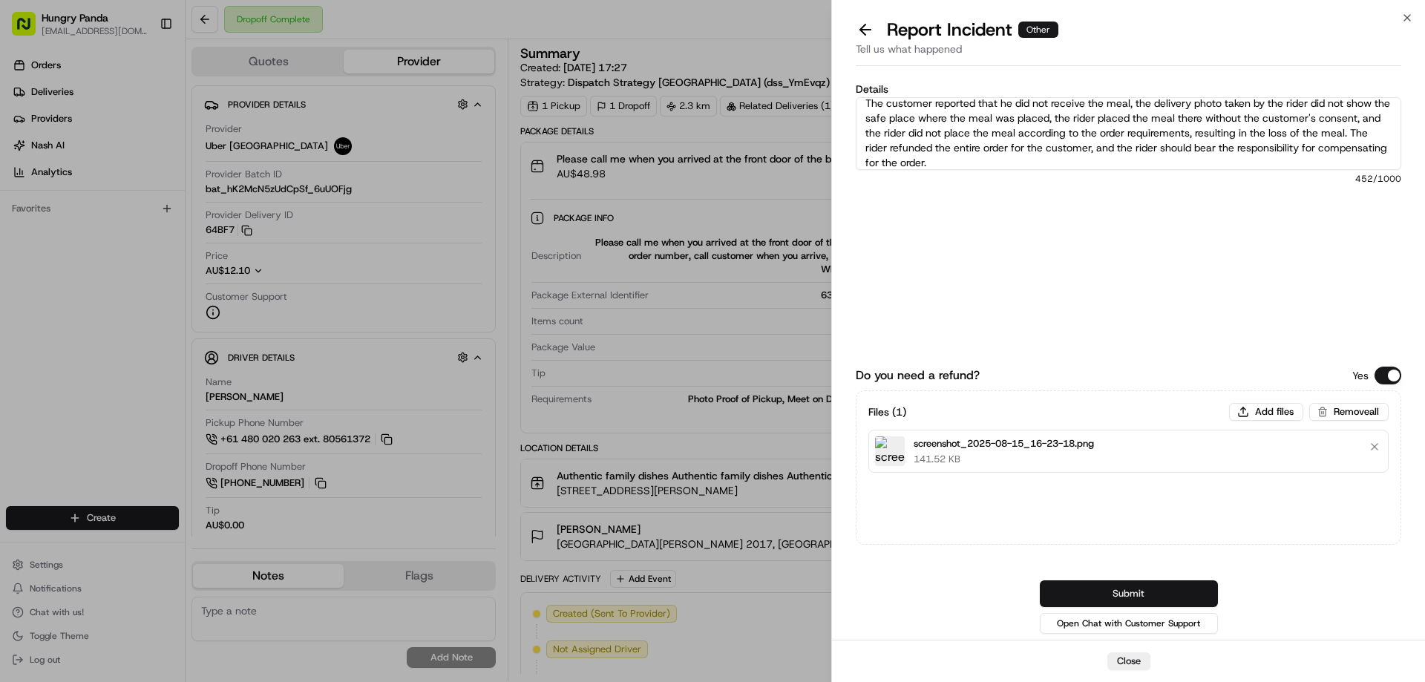
type textarea "The customer reported that he did not receive the meal, the delivery photo take…"
drag, startPoint x: 1127, startPoint y: 586, endPoint x: 1121, endPoint y: 563, distance: 23.0
click at [1127, 587] on button "Submit" at bounding box center [1129, 593] width 178 height 27
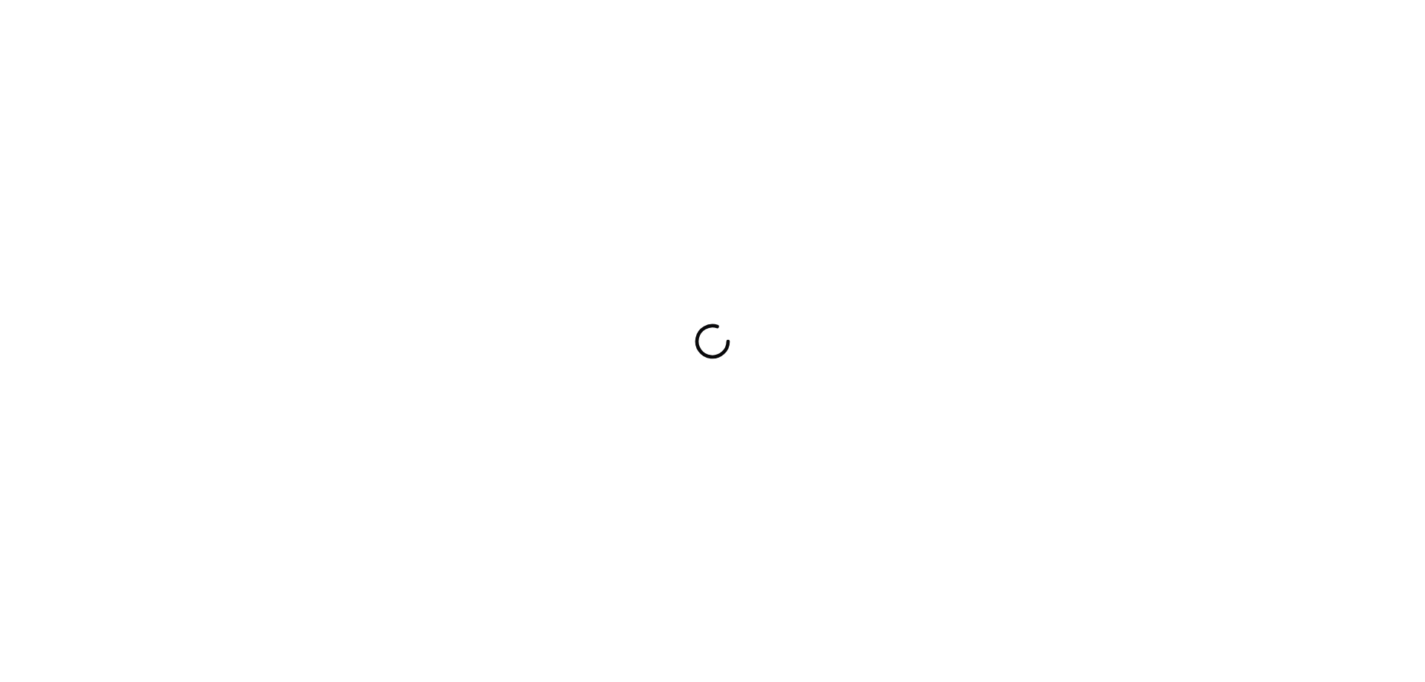
click at [861, 243] on div at bounding box center [712, 341] width 1425 height 682
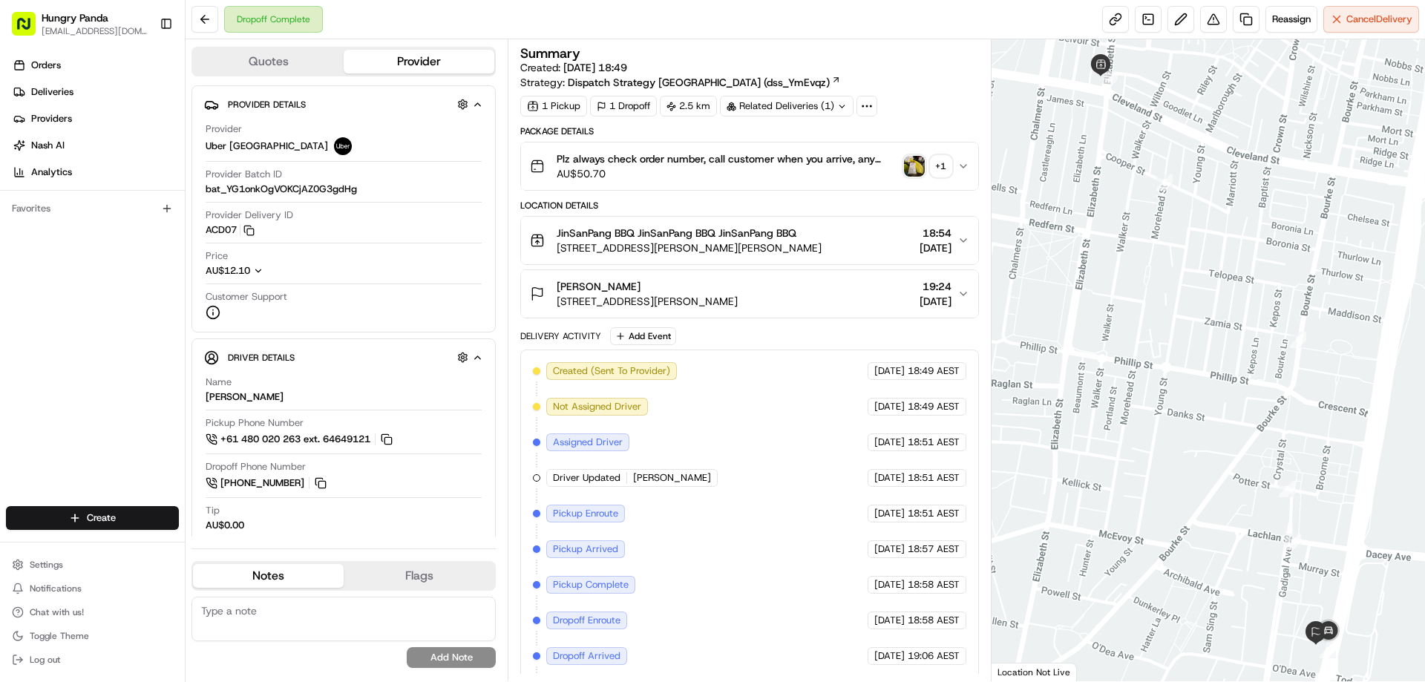
click at [912, 168] on img "button" at bounding box center [914, 166] width 21 height 21
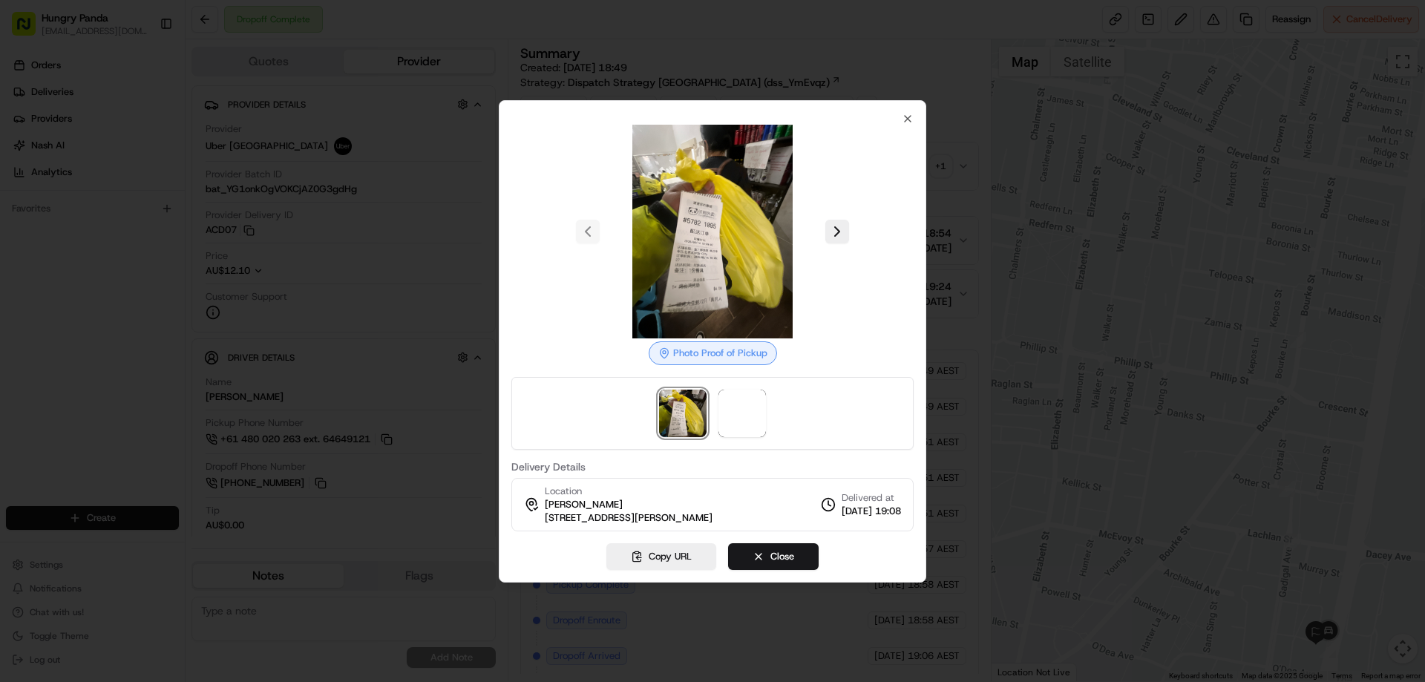
click at [745, 450] on div "Photo Proof of Pickup Delivery Details Location [GEOGRAPHIC_DATA] MingyuYang Mi…" at bounding box center [712, 322] width 402 height 419
click at [746, 423] on img at bounding box center [741, 413] width 47 height 47
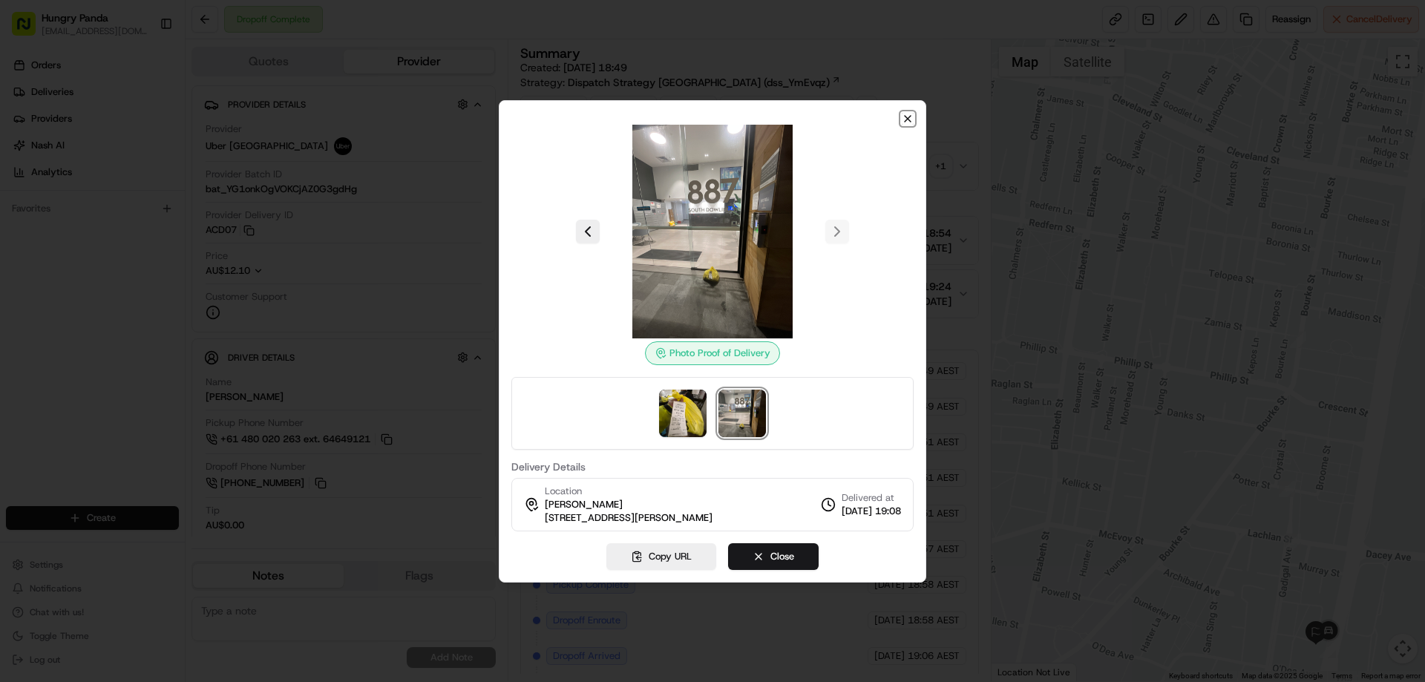
click at [907, 116] on icon "button" at bounding box center [908, 119] width 12 height 12
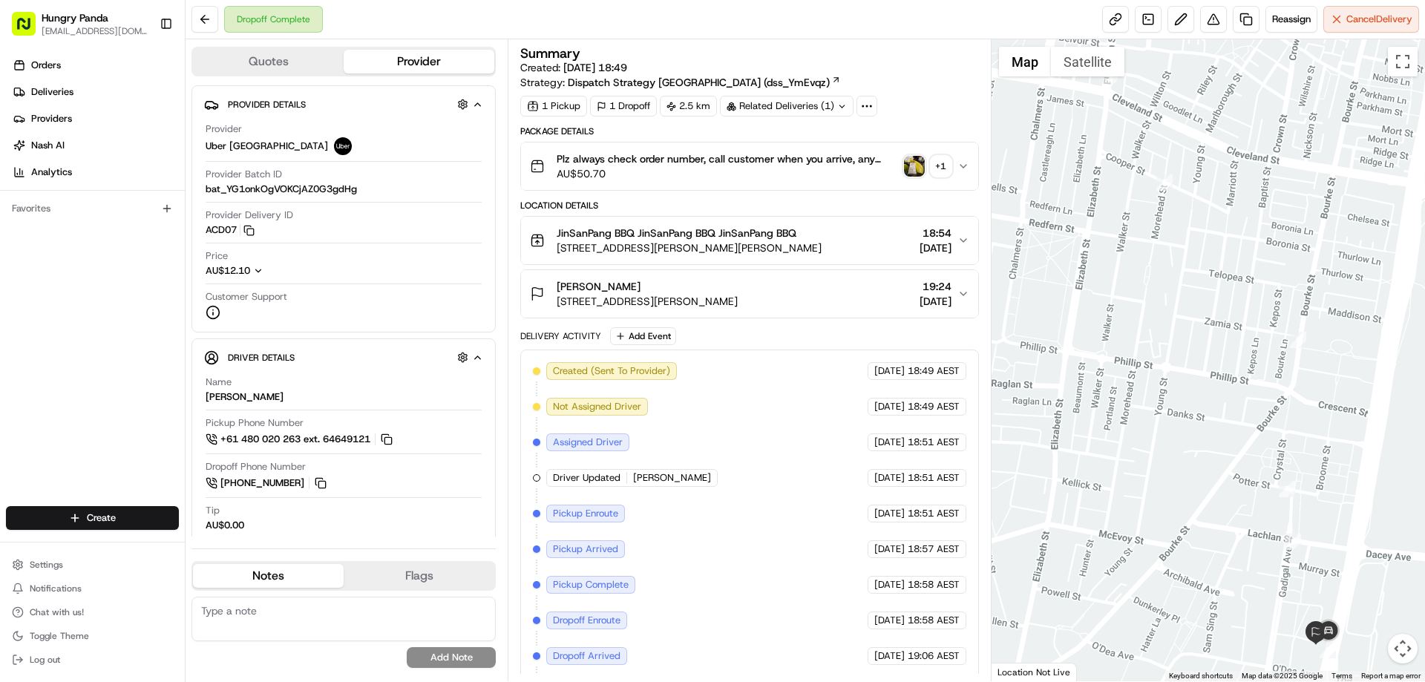
click at [963, 147] on button "Plz always check order number, call customer when you arrive, any delivery issu…" at bounding box center [749, 165] width 456 height 47
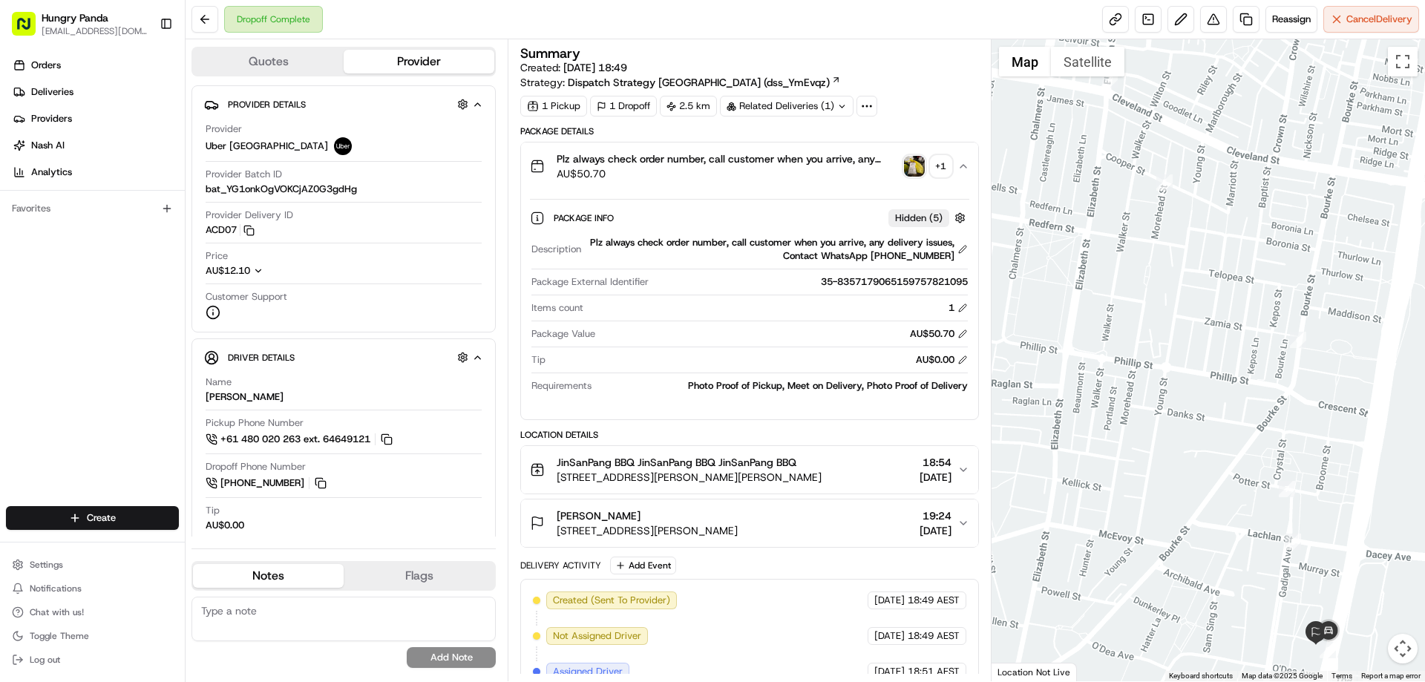
click at [980, 165] on div "Summary Created: [DATE] 18:49 Strategy: Dispatch Strategy [GEOGRAPHIC_DATA] (ds…" at bounding box center [749, 360] width 483 height 642
click at [1213, 14] on button at bounding box center [1213, 19] width 27 height 27
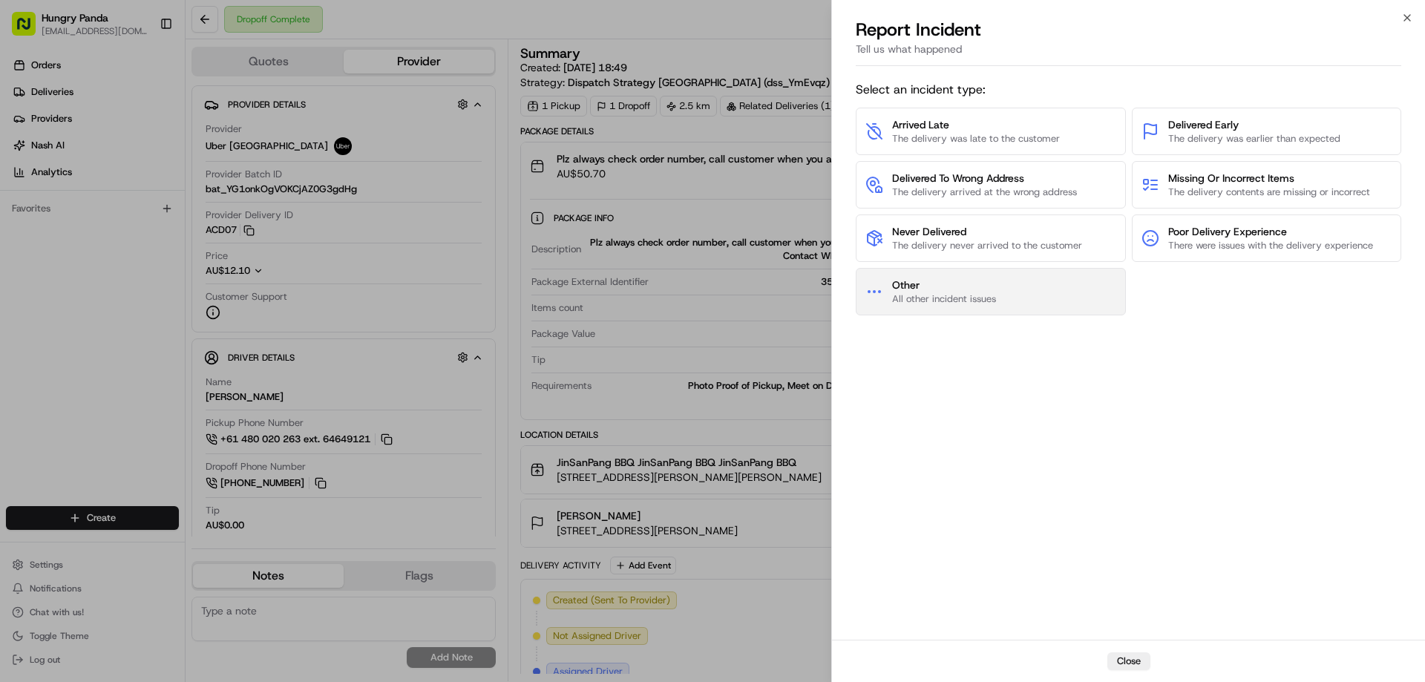
click at [915, 286] on span "Other" at bounding box center [944, 285] width 104 height 15
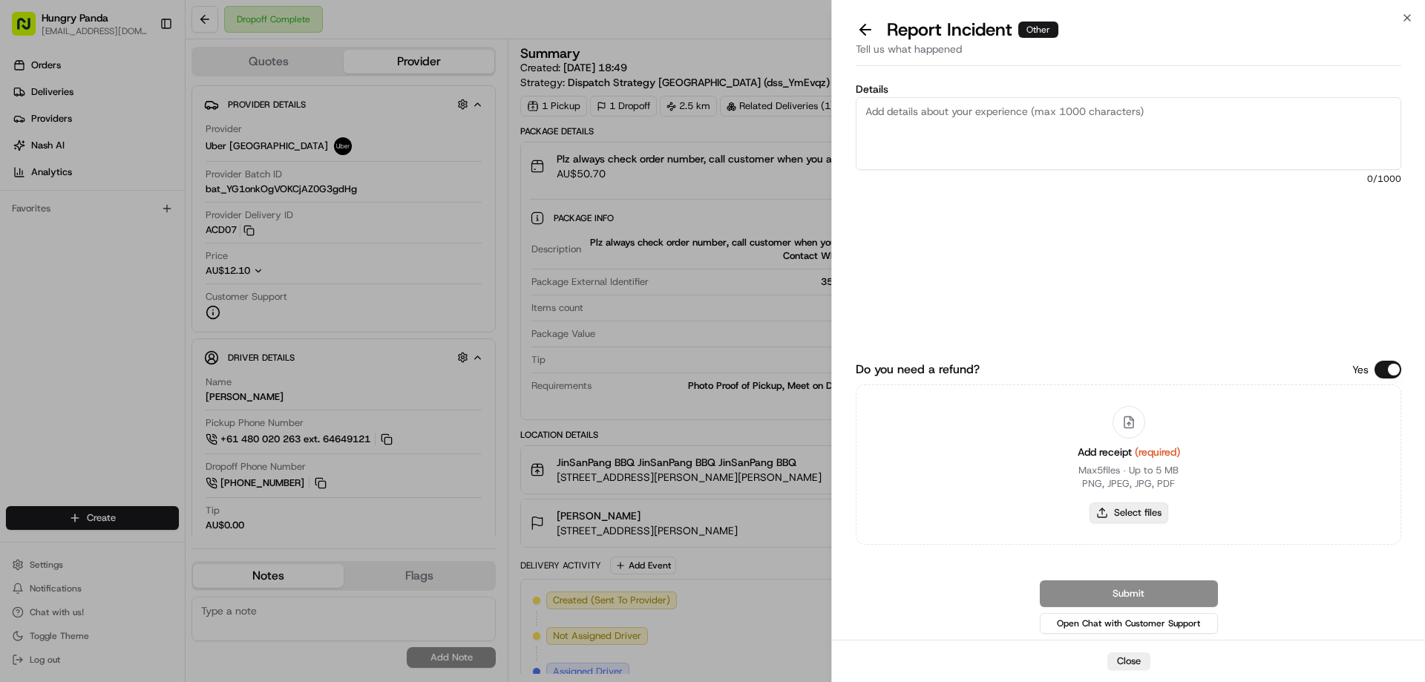
click at [1130, 517] on button "Select files" at bounding box center [1129, 512] width 79 height 21
type input "C:\fakepath\screenshot_2025-08-15_16-24-24.png"
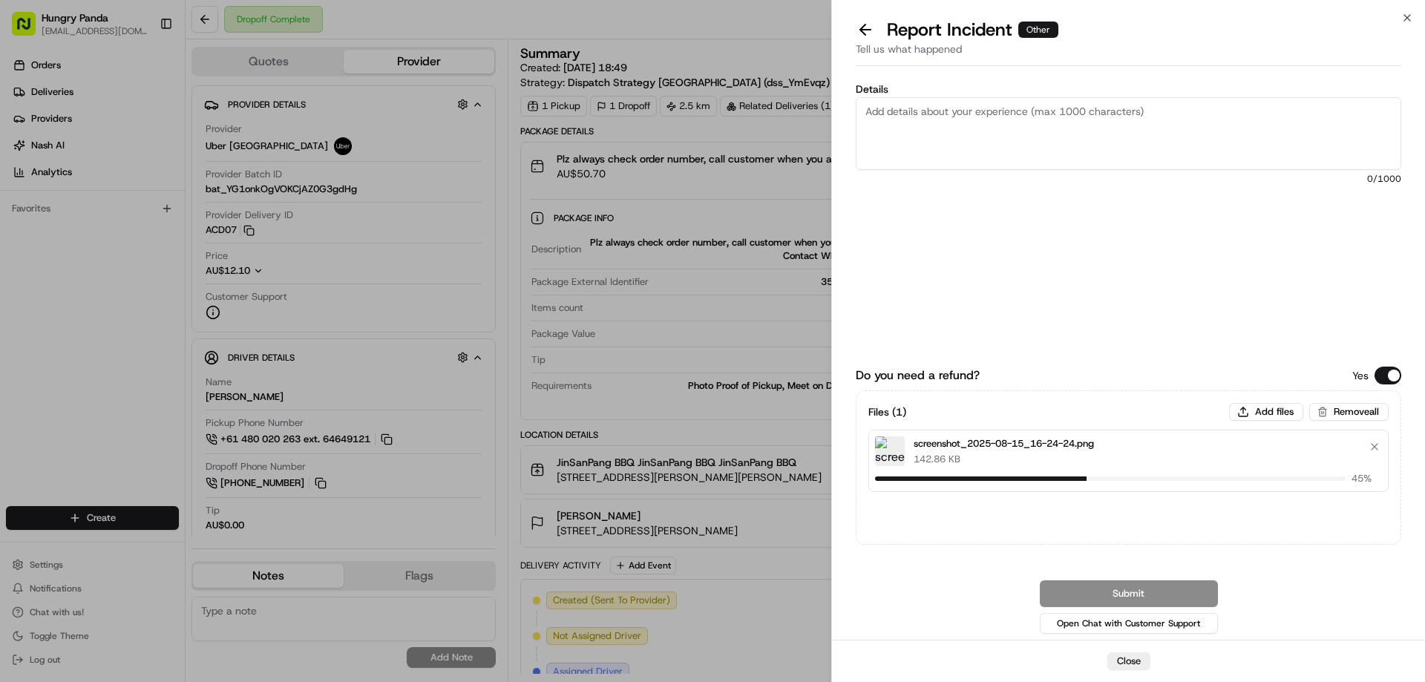
drag, startPoint x: 913, startPoint y: 122, endPoint x: 933, endPoint y: 96, distance: 32.8
click at [914, 122] on textarea "Details" at bounding box center [1129, 133] width 546 height 73
click at [1026, 134] on textarea "Details" at bounding box center [1129, 133] width 546 height 73
paste textarea "The customer reported that he did not receive the meal, the delivery photo take…"
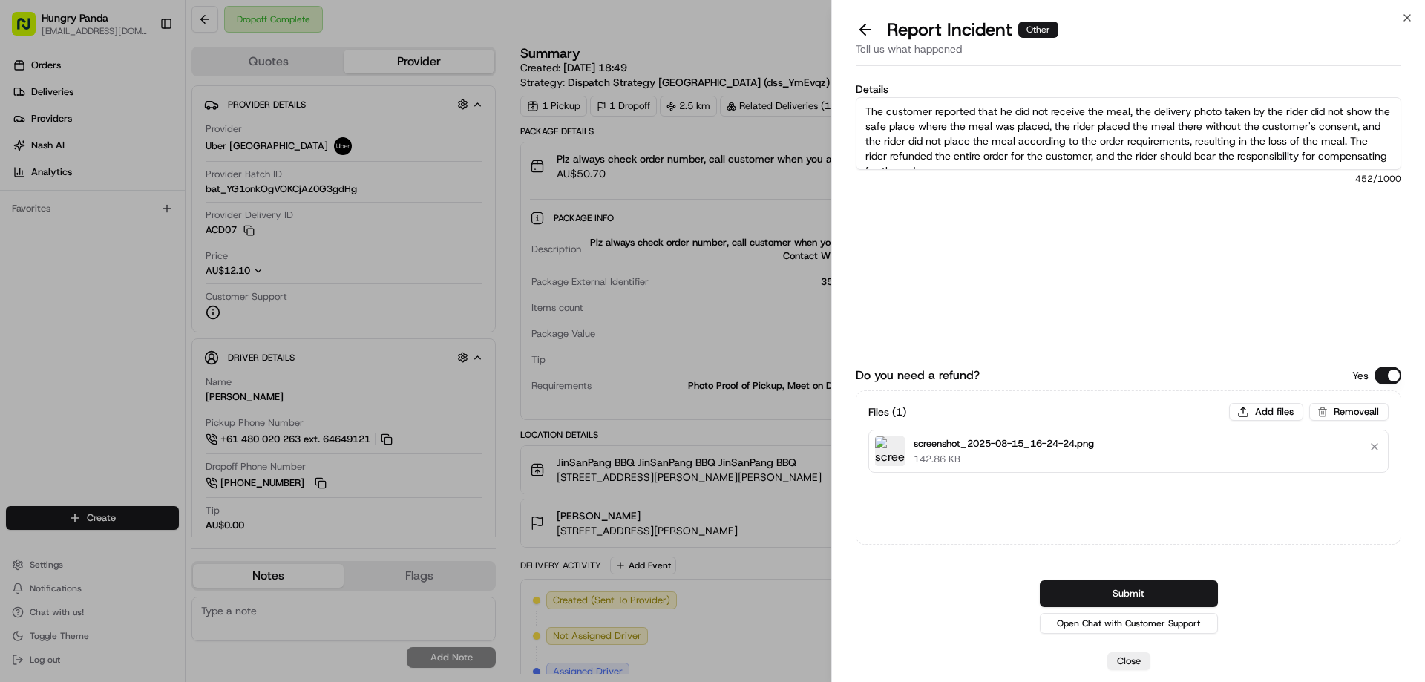
scroll to position [8, 0]
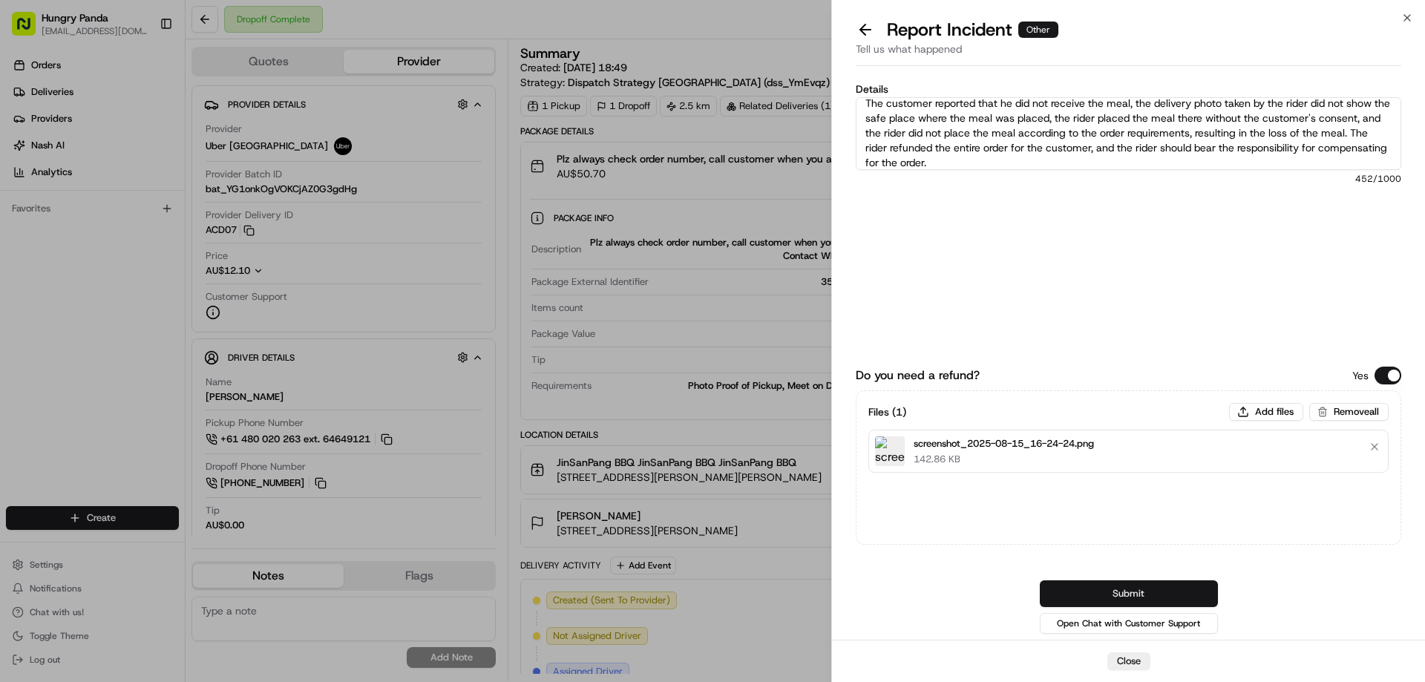
type textarea "The customer reported that he did not receive the meal, the delivery photo take…"
drag, startPoint x: 1150, startPoint y: 596, endPoint x: 1143, endPoint y: 530, distance: 66.4
click at [1150, 596] on button "Submit" at bounding box center [1129, 593] width 178 height 27
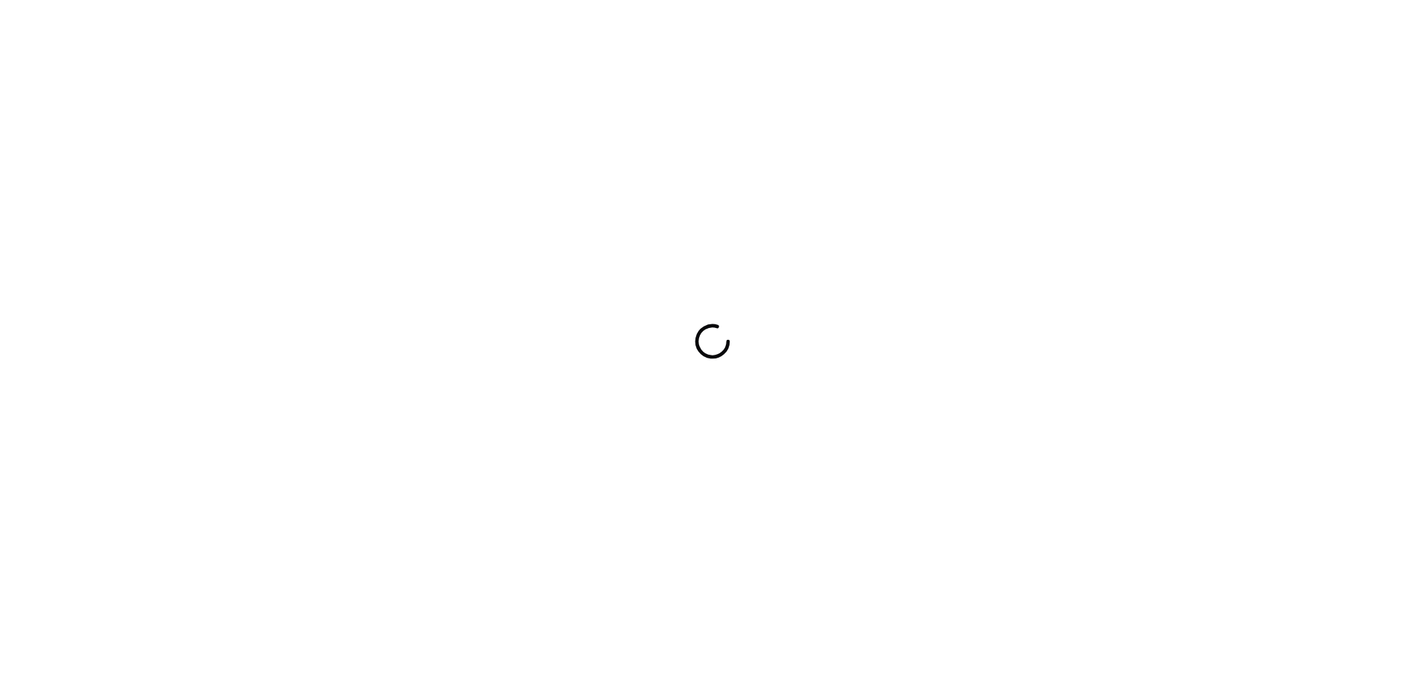
drag, startPoint x: 0, startPoint y: 0, endPoint x: 999, endPoint y: 314, distance: 1047.1
click at [999, 314] on div at bounding box center [712, 341] width 1425 height 682
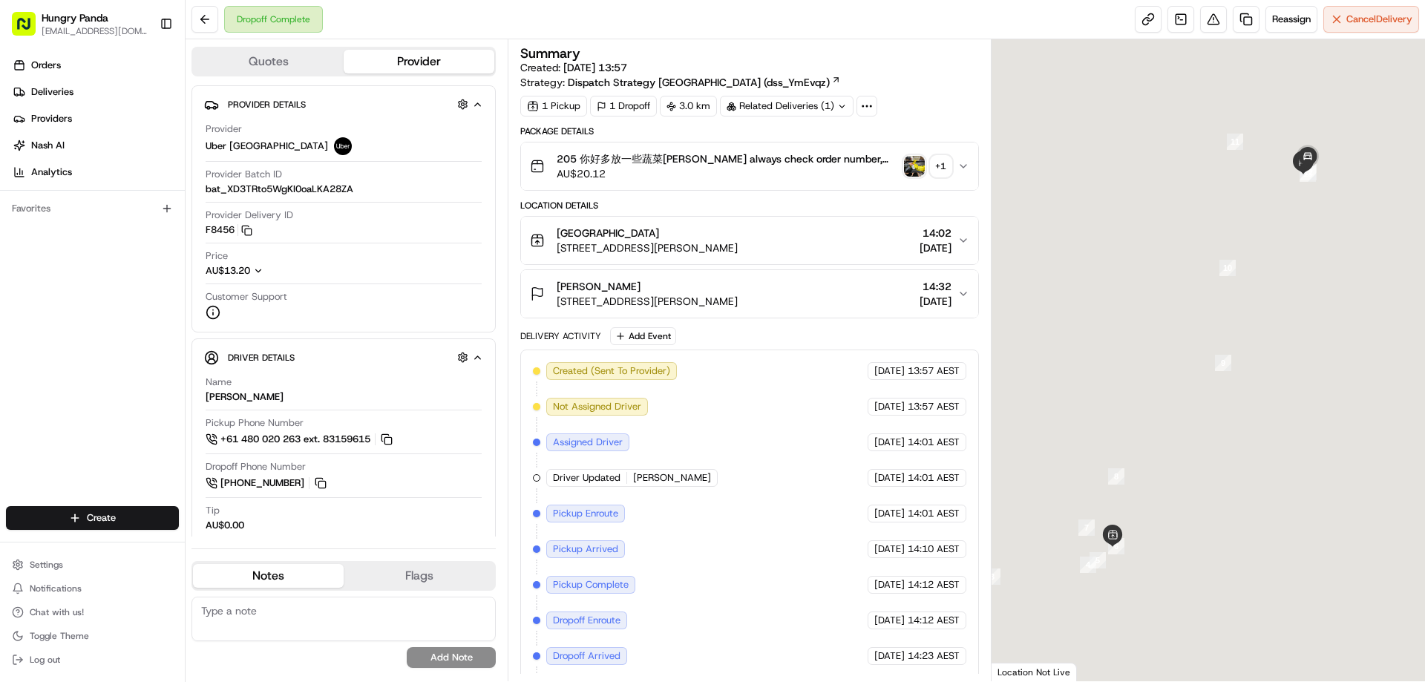
click at [915, 168] on img "button" at bounding box center [914, 166] width 21 height 21
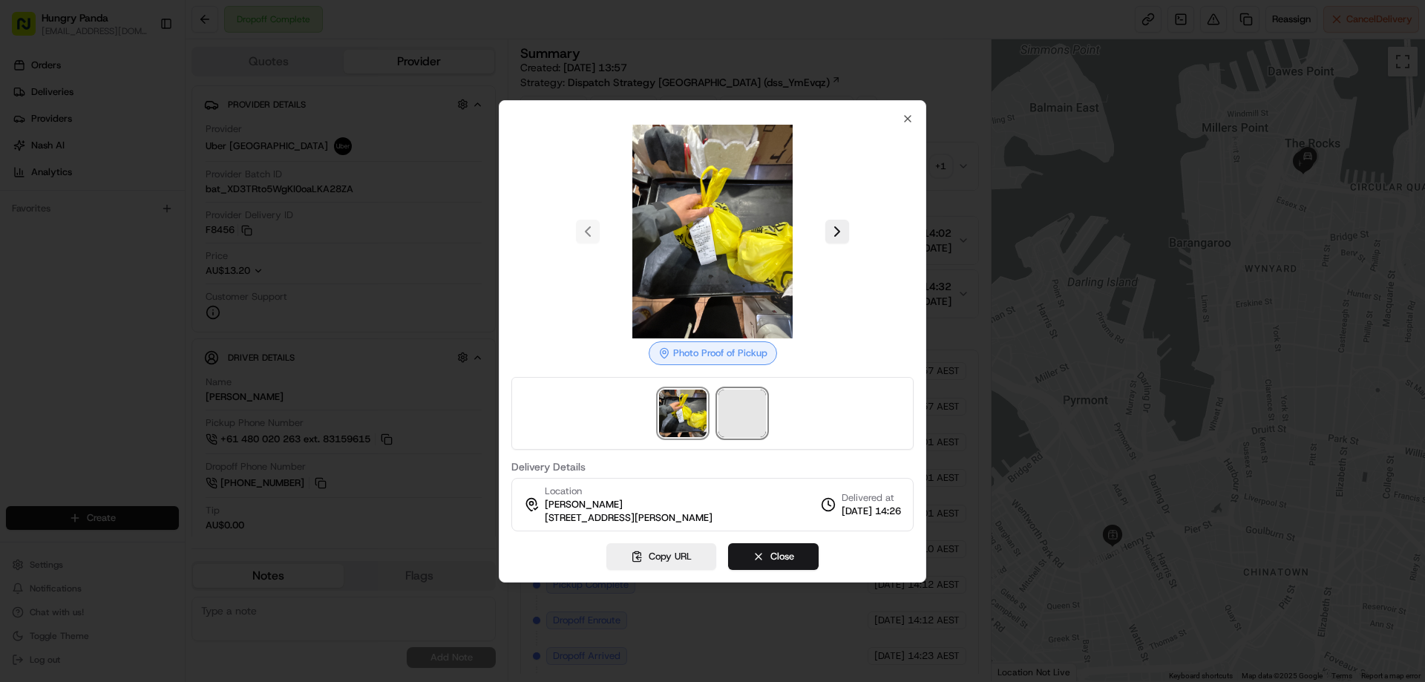
click at [724, 399] on span at bounding box center [741, 413] width 47 height 47
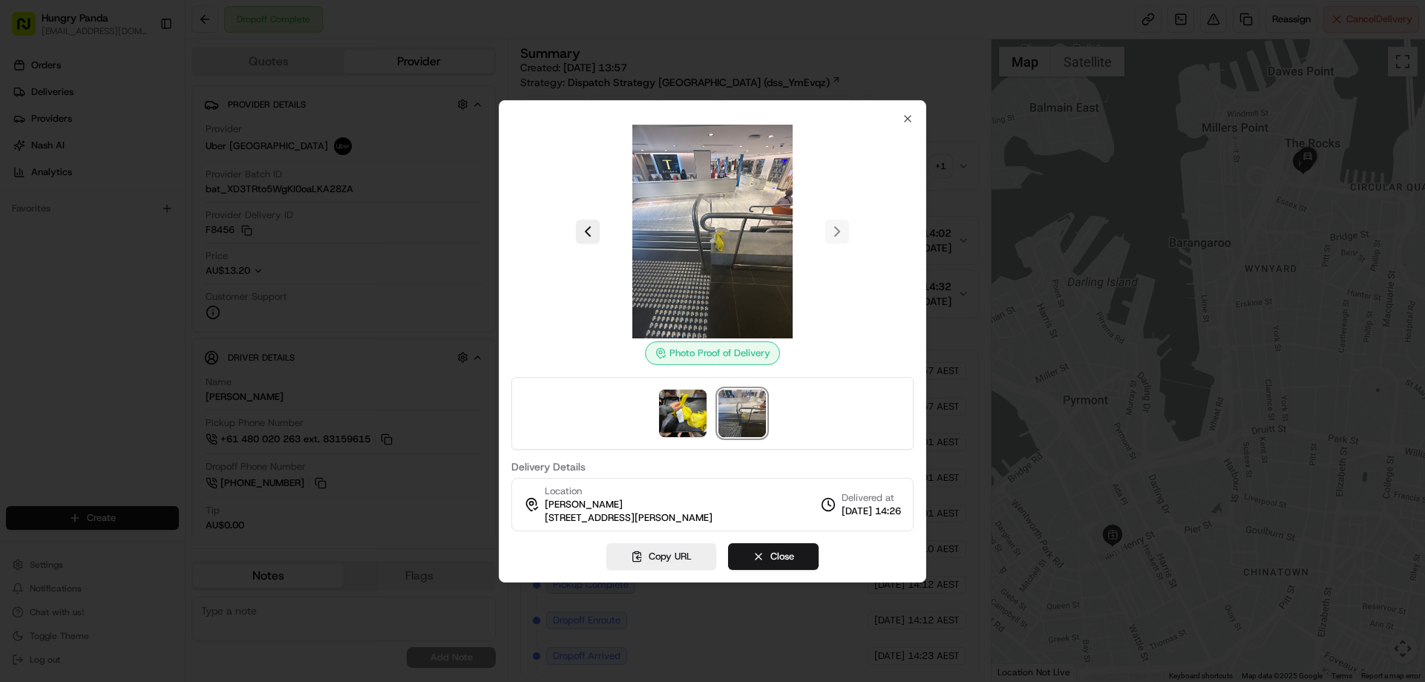
click at [898, 126] on div at bounding box center [712, 232] width 402 height 214
click at [902, 119] on icon "button" at bounding box center [908, 119] width 12 height 12
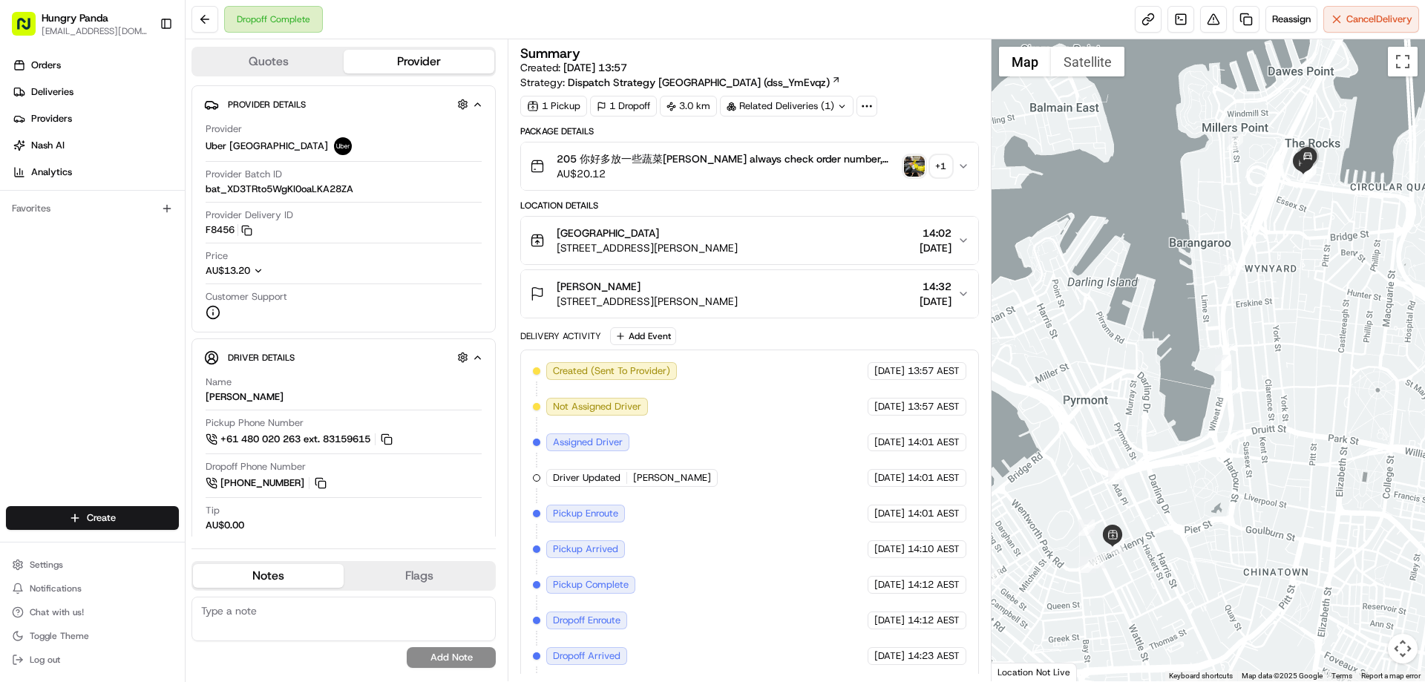
click at [967, 158] on button "205 你好多放一些蔬菜[PERSON_NAME] always check order number, call customer when you arr…" at bounding box center [749, 165] width 456 height 47
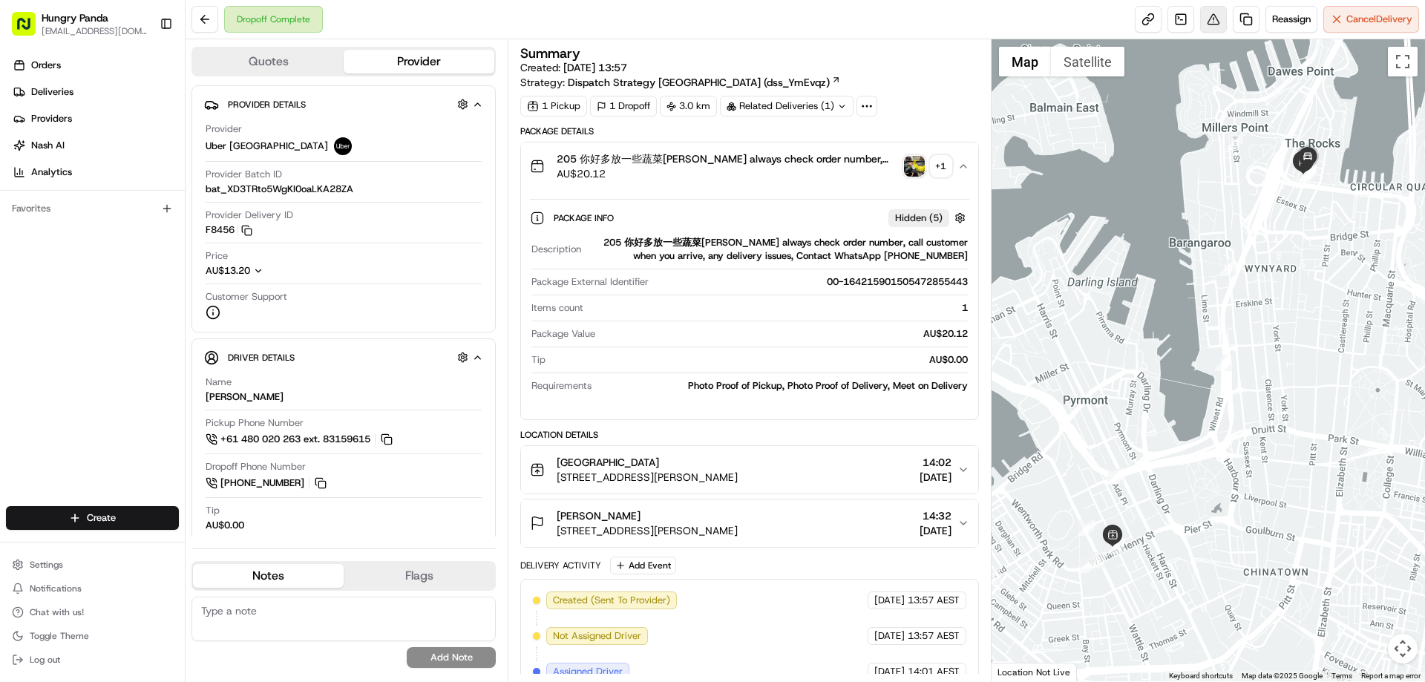
click at [1220, 12] on button at bounding box center [1213, 19] width 27 height 27
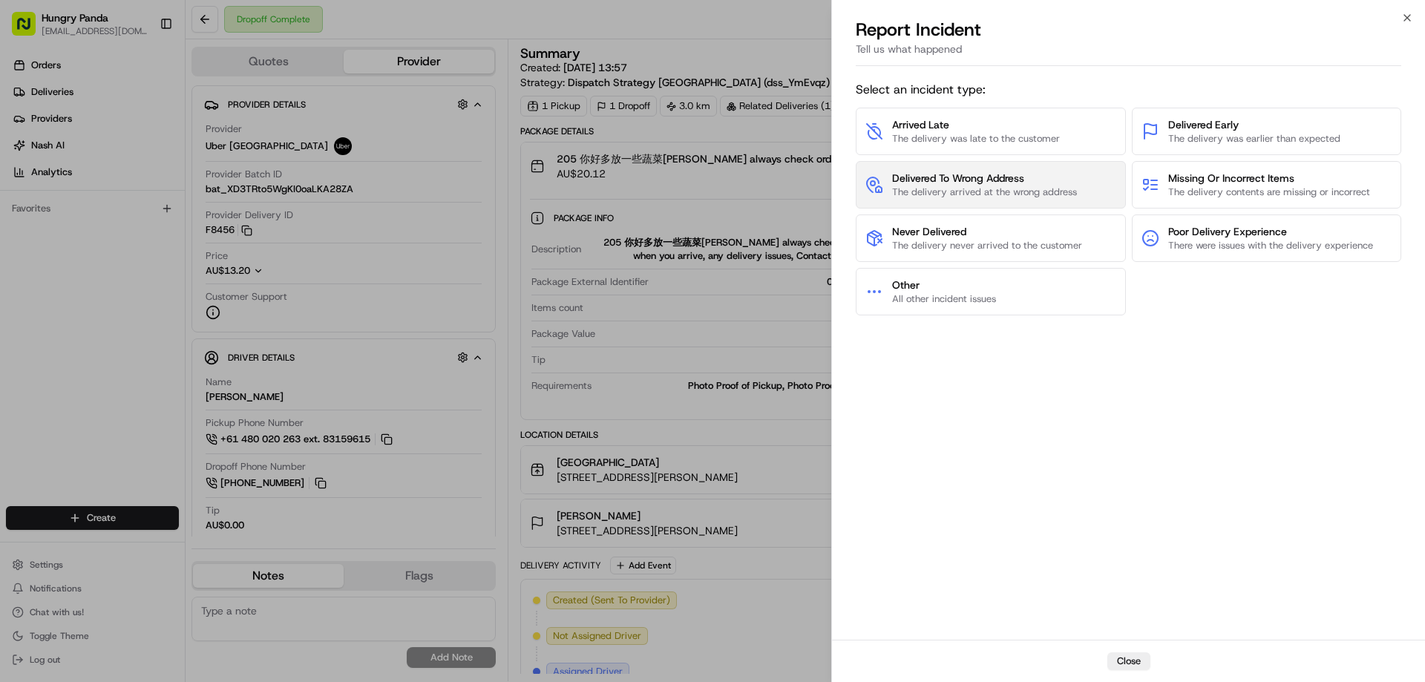
click at [951, 183] on span "Delivered To Wrong Address" at bounding box center [984, 178] width 185 height 15
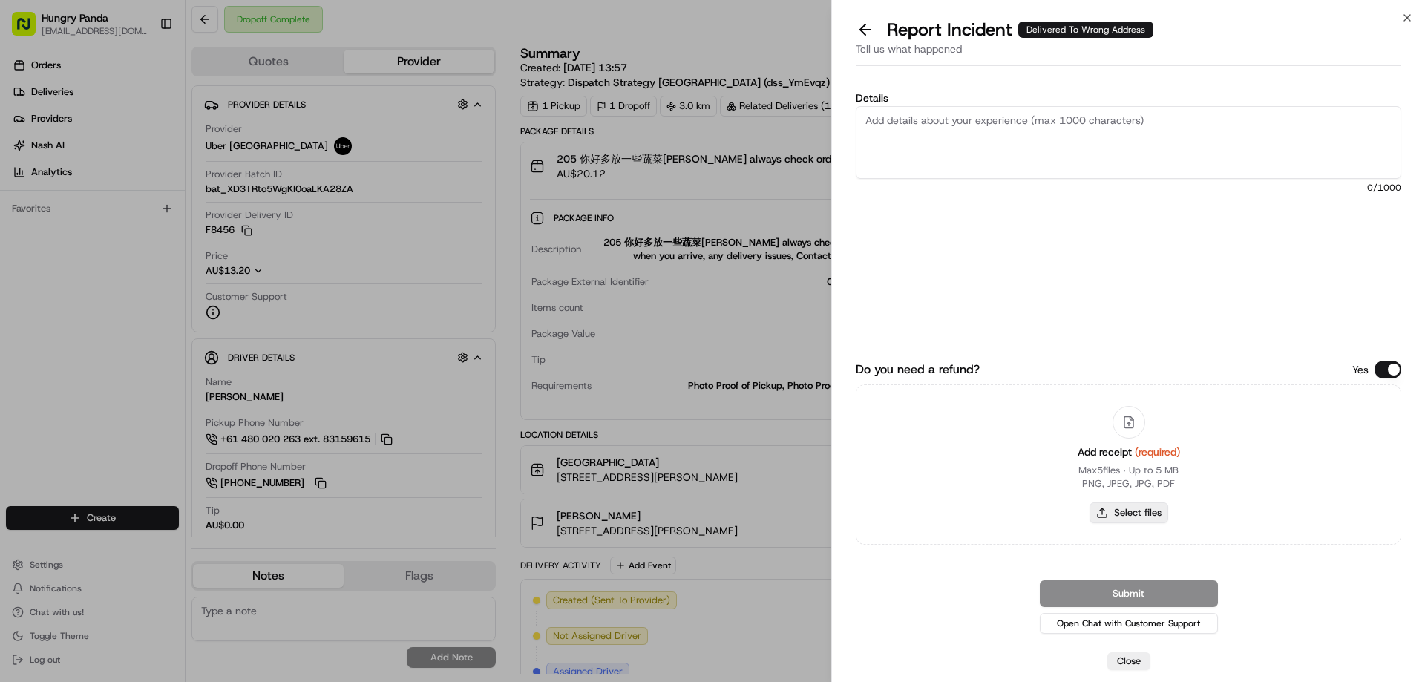
click at [1134, 505] on button "Select files" at bounding box center [1129, 512] width 79 height 21
type input "C:\fakepath\screenshot_2025-08-15_16-26-26.png"
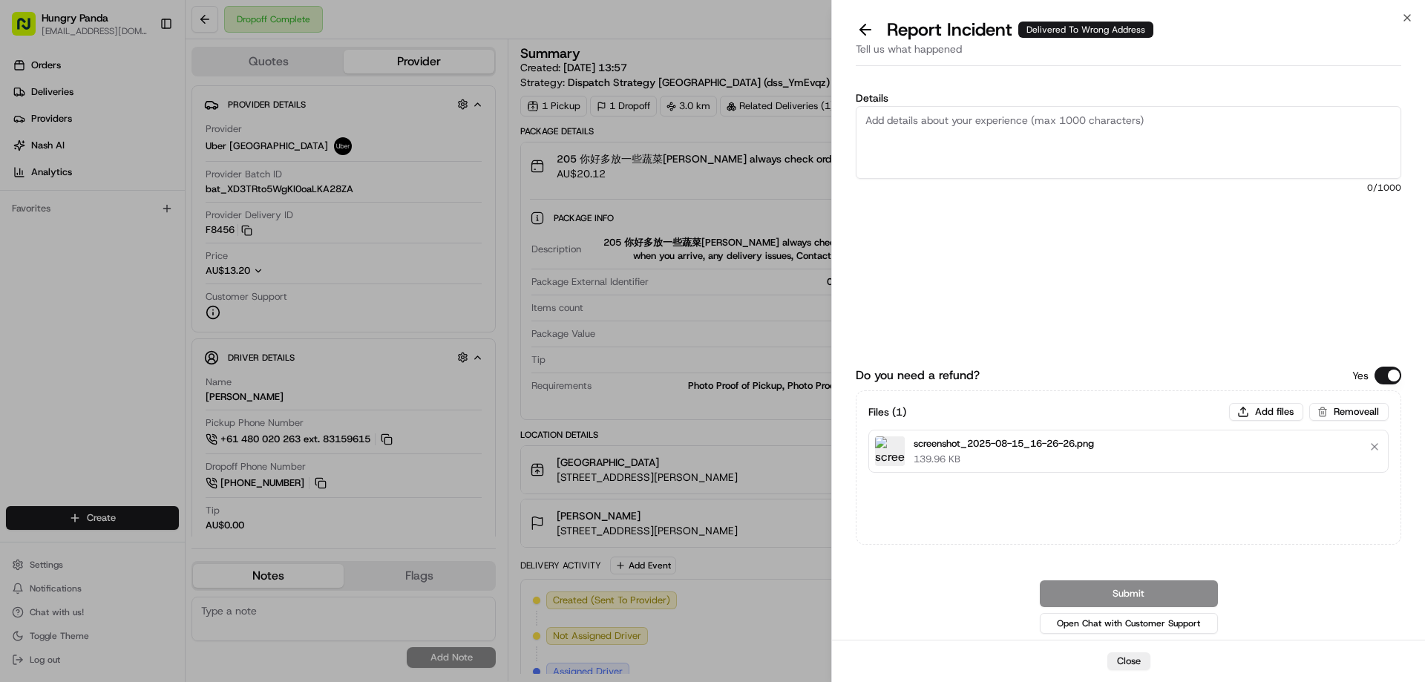
click at [1013, 154] on textarea "Details" at bounding box center [1129, 142] width 546 height 73
paste textarea "The customer reported that he did not receive the food. The photo taken by the …"
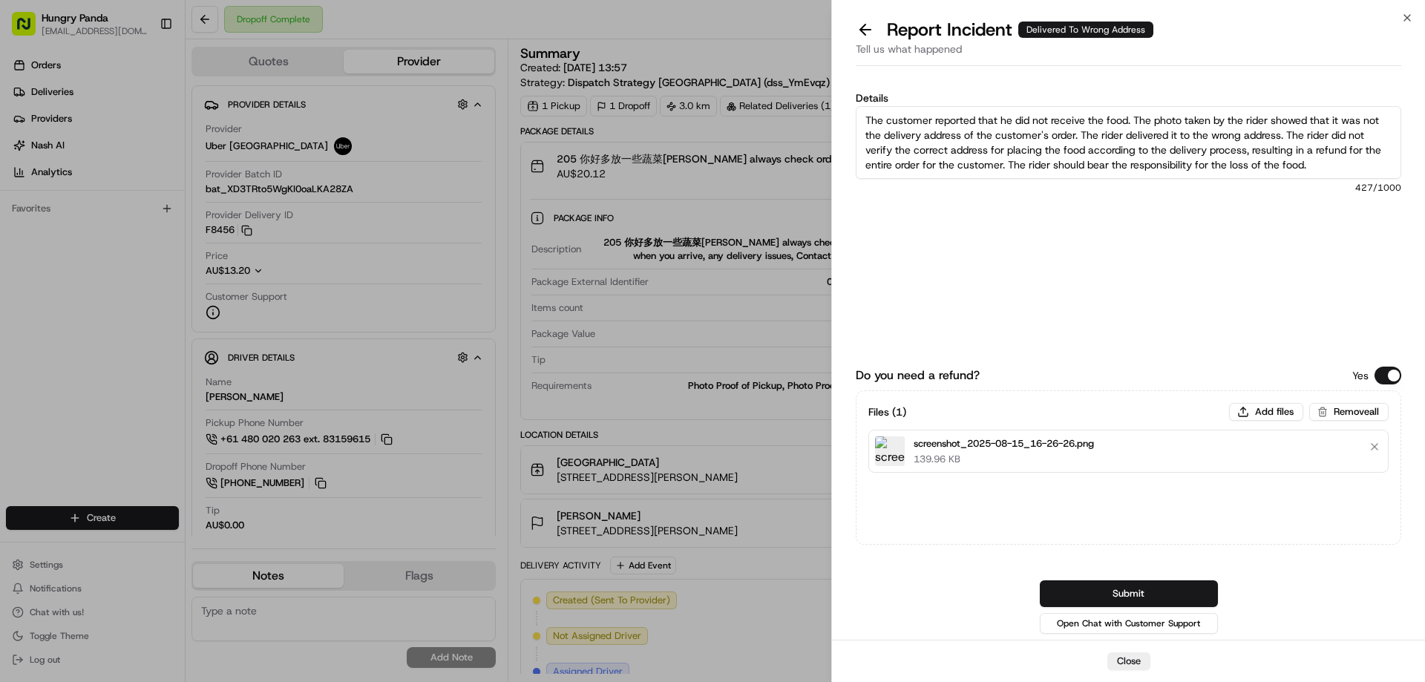
type textarea "The customer reported that he did not receive the food. The photo taken by the …"
click at [1130, 574] on div "Do you need a refund? Yes Files ( 1 ) Add files Remove all screenshot_2025-08-1…" at bounding box center [1129, 481] width 546 height 312
click at [1123, 599] on button "Submit" at bounding box center [1129, 593] width 178 height 27
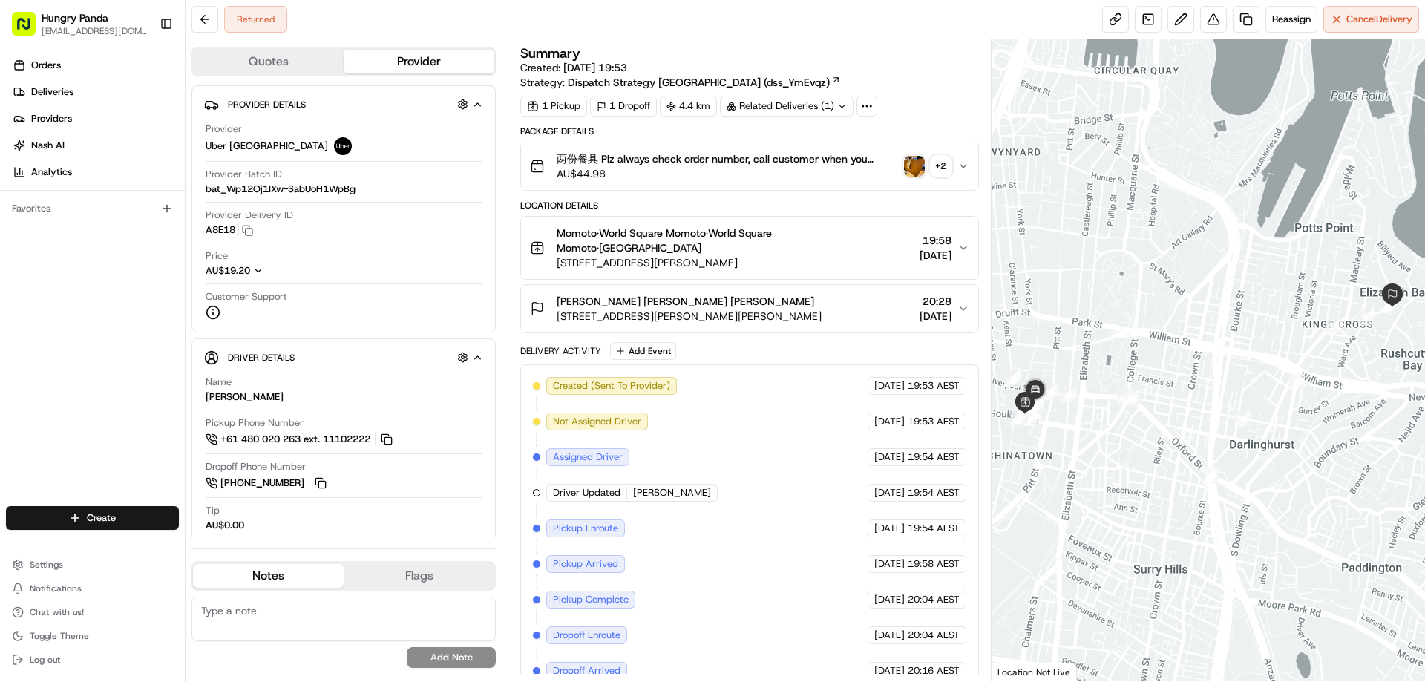
click at [967, 162] on icon "button" at bounding box center [963, 166] width 12 height 12
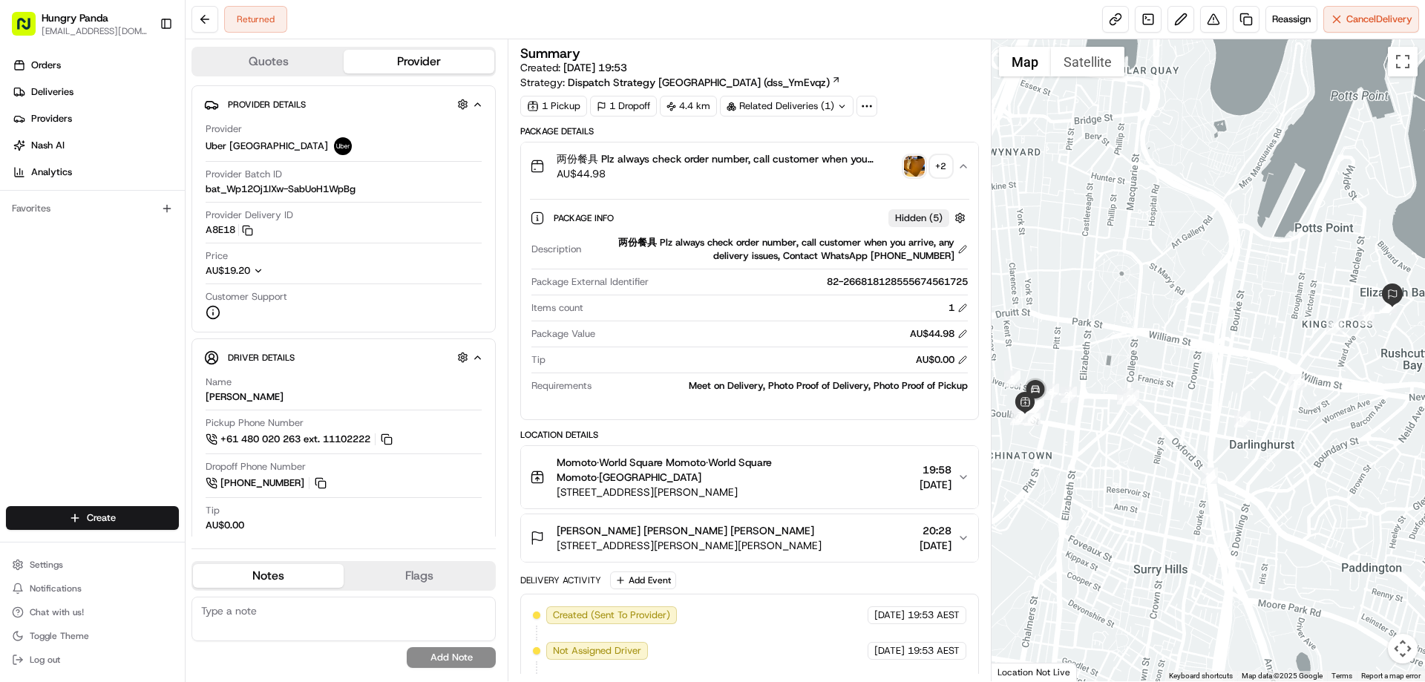
click at [910, 168] on img "button" at bounding box center [914, 166] width 21 height 21
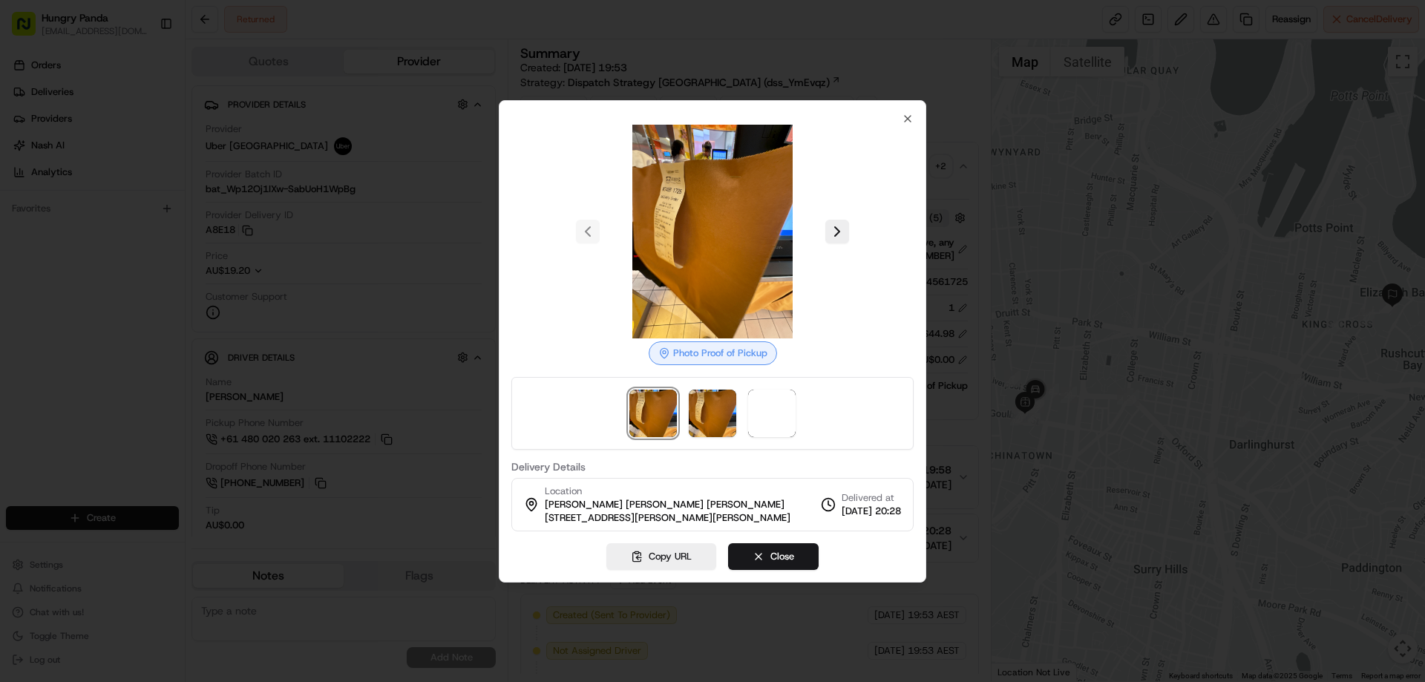
click at [743, 419] on div at bounding box center [712, 413] width 402 height 73
click at [753, 415] on span at bounding box center [771, 413] width 47 height 47
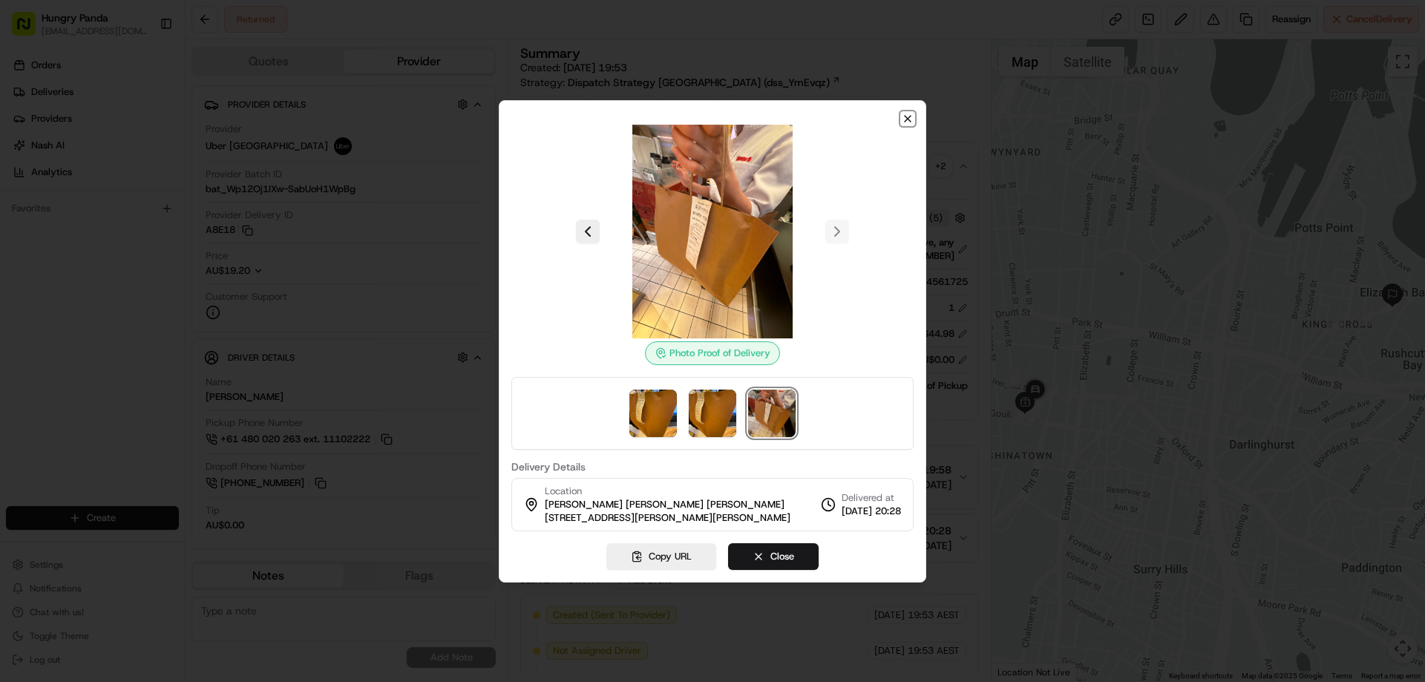
click at [910, 113] on icon "button" at bounding box center [908, 119] width 12 height 12
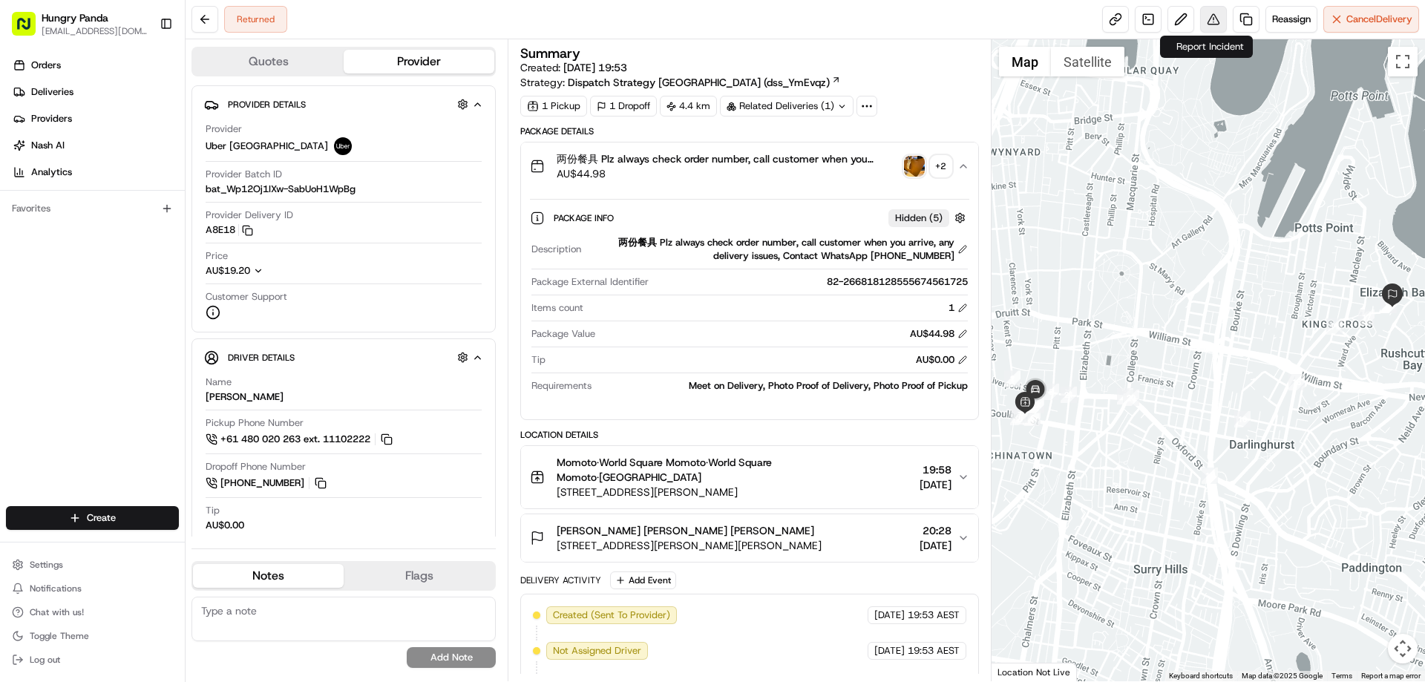
click at [1220, 7] on button at bounding box center [1213, 19] width 27 height 27
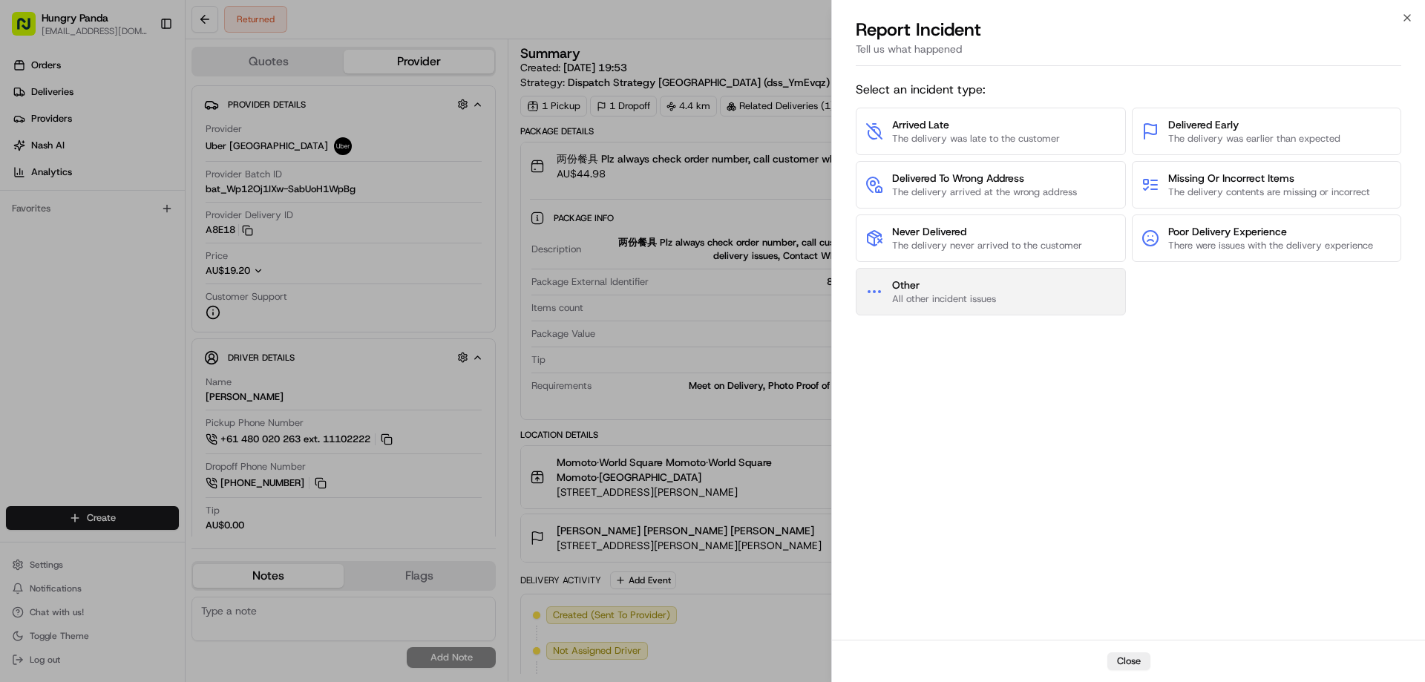
click at [990, 292] on span "Other" at bounding box center [944, 285] width 104 height 15
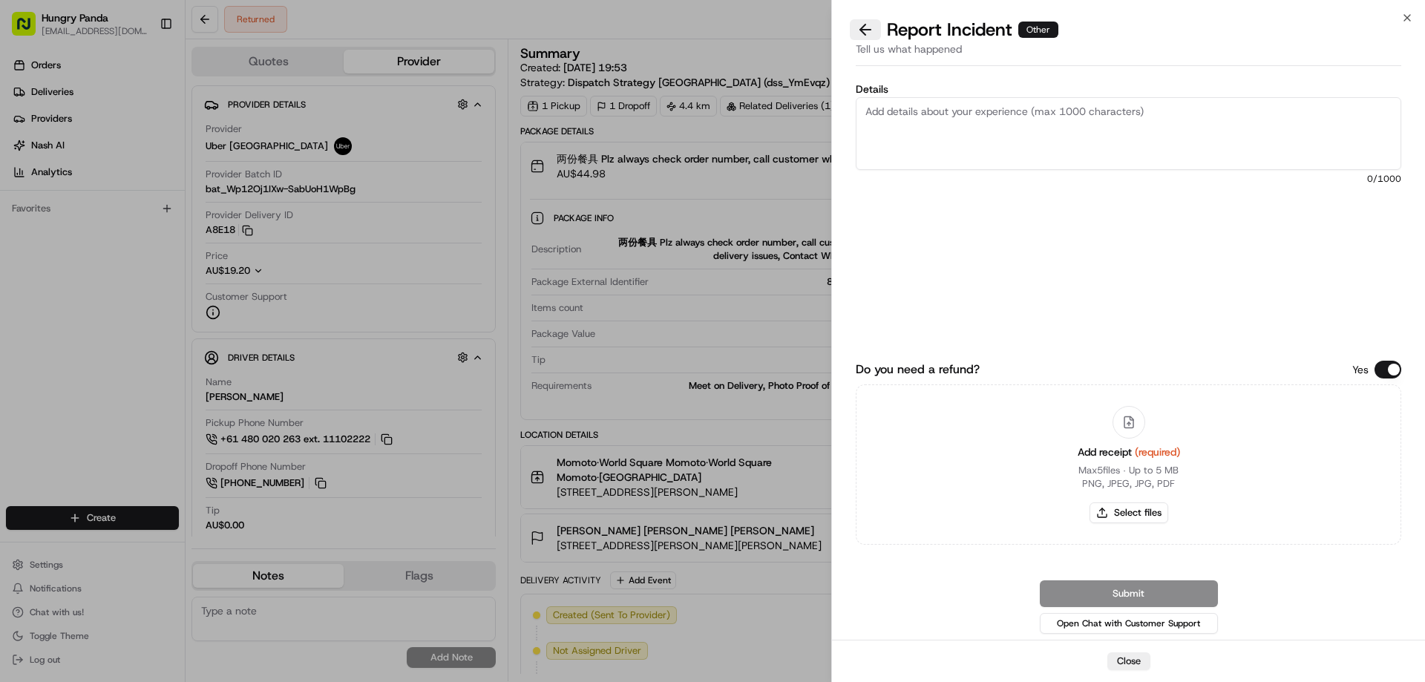
click at [864, 20] on div "Report Incident Other" at bounding box center [1129, 30] width 546 height 24
click at [868, 27] on button at bounding box center [865, 29] width 31 height 21
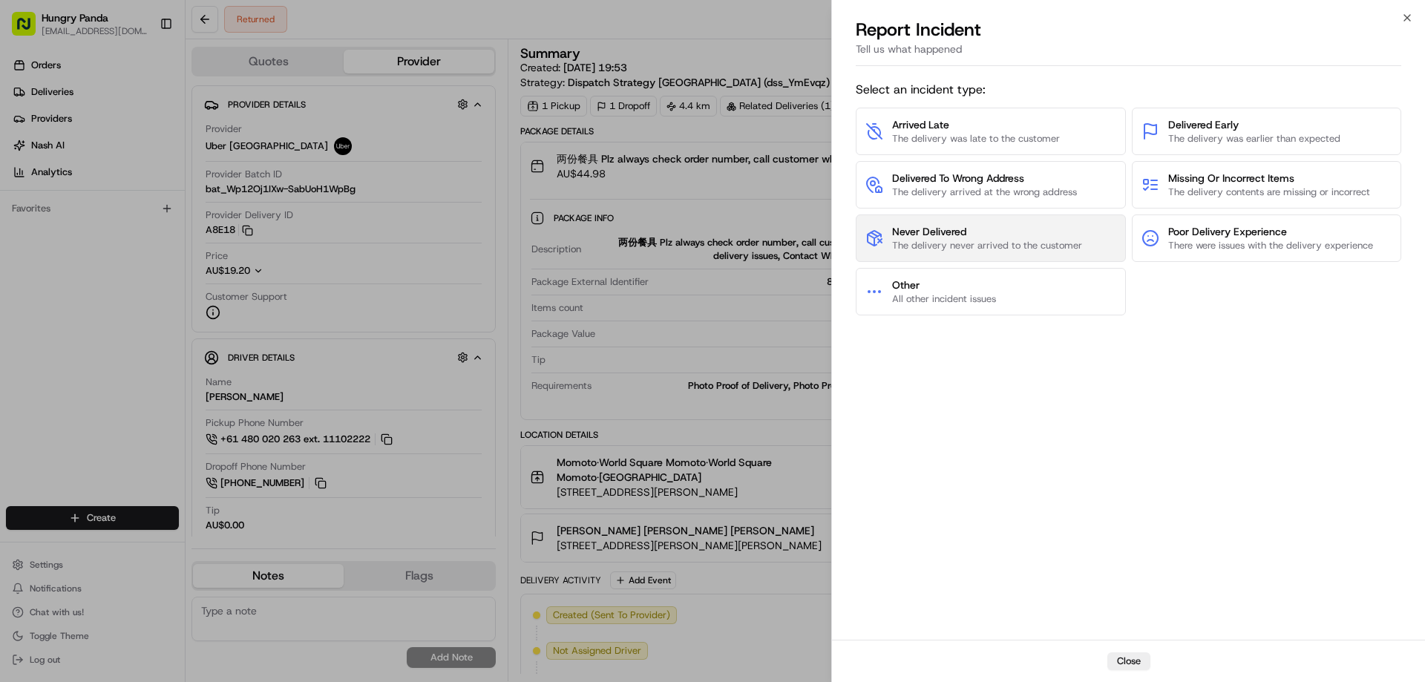
click at [918, 225] on span "Never Delivered" at bounding box center [987, 231] width 190 height 15
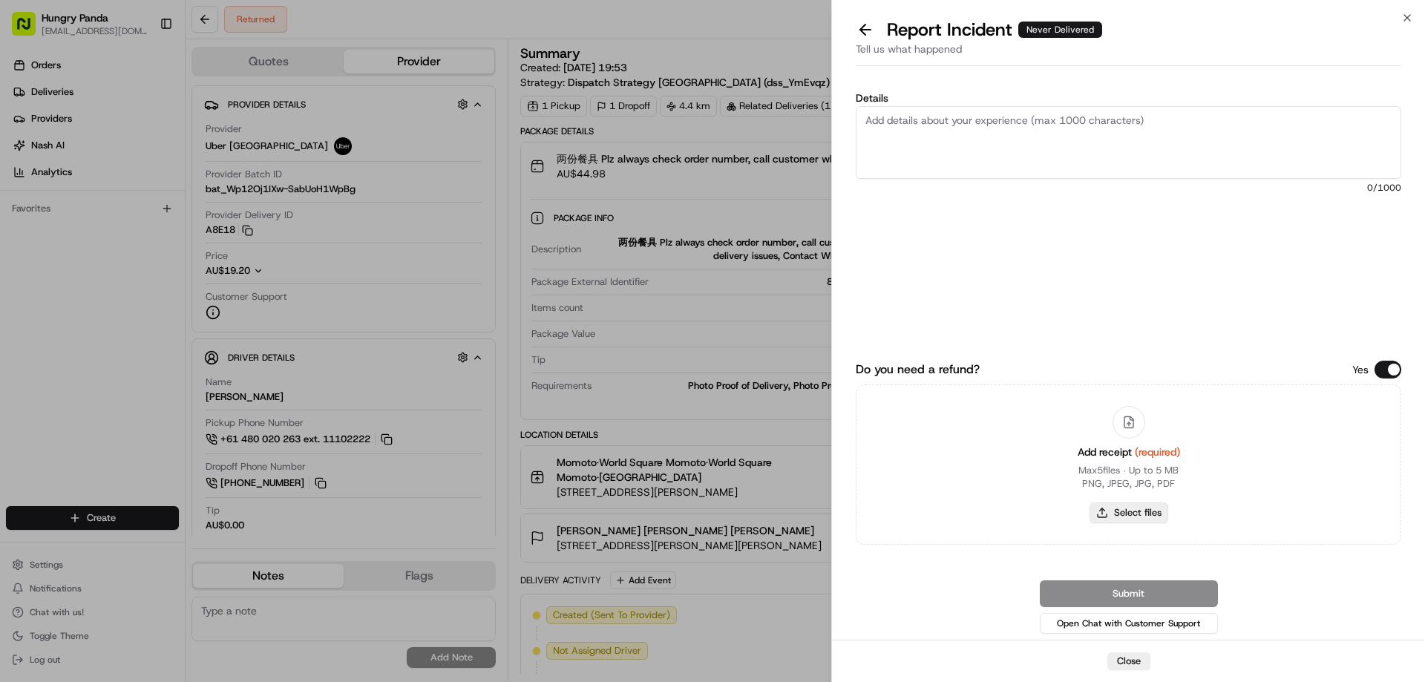
click at [1145, 511] on button "Select files" at bounding box center [1129, 512] width 79 height 21
type input "C:\fakepath\screenshot_2025-08-15_16-27-55.png"
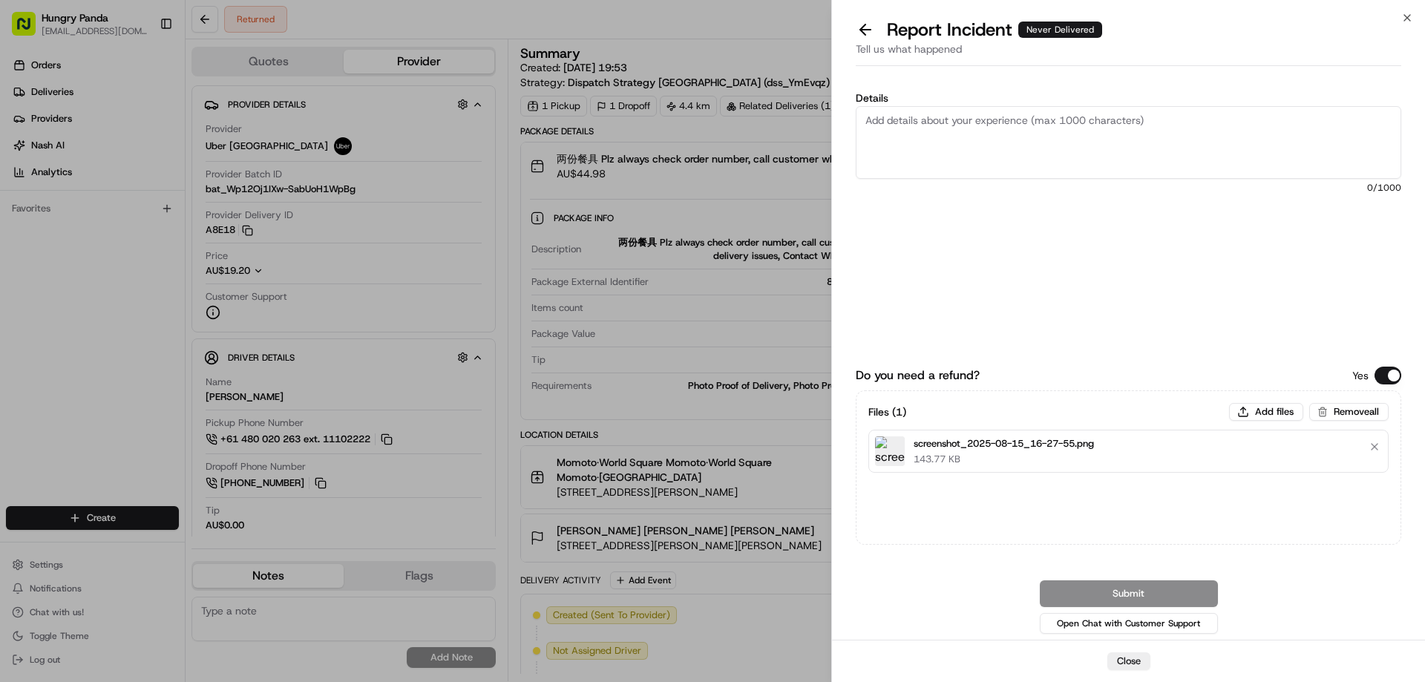
click at [942, 140] on textarea "Details" at bounding box center [1129, 142] width 546 height 73
paste textarea "The customer reported that he did not receive the meal. The order log showed th…"
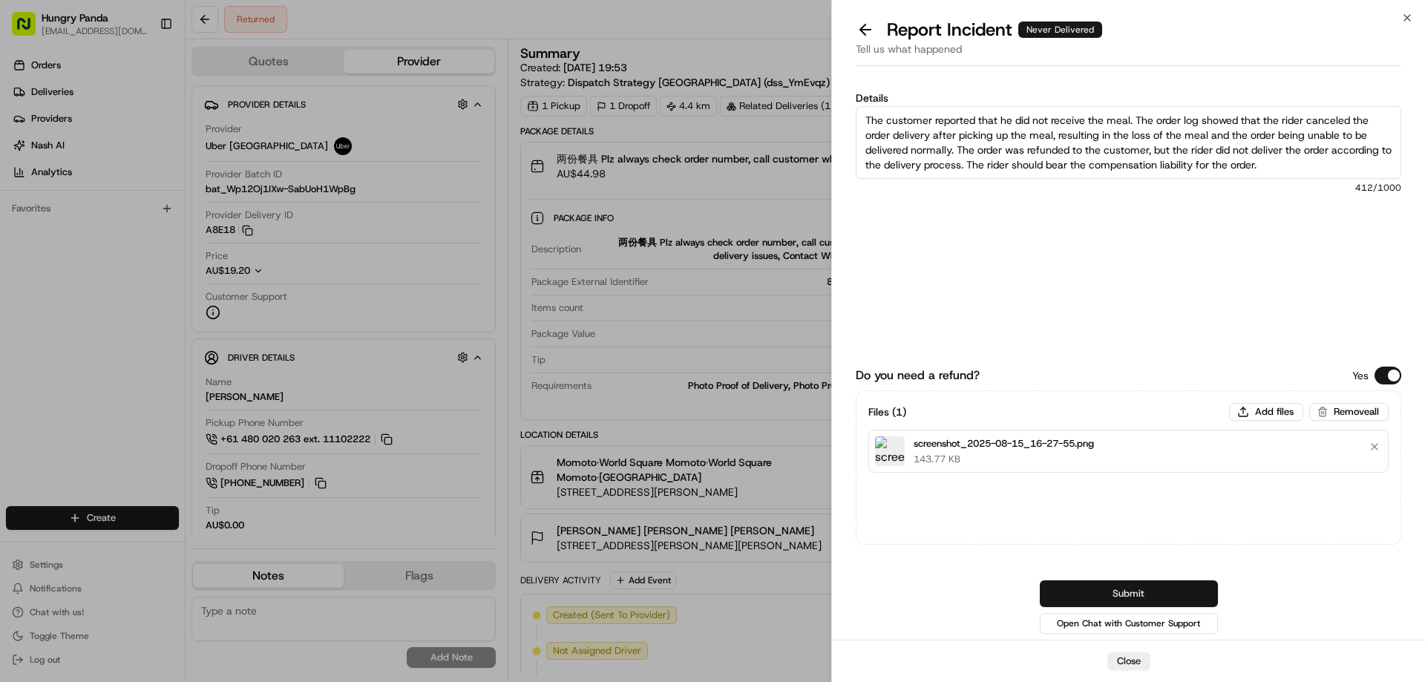
type textarea "The customer reported that he did not receive the meal. The order log showed th…"
click at [1128, 591] on button "Submit" at bounding box center [1129, 593] width 178 height 27
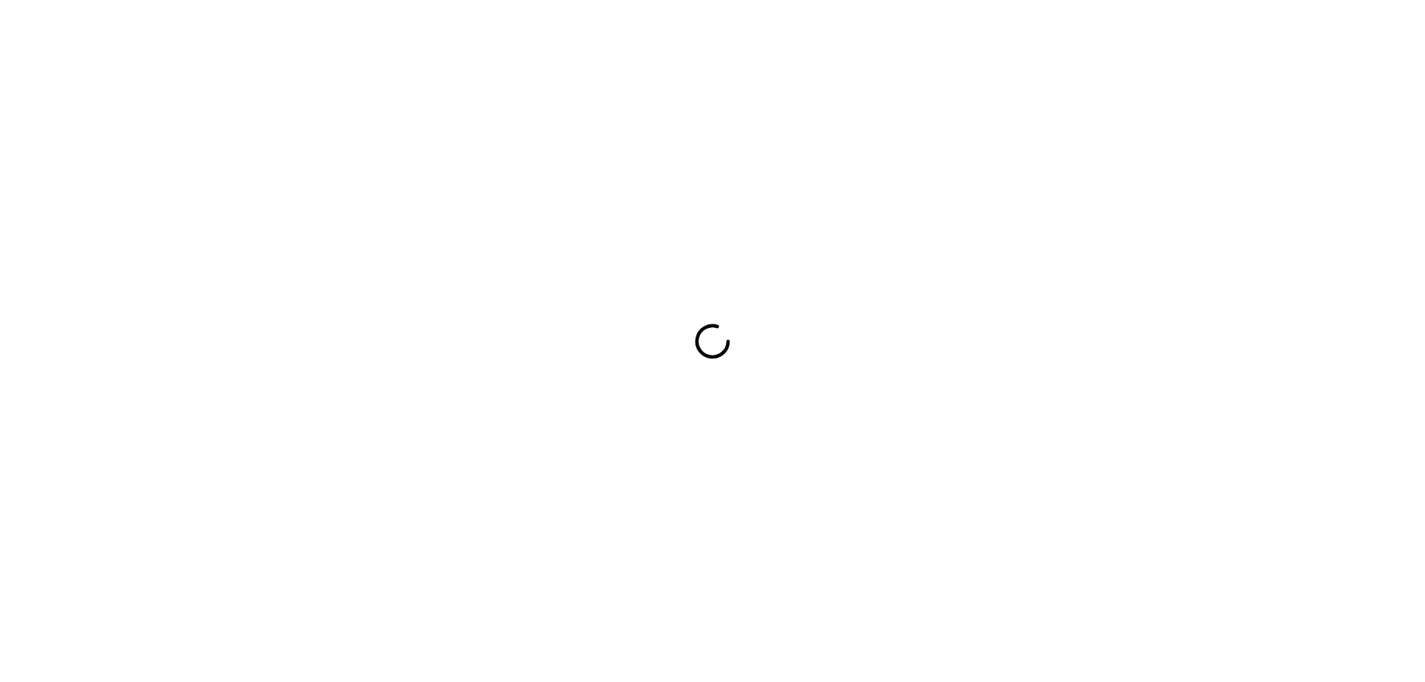
click at [839, 249] on div at bounding box center [712, 341] width 1425 height 682
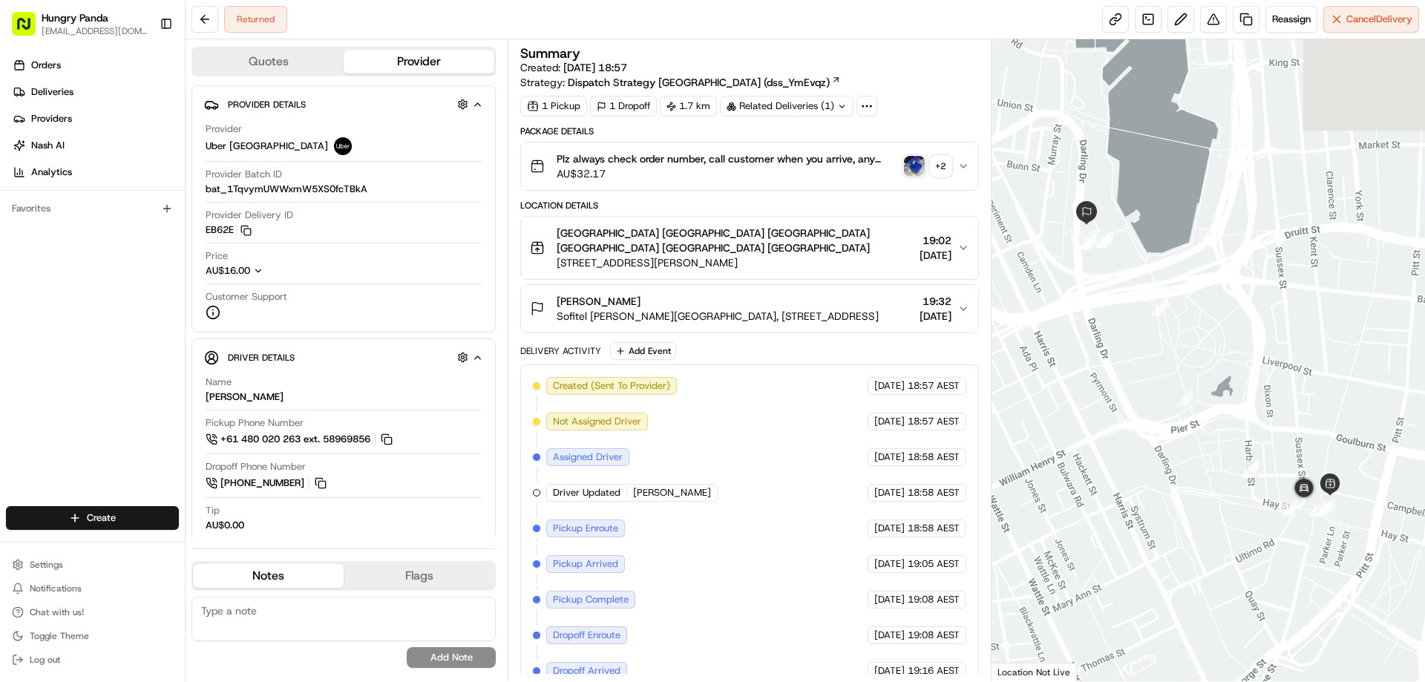
click at [905, 169] on img "button" at bounding box center [914, 166] width 21 height 21
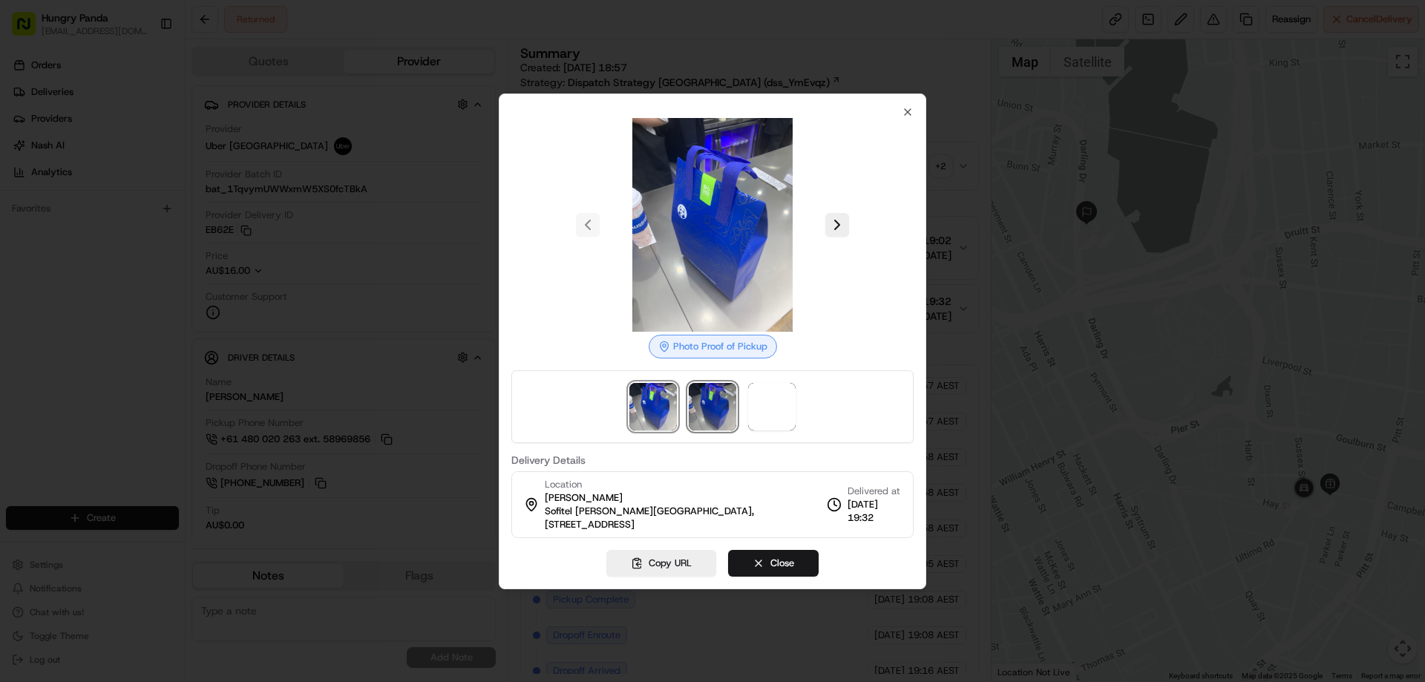
click at [704, 415] on img at bounding box center [712, 406] width 47 height 47
click at [771, 399] on img at bounding box center [771, 406] width 47 height 47
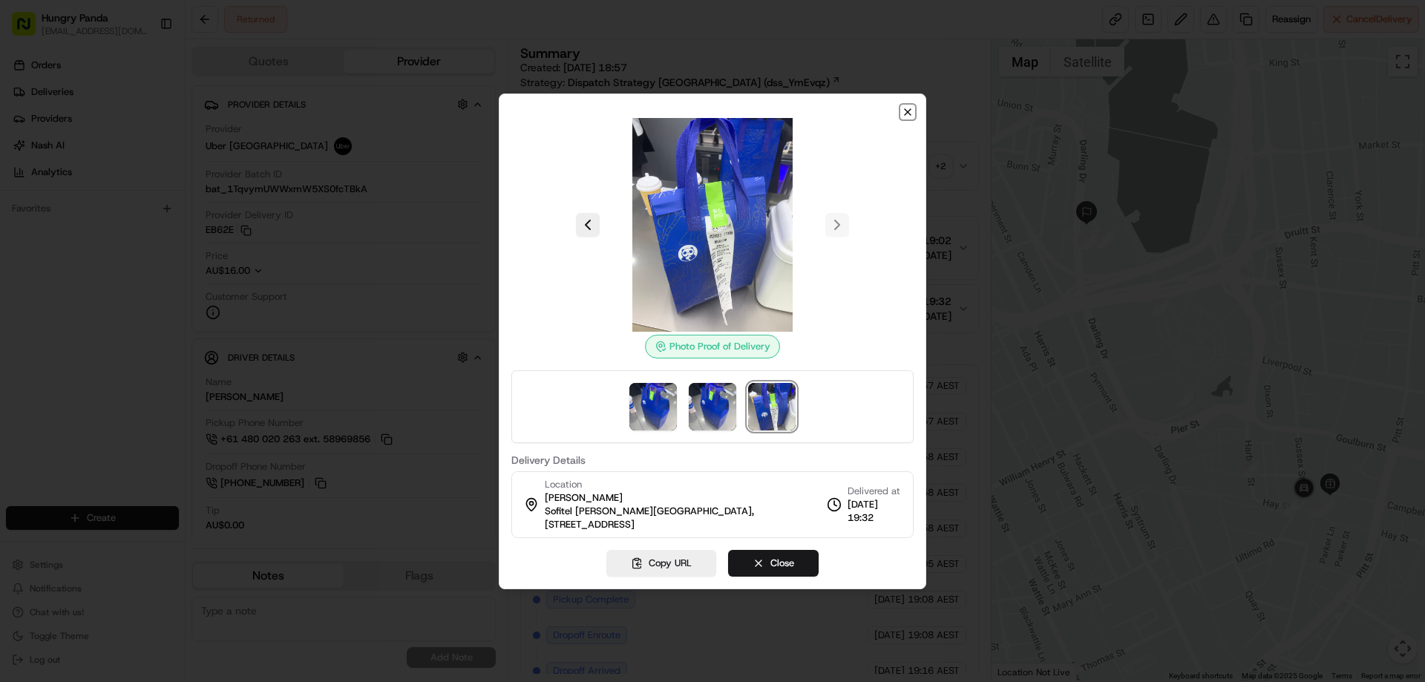
click at [907, 109] on icon "button" at bounding box center [908, 112] width 12 height 12
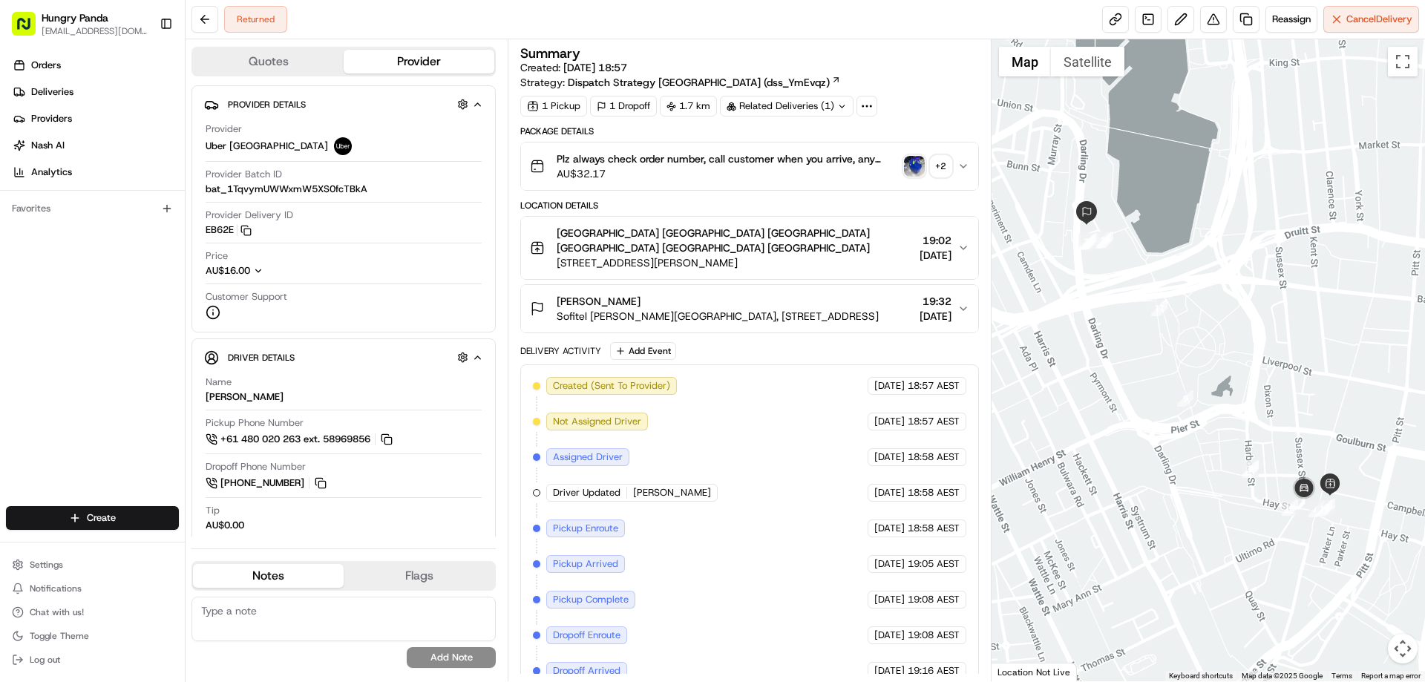
click at [960, 160] on icon "button" at bounding box center [963, 166] width 12 height 12
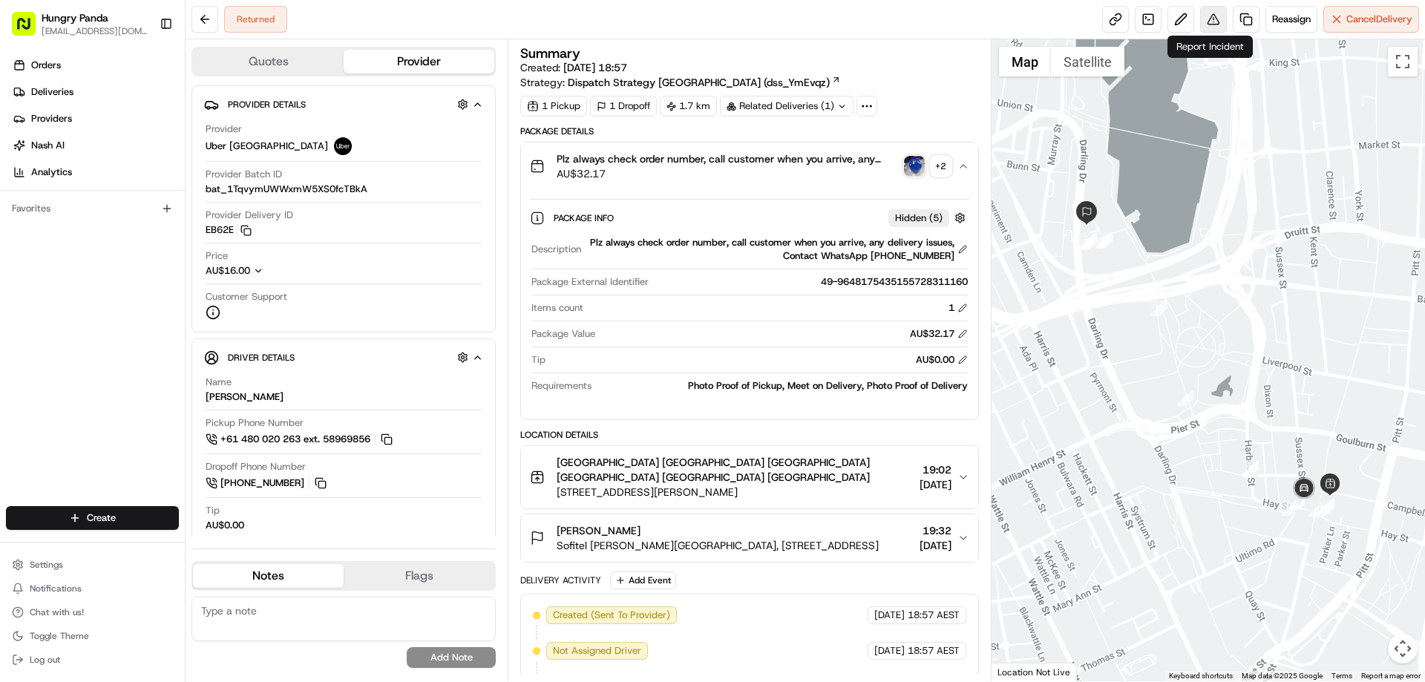
drag, startPoint x: 1225, startPoint y: 7, endPoint x: 1219, endPoint y: 12, distance: 7.9
click at [1222, 8] on div "Reassign Cancel Delivery" at bounding box center [1260, 19] width 317 height 27
click at [1216, 16] on button at bounding box center [1213, 19] width 27 height 27
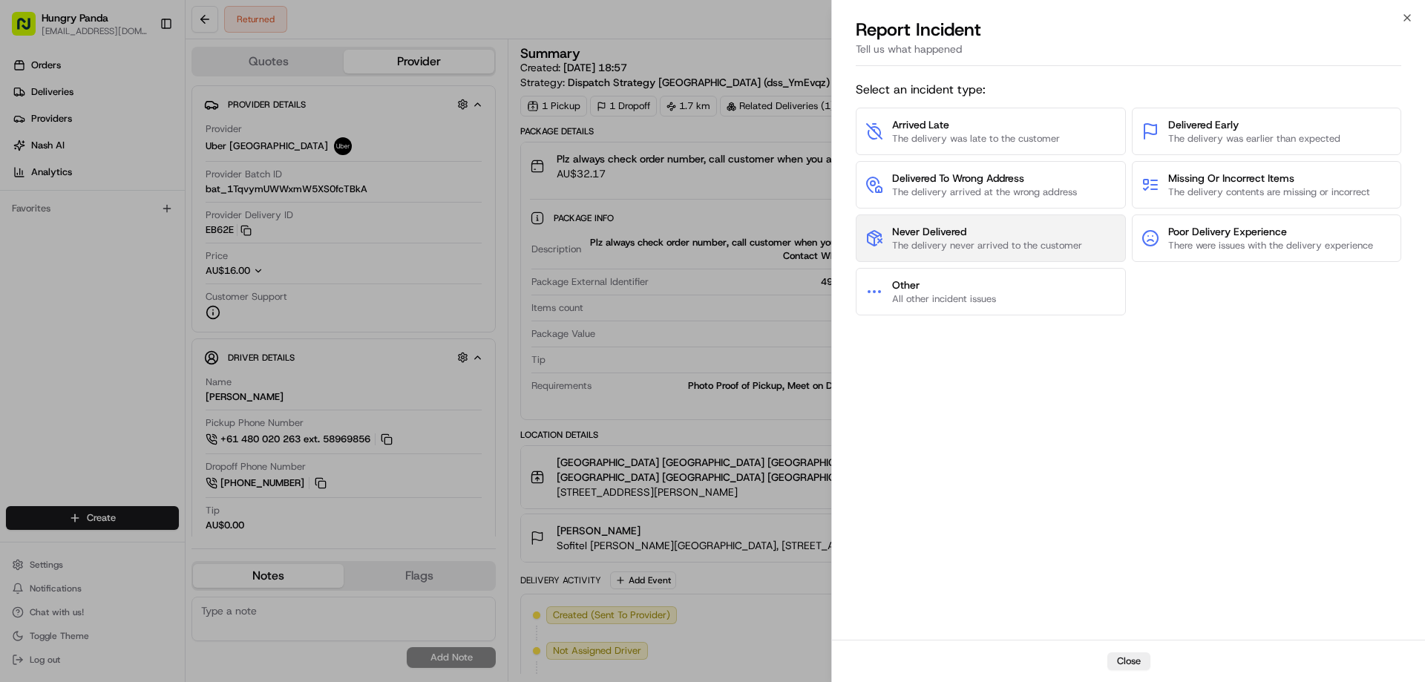
click at [995, 243] on span "The delivery never arrived to the customer" at bounding box center [987, 245] width 190 height 13
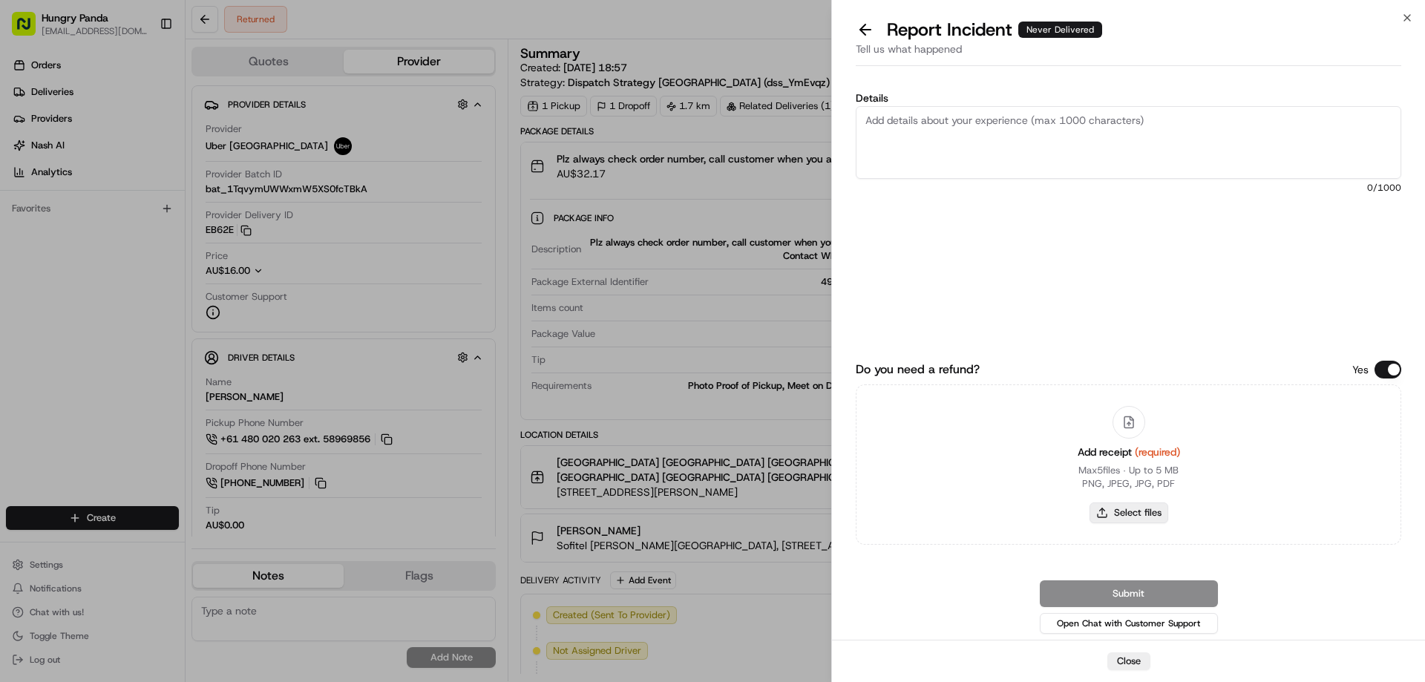
click at [1111, 506] on button "Select files" at bounding box center [1129, 512] width 79 height 21
type input "C:\fakepath\screenshot_2025-08-15_16-29-27.png"
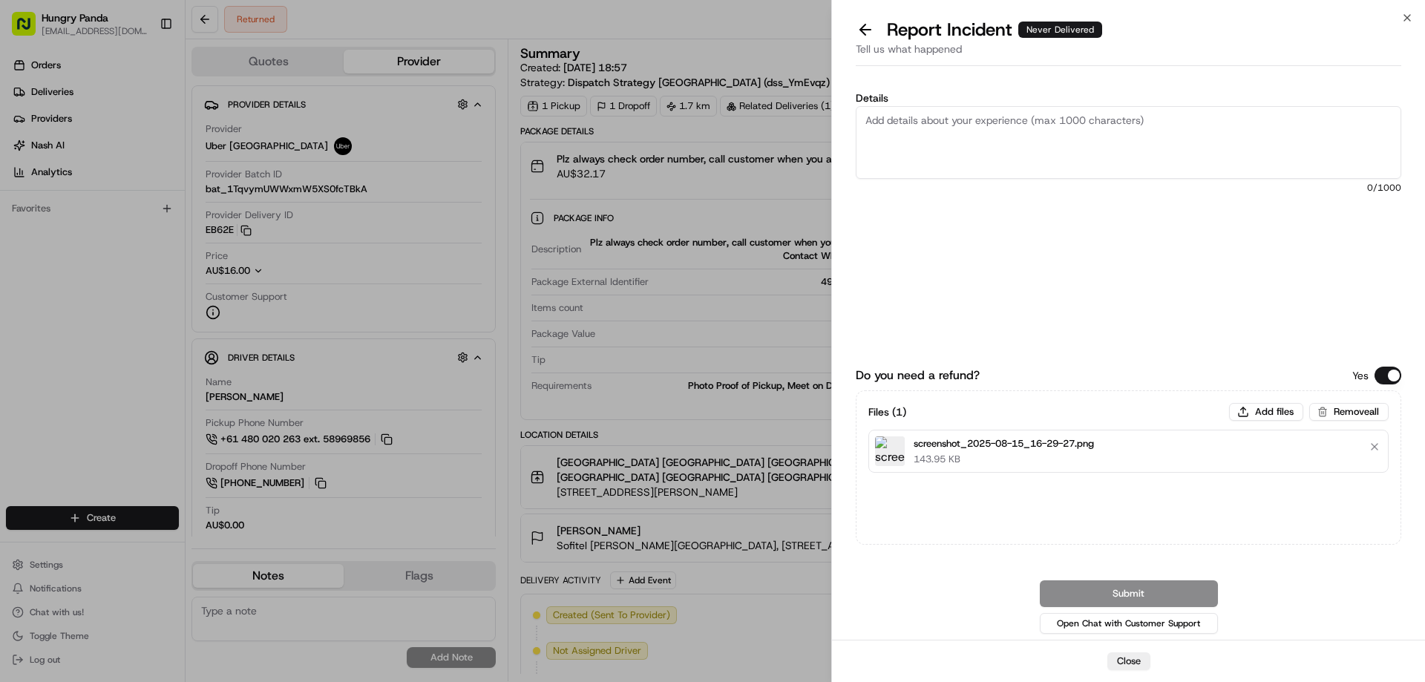
drag, startPoint x: 1001, startPoint y: 132, endPoint x: 1009, endPoint y: 133, distance: 7.5
click at [1001, 133] on textarea "Details" at bounding box center [1129, 142] width 546 height 73
paste textarea "The customer reported that he did not receive the meal. The order log showed th…"
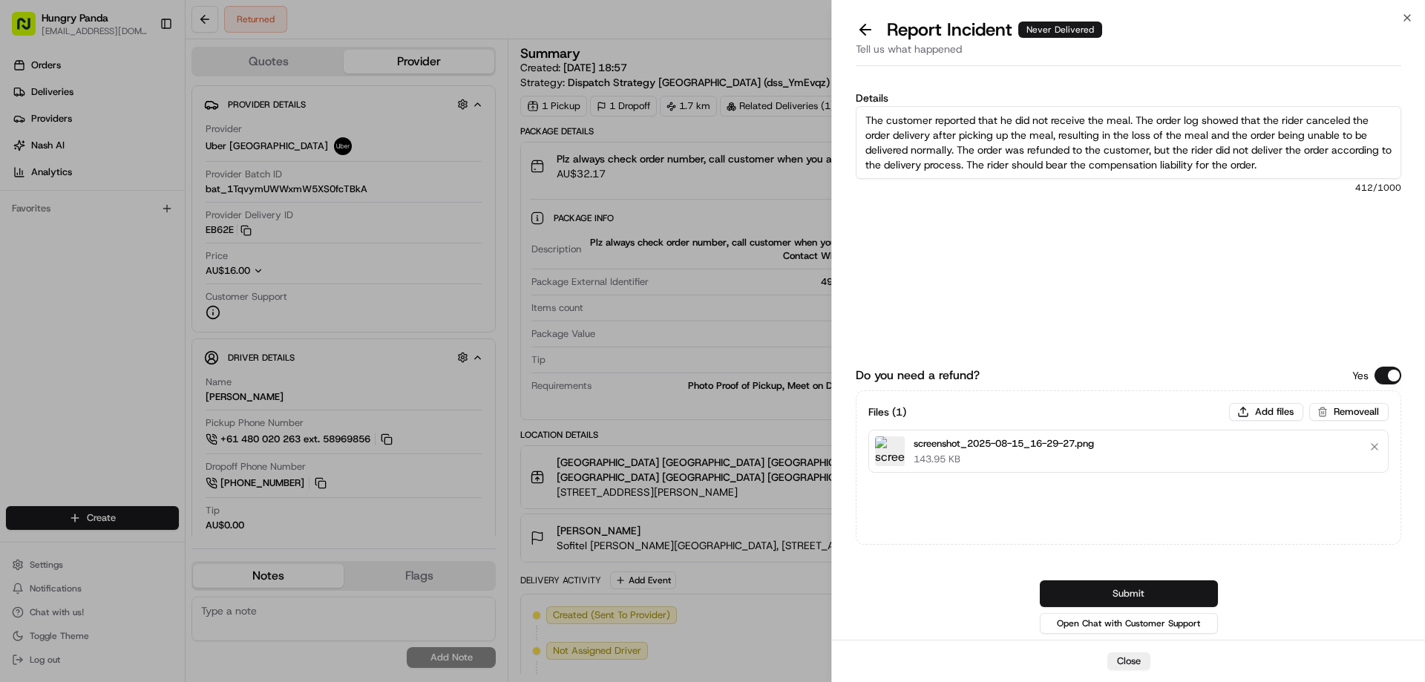
type textarea "The customer reported that he did not receive the meal. The order log showed th…"
click at [1126, 589] on button "Submit" at bounding box center [1129, 593] width 178 height 27
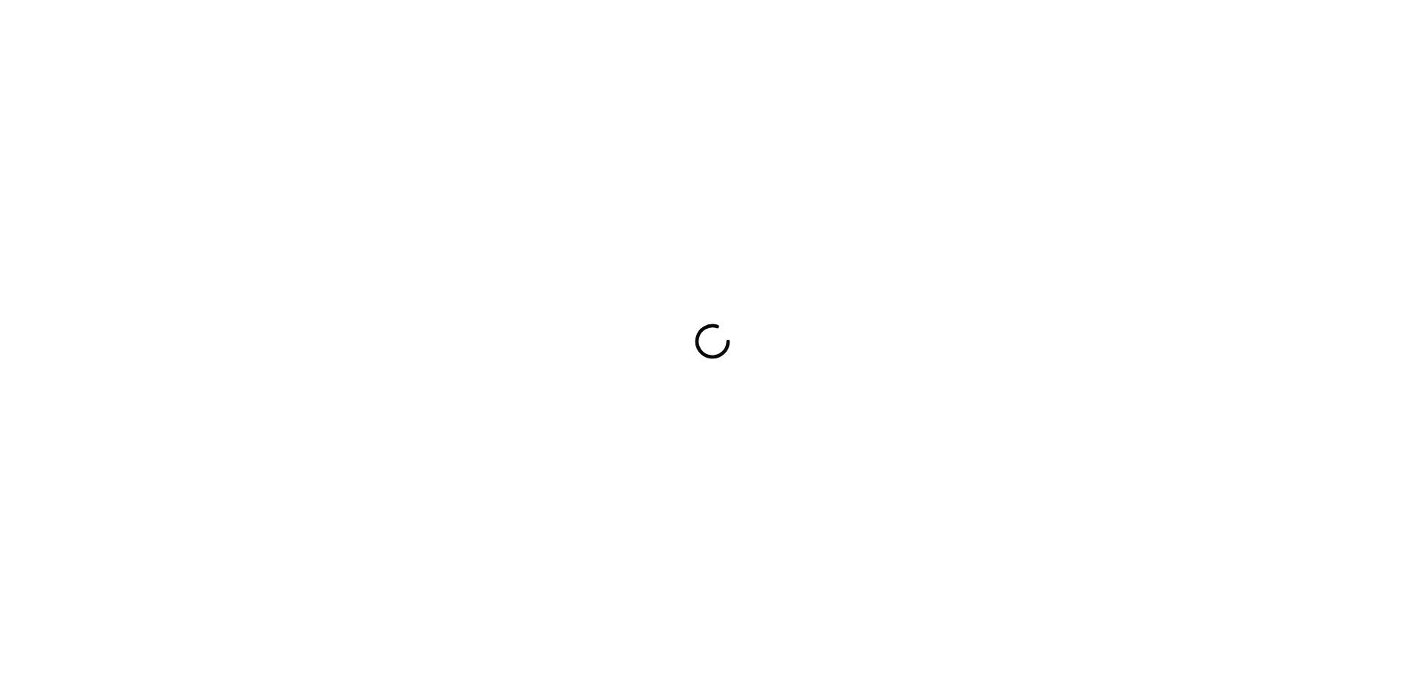
drag, startPoint x: 0, startPoint y: 0, endPoint x: 871, endPoint y: 285, distance: 916.0
click at [871, 286] on div at bounding box center [712, 341] width 1425 height 682
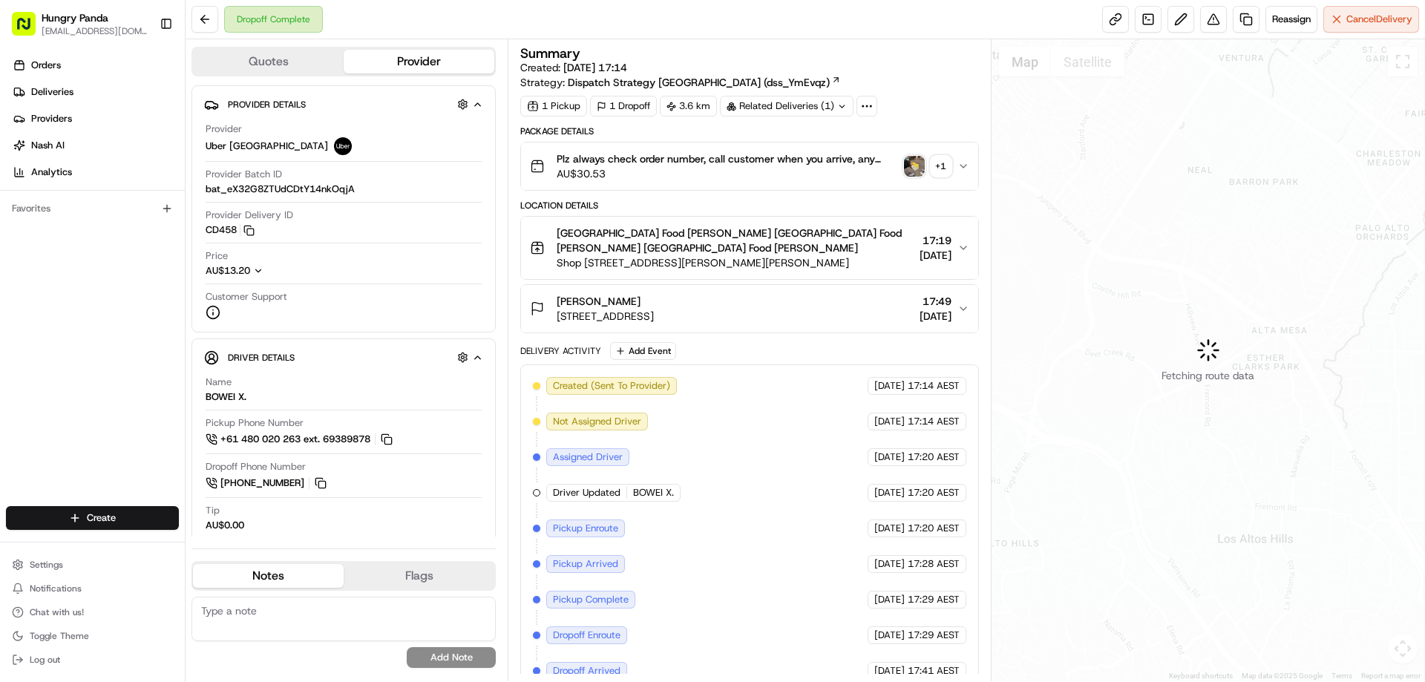
click at [914, 166] on img "button" at bounding box center [914, 166] width 21 height 21
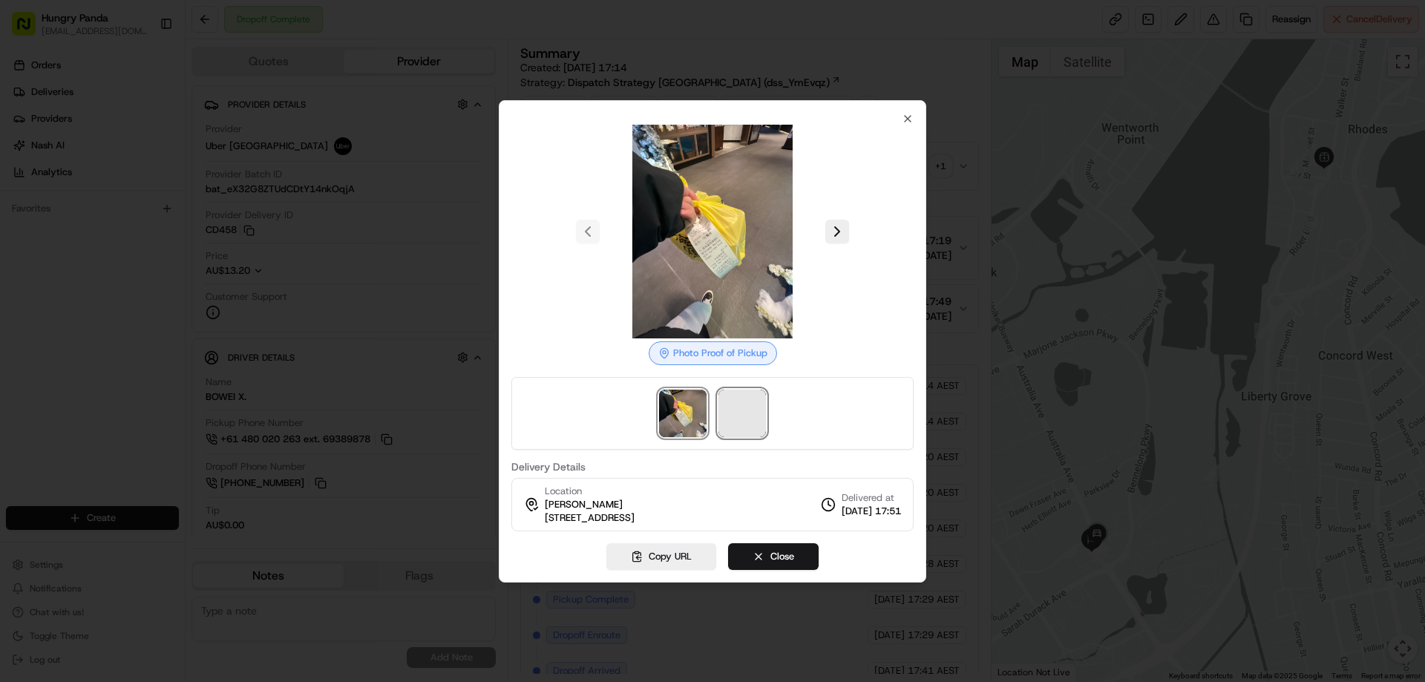
click at [742, 399] on span at bounding box center [741, 413] width 47 height 47
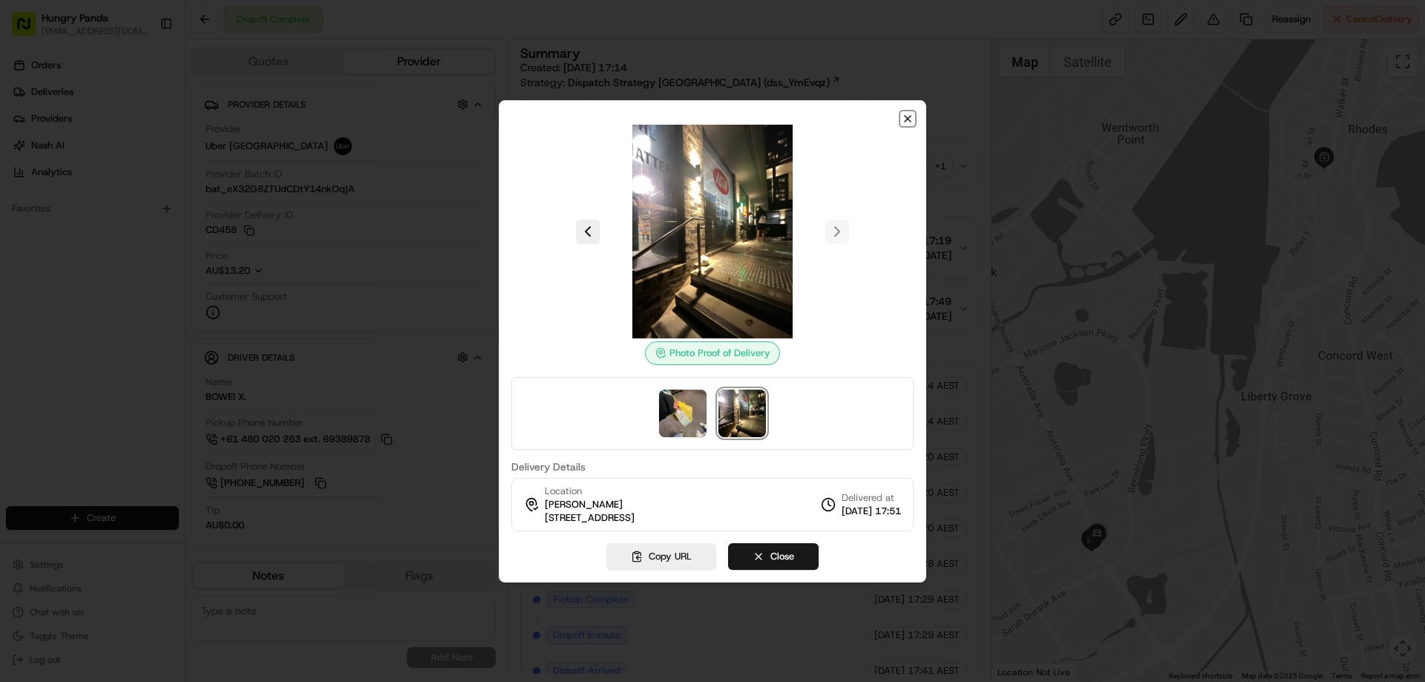
click at [908, 119] on icon "button" at bounding box center [908, 119] width 6 height 6
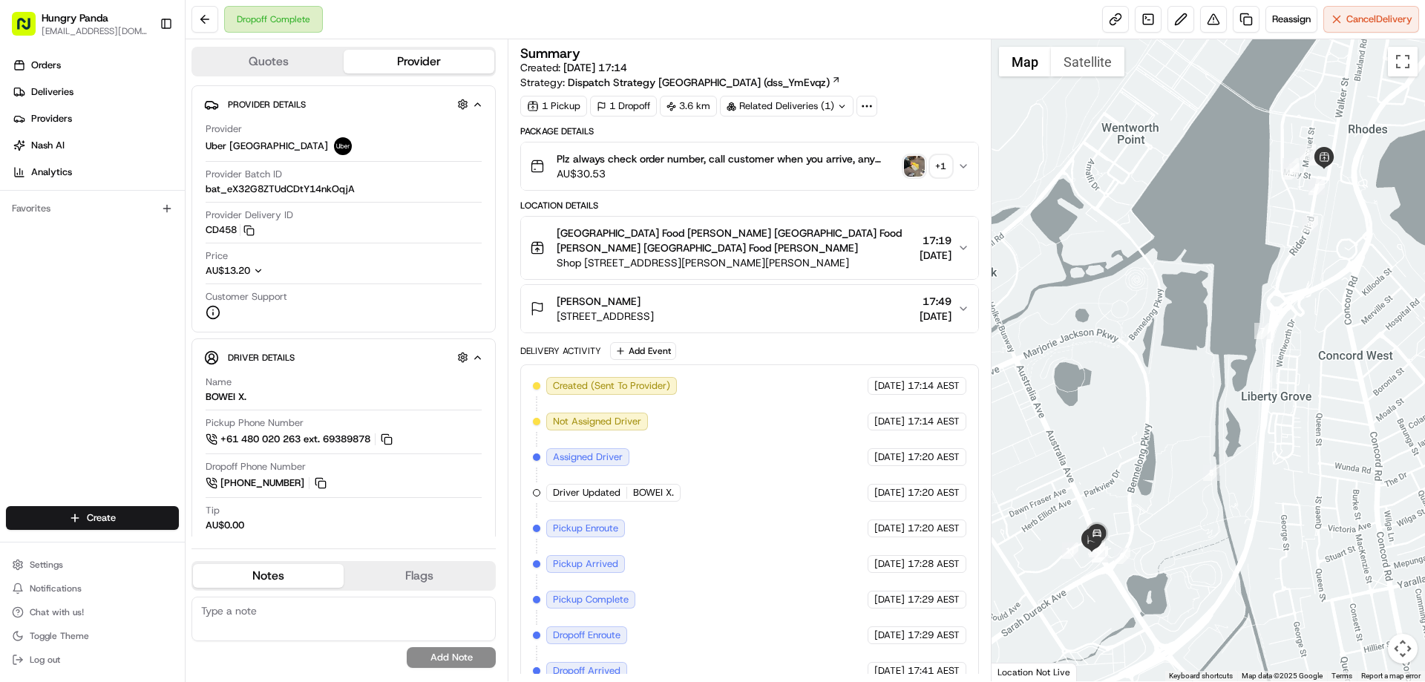
click at [966, 173] on button "Plz always check order number, call customer when you arrive, any delivery issu…" at bounding box center [749, 165] width 456 height 47
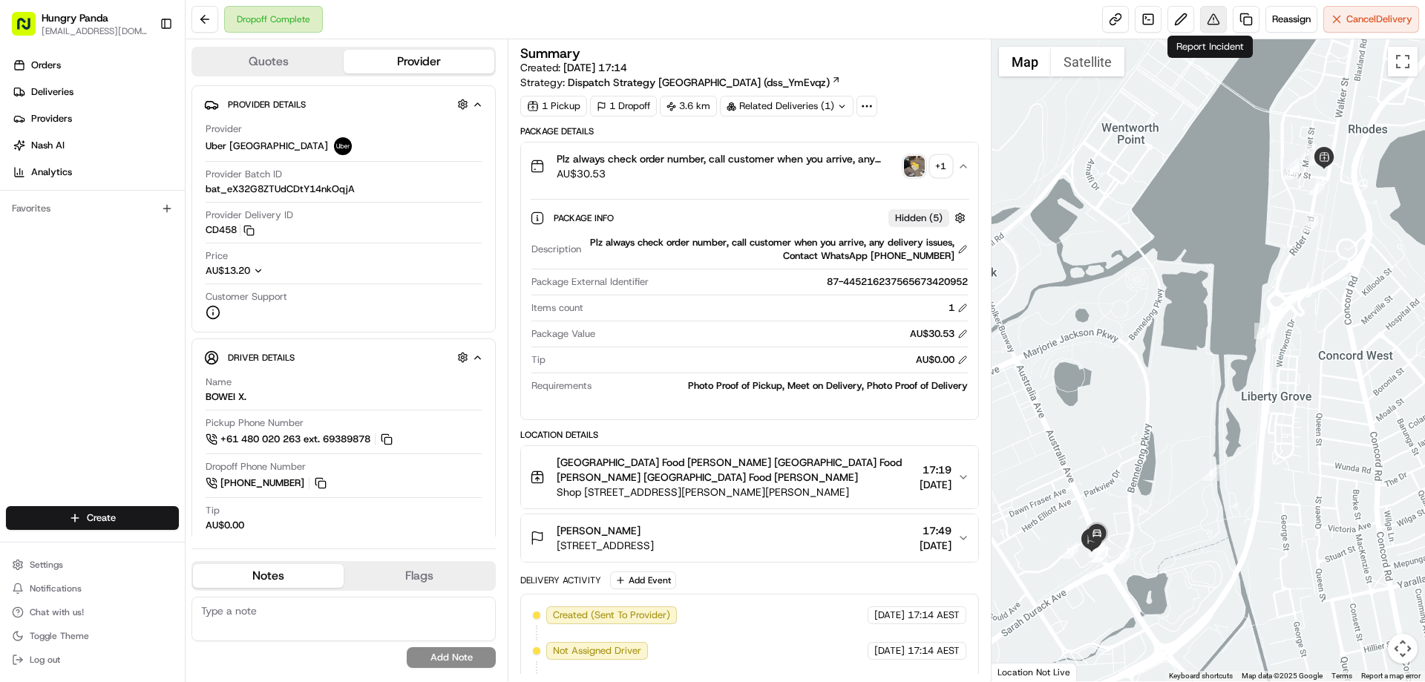
click at [1203, 22] on button at bounding box center [1213, 19] width 27 height 27
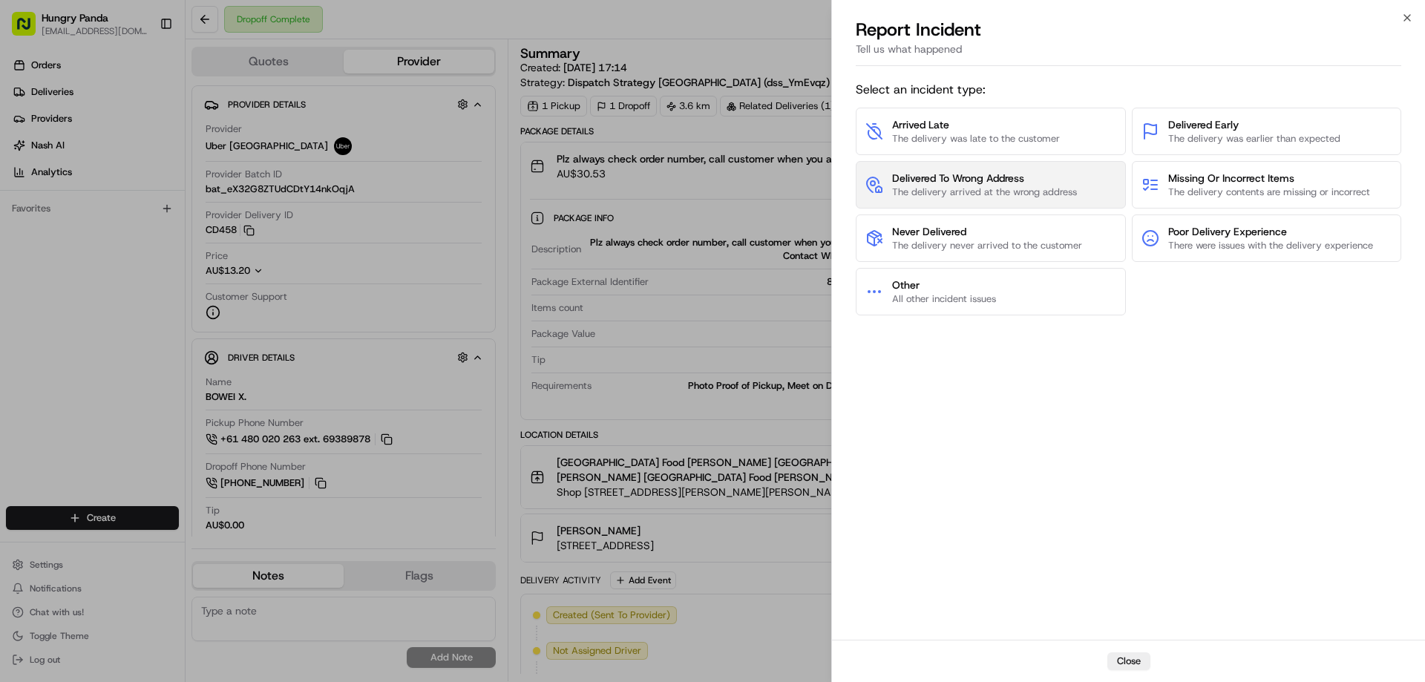
click at [1003, 186] on span "The delivery arrived at the wrong address" at bounding box center [984, 192] width 185 height 13
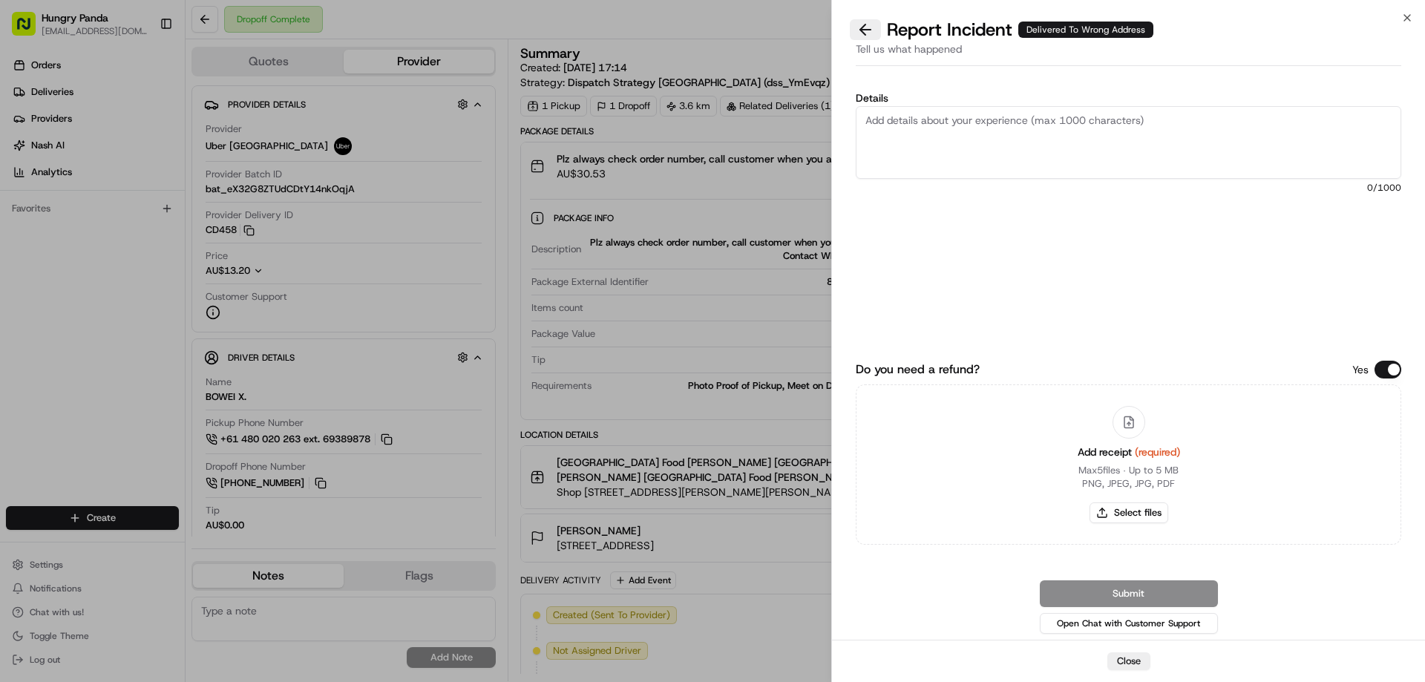
click at [869, 37] on button at bounding box center [865, 29] width 31 height 21
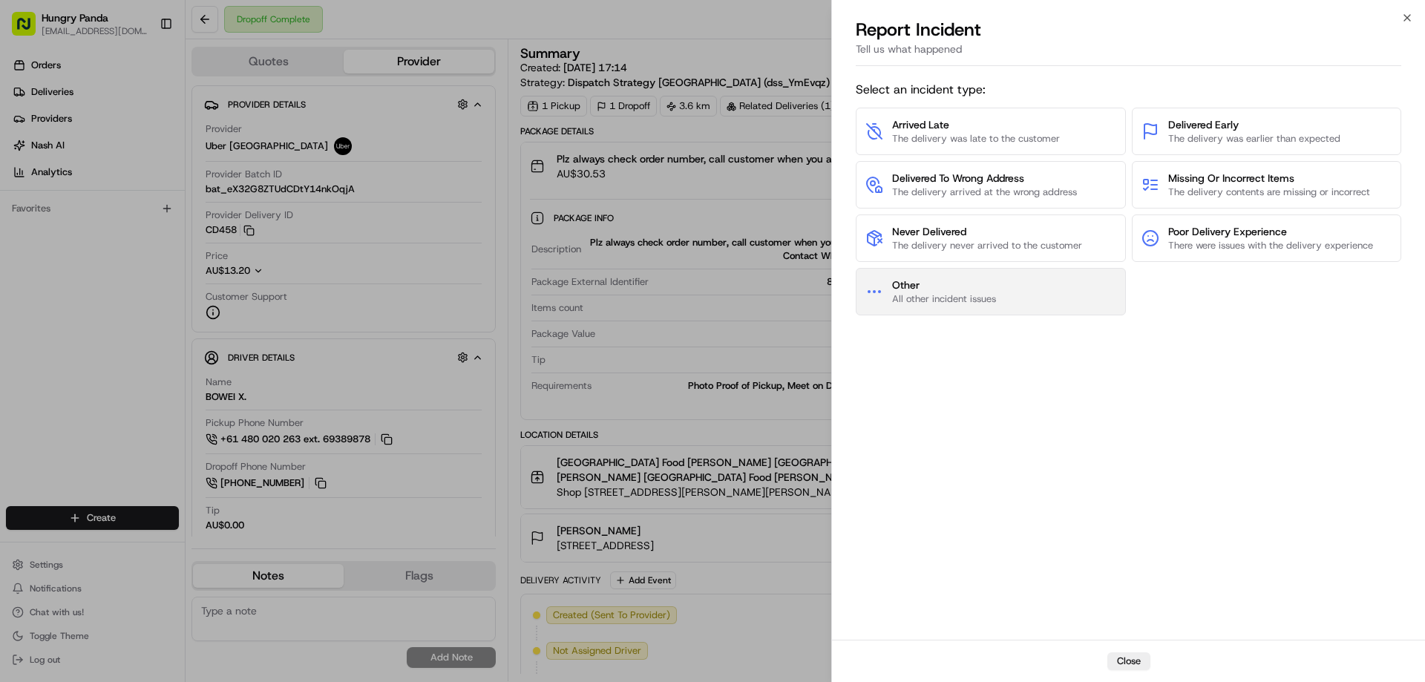
click at [927, 286] on span "Other" at bounding box center [944, 285] width 104 height 15
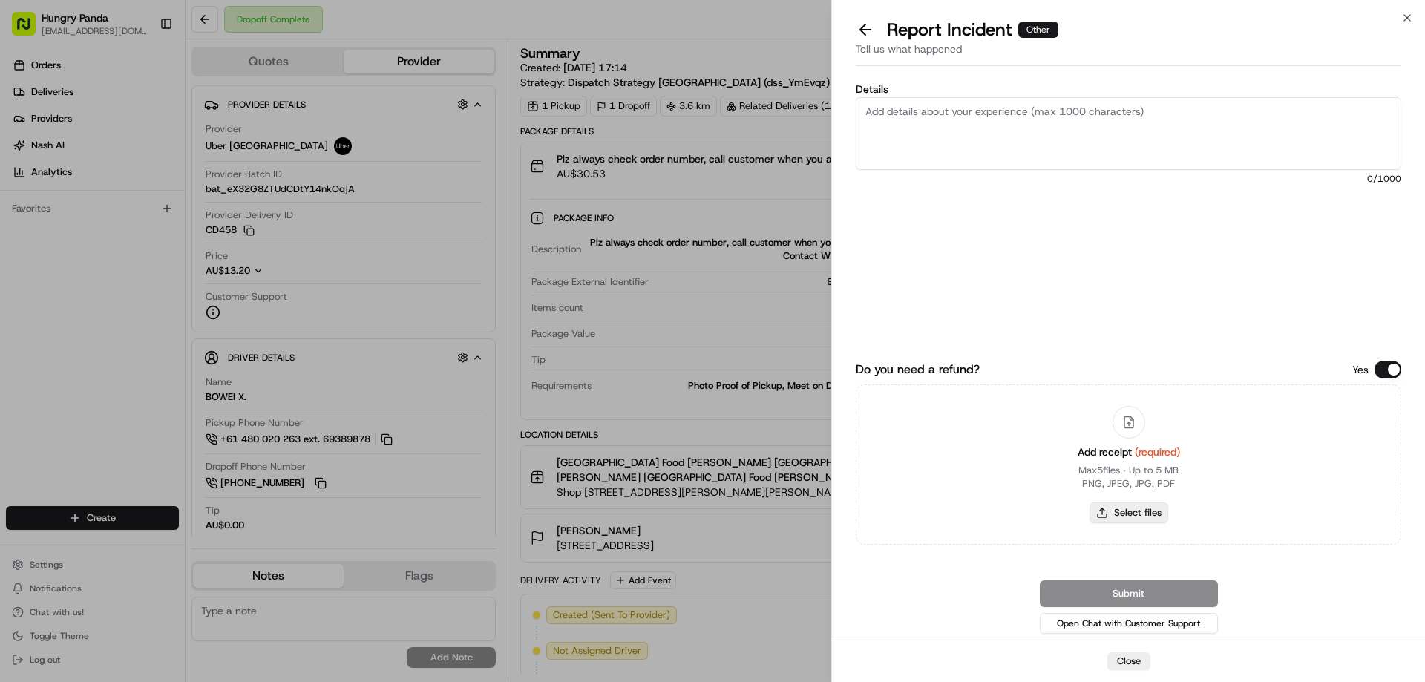
click at [1141, 517] on button "Select files" at bounding box center [1129, 512] width 79 height 21
type input "C:\fakepath\screenshot_2025-08-15_16-30-43.png"
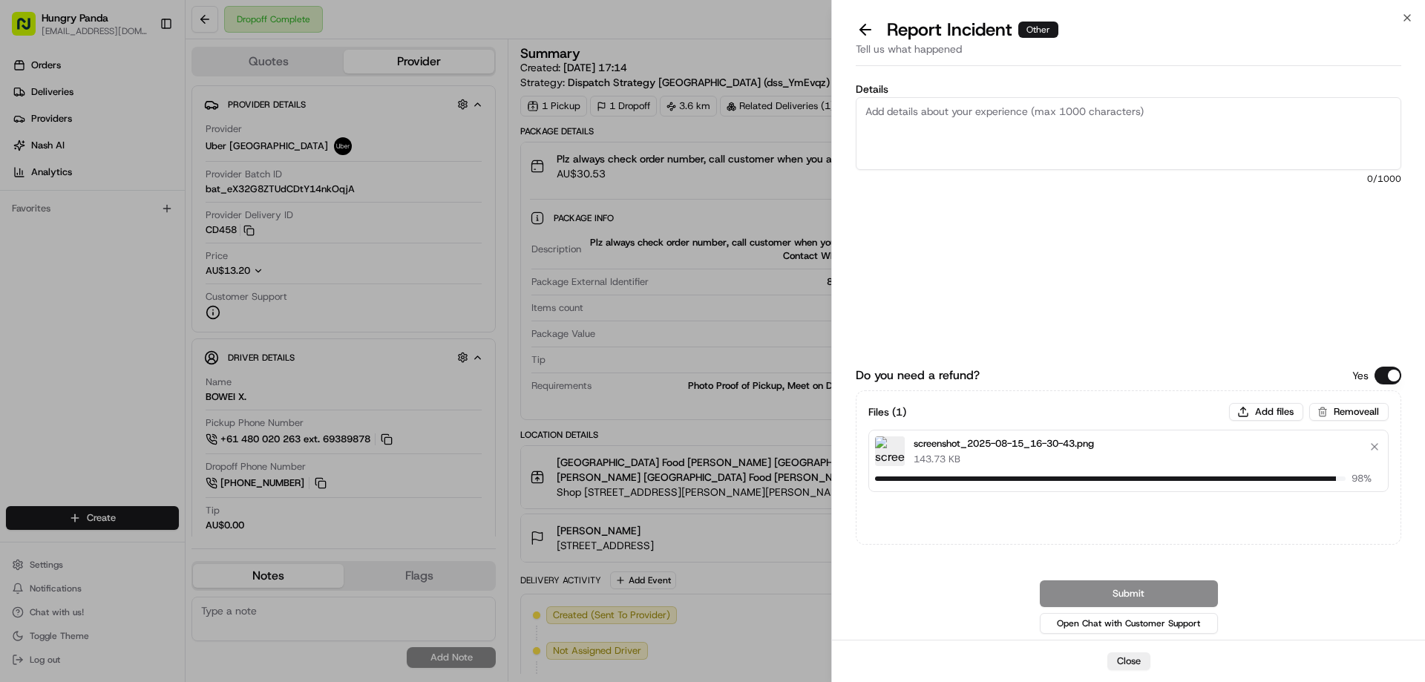
click at [952, 126] on textarea "Details" at bounding box center [1129, 133] width 546 height 73
click at [994, 129] on textarea "Details" at bounding box center [1129, 133] width 546 height 73
paste textarea "The customer reported that he did not receive the meal, the delivery photo take…"
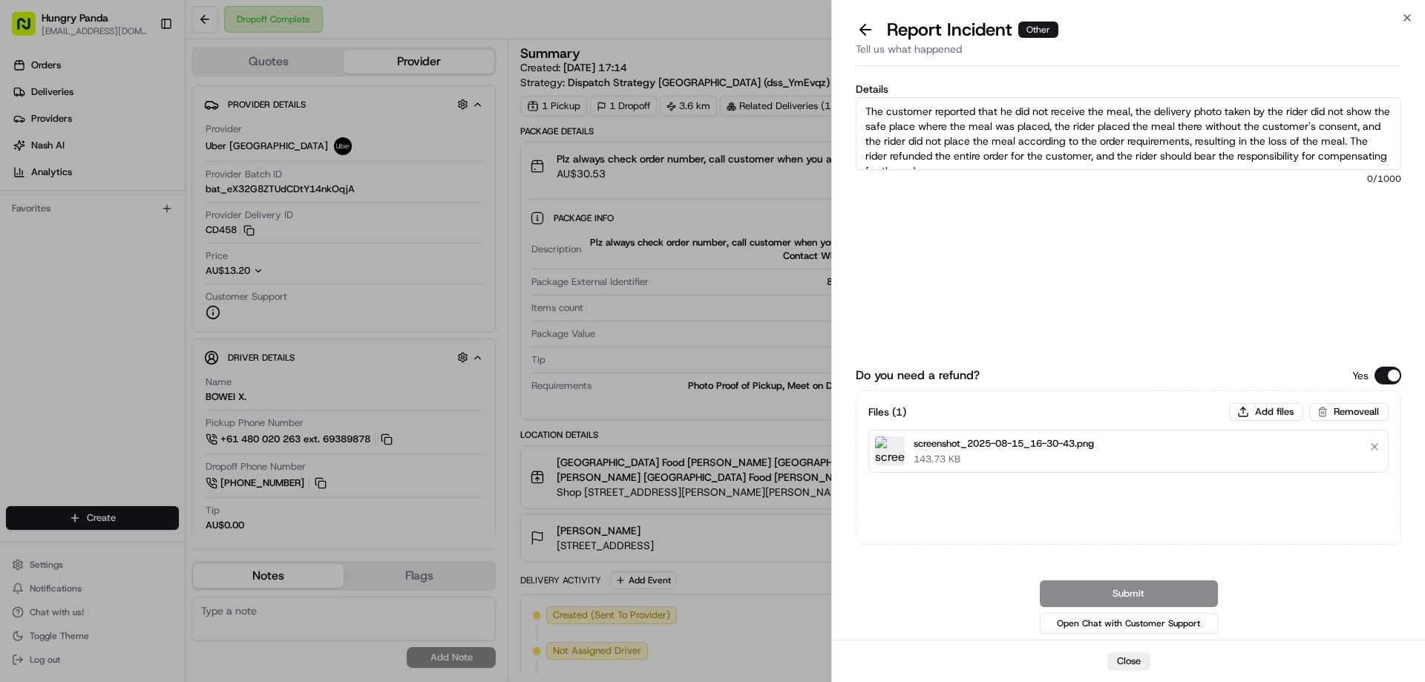
scroll to position [8, 0]
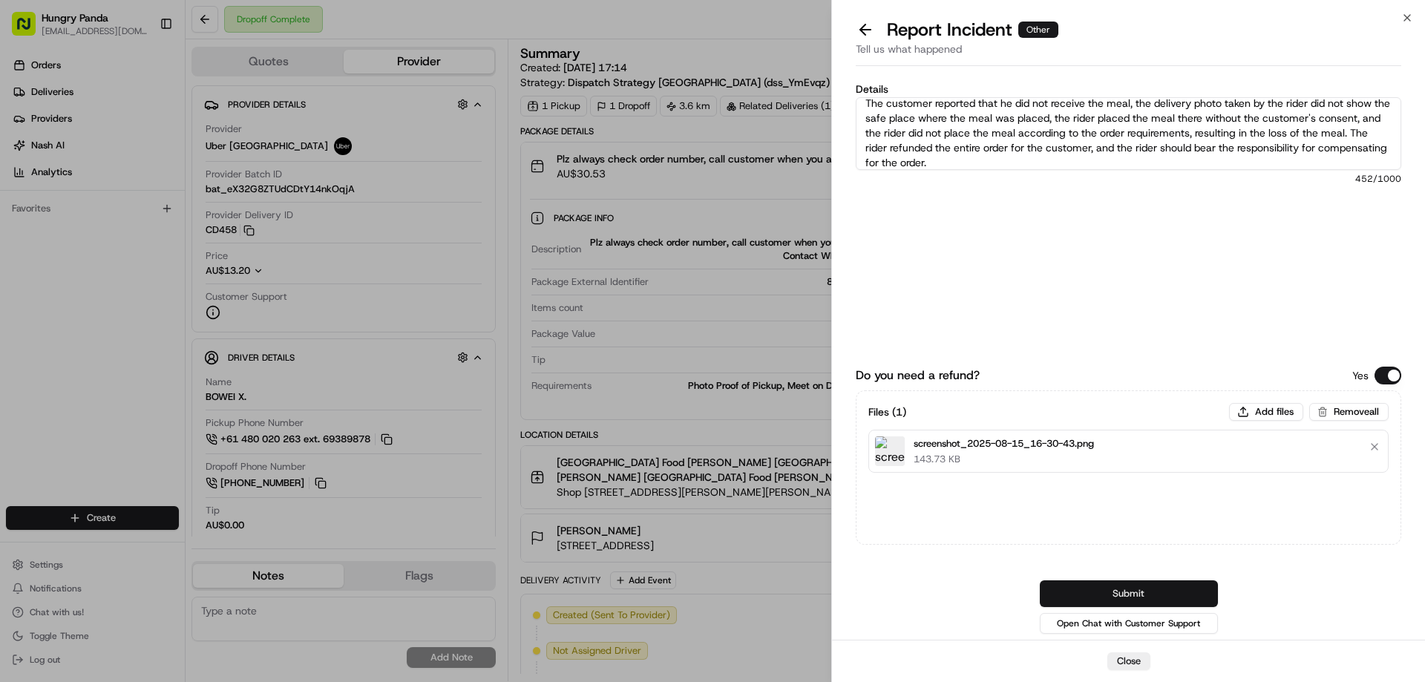
type textarea "The customer reported that he did not receive the meal, the delivery photo take…"
click at [1127, 583] on button "Submit" at bounding box center [1129, 593] width 178 height 27
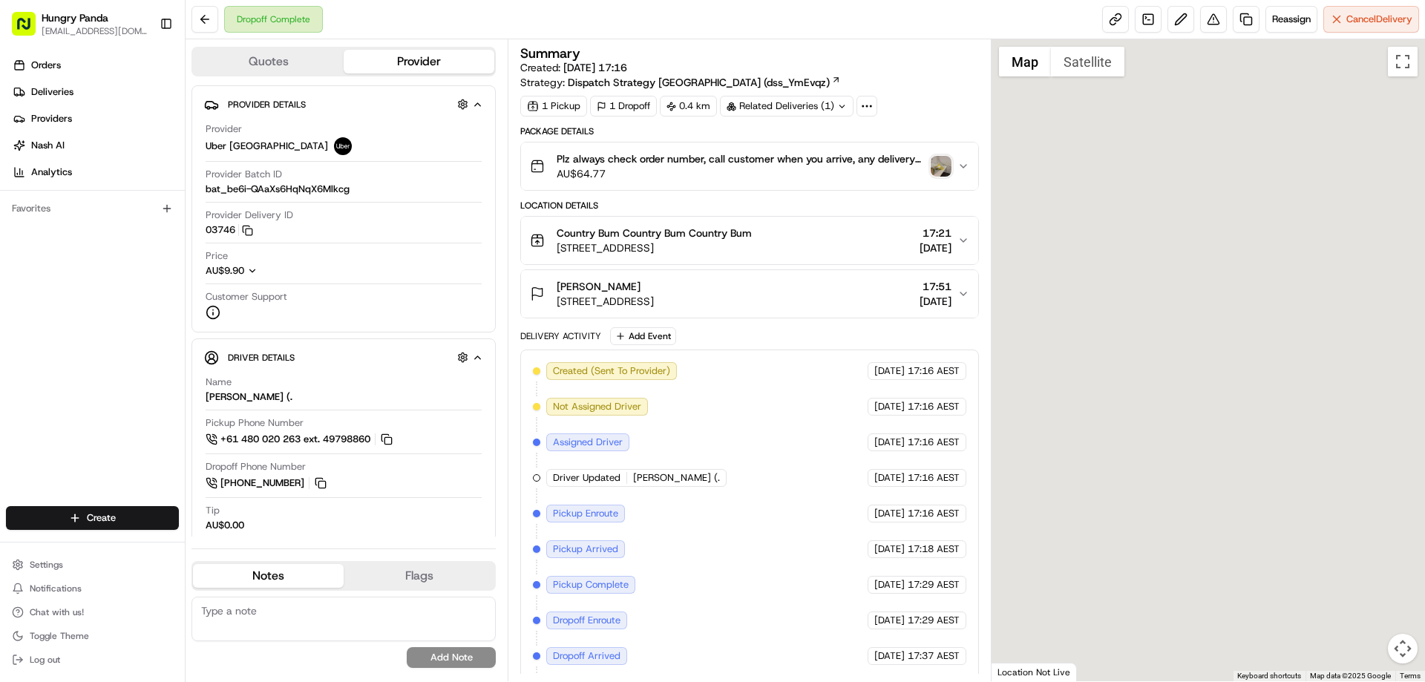
click at [935, 165] on img "button" at bounding box center [941, 166] width 21 height 21
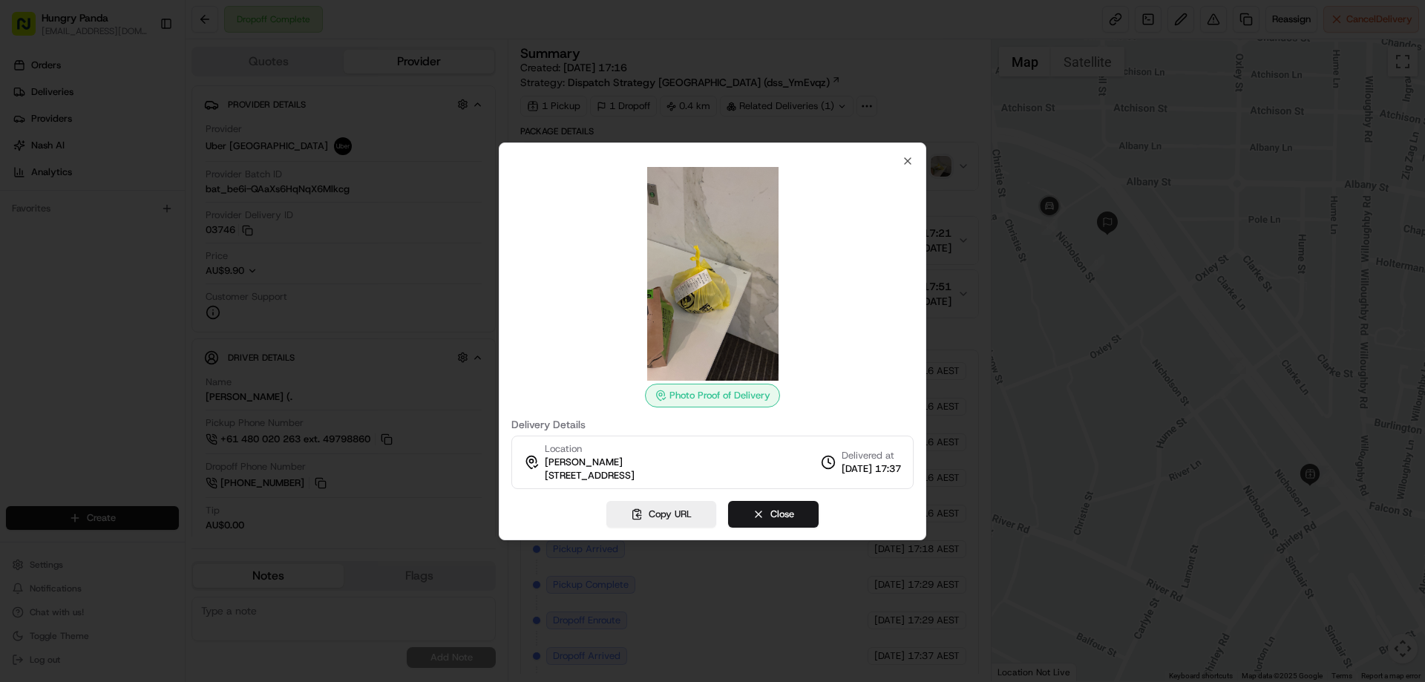
click at [961, 228] on div at bounding box center [712, 341] width 1425 height 682
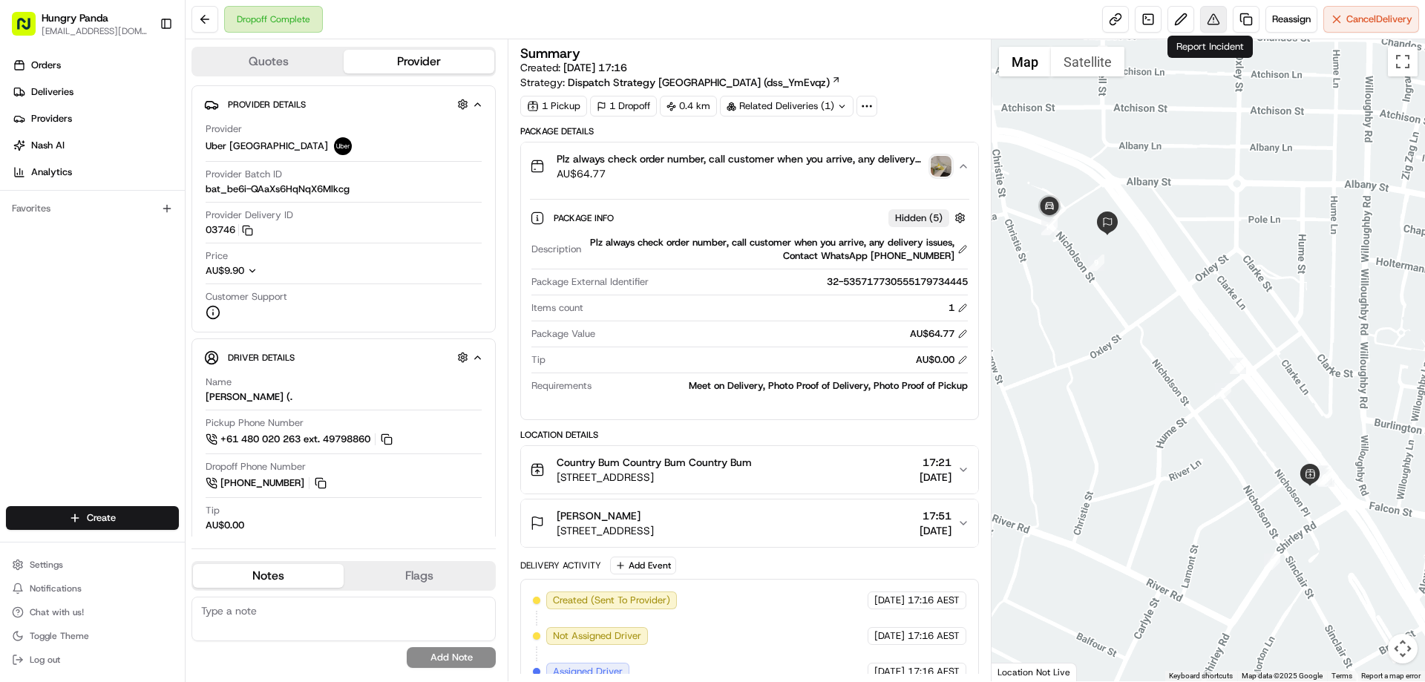
click at [1208, 16] on button at bounding box center [1213, 19] width 27 height 27
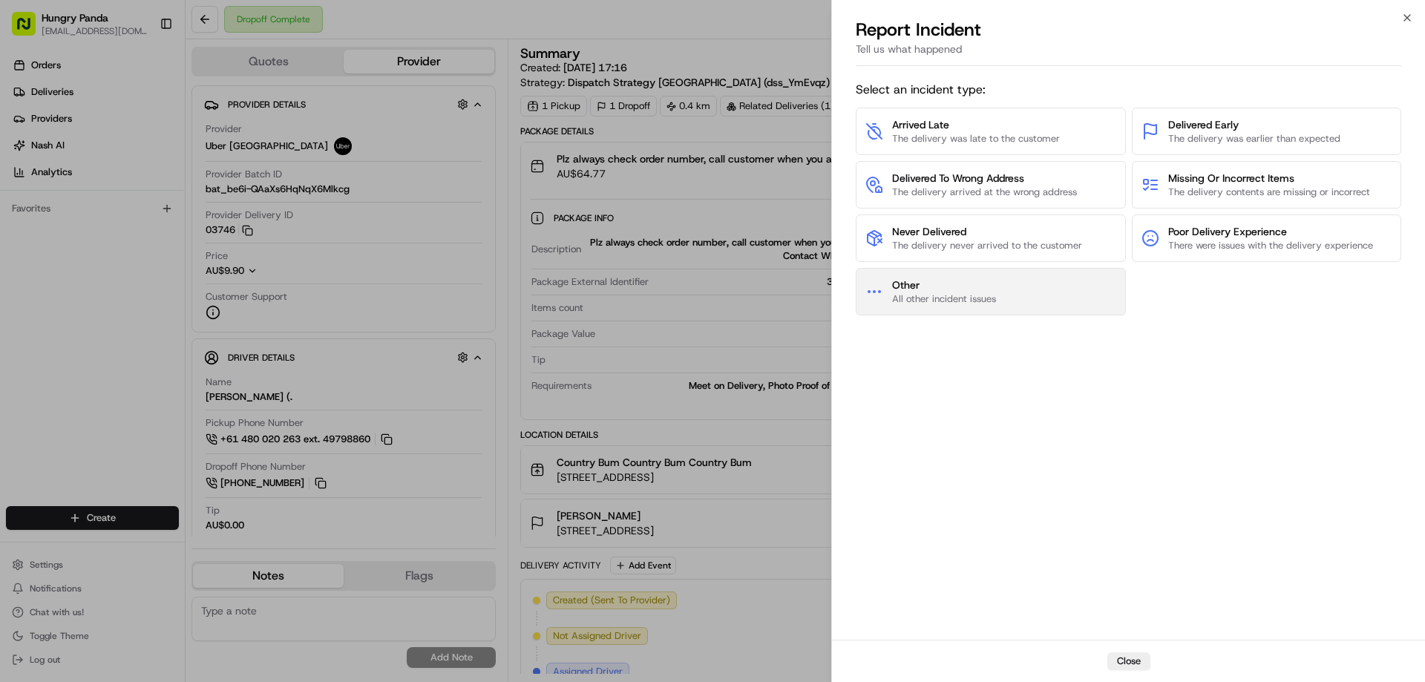
click at [930, 289] on span "Other" at bounding box center [944, 285] width 104 height 15
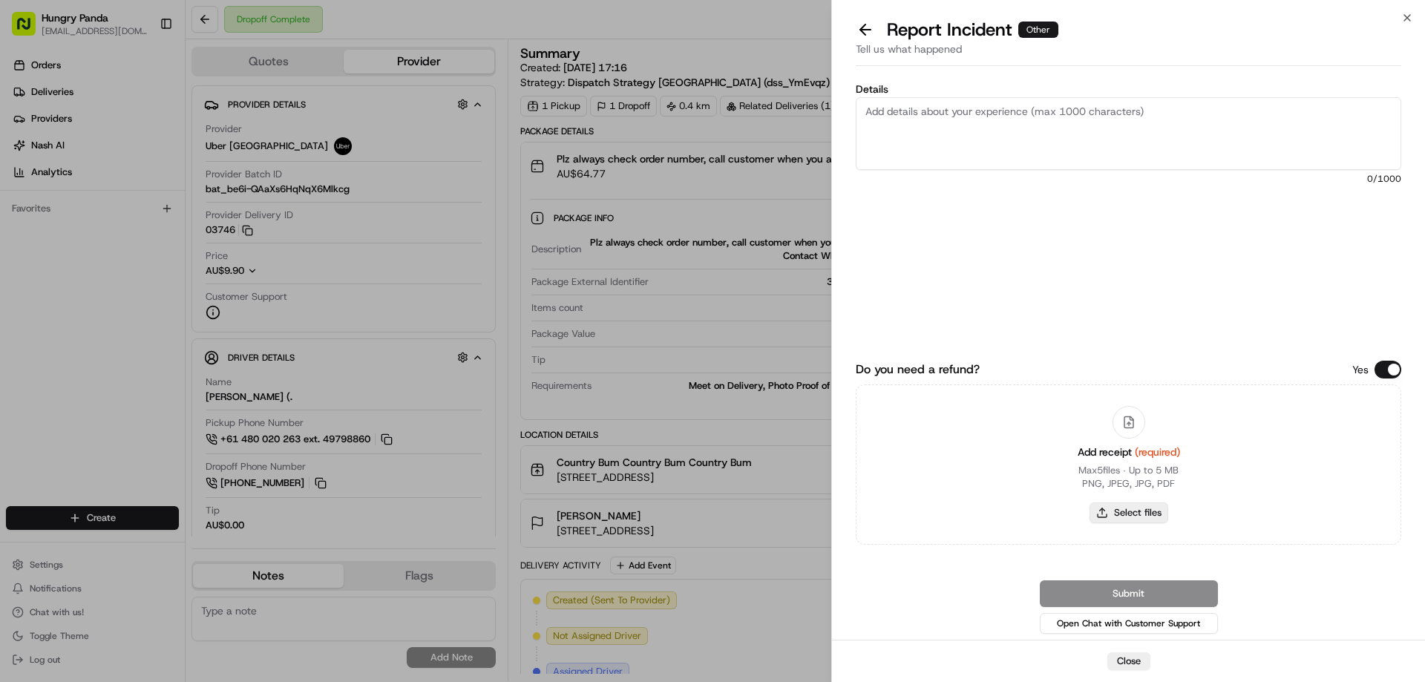
click at [1125, 509] on button "Select files" at bounding box center [1129, 512] width 79 height 21
type input "C:\fakepath\screenshot_2025-08-15_16-31-54.png"
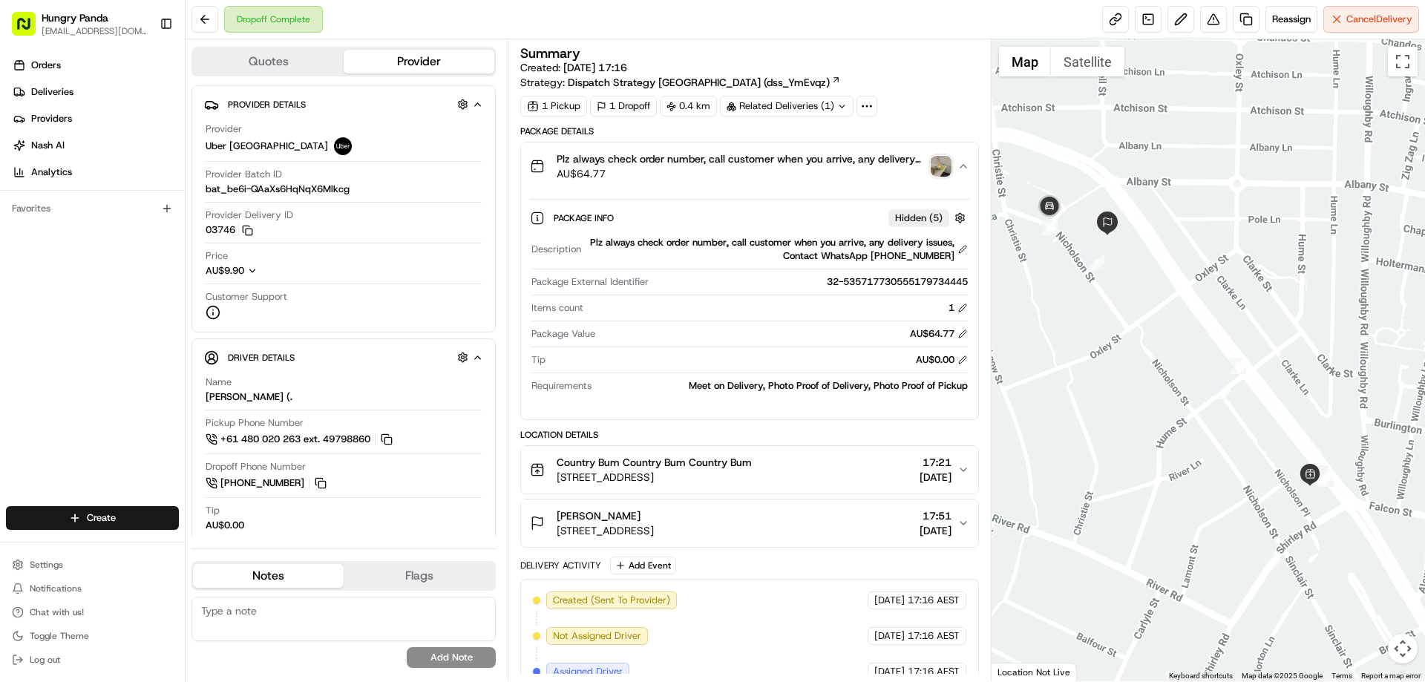
click at [941, 166] on img "button" at bounding box center [941, 166] width 21 height 21
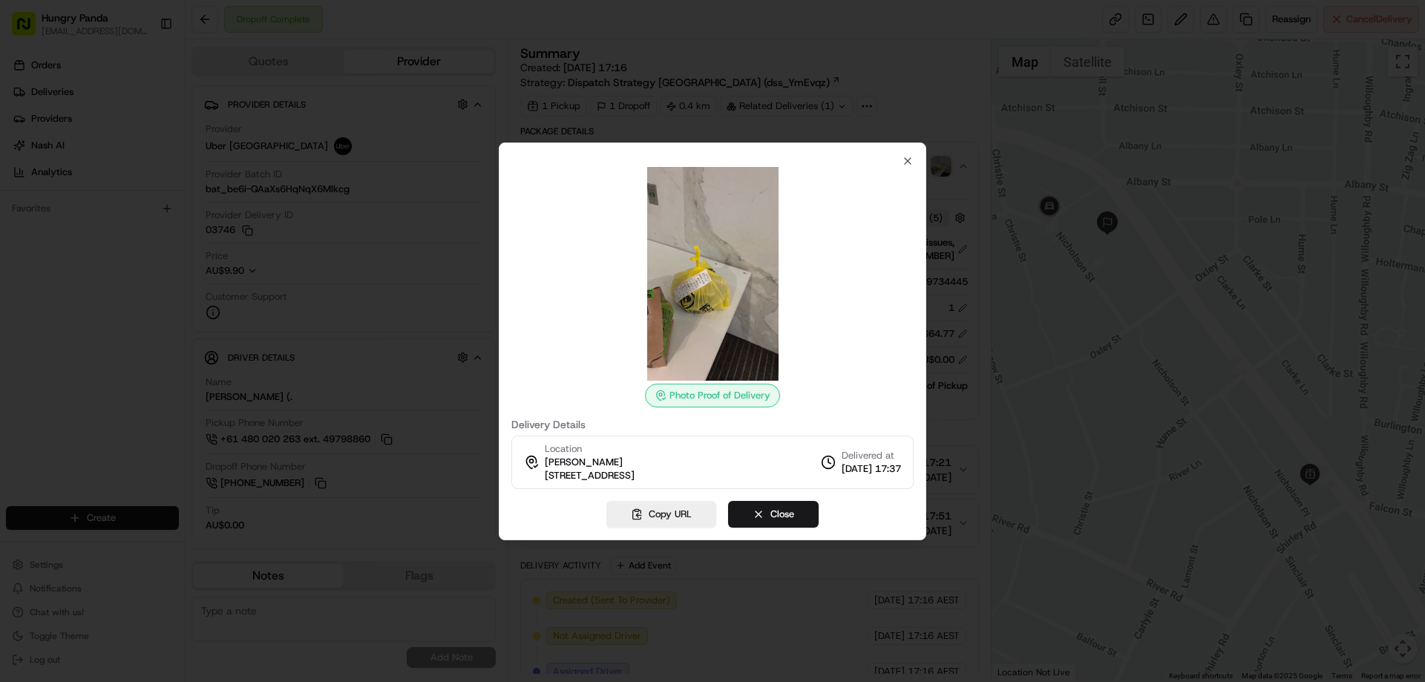
click at [1026, 166] on div at bounding box center [712, 341] width 1425 height 682
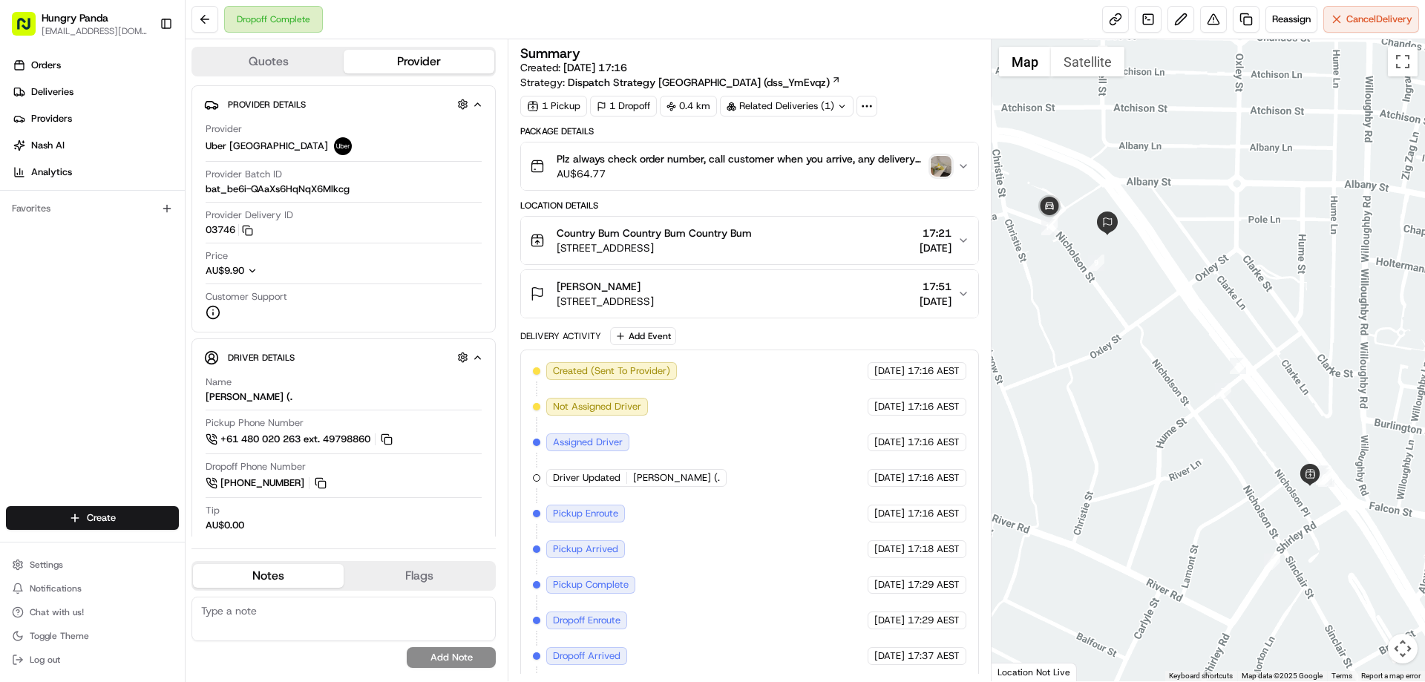
click at [1216, 35] on div "Dropoff Complete Reassign Cancel Delivery" at bounding box center [805, 19] width 1239 height 39
click at [1208, 15] on button at bounding box center [1213, 19] width 27 height 27
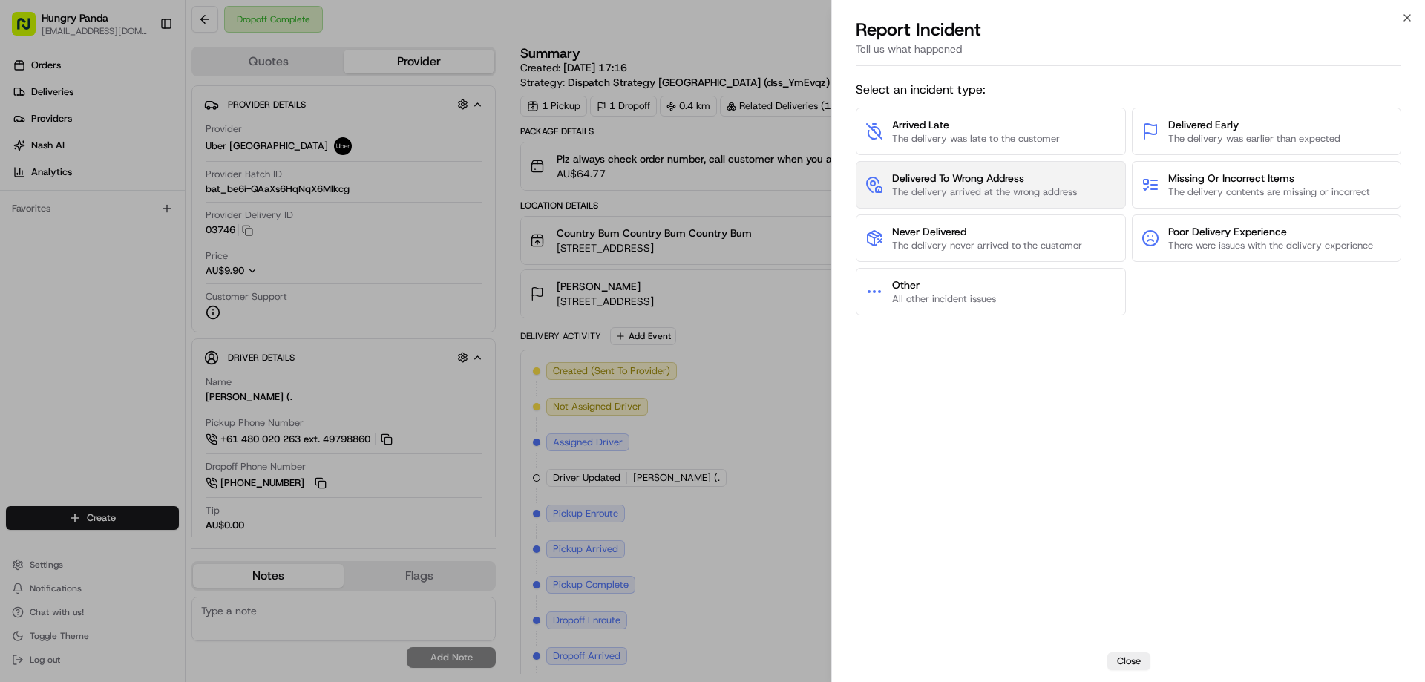
click at [1019, 185] on span "Delivered To Wrong Address" at bounding box center [984, 178] width 185 height 15
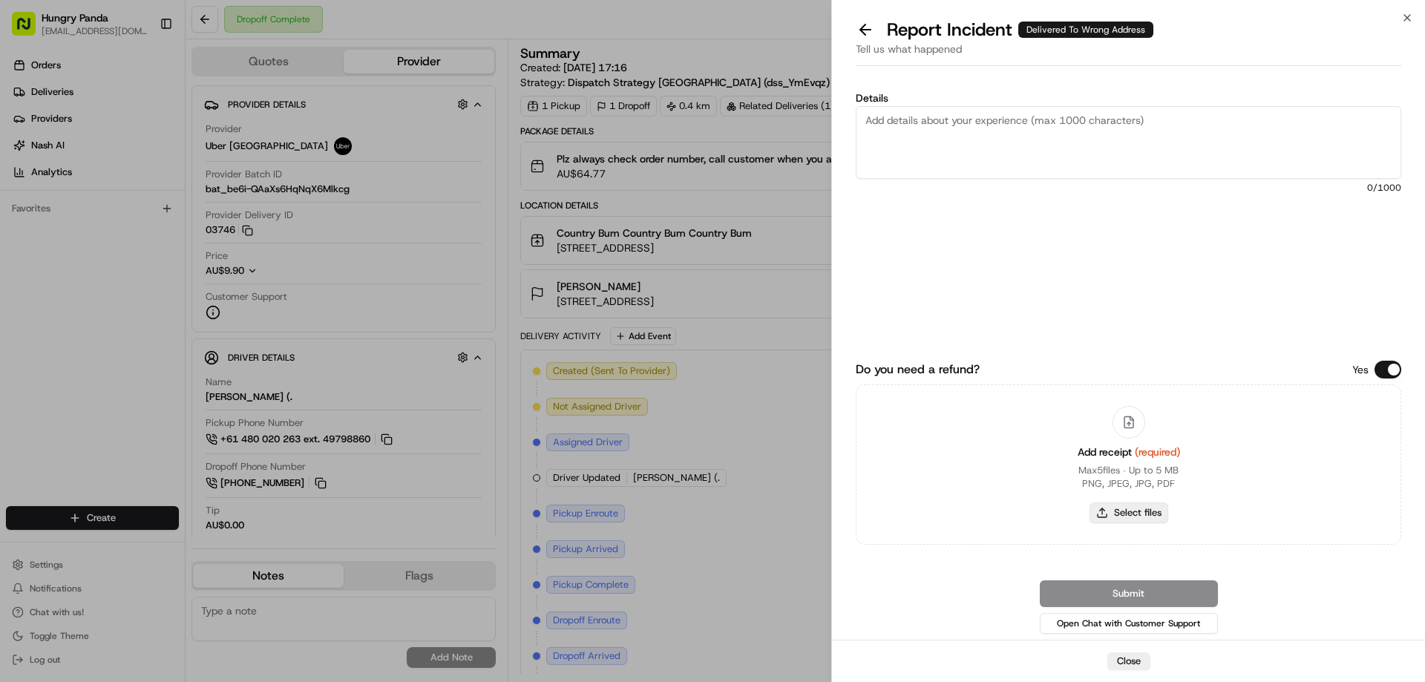
click at [1123, 510] on button "Select files" at bounding box center [1129, 512] width 79 height 21
type input "C:\fakepath\screenshot_2025-08-15_16-31-54.png"
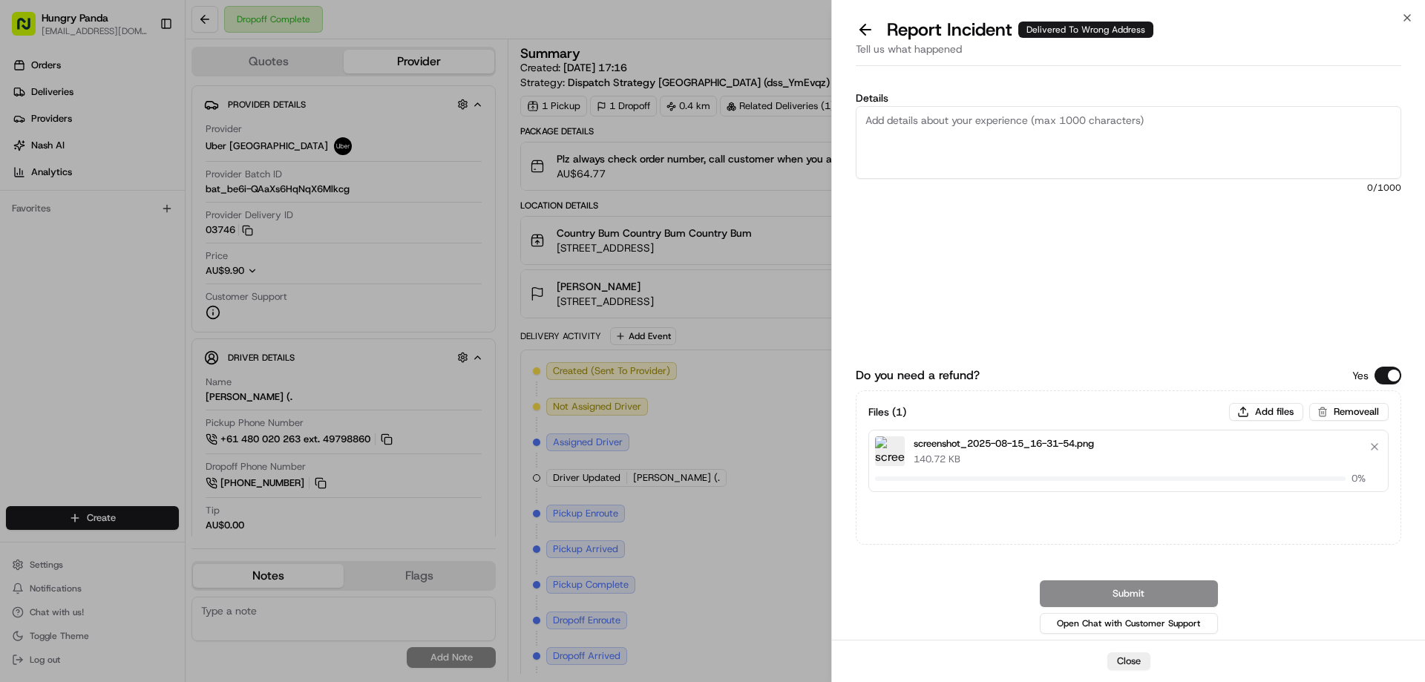
click at [1018, 153] on textarea "Details" at bounding box center [1129, 142] width 546 height 73
drag, startPoint x: 992, startPoint y: 141, endPoint x: 1064, endPoint y: 160, distance: 74.5
click at [992, 142] on textarea "Details" at bounding box center [1129, 142] width 546 height 73
paste textarea "The customer reported that he did not receive the food. The photo taken by the …"
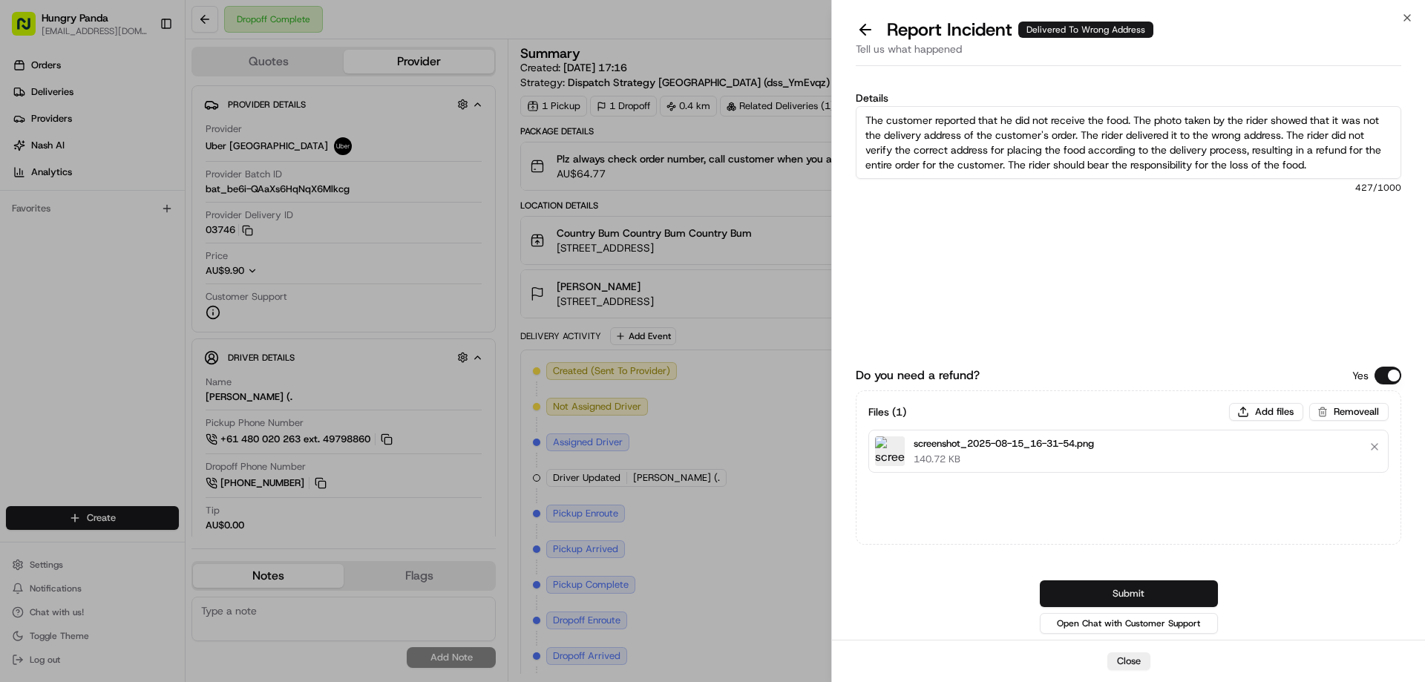
type textarea "The customer reported that he did not receive the food. The photo taken by the …"
click at [1156, 589] on button "Submit" at bounding box center [1129, 593] width 178 height 27
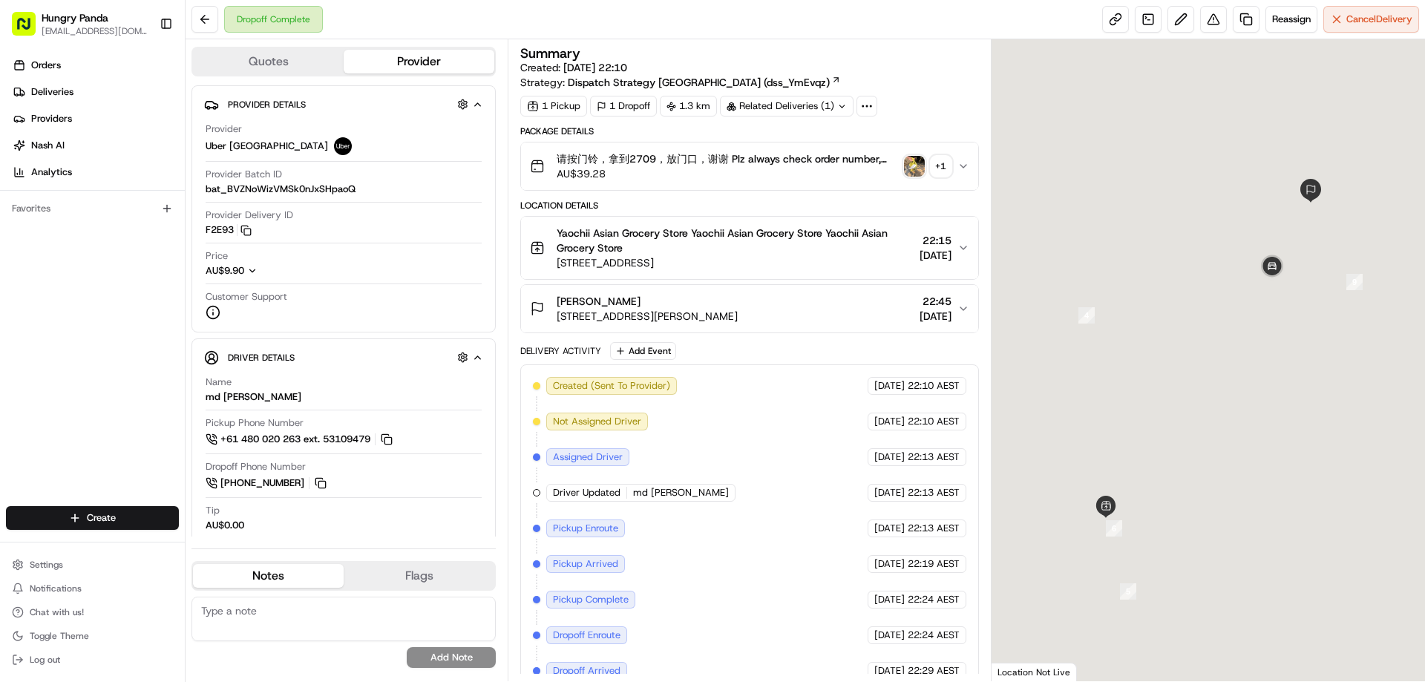
click at [915, 166] on img "button" at bounding box center [914, 166] width 21 height 21
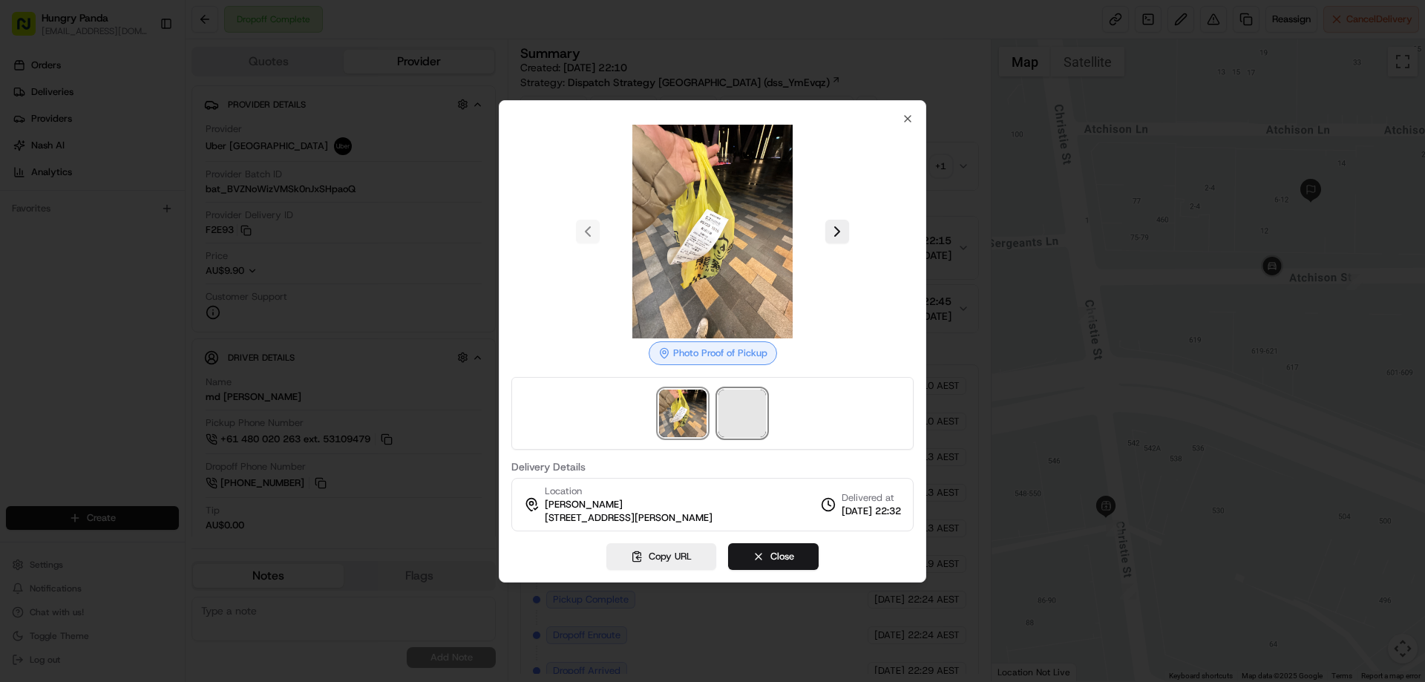
drag, startPoint x: 744, startPoint y: 410, endPoint x: 779, endPoint y: 341, distance: 76.7
click at [744, 411] on span at bounding box center [741, 413] width 47 height 47
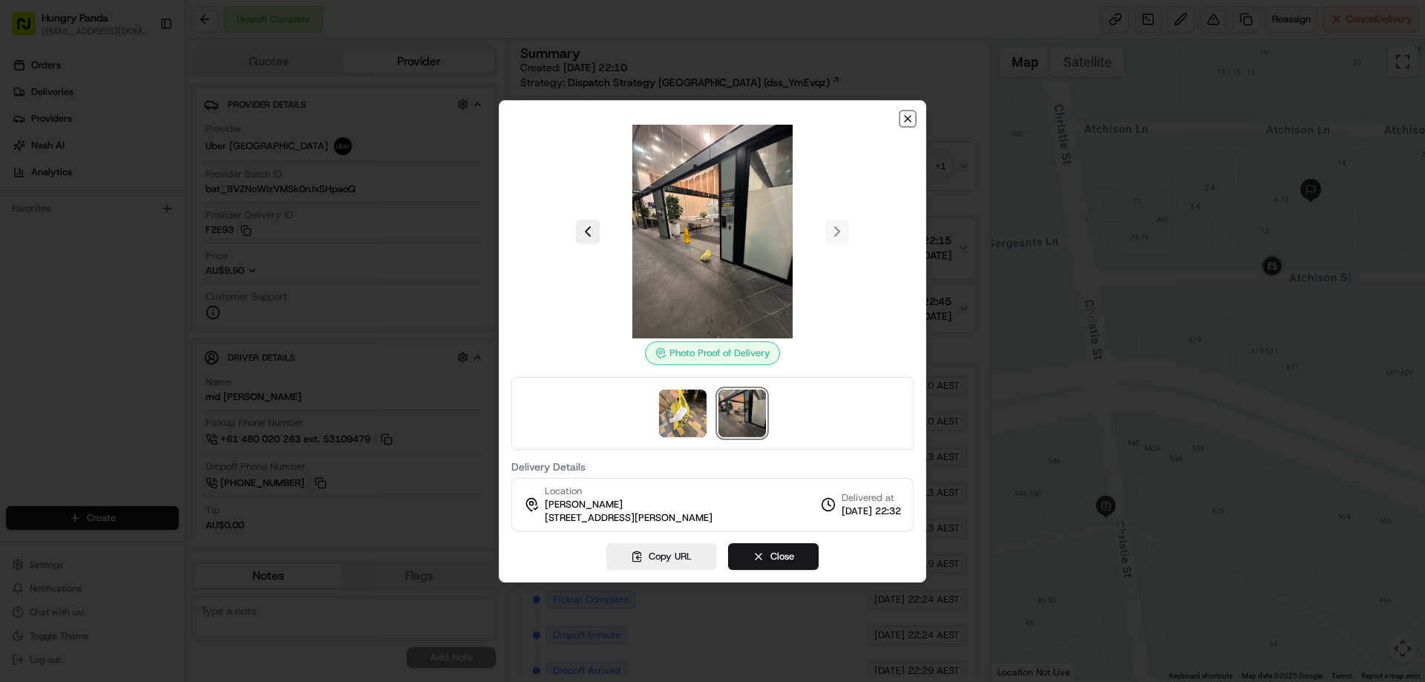
click at [904, 113] on icon "button" at bounding box center [908, 119] width 12 height 12
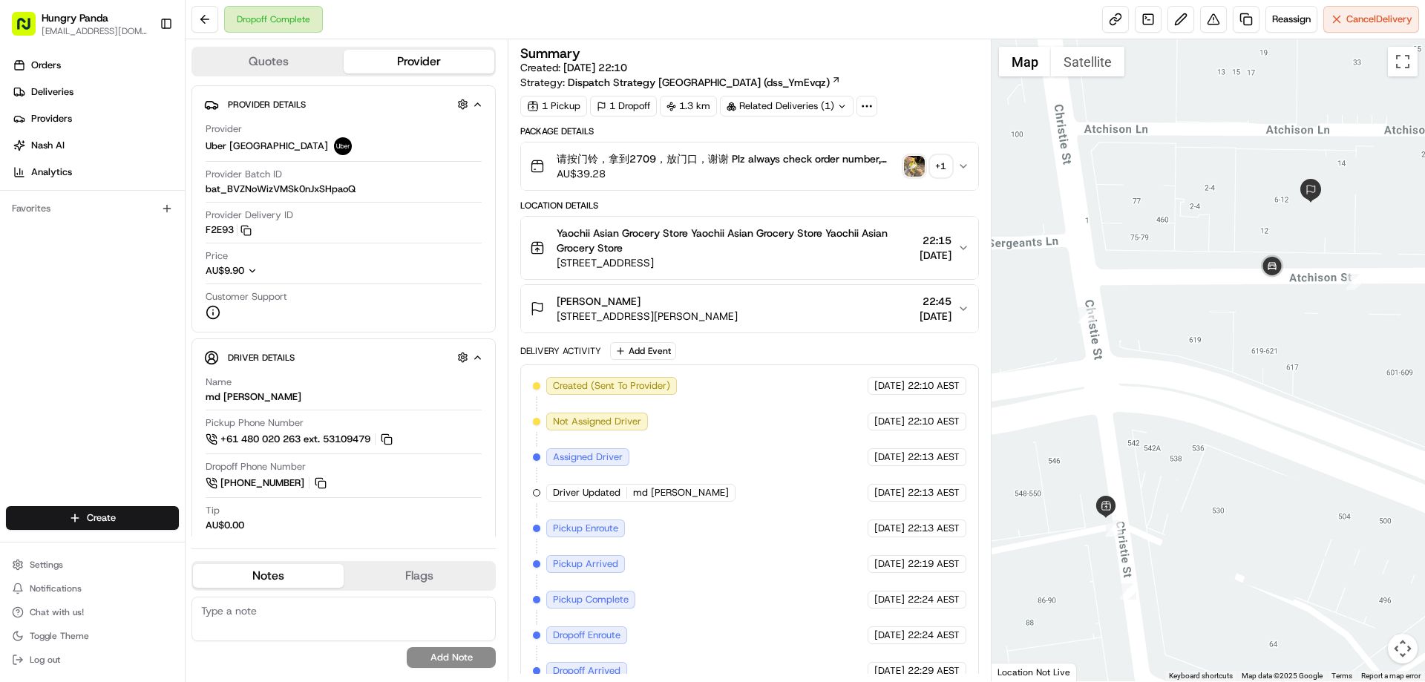
click at [969, 160] on button "请按门铃，拿到2709，放门口，谢谢 Plz always check order number, call customer when you arrive…" at bounding box center [749, 165] width 456 height 47
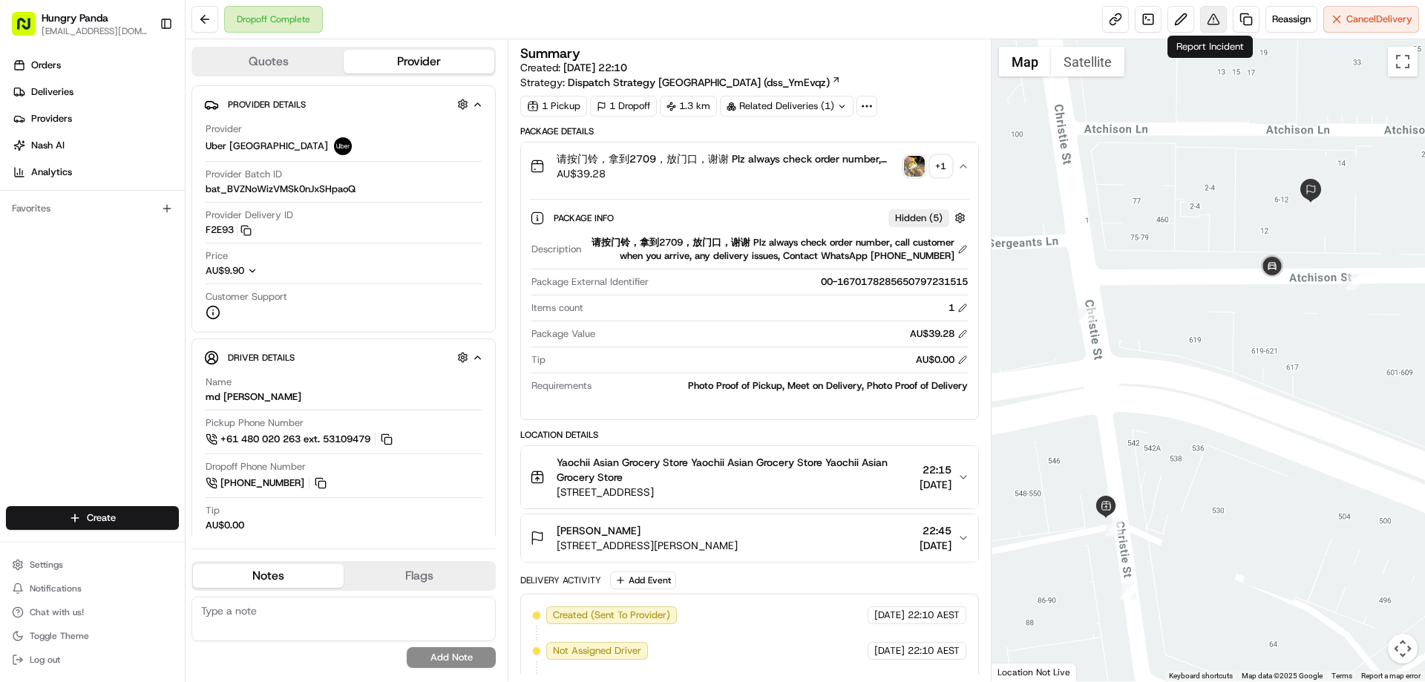
click at [1217, 21] on button at bounding box center [1213, 19] width 27 height 27
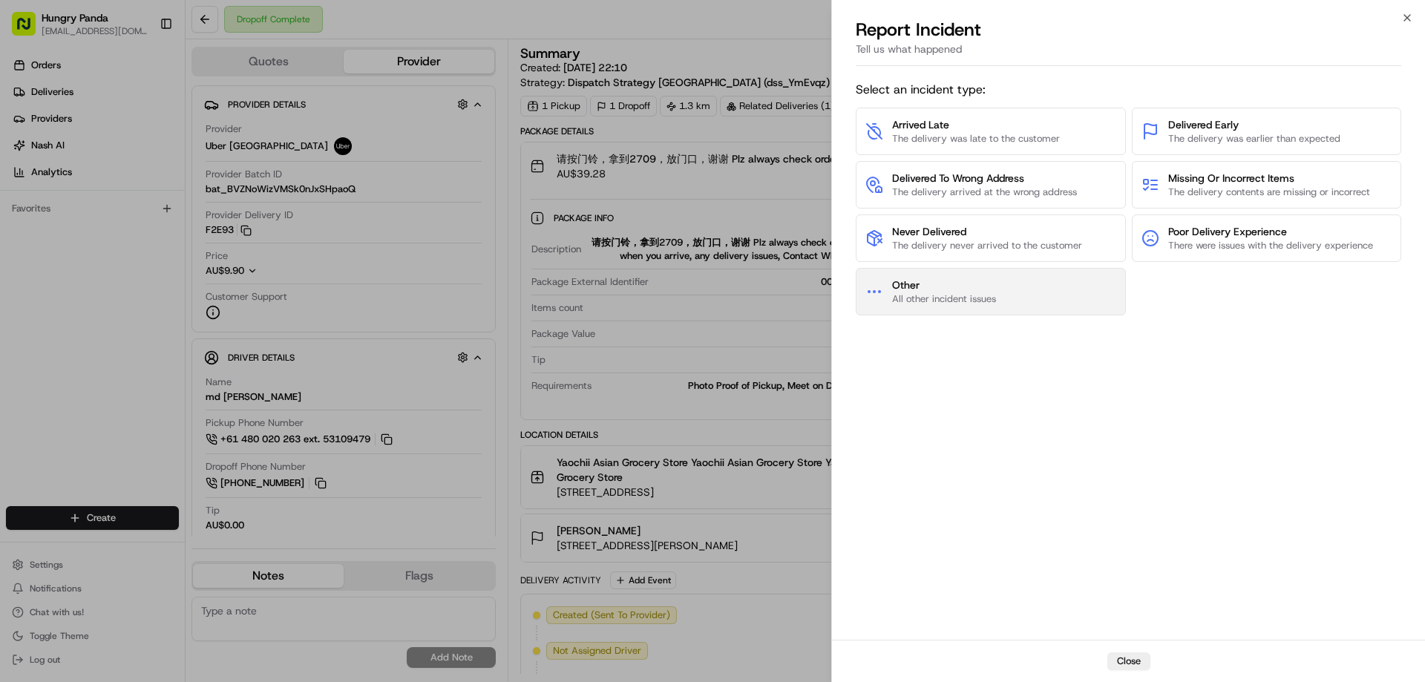
click at [946, 274] on button "Other All other incident issues" at bounding box center [991, 291] width 270 height 47
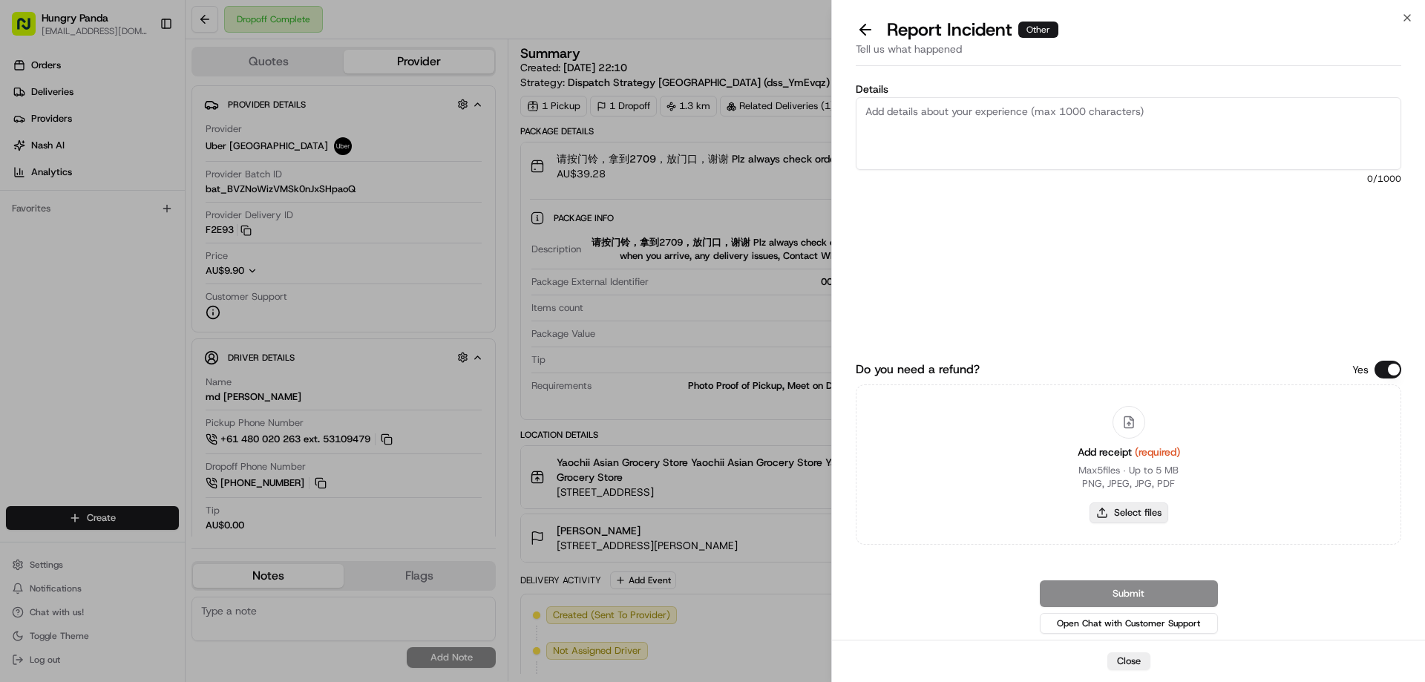
click at [1118, 522] on button "Select files" at bounding box center [1129, 512] width 79 height 21
type input "C:\fakepath\screenshot_2025-08-15_16-33-50.png"
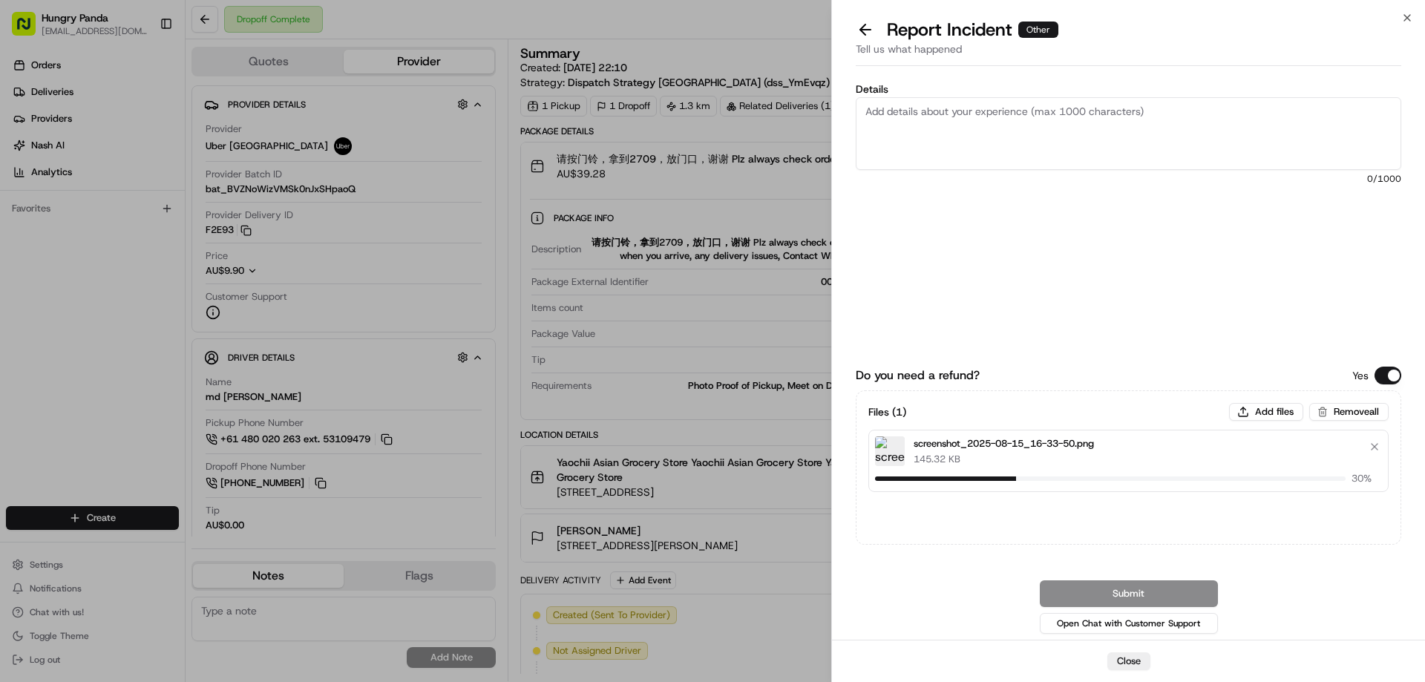
click at [889, 119] on textarea "Details" at bounding box center [1129, 133] width 546 height 73
drag, startPoint x: 1007, startPoint y: 152, endPoint x: 1101, endPoint y: 209, distance: 109.2
click at [1007, 154] on textarea "Details" at bounding box center [1129, 133] width 546 height 73
paste textarea "The customer reported that he did not receive the meal, the delivery photo take…"
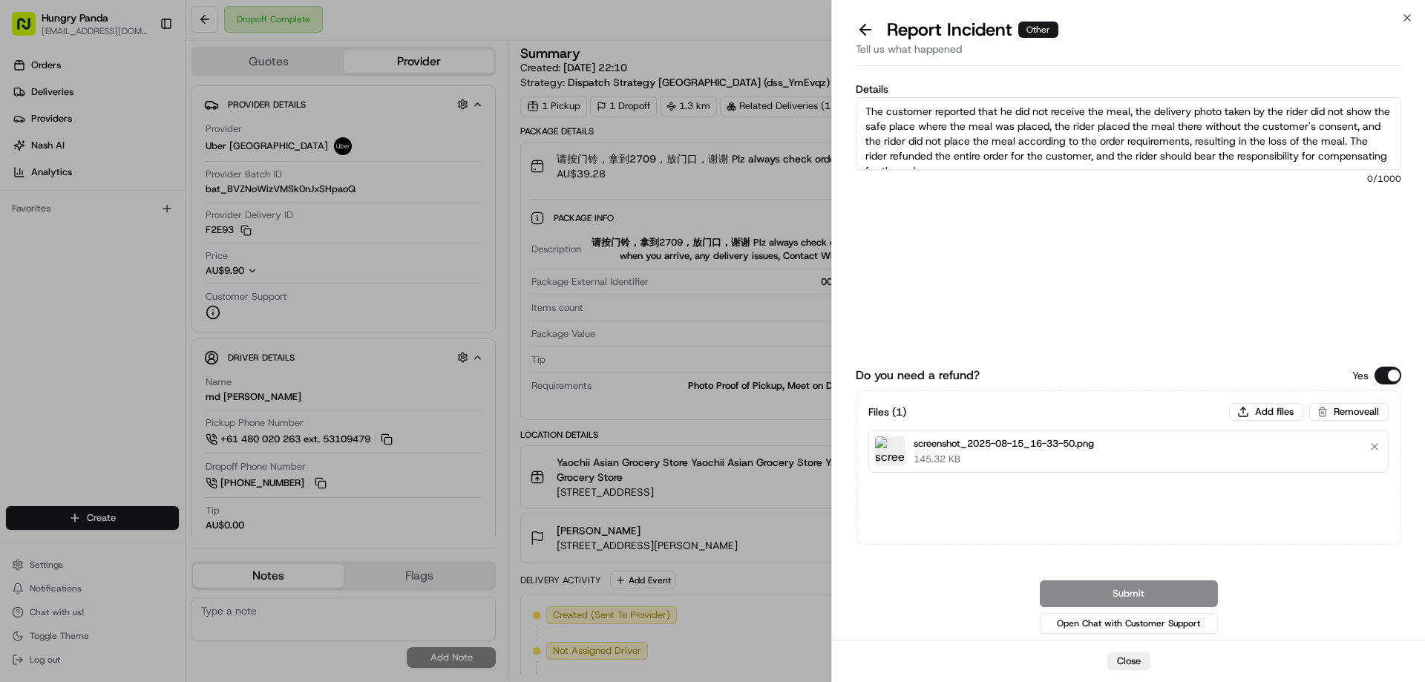
scroll to position [8, 0]
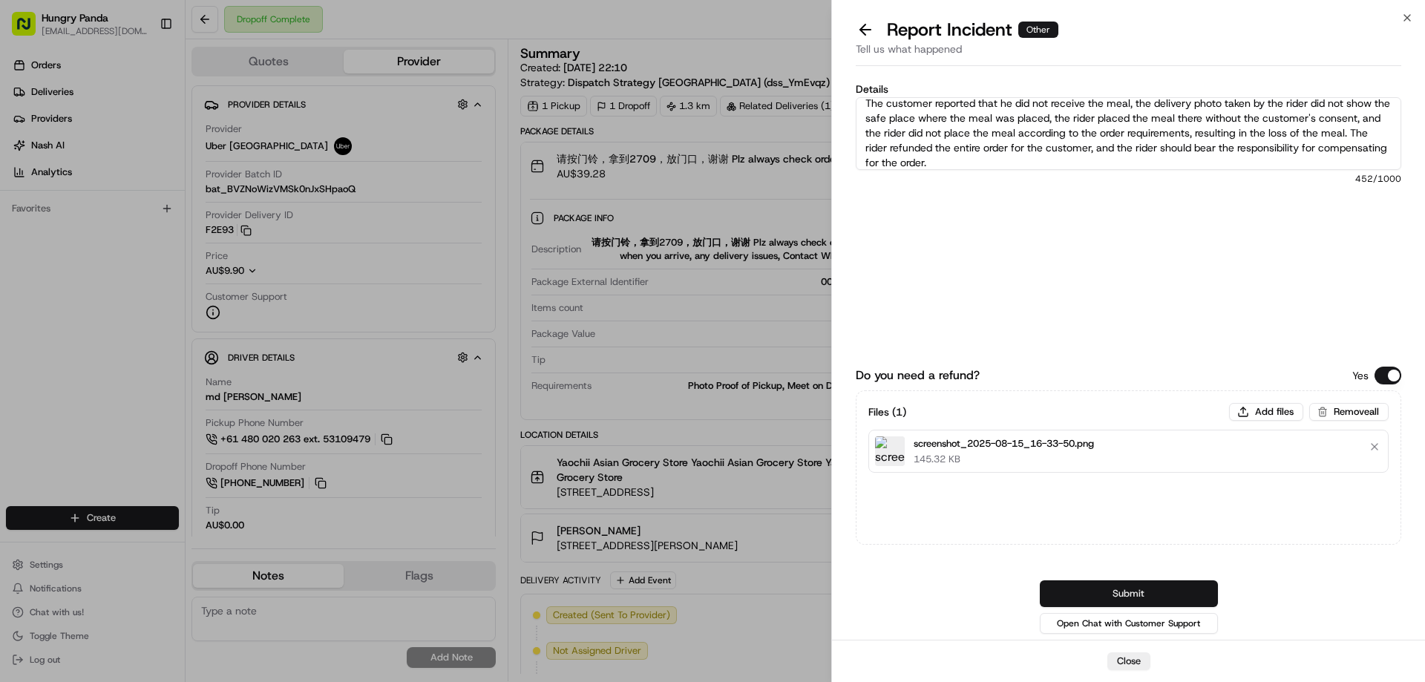
type textarea "The customer reported that he did not receive the meal, the delivery photo take…"
drag, startPoint x: 1160, startPoint y: 599, endPoint x: 1166, endPoint y: 526, distance: 73.0
click at [1160, 600] on button "Submit" at bounding box center [1129, 593] width 178 height 27
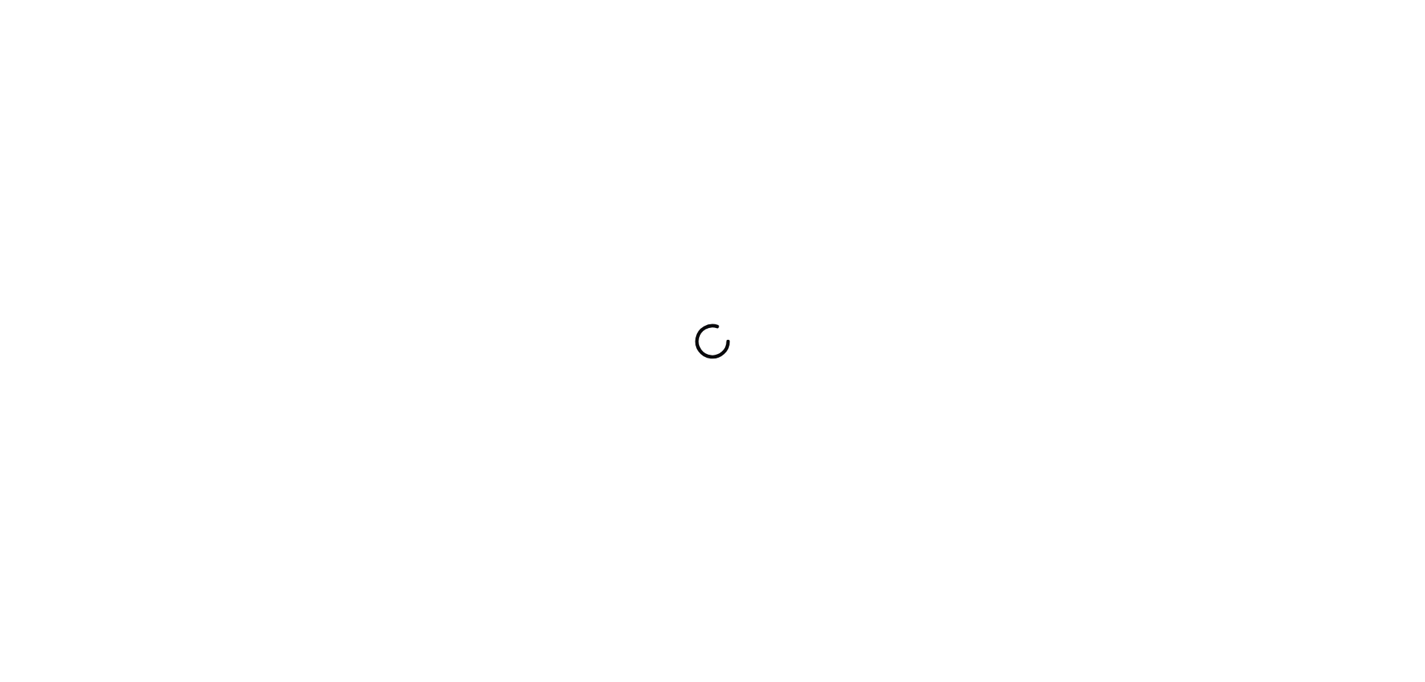
click at [923, 321] on div at bounding box center [712, 341] width 1425 height 682
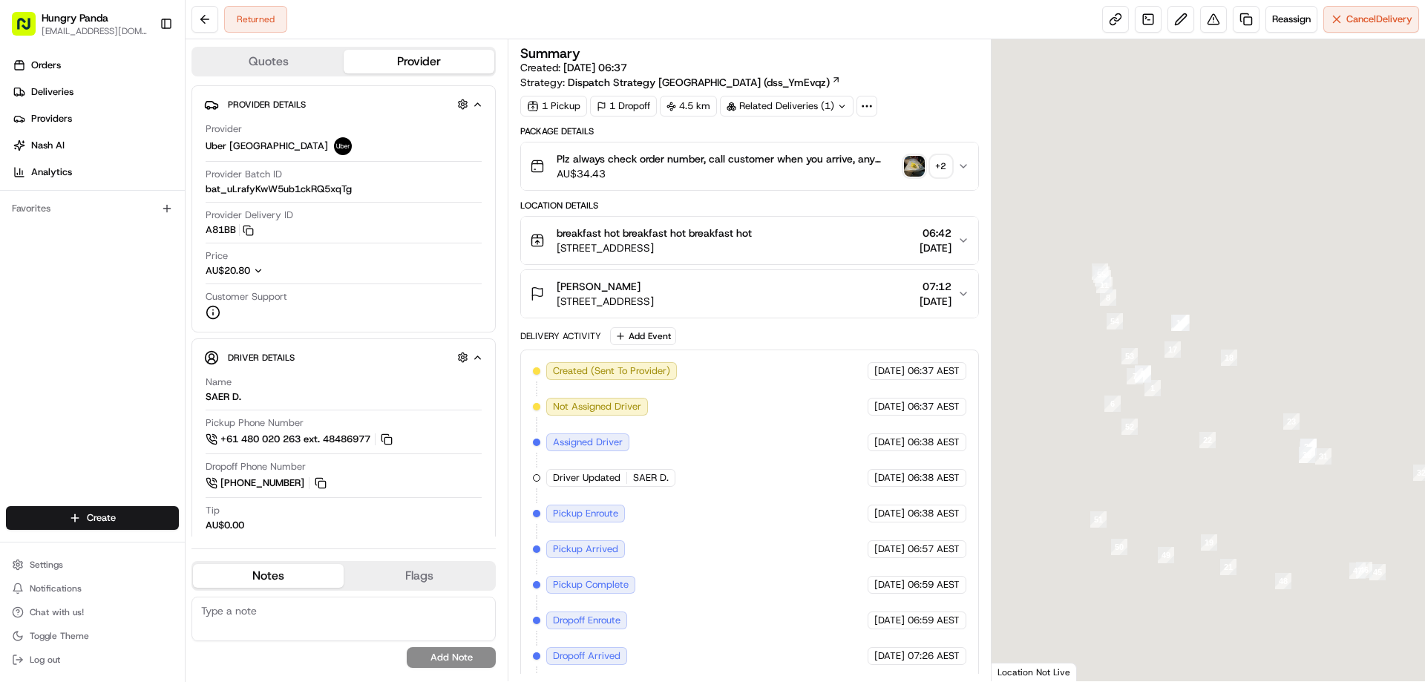
click at [919, 159] on img "button" at bounding box center [914, 166] width 21 height 21
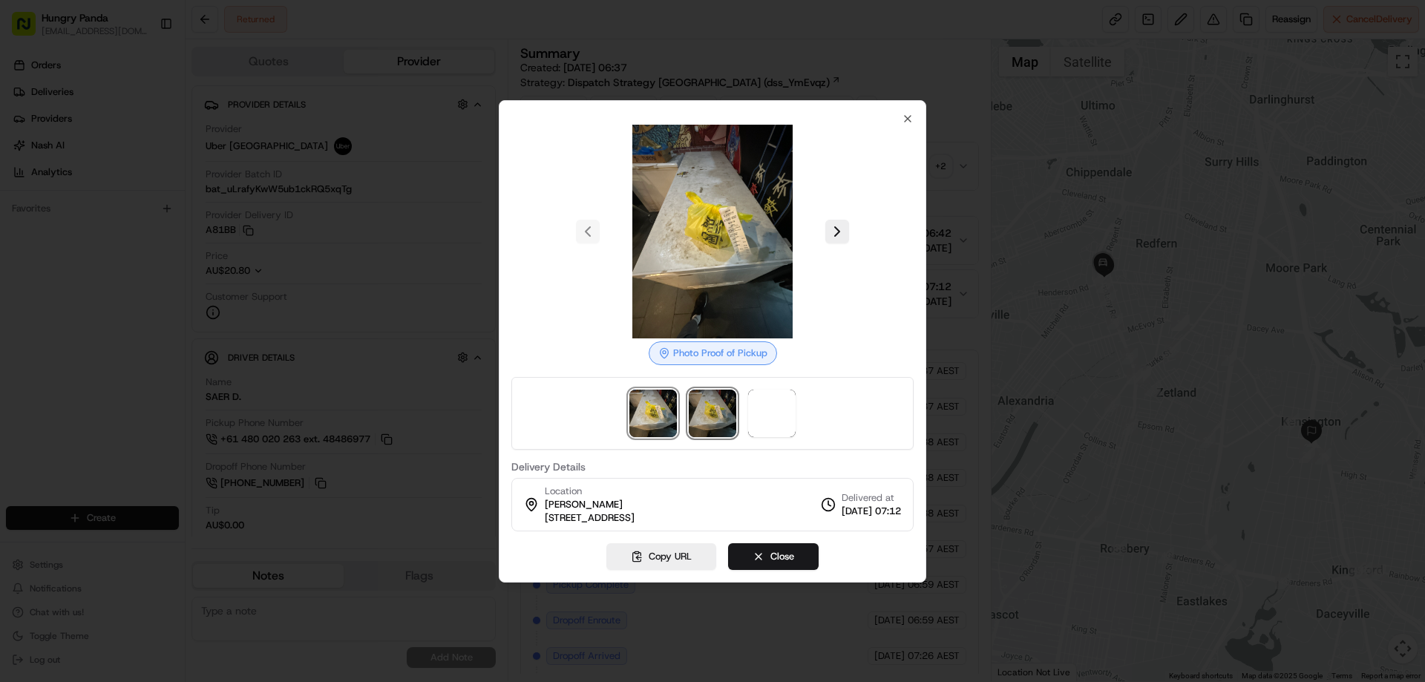
click at [712, 410] on img at bounding box center [712, 413] width 47 height 47
click at [762, 408] on span at bounding box center [771, 413] width 47 height 47
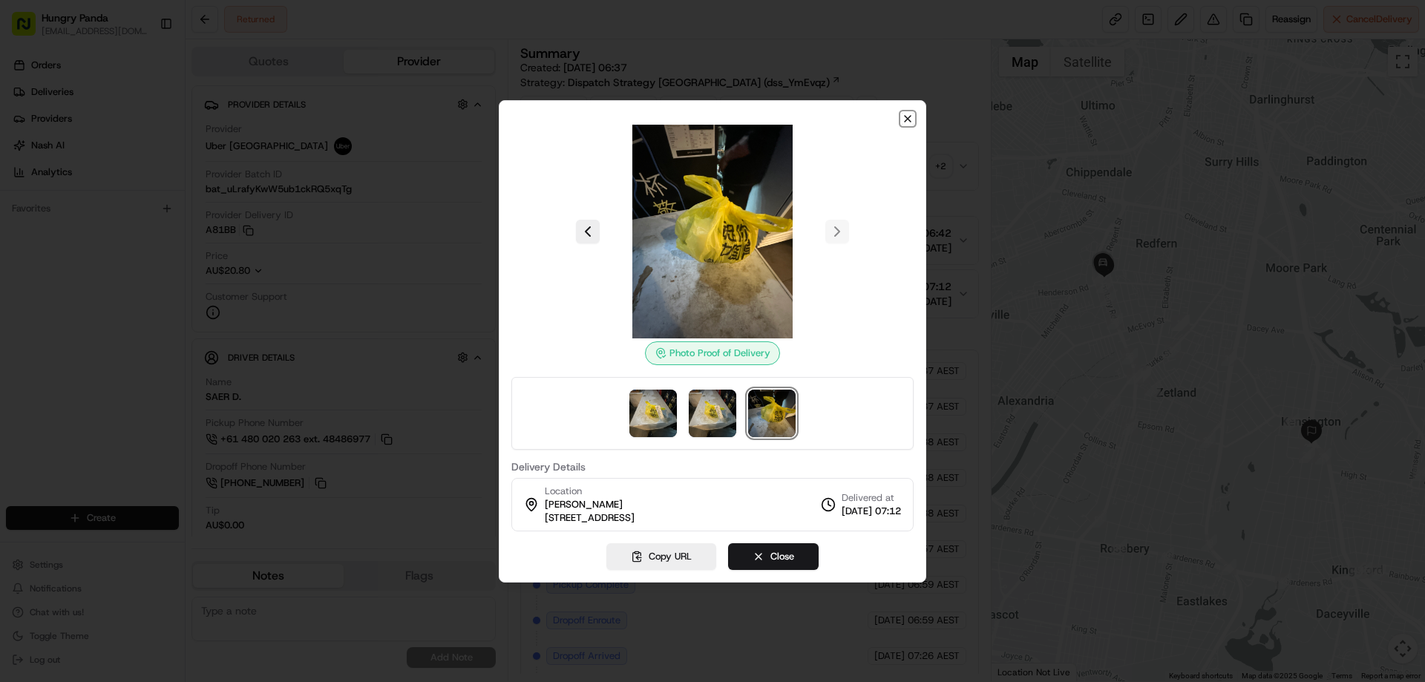
click at [911, 120] on icon "button" at bounding box center [908, 119] width 12 height 12
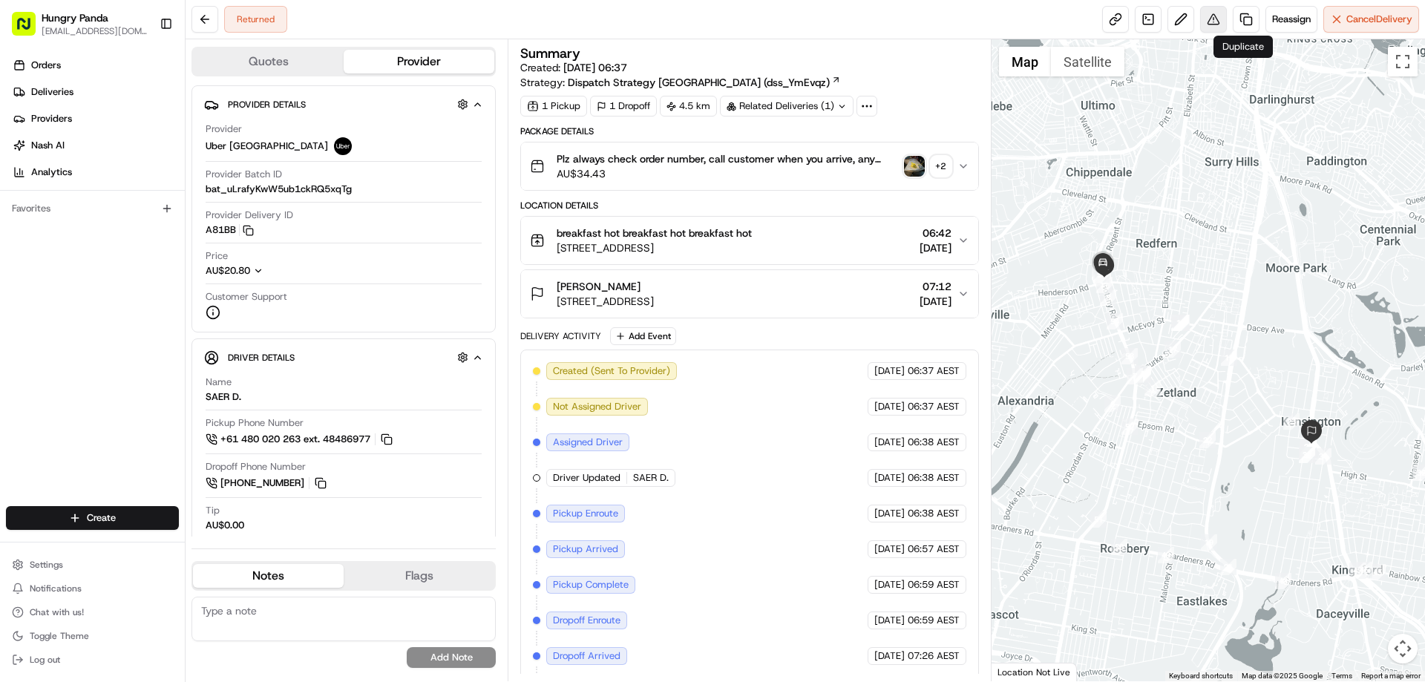
click at [1211, 16] on button at bounding box center [1213, 19] width 27 height 27
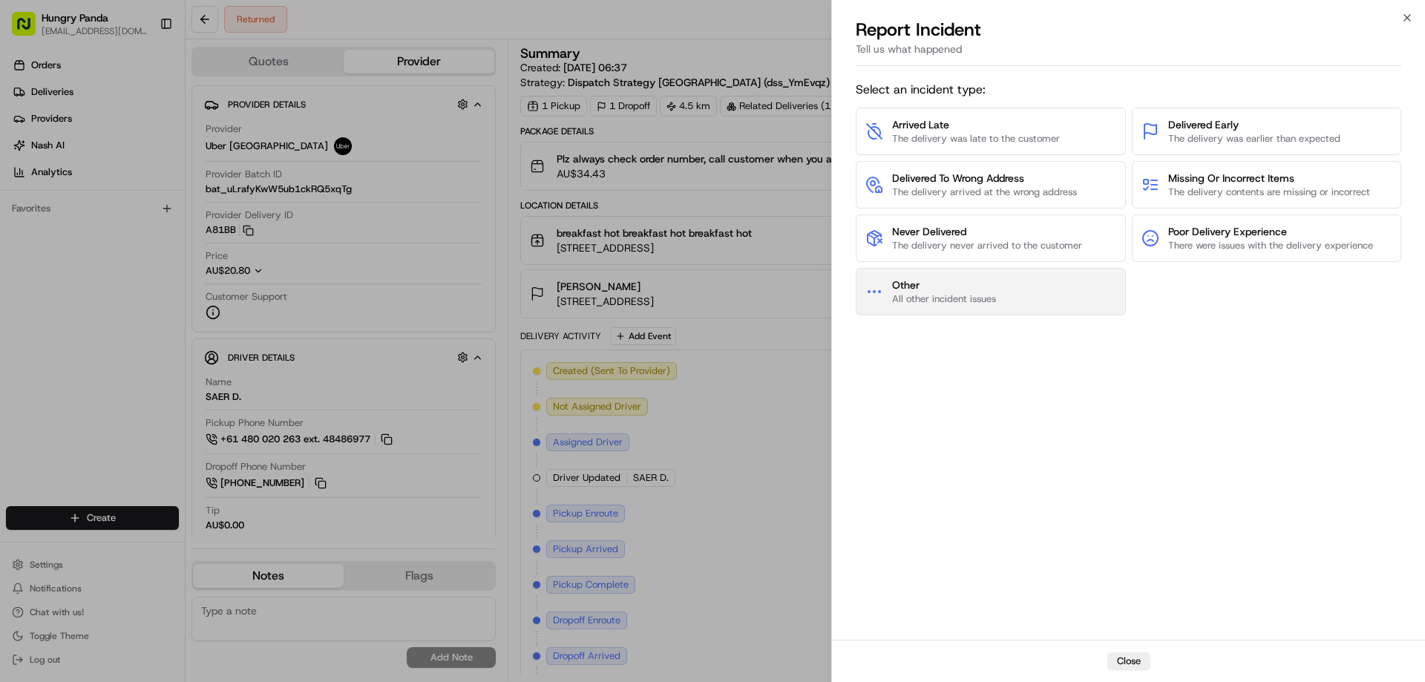
click at [940, 292] on span "Other" at bounding box center [944, 285] width 104 height 15
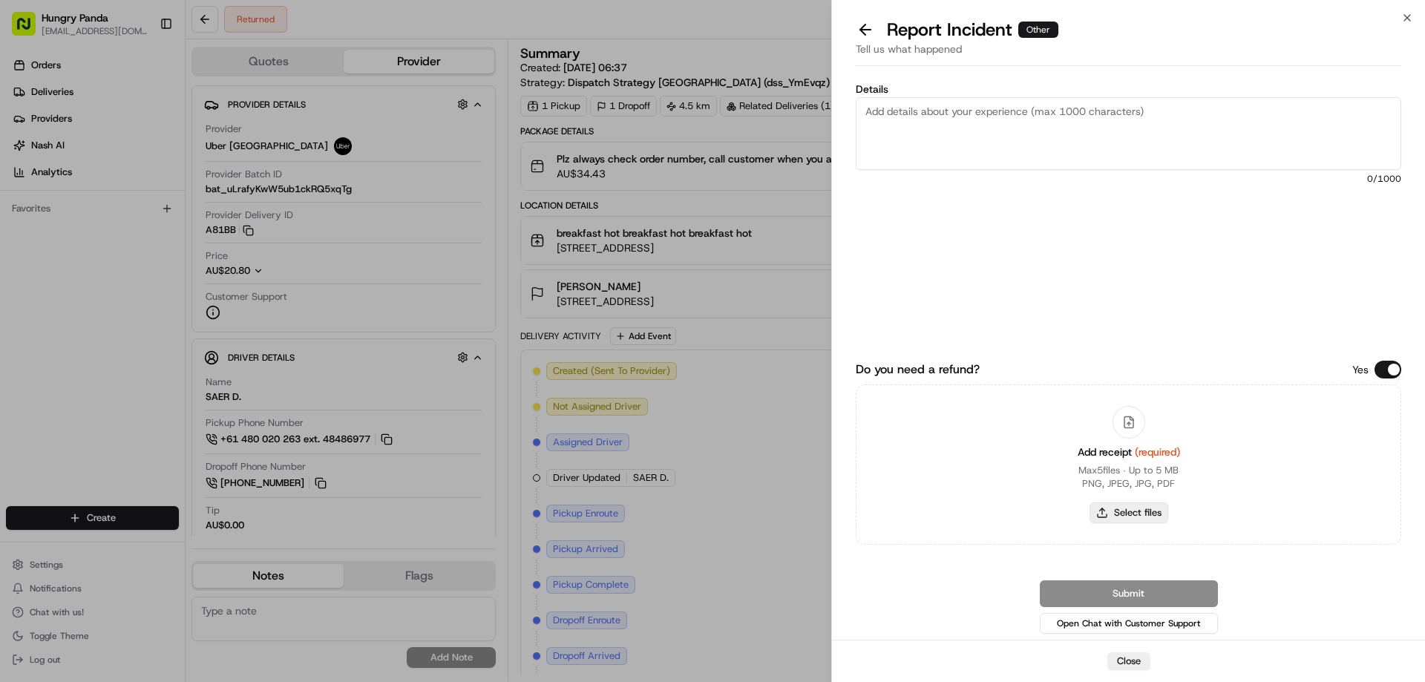
click at [1127, 516] on button "Select files" at bounding box center [1129, 512] width 79 height 21
type input "C:\fakepath\screenshot_2025-08-15_16-35-19.png"
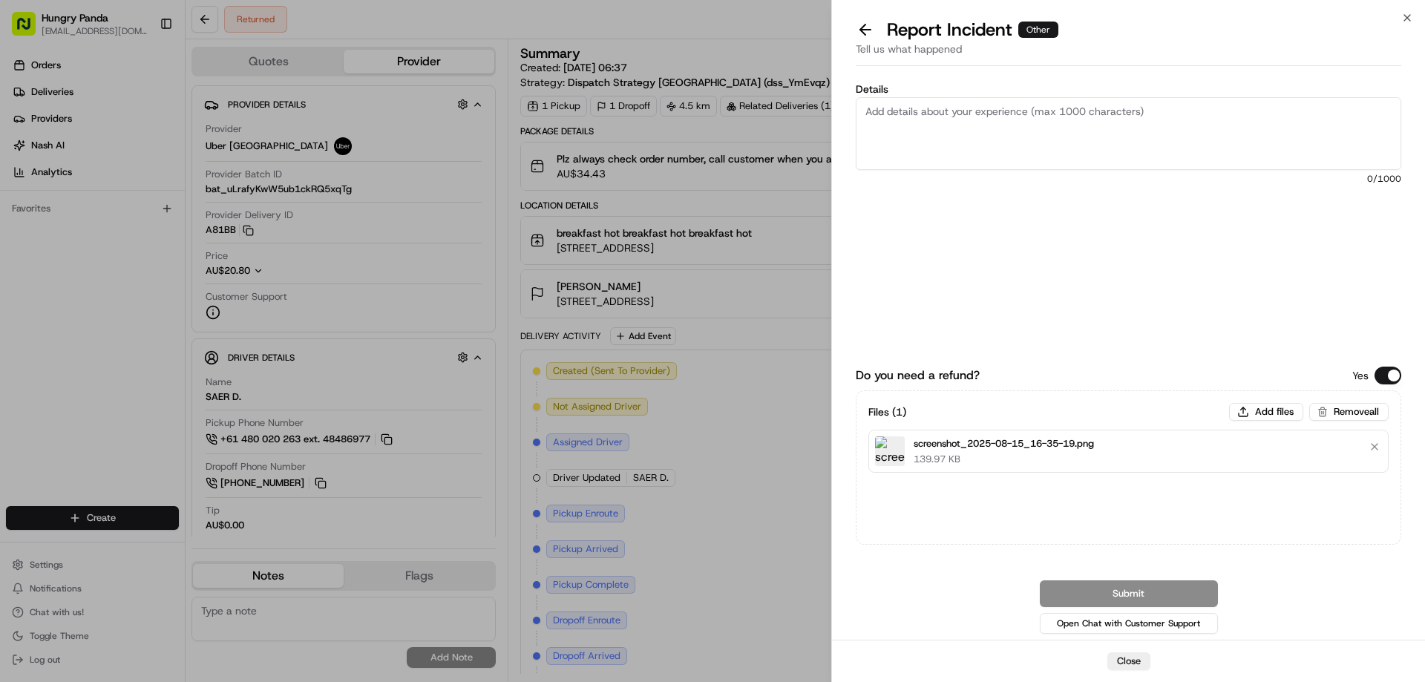
click at [1012, 122] on textarea "Details" at bounding box center [1129, 133] width 546 height 73
paste textarea "The customer reported that he did not receive the meal, and the rider could not…"
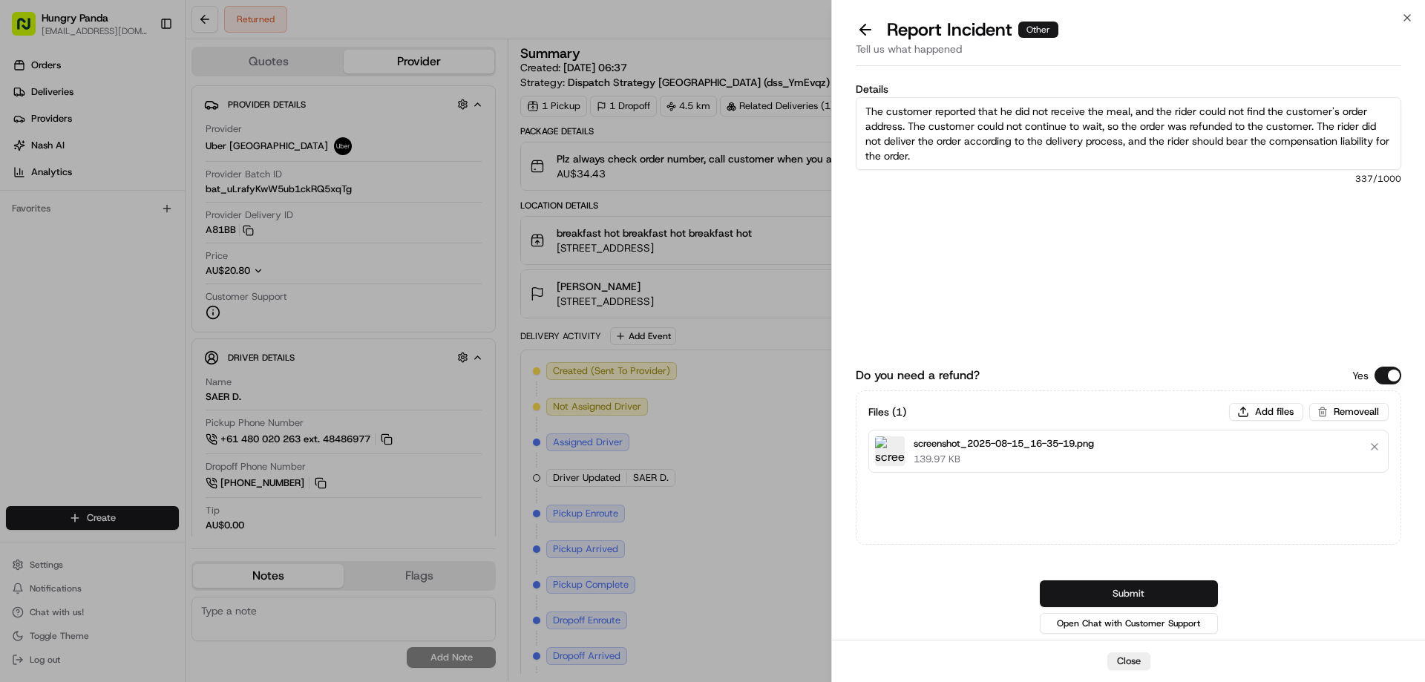
type textarea "The customer reported that he did not receive the meal, and the rider could not…"
click at [1120, 589] on button "Submit" at bounding box center [1129, 593] width 178 height 27
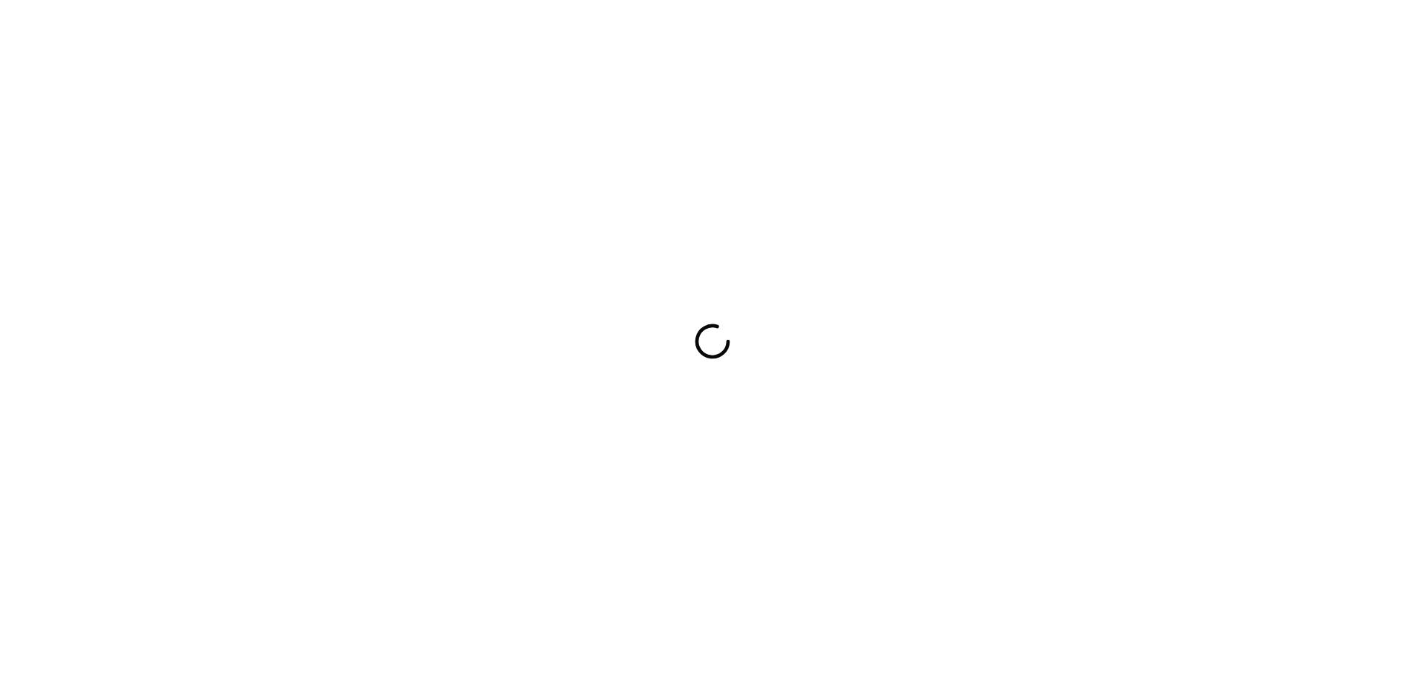
click at [1158, 445] on div at bounding box center [712, 341] width 1425 height 682
click at [842, 334] on div at bounding box center [712, 341] width 1425 height 682
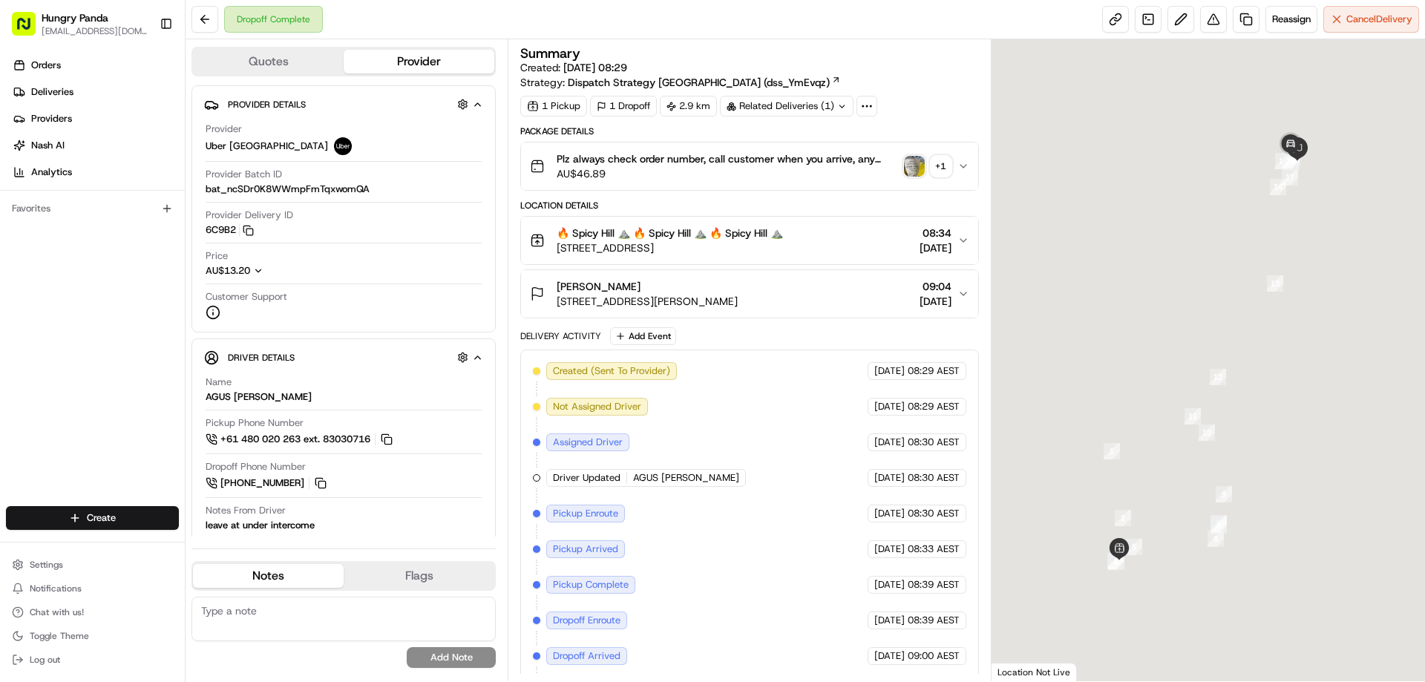
click at [909, 167] on img "button" at bounding box center [914, 166] width 21 height 21
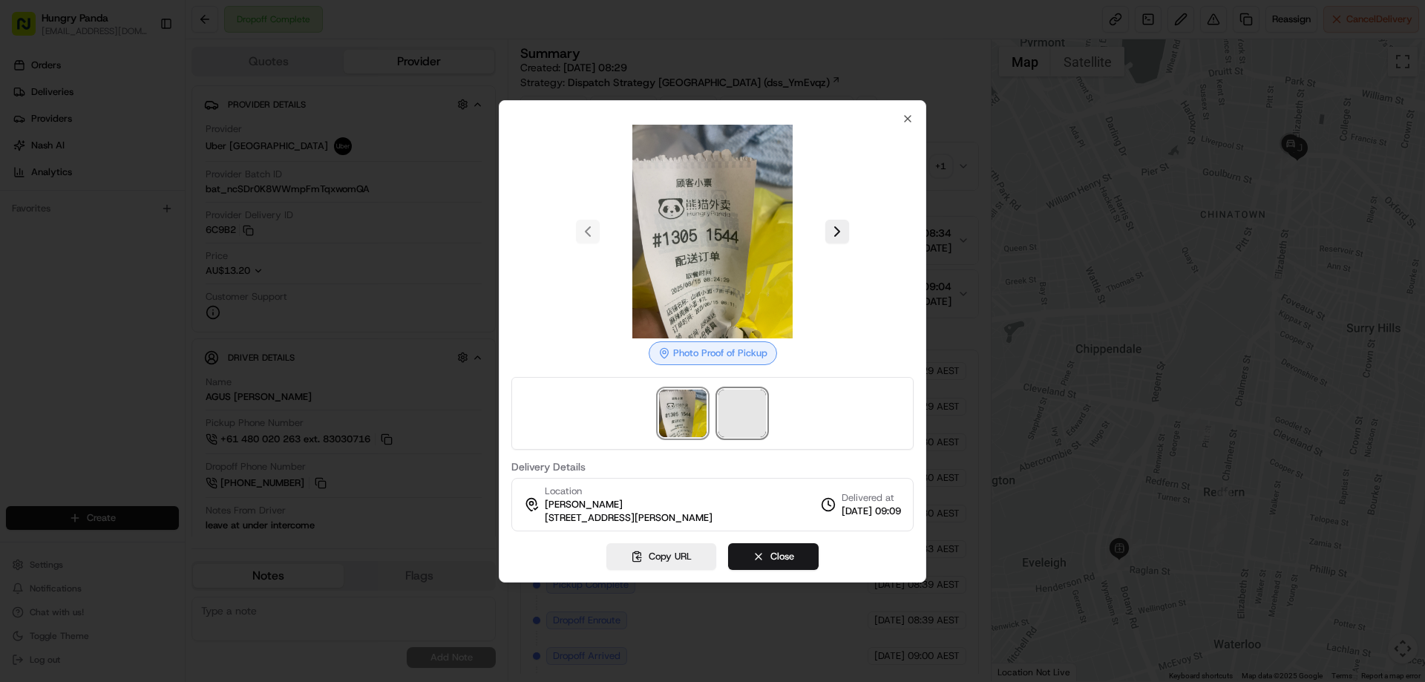
click at [738, 416] on span at bounding box center [741, 413] width 47 height 47
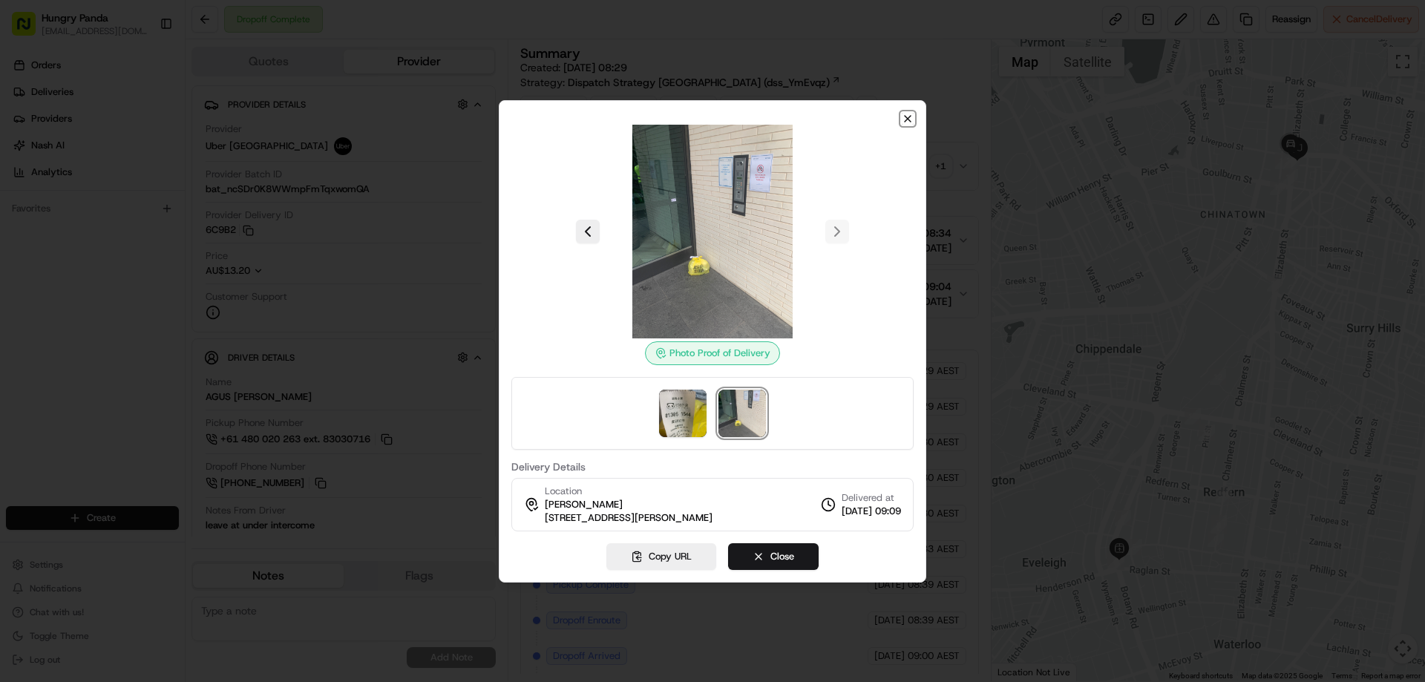
click at [910, 120] on icon "button" at bounding box center [908, 119] width 6 height 6
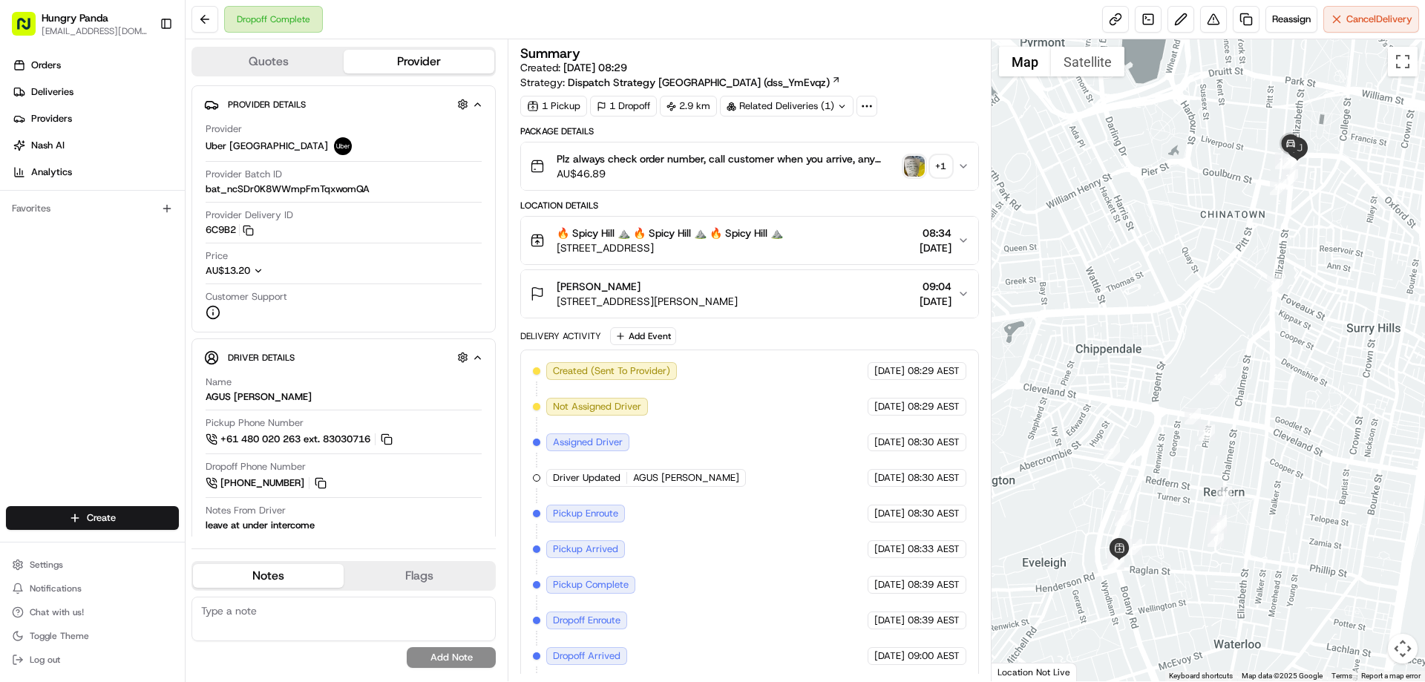
click at [960, 164] on icon "button" at bounding box center [963, 166] width 12 height 12
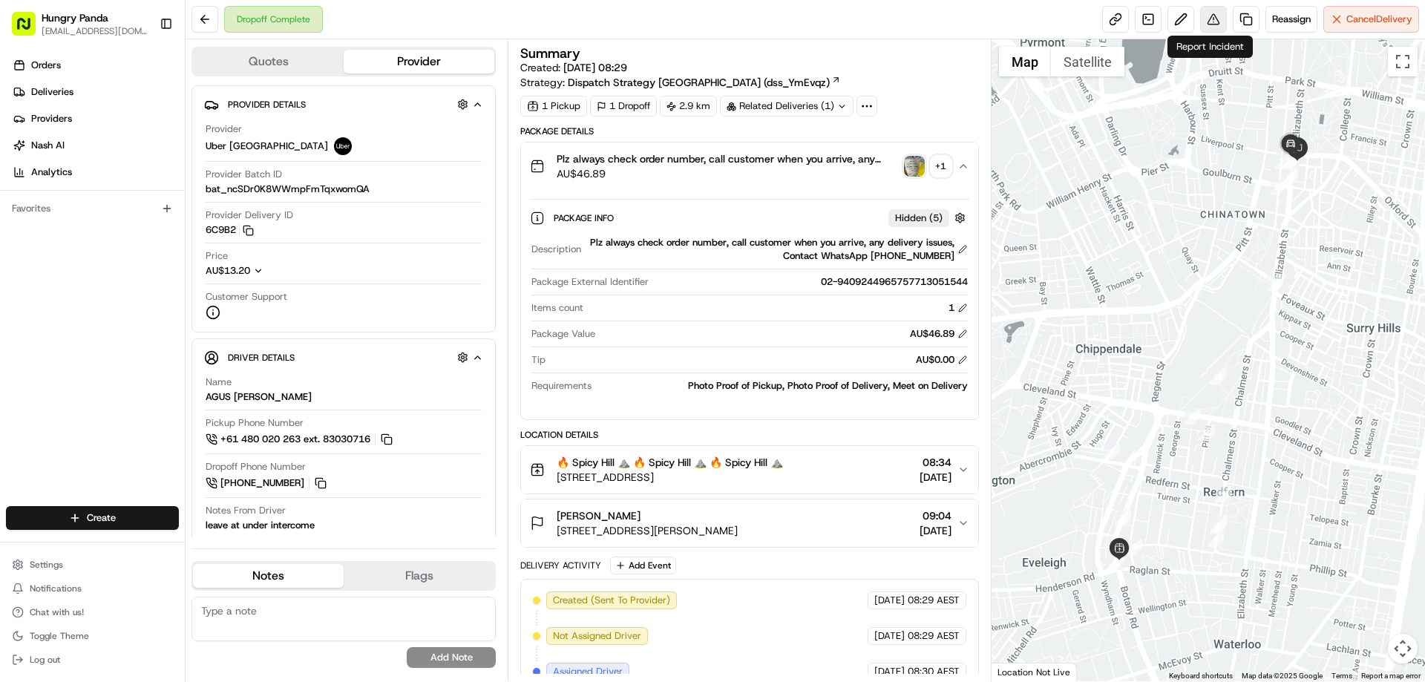
click at [1213, 15] on button at bounding box center [1213, 19] width 27 height 27
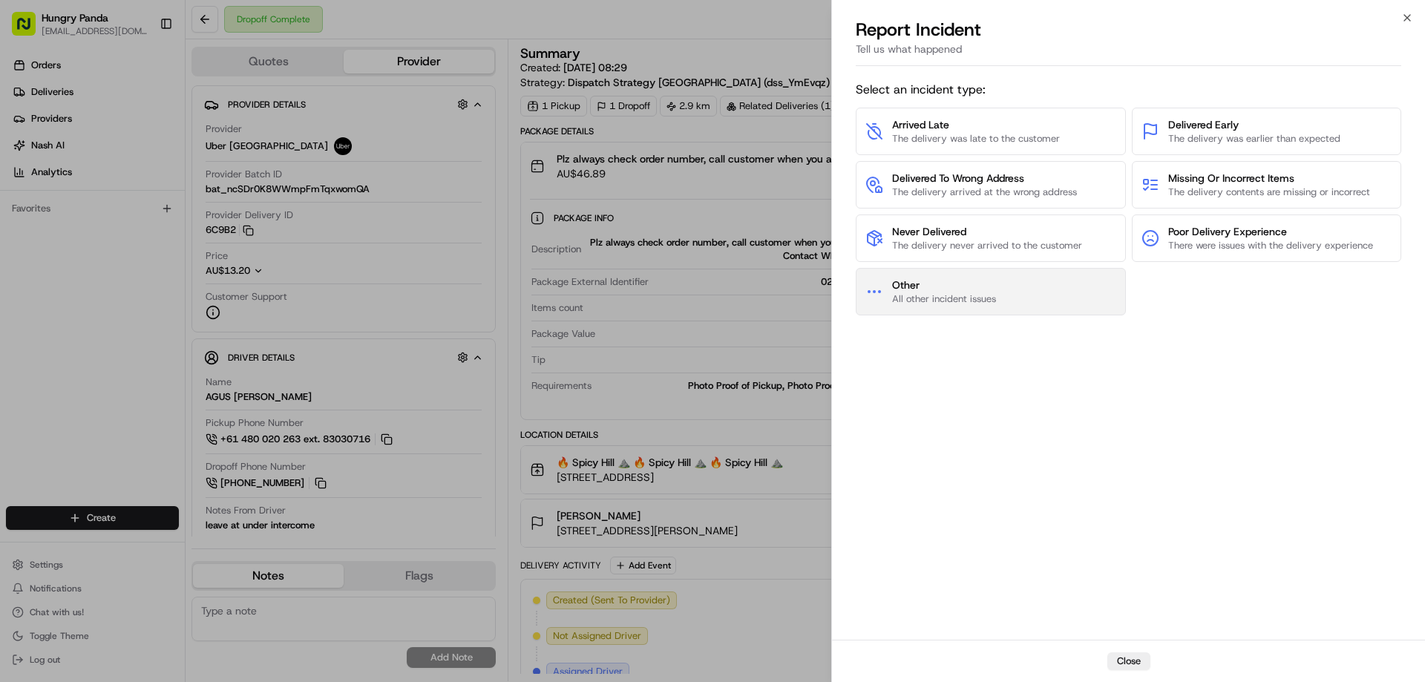
click at [1000, 309] on button "Other All other incident issues" at bounding box center [991, 291] width 270 height 47
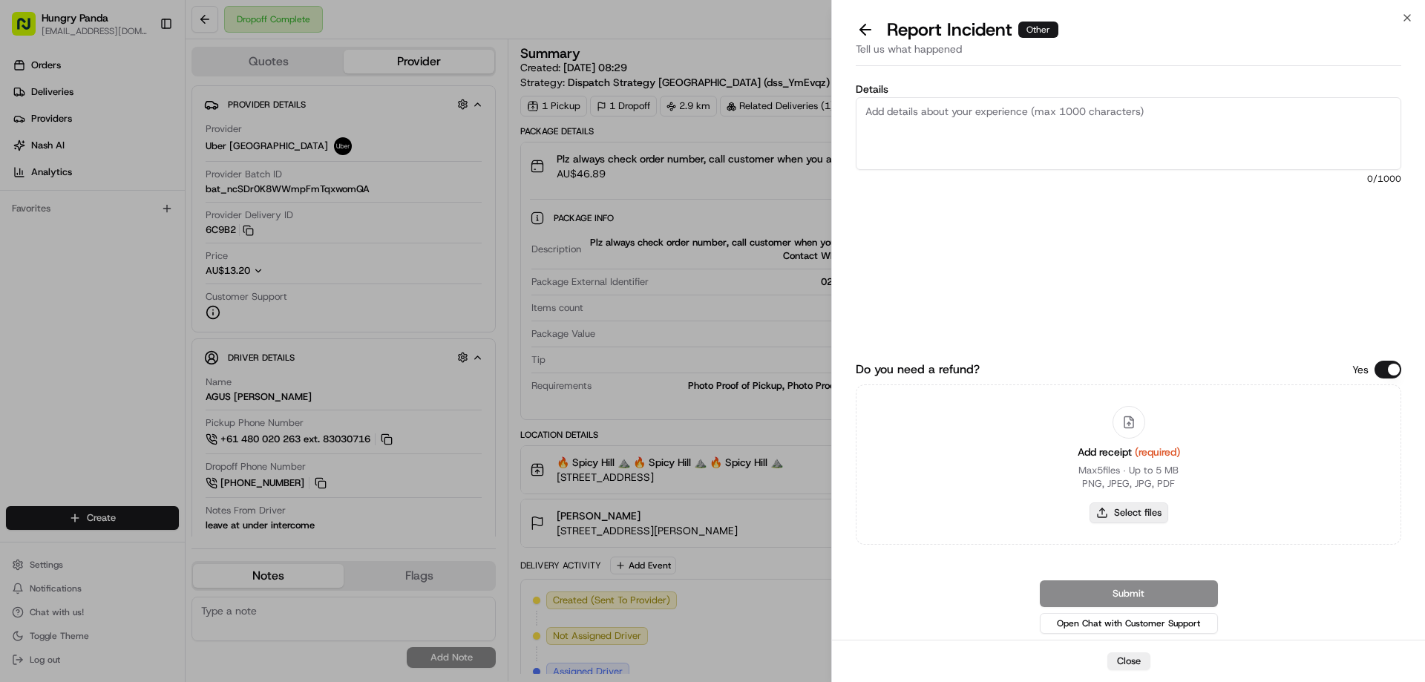
click at [1144, 518] on button "Select files" at bounding box center [1129, 512] width 79 height 21
type input "C:\fakepath\screenshot_2025-08-15_16-38-14.png"
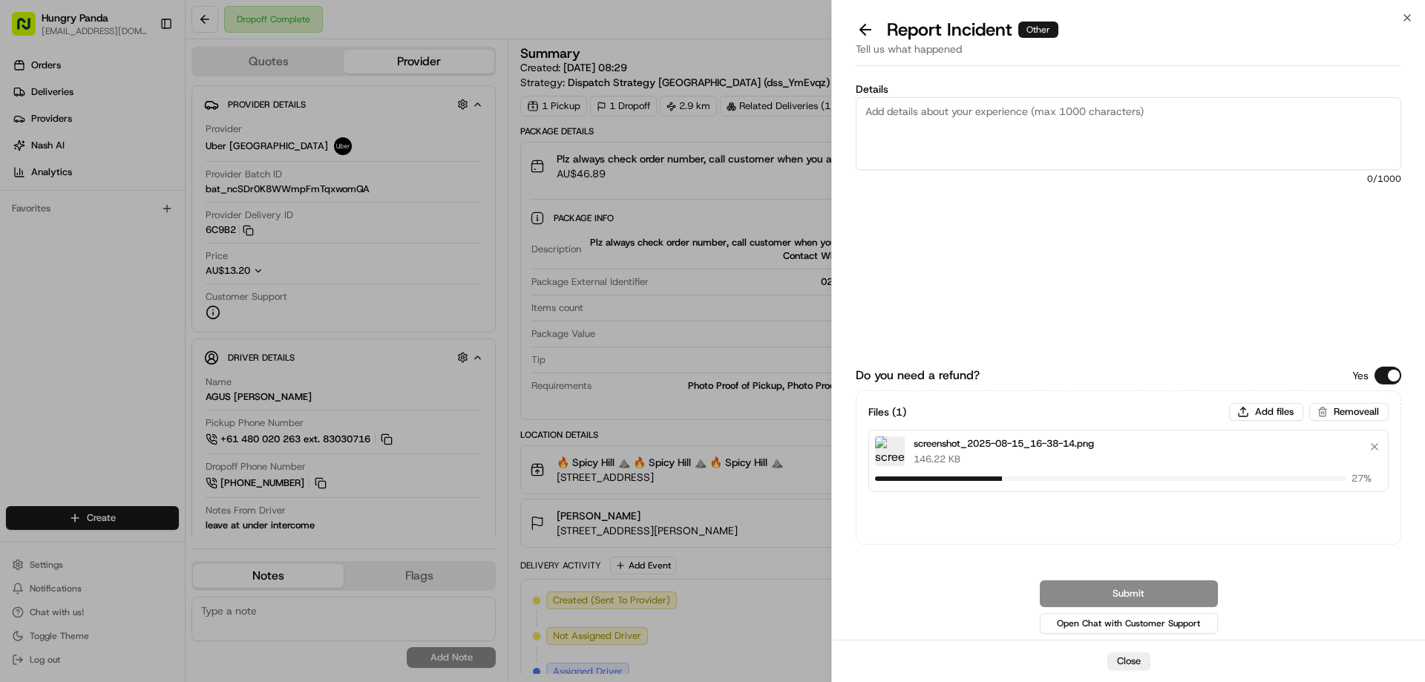
click at [1052, 157] on textarea "Details" at bounding box center [1129, 133] width 546 height 73
click at [965, 148] on textarea "Details" at bounding box center [1129, 133] width 546 height 73
paste textarea "The customer reported that he did not receive the meal, the delivery photo take…"
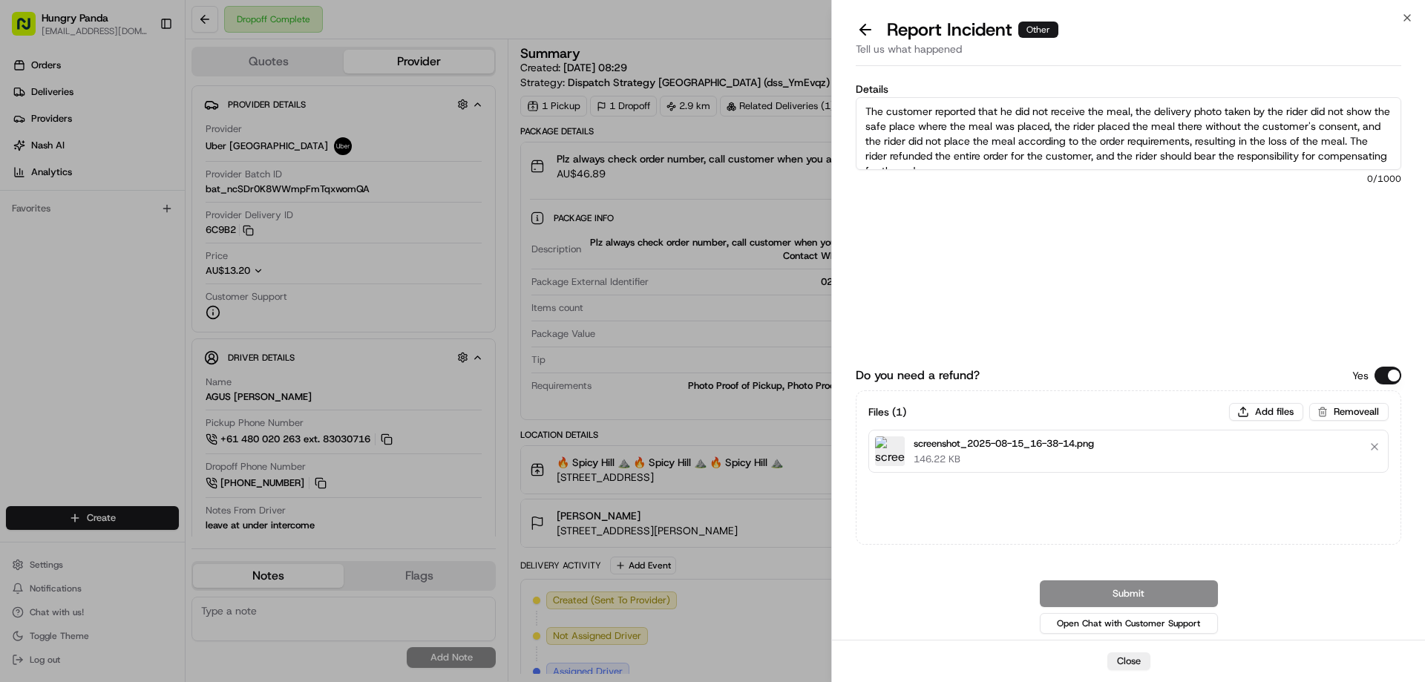
scroll to position [8, 0]
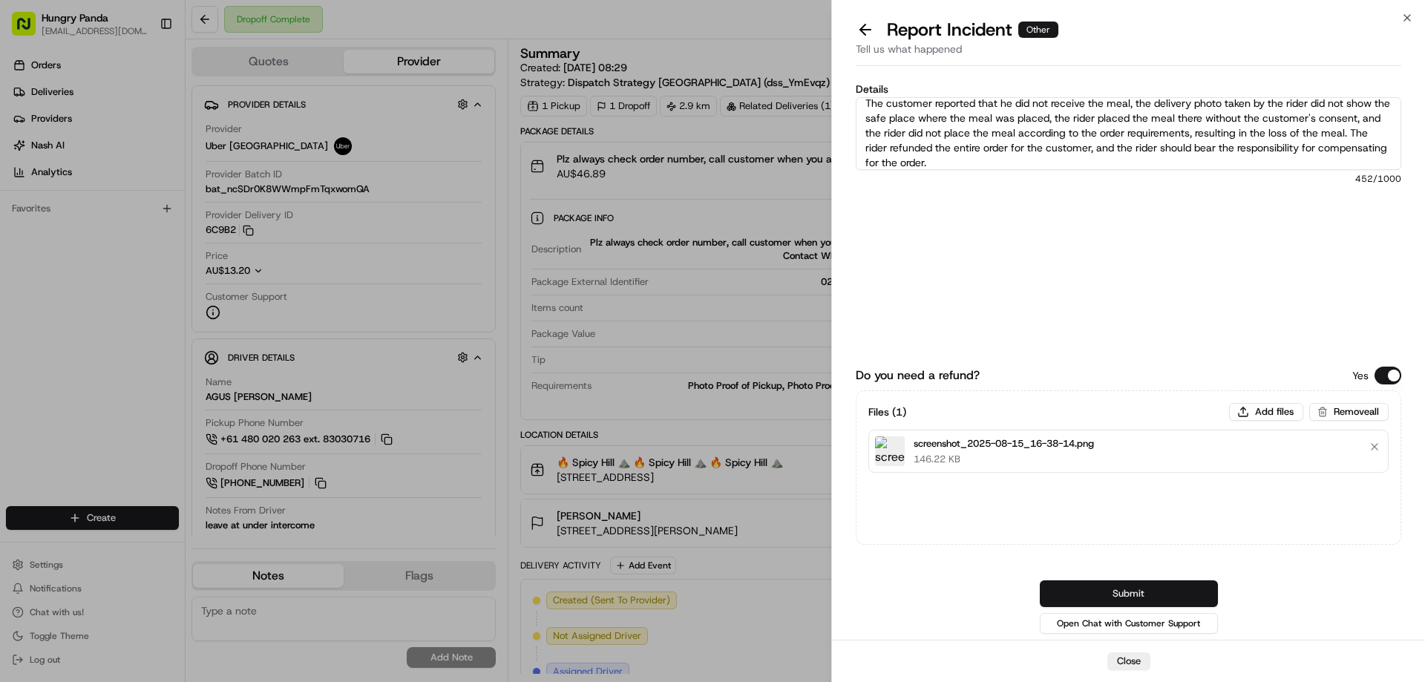
type textarea "The customer reported that he did not receive the meal, the delivery photo take…"
drag, startPoint x: 1146, startPoint y: 589, endPoint x: 1141, endPoint y: 577, distance: 13.6
click at [1146, 589] on button "Submit" at bounding box center [1129, 593] width 178 height 27
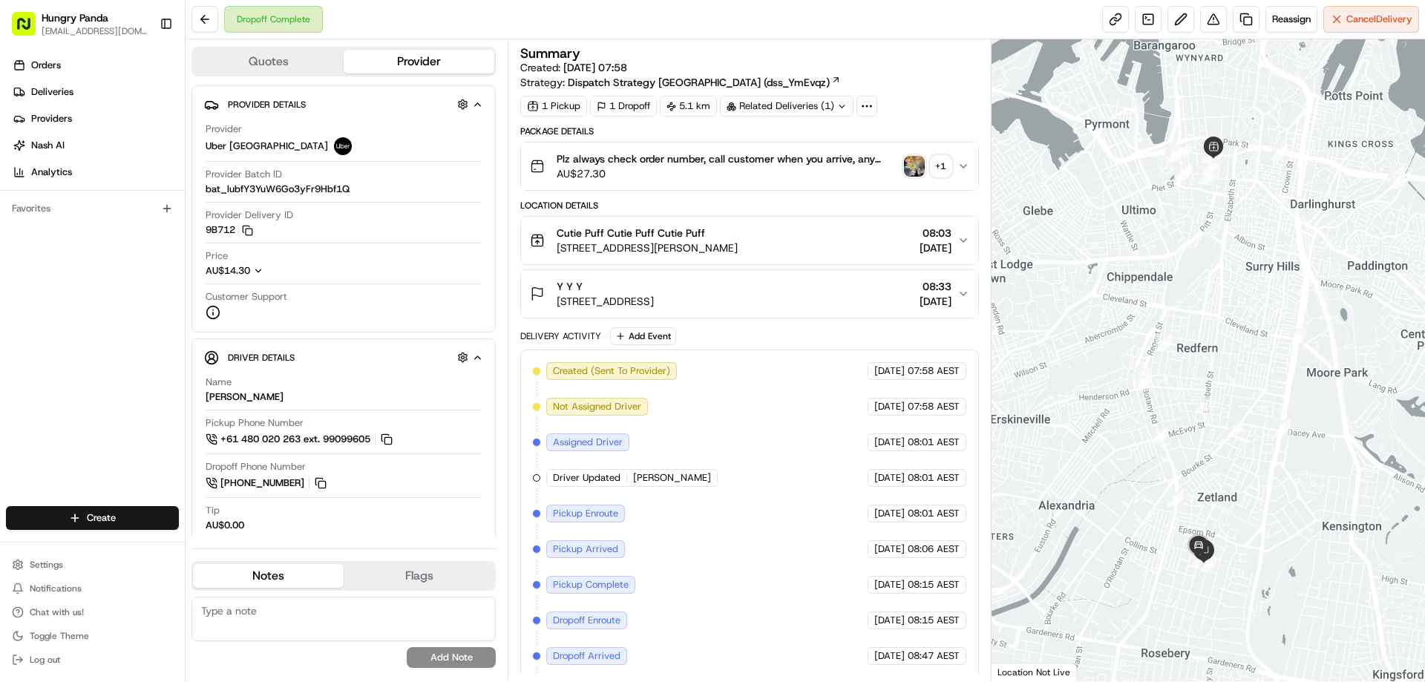
click at [916, 171] on img "button" at bounding box center [914, 166] width 21 height 21
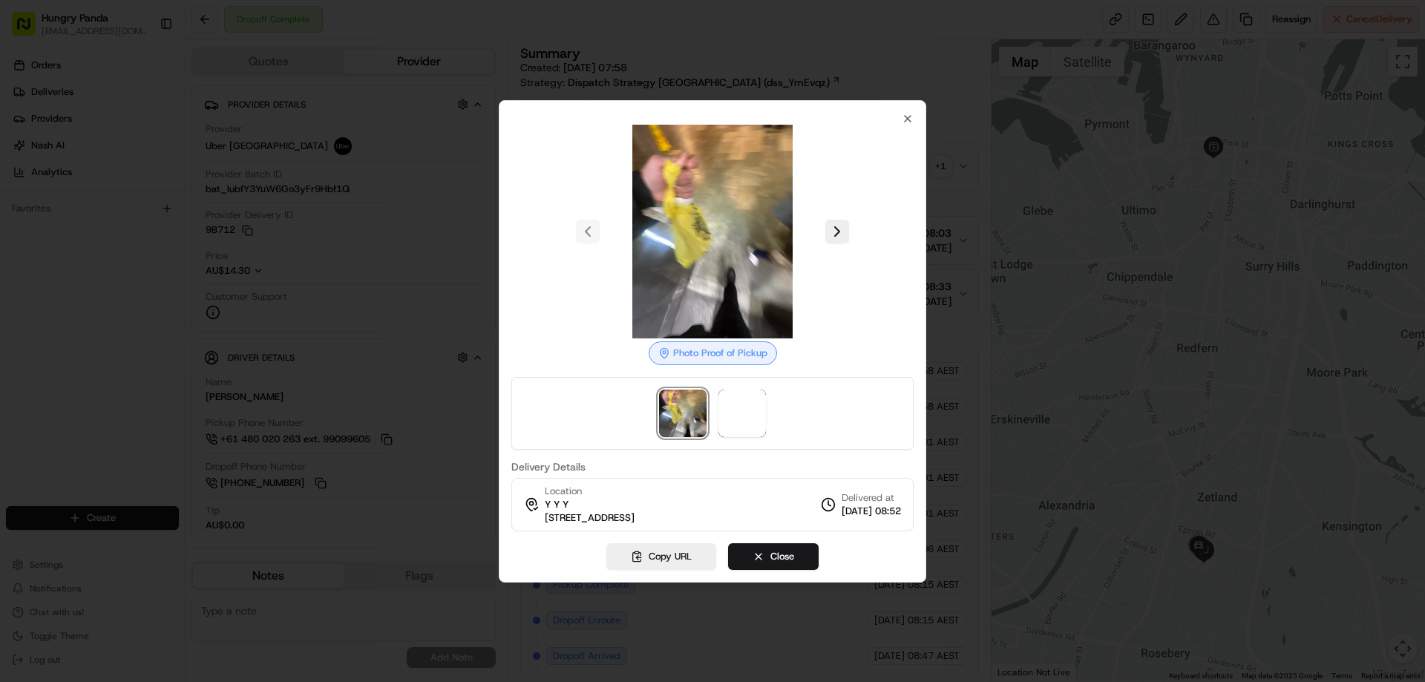
click at [747, 441] on div at bounding box center [712, 413] width 402 height 73
click at [744, 412] on img at bounding box center [741, 413] width 47 height 47
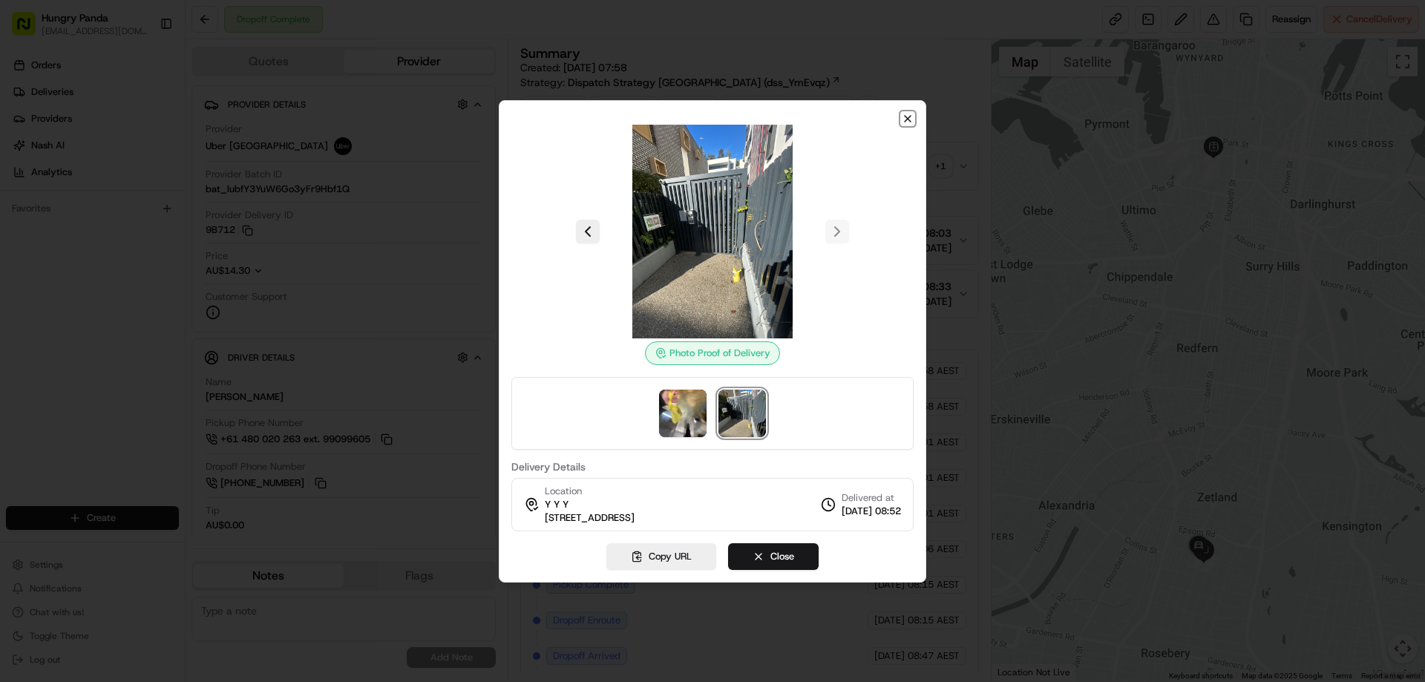
click at [911, 113] on icon "button" at bounding box center [908, 119] width 12 height 12
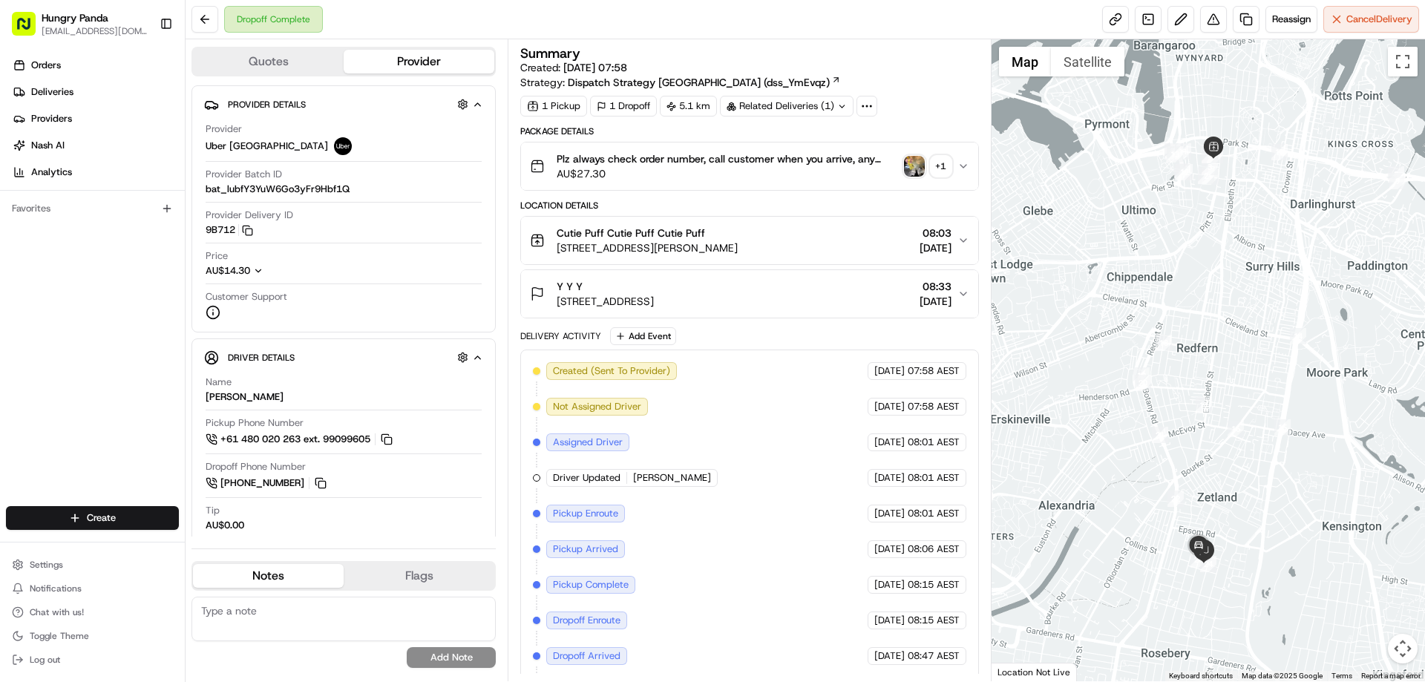
click at [955, 150] on button "Plz always check order number, call customer when you arrive, any delivery issu…" at bounding box center [749, 165] width 456 height 47
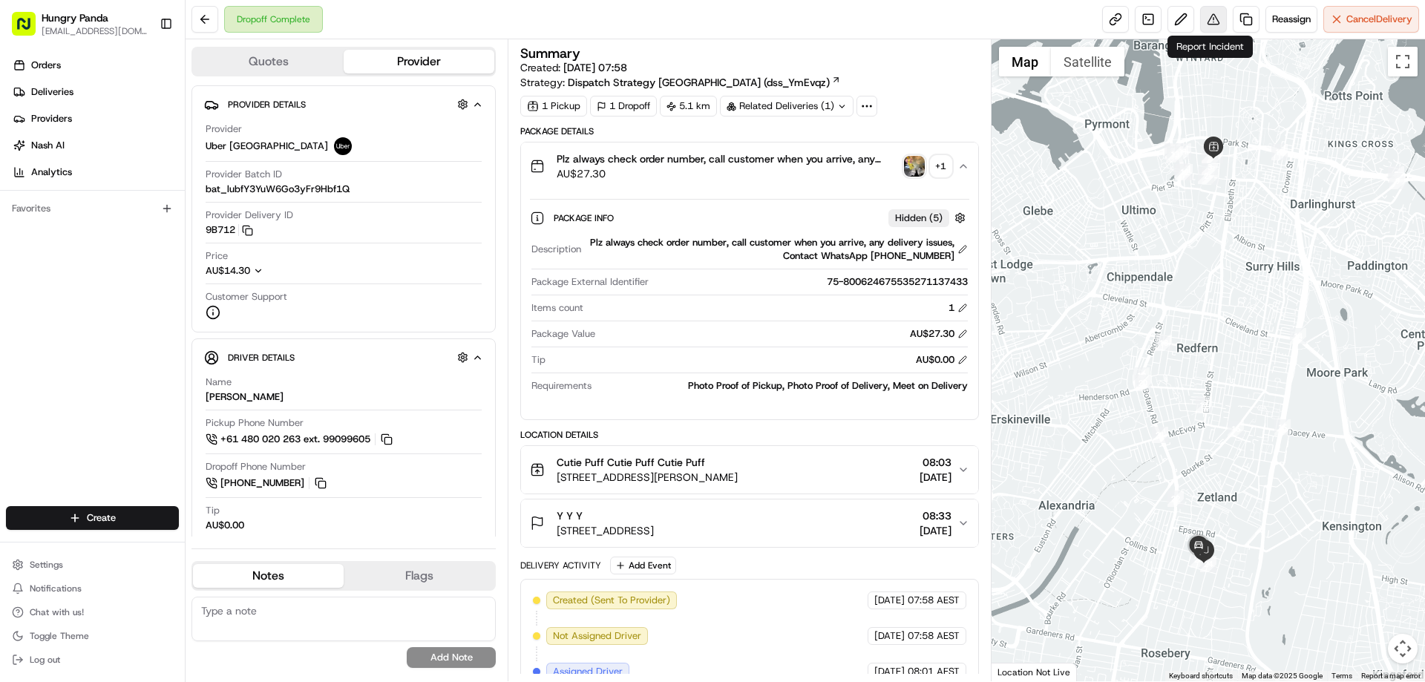
click at [1221, 12] on button at bounding box center [1213, 19] width 27 height 27
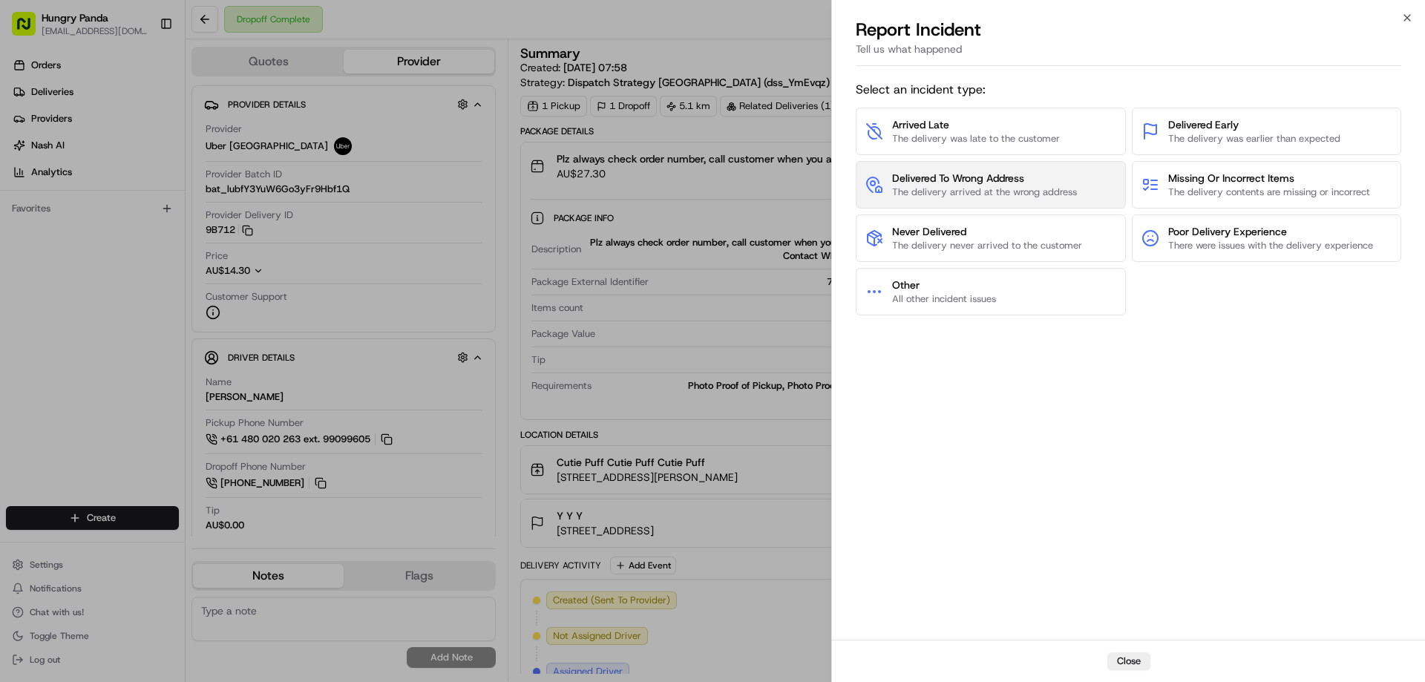
click at [954, 189] on span "The delivery arrived at the wrong address" at bounding box center [984, 192] width 185 height 13
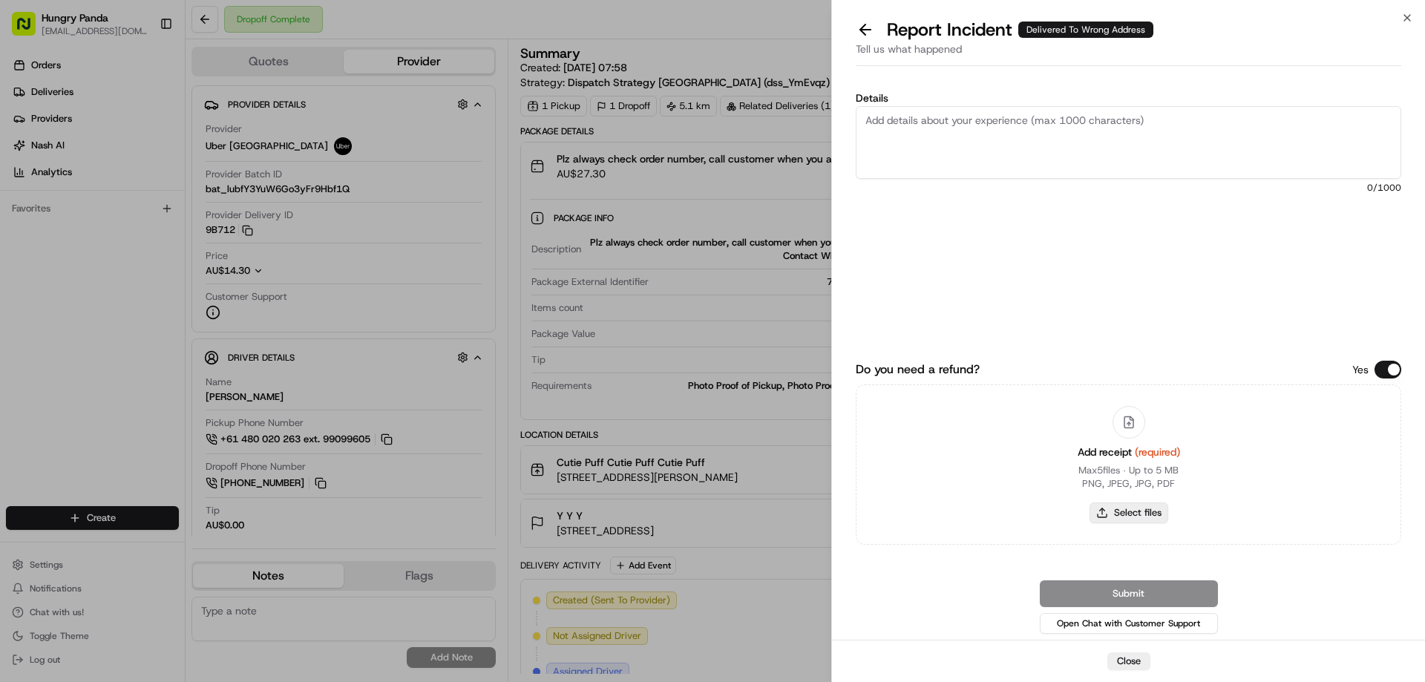
click at [1133, 516] on button "Select files" at bounding box center [1129, 512] width 79 height 21
type input "C:\fakepath\screenshot_2025-08-15_16-39-47.png"
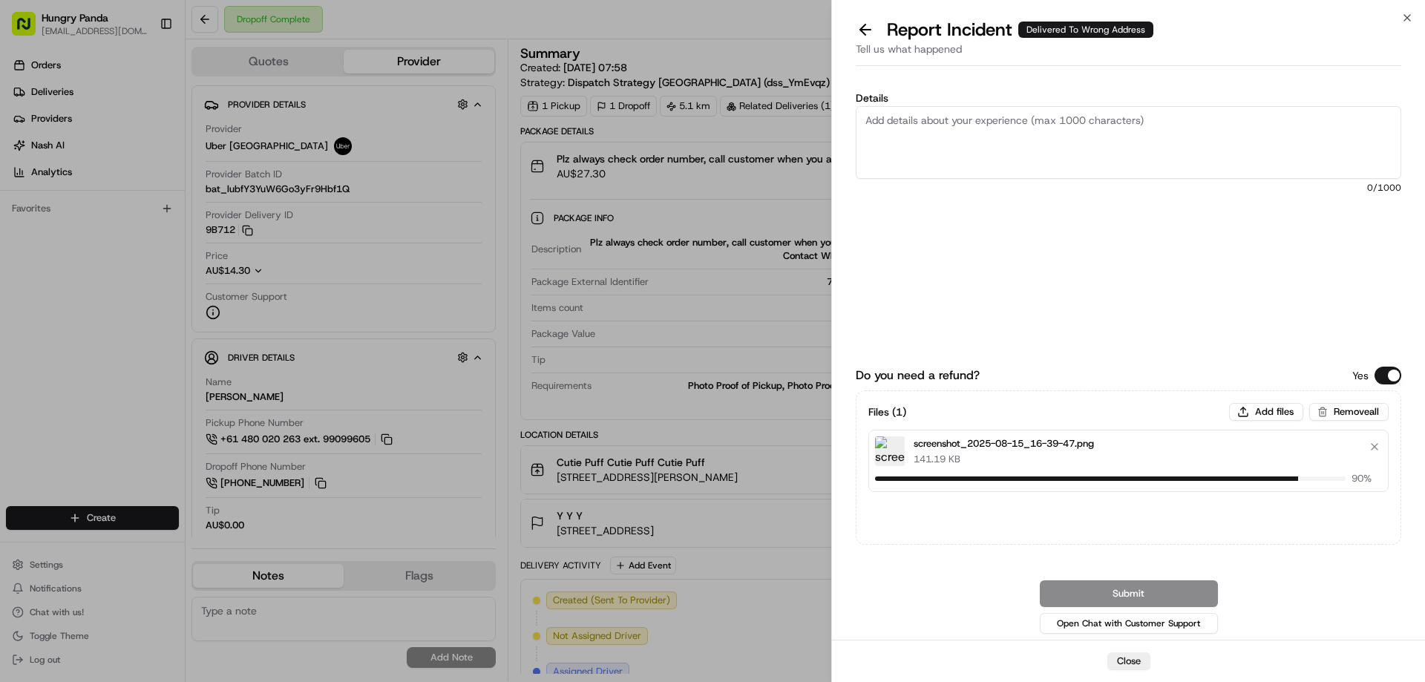
click at [1014, 136] on textarea "Details" at bounding box center [1129, 142] width 546 height 73
click at [987, 162] on textarea "Details" at bounding box center [1129, 142] width 546 height 73
paste textarea "The customer reported that he did not receive the food. The photo taken by the …"
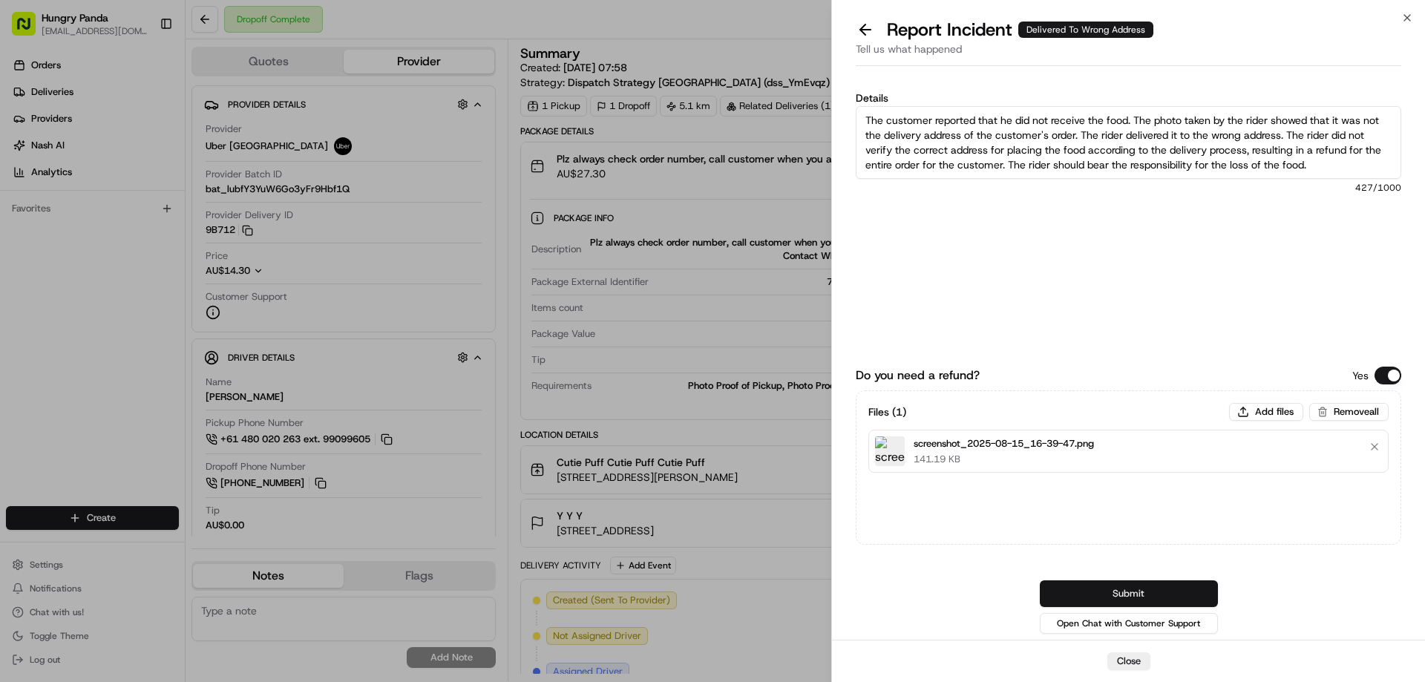
type textarea "The customer reported that he did not receive the food. The photo taken by the …"
click at [1156, 594] on button "Submit" at bounding box center [1129, 593] width 178 height 27
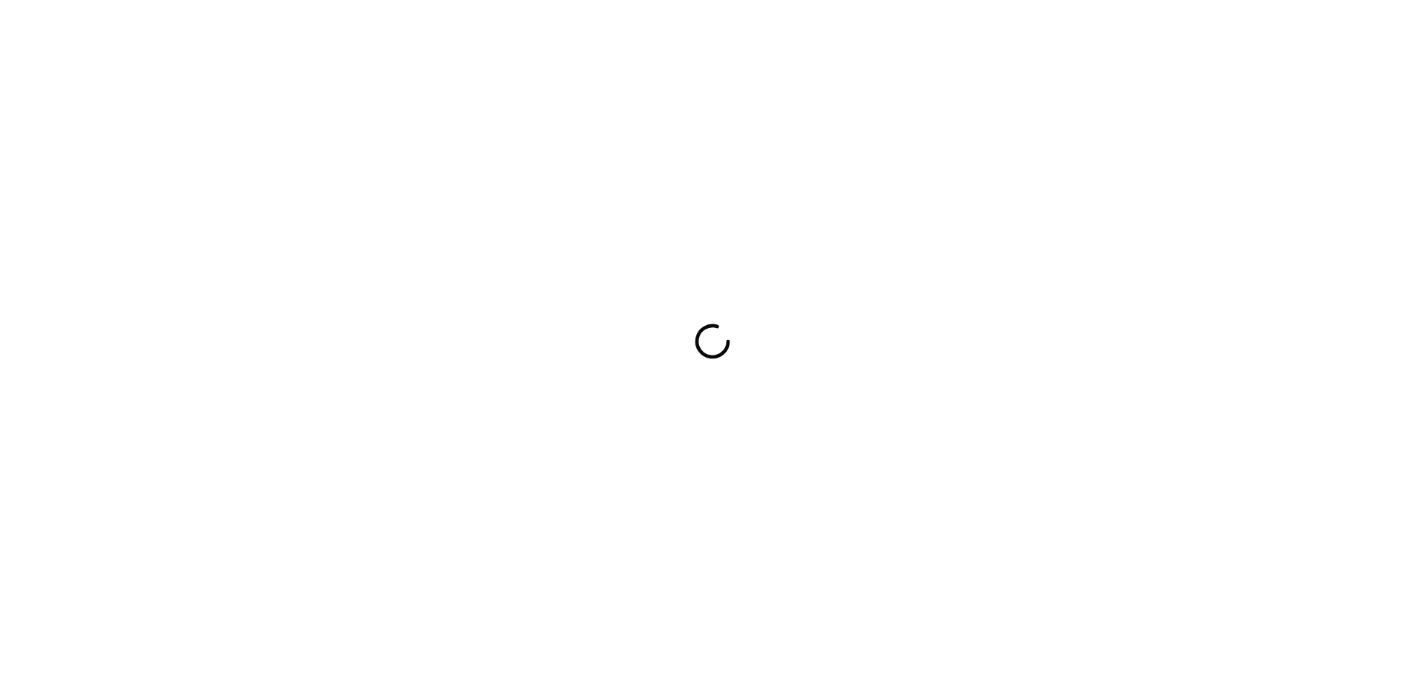
click at [945, 272] on div at bounding box center [712, 341] width 1425 height 682
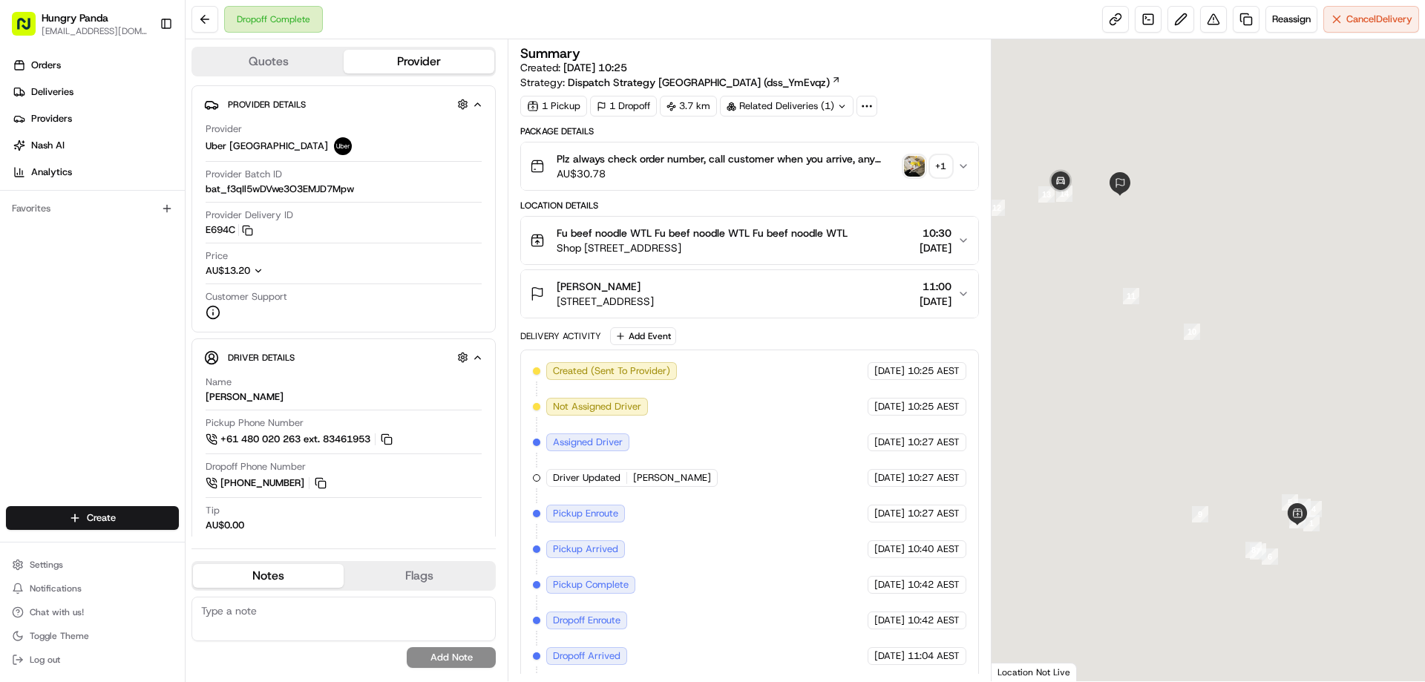
click at [909, 172] on img "button" at bounding box center [914, 166] width 21 height 21
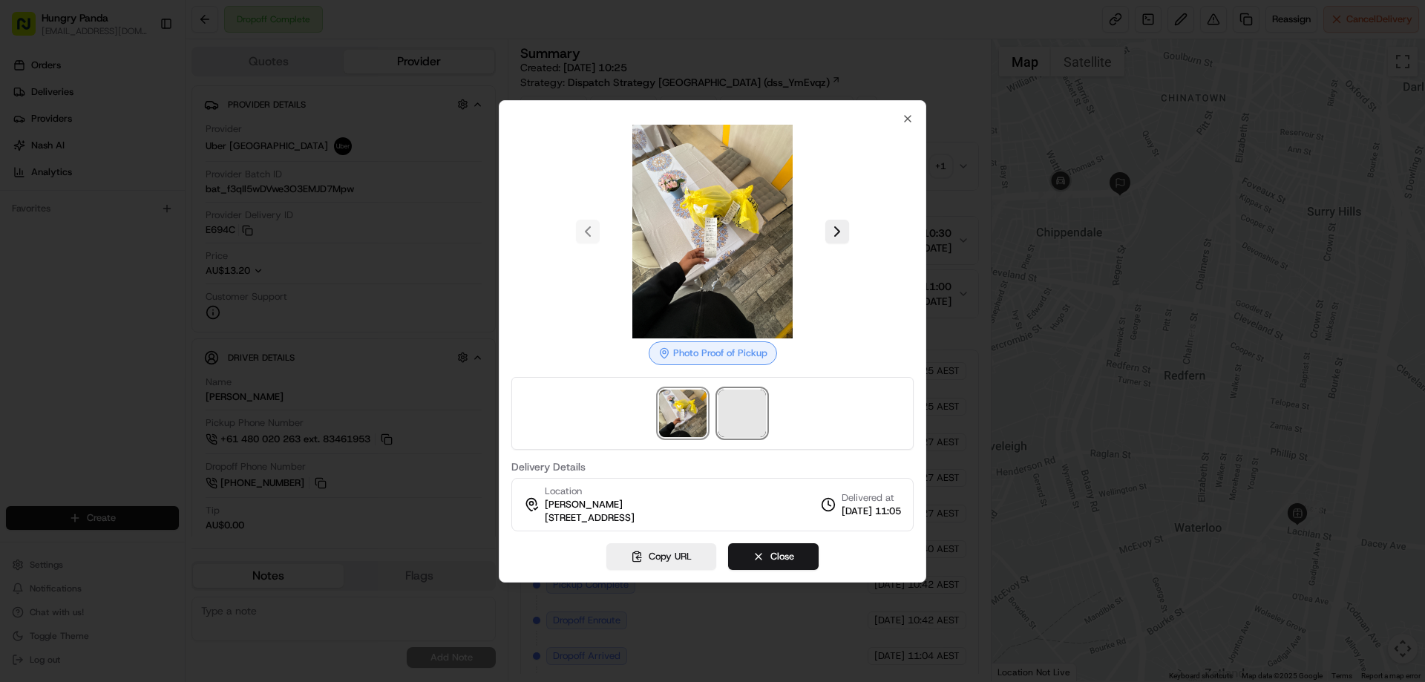
click at [738, 406] on span at bounding box center [741, 413] width 47 height 47
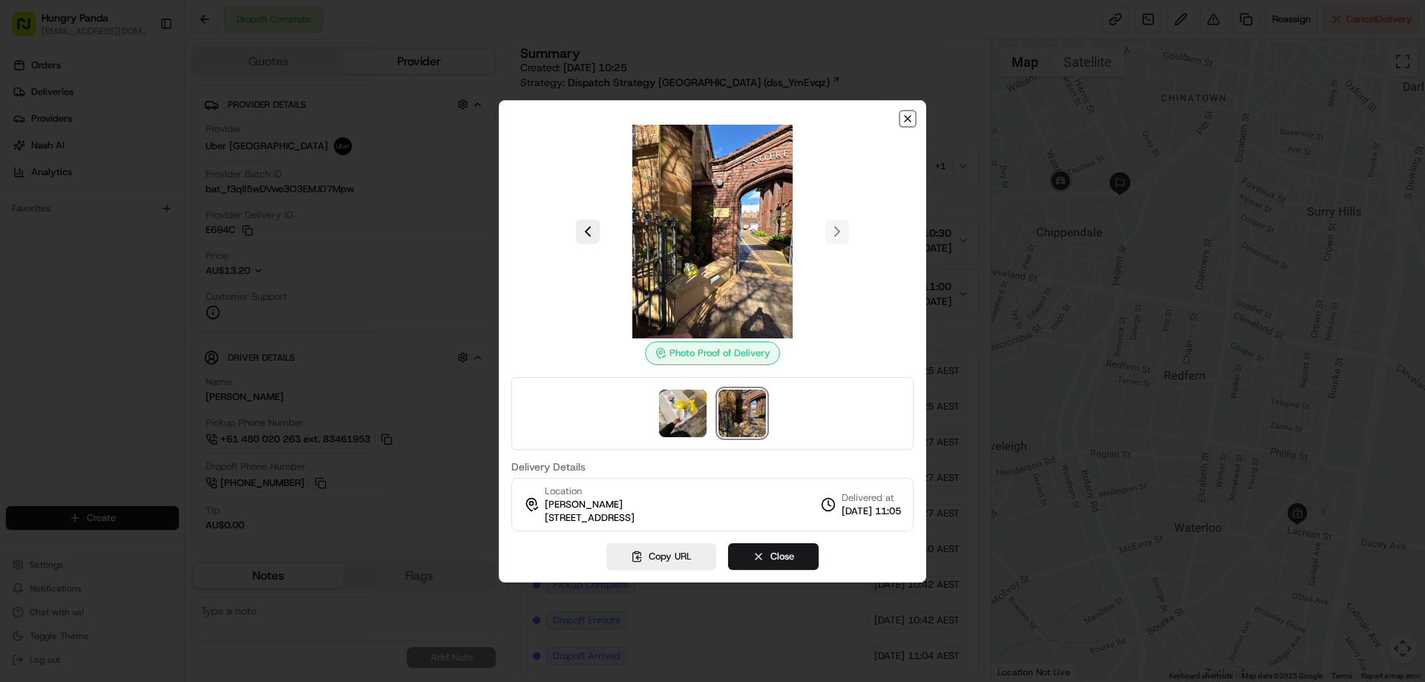
click at [909, 119] on icon "button" at bounding box center [908, 119] width 12 height 12
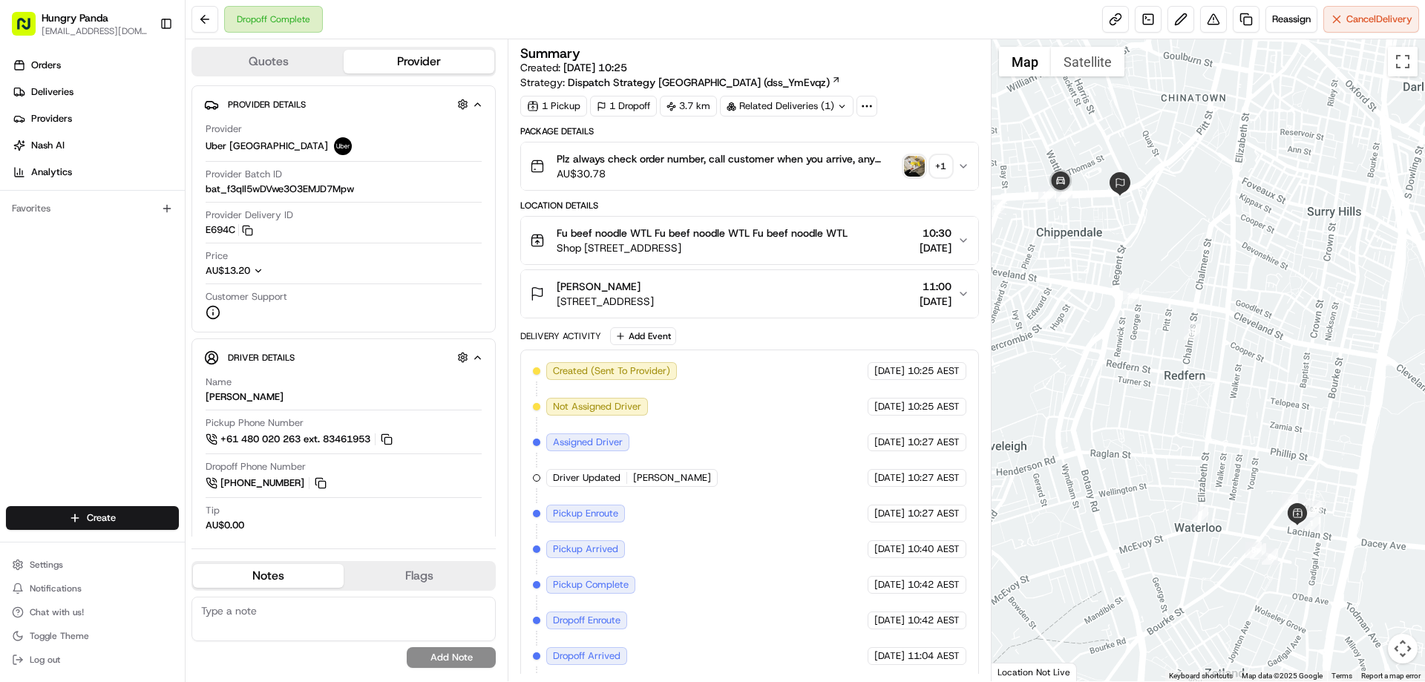
click at [963, 163] on icon "button" at bounding box center [963, 166] width 12 height 12
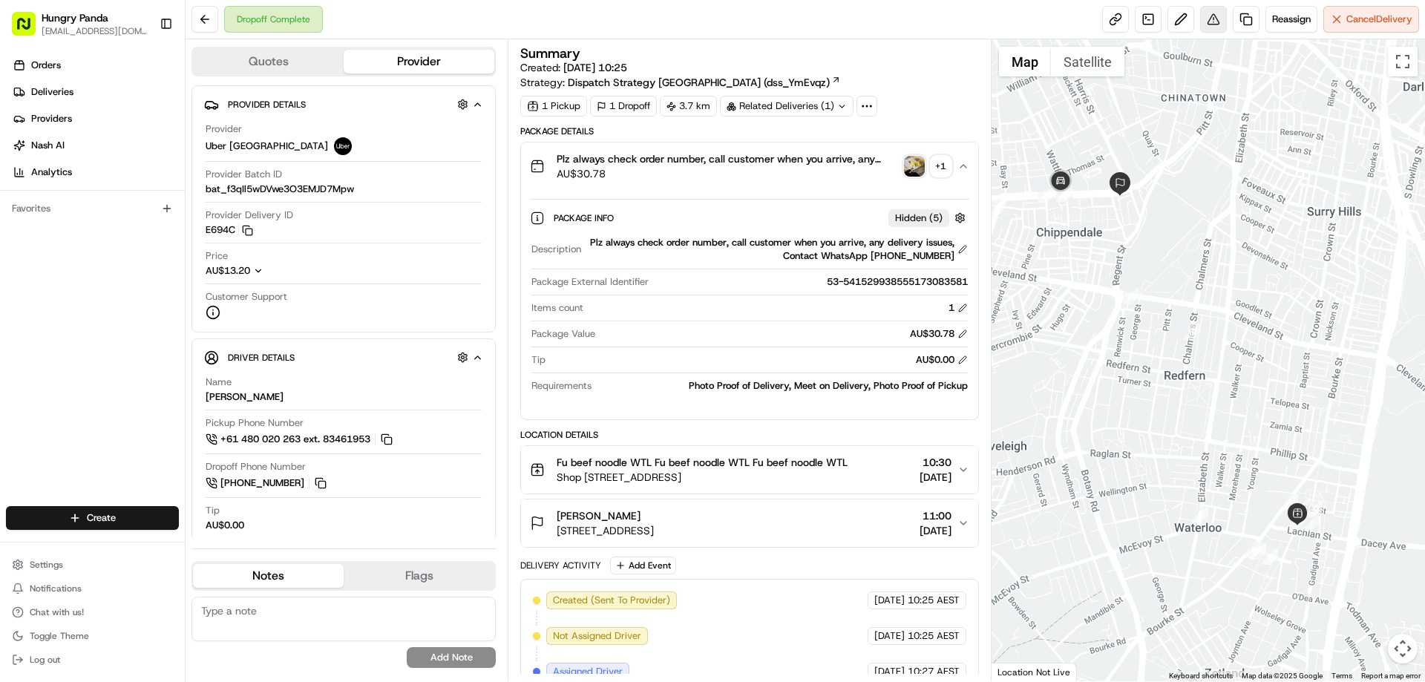
click at [1200, 22] on button at bounding box center [1213, 19] width 27 height 27
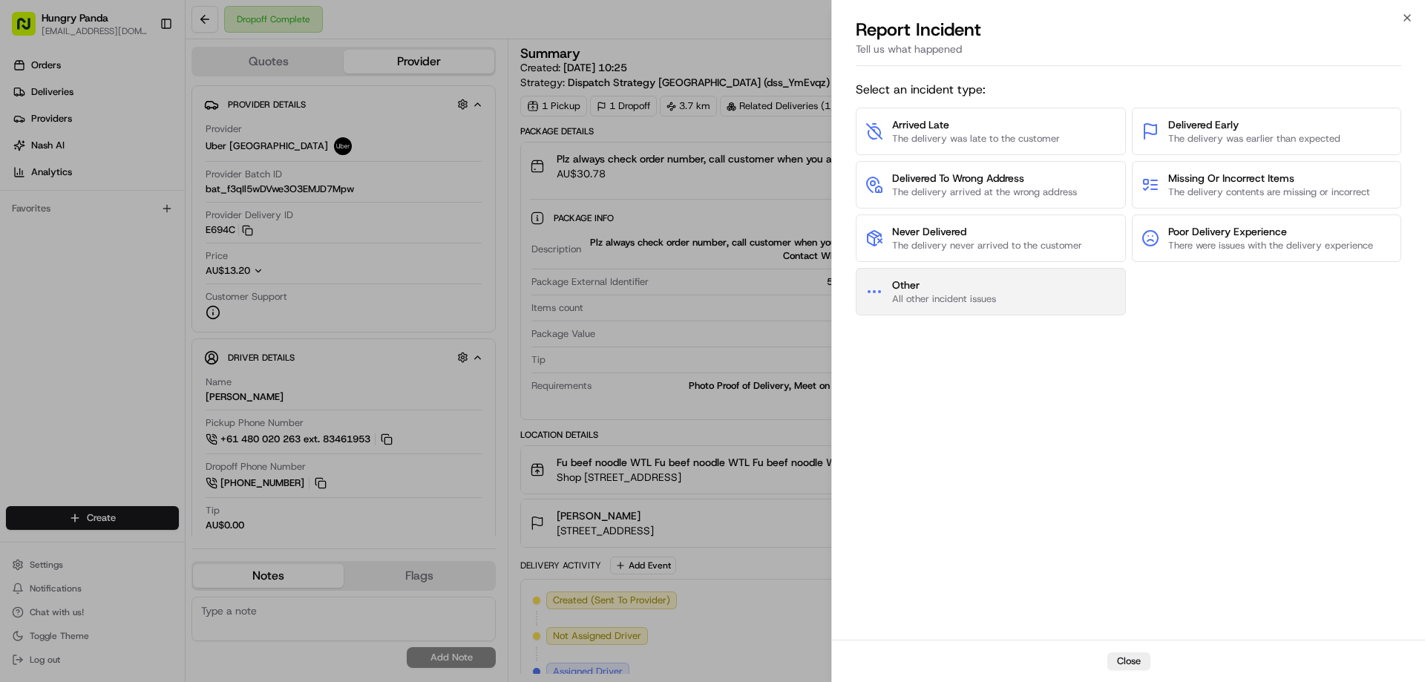
click at [997, 281] on button "Other All other incident issues" at bounding box center [991, 291] width 270 height 47
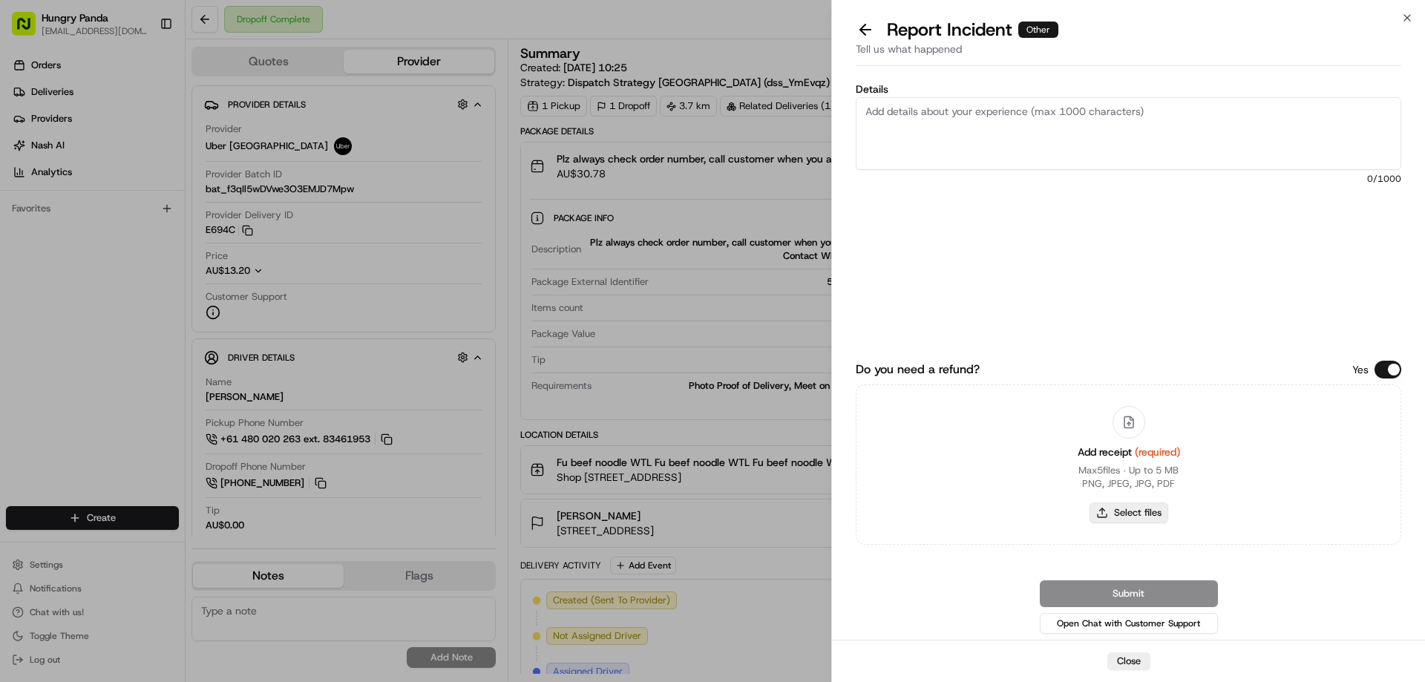
click at [1135, 505] on button "Select files" at bounding box center [1129, 512] width 79 height 21
type input "C:\fakepath\screenshot_2025-08-15_16-40-53.png"
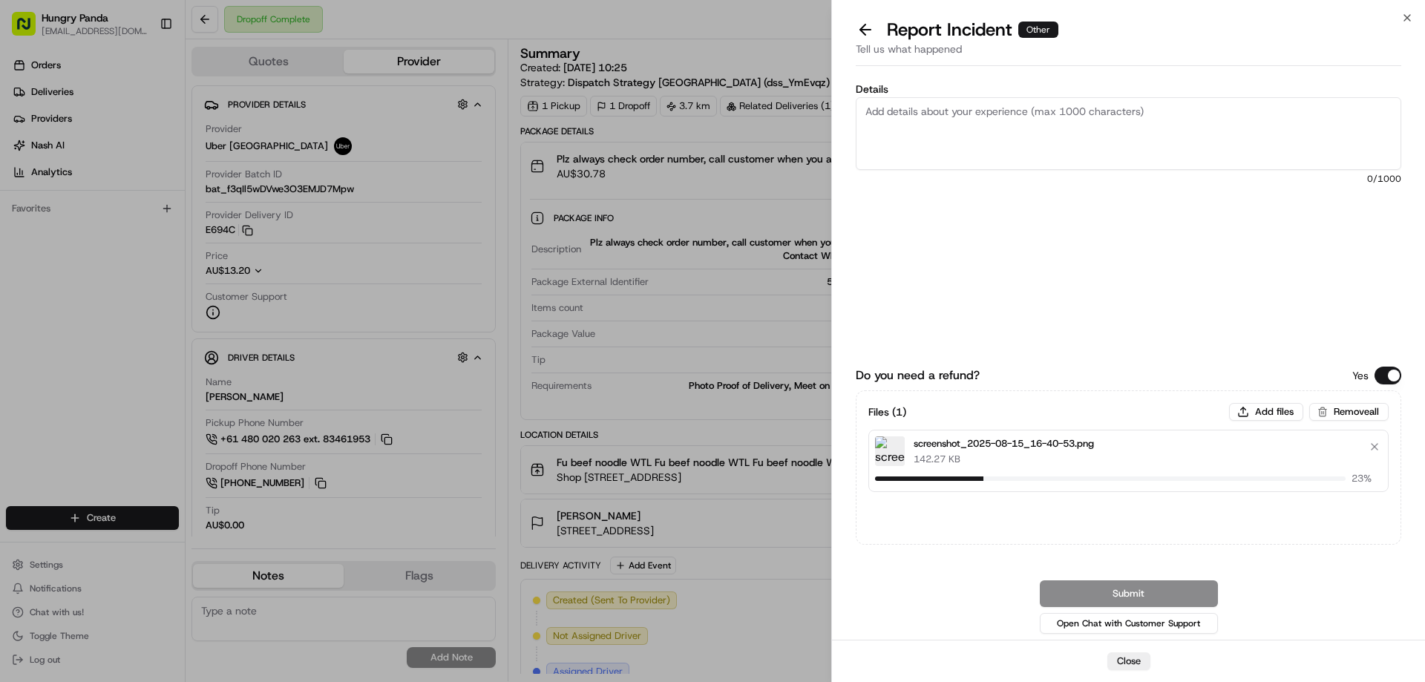
drag, startPoint x: 1050, startPoint y: 137, endPoint x: 1087, endPoint y: 64, distance: 81.7
click at [1050, 137] on textarea "Details" at bounding box center [1129, 133] width 546 height 73
click at [997, 112] on textarea "Details" at bounding box center [1129, 133] width 546 height 73
paste textarea "The customer reported that he did not receive the meal, the delivery photo take…"
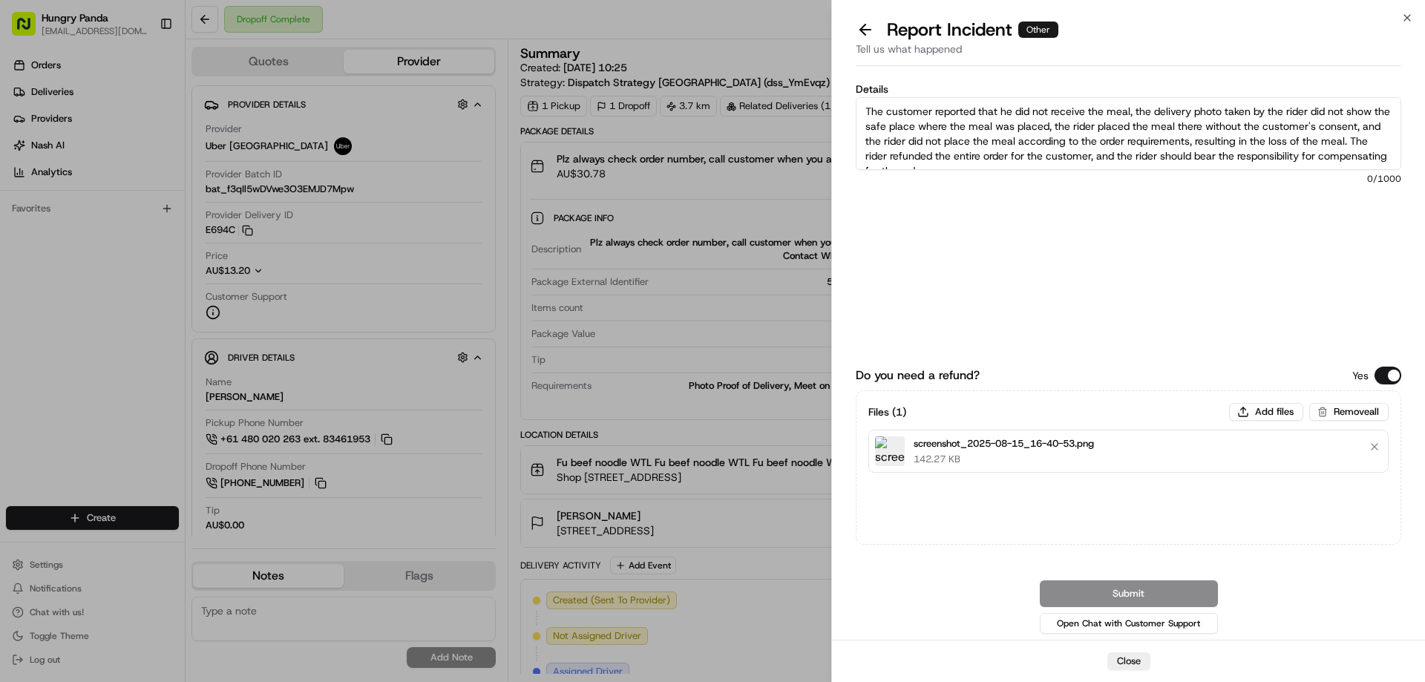
scroll to position [8, 0]
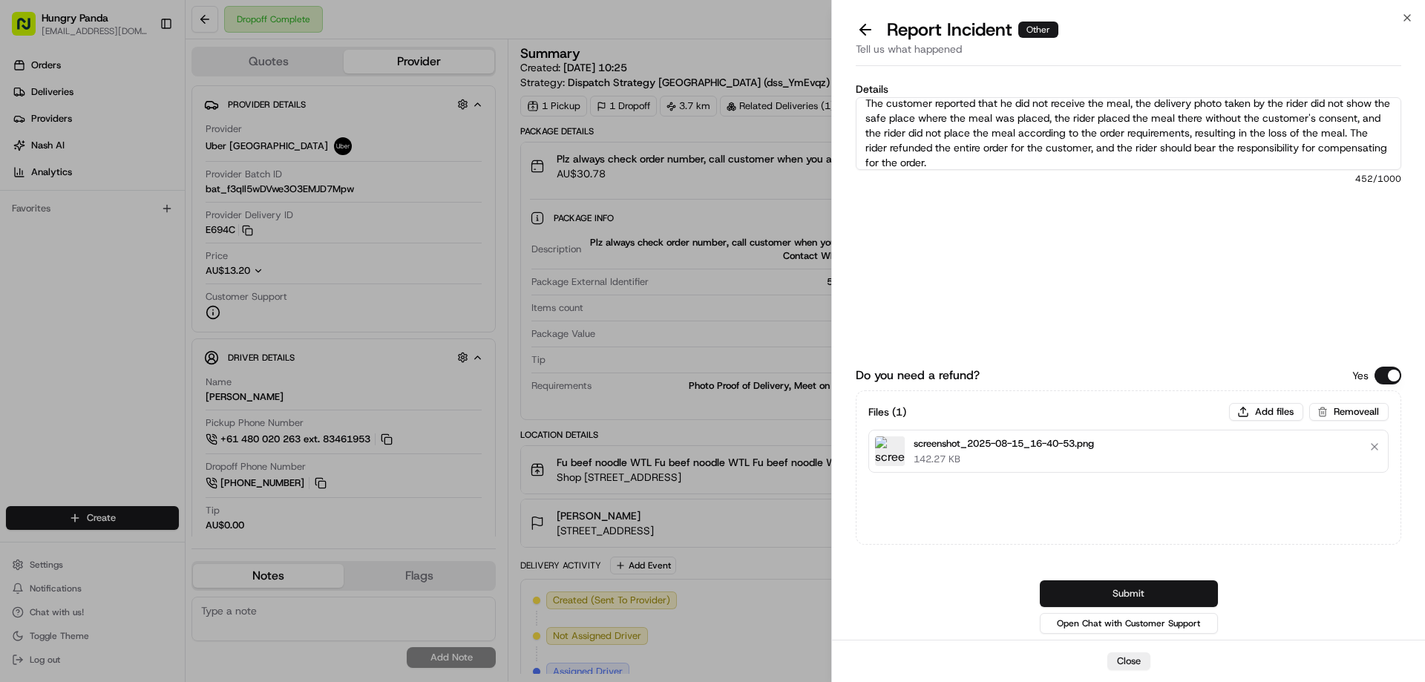
type textarea "The customer reported that he did not receive the meal, the delivery photo take…"
drag, startPoint x: 1127, startPoint y: 594, endPoint x: 1049, endPoint y: 569, distance: 82.1
click at [1127, 594] on button "Submit" at bounding box center [1129, 593] width 178 height 27
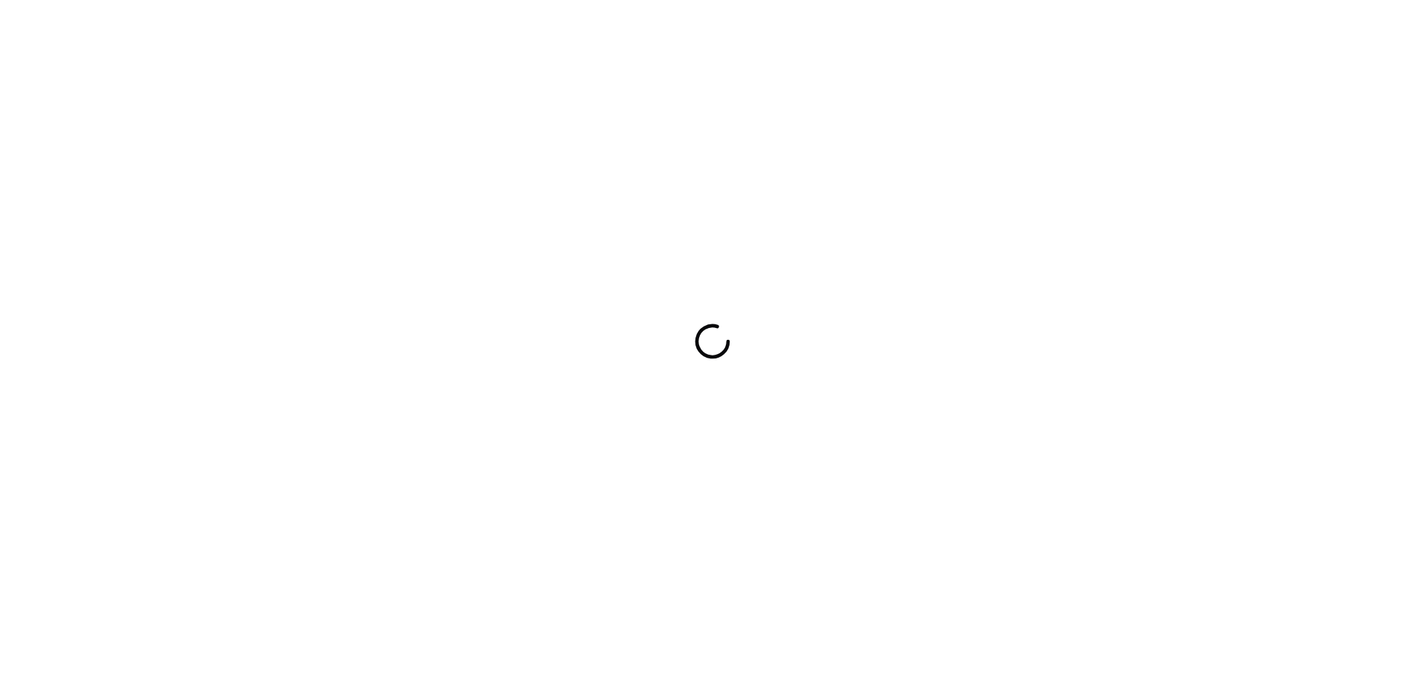
click at [975, 280] on div at bounding box center [712, 341] width 1425 height 682
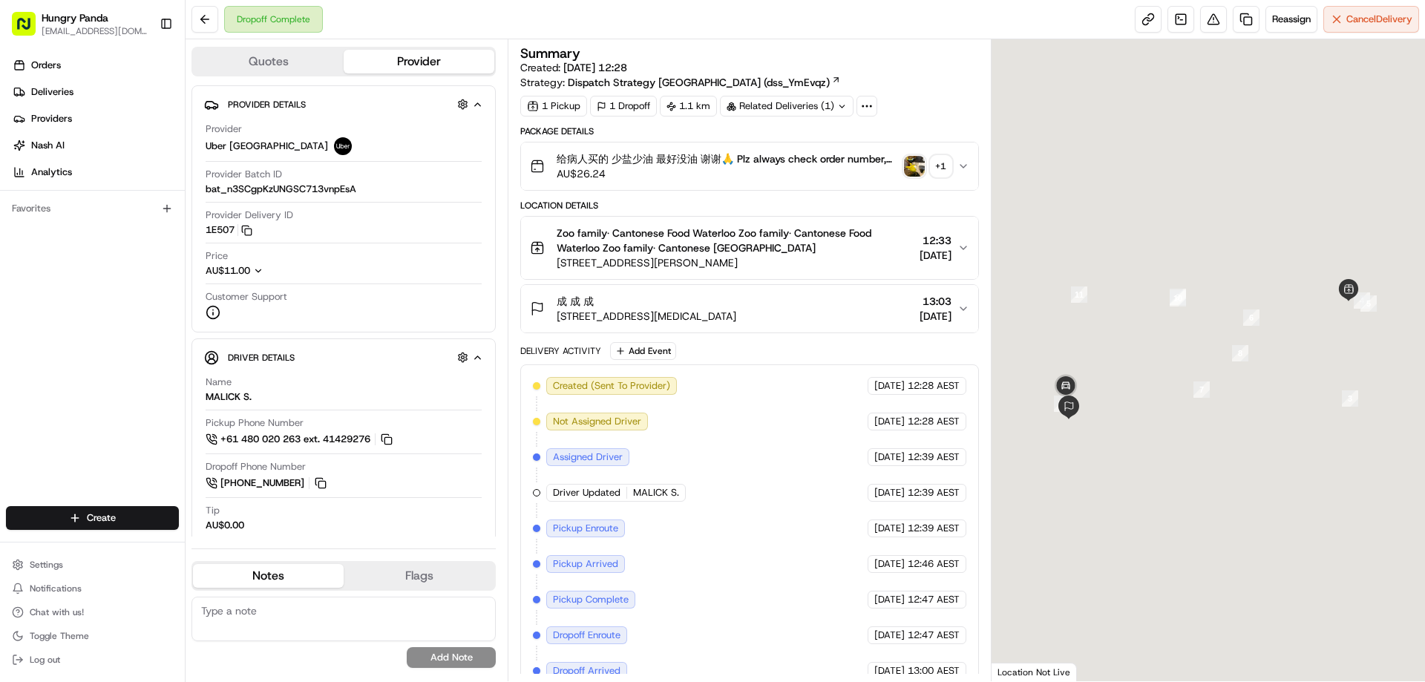
click at [911, 174] on img "button" at bounding box center [914, 166] width 21 height 21
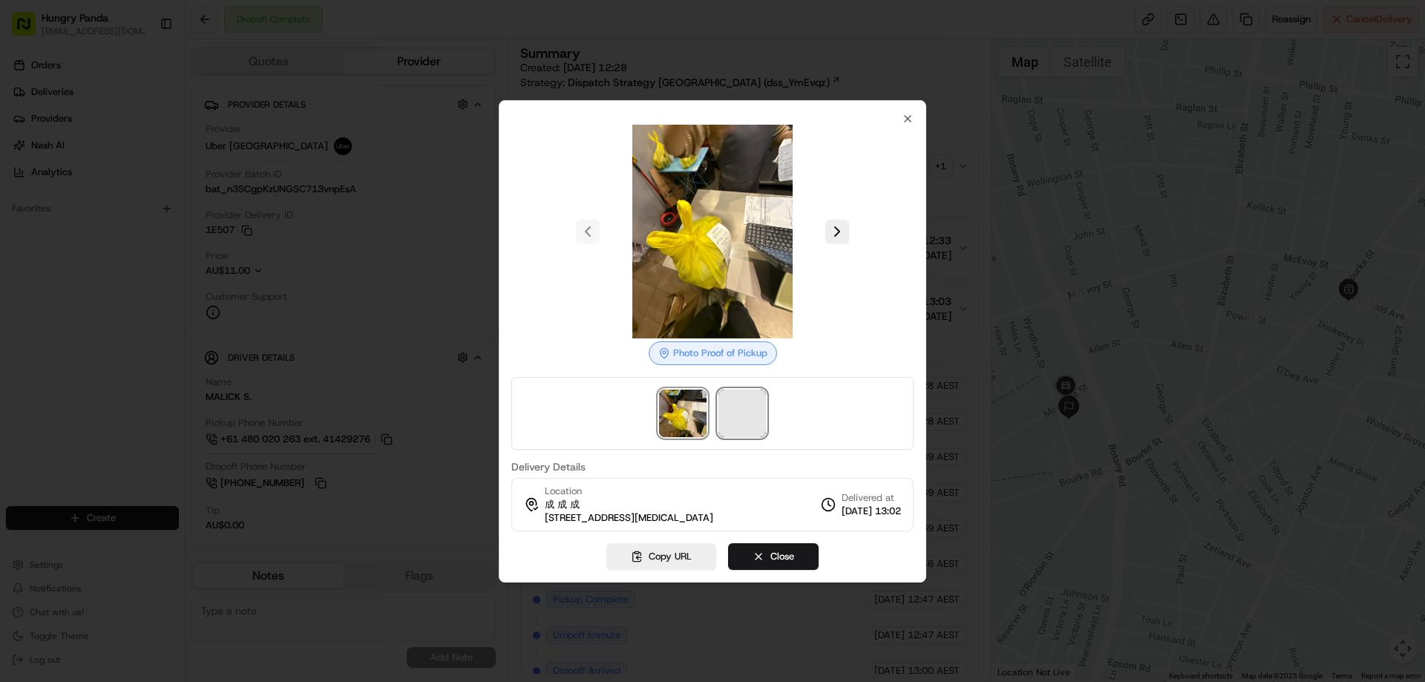
click at [736, 410] on span at bounding box center [741, 413] width 47 height 47
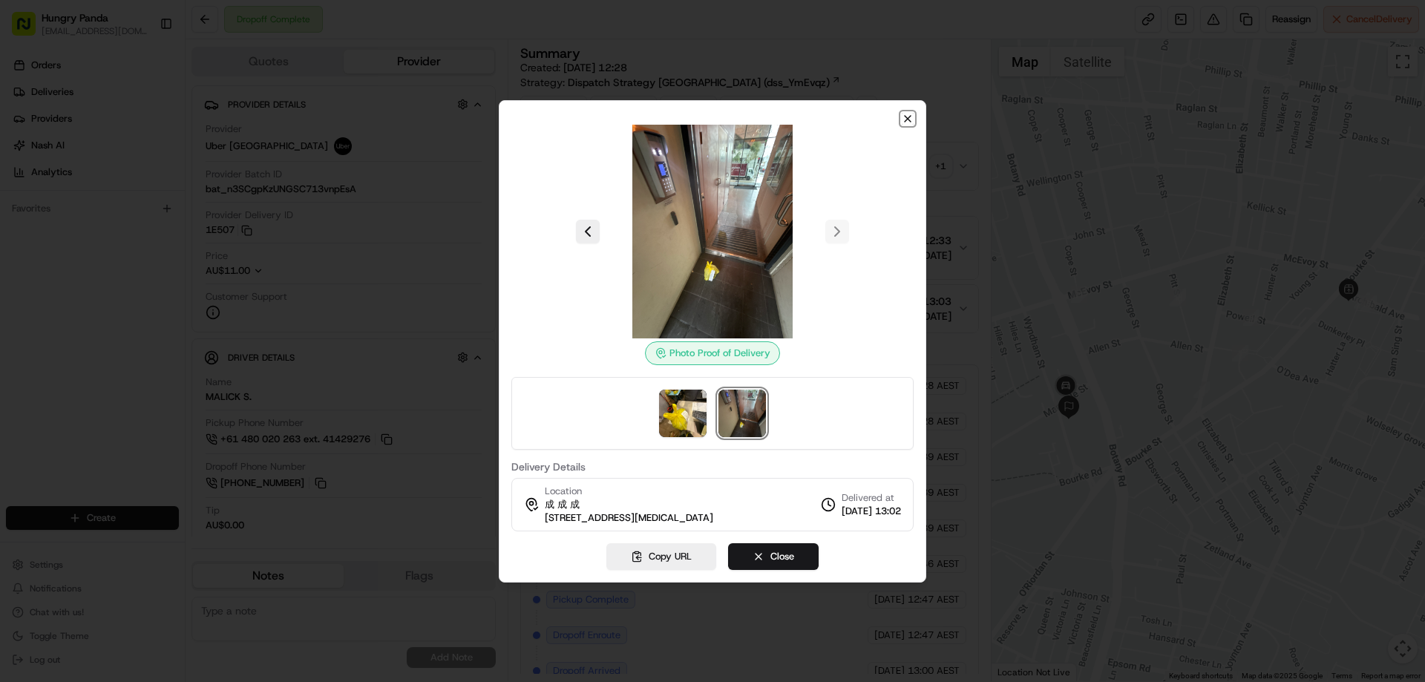
click at [905, 114] on icon "button" at bounding box center [908, 119] width 12 height 12
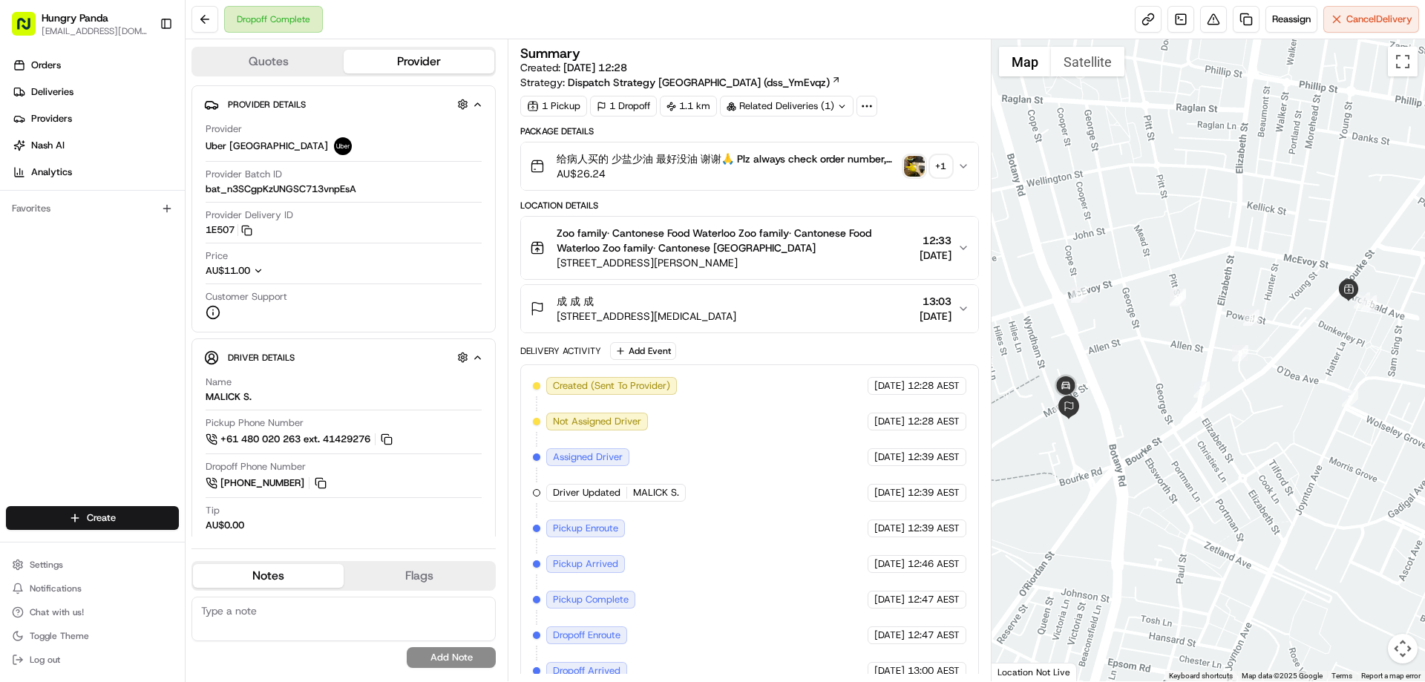
click at [966, 157] on button "给病人买的 少盐少油 最好没油 谢谢🙏 Plz always check order number, call customer when you arriv…" at bounding box center [749, 165] width 456 height 47
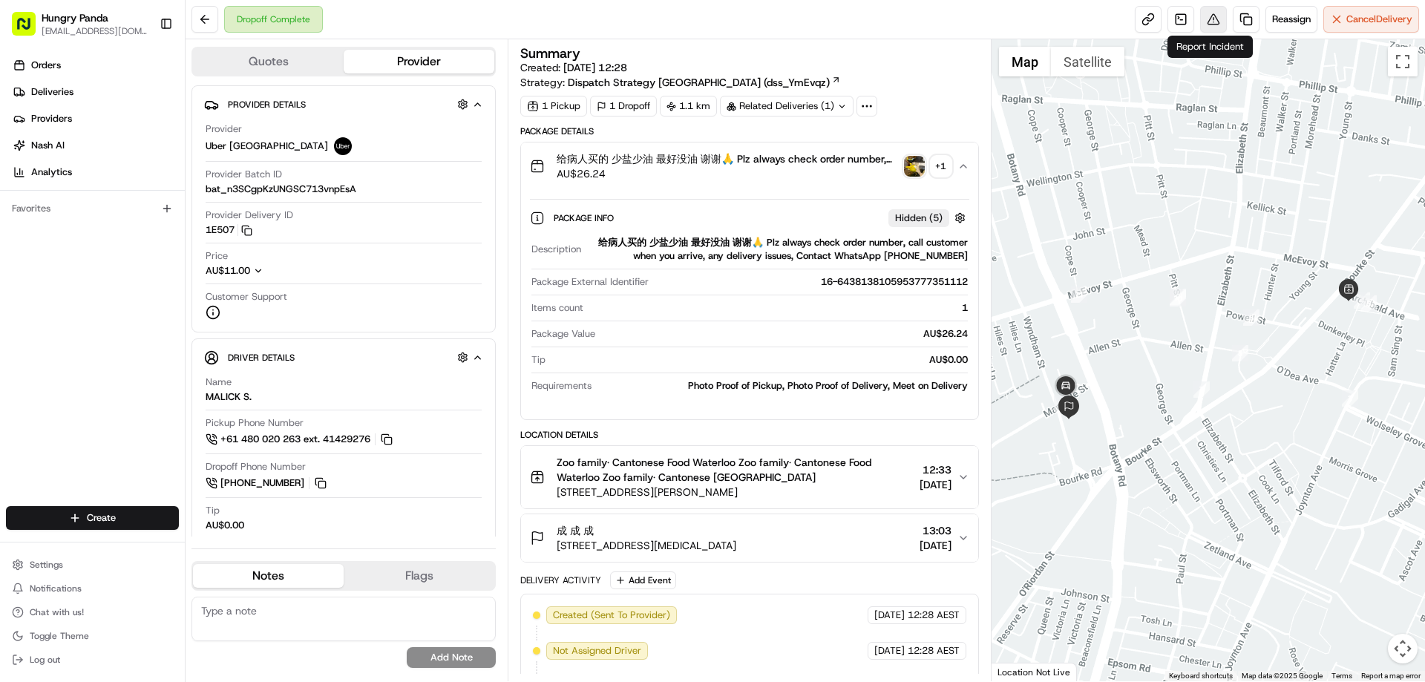
click at [1200, 24] on button at bounding box center [1213, 19] width 27 height 27
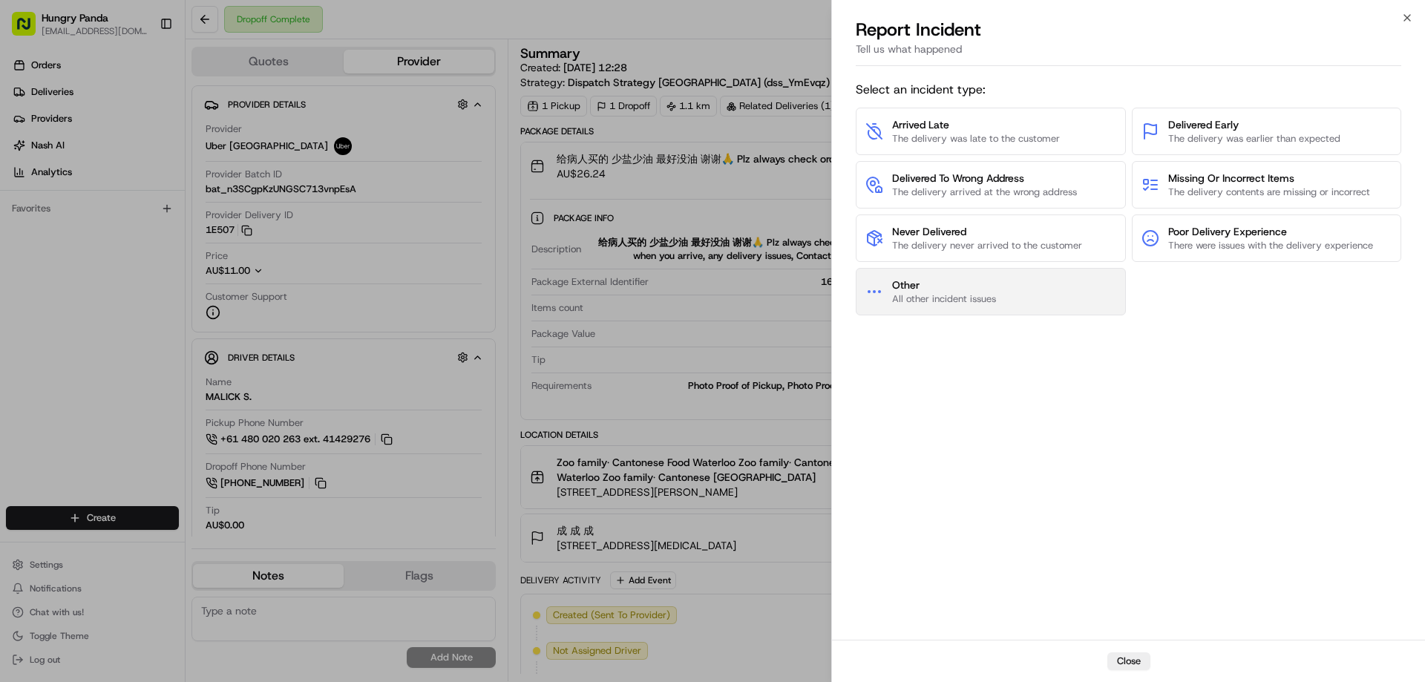
click at [951, 287] on span "Other" at bounding box center [944, 285] width 104 height 15
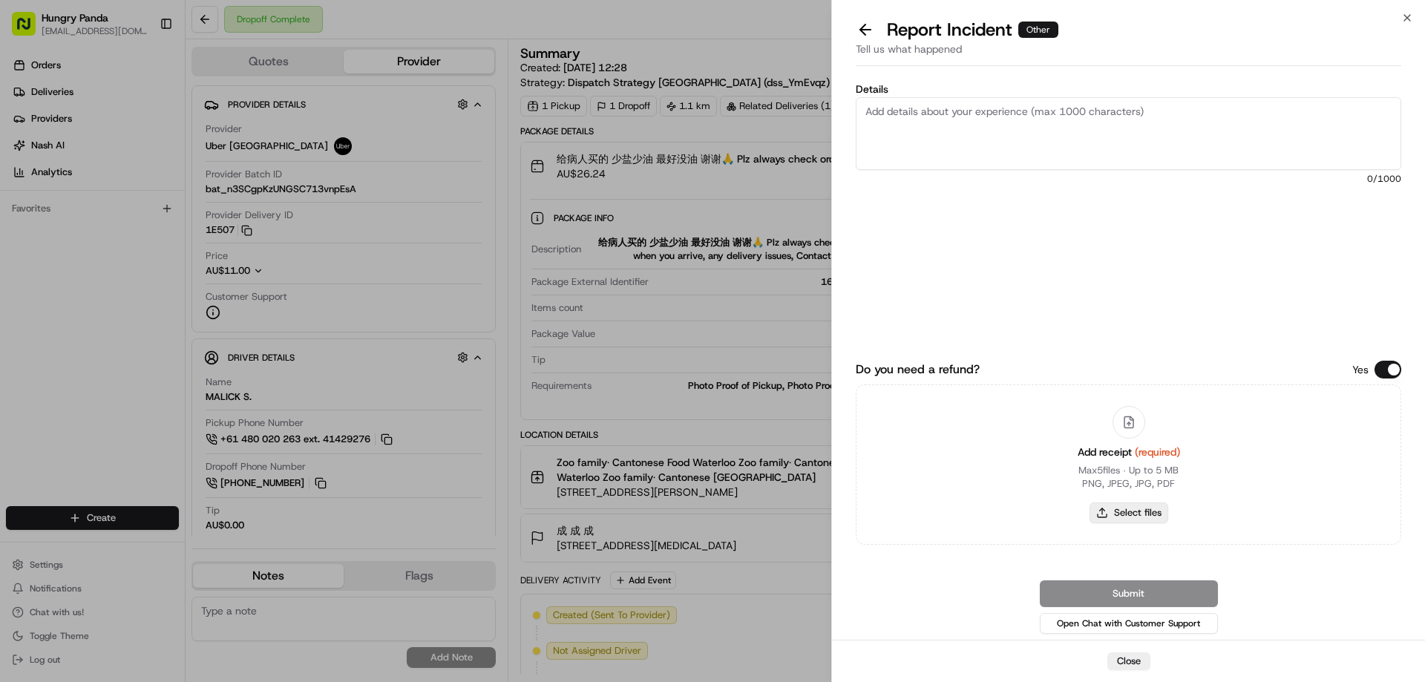
click at [1126, 511] on button "Select files" at bounding box center [1129, 512] width 79 height 21
type input "C:\fakepath\screenshot_2025-08-15_16-43-29.png"
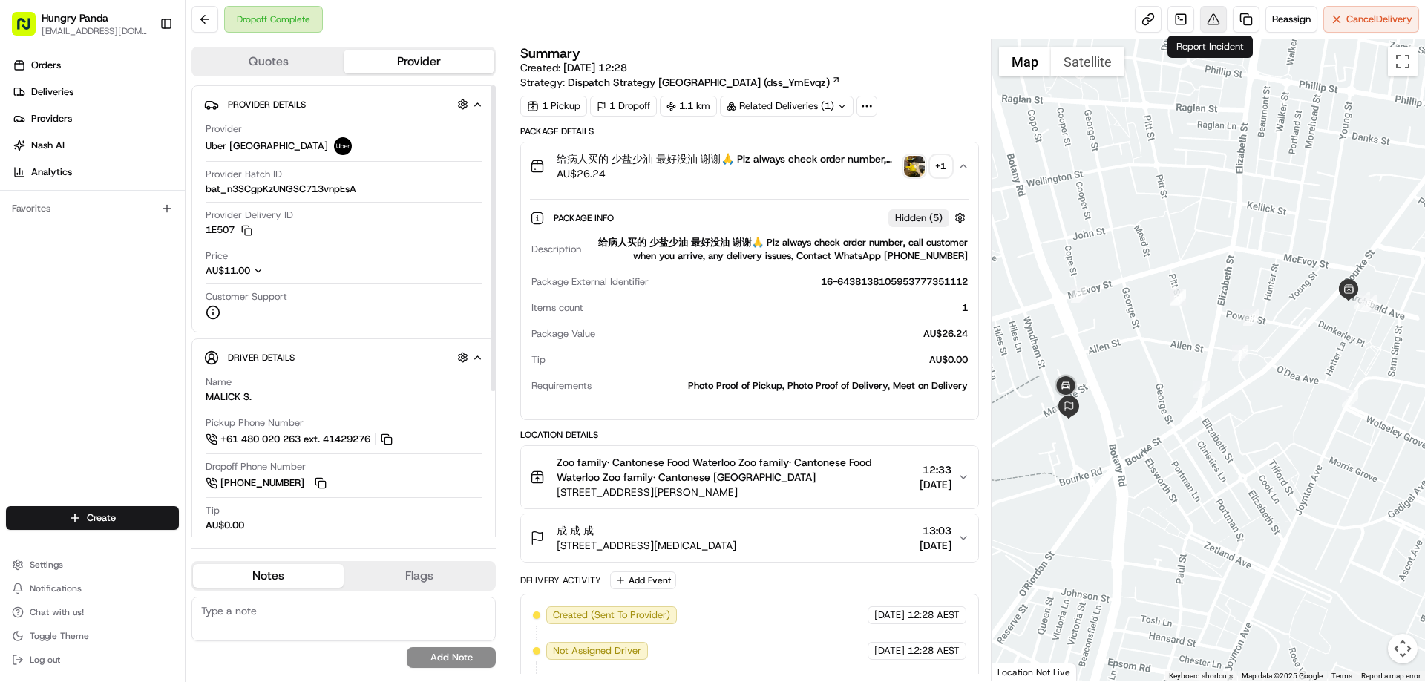
click at [1216, 8] on button at bounding box center [1213, 19] width 27 height 27
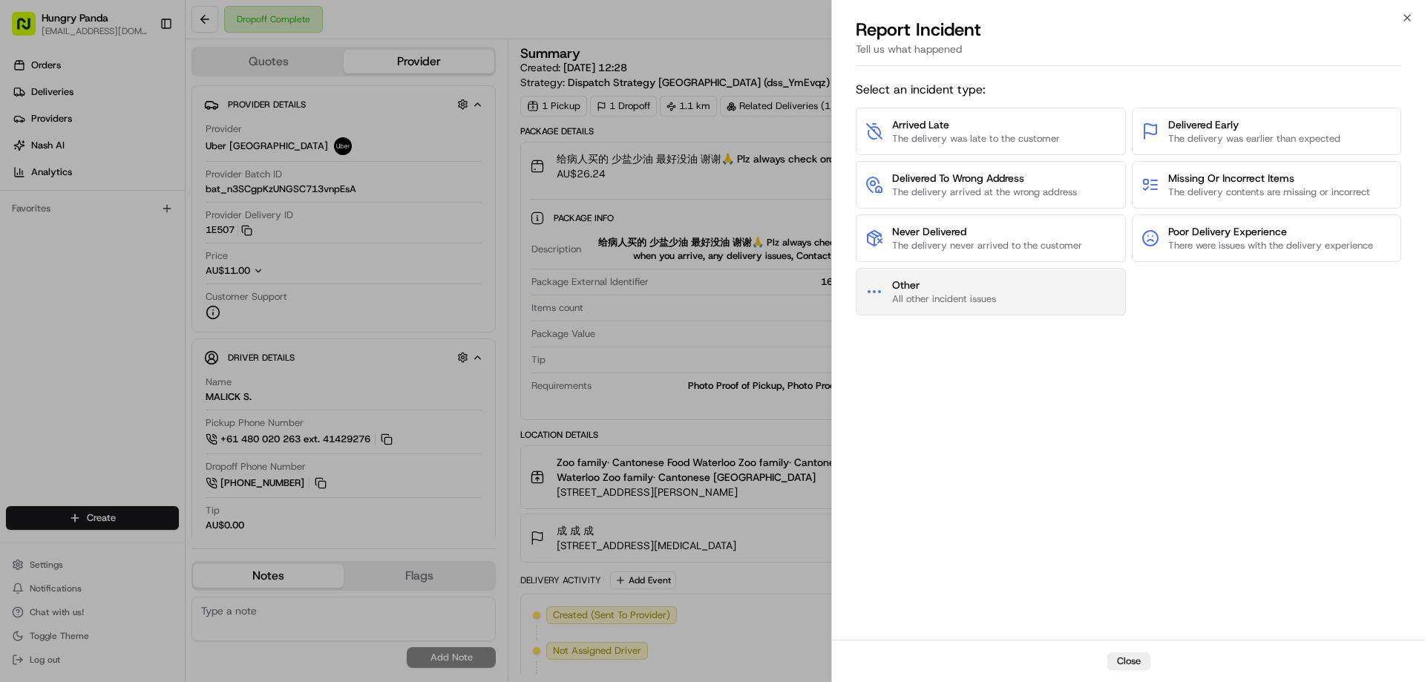
click at [974, 290] on span "Other" at bounding box center [944, 285] width 104 height 15
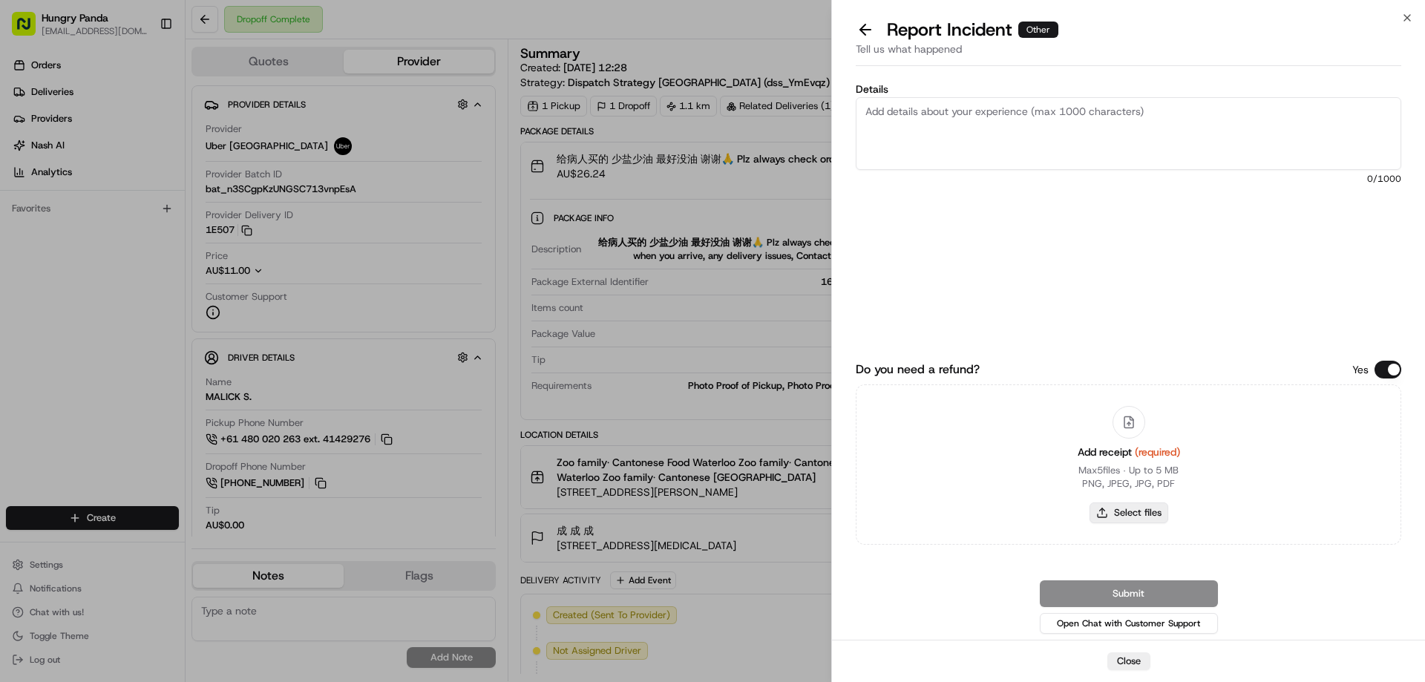
click at [1132, 518] on button "Select files" at bounding box center [1129, 512] width 79 height 21
type input "C:\fakepath\screenshot_2025-08-15_16-43-29.png"
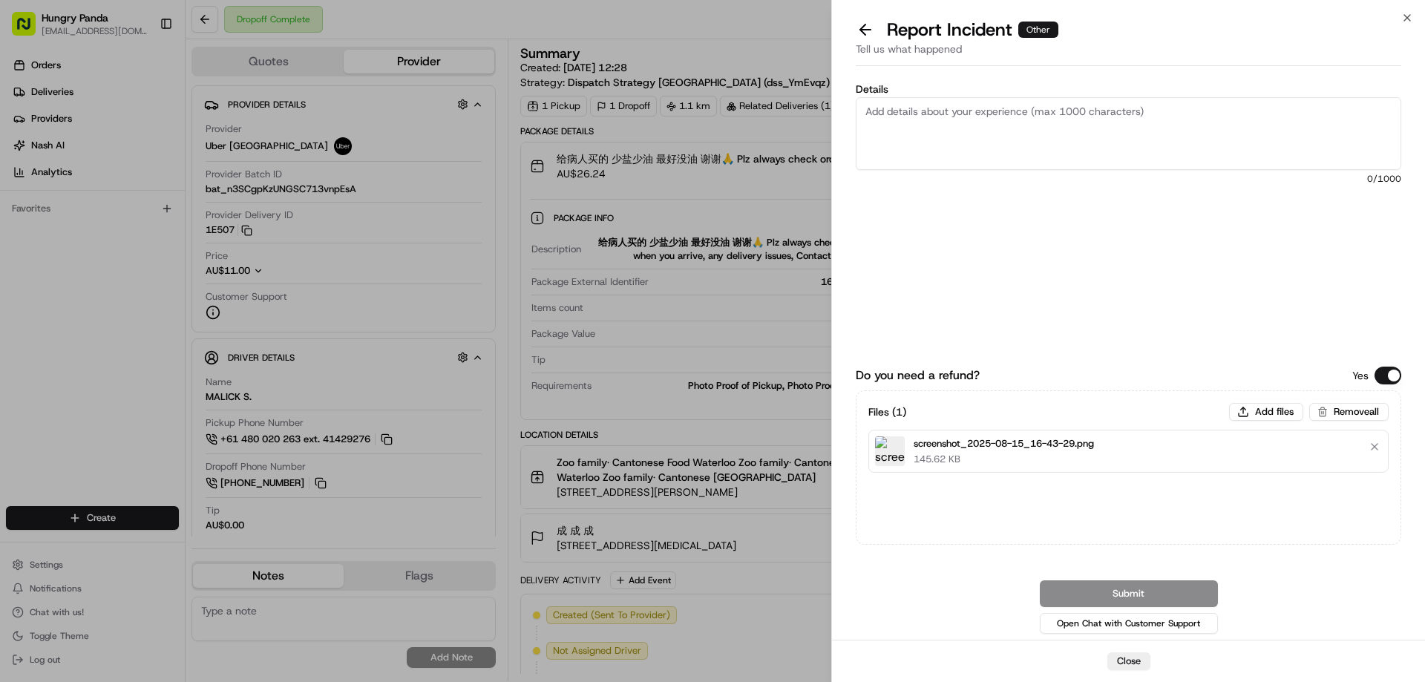
click at [975, 163] on textarea "Details" at bounding box center [1129, 133] width 546 height 73
paste textarea "The customer reported that he did not receive the meal, the delivery photo take…"
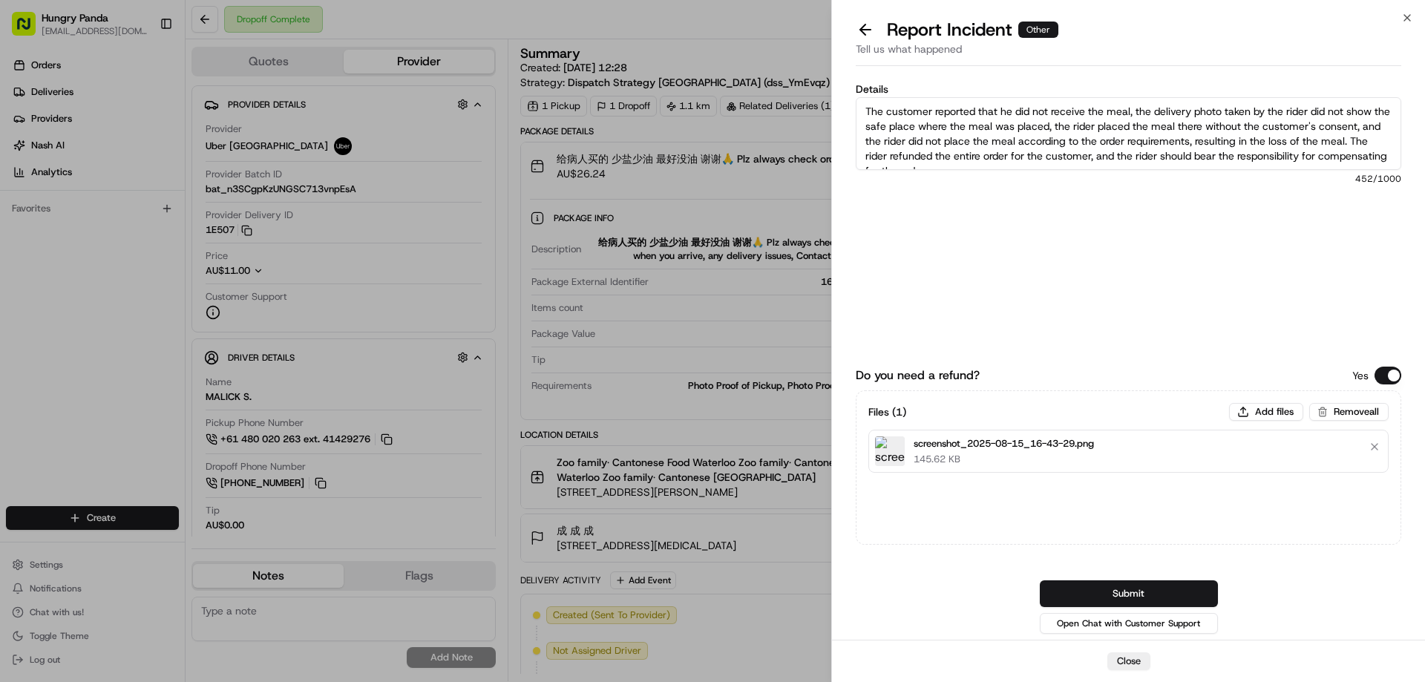
scroll to position [8, 0]
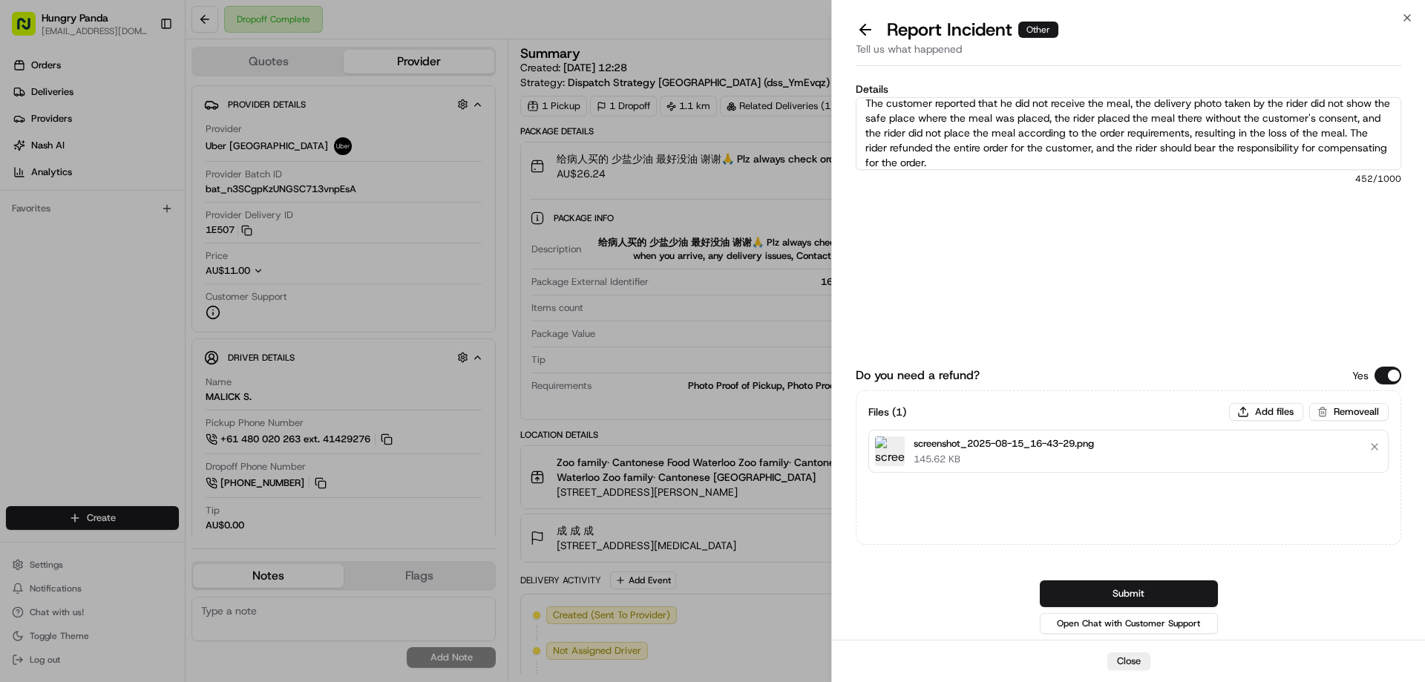
type textarea "The customer reported that he did not receive the meal, the delivery photo take…"
click at [1129, 592] on button "Submit" at bounding box center [1129, 593] width 178 height 27
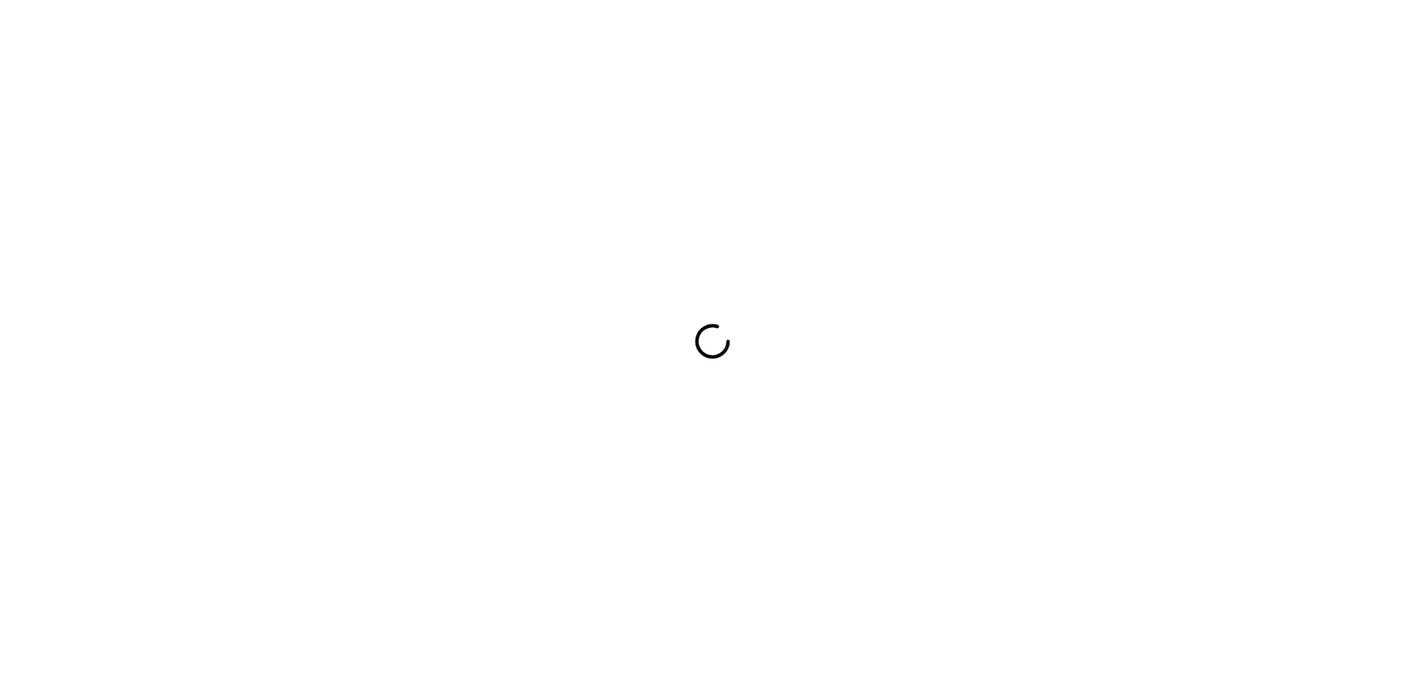
click at [905, 349] on div at bounding box center [712, 341] width 1425 height 682
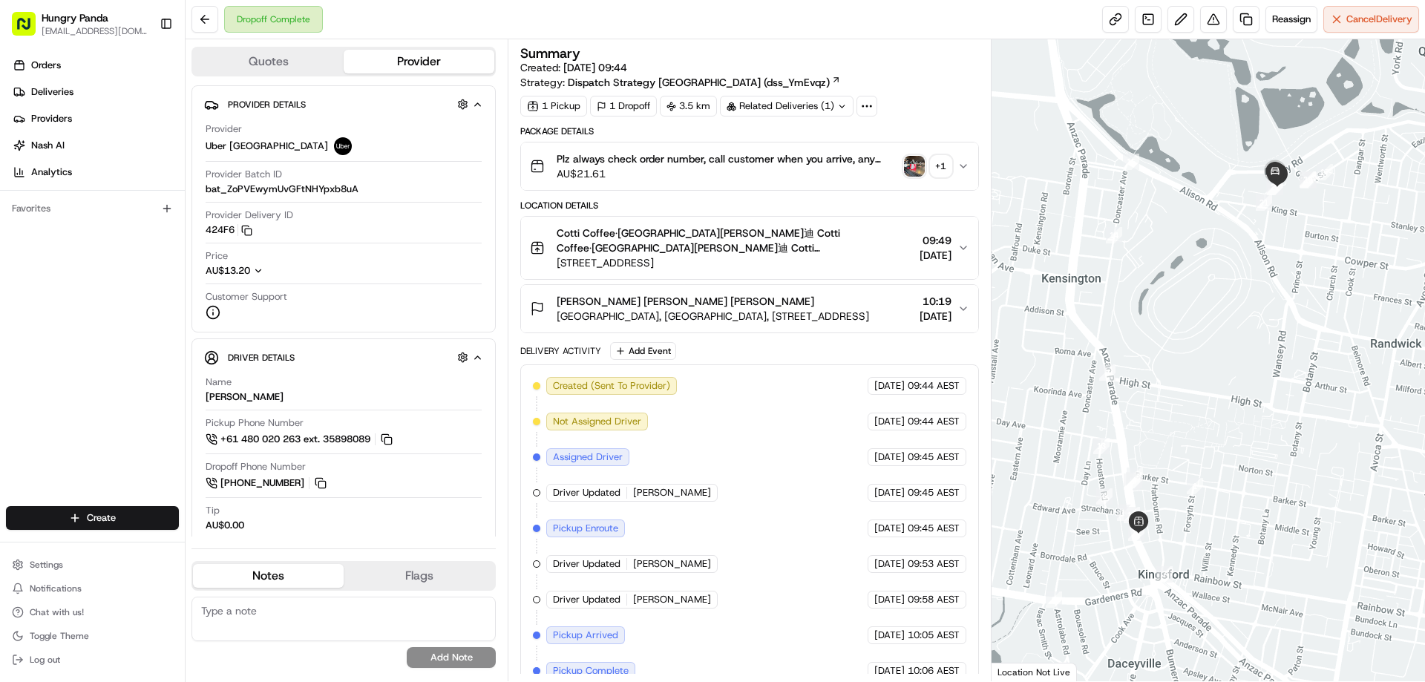
click at [919, 166] on img "button" at bounding box center [914, 166] width 21 height 21
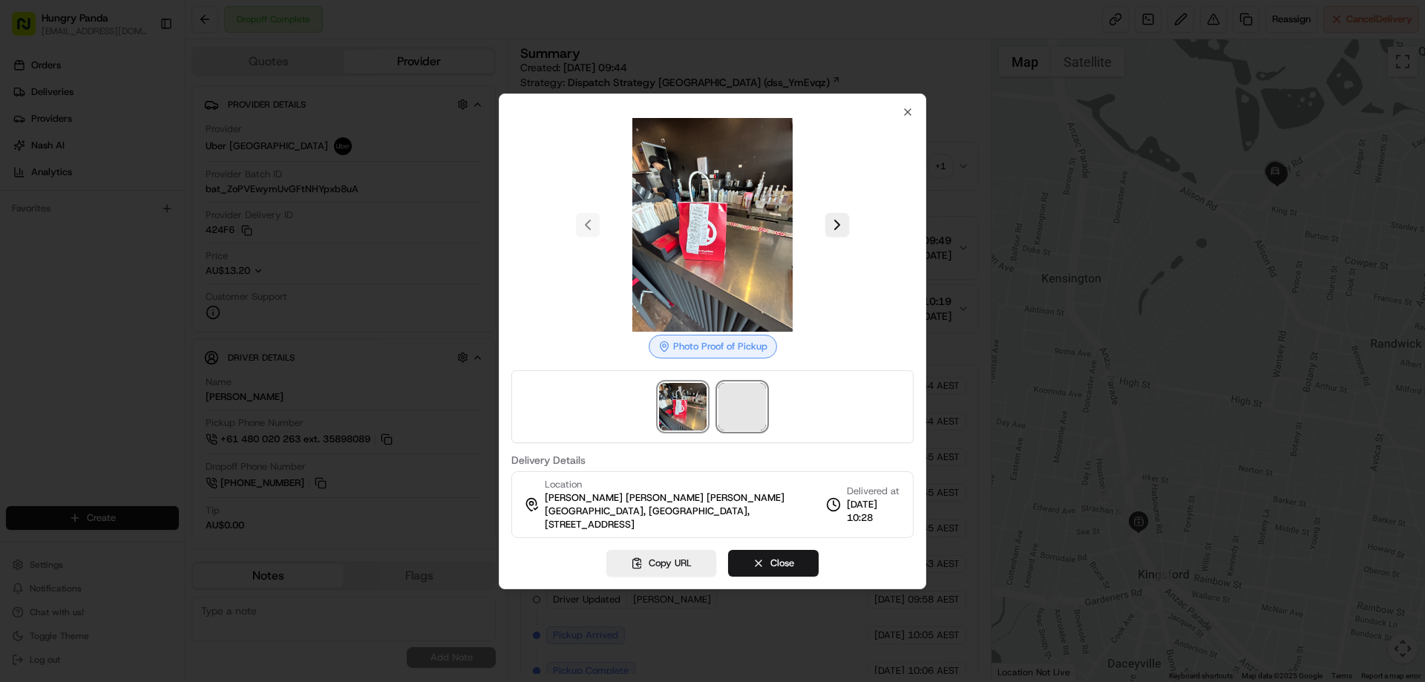
click at [747, 418] on span at bounding box center [741, 406] width 47 height 47
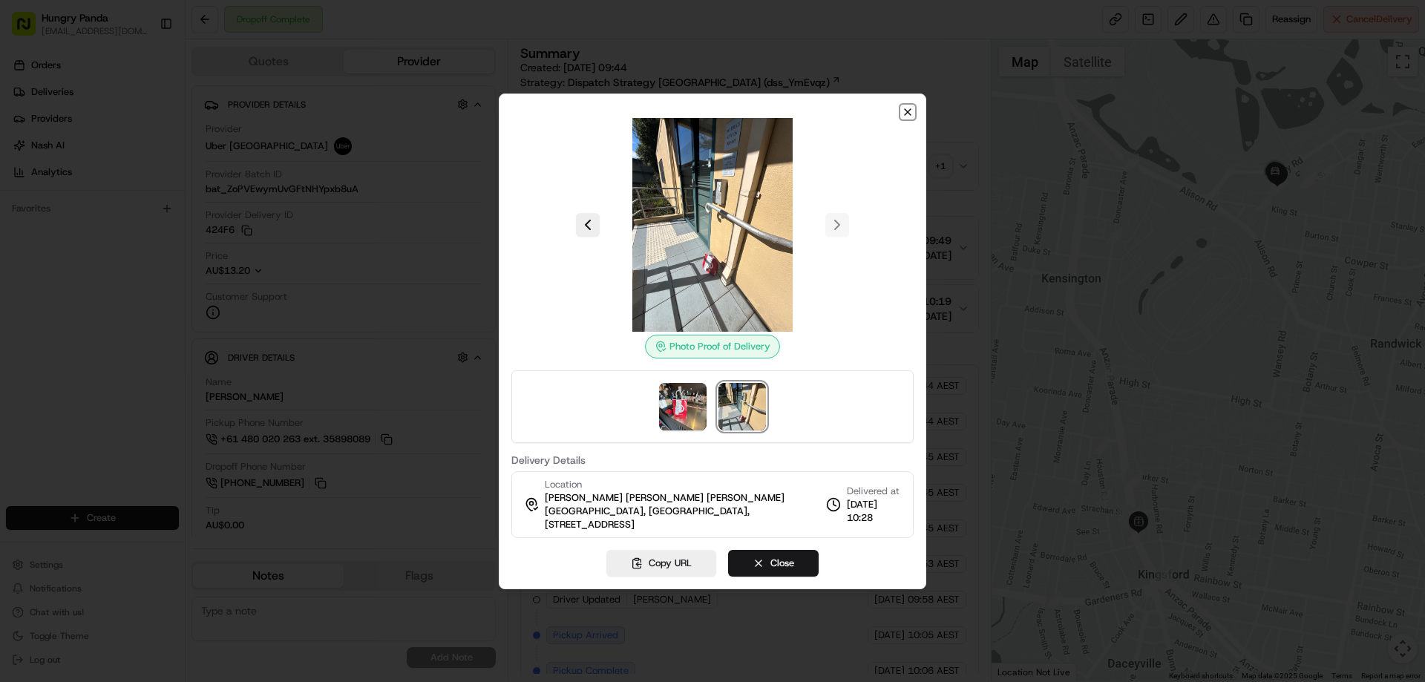
click at [908, 115] on icon "button" at bounding box center [908, 112] width 12 height 12
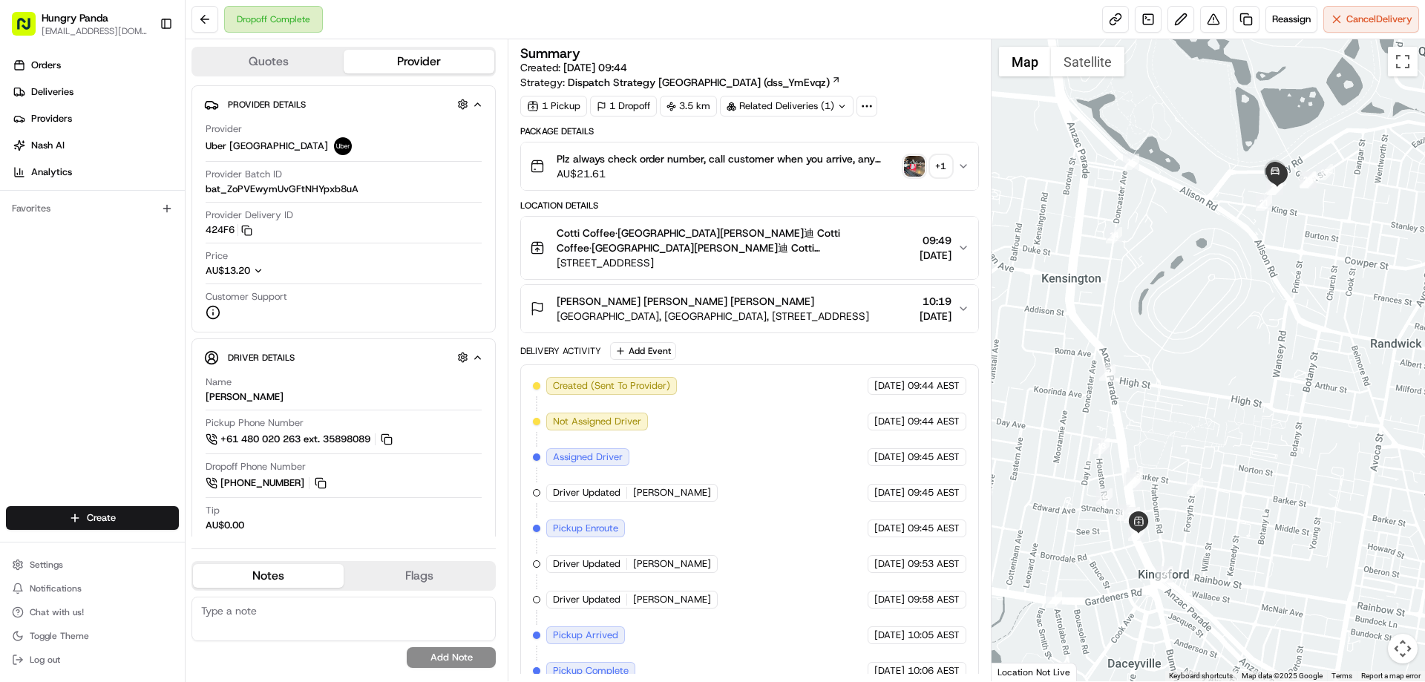
click at [968, 165] on icon "button" at bounding box center [963, 166] width 12 height 12
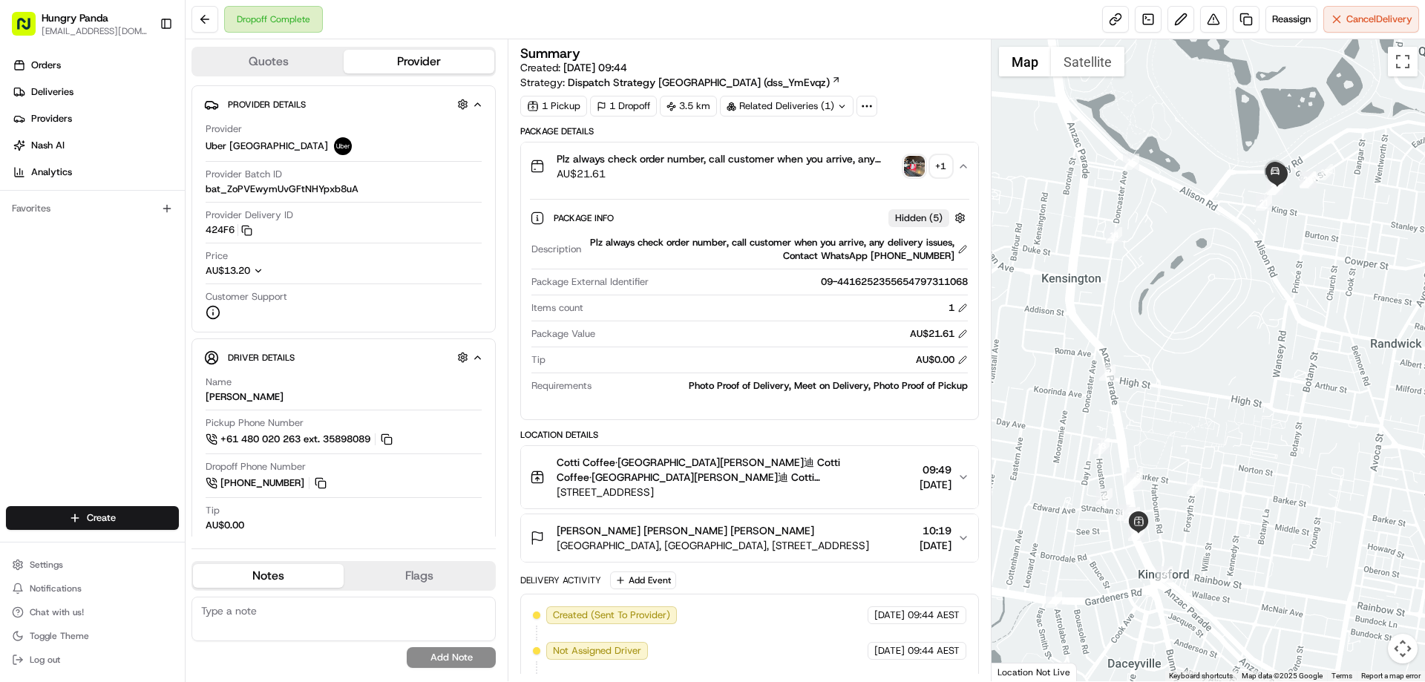
click at [916, 163] on img "button" at bounding box center [914, 166] width 21 height 21
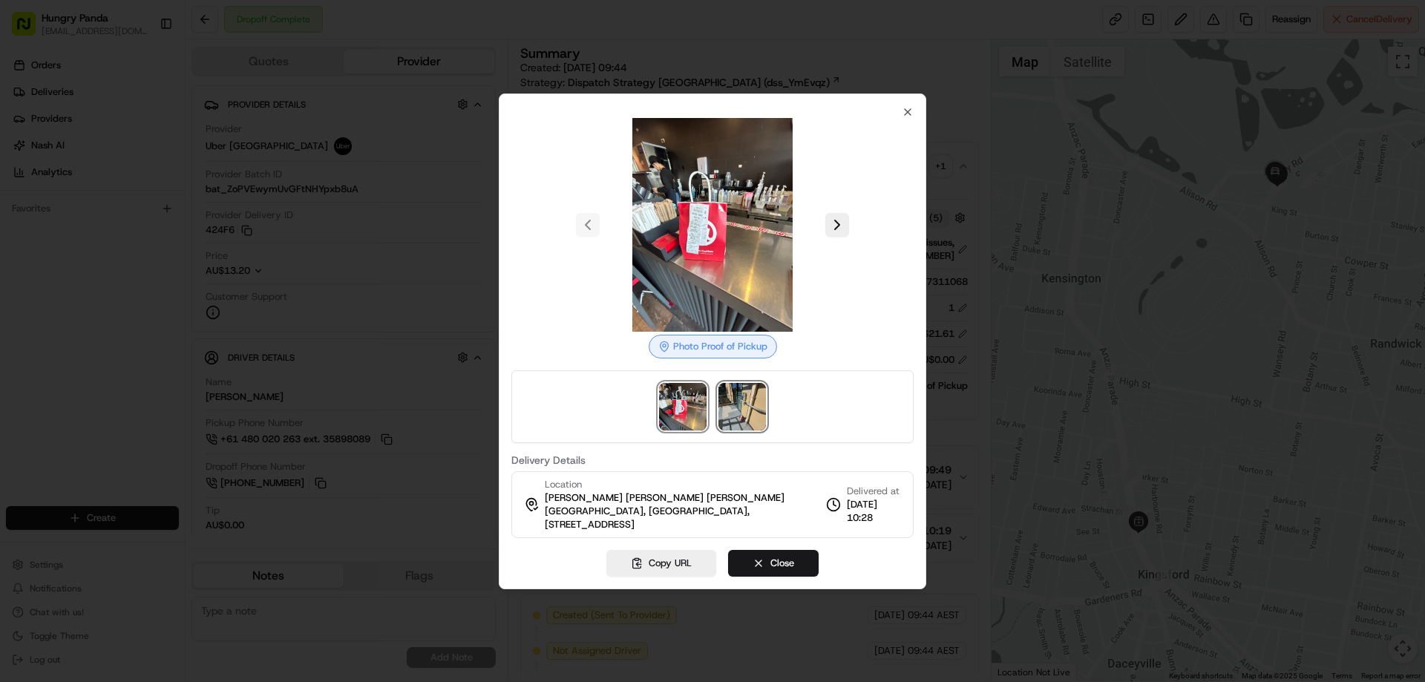
click at [725, 390] on img at bounding box center [741, 406] width 47 height 47
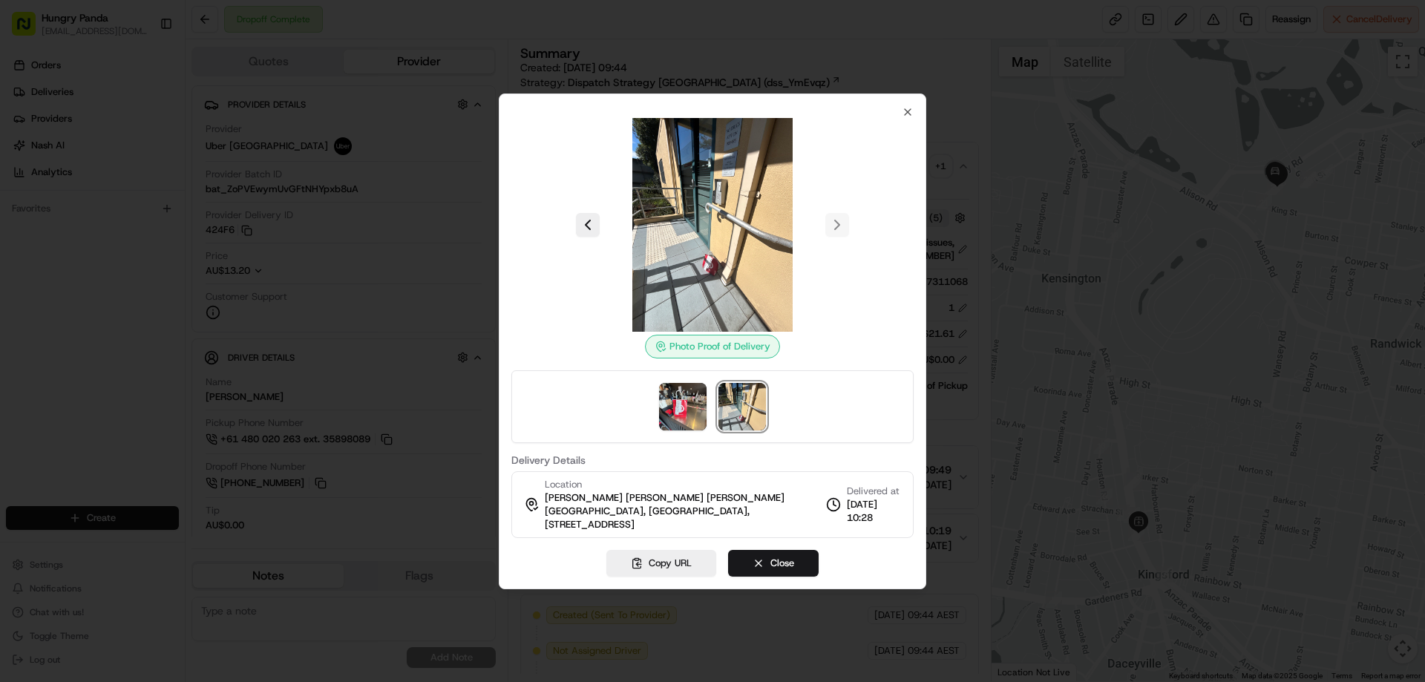
click at [1046, 122] on div at bounding box center [712, 341] width 1425 height 682
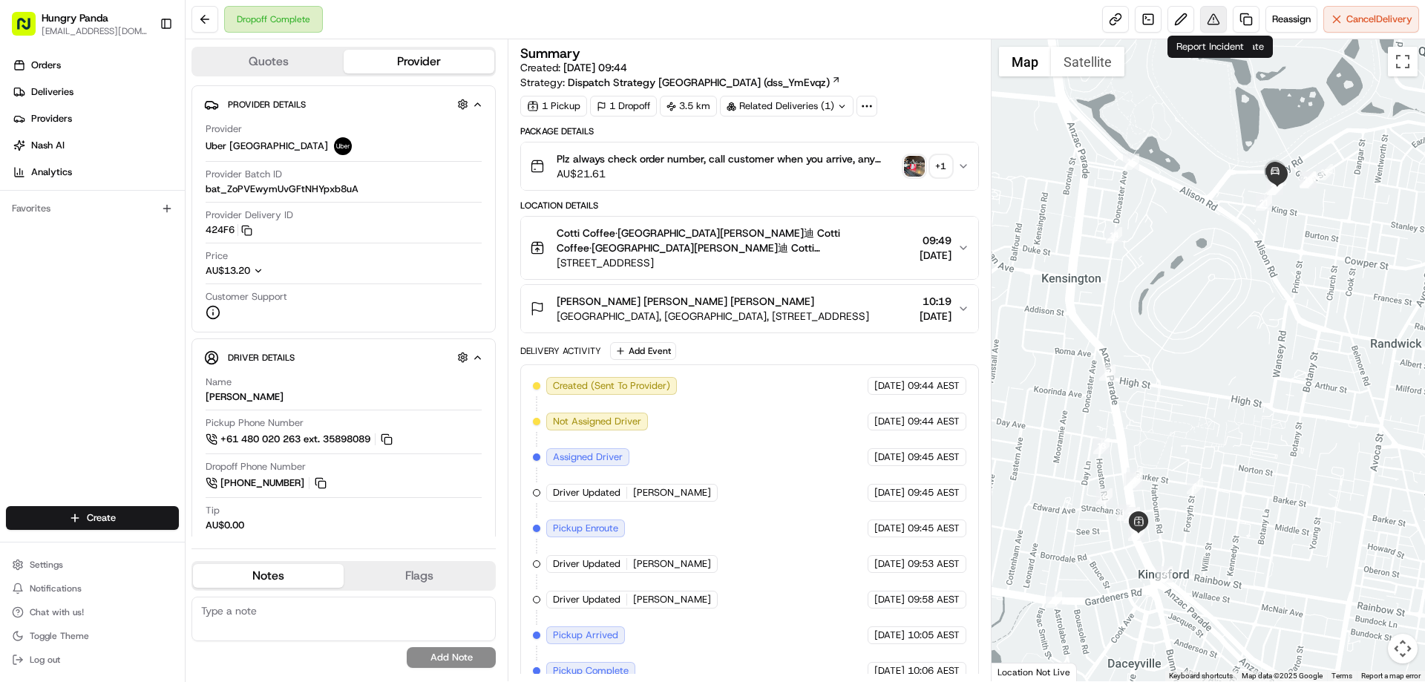
click at [1204, 23] on button at bounding box center [1213, 19] width 27 height 27
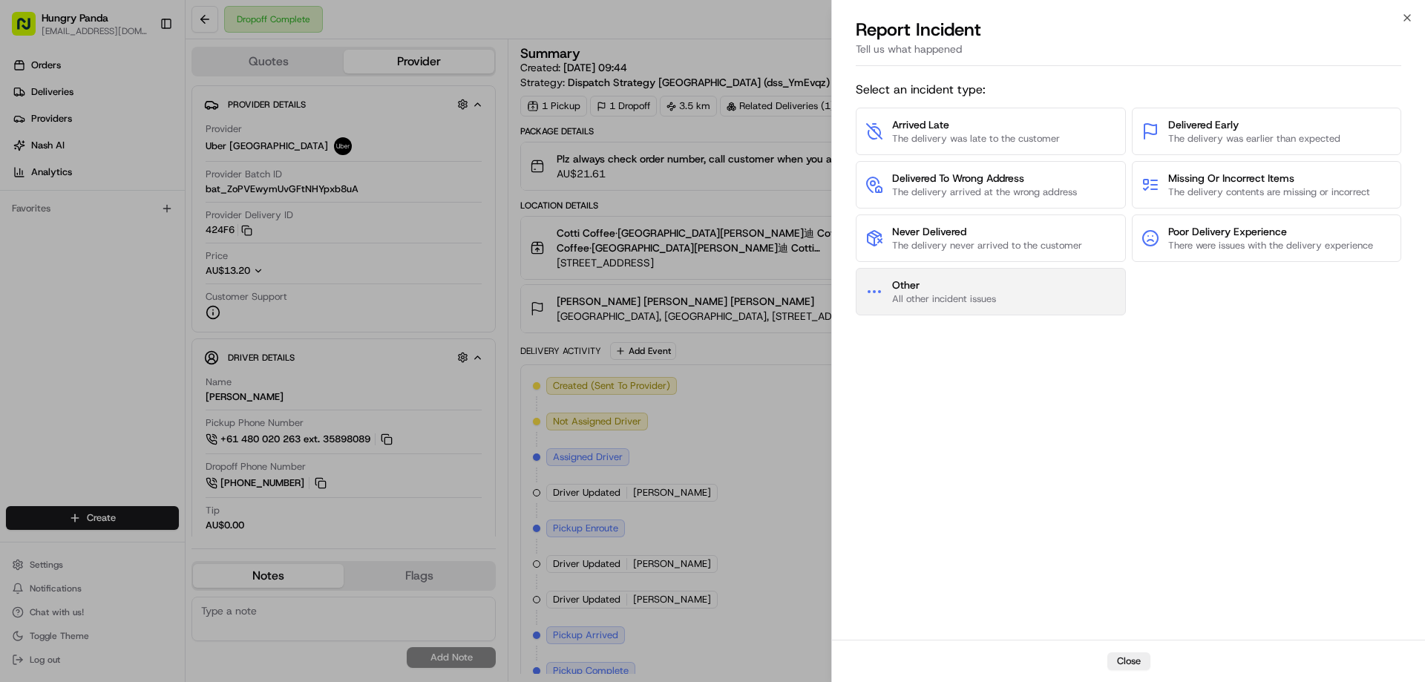
click at [979, 276] on button "Other All other incident issues" at bounding box center [991, 291] width 270 height 47
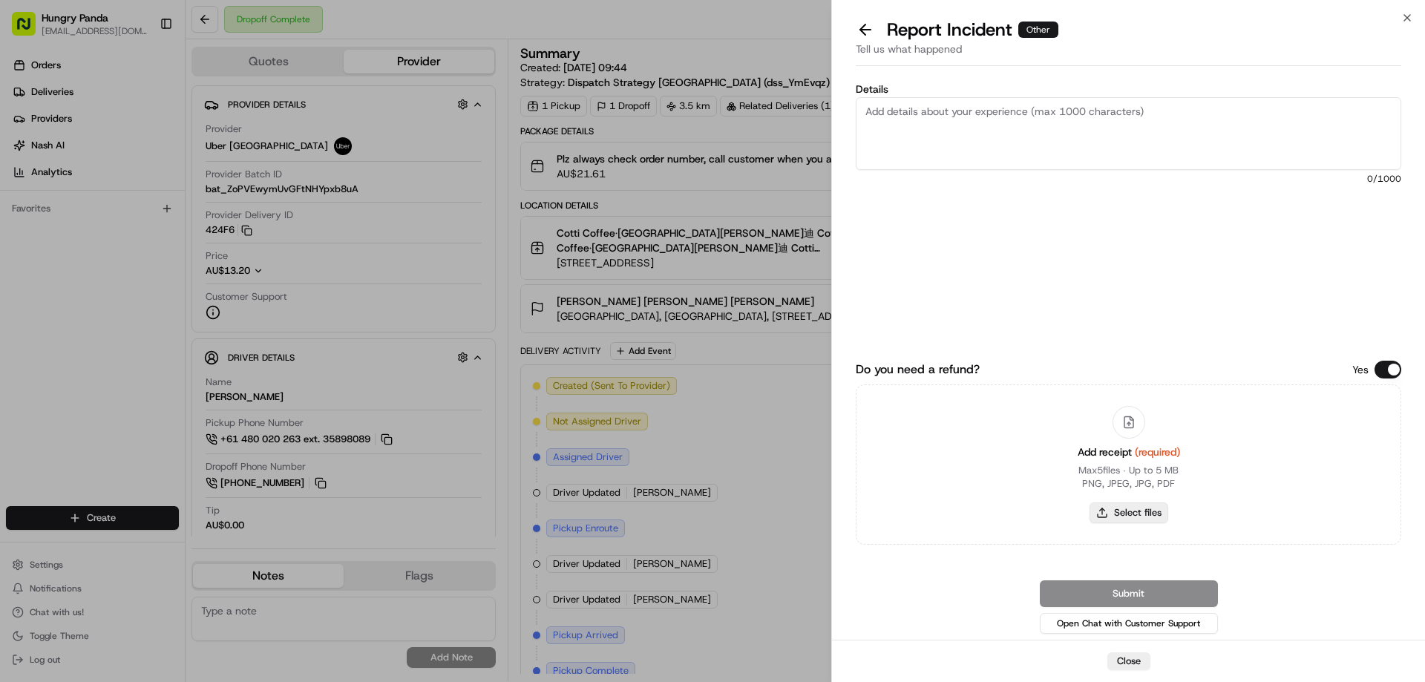
click at [1101, 517] on button "Select files" at bounding box center [1129, 512] width 79 height 21
type input "C:\fakepath\screenshot_2025-08-15_16-44-38.png"
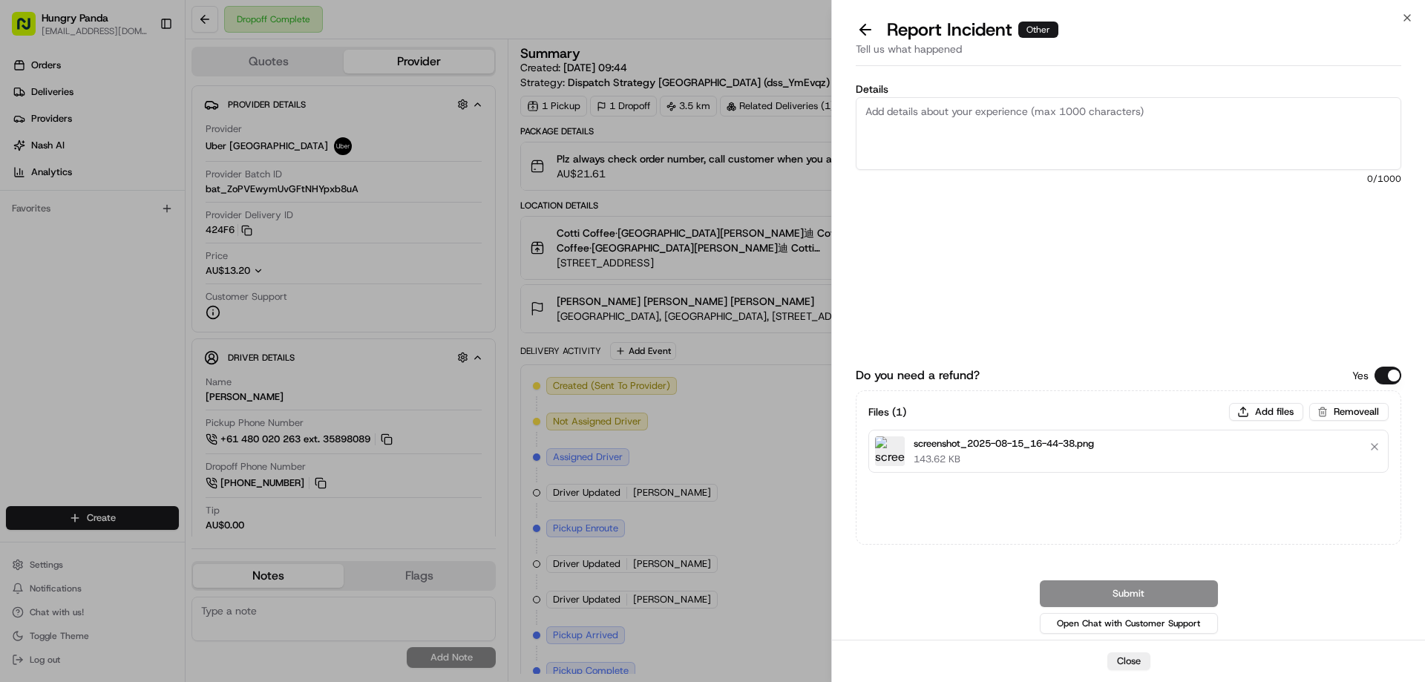
click at [1023, 161] on textarea "Details" at bounding box center [1129, 133] width 546 height 73
paste textarea "The customer reported that he did not receive the meal, the delivery photo take…"
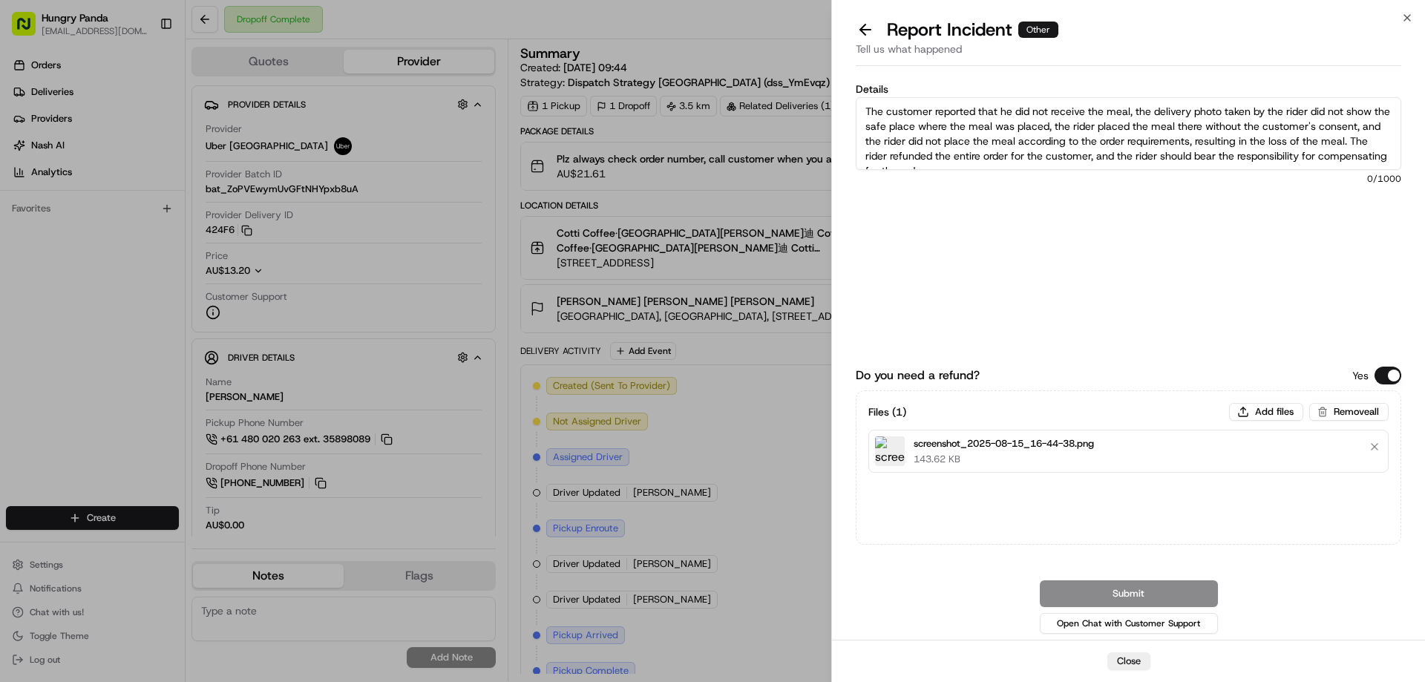
scroll to position [8, 0]
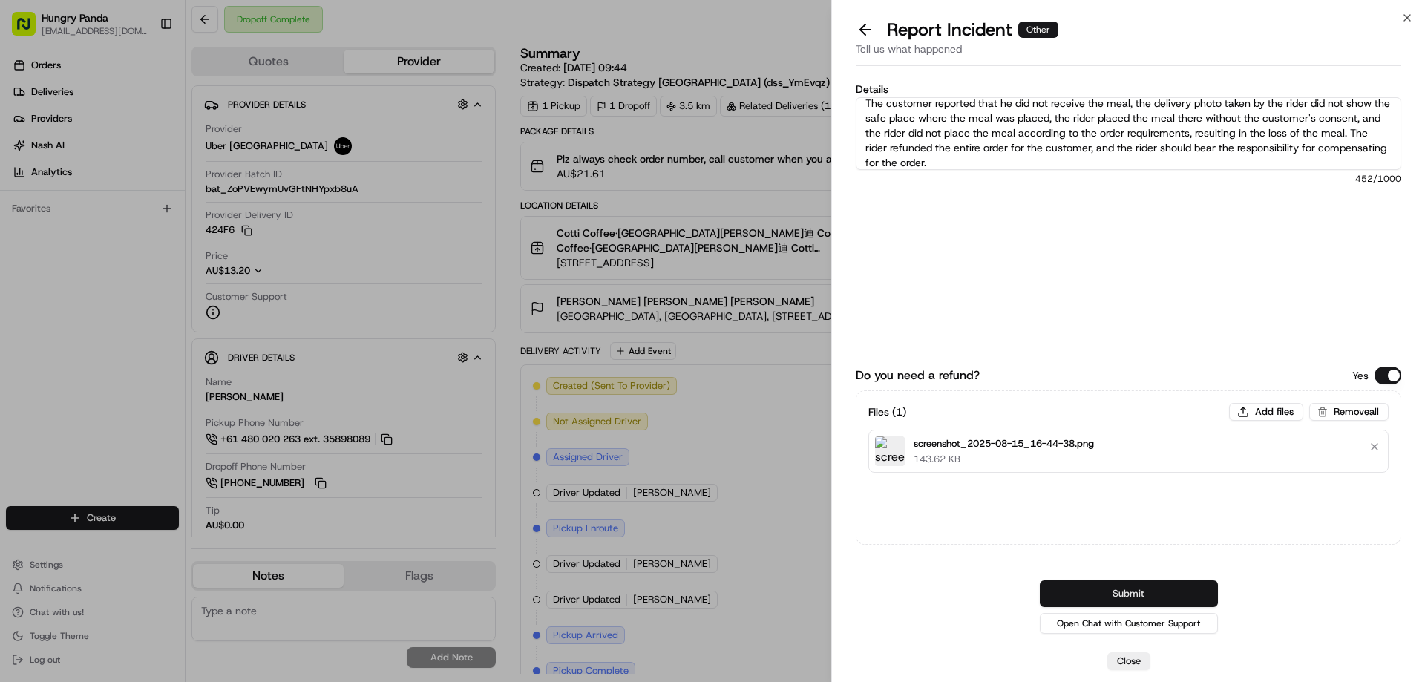
type textarea "The customer reported that he did not receive the meal, the delivery photo take…"
drag, startPoint x: 1113, startPoint y: 590, endPoint x: 1093, endPoint y: 453, distance: 137.9
click at [1113, 590] on button "Submit" at bounding box center [1129, 593] width 178 height 27
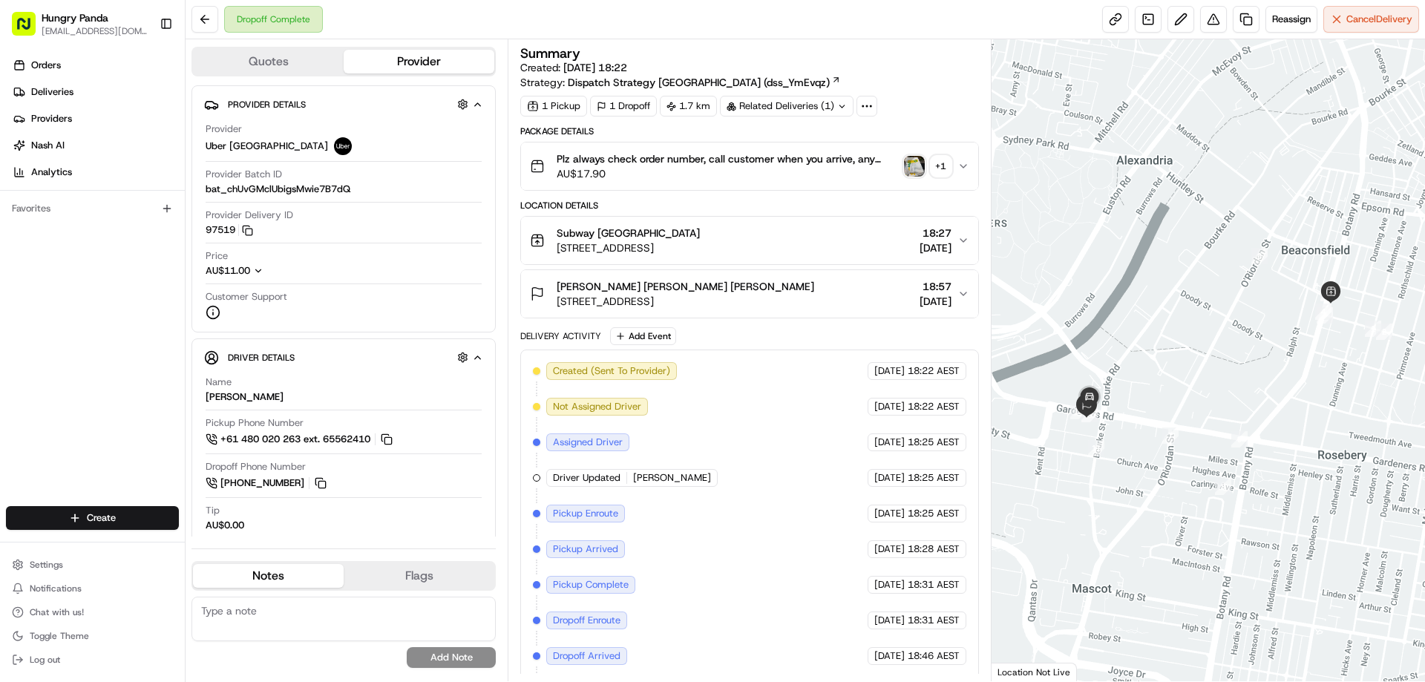
click at [920, 179] on div "Plz always check order number, call customer when you arrive, any delivery issu…" at bounding box center [743, 166] width 427 height 30
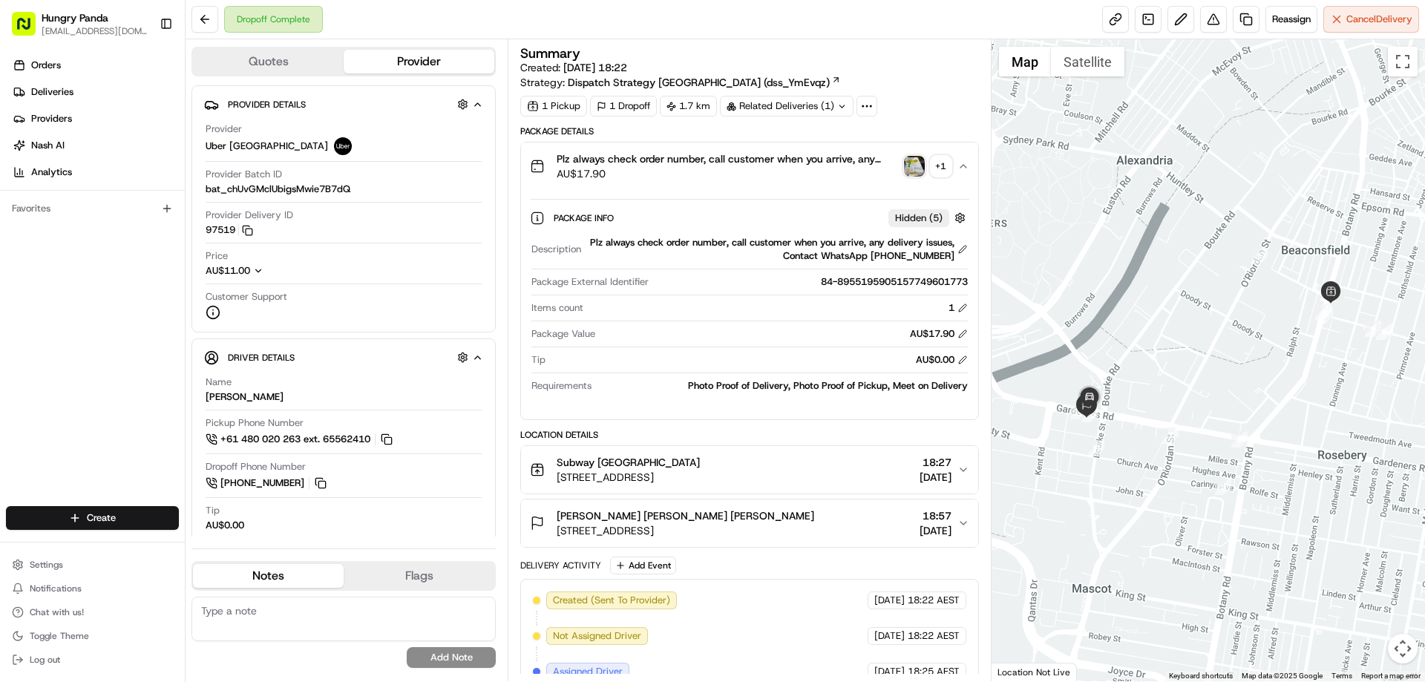
click at [914, 168] on img "button" at bounding box center [914, 166] width 21 height 21
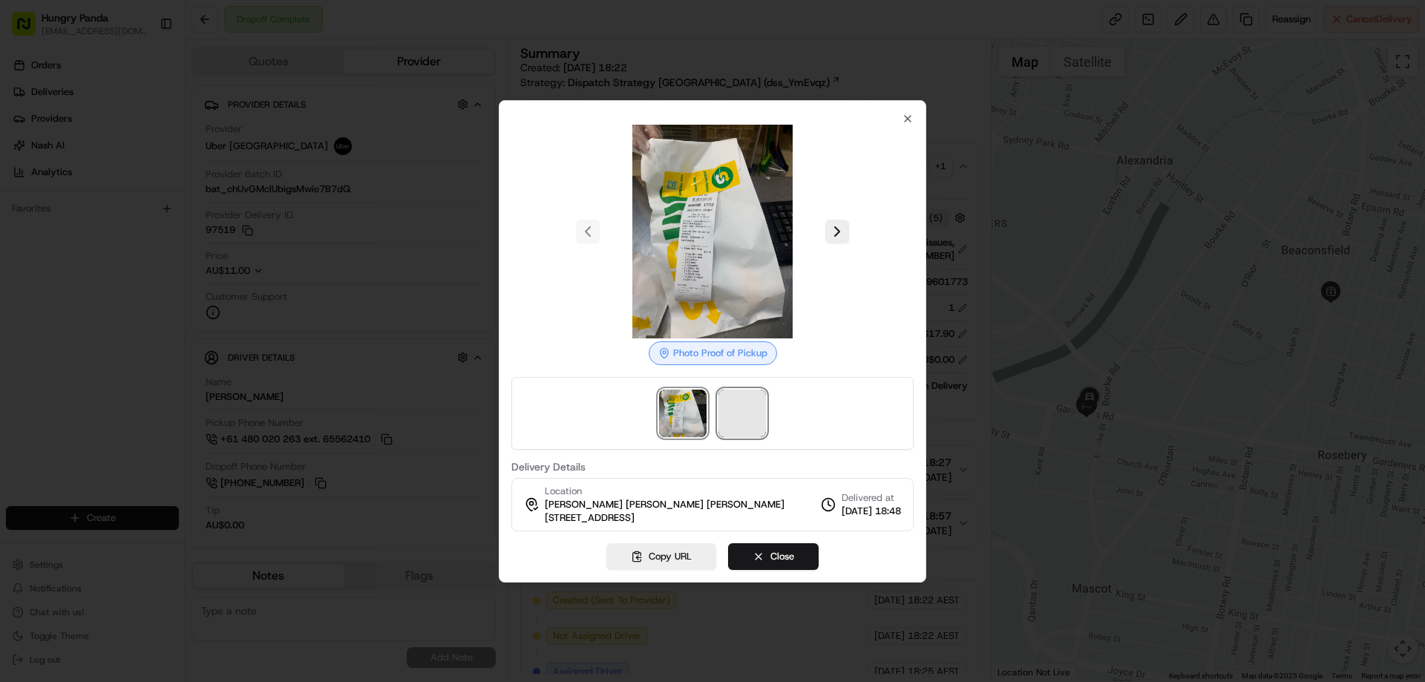
click at [734, 418] on span at bounding box center [741, 413] width 47 height 47
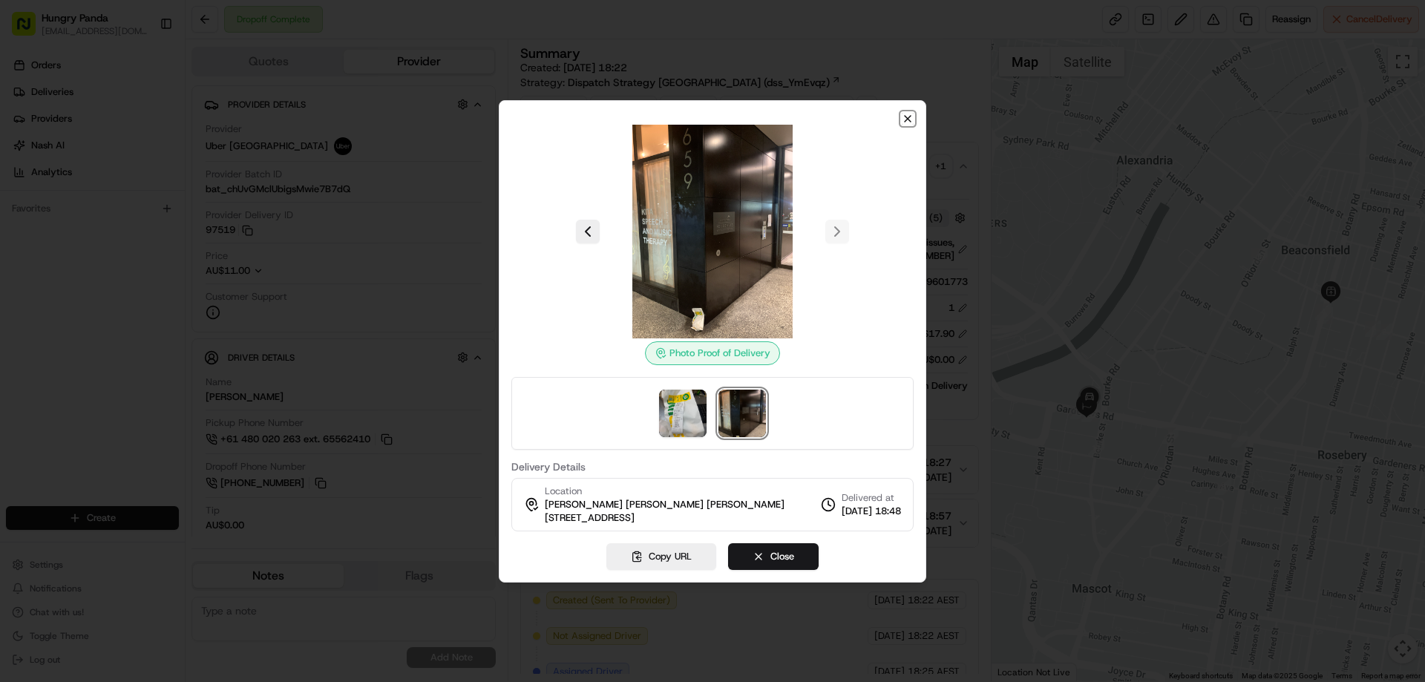
click at [908, 116] on icon "button" at bounding box center [908, 119] width 12 height 12
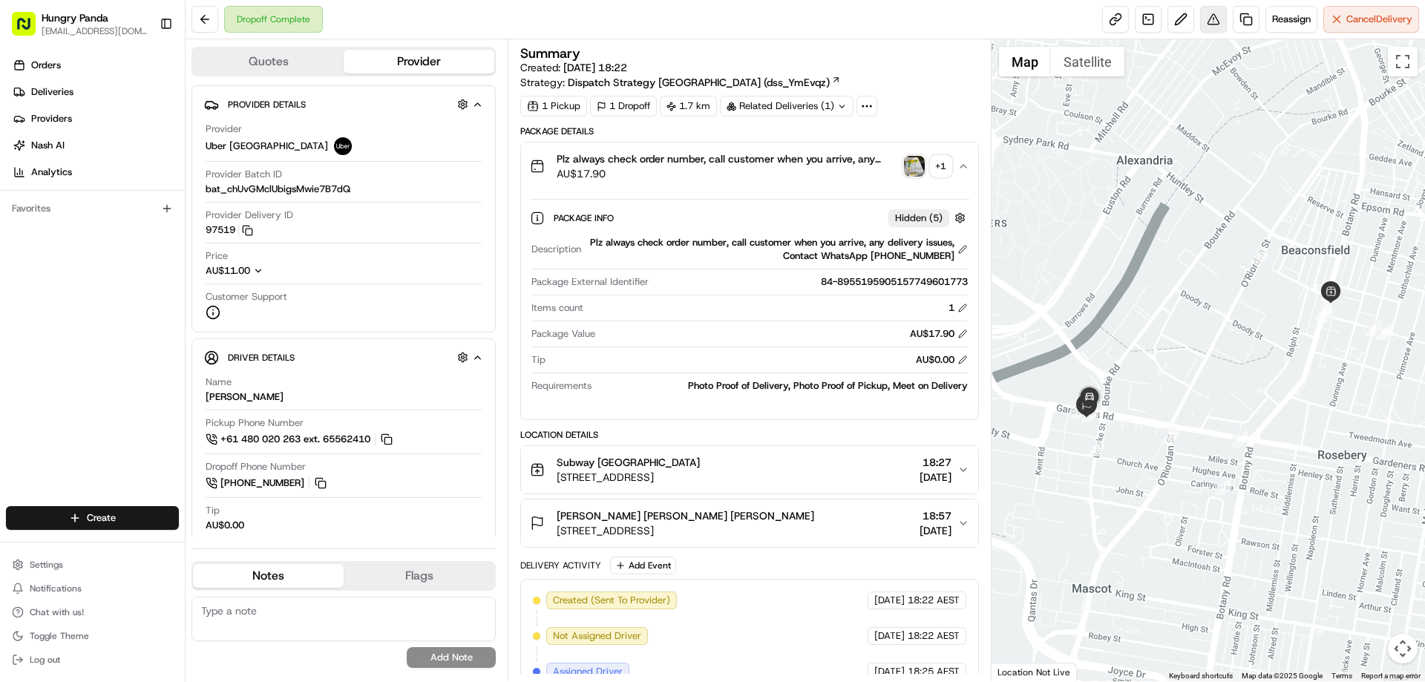
click at [1208, 28] on button at bounding box center [1213, 19] width 27 height 27
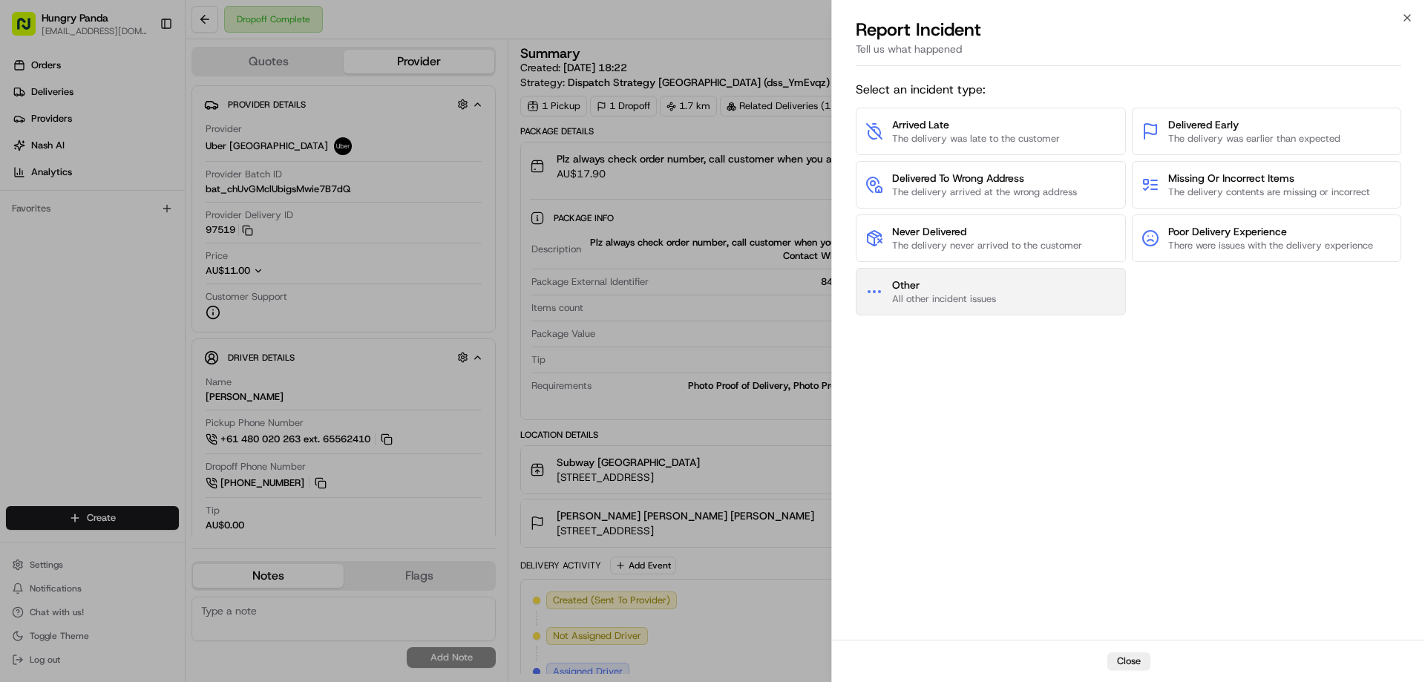
click at [943, 301] on span "All other incident issues" at bounding box center [944, 298] width 104 height 13
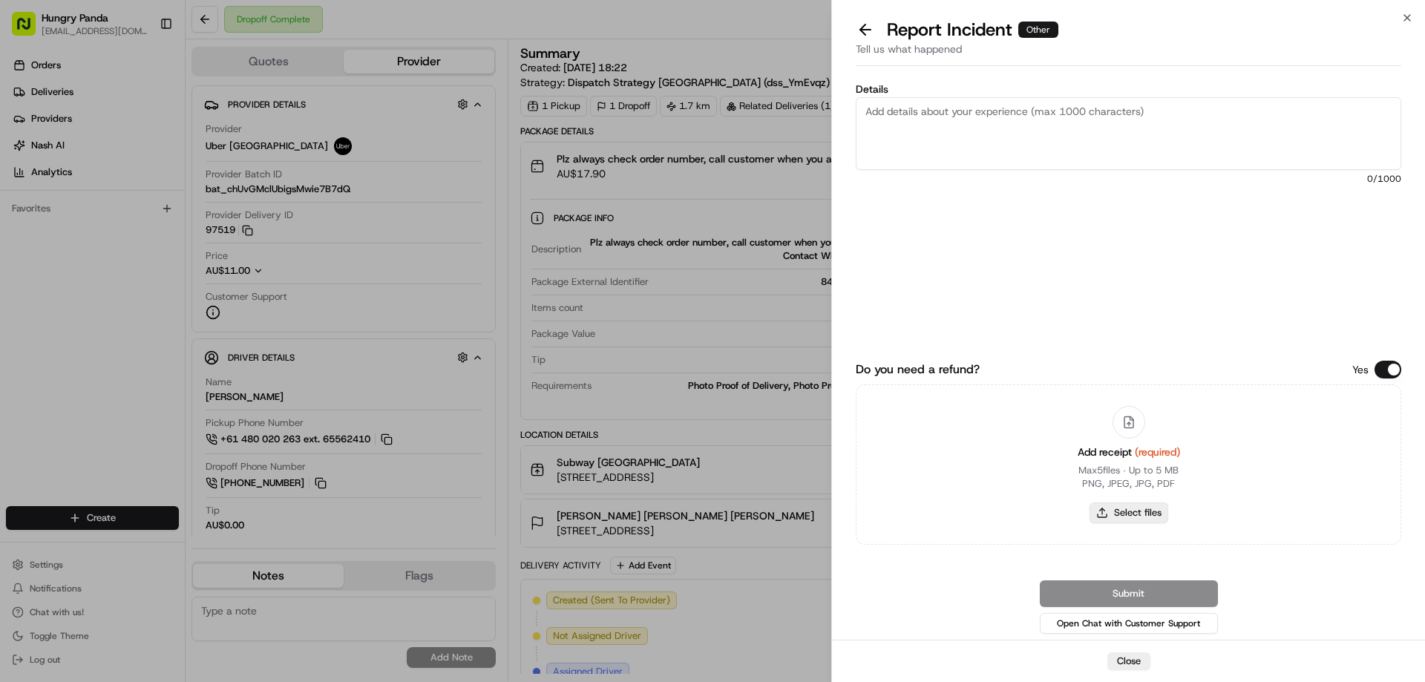
click at [1107, 505] on button "Select files" at bounding box center [1129, 512] width 79 height 21
type input "C:\fakepath\screenshot_2025-08-15_16-45-59.png"
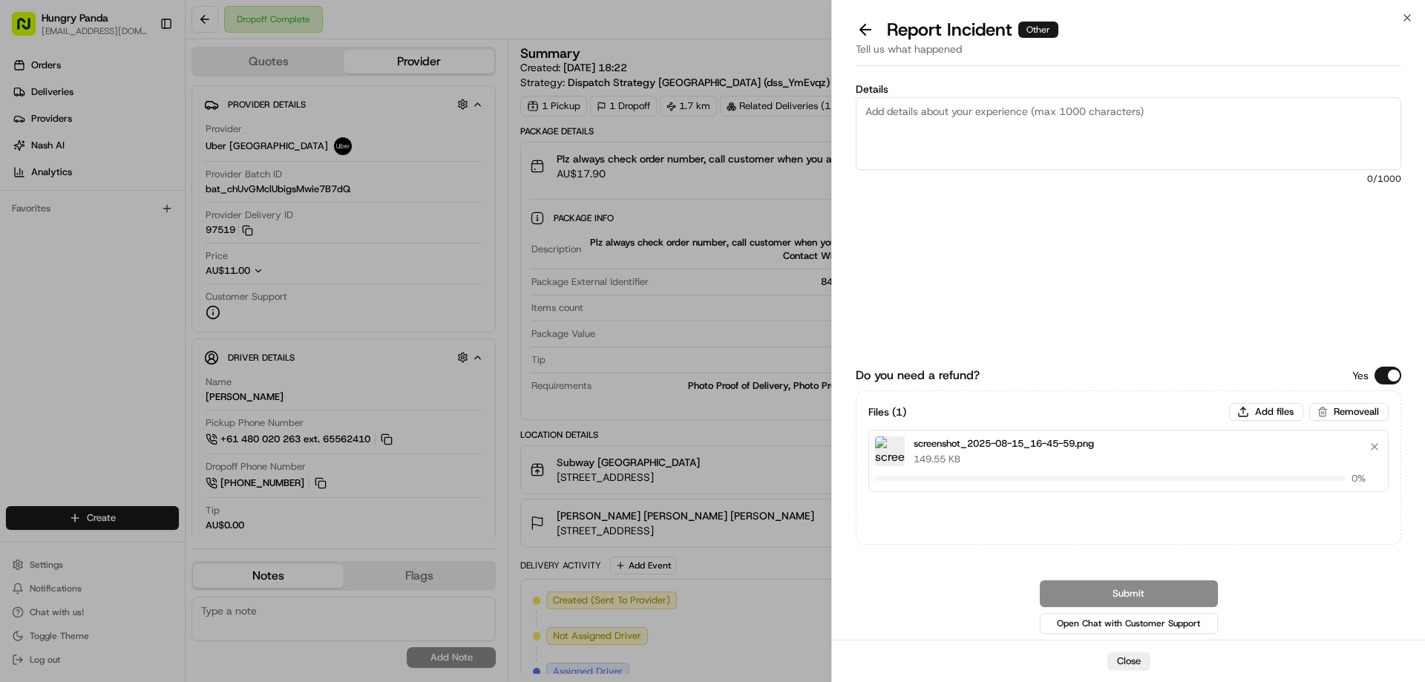
click at [966, 142] on textarea "Details" at bounding box center [1129, 133] width 546 height 73
click at [983, 125] on textarea "Details" at bounding box center [1129, 133] width 546 height 73
paste textarea "The customer reported that he did not receive the meal, the delivery photo take…"
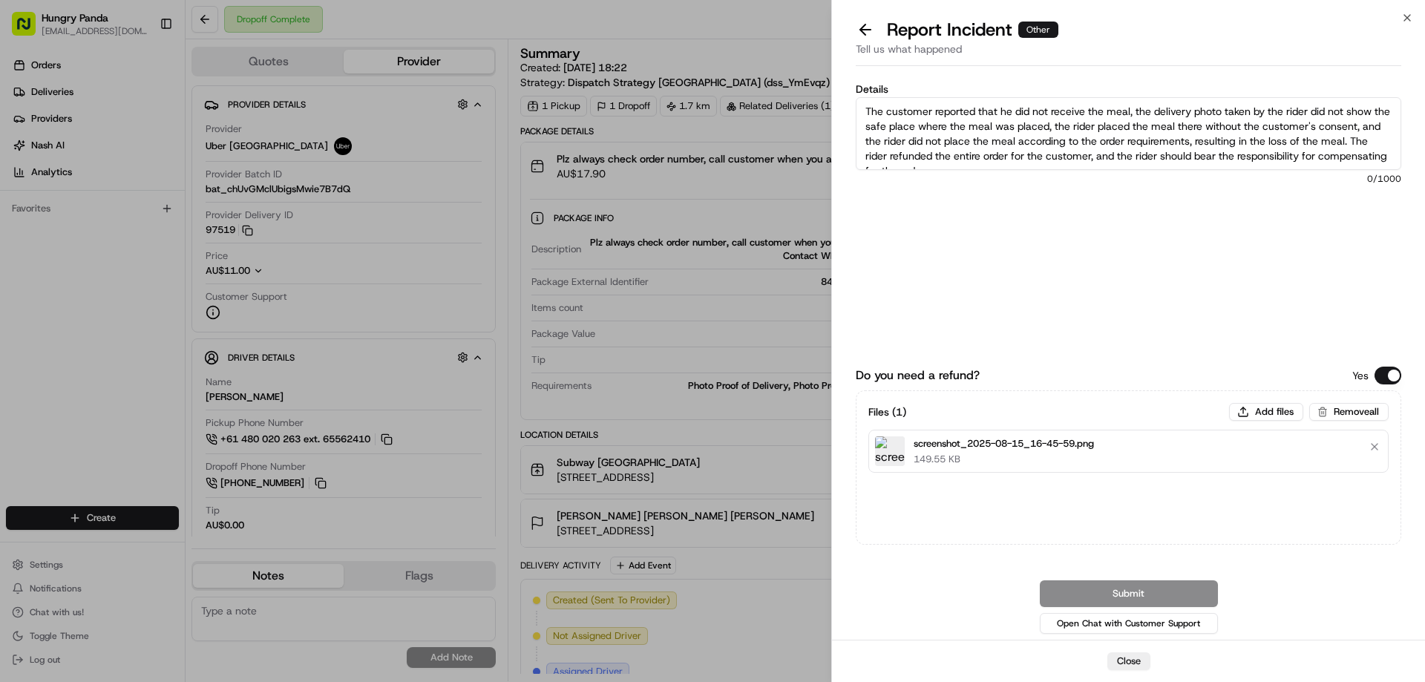
scroll to position [8, 0]
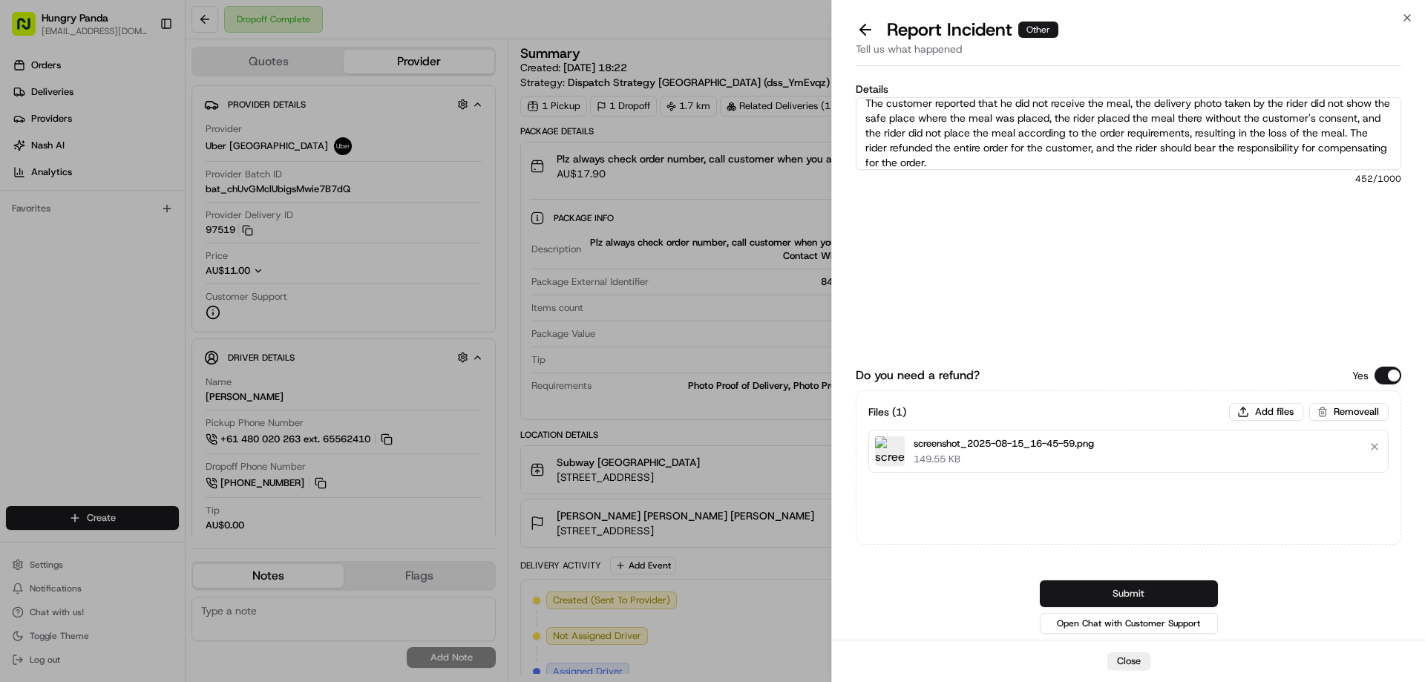
type textarea "The customer reported that he did not receive the meal, the delivery photo take…"
click at [1088, 587] on button "Submit" at bounding box center [1129, 593] width 178 height 27
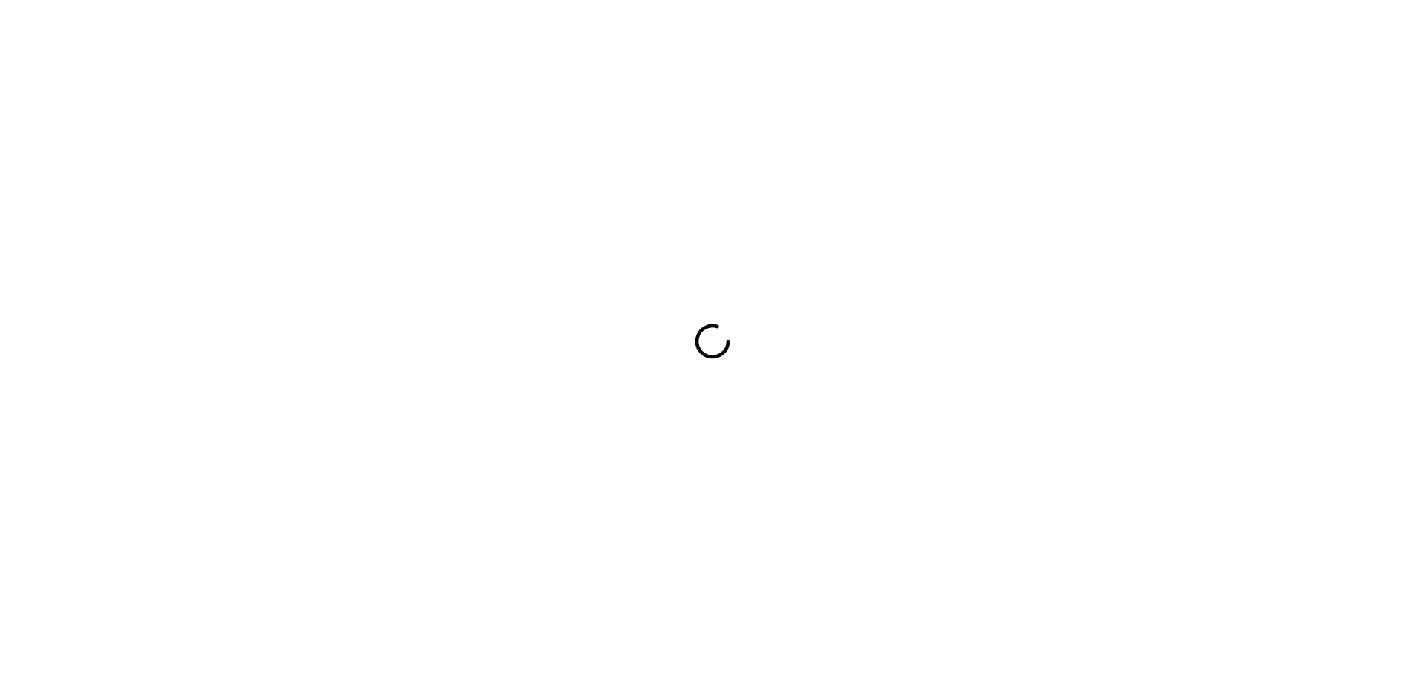
click at [869, 356] on div at bounding box center [712, 341] width 1425 height 682
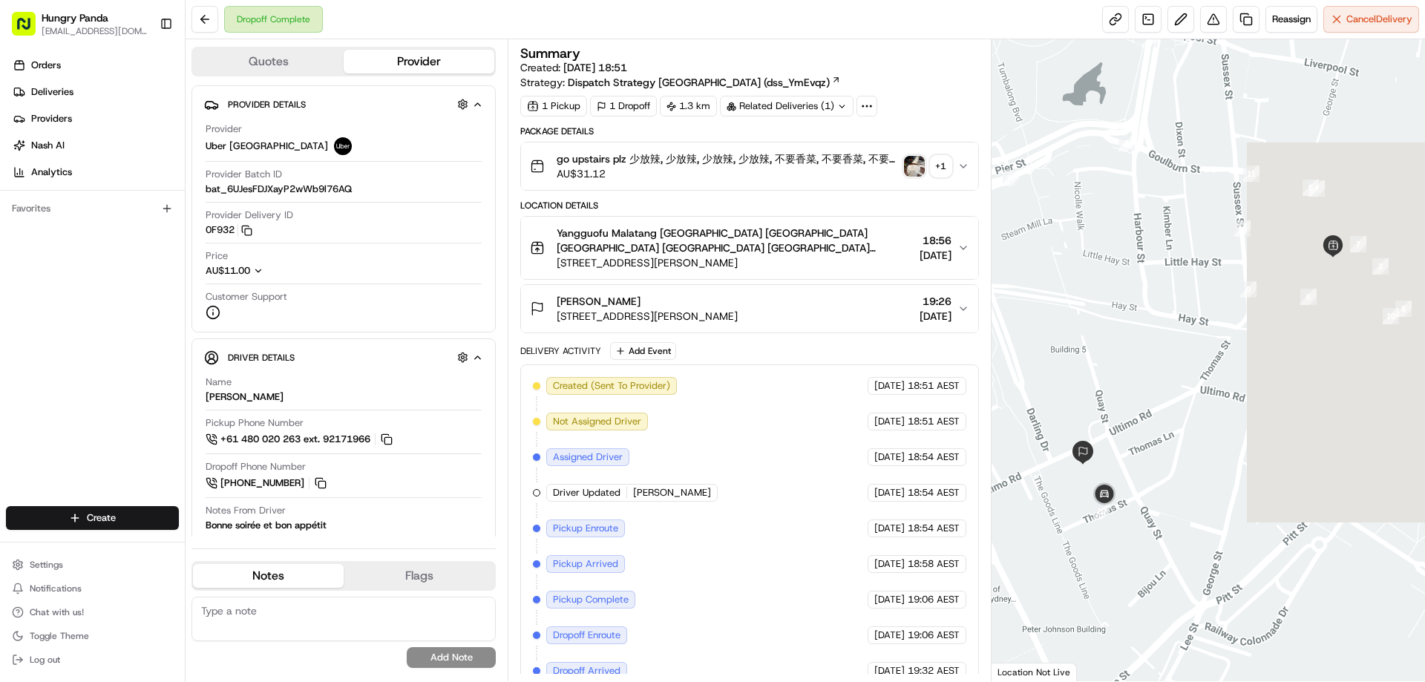
click at [906, 168] on img "button" at bounding box center [914, 166] width 21 height 21
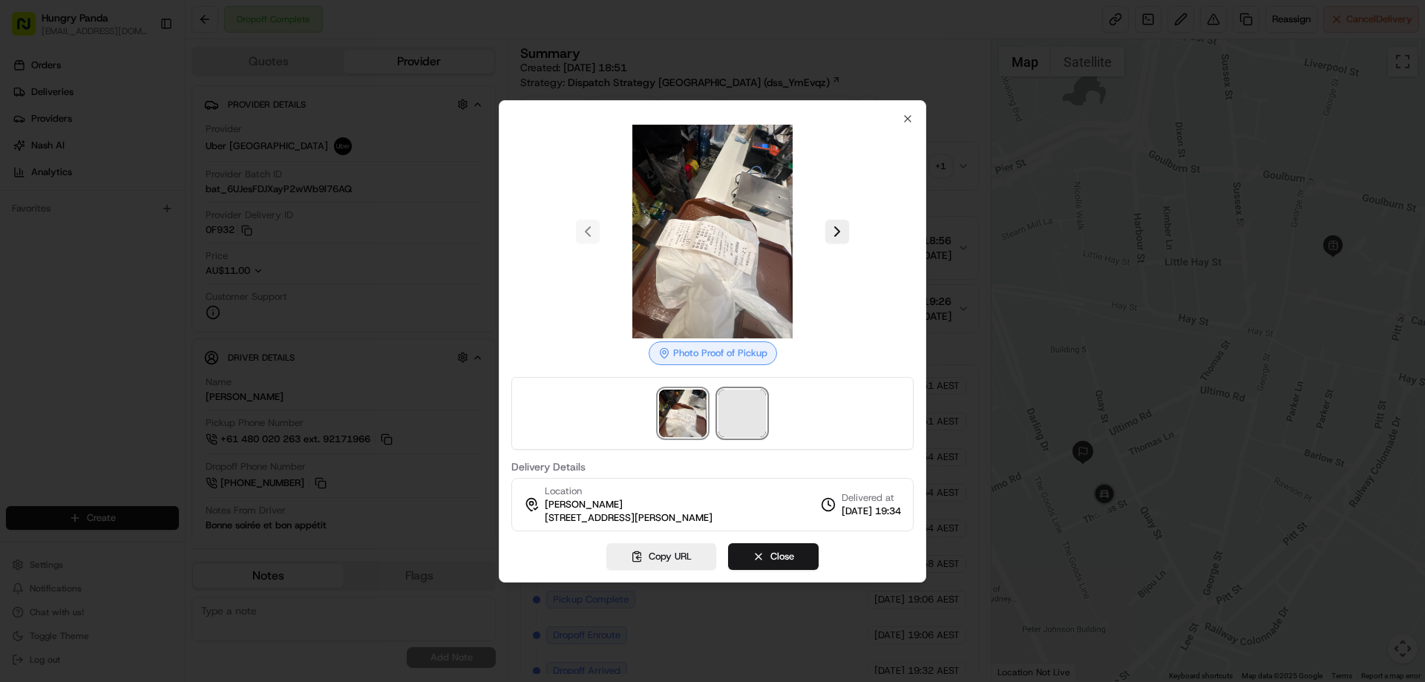
click at [726, 390] on span at bounding box center [741, 413] width 47 height 47
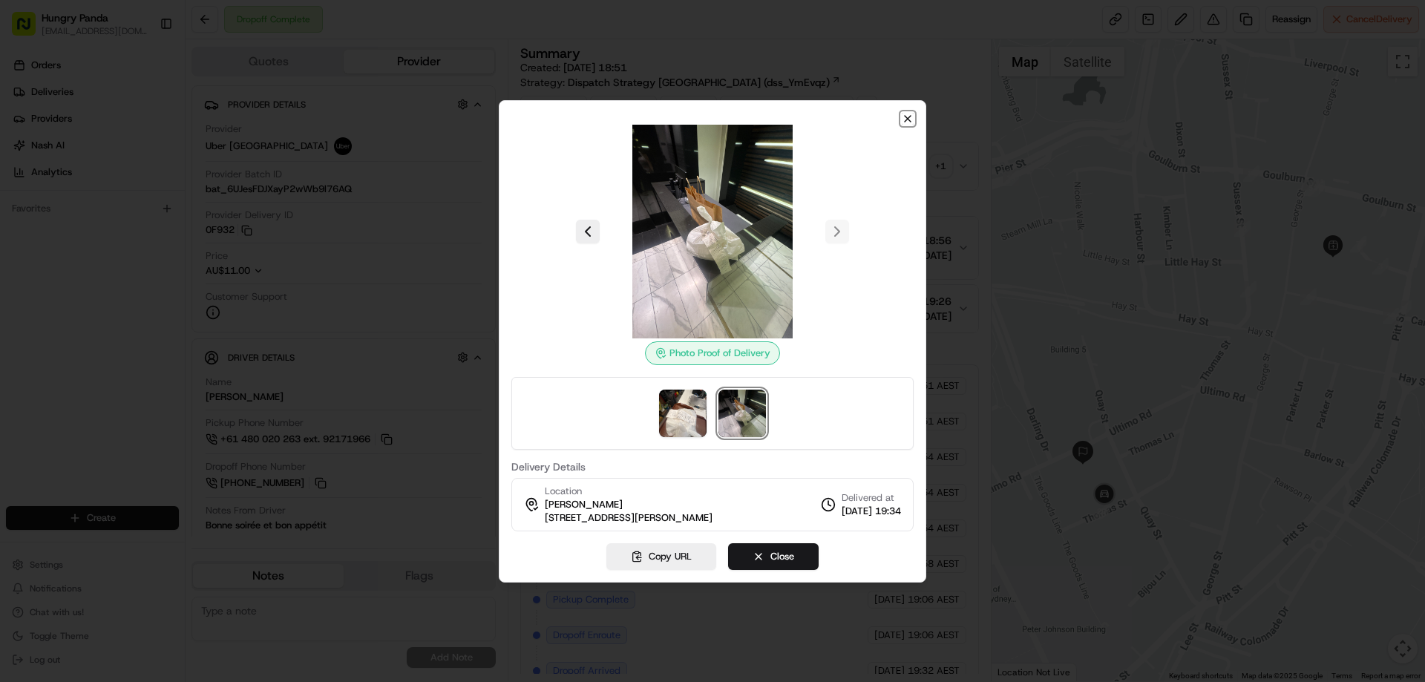
click at [913, 113] on icon "button" at bounding box center [908, 119] width 12 height 12
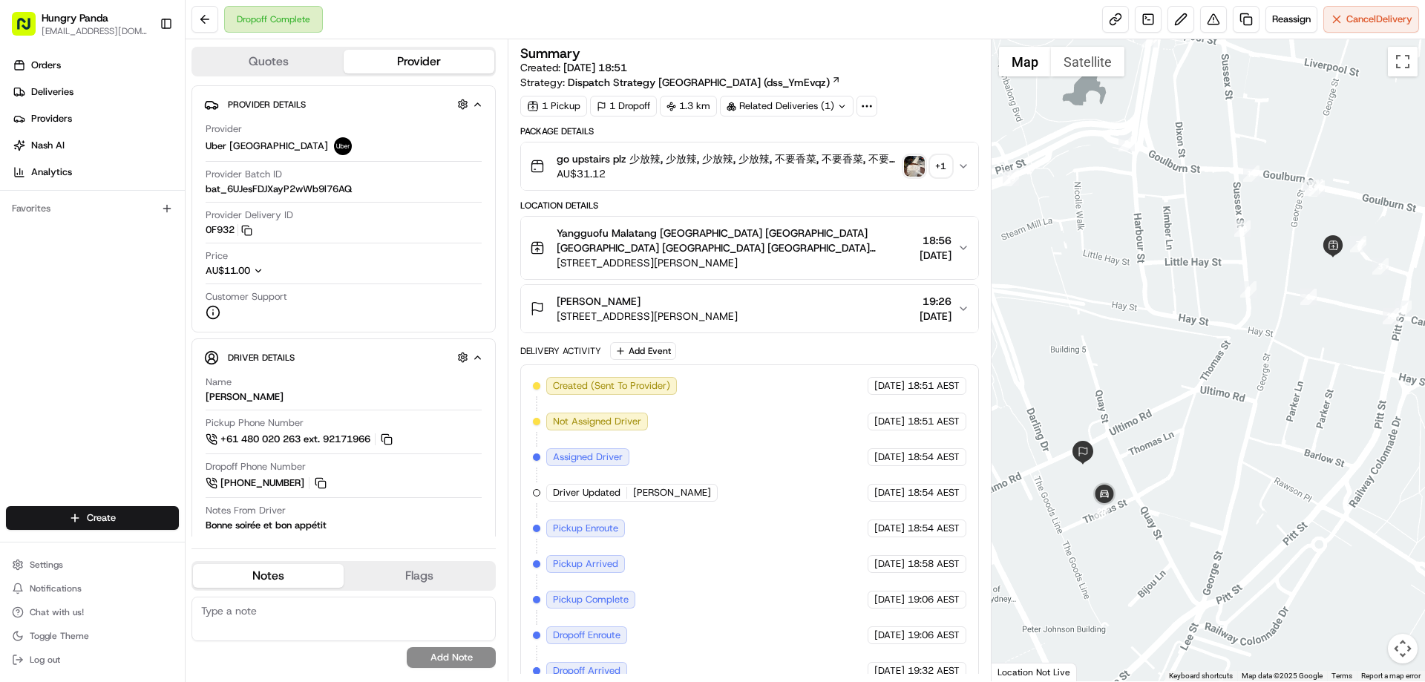
click at [975, 168] on button "go upstairs plz 少放辣, 少放辣, 少放辣, 少放辣, 不要香菜, 不要香菜, 不要香菜, 不要葱 Plz always check orde…" at bounding box center [749, 165] width 456 height 47
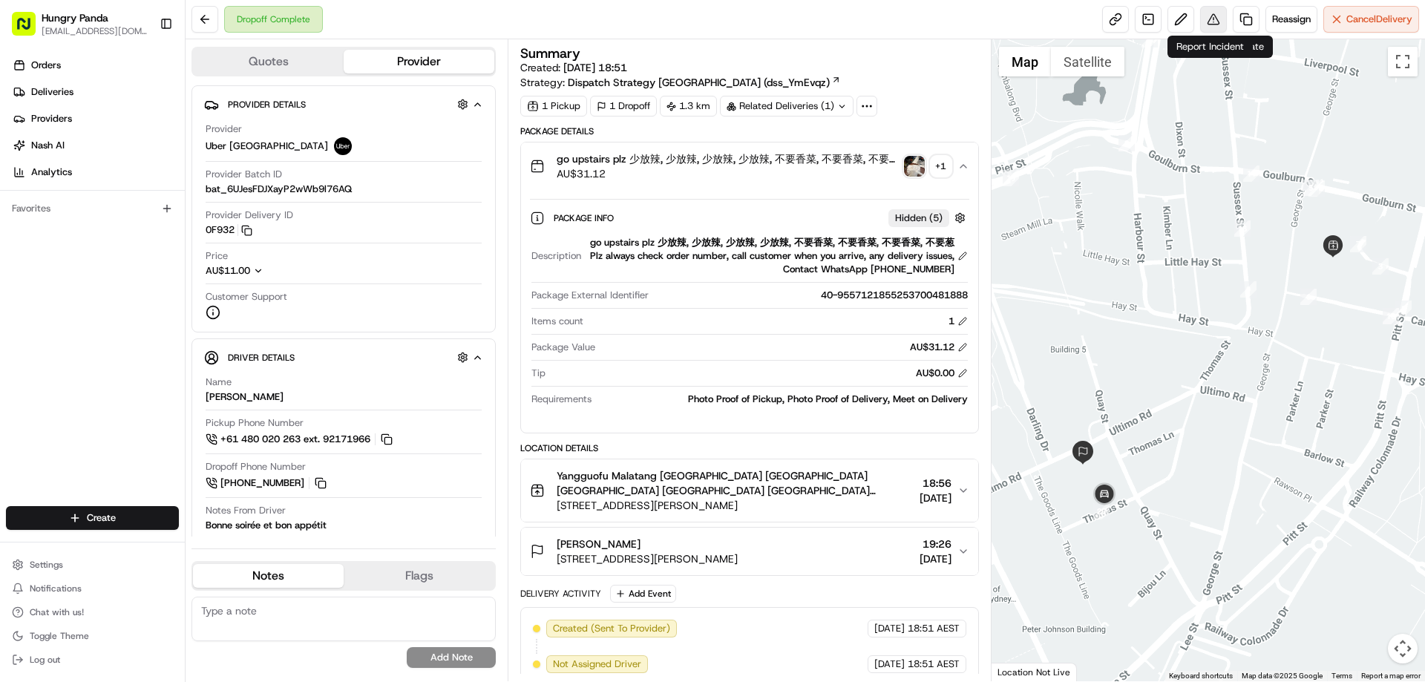
click at [1217, 19] on button at bounding box center [1213, 19] width 27 height 27
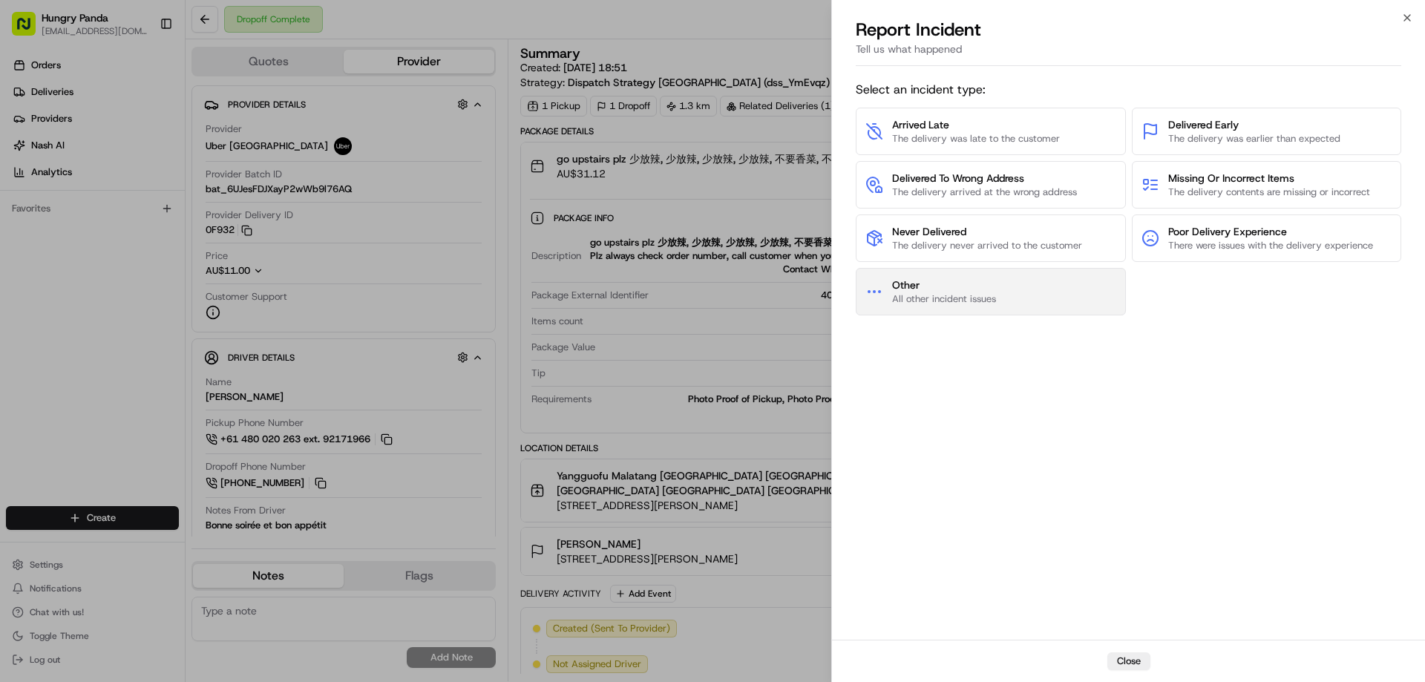
click at [934, 304] on span "All other incident issues" at bounding box center [944, 298] width 104 height 13
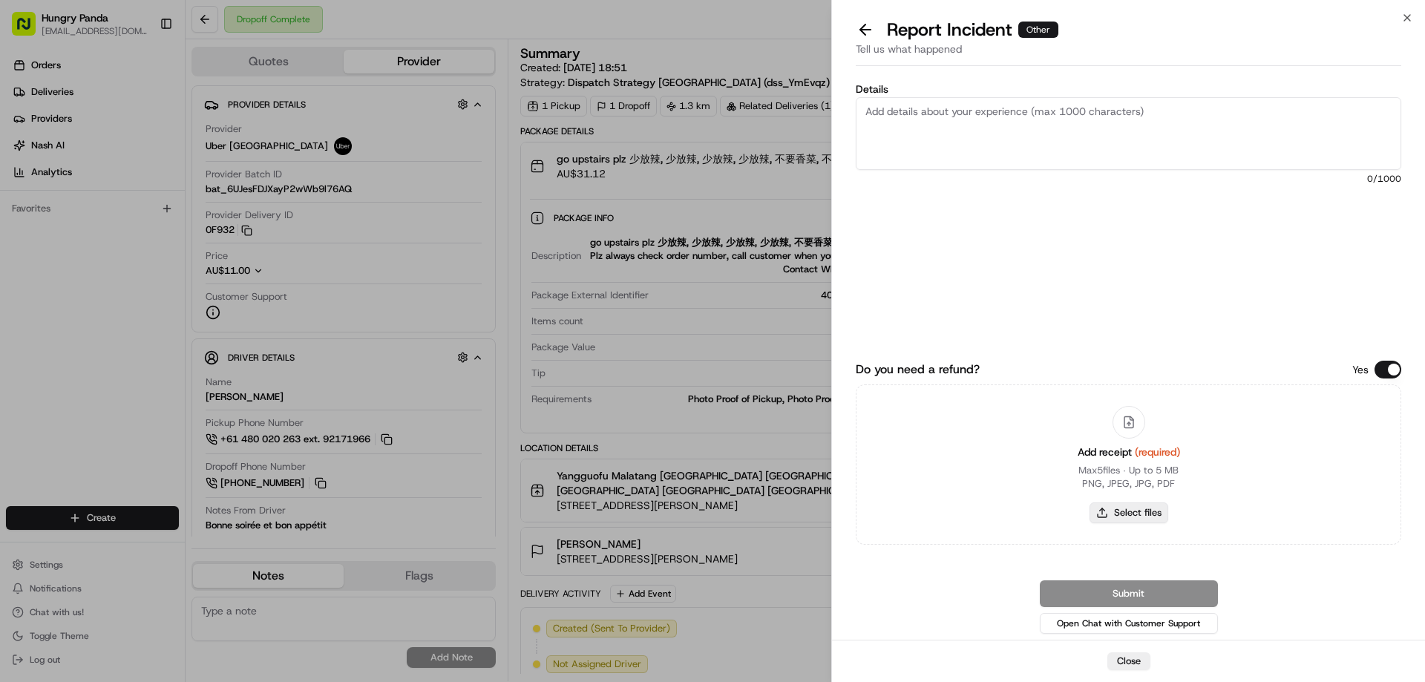
click at [1113, 510] on button "Select files" at bounding box center [1129, 512] width 79 height 21
type input "C:\fakepath\screenshot_2025-08-15_16-47-19.png"
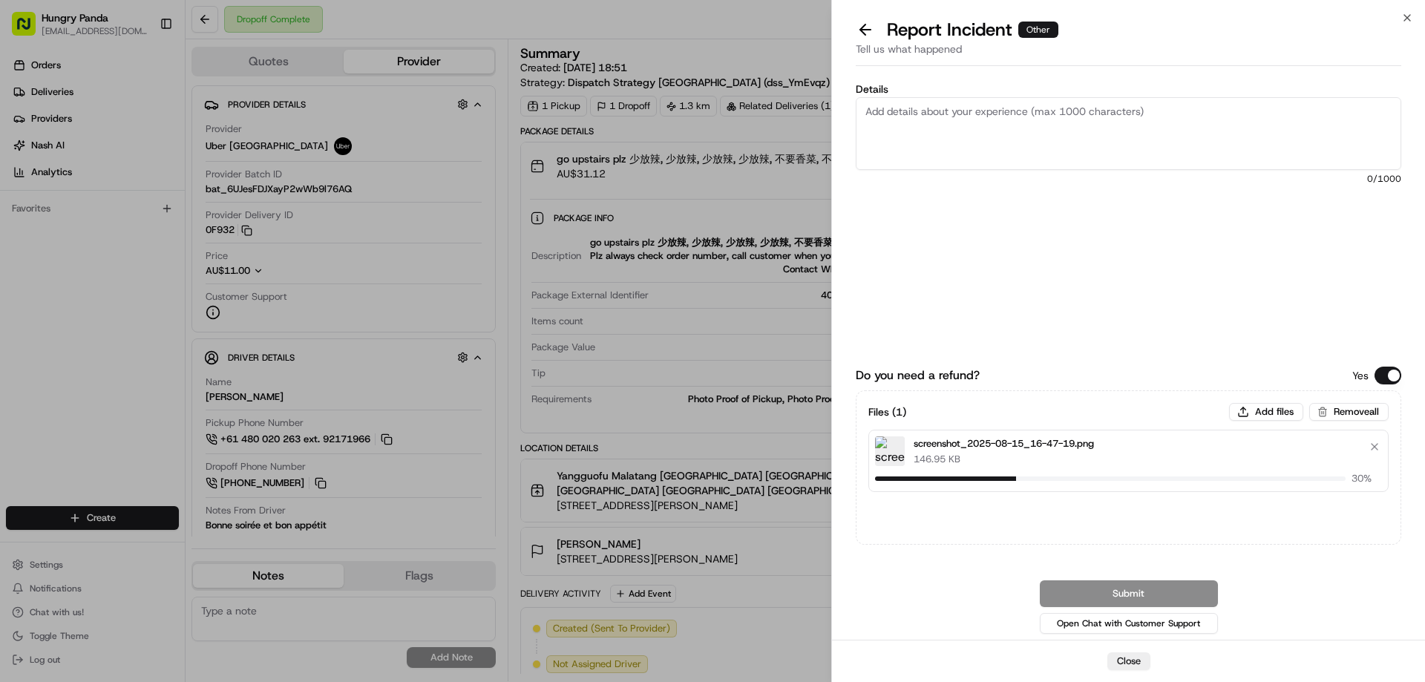
drag, startPoint x: 942, startPoint y: 111, endPoint x: 957, endPoint y: 91, distance: 25.5
click at [942, 111] on textarea "Details" at bounding box center [1129, 133] width 546 height 73
click at [1018, 130] on textarea "Details" at bounding box center [1129, 133] width 546 height 73
paste textarea "The customer reported that he did not receive the meal, the delivery photo take…"
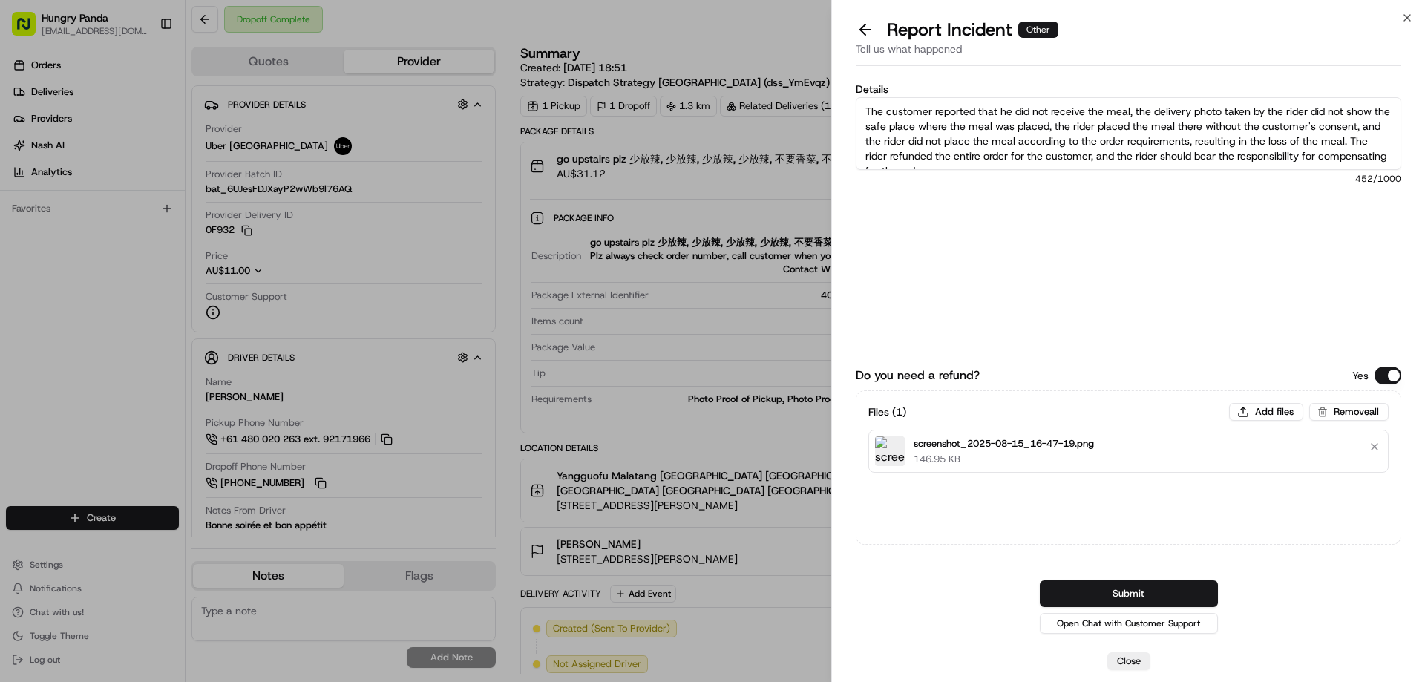
scroll to position [8, 0]
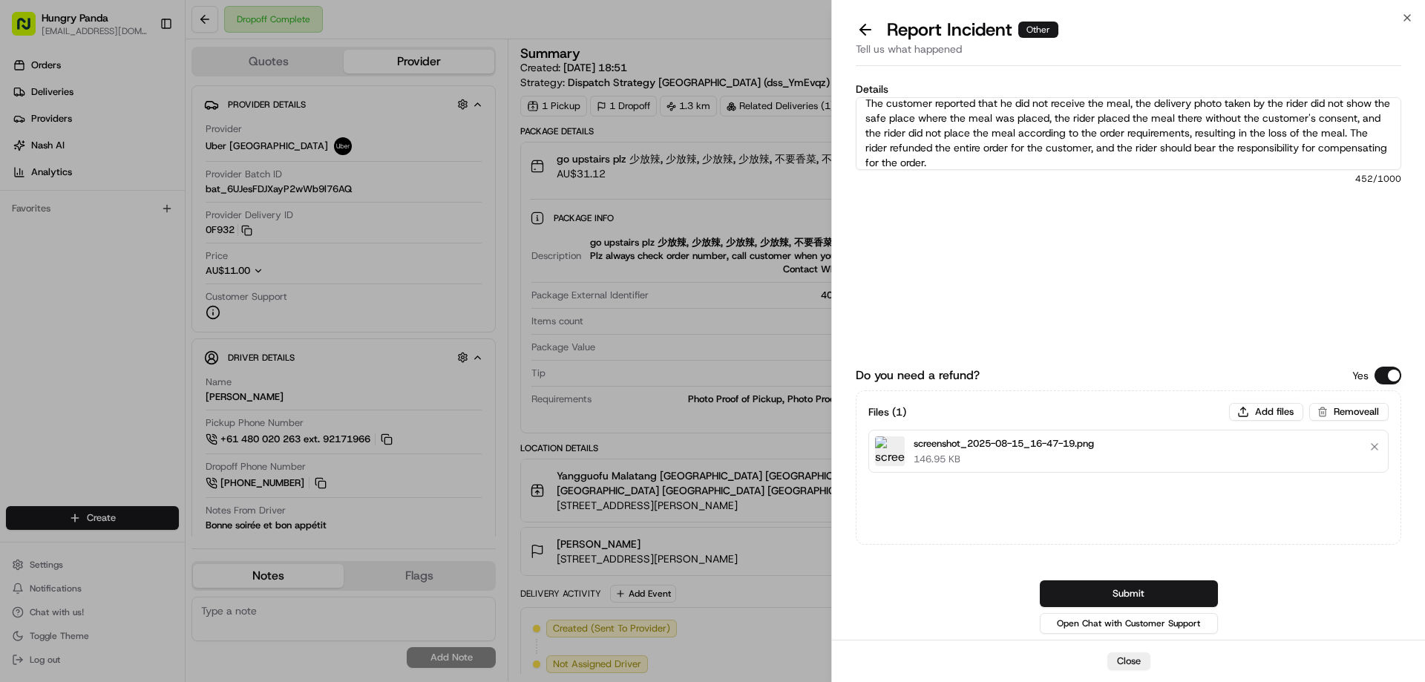
type textarea "The customer reported that he did not receive the meal, the delivery photo take…"
click at [1116, 592] on button "Submit" at bounding box center [1129, 593] width 178 height 27
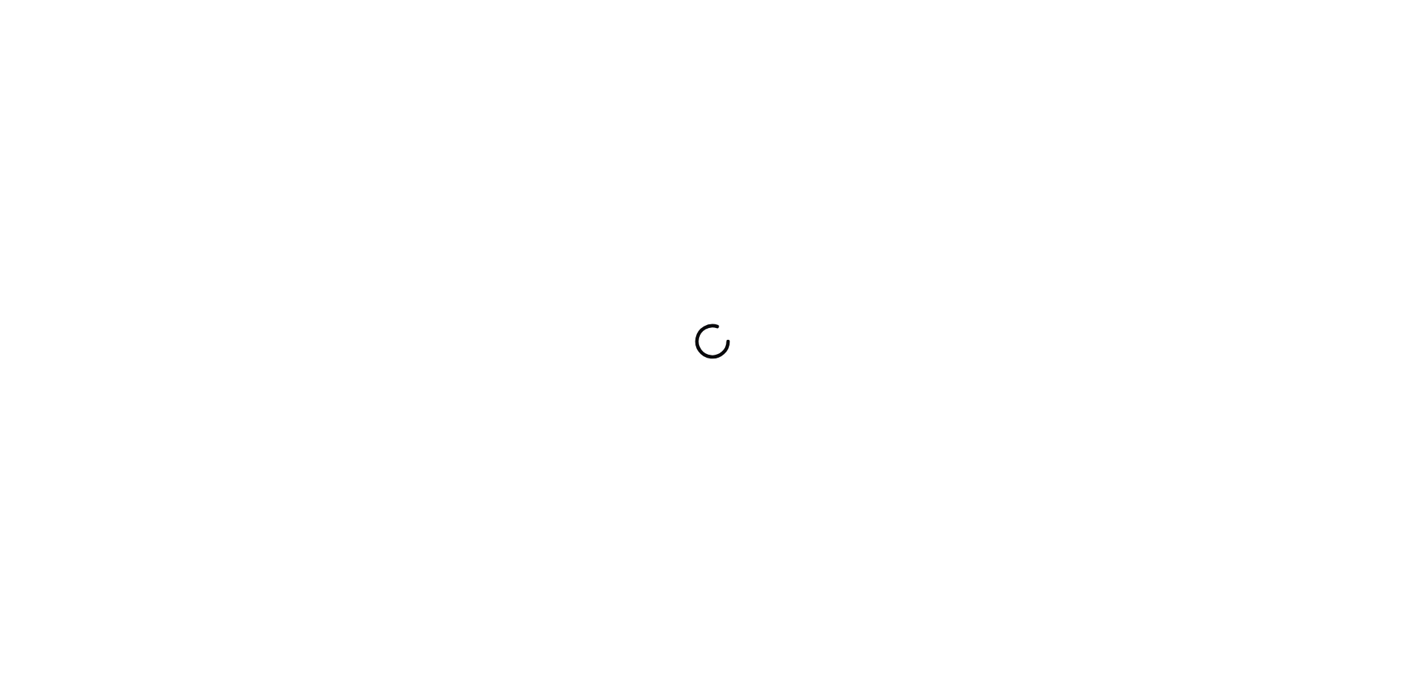
drag, startPoint x: 0, startPoint y: 0, endPoint x: 919, endPoint y: 361, distance: 987.4
click at [919, 361] on div at bounding box center [712, 341] width 1425 height 682
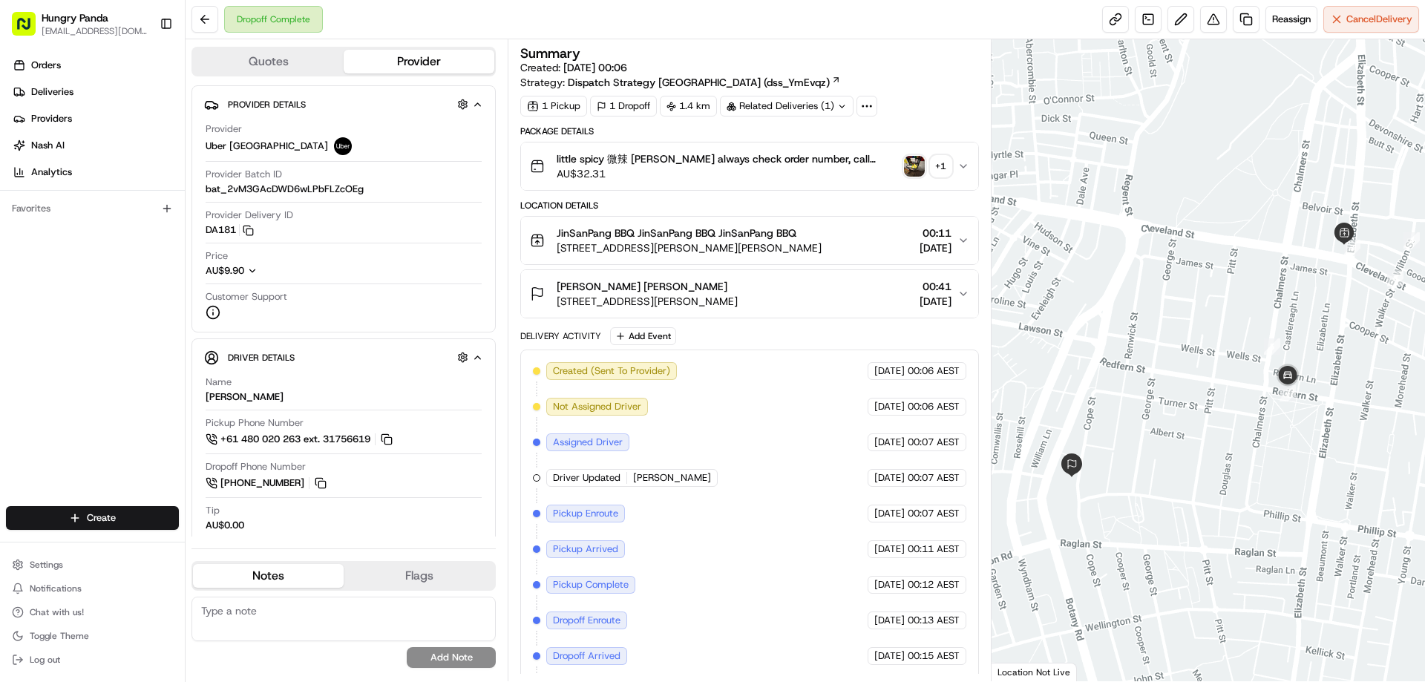
click at [904, 179] on div "little spicy 微辣 [PERSON_NAME] always check order number, call customer when you…" at bounding box center [743, 166] width 427 height 30
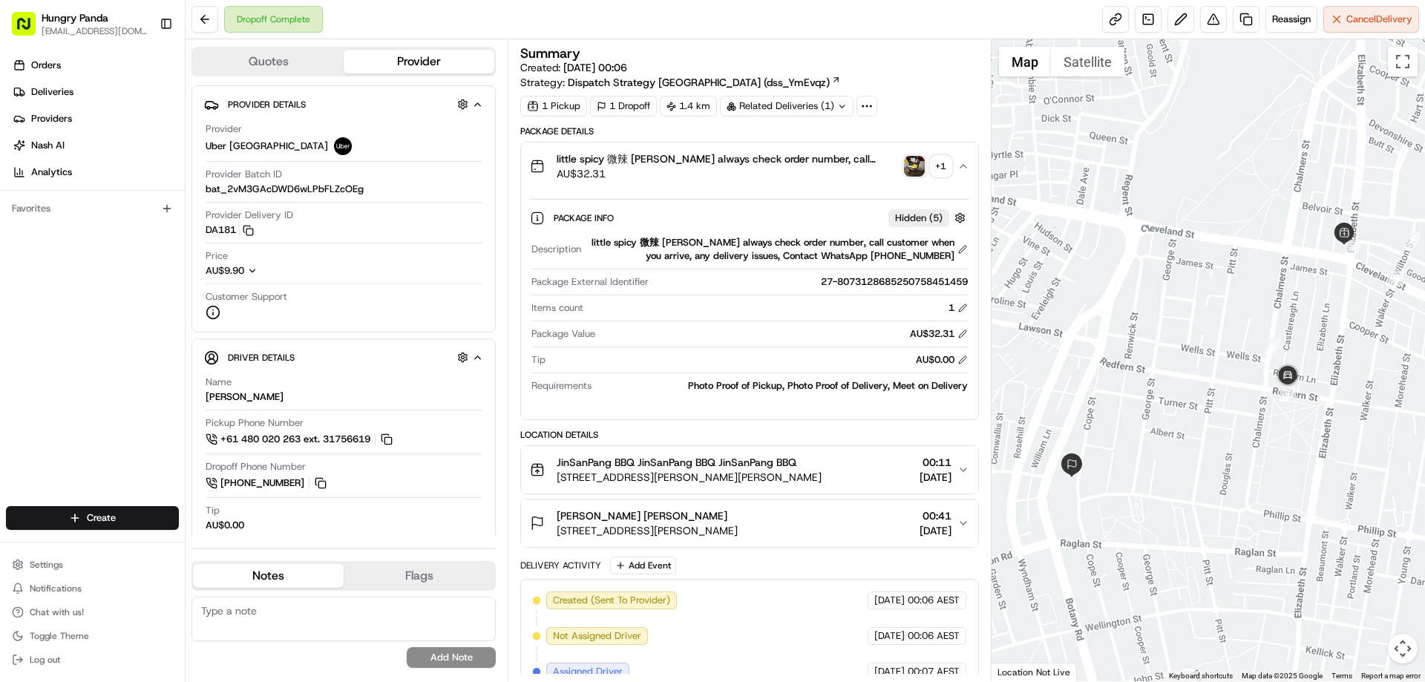
click at [920, 168] on img "button" at bounding box center [914, 166] width 21 height 21
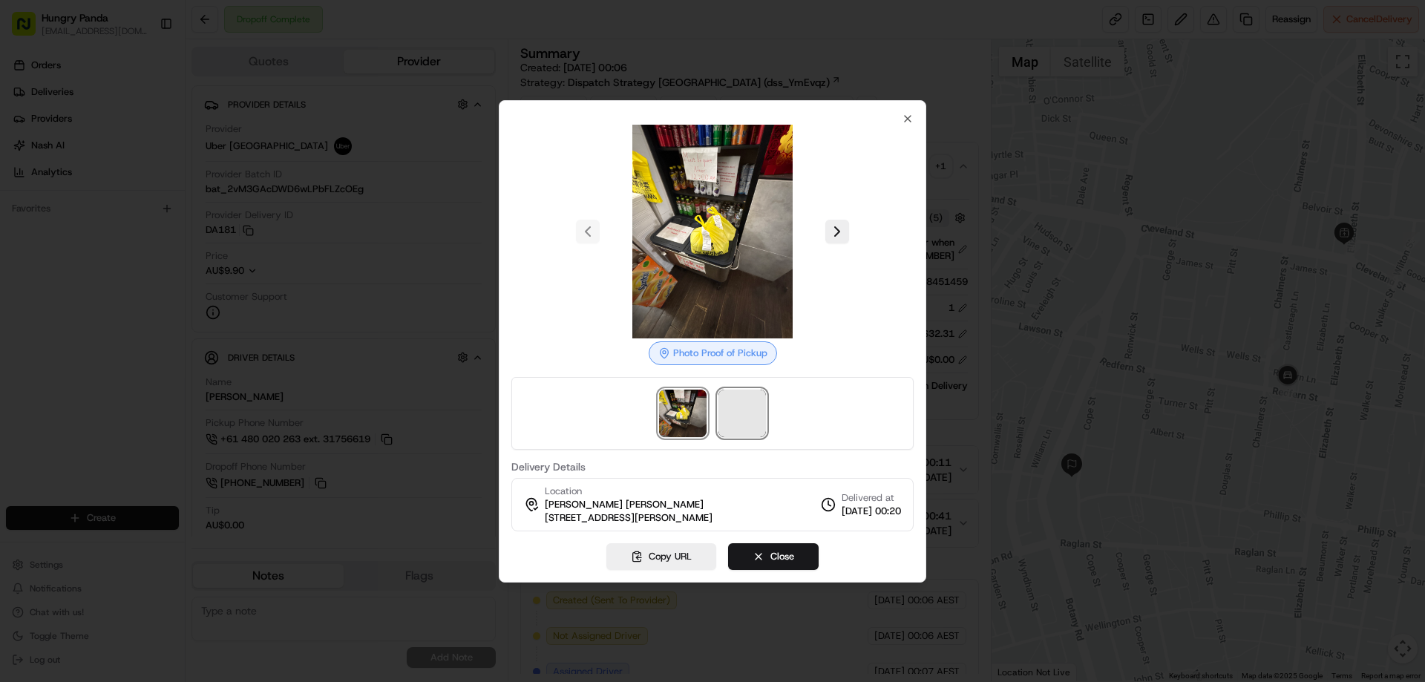
click at [739, 419] on span at bounding box center [741, 413] width 47 height 47
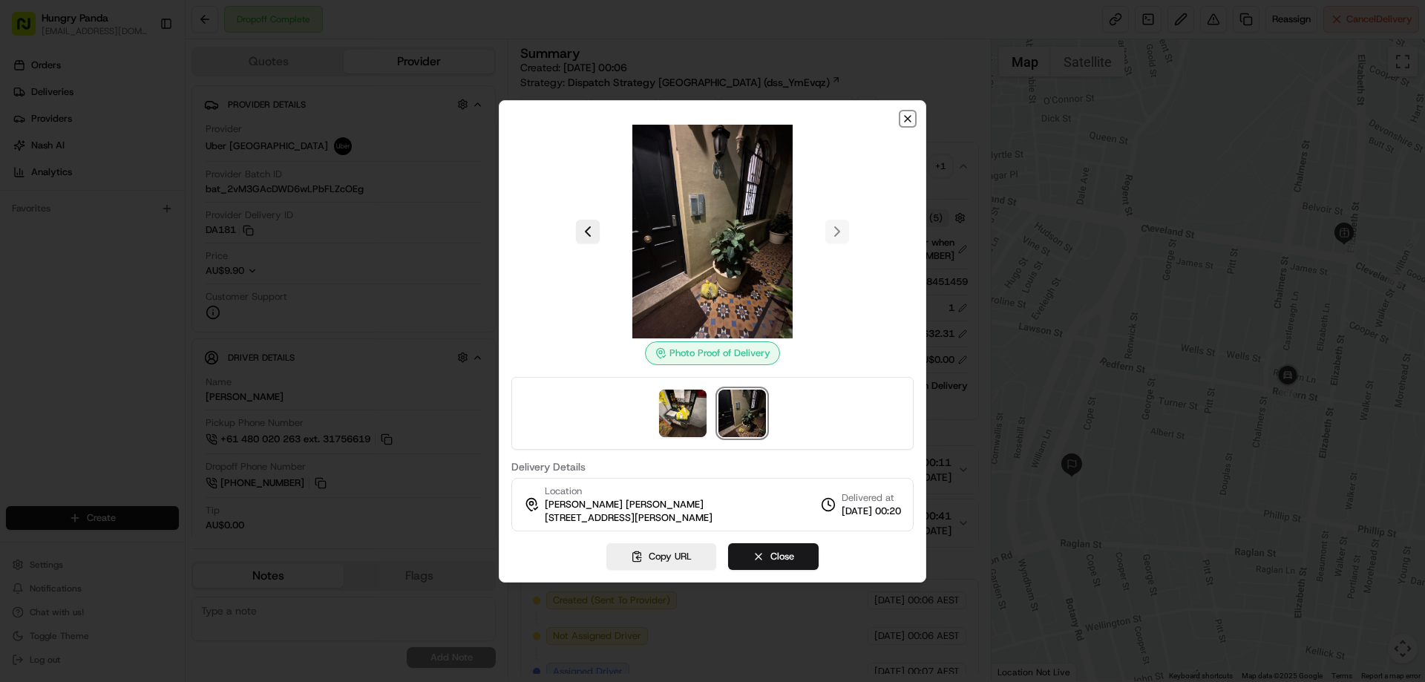
click at [902, 117] on icon "button" at bounding box center [908, 119] width 12 height 12
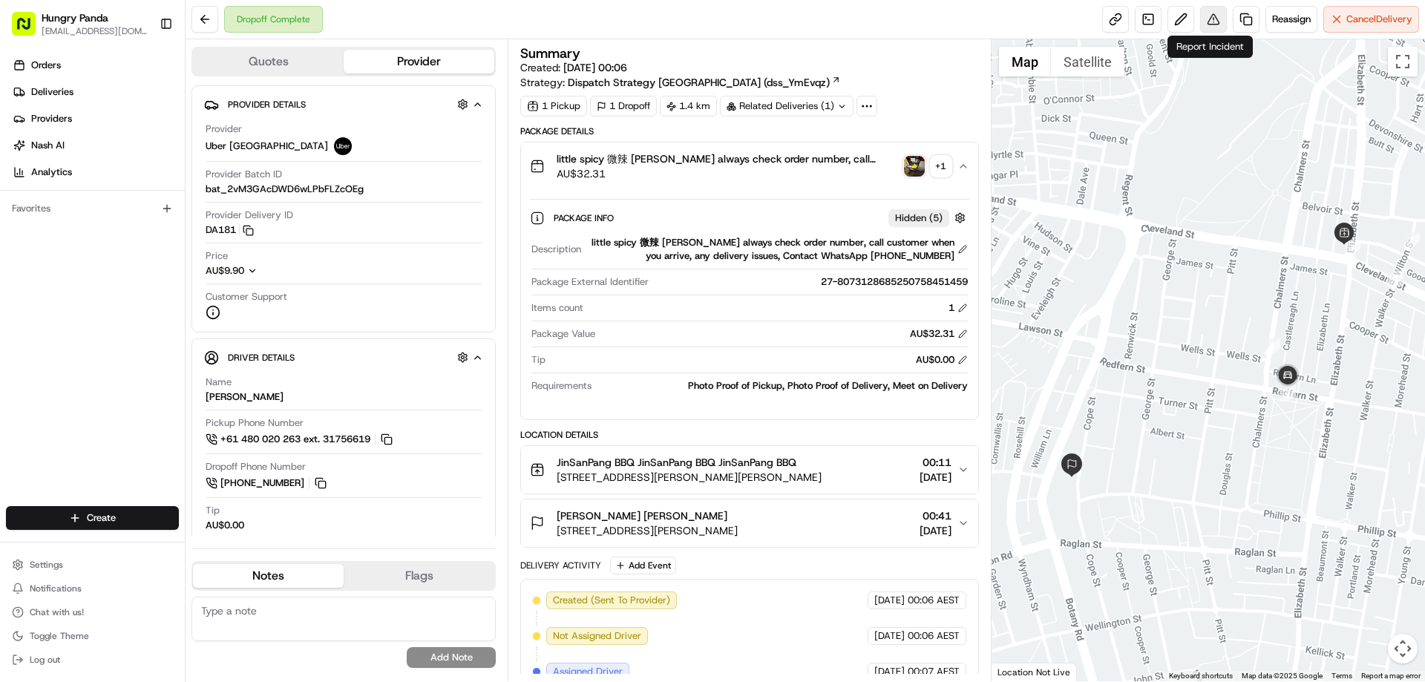
click at [1210, 17] on button at bounding box center [1213, 19] width 27 height 27
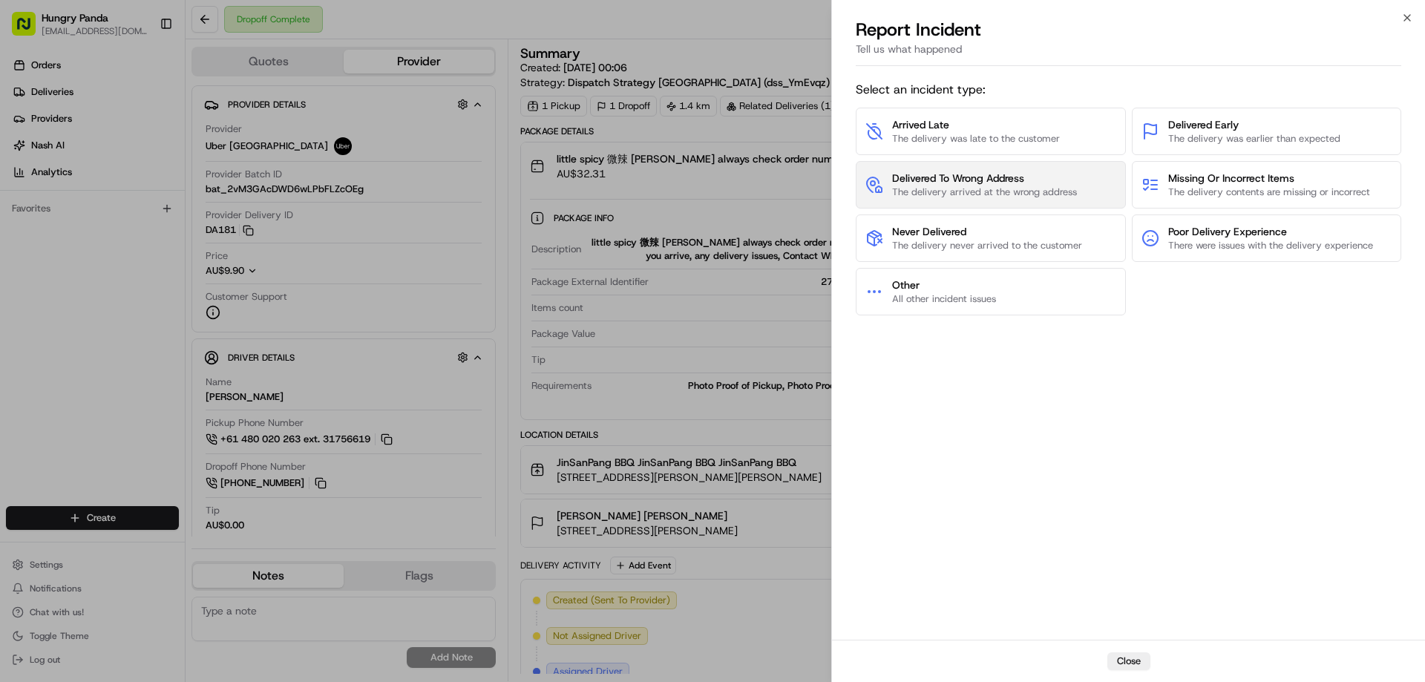
click at [980, 187] on span "The delivery arrived at the wrong address" at bounding box center [984, 192] width 185 height 13
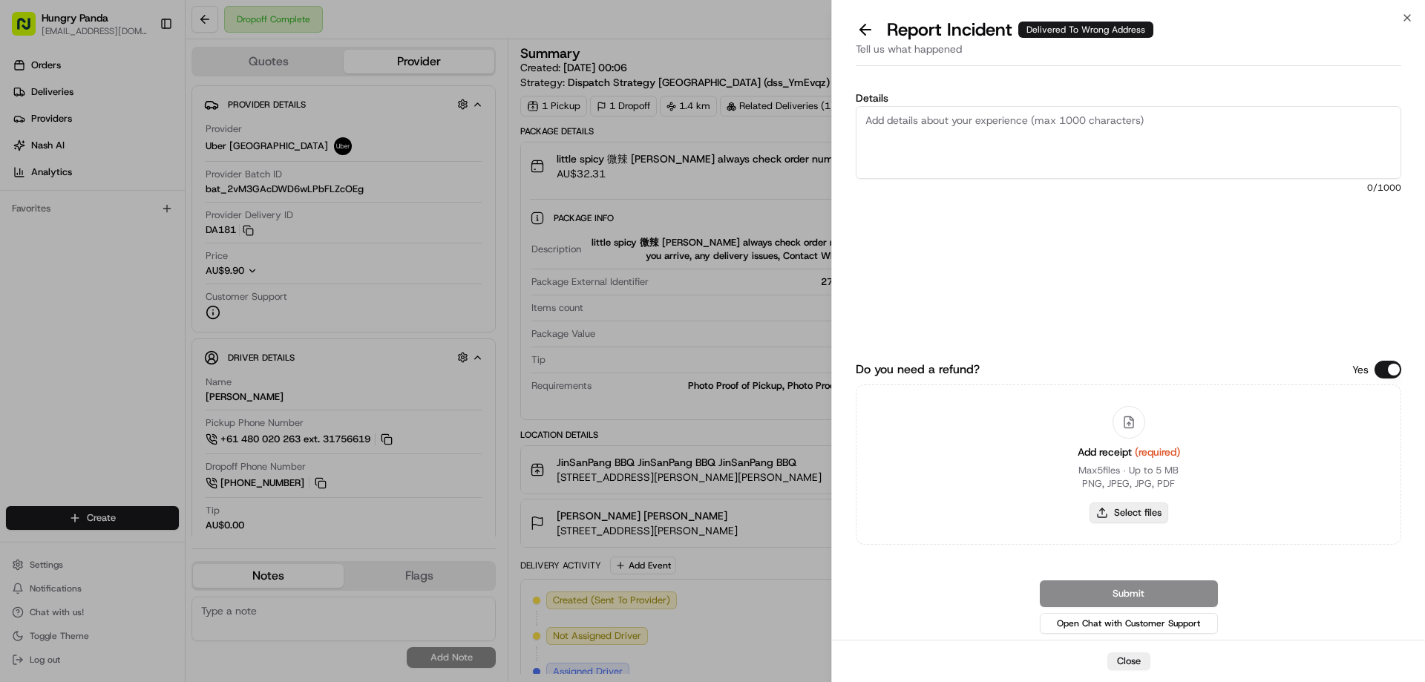
click at [1139, 521] on button "Select files" at bounding box center [1129, 512] width 79 height 21
type input "C:\fakepath\screenshot_2025-08-15_16-48-26.png"
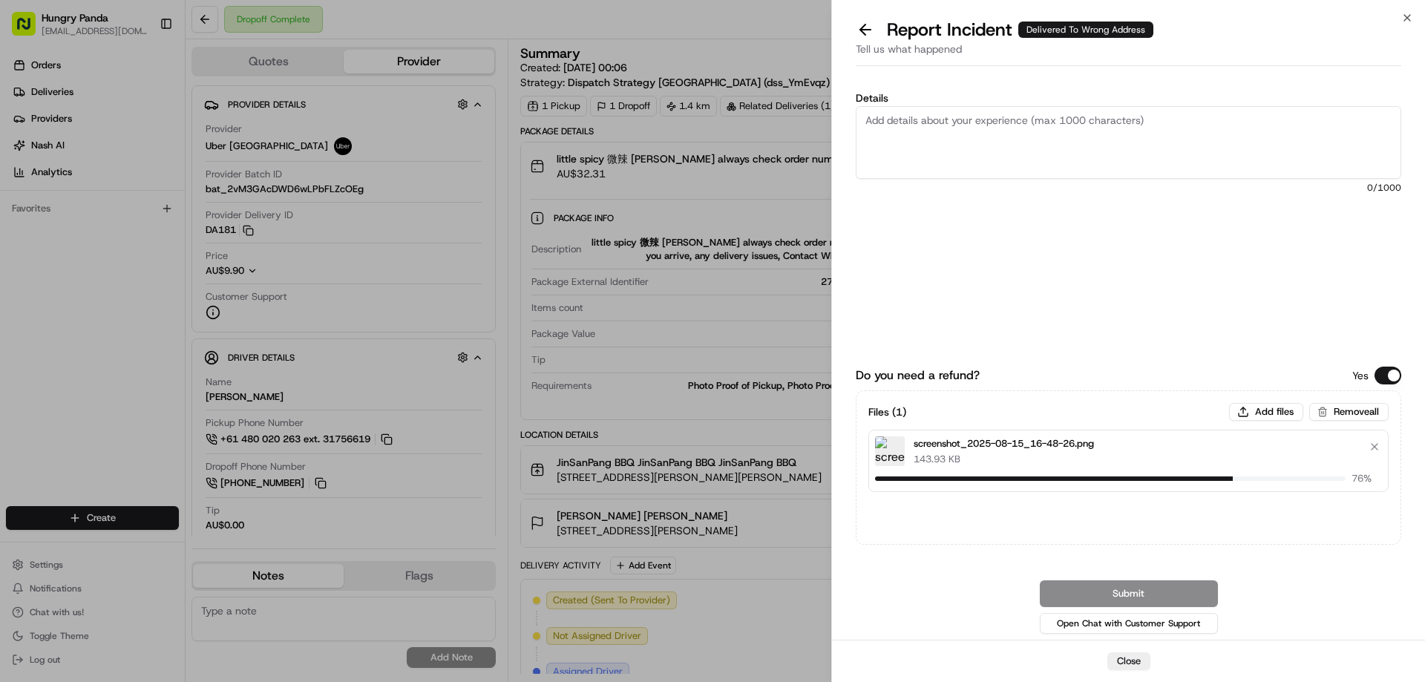
click at [917, 131] on textarea "Details" at bounding box center [1129, 142] width 546 height 73
click at [974, 130] on textarea "Details" at bounding box center [1129, 142] width 546 height 73
paste textarea "The customer reported that he did not receive the food. The photo taken by the …"
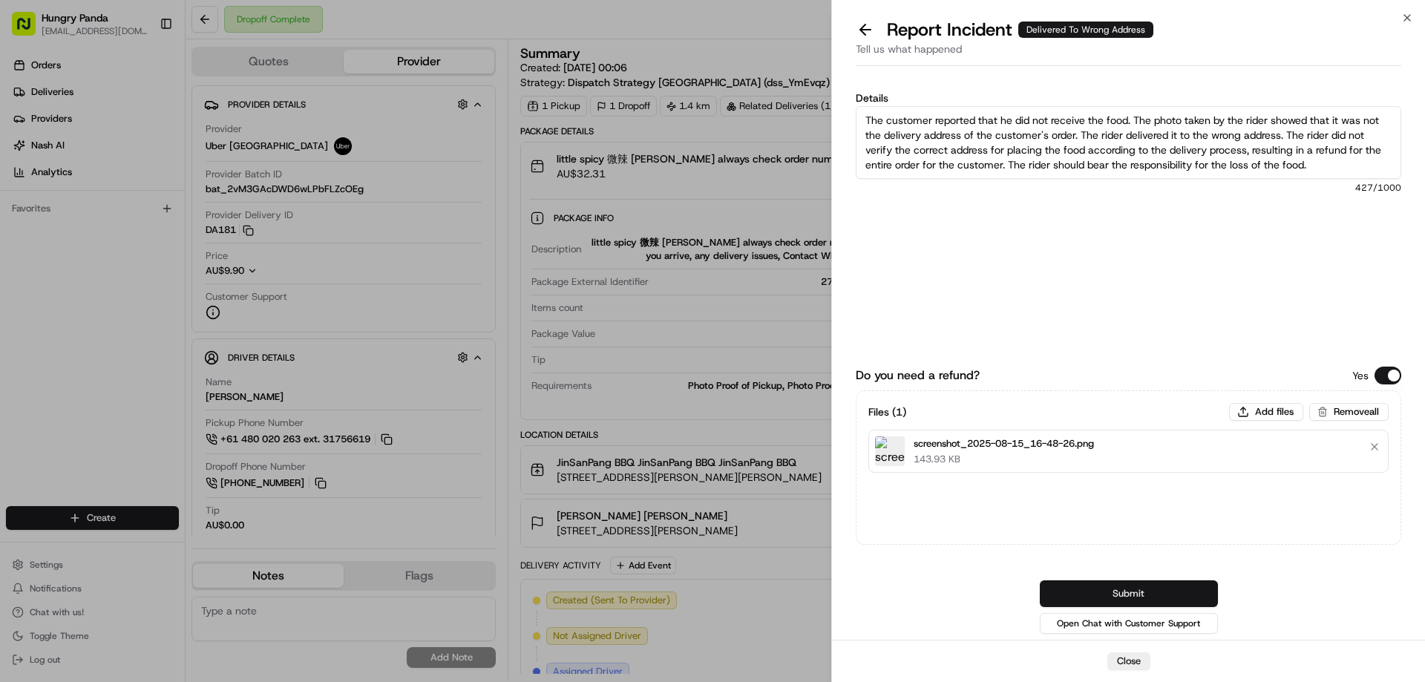
type textarea "The customer reported that he did not receive the food. The photo taken by the …"
drag, startPoint x: 1145, startPoint y: 589, endPoint x: 1123, endPoint y: 499, distance: 93.2
click at [1146, 589] on button "Submit" at bounding box center [1129, 593] width 178 height 27
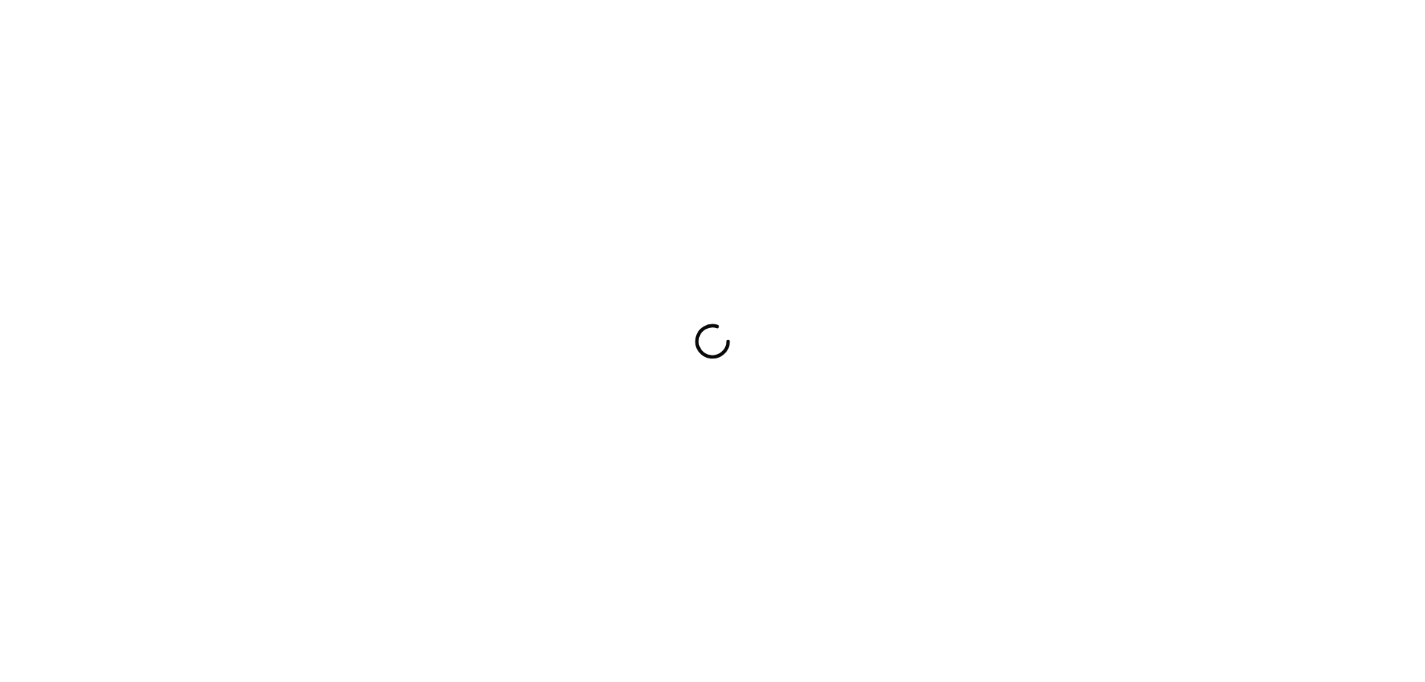
click at [902, 284] on div at bounding box center [712, 341] width 1425 height 682
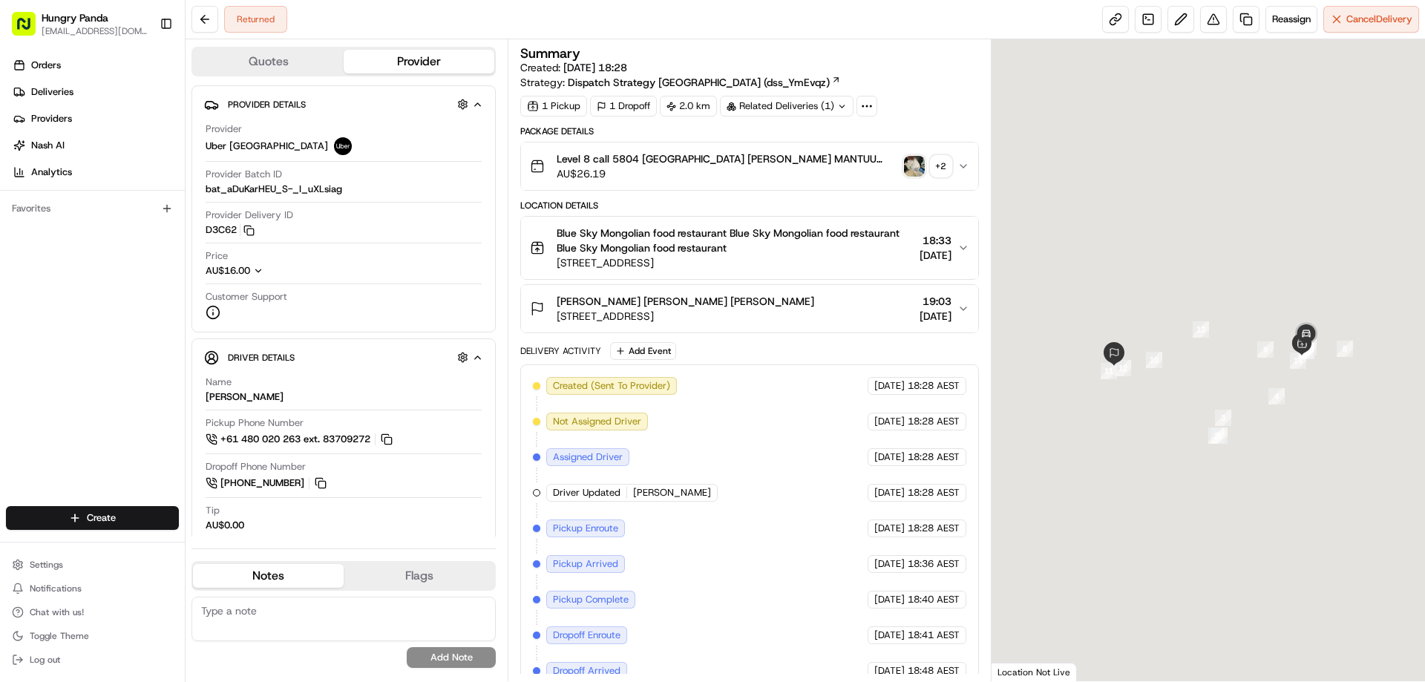
click at [916, 171] on img "button" at bounding box center [914, 166] width 21 height 21
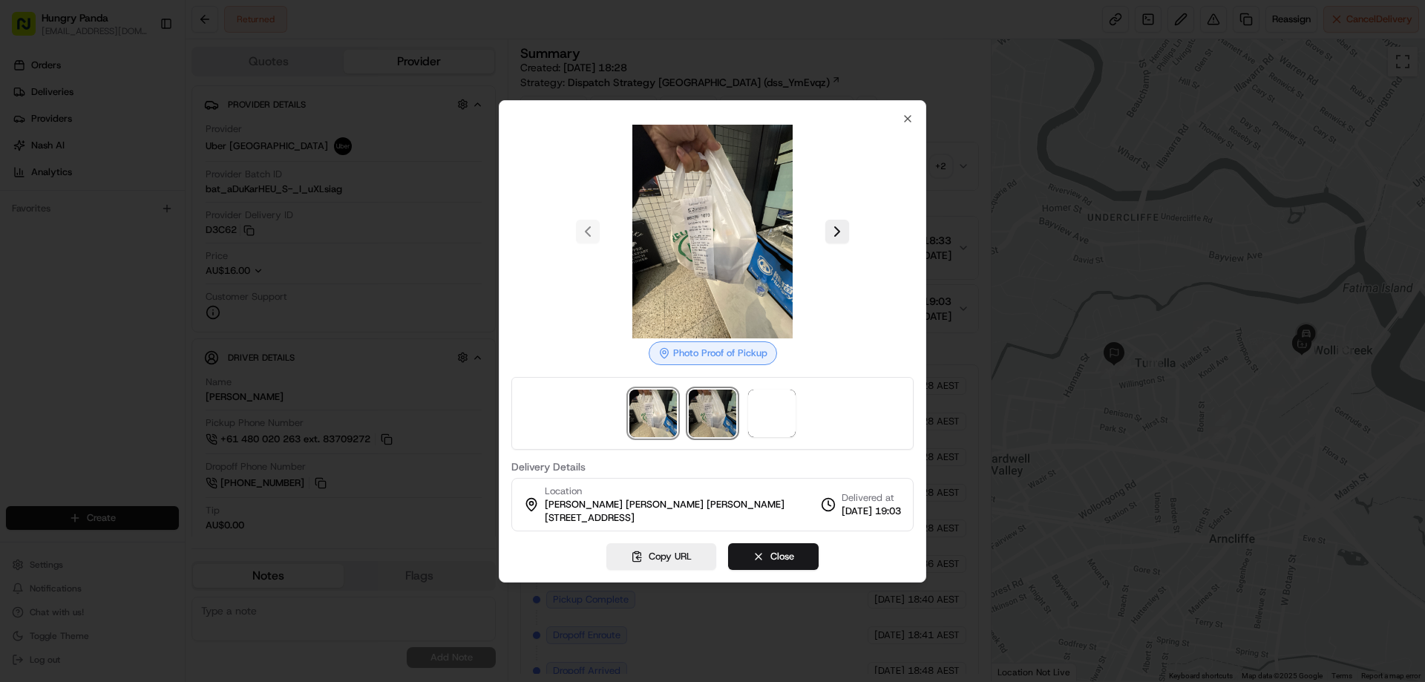
click at [704, 426] on img at bounding box center [712, 413] width 47 height 47
drag, startPoint x: 750, startPoint y: 426, endPoint x: 821, endPoint y: 358, distance: 98.2
click at [752, 426] on span at bounding box center [771, 413] width 47 height 47
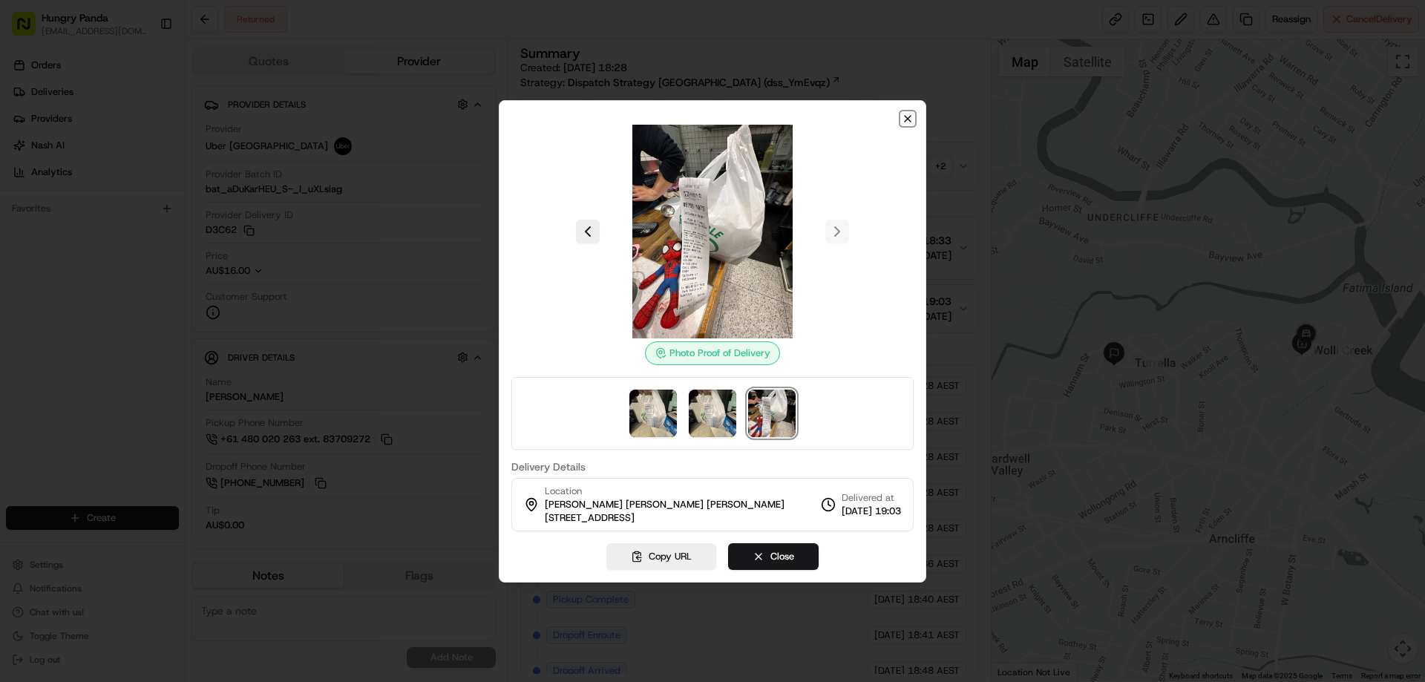
click at [906, 115] on icon "button" at bounding box center [908, 119] width 12 height 12
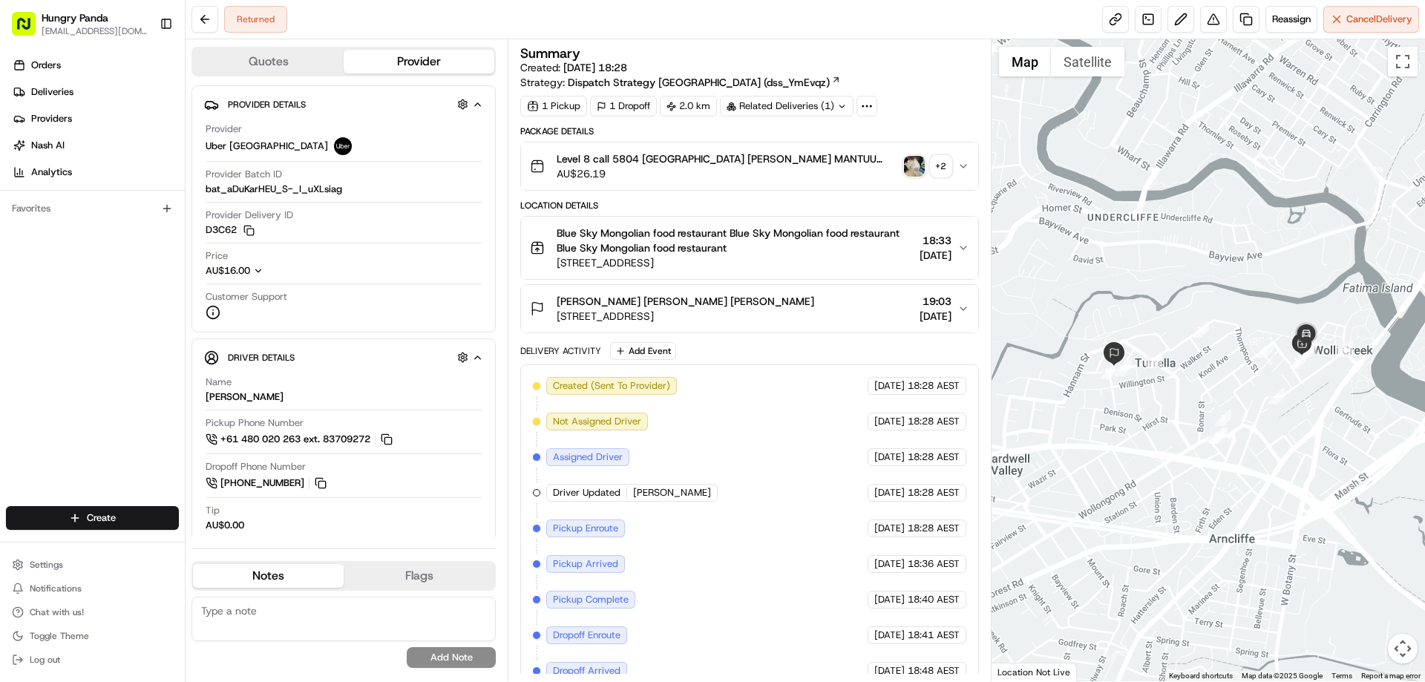
click at [973, 154] on button "Level 8 call 5804 Budaa BISH MANTUU SHU UUH BISH MAH GOLDUU HIIGEEREU Plz alway…" at bounding box center [749, 165] width 456 height 47
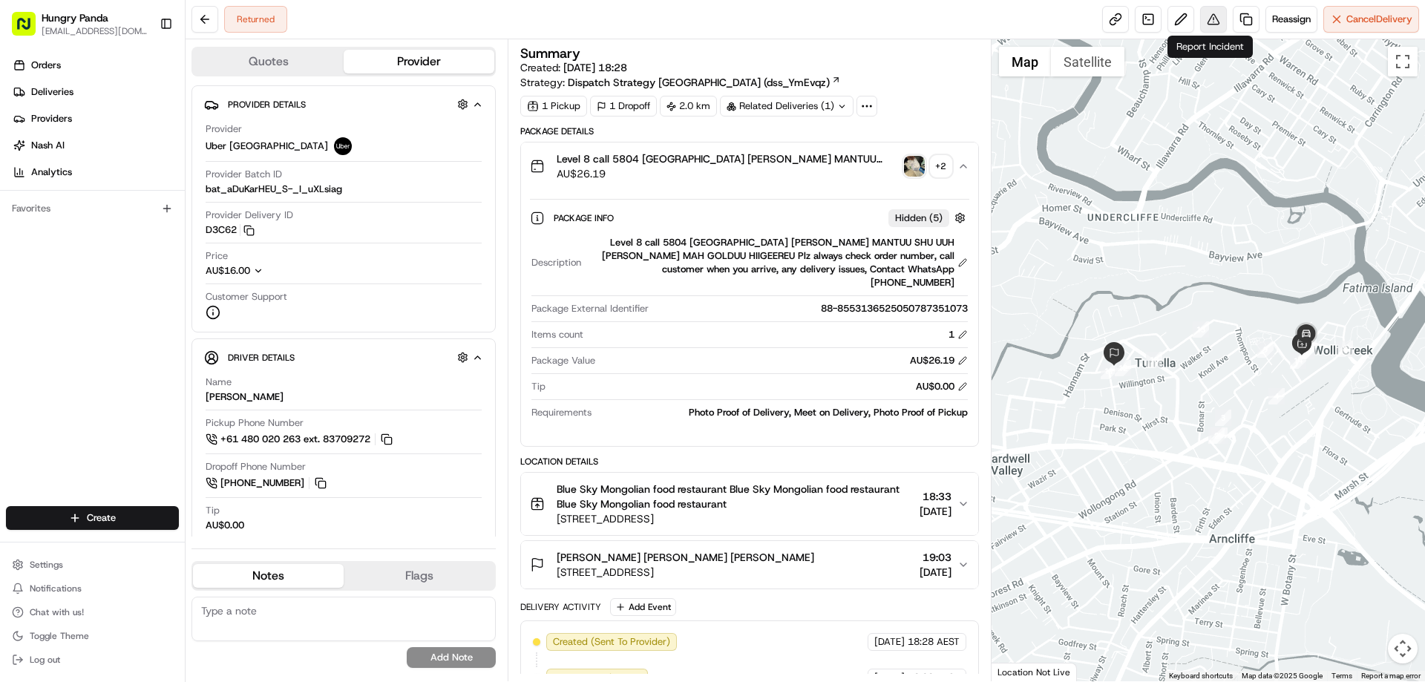
click at [1213, 16] on button at bounding box center [1213, 19] width 27 height 27
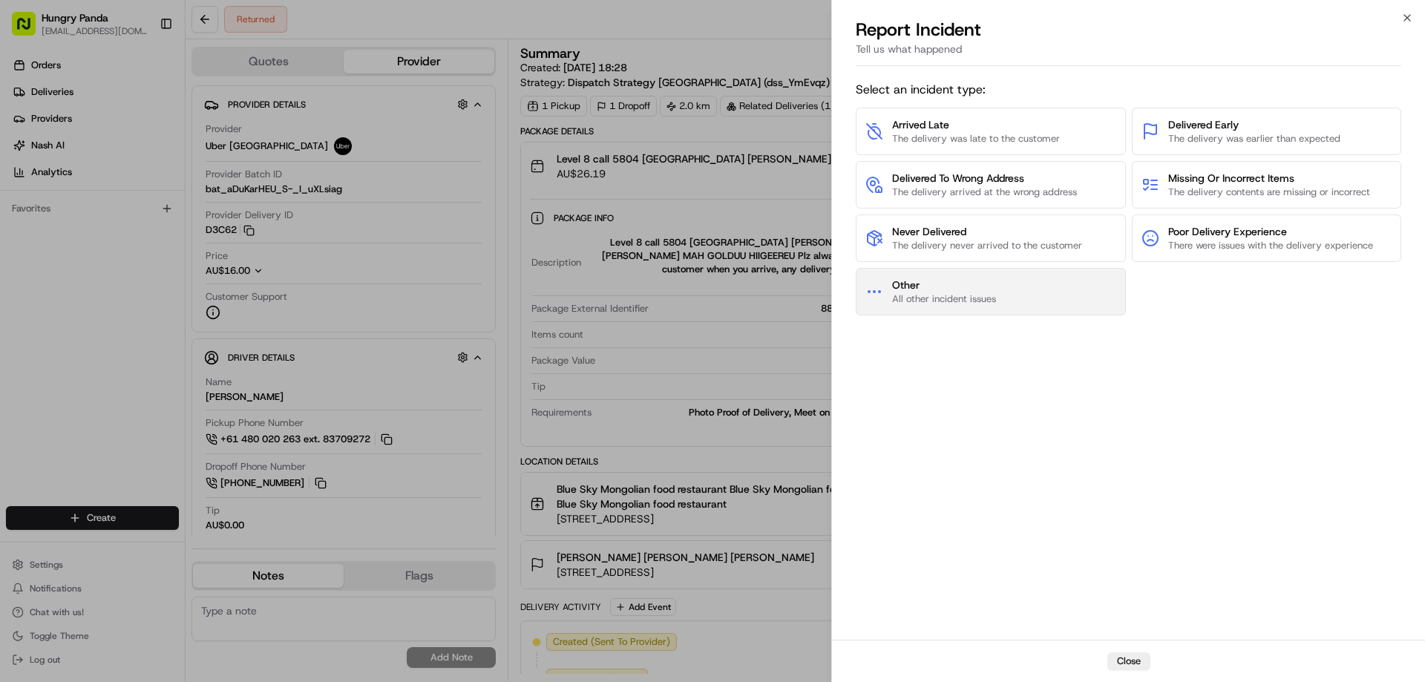
click at [965, 285] on span "Other" at bounding box center [944, 285] width 104 height 15
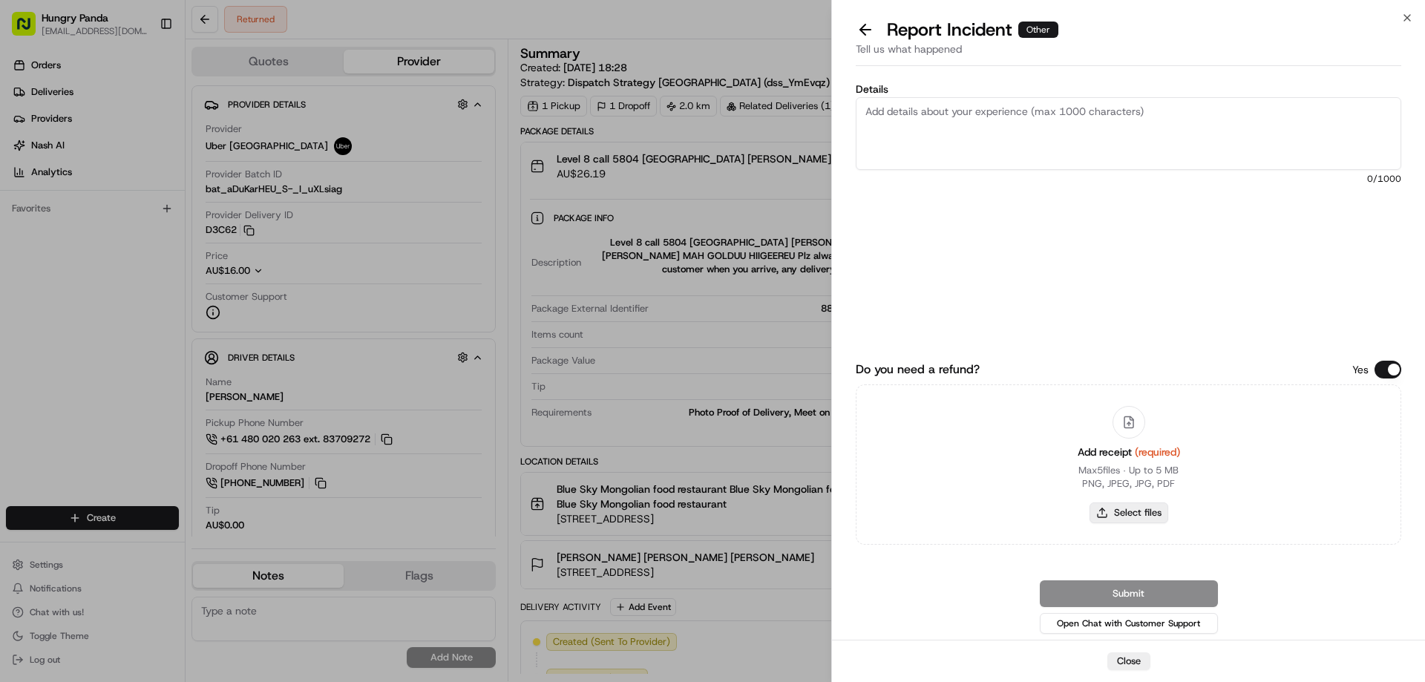
click at [1143, 506] on button "Select files" at bounding box center [1129, 512] width 79 height 21
type input "C:\fakepath\screenshot_2025-08-15_16-49-34.png"
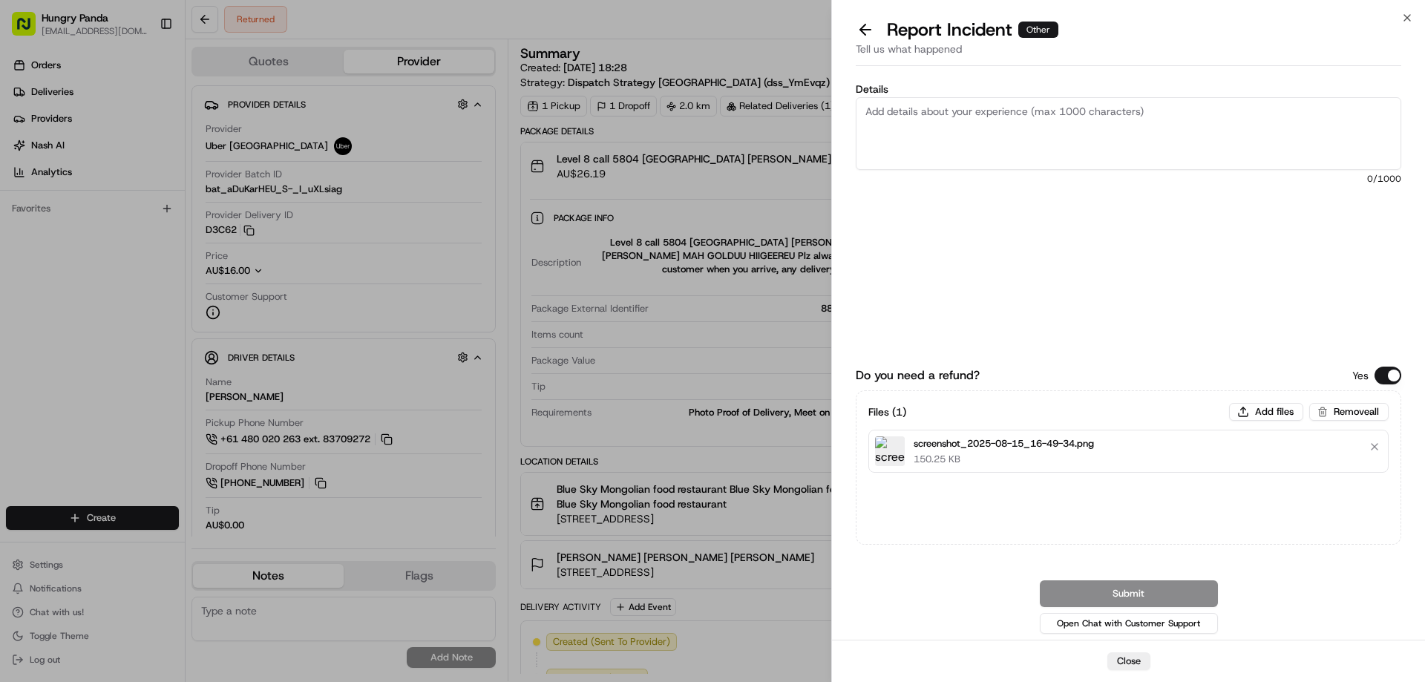
click at [980, 104] on textarea "Details" at bounding box center [1129, 133] width 546 height 73
paste textarea "The customer reported that he did not receive the meal. The order log showed th…"
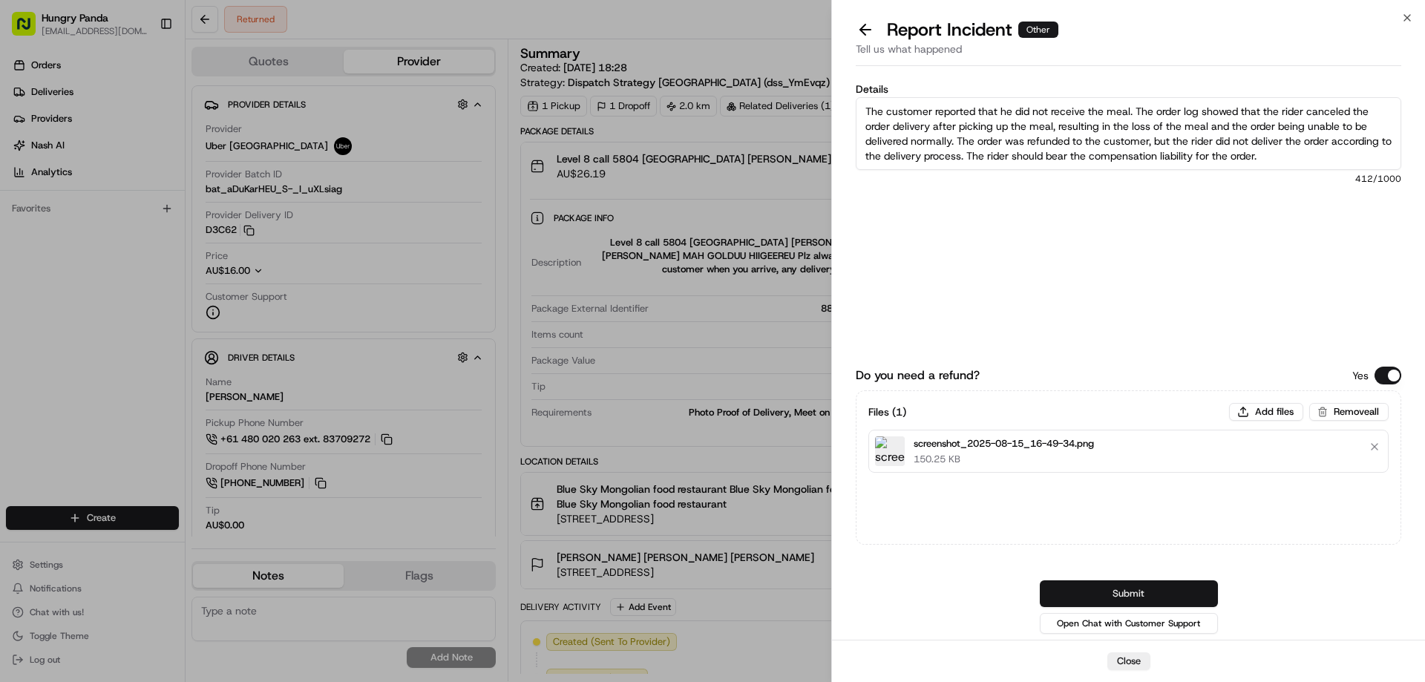
type textarea "The customer reported that he did not receive the meal. The order log showed th…"
click at [1115, 582] on button "Submit" at bounding box center [1129, 593] width 178 height 27
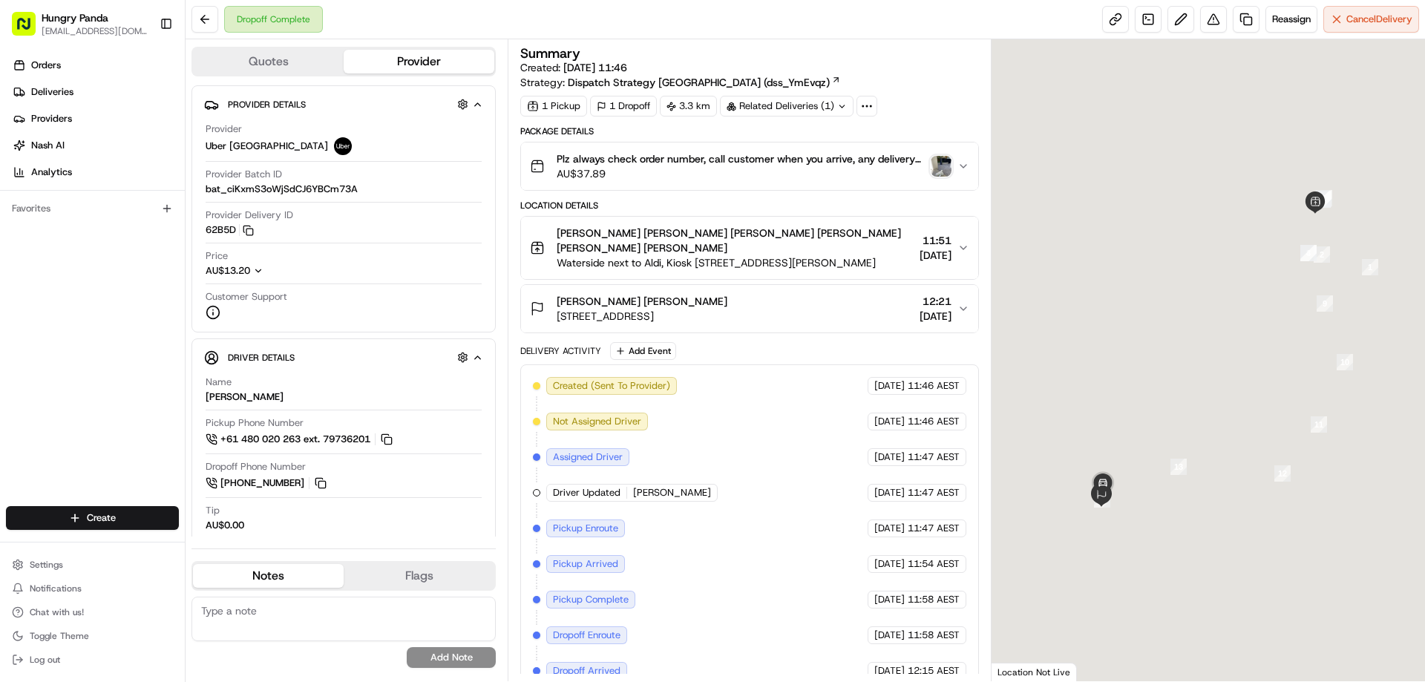
click at [946, 165] on img "button" at bounding box center [941, 166] width 21 height 21
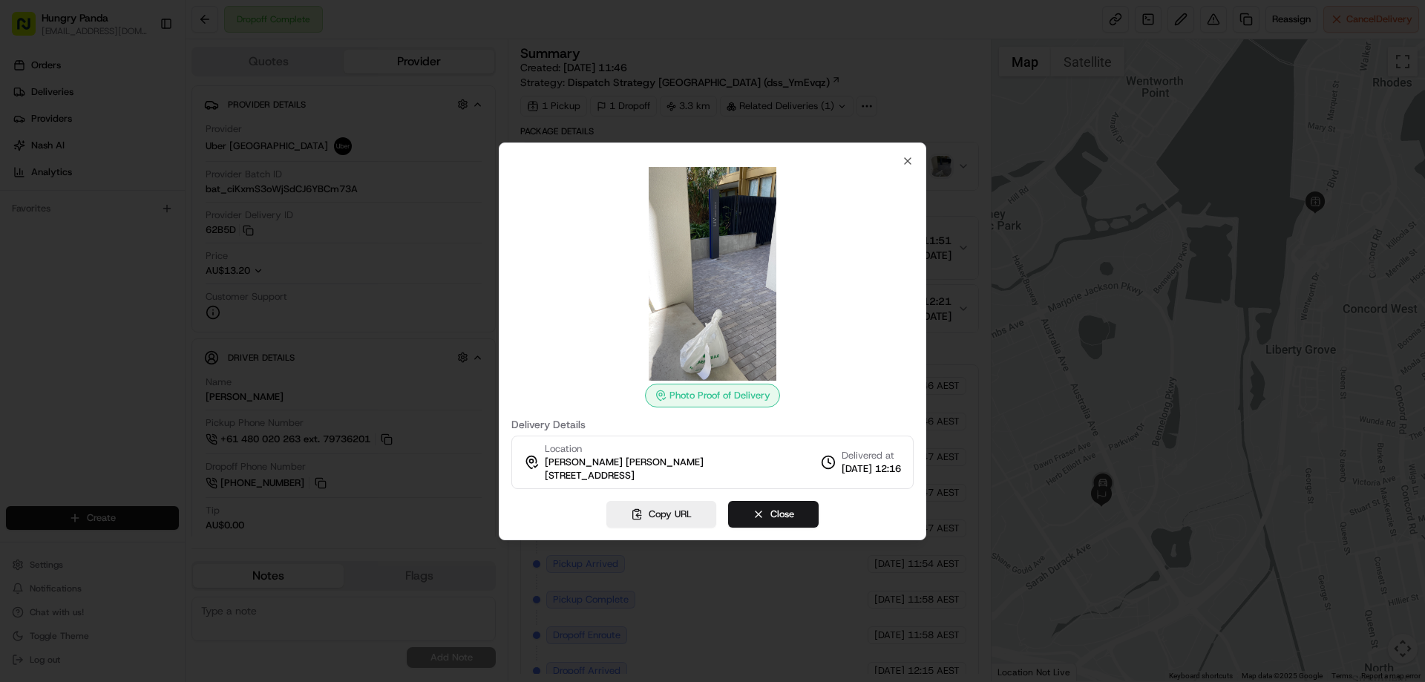
click at [965, 171] on div at bounding box center [712, 341] width 1425 height 682
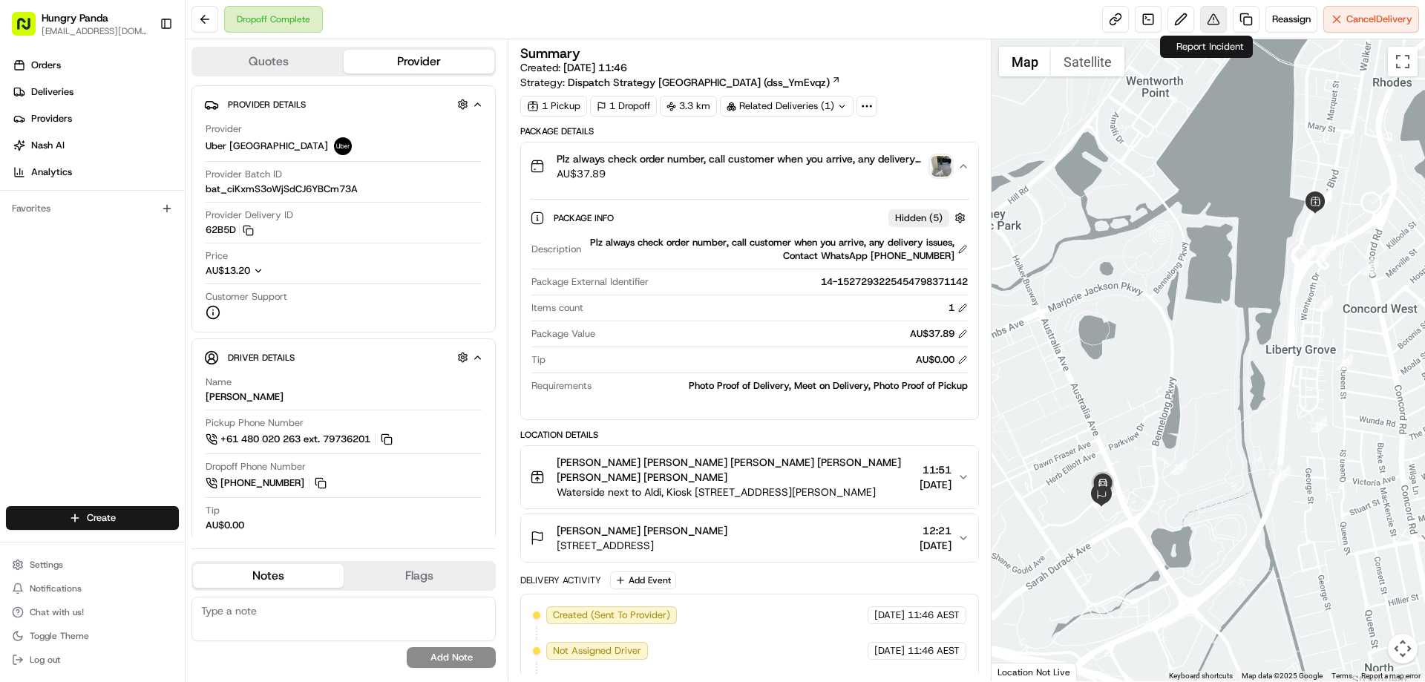
click at [1200, 16] on button at bounding box center [1213, 19] width 27 height 27
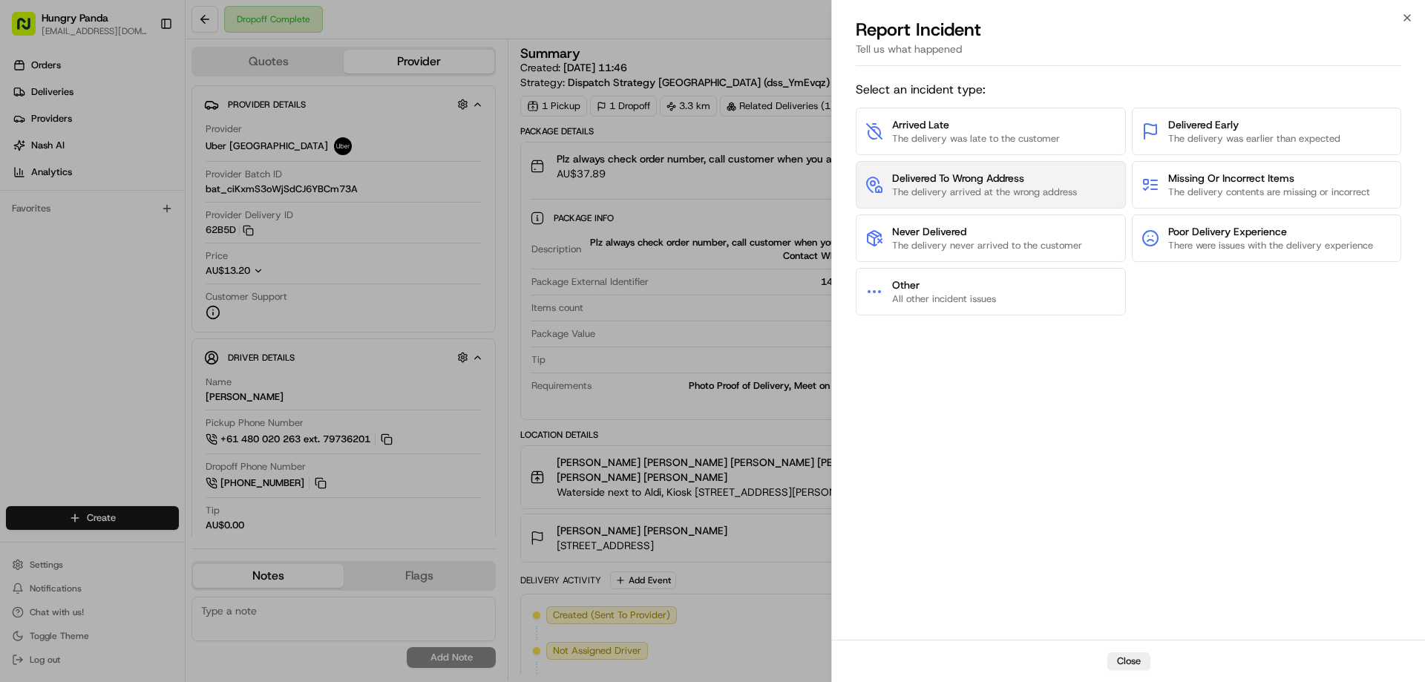
click at [922, 172] on span "Delivered To Wrong Address" at bounding box center [984, 178] width 185 height 15
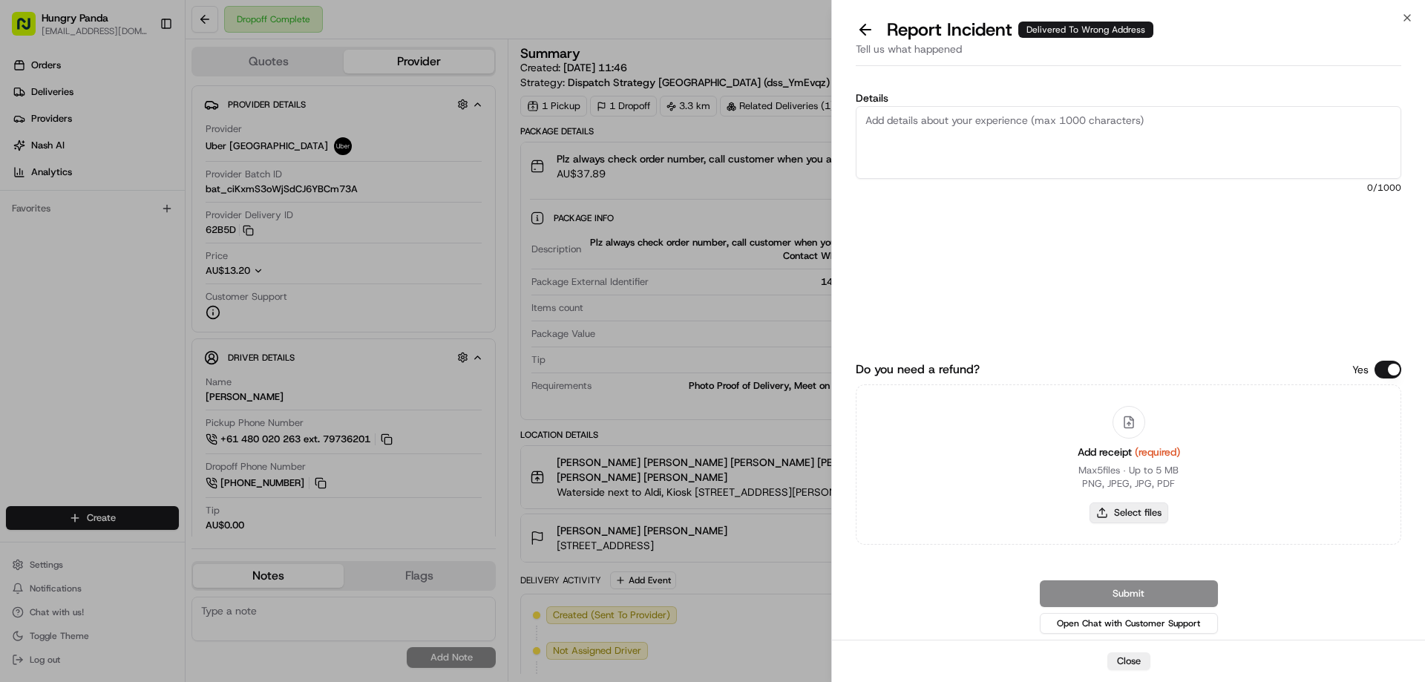
click at [1117, 514] on button "Select files" at bounding box center [1129, 512] width 79 height 21
type input "C:\fakepath\screenshot_2025-08-15_16-50-47.png"
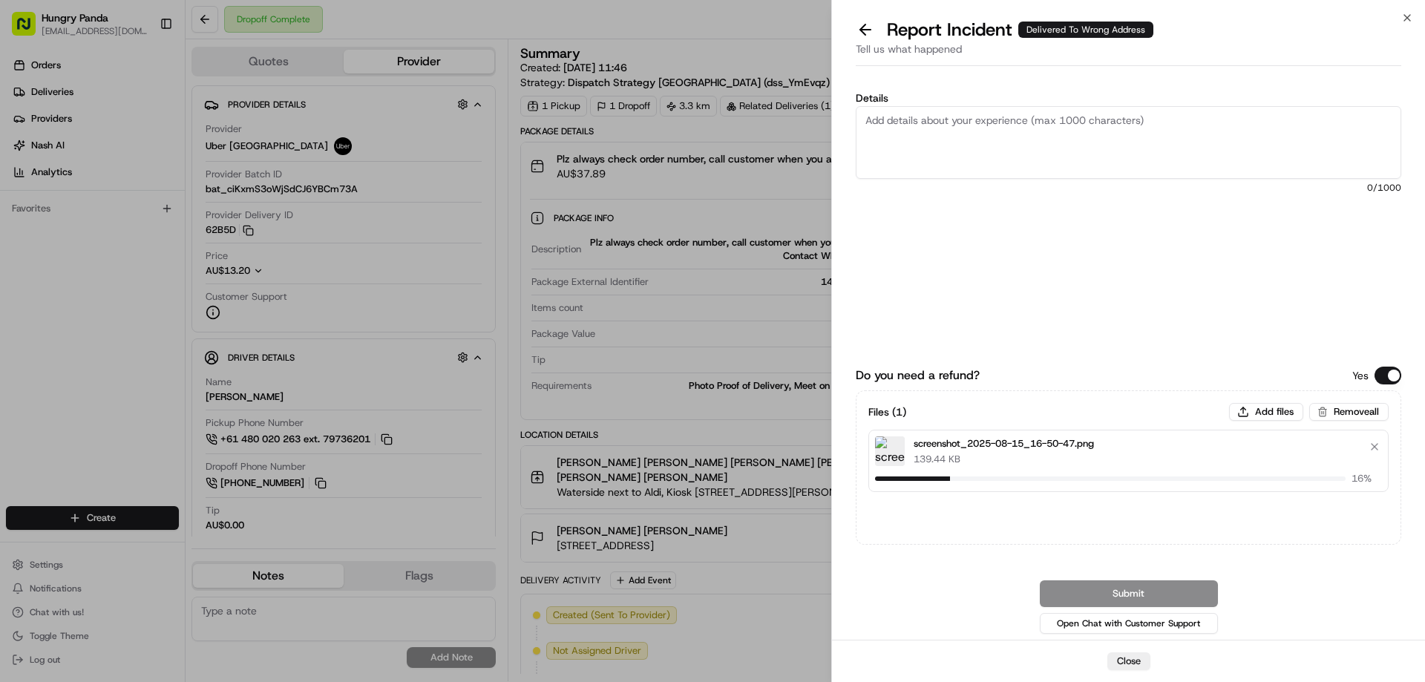
click at [977, 138] on textarea "Details" at bounding box center [1129, 142] width 546 height 73
click at [1023, 107] on textarea "Details" at bounding box center [1129, 142] width 546 height 73
paste textarea "The customer reported that he did not receive the food. The photo taken by the …"
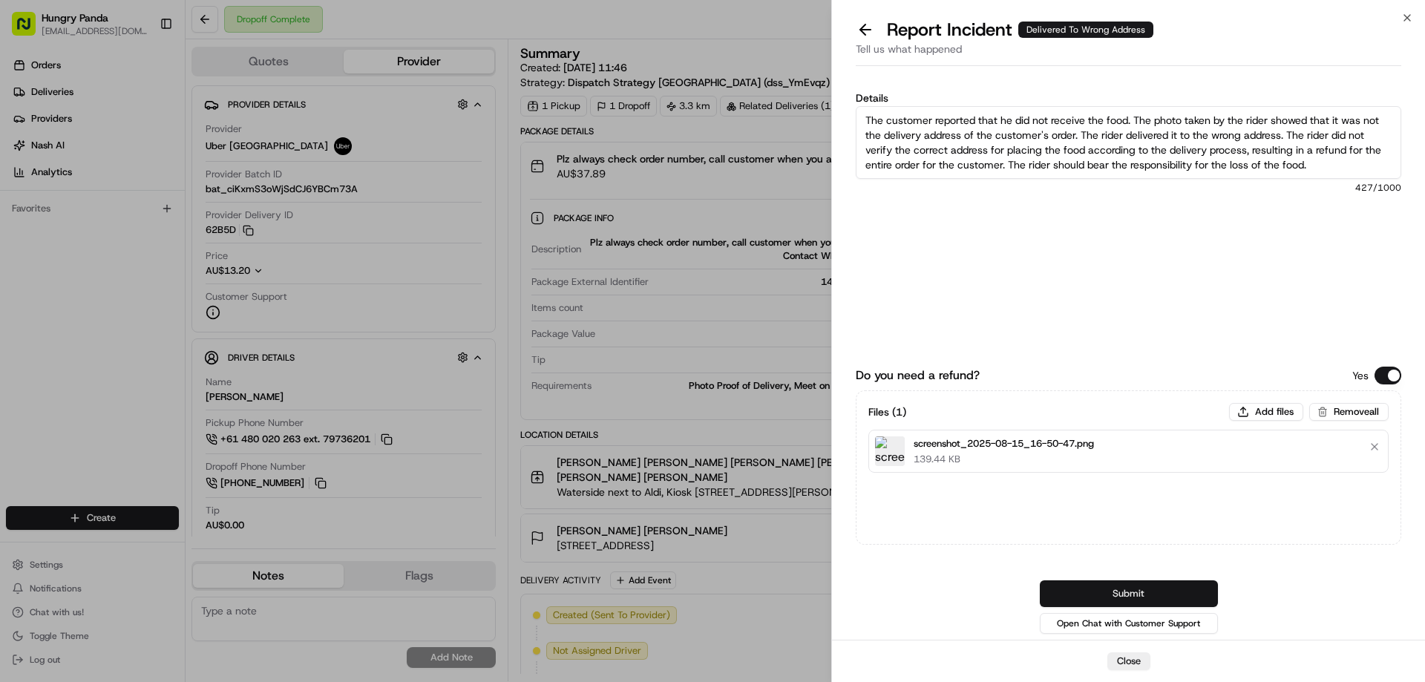
type textarea "The customer reported that he did not receive the food. The photo taken by the …"
click at [1166, 594] on button "Submit" at bounding box center [1129, 593] width 178 height 27
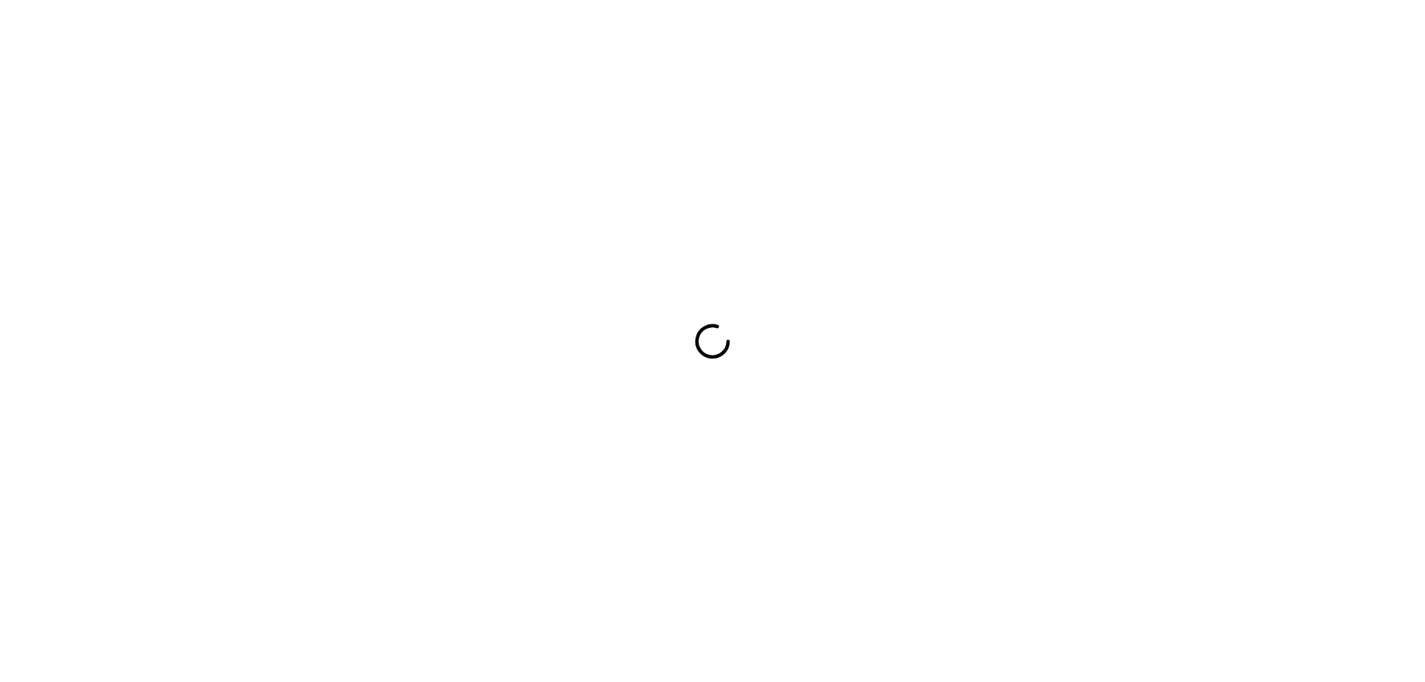
click at [1100, 262] on div at bounding box center [712, 341] width 1425 height 682
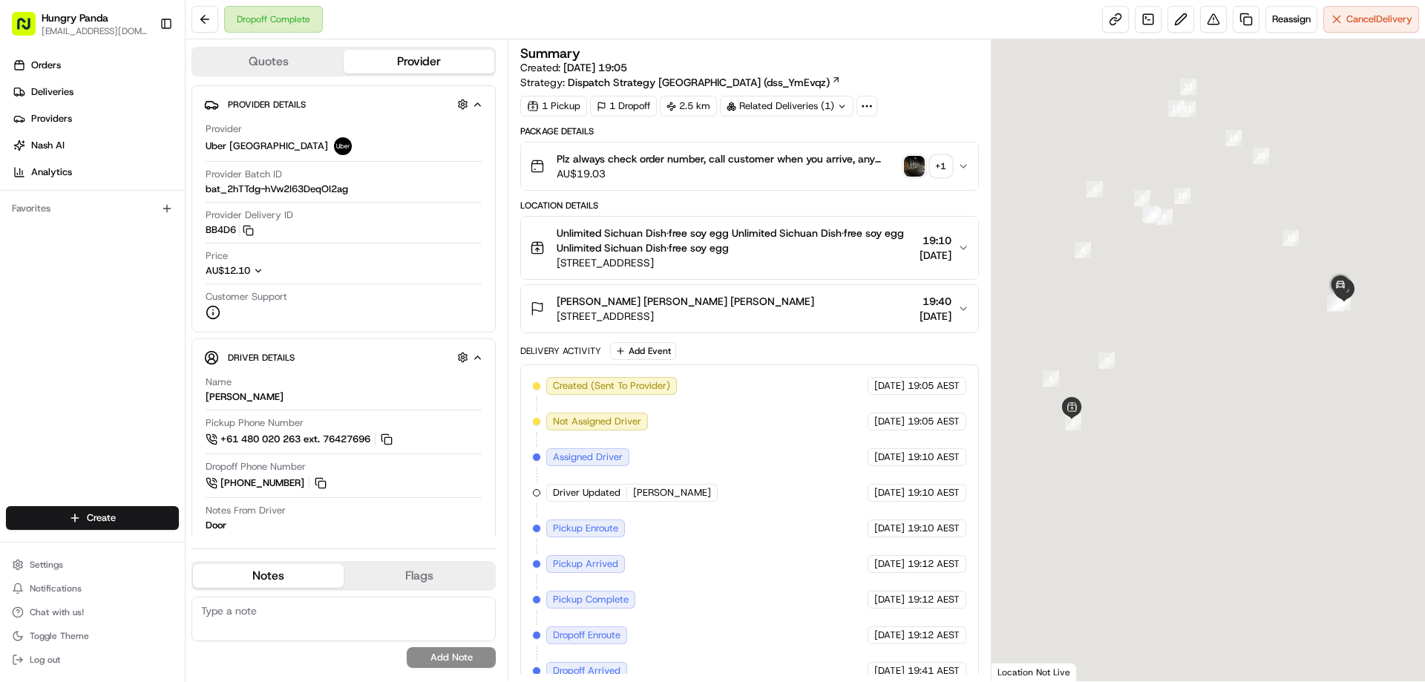
click at [912, 168] on img "button" at bounding box center [914, 166] width 21 height 21
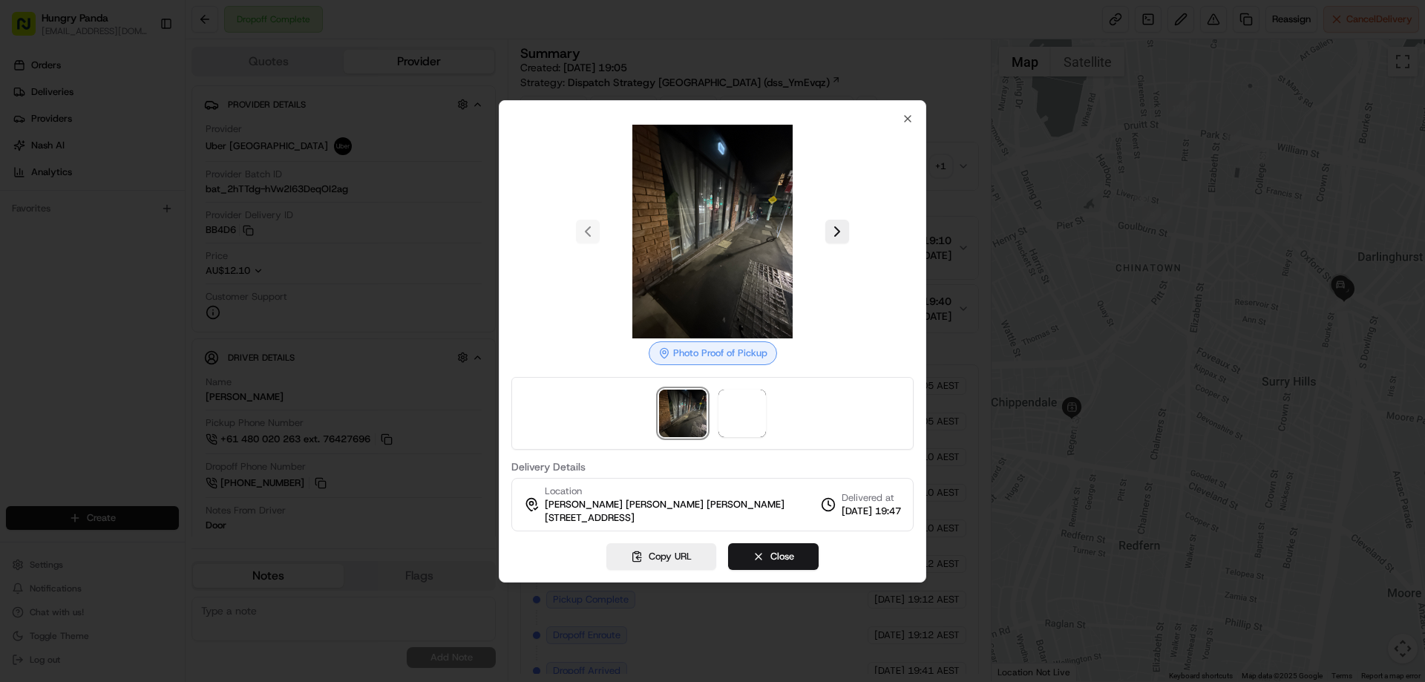
click at [740, 442] on div at bounding box center [712, 413] width 402 height 73
click at [733, 416] on img at bounding box center [741, 413] width 47 height 47
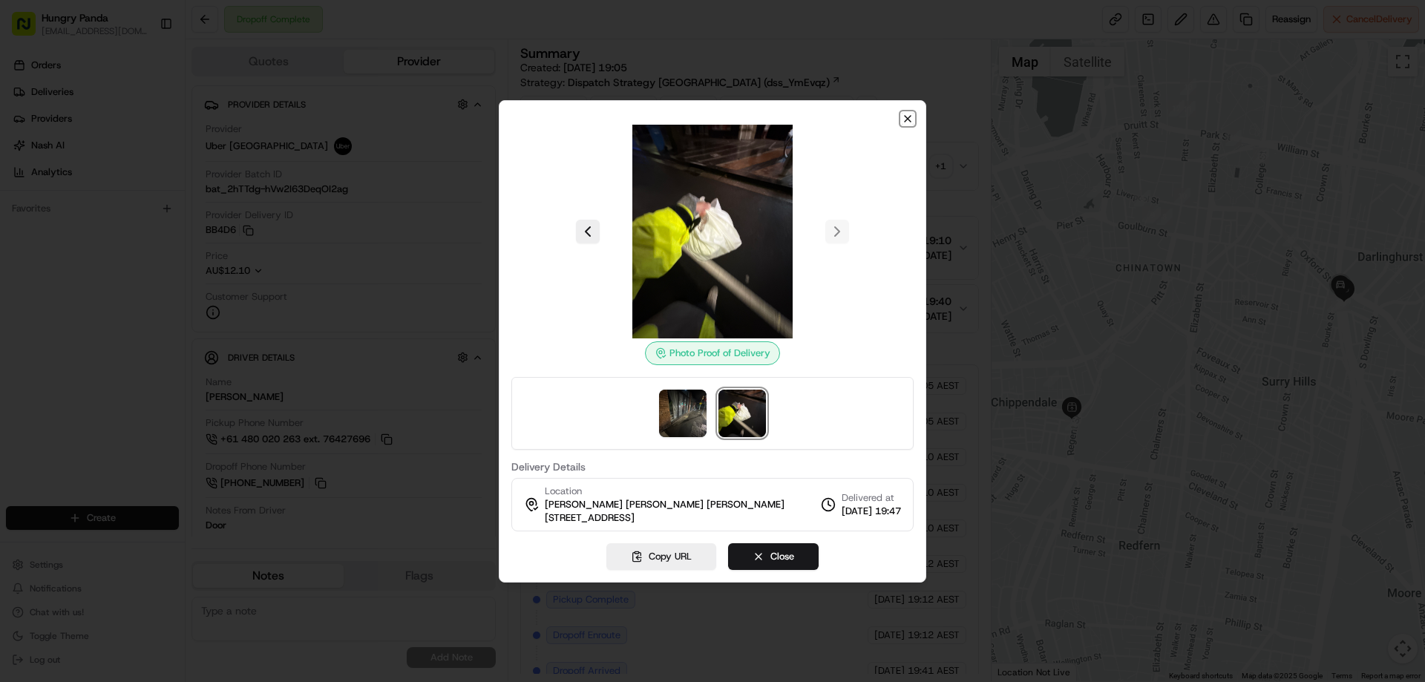
click at [910, 121] on icon "button" at bounding box center [908, 119] width 6 height 6
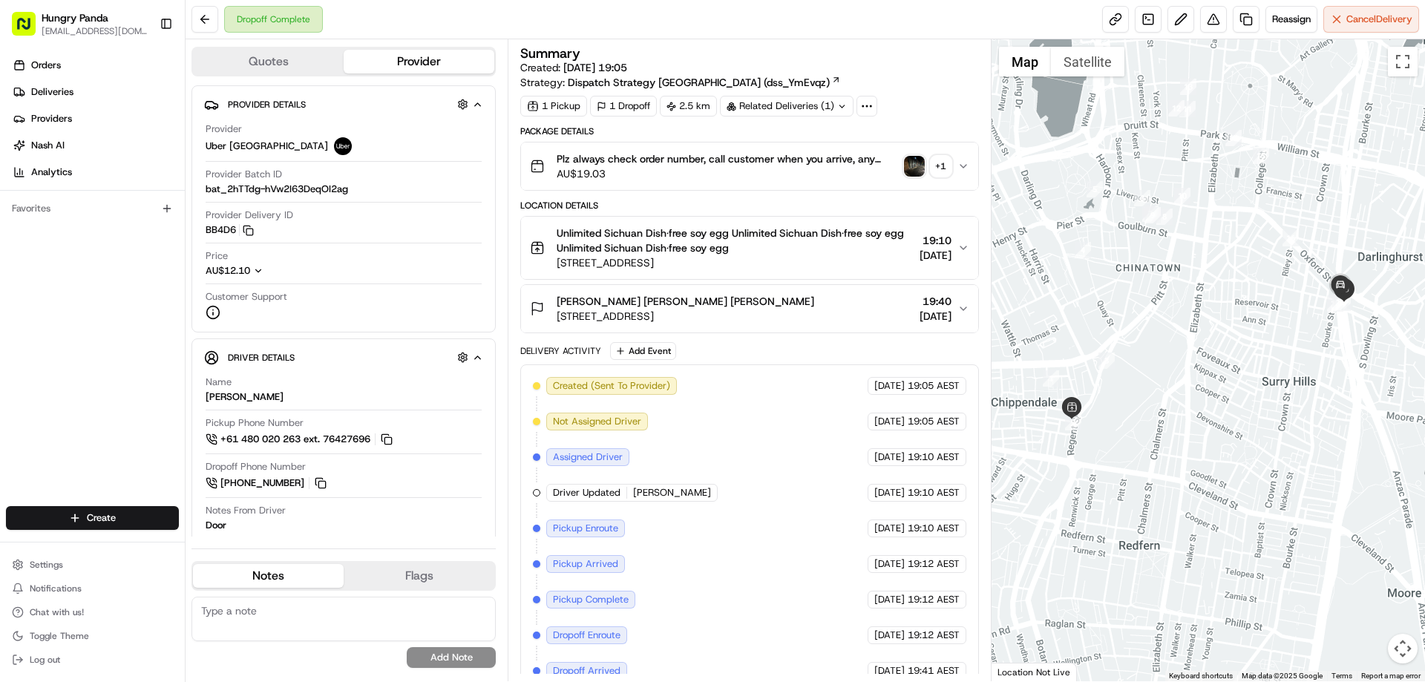
click at [975, 171] on button "Plz always check order number, call customer when you arrive, any delivery issu…" at bounding box center [749, 165] width 456 height 47
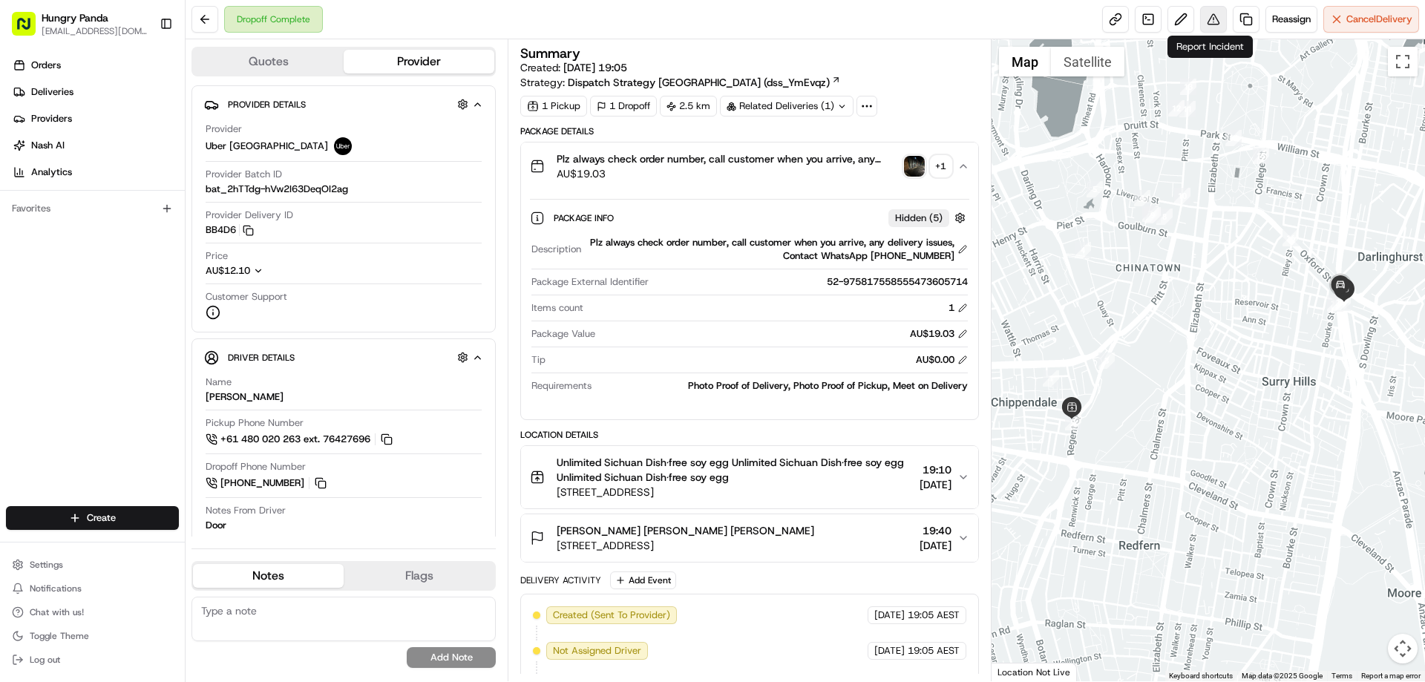
click at [1210, 29] on button at bounding box center [1213, 19] width 27 height 27
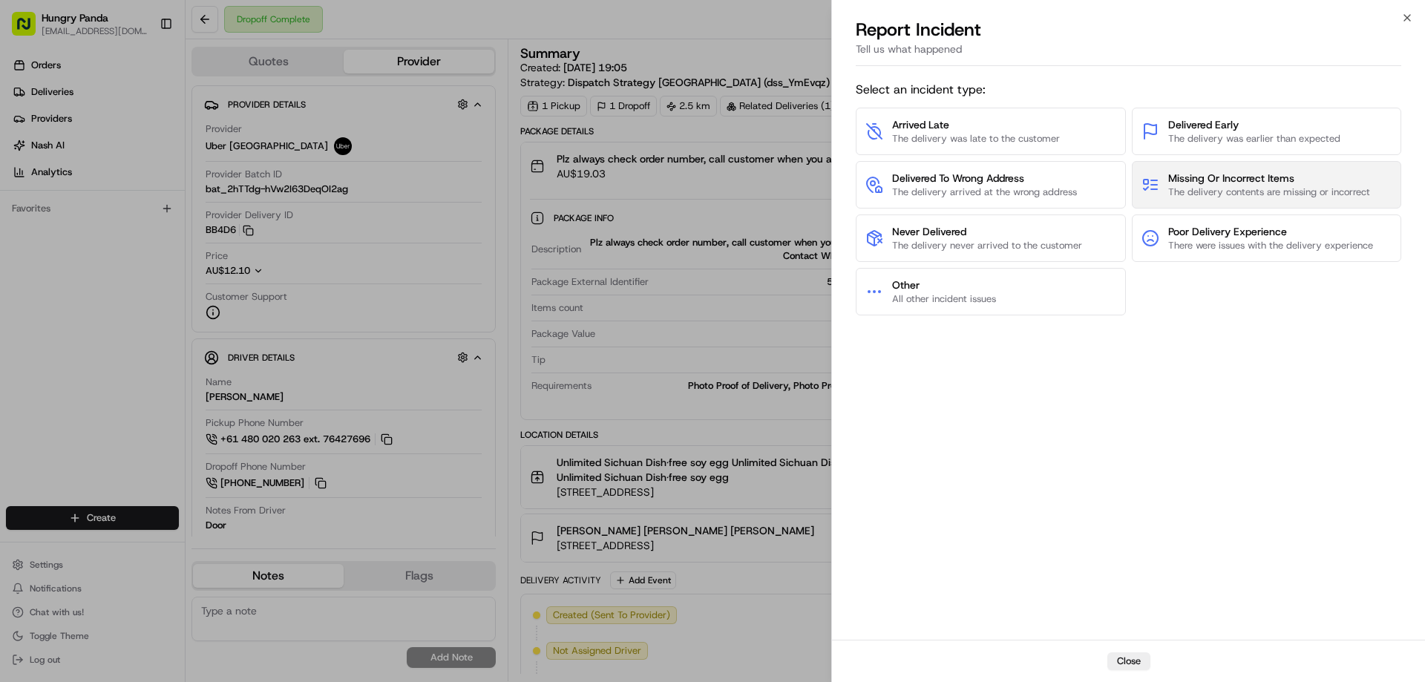
click at [1256, 190] on span "The delivery contents are missing or incorrect" at bounding box center [1269, 192] width 202 height 13
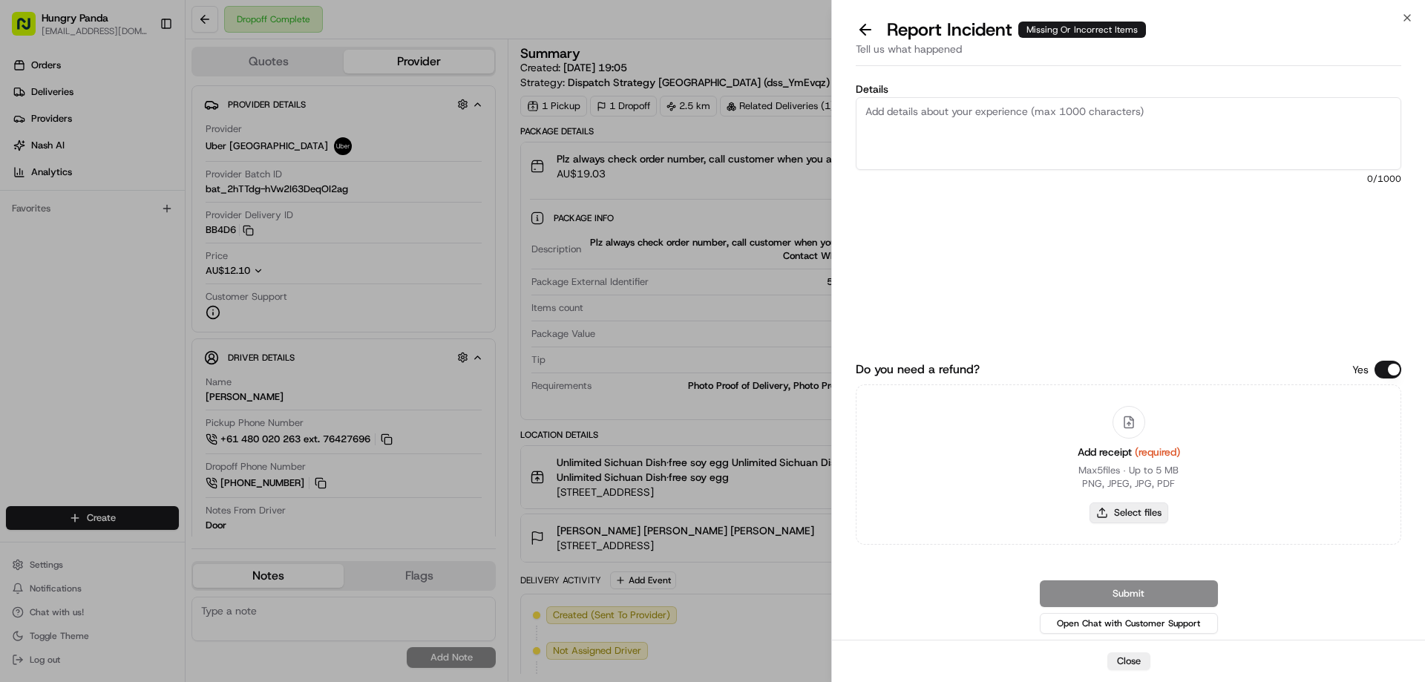
click at [1119, 520] on button "Select files" at bounding box center [1129, 512] width 79 height 21
type input "C:\fakepath\screenshot_2025-08-15_16-52-02.png"
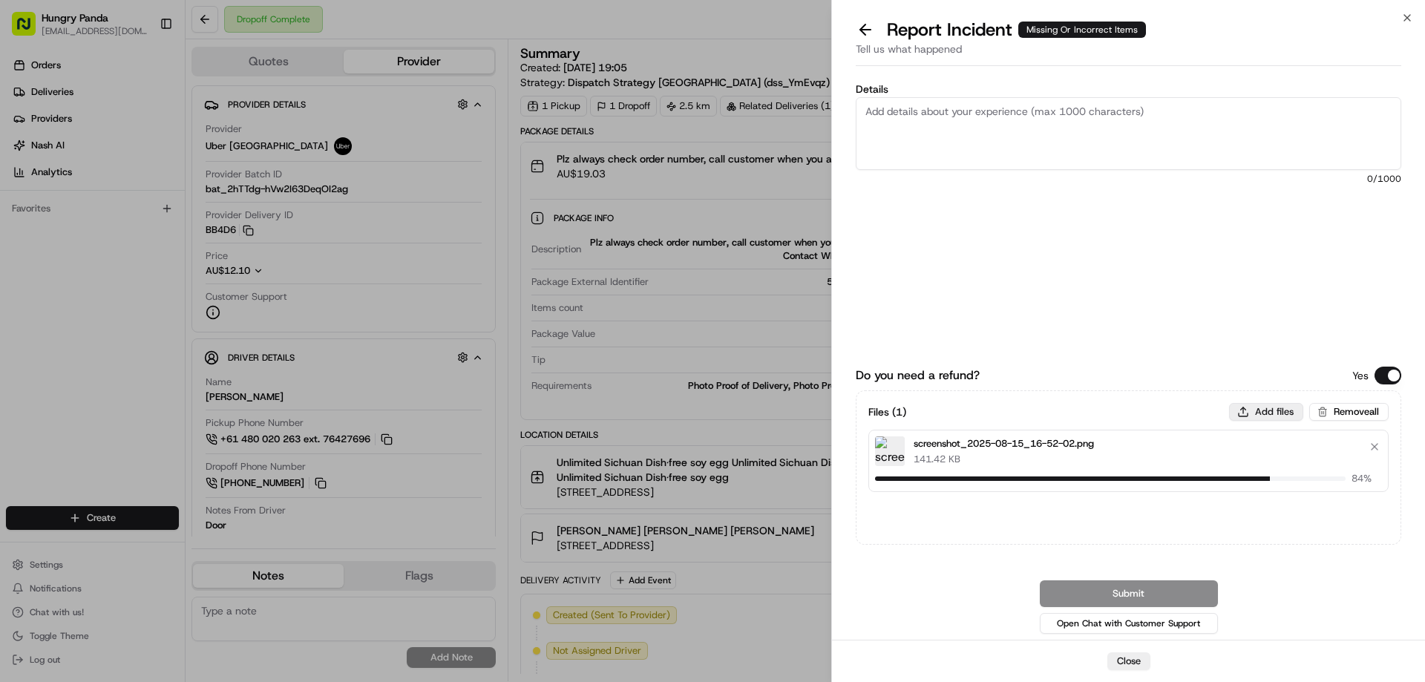
click at [1280, 414] on button "Add files" at bounding box center [1266, 412] width 74 height 18
type input "C:\fakepath\lQLPJyIOQ5cJg03NCQjNBsawjbjeoyku4aEIfLocbAqyAA_1734_2312.png"
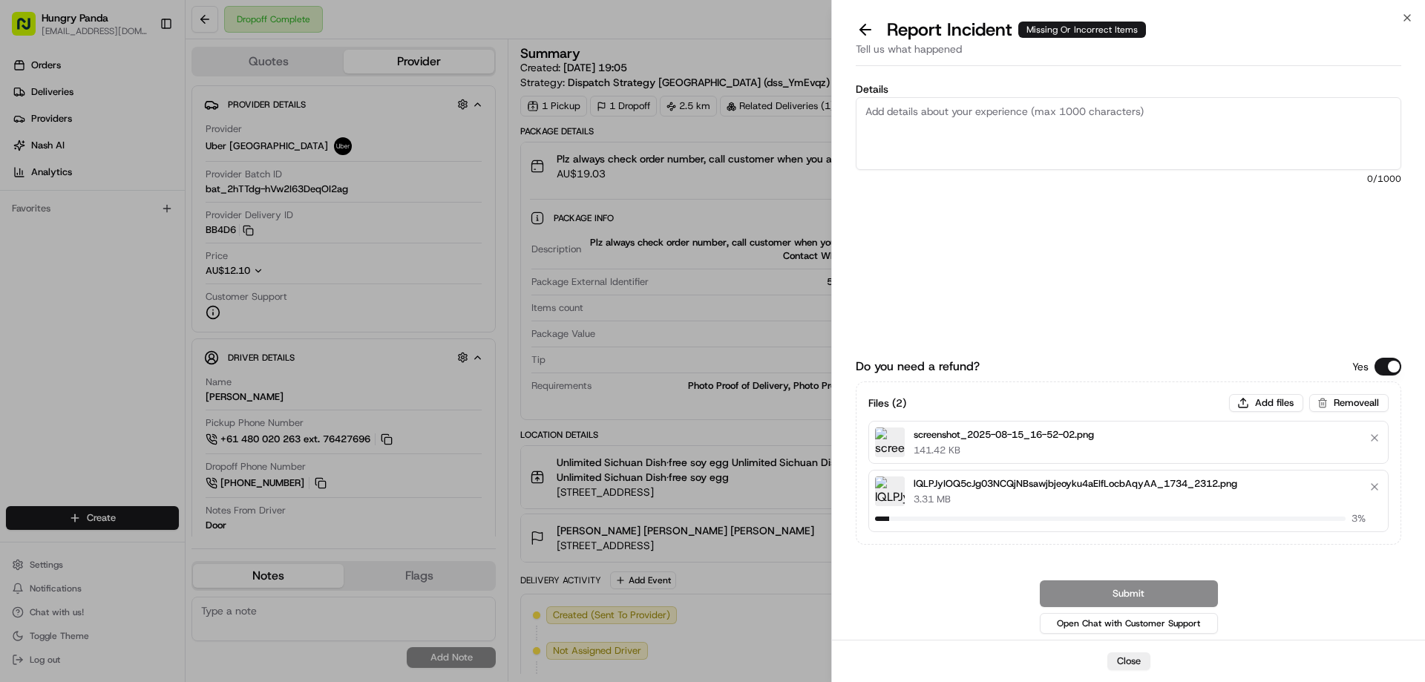
click at [1029, 137] on textarea "Details" at bounding box center [1129, 133] width 546 height 73
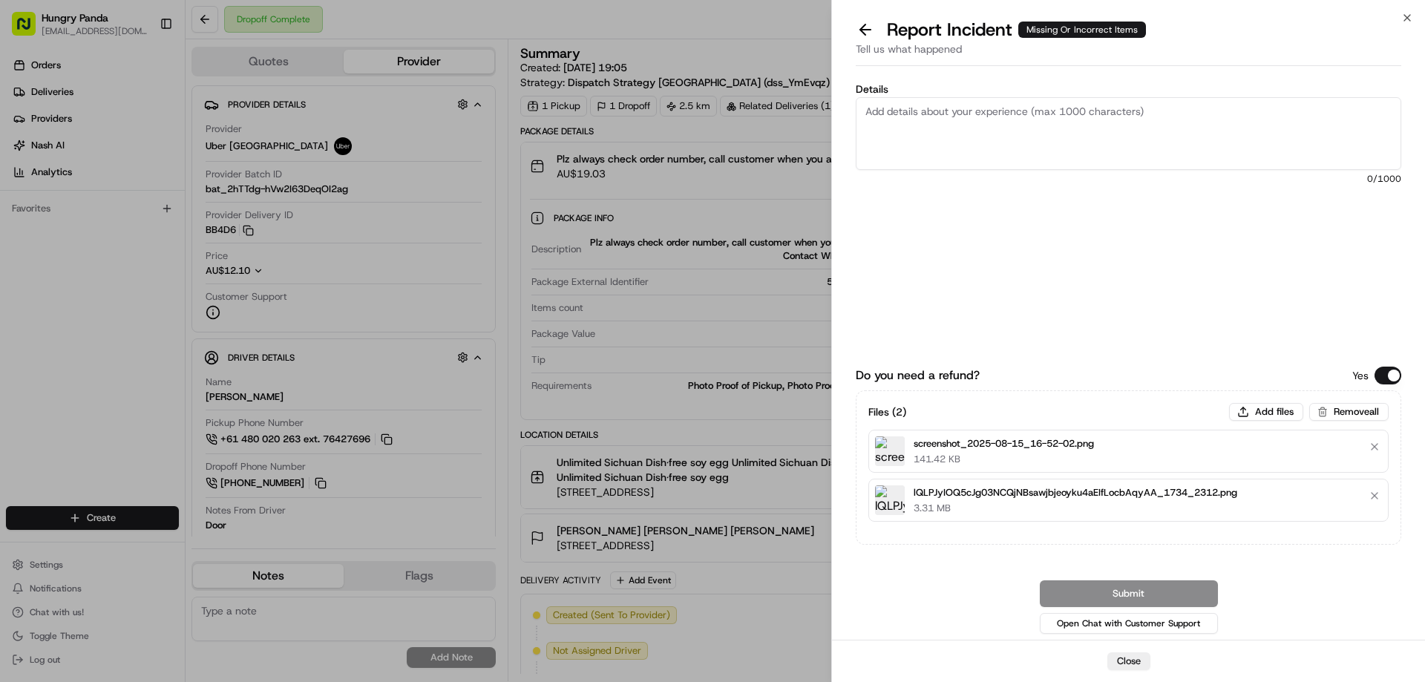
click at [1015, 123] on textarea "Details" at bounding box center [1129, 133] width 546 height 73
paste textarea "The rider picked up the wrong dish. The photos of the dish taken by the custome…"
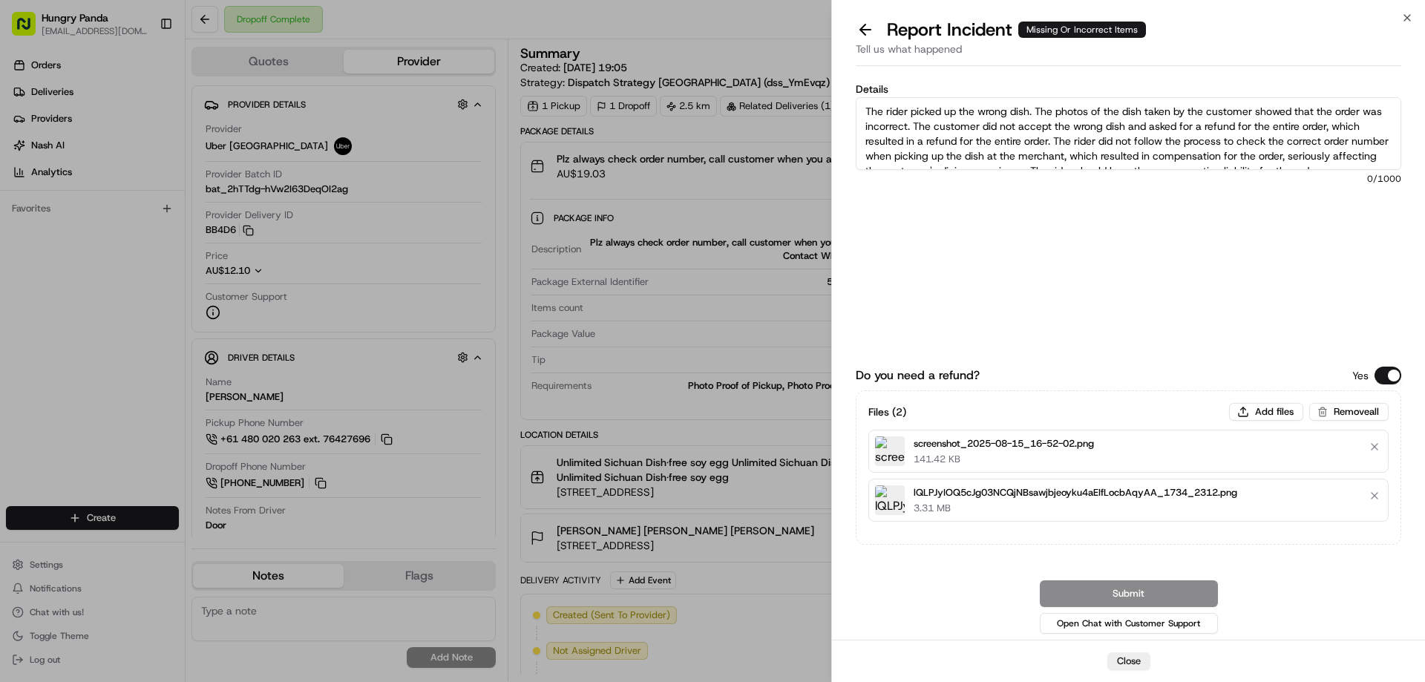
scroll to position [23, 0]
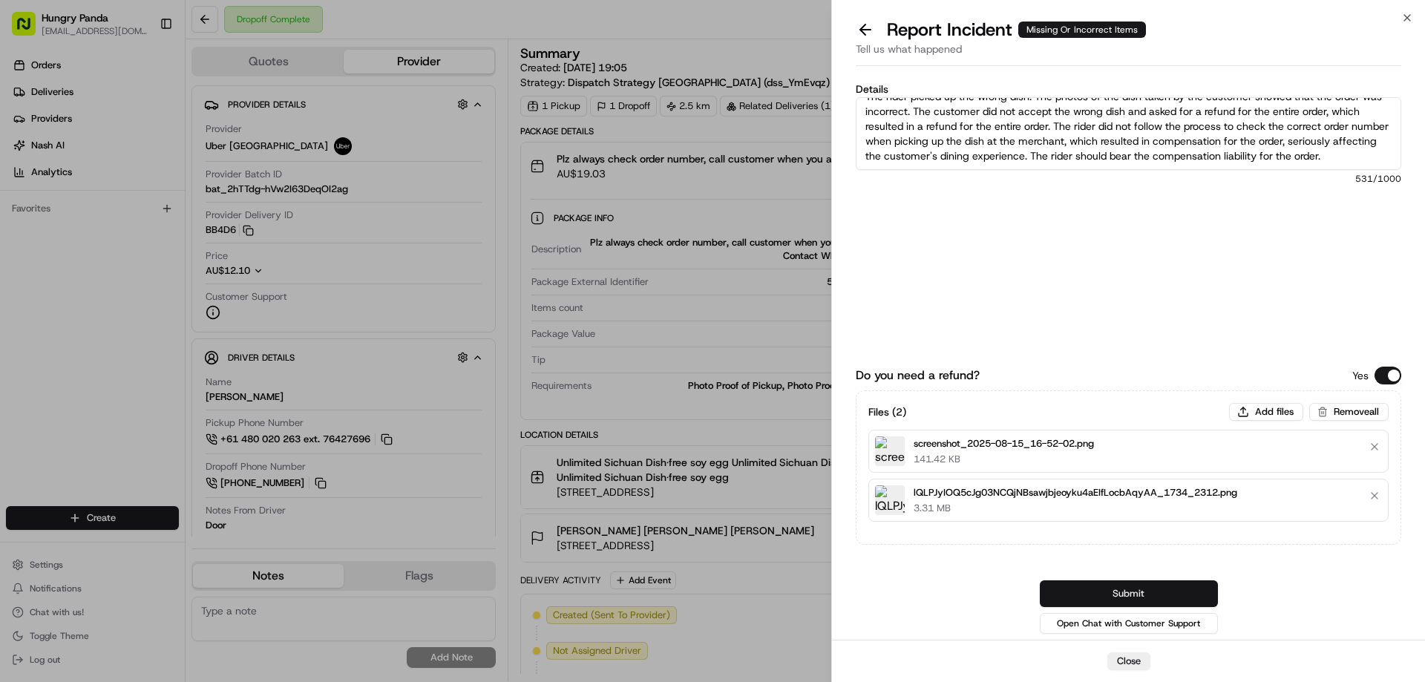
type textarea "The rider picked up the wrong dish. The photos of the dish taken by the custome…"
click at [1161, 599] on button "Submit" at bounding box center [1129, 593] width 178 height 27
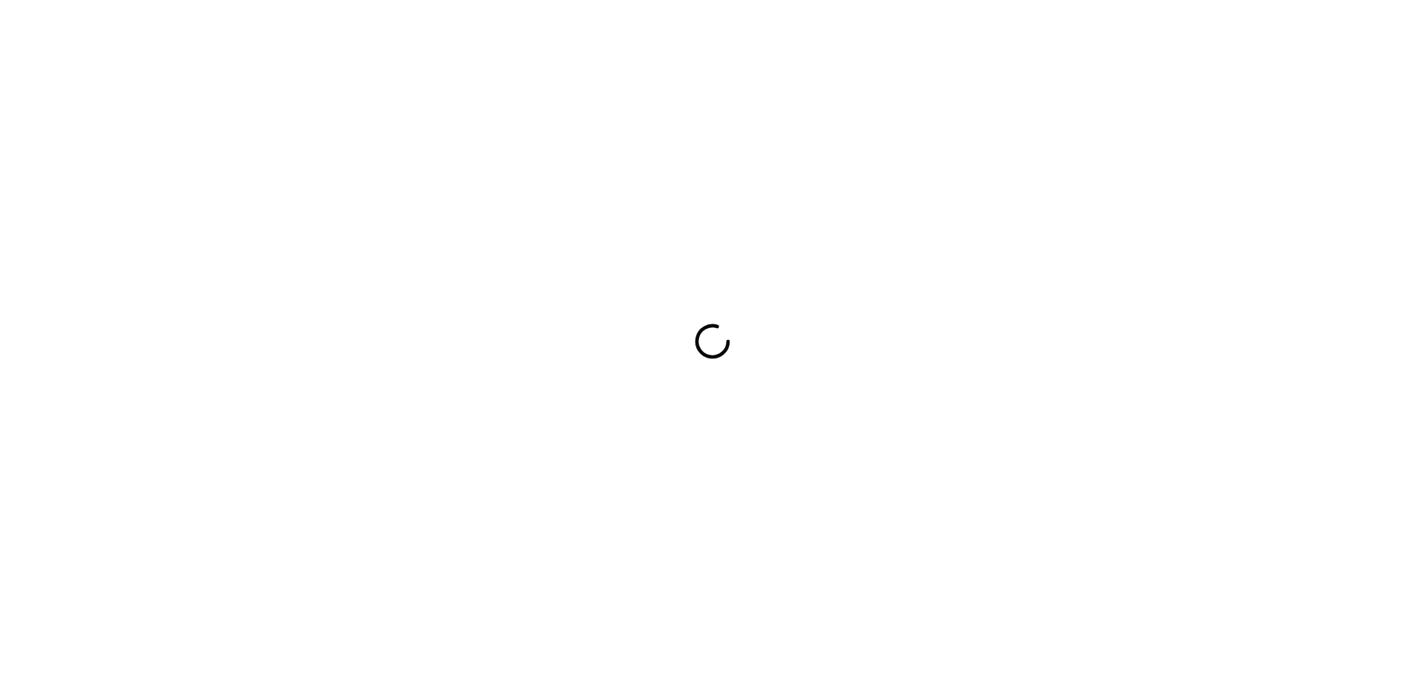
click at [856, 194] on div at bounding box center [712, 341] width 1425 height 682
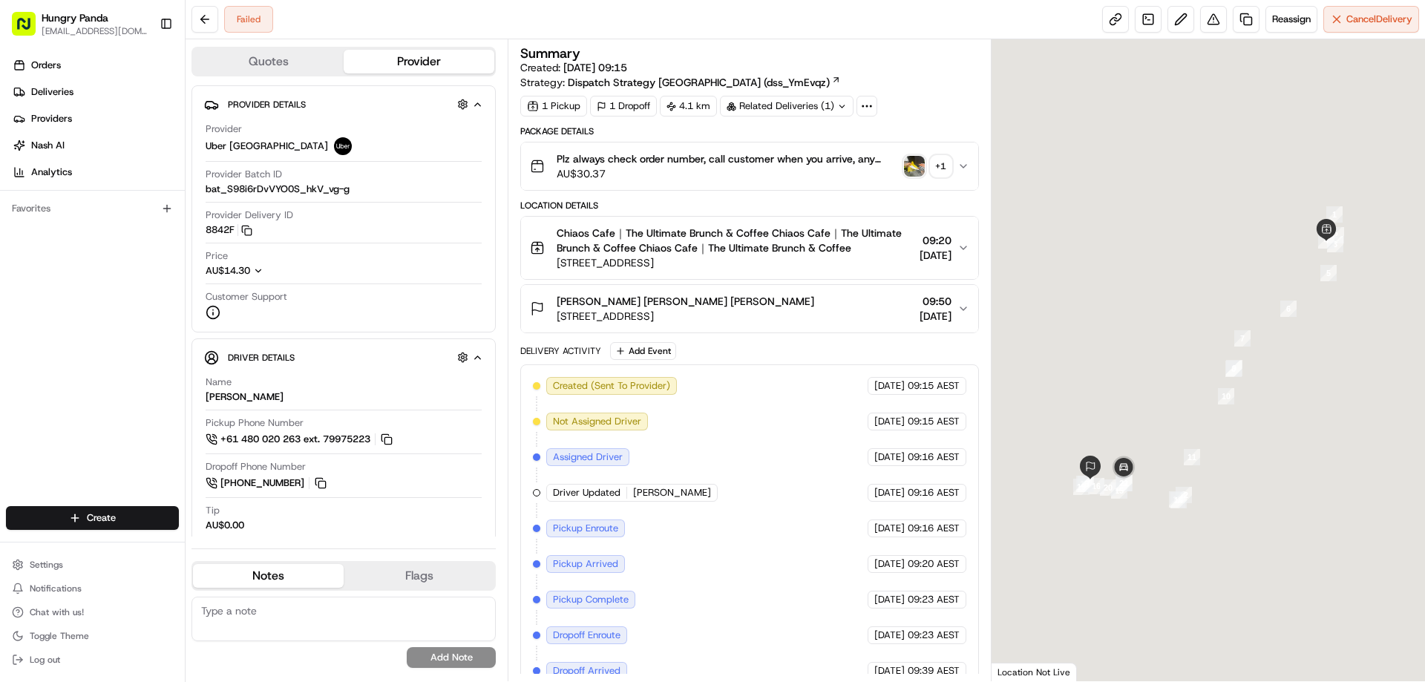
click at [920, 171] on img "button" at bounding box center [914, 166] width 21 height 21
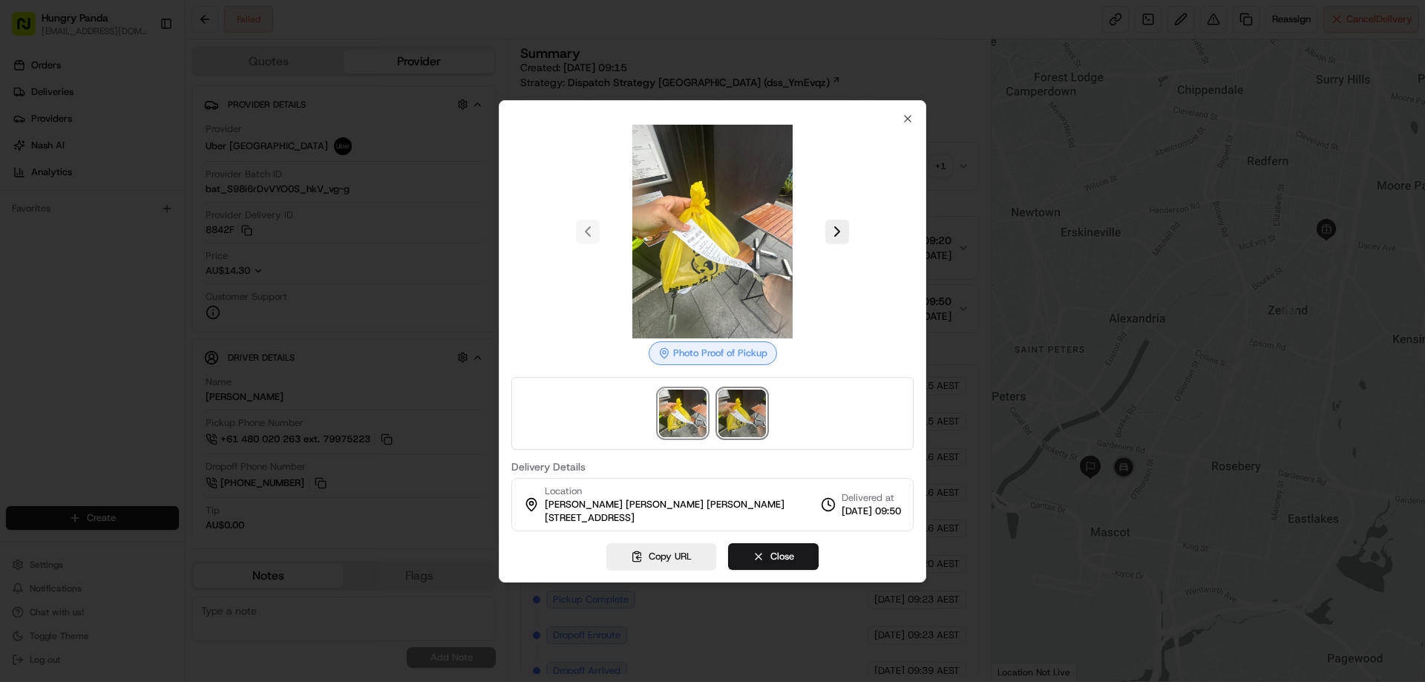
click at [760, 404] on img at bounding box center [741, 413] width 47 height 47
click at [907, 117] on icon "button" at bounding box center [908, 119] width 12 height 12
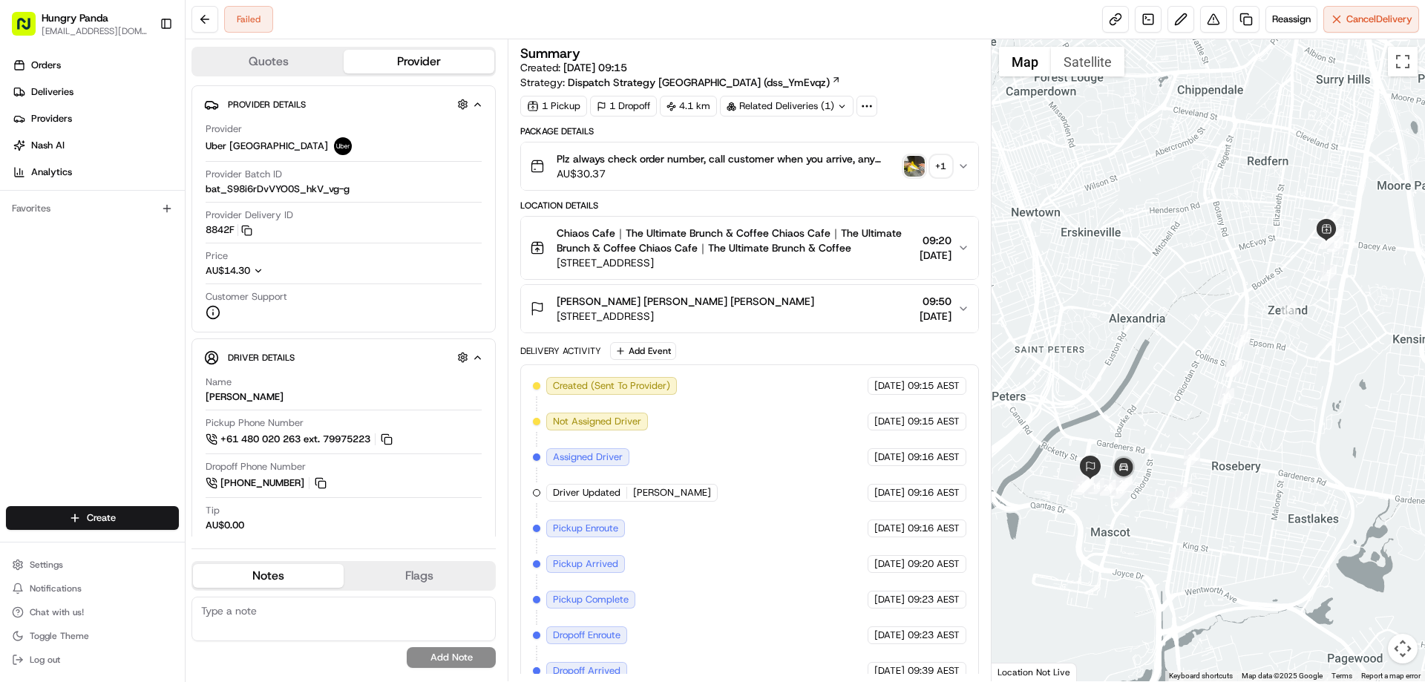
click at [966, 160] on button "Plz always check order number, call customer when you arrive, any delivery issu…" at bounding box center [749, 165] width 456 height 47
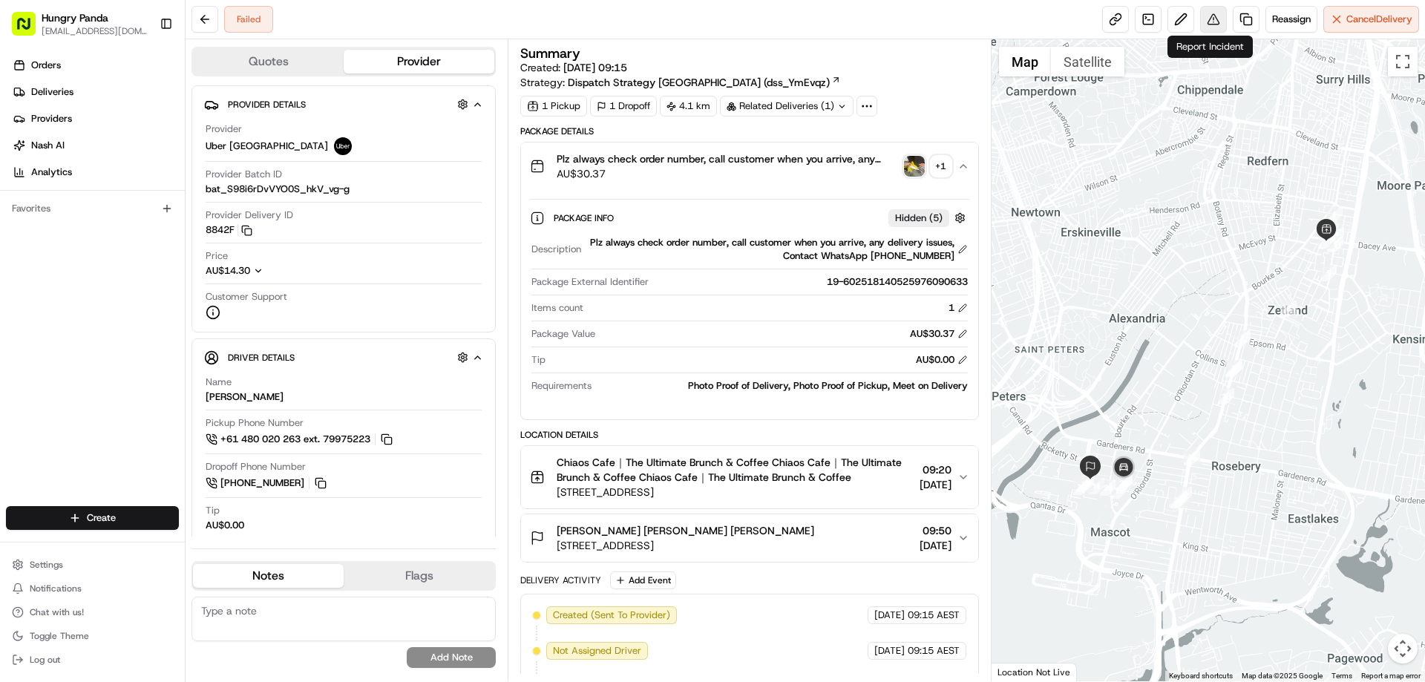
click at [1213, 15] on button at bounding box center [1213, 19] width 27 height 27
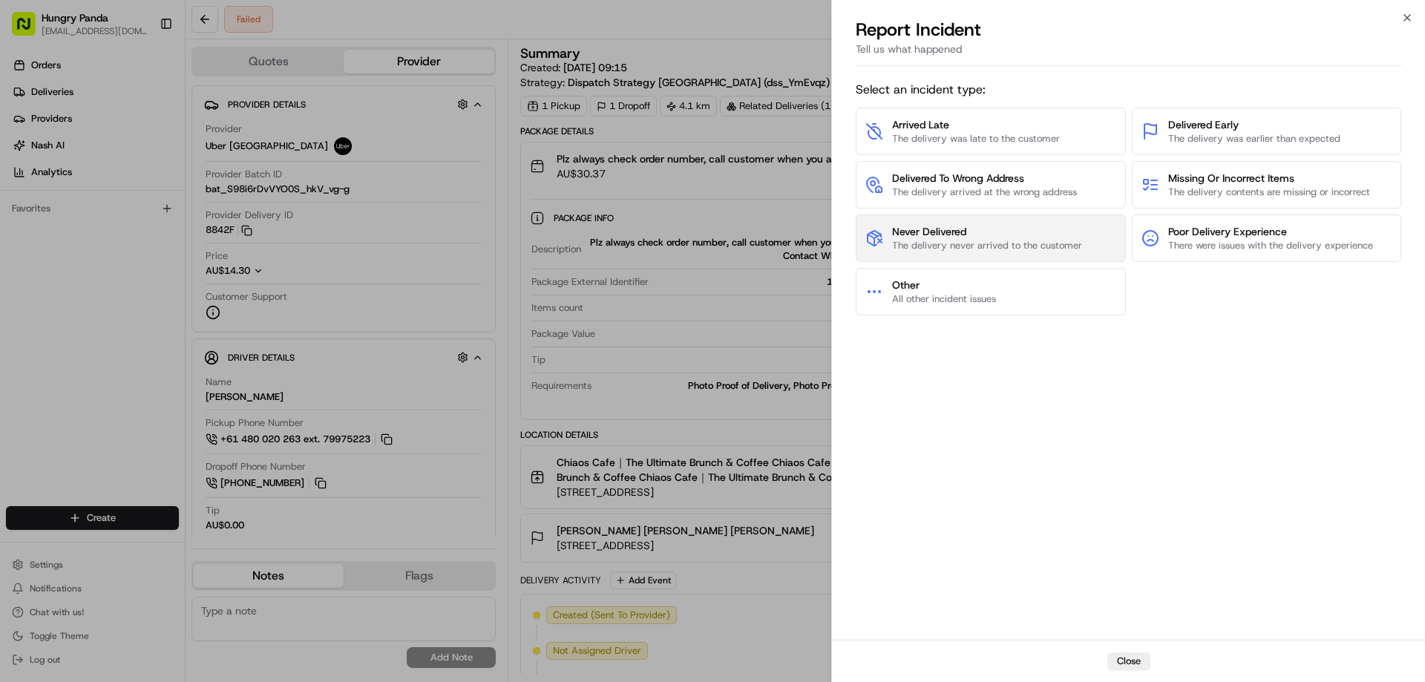
click at [945, 232] on span "Never Delivered" at bounding box center [987, 231] width 190 height 15
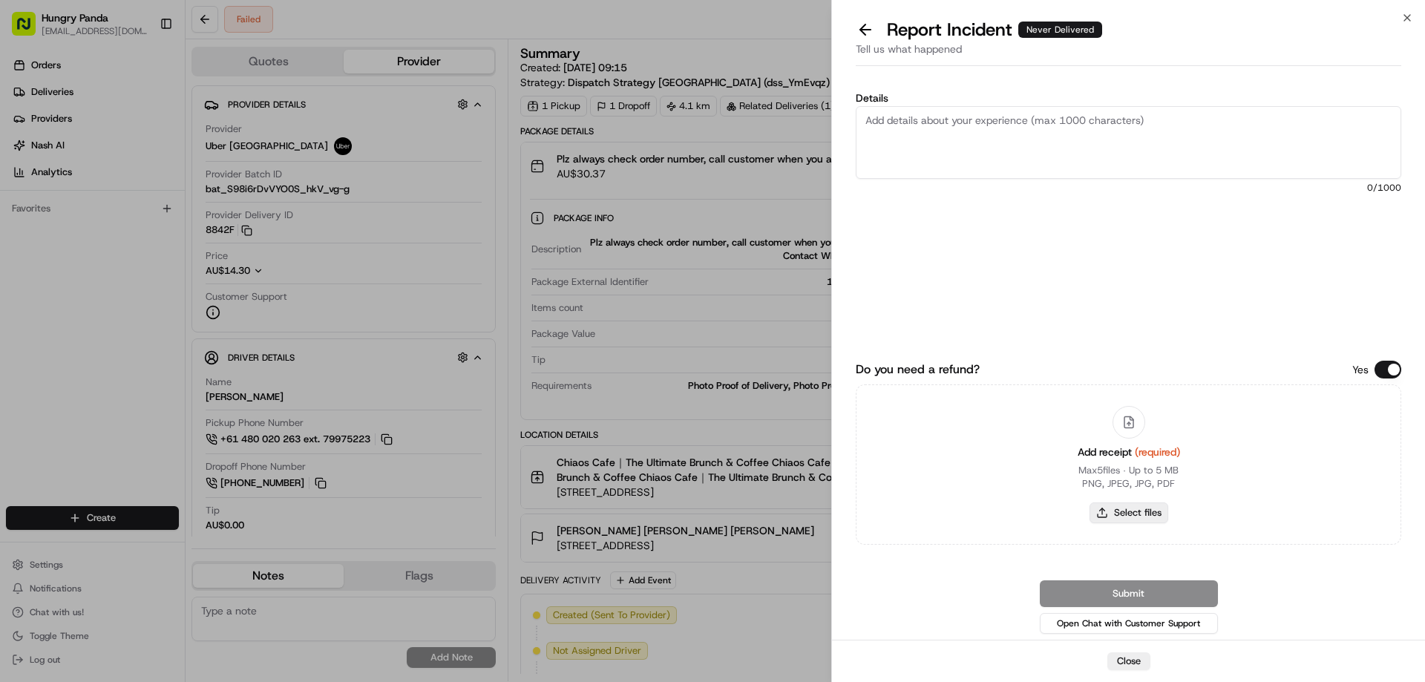
click at [1119, 522] on button "Select files" at bounding box center [1129, 512] width 79 height 21
type input "C:\fakepath\screenshot_2025-08-15_16-54-18.png"
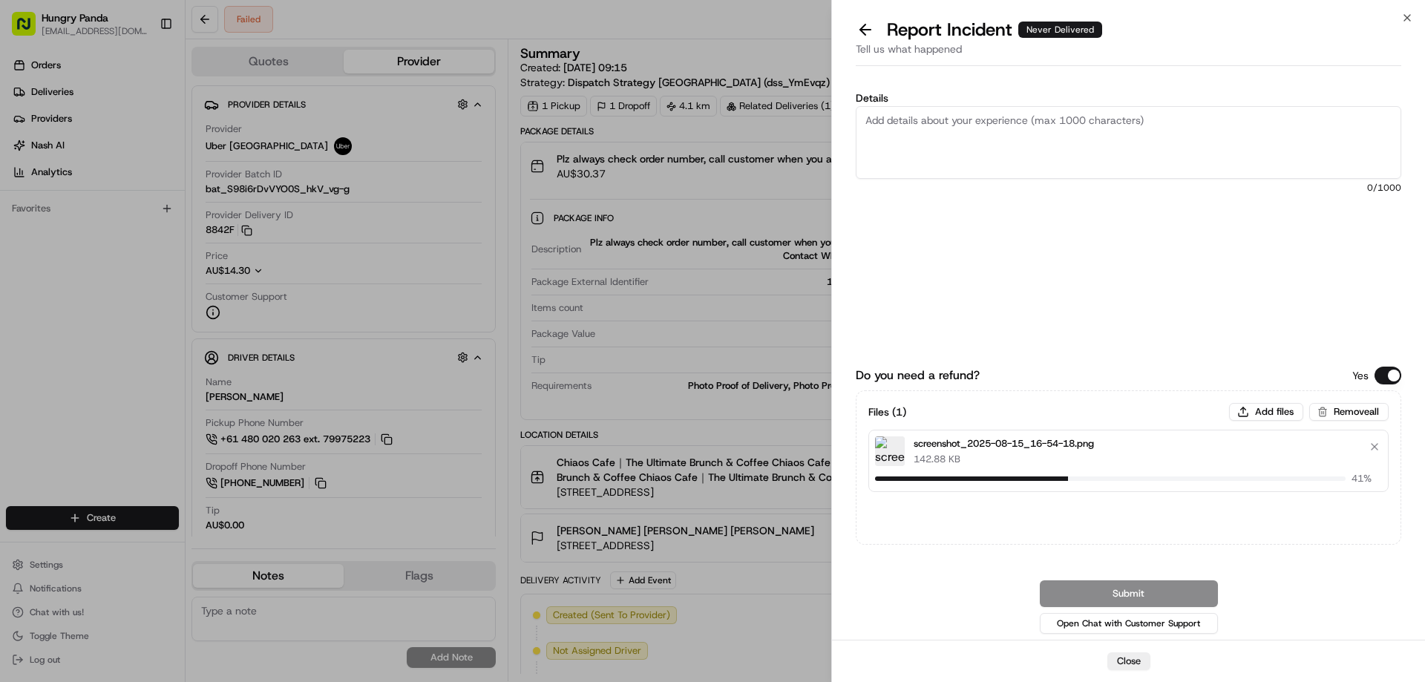
drag, startPoint x: 966, startPoint y: 155, endPoint x: 1052, endPoint y: 69, distance: 121.2
click at [966, 155] on textarea "Details" at bounding box center [1129, 142] width 546 height 73
click at [995, 160] on textarea "Details" at bounding box center [1129, 142] width 546 height 73
paste textarea "The customer reported that he did not receive the meal. The order log showed th…"
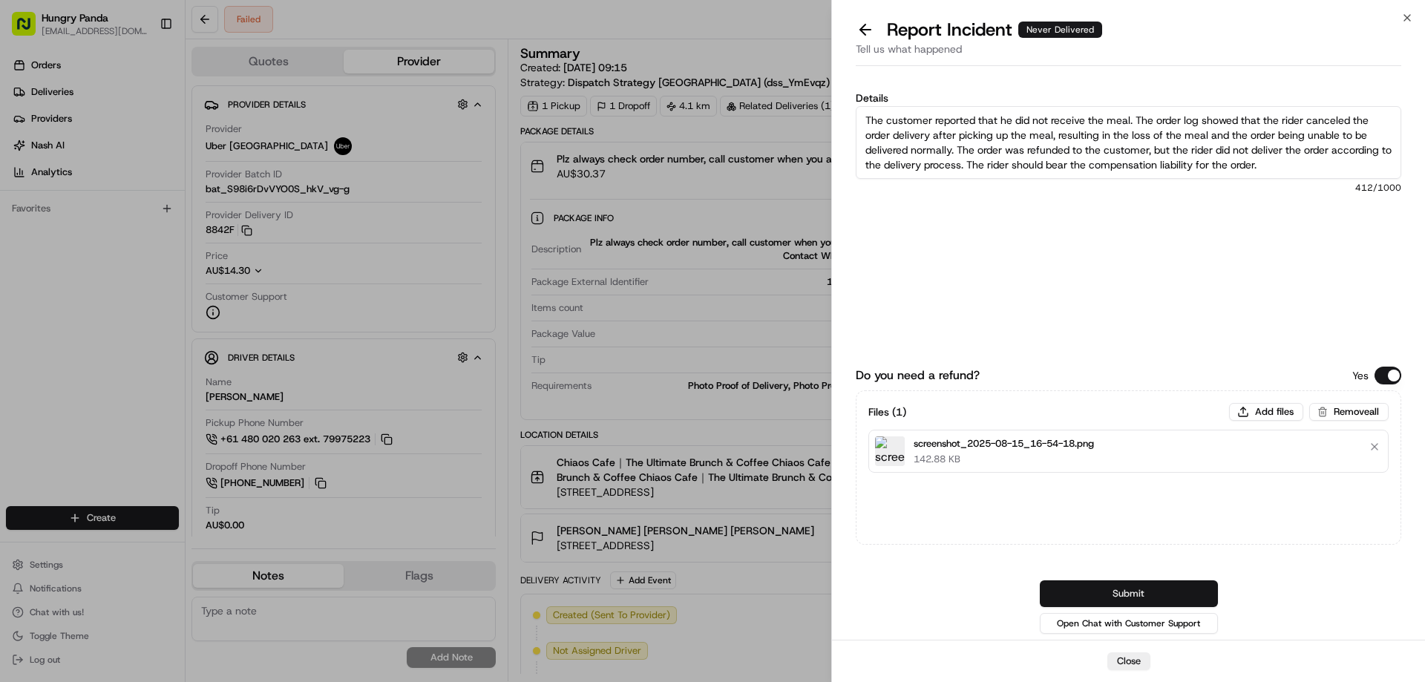
type textarea "The customer reported that he did not receive the meal. The order log showed th…"
drag, startPoint x: 1124, startPoint y: 585, endPoint x: 1096, endPoint y: 536, distance: 56.2
click at [1124, 585] on button "Submit" at bounding box center [1129, 593] width 178 height 27
